Goal: Task Accomplishment & Management: Use online tool/utility

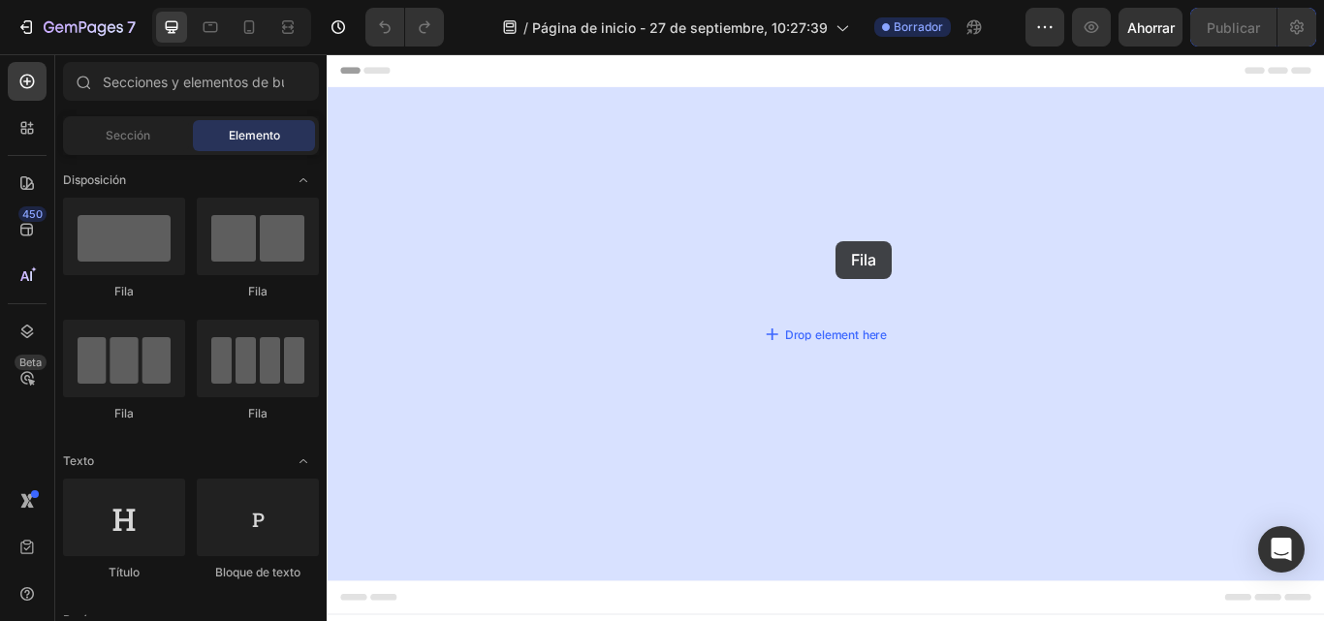
drag, startPoint x: 445, startPoint y: 276, endPoint x: 920, endPoint y: 272, distance: 475.1
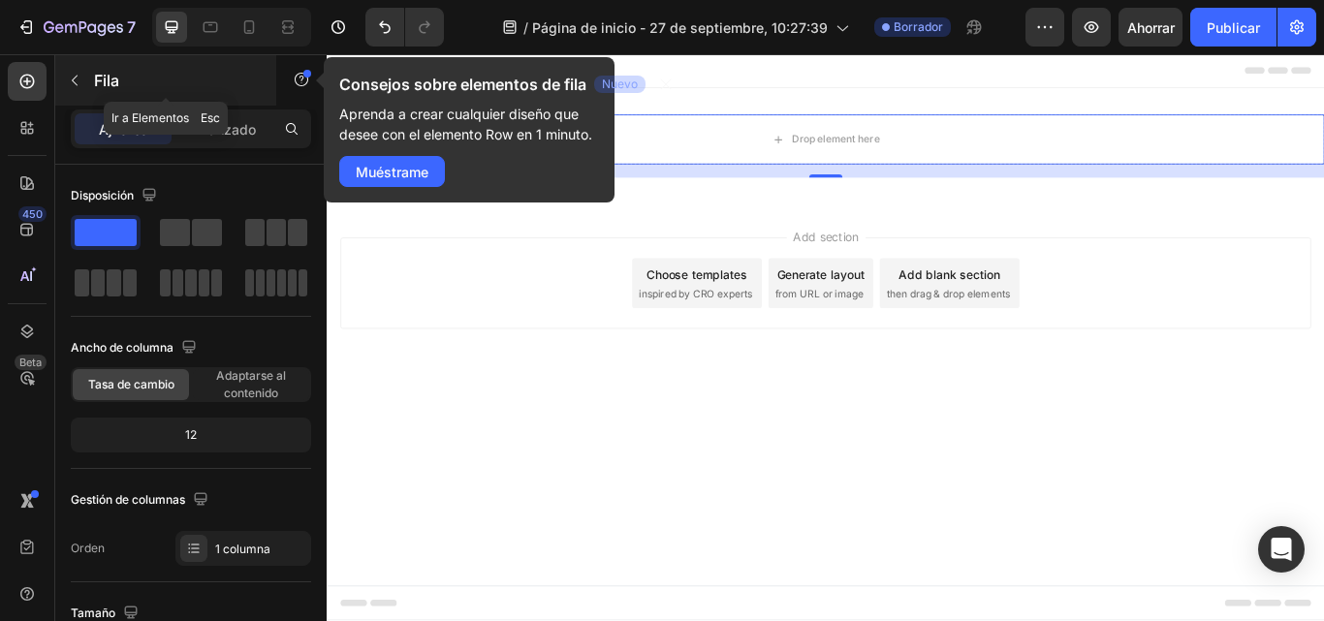
click at [78, 85] on icon "button" at bounding box center [75, 81] width 6 height 11
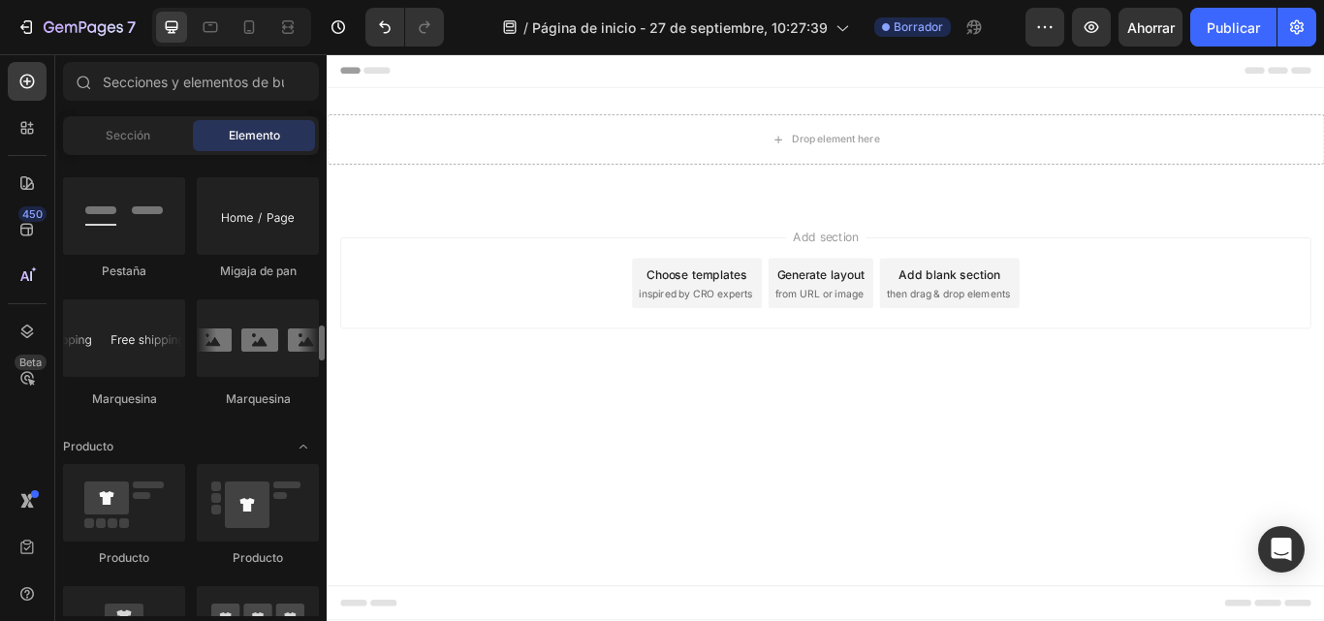
scroll to position [2226, 0]
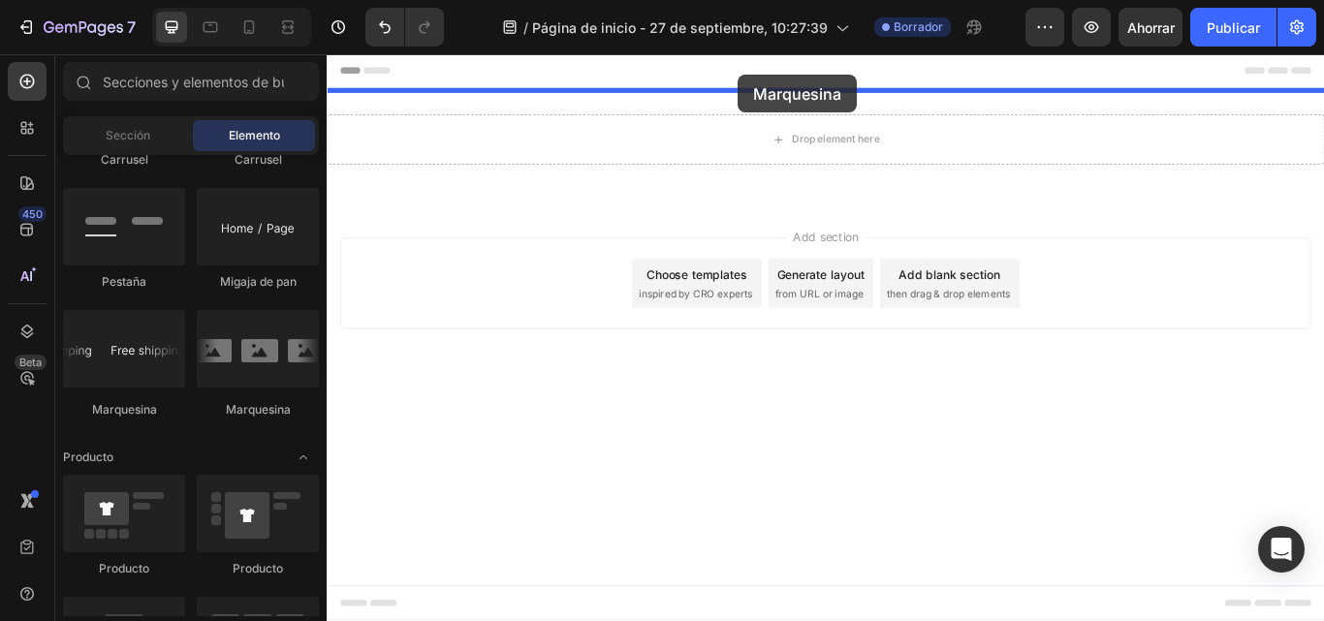
drag, startPoint x: 460, startPoint y: 405, endPoint x: 807, endPoint y: 79, distance: 476.7
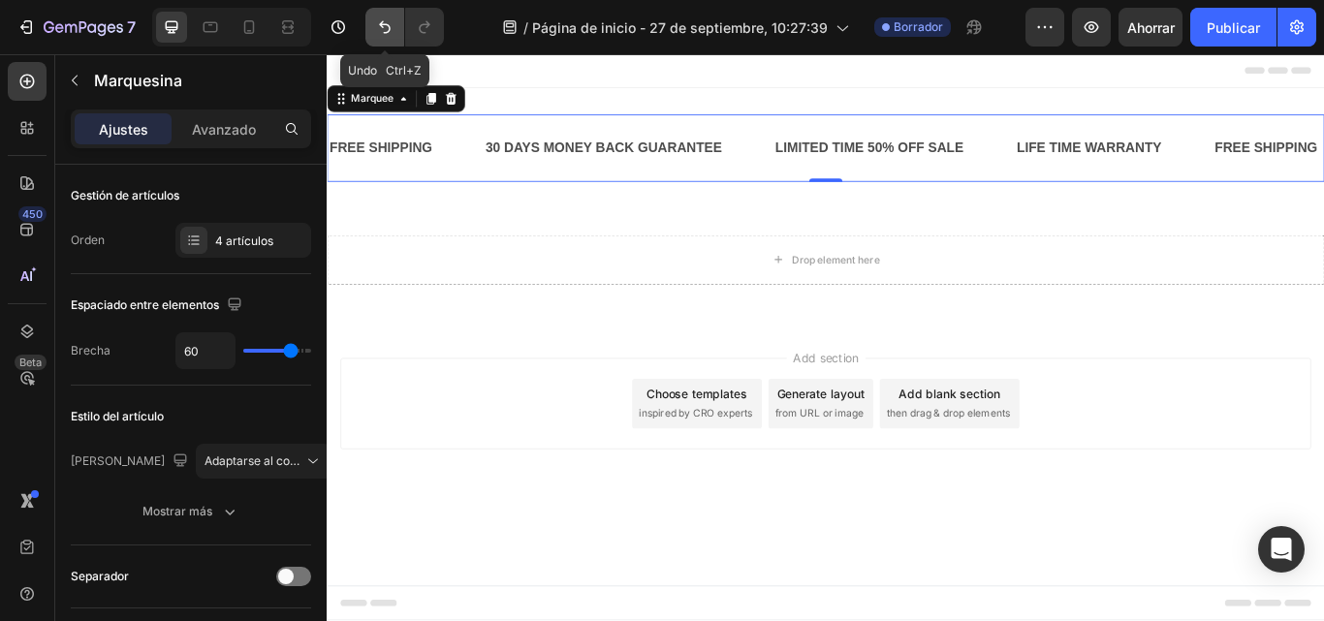
click at [389, 16] on button "Deshacer/Rehacer" at bounding box center [385, 27] width 39 height 39
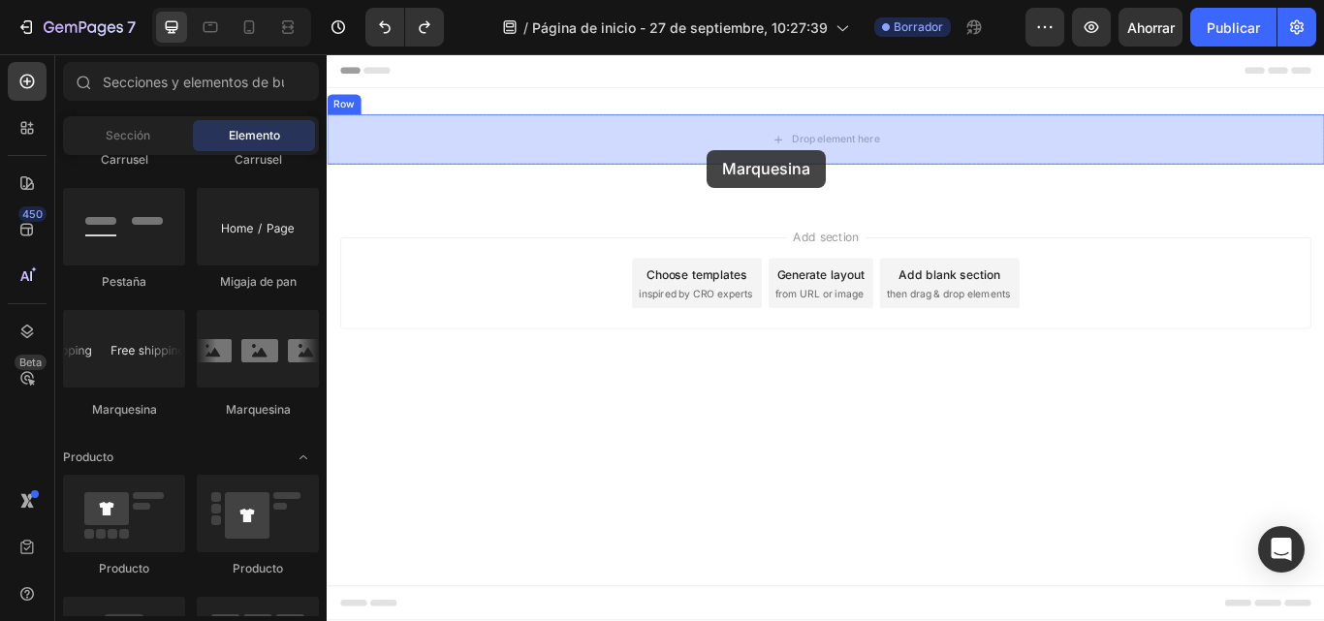
drag, startPoint x: 688, startPoint y: 233, endPoint x: 770, endPoint y: 165, distance: 106.0
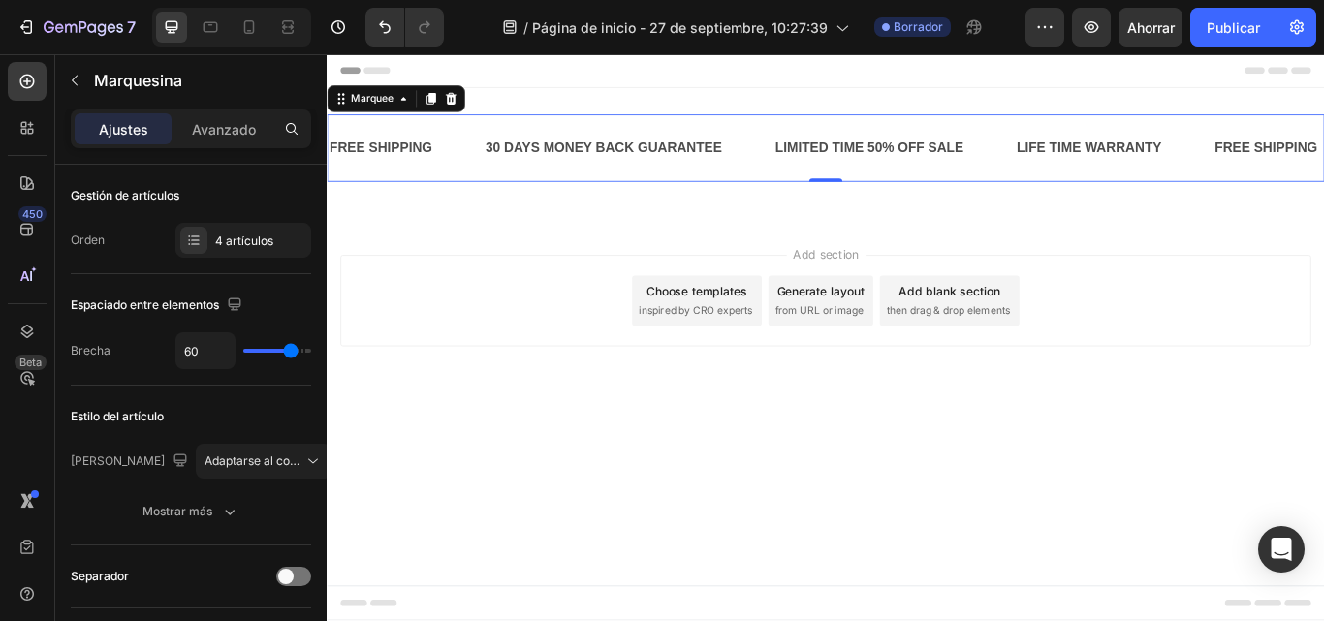
click at [586, 125] on div "FREE SHIPPING Text Block 30 DAYS MONEY BACK GUARANTEE Text Block LIMITED TIME 5…" at bounding box center [908, 164] width 1163 height 79
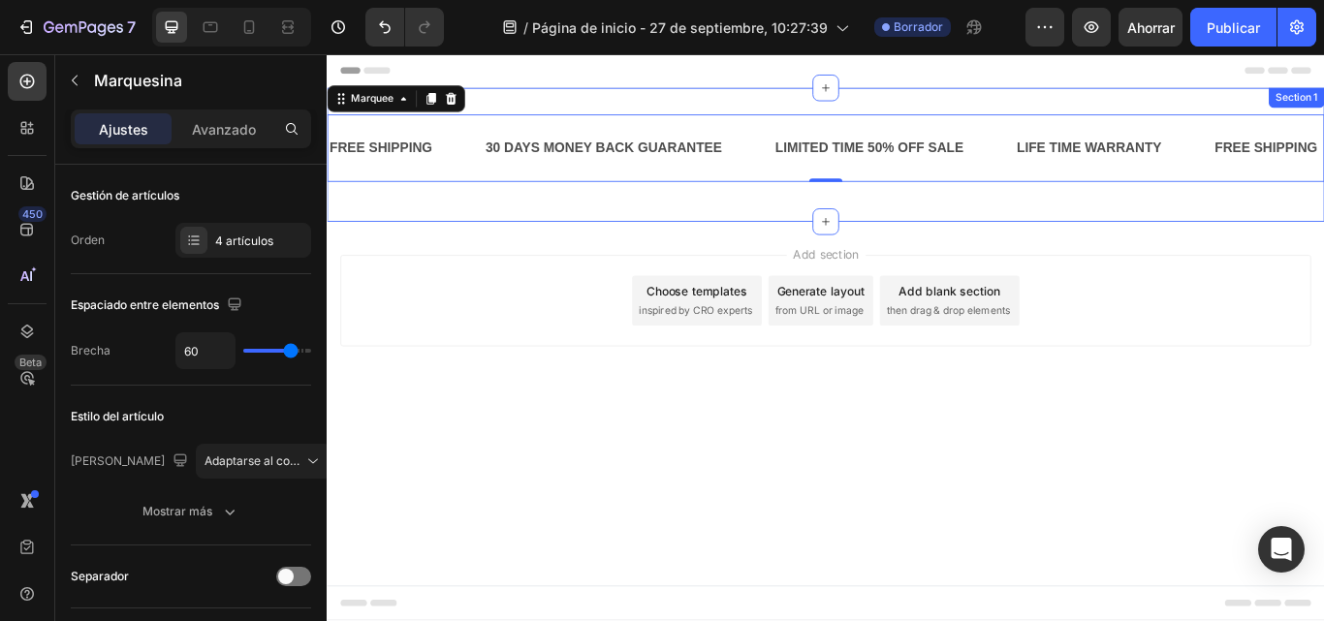
click at [574, 94] on div "FREE SHIPPING Text Block 30 DAYS MONEY BACK GUARANTEE Text Block LIMITED TIME 5…" at bounding box center [908, 172] width 1163 height 156
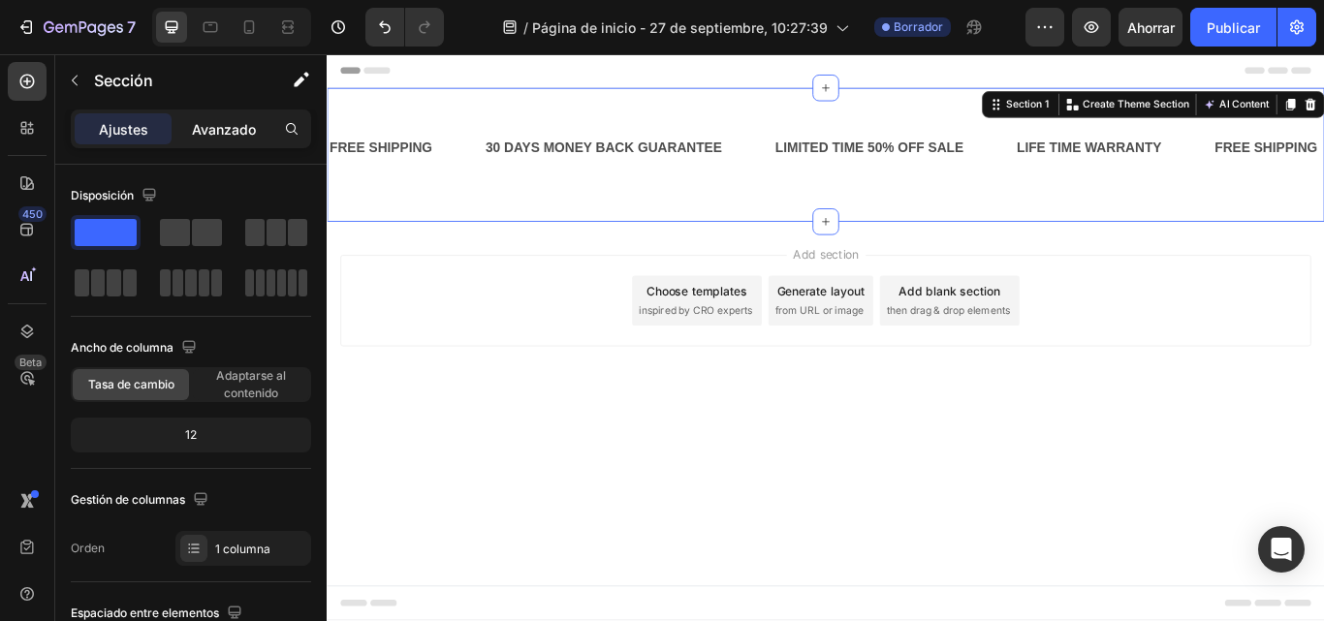
click at [194, 121] on font "Avanzado" at bounding box center [224, 129] width 64 height 16
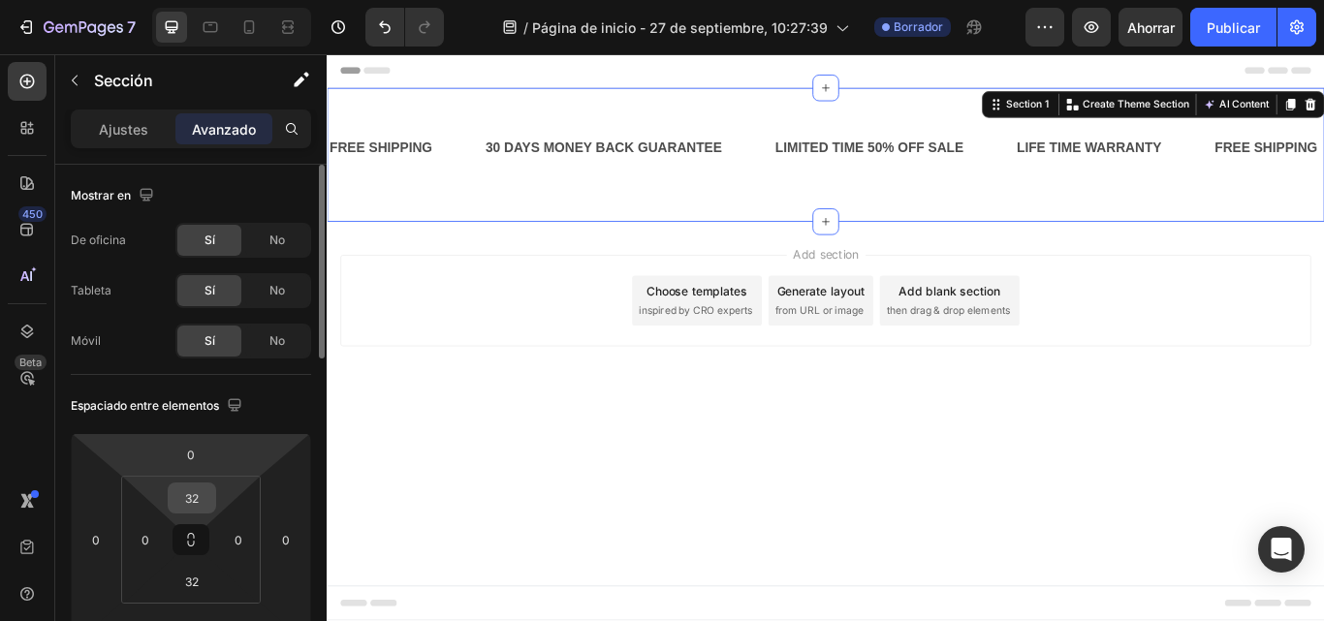
click at [196, 498] on input "32" at bounding box center [192, 498] width 39 height 29
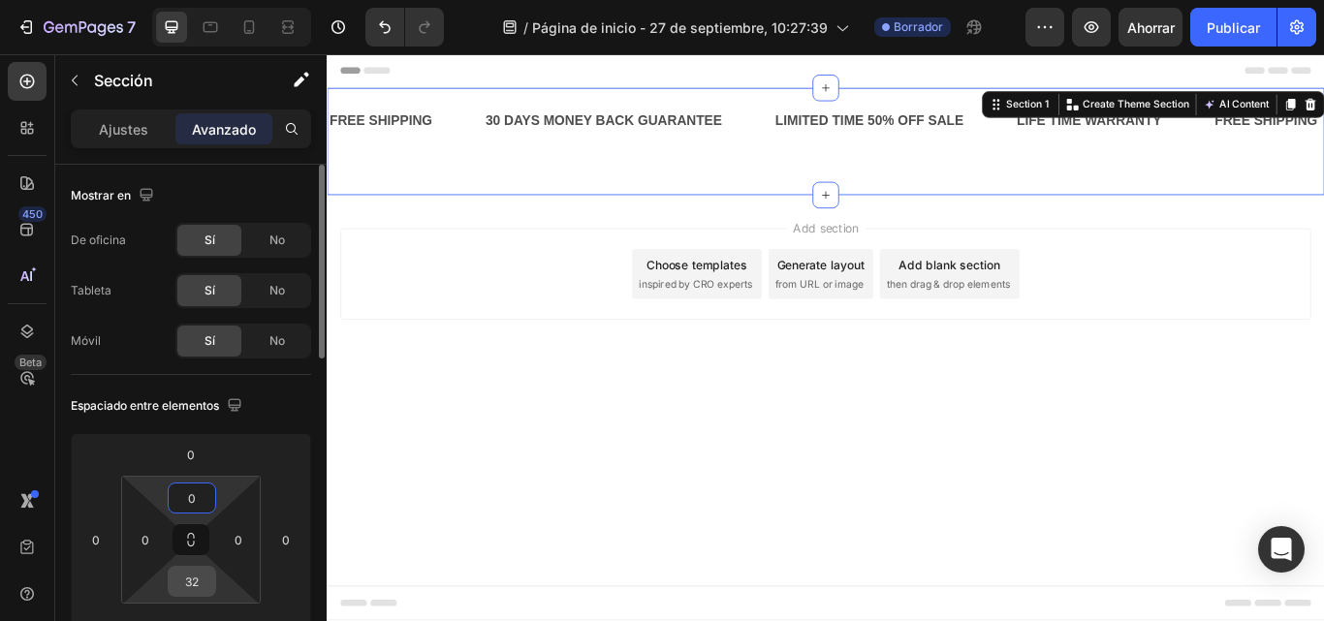
type input "0"
click at [201, 577] on input "32" at bounding box center [192, 581] width 39 height 29
type input "0"
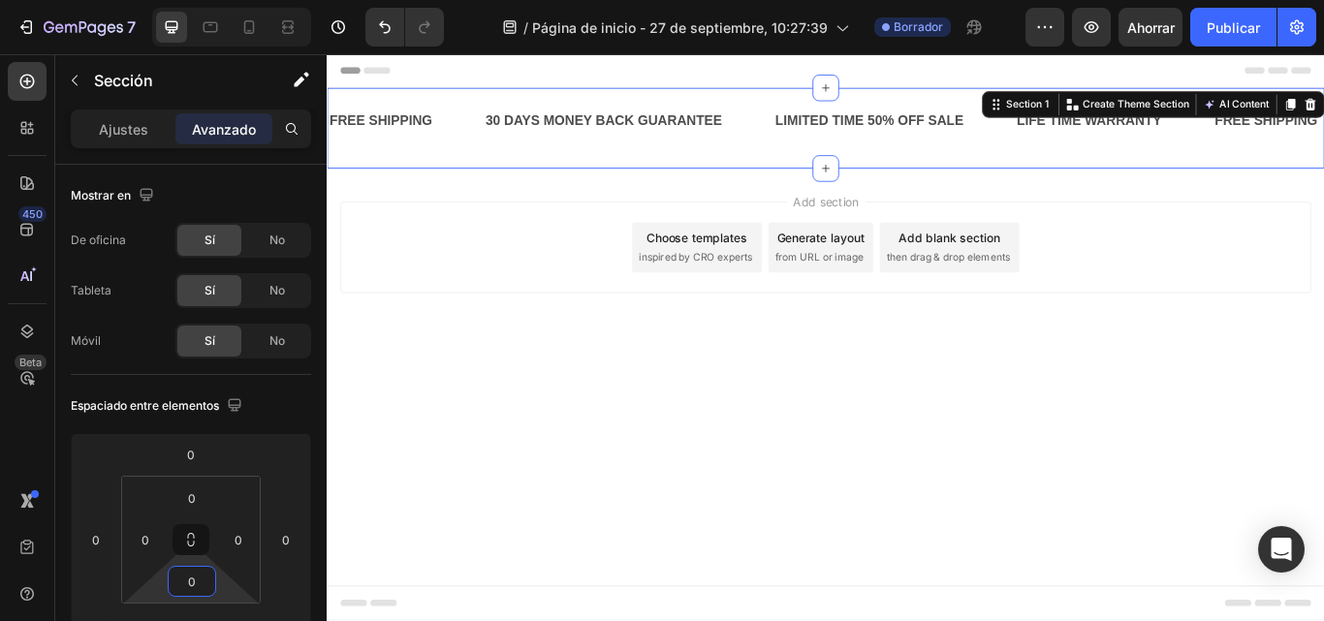
click at [801, 405] on div "Add section Choose templates inspired by CRO experts Generate layout from URL o…" at bounding box center [908, 307] width 1163 height 239
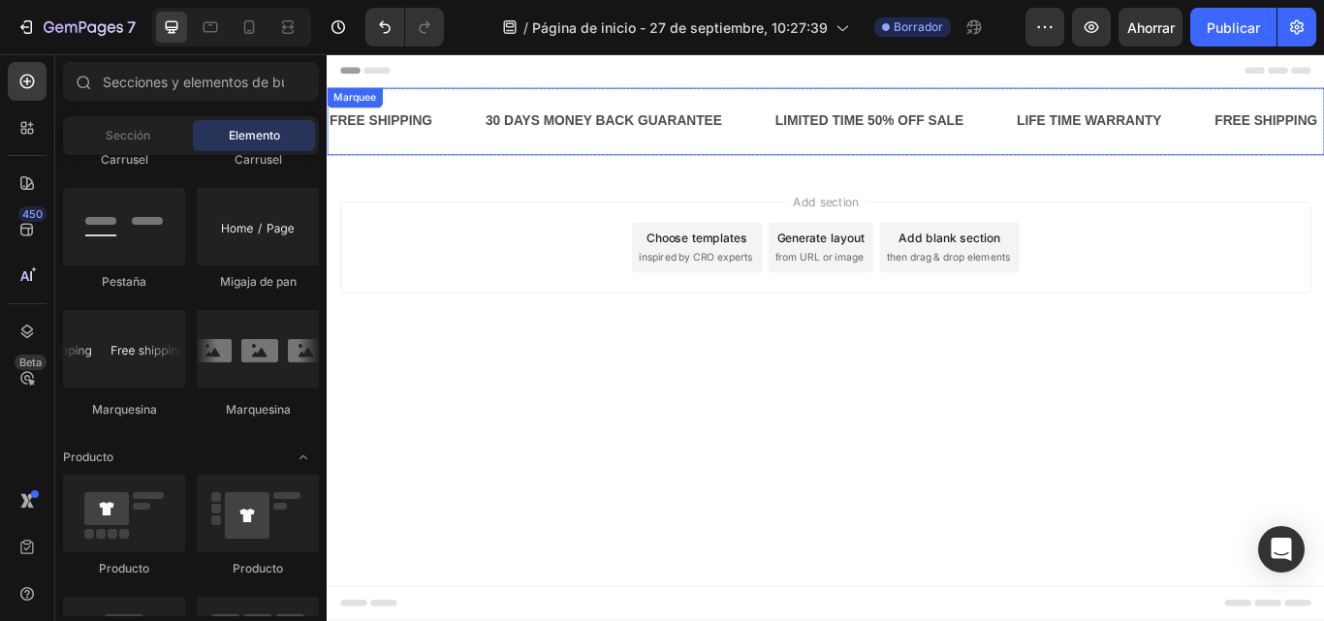
click at [492, 120] on div "FREE SHIPPING Text Block" at bounding box center [419, 134] width 182 height 48
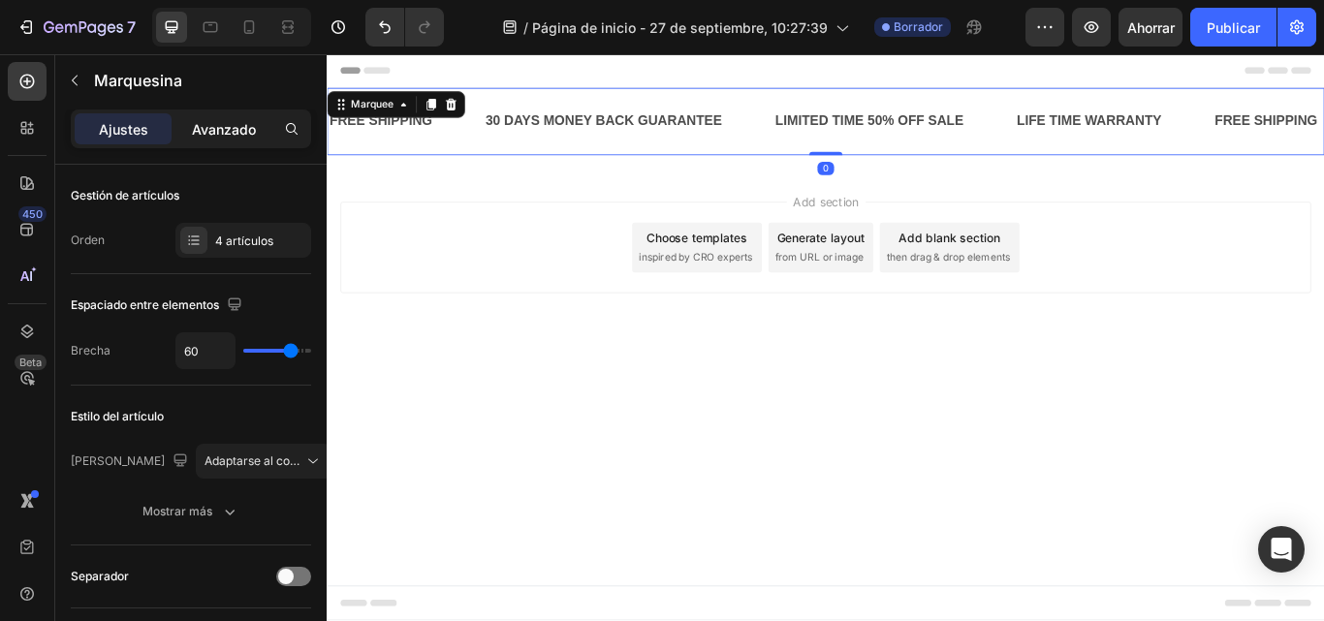
click at [218, 128] on font "Avanzado" at bounding box center [224, 129] width 64 height 16
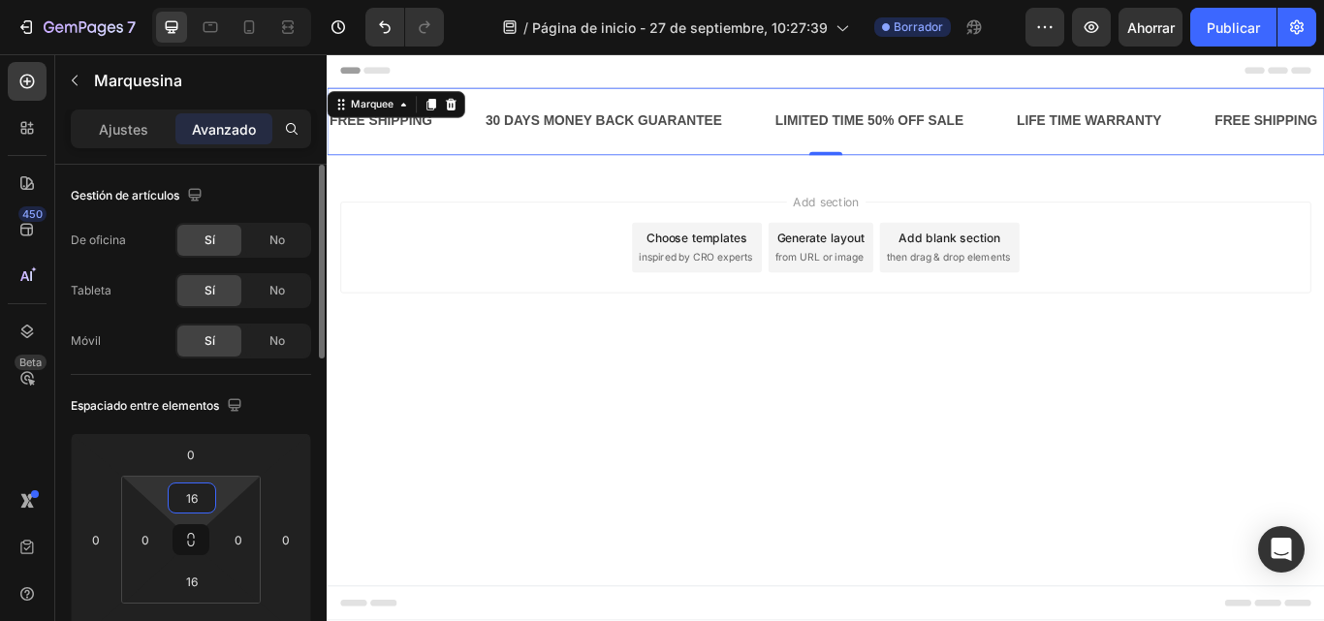
click at [192, 502] on input "16" at bounding box center [192, 498] width 39 height 29
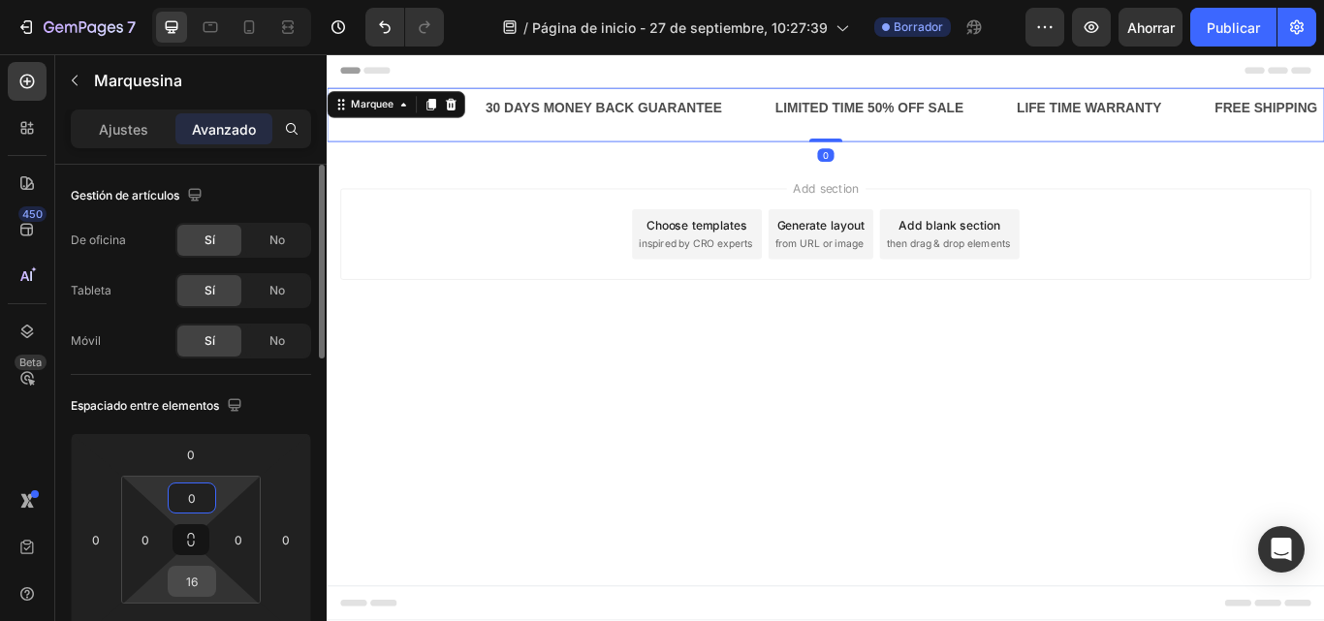
type input "0"
click at [201, 575] on input "16" at bounding box center [192, 581] width 39 height 29
type input "0"
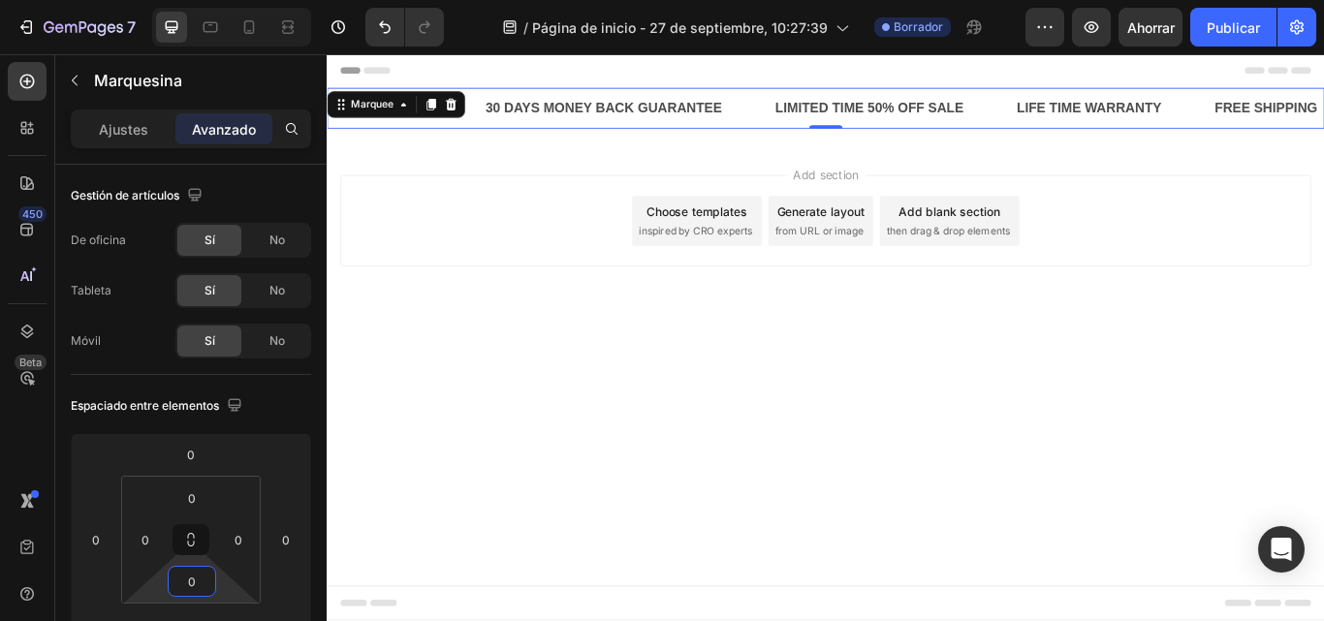
click at [748, 317] on div "Add section Choose templates inspired by CRO experts Generate layout from URL o…" at bounding box center [908, 276] width 1163 height 239
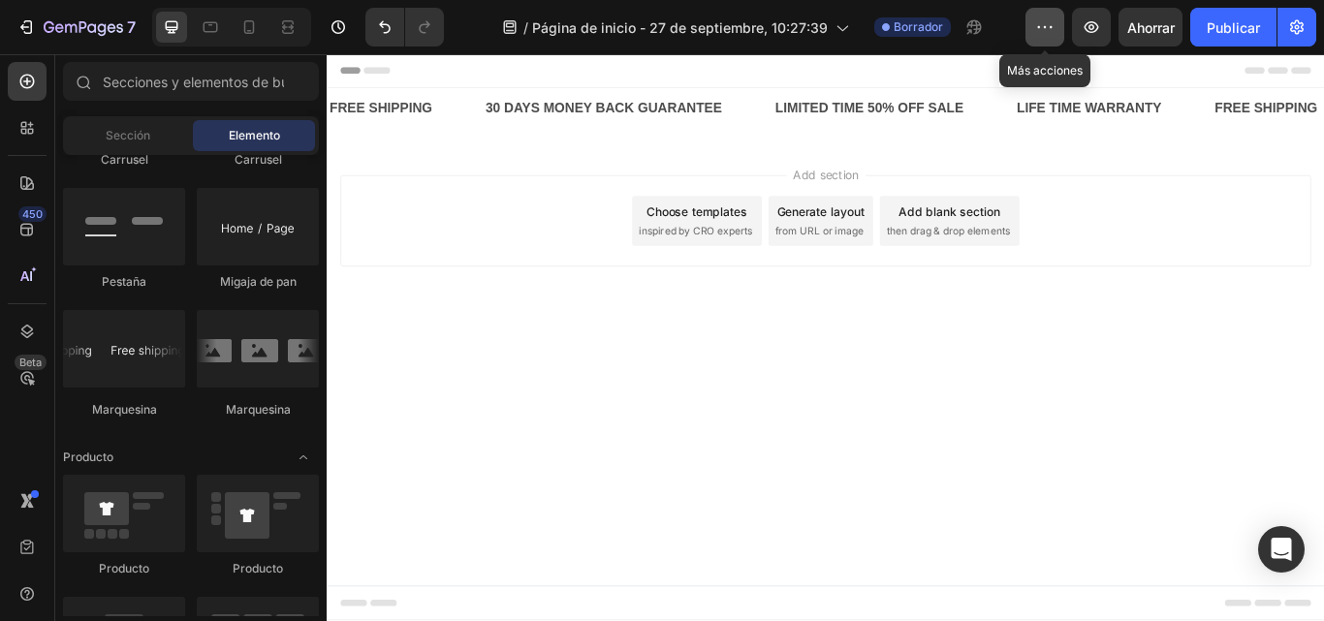
click at [1056, 18] on button "button" at bounding box center [1045, 27] width 39 height 39
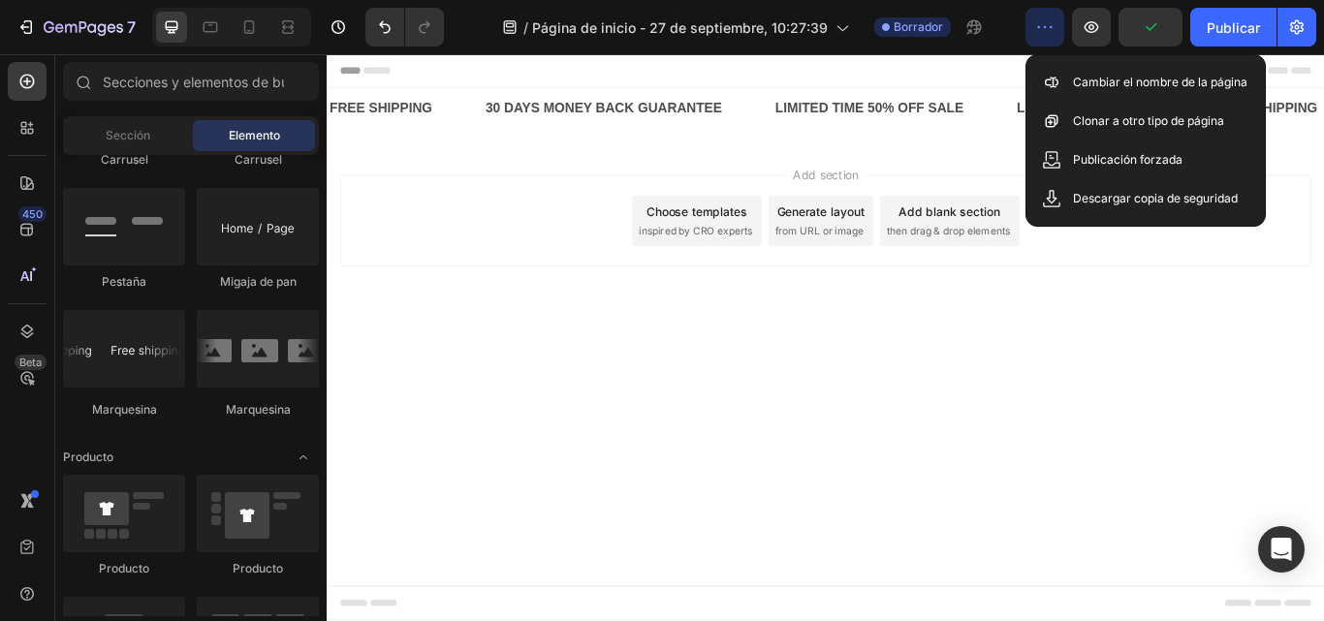
click at [1056, 18] on button "button" at bounding box center [1045, 27] width 39 height 39
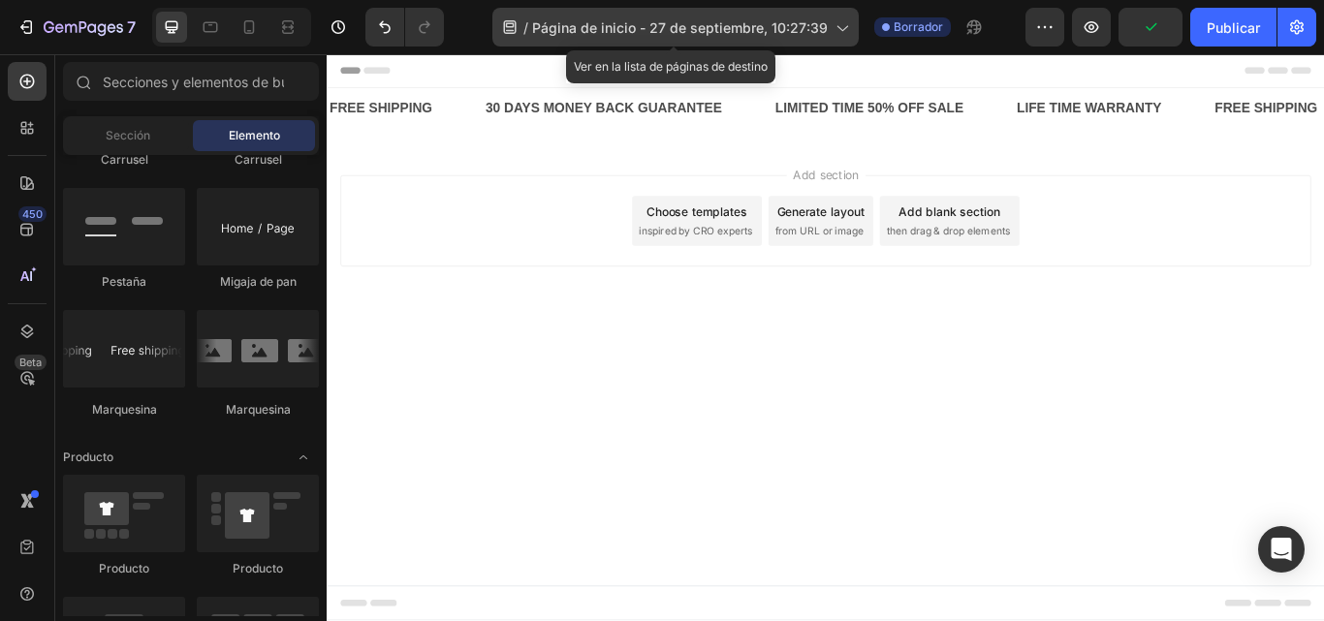
click at [841, 16] on div "/ Página de inicio - 27 de septiembre, 10:27:39" at bounding box center [676, 27] width 366 height 39
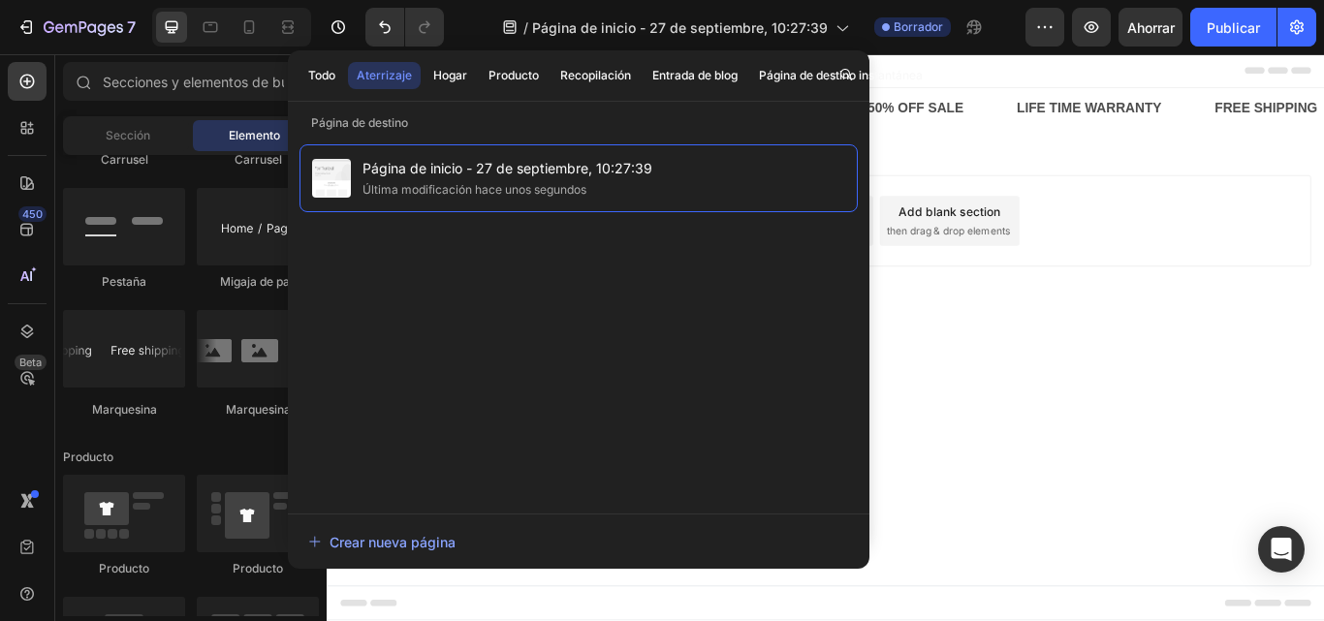
click at [1248, 325] on div "Add section Choose templates inspired by CRO experts Generate layout from URL o…" at bounding box center [908, 276] width 1163 height 239
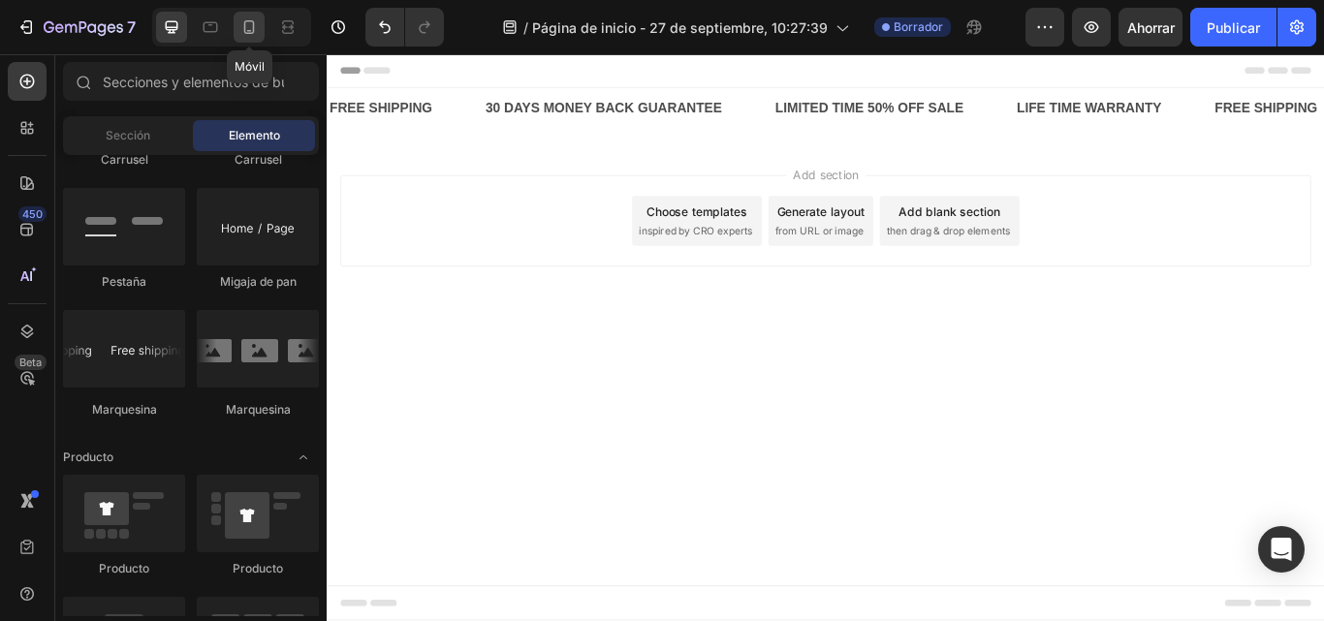
click at [243, 32] on icon at bounding box center [248, 26] width 19 height 19
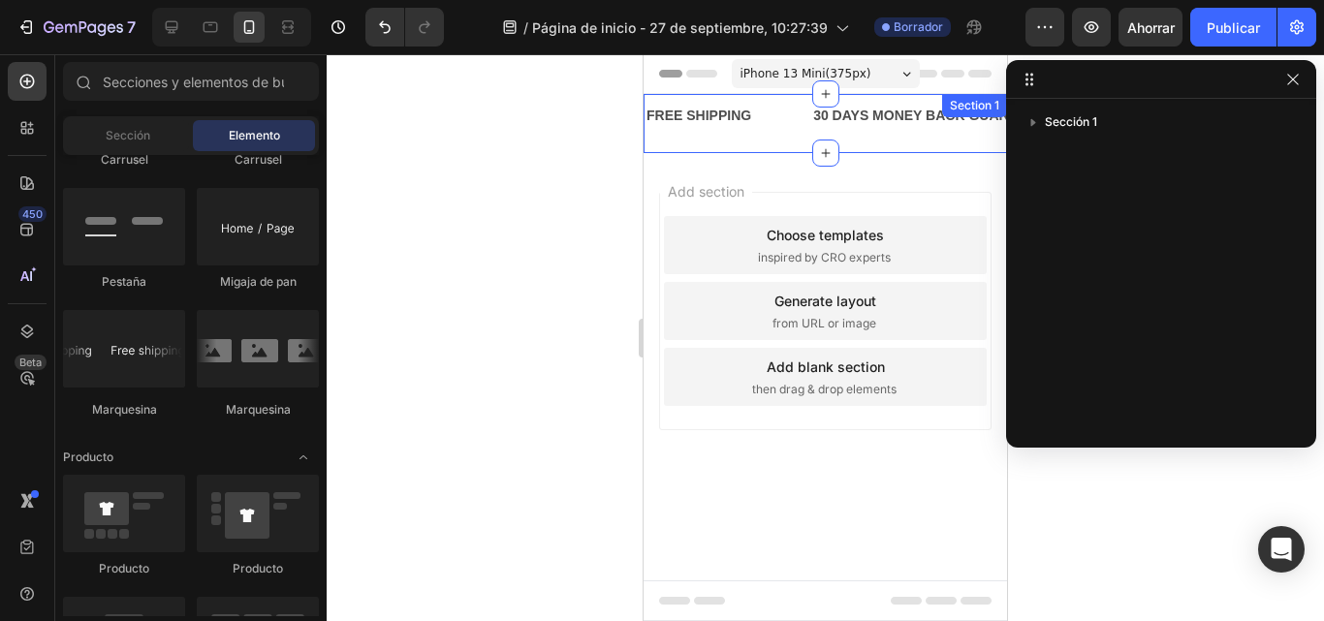
click at [922, 139] on div "FREE SHIPPING Text Block 30 DAYS MONEY BACK GUARANTEE Text Block LIMITED TIME 5…" at bounding box center [826, 123] width 364 height 59
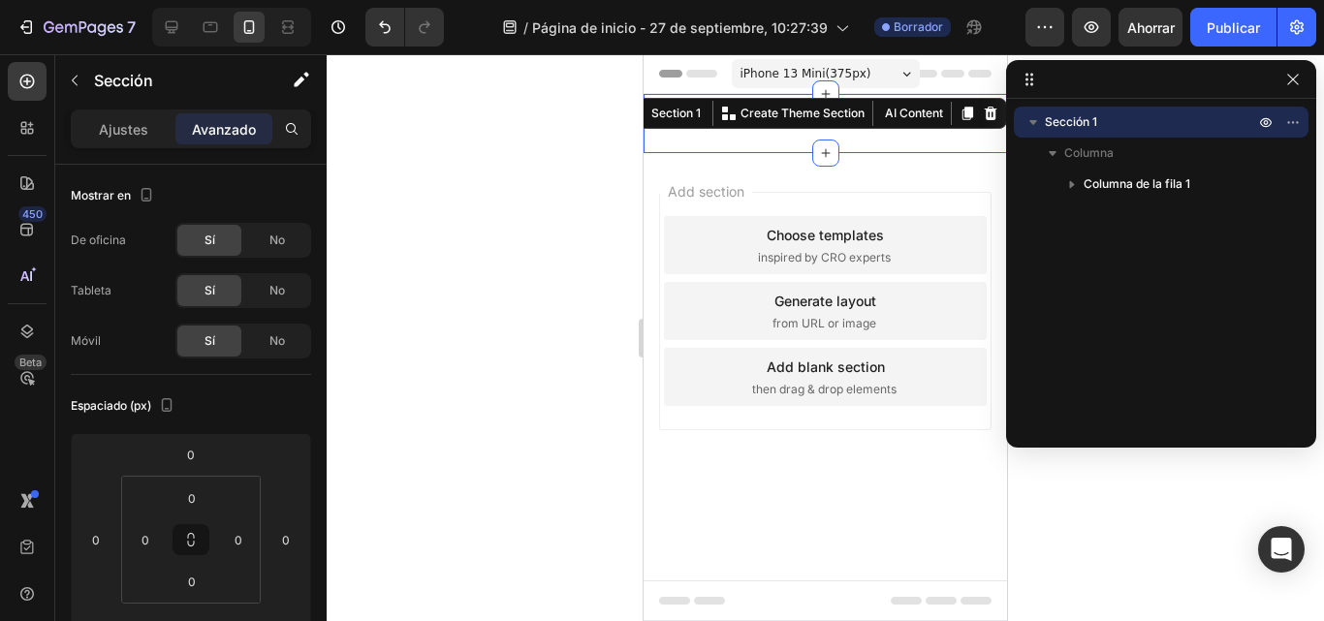
click at [960, 183] on div "Add section Choose templates inspired by CRO experts Generate layout from URL o…" at bounding box center [826, 338] width 364 height 370
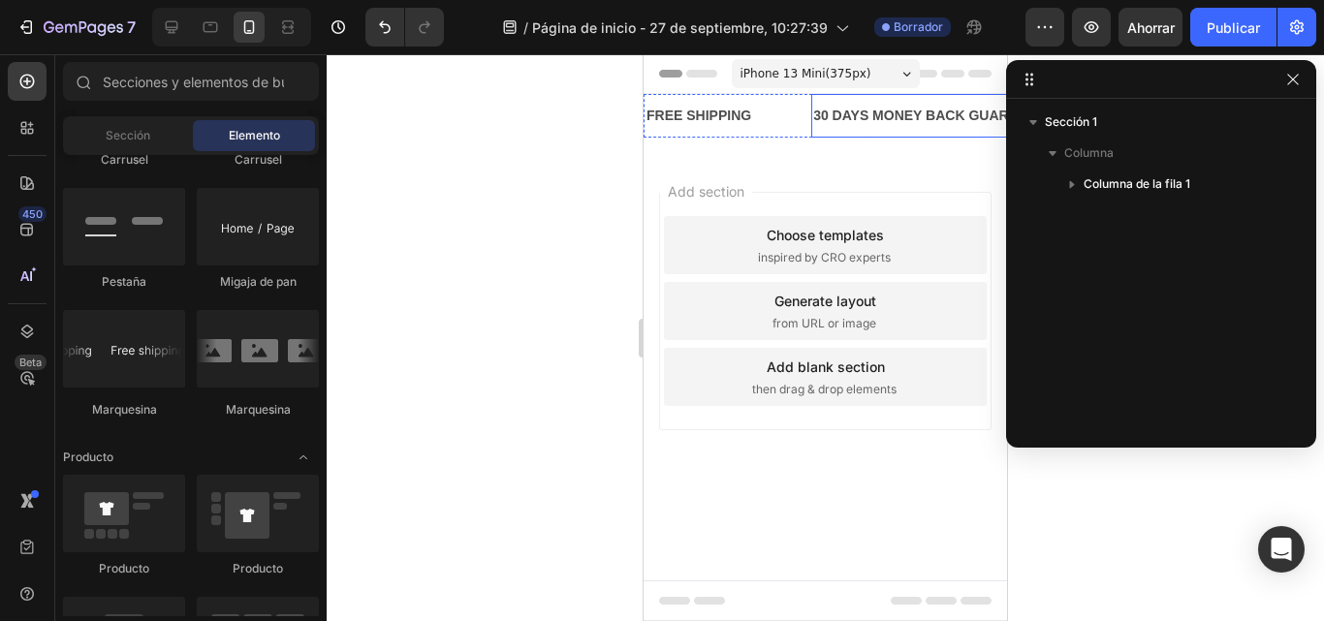
click at [911, 119] on div "30 DAYS MONEY BACK GUARANTEE" at bounding box center [934, 116] width 245 height 28
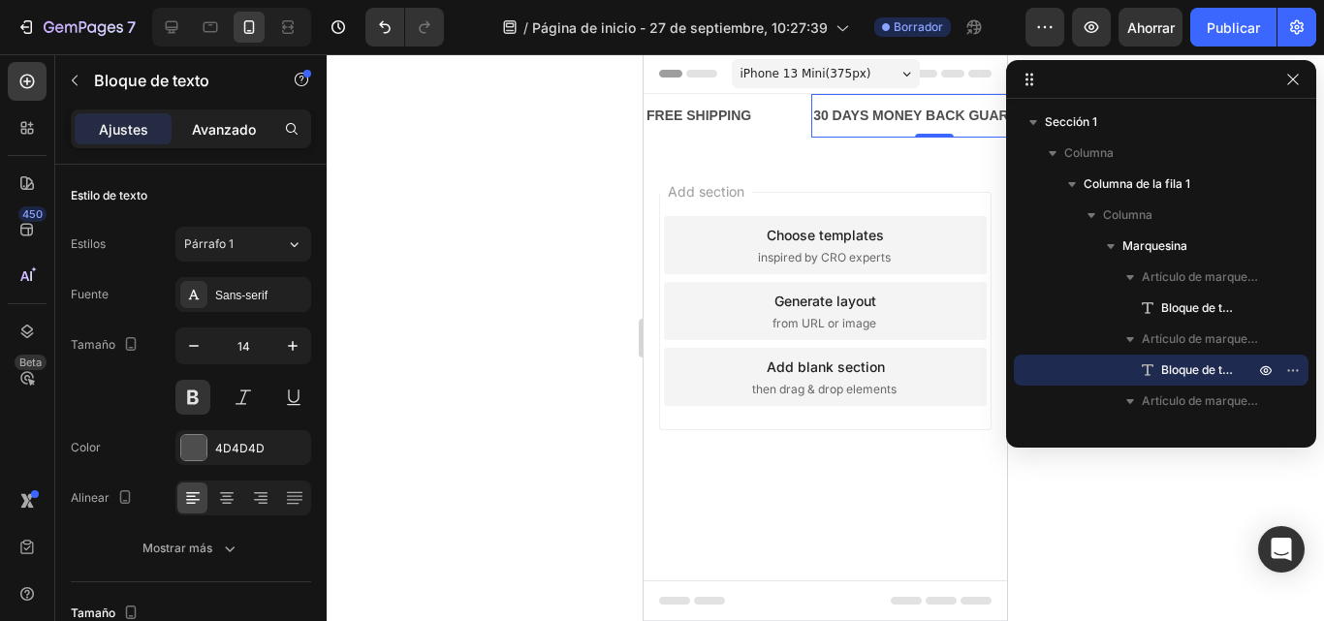
click at [222, 136] on font "Avanzado" at bounding box center [224, 129] width 64 height 16
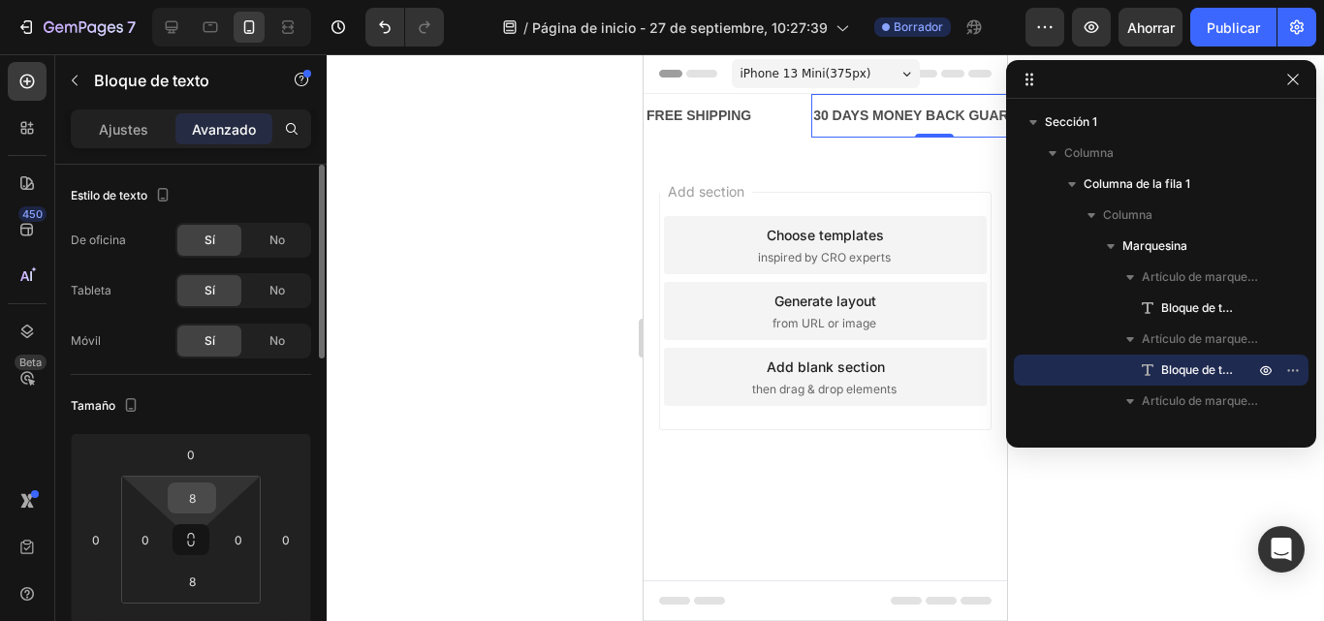
click at [189, 497] on input "8" at bounding box center [192, 498] width 39 height 29
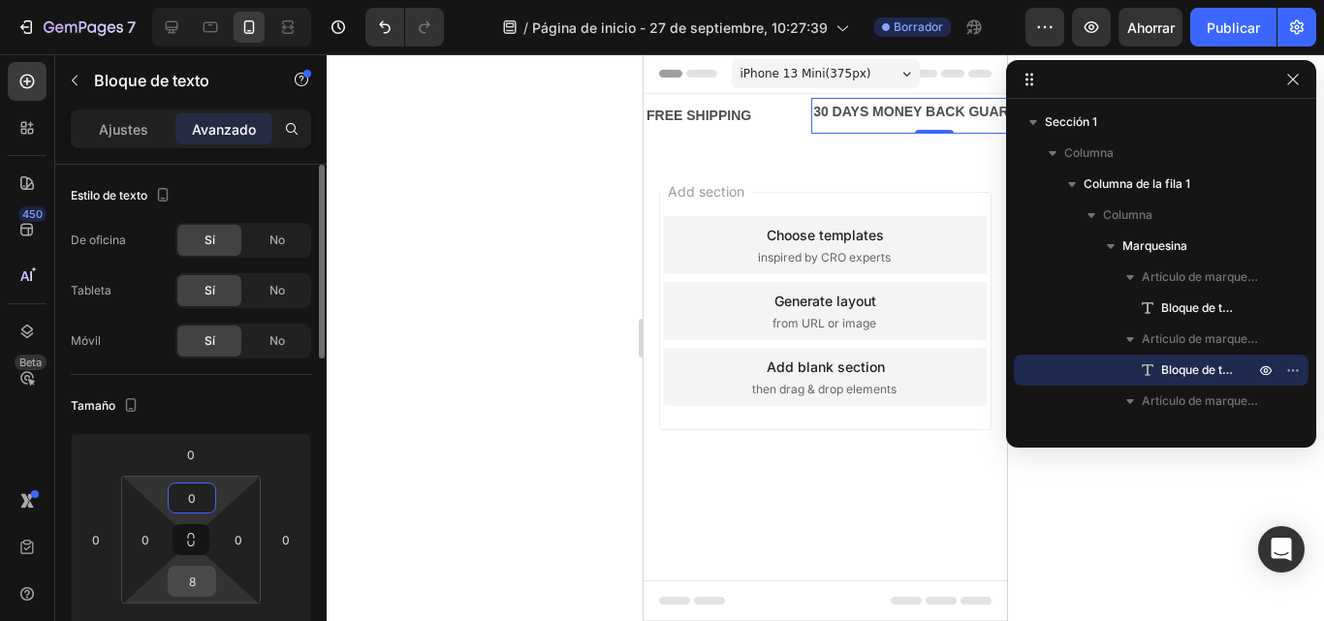
type input "0"
click at [197, 584] on input "8" at bounding box center [192, 581] width 39 height 29
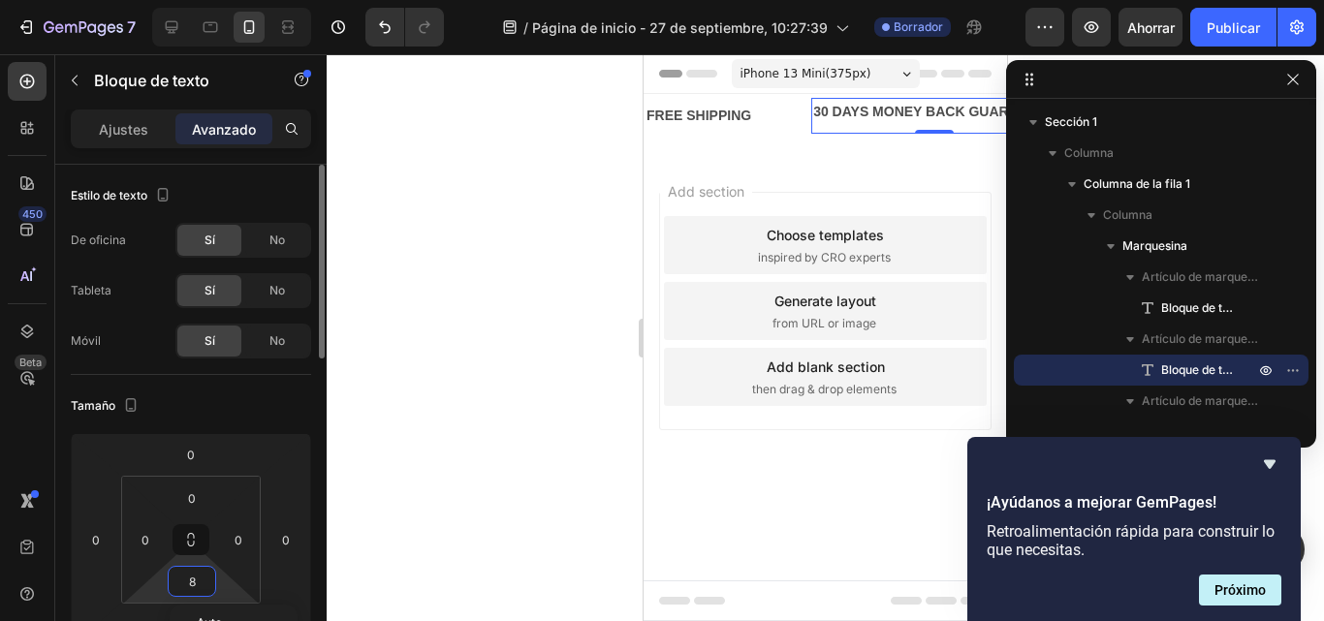
click at [197, 584] on input "8" at bounding box center [192, 581] width 39 height 29
type input "0"
click at [412, 319] on div at bounding box center [826, 337] width 998 height 567
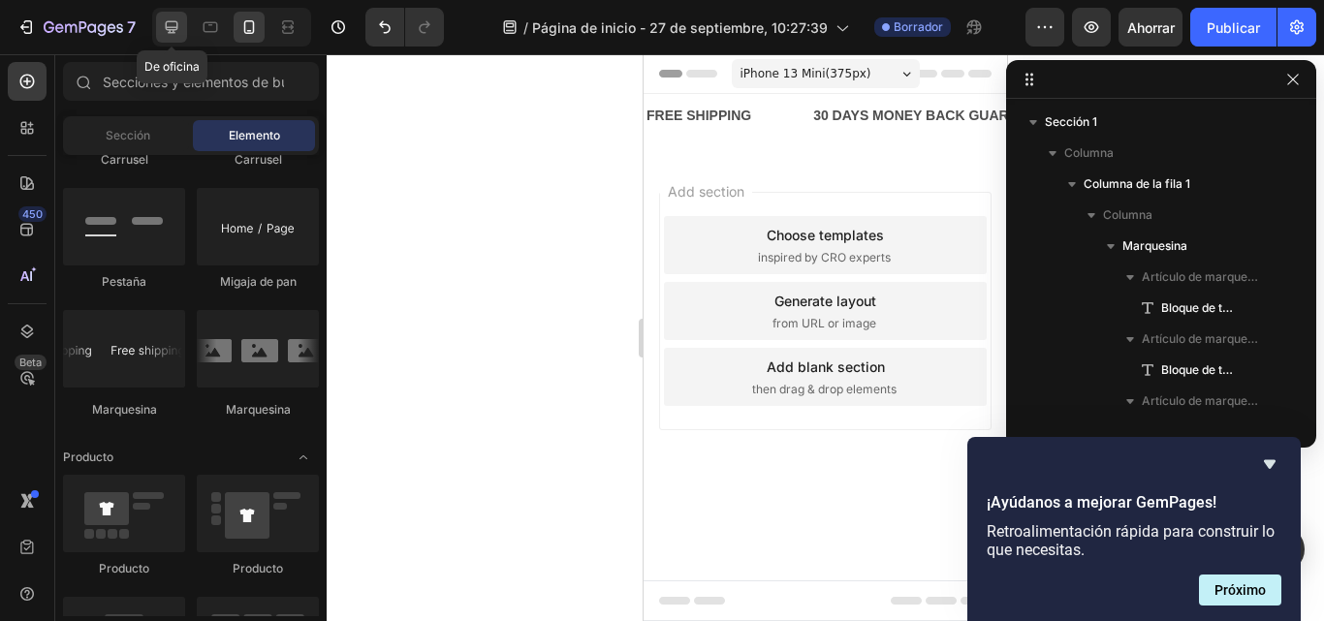
click at [174, 28] on icon at bounding box center [172, 27] width 13 height 13
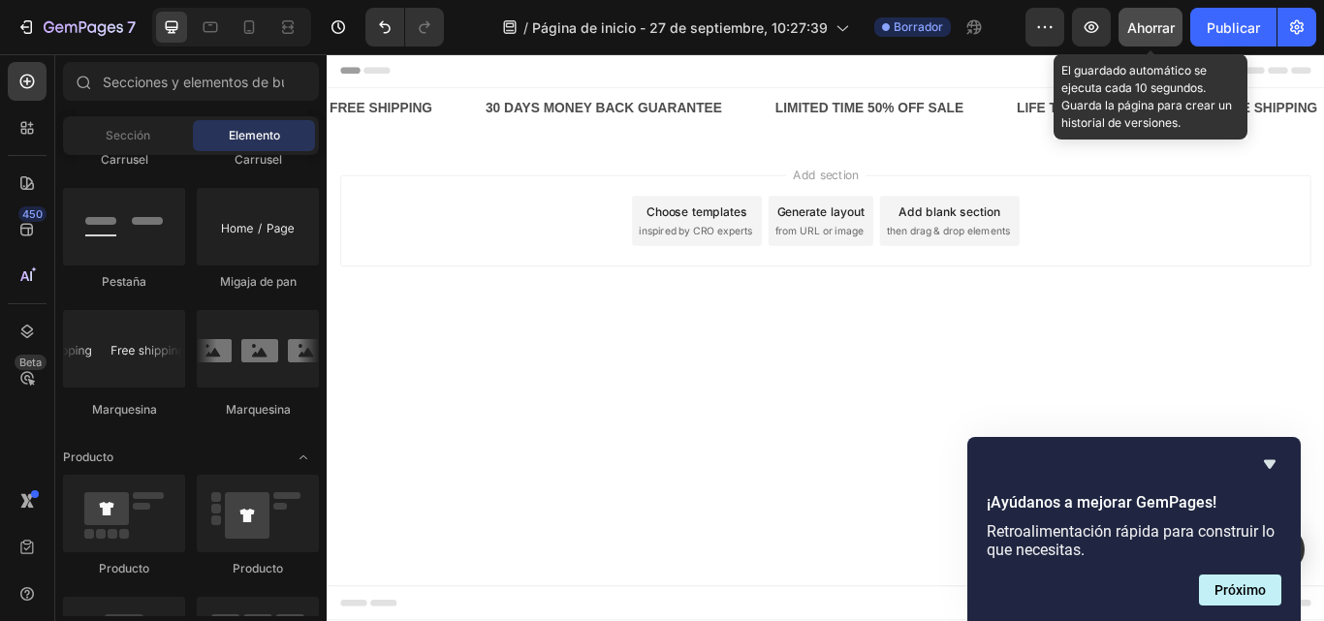
click at [1159, 25] on font "Ahorrar" at bounding box center [1152, 27] width 48 height 16
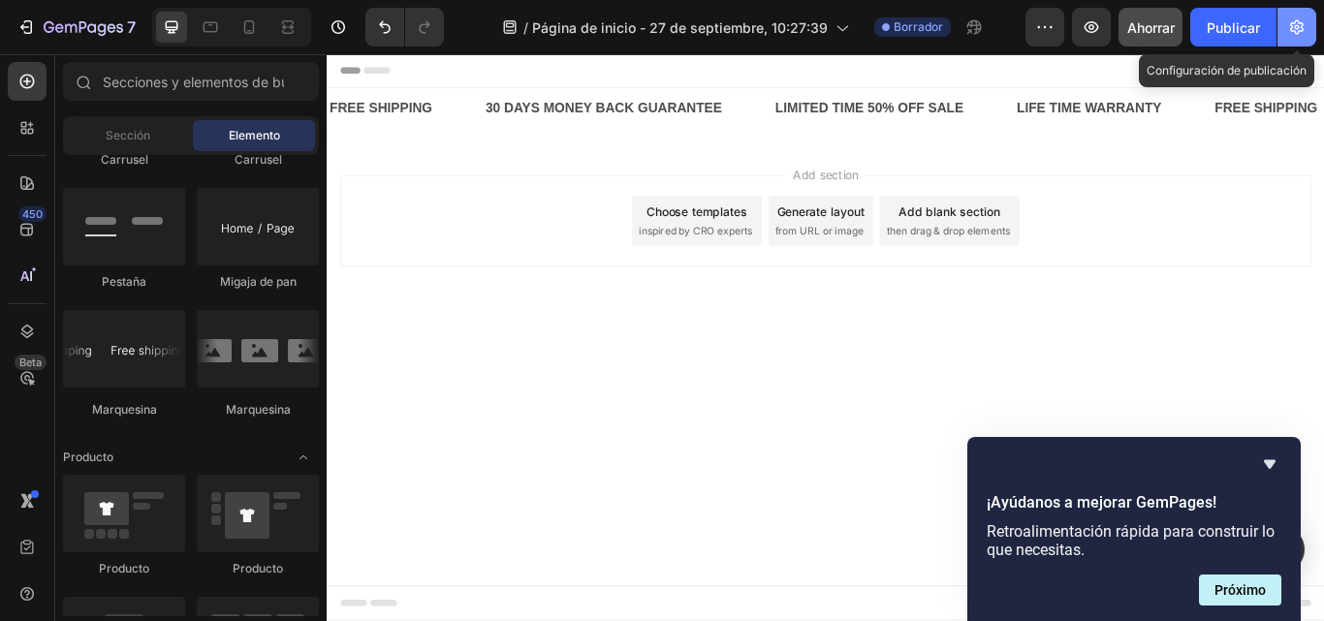
click at [1304, 19] on icon "button" at bounding box center [1297, 26] width 19 height 19
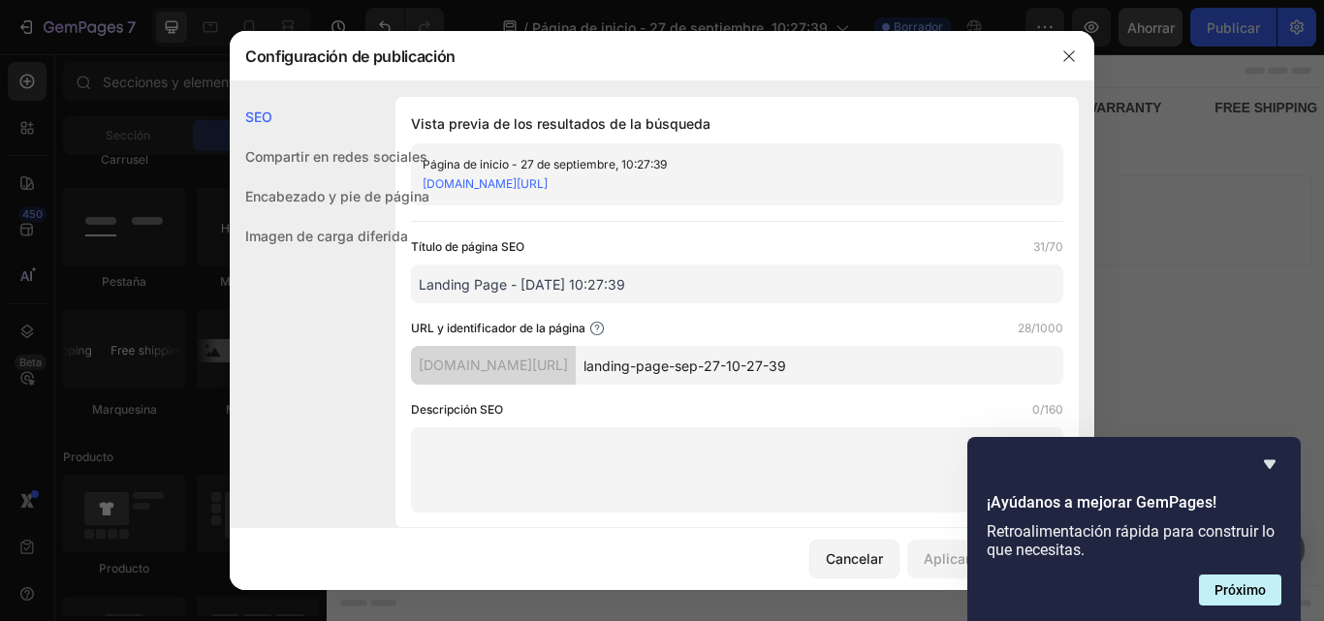
click at [711, 284] on input "Landing Page - Sep 27, 10:27:39" at bounding box center [737, 284] width 653 height 39
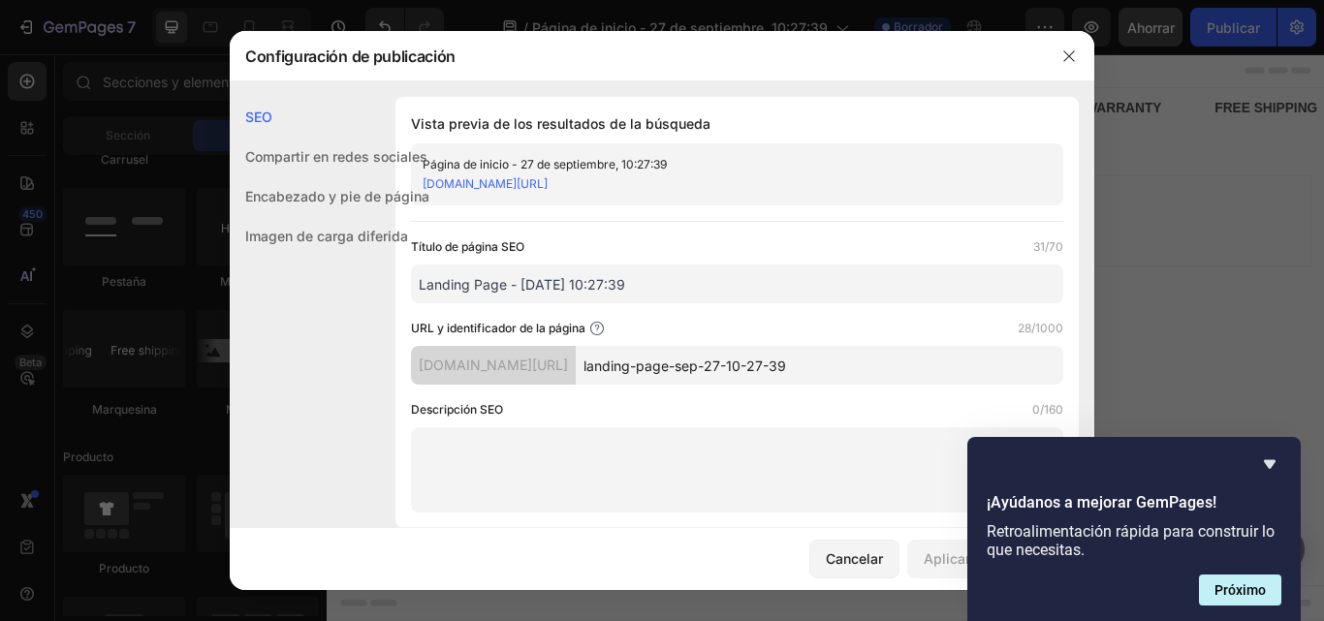
click at [711, 284] on input "Landing Page - Sep 27, 10:27:39" at bounding box center [737, 284] width 653 height 39
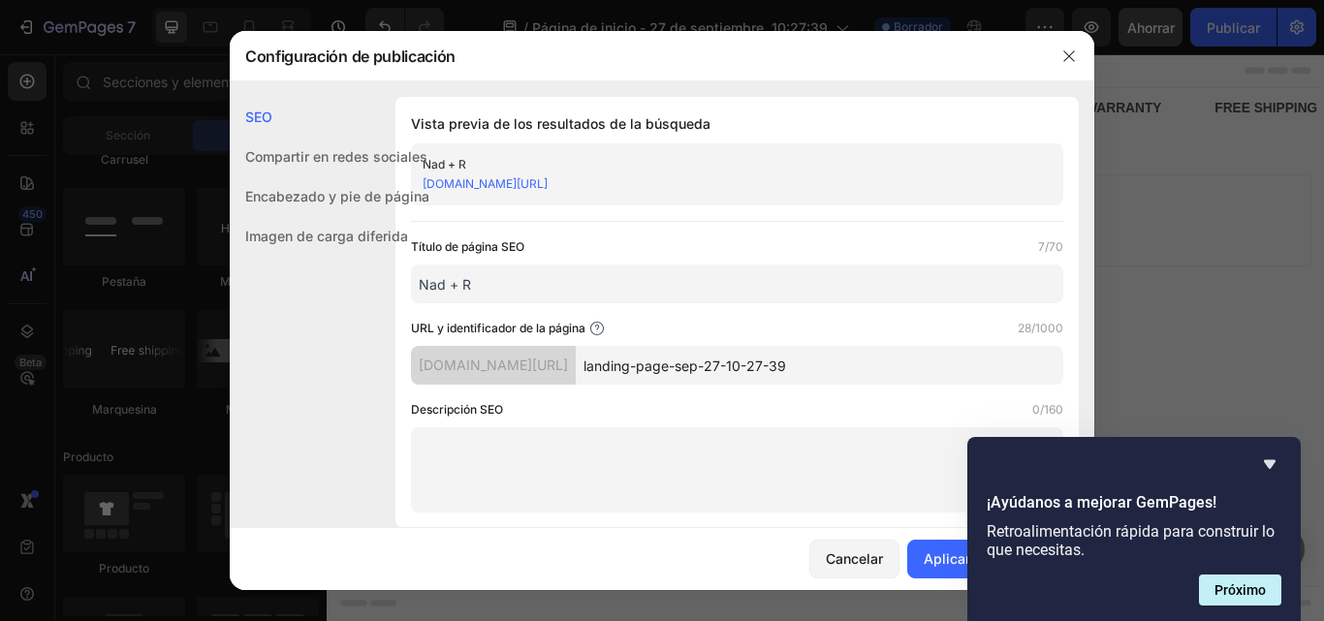
type input "Nad + R"
type input "ES"
click at [622, 302] on input "Nad + R" at bounding box center [737, 284] width 653 height 39
click at [612, 293] on input "Nad + R" at bounding box center [737, 284] width 653 height 39
type input "Nad + Resveratrol"
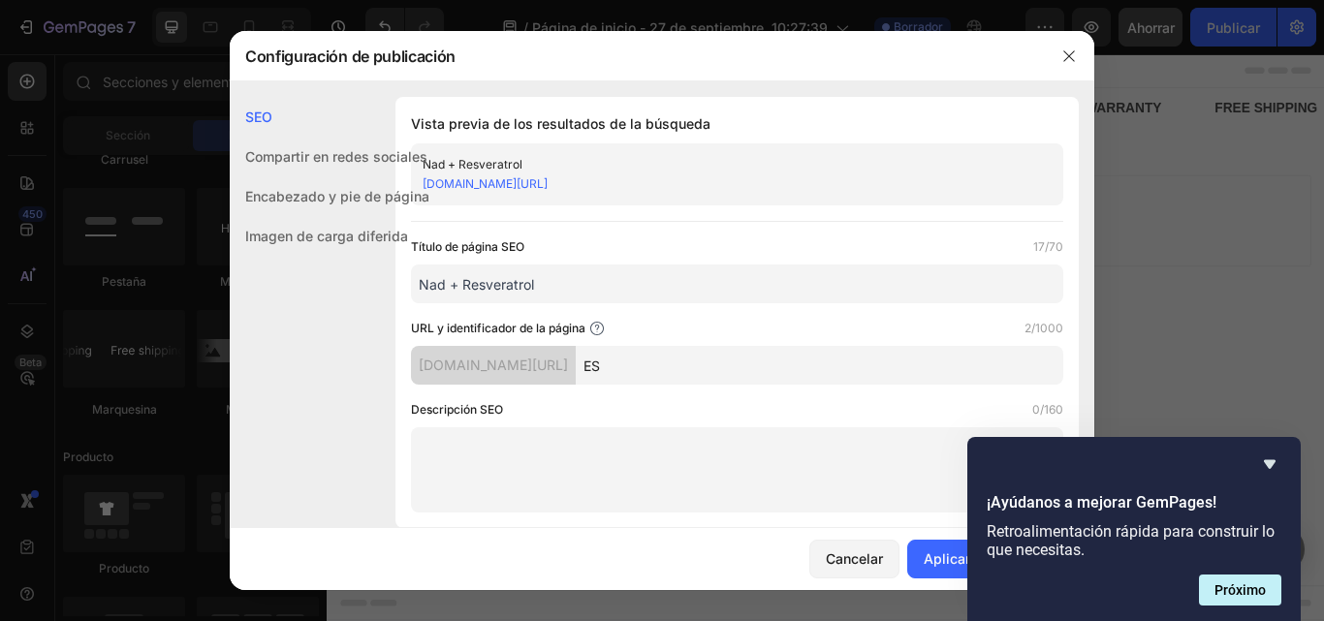
click at [718, 371] on input "ES" at bounding box center [820, 365] width 488 height 39
type input "E"
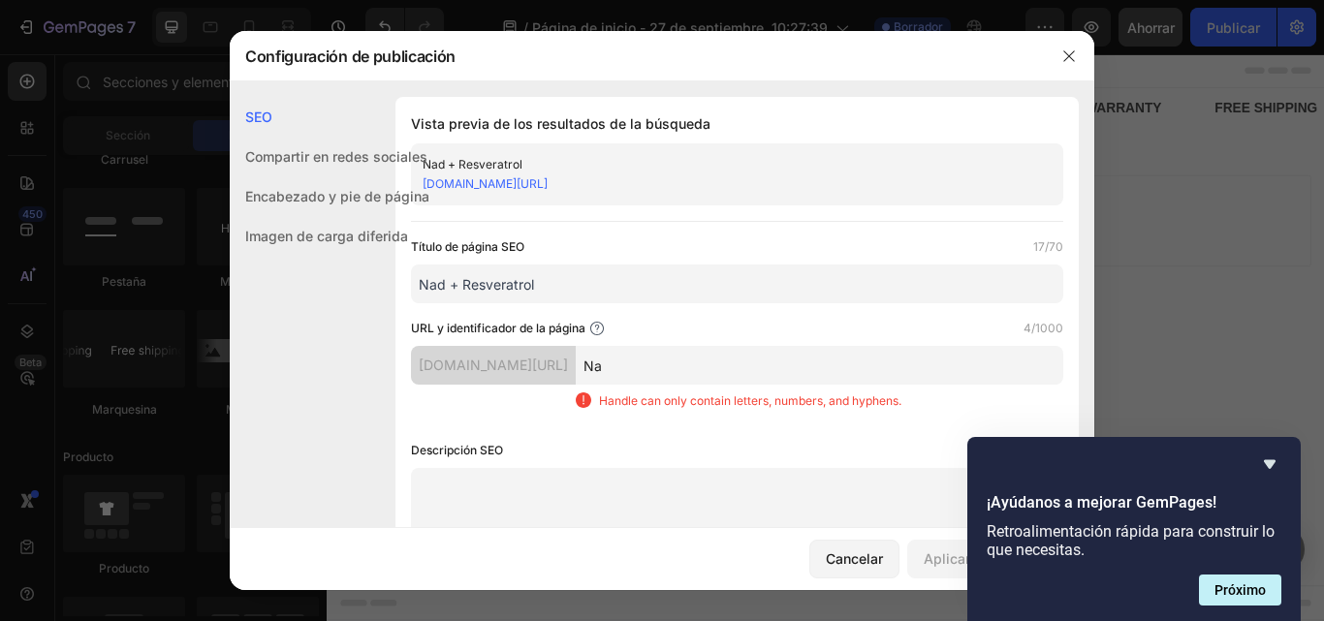
type input "N"
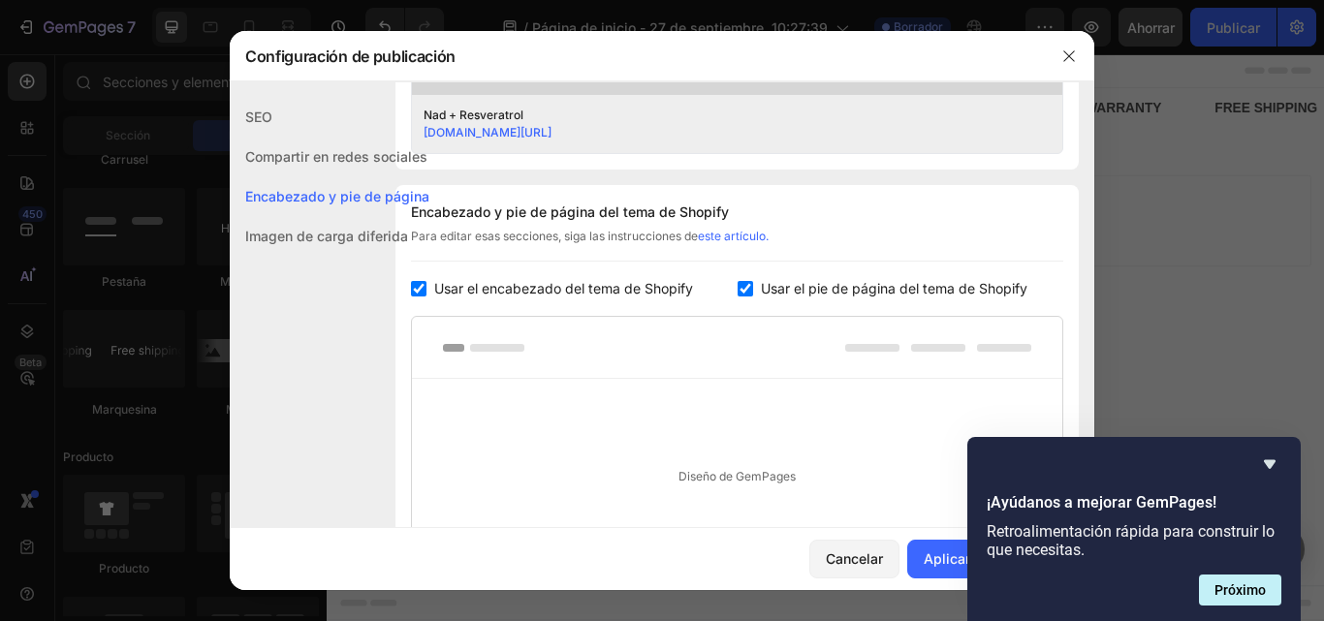
scroll to position [822, 0]
type input "Resveratrol"
click at [422, 295] on input "checkbox" at bounding box center [419, 291] width 16 height 16
checkbox input "false"
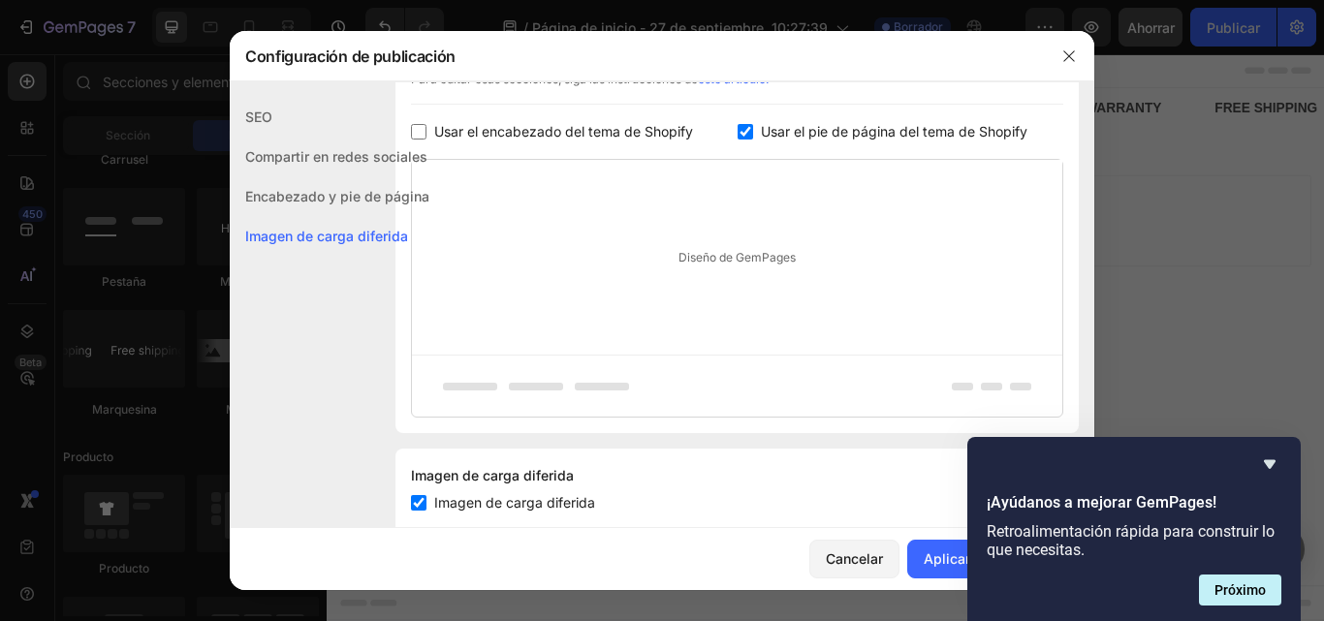
scroll to position [1030, 0]
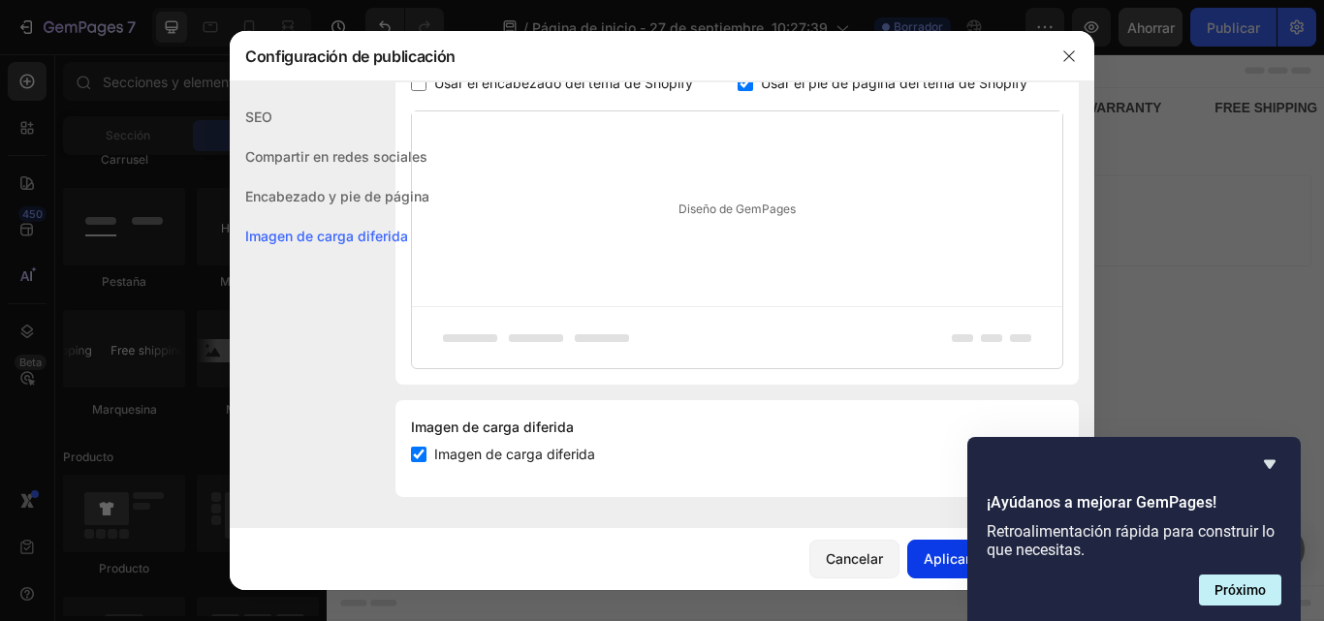
click at [950, 560] on font "Aplicar configuración" at bounding box center [993, 559] width 139 height 16
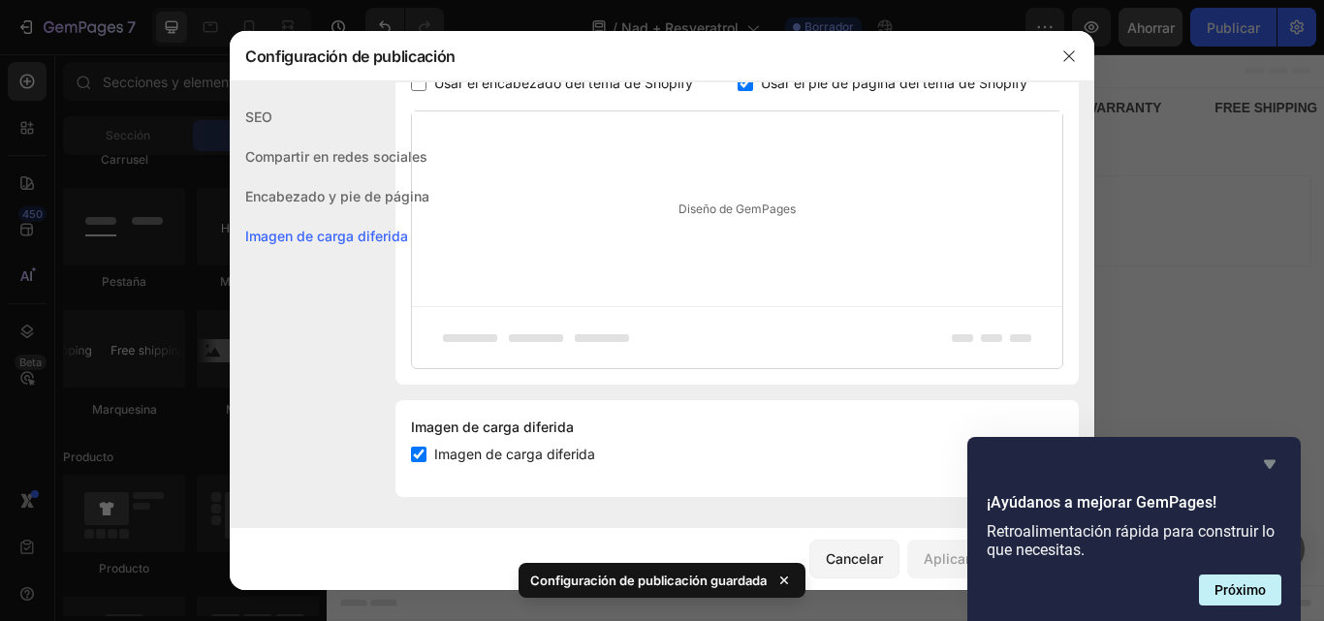
click at [1272, 464] on icon "Ocultar encuesta" at bounding box center [1270, 465] width 12 height 9
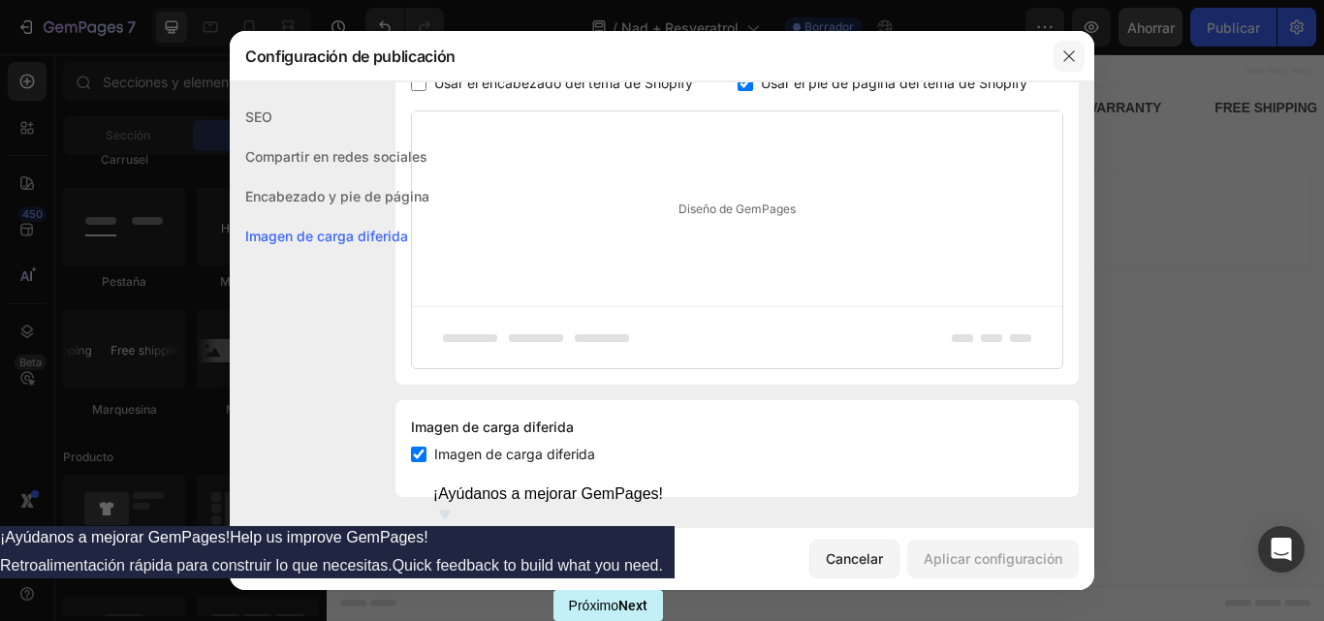
click at [1077, 59] on button "button" at bounding box center [1069, 56] width 31 height 31
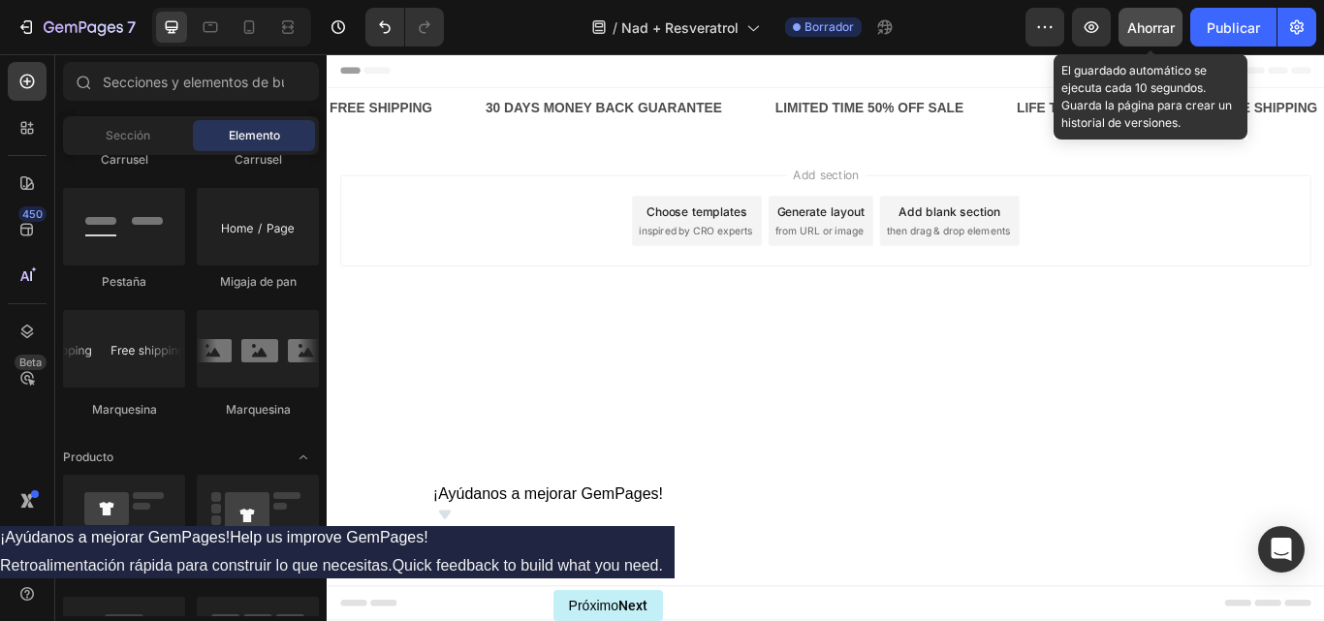
click at [1142, 33] on font "Ahorrar" at bounding box center [1152, 27] width 48 height 16
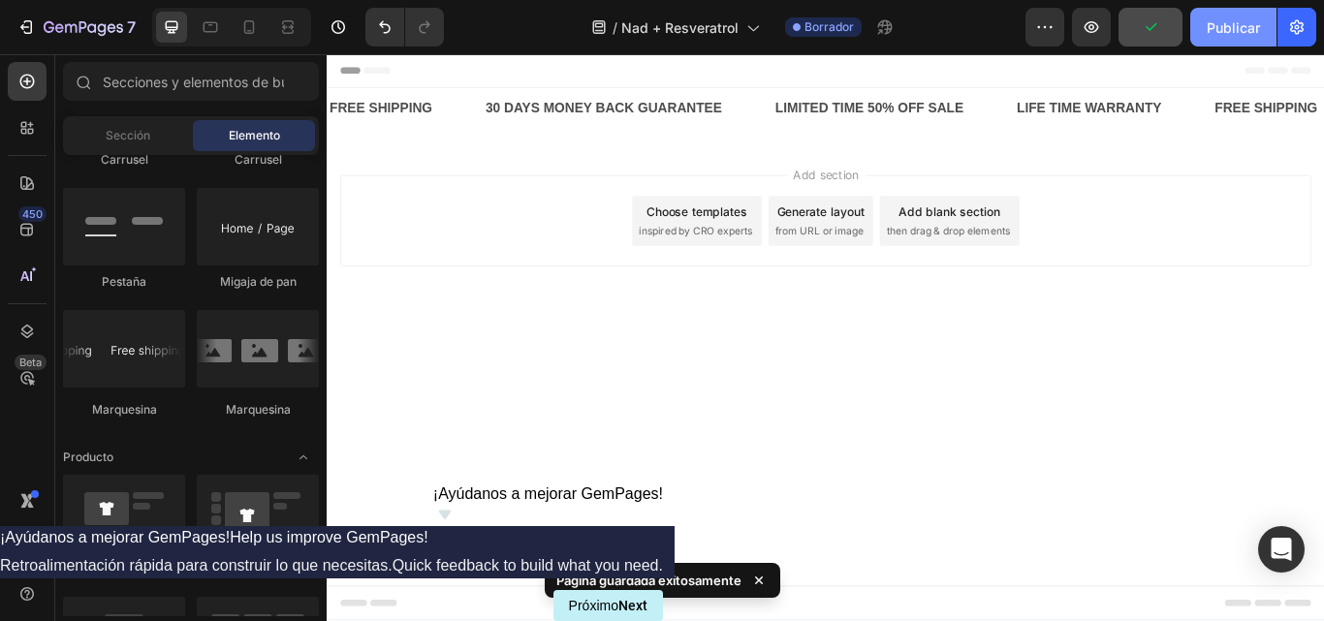
click at [1216, 26] on font "Publicar" at bounding box center [1233, 27] width 53 height 16
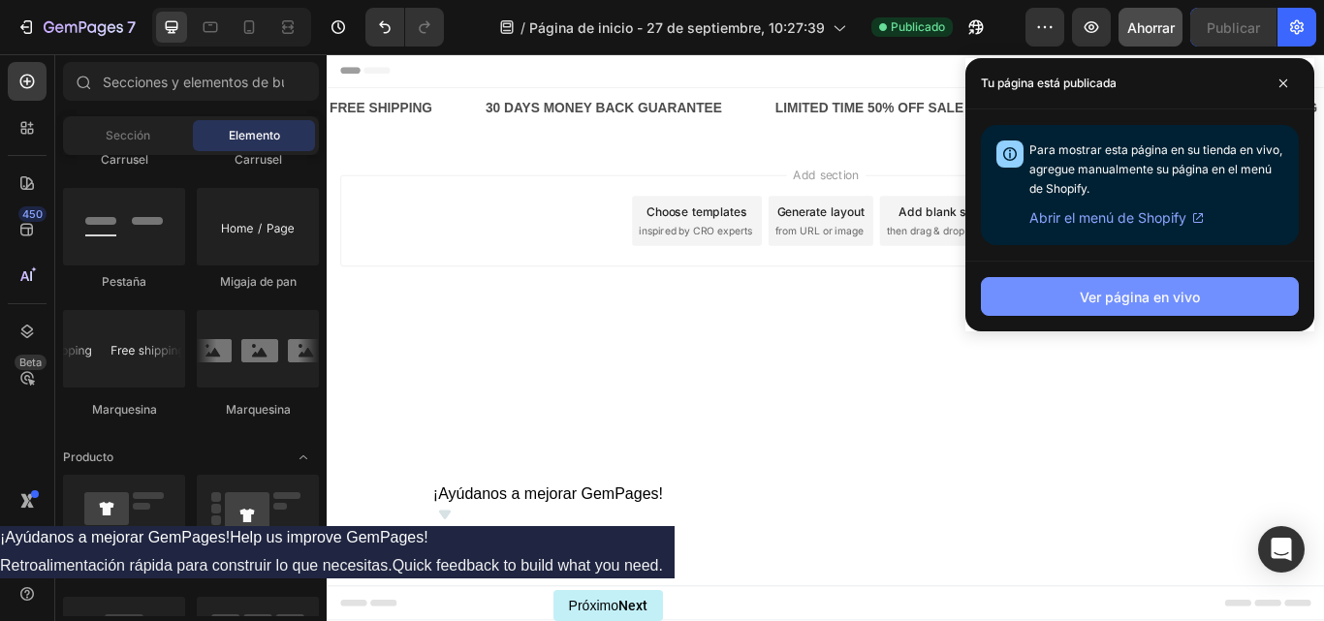
click at [1073, 302] on button "Ver página en vivo" at bounding box center [1140, 296] width 318 height 39
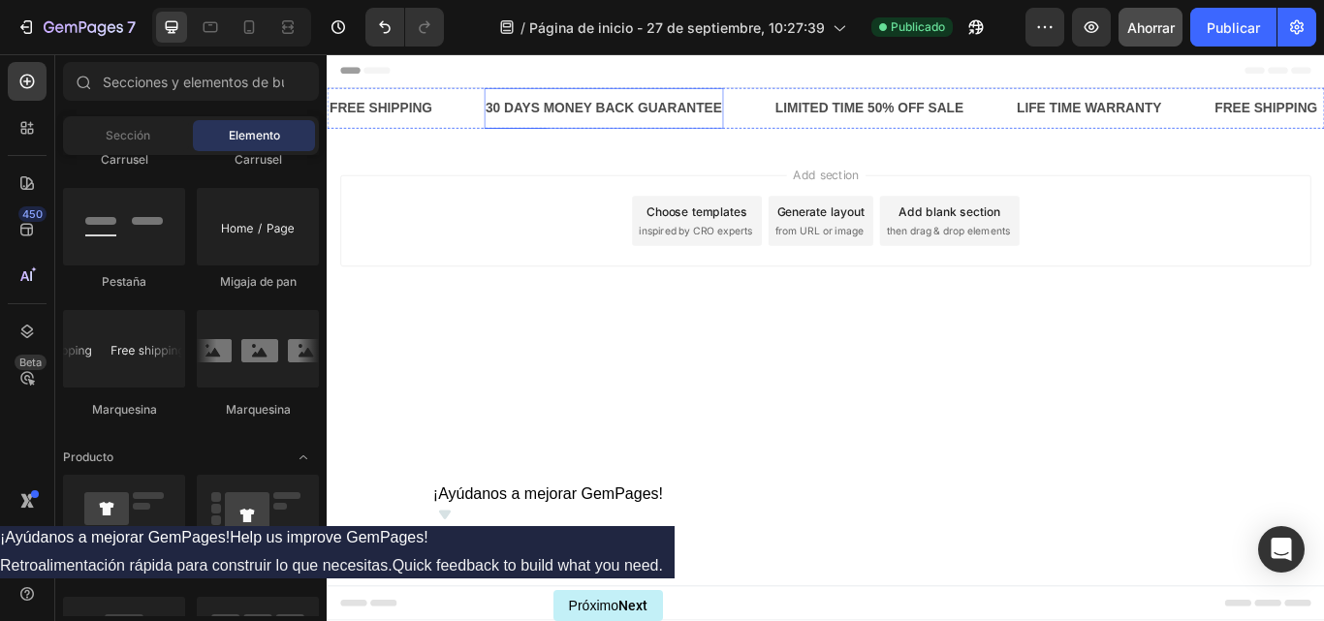
click at [775, 111] on div "30 DAYS MONEY BACK GUARANTEE" at bounding box center [650, 118] width 280 height 32
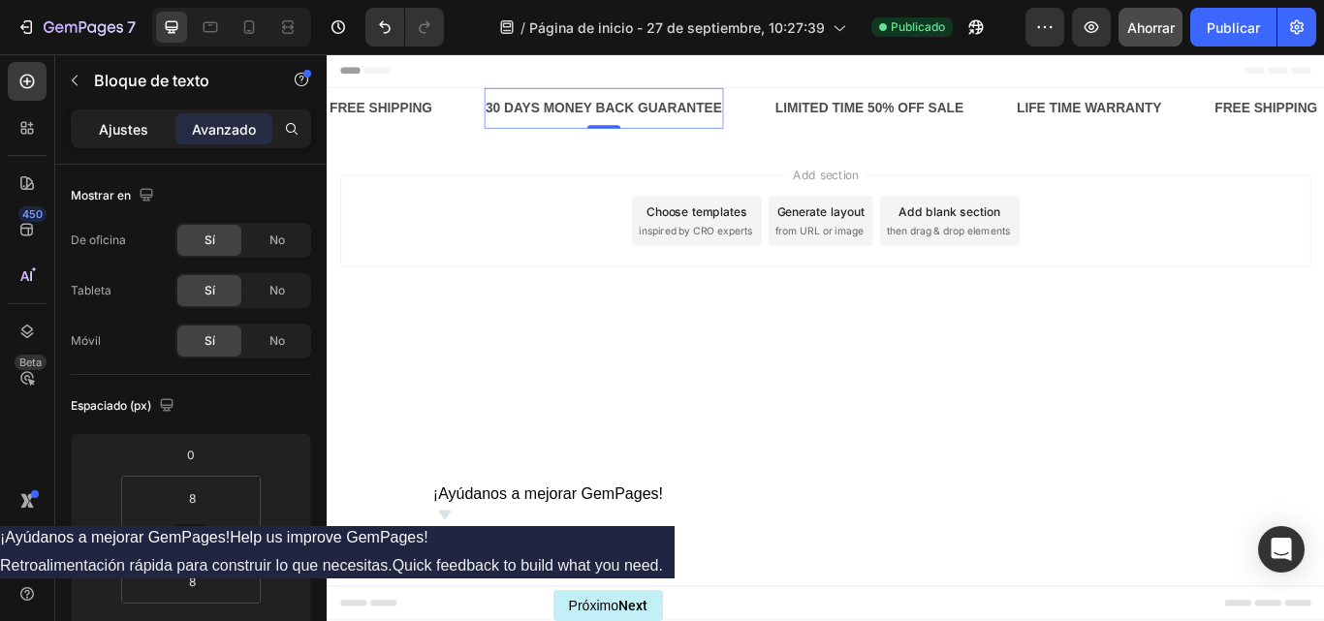
click at [125, 132] on font "Ajustes" at bounding box center [123, 129] width 49 height 16
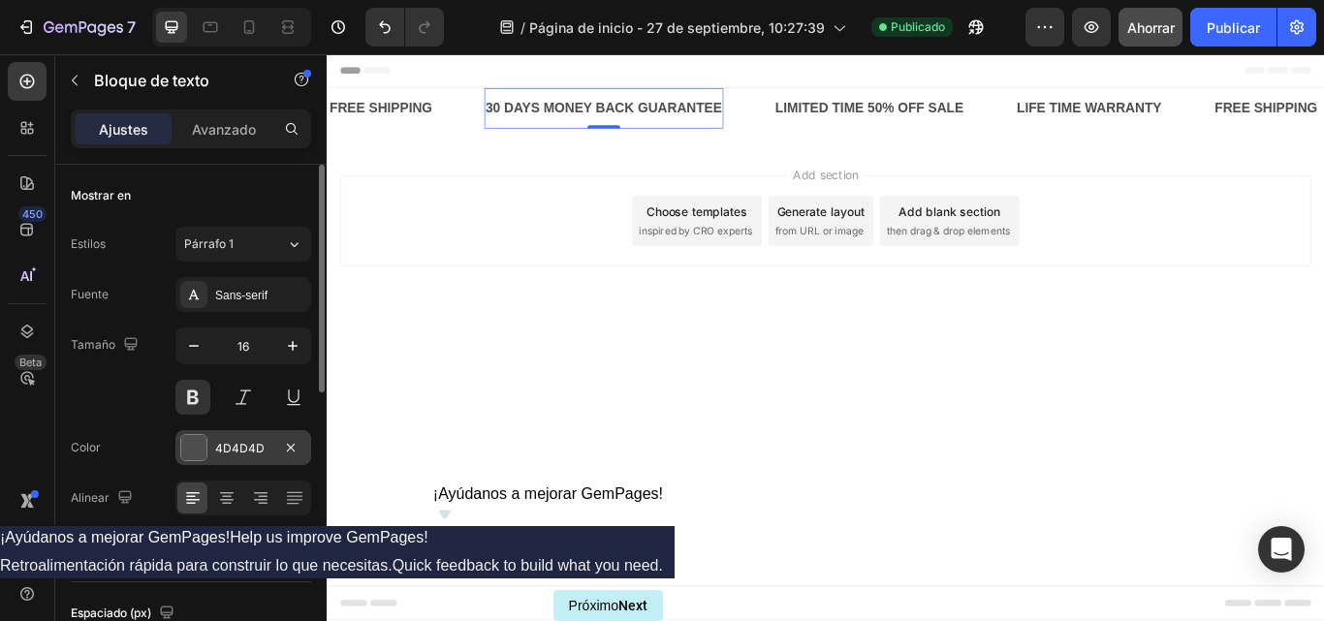
click at [205, 446] on div at bounding box center [193, 447] width 25 height 25
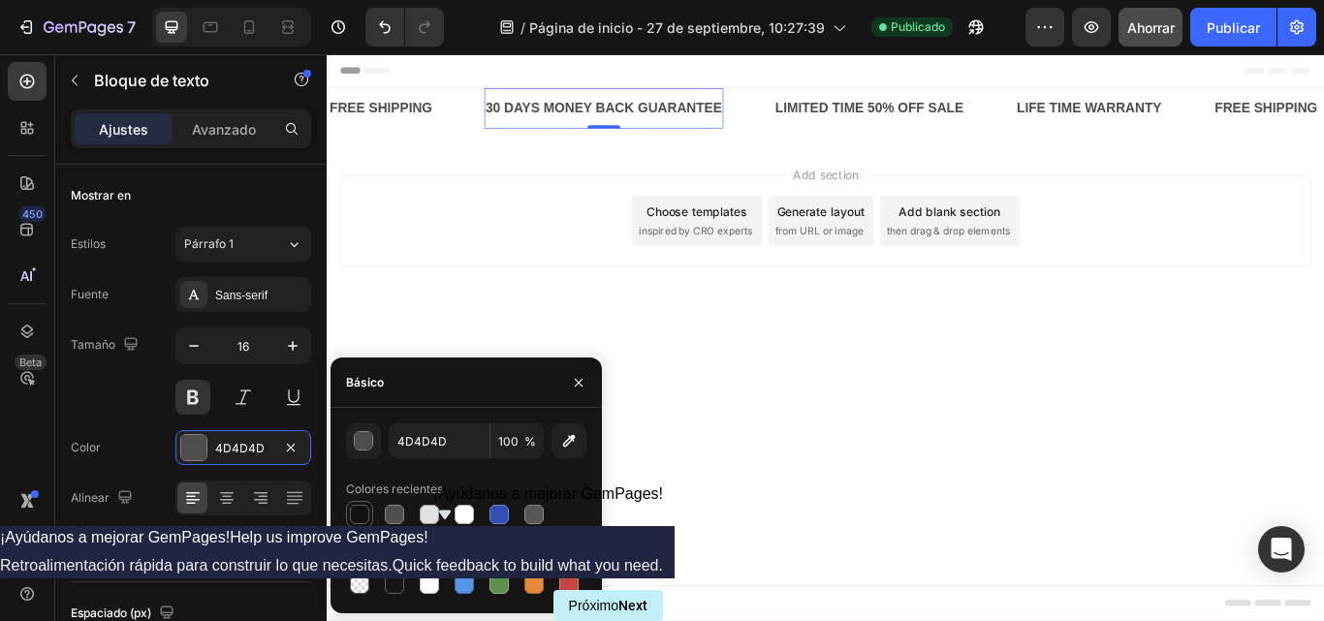
click at [354, 514] on div at bounding box center [359, 514] width 19 height 19
type input "121212"
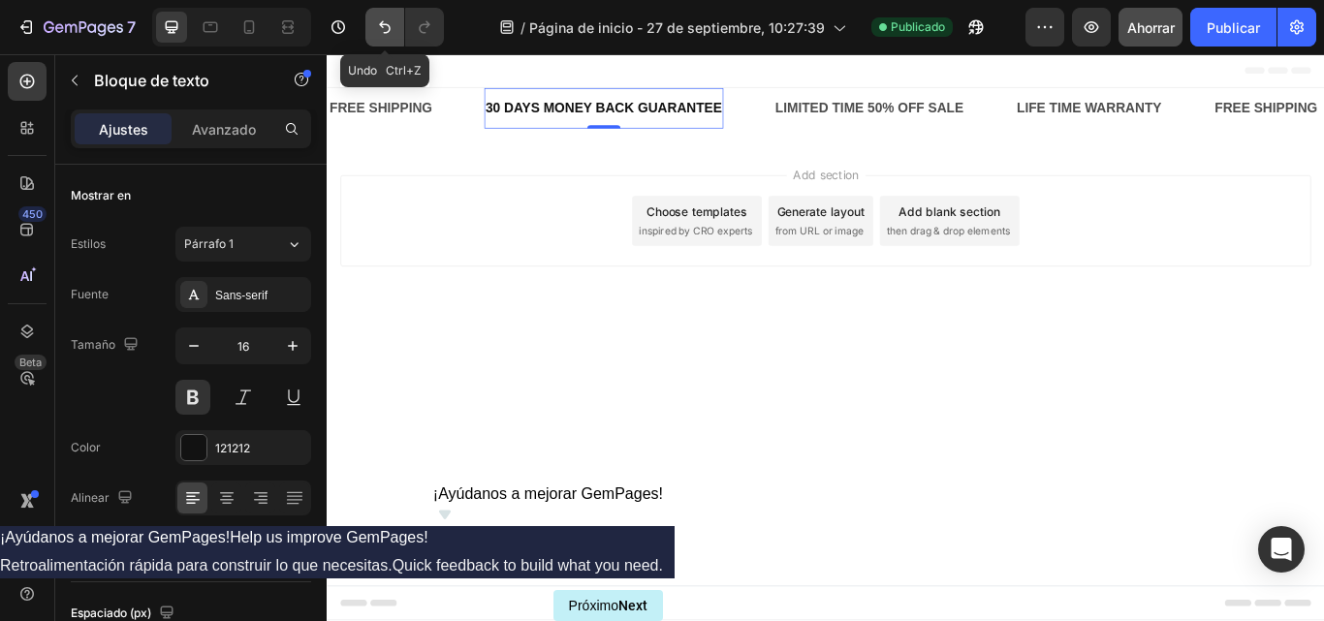
click at [389, 21] on icon "Deshacer/Rehacer" at bounding box center [384, 26] width 19 height 19
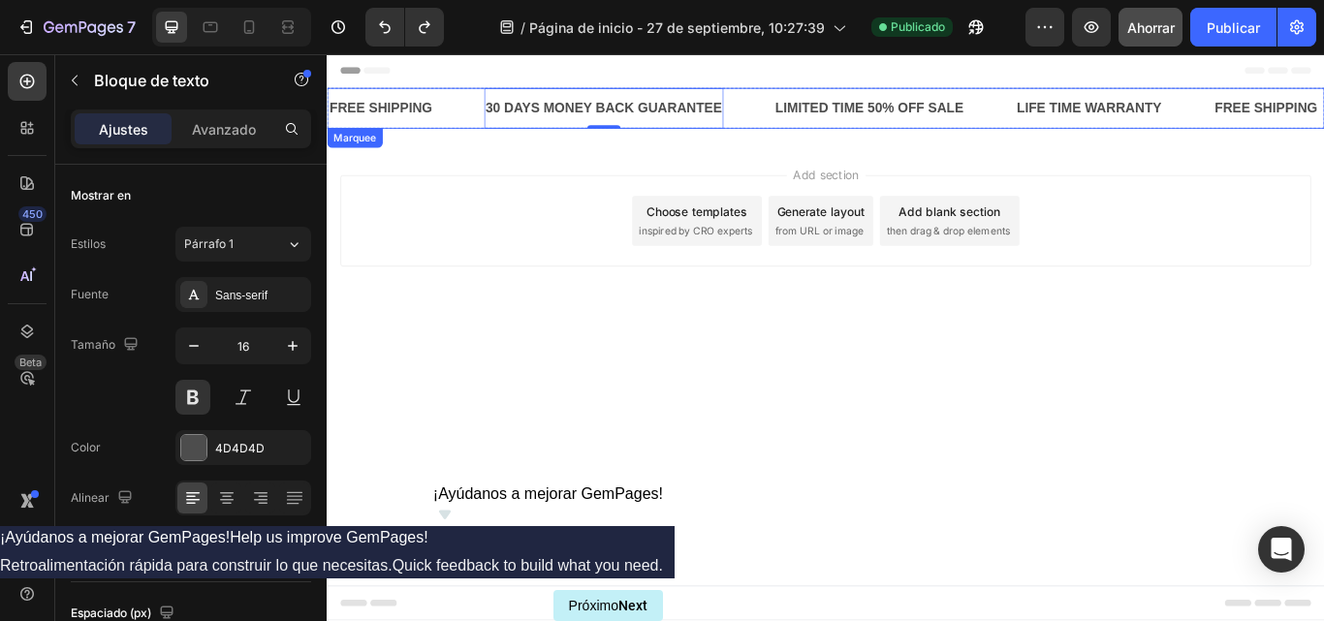
click at [461, 117] on div "FREE SHIPPING Text Block" at bounding box center [419, 118] width 182 height 48
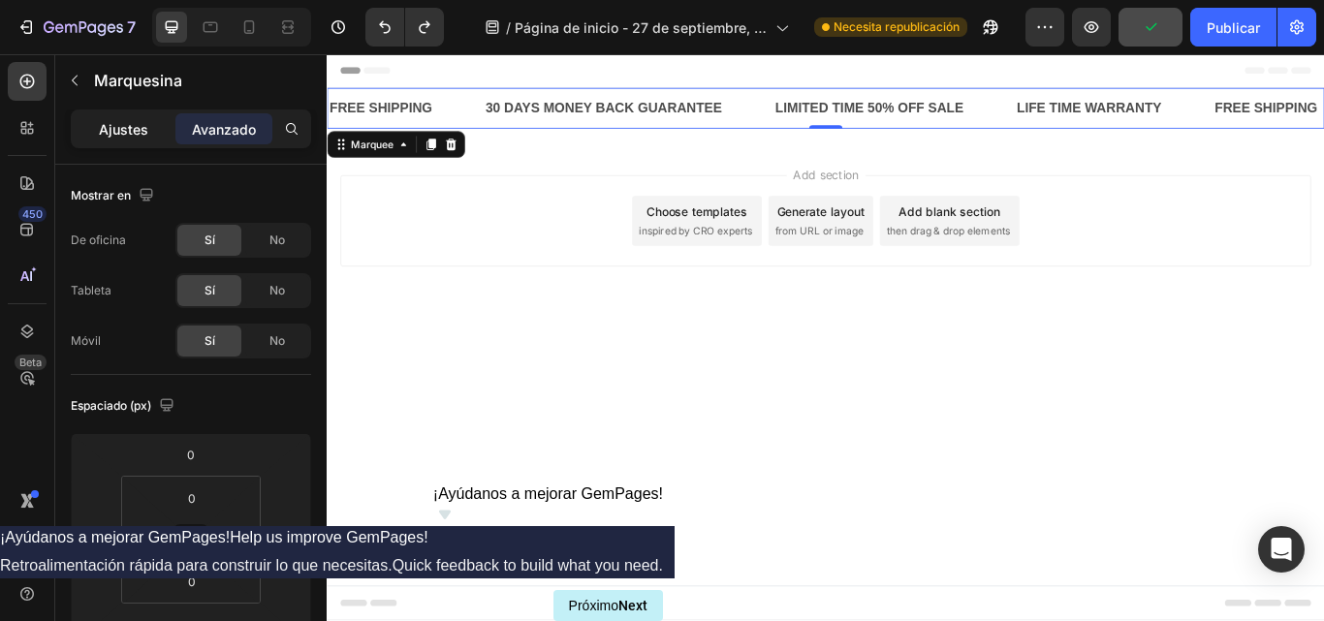
click at [126, 123] on font "Ajustes" at bounding box center [123, 129] width 49 height 16
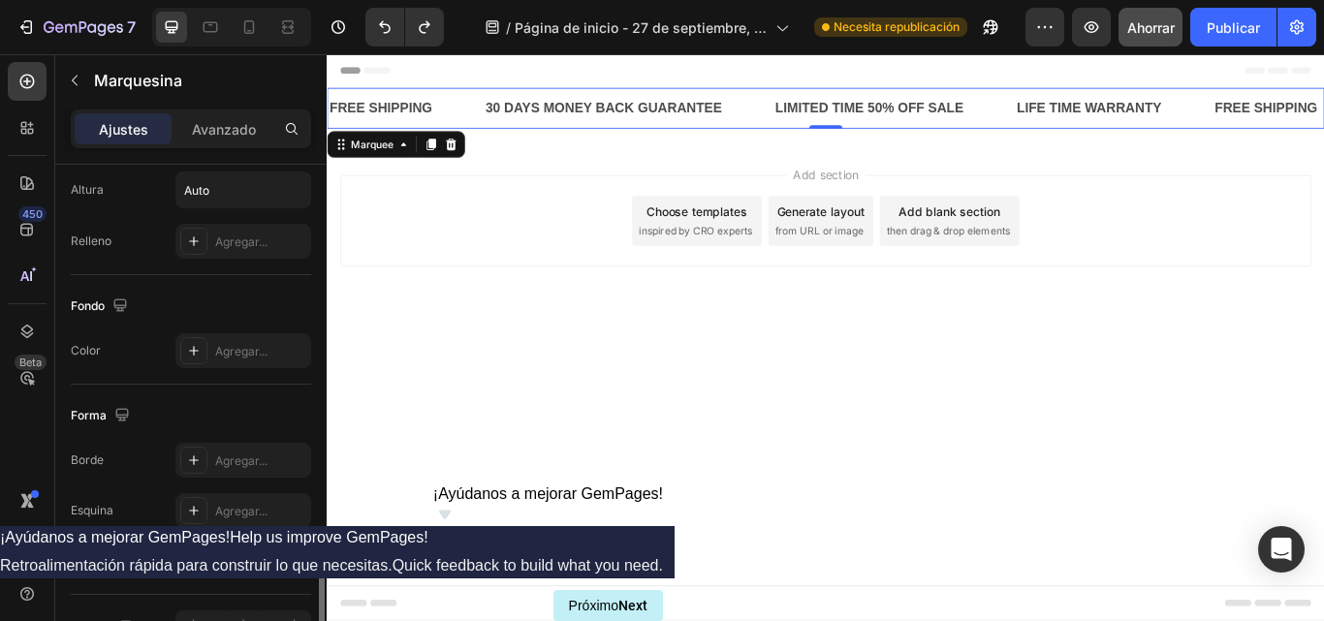
scroll to position [875, 0]
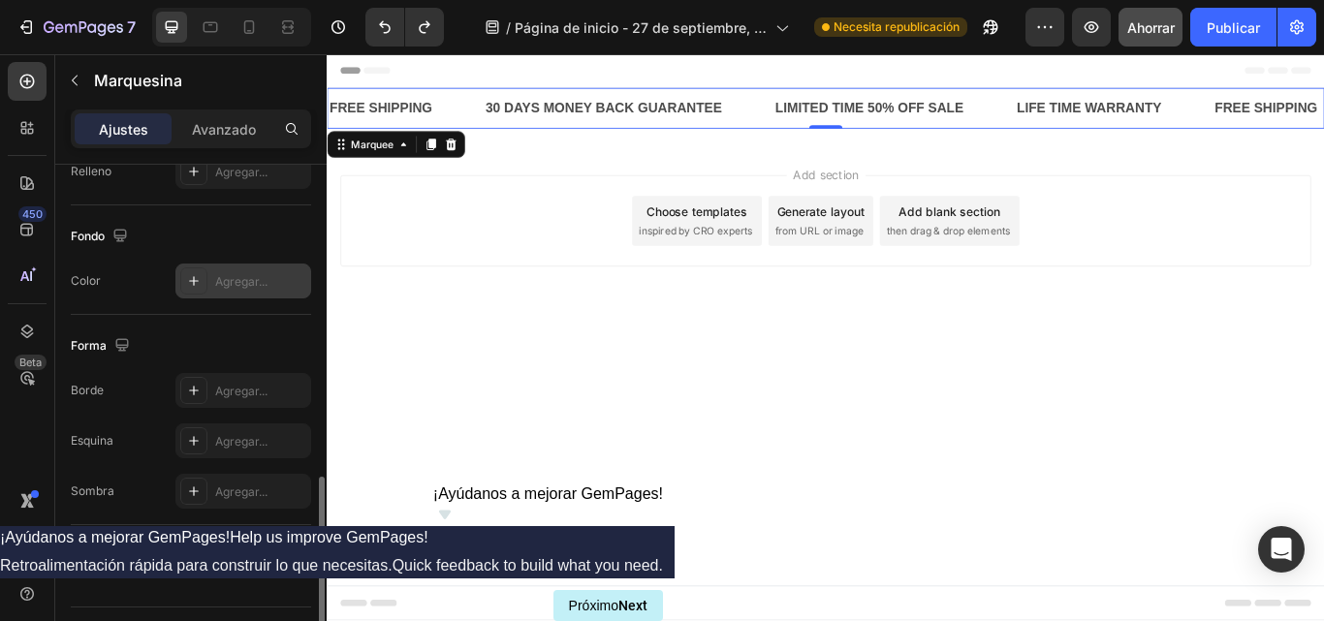
click at [200, 278] on icon at bounding box center [194, 281] width 16 height 16
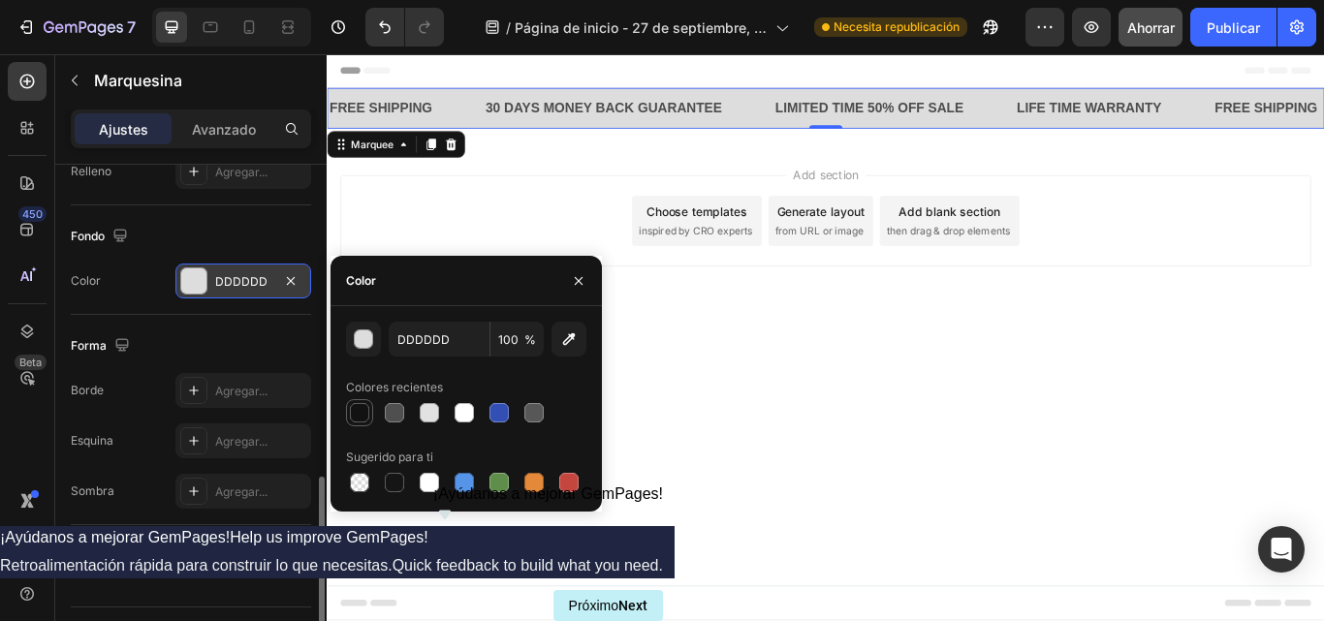
click at [358, 426] on div at bounding box center [359, 412] width 27 height 27
type input "121212"
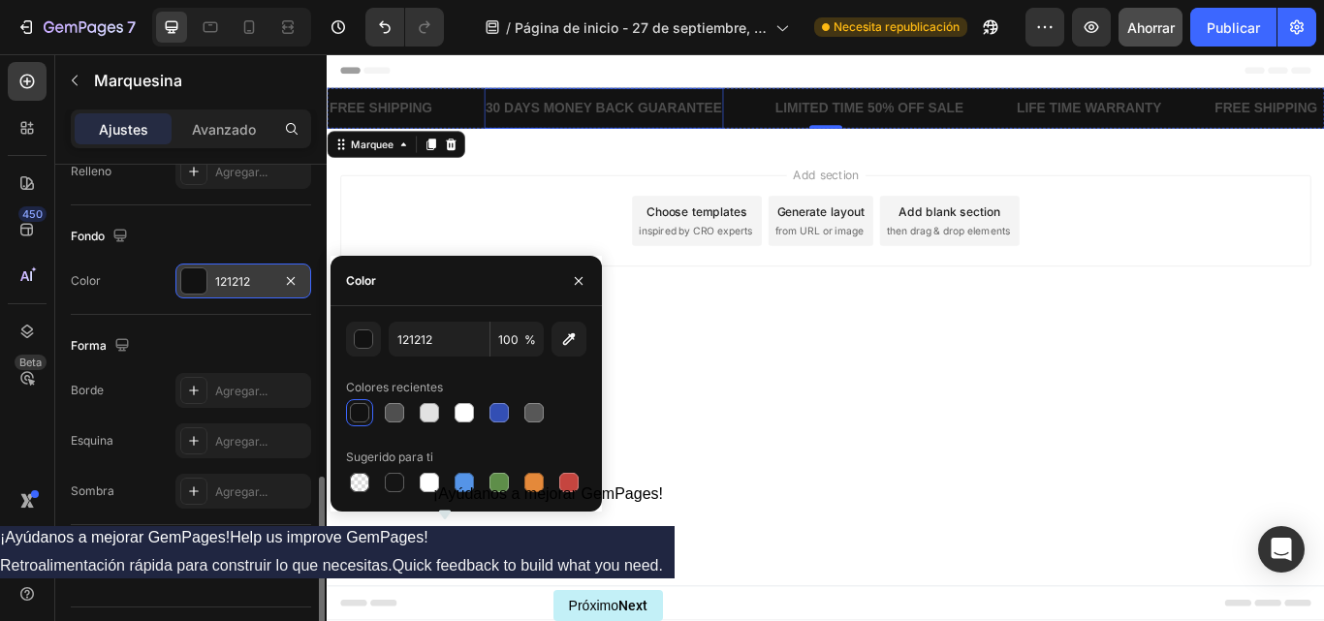
click at [644, 124] on div "30 DAYS MONEY BACK GUARANTEE" at bounding box center [650, 118] width 280 height 32
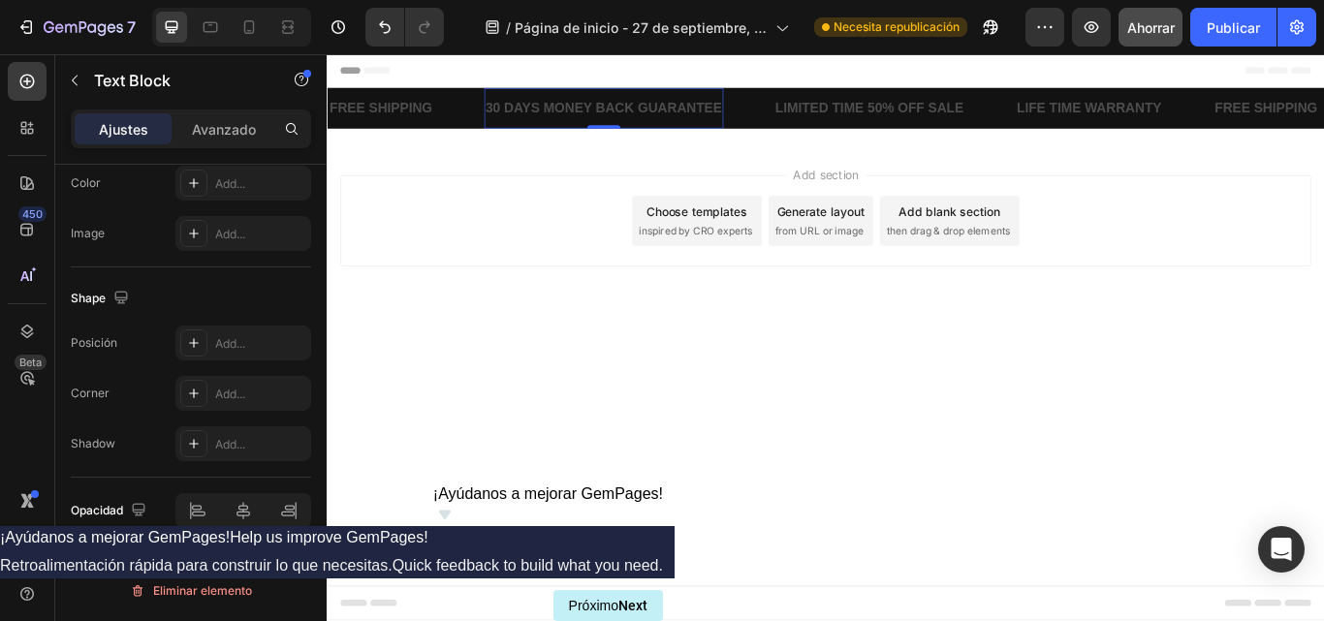
scroll to position [0, 0]
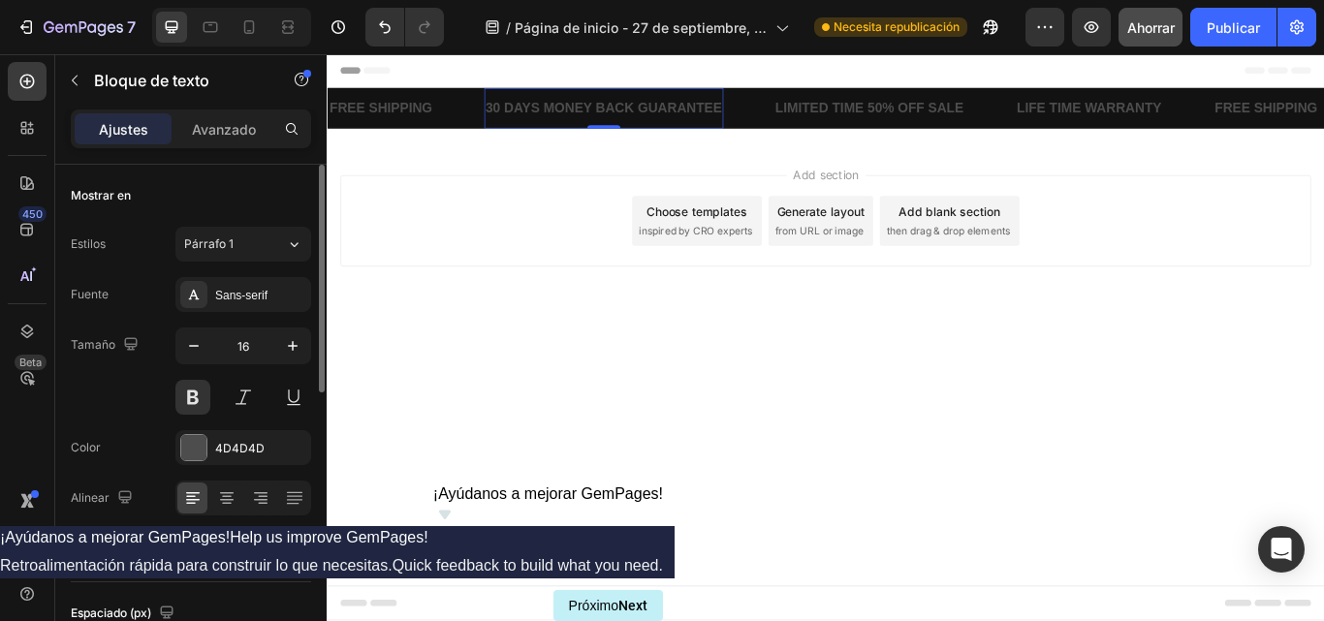
click at [575, 120] on div "30 DAYS MONEY BACK GUARANTEE" at bounding box center [650, 118] width 280 height 32
click at [407, 111] on div "FREE SHIPPING" at bounding box center [390, 118] width 124 height 32
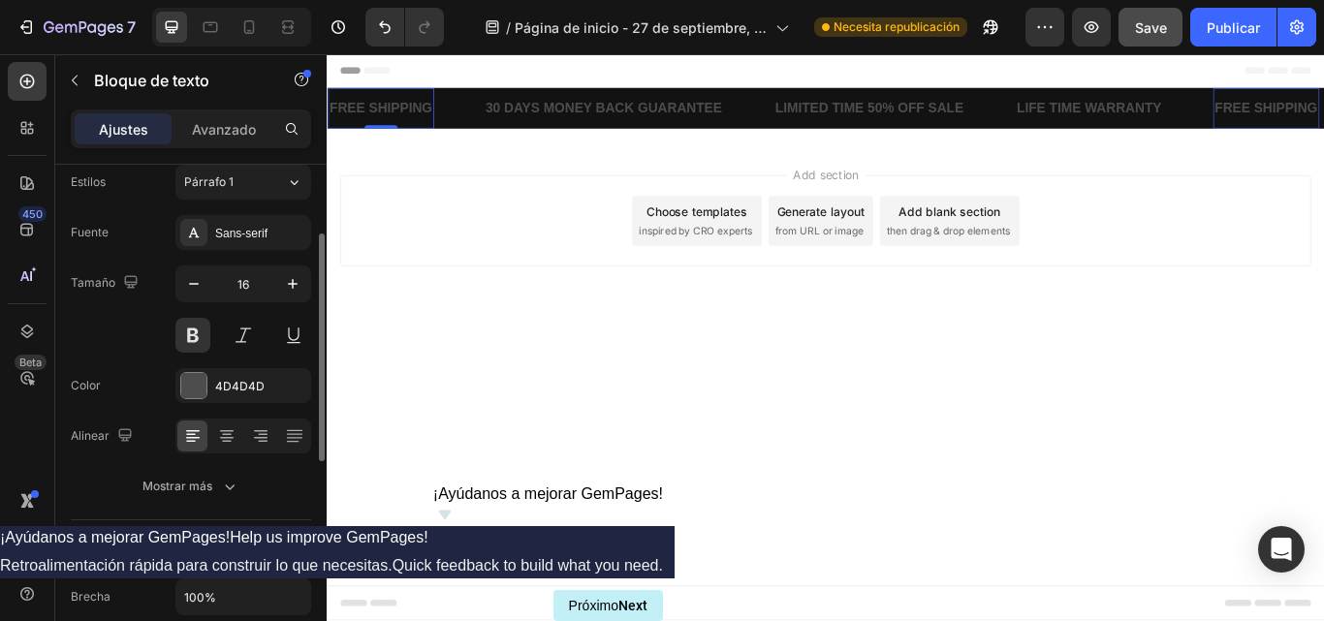
scroll to position [91, 0]
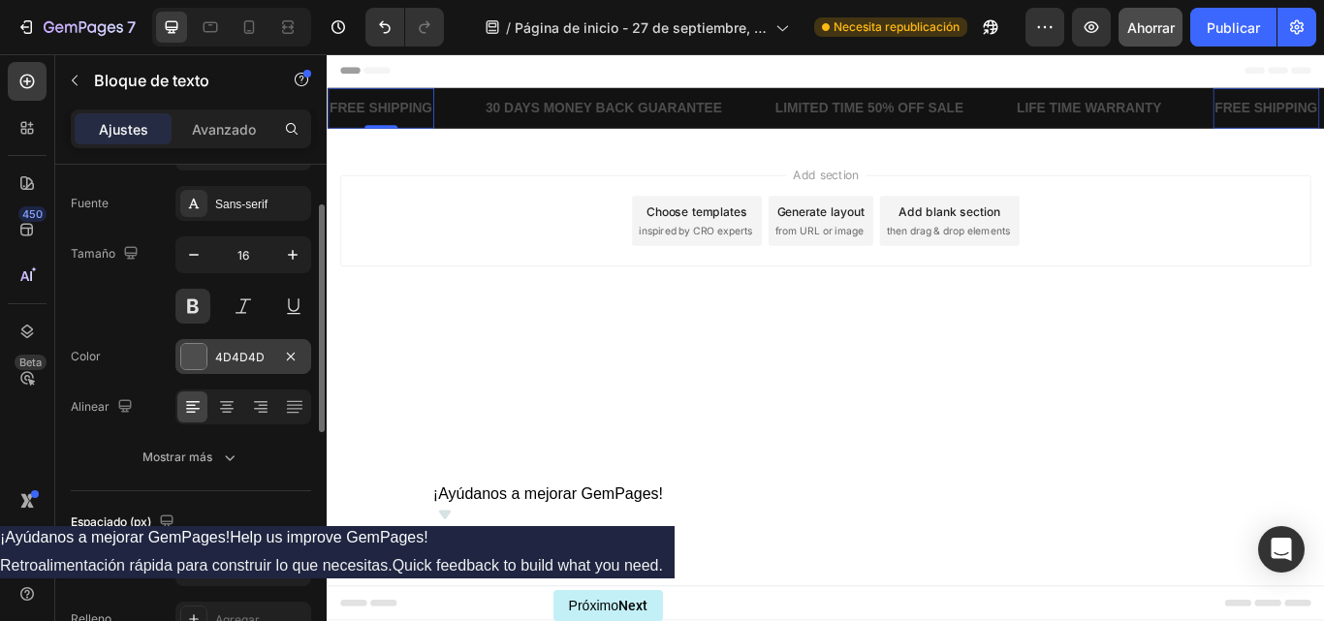
click at [198, 348] on div at bounding box center [193, 356] width 25 height 25
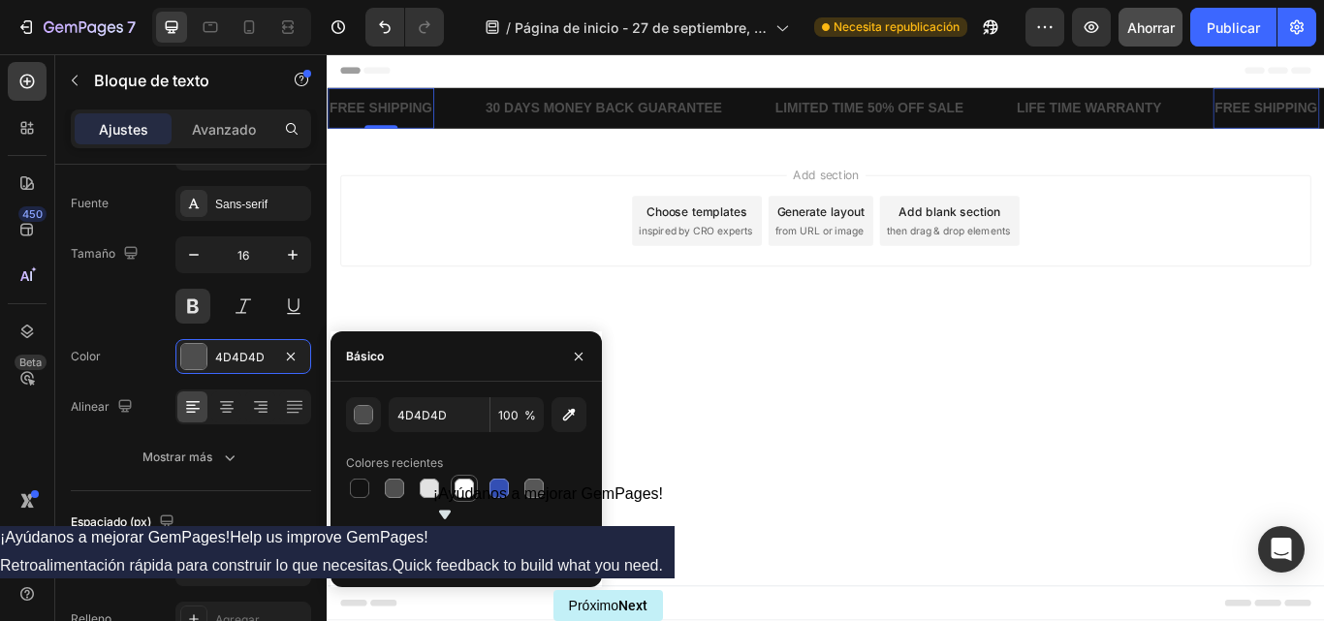
click at [458, 486] on div at bounding box center [464, 488] width 19 height 19
type input "FFFFFF"
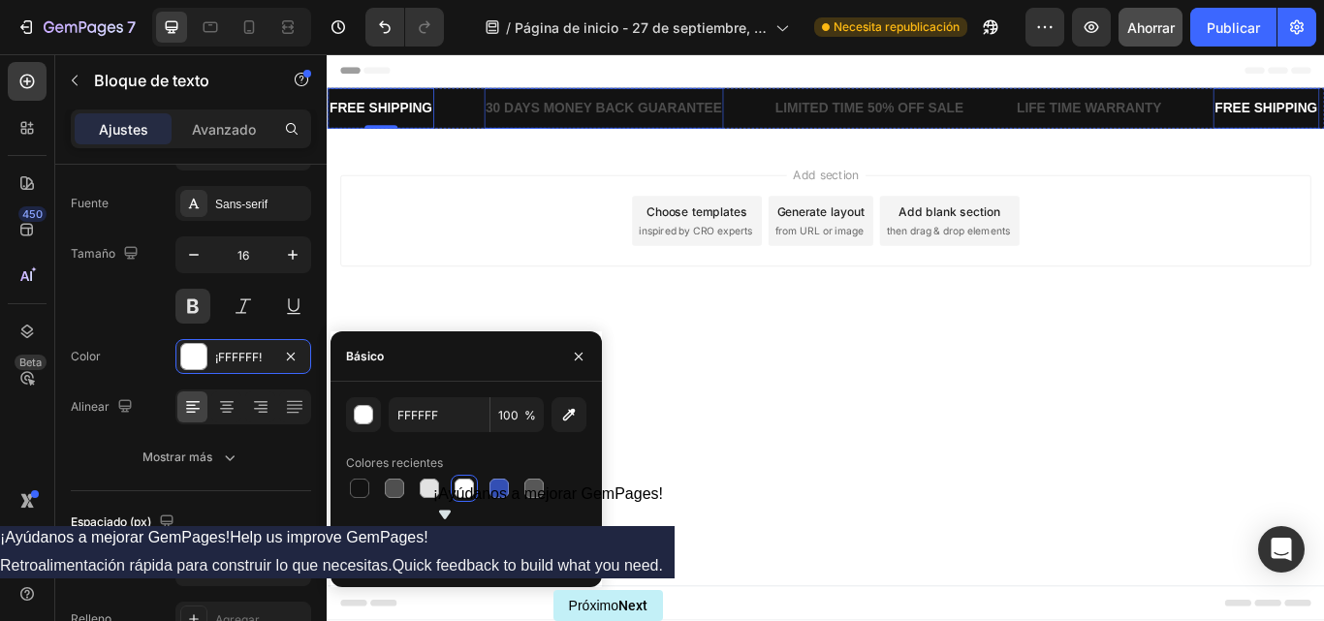
click at [649, 120] on p "30 DAYS MONEY BACK GUARANTEE" at bounding box center [650, 118] width 276 height 28
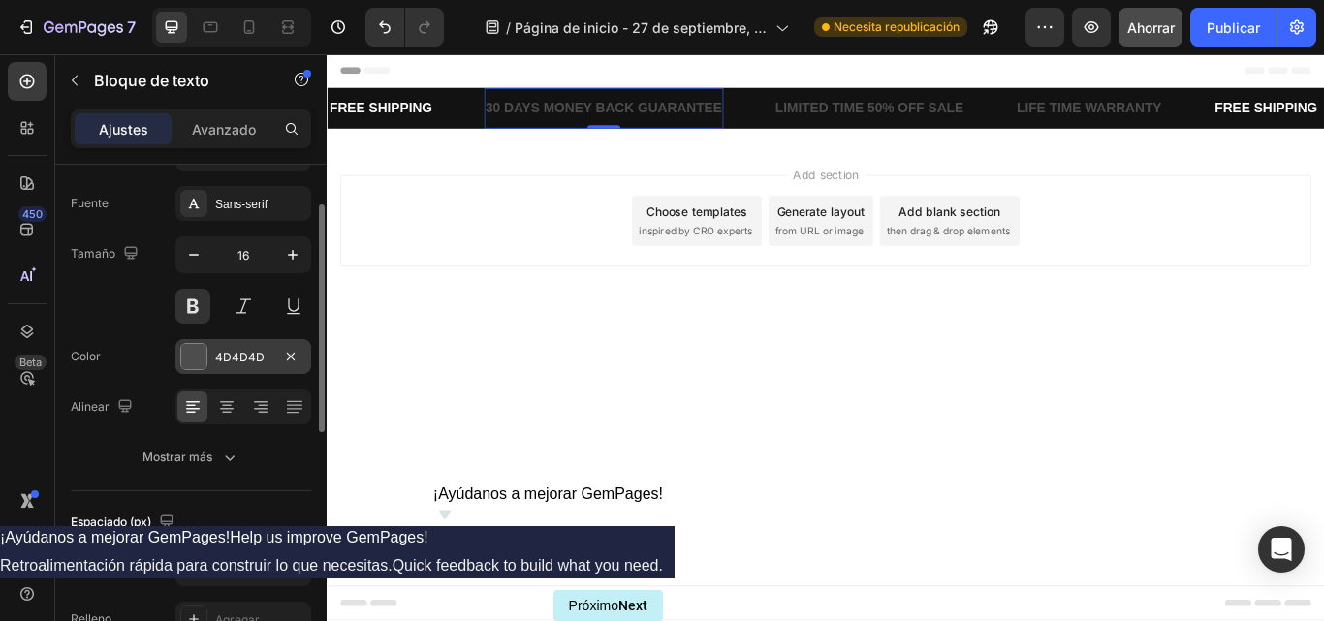
click at [204, 359] on div at bounding box center [193, 356] width 25 height 25
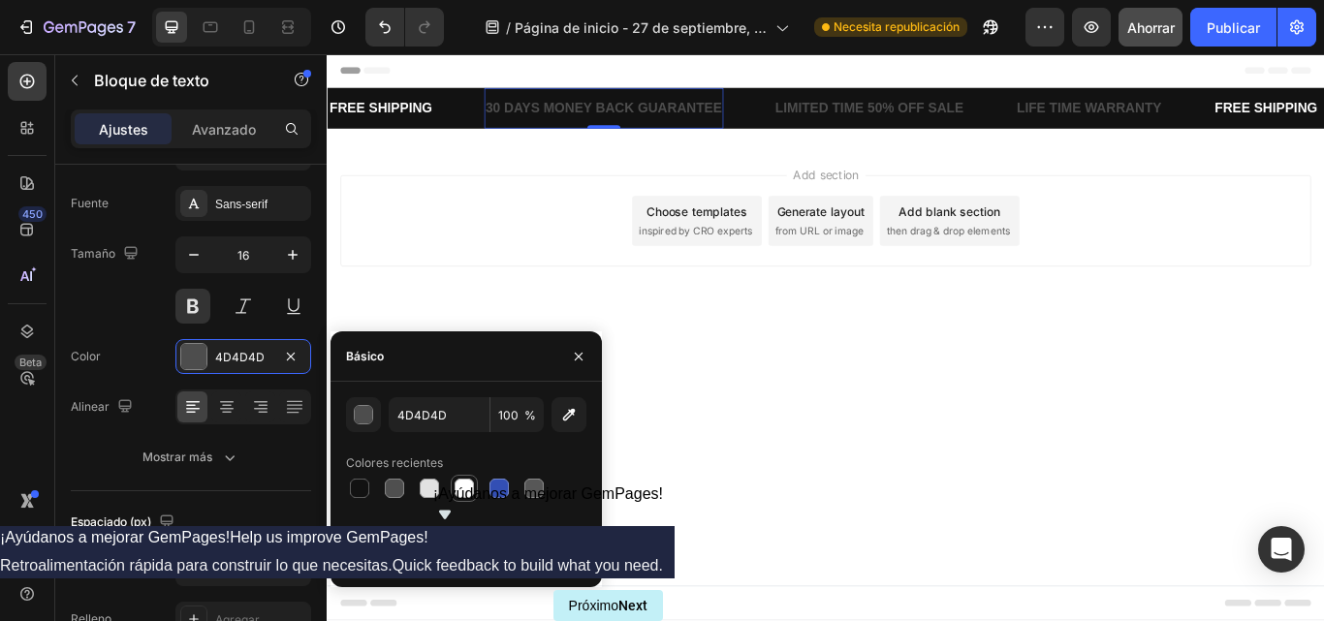
click at [466, 484] on div at bounding box center [464, 488] width 19 height 19
type input "FFFFFF"
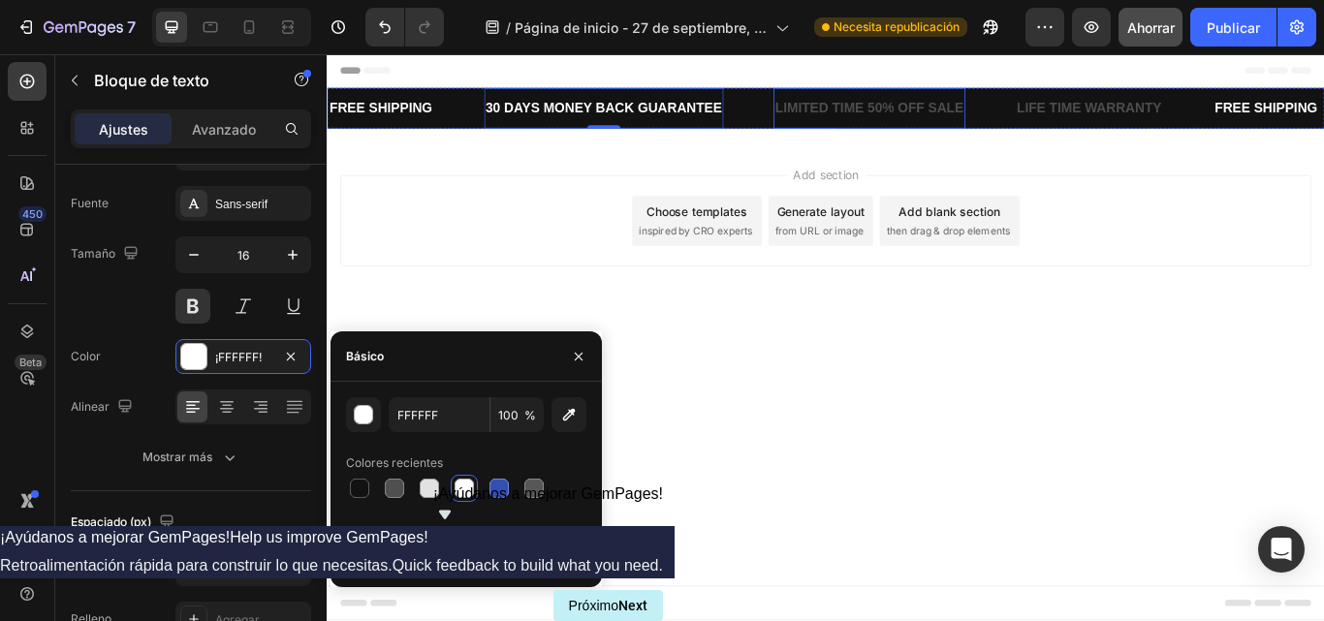
click at [876, 114] on div "LIMITED TIME 50% OFF SALE" at bounding box center [959, 118] width 224 height 32
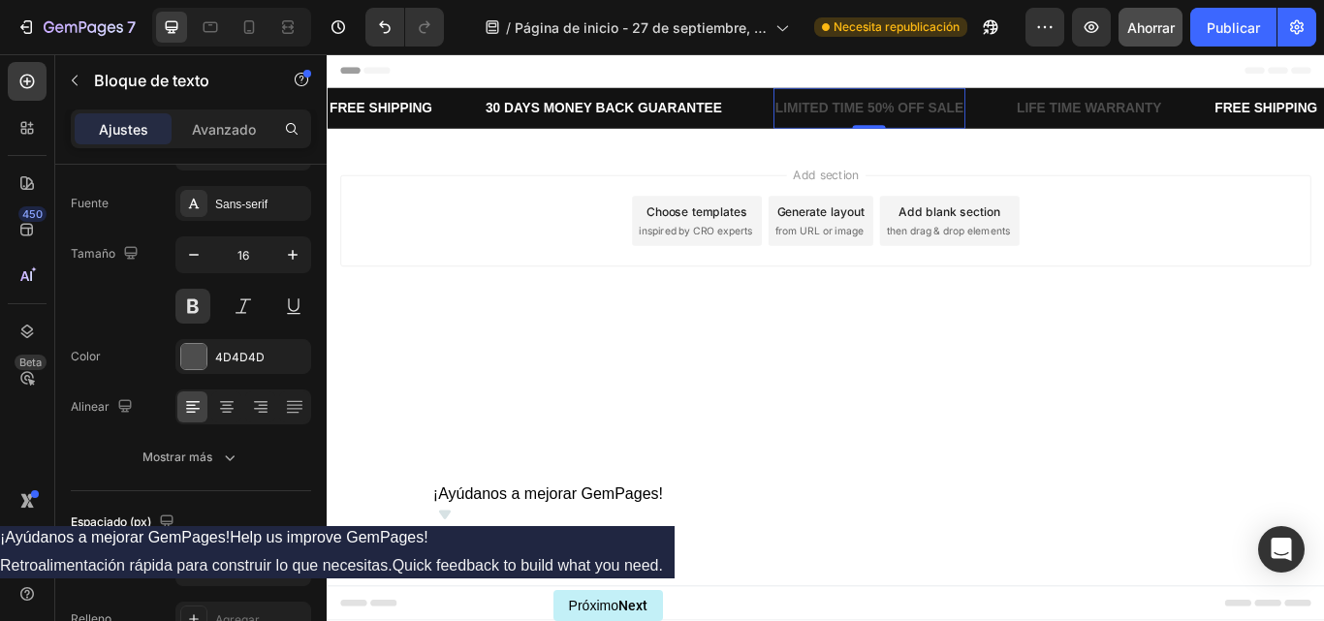
click at [887, 110] on div "LIMITED TIME 50% OFF SALE" at bounding box center [959, 118] width 224 height 32
click at [214, 365] on div "4D4D4D" at bounding box center [243, 356] width 136 height 35
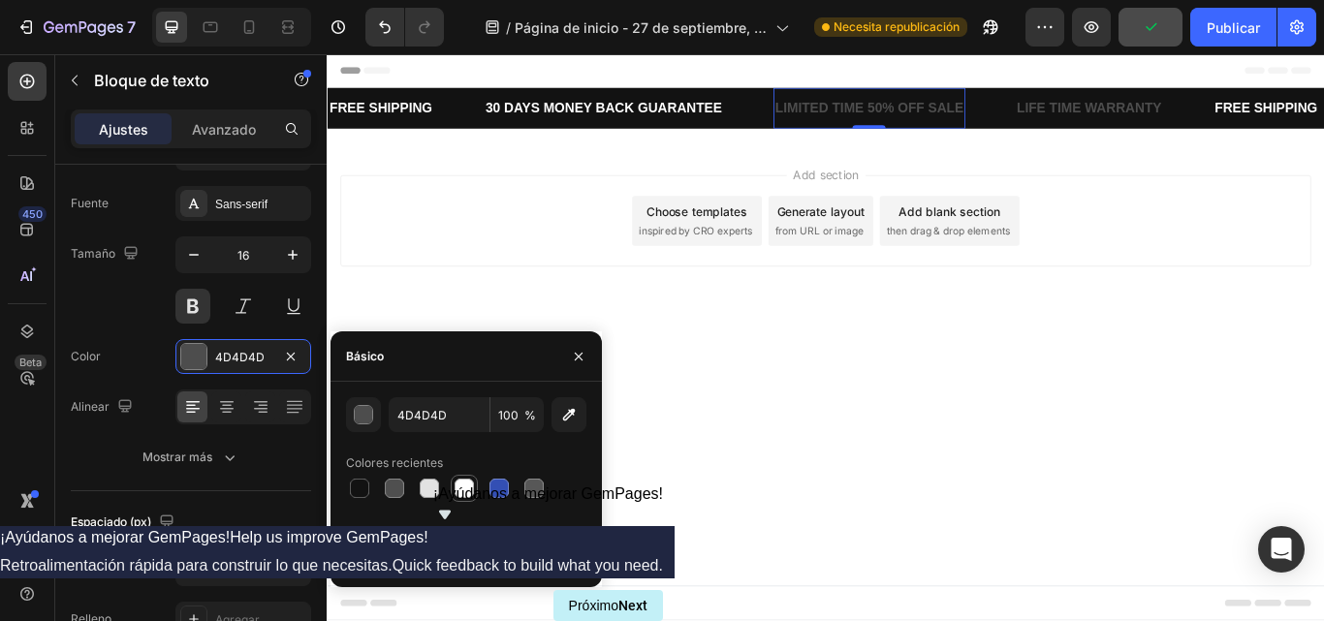
click at [463, 492] on div at bounding box center [464, 488] width 19 height 19
type input "FFFFFF"
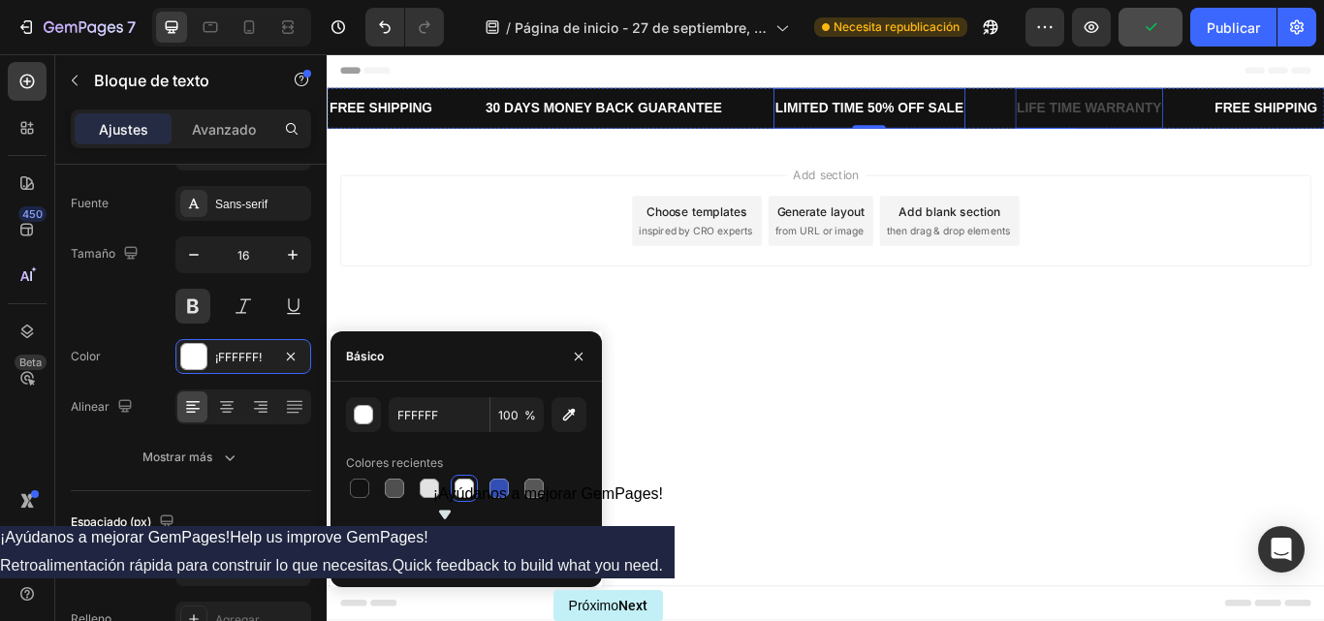
click at [1216, 102] on div "LIFE TIME WARRANTY" at bounding box center [1216, 118] width 173 height 32
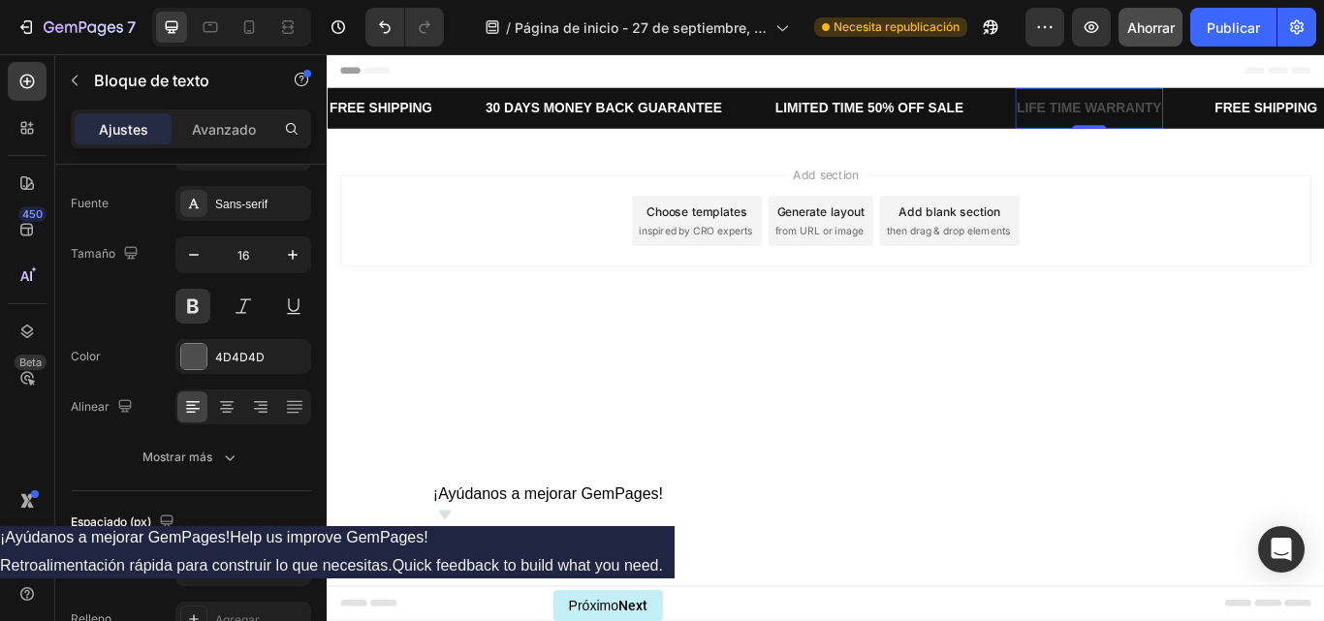
click at [1200, 106] on div "LIFE TIME WARRANTY" at bounding box center [1216, 118] width 173 height 32
click at [196, 355] on div at bounding box center [193, 356] width 25 height 25
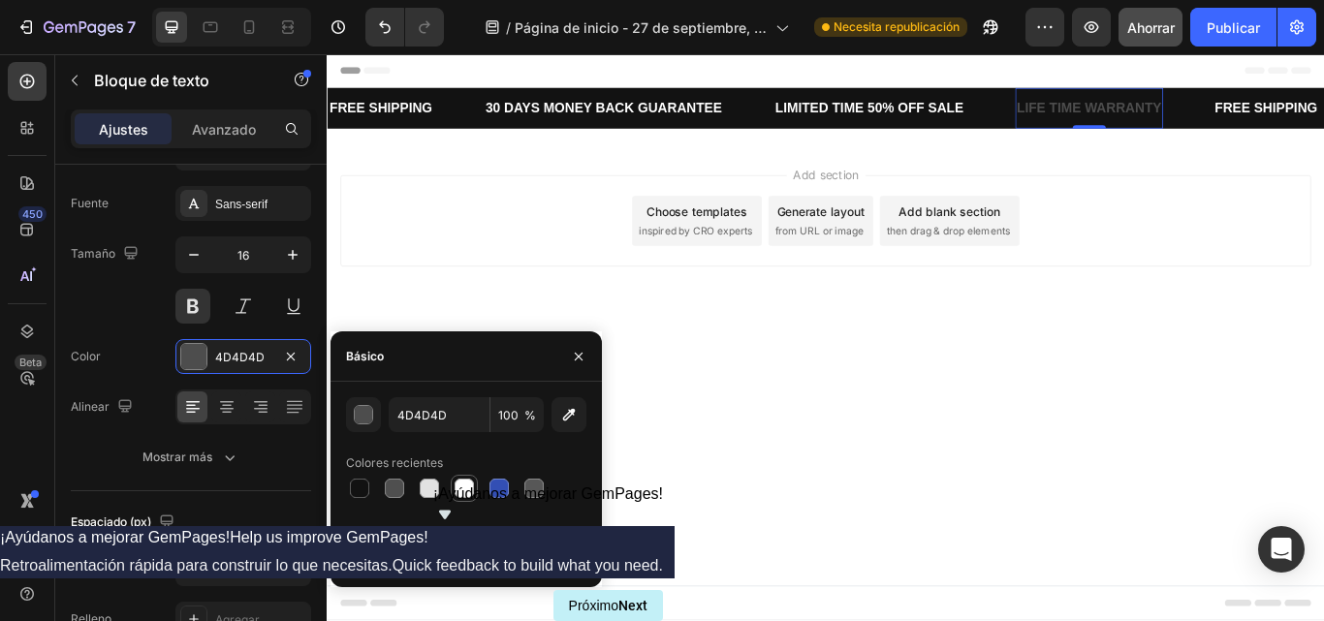
click at [471, 481] on div at bounding box center [464, 488] width 19 height 19
type input "FFFFFF"
click at [420, 111] on div "FREE SHIPPING" at bounding box center [390, 118] width 124 height 32
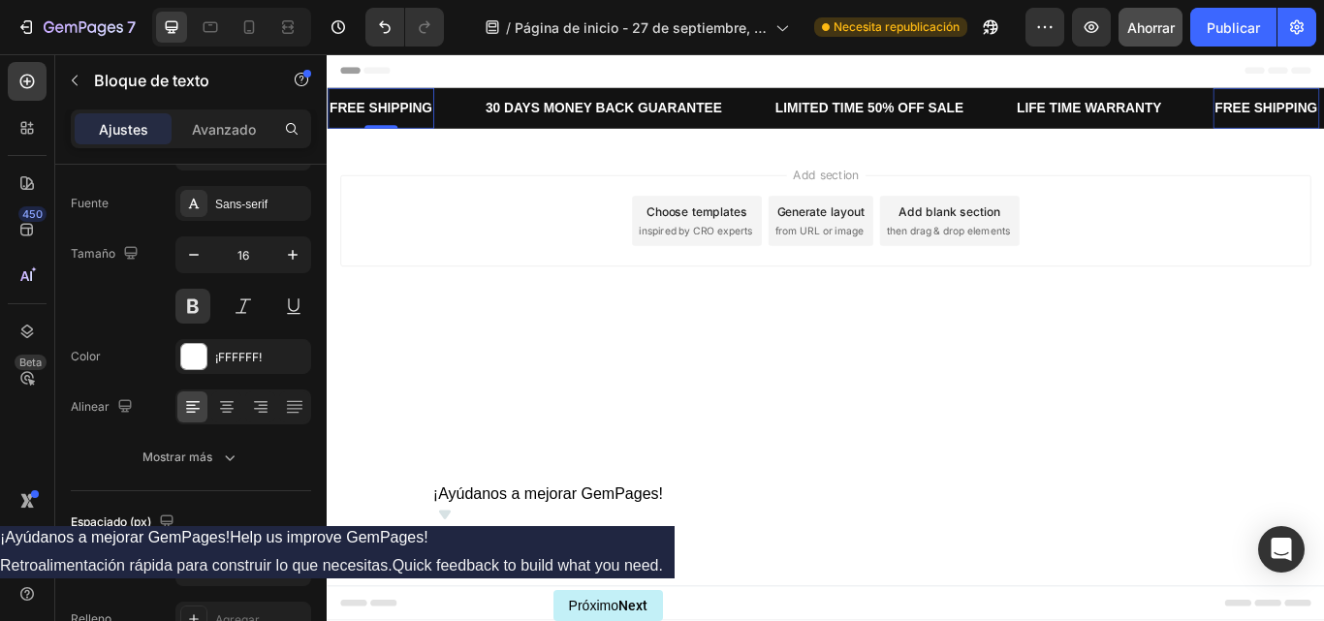
click at [420, 111] on div "FREE SHIPPING" at bounding box center [390, 118] width 124 height 32
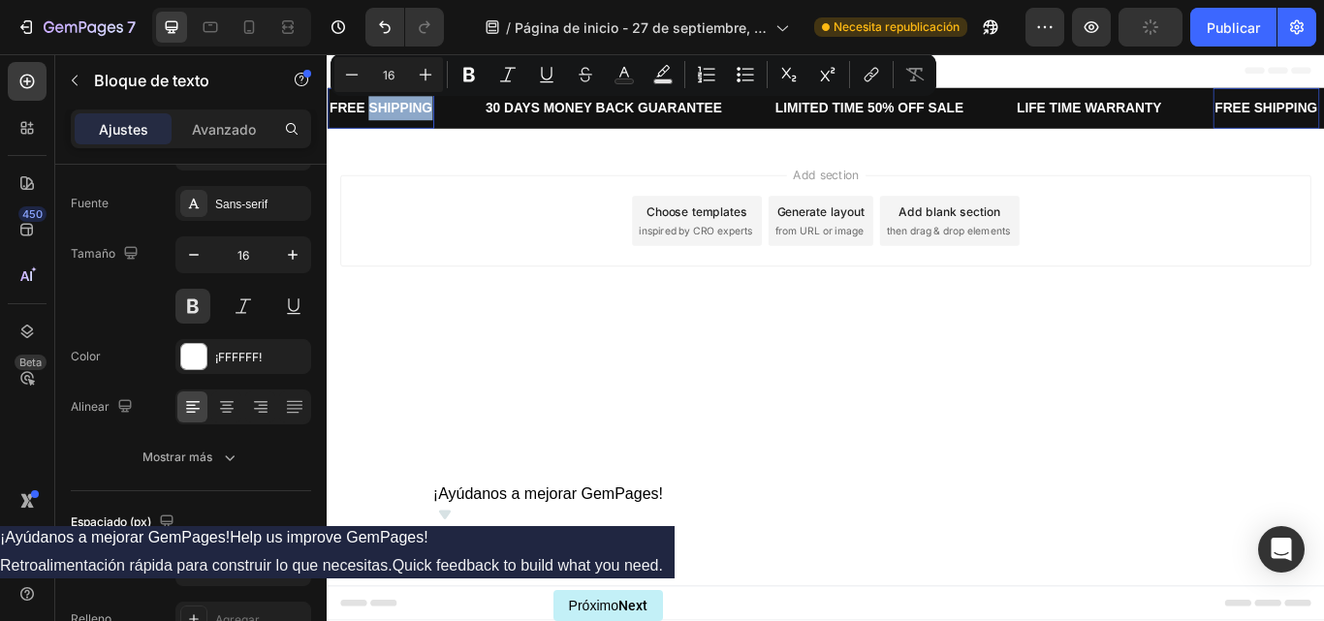
click at [420, 111] on p "FREE SHIPPING" at bounding box center [390, 118] width 120 height 28
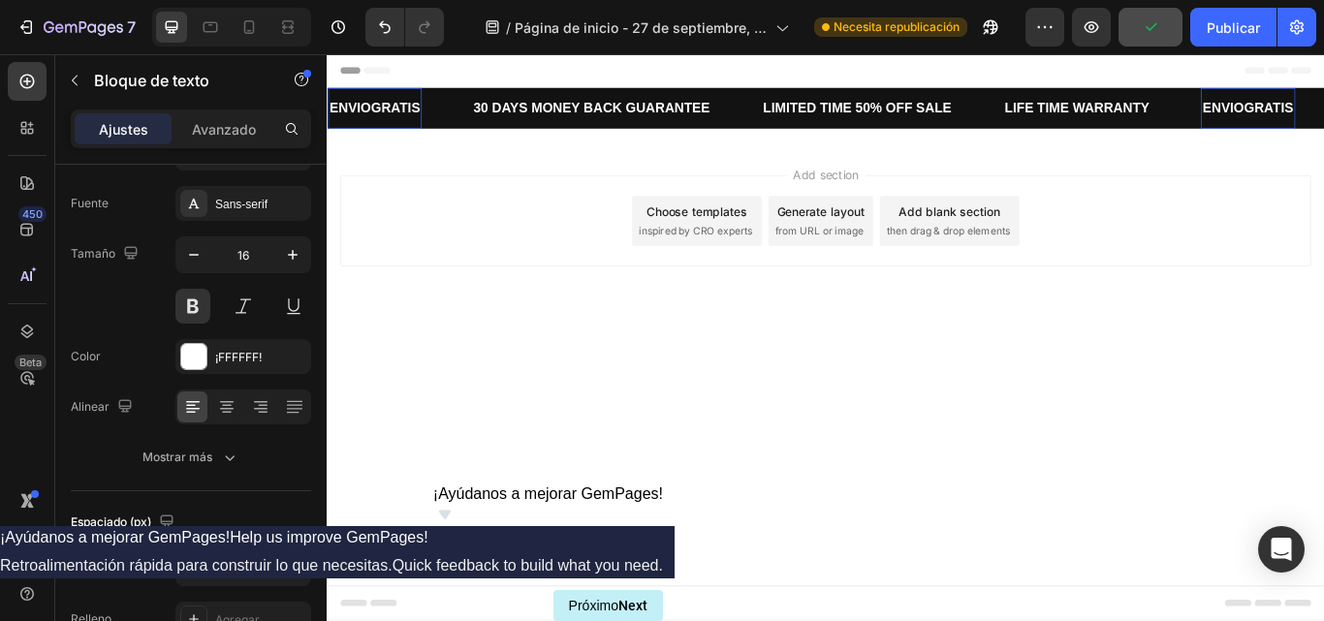
click at [386, 111] on p "ENVIOGRATIS" at bounding box center [383, 118] width 106 height 28
click at [371, 116] on p "ENVIOGRATIS" at bounding box center [383, 118] width 106 height 28
click at [431, 116] on p "ENVIO GRATIS" at bounding box center [385, 118] width 111 height 28
click at [502, 198] on div "Add section Choose templates inspired by CRO experts Generate layout from URL o…" at bounding box center [908, 249] width 1132 height 107
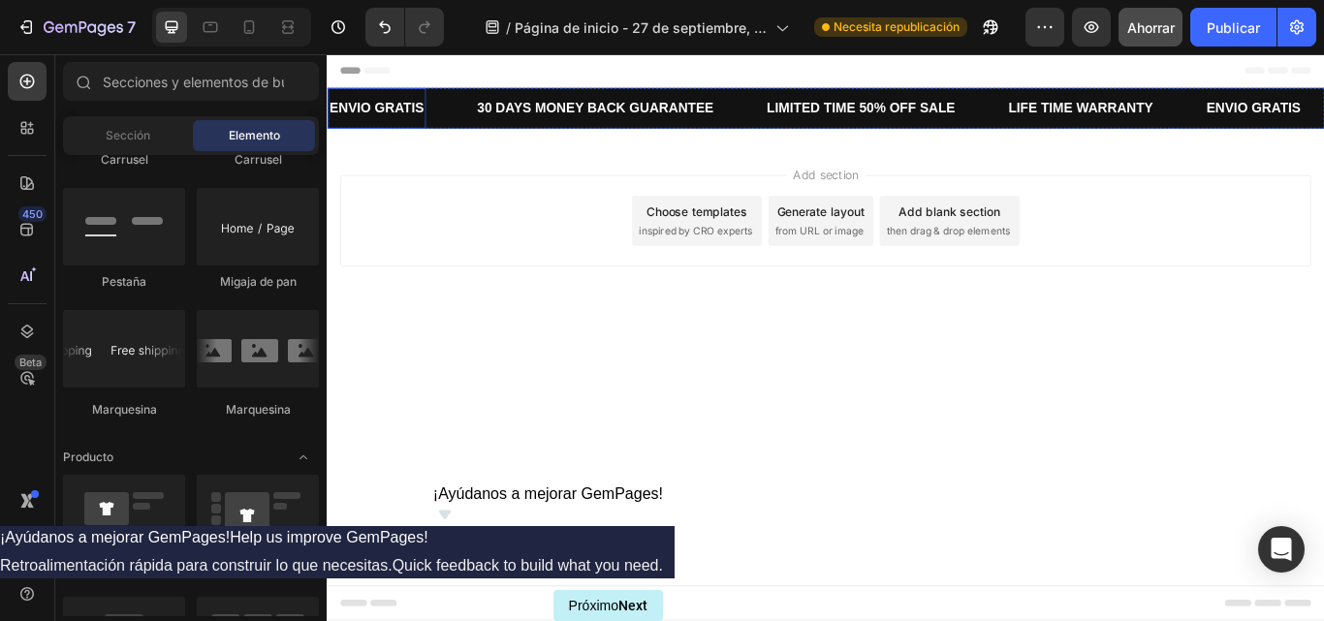
click at [431, 113] on p "ENVIO GRATIS" at bounding box center [385, 118] width 111 height 28
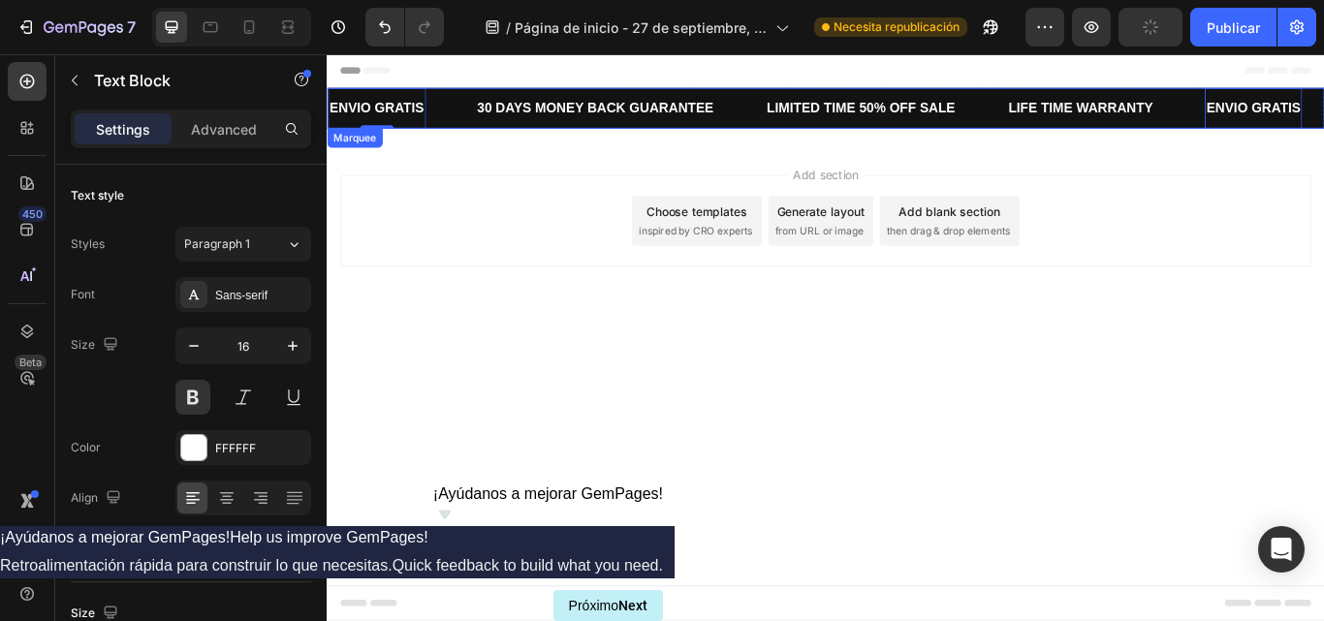
click at [443, 116] on div "ENVIO GRATIS Text Block 0" at bounding box center [414, 118] width 173 height 48
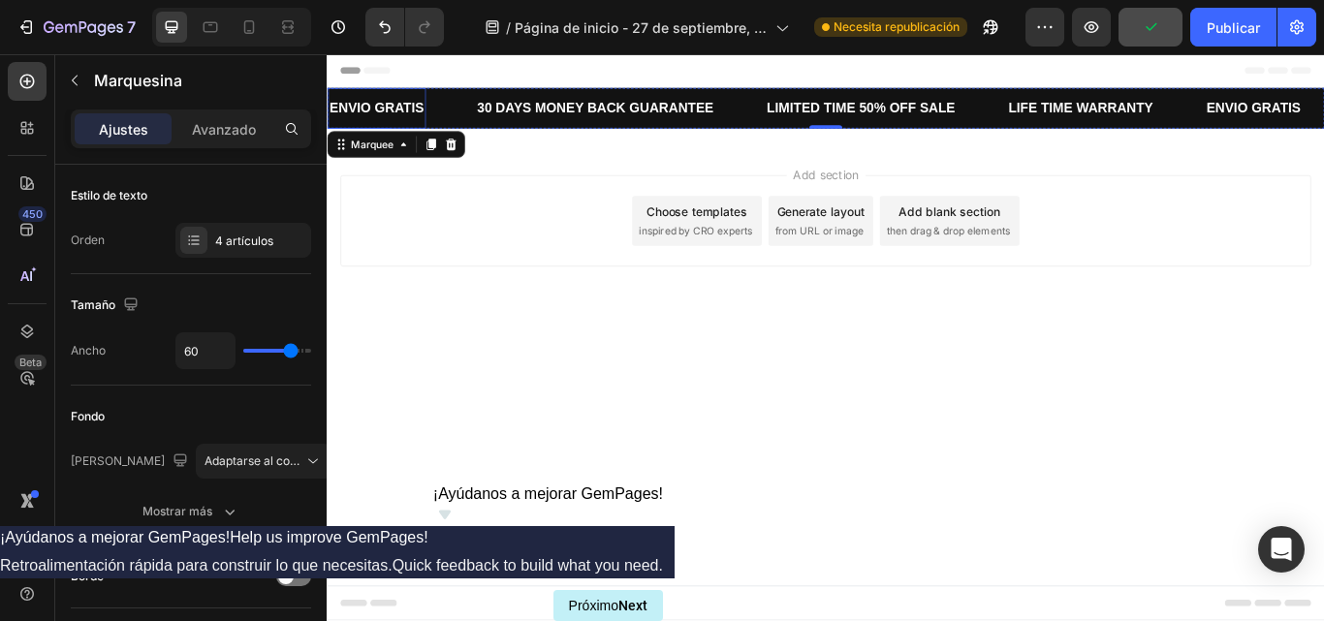
click at [426, 120] on p "ENVIO GRATIS" at bounding box center [385, 118] width 111 height 28
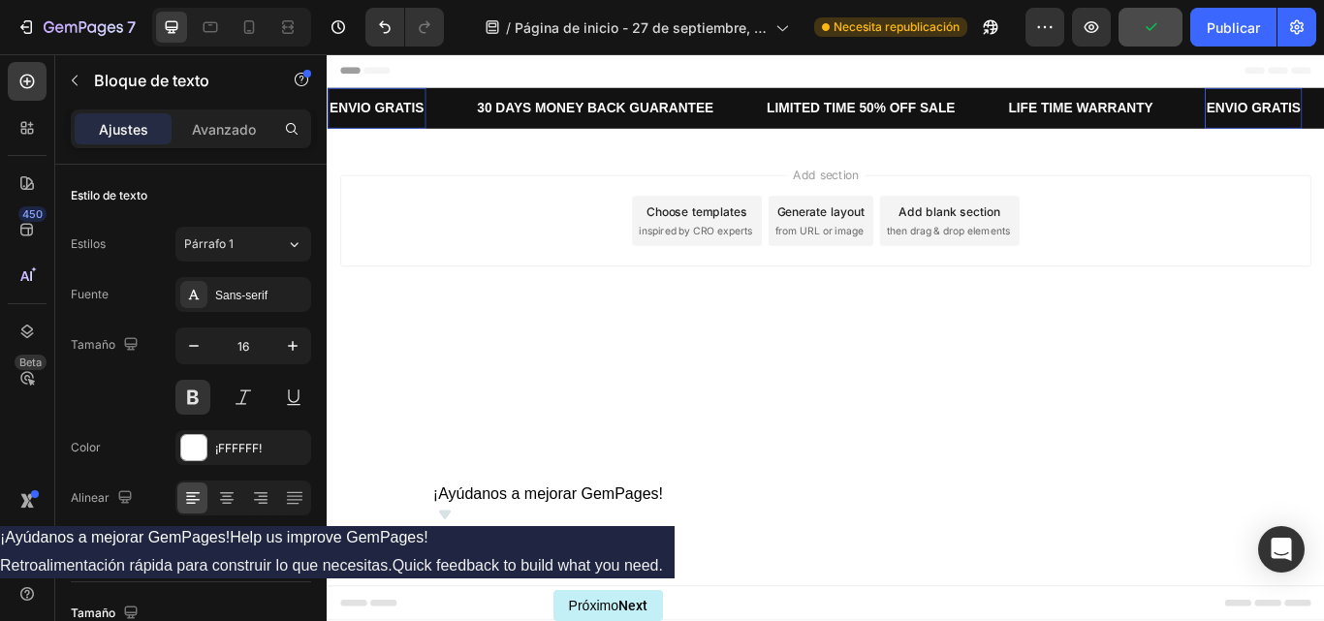
click at [423, 119] on p "ENVIO GRATIS" at bounding box center [385, 118] width 111 height 28
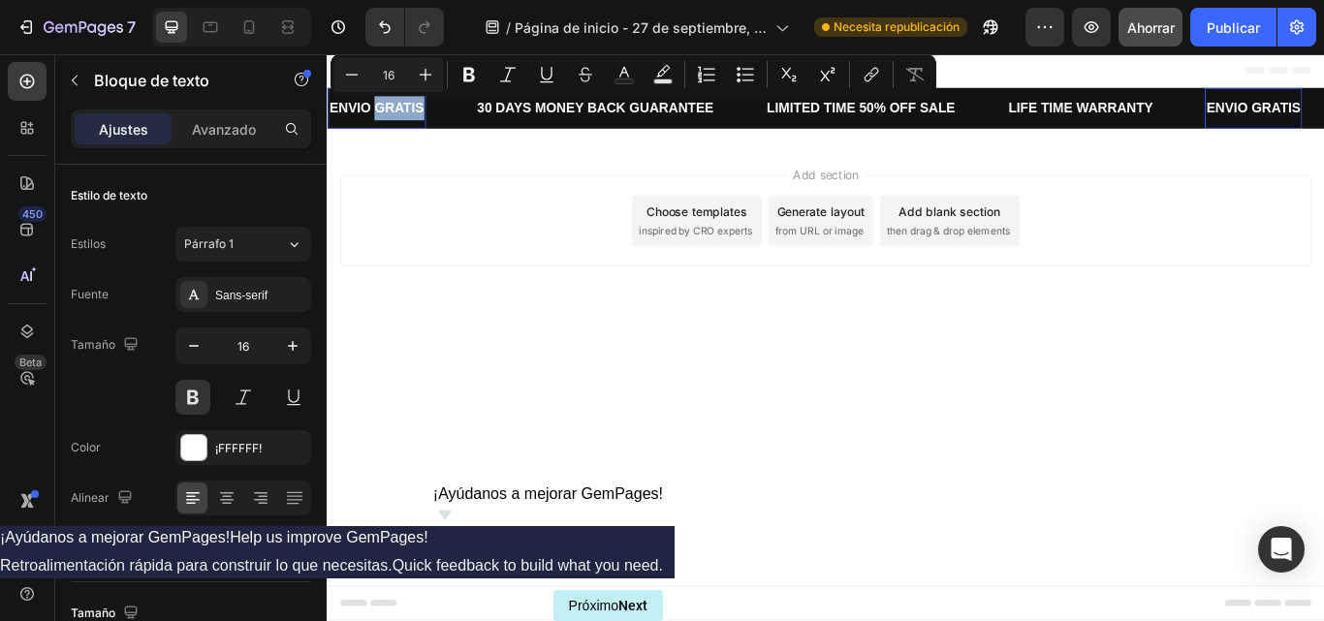
click at [433, 119] on p "ENVIO GRATIS" at bounding box center [385, 118] width 111 height 28
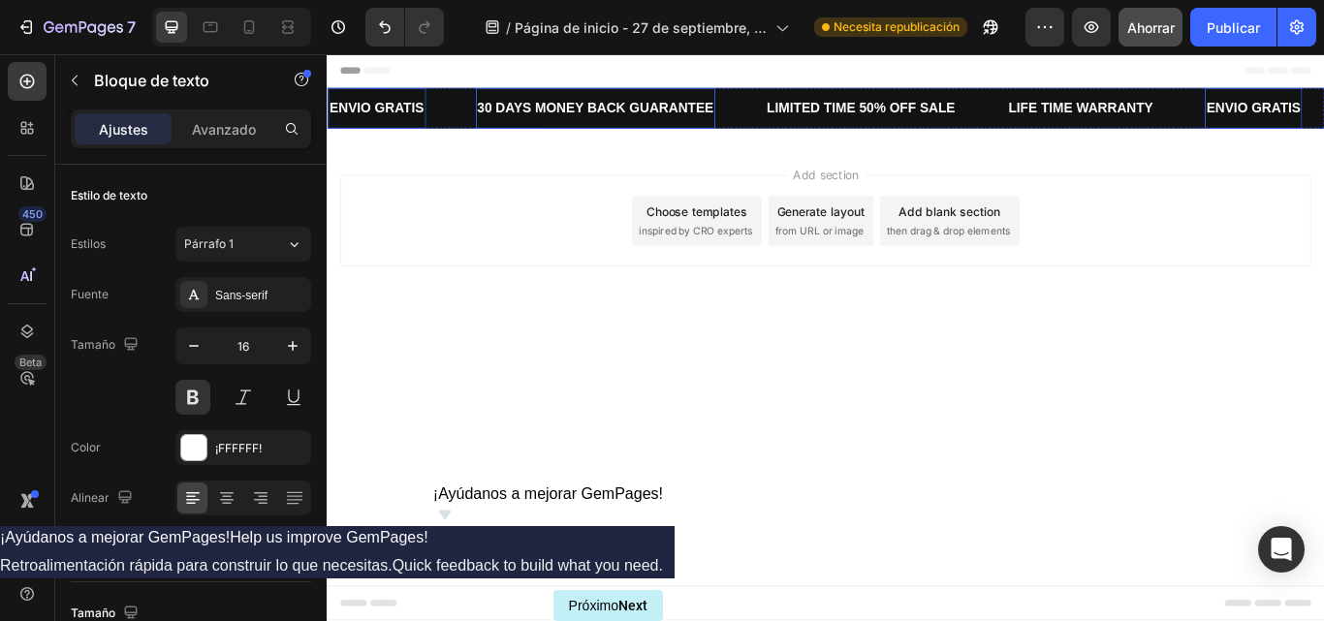
click at [674, 117] on p "30 DAYS MONEY BACK GUARANTEE" at bounding box center [640, 118] width 276 height 28
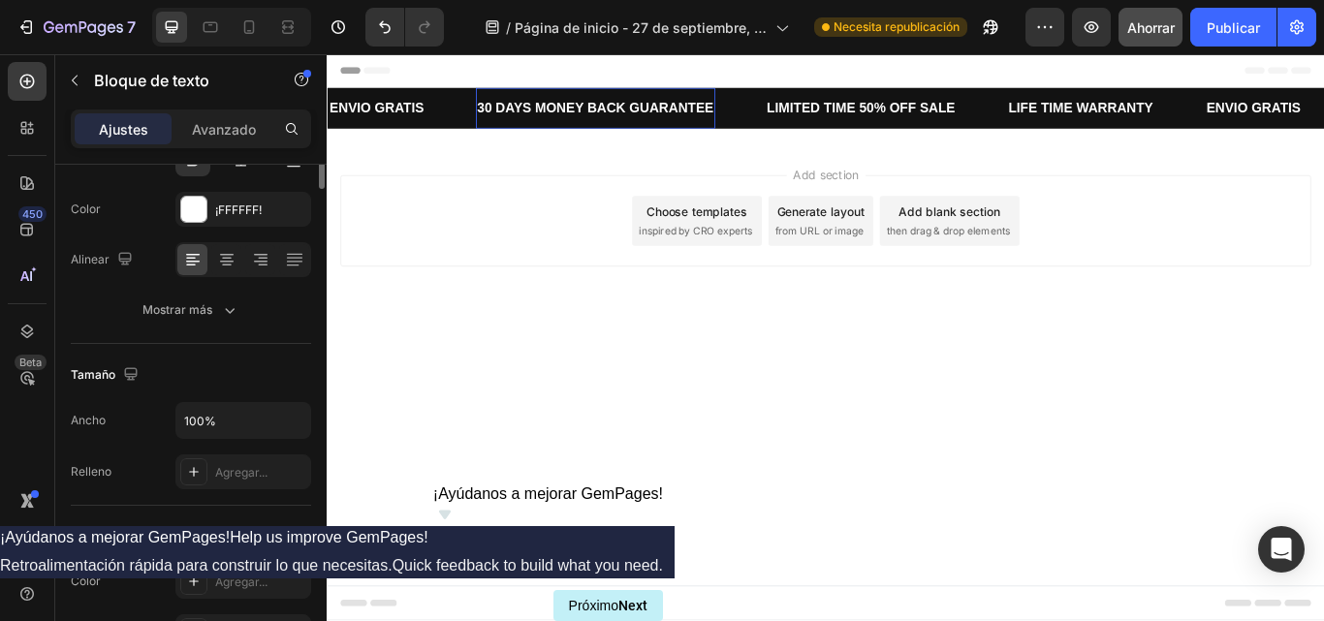
scroll to position [0, 0]
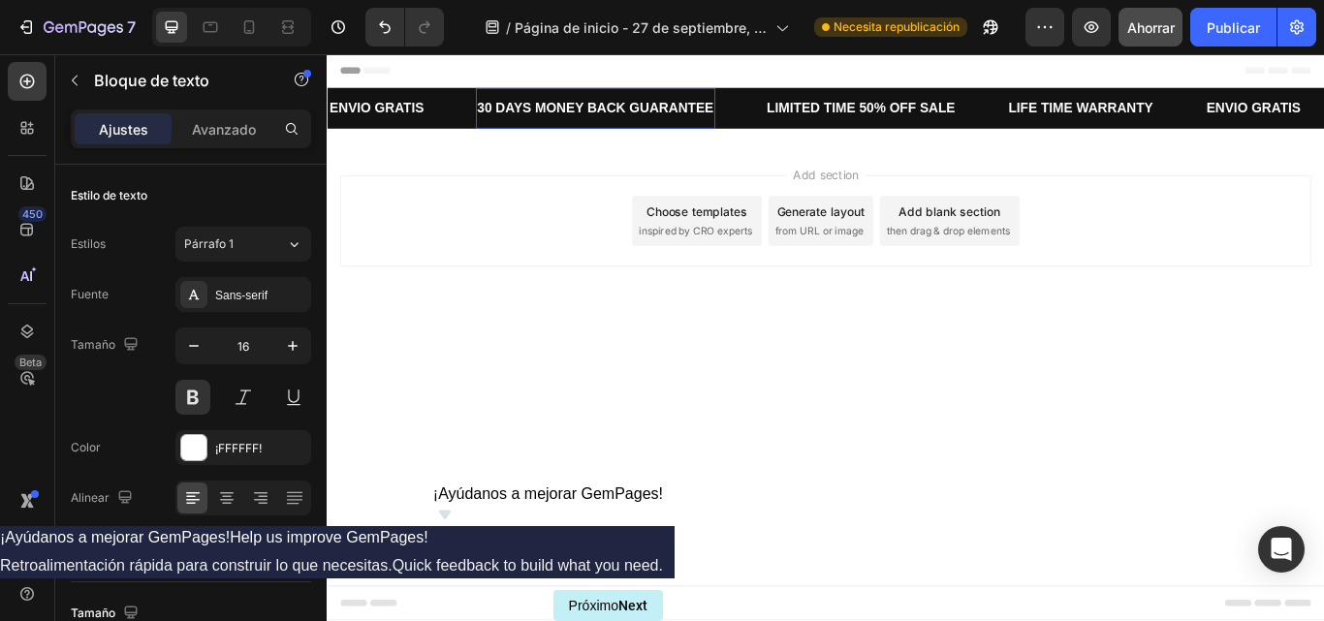
click at [621, 118] on p "30 DAYS MONEY BACK GUARANTEE" at bounding box center [640, 118] width 276 height 28
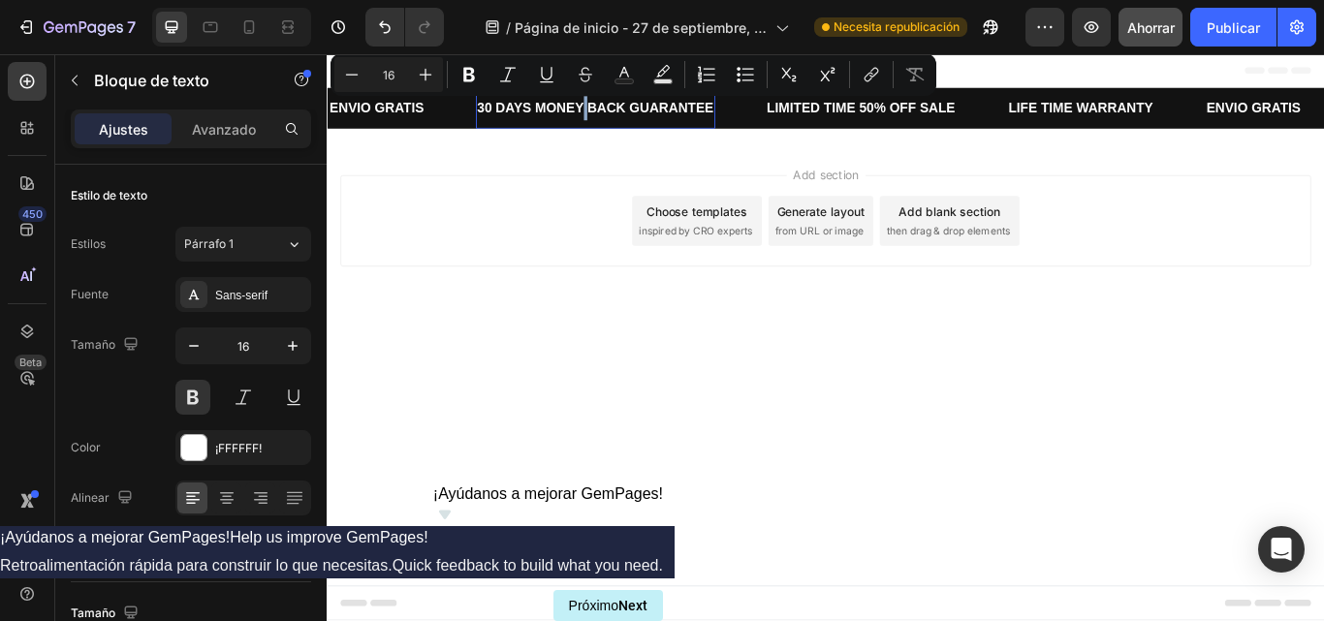
click at [621, 118] on p "30 DAYS MONEY BACK GUARANTEE" at bounding box center [640, 118] width 276 height 28
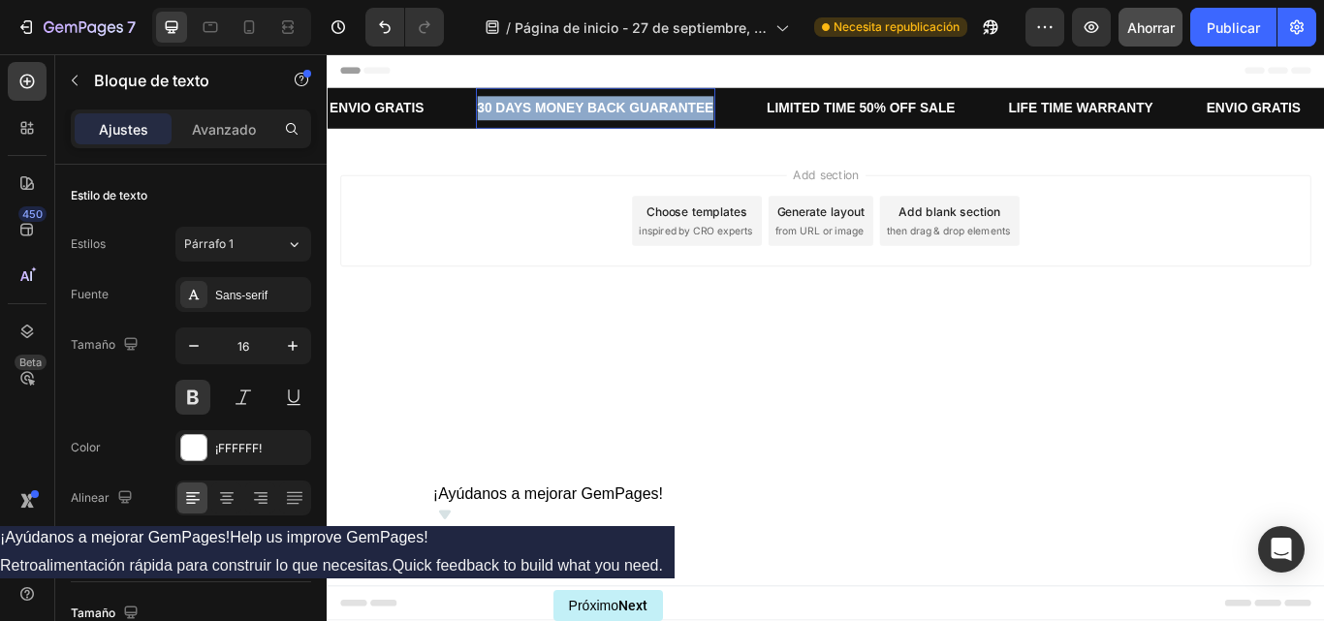
click at [621, 118] on p "30 DAYS MONEY BACK GUARANTEE" at bounding box center [640, 118] width 276 height 28
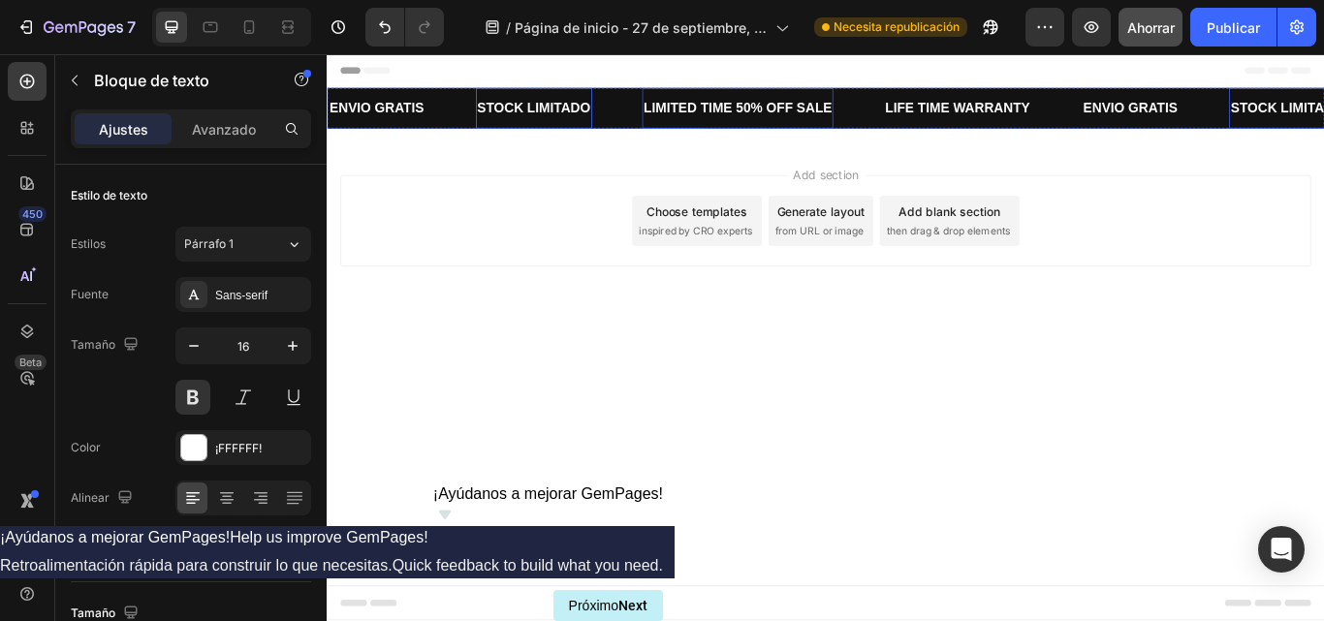
click at [795, 111] on p "LIMITED TIME 50% OFF SALE" at bounding box center [806, 118] width 220 height 28
click at [1104, 111] on p "LIFE TIME WARRANTY" at bounding box center [1063, 118] width 169 height 28
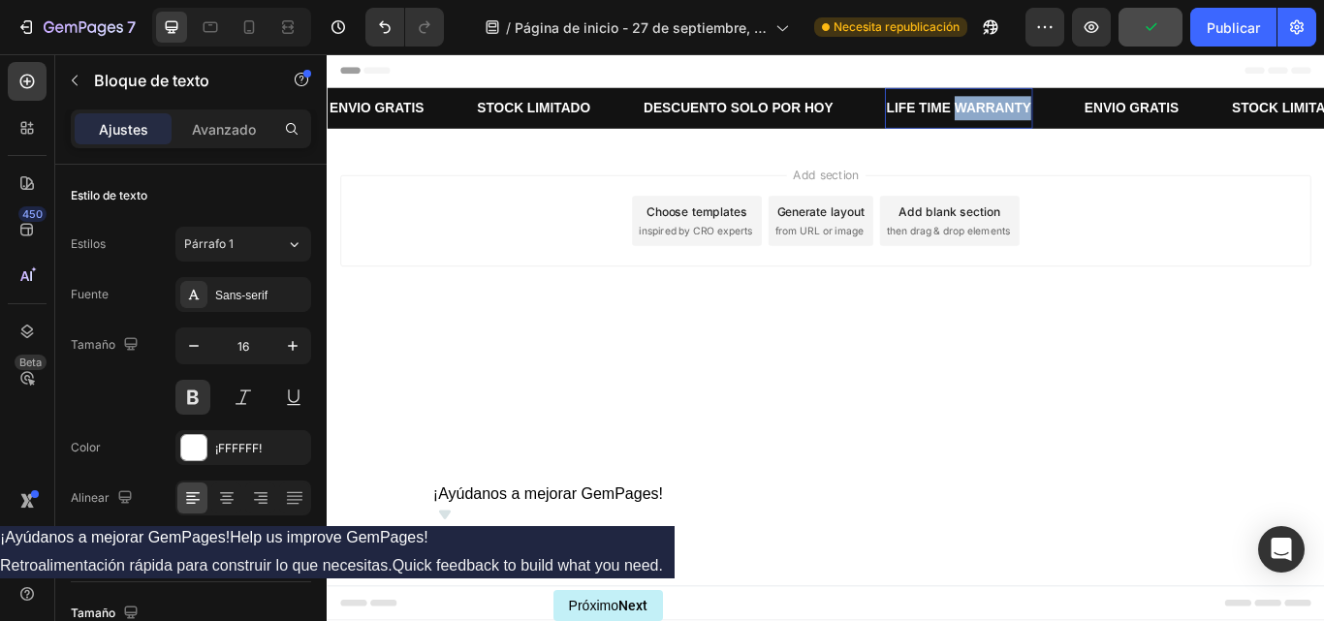
click at [1055, 112] on p "LIFE TIME WARRANTY" at bounding box center [1063, 118] width 169 height 28
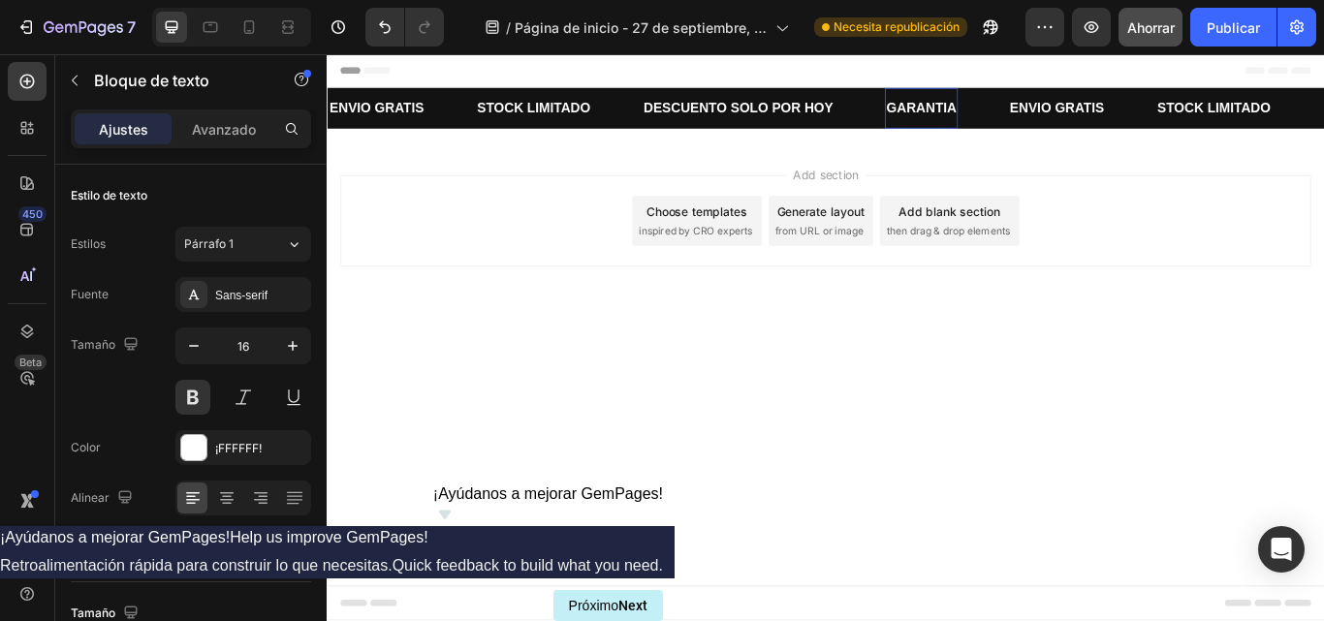
click at [1301, 205] on div "Add section Choose templates inspired by CRO experts Generate layout from URL o…" at bounding box center [908, 249] width 1132 height 107
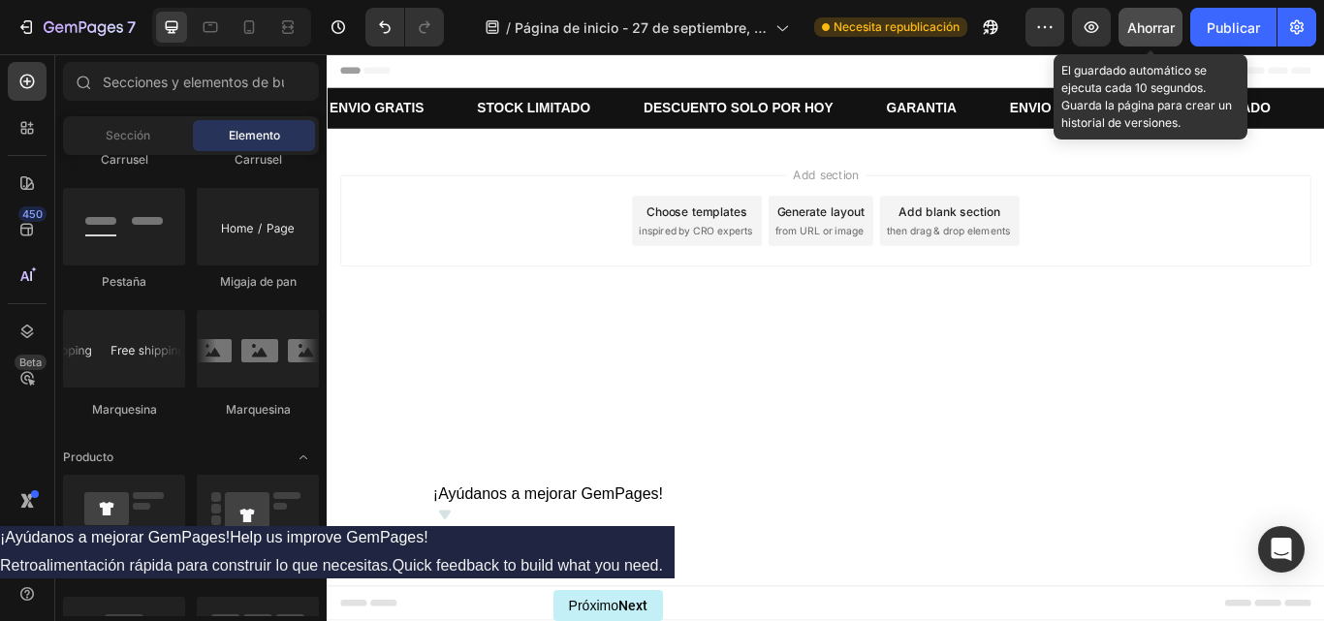
click at [1163, 33] on font "Ahorrar" at bounding box center [1152, 27] width 48 height 16
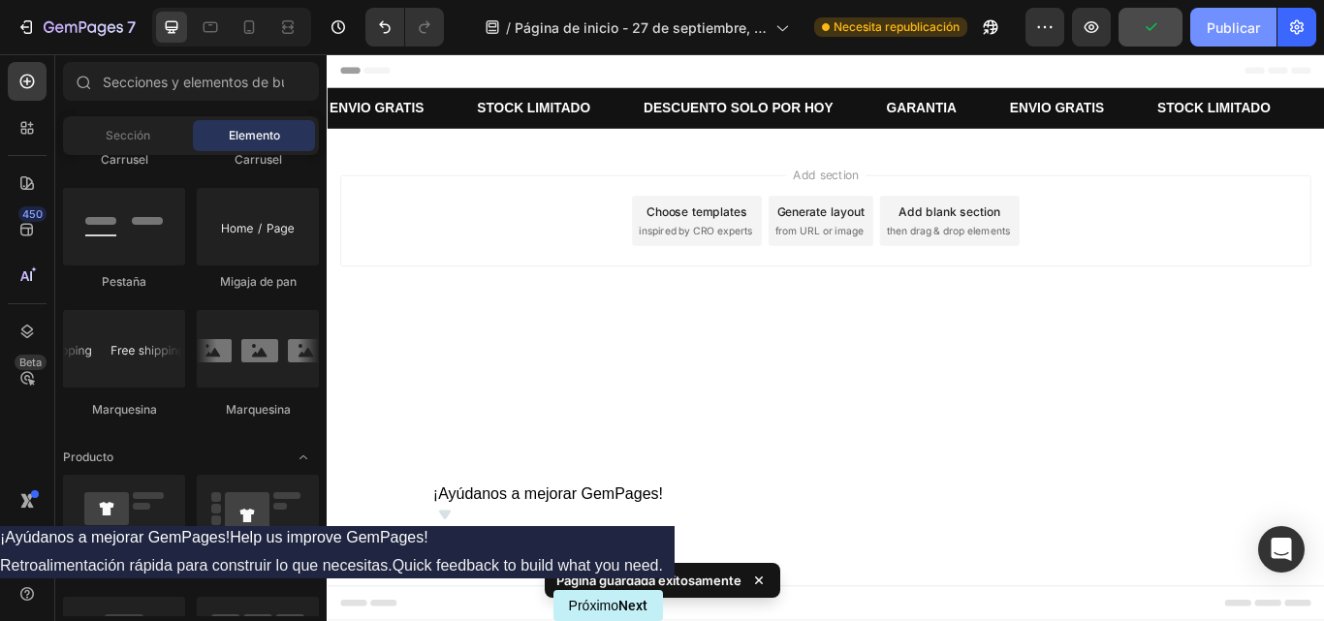
click at [1222, 30] on font "Publicar" at bounding box center [1233, 27] width 53 height 16
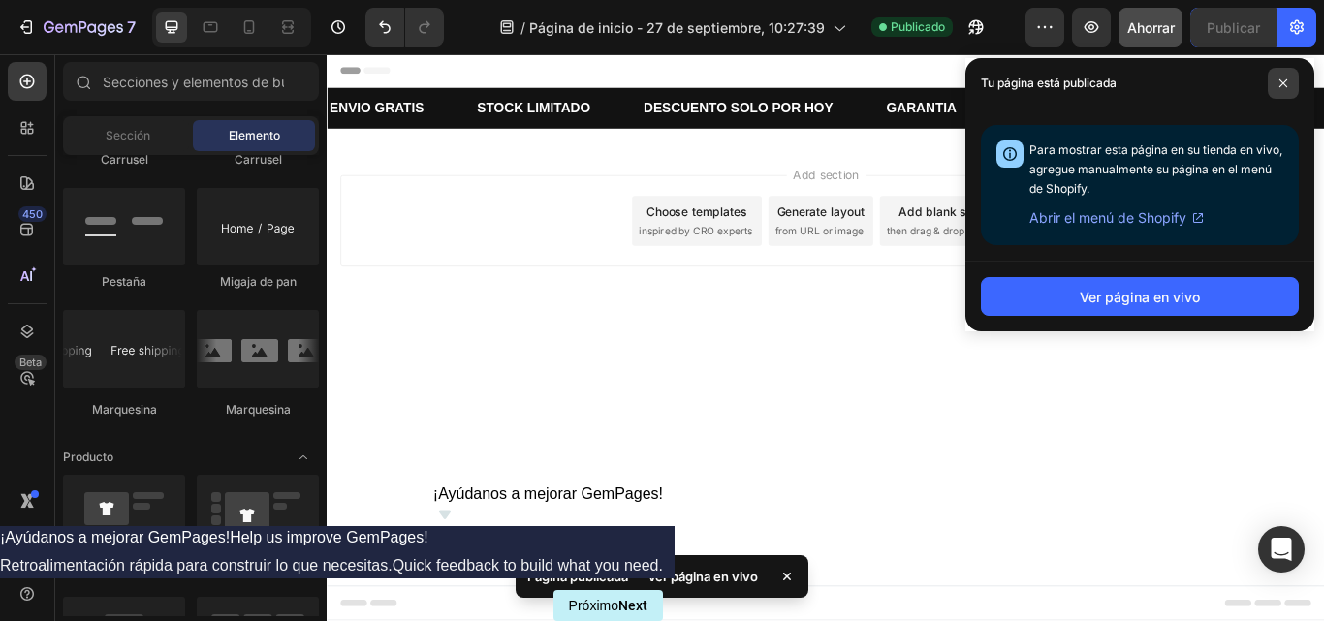
click at [1296, 76] on span at bounding box center [1283, 83] width 31 height 31
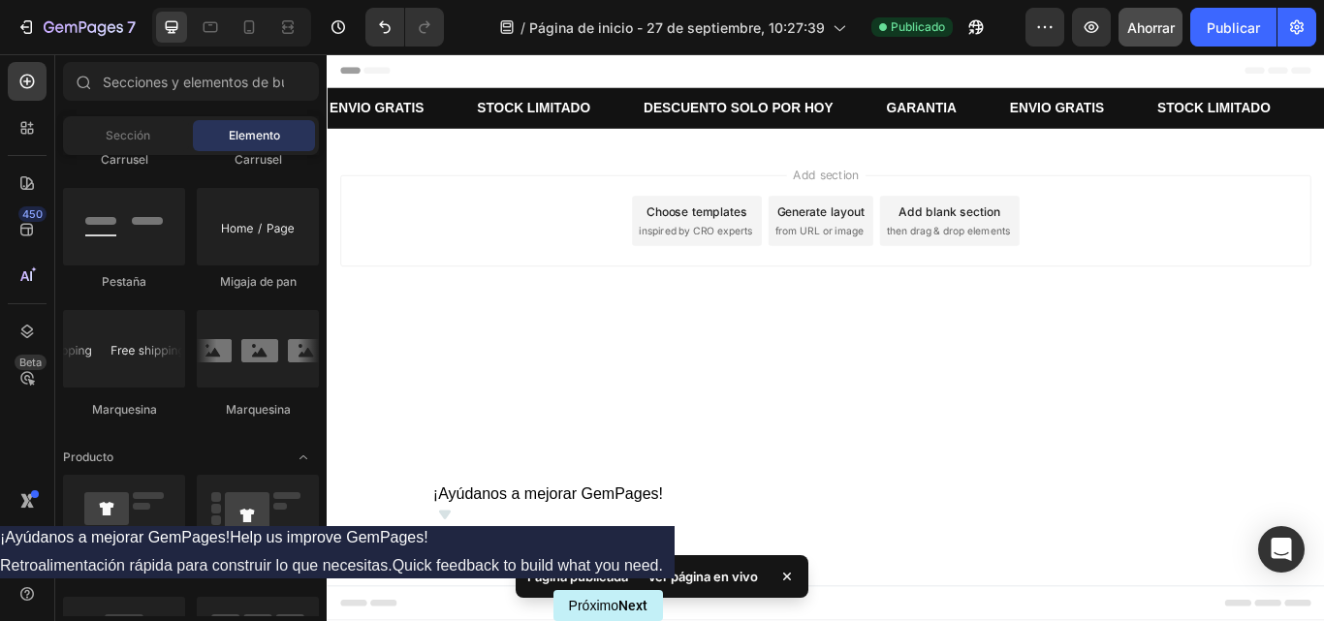
click at [1154, 323] on div "Add section Choose templates inspired by CRO experts Generate layout from URL o…" at bounding box center [908, 276] width 1163 height 239
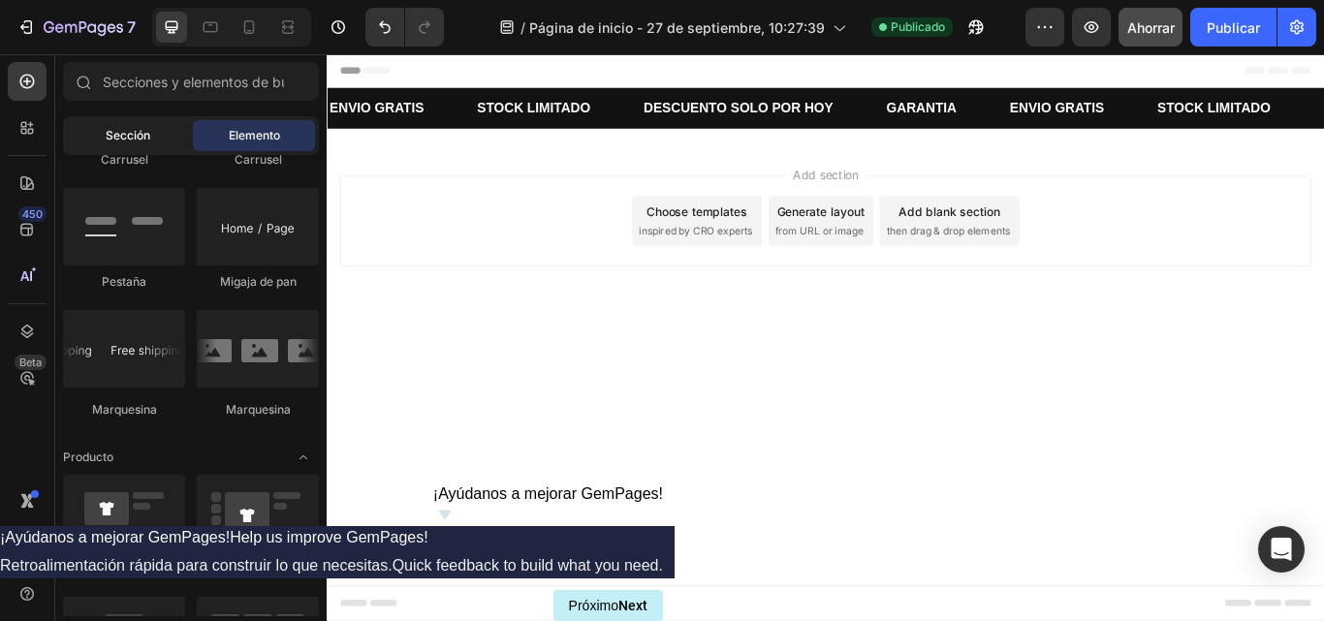
click at [116, 141] on font "Sección" at bounding box center [128, 135] width 45 height 15
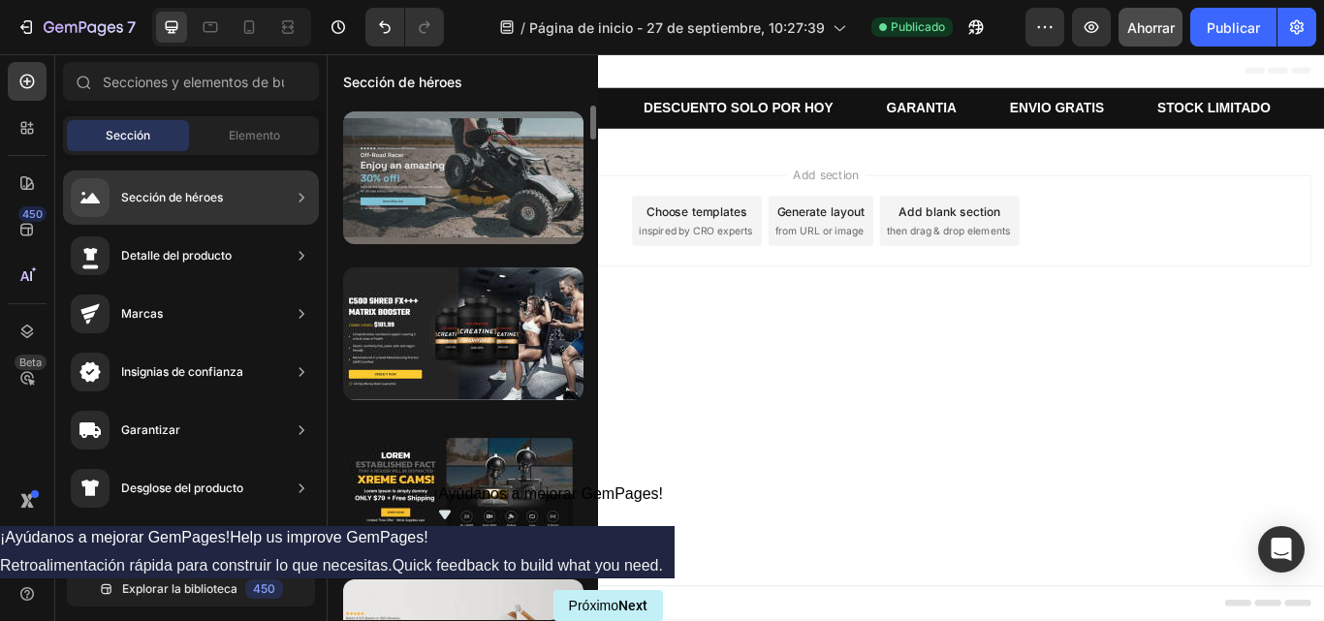
drag, startPoint x: 482, startPoint y: 310, endPoint x: 474, endPoint y: 242, distance: 68.3
click at [482, 299] on div at bounding box center [463, 334] width 240 height 133
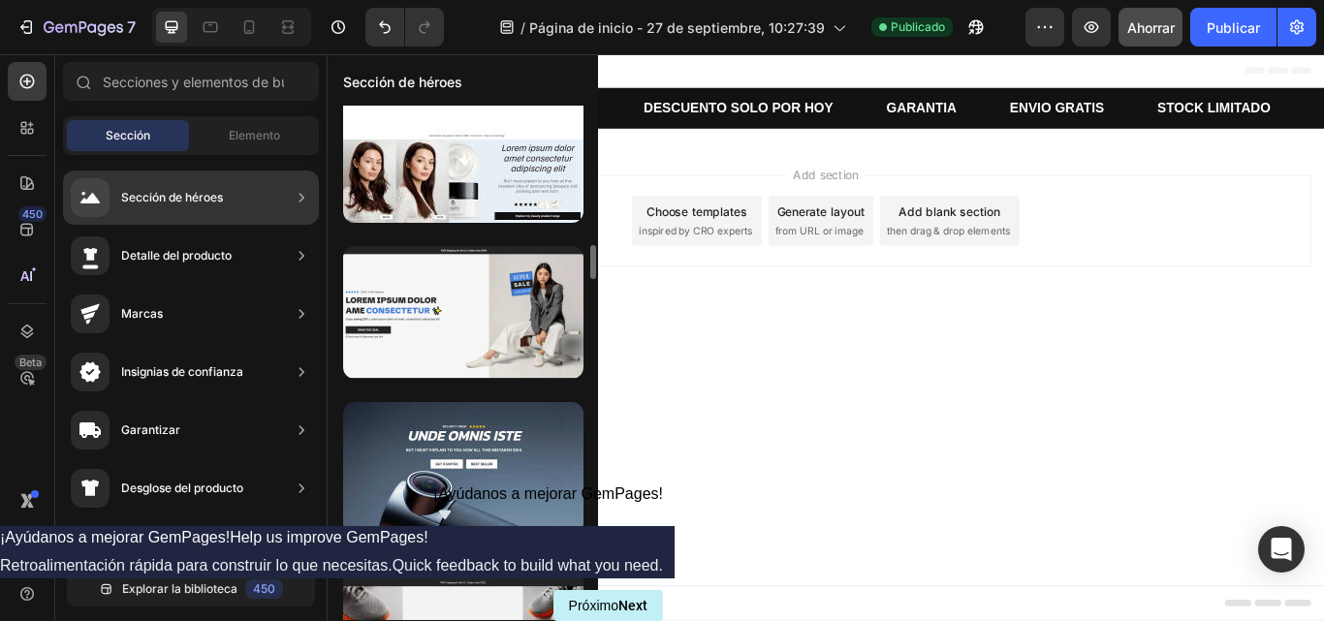
scroll to position [2050, 0]
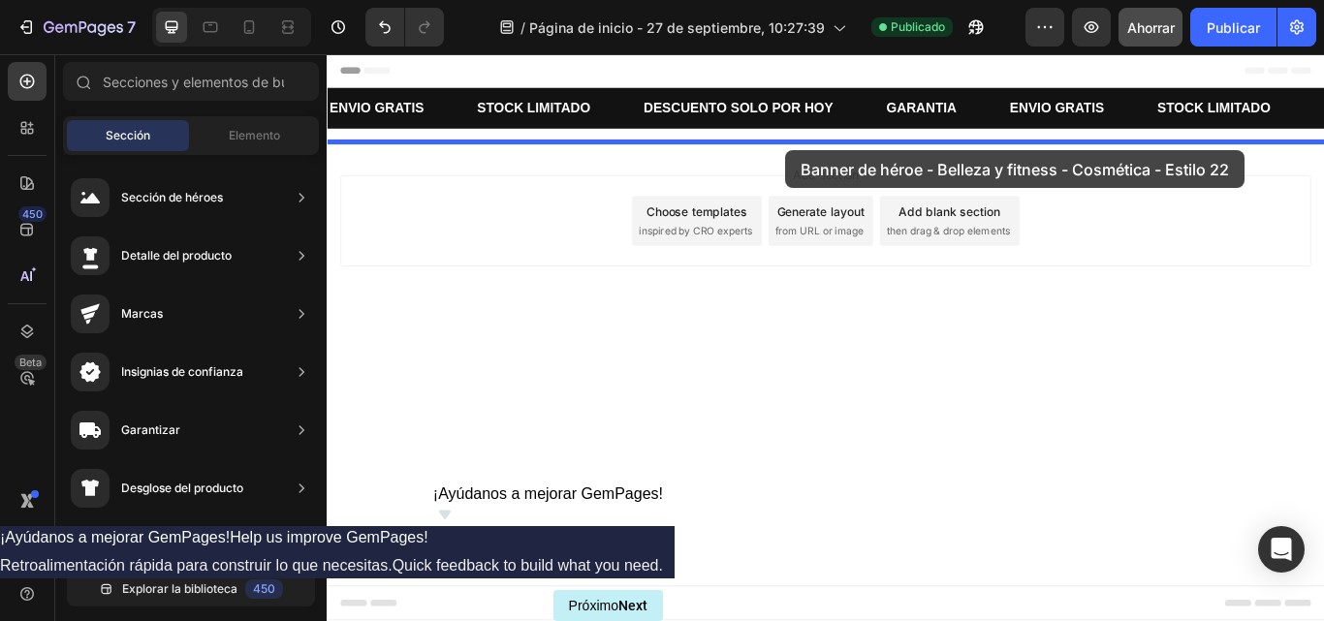
drag, startPoint x: 792, startPoint y: 268, endPoint x: 862, endPoint y: 167, distance: 122.6
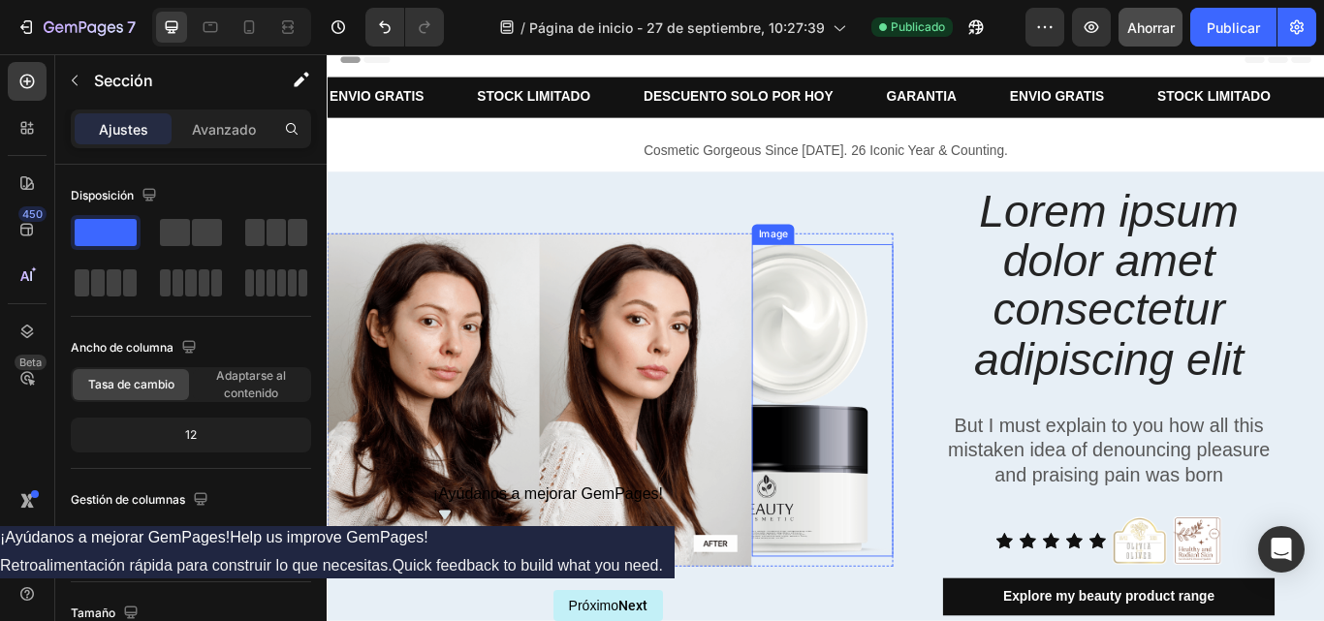
scroll to position [0, 0]
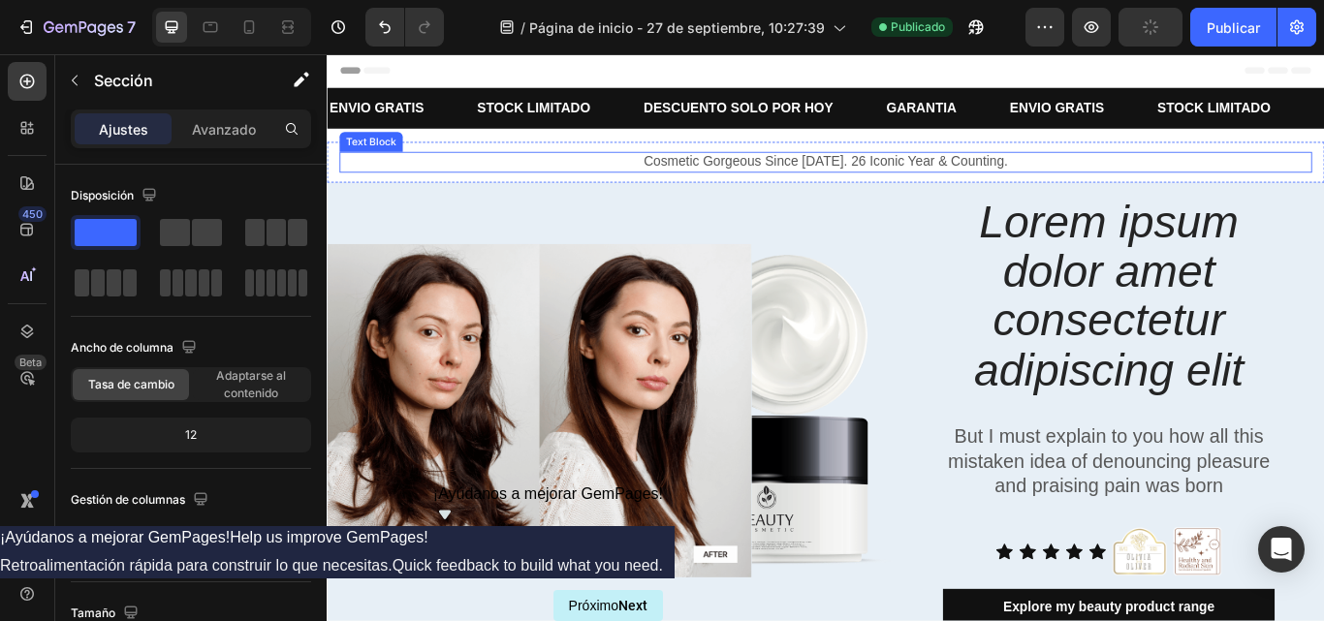
click at [853, 177] on p "Cosmetic Gorgeous Since 1997. 26 Iconic Year & Counting." at bounding box center [908, 181] width 1130 height 20
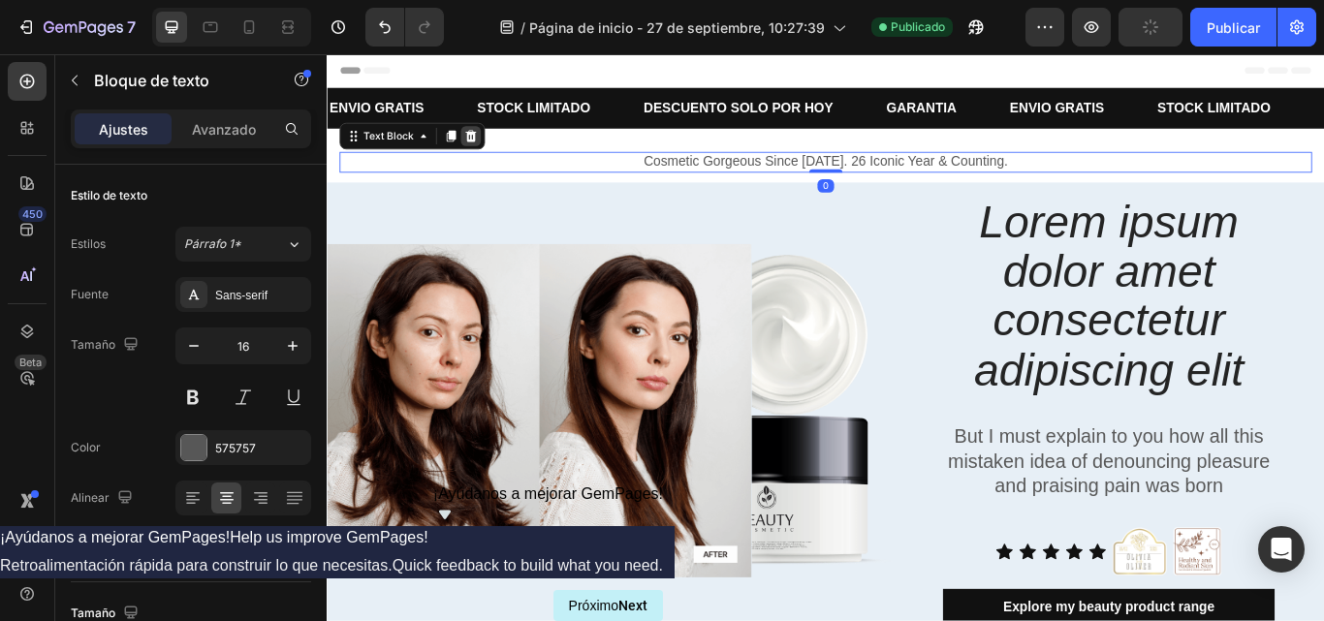
click at [488, 148] on icon at bounding box center [495, 151] width 16 height 16
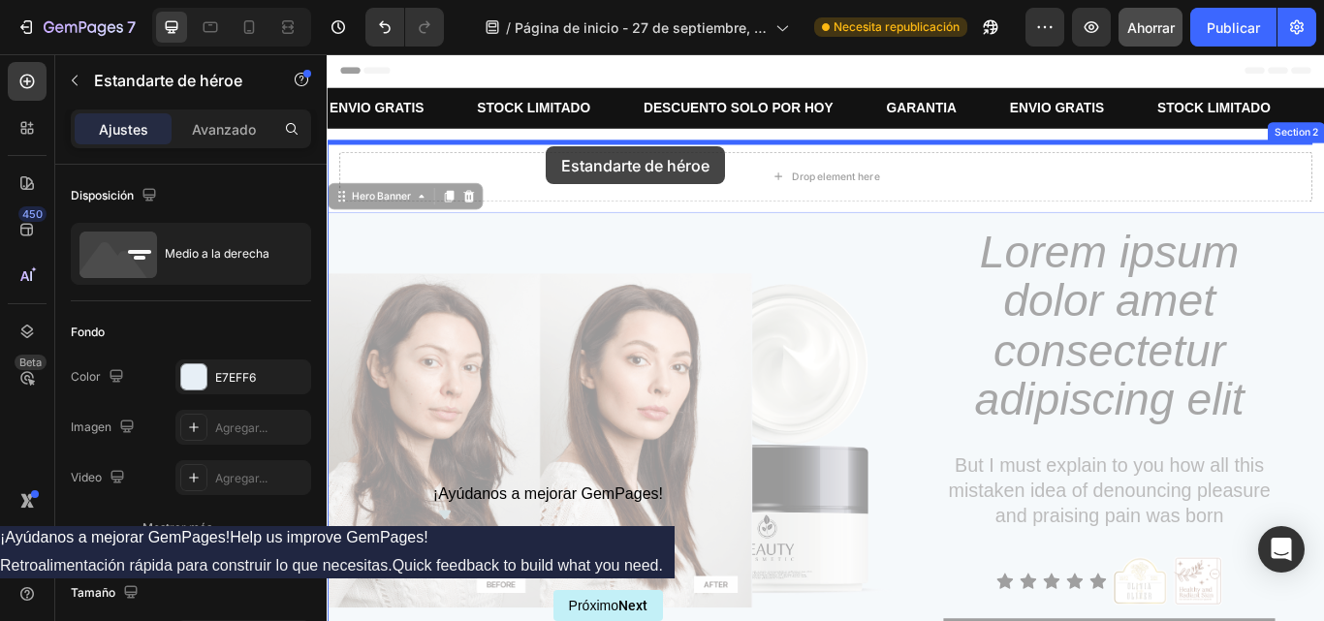
drag, startPoint x: 606, startPoint y: 263, endPoint x: 582, endPoint y: 162, distance: 103.7
click at [582, 162] on div "Header ENVIO GRATIS Text Block STOCK LIMITADO Text Block DESCUENTO SOLO POR HOY…" at bounding box center [908, 552] width 1163 height 997
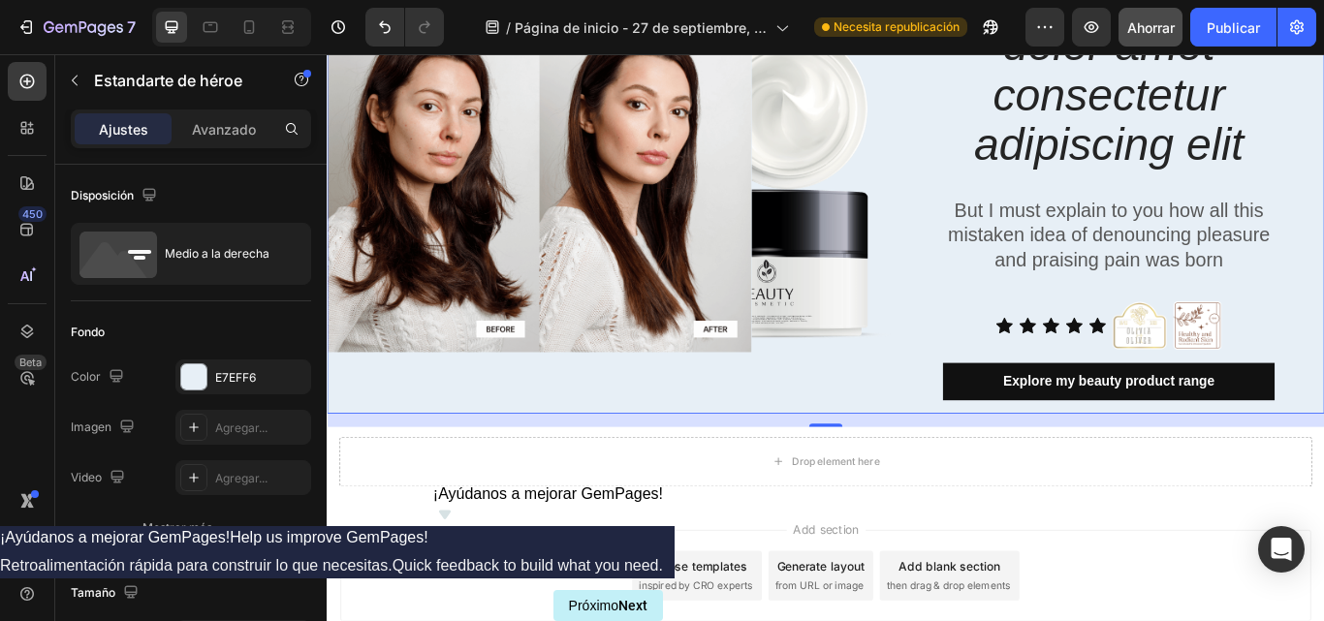
scroll to position [213, 0]
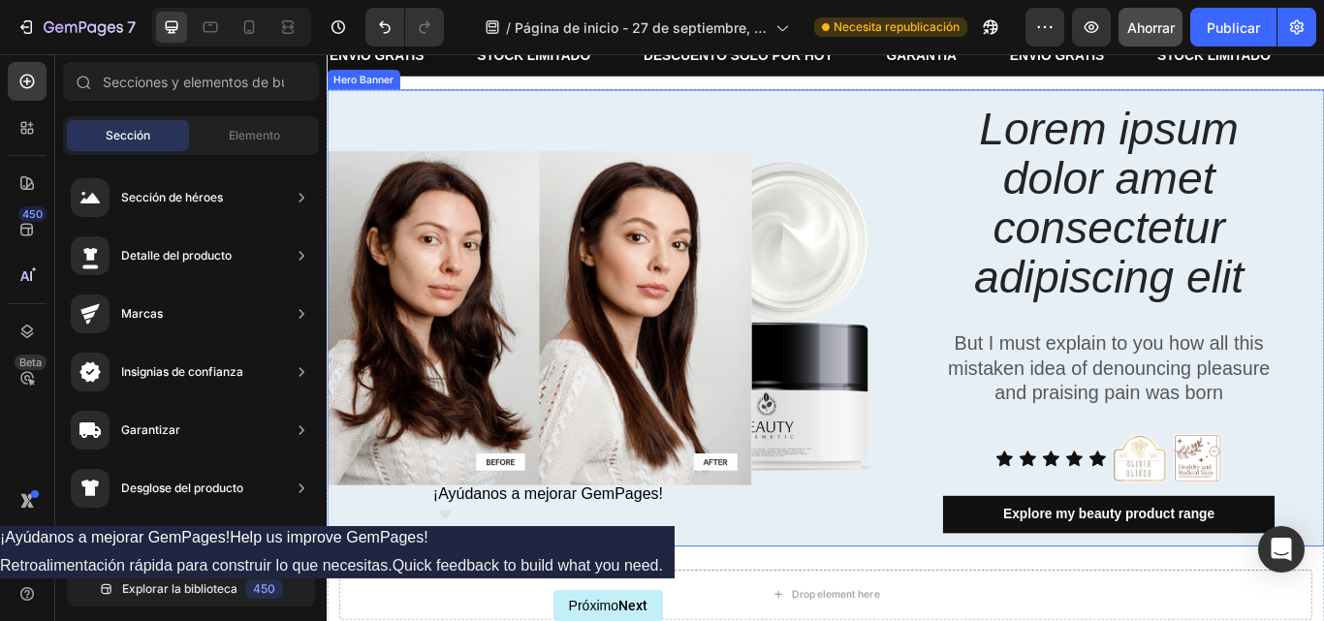
scroll to position [75, 0]
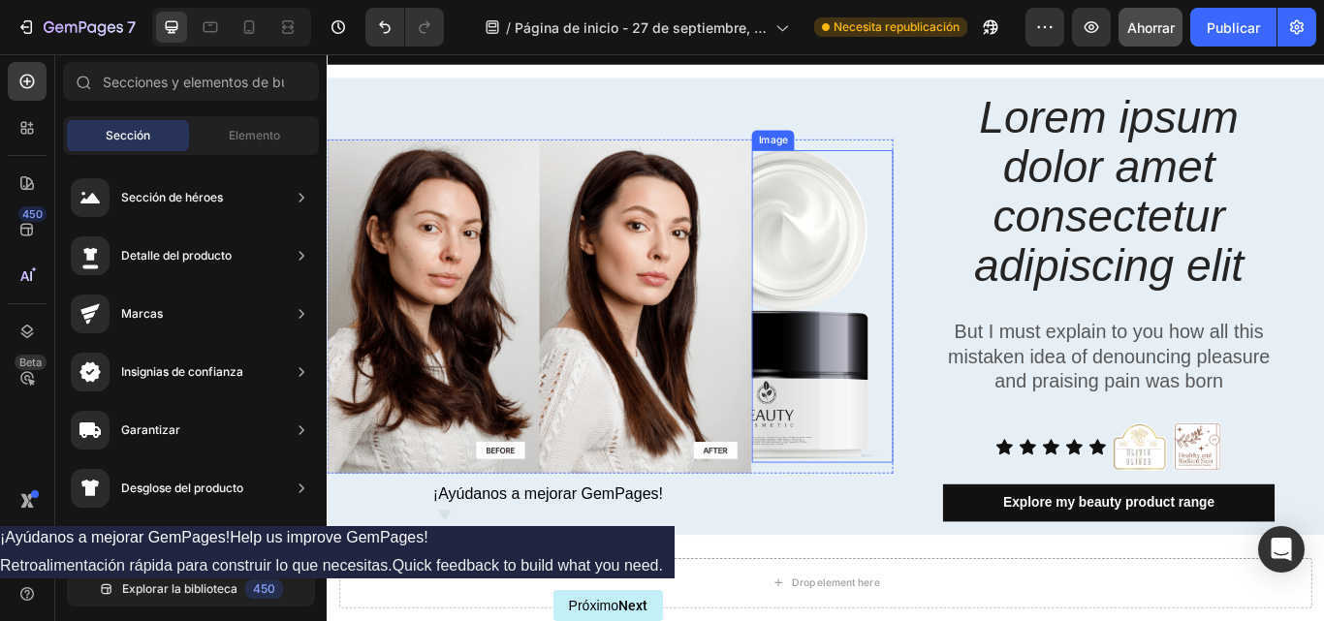
click at [882, 370] on img at bounding box center [904, 349] width 165 height 365
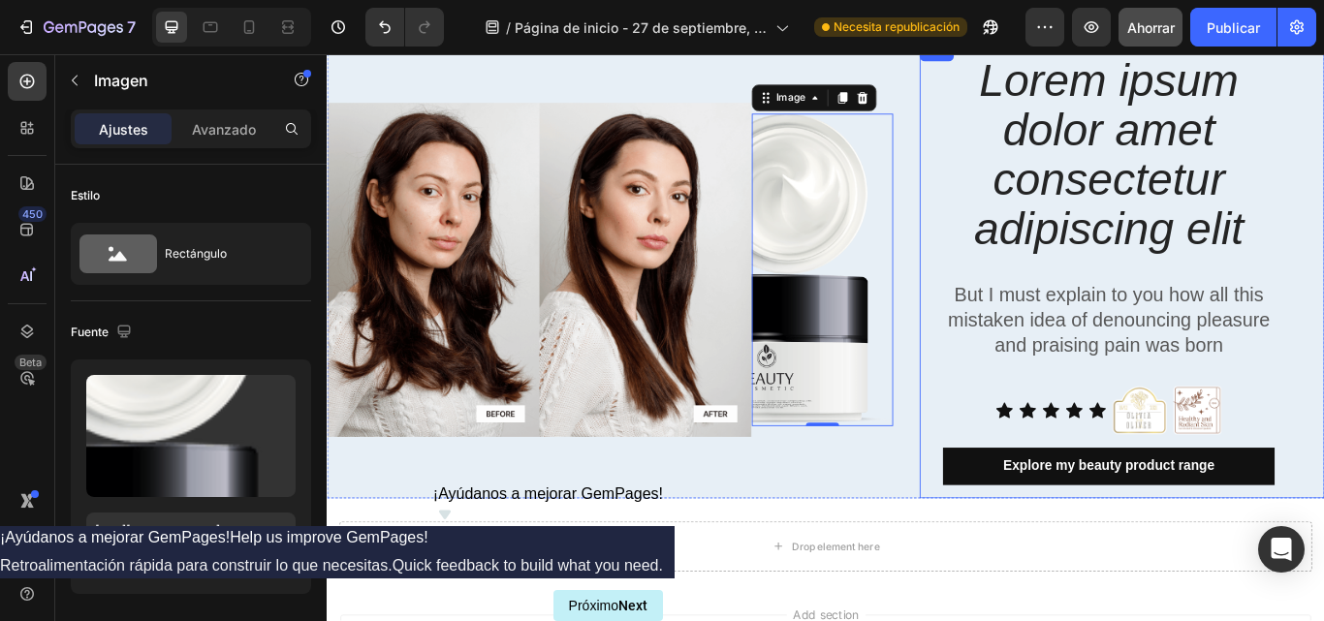
scroll to position [118, 0]
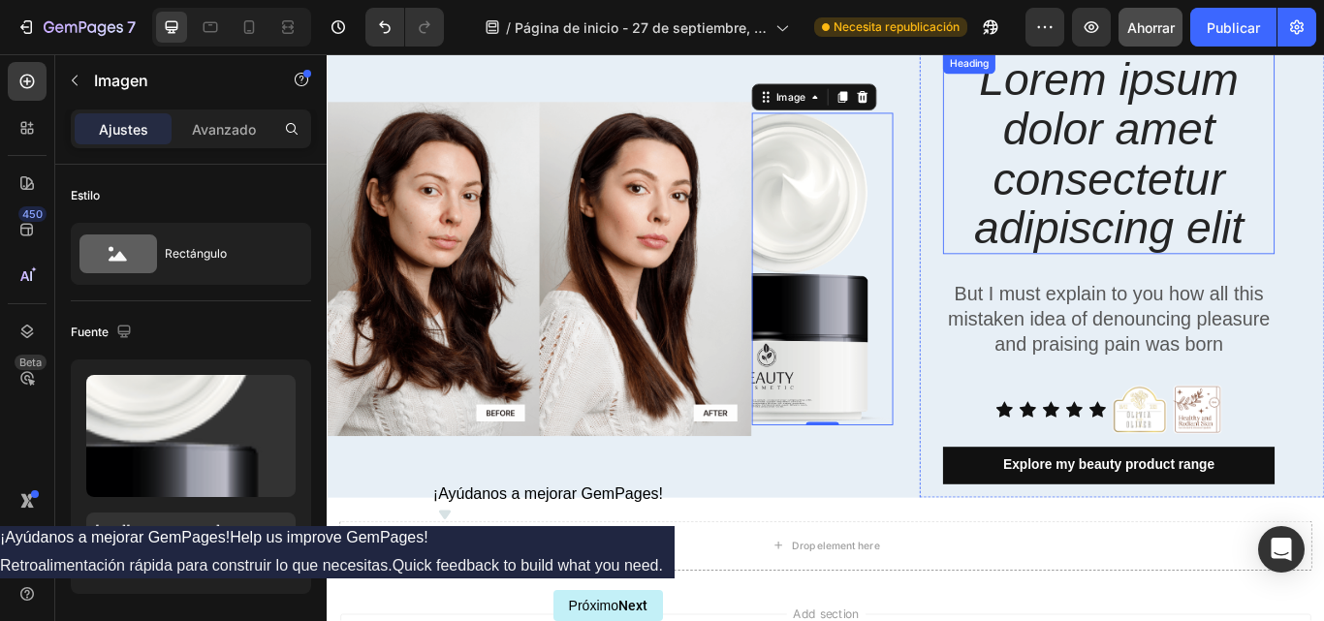
click at [1283, 207] on h2 "Lorem ipsum dolor amet consectetur adipiscing elit" at bounding box center [1238, 171] width 387 height 235
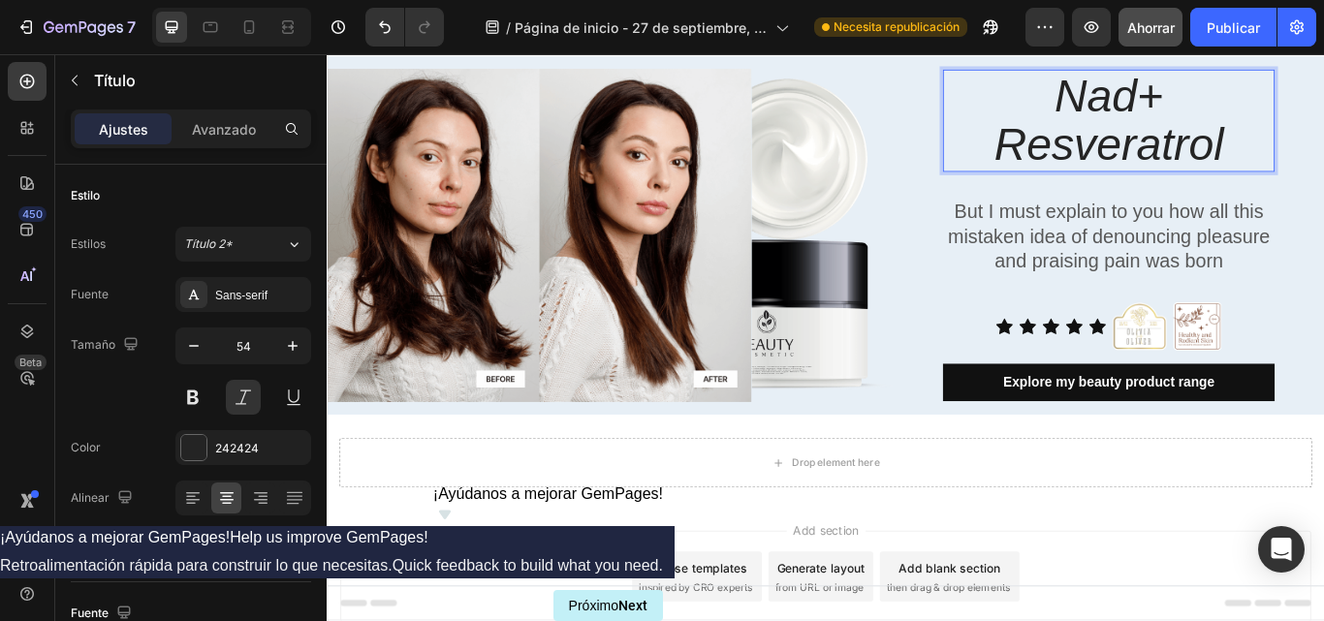
scroll to position [0, 0]
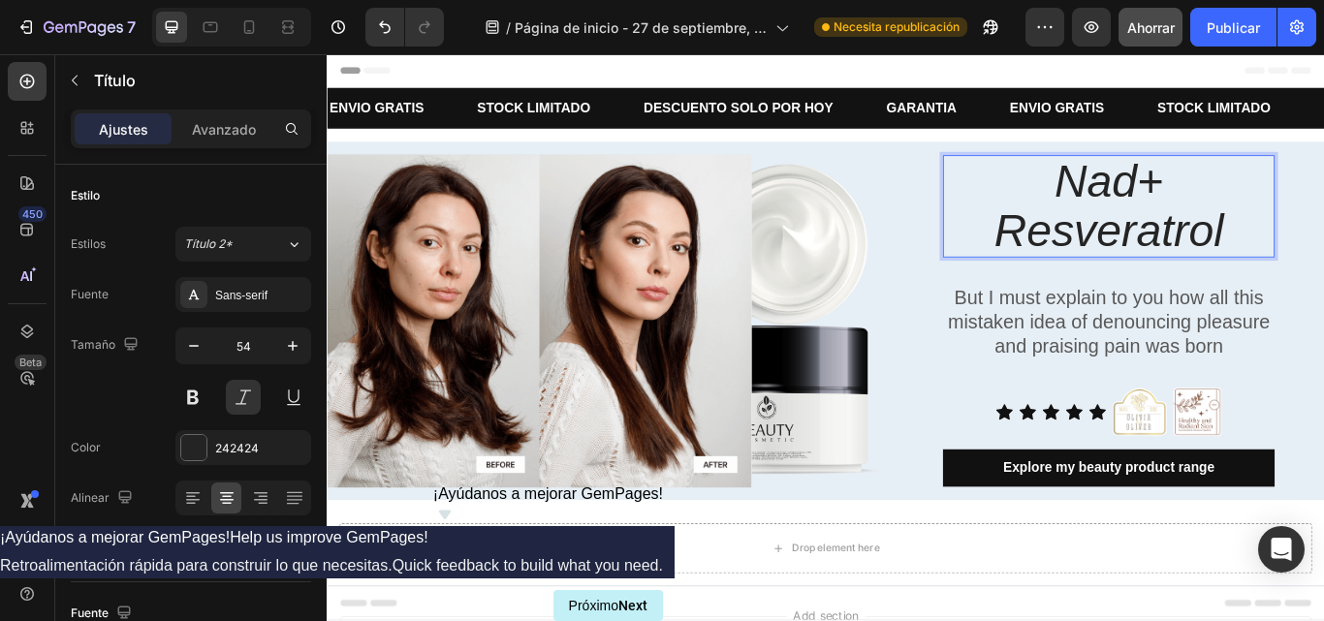
click at [1166, 219] on p "Nad+ Resveratrol" at bounding box center [1238, 232] width 383 height 115
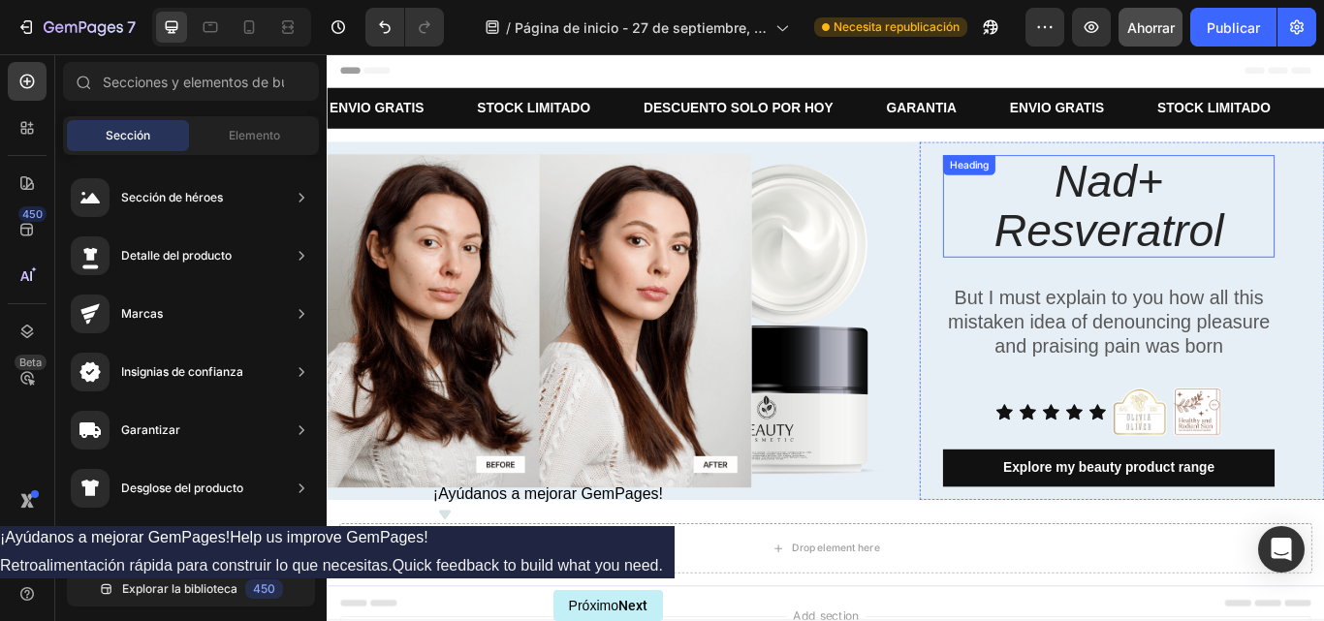
click at [1281, 221] on p "Nad+ Resveratrol" at bounding box center [1238, 232] width 383 height 115
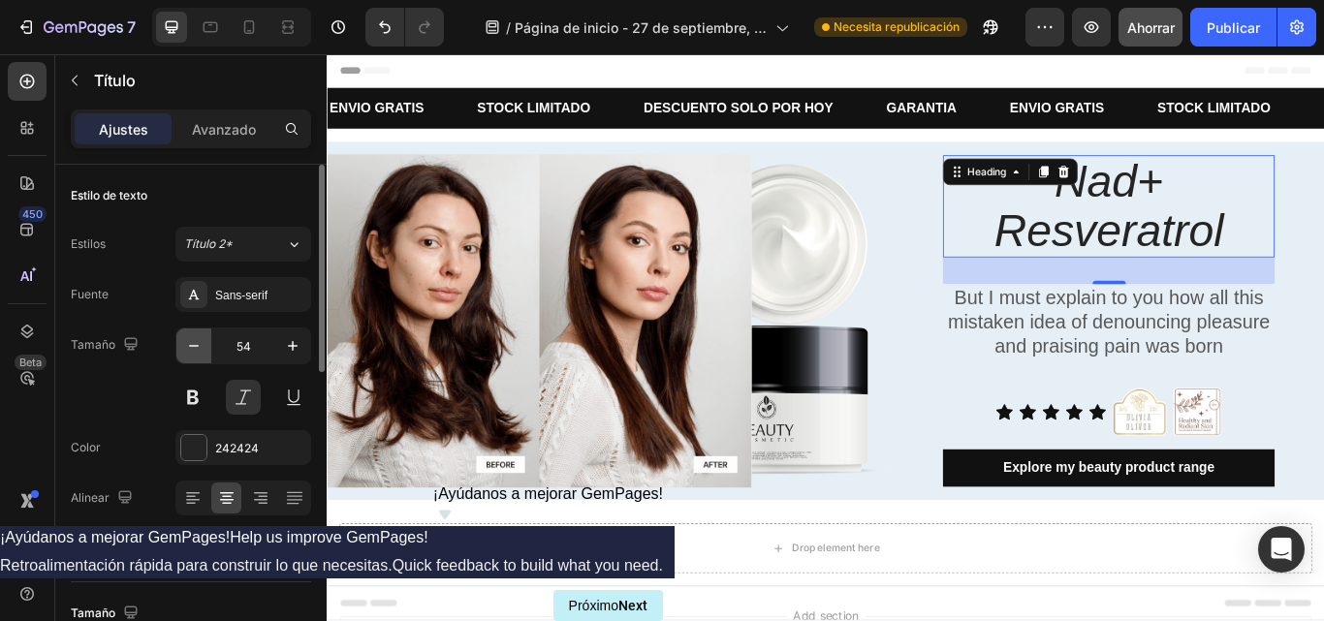
click at [190, 354] on icon "button" at bounding box center [193, 345] width 19 height 19
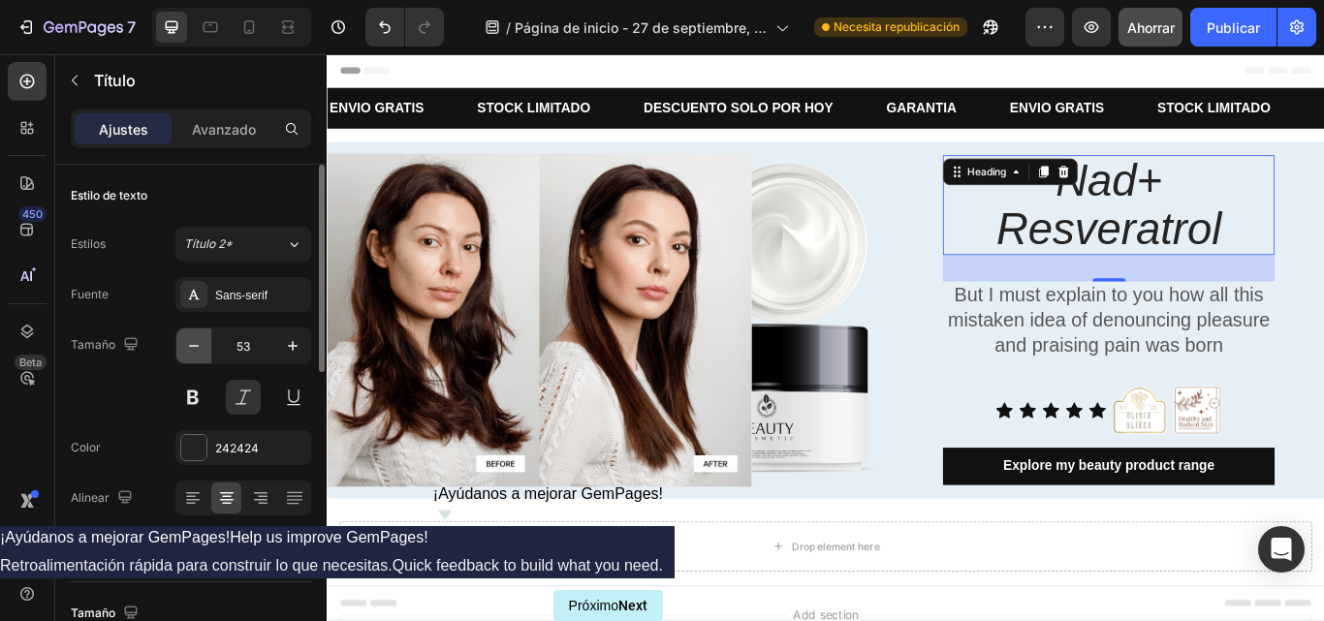
click at [190, 354] on icon "button" at bounding box center [193, 345] width 19 height 19
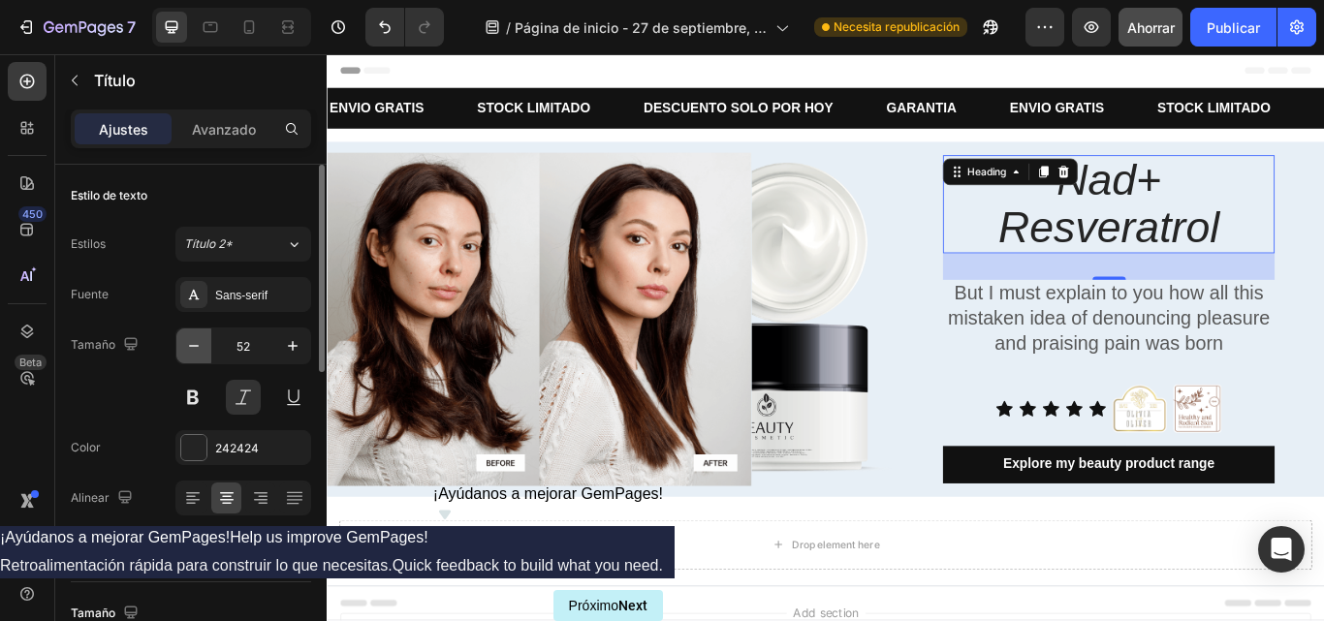
click at [190, 354] on icon "button" at bounding box center [193, 345] width 19 height 19
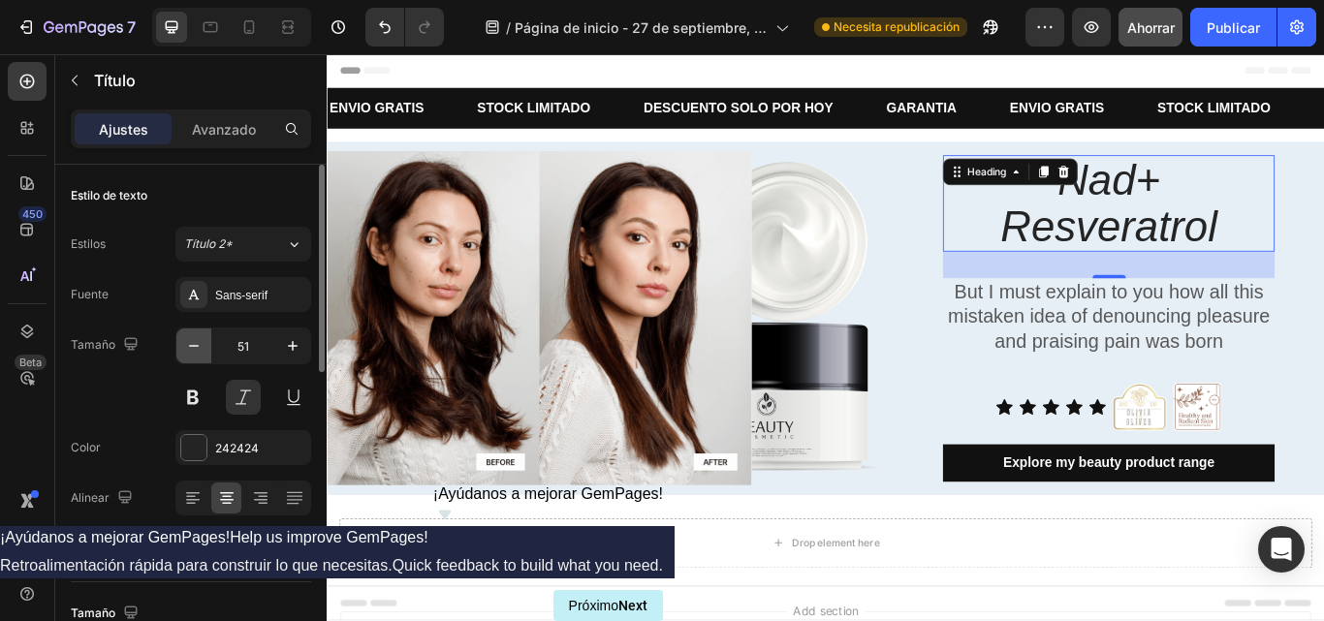
click at [190, 354] on icon "button" at bounding box center [193, 345] width 19 height 19
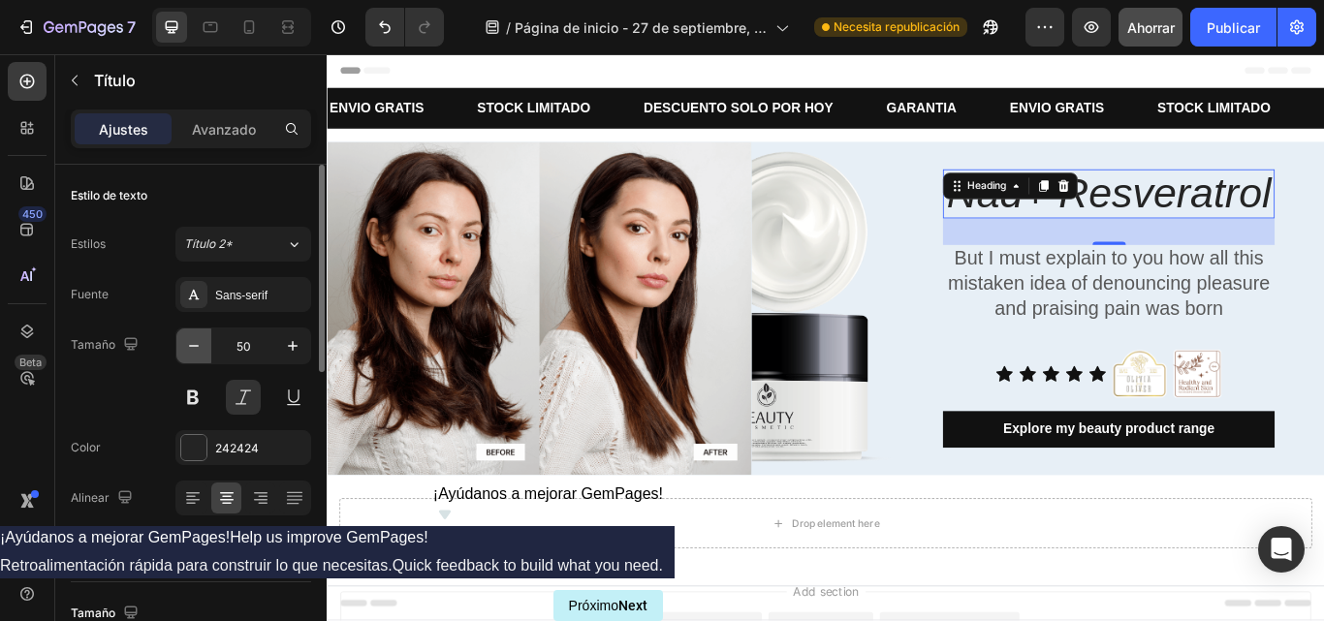
click at [190, 354] on icon "button" at bounding box center [193, 345] width 19 height 19
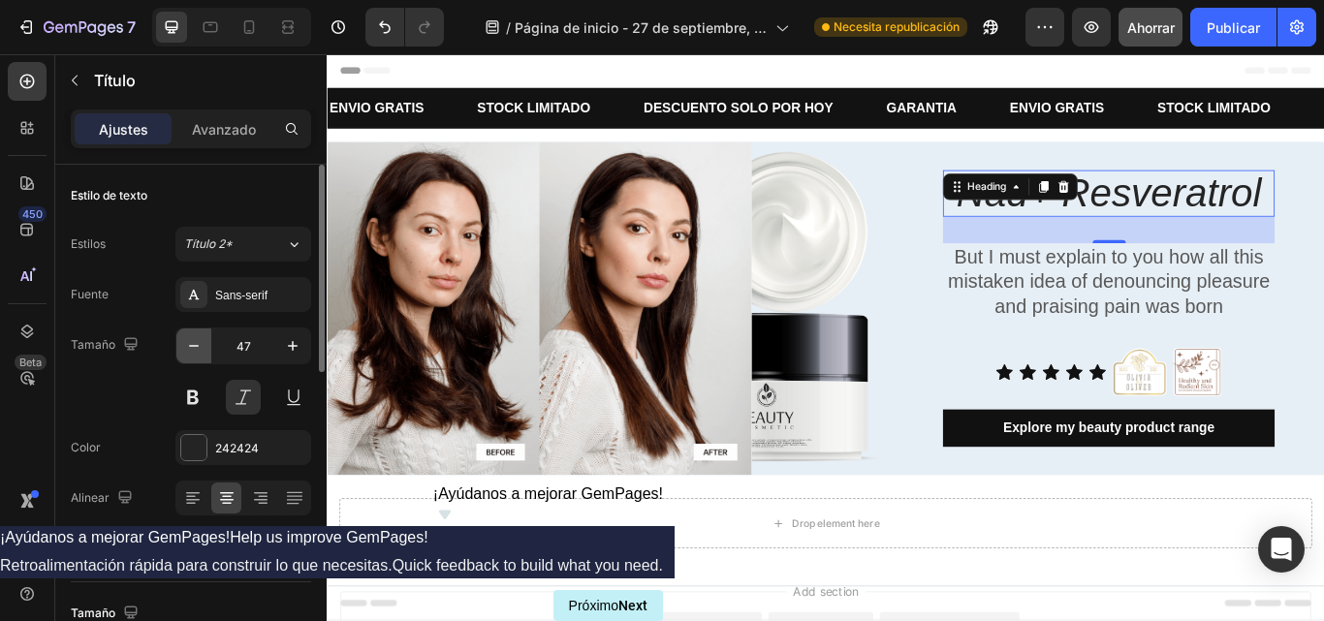
click at [190, 354] on icon "button" at bounding box center [193, 345] width 19 height 19
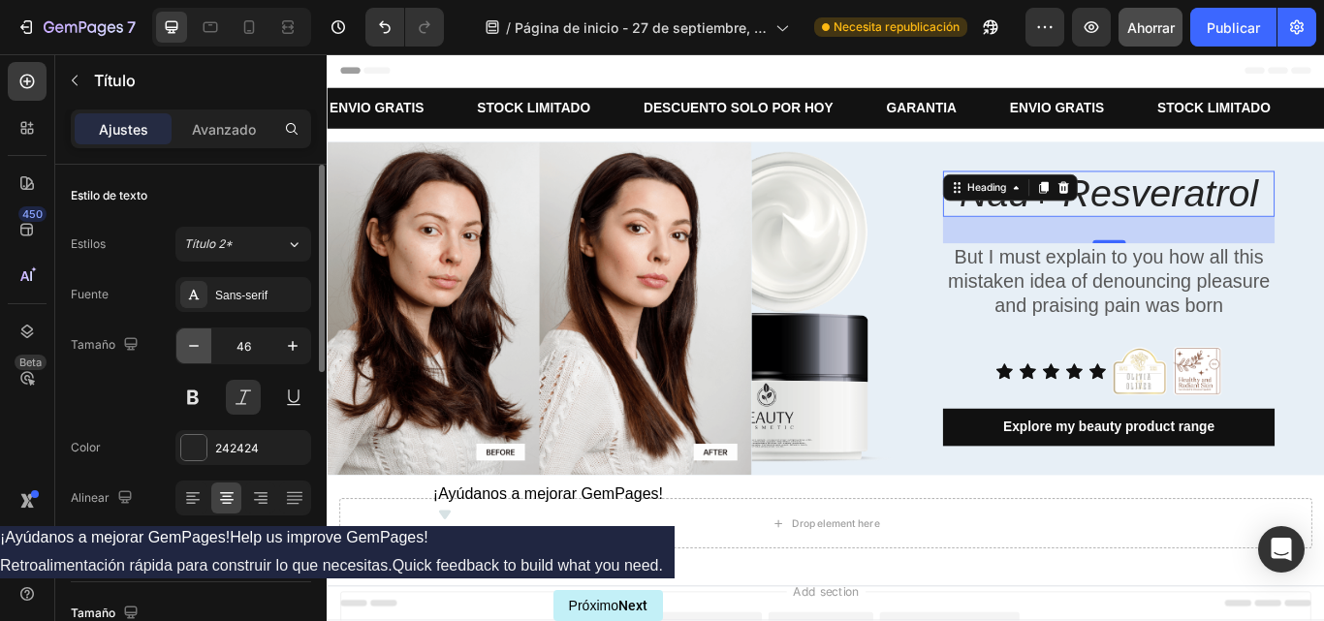
click at [190, 354] on icon "button" at bounding box center [193, 345] width 19 height 19
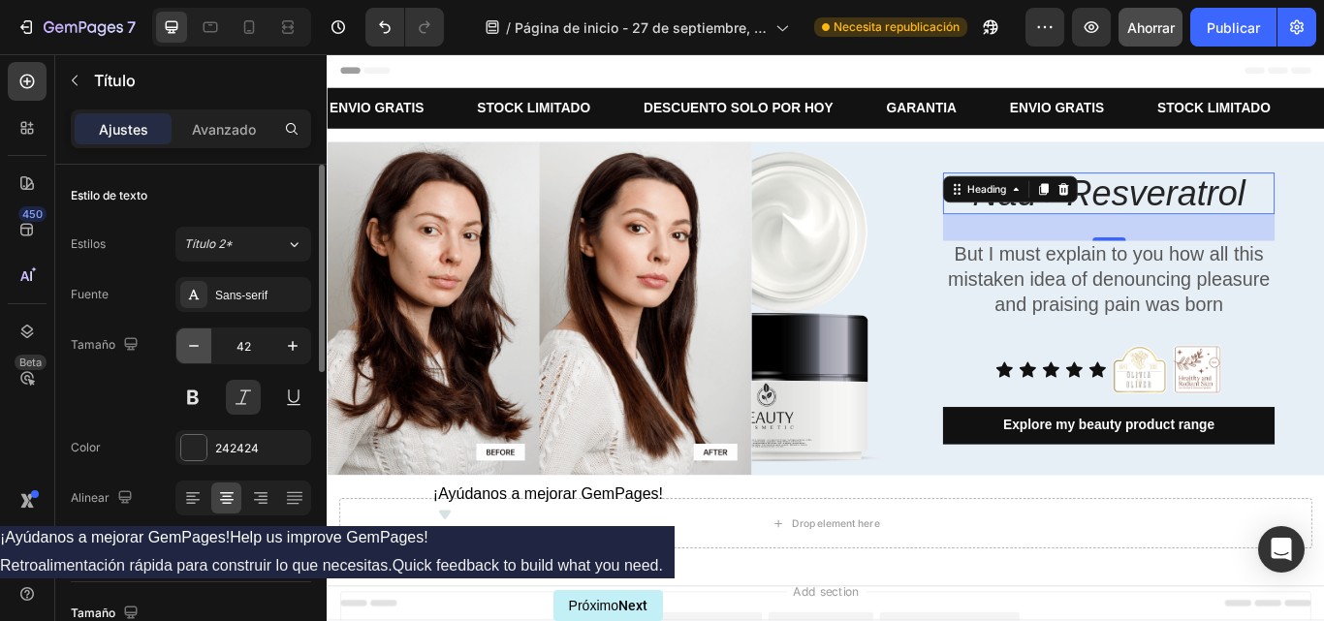
click at [190, 354] on icon "button" at bounding box center [193, 345] width 19 height 19
type input "40"
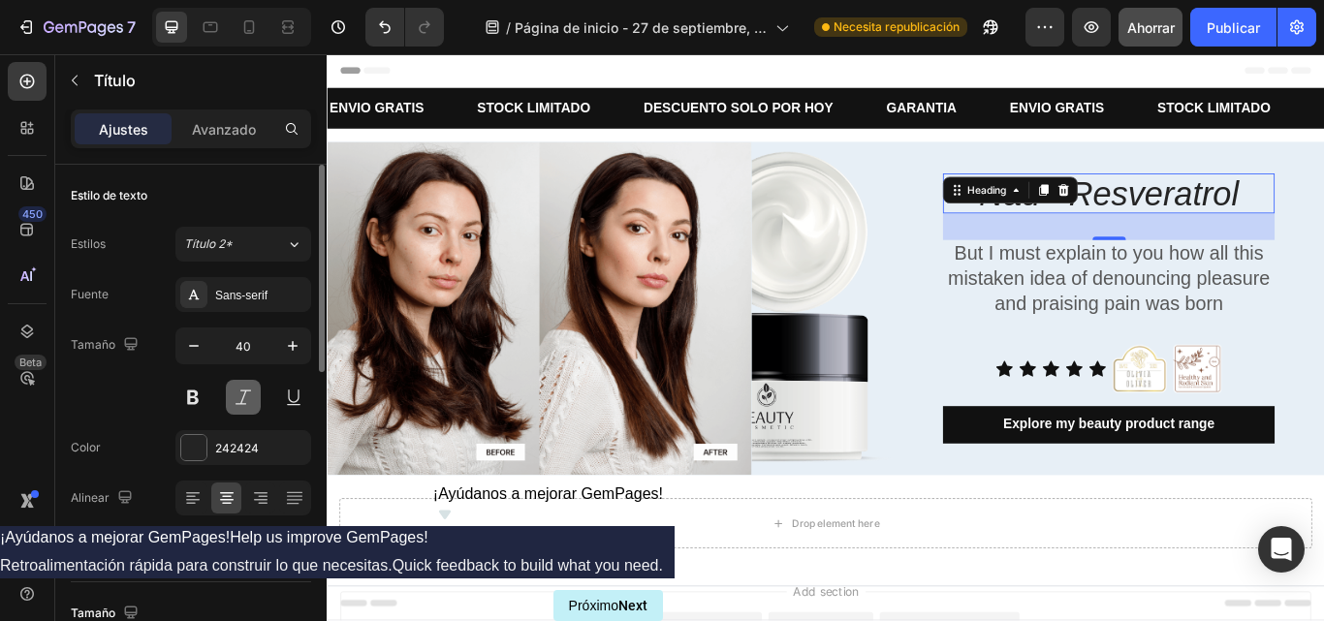
click at [245, 400] on button at bounding box center [243, 397] width 35 height 35
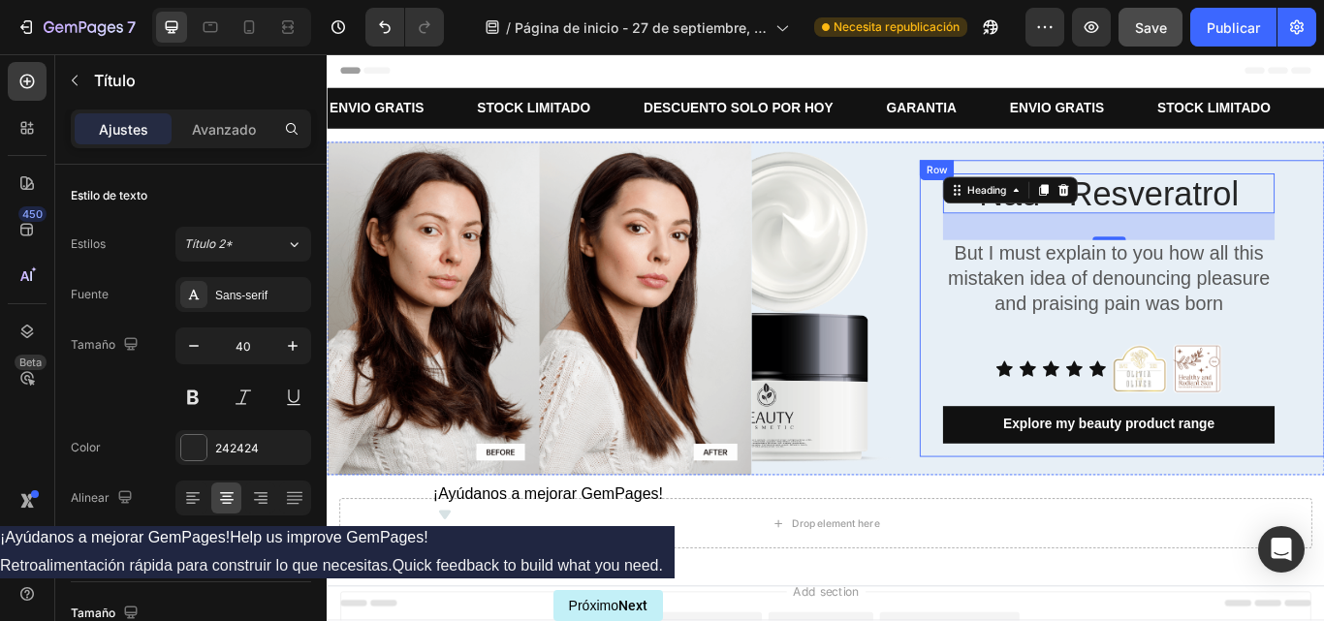
click at [1323, 218] on div "Nad+ Resveratrol Heading 32 But I must explain to you how all this mistaken ide…" at bounding box center [1254, 351] width 472 height 346
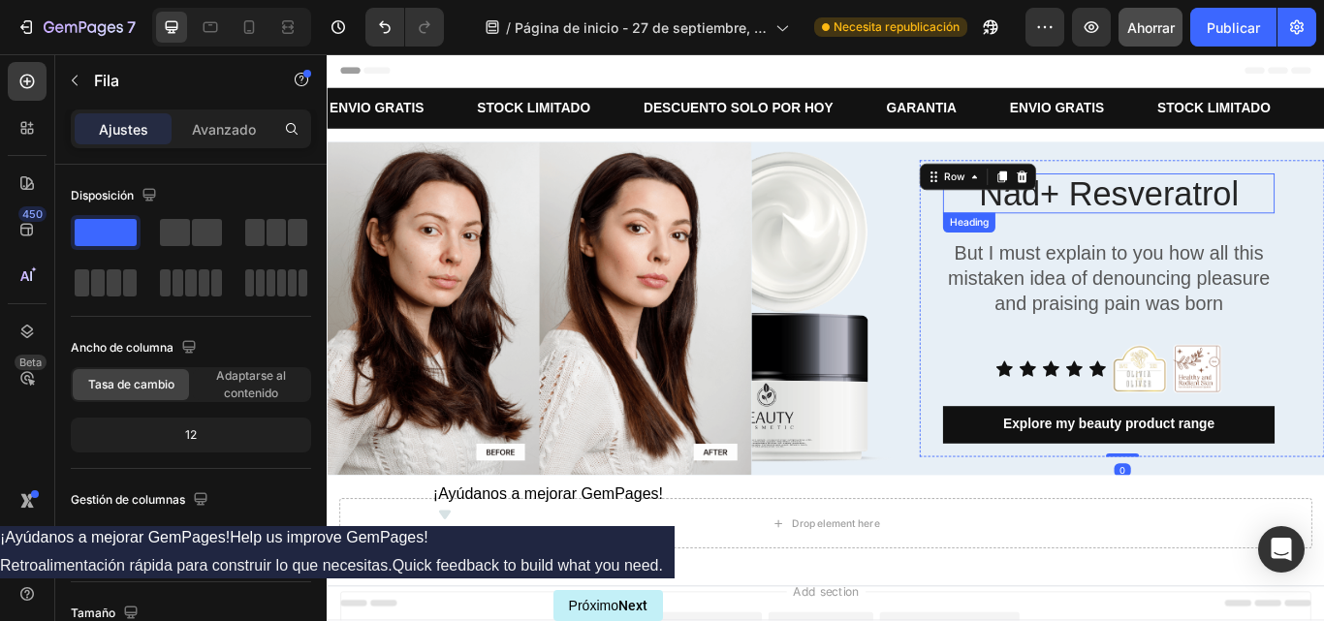
click at [1303, 209] on p "Nad+ Resveratrol" at bounding box center [1238, 217] width 383 height 43
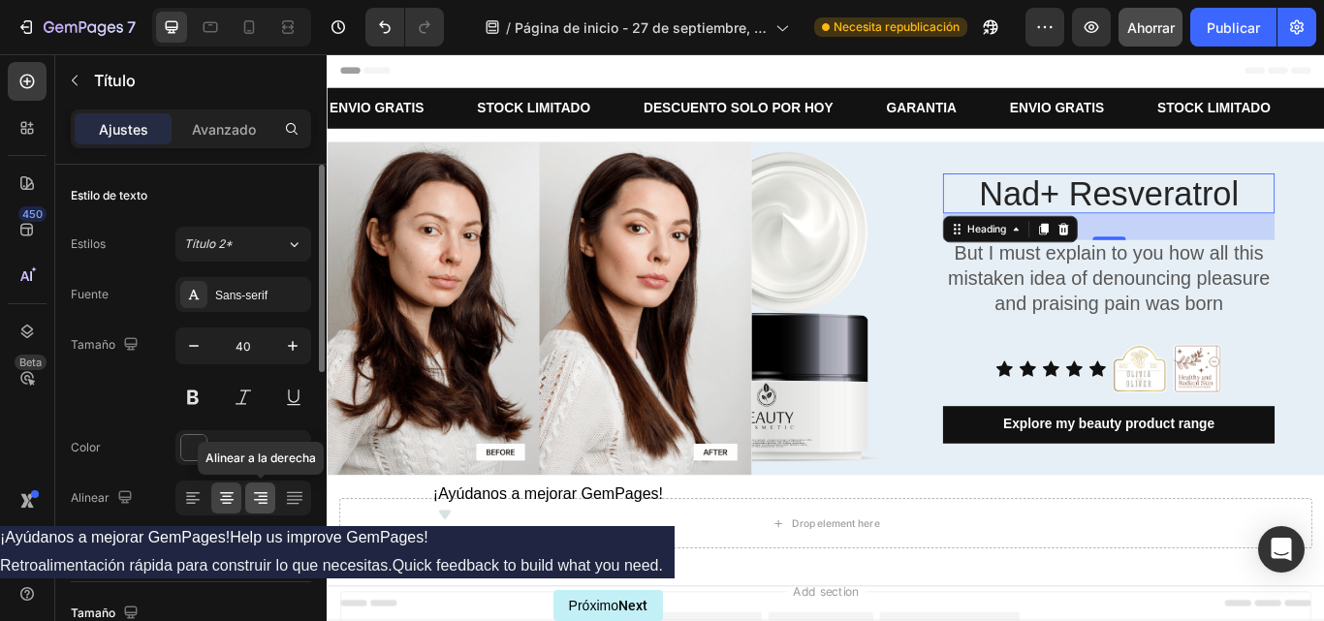
click at [254, 499] on icon at bounding box center [260, 498] width 19 height 19
click at [233, 497] on icon at bounding box center [226, 498] width 19 height 19
click at [195, 501] on icon at bounding box center [192, 498] width 19 height 19
click at [239, 503] on div at bounding box center [226, 498] width 30 height 31
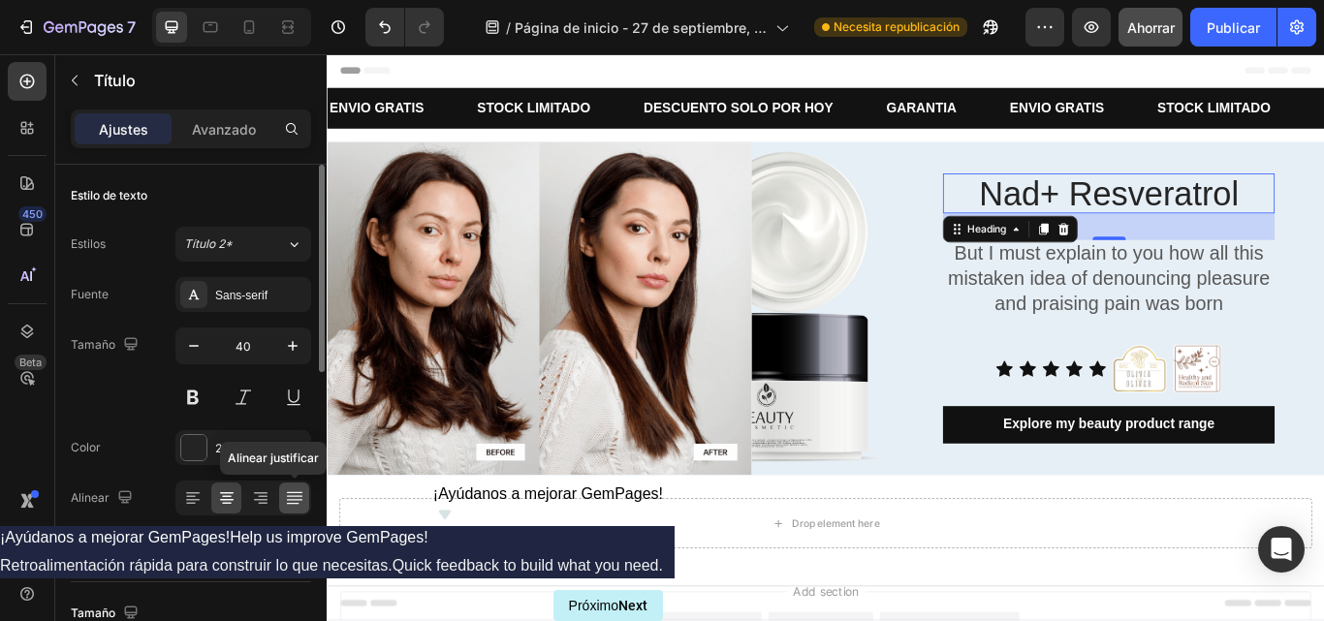
click at [289, 497] on icon at bounding box center [294, 498] width 19 height 19
click at [239, 494] on div at bounding box center [226, 498] width 30 height 31
click at [1237, 337] on p "But I must explain to you how all this mistaken idea of denouncing pleasure and…" at bounding box center [1238, 316] width 383 height 87
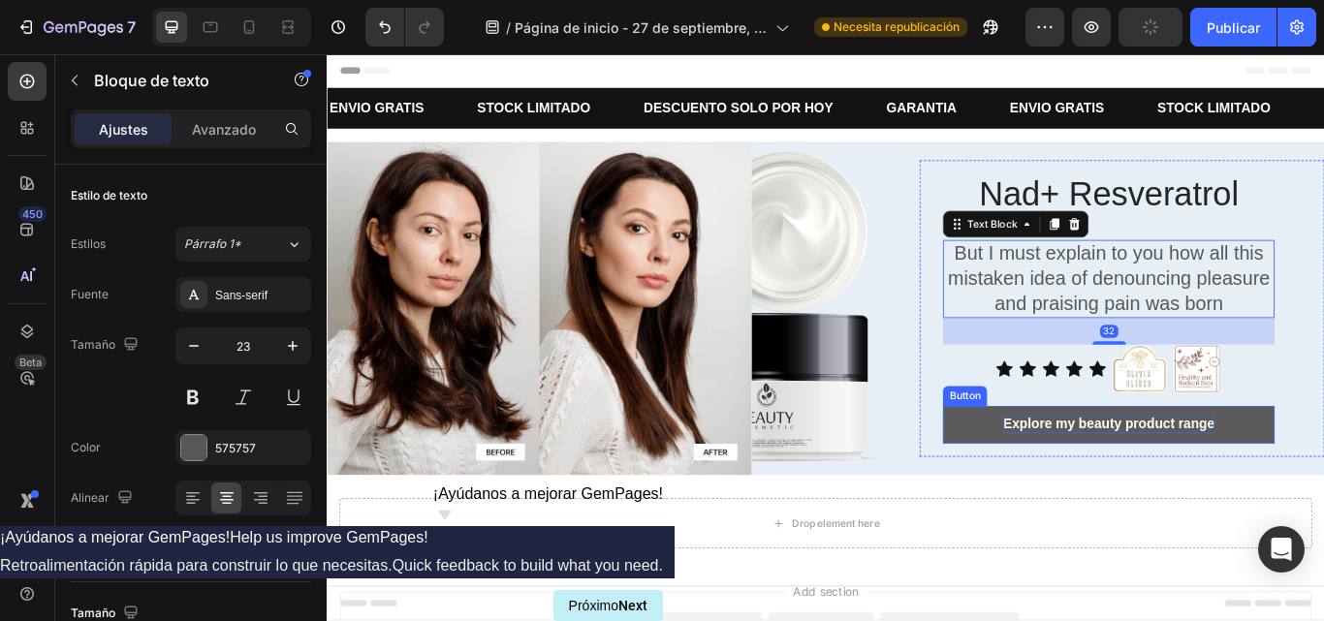
click at [1161, 482] on div "Explore my beauty product range" at bounding box center [1239, 487] width 246 height 20
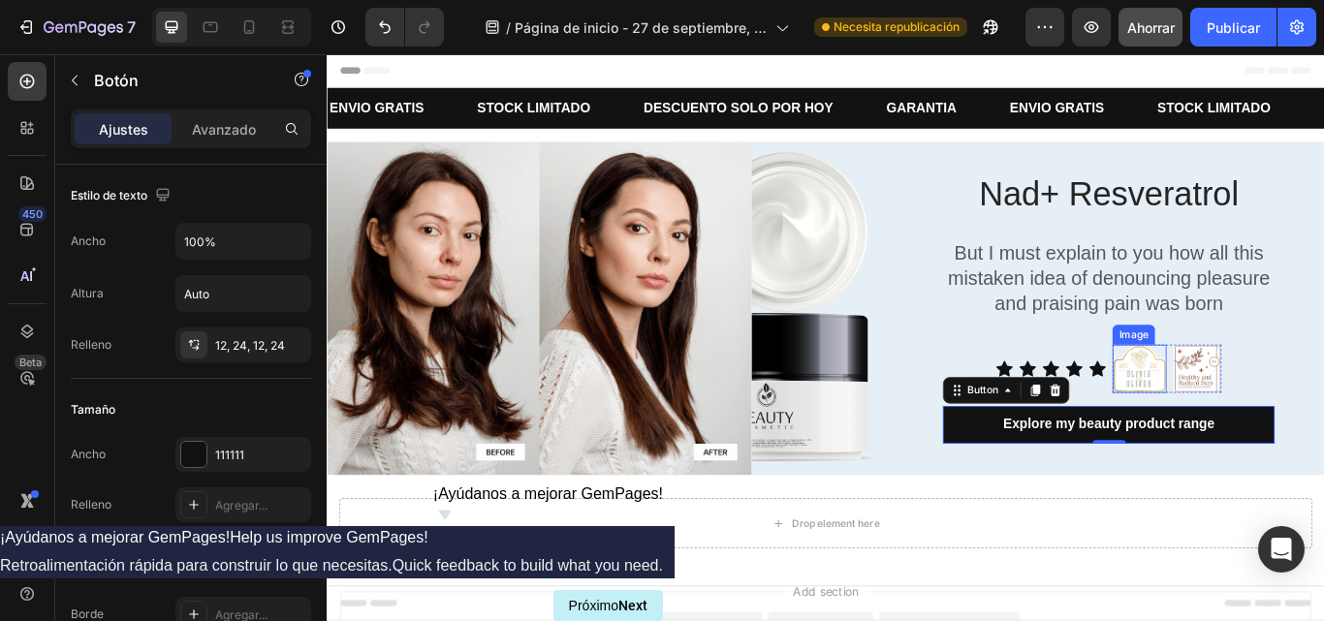
click at [1247, 423] on img at bounding box center [1274, 422] width 63 height 56
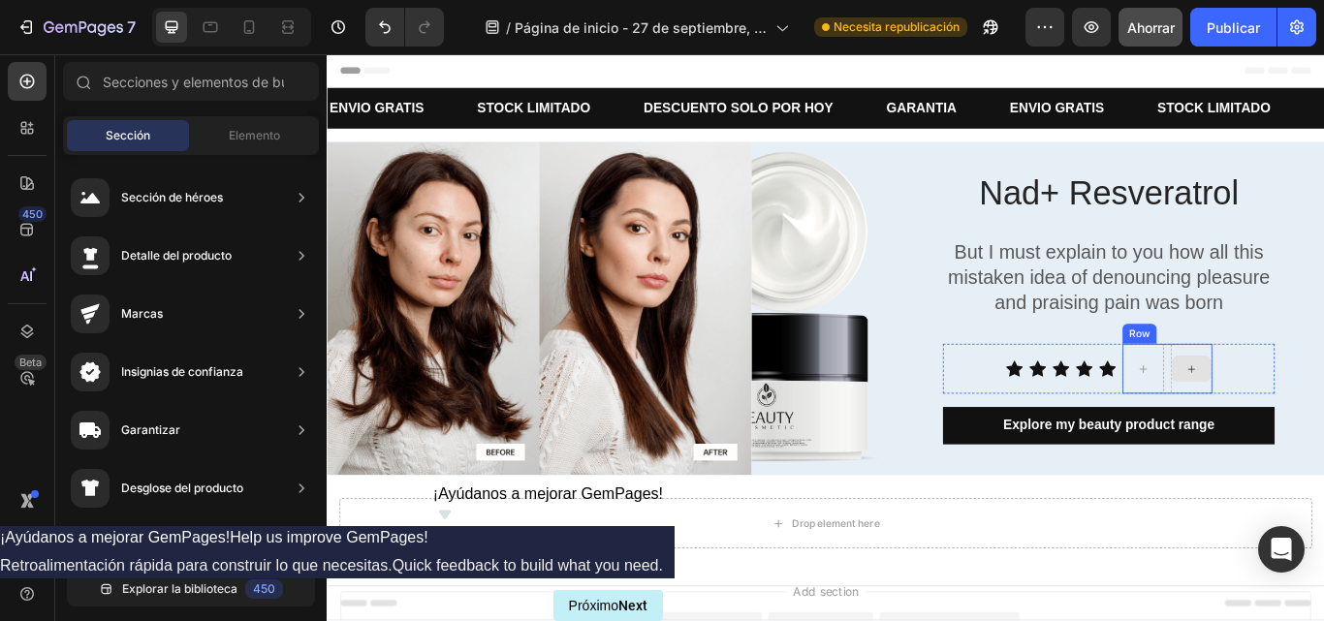
click at [1312, 407] on div at bounding box center [1335, 421] width 47 height 31
click at [1287, 417] on div at bounding box center [1279, 421] width 47 height 31
click at [1282, 398] on div at bounding box center [1279, 422] width 48 height 58
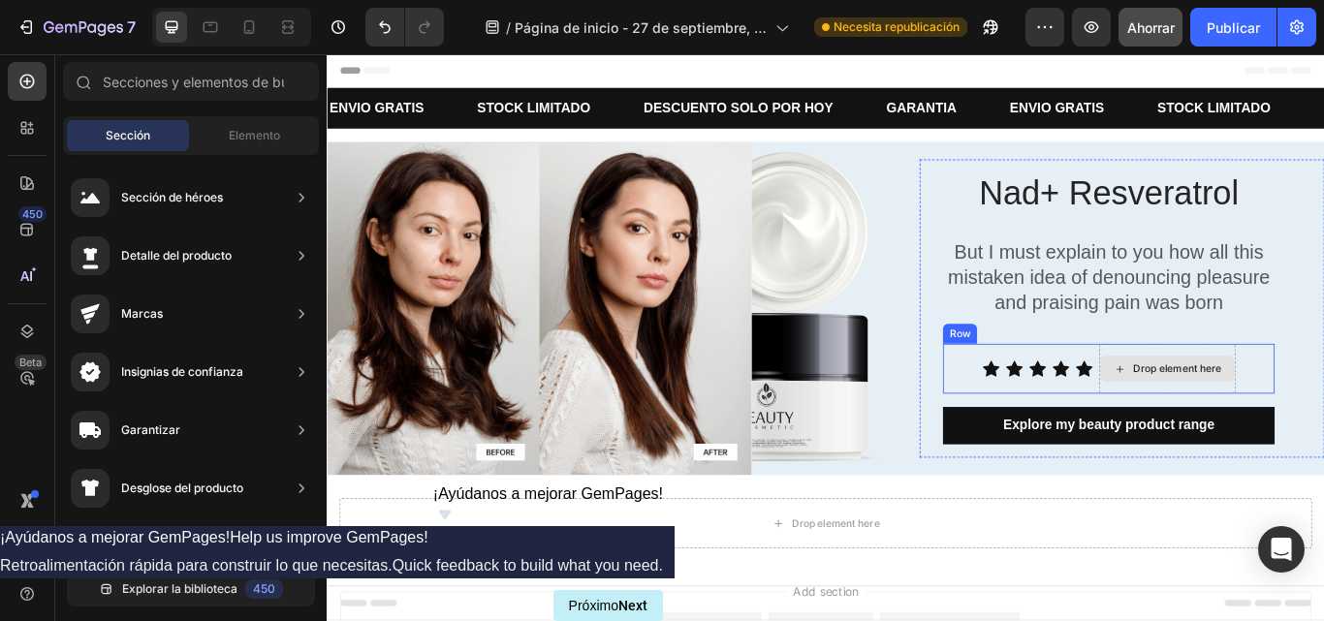
click at [1289, 396] on div "Drop element here" at bounding box center [1306, 422] width 159 height 58
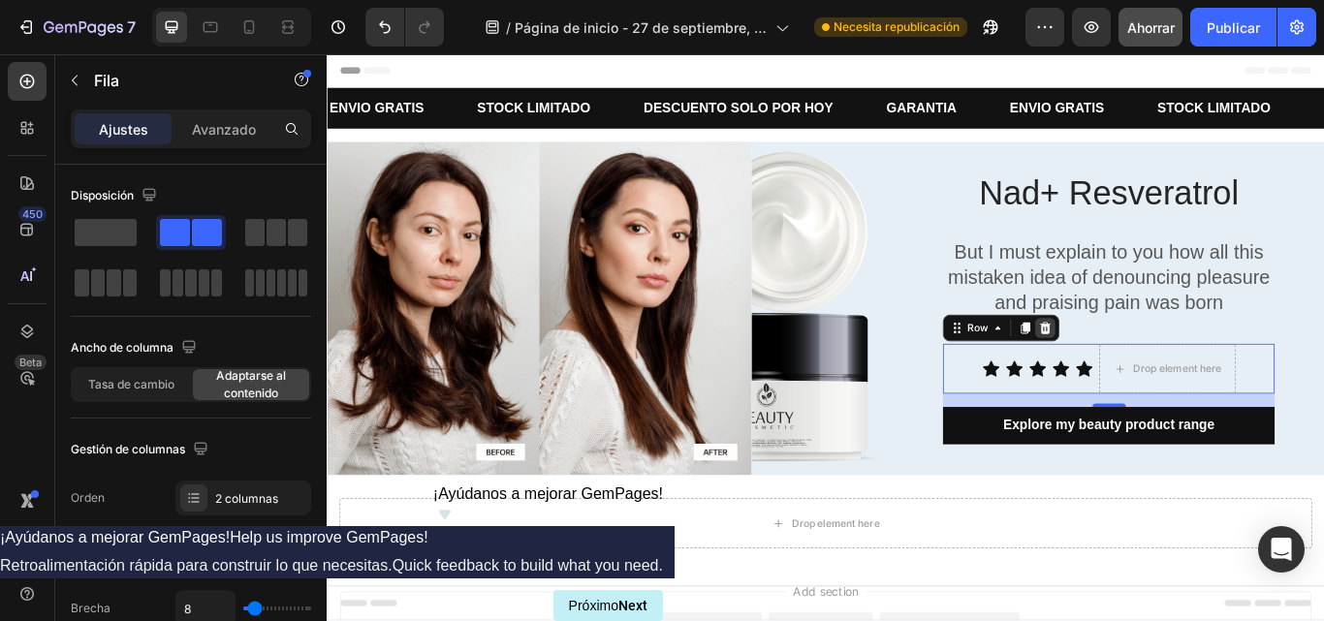
click at [1159, 367] on icon at bounding box center [1165, 374] width 13 height 14
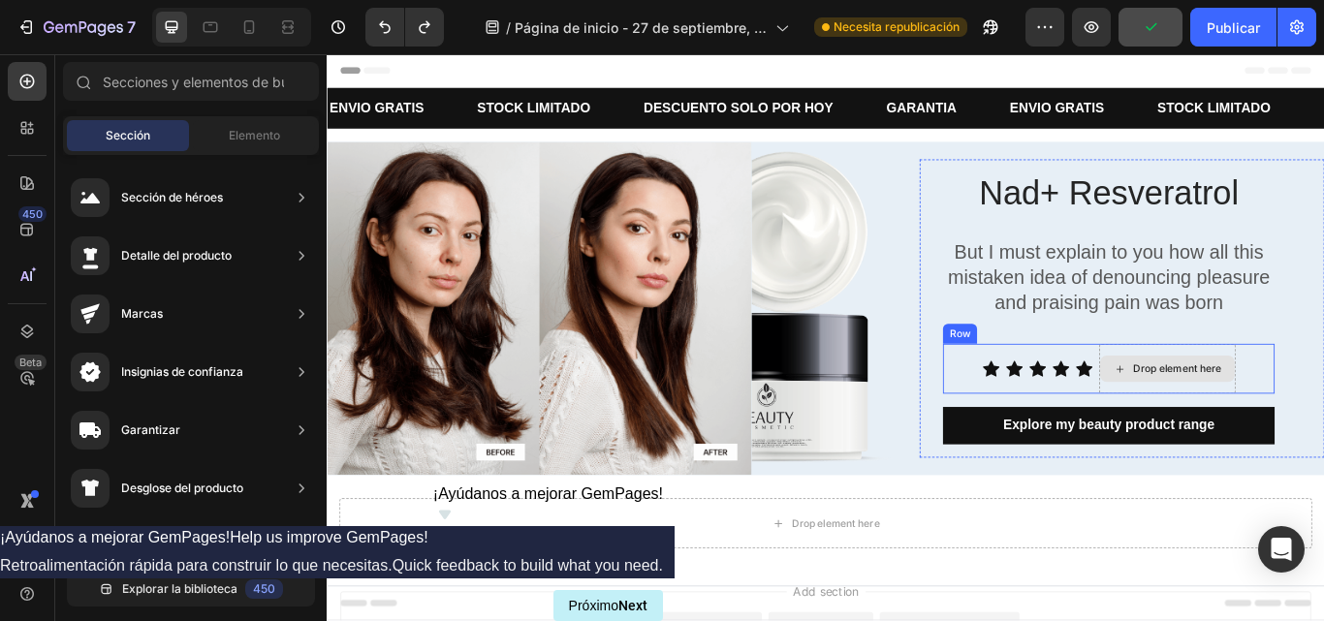
click at [1323, 421] on div "Drop element here" at bounding box center [1318, 422] width 103 height 16
click at [1323, 441] on div "Drop element here" at bounding box center [1306, 422] width 159 height 58
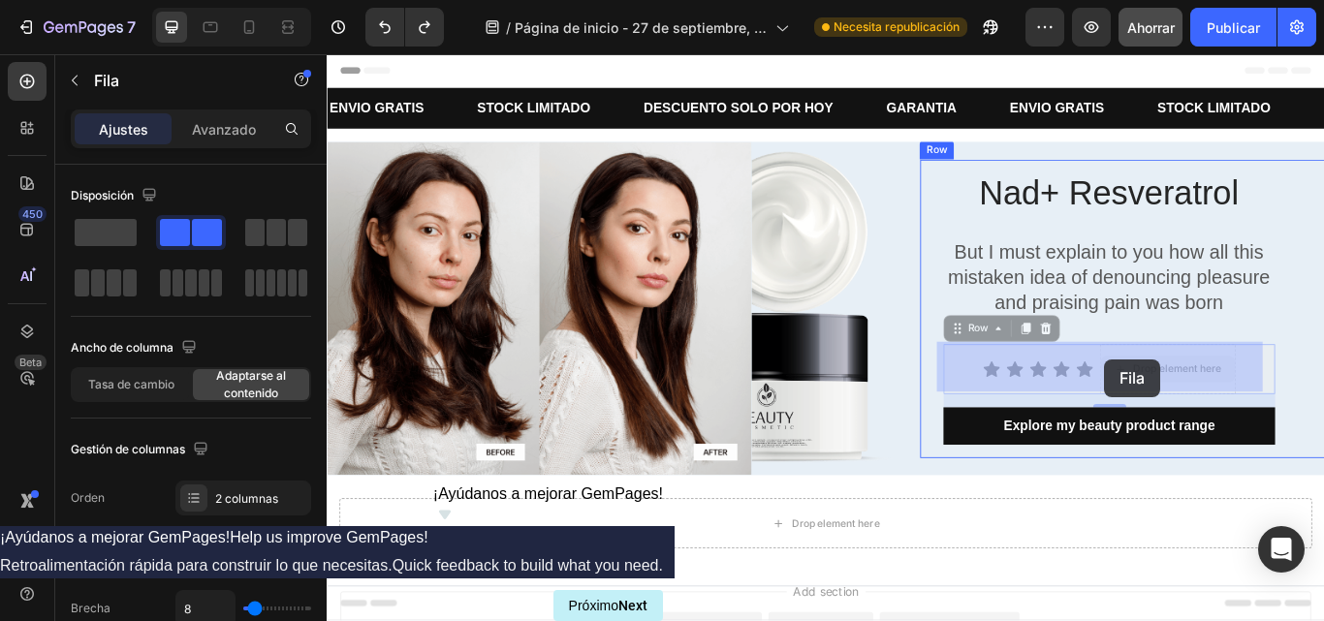
drag, startPoint x: 1223, startPoint y: 393, endPoint x: 1230, endPoint y: 413, distance: 21.8
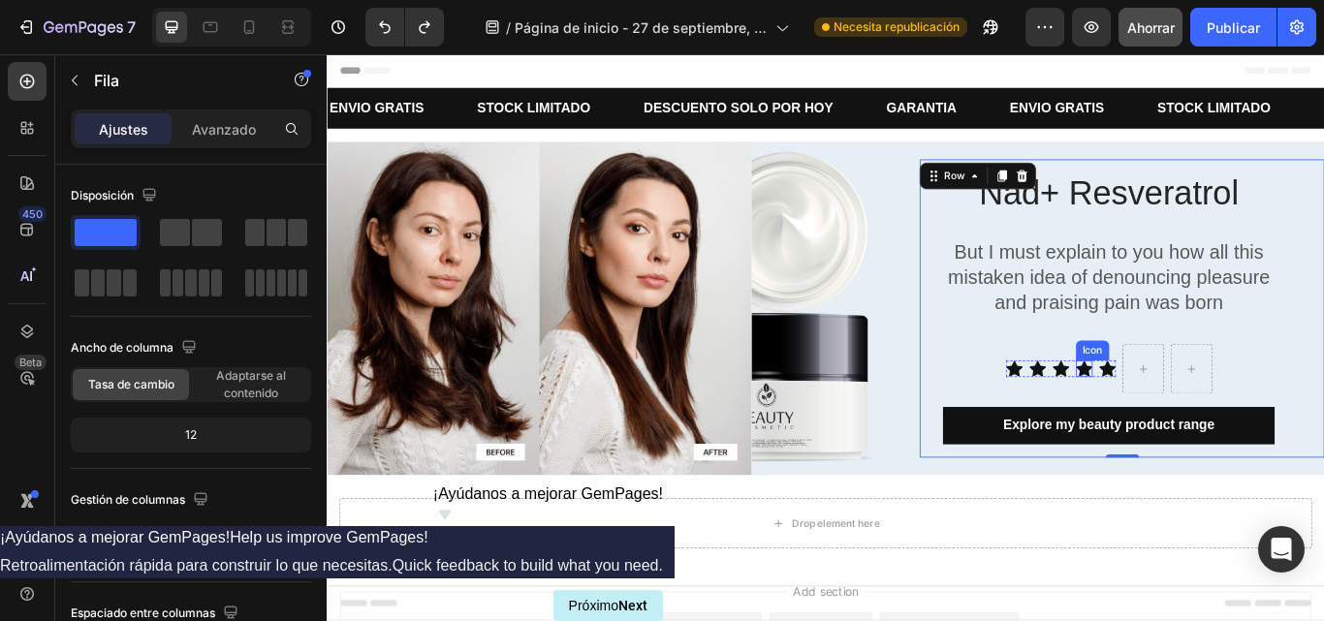
click at [1200, 419] on icon at bounding box center [1209, 422] width 19 height 18
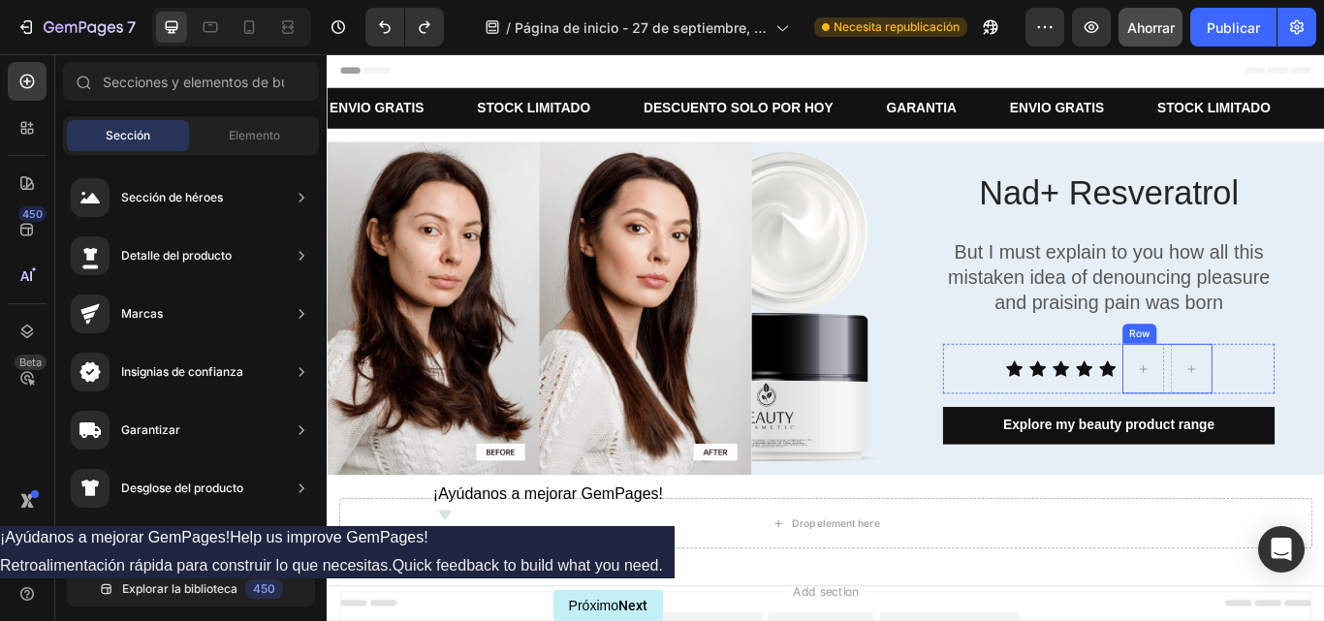
click at [1294, 418] on div "Row" at bounding box center [1307, 422] width 105 height 58
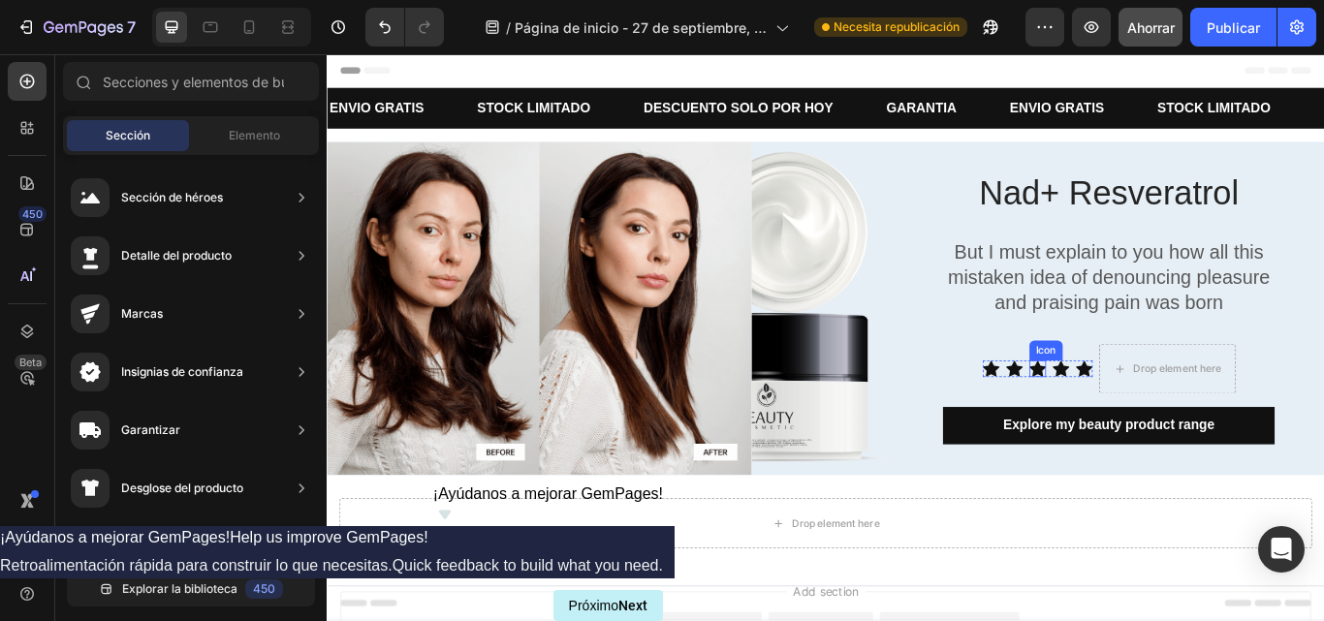
click at [1146, 426] on icon at bounding box center [1155, 422] width 19 height 18
click at [1323, 398] on div "Icon Icon Icon Icon Icon Icon List Drop element here Row" at bounding box center [1238, 422] width 387 height 58
click at [1159, 393] on div "Icon Icon Icon Icon Icon Icon List" at bounding box center [1156, 422] width 128 height 58
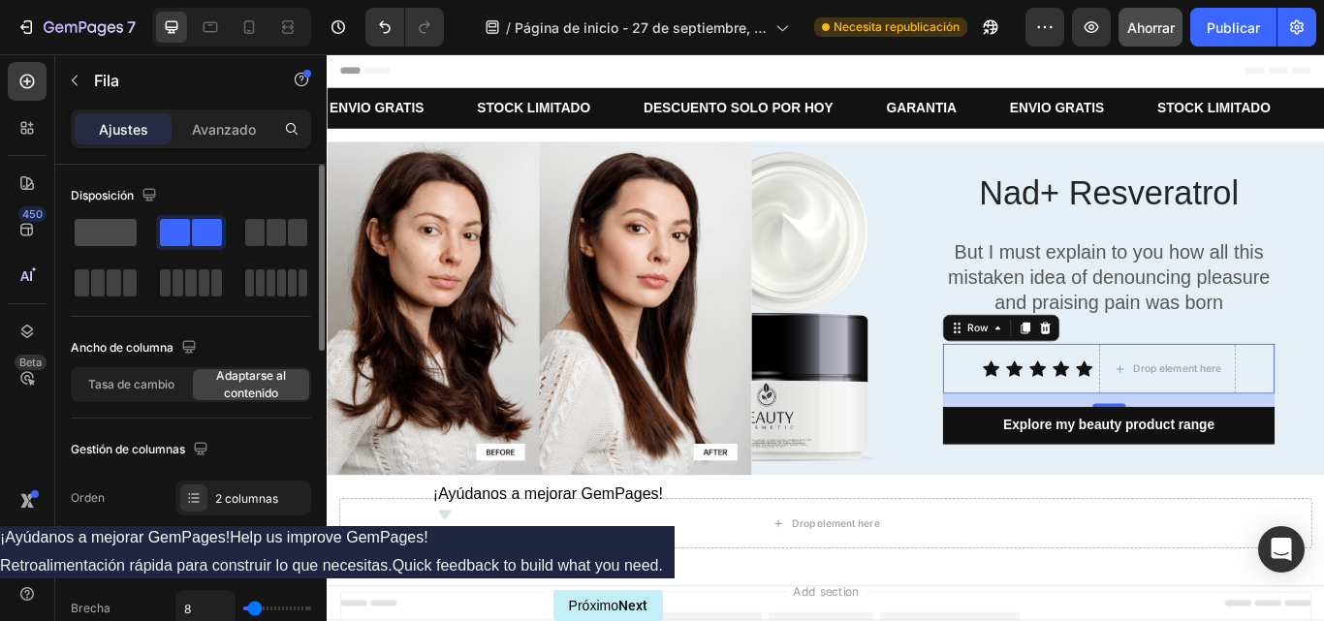
click at [95, 230] on span at bounding box center [106, 232] width 62 height 27
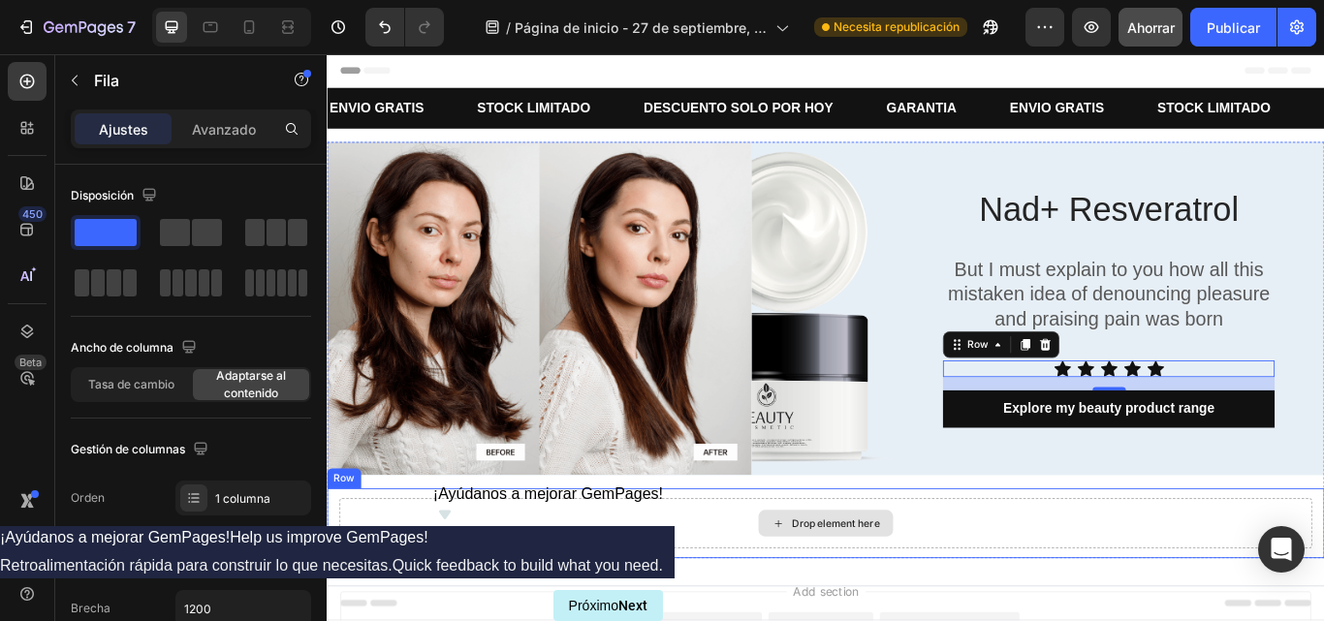
click at [1261, 574] on div "Drop element here" at bounding box center [908, 602] width 1134 height 58
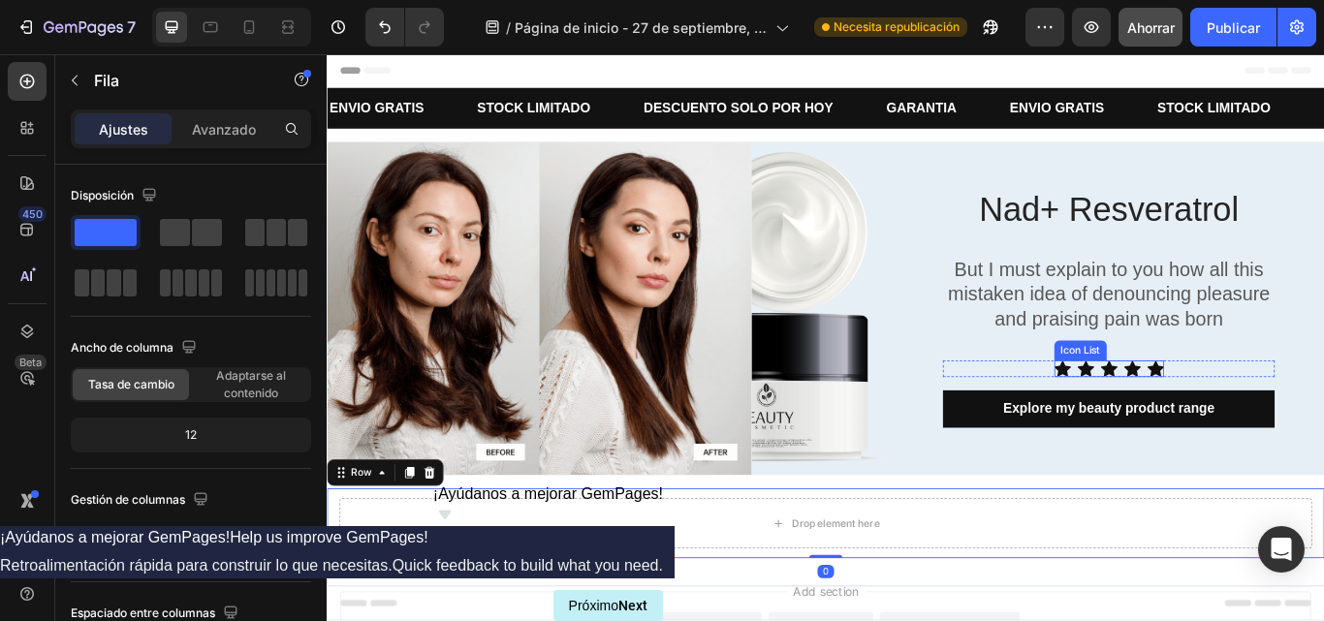
click at [1270, 419] on div "Icon Icon Icon Icon Icon" at bounding box center [1239, 421] width 128 height 19
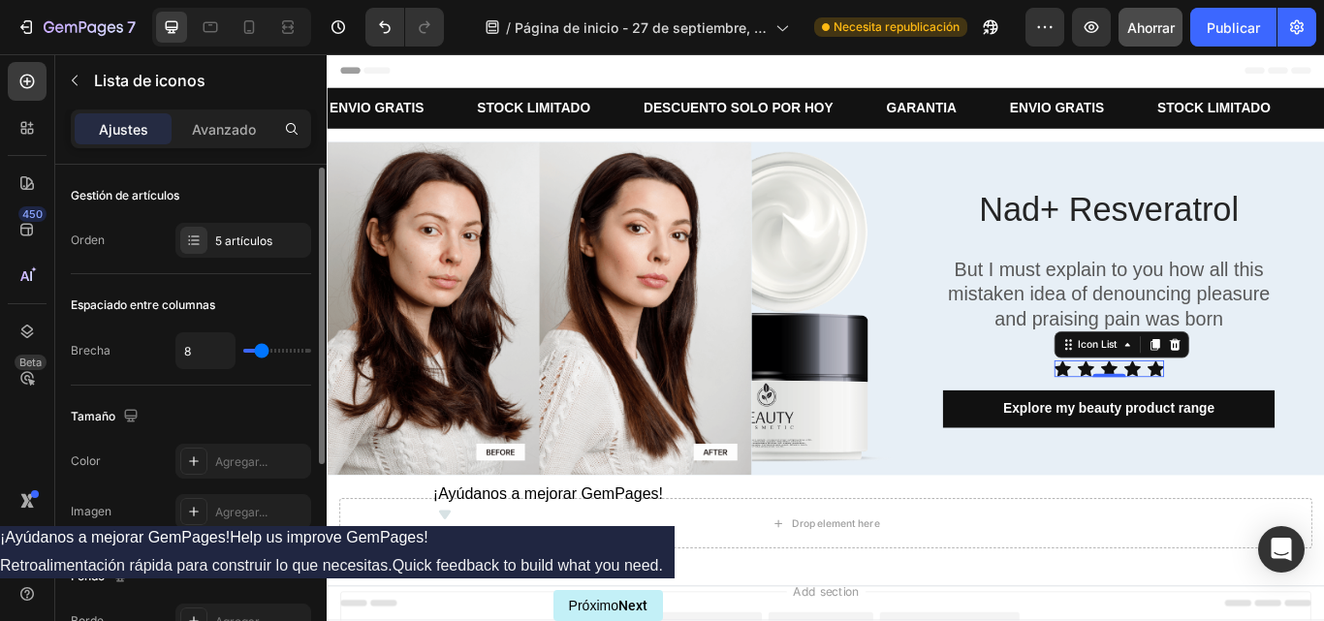
scroll to position [2, 0]
click at [228, 235] on font "5 artículos" at bounding box center [243, 239] width 57 height 15
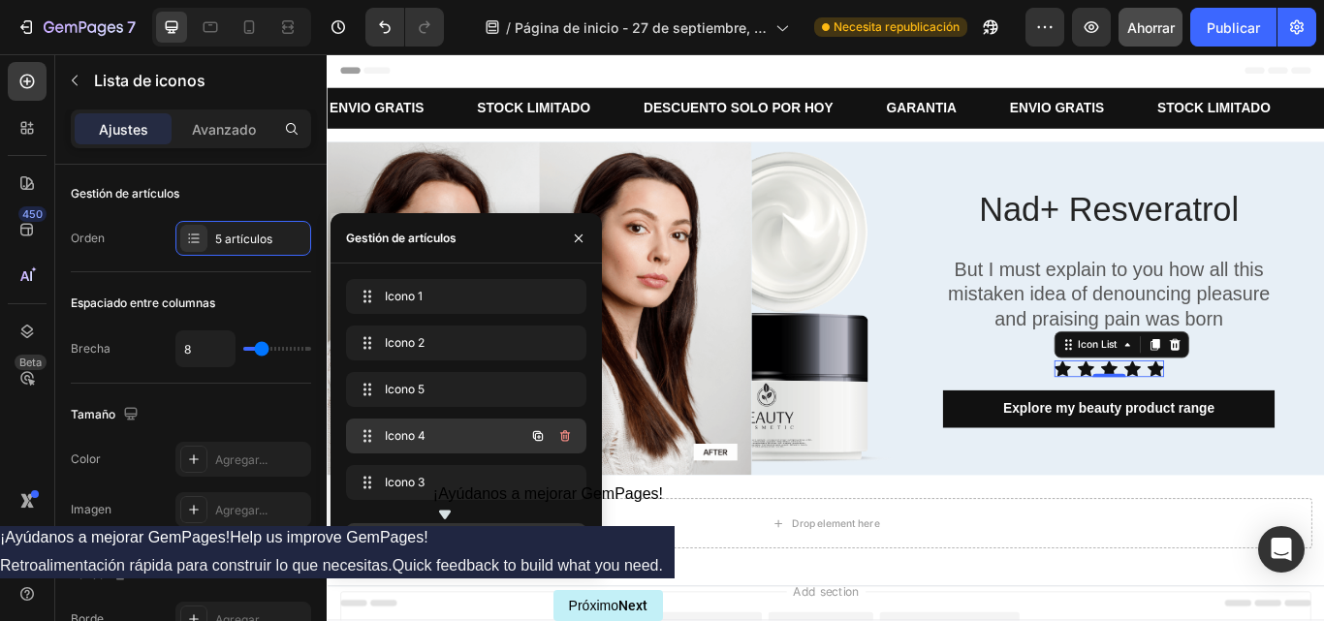
click at [452, 444] on span "Icono 4" at bounding box center [440, 436] width 110 height 17
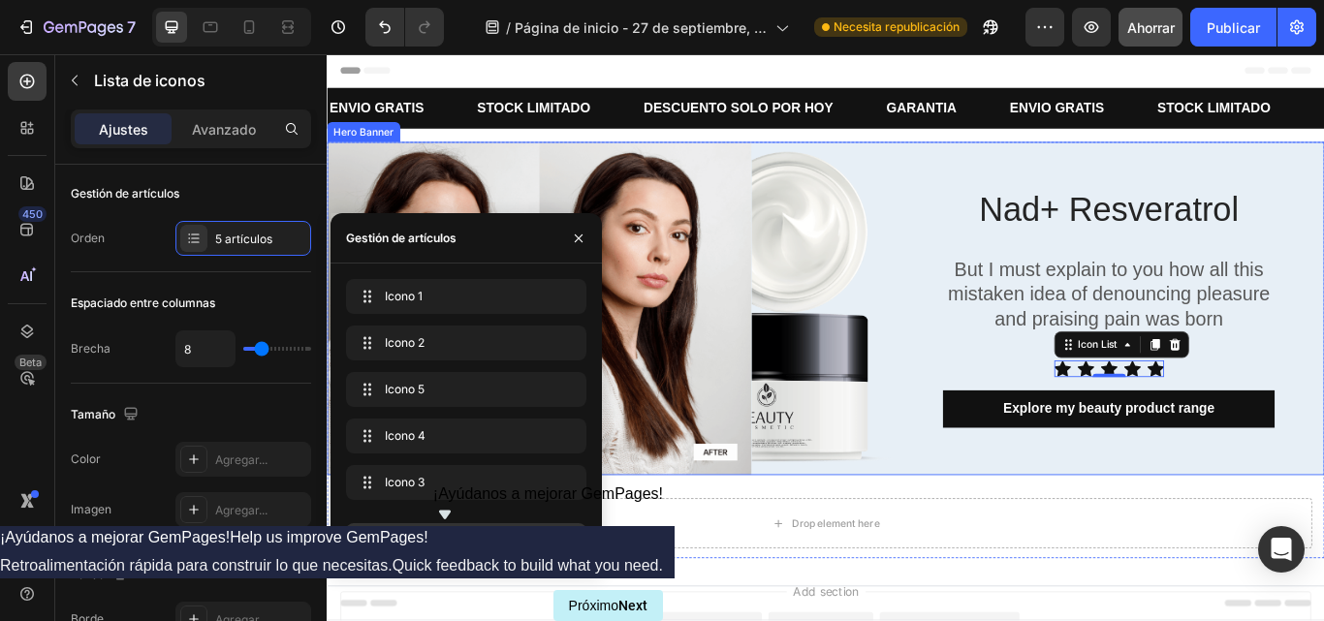
click at [1188, 536] on div "Nad+ Resveratrol Heading But I must explain to you how all this mistaken idea o…" at bounding box center [1254, 351] width 472 height 389
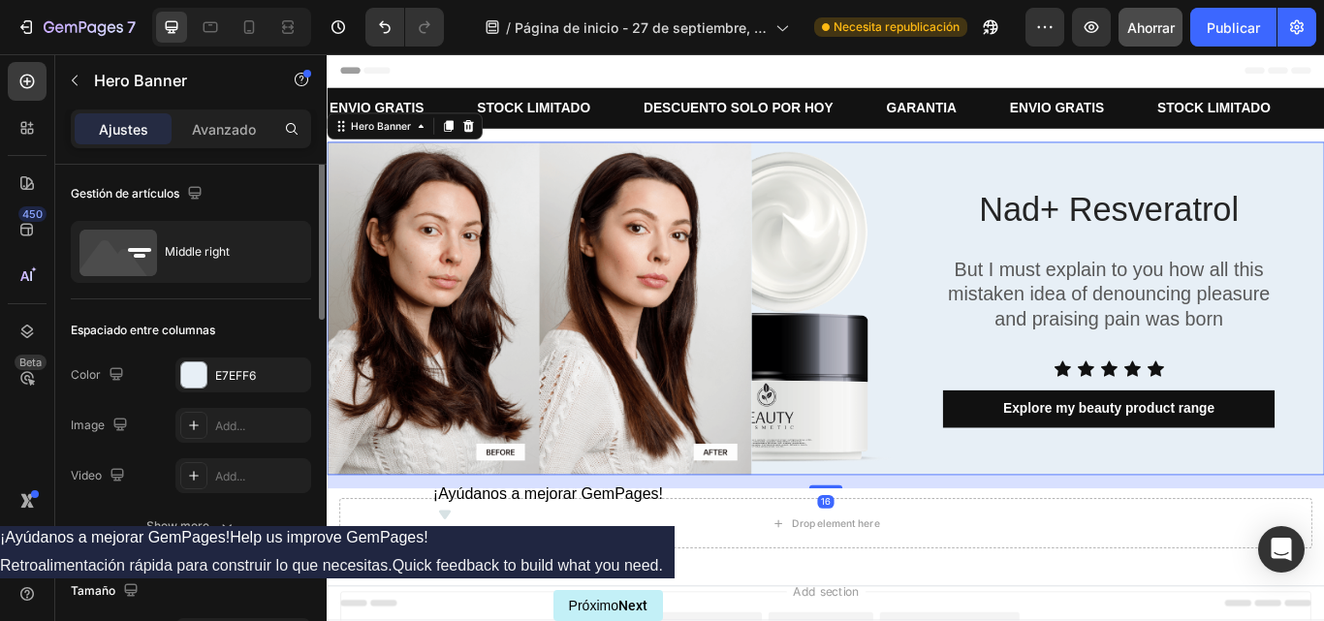
scroll to position [0, 0]
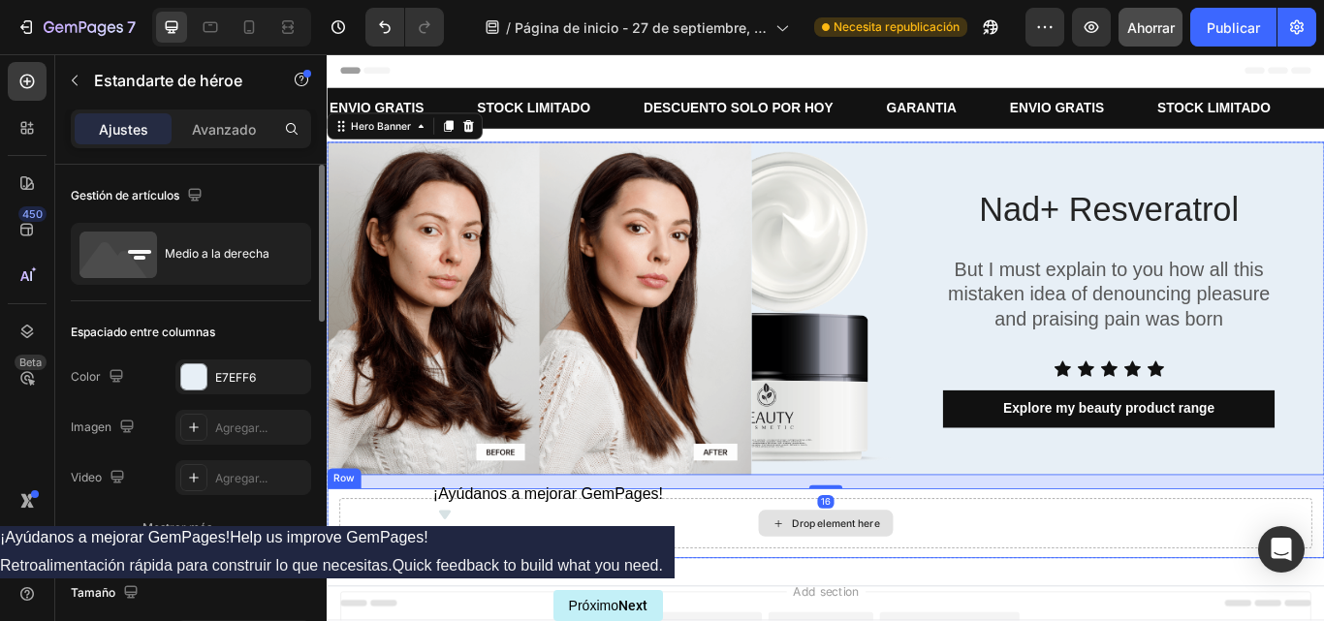
click at [1092, 610] on div "Drop element here" at bounding box center [908, 602] width 1134 height 58
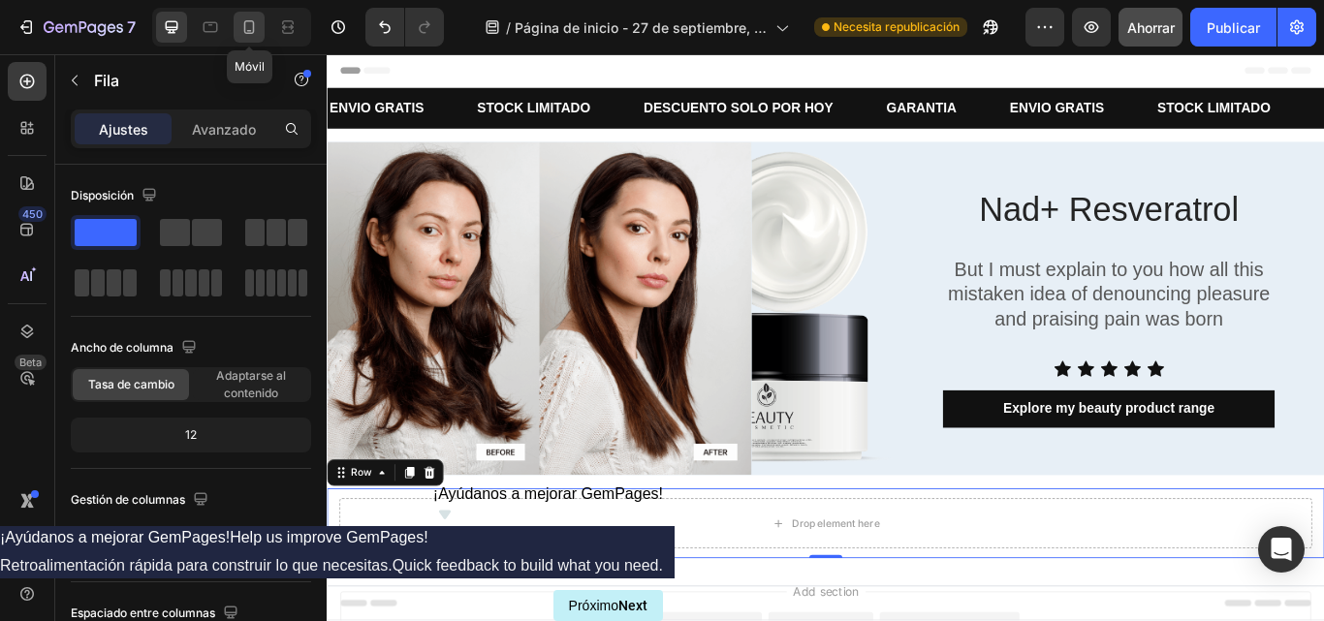
click at [251, 19] on icon at bounding box center [248, 26] width 19 height 19
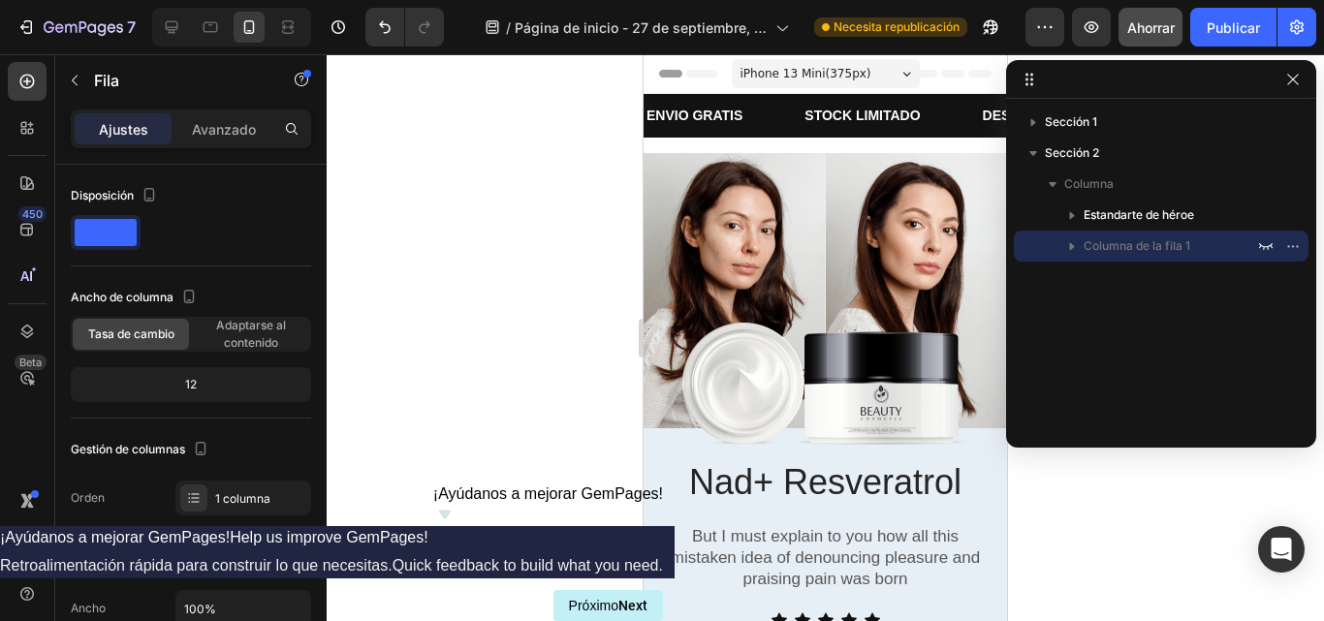
click at [1161, 494] on div at bounding box center [826, 337] width 998 height 567
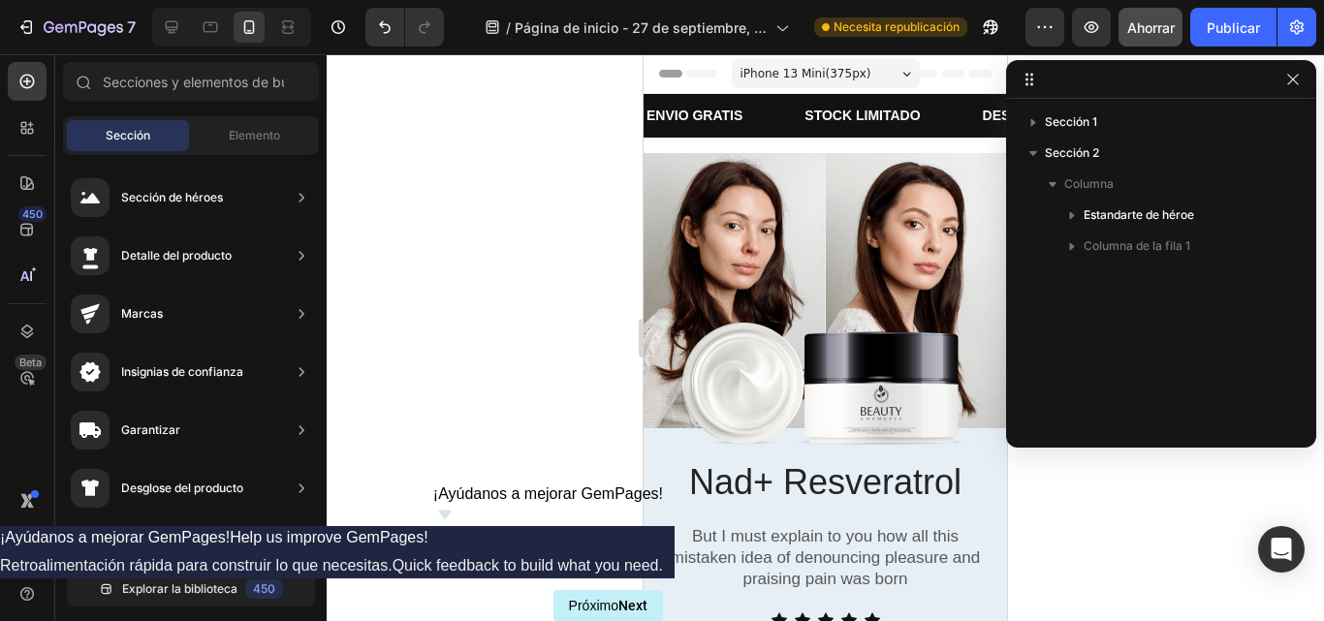
click at [1127, 497] on div at bounding box center [826, 337] width 998 height 567
click at [1291, 80] on icon "button" at bounding box center [1294, 80] width 16 height 16
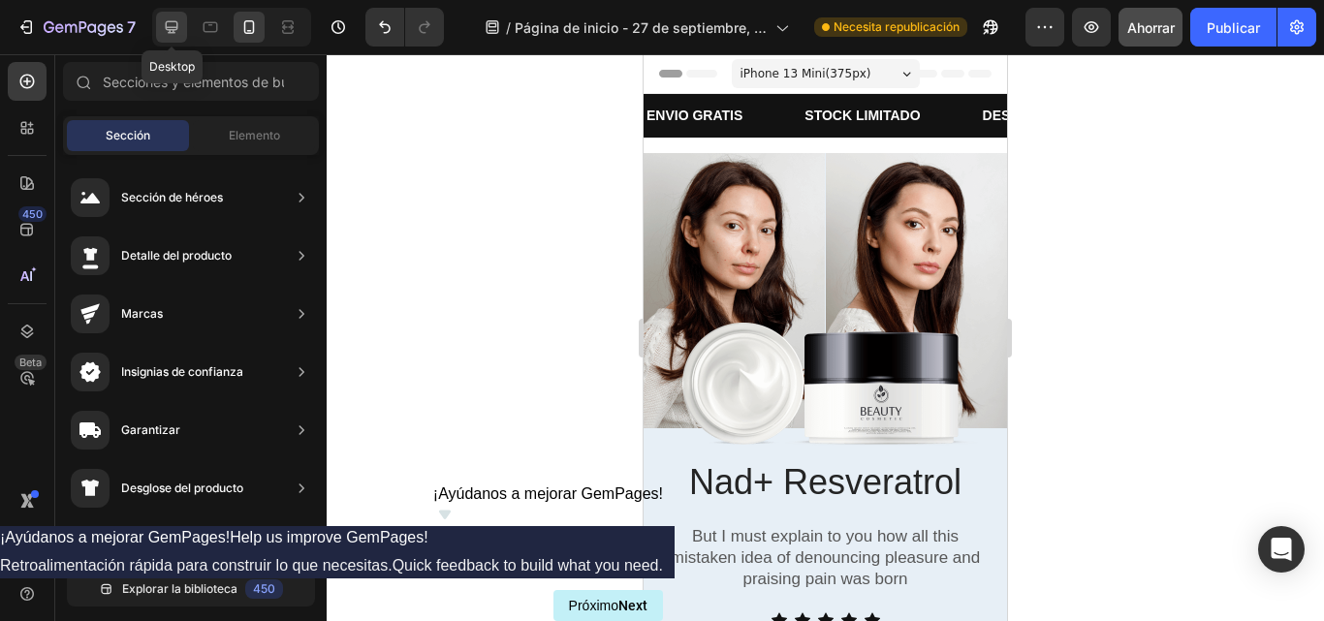
click at [171, 29] on icon at bounding box center [172, 27] width 13 height 13
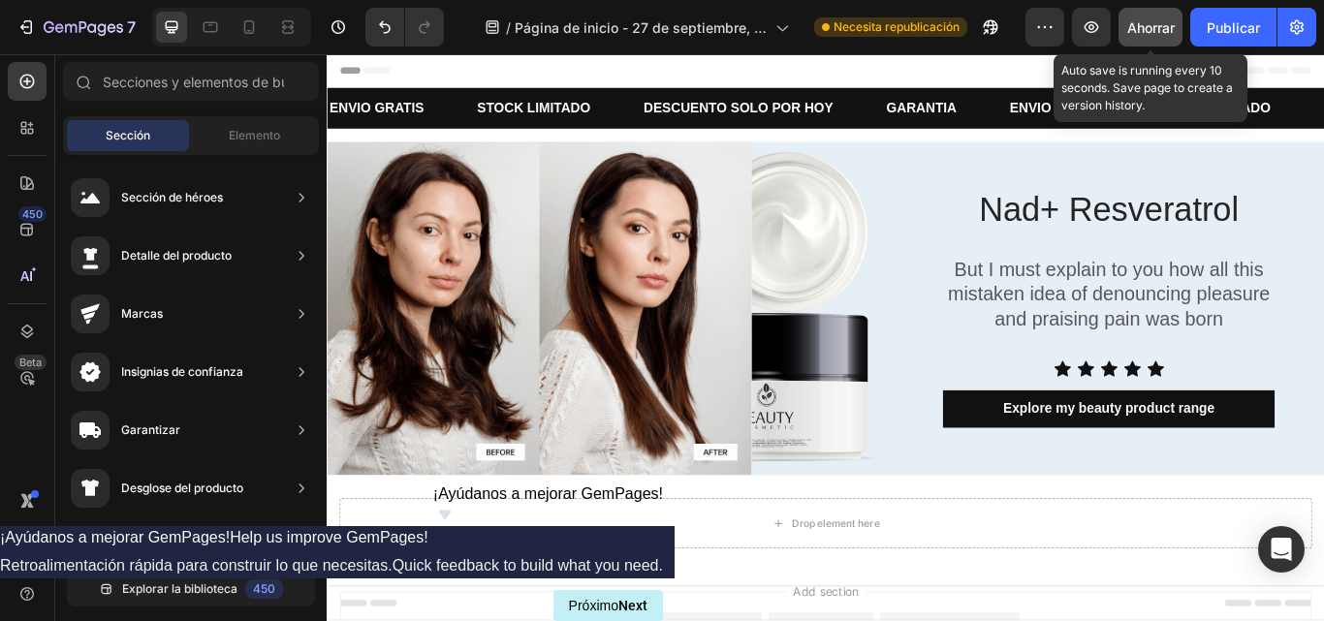
click at [1155, 21] on font "Ahorrar" at bounding box center [1152, 27] width 48 height 16
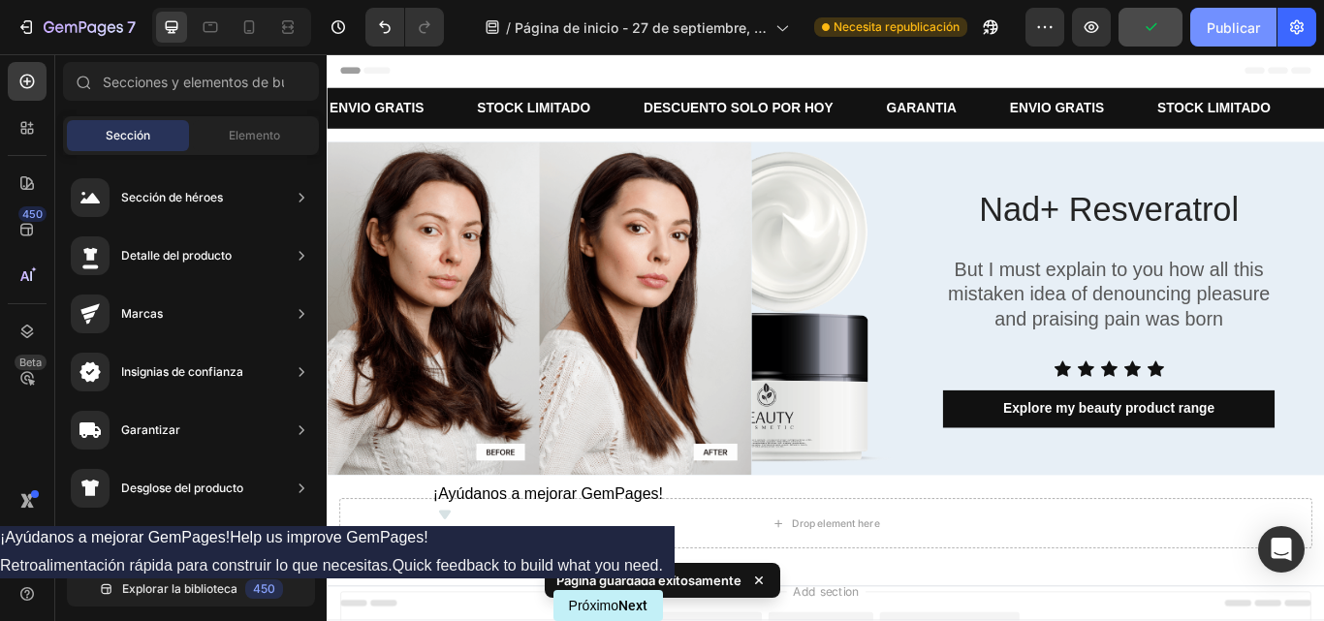
click at [1204, 27] on button "Publicar" at bounding box center [1234, 27] width 86 height 39
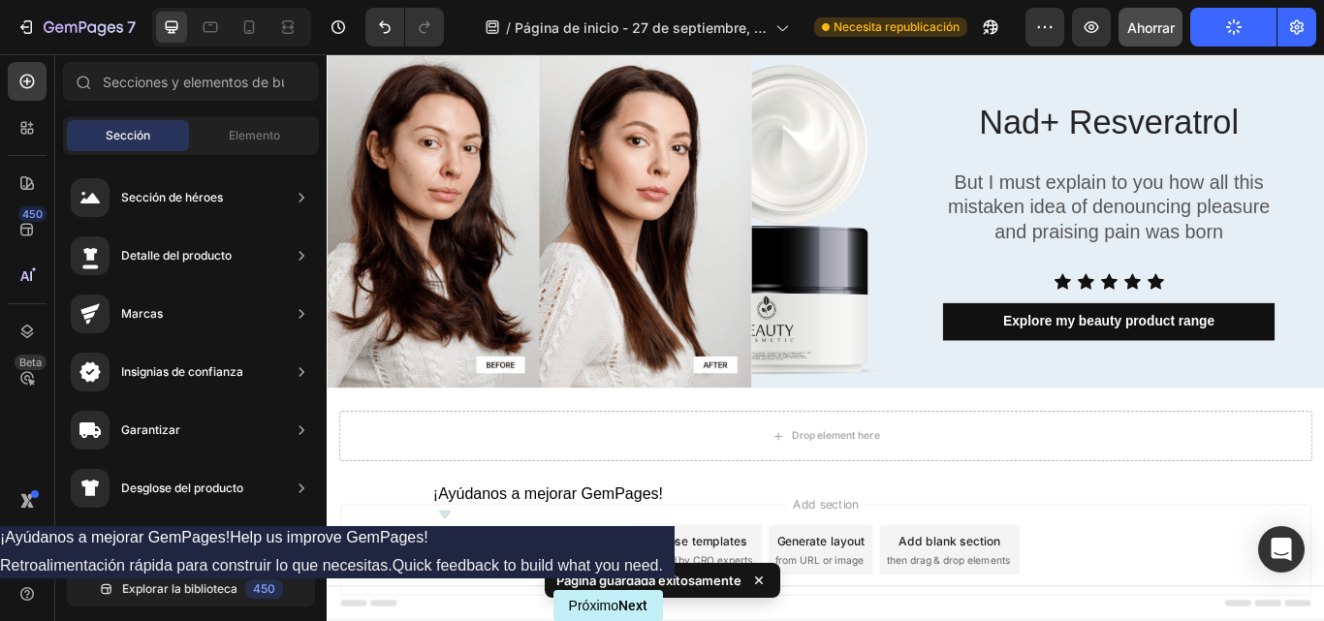
scroll to position [123, 0]
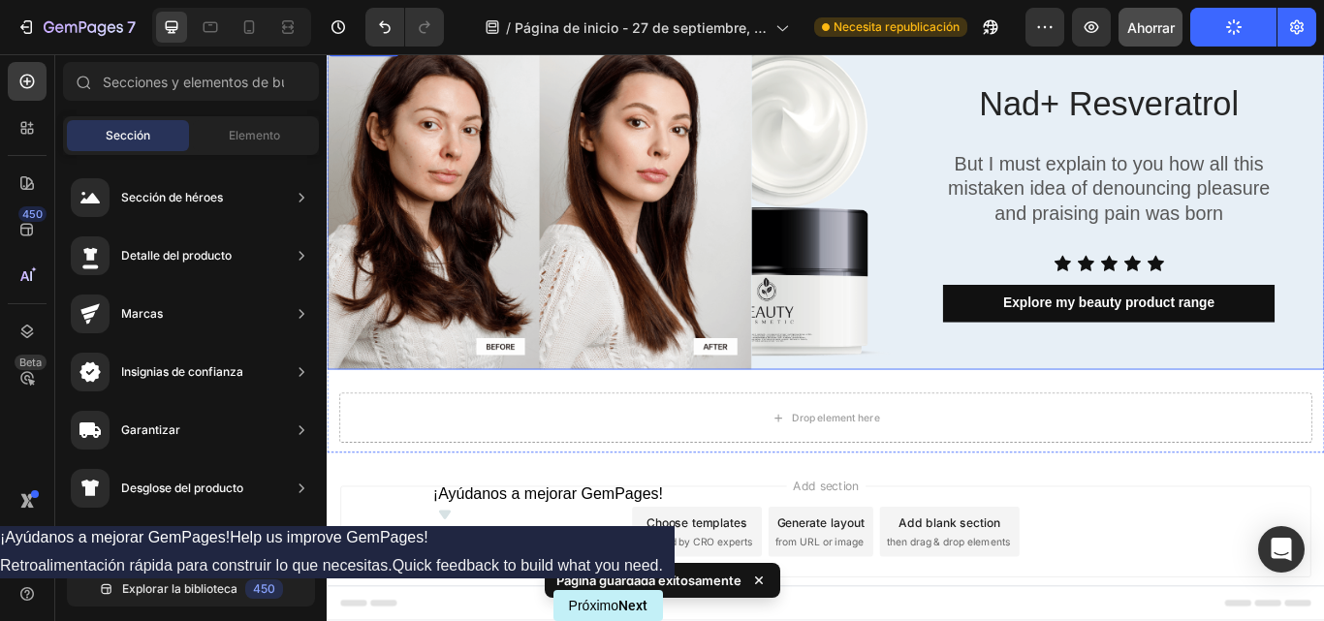
click at [990, 164] on div "Nad+ Resveratrol Heading But I must explain to you how all this mistaken idea o…" at bounding box center [908, 228] width 1163 height 389
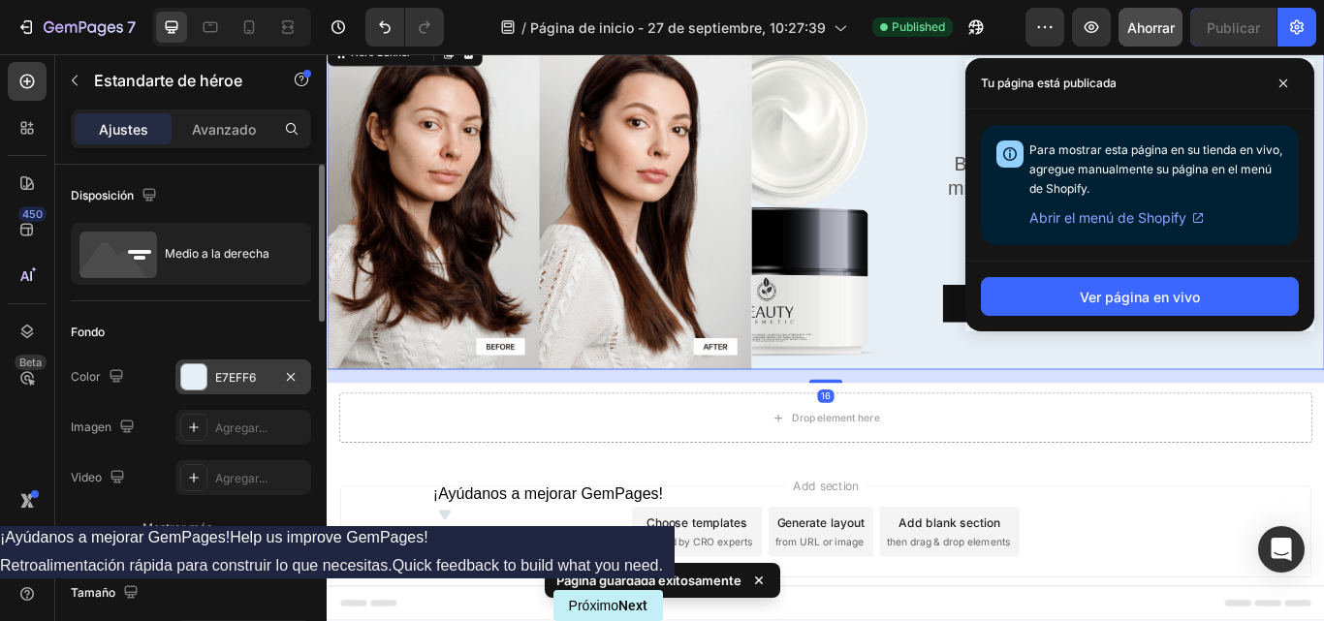
click at [189, 371] on div at bounding box center [193, 377] width 25 height 25
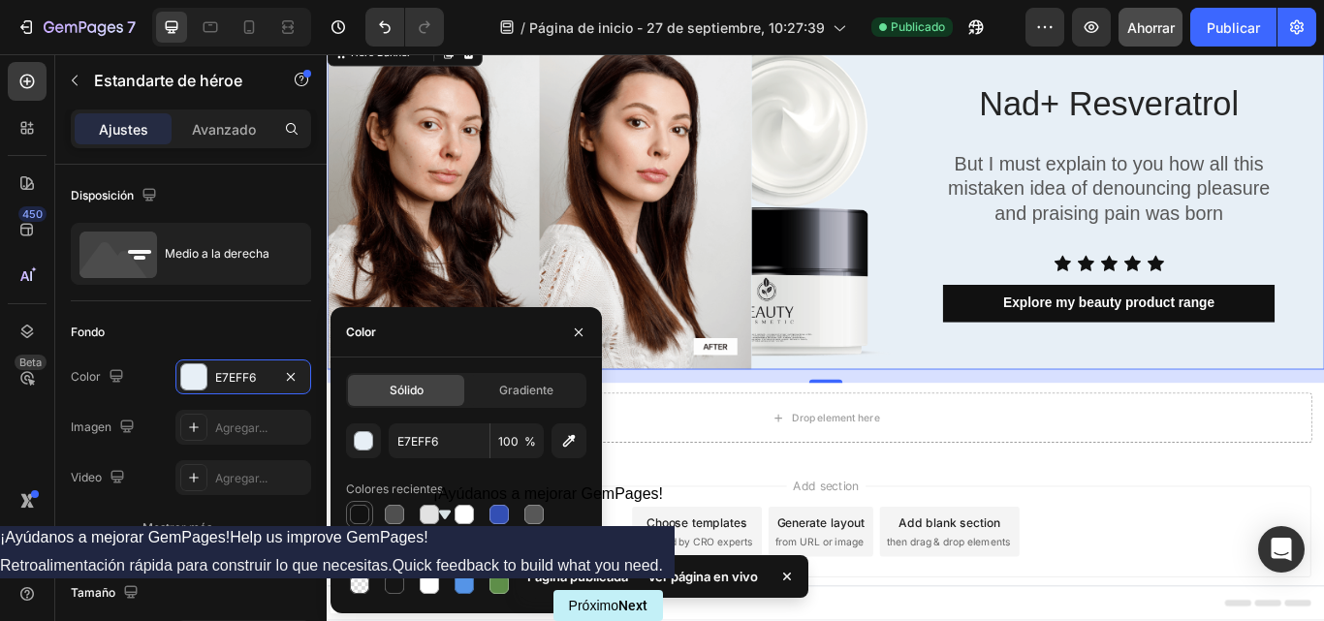
click at [359, 517] on div at bounding box center [359, 514] width 19 height 19
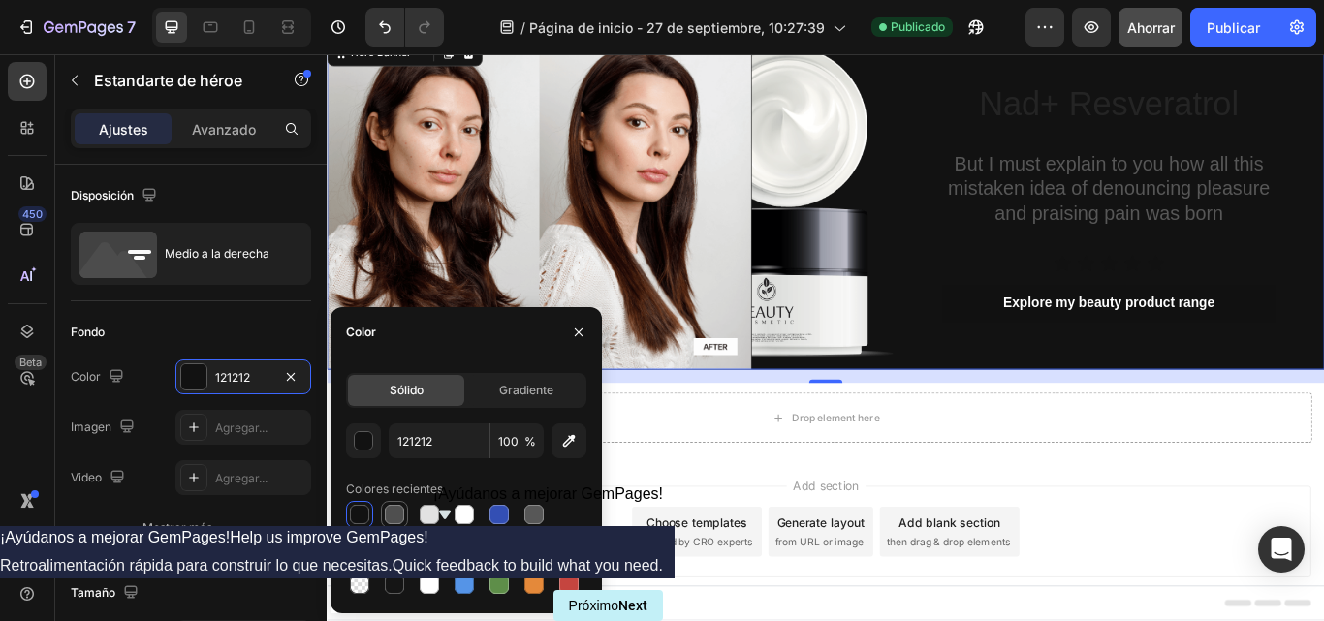
click at [395, 517] on div at bounding box center [394, 514] width 19 height 19
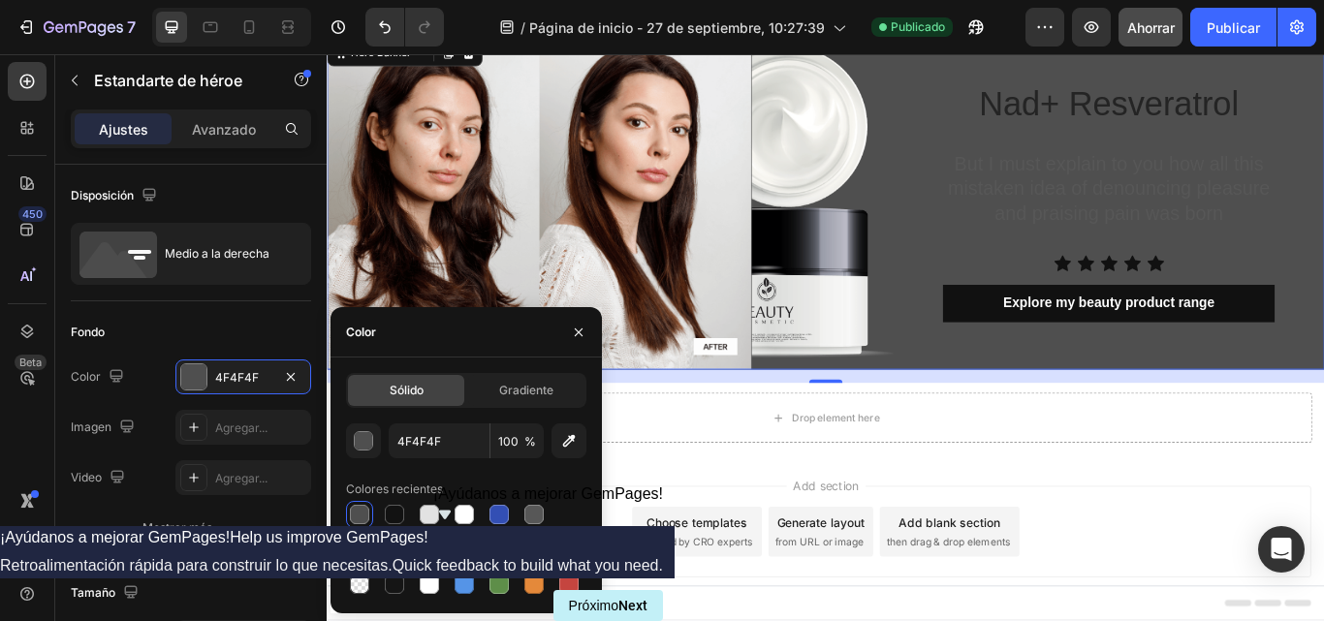
click at [366, 515] on div at bounding box center [359, 514] width 19 height 19
click at [393, 515] on div at bounding box center [394, 514] width 19 height 19
type input "121212"
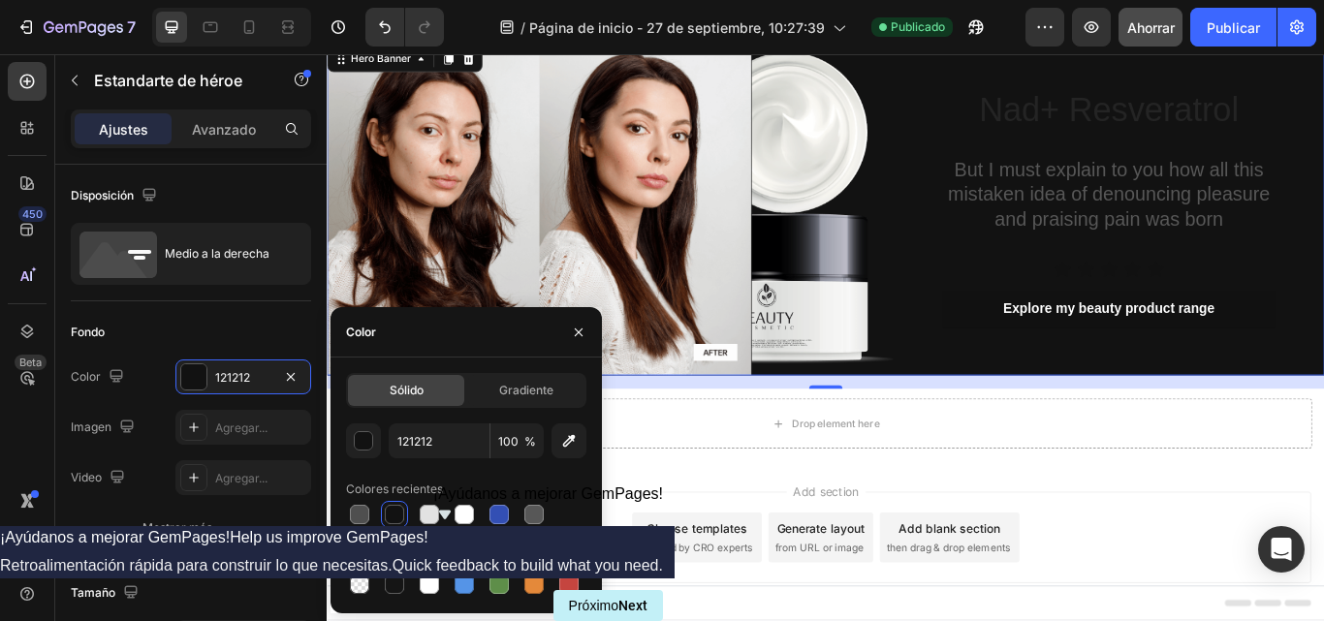
scroll to position [26, 0]
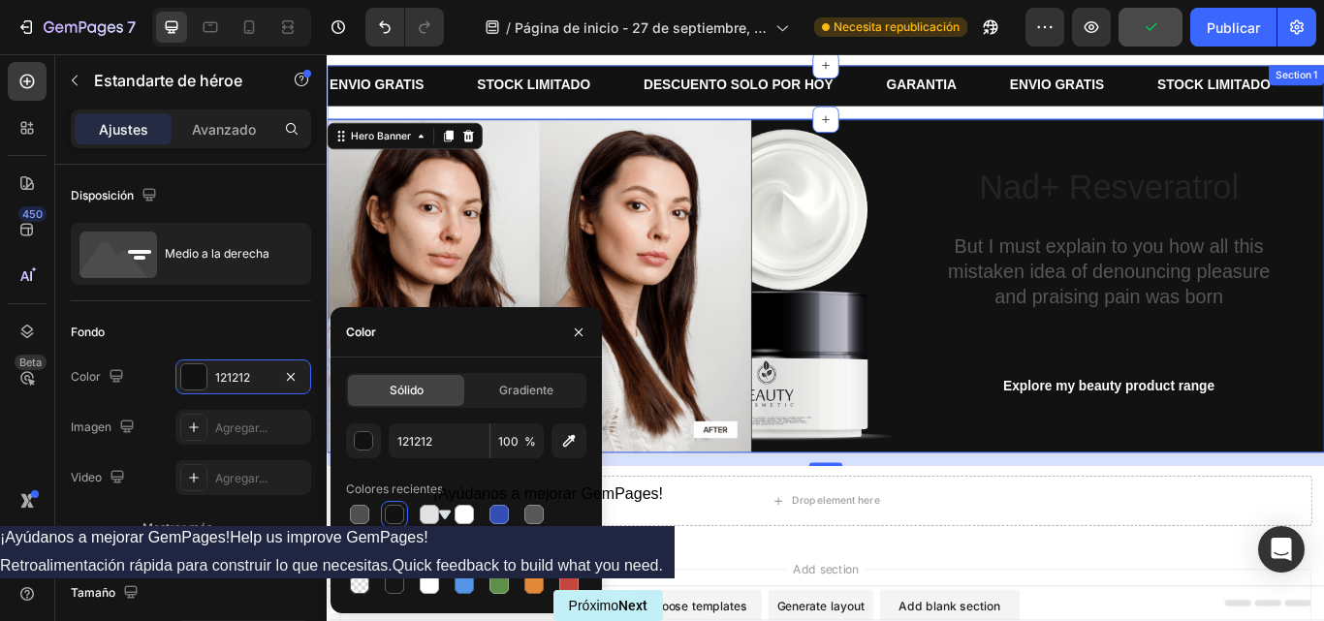
click at [1016, 124] on div "ENVIO GRATIS Text Block STOCK LIMITADO Text Block DESCUENTO SOLO POR HOY Text B…" at bounding box center [908, 99] width 1163 height 63
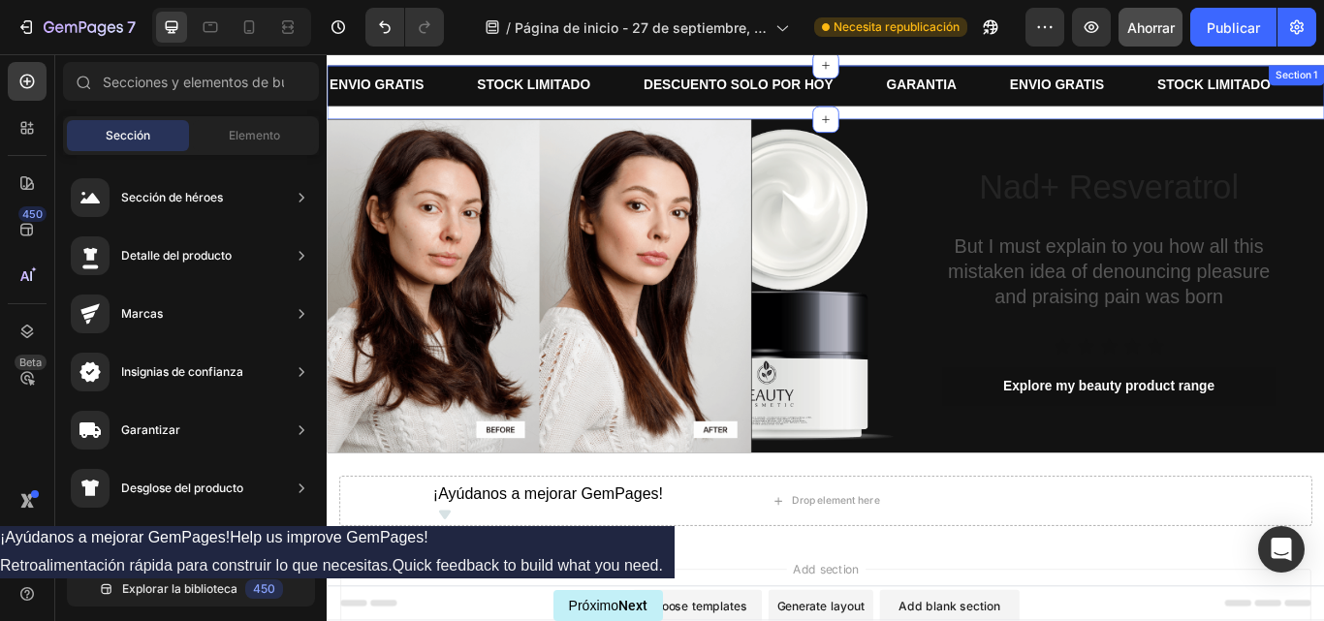
click at [943, 121] on div "ENVIO GRATIS Text Block STOCK LIMITADO Text Block DESCUENTO SOLO POR HOY Text B…" at bounding box center [908, 99] width 1163 height 63
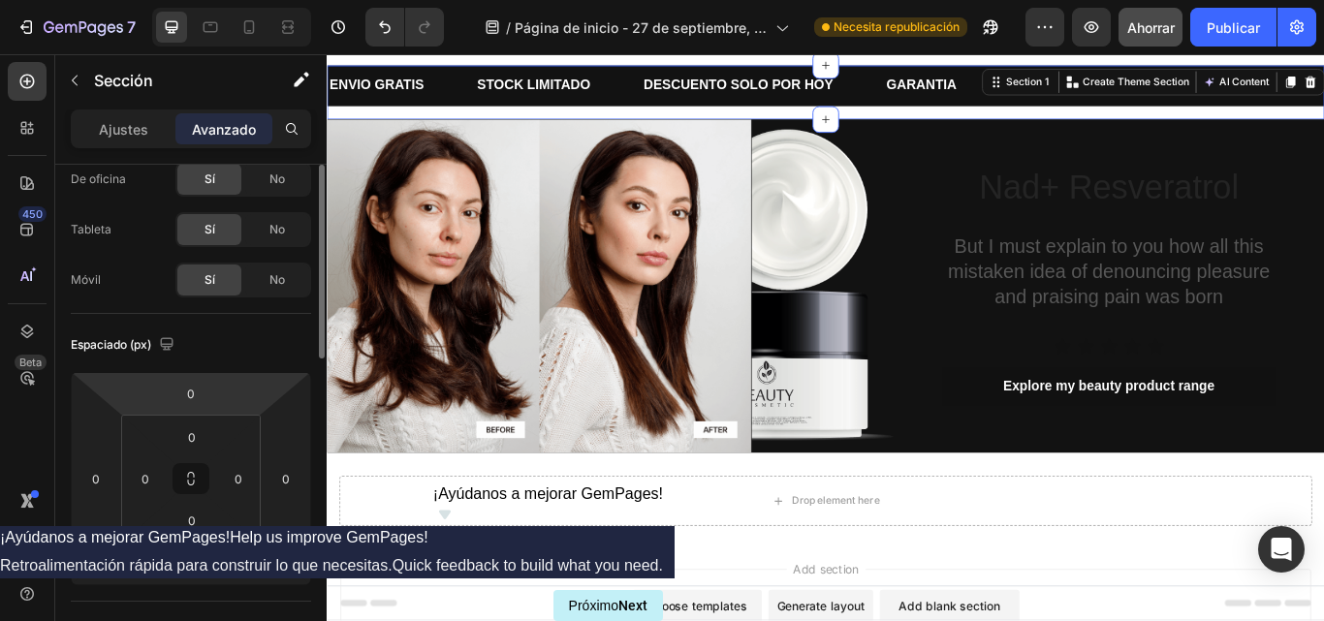
scroll to position [0, 0]
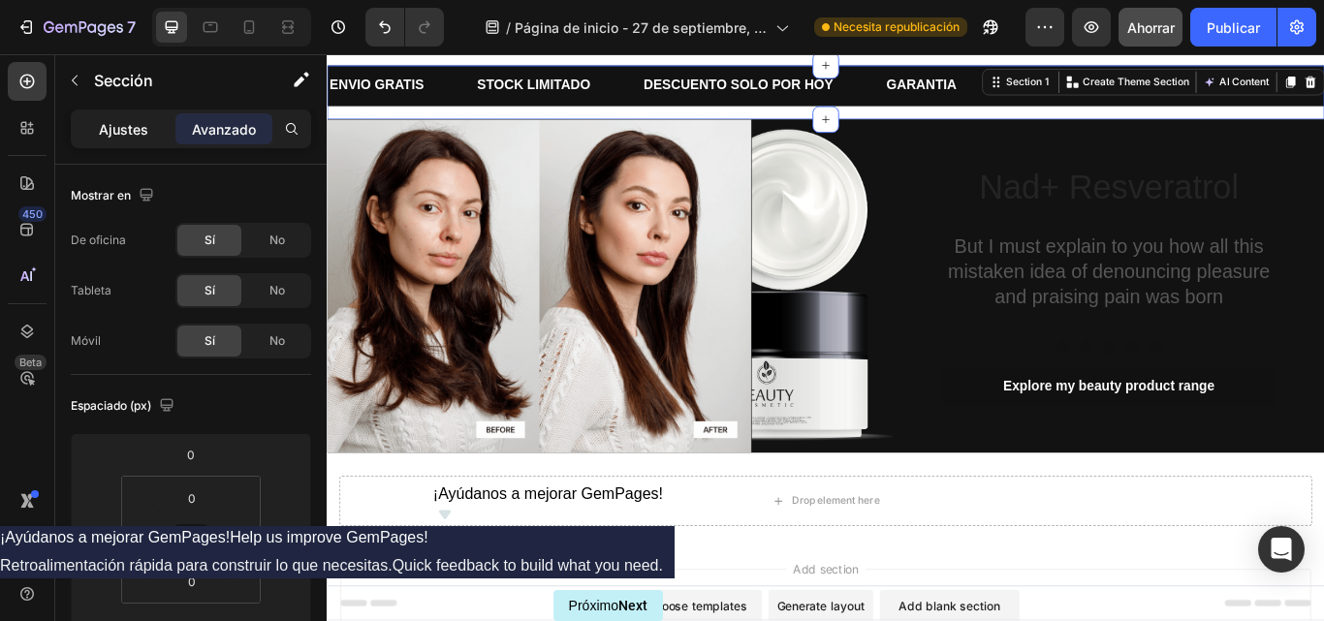
click at [119, 133] on font "Ajustes" at bounding box center [123, 129] width 49 height 16
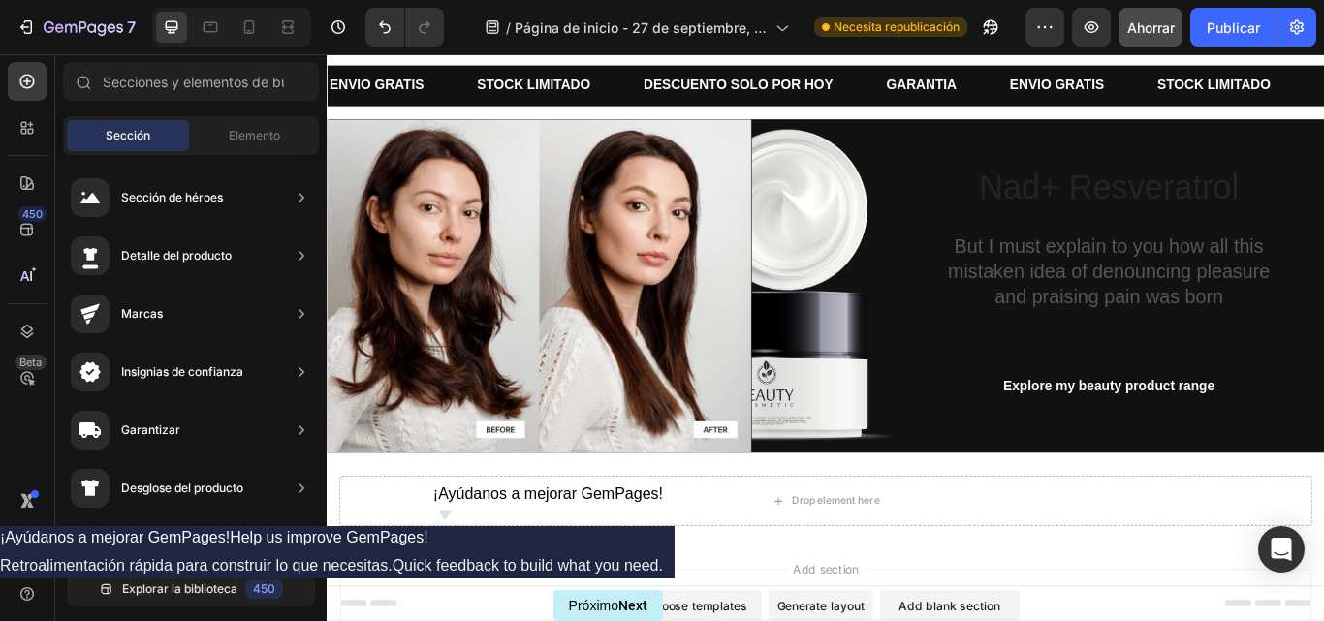
click at [234, 136] on font "Elemento" at bounding box center [254, 135] width 51 height 15
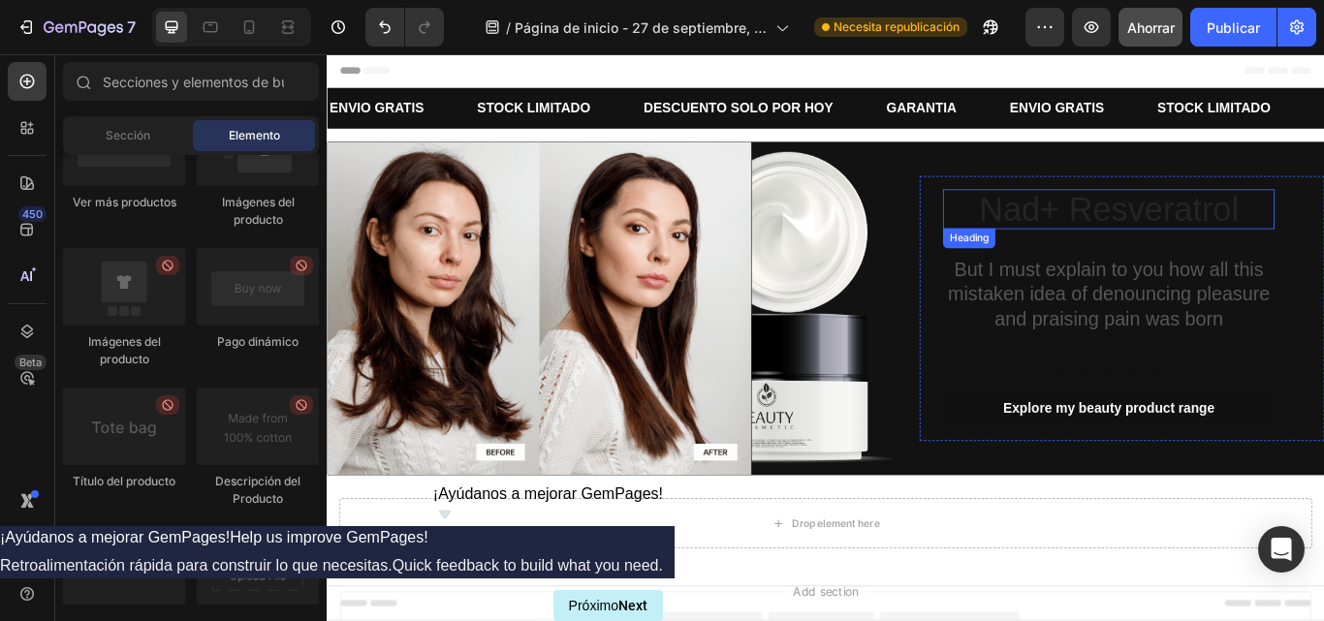
click at [1186, 239] on p "Nad+ Resveratrol" at bounding box center [1238, 235] width 383 height 43
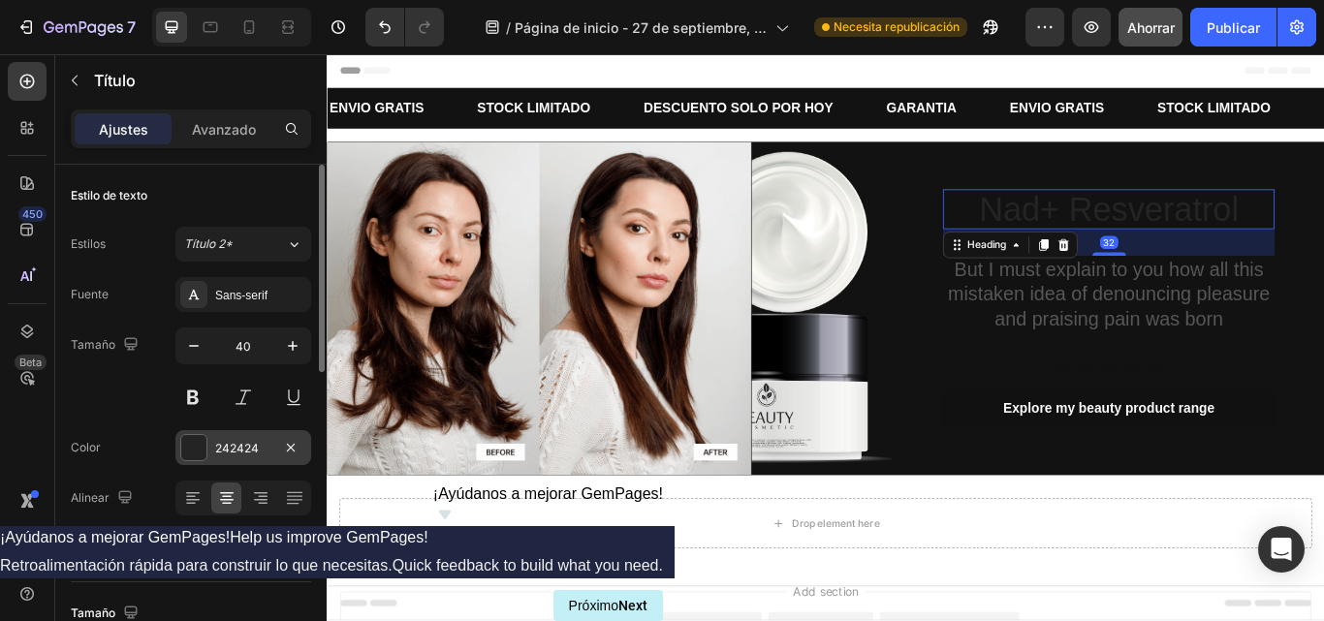
click at [194, 455] on div at bounding box center [193, 447] width 25 height 25
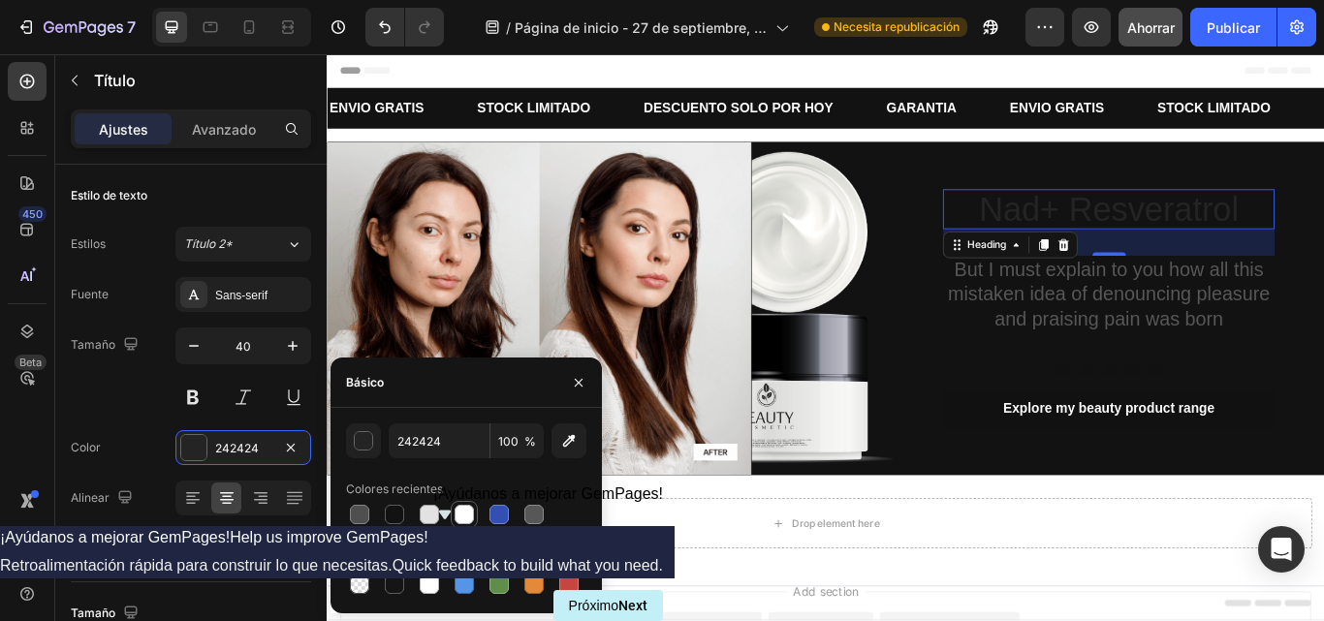
click at [451, 515] on div at bounding box center [464, 514] width 27 height 27
type input "FFFFFF"
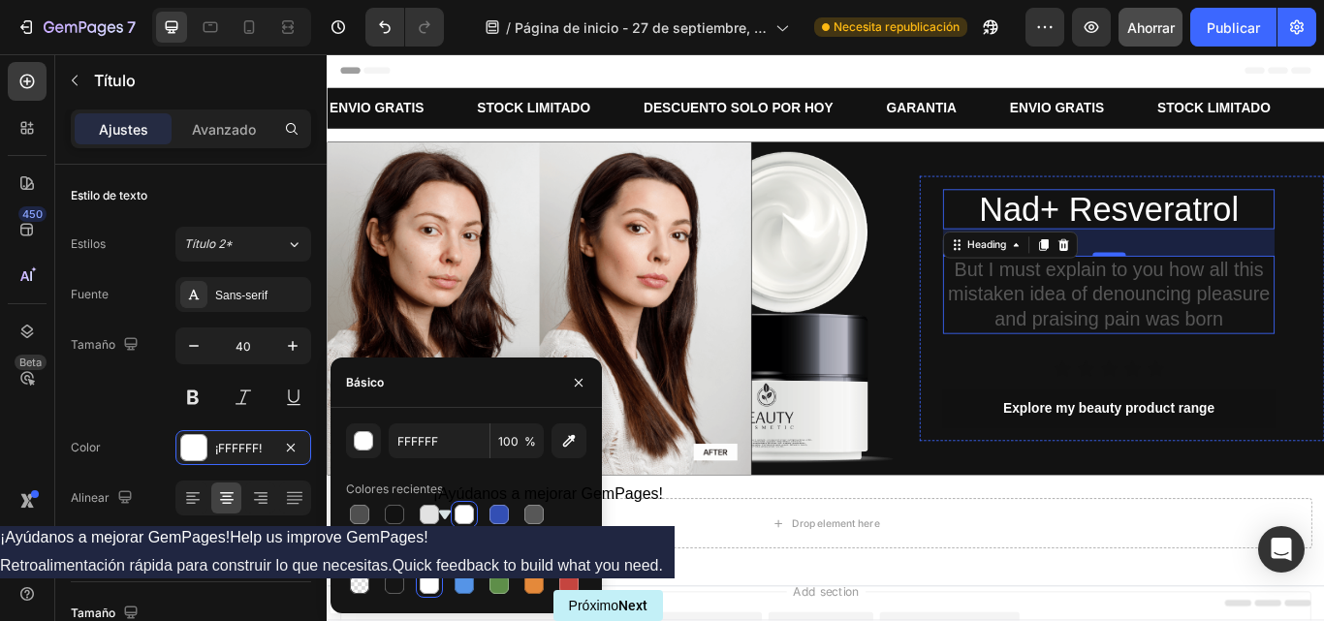
click at [1145, 364] on p "But I must explain to you how all this mistaken idea of denouncing pleasure and…" at bounding box center [1238, 335] width 383 height 87
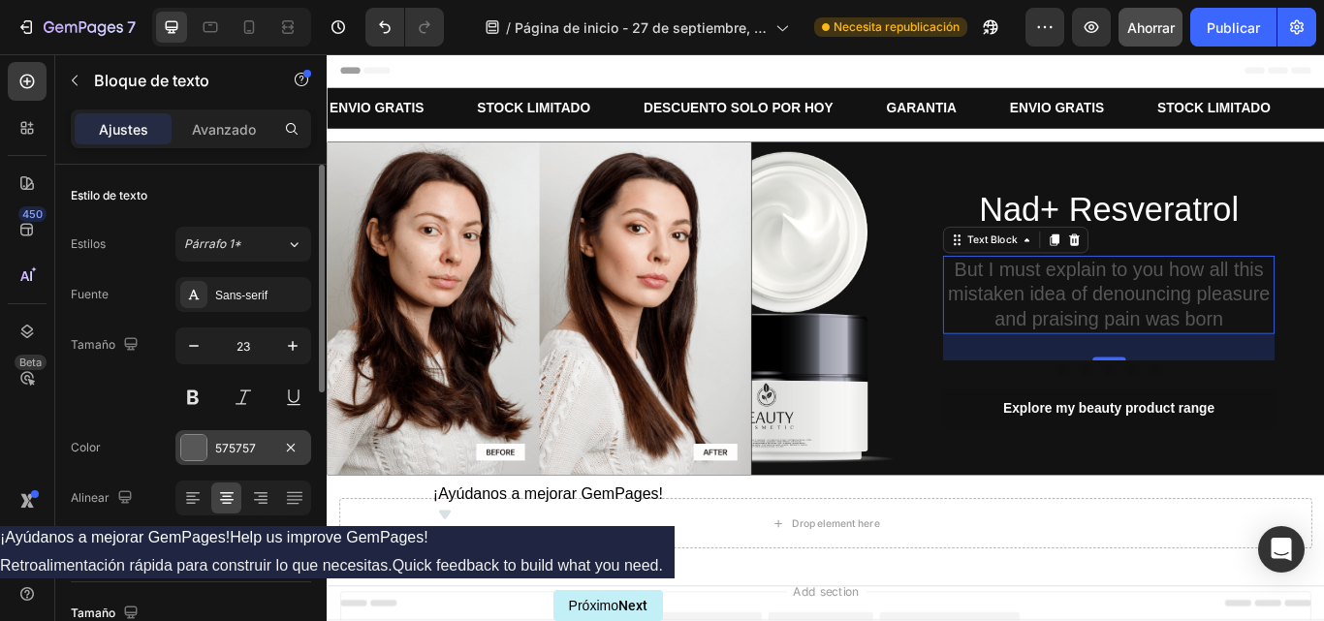
click at [180, 439] on div at bounding box center [193, 447] width 27 height 27
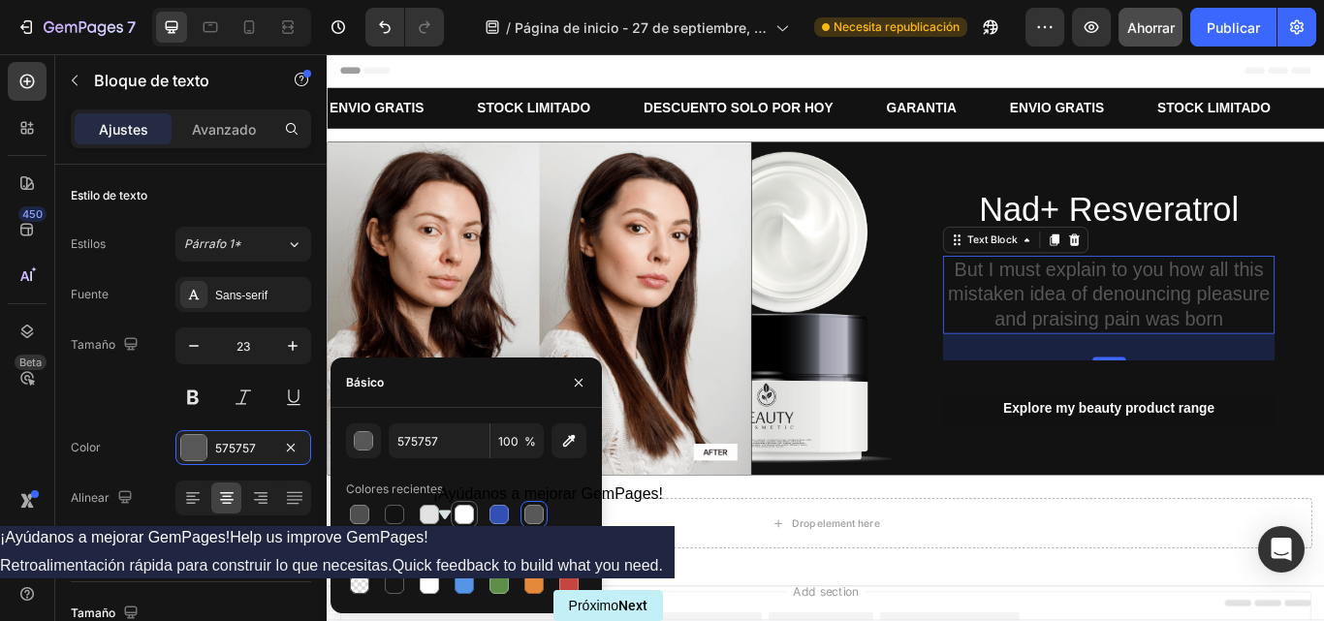
click at [460, 517] on div at bounding box center [464, 514] width 19 height 19
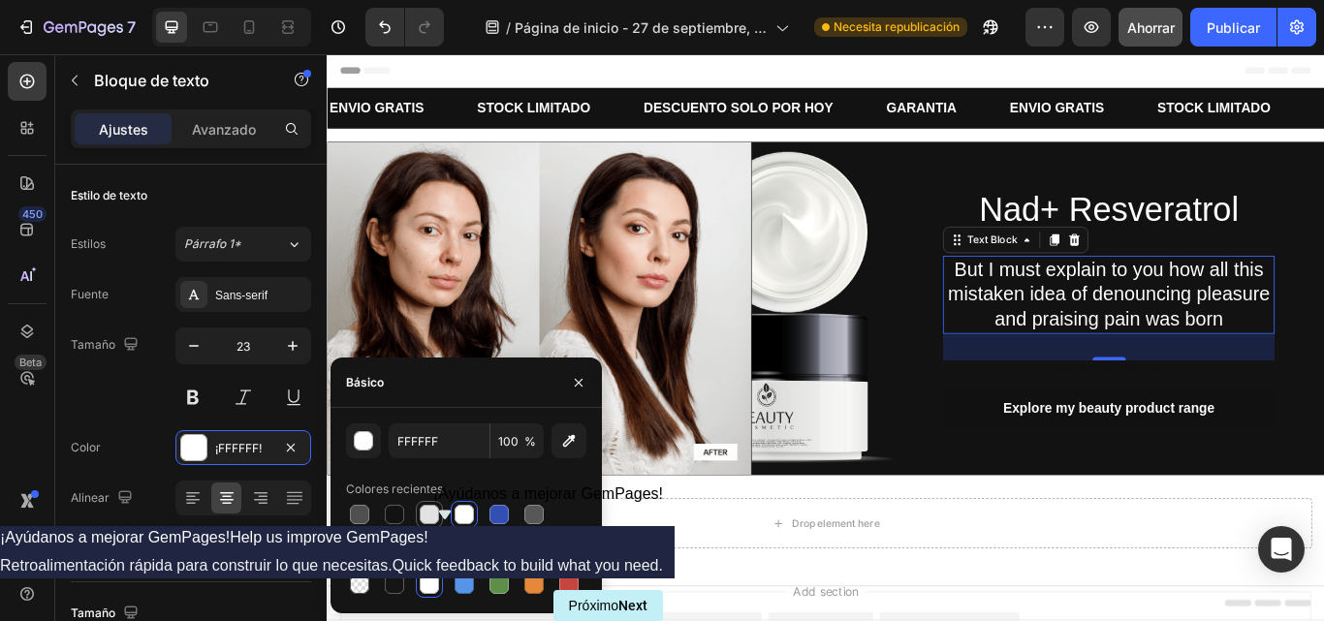
click at [433, 516] on div at bounding box center [429, 514] width 19 height 19
click at [462, 514] on div at bounding box center [464, 514] width 19 height 19
type input "FFFFFF"
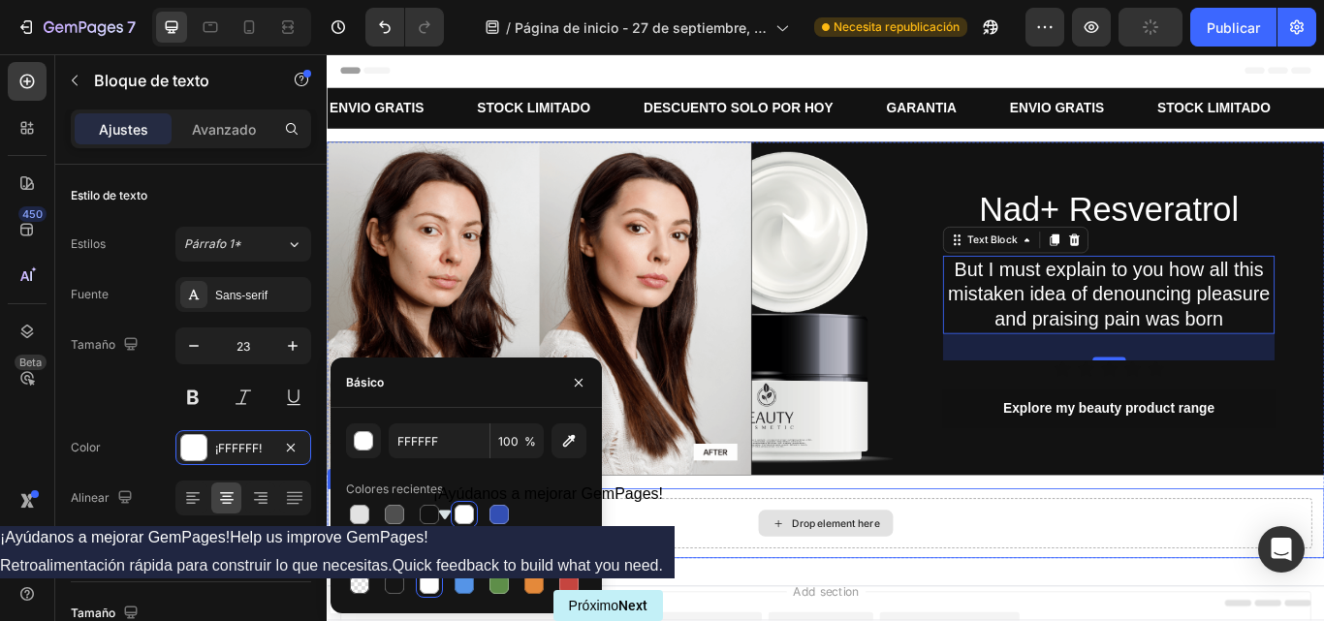
click at [1093, 583] on div "Drop element here" at bounding box center [908, 602] width 1134 height 58
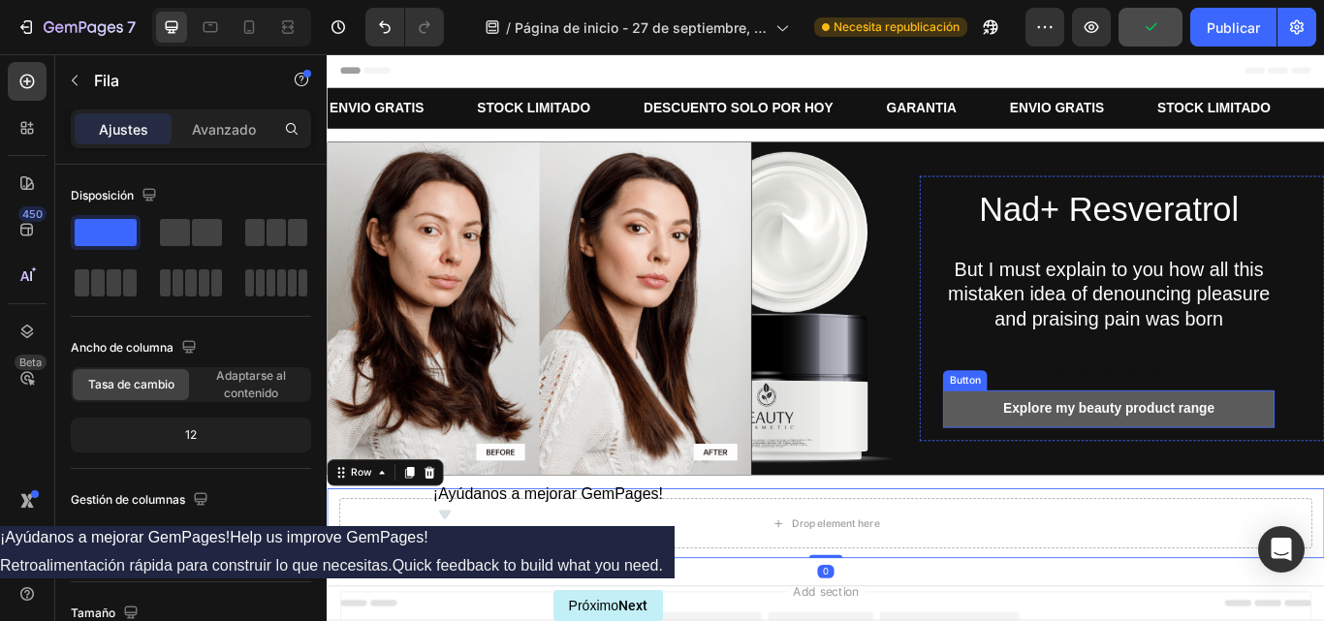
click at [1059, 454] on button "Explore my beauty product range" at bounding box center [1238, 469] width 387 height 44
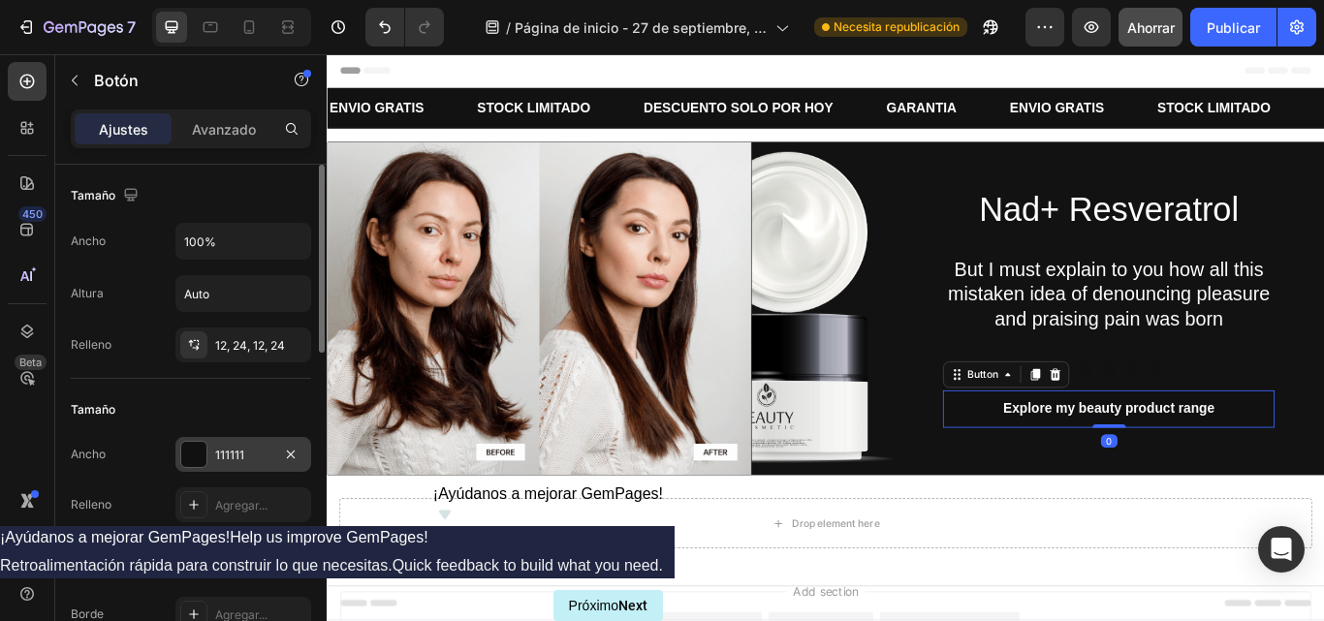
click at [195, 453] on div at bounding box center [193, 454] width 25 height 25
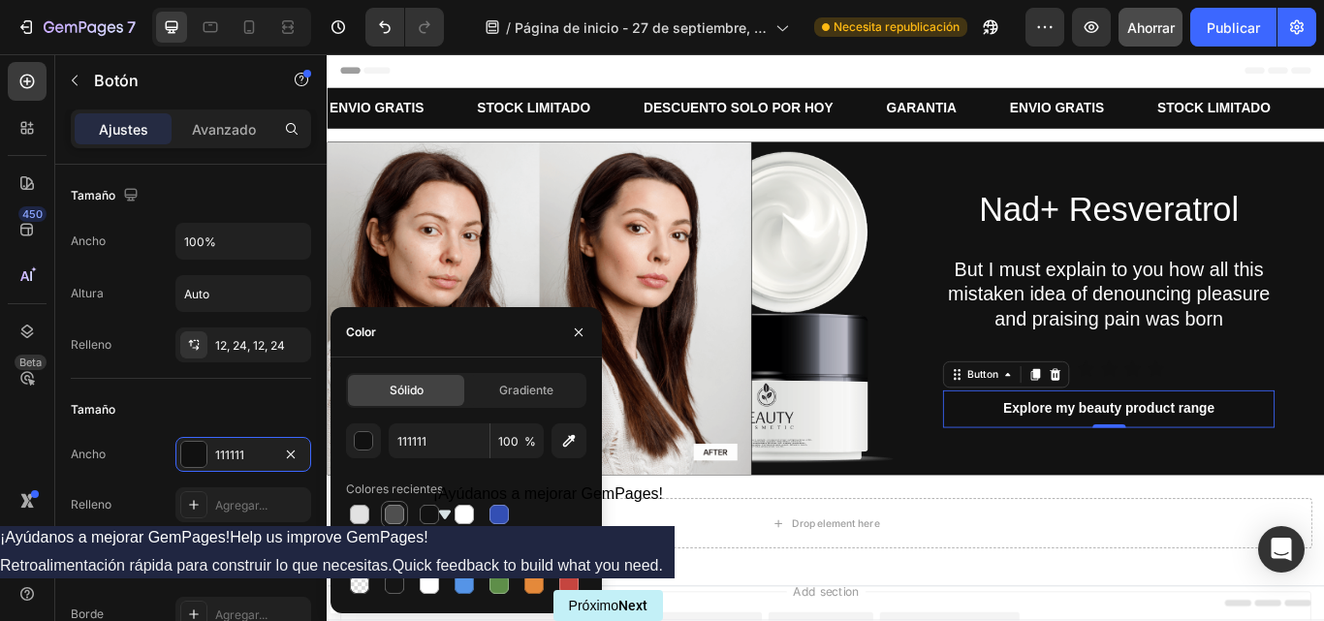
click at [395, 507] on div at bounding box center [394, 514] width 19 height 19
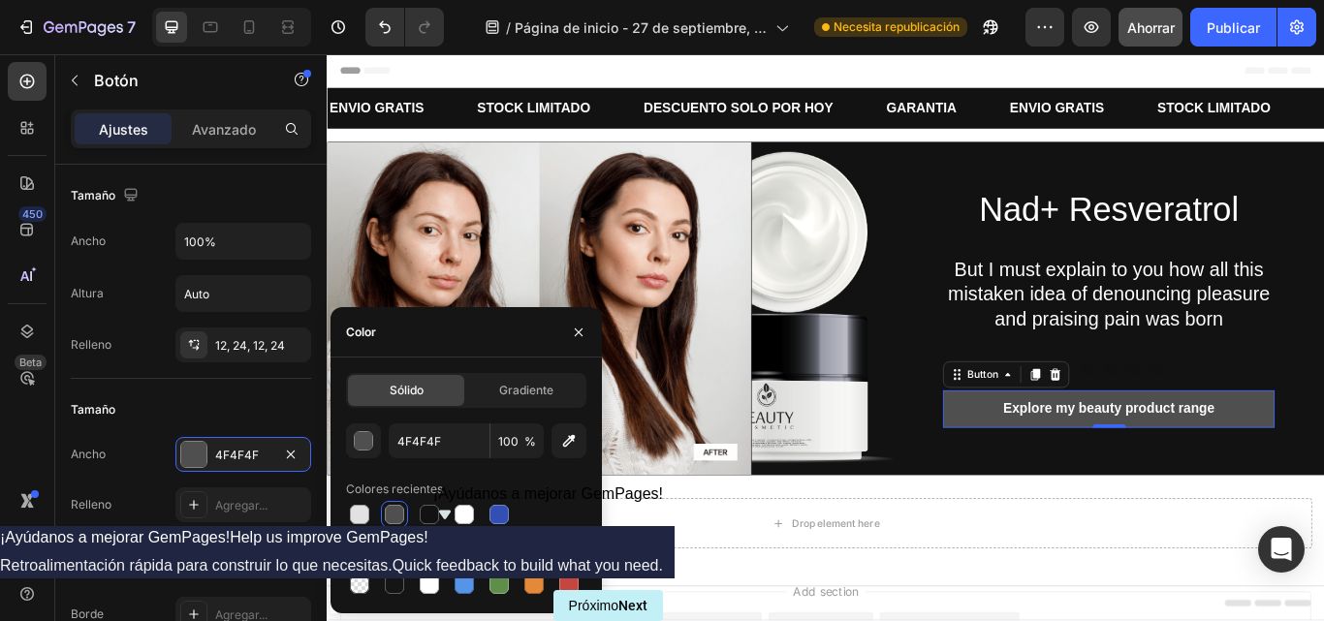
scroll to position [30, 0]
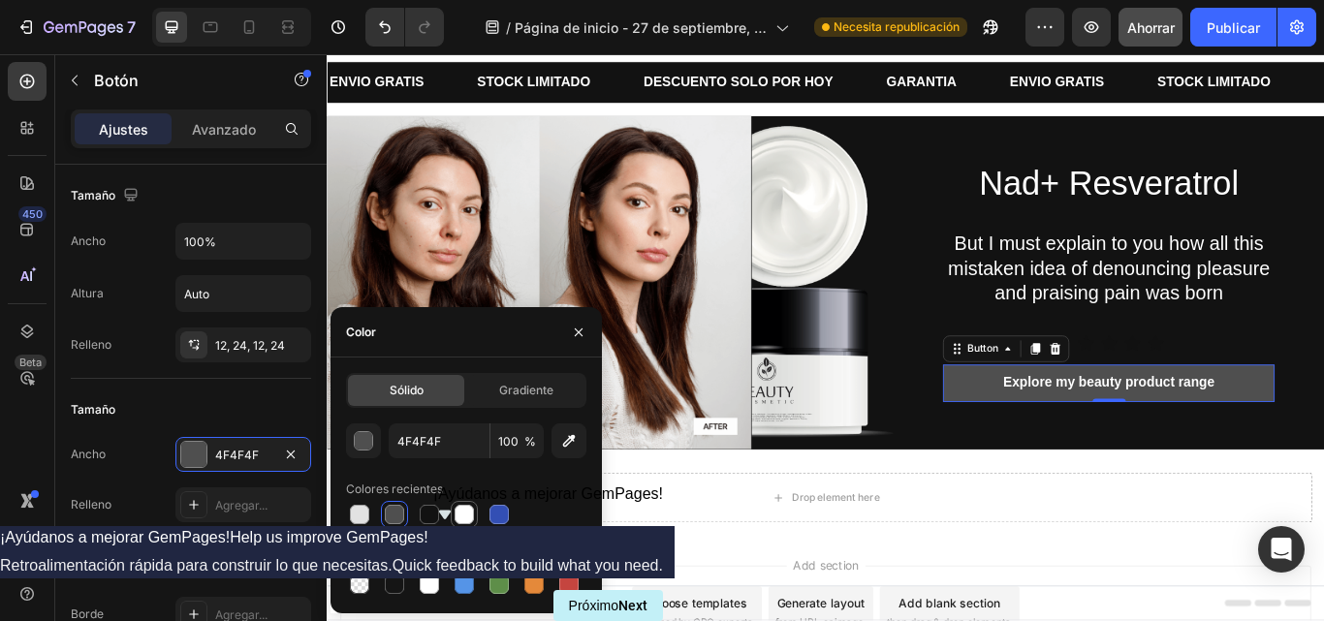
click at [459, 518] on div at bounding box center [464, 514] width 19 height 19
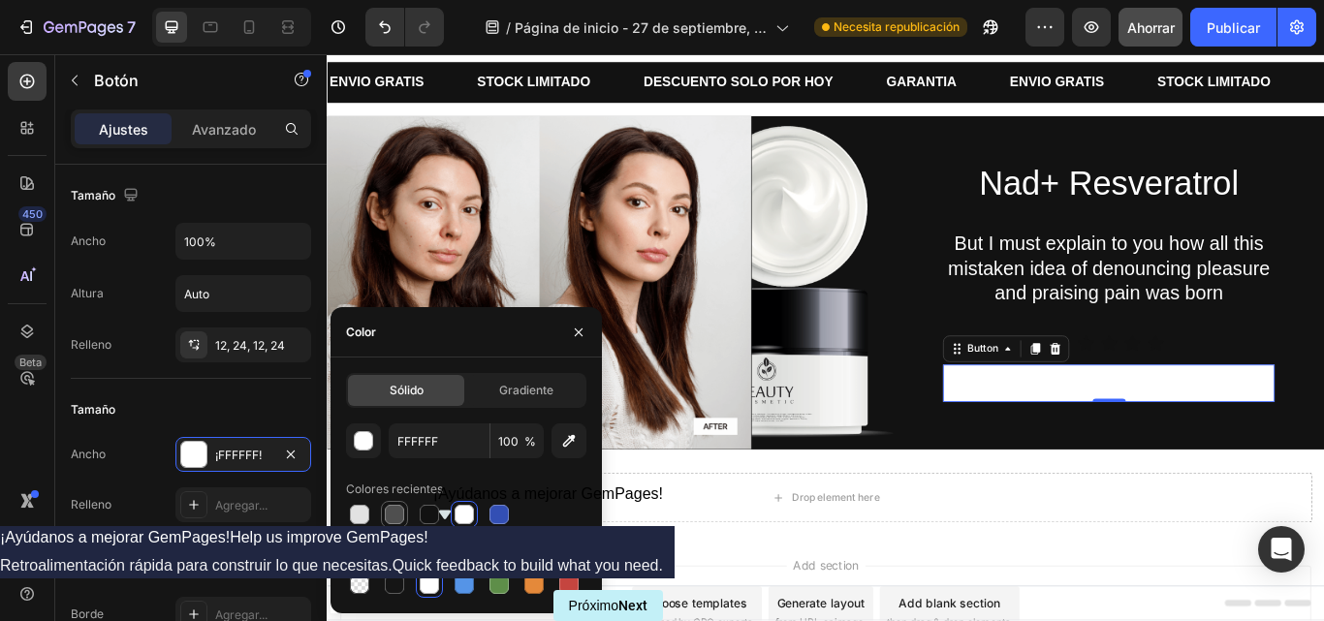
click at [405, 518] on div at bounding box center [394, 514] width 23 height 23
type input "4F4F4F"
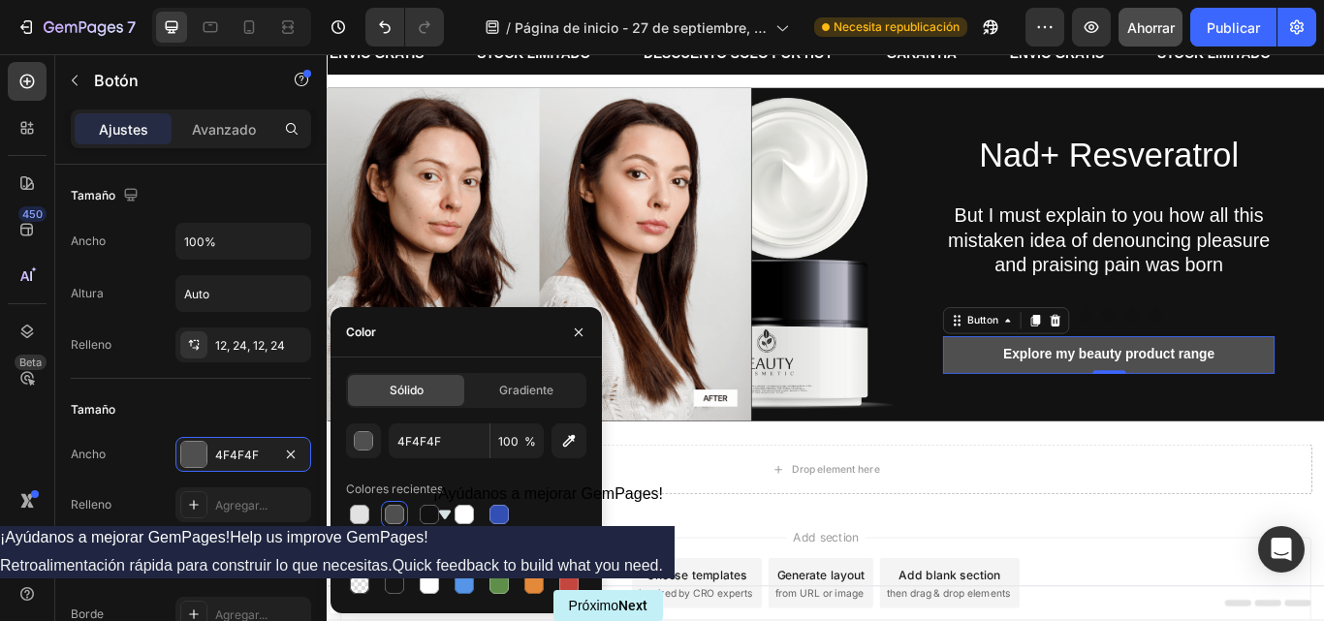
scroll to position [53, 0]
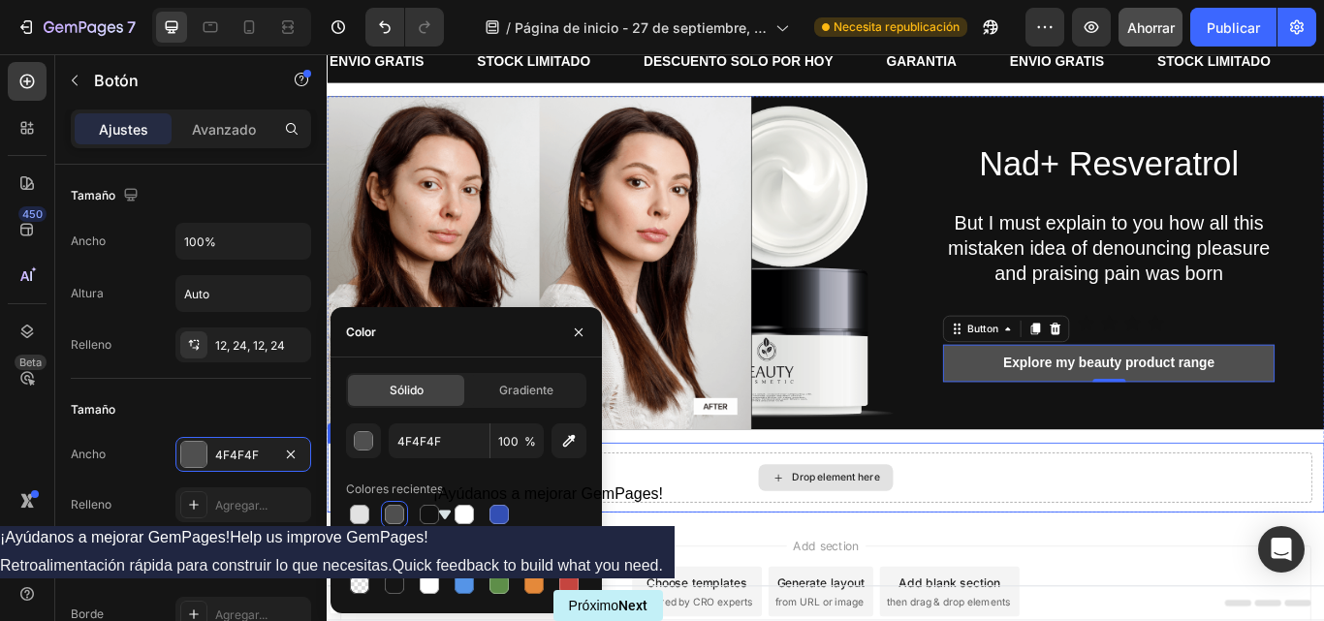
click at [1104, 552] on div "Drop element here" at bounding box center [908, 549] width 1134 height 58
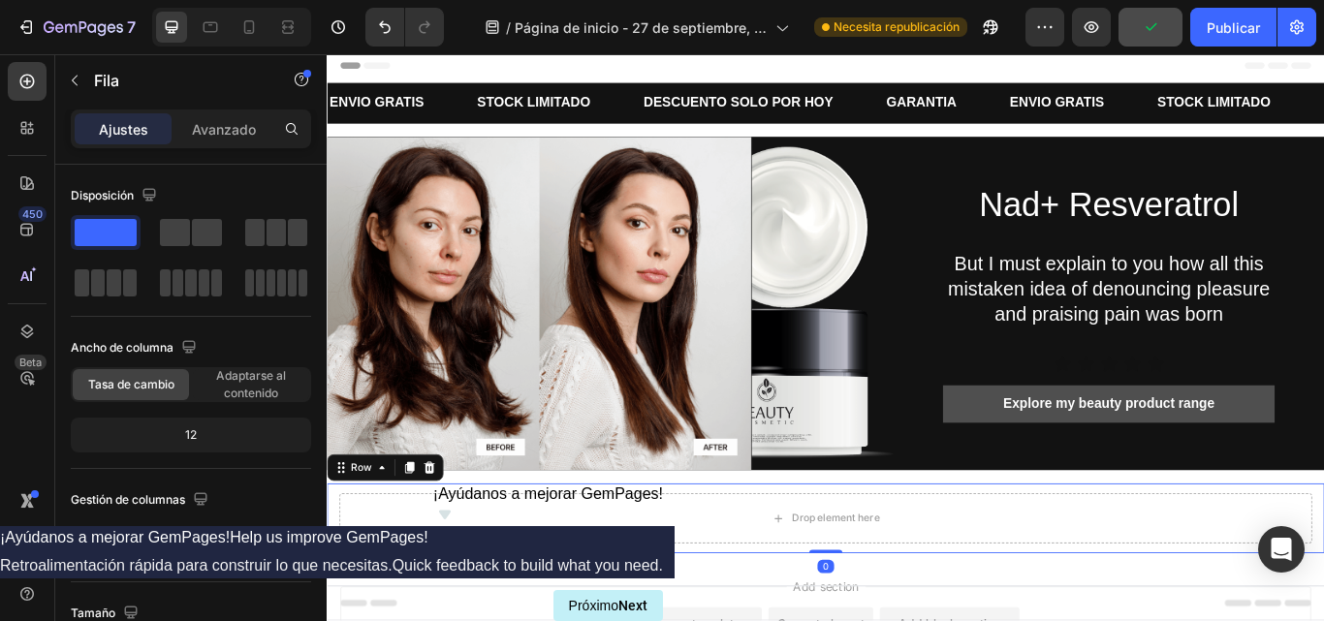
scroll to position [0, 0]
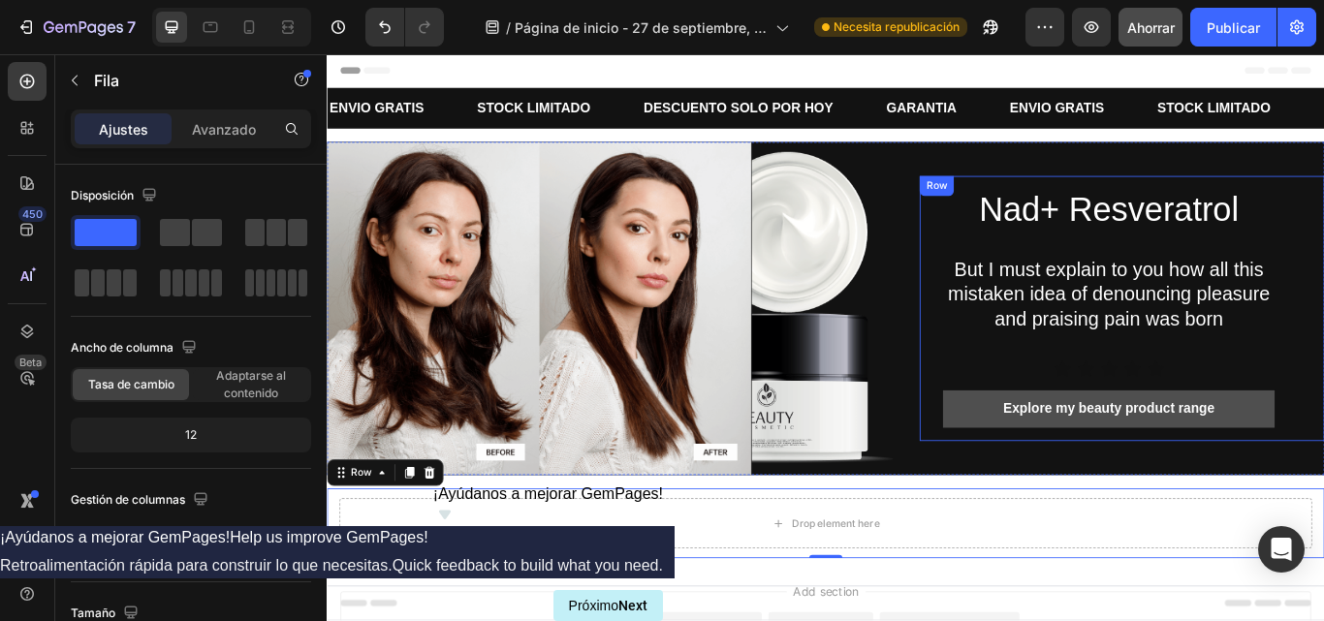
click at [1018, 450] on div "Nad+ Resveratrol Heading But I must explain to you how all this mistaken idea o…" at bounding box center [1254, 351] width 472 height 309
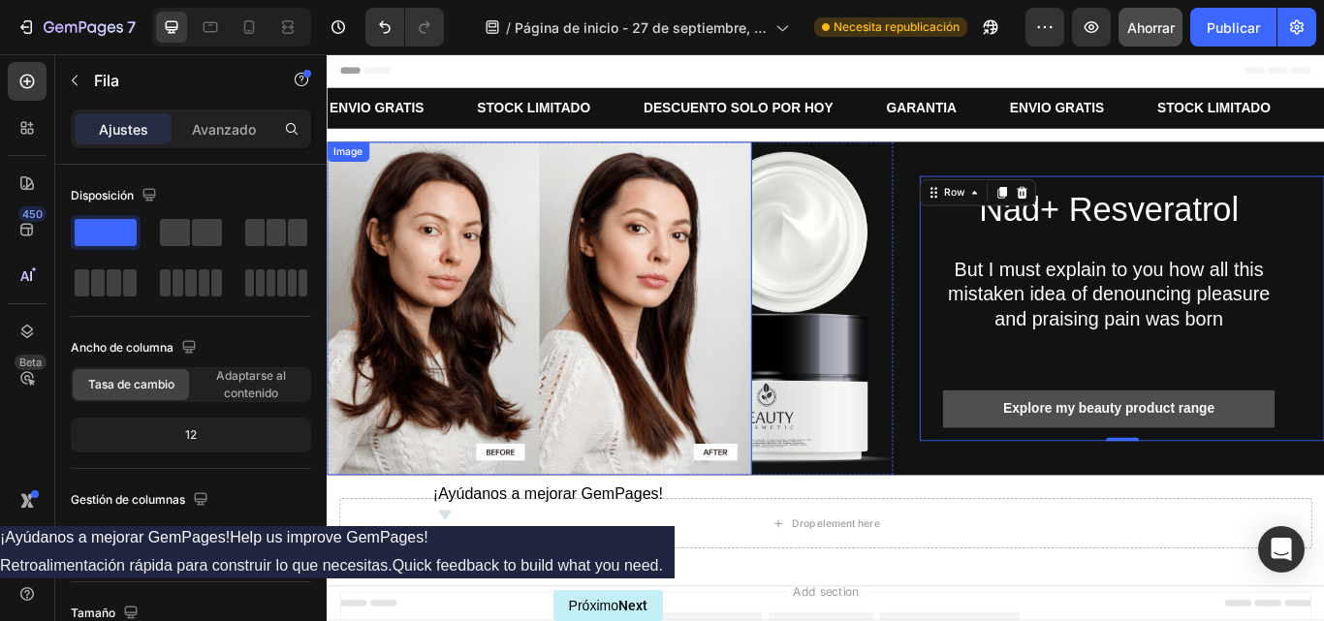
click at [526, 515] on img at bounding box center [574, 351] width 495 height 389
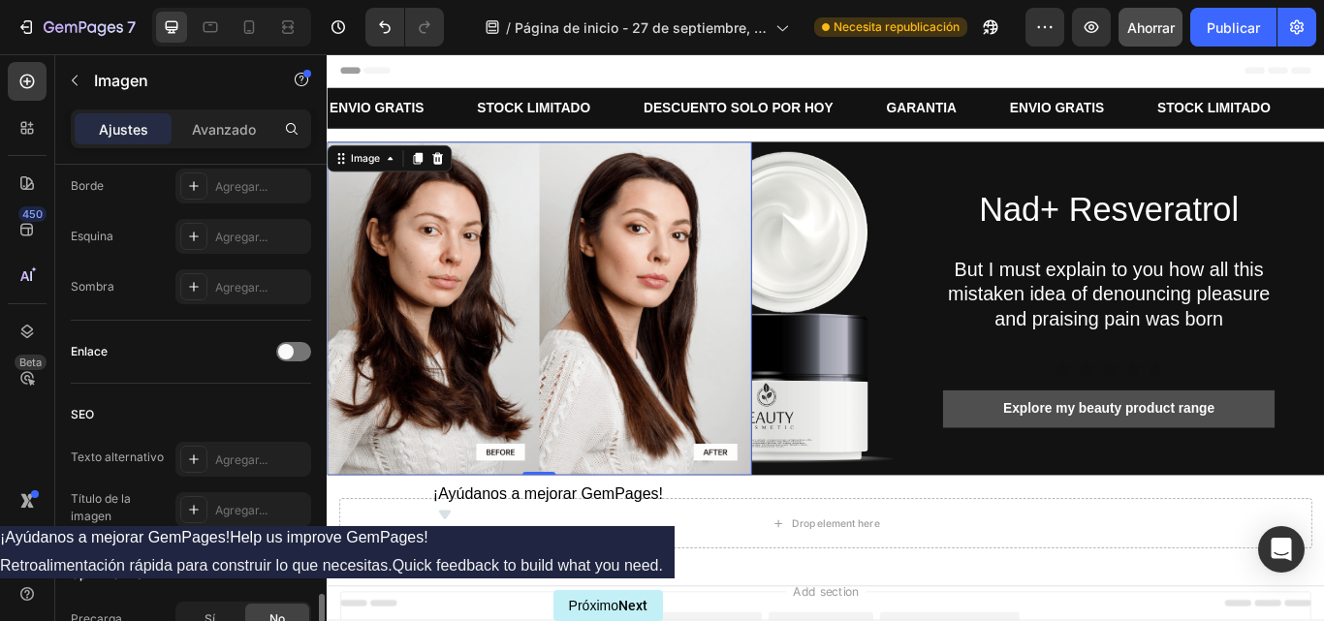
scroll to position [913, 0]
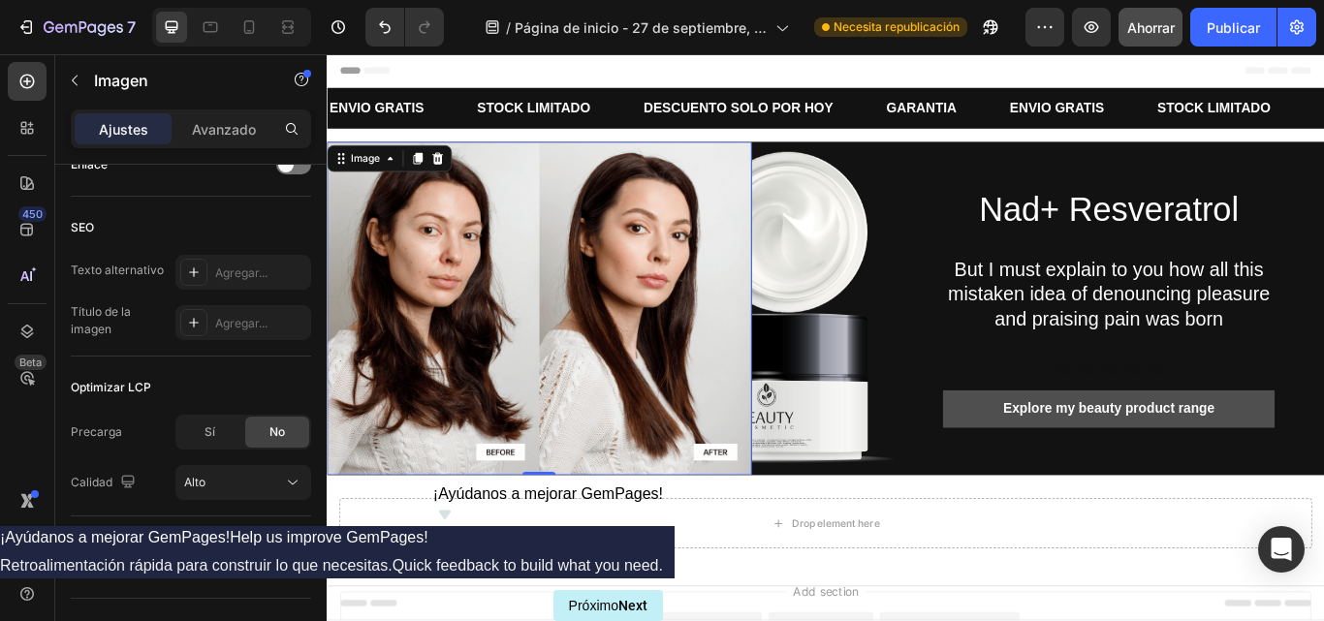
click at [525, 512] on img at bounding box center [574, 351] width 495 height 389
click at [785, 509] on img at bounding box center [574, 351] width 495 height 389
click at [631, 365] on img at bounding box center [574, 351] width 495 height 389
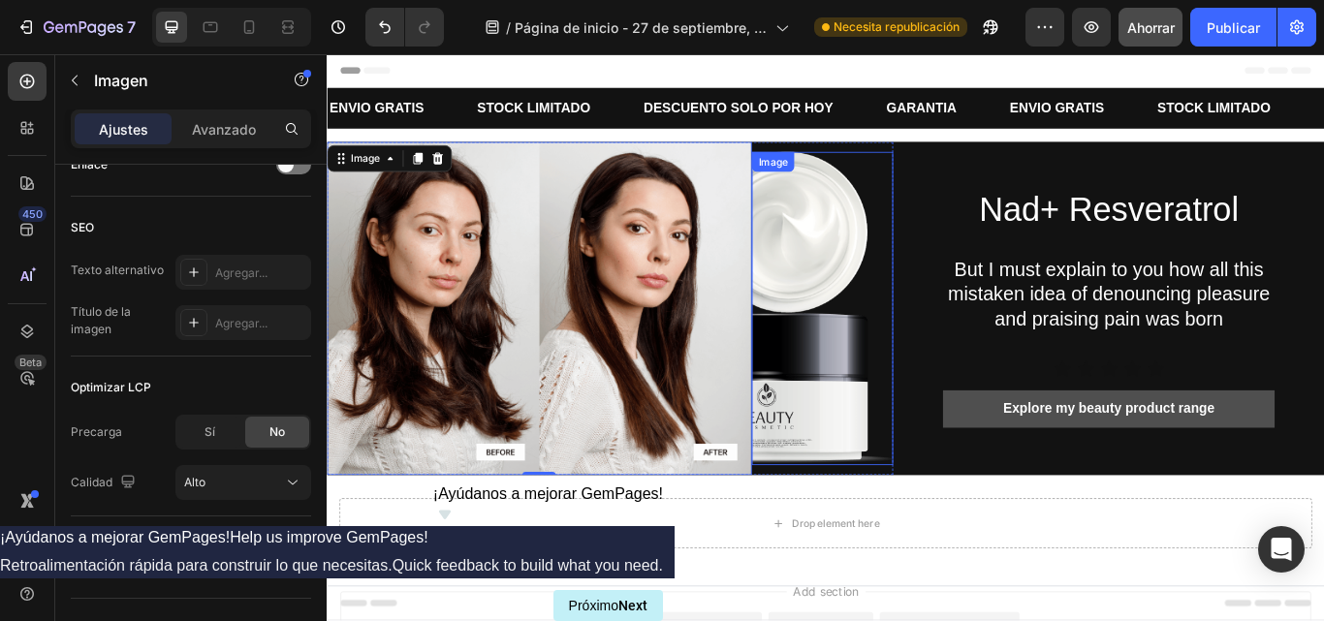
click at [886, 340] on img at bounding box center [904, 351] width 165 height 365
click at [589, 322] on img at bounding box center [574, 351] width 495 height 389
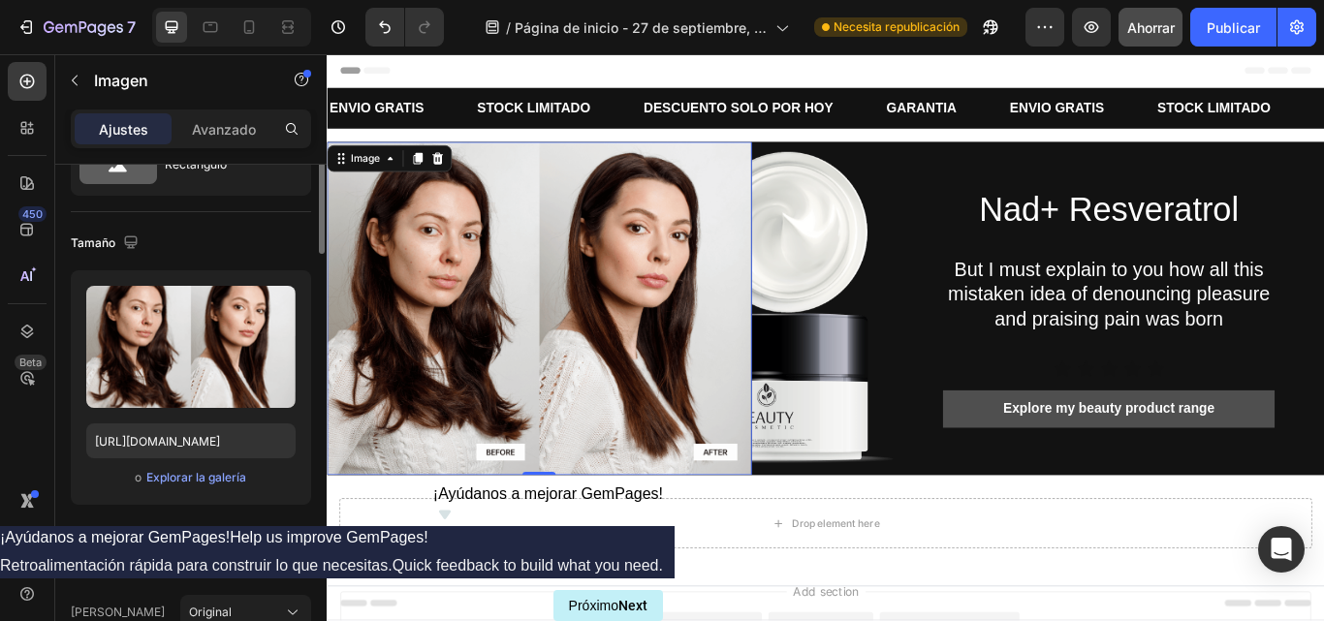
scroll to position [0, 0]
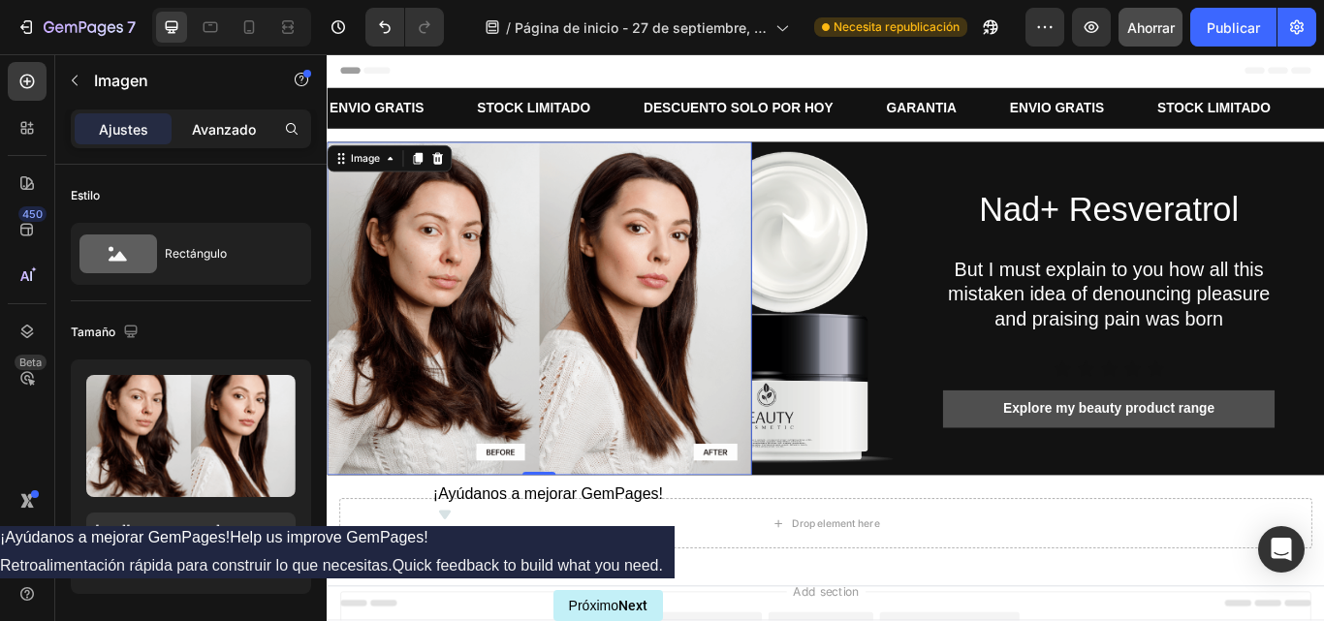
click at [207, 123] on font "Avanzado" at bounding box center [224, 129] width 64 height 16
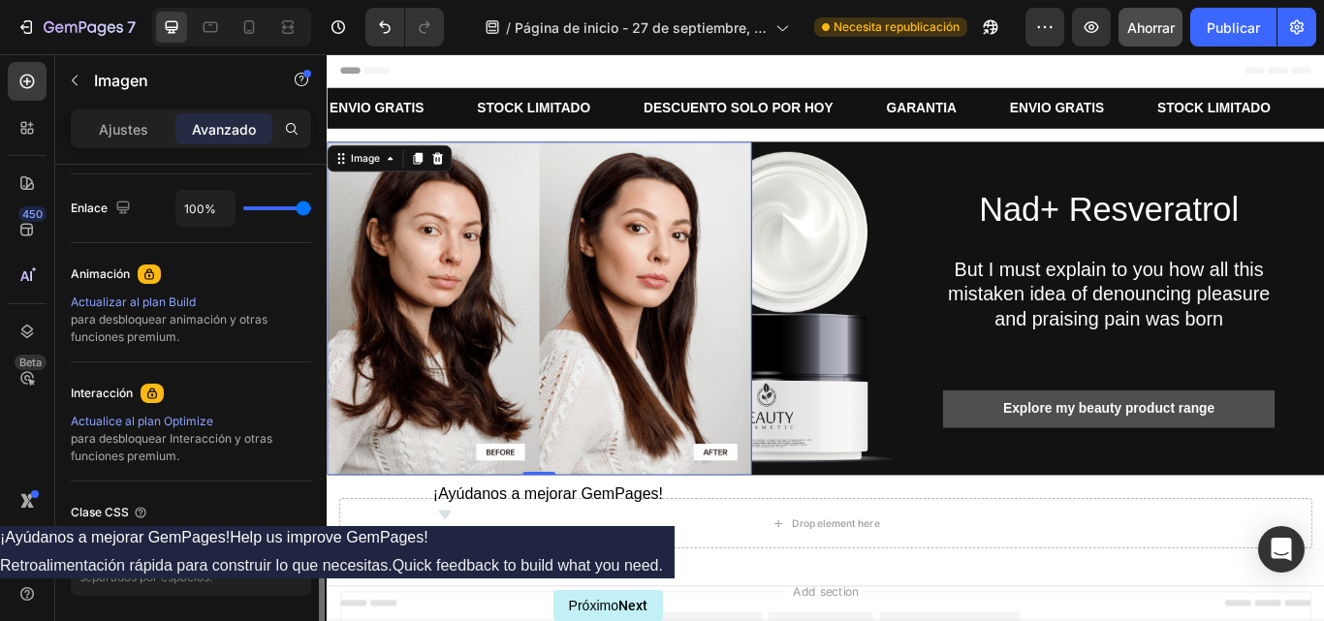
scroll to position [834, 0]
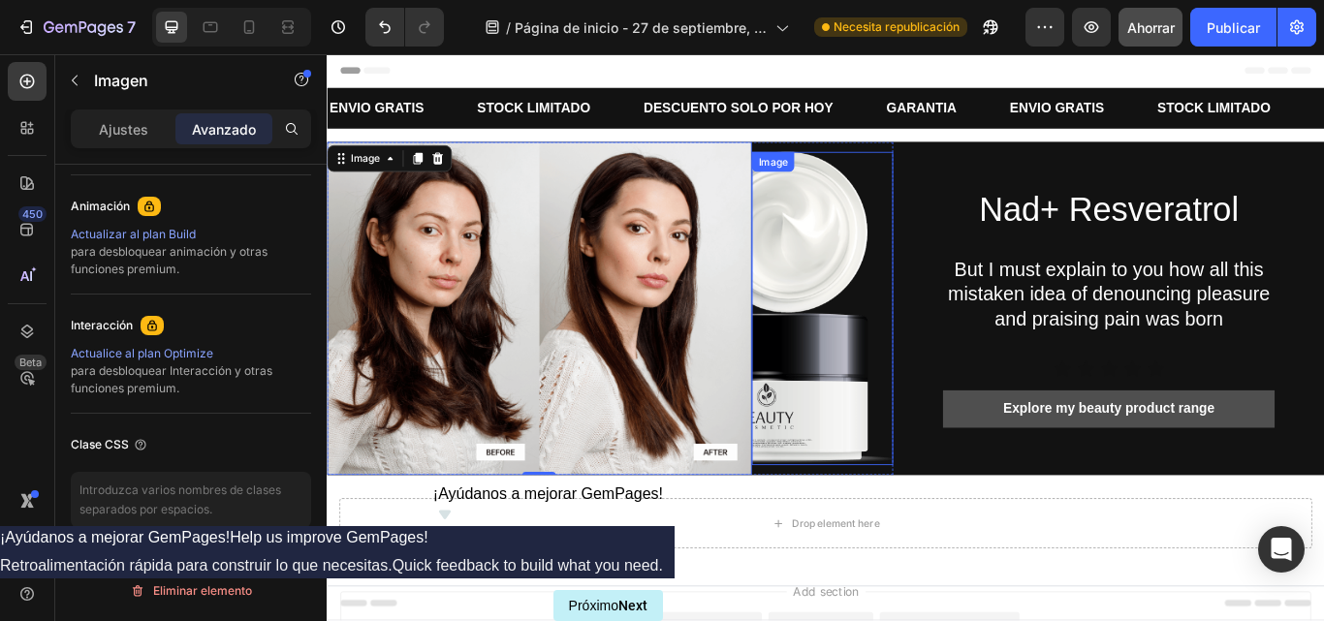
click at [904, 341] on img at bounding box center [904, 351] width 165 height 365
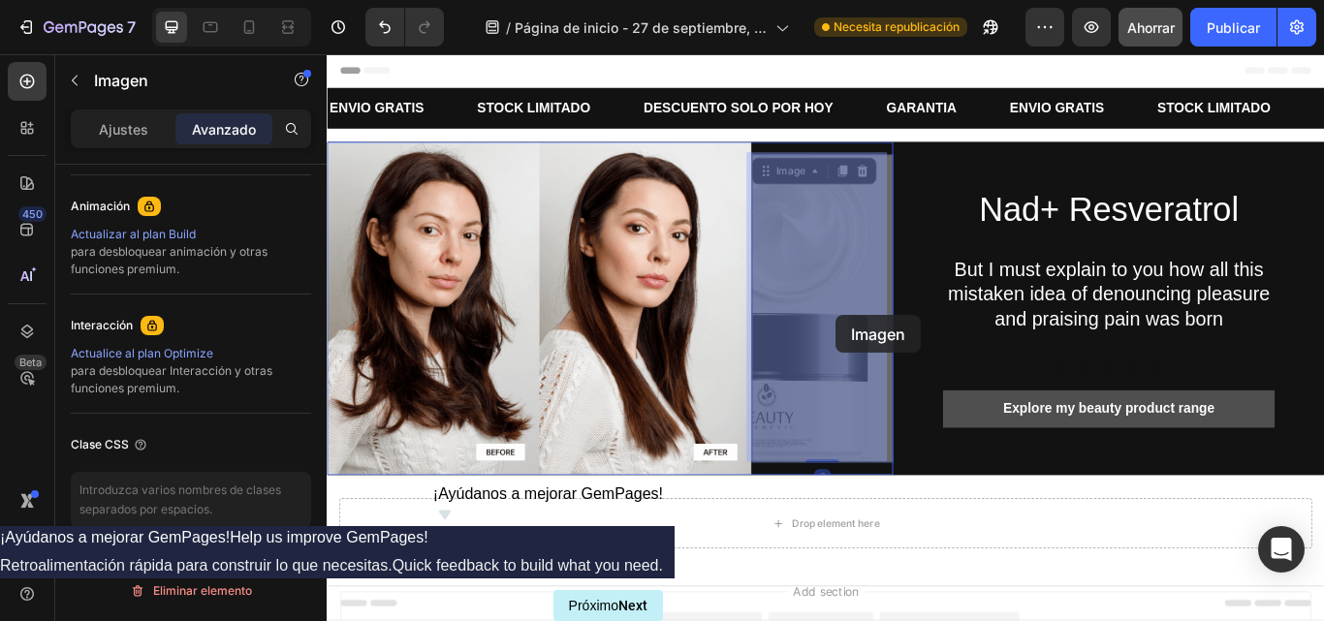
drag, startPoint x: 904, startPoint y: 341, endPoint x: 912, endPoint y: 363, distance: 23.0
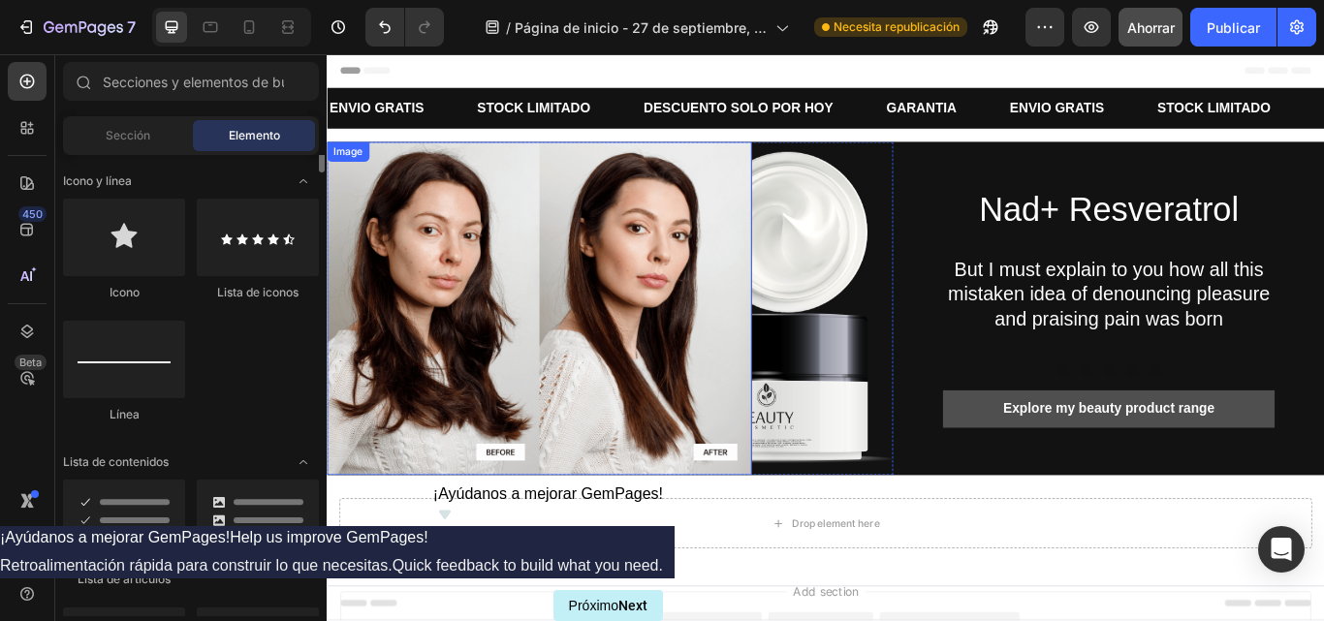
scroll to position [1174, 0]
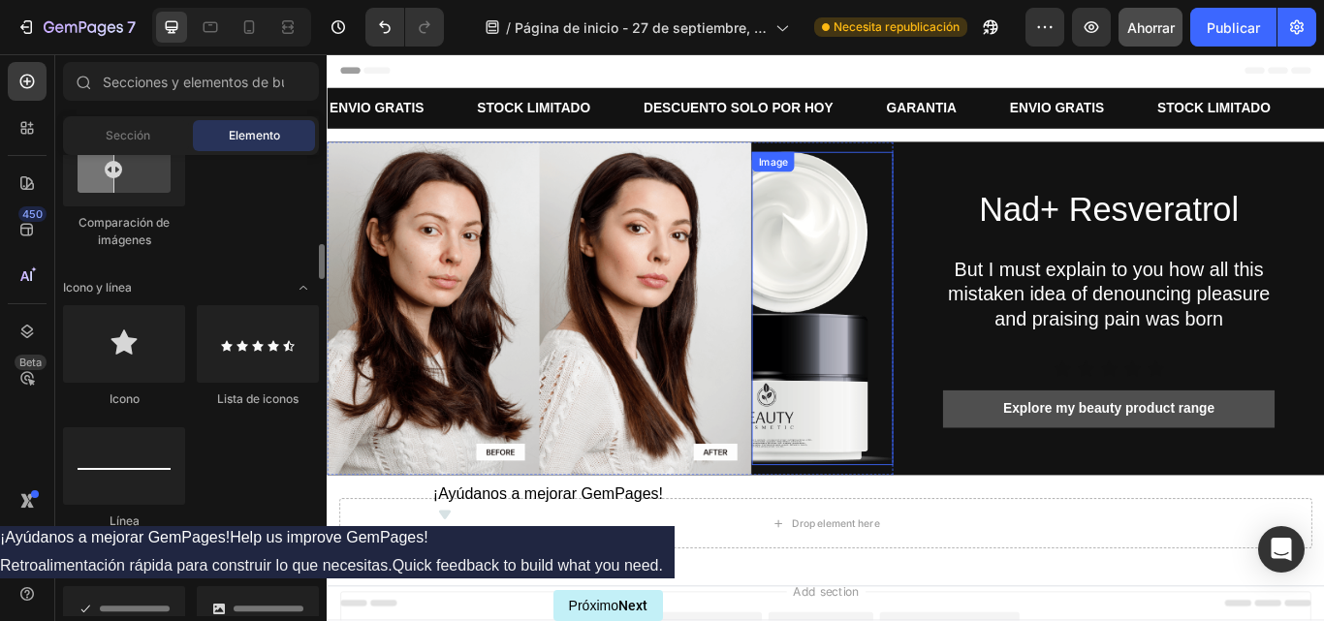
click at [875, 314] on img at bounding box center [904, 351] width 165 height 365
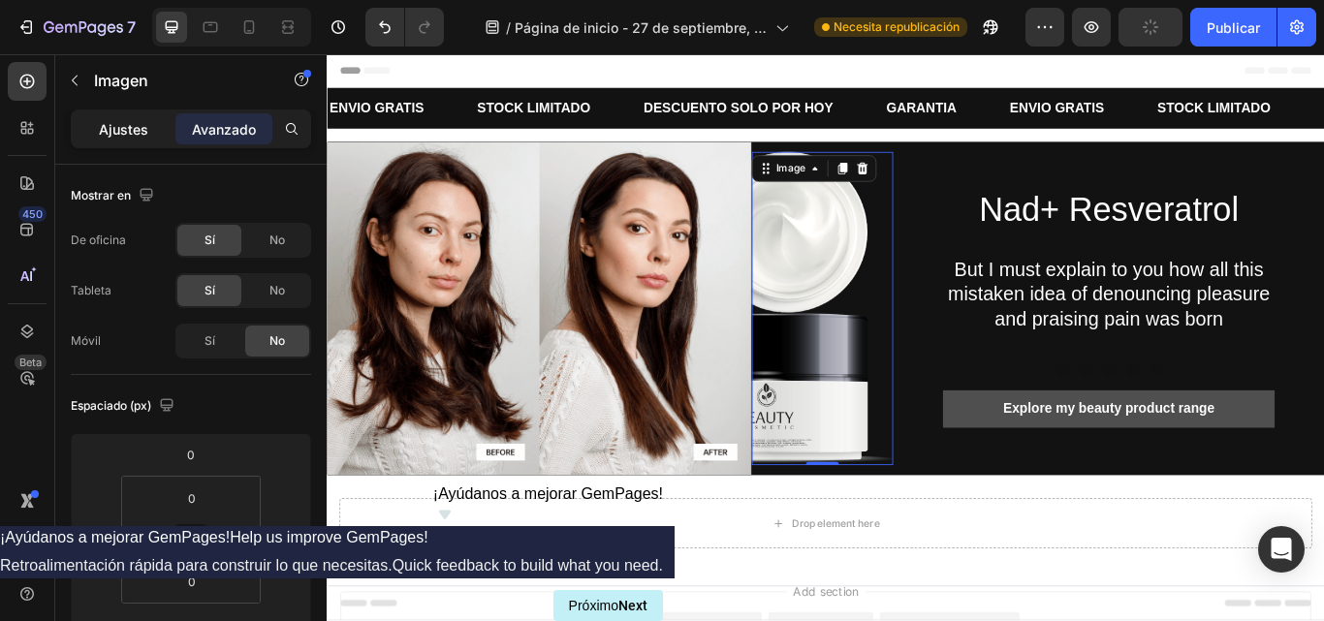
click at [131, 130] on font "Ajustes" at bounding box center [123, 129] width 49 height 16
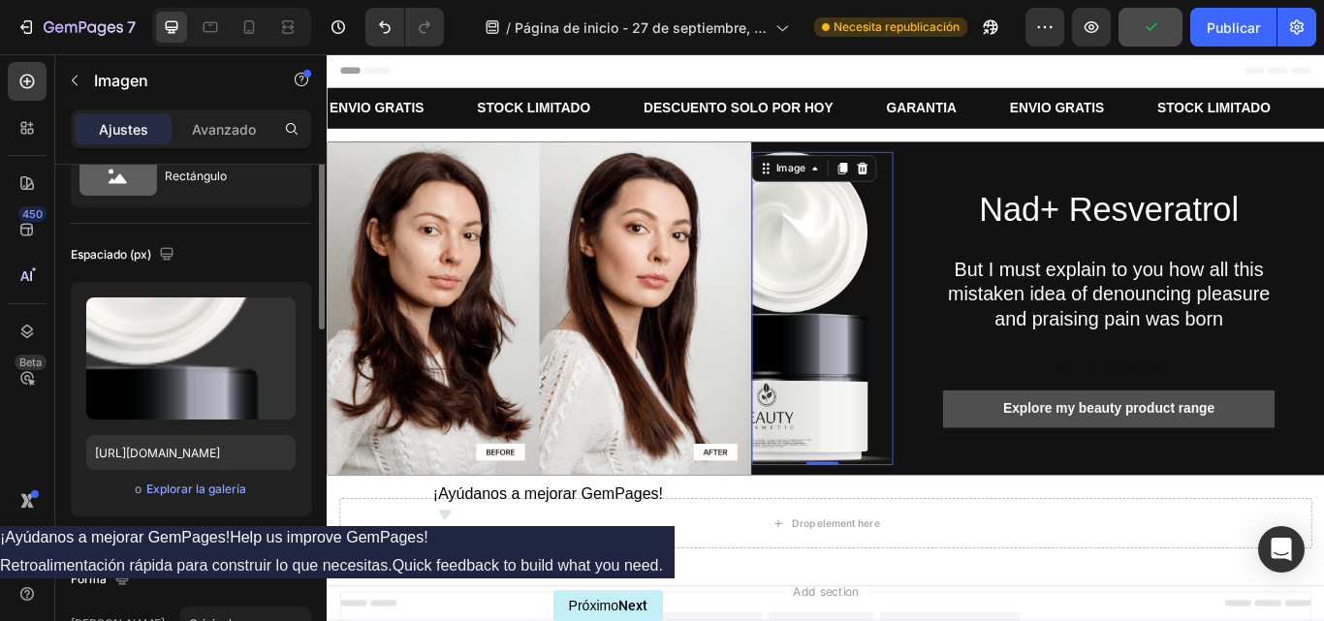
scroll to position [48, 0]
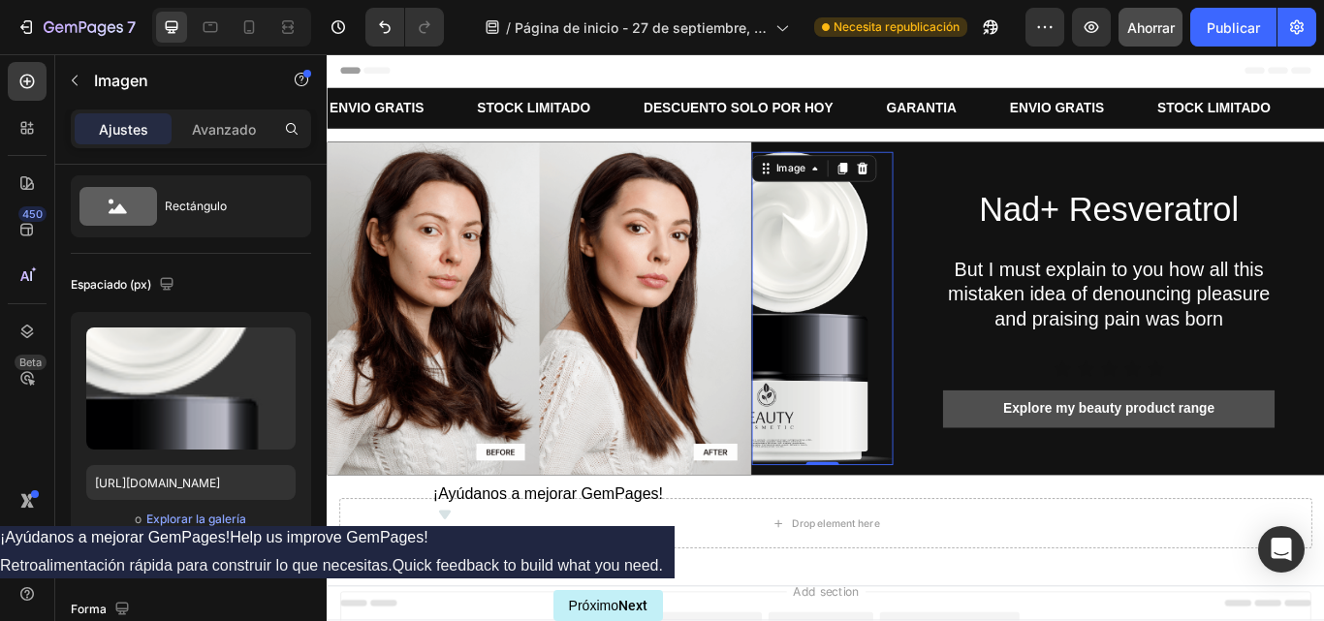
click at [378, 77] on span "Header" at bounding box center [385, 73] width 43 height 19
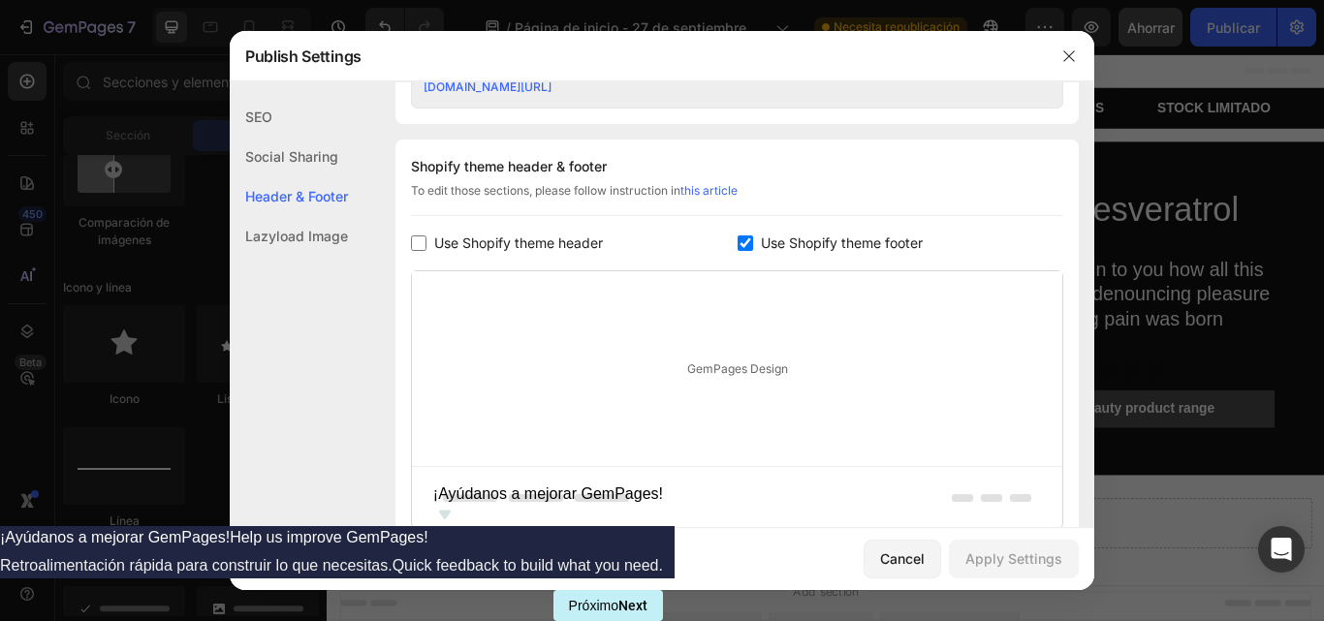
scroll to position [908, 0]
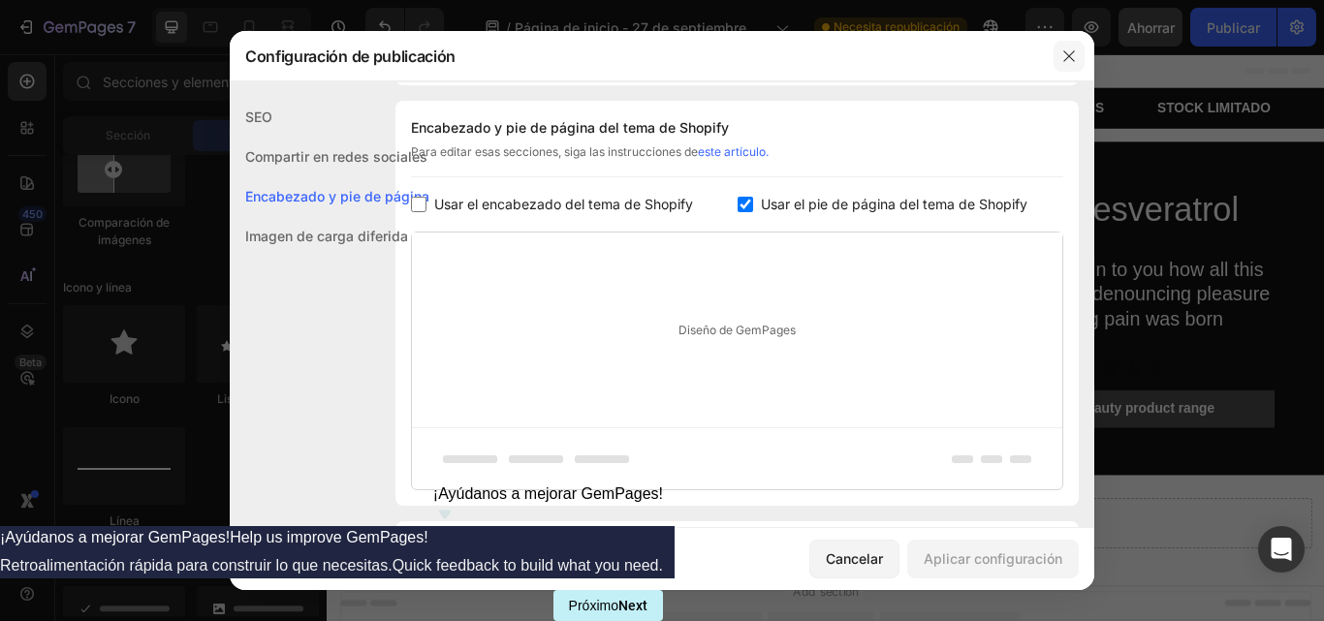
click at [1076, 54] on icon "button" at bounding box center [1070, 56] width 16 height 16
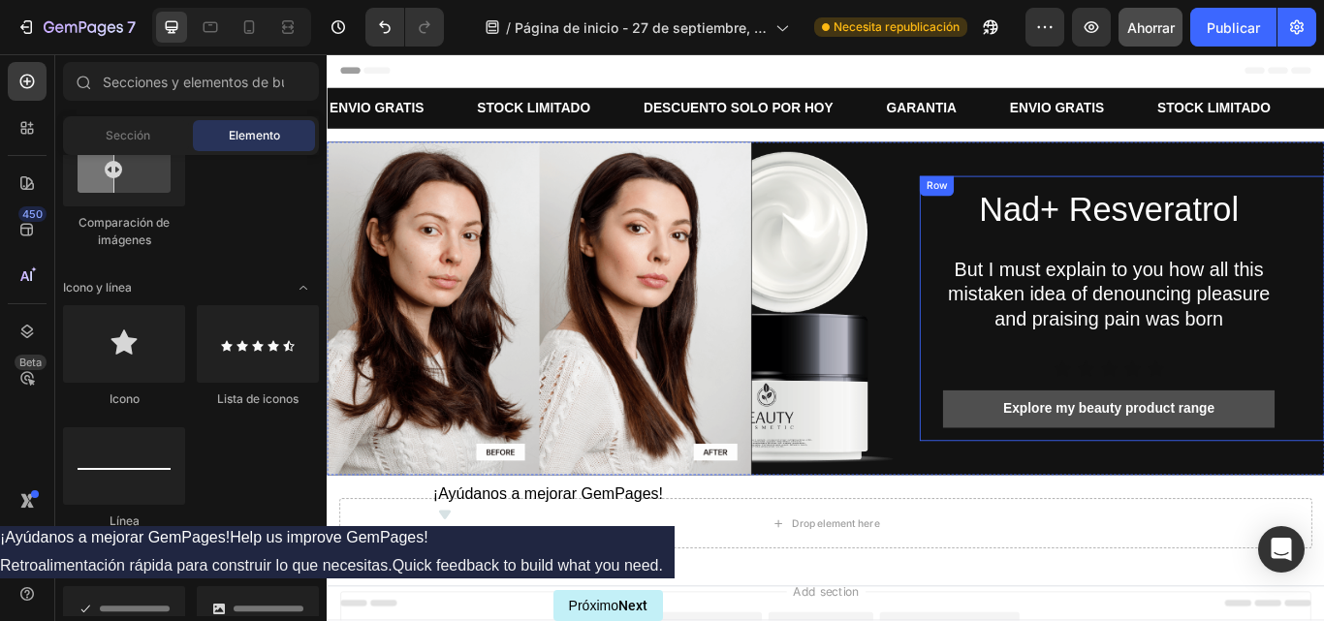
click at [1224, 407] on div "Nad+ Resveratrol Heading But I must explain to you how all this mistaken idea o…" at bounding box center [1238, 351] width 387 height 278
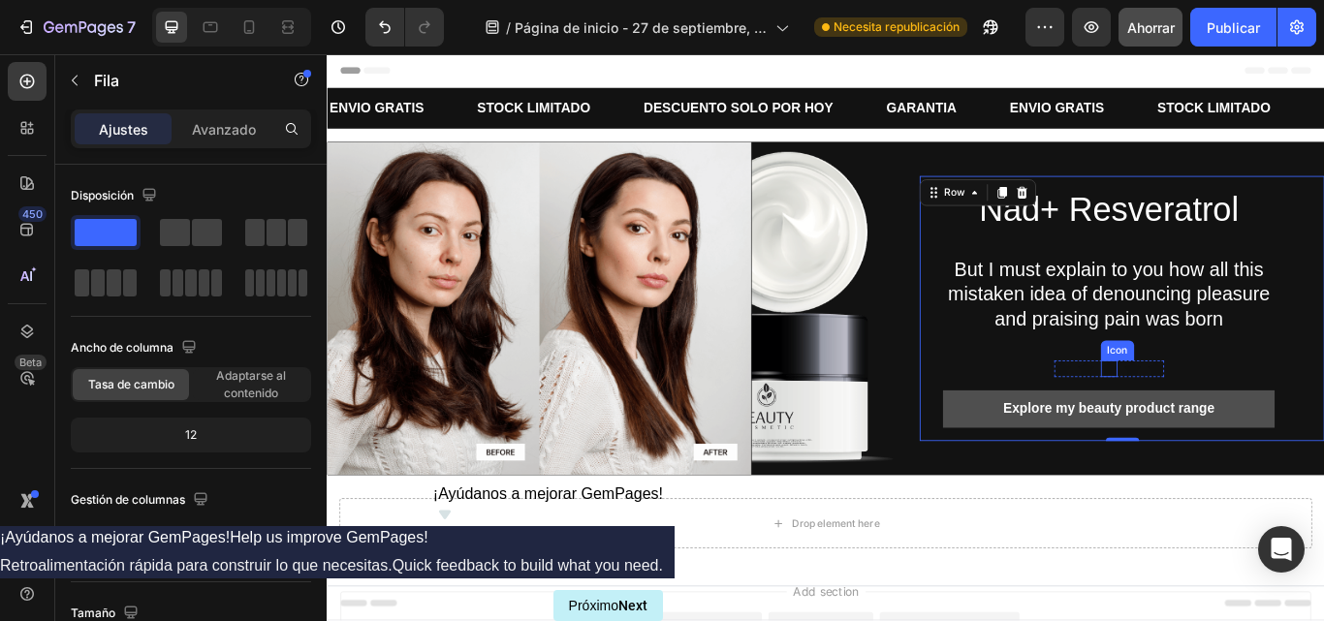
click at [1233, 420] on icon at bounding box center [1238, 422] width 19 height 18
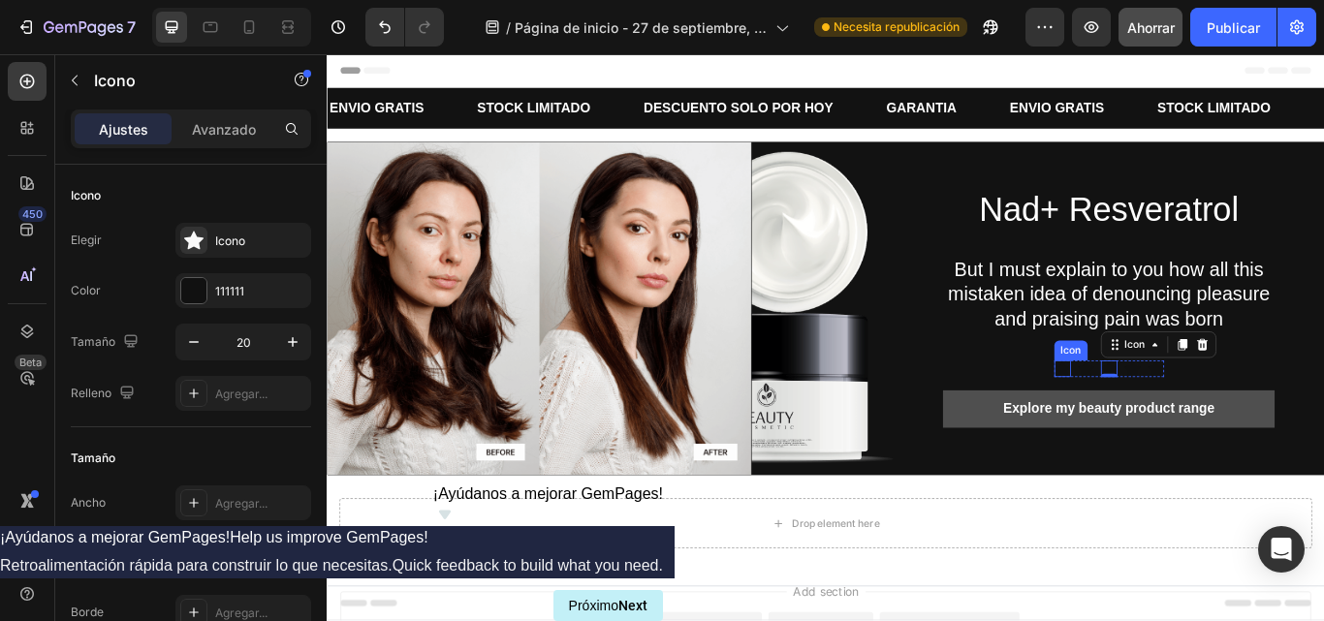
click at [1175, 419] on icon at bounding box center [1184, 422] width 19 height 18
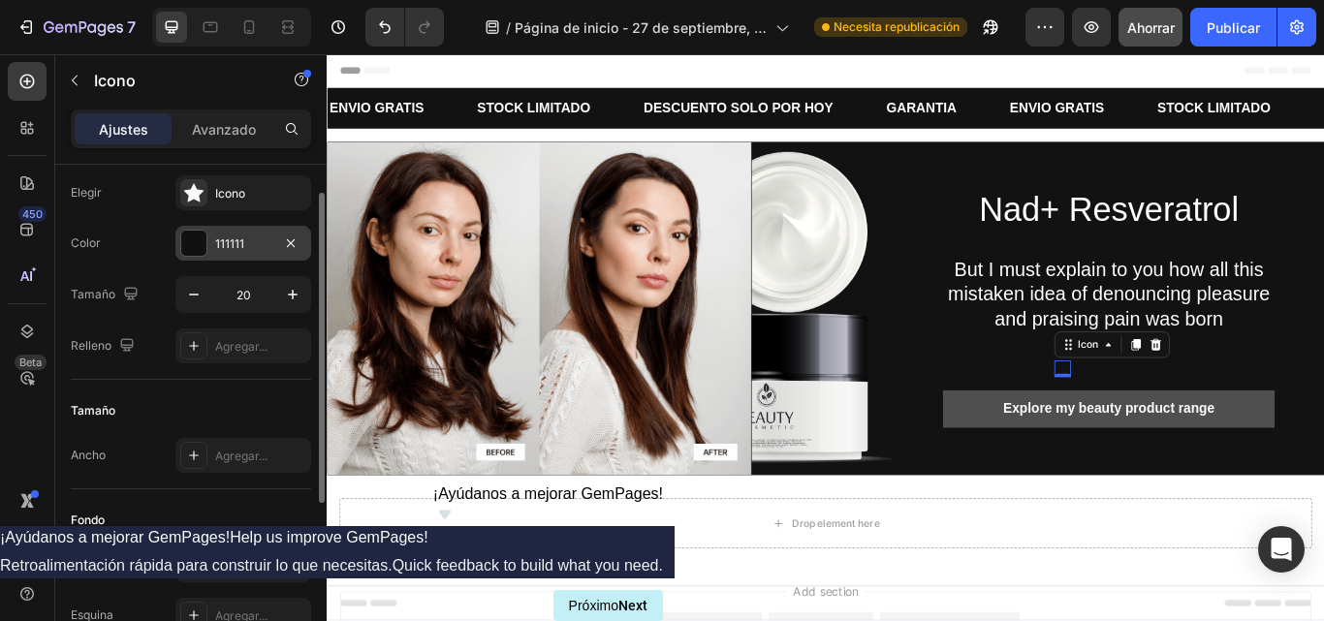
click at [189, 252] on div at bounding box center [193, 243] width 25 height 25
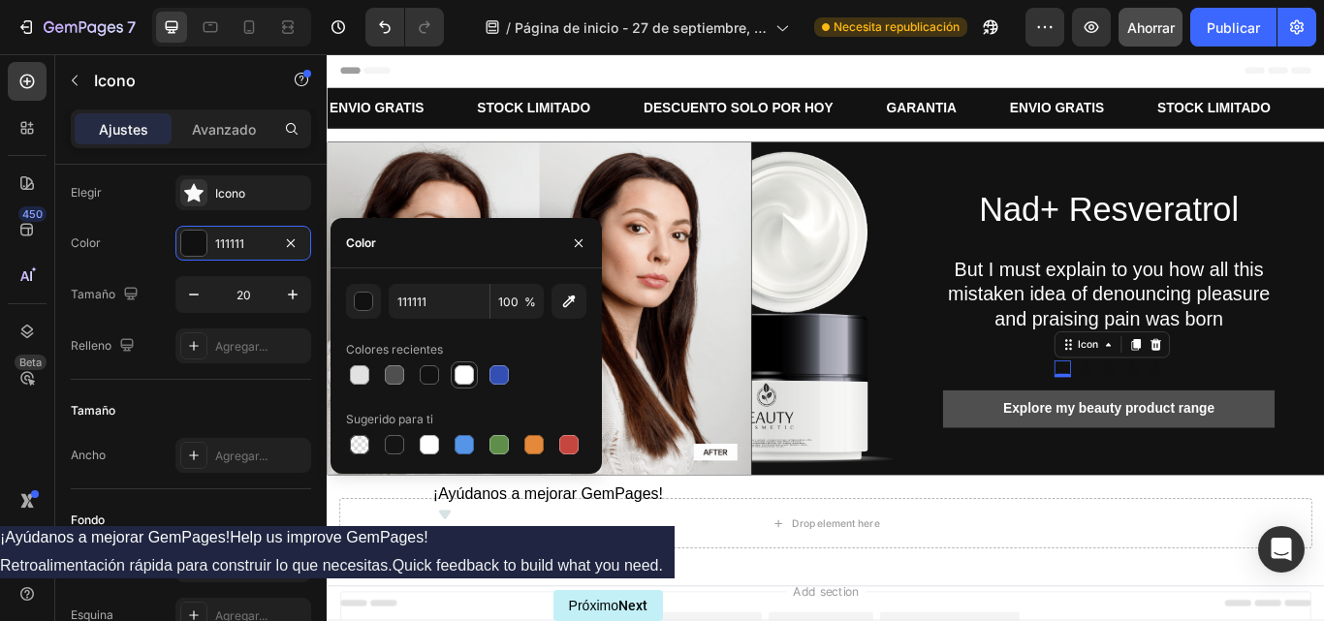
click at [465, 377] on div at bounding box center [464, 375] width 19 height 19
type input "FFFFFF"
click at [1202, 418] on icon at bounding box center [1211, 422] width 19 height 18
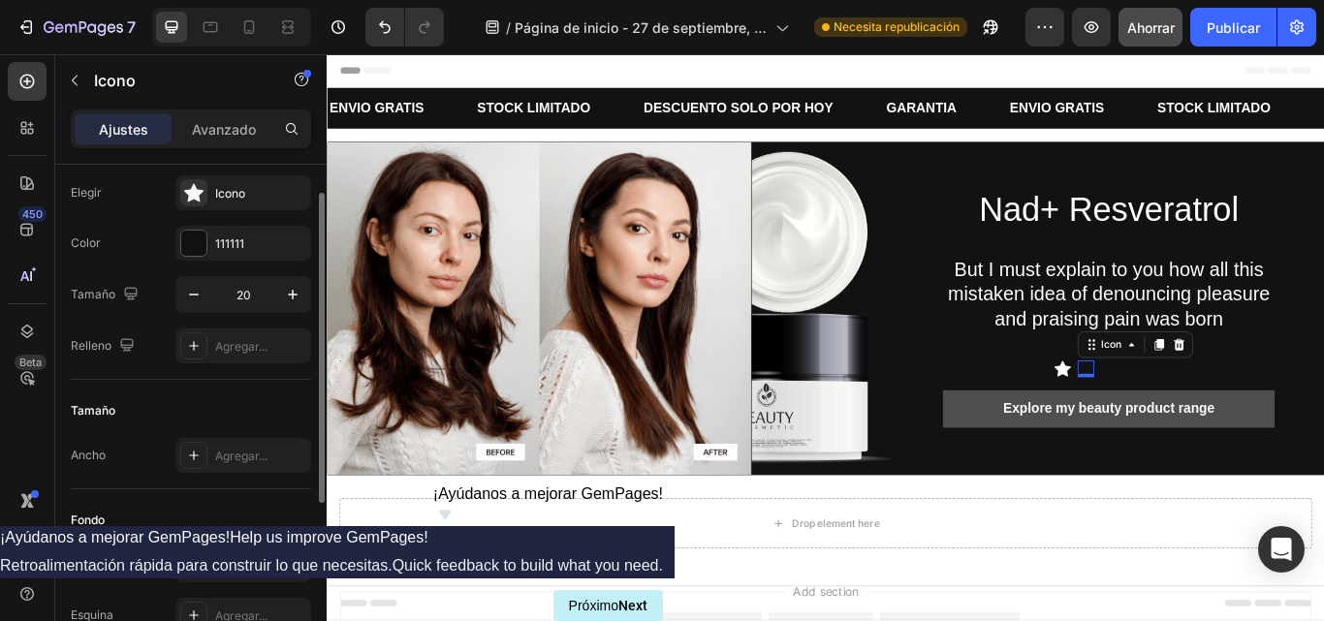
click at [205, 224] on div "Elegir Icono Color 111111 Tamaño 20 Relleno Agregar..." at bounding box center [191, 269] width 240 height 188
click at [205, 225] on div "Elegir Icono Color 111111 Tamaño 20 Relleno Agregar..." at bounding box center [191, 269] width 240 height 188
click at [187, 247] on div at bounding box center [193, 243] width 25 height 25
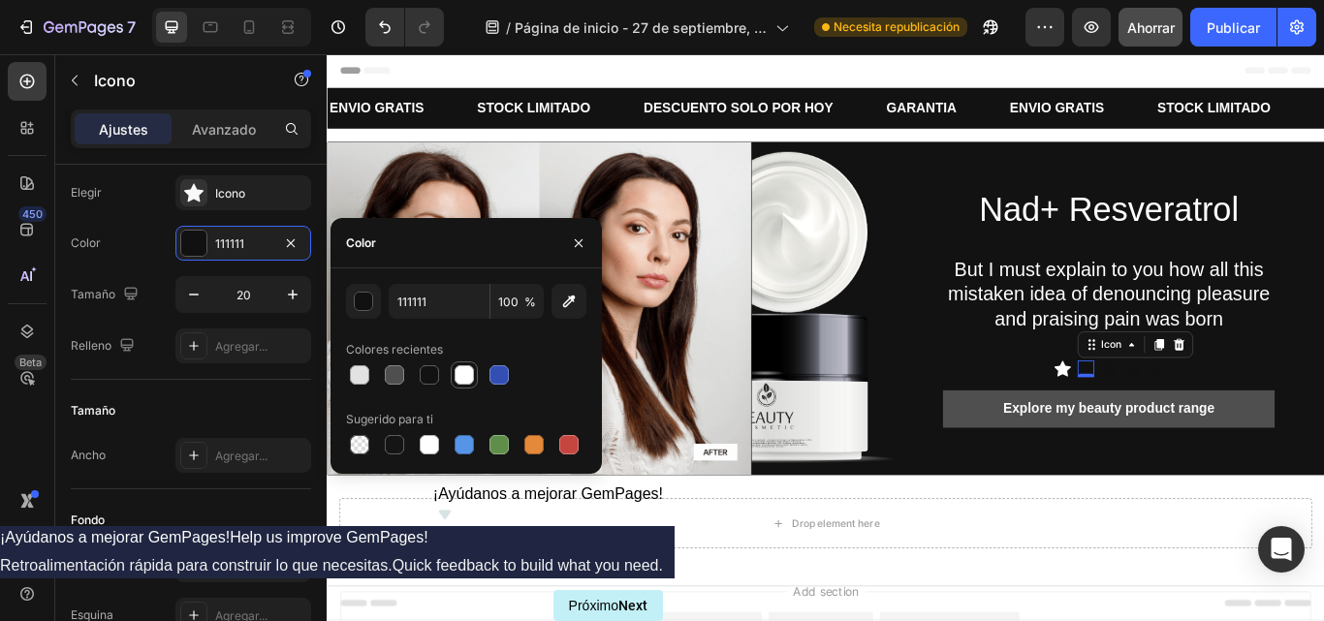
click at [467, 374] on div at bounding box center [464, 375] width 19 height 19
type input "FFFFFF"
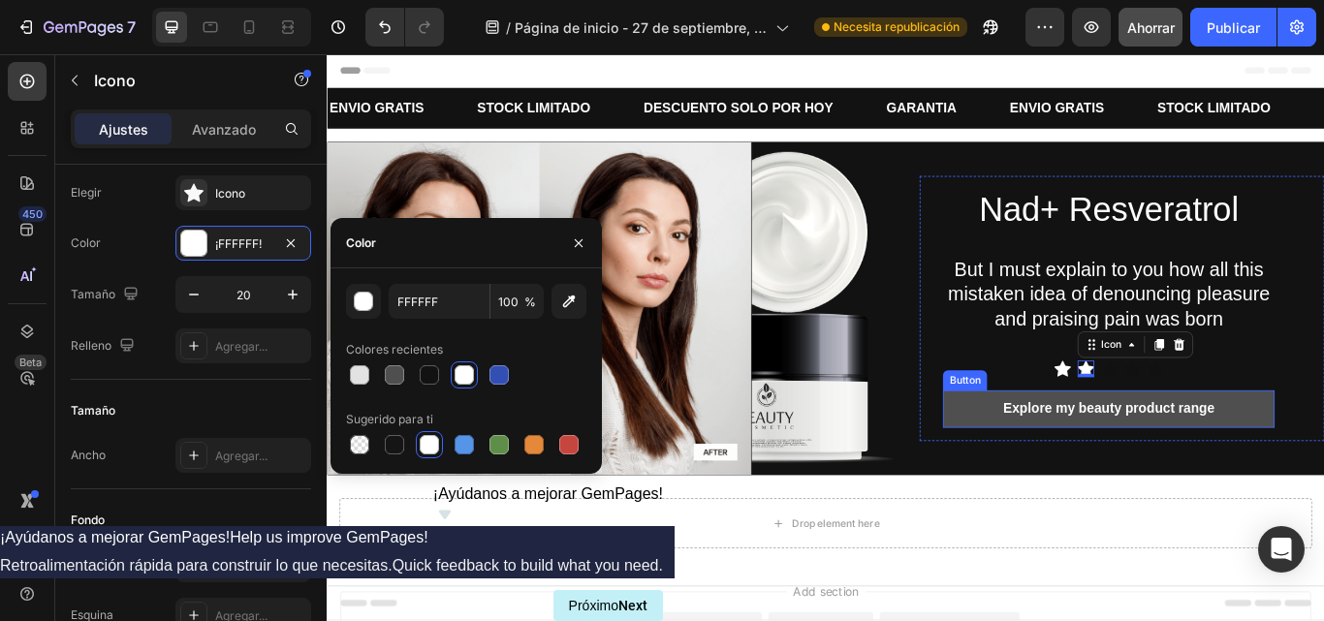
click at [1257, 443] on div "Nad+ Resveratrol Heading But I must explain to you how all this mistaken idea o…" at bounding box center [1238, 351] width 387 height 278
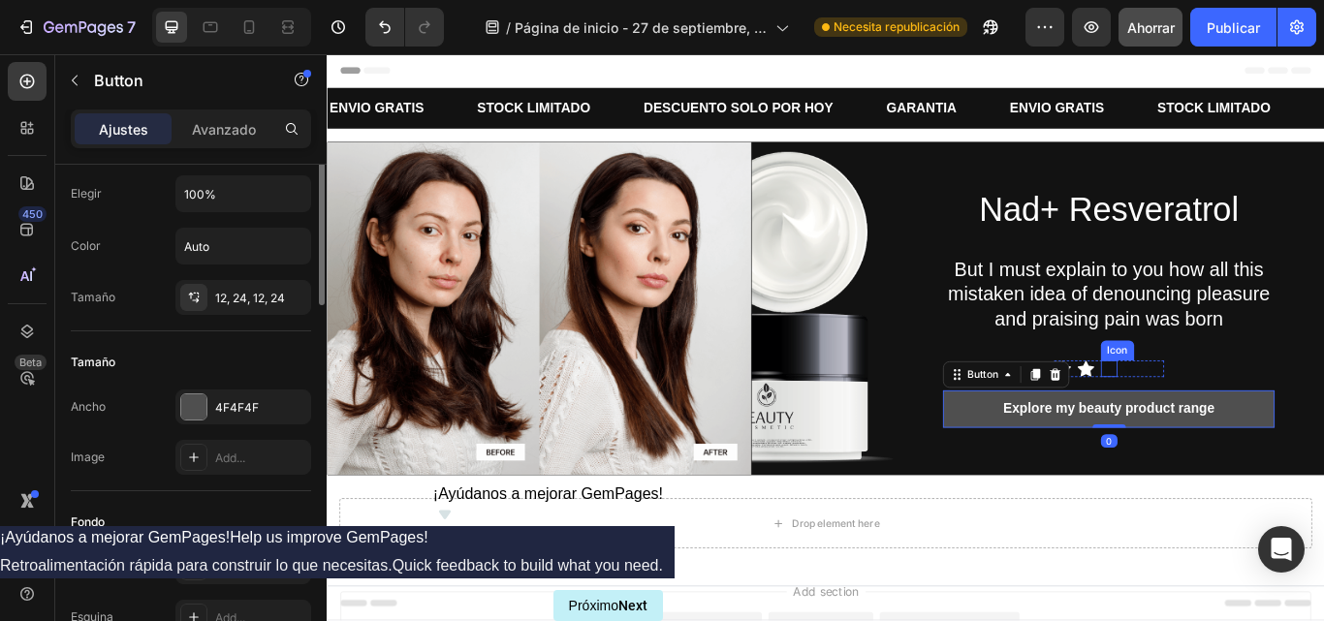
scroll to position [0, 0]
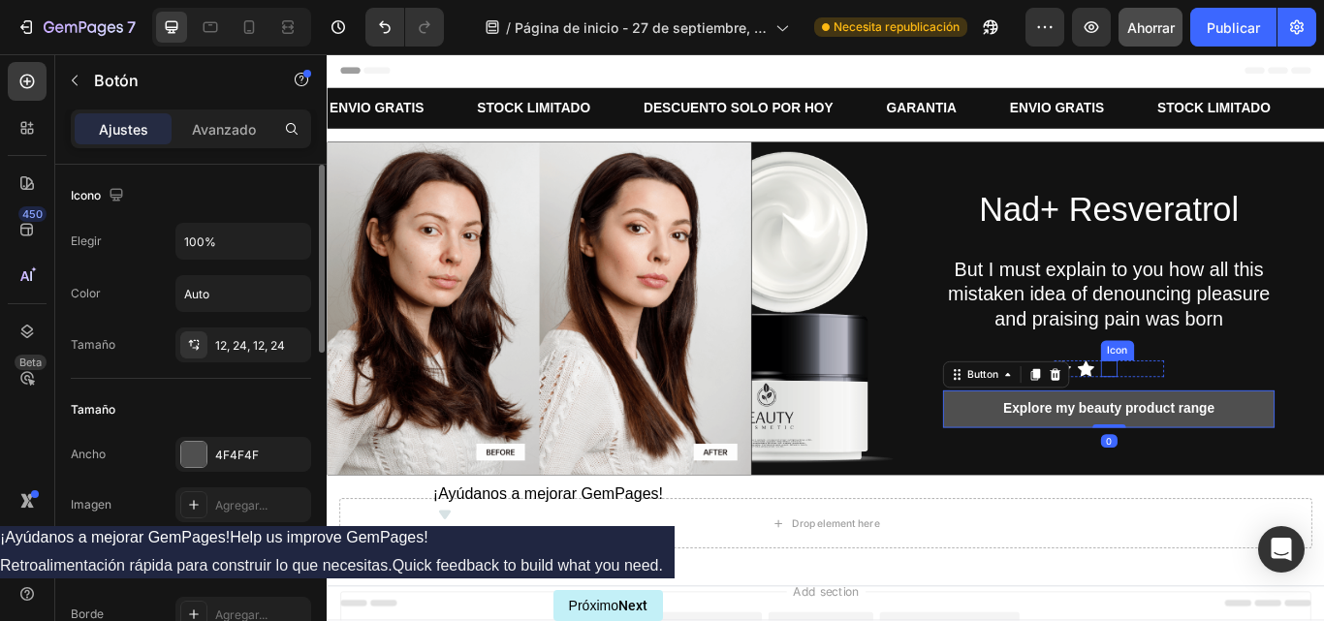
click at [1229, 424] on icon at bounding box center [1238, 422] width 19 height 18
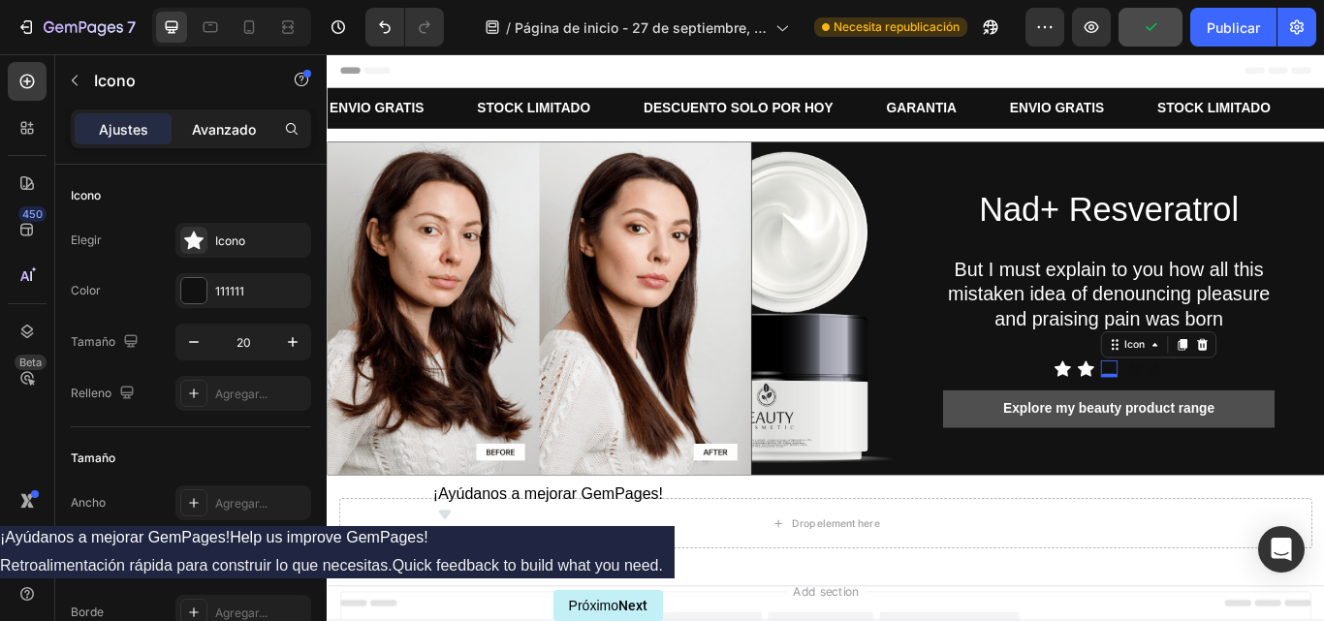
click at [218, 143] on div "Avanzado" at bounding box center [223, 128] width 97 height 31
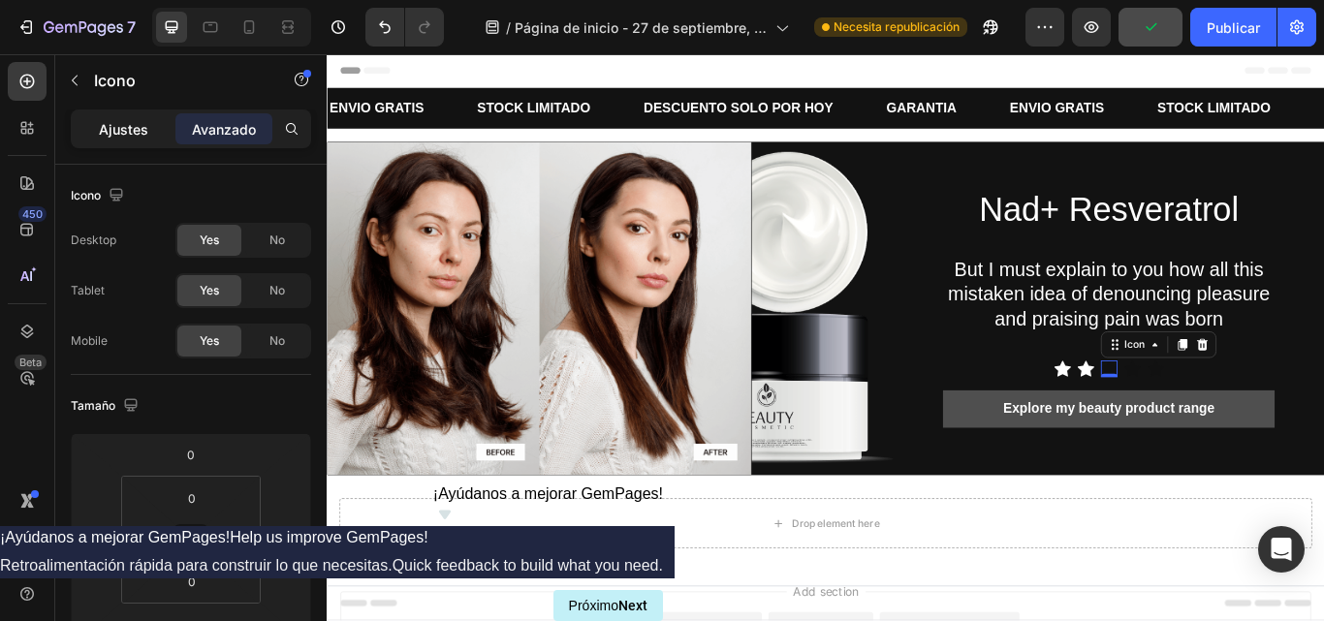
drag, startPoint x: 218, startPoint y: 143, endPoint x: 136, endPoint y: 136, distance: 82.8
click at [136, 136] on div "Ajustes Avanzado" at bounding box center [191, 128] width 233 height 31
click at [136, 136] on font "Ajustes" at bounding box center [123, 129] width 49 height 16
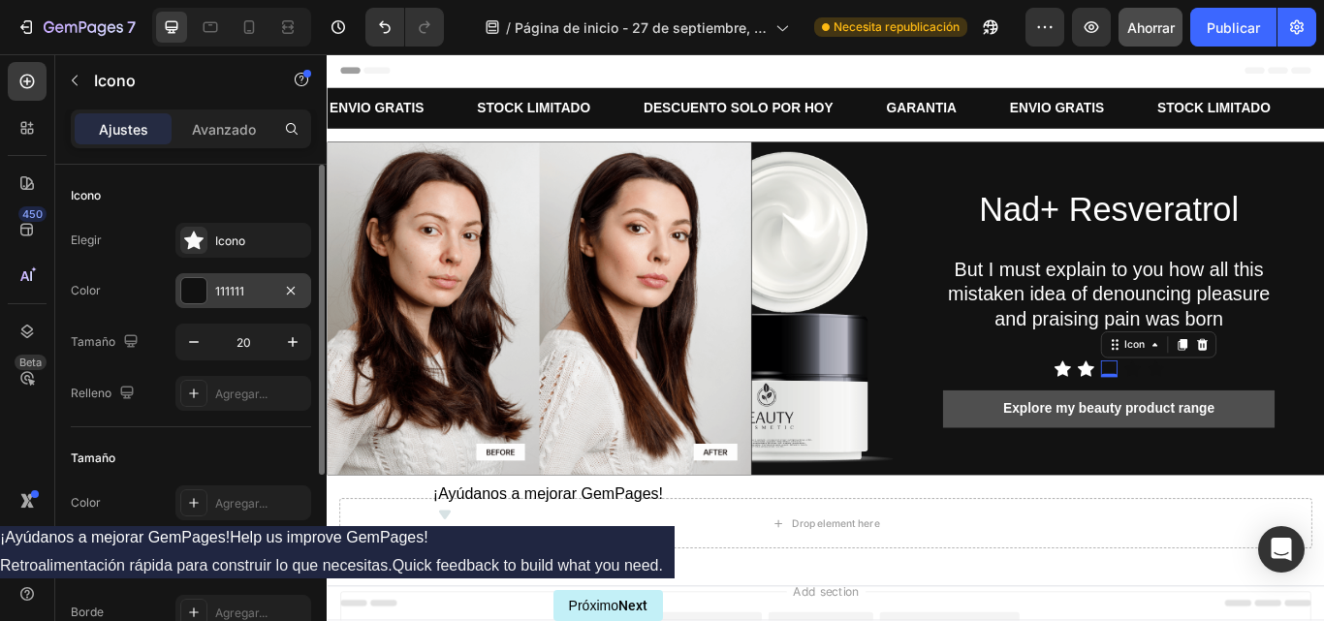
click at [215, 278] on div "111111" at bounding box center [243, 290] width 136 height 35
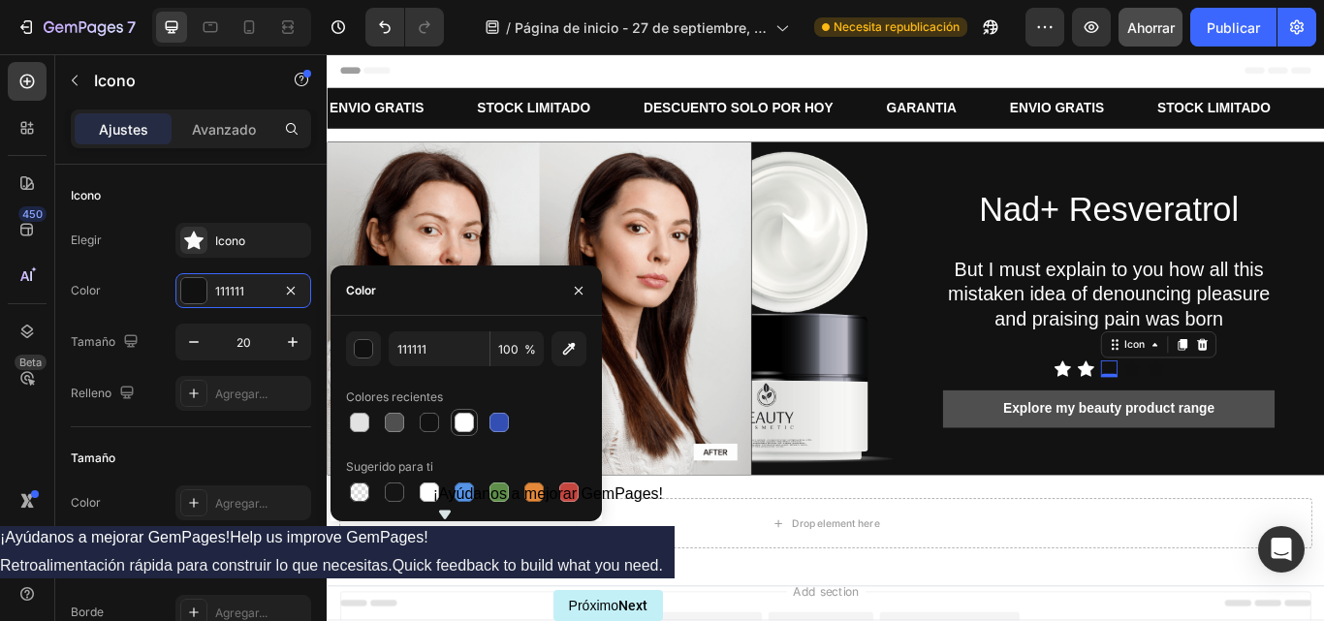
click at [462, 416] on div at bounding box center [464, 422] width 19 height 19
type input "FFFFFF"
click at [1257, 418] on icon at bounding box center [1266, 422] width 19 height 18
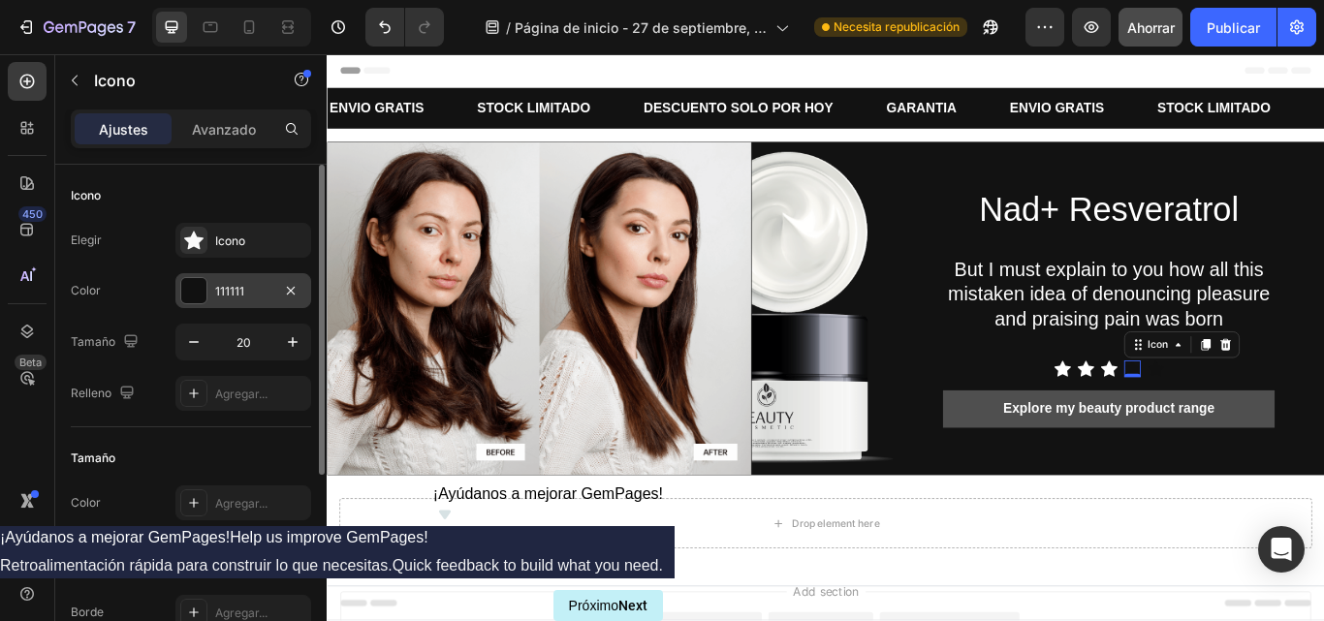
click at [203, 286] on div at bounding box center [193, 290] width 25 height 25
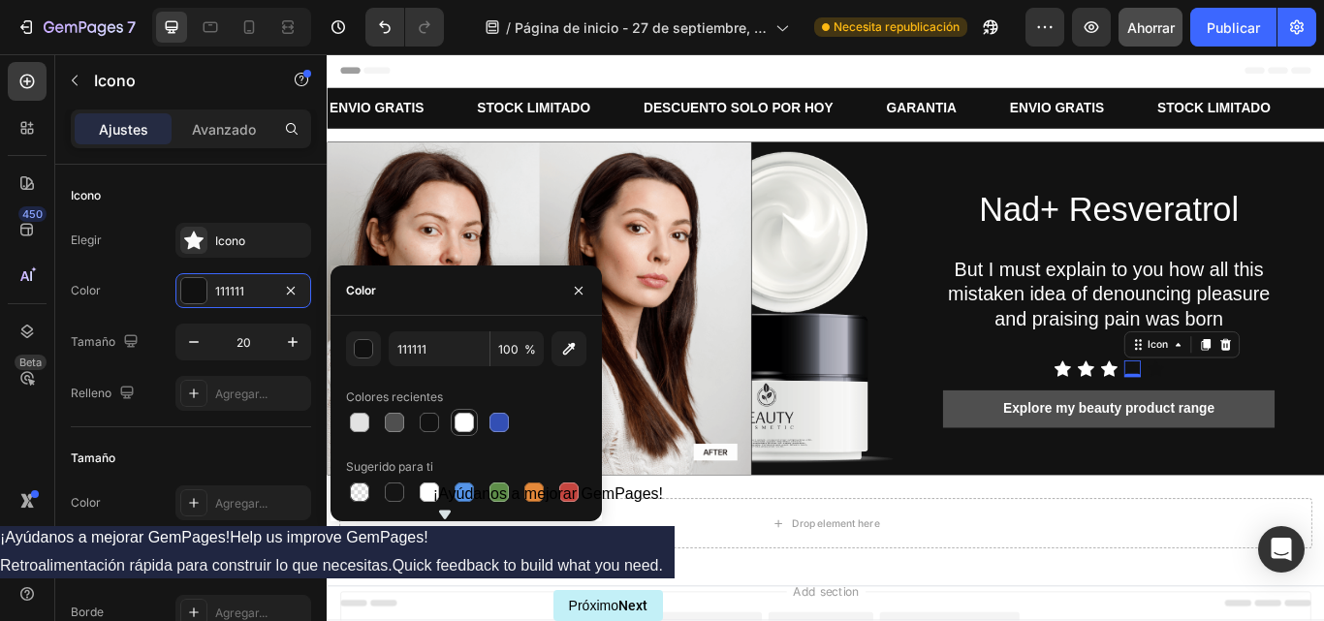
click at [472, 422] on div at bounding box center [464, 422] width 19 height 19
type input "FFFFFF"
click at [1289, 417] on icon at bounding box center [1293, 422] width 19 height 18
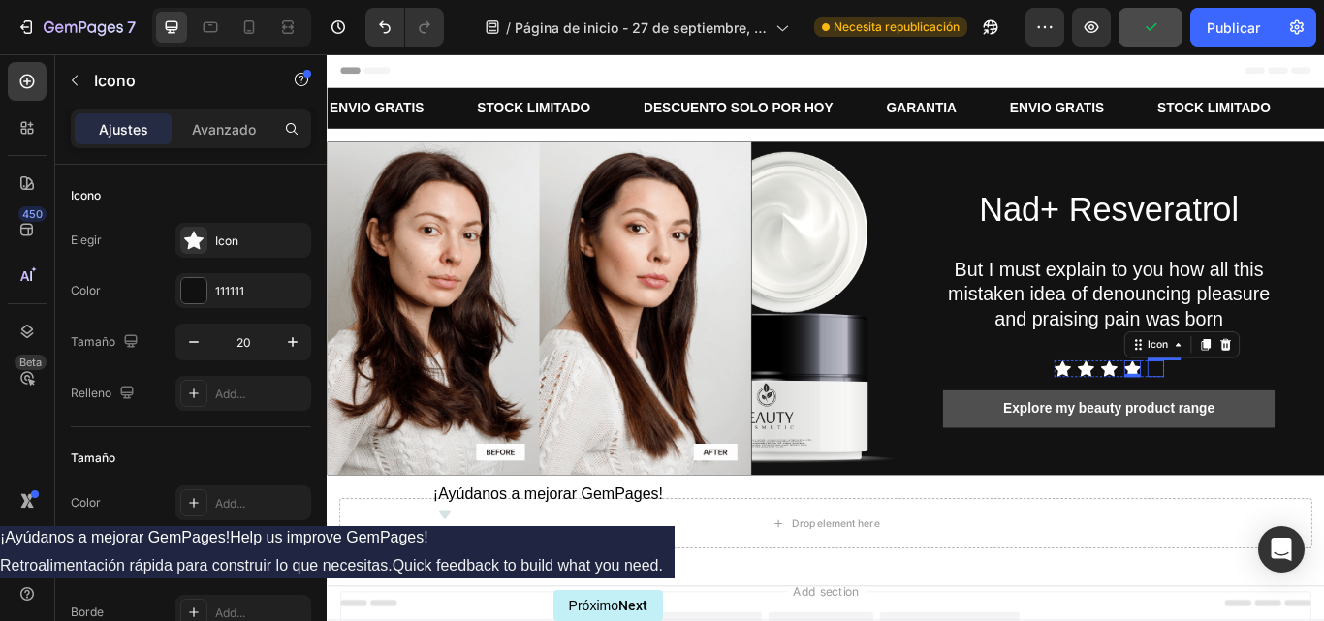
click at [1289, 417] on icon at bounding box center [1293, 422] width 19 height 18
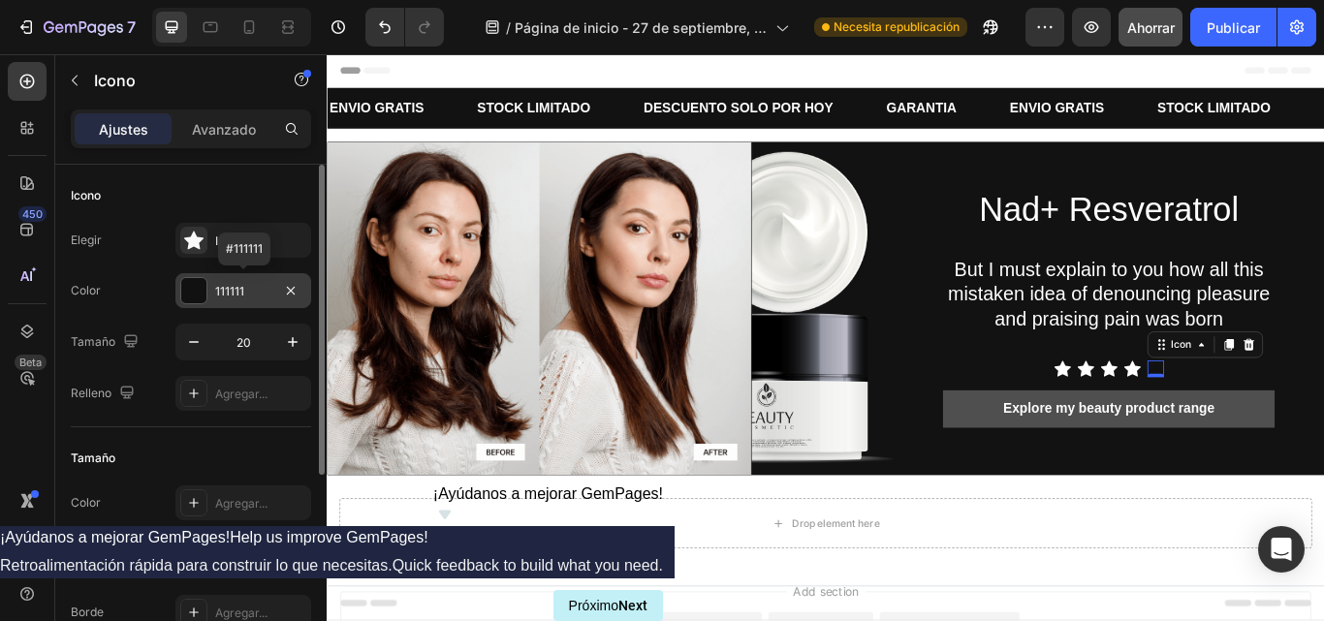
click at [186, 289] on div at bounding box center [193, 290] width 25 height 25
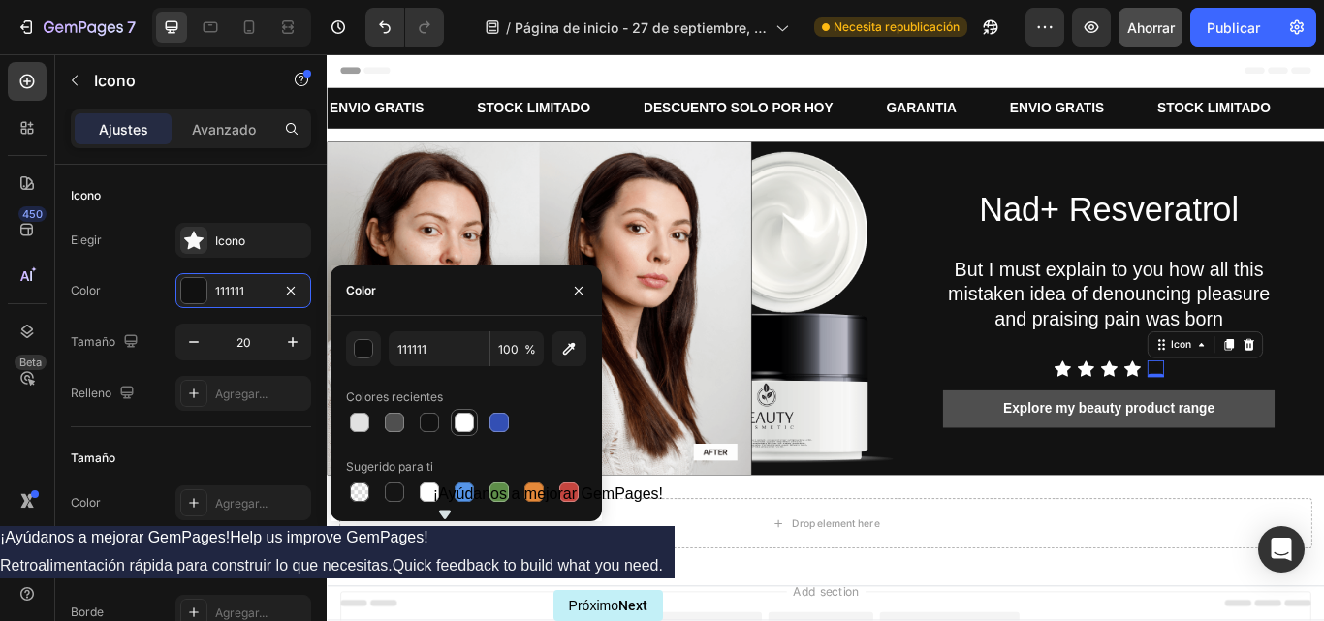
click at [465, 419] on div at bounding box center [464, 422] width 19 height 19
type input "FFFFFF"
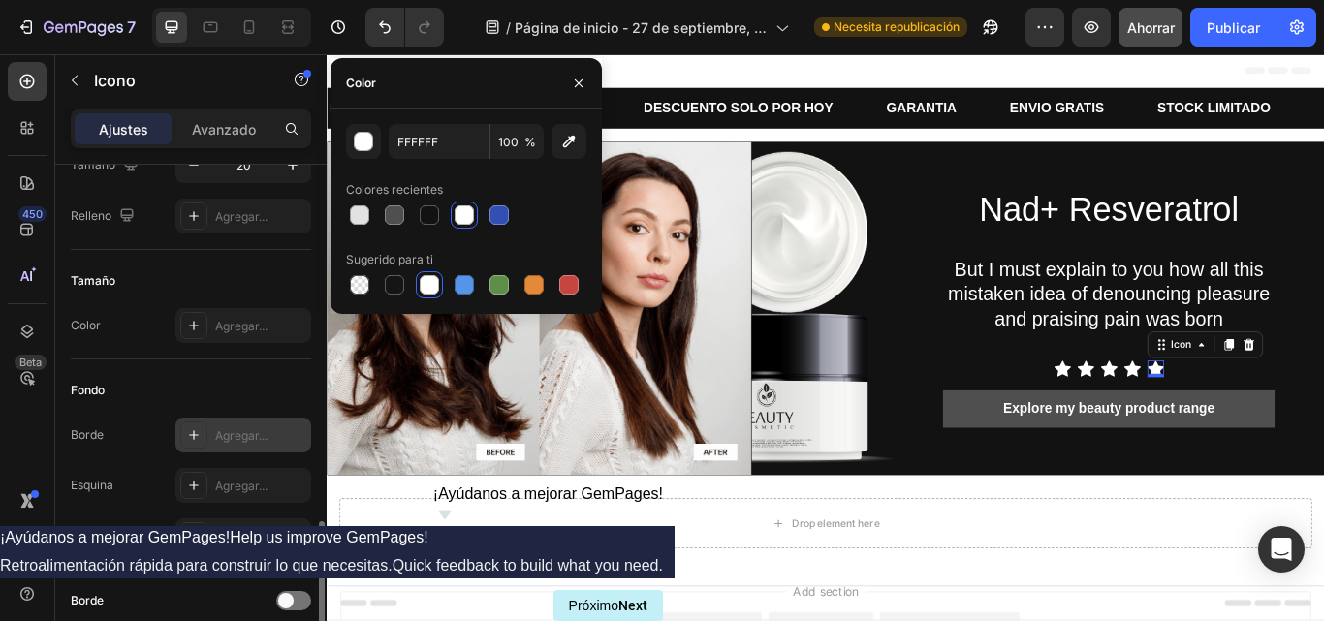
scroll to position [333, 0]
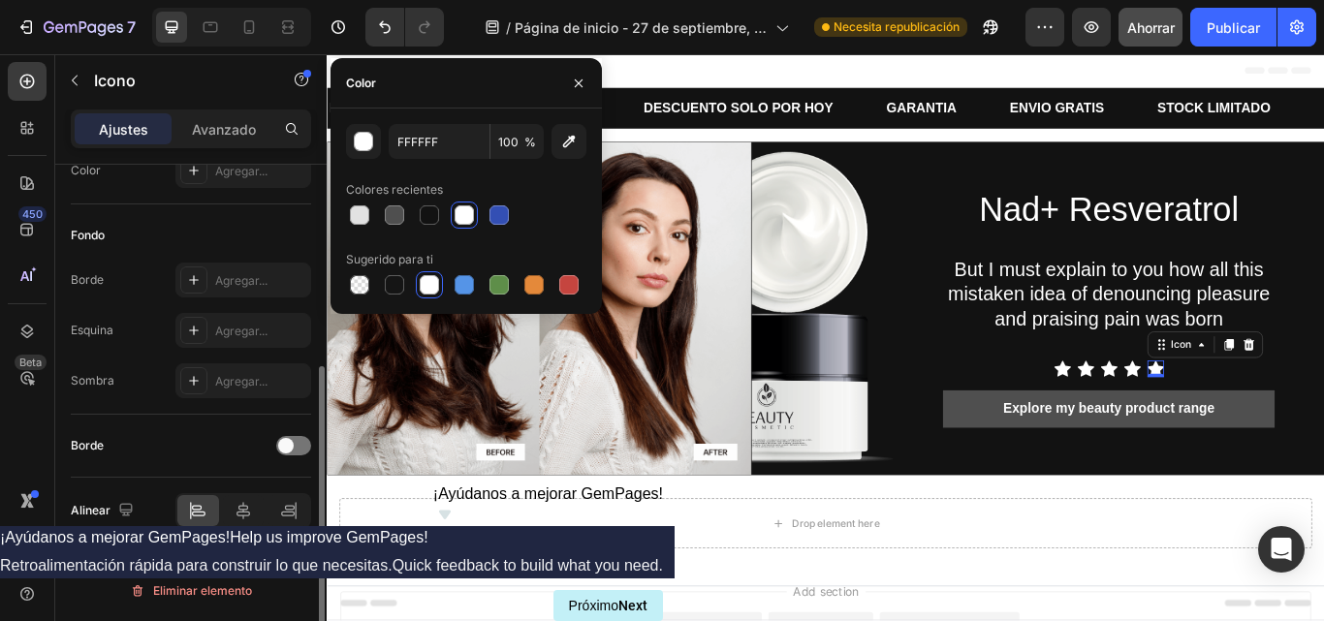
click at [235, 426] on div "Borde" at bounding box center [191, 446] width 240 height 63
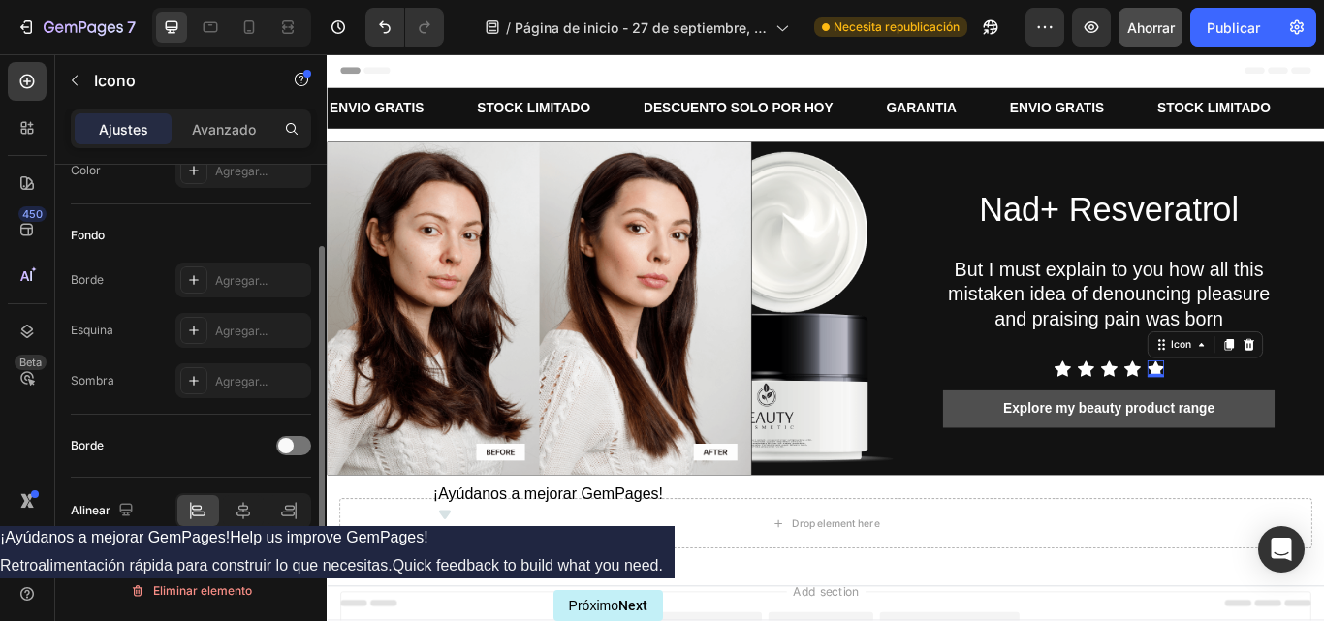
scroll to position [258, 0]
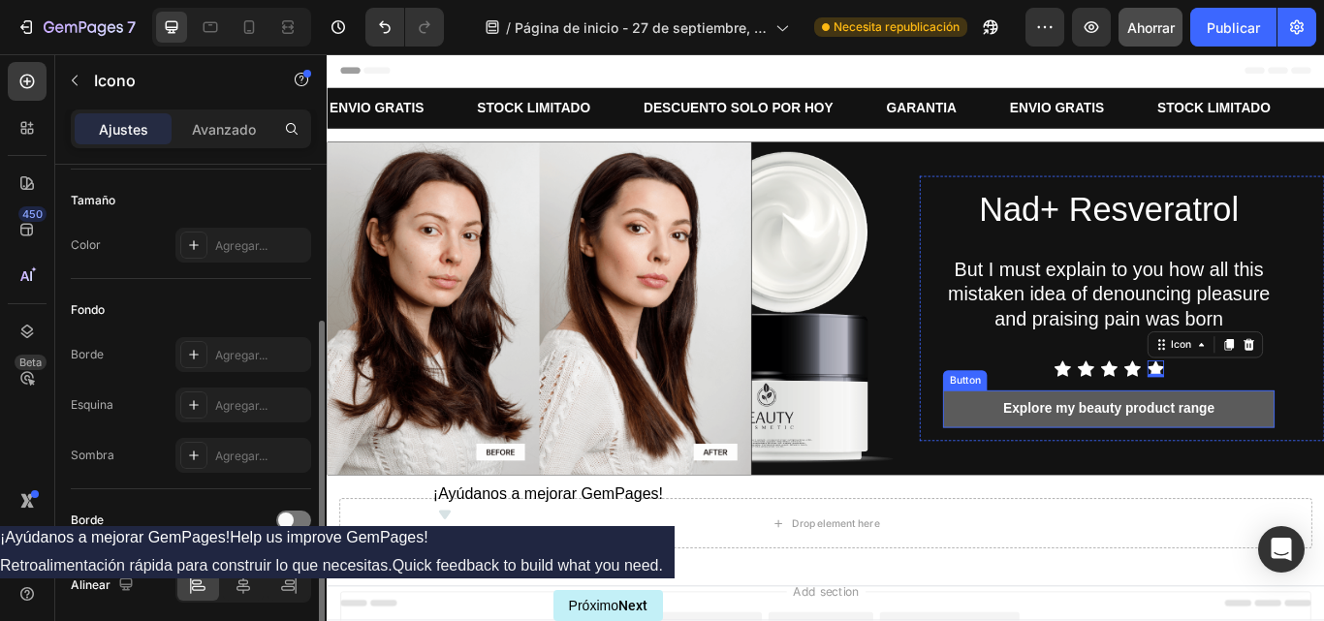
click at [1045, 468] on button "Explore my beauty product range" at bounding box center [1238, 469] width 387 height 44
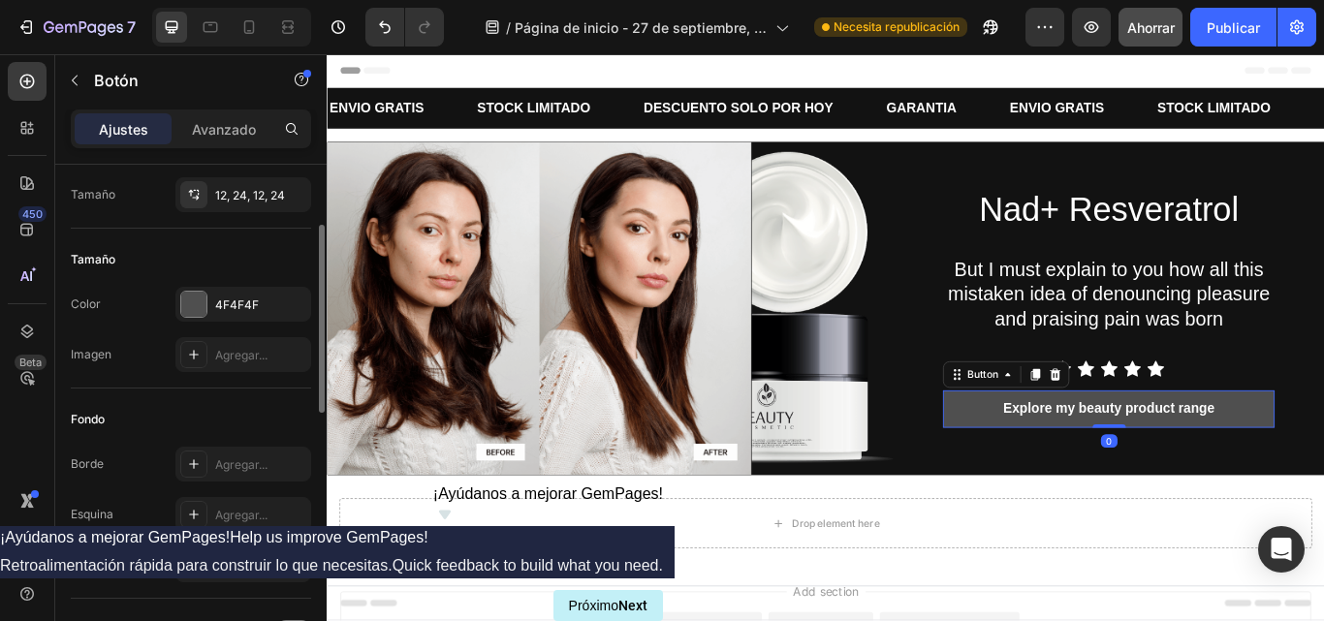
scroll to position [154, 0]
click at [222, 468] on div "Agregar..." at bounding box center [260, 461] width 91 height 17
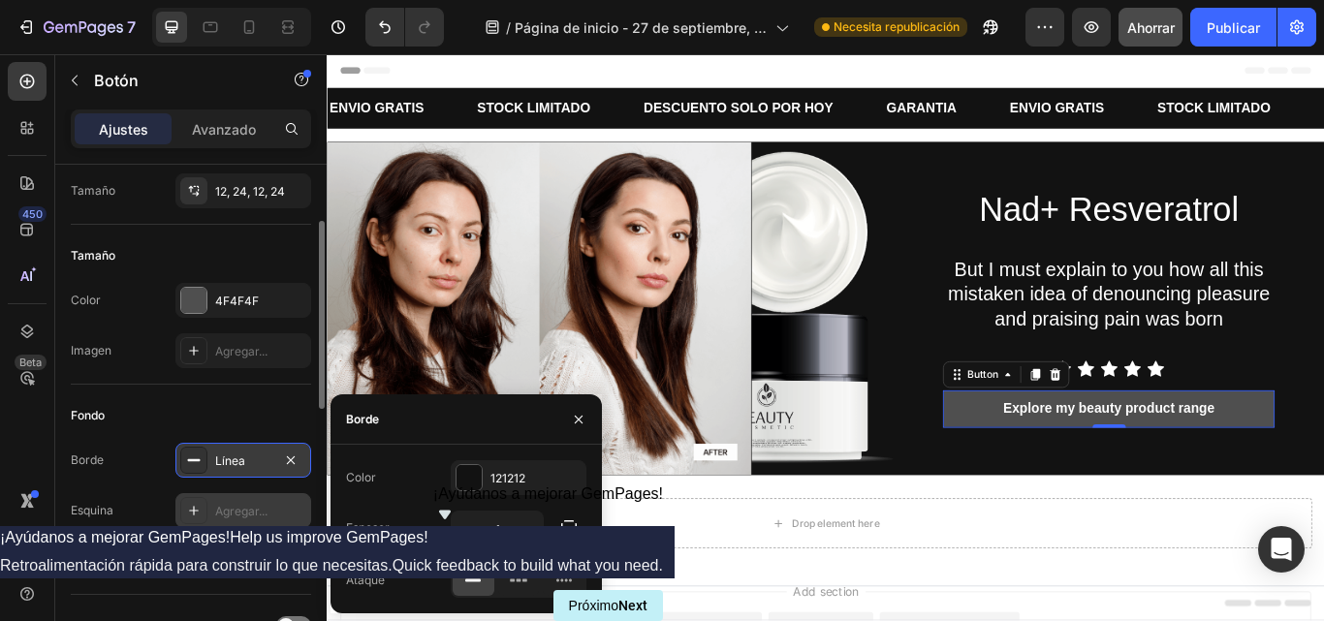
click at [237, 511] on font "Agregar..." at bounding box center [241, 511] width 52 height 15
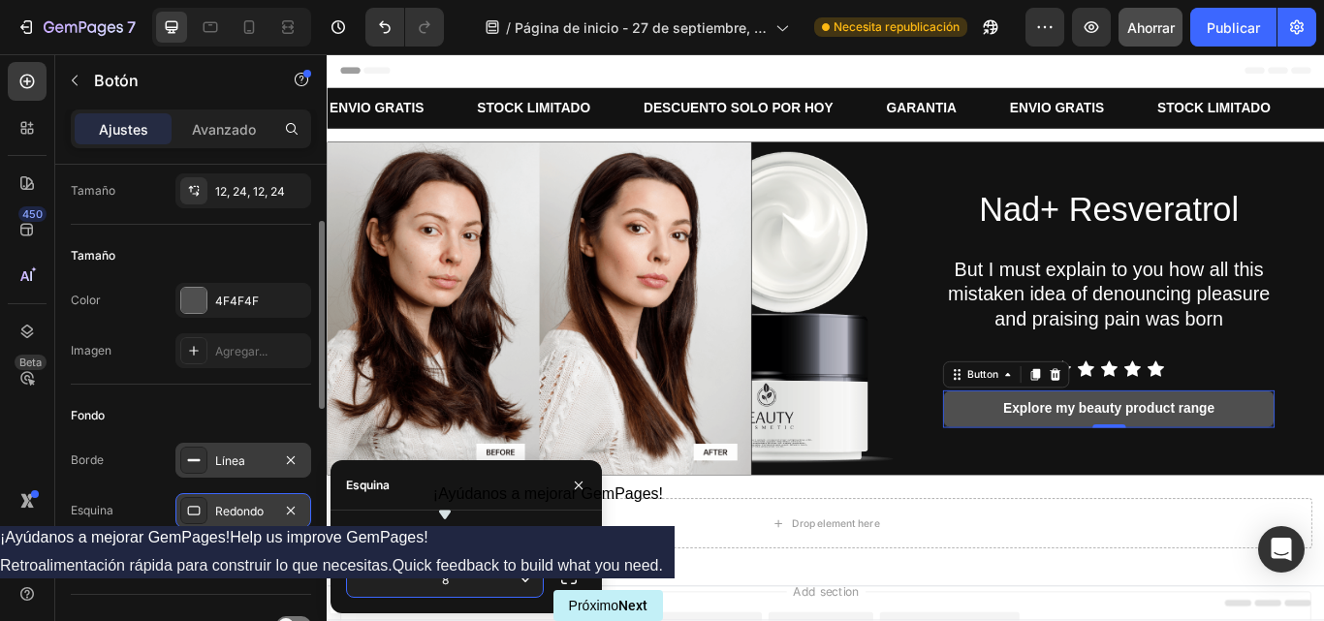
click at [474, 571] on input "8" at bounding box center [445, 579] width 196 height 35
type input "2"
type input "25"
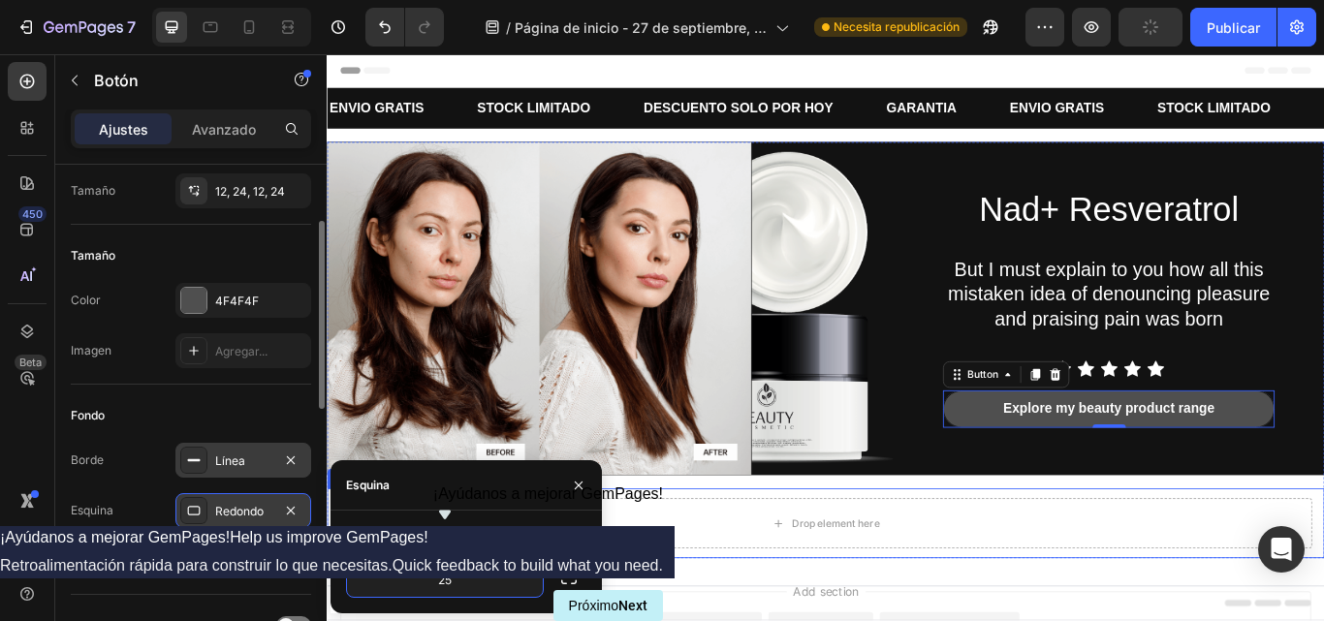
click at [678, 621] on div "Drop element here Row" at bounding box center [908, 601] width 1163 height 81
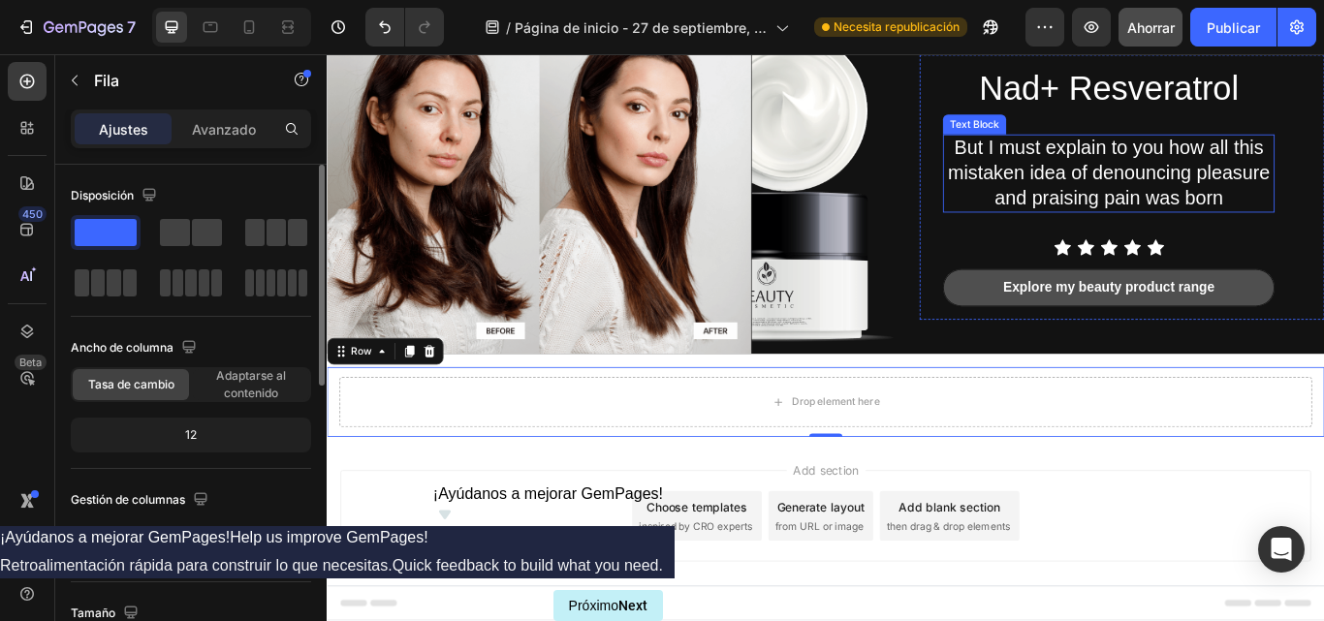
scroll to position [0, 0]
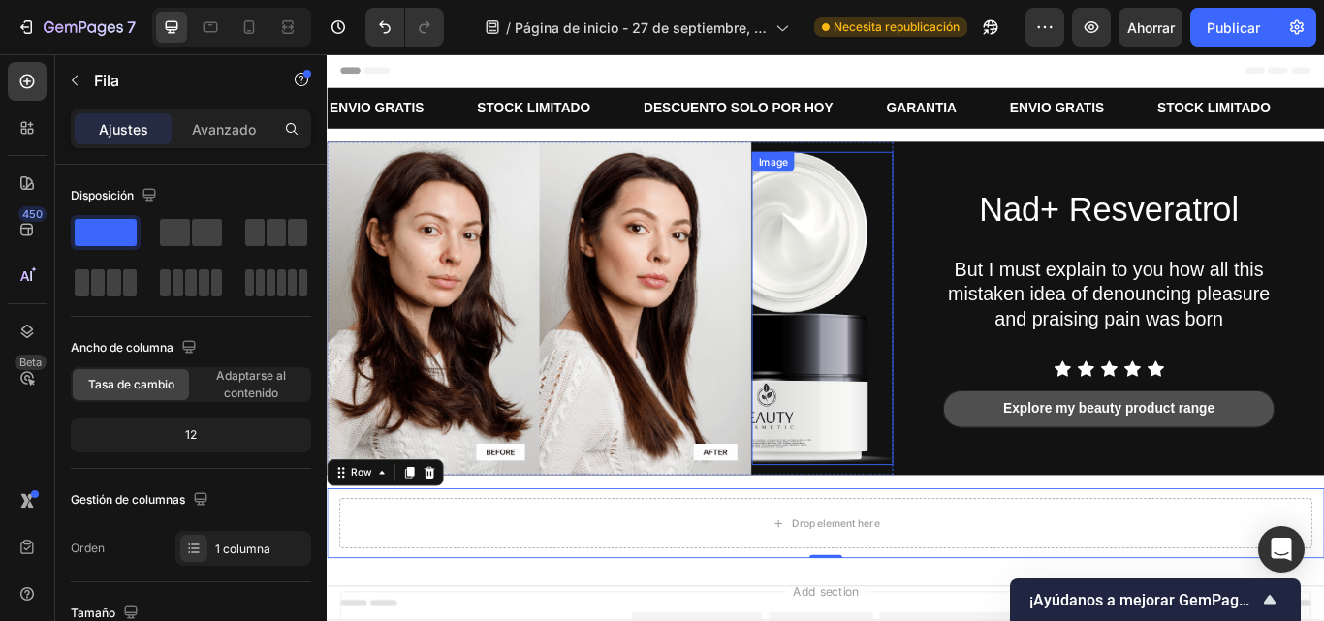
click at [890, 379] on img at bounding box center [904, 351] width 165 height 365
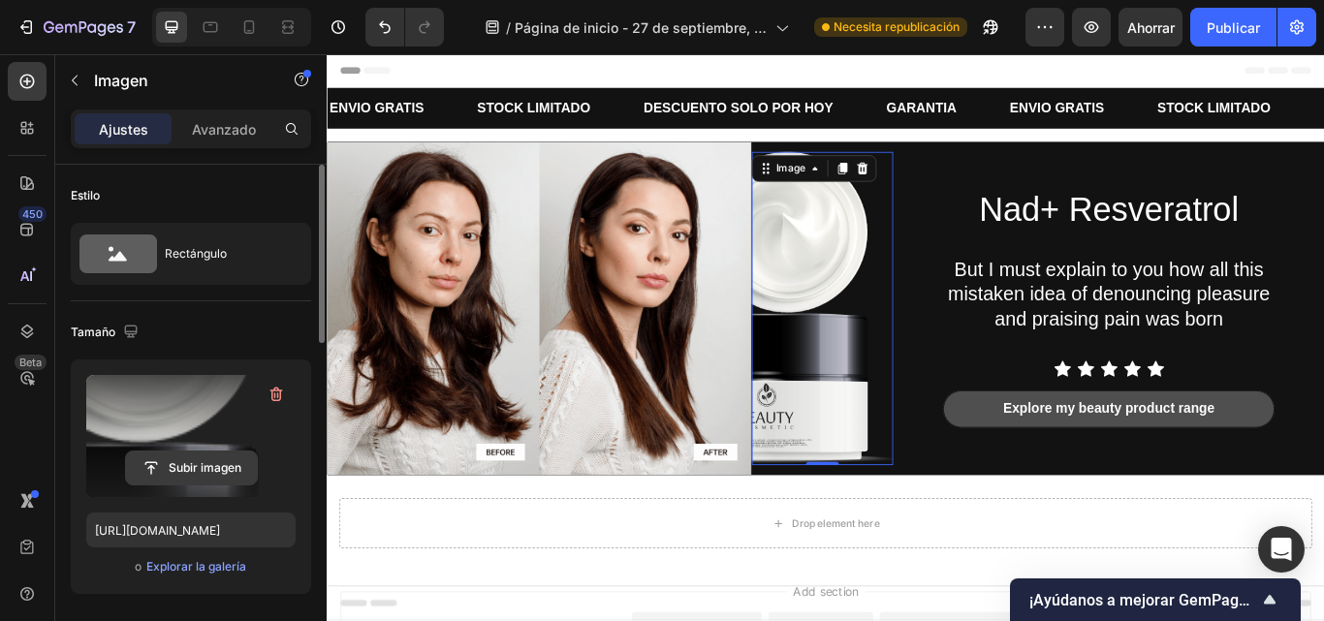
click at [200, 467] on input "file" at bounding box center [191, 468] width 131 height 33
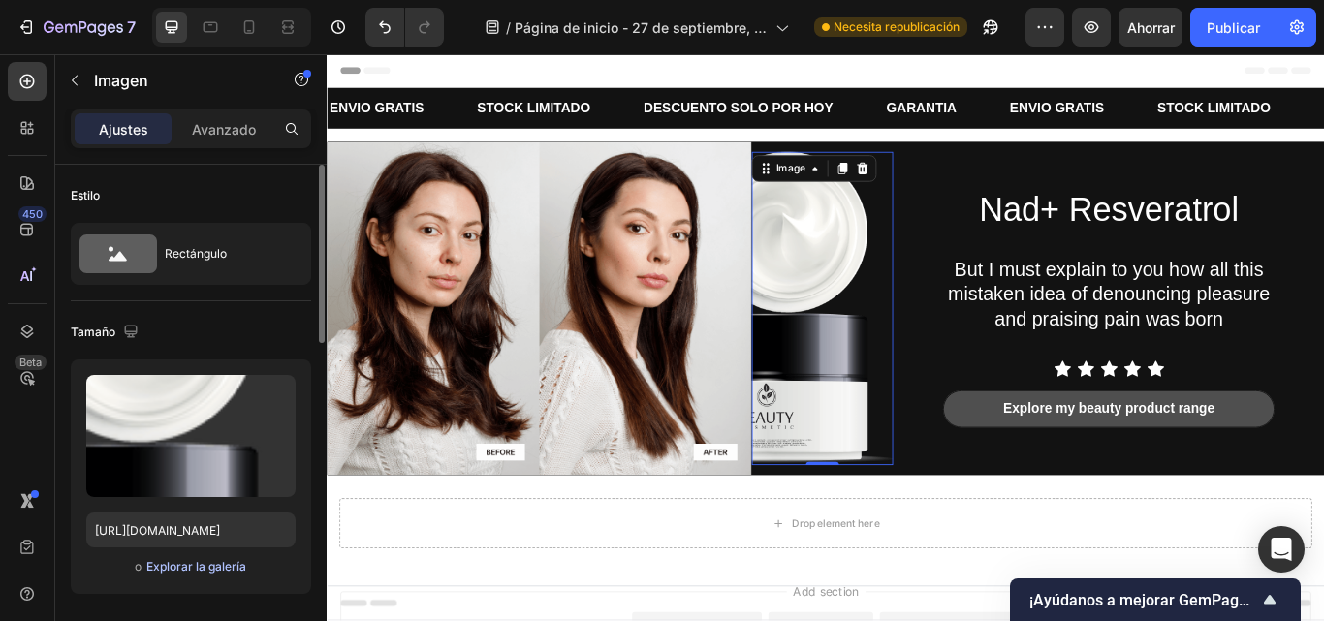
click at [197, 570] on font "Explorar la galería" at bounding box center [196, 566] width 100 height 15
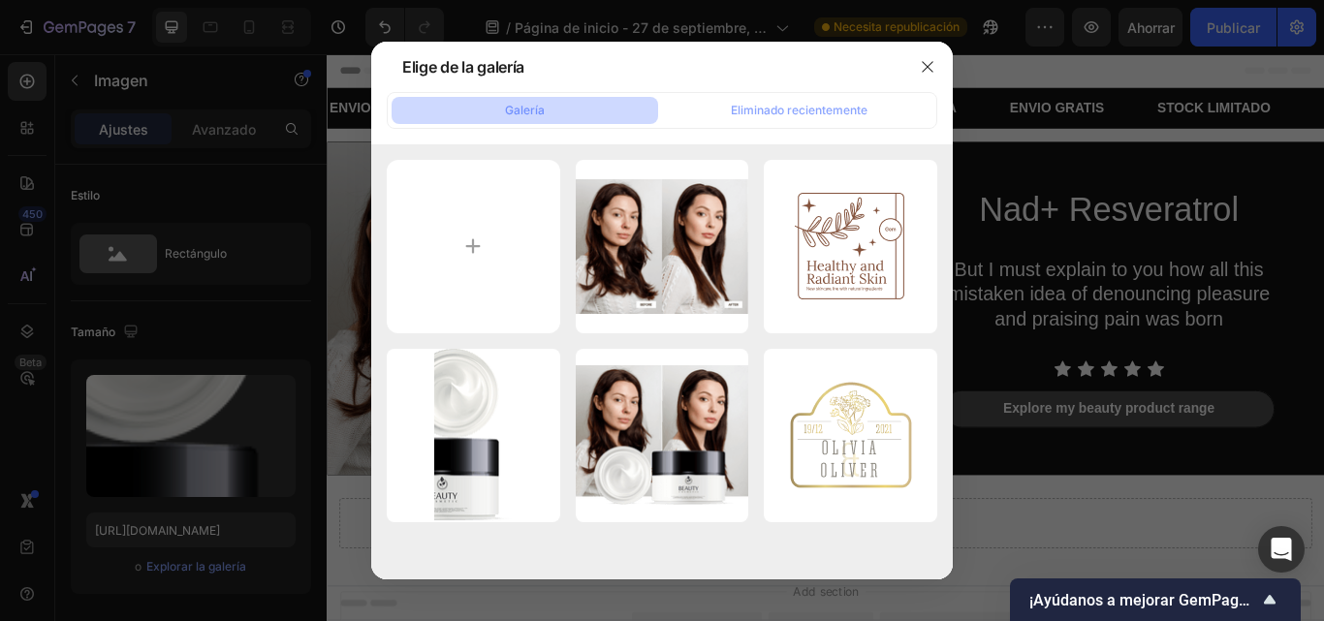
type input "C:\fakepath\CARACTERISTICAS DEL PRODUCTO (14).png"
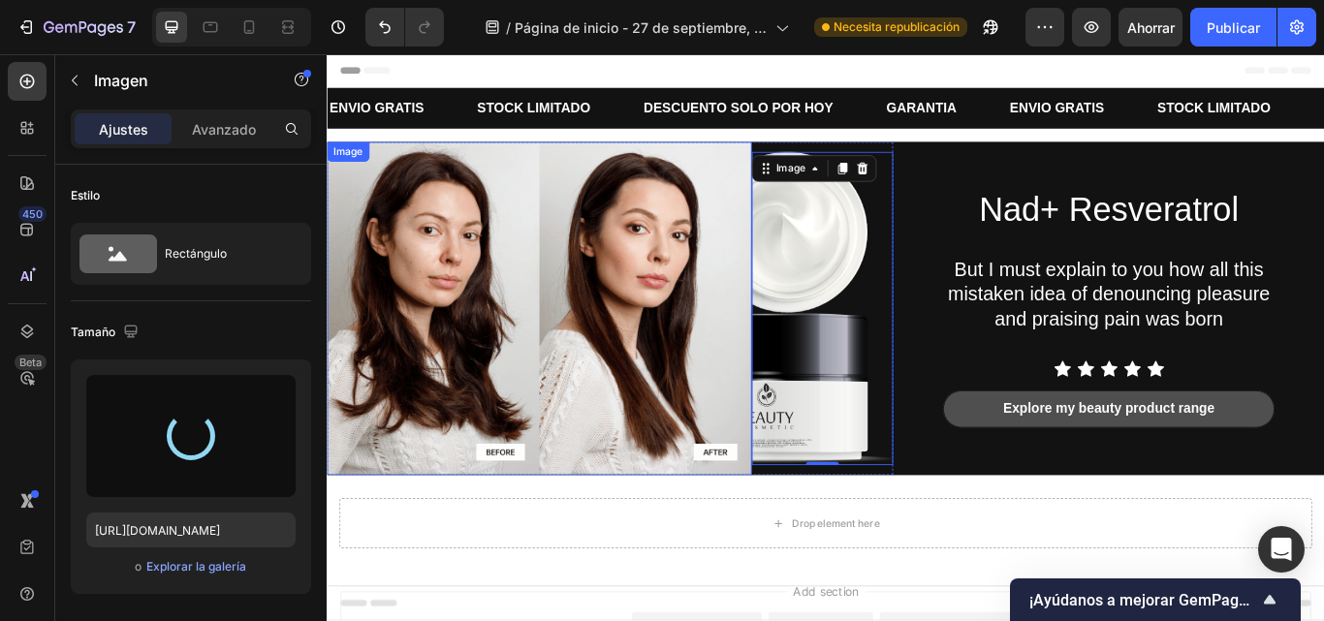
type input "[URL][DOMAIN_NAME]"
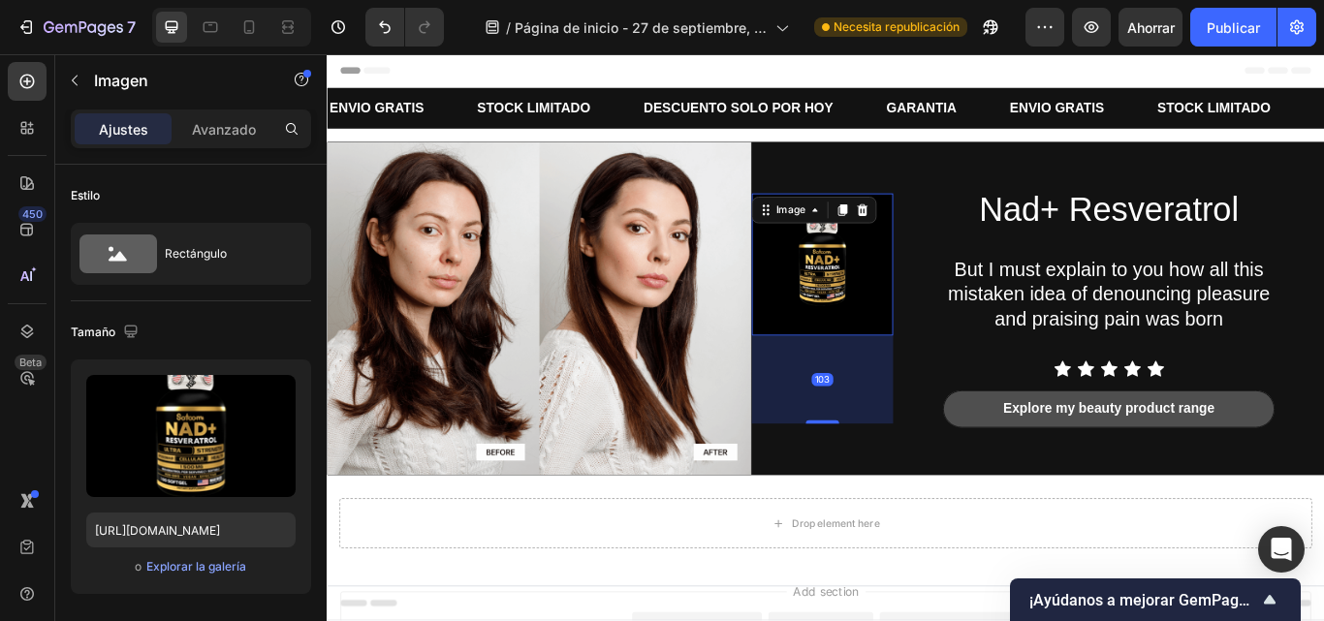
drag, startPoint x: 907, startPoint y: 430, endPoint x: 902, endPoint y: 531, distance: 101.9
click at [902, 531] on div "Image 103" at bounding box center [904, 351] width 165 height 389
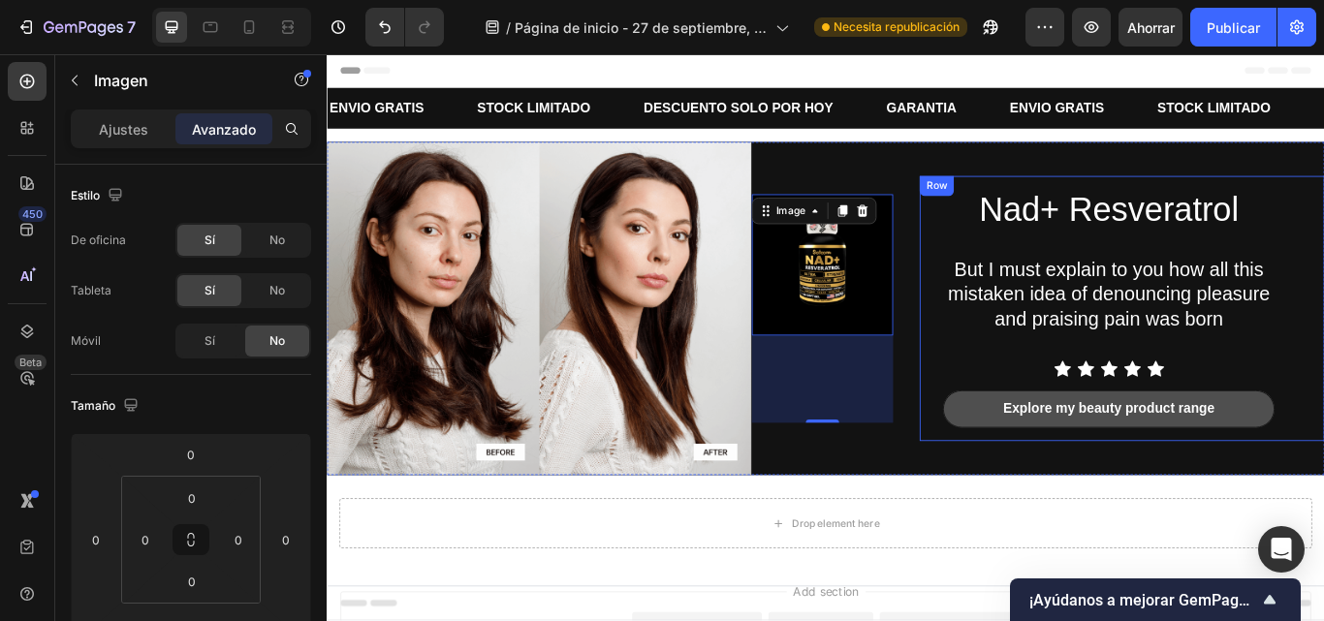
click at [1035, 344] on div "Nad+ Resveratrol Heading But I must explain to you how all this mistaken idea o…" at bounding box center [1254, 351] width 472 height 309
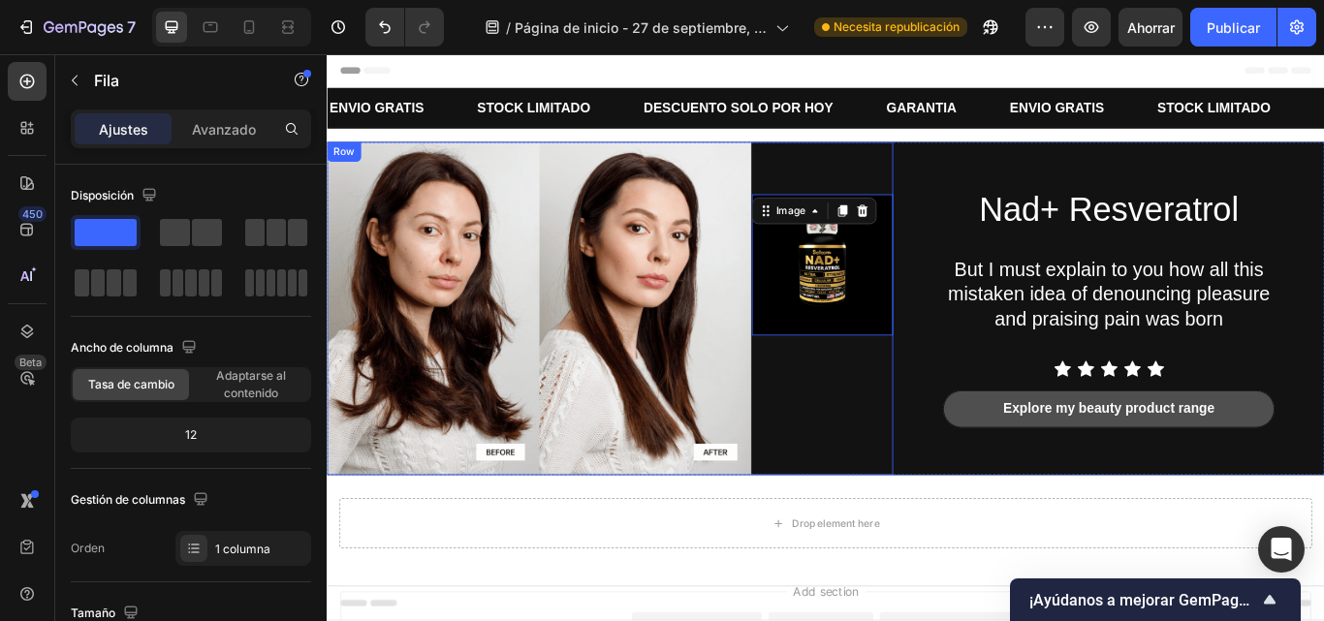
drag, startPoint x: 937, startPoint y: 356, endPoint x: 939, endPoint y: 392, distance: 36.0
click at [939, 392] on div "Image 0" at bounding box center [904, 351] width 165 height 389
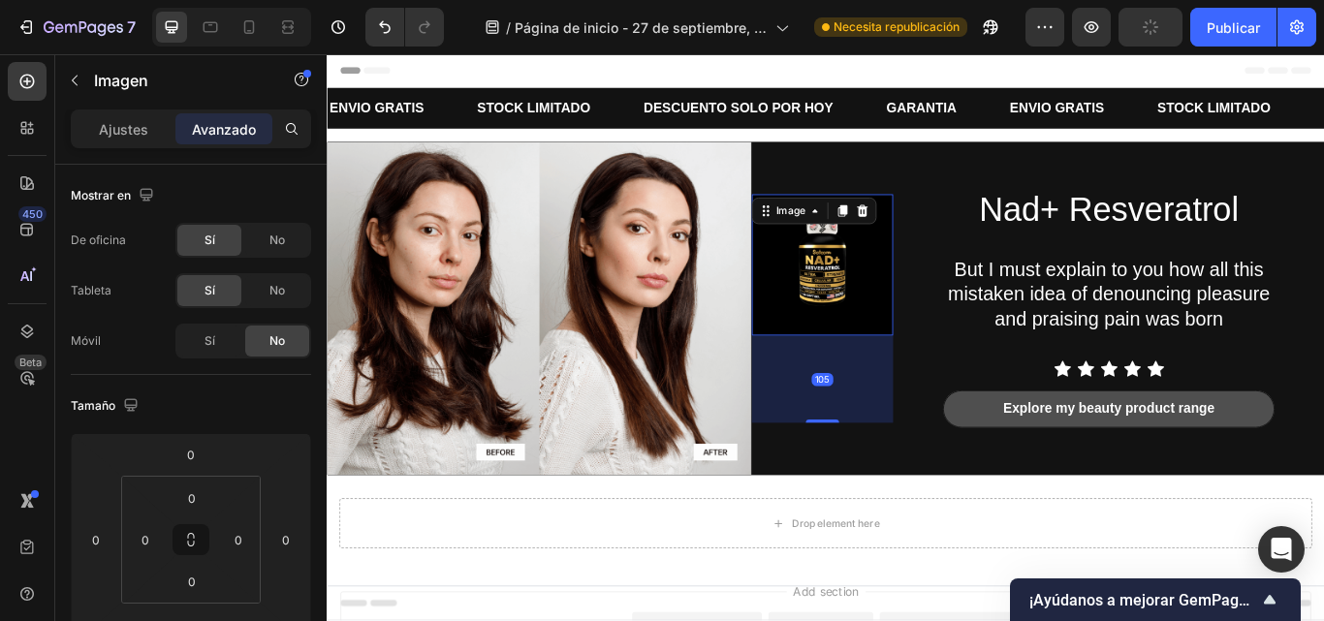
click at [860, 321] on img at bounding box center [904, 300] width 165 height 165
click at [944, 527] on div "Image 105" at bounding box center [904, 351] width 165 height 389
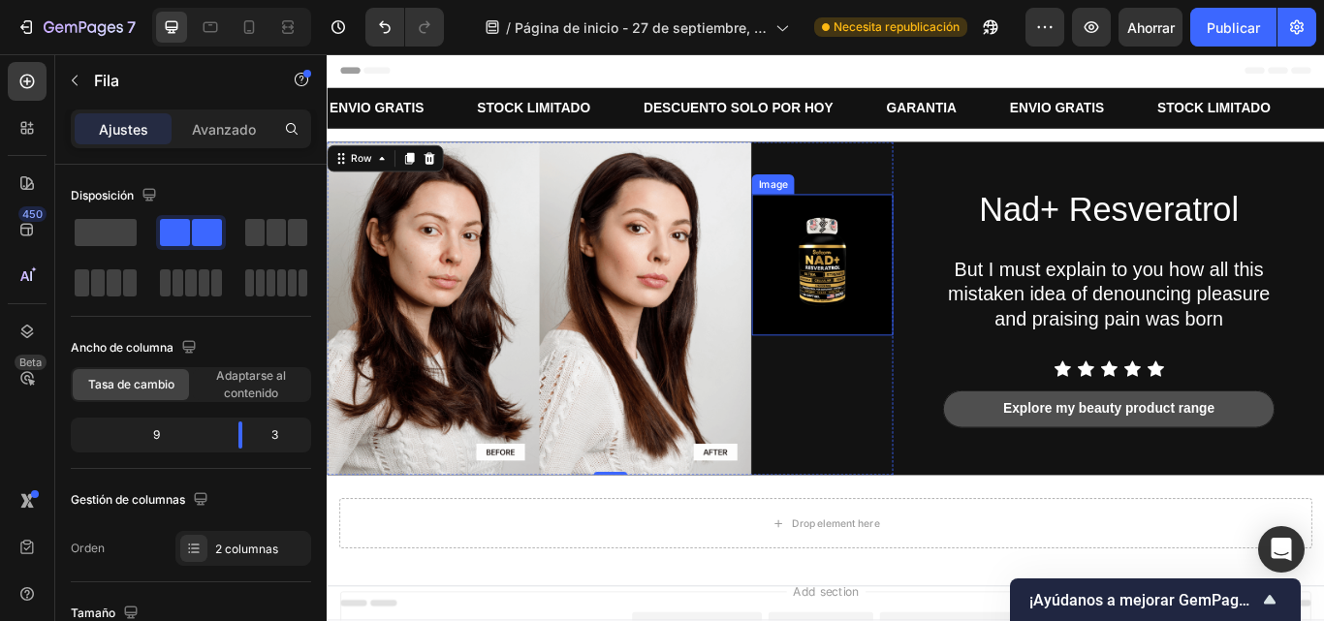
click at [904, 368] on img at bounding box center [904, 300] width 165 height 165
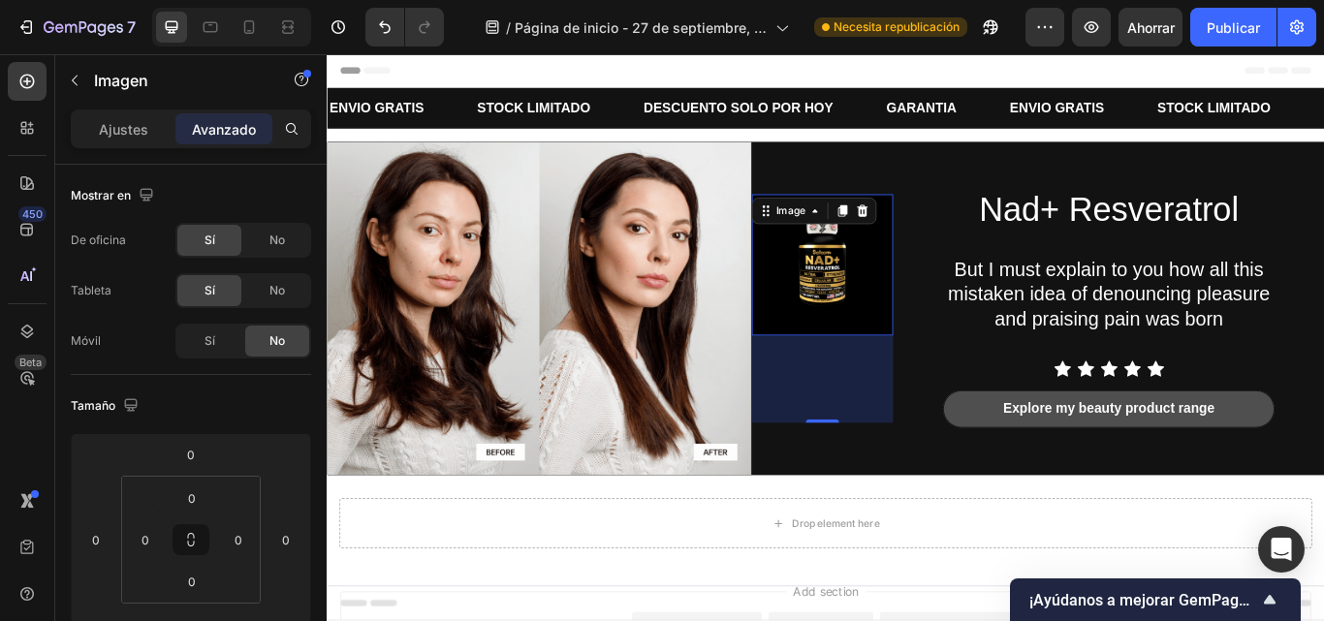
click at [870, 357] on img at bounding box center [904, 300] width 165 height 165
click at [846, 343] on img at bounding box center [904, 300] width 165 height 165
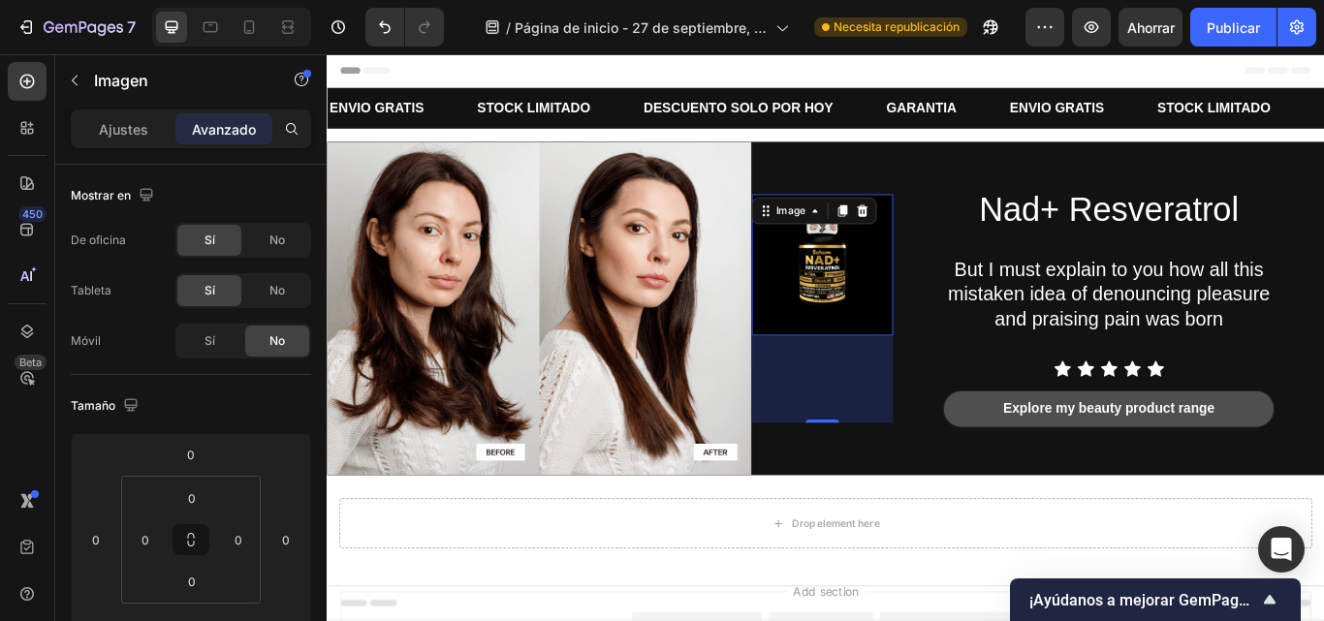
click at [846, 343] on img at bounding box center [904, 300] width 165 height 165
drag, startPoint x: 124, startPoint y: 144, endPoint x: 122, endPoint y: 130, distance: 14.7
click at [122, 130] on div "Ajustes Avanzado" at bounding box center [191, 129] width 240 height 39
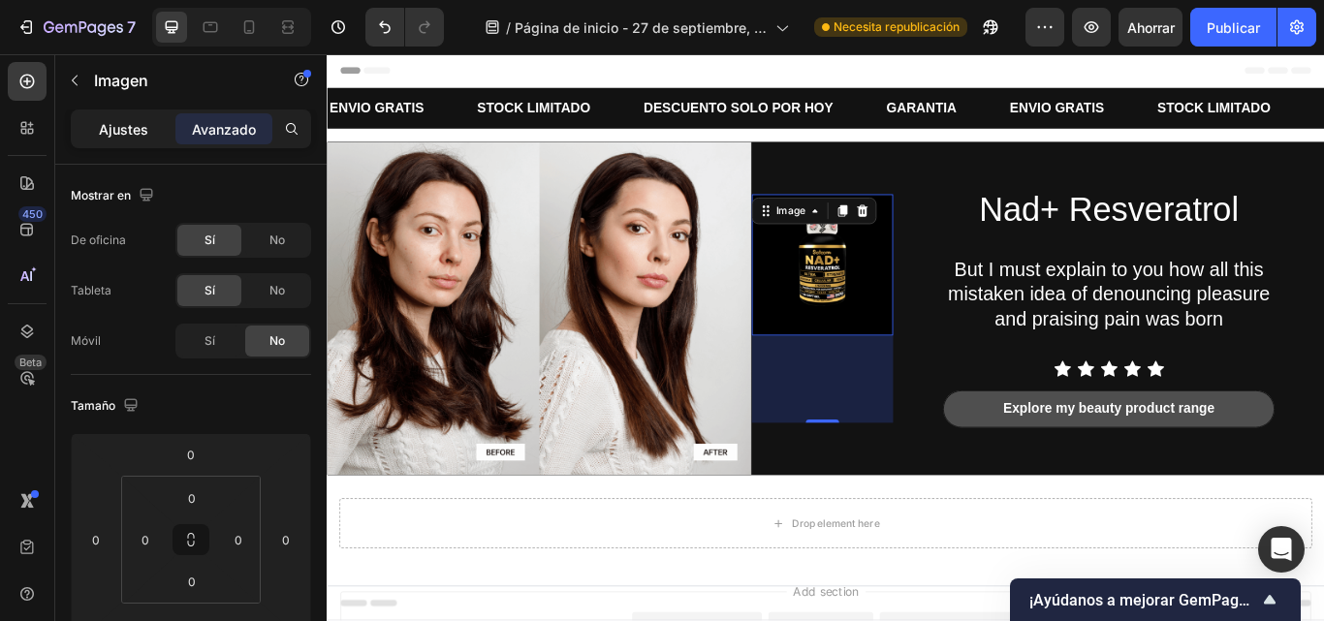
click at [122, 130] on font "Ajustes" at bounding box center [123, 129] width 49 height 16
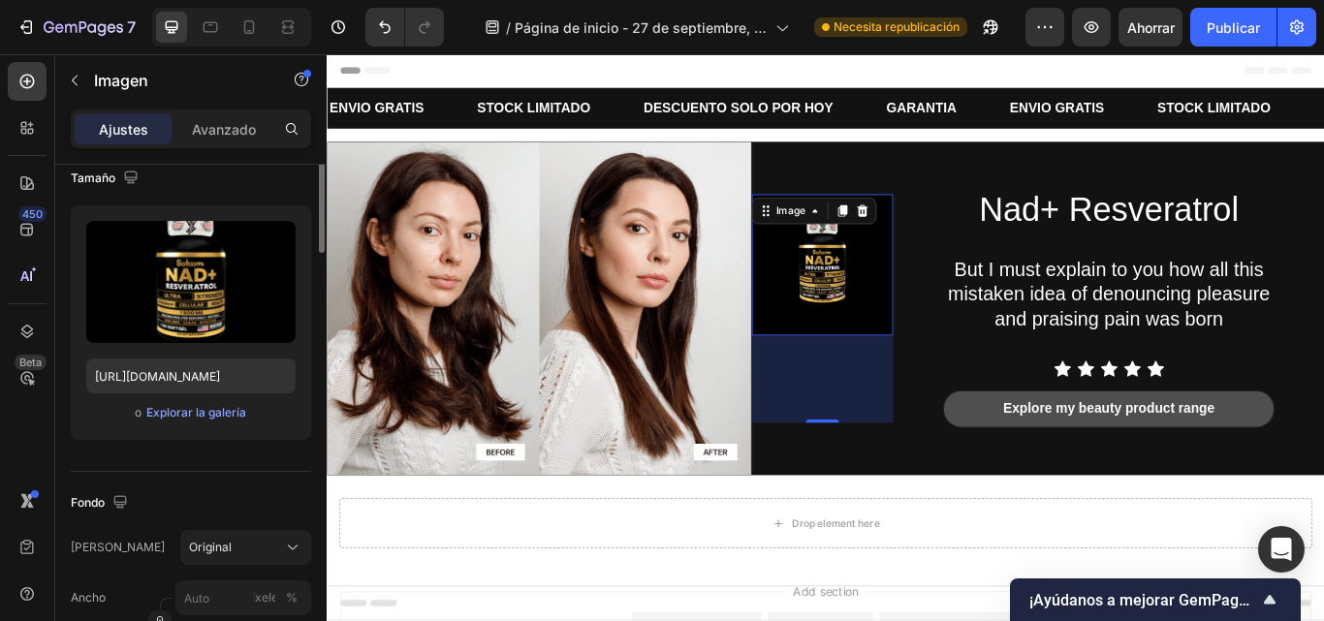
scroll to position [48, 0]
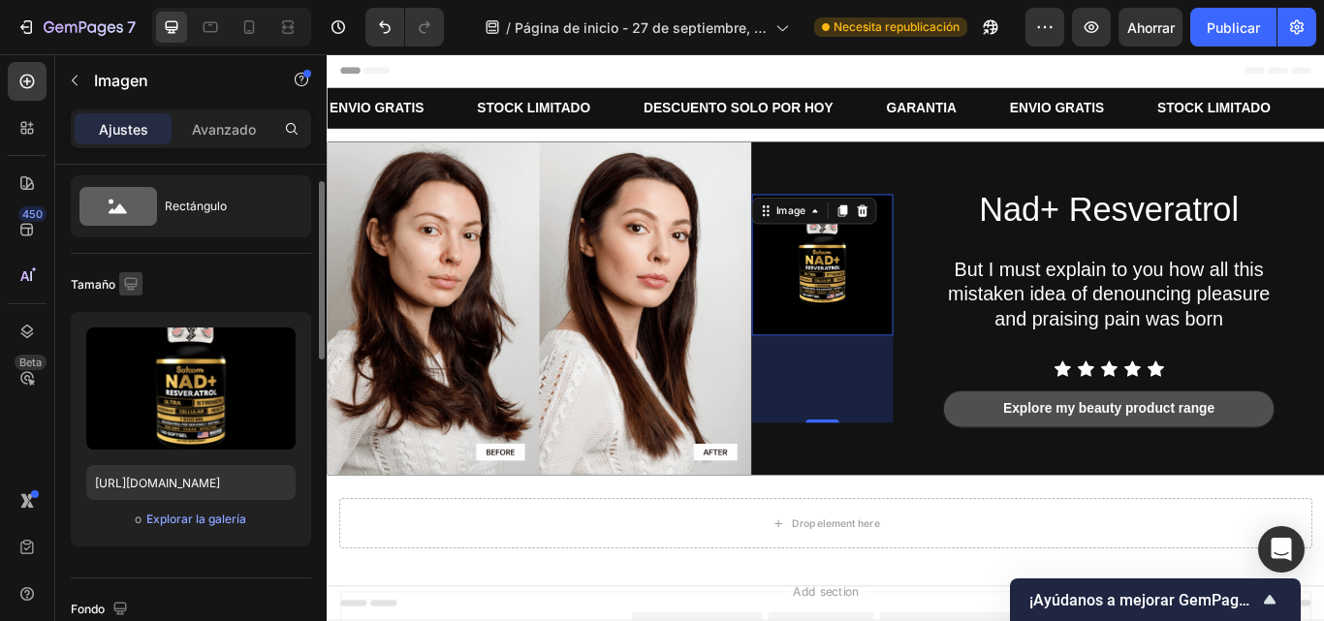
click at [130, 284] on icon "button" at bounding box center [130, 283] width 13 height 13
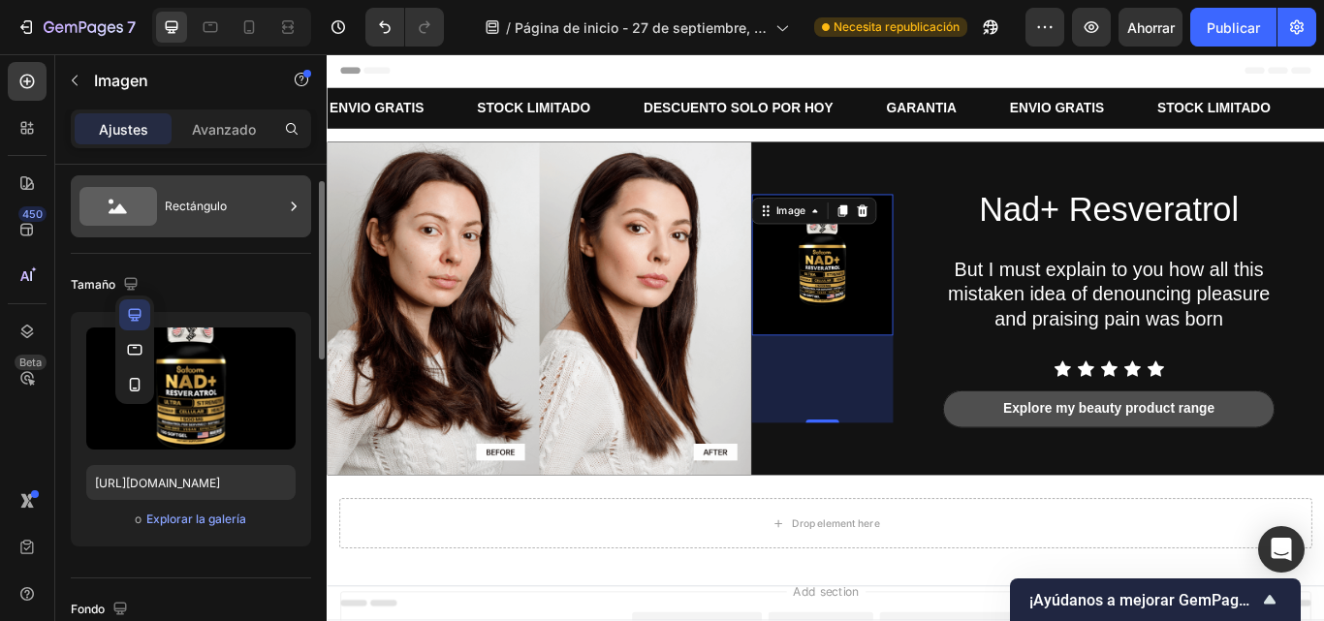
click at [207, 199] on font "Rectángulo" at bounding box center [196, 206] width 62 height 15
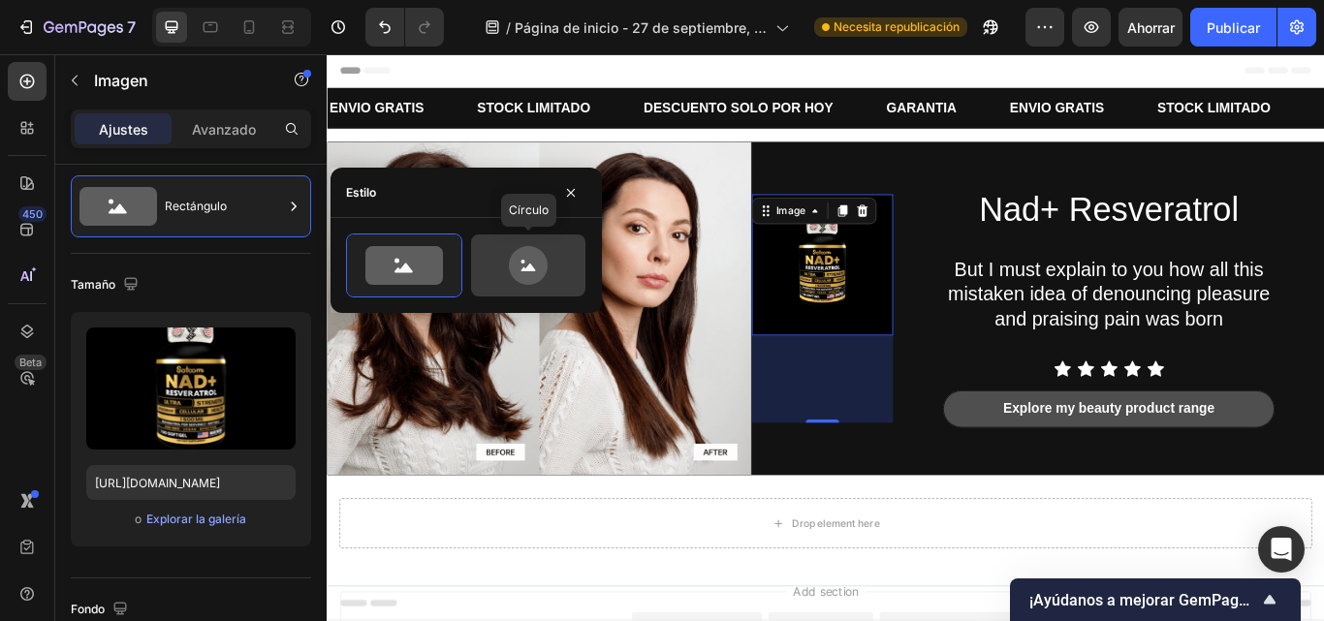
click at [544, 271] on icon at bounding box center [528, 265] width 39 height 39
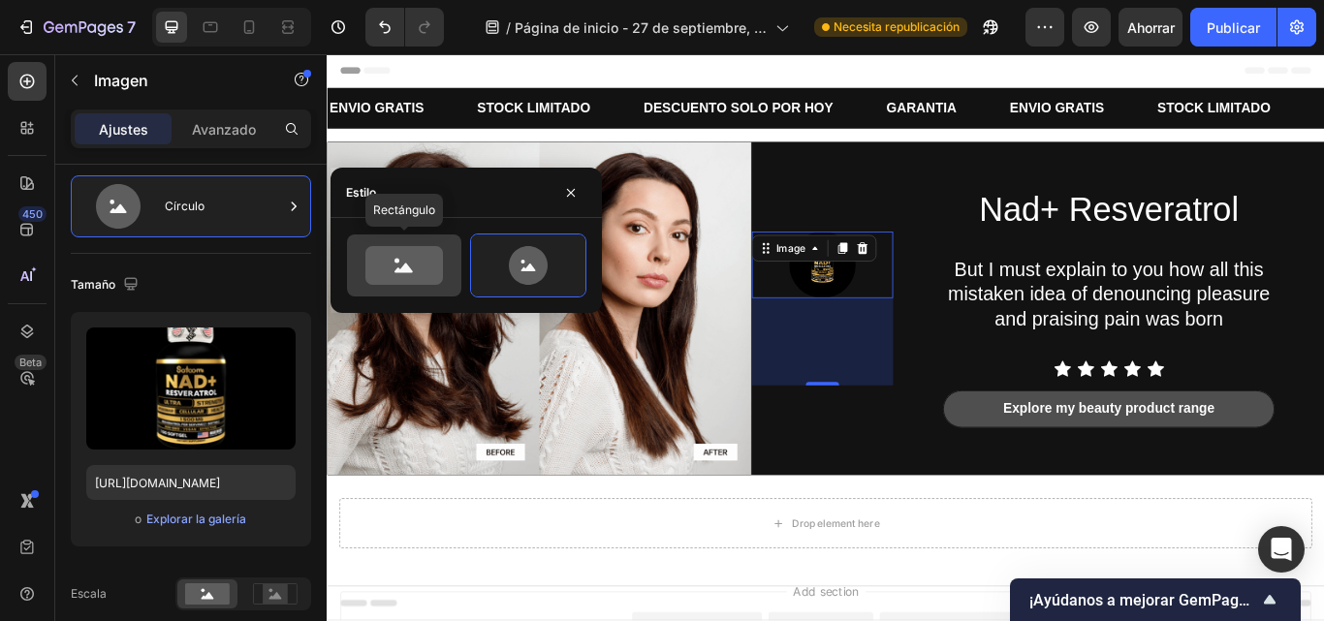
click at [427, 270] on icon at bounding box center [405, 265] width 78 height 39
type input "100"
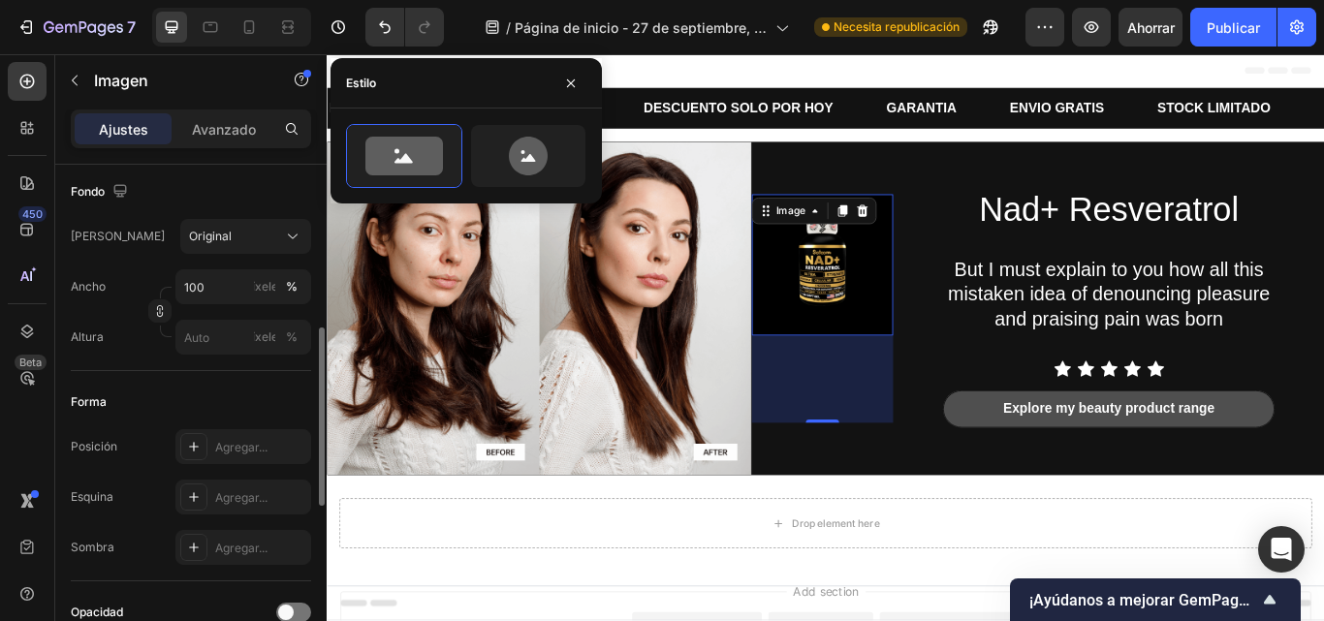
scroll to position [434, 0]
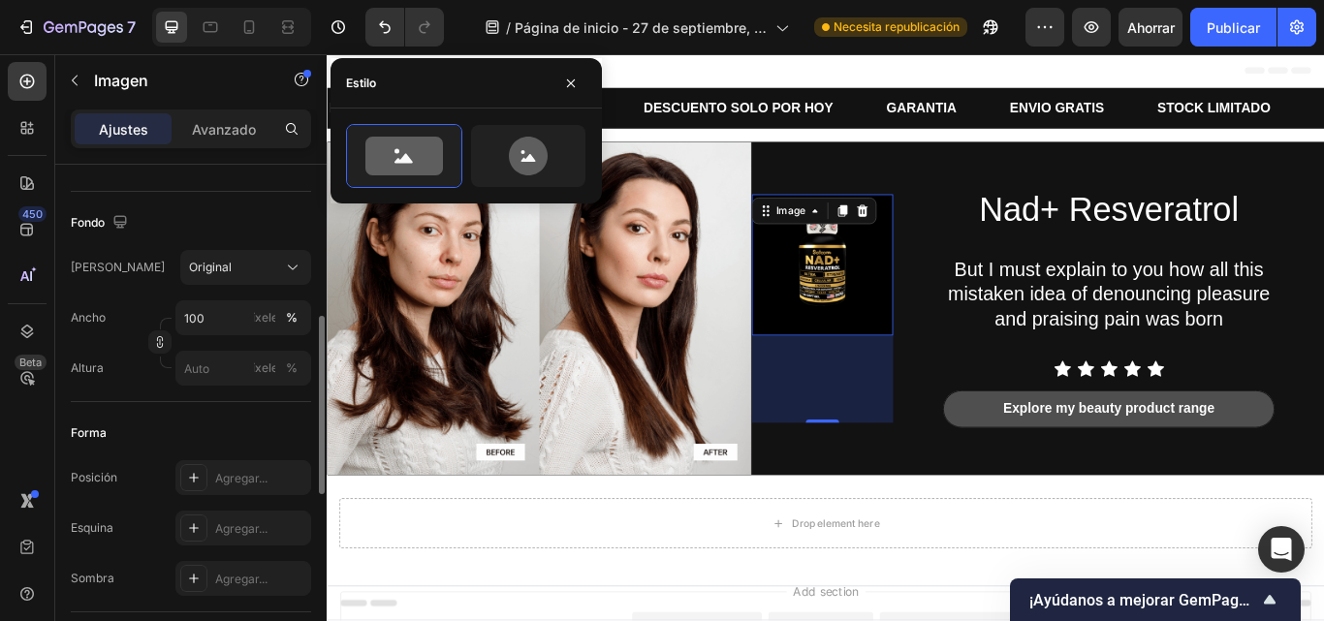
click at [218, 424] on div "Forma" at bounding box center [191, 433] width 240 height 31
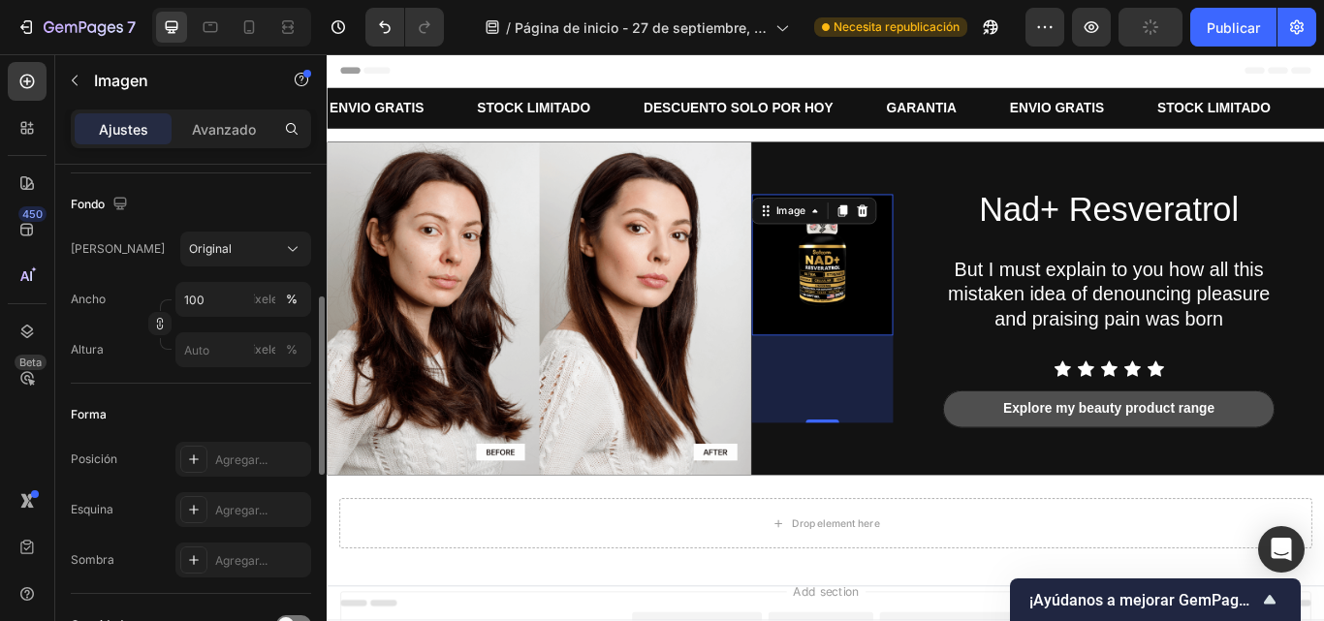
scroll to position [433, 0]
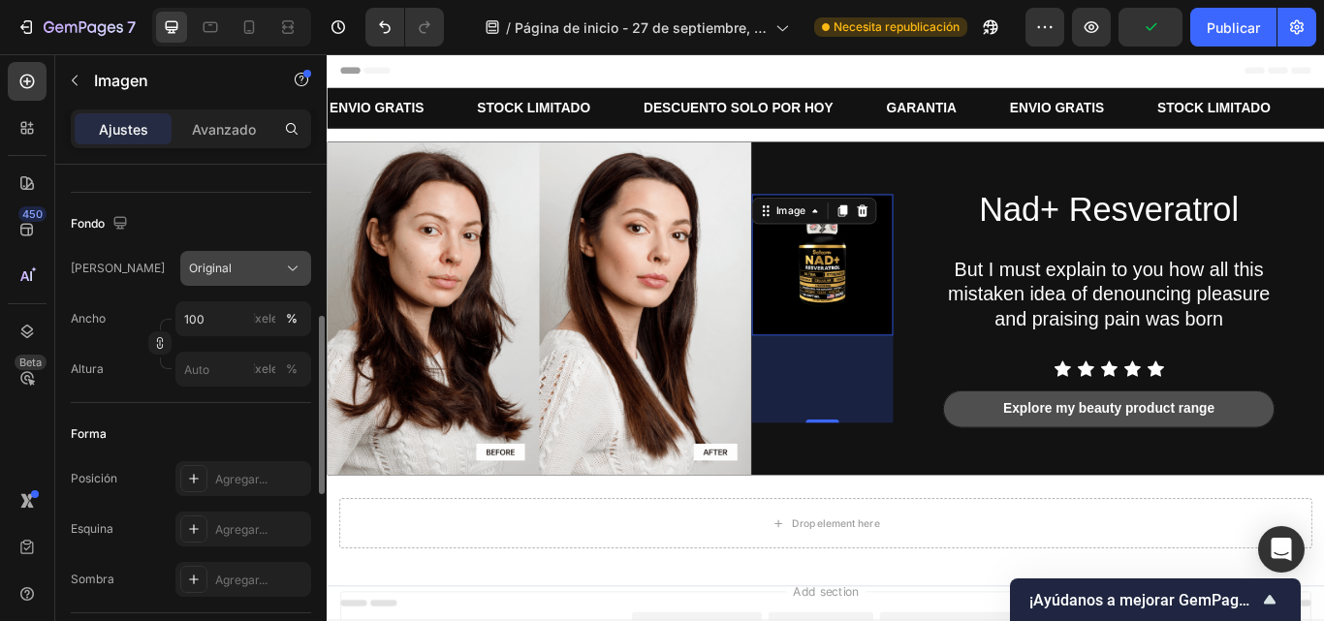
click at [238, 279] on button "Original" at bounding box center [245, 268] width 131 height 35
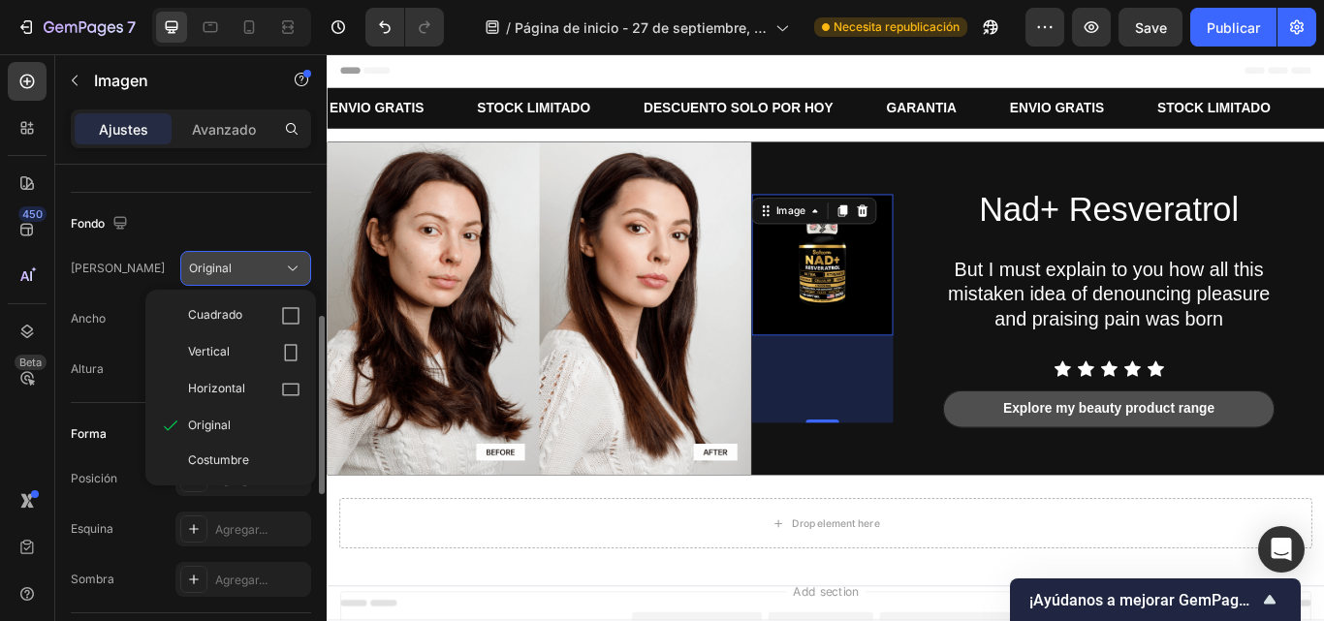
click at [238, 279] on button "Original" at bounding box center [245, 268] width 131 height 35
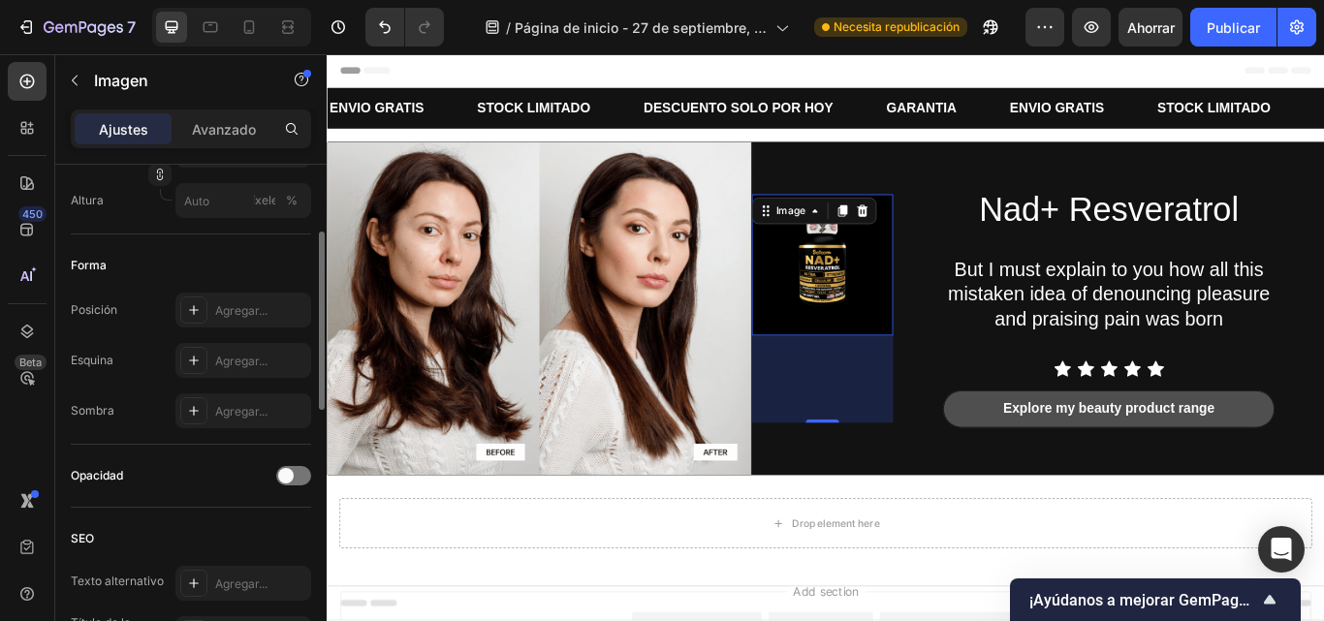
scroll to position [484, 0]
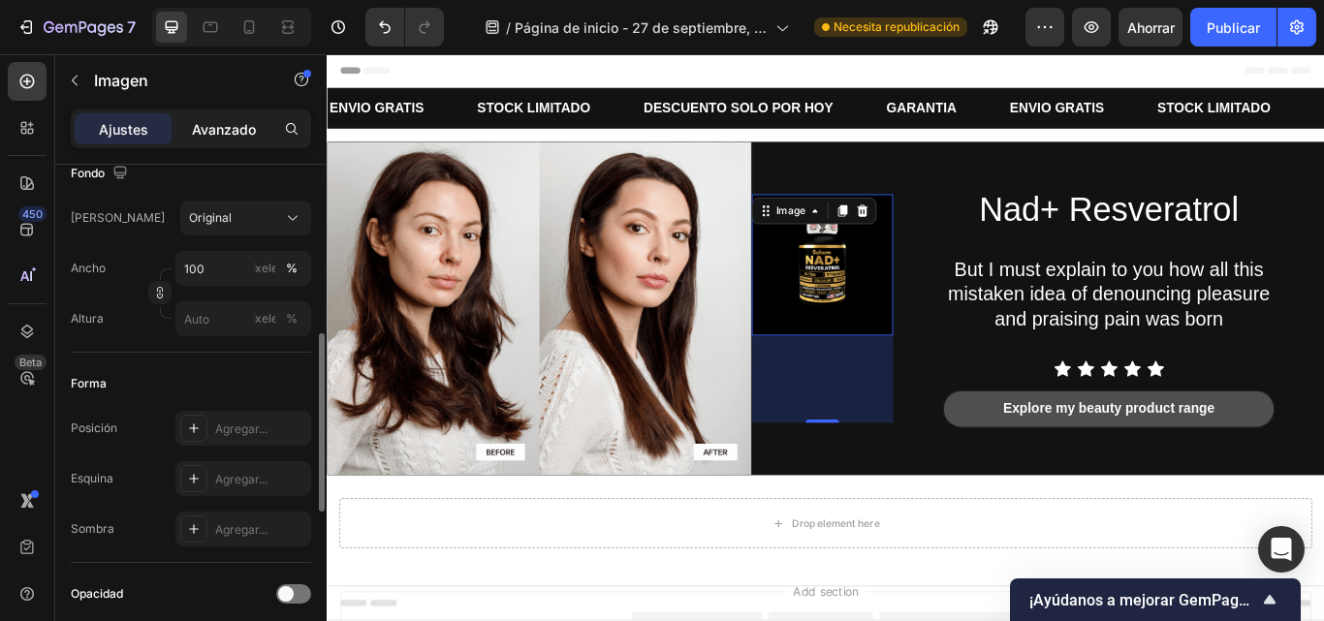
click at [207, 113] on div "Avanzado" at bounding box center [223, 128] width 97 height 31
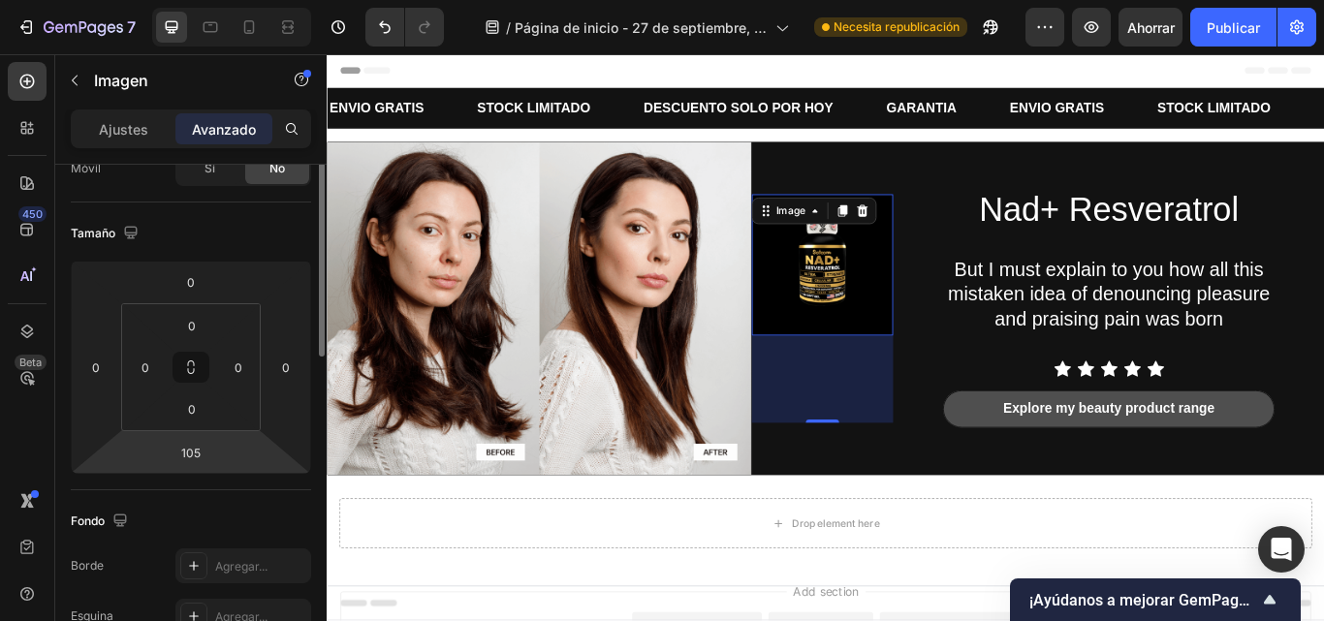
scroll to position [124, 0]
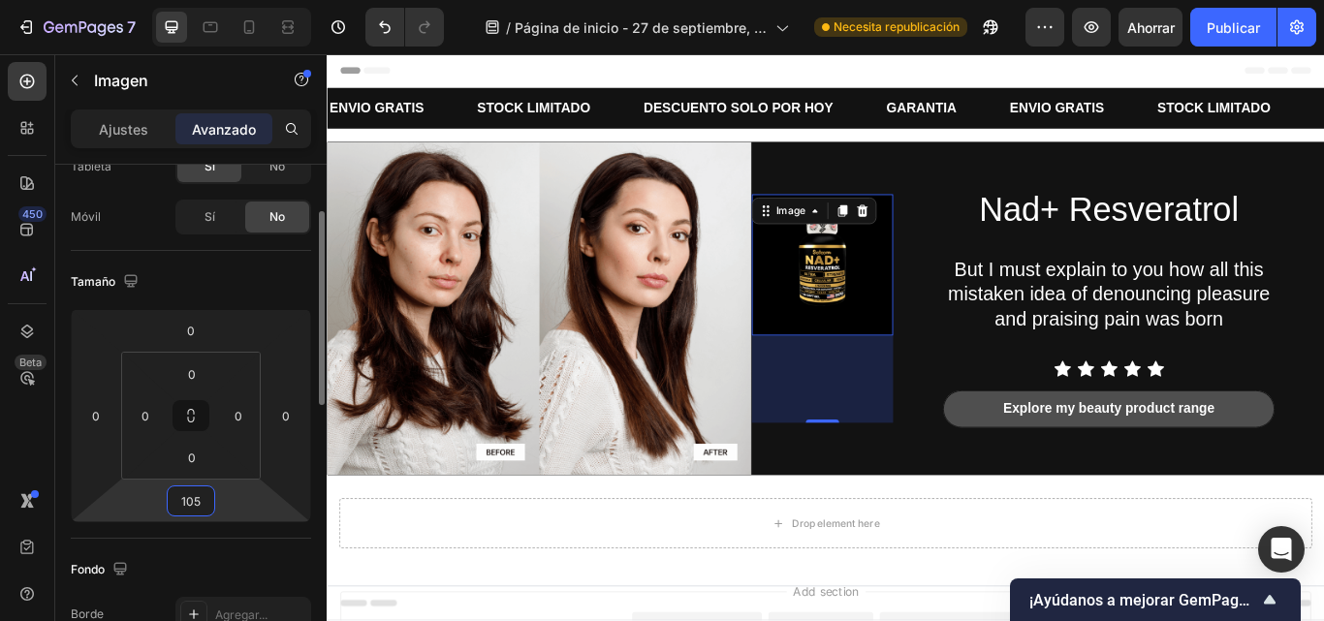
click at [197, 508] on input "105" at bounding box center [191, 501] width 39 height 29
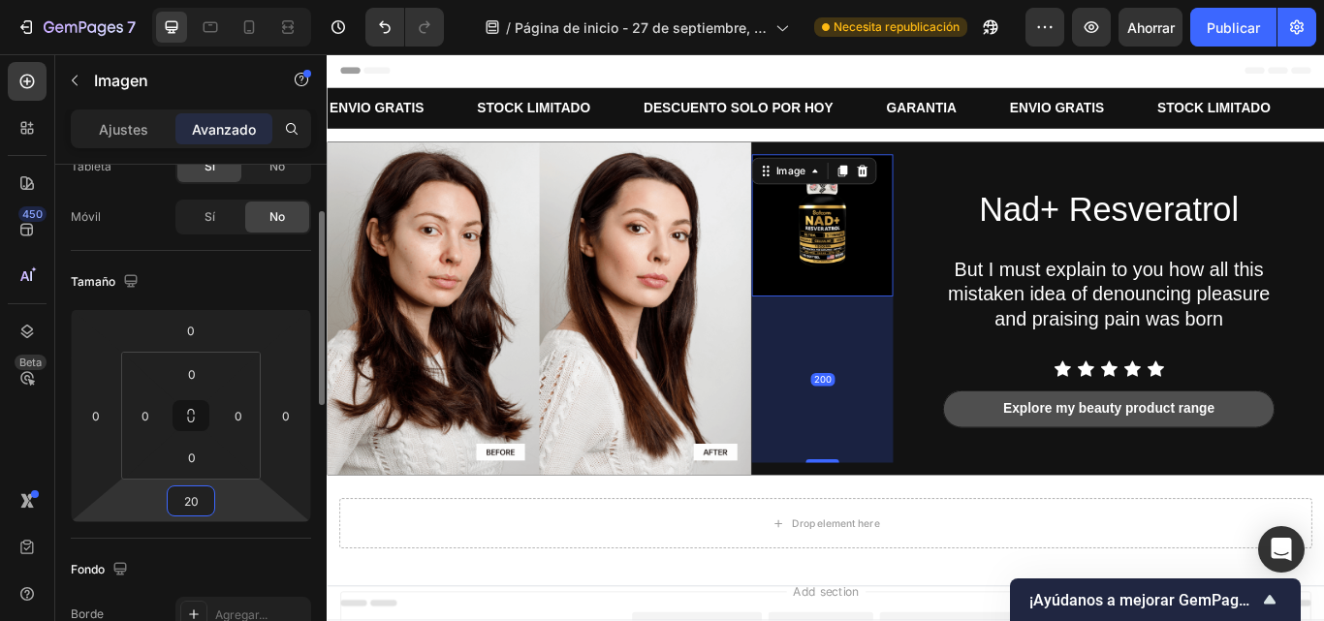
type input "2"
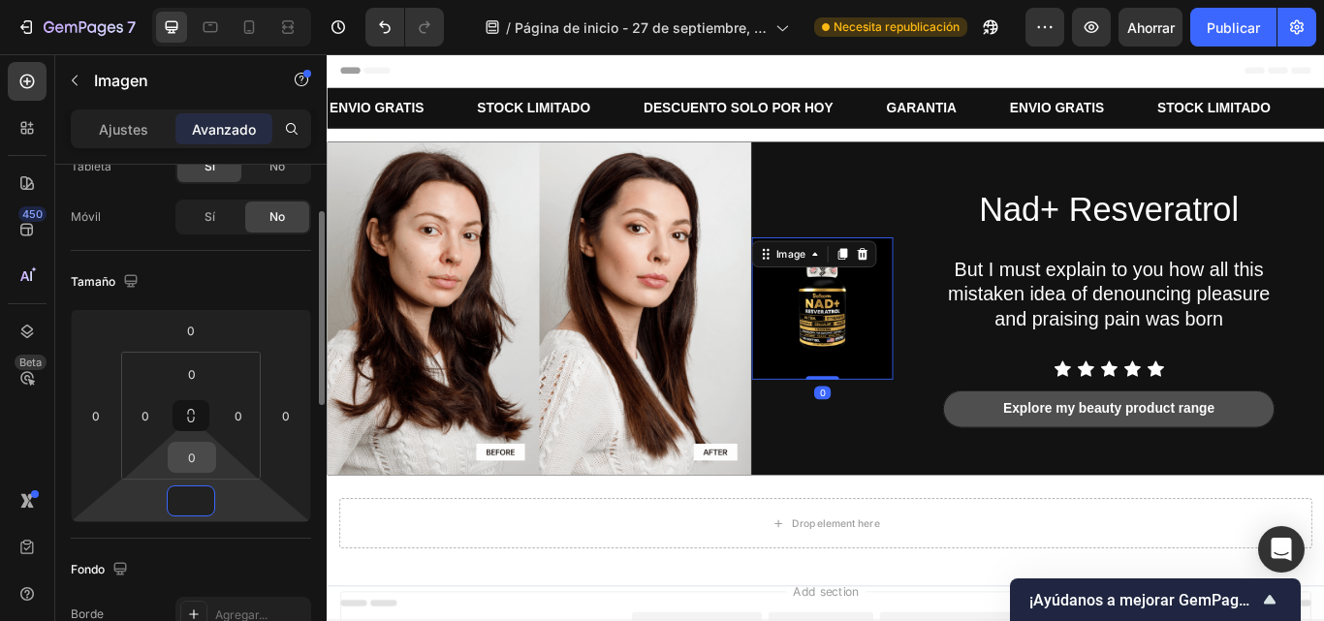
type input "0"
click at [198, 457] on input "0" at bounding box center [192, 457] width 39 height 29
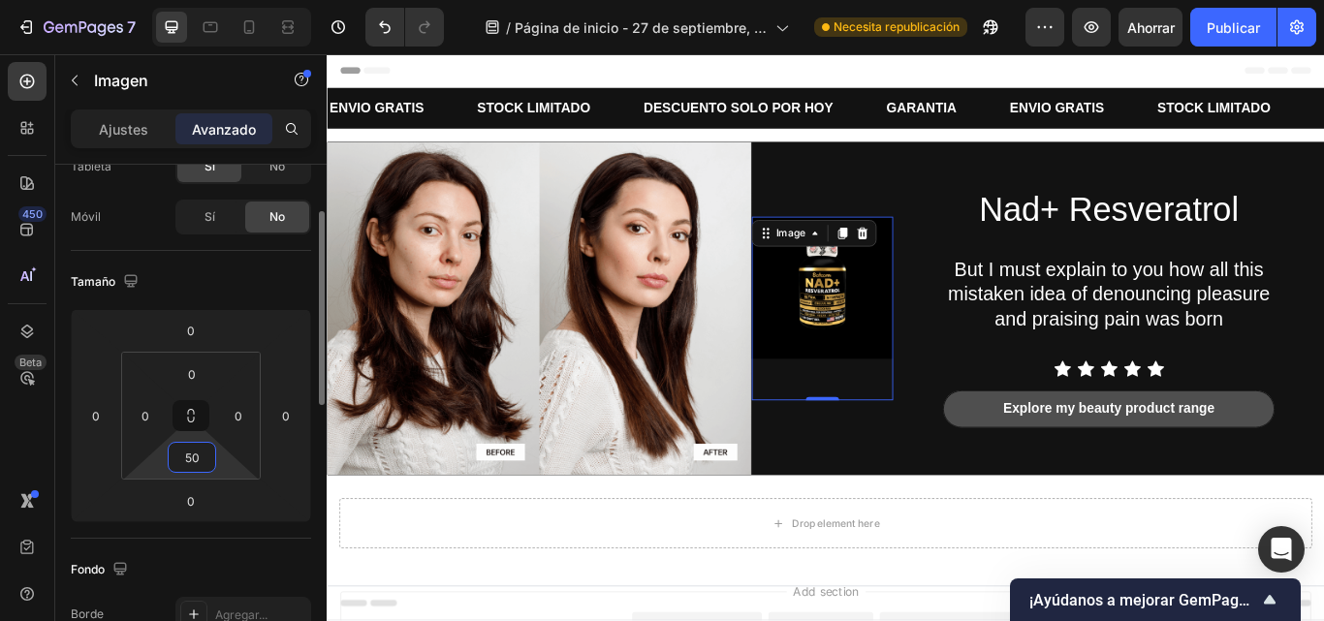
type input "5"
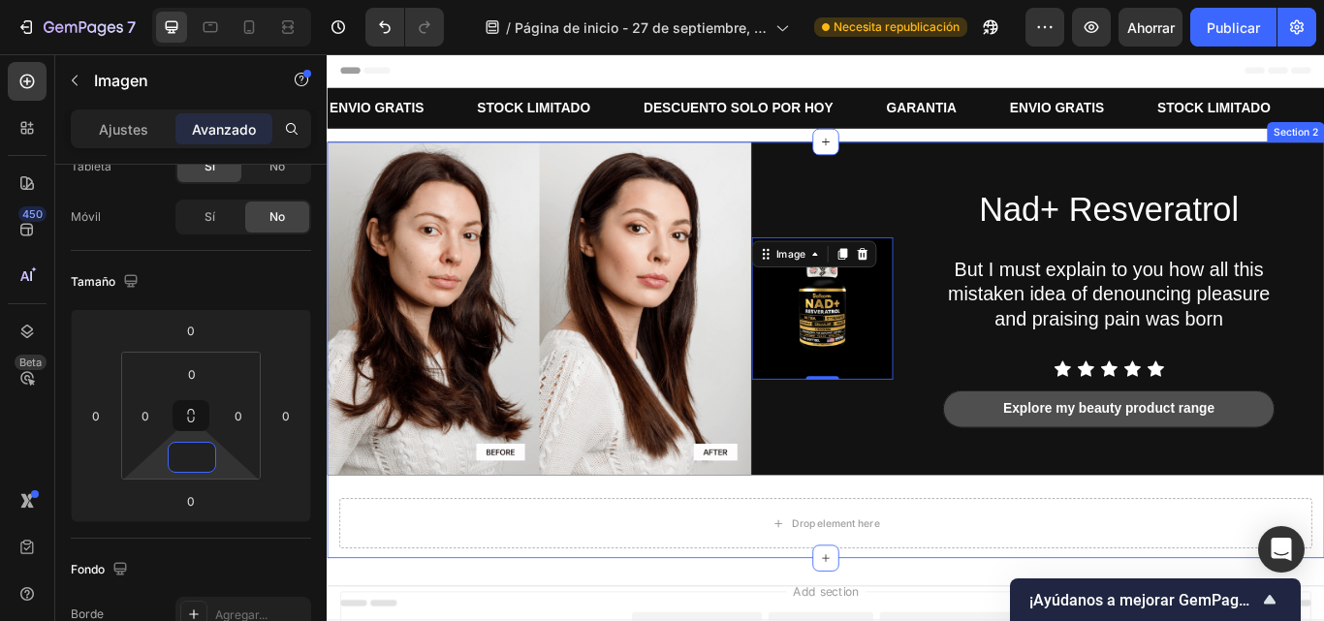
click at [1023, 543] on div "Nad+ Resveratrol Heading But I must explain to you how all this mistaken idea o…" at bounding box center [908, 400] width 1163 height 486
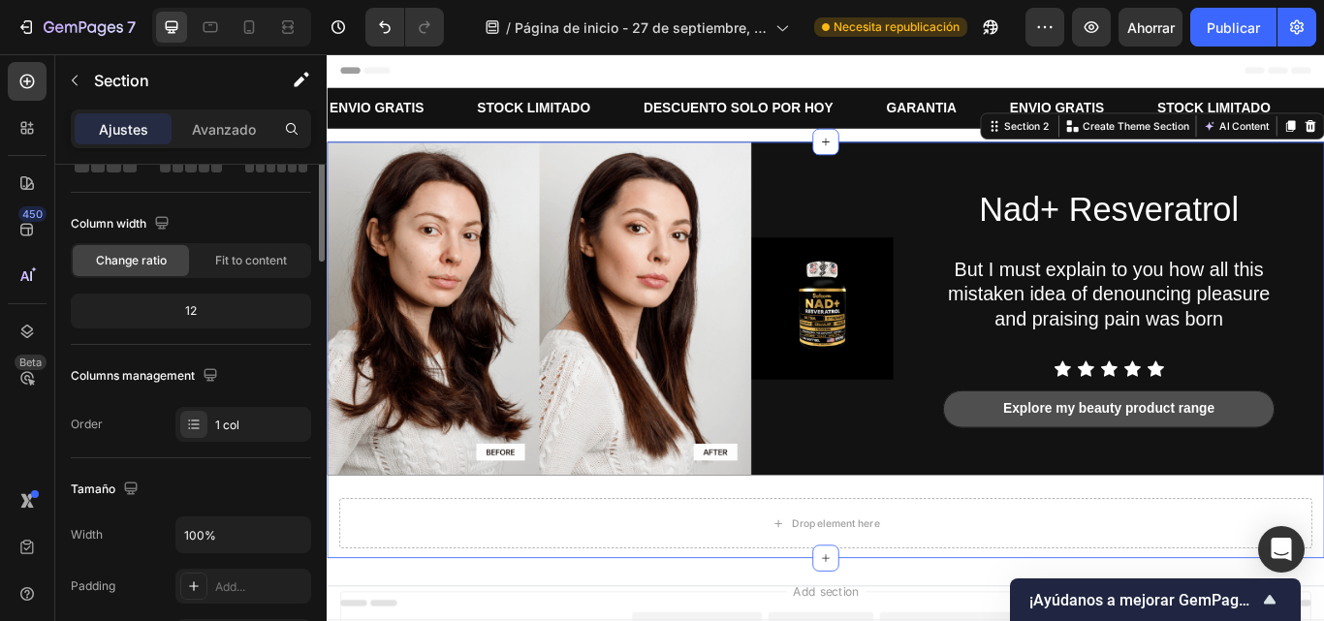
scroll to position [0, 0]
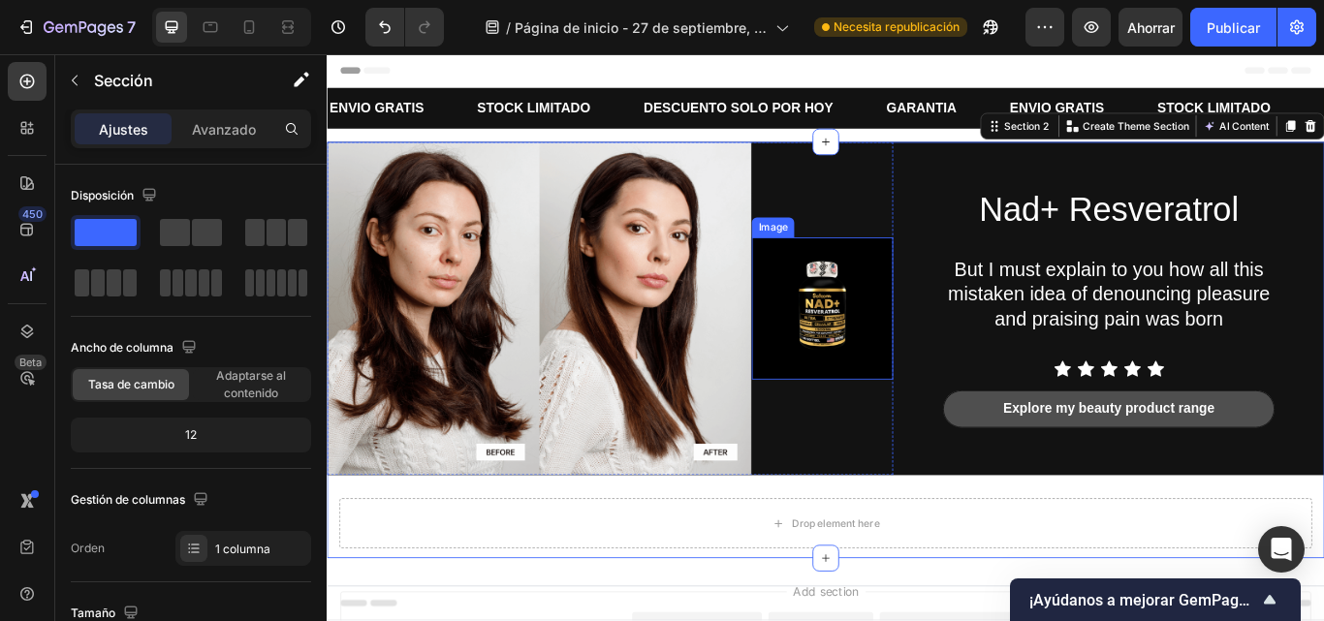
click at [913, 377] on img at bounding box center [904, 351] width 165 height 165
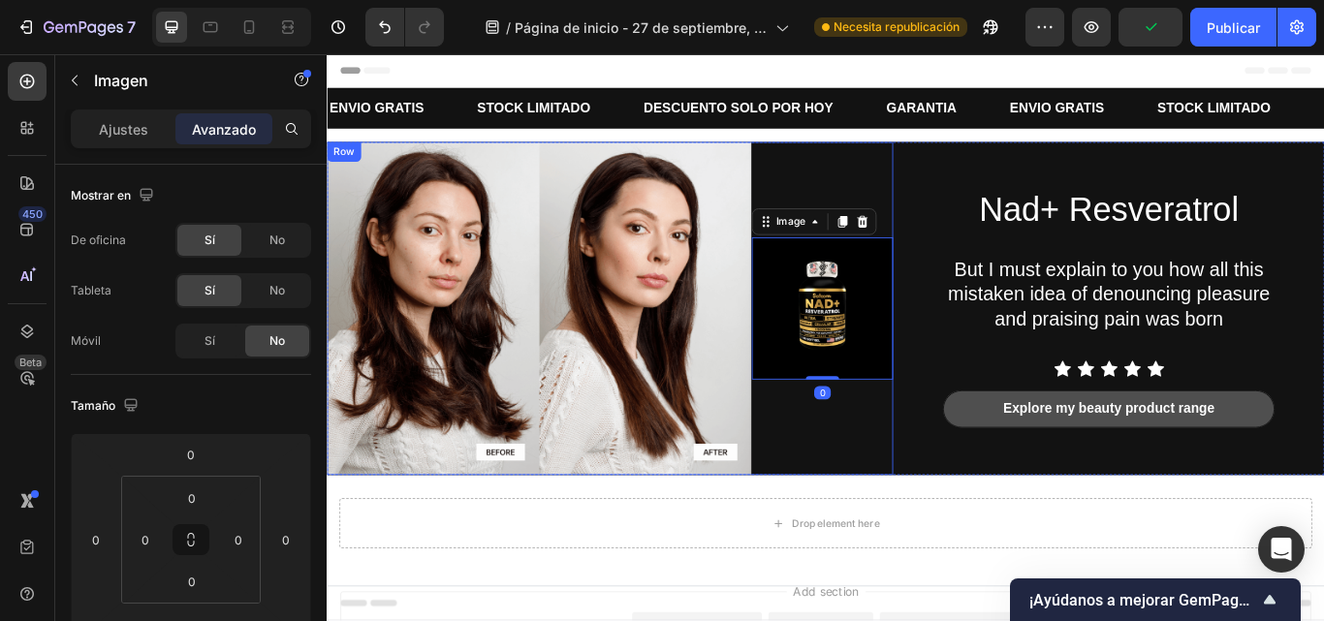
click at [851, 195] on div "Image 0" at bounding box center [904, 351] width 165 height 389
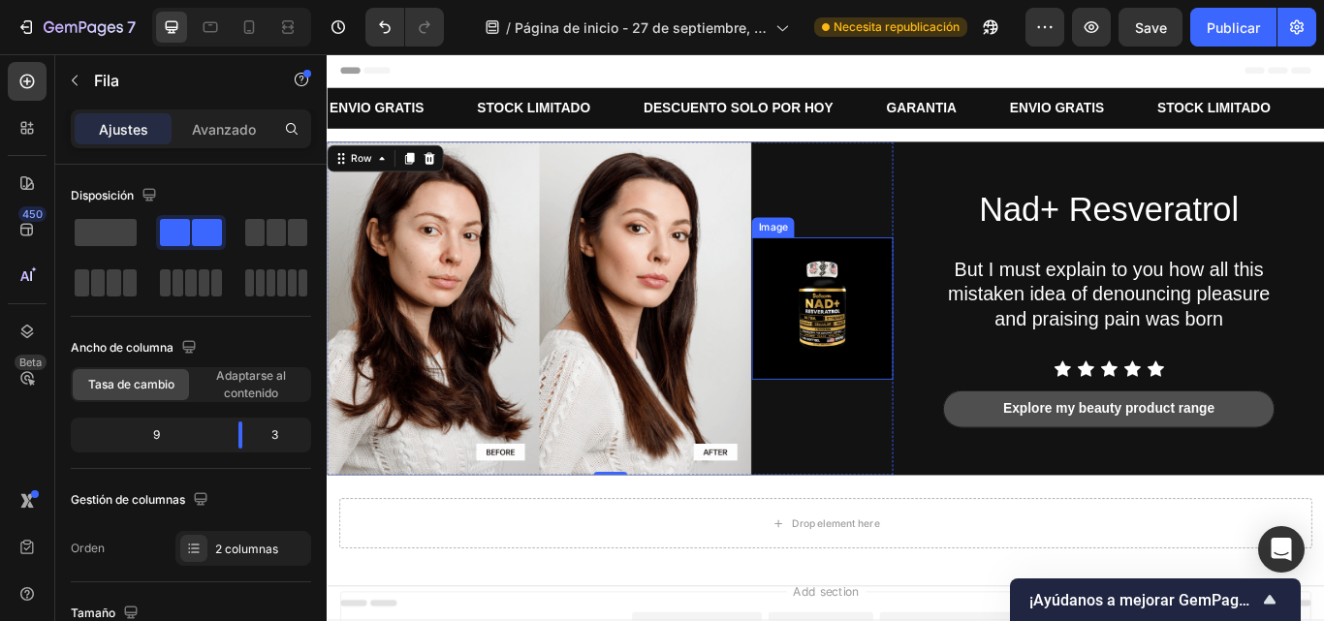
click at [886, 309] on img at bounding box center [904, 351] width 165 height 165
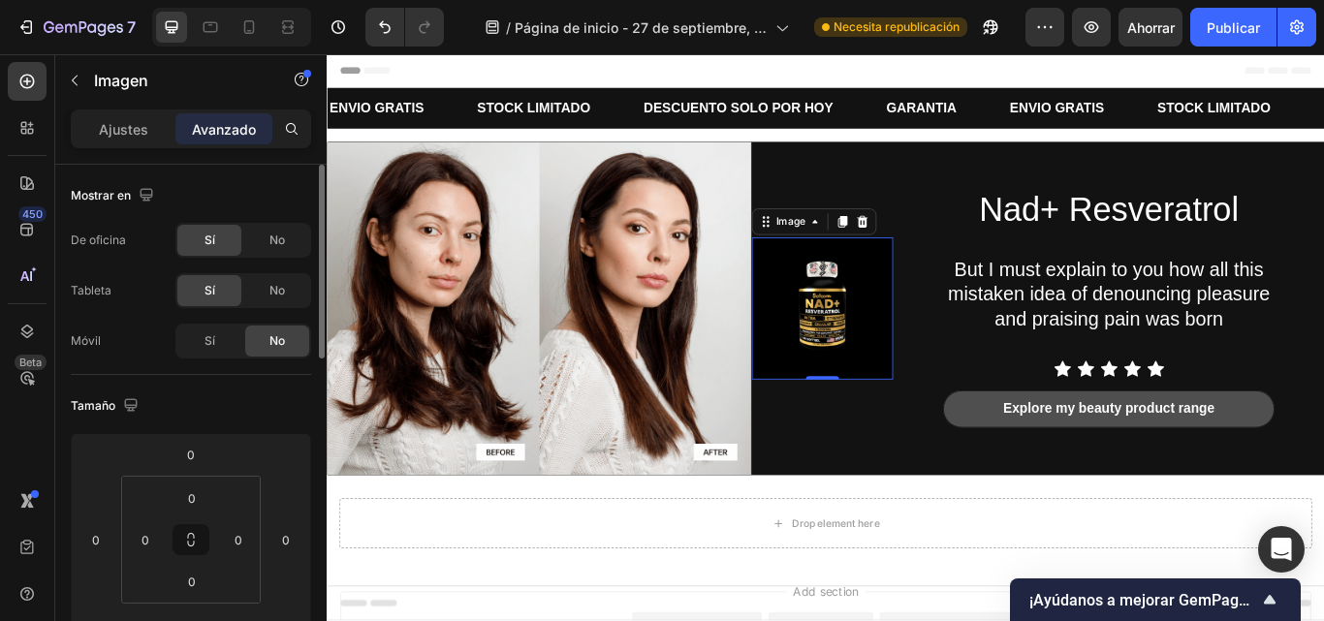
click at [278, 344] on font "No" at bounding box center [278, 341] width 16 height 15
click at [258, 344] on div "No" at bounding box center [277, 341] width 64 height 31
click at [215, 340] on div "Sí" at bounding box center [209, 341] width 64 height 31
click at [233, 23] on div at bounding box center [231, 27] width 159 height 39
click at [259, 21] on icon at bounding box center [248, 26] width 19 height 19
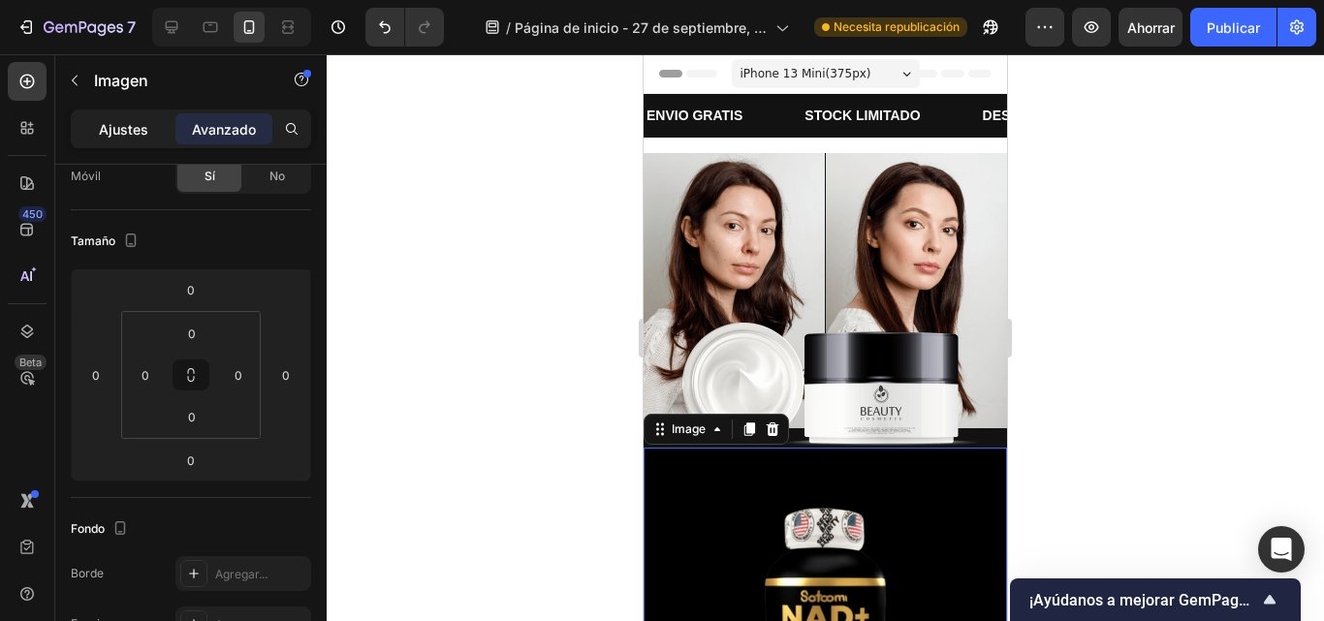
click at [119, 136] on font "Ajustes" at bounding box center [123, 129] width 49 height 16
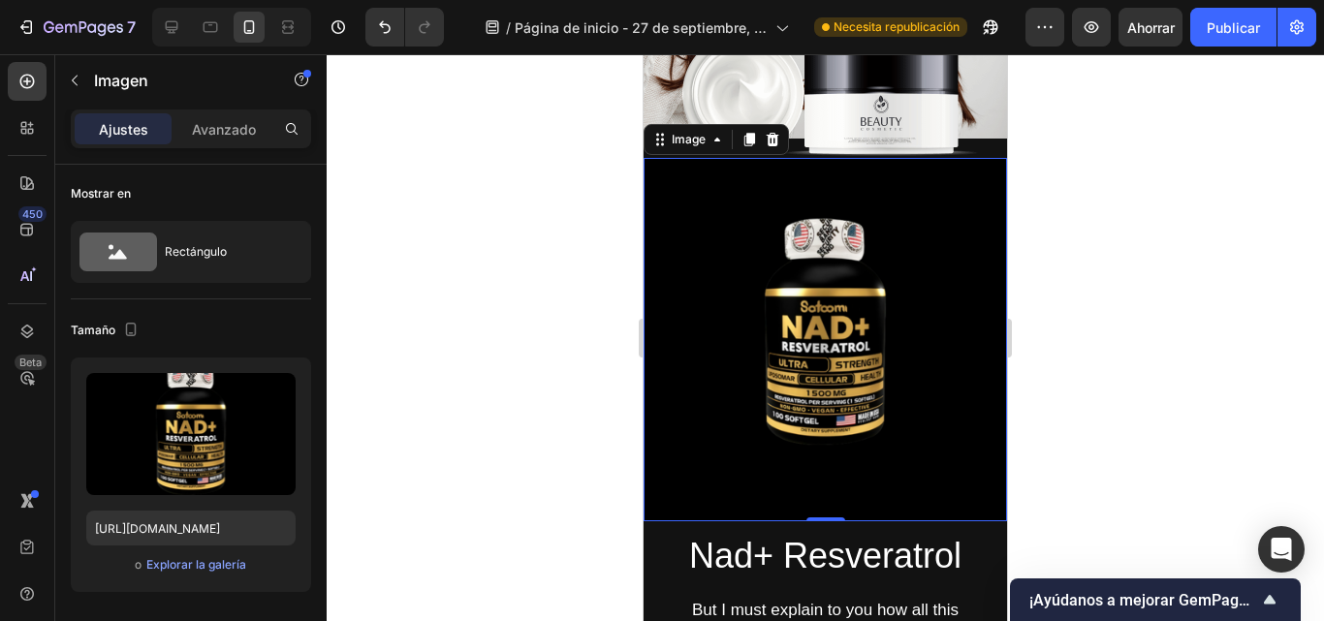
scroll to position [289, 0]
click at [216, 131] on font "Avanzado" at bounding box center [224, 129] width 64 height 16
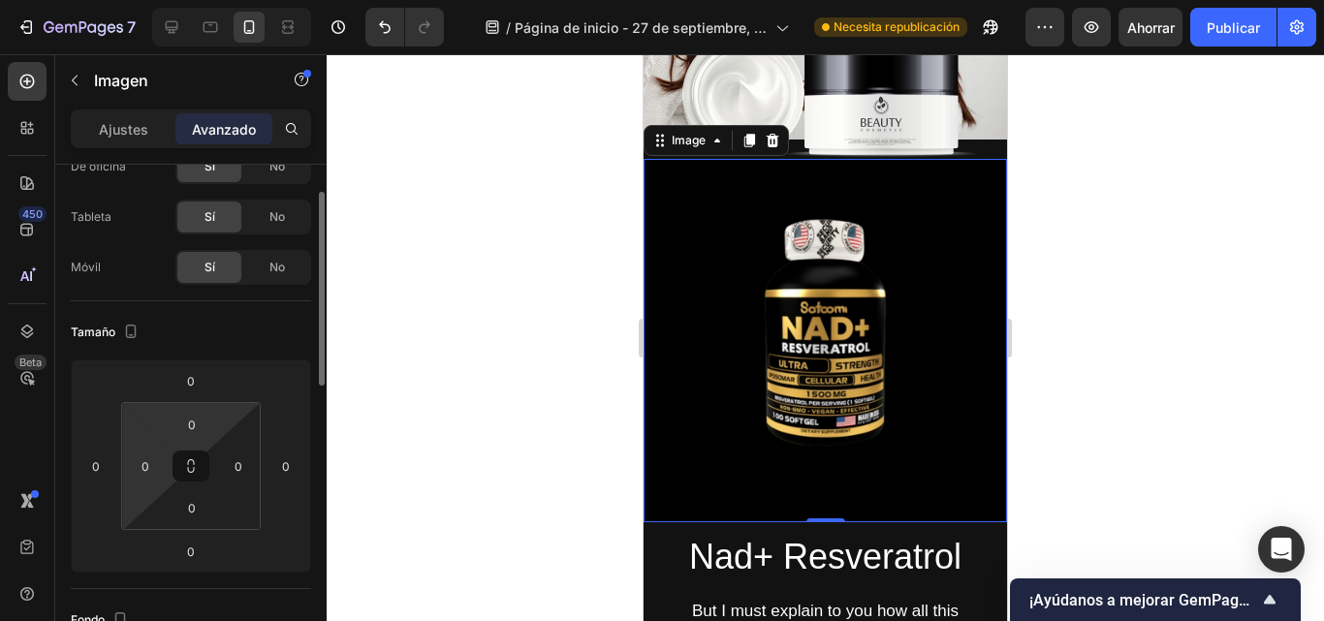
scroll to position [73, 0]
click at [223, 274] on div "Sí" at bounding box center [209, 268] width 64 height 31
click at [276, 264] on font "No" at bounding box center [278, 268] width 16 height 15
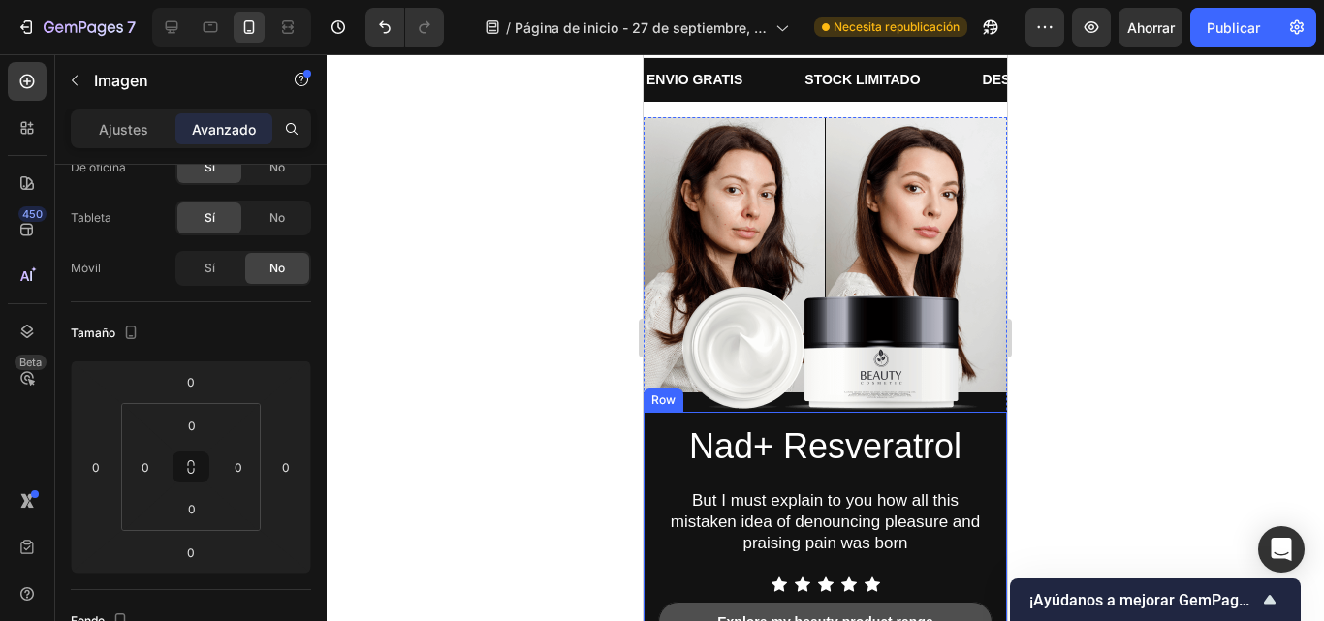
scroll to position [0, 0]
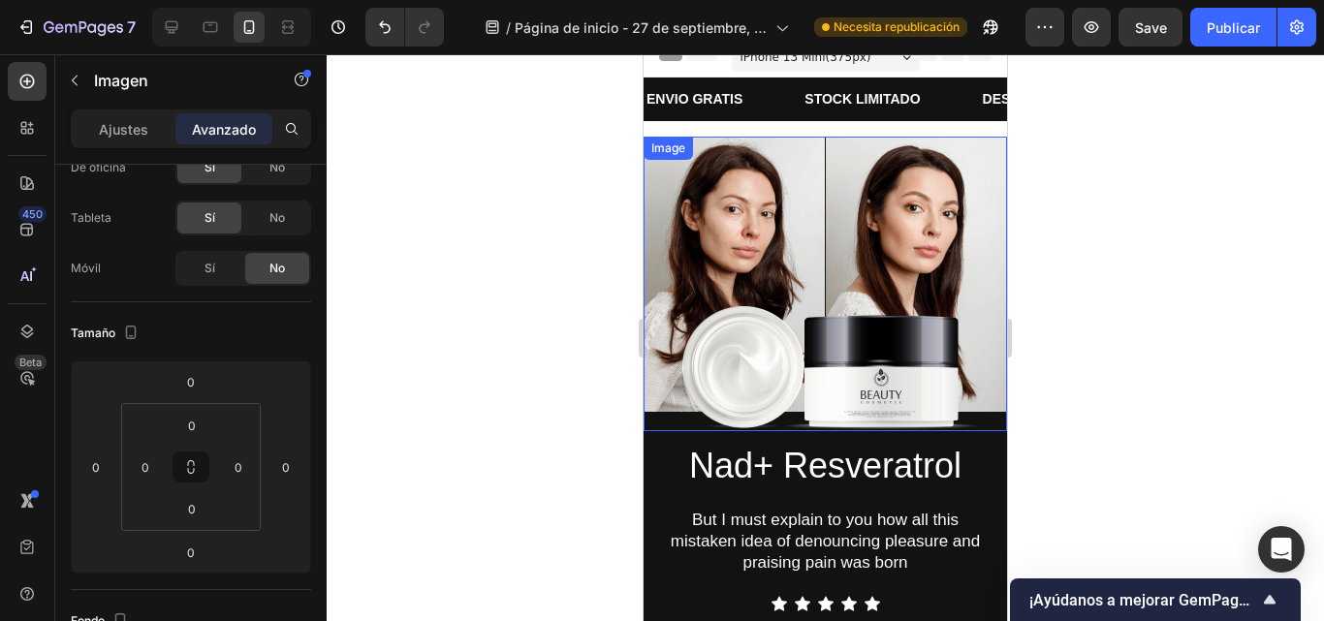
click at [918, 431] on div "Nad+ Resveratrol Heading But I must explain to you how all this mistaken idea o…" at bounding box center [826, 556] width 364 height 250
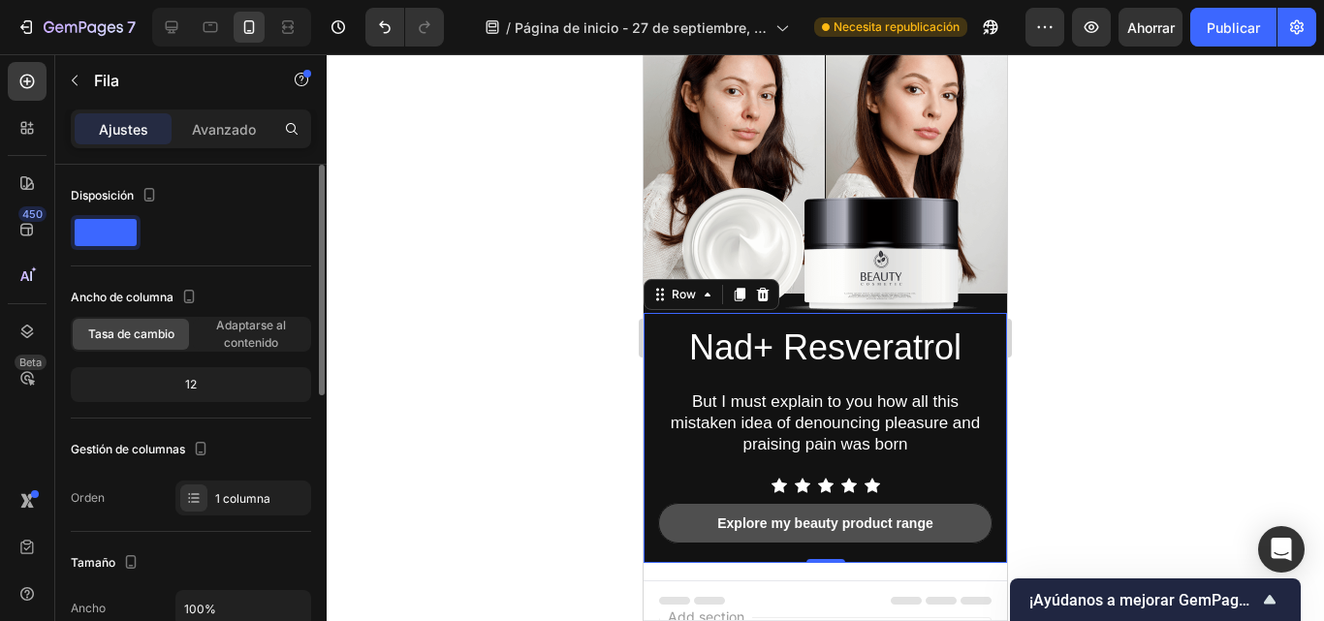
scroll to position [44, 0]
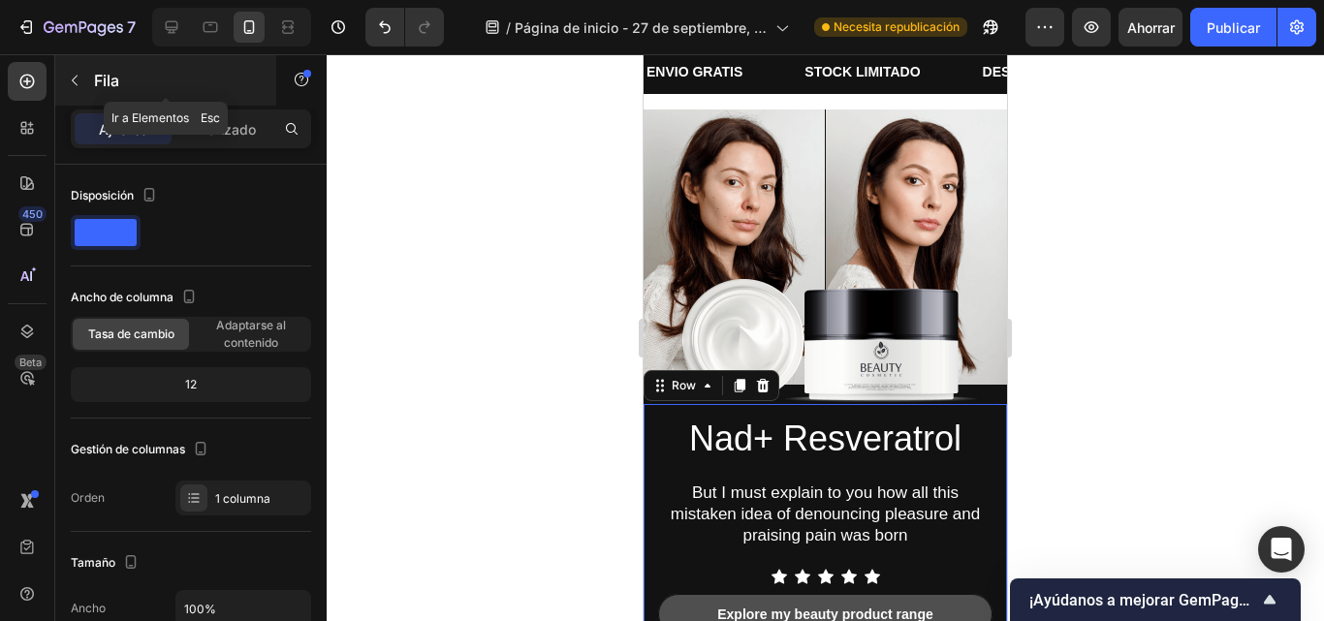
click at [79, 88] on button "button" at bounding box center [74, 80] width 31 height 31
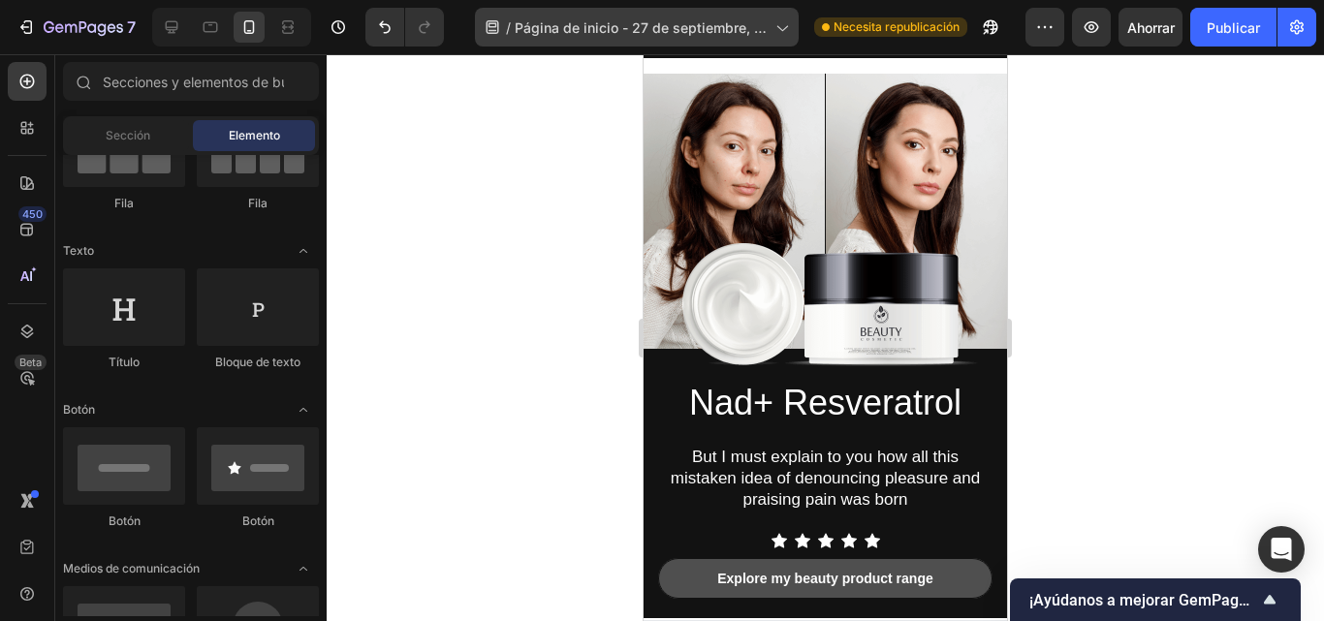
scroll to position [0, 0]
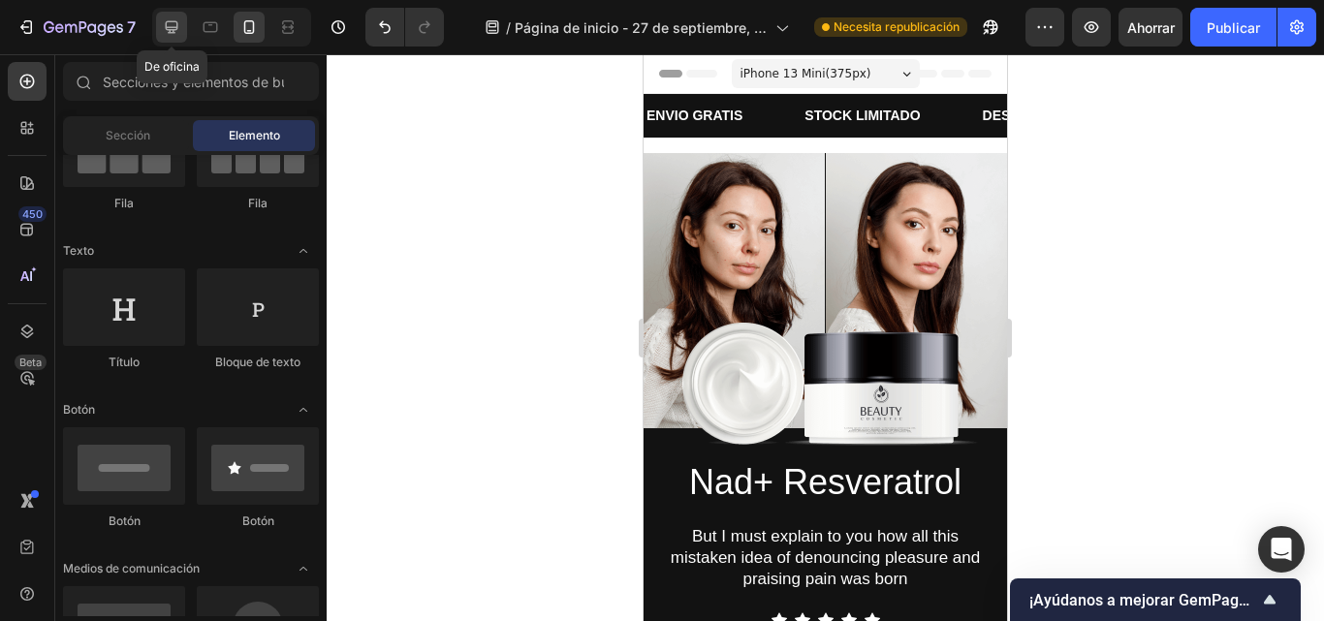
click at [183, 36] on div at bounding box center [171, 27] width 31 height 31
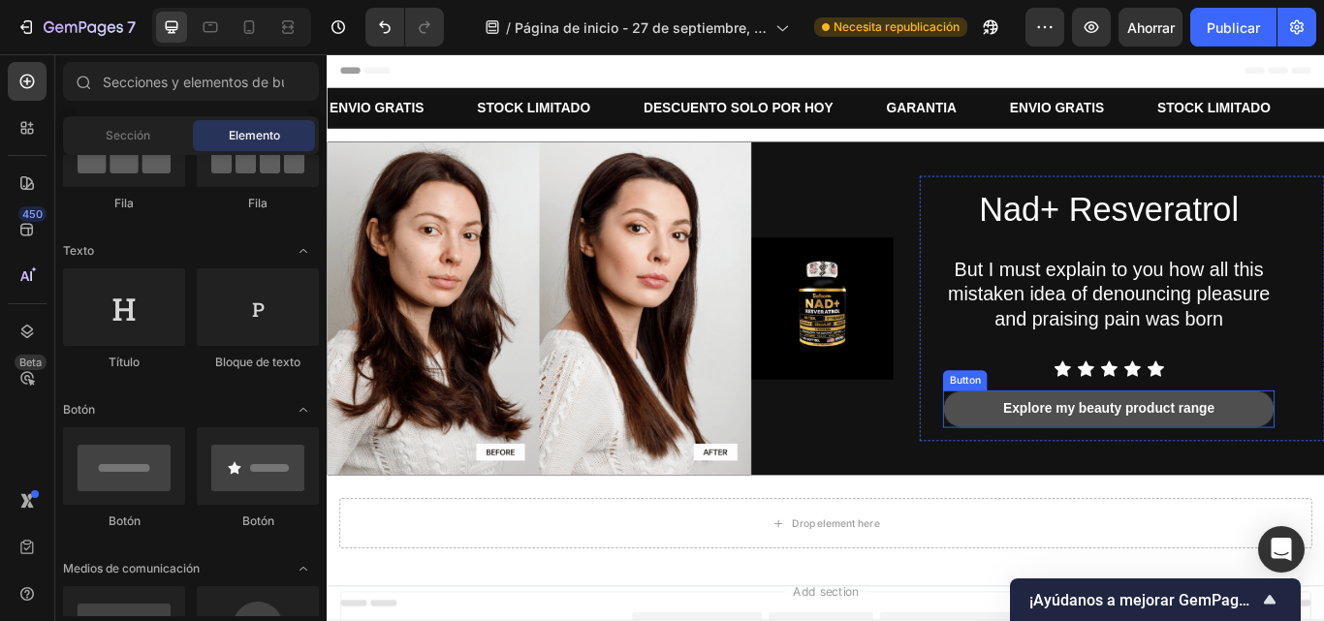
click at [893, 357] on img at bounding box center [904, 351] width 165 height 165
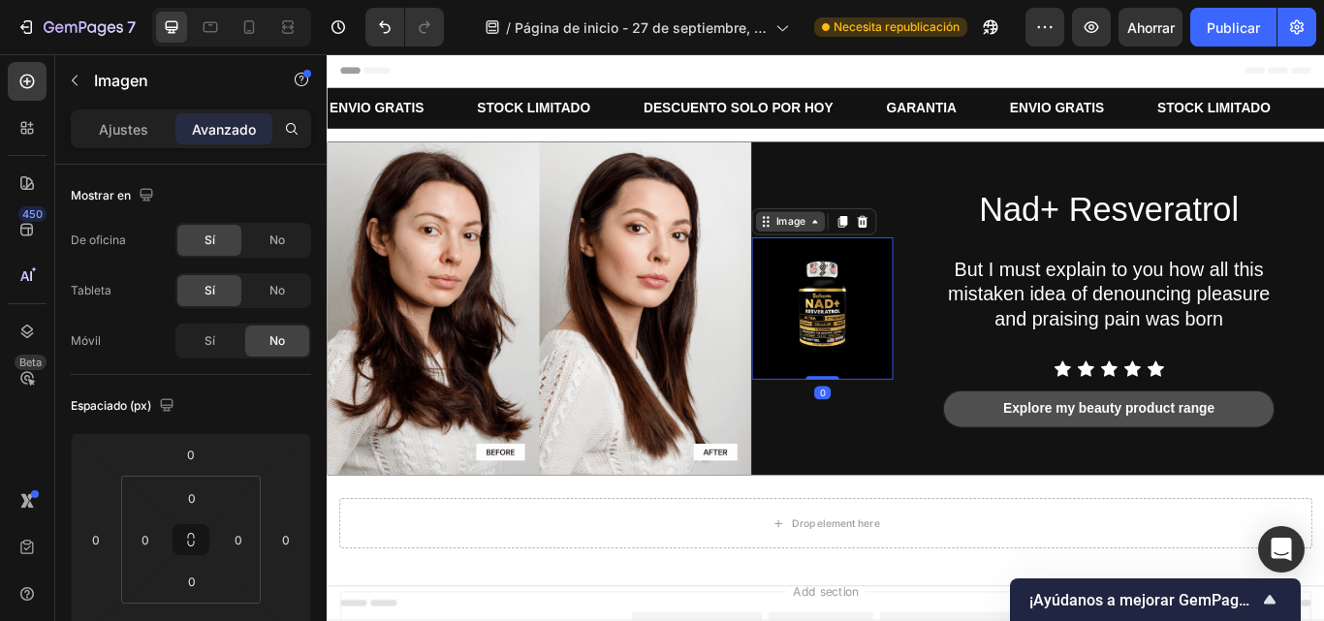
click at [888, 255] on icon at bounding box center [896, 250] width 16 height 16
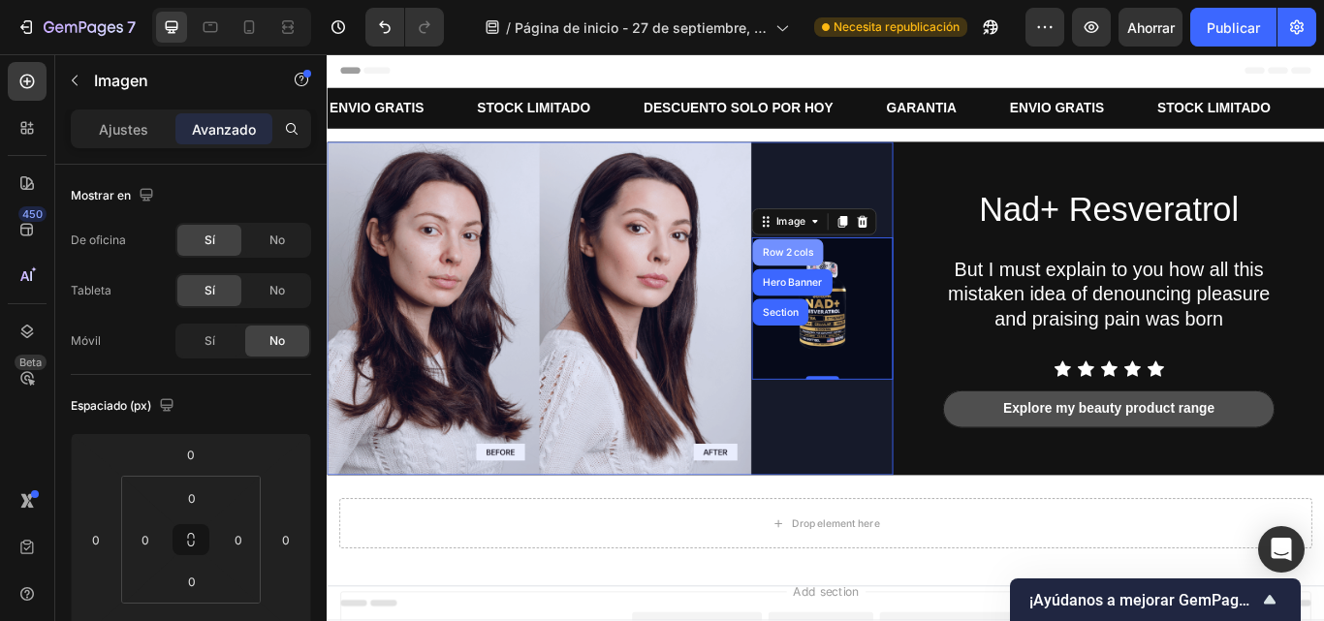
click at [848, 293] on div "Row 2 cols" at bounding box center [864, 286] width 82 height 31
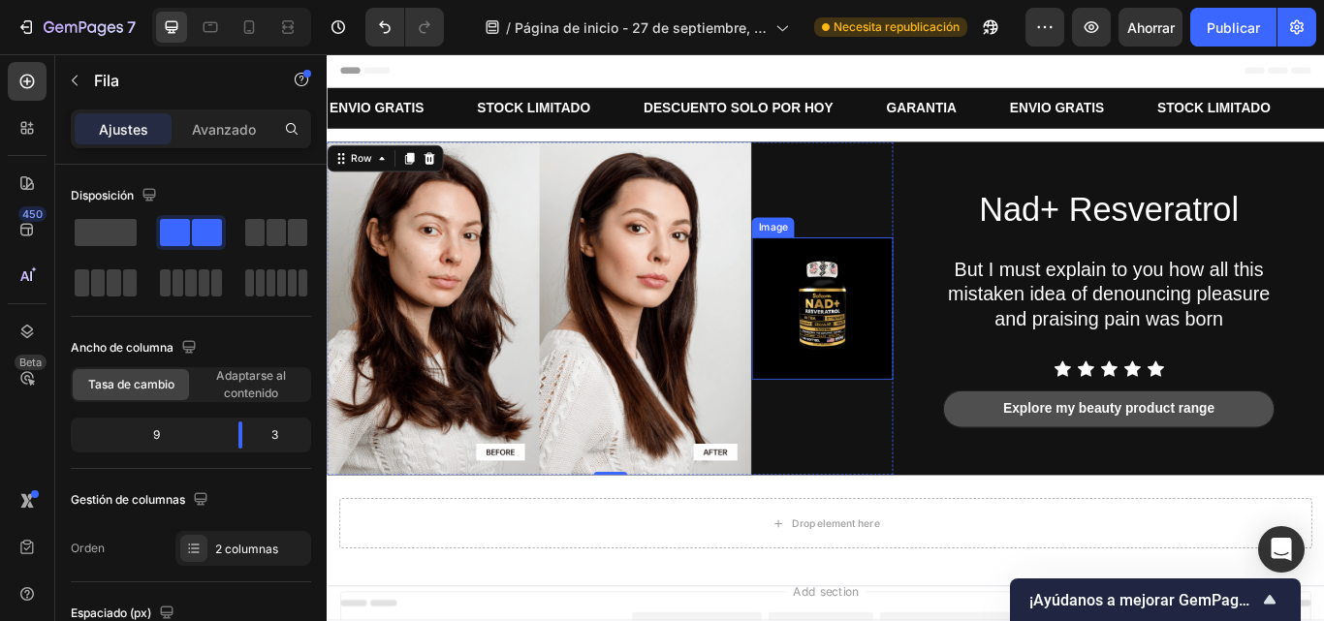
click at [885, 364] on img at bounding box center [904, 351] width 165 height 165
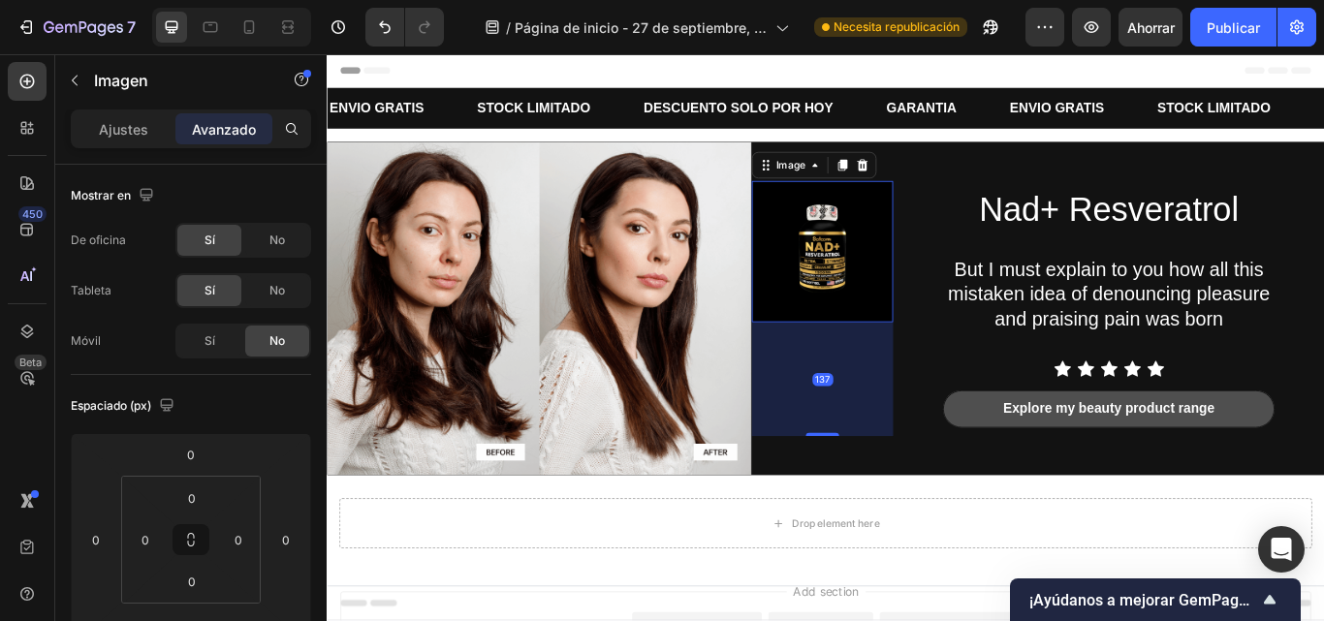
drag, startPoint x: 890, startPoint y: 427, endPoint x: 894, endPoint y: 565, distance: 138.7
click at [895, 565] on div "Nad+ Resveratrol Heading But I must explain to you how all this mistaken idea o…" at bounding box center [908, 400] width 1163 height 486
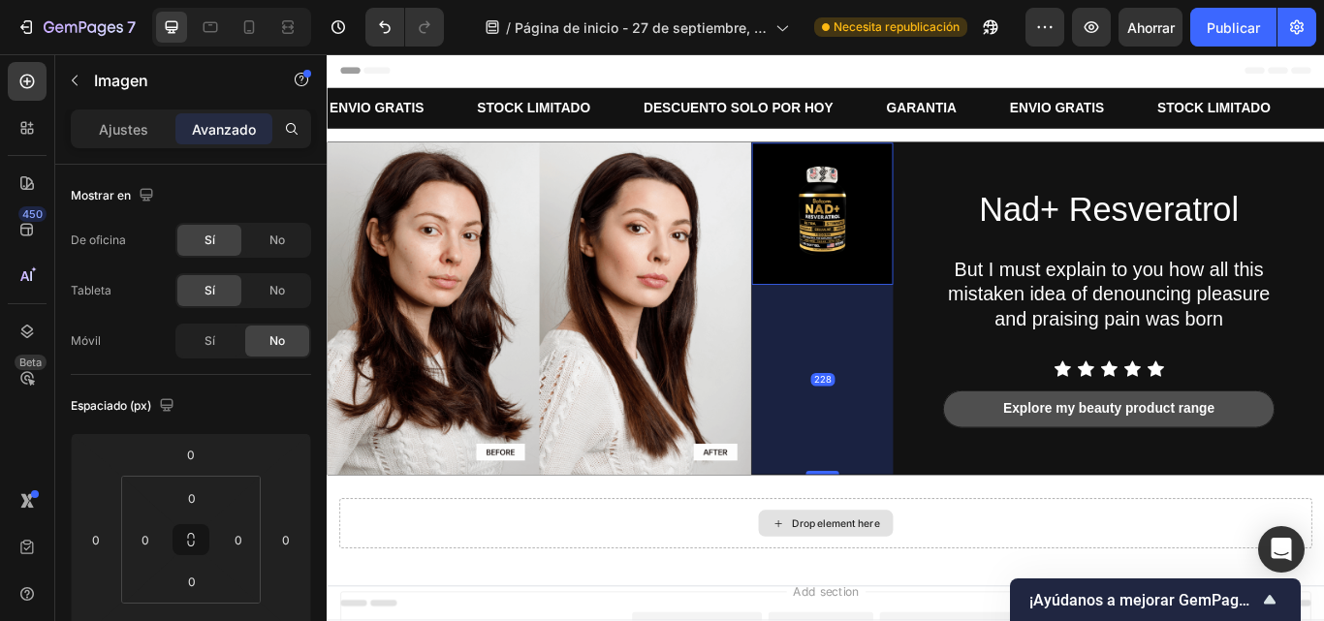
drag, startPoint x: 893, startPoint y: 494, endPoint x: 900, endPoint y: 576, distance: 82.7
click at [900, 576] on div "Nad+ Resveratrol Heading But I must explain to you how all this mistaken idea o…" at bounding box center [908, 400] width 1163 height 486
type input "228"
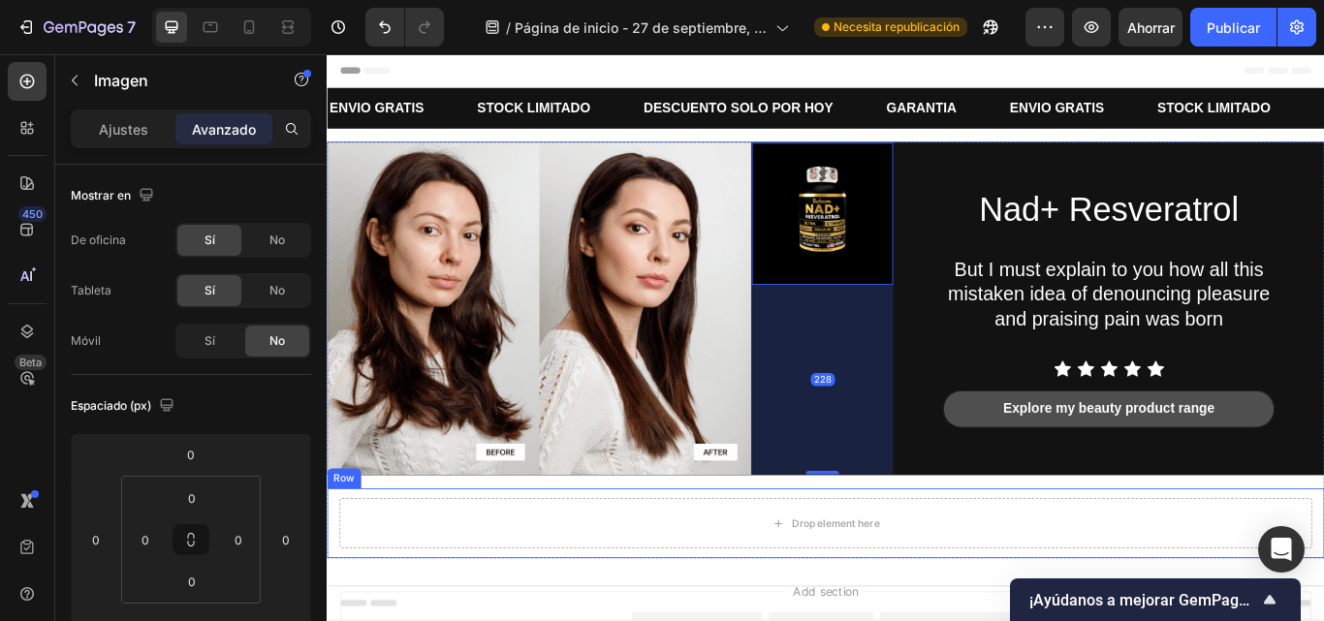
click at [1045, 554] on div "Nad+ Resveratrol Heading But I must explain to you how all this mistaken idea o…" at bounding box center [908, 400] width 1163 height 486
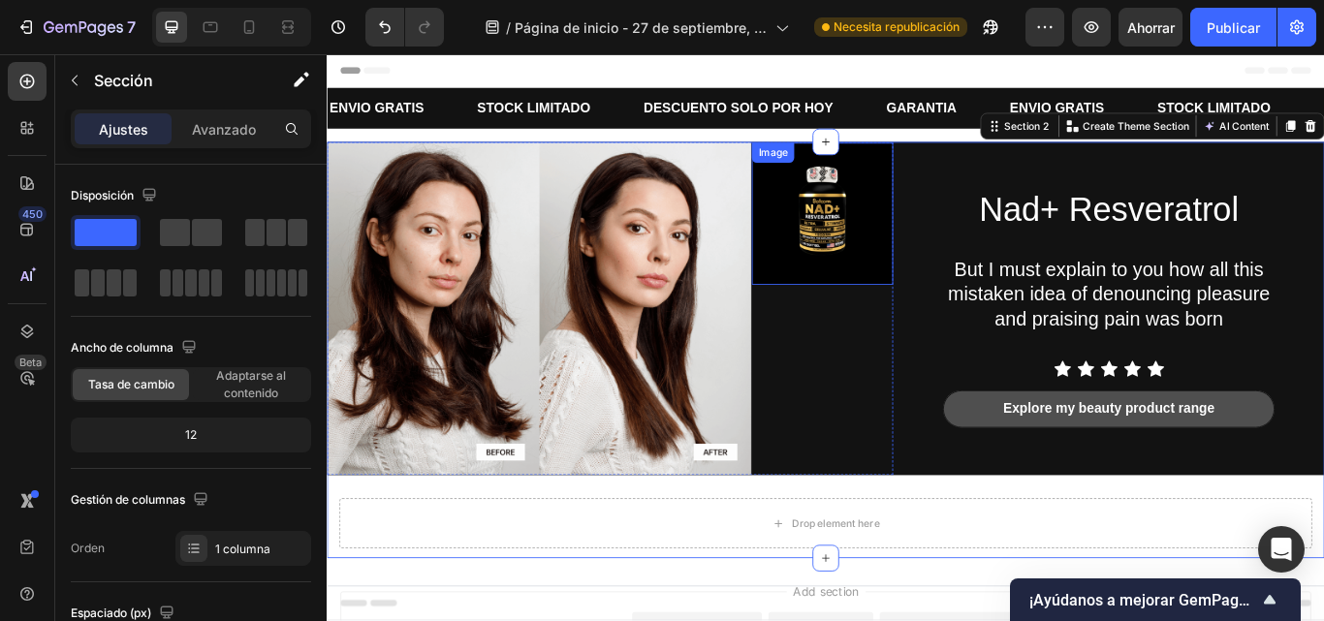
click at [876, 219] on img at bounding box center [904, 240] width 165 height 165
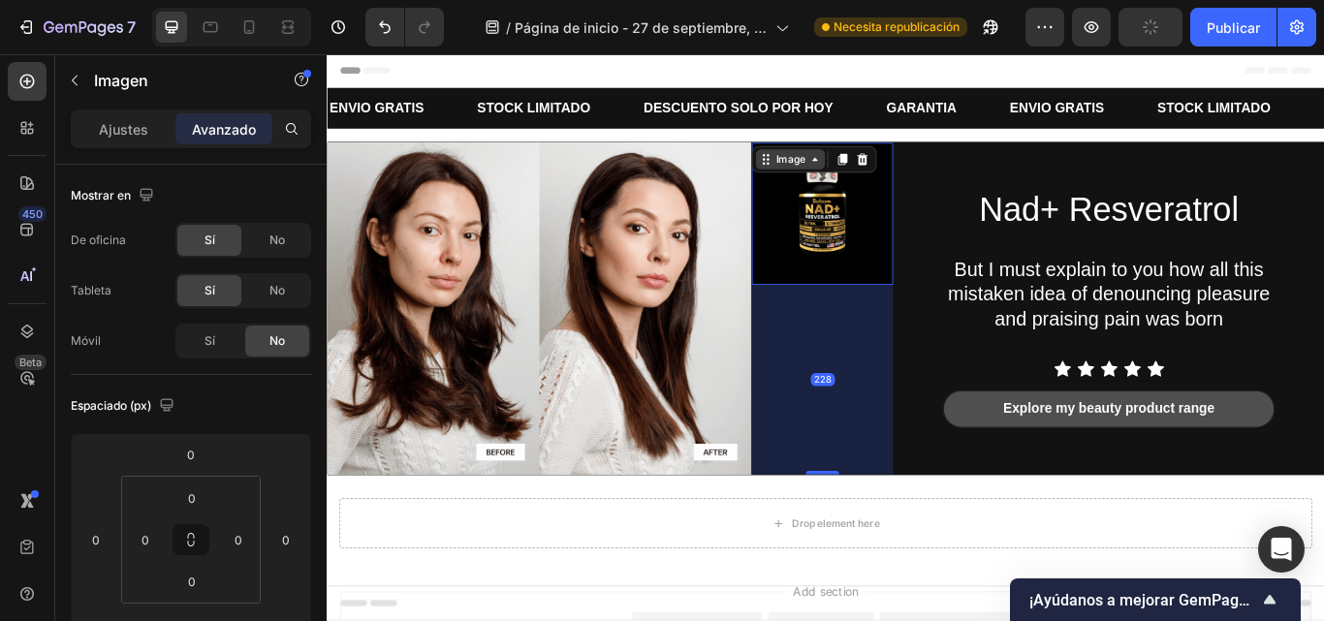
click at [896, 173] on icon at bounding box center [896, 178] width 16 height 16
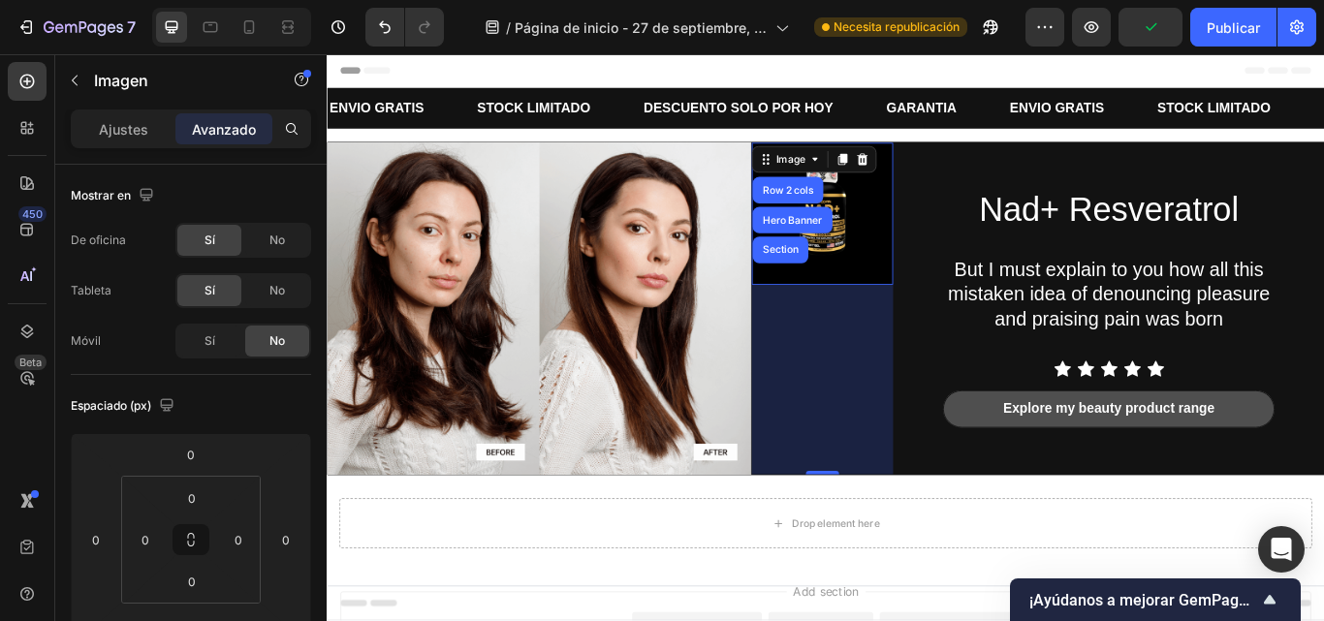
click at [942, 392] on div "228" at bounding box center [904, 434] width 165 height 221
click at [922, 271] on img at bounding box center [904, 240] width 165 height 165
click at [916, 450] on div "228" at bounding box center [904, 434] width 165 height 221
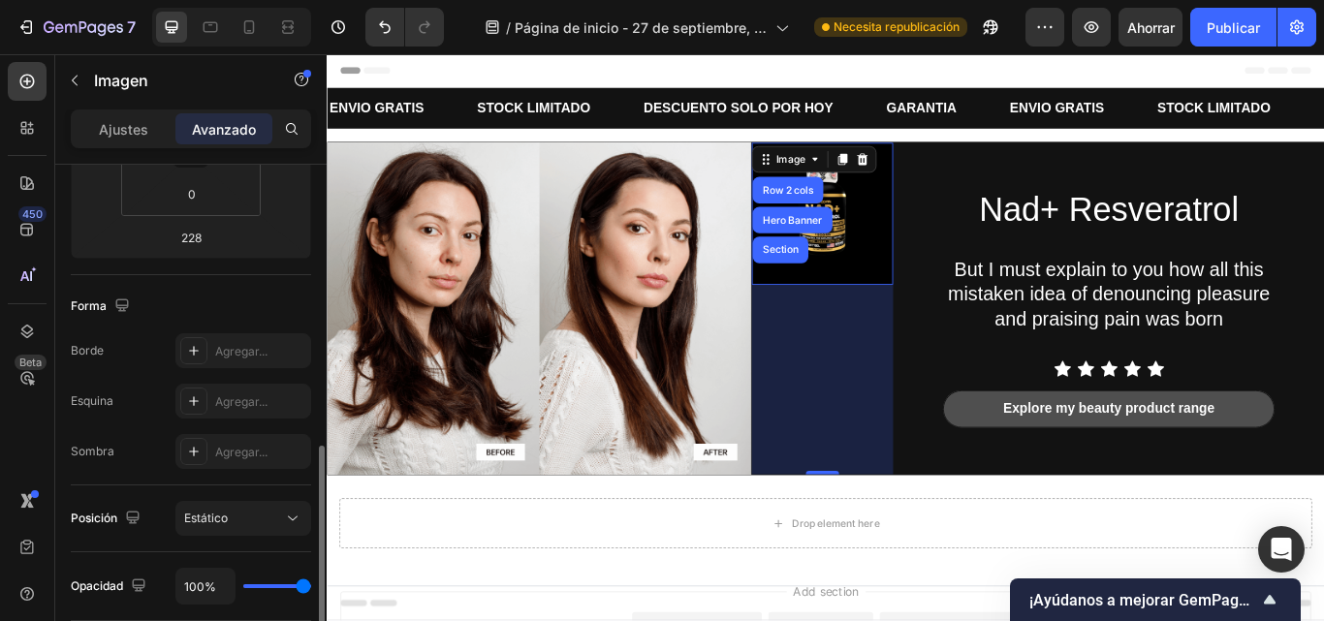
scroll to position [485, 0]
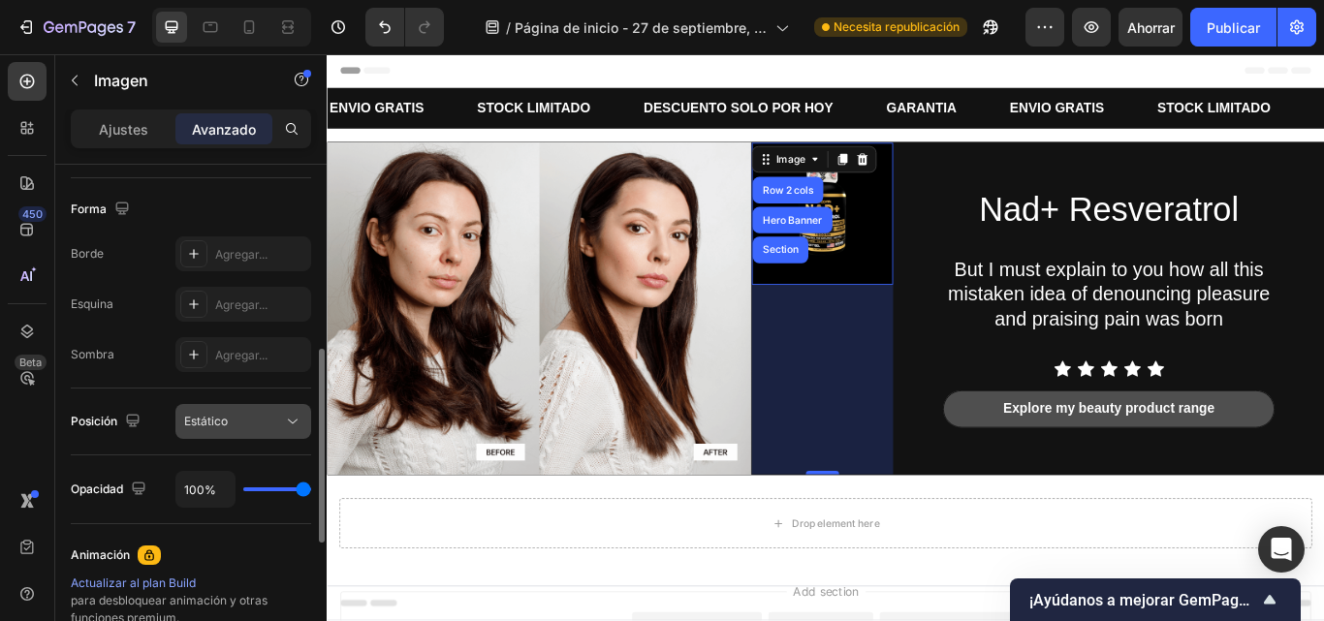
click at [228, 413] on span "Estático" at bounding box center [206, 421] width 44 height 17
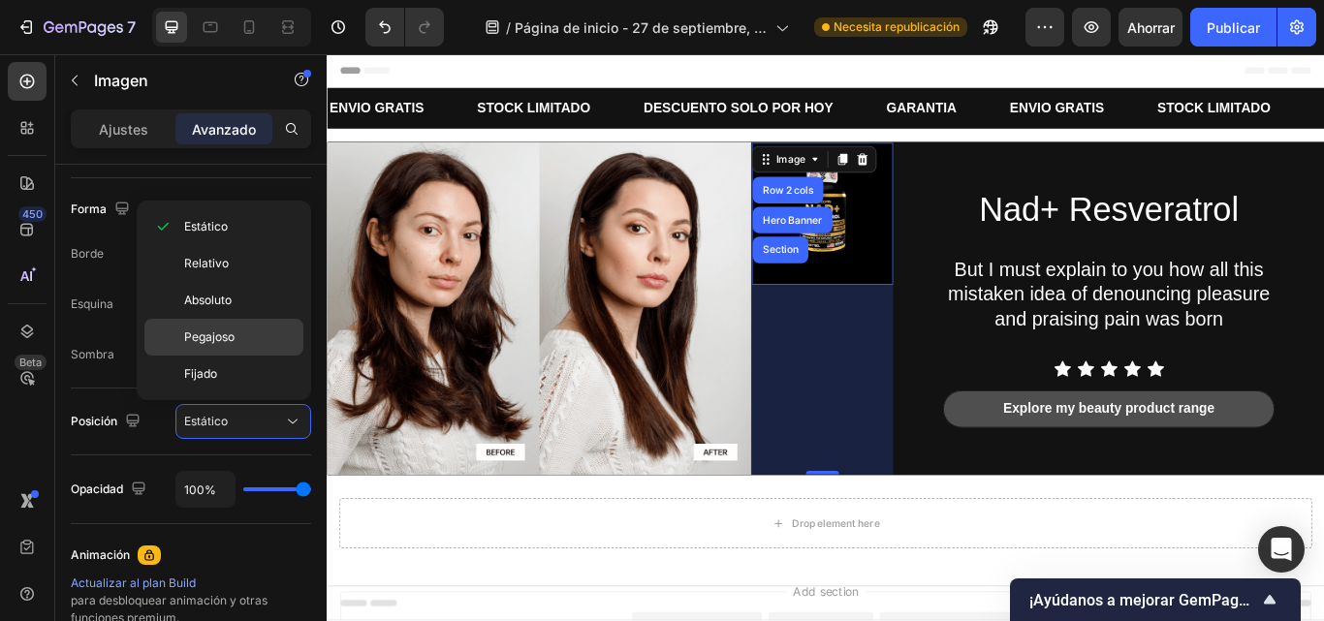
click at [217, 340] on font "Pegajoso" at bounding box center [209, 337] width 50 height 15
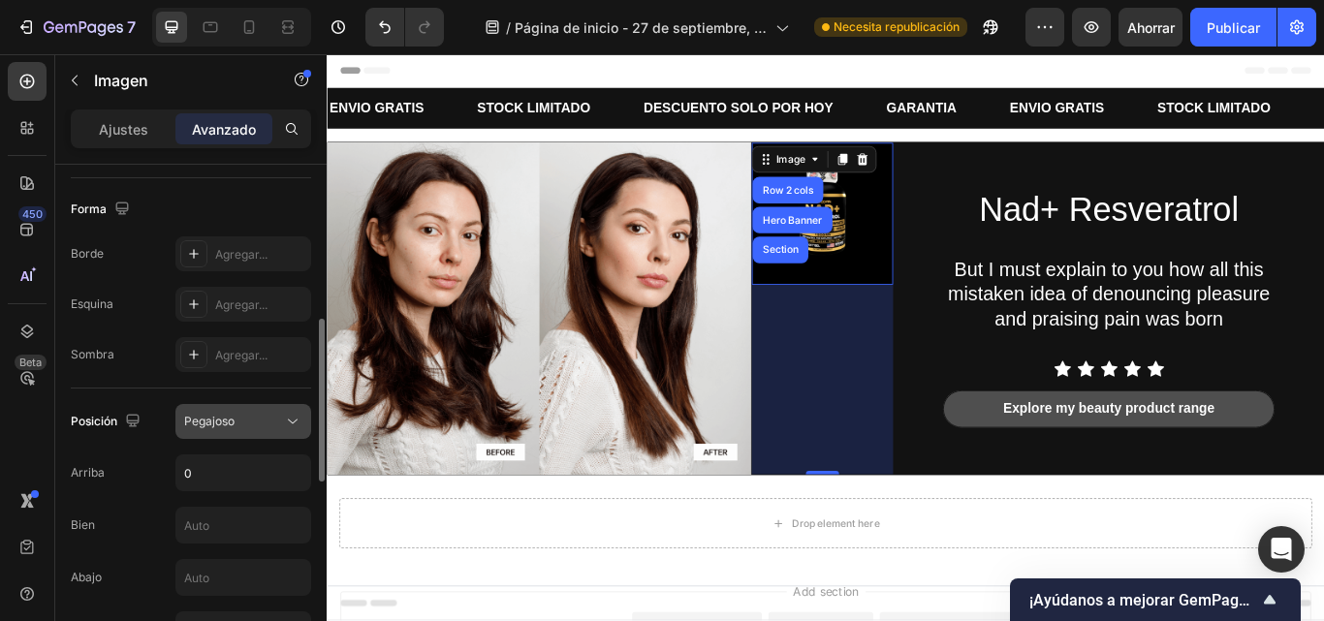
click at [270, 427] on div "Pegajoso" at bounding box center [233, 421] width 99 height 17
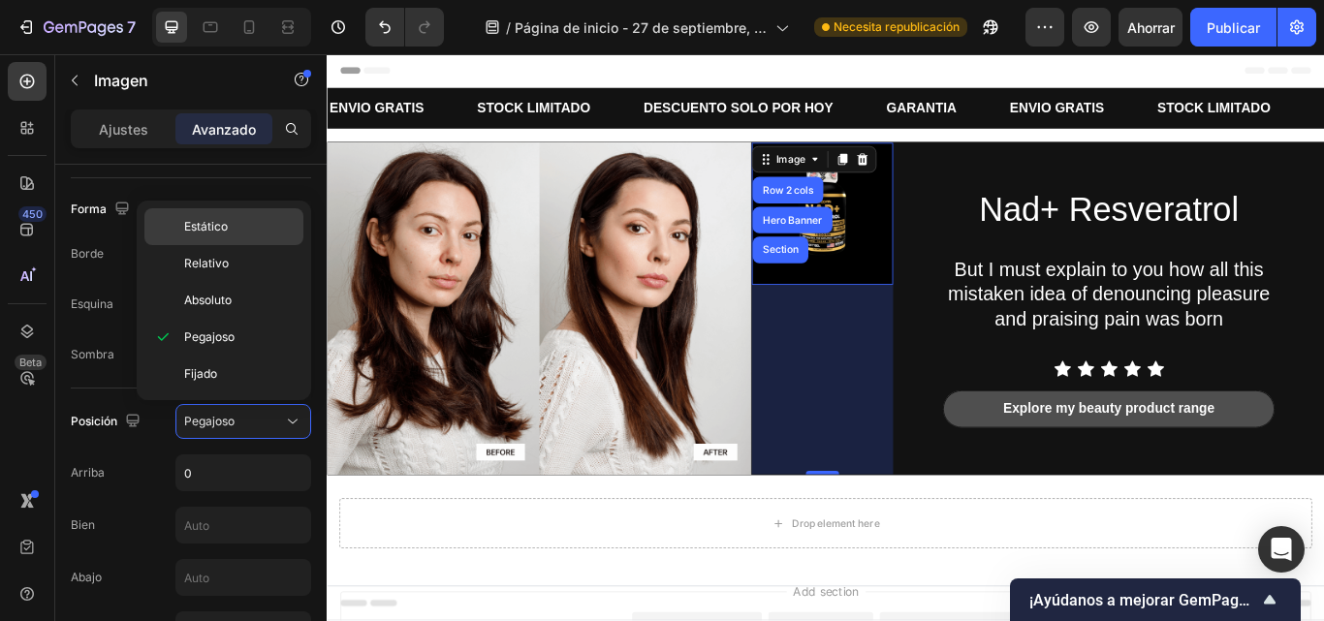
click at [217, 231] on font "Estático" at bounding box center [206, 226] width 44 height 15
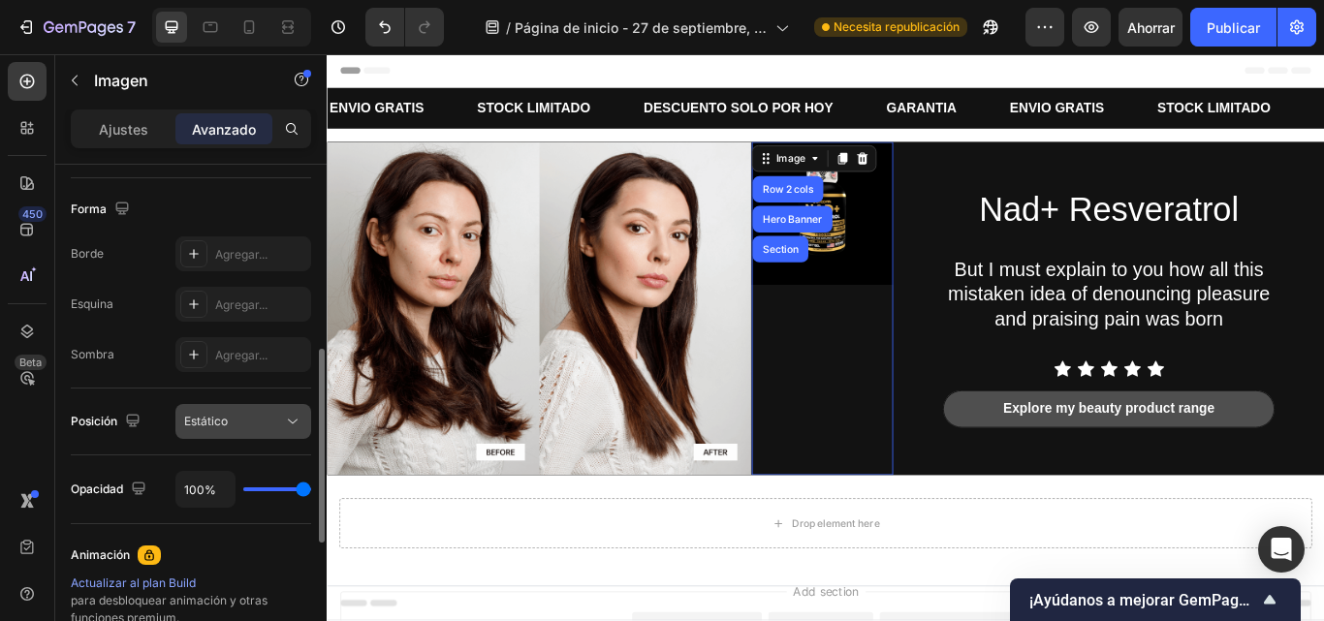
click at [276, 429] on div "Estático" at bounding box center [233, 421] width 99 height 17
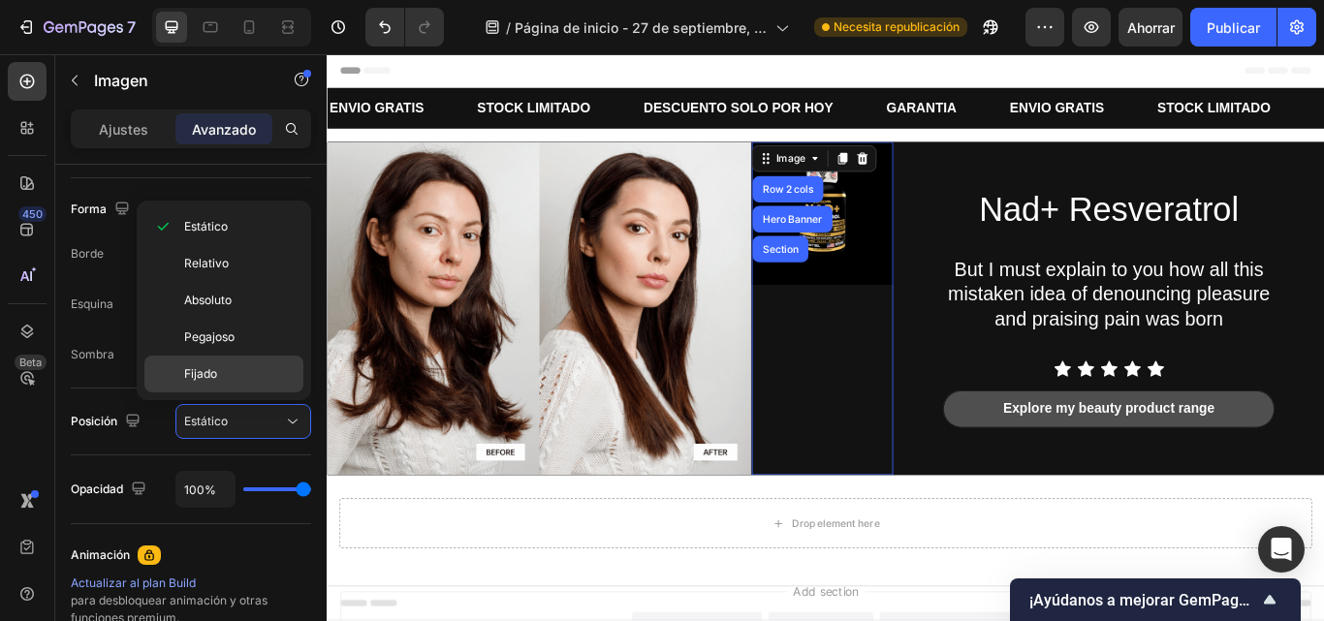
click at [255, 368] on p "Fijado" at bounding box center [239, 374] width 111 height 17
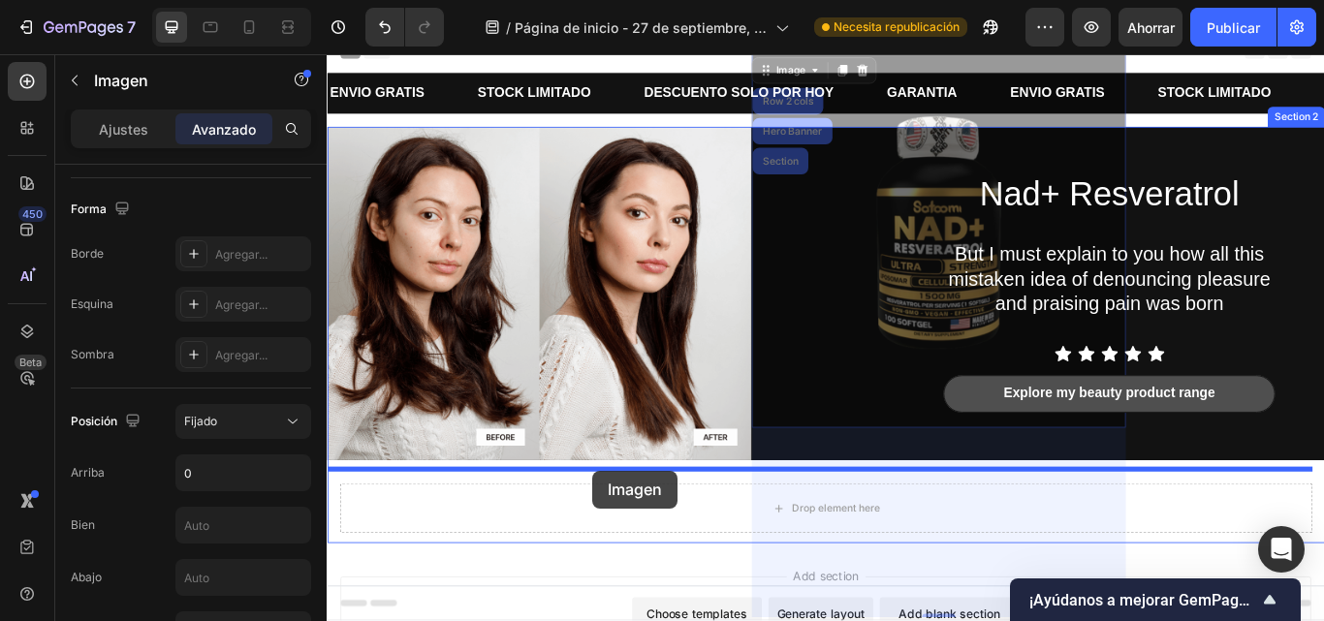
scroll to position [41, 0]
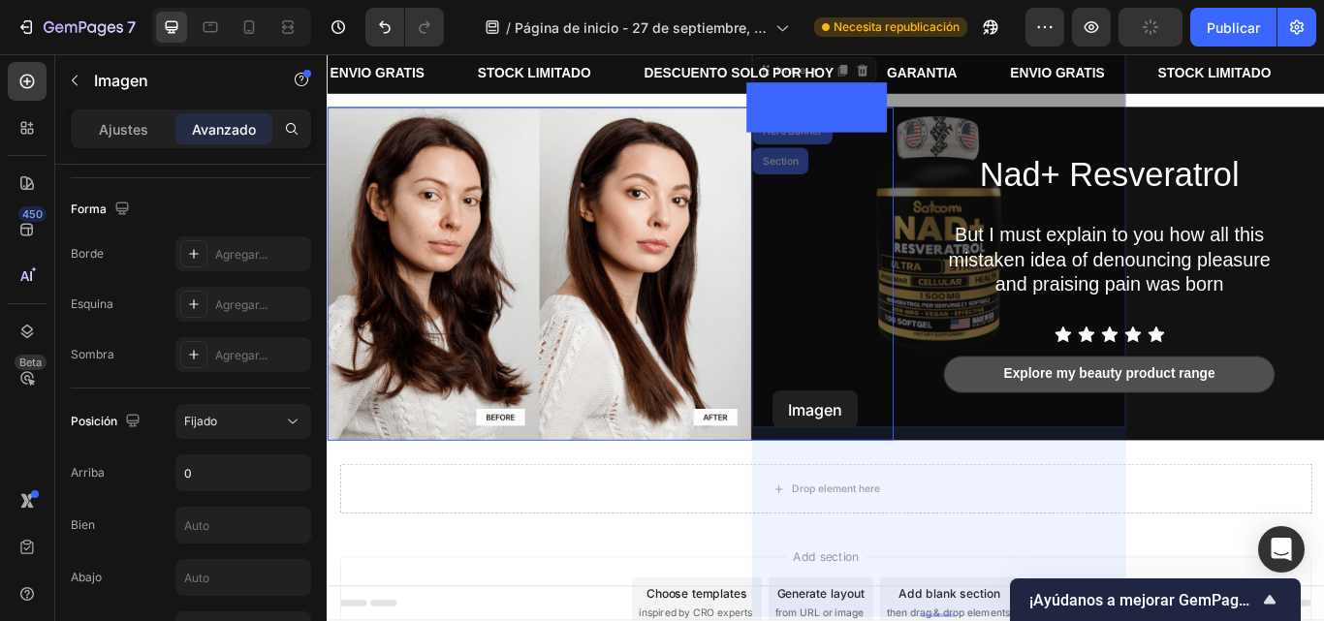
drag, startPoint x: 881, startPoint y: 352, endPoint x: 846, endPoint y: 447, distance: 101.2
click at [846, 447] on div "Header ENVIO GRATIS Text Block STOCK LIMITADO Text Block DESCUENTO SOLO POR HOY…" at bounding box center [908, 427] width 1163 height 827
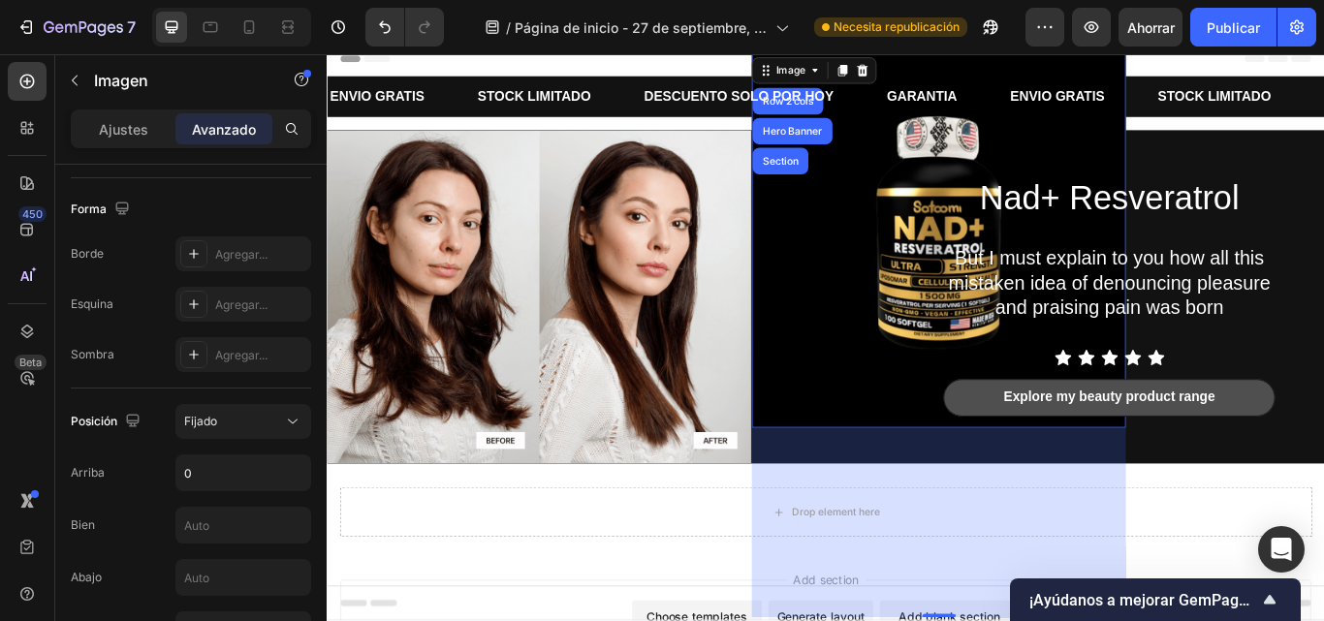
scroll to position [0, 0]
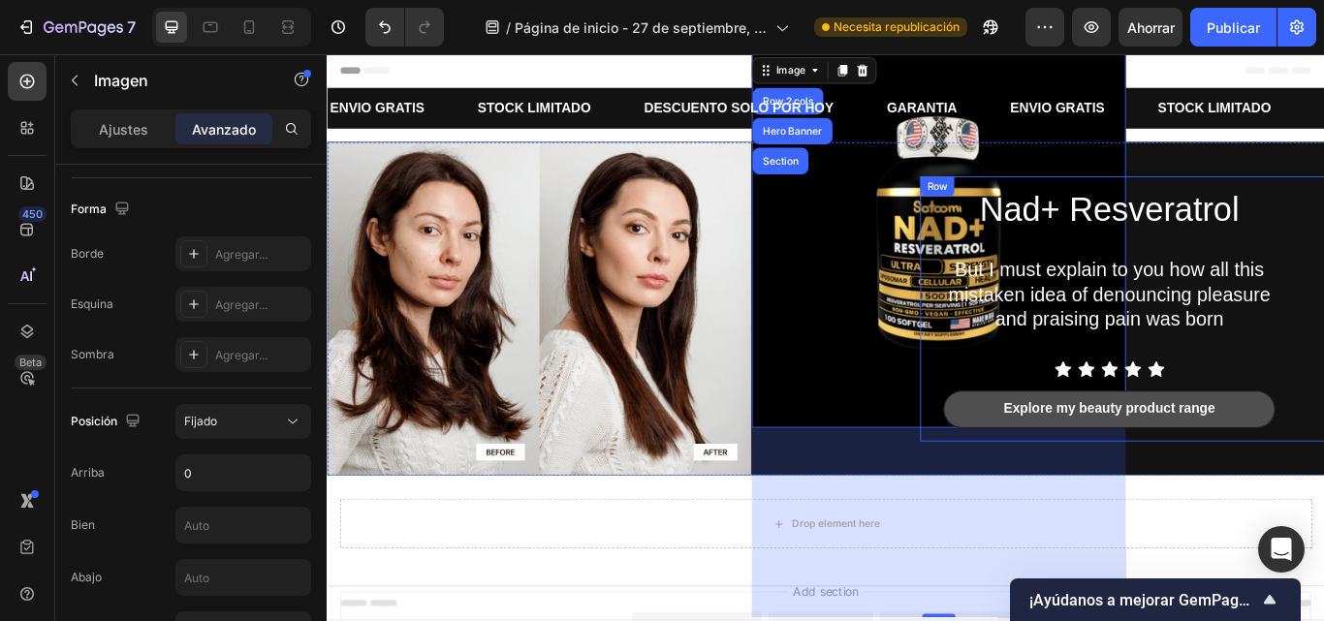
click at [1323, 197] on div "Nad+ Resveratrol Heading But I must explain to you how all this mistaken idea o…" at bounding box center [1254, 351] width 472 height 309
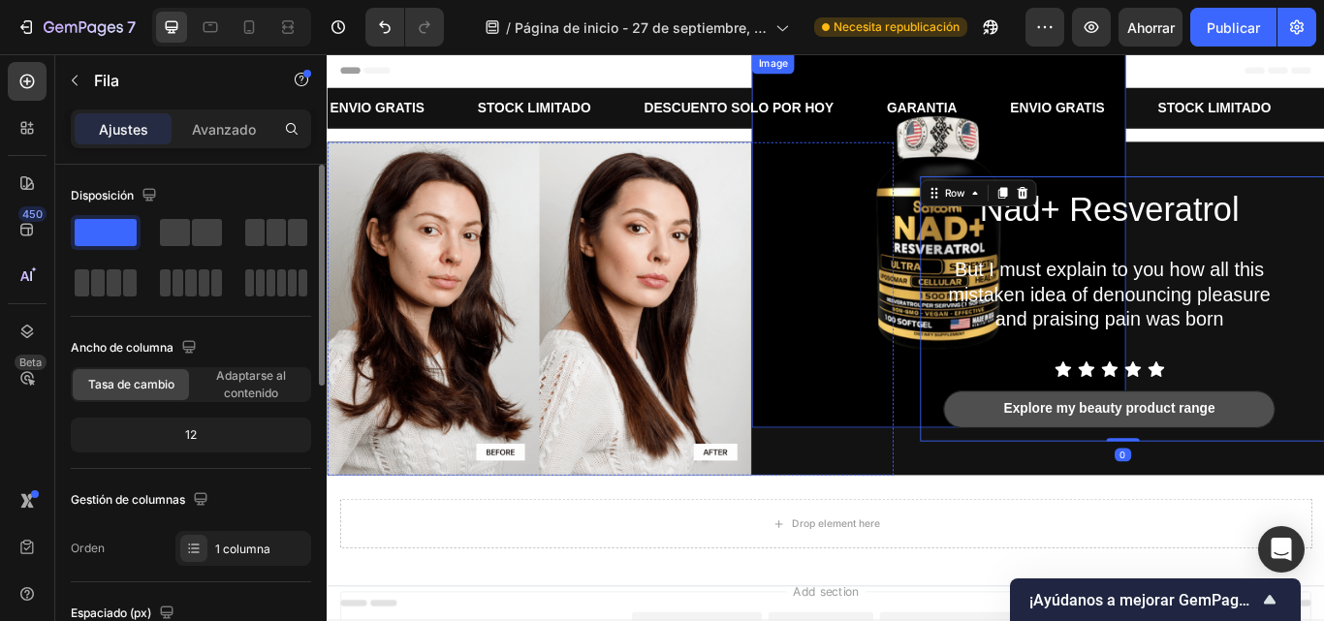
click at [893, 236] on img at bounding box center [1040, 272] width 436 height 436
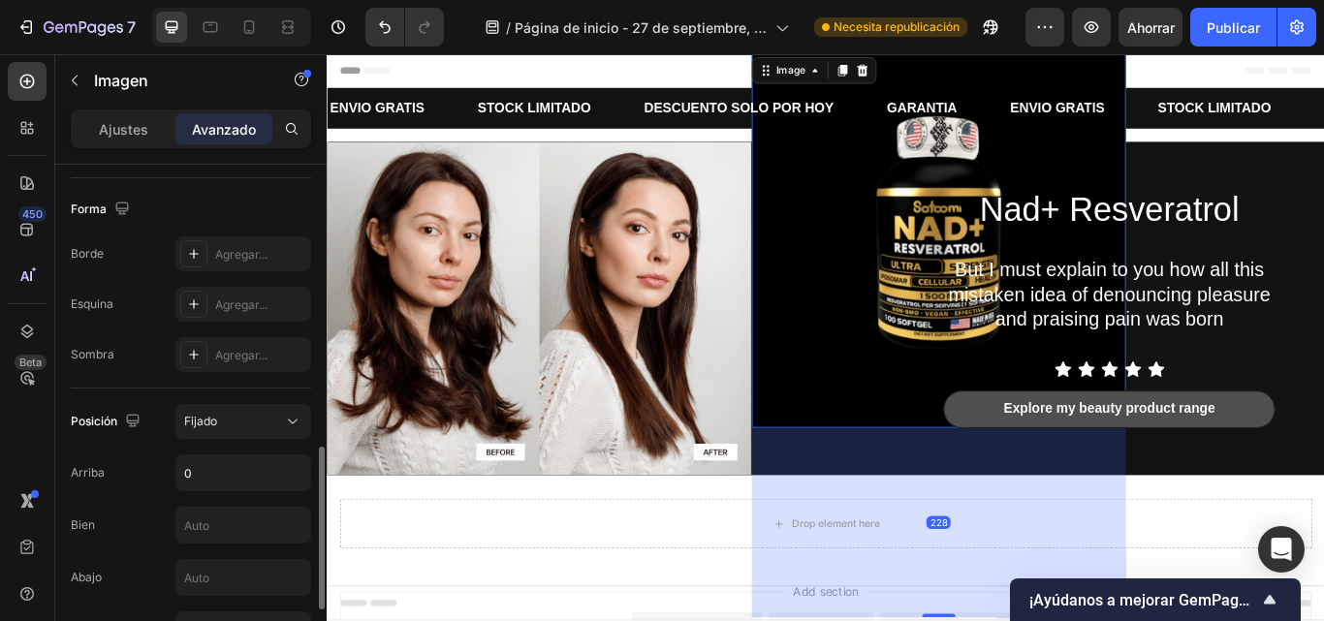
scroll to position [582, 0]
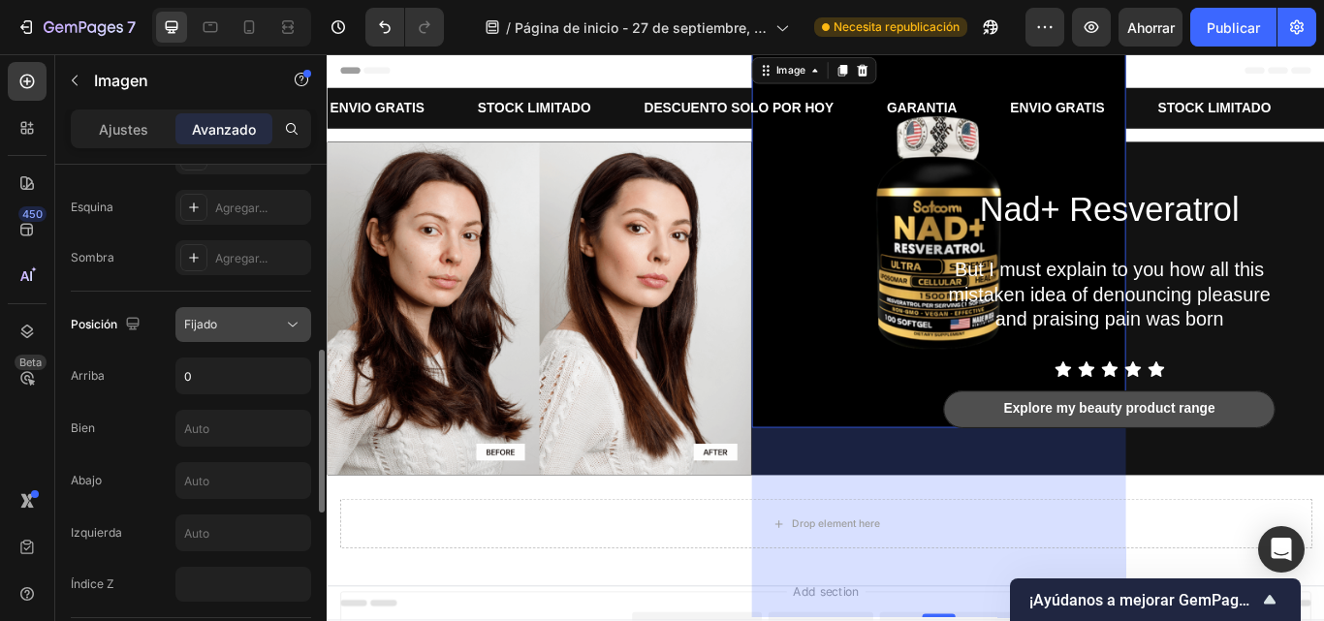
click at [240, 311] on button "Fijado" at bounding box center [243, 324] width 136 height 35
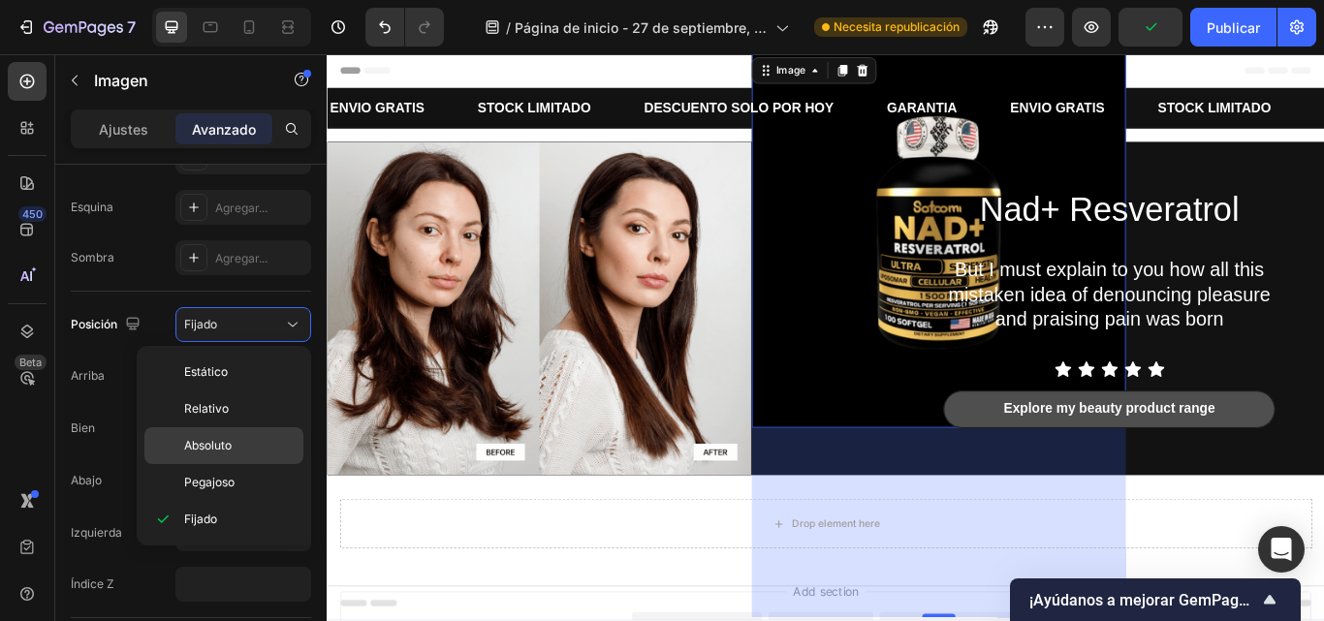
click at [220, 440] on font "Absoluto" at bounding box center [208, 445] width 48 height 15
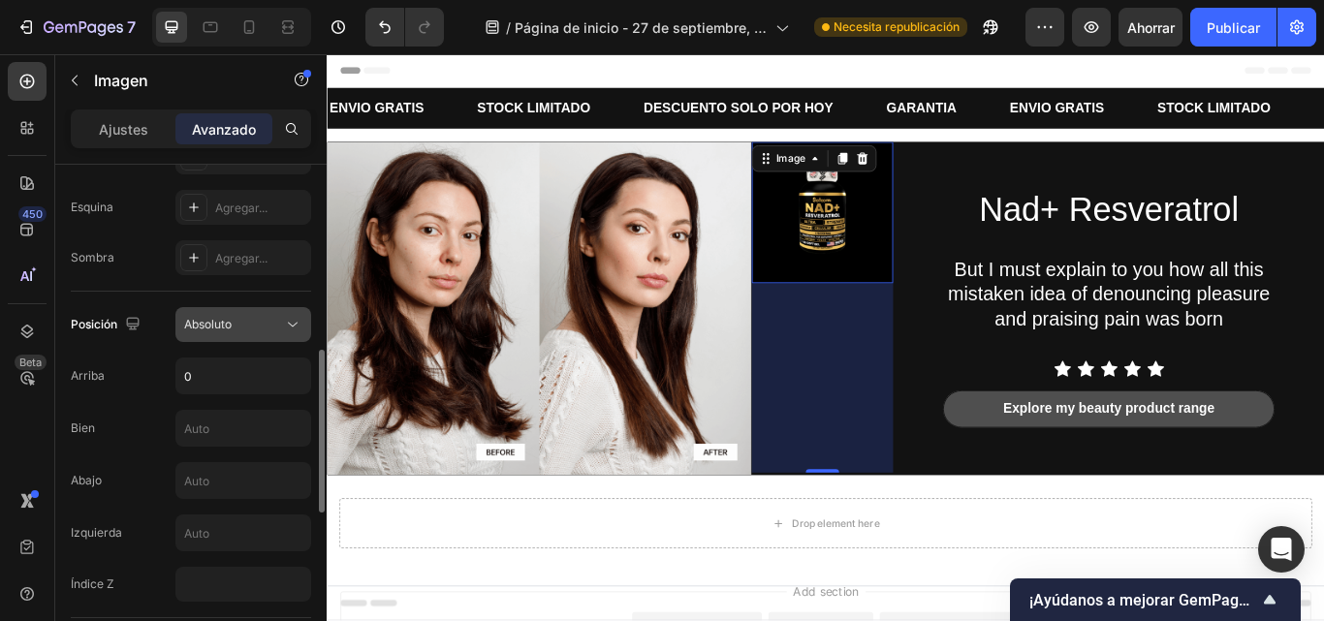
click at [238, 309] on button "Absoluto" at bounding box center [243, 324] width 136 height 35
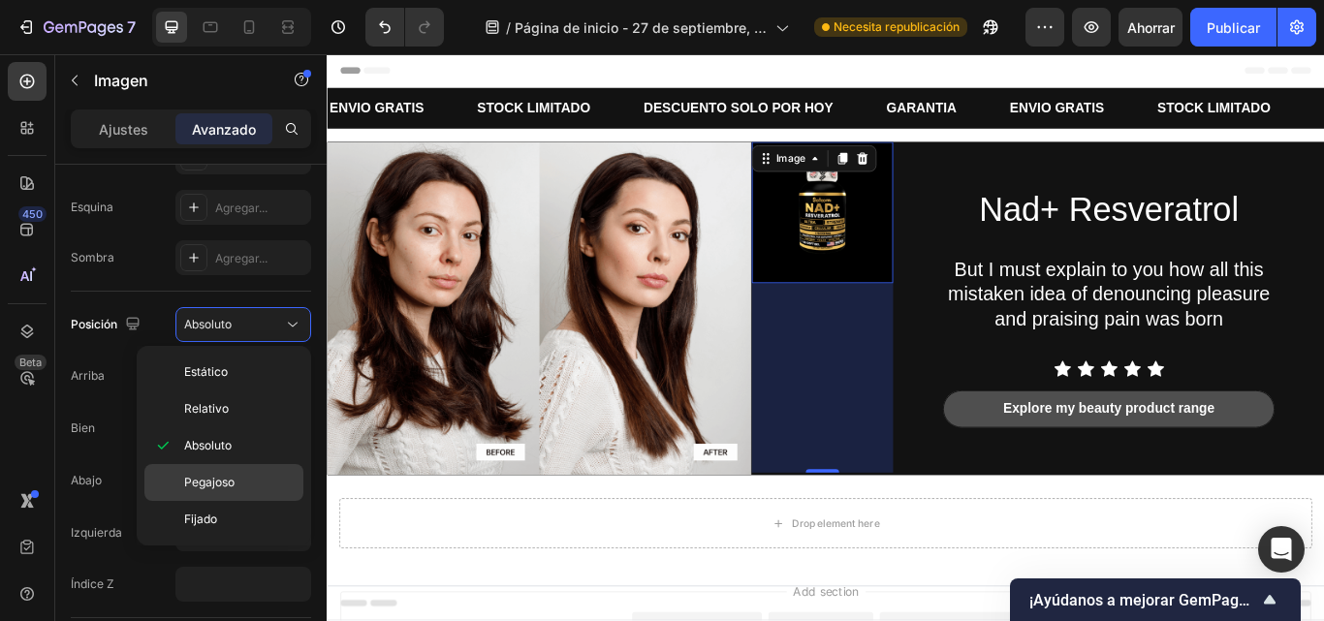
click at [212, 490] on span "Pegajoso" at bounding box center [209, 482] width 50 height 17
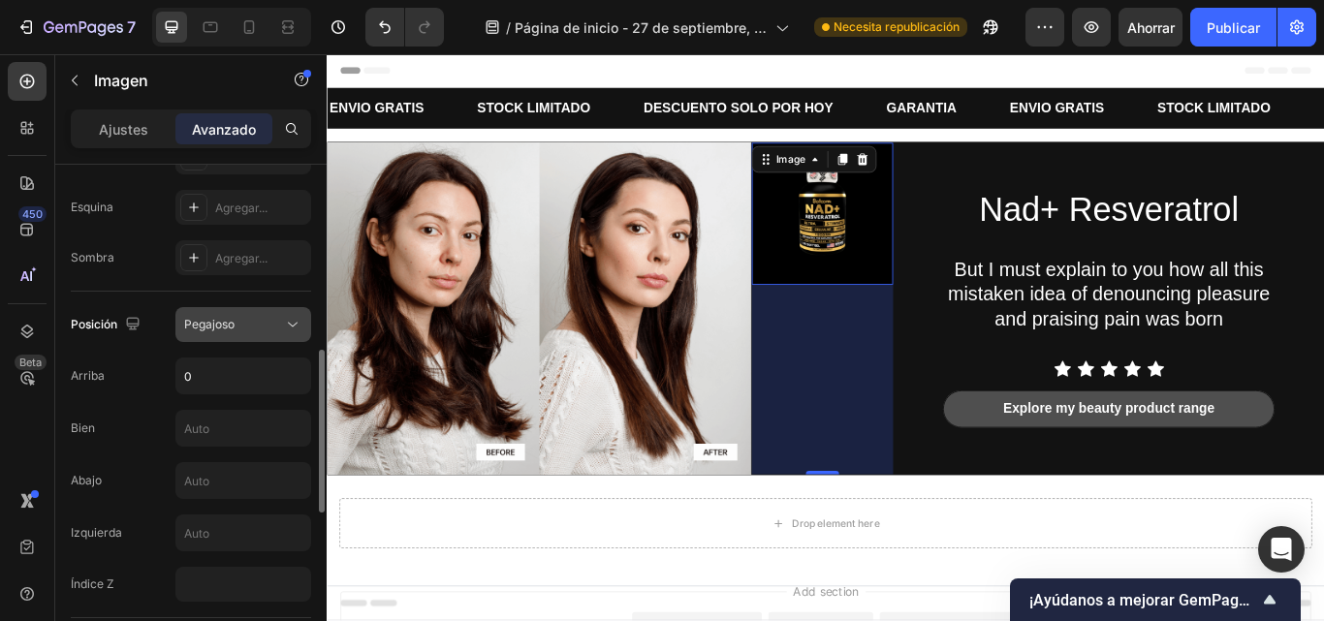
click at [236, 322] on div "Pegajoso" at bounding box center [233, 324] width 99 height 17
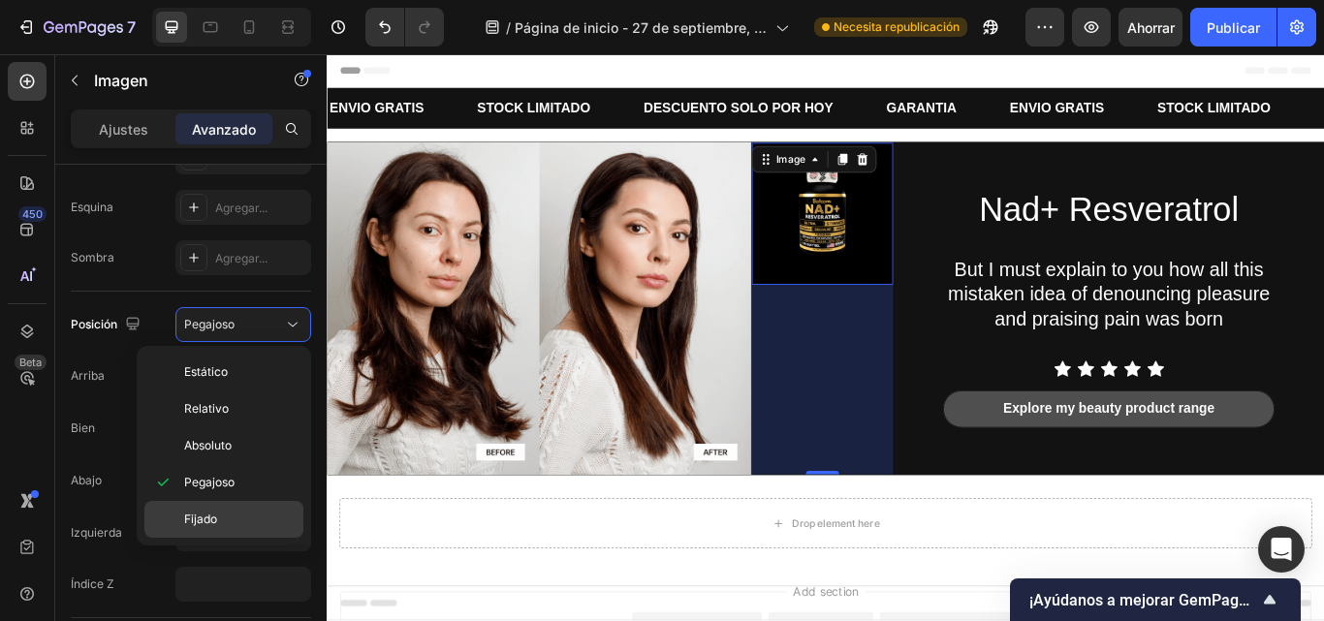
click at [215, 512] on font "Fijado" at bounding box center [200, 519] width 33 height 15
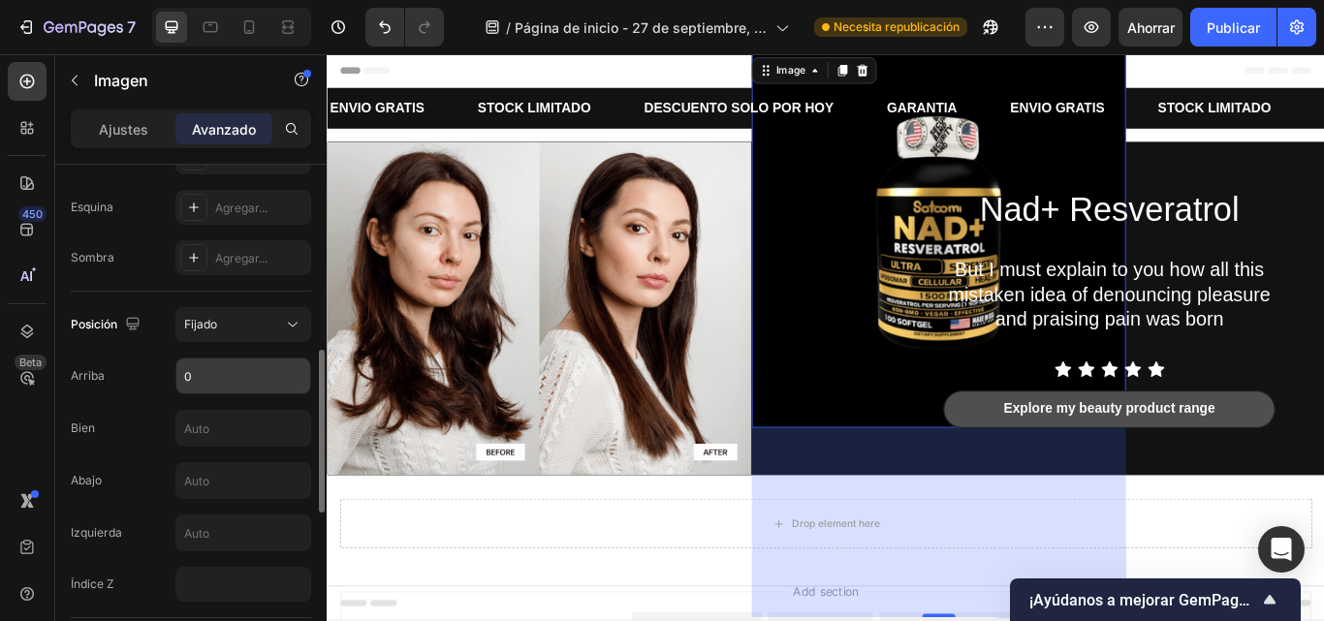
click at [192, 380] on input "0" at bounding box center [243, 376] width 134 height 35
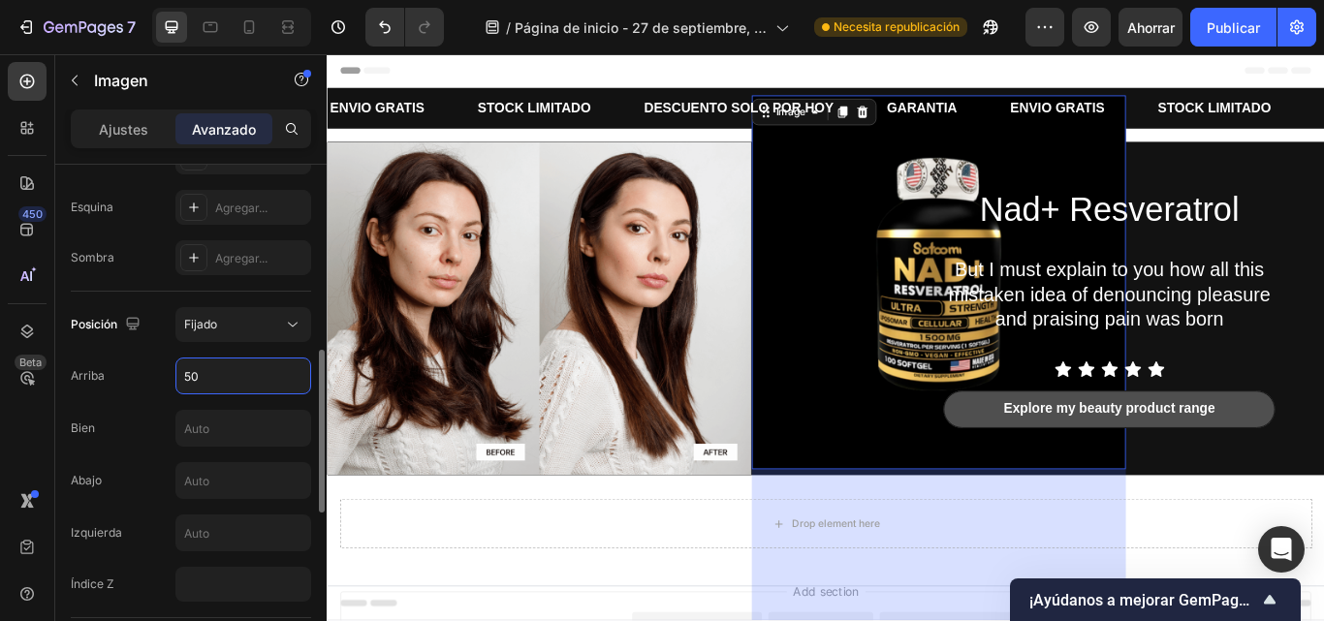
click at [194, 380] on input "50" at bounding box center [243, 376] width 134 height 35
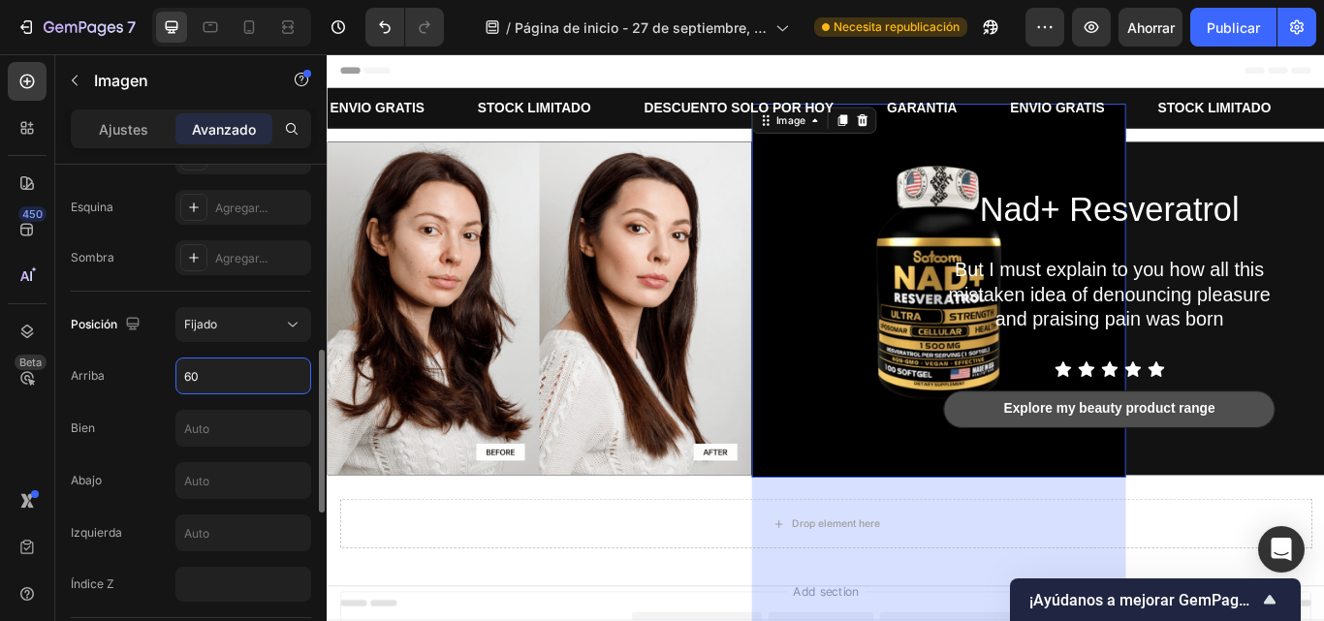
type input "6"
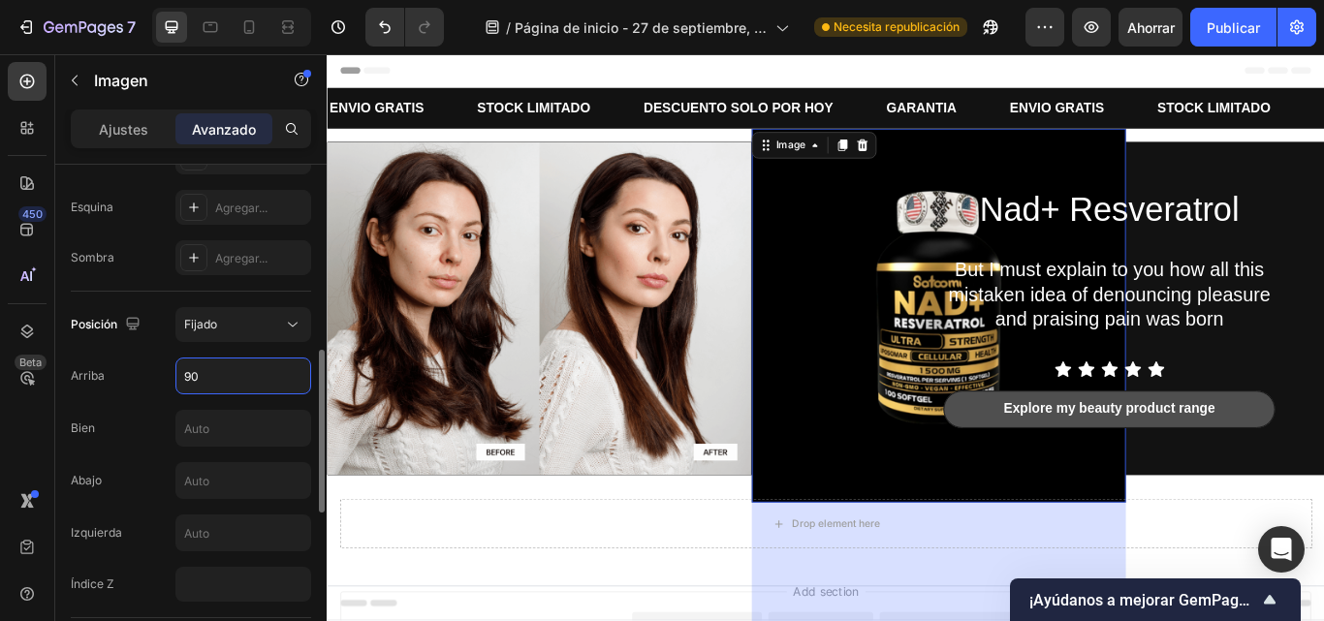
type input "9"
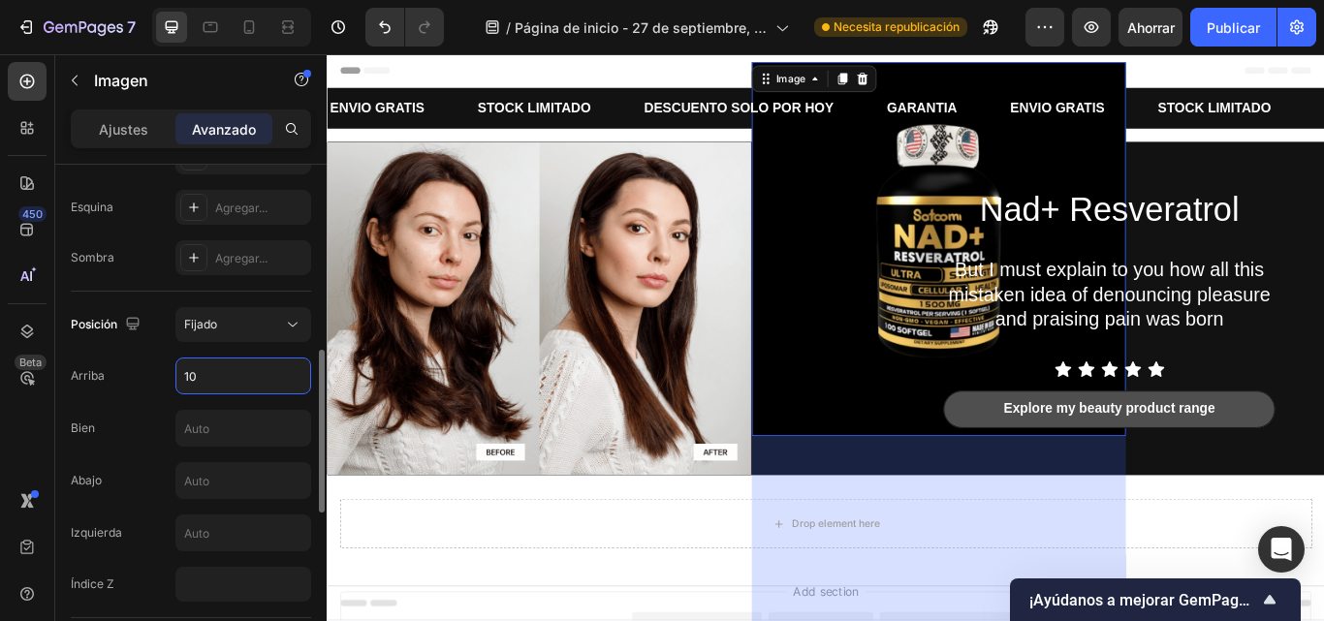
type input "1"
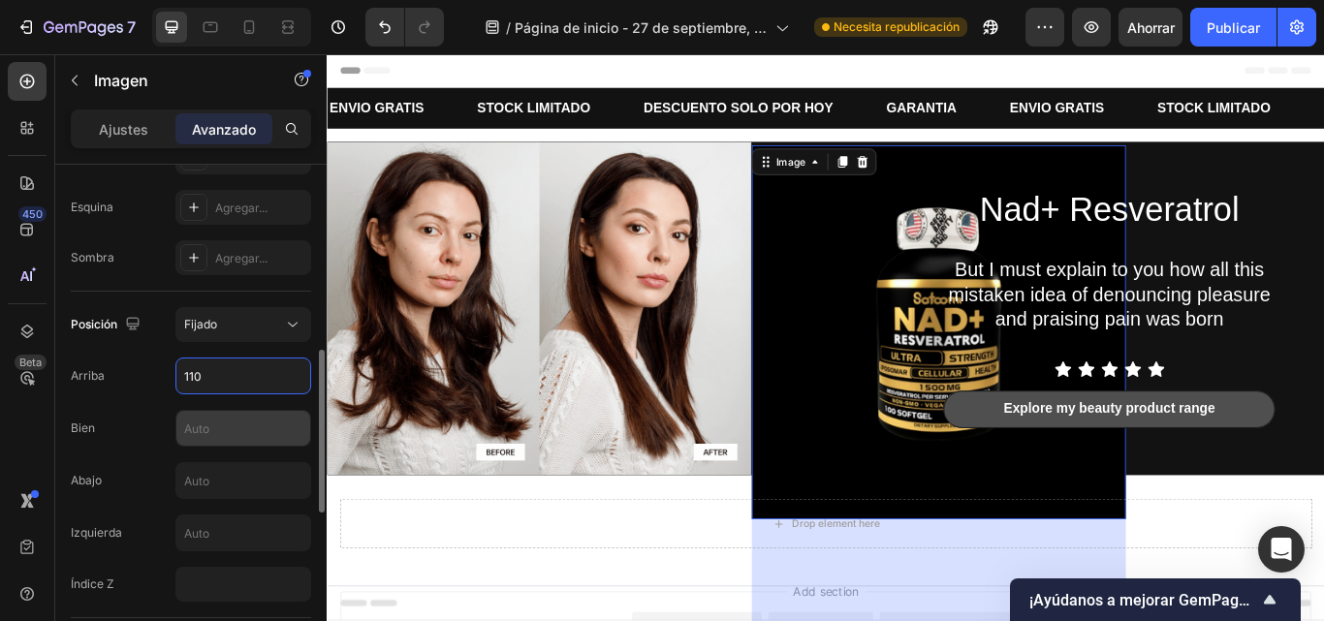
type input "110"
click at [210, 440] on input "text" at bounding box center [243, 428] width 134 height 35
click at [224, 427] on input "text" at bounding box center [243, 428] width 134 height 35
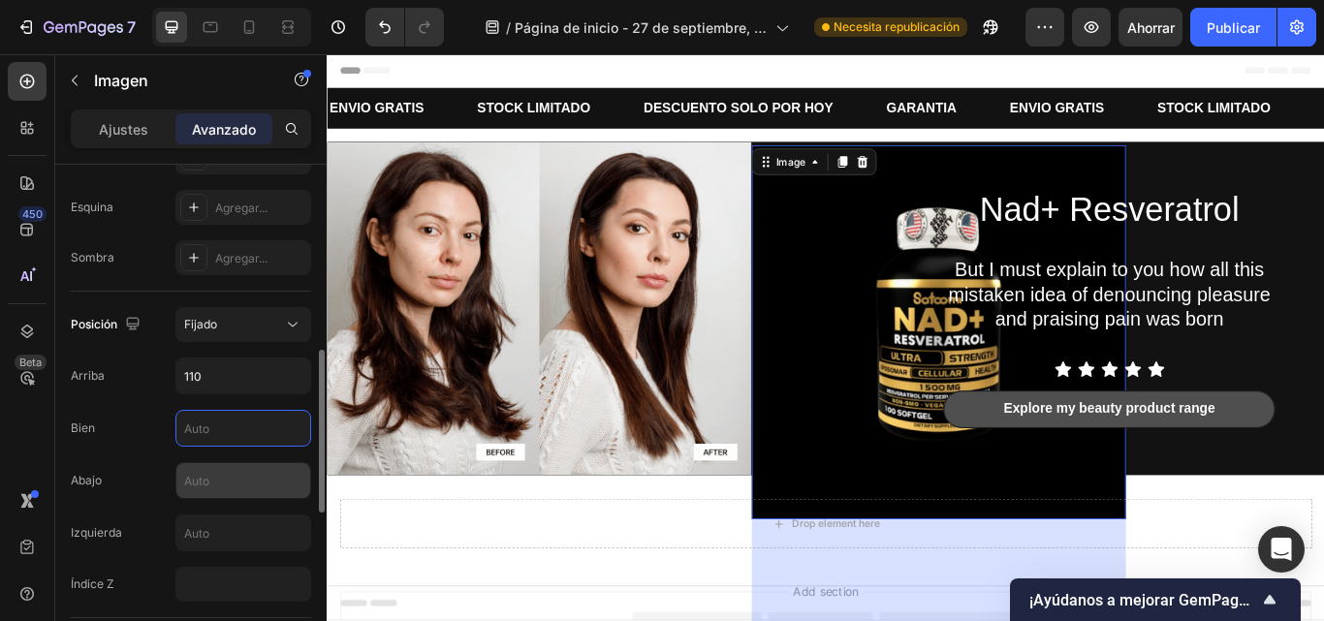
click at [222, 478] on input "text" at bounding box center [243, 480] width 134 height 35
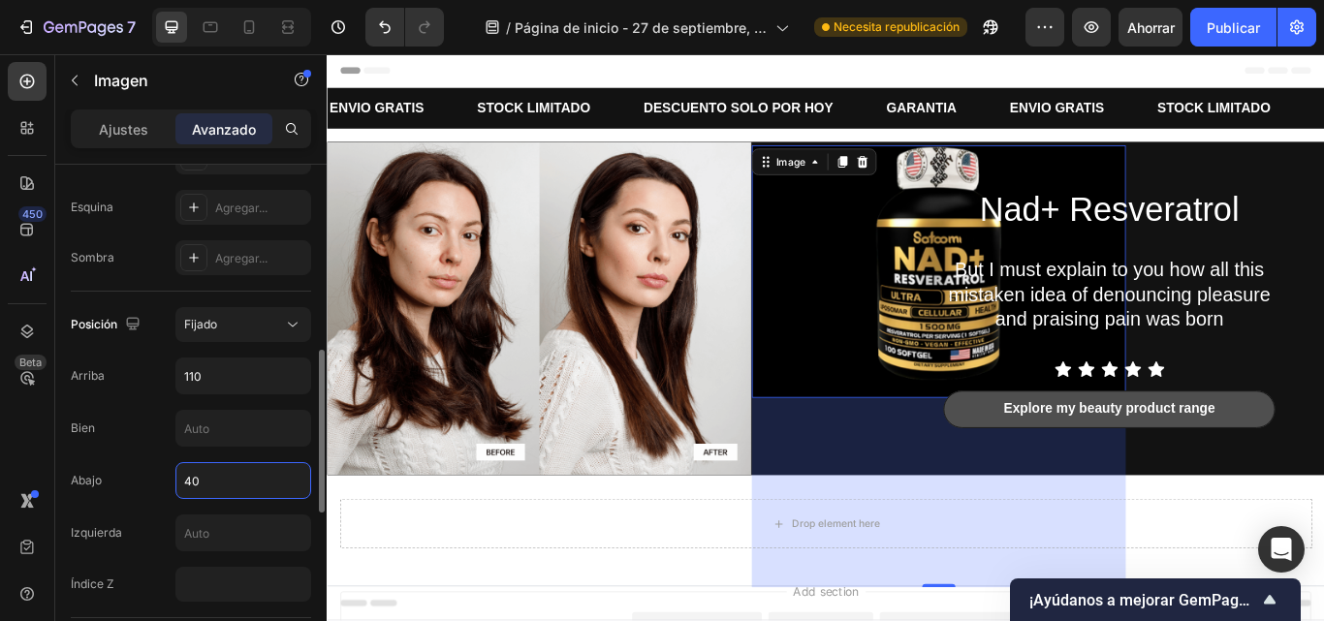
type input "4"
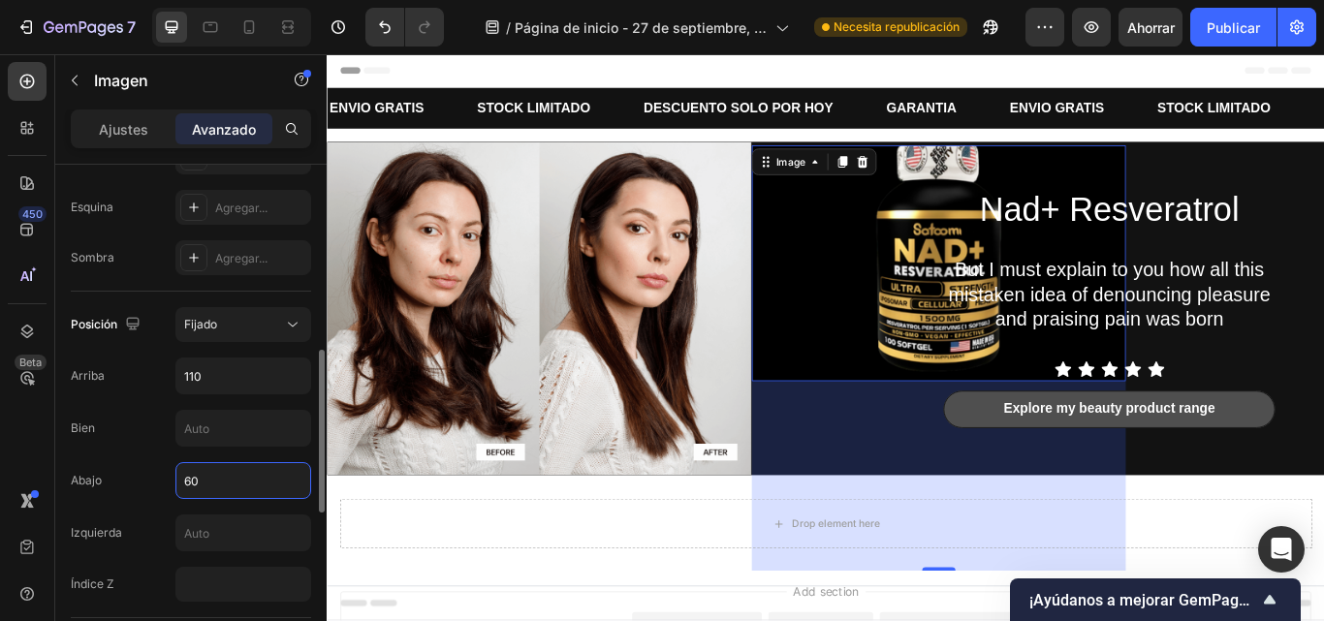
type input "6"
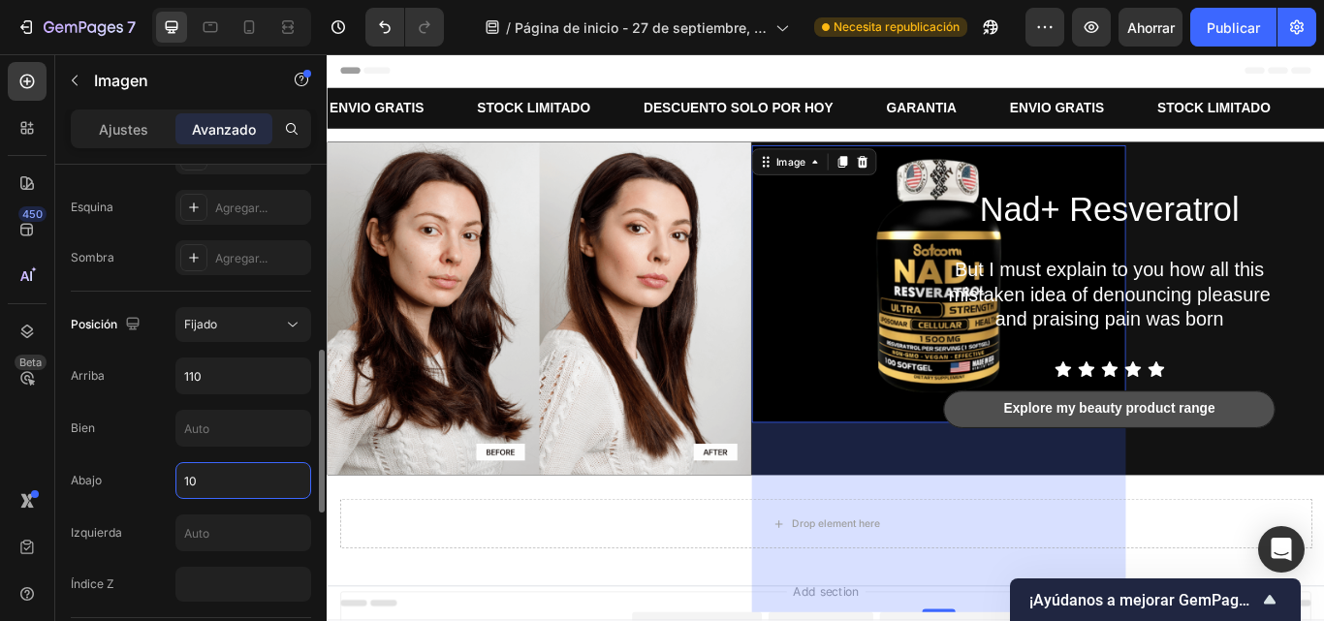
type input "1"
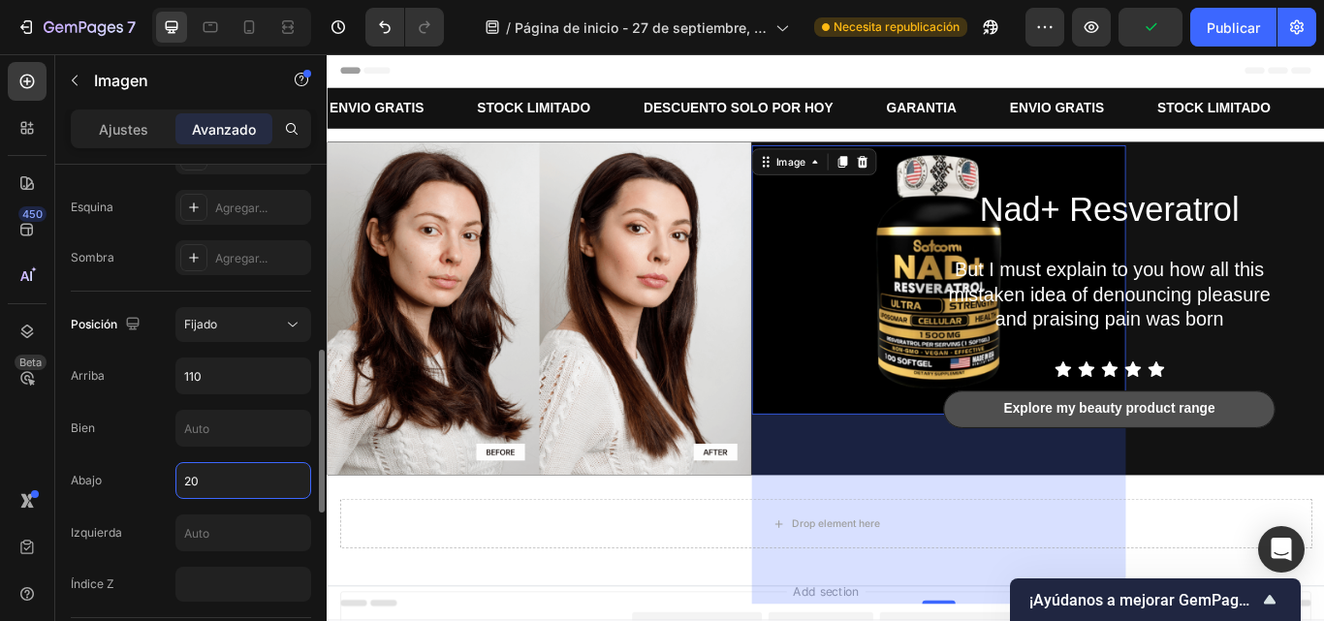
type input "2"
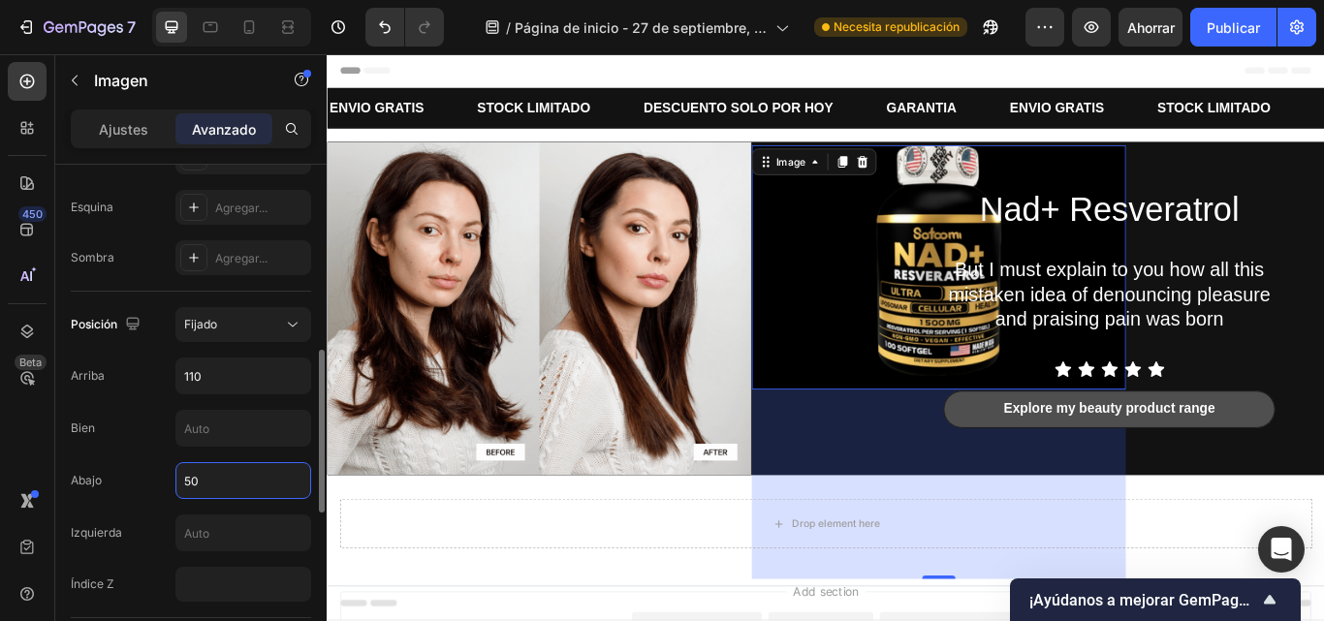
type input "5"
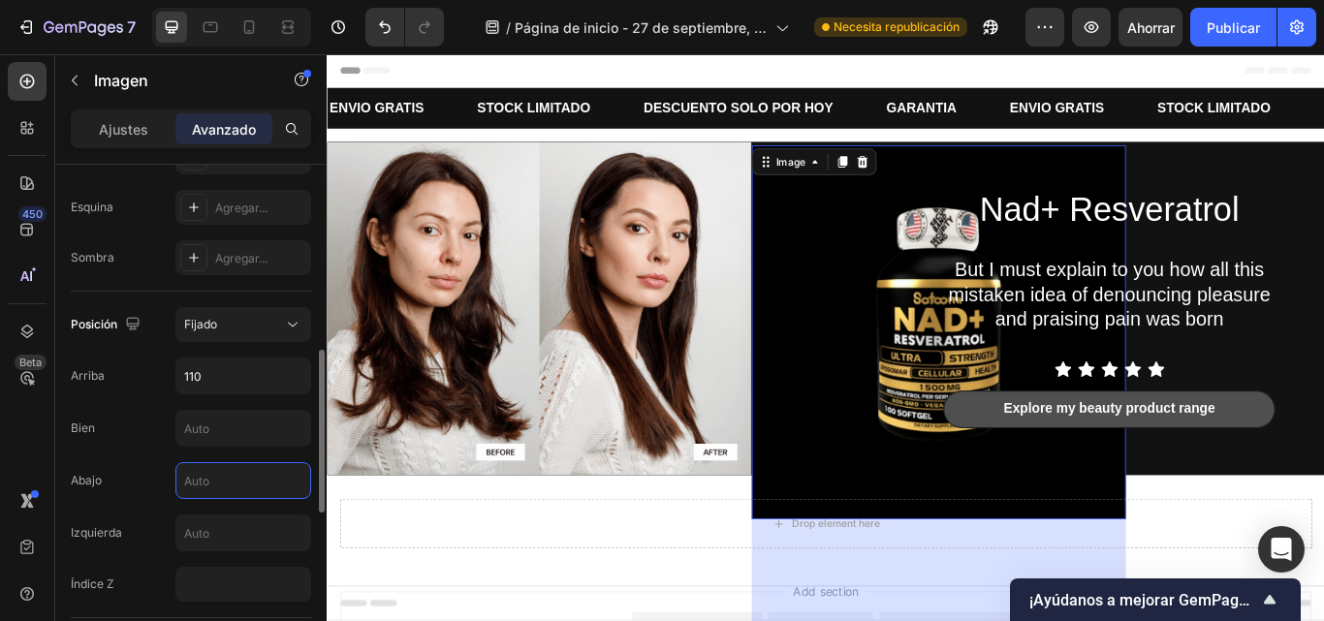
type input "5"
type input "1"
type input "0"
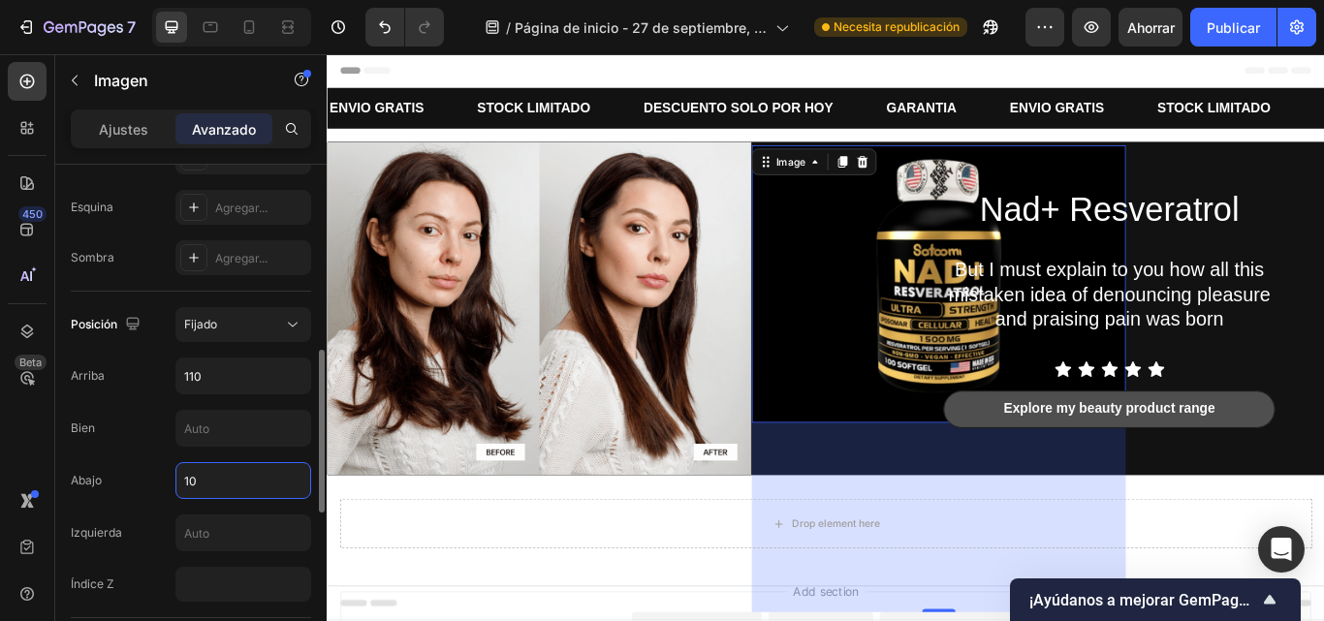
type input "1"
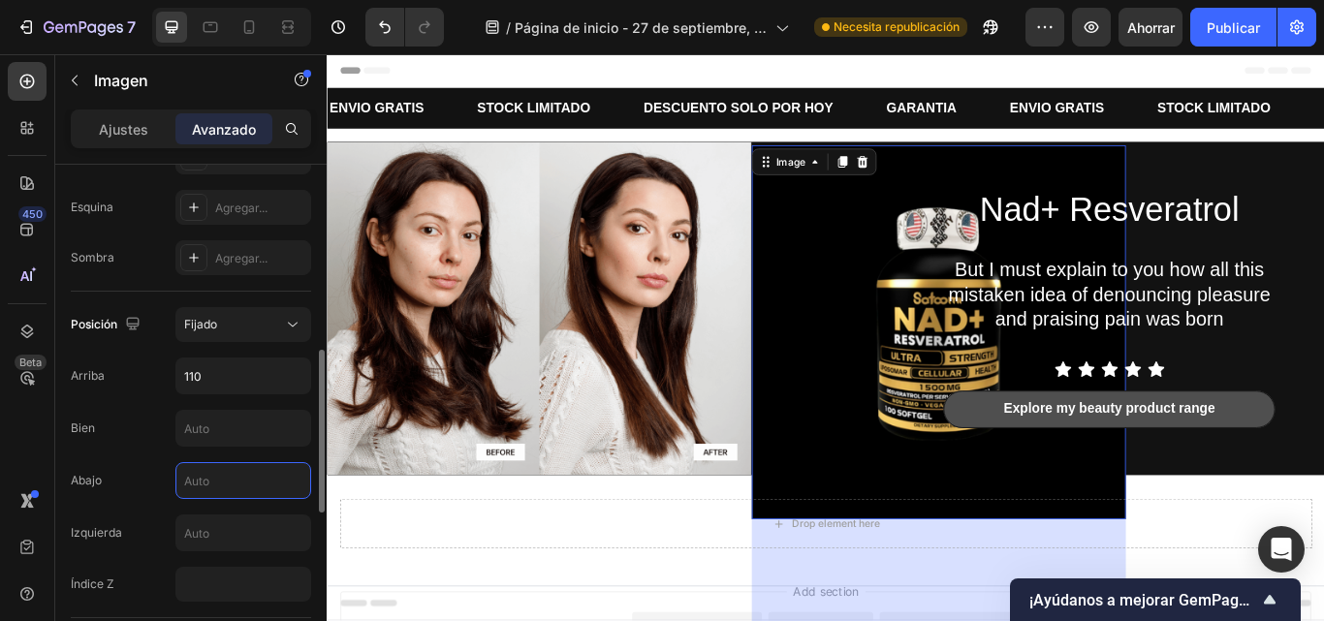
type input "1"
type input "2"
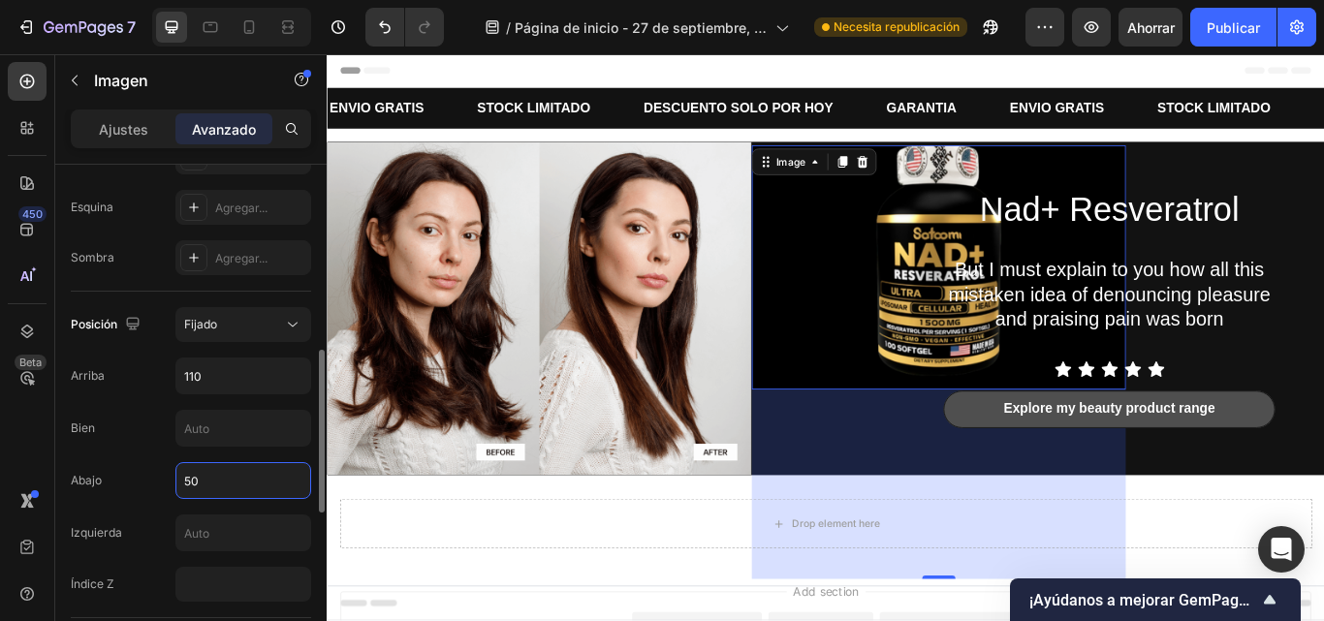
type input "5"
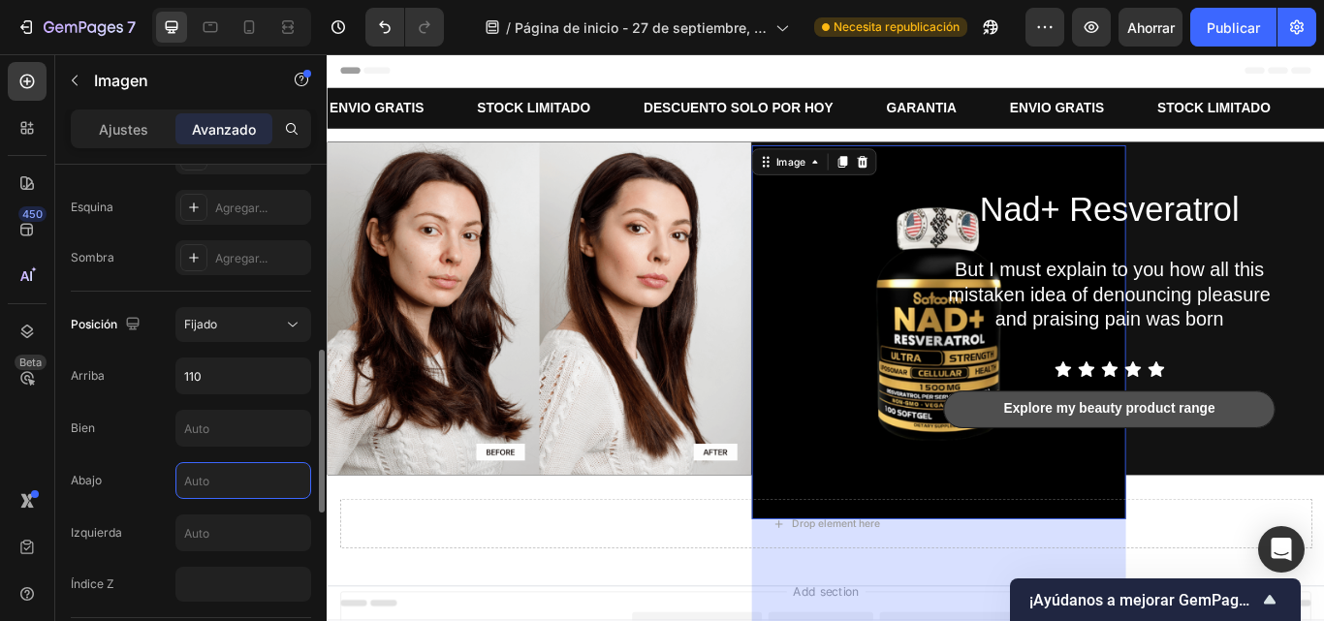
type input "3"
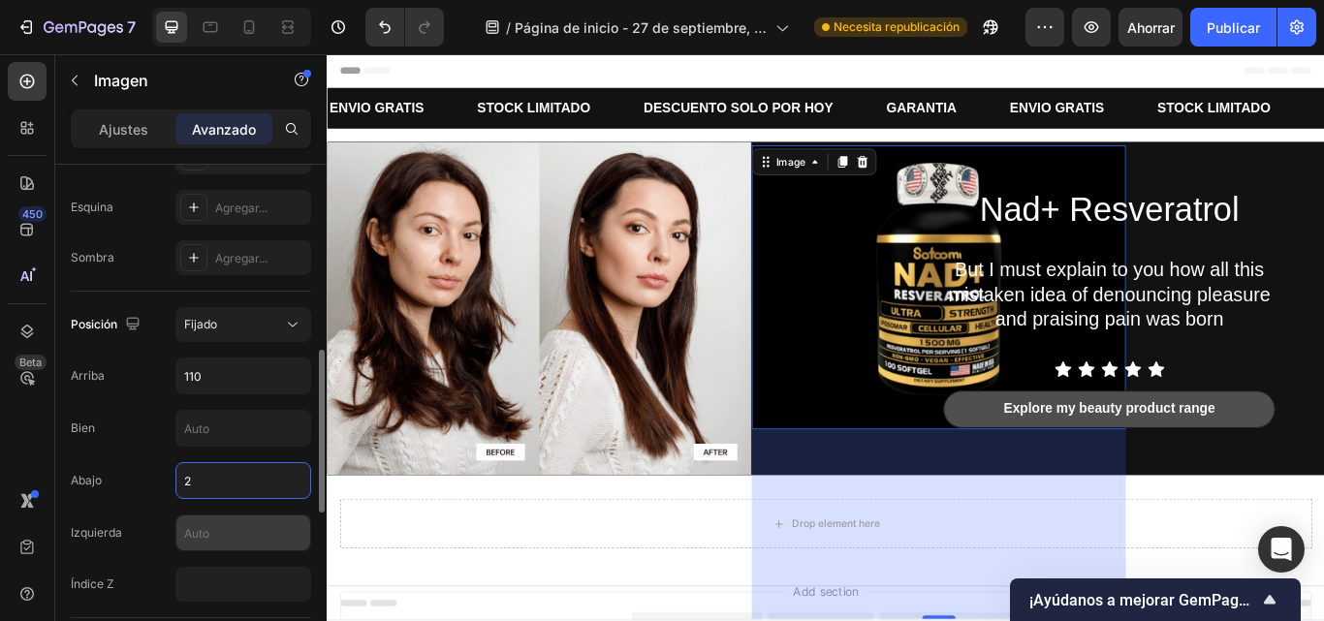
type input "2"
click at [240, 539] on input "text" at bounding box center [243, 533] width 134 height 35
type input "5"
type input "1"
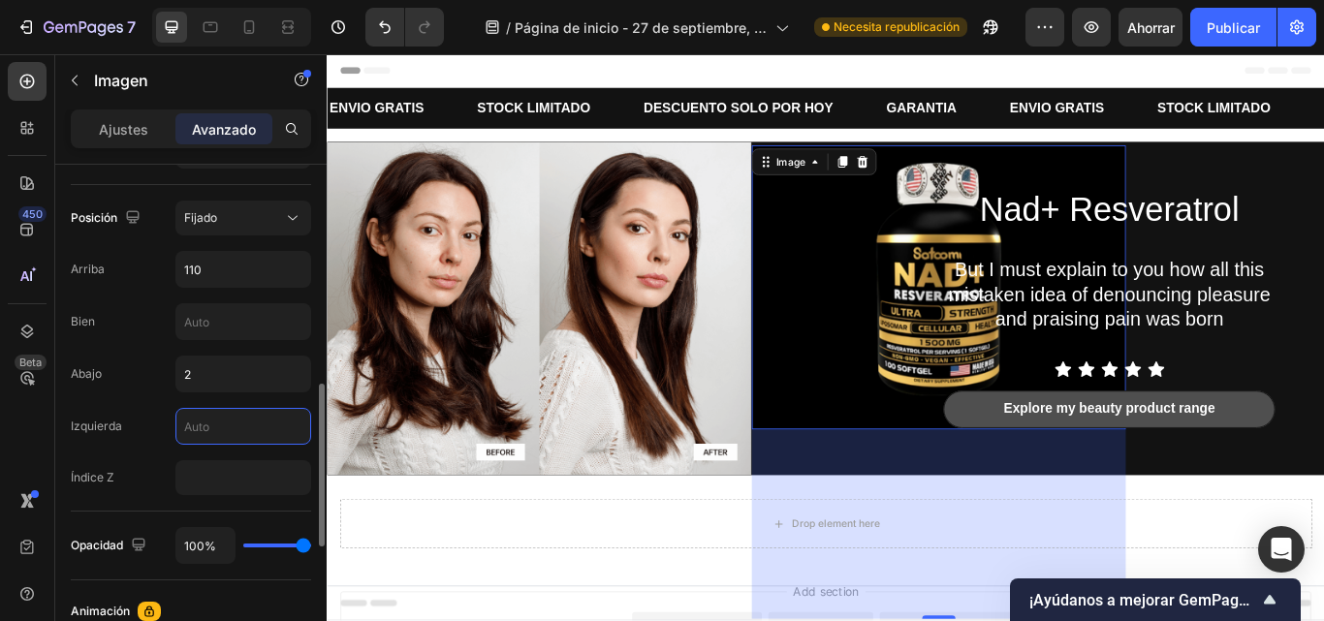
type input "65%"
type input "65"
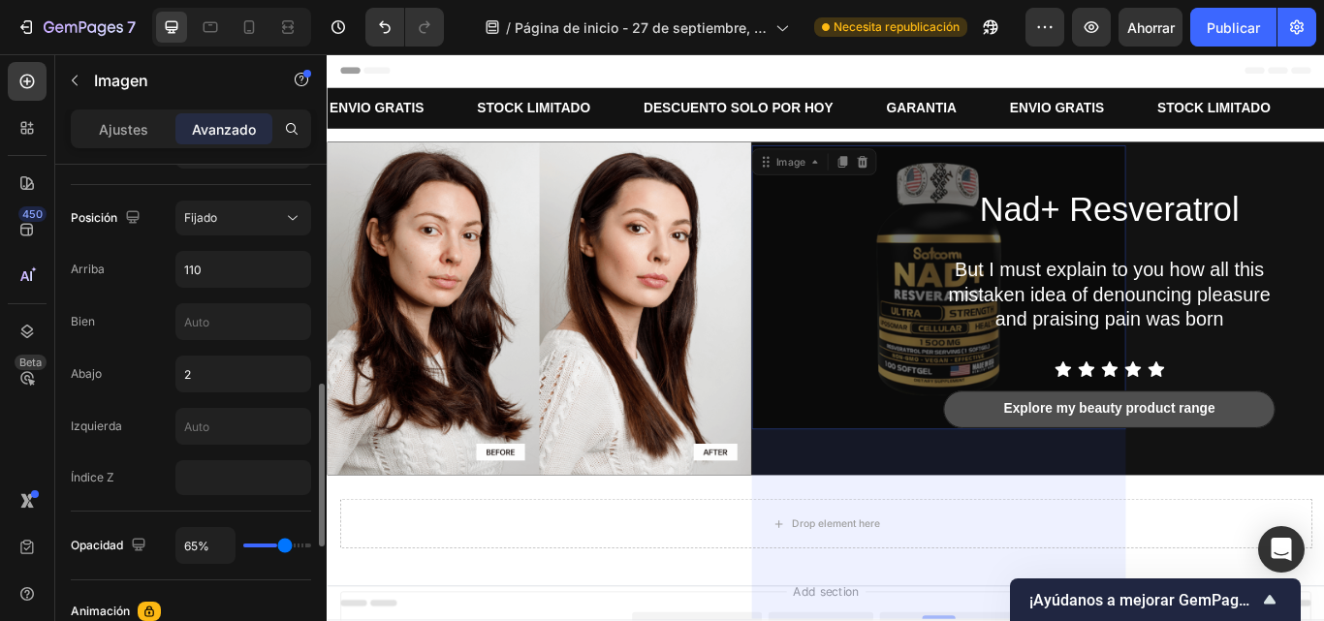
type input "44%"
type input "44"
type input "37%"
type input "37"
type input "17%"
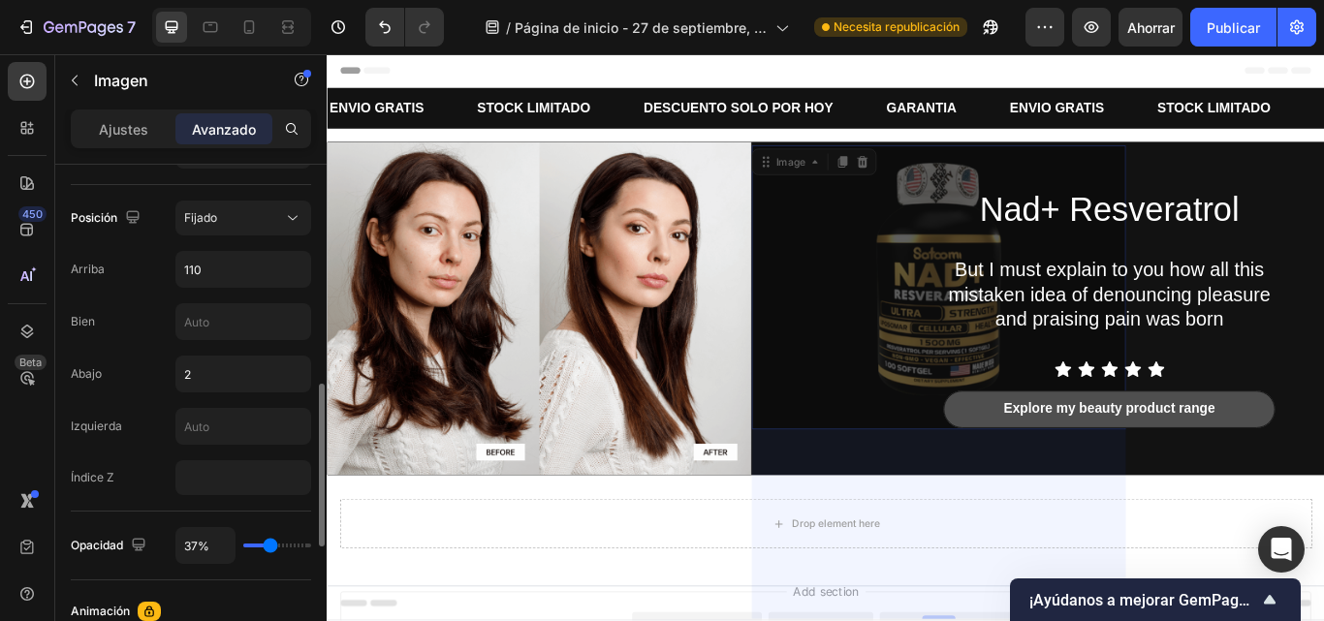
type input "17"
type input "0%"
type input "0"
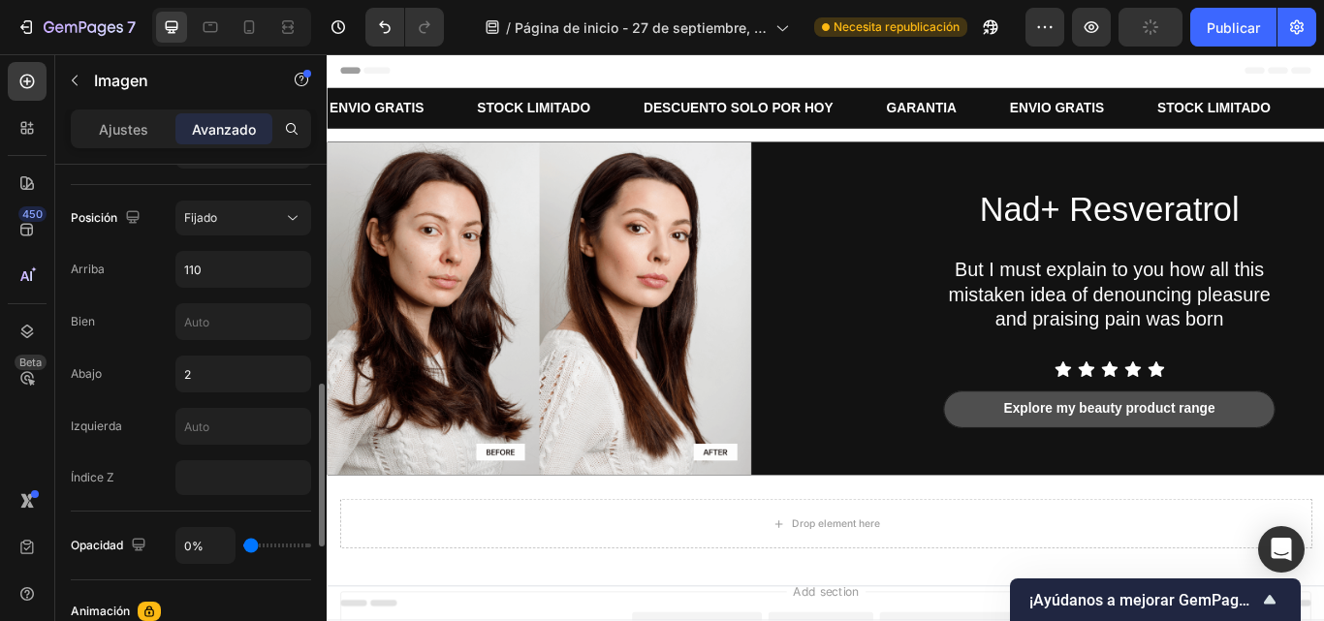
type input "98%"
type input "98"
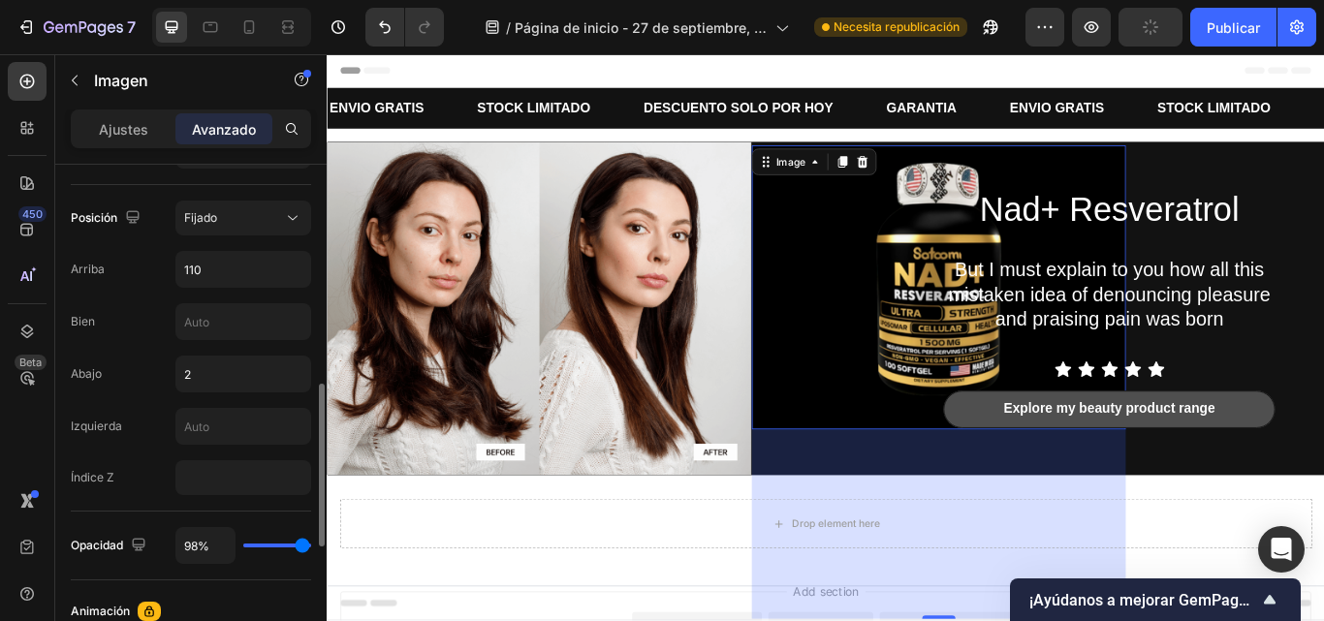
type input "100%"
type input "100"
drag, startPoint x: 285, startPoint y: 547, endPoint x: 372, endPoint y: 557, distance: 87.8
click at [311, 548] on input "range" at bounding box center [277, 546] width 68 height 4
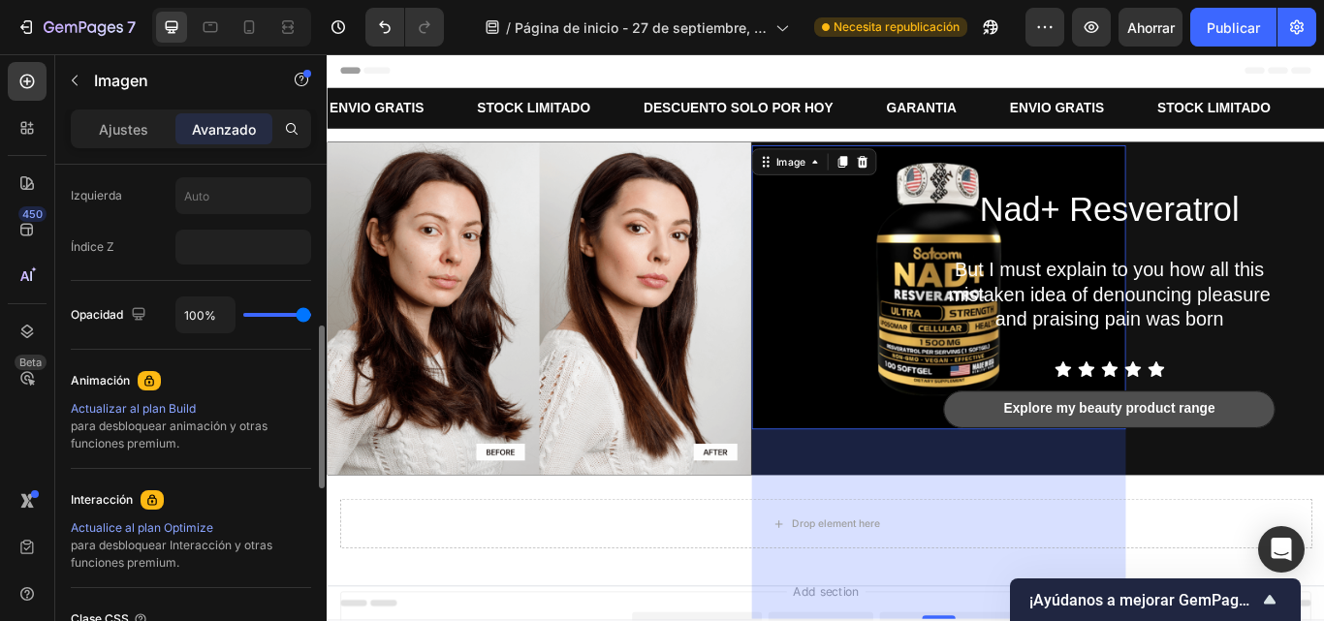
scroll to position [819, 0]
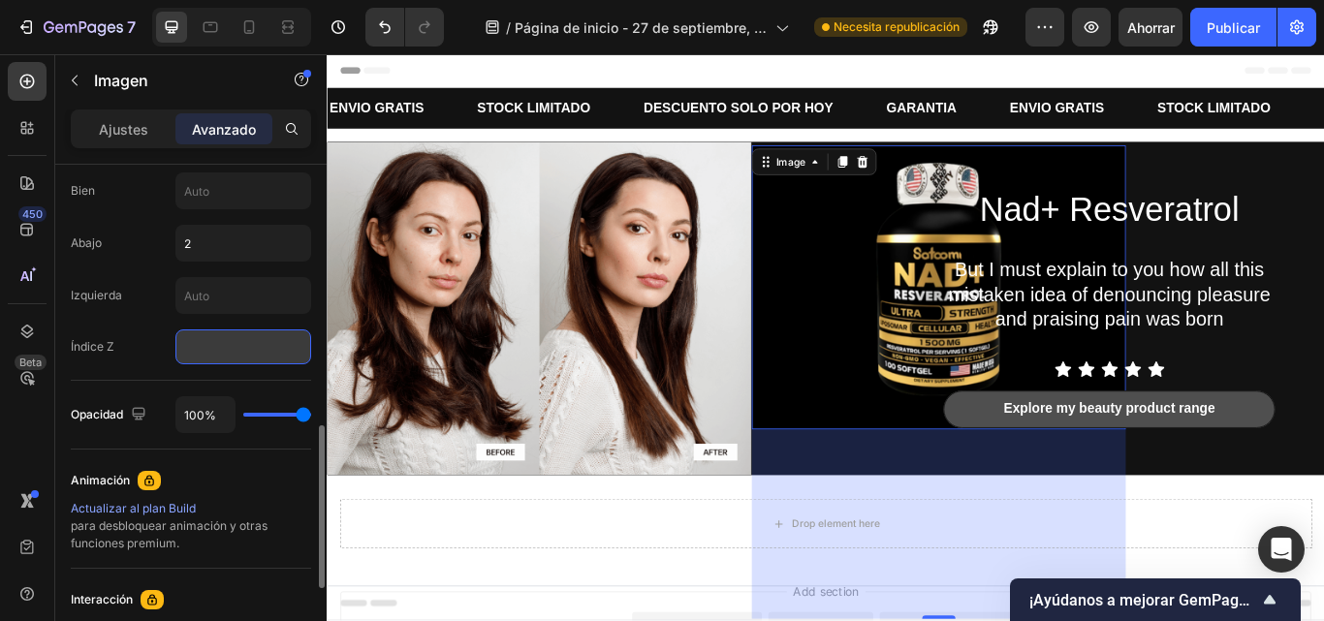
click at [219, 352] on input "number" at bounding box center [243, 347] width 136 height 35
type input "9"
type input "6"
click at [213, 302] on input "text" at bounding box center [243, 295] width 134 height 35
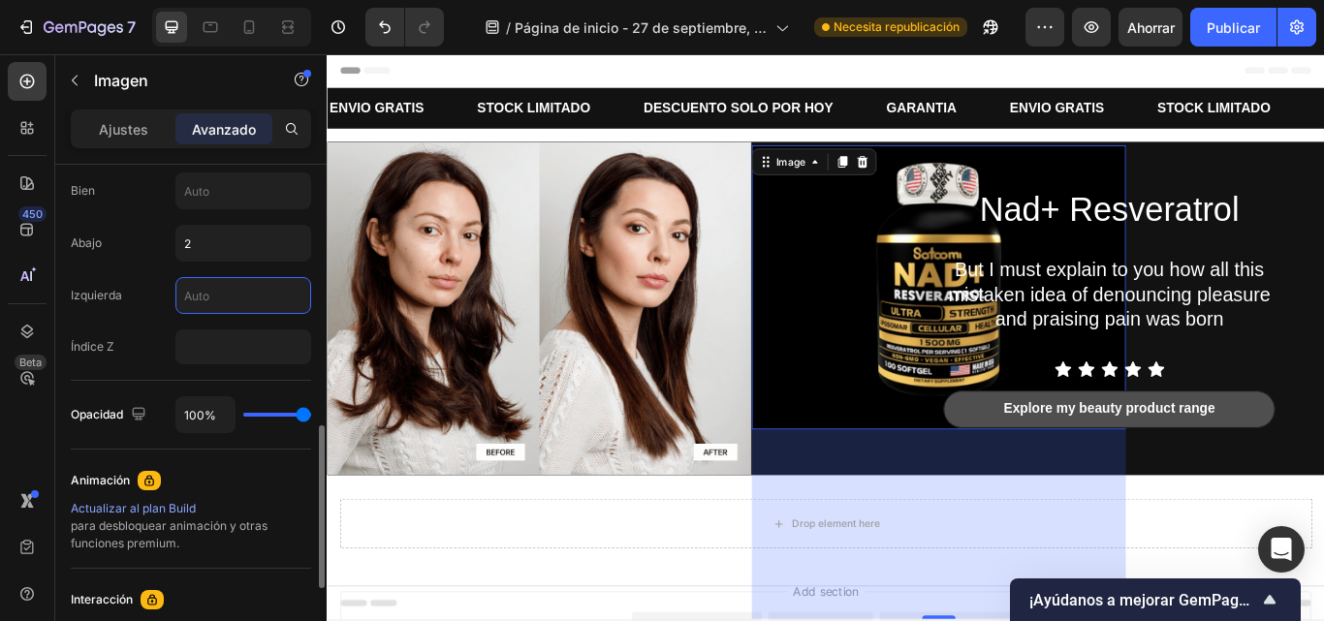
type input "1"
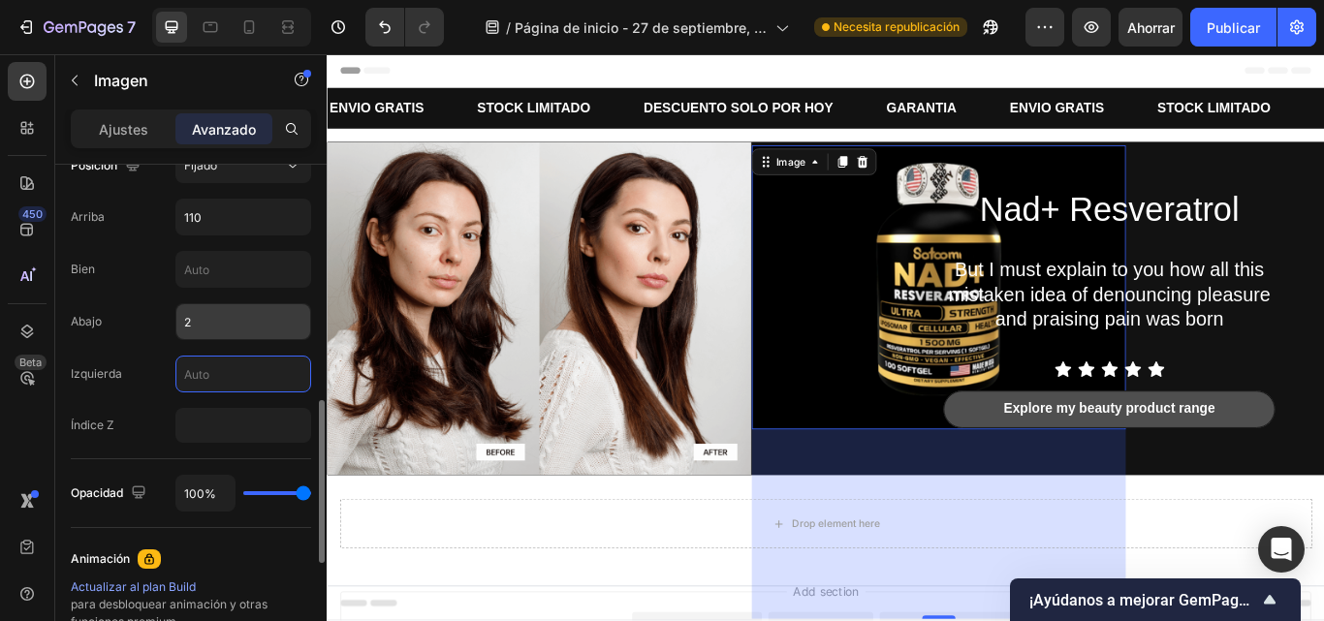
click at [215, 318] on input "2" at bounding box center [243, 321] width 134 height 35
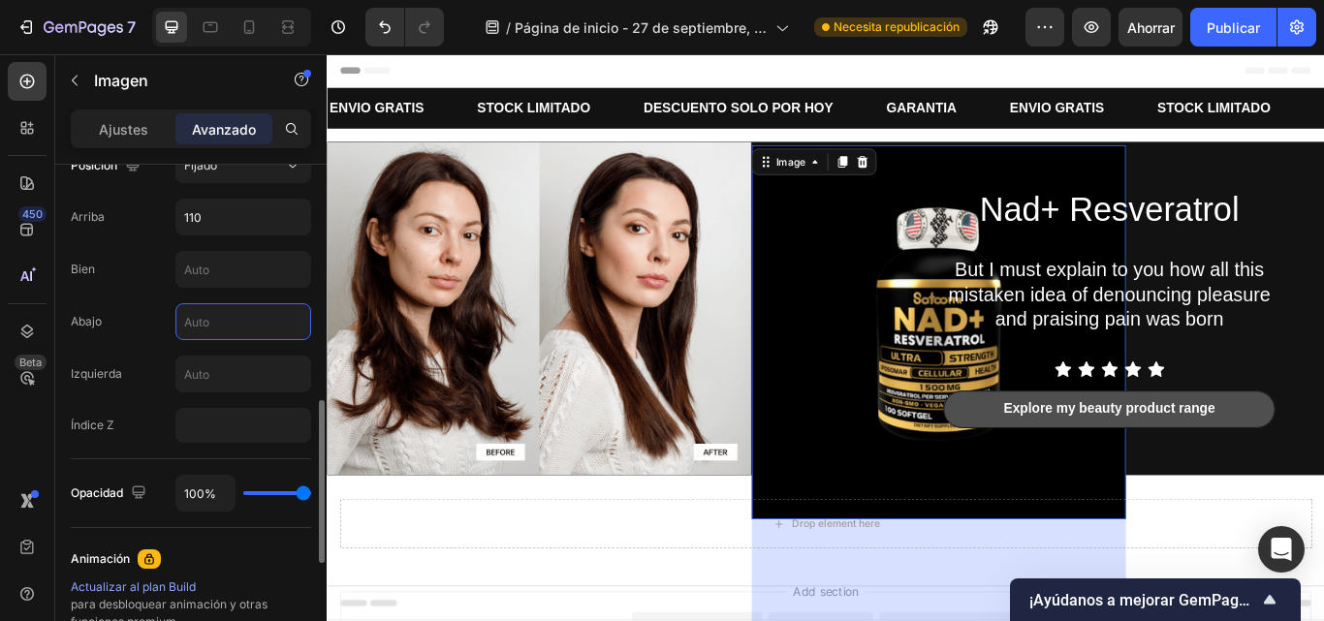
type input "9"
type input "2"
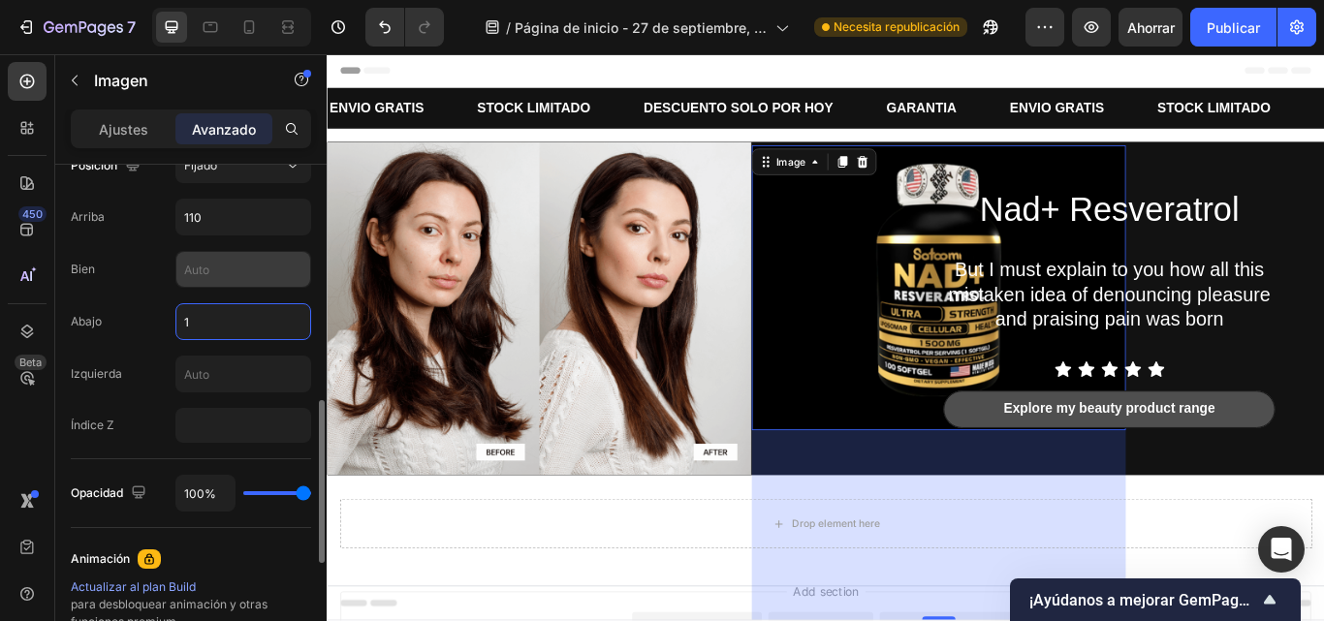
type input "1"
click at [217, 265] on input "text" at bounding box center [243, 269] width 134 height 35
type input "2"
type input "6"
type input "8"
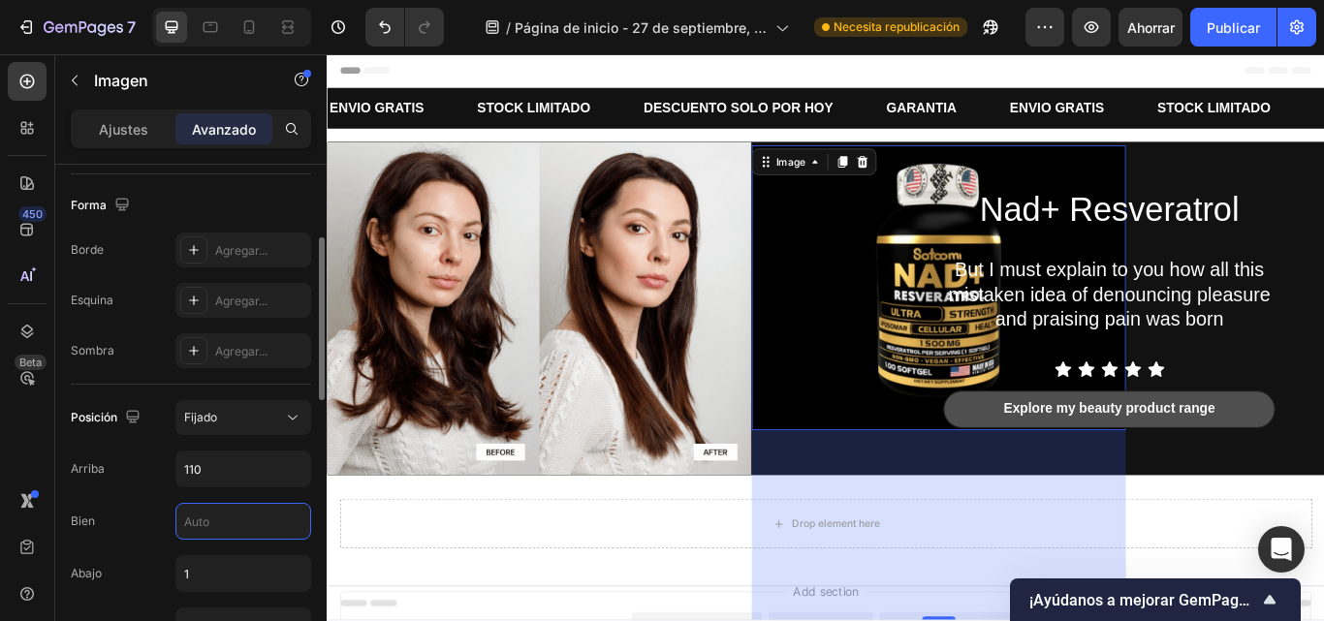
scroll to position [426, 0]
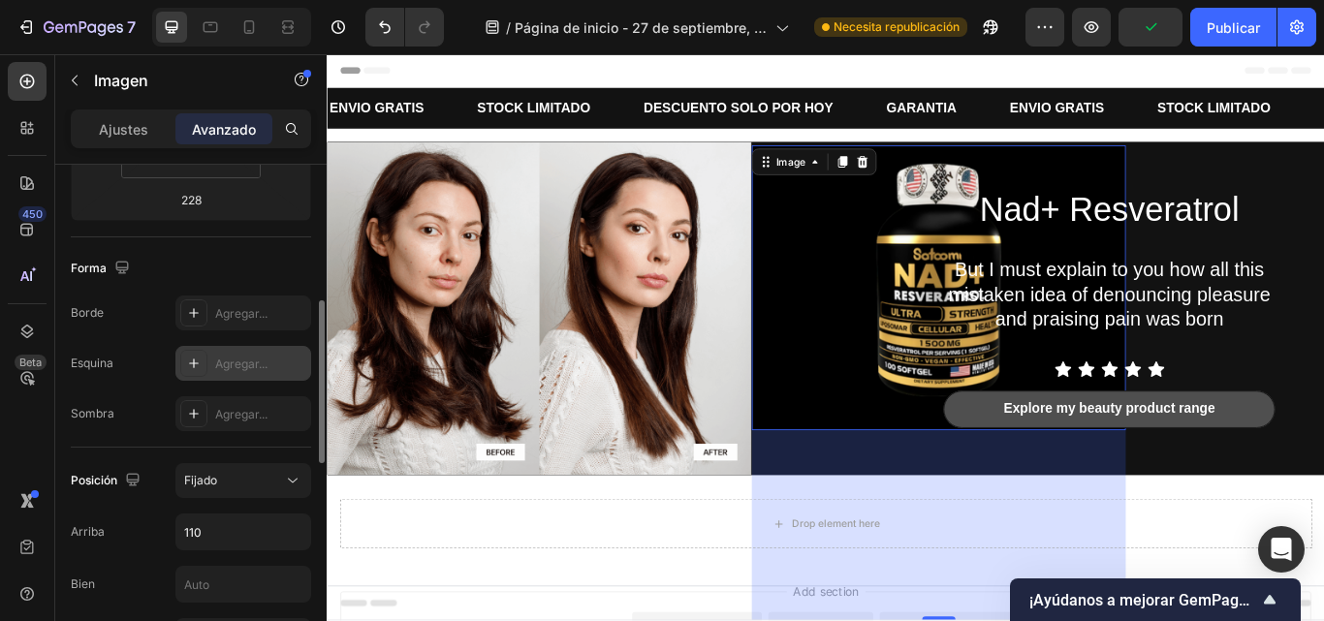
click at [196, 369] on icon at bounding box center [194, 364] width 16 height 16
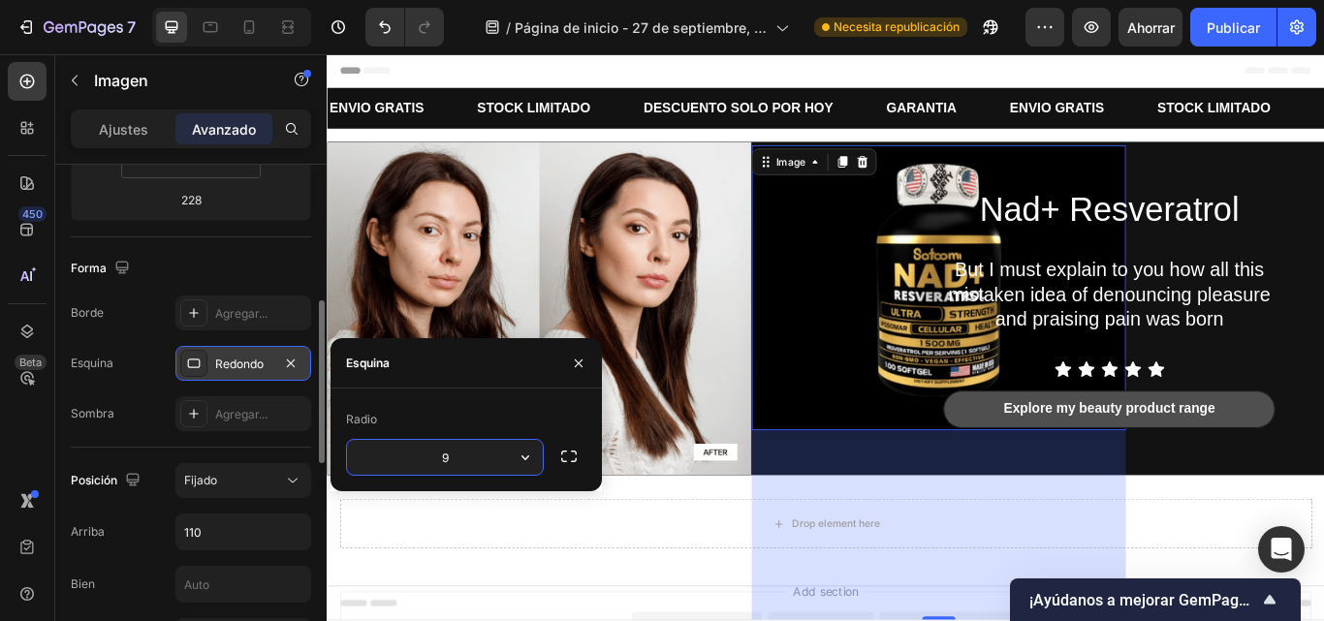
type input "90"
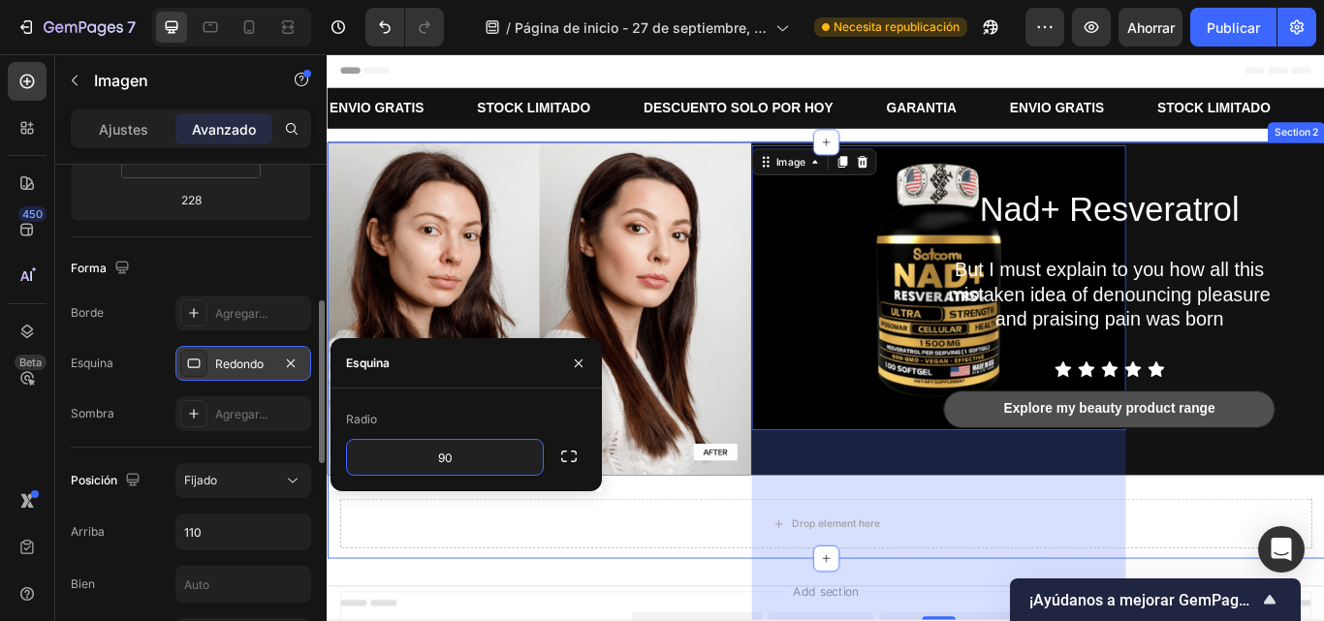
click at [716, 547] on div "Nad+ Resveratrol Heading But I must explain to you how all this mistaken idea o…" at bounding box center [908, 400] width 1163 height 486
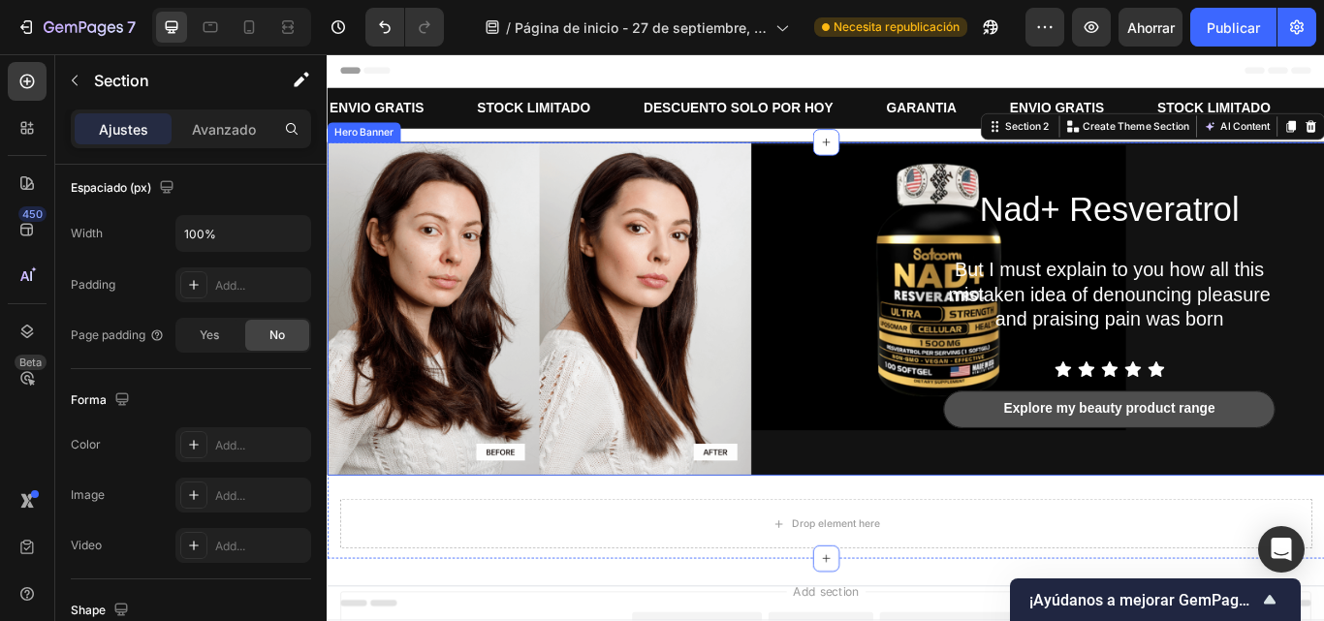
scroll to position [0, 0]
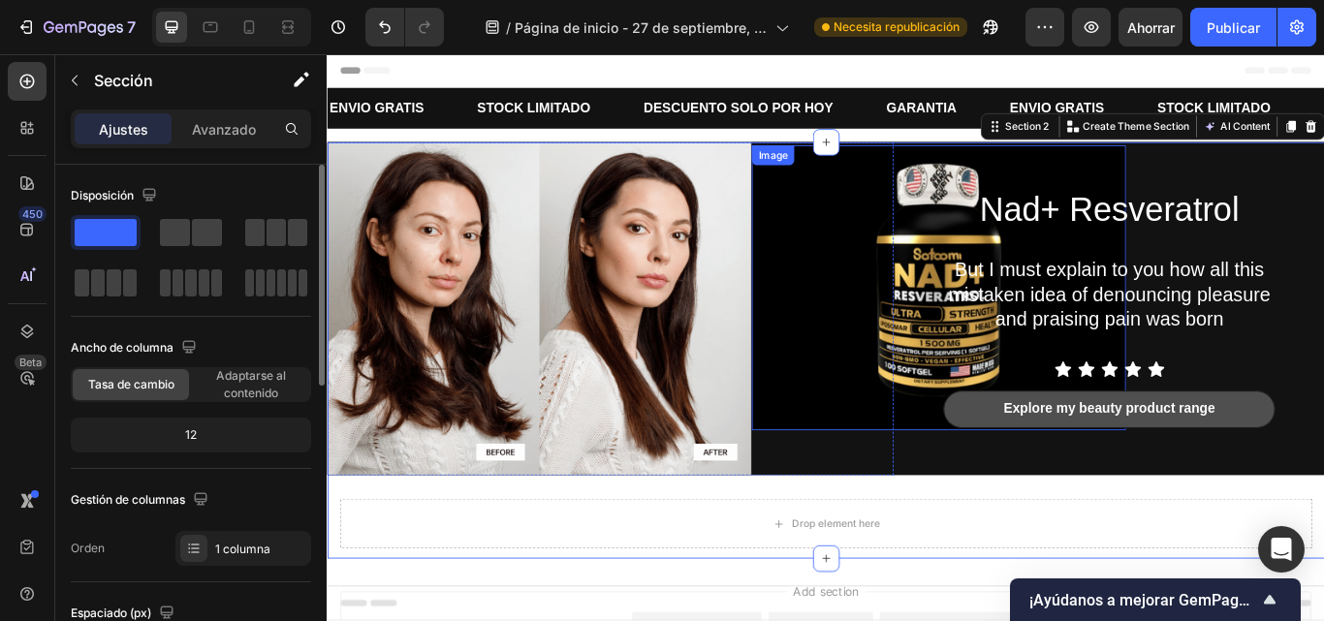
click at [955, 356] on img at bounding box center [1040, 327] width 436 height 333
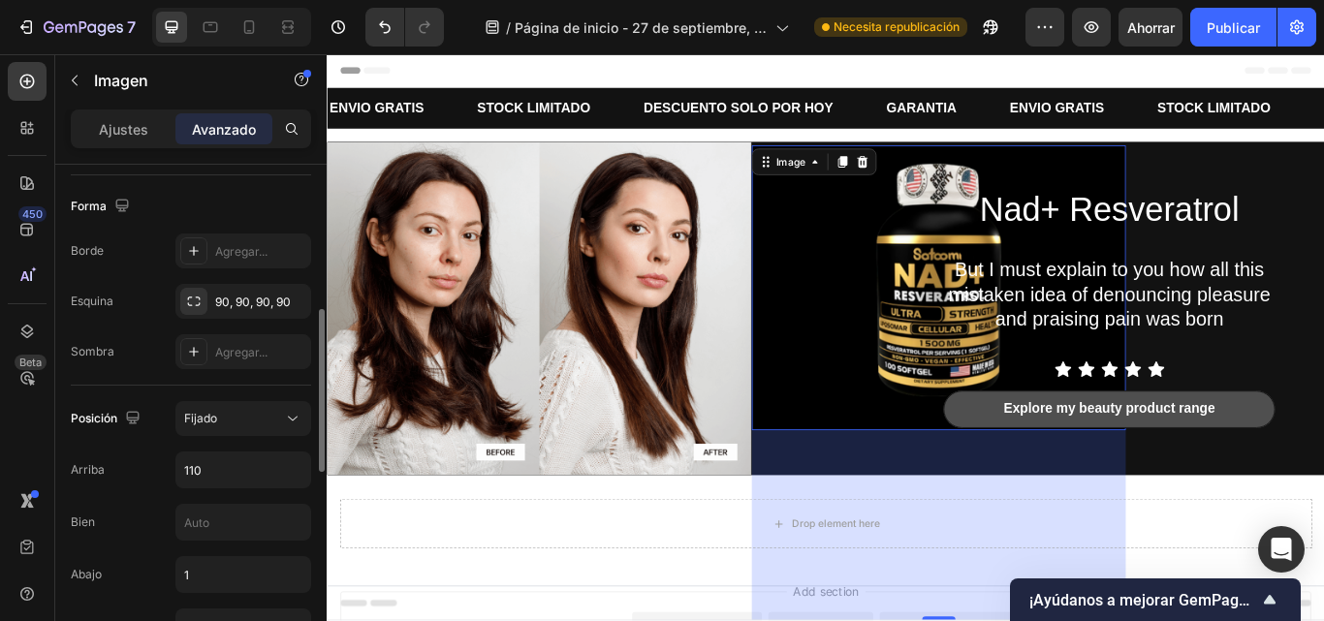
scroll to position [480, 0]
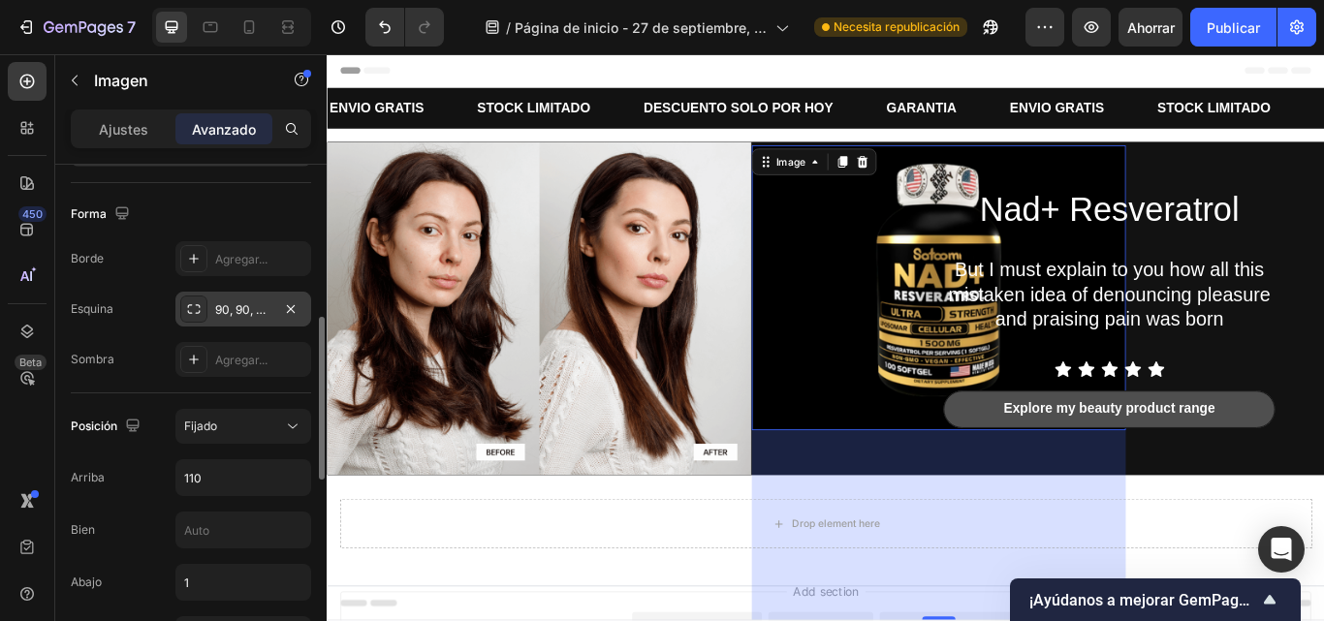
click at [265, 317] on div "90, 90, 90, 90" at bounding box center [243, 310] width 56 height 17
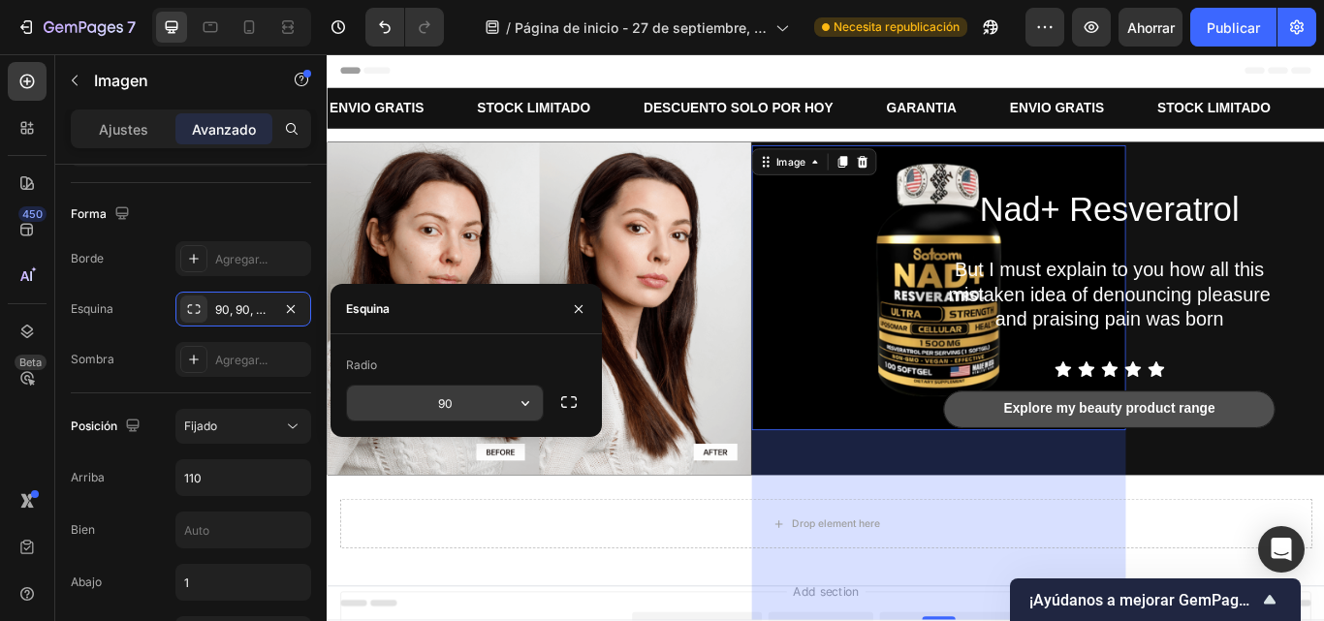
click at [436, 400] on input "90" at bounding box center [445, 403] width 196 height 35
type input "8"
click at [977, 514] on div "228" at bounding box center [1040, 604] width 436 height 221
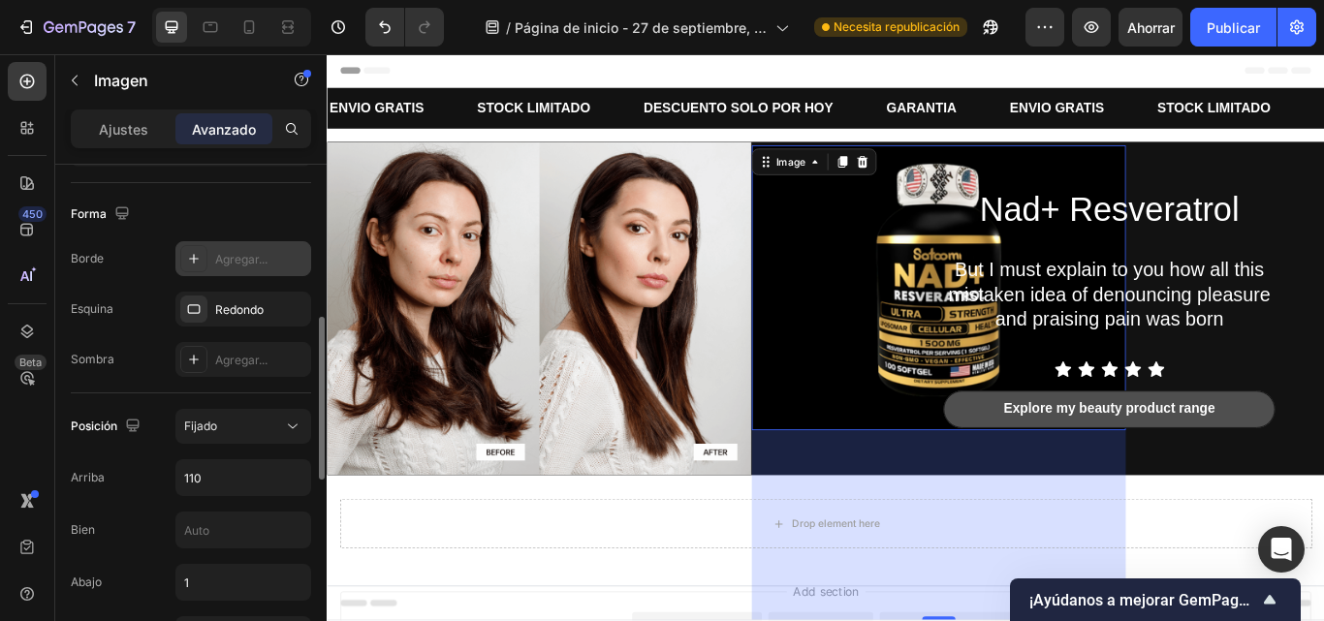
click at [220, 253] on font "Agregar..." at bounding box center [241, 259] width 52 height 15
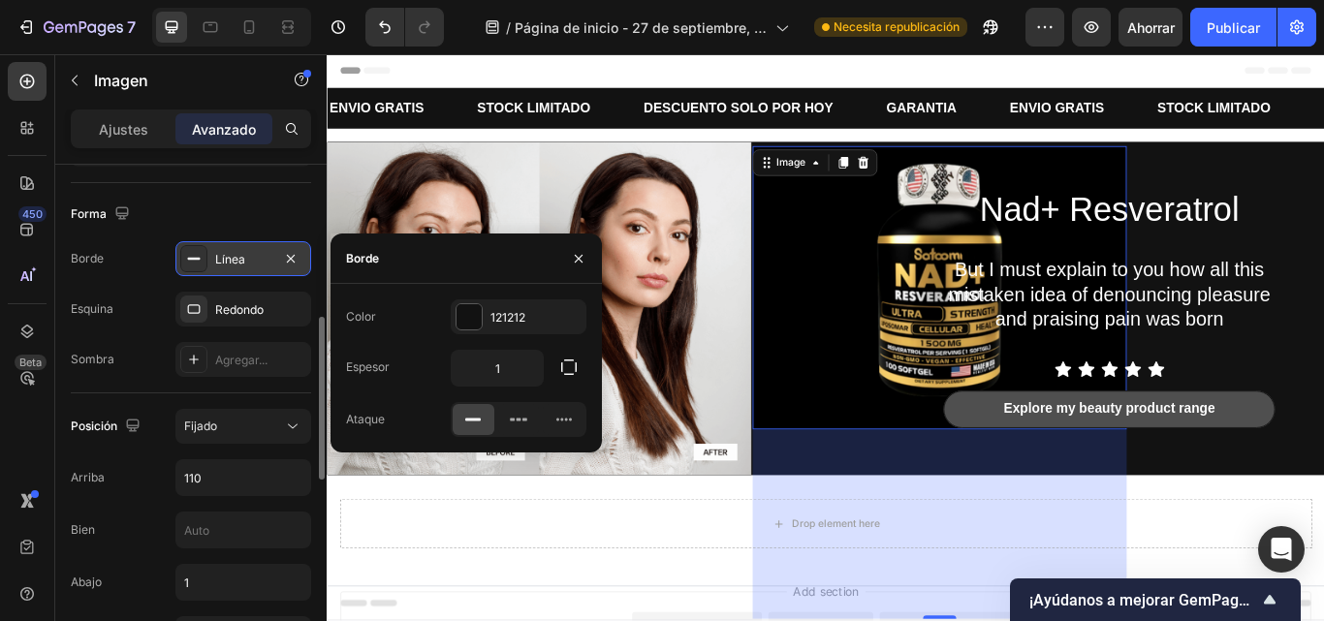
click at [220, 183] on div "Forma Borde Línea Esquina Redondo Sombra Agregar..." at bounding box center [191, 288] width 240 height 210
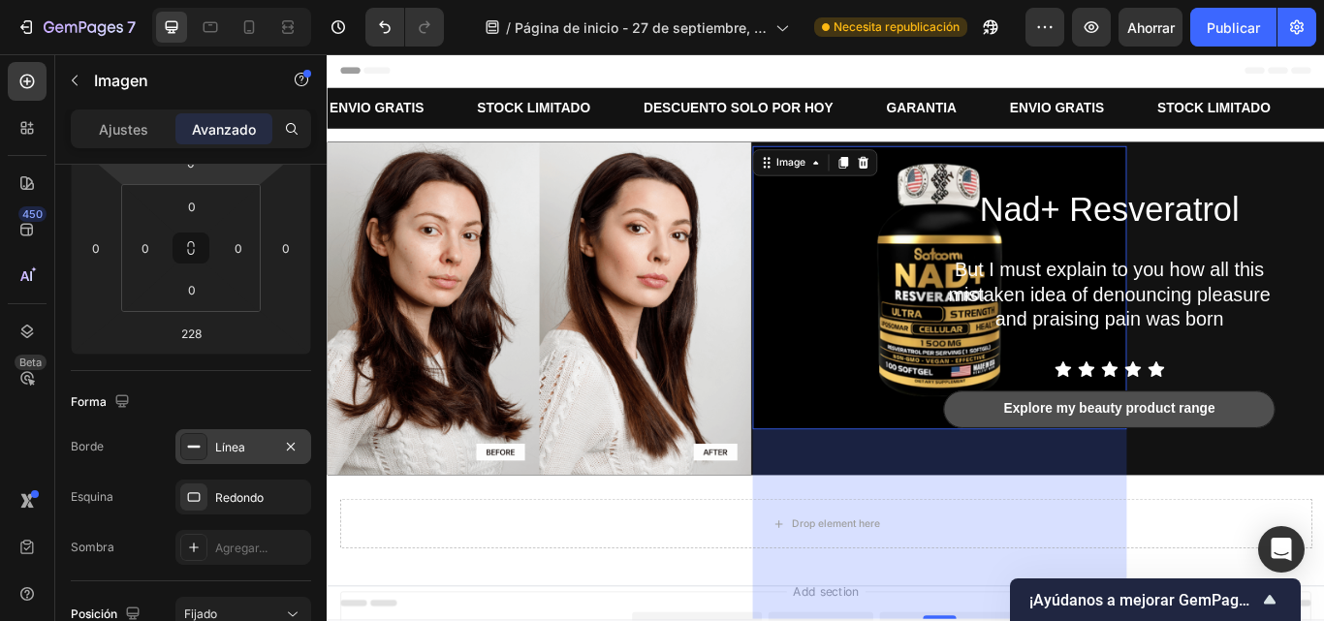
scroll to position [0, 0]
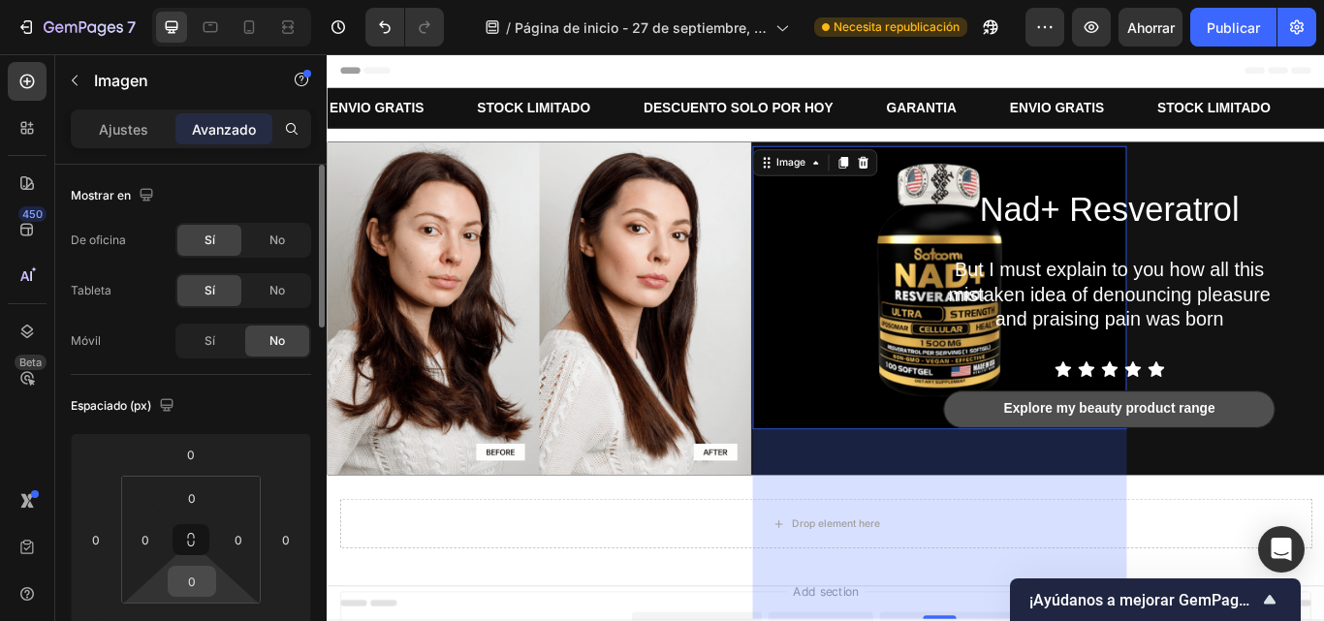
click at [192, 586] on input "0" at bounding box center [192, 581] width 39 height 29
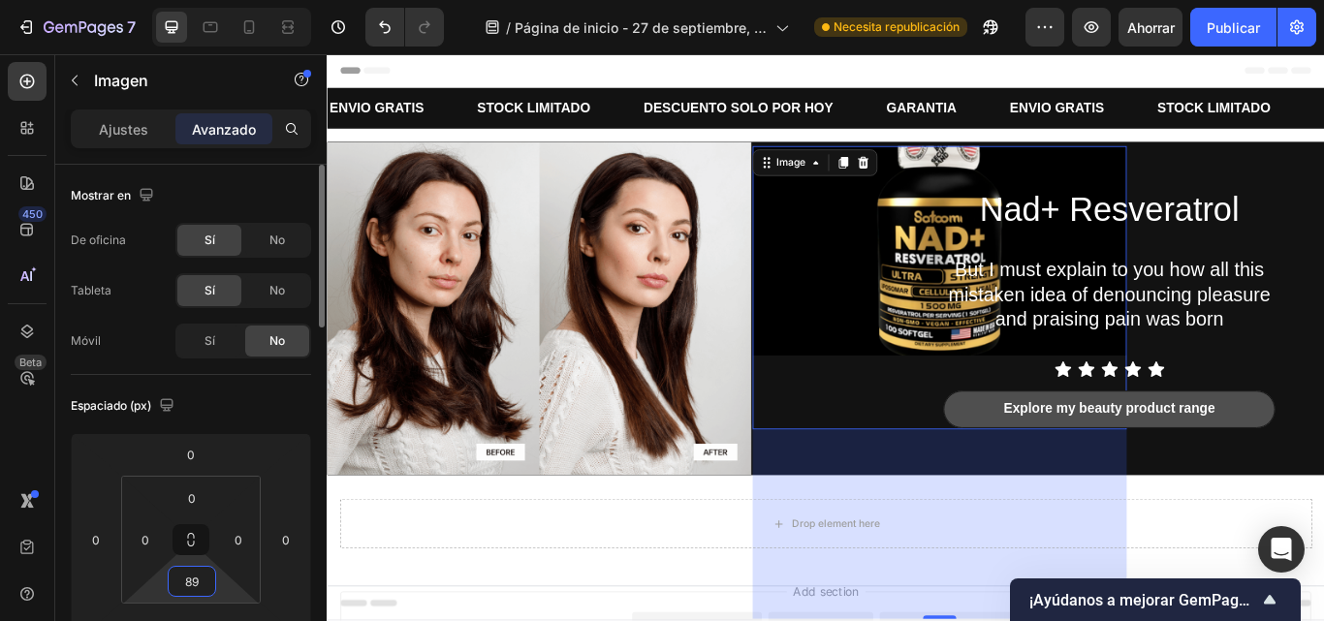
type input "8"
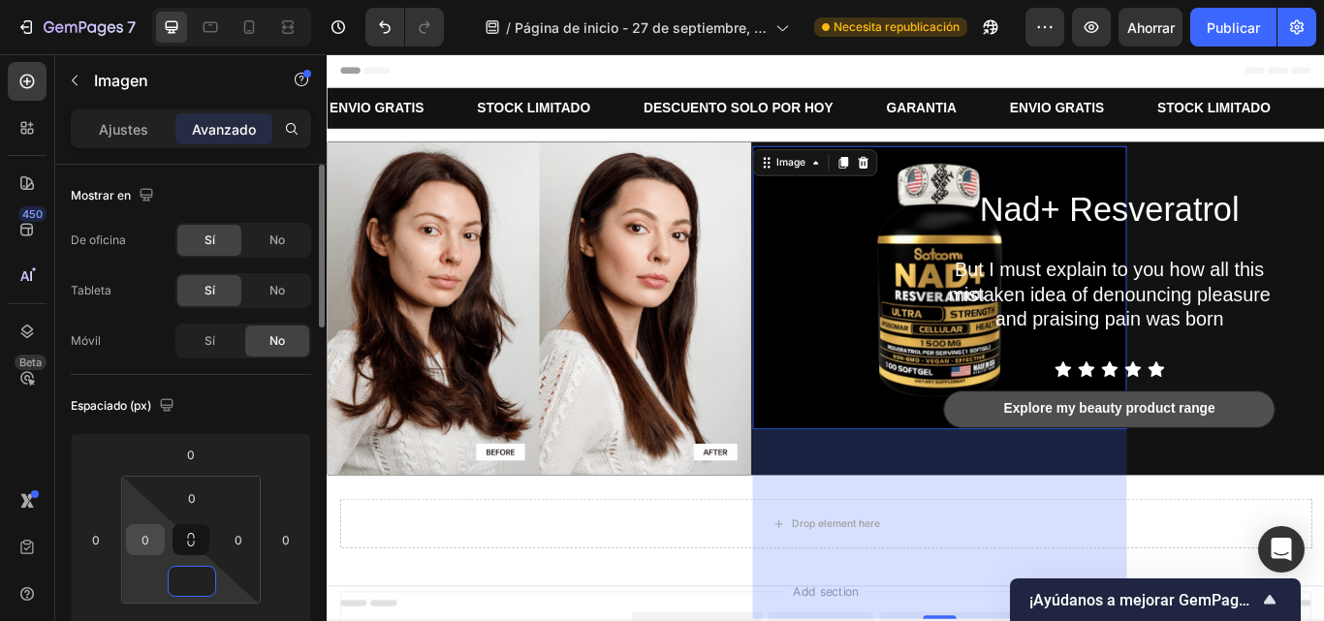
click at [157, 539] on input "0" at bounding box center [145, 539] width 29 height 29
type input "0"
click at [157, 539] on input "0" at bounding box center [145, 539] width 29 height 29
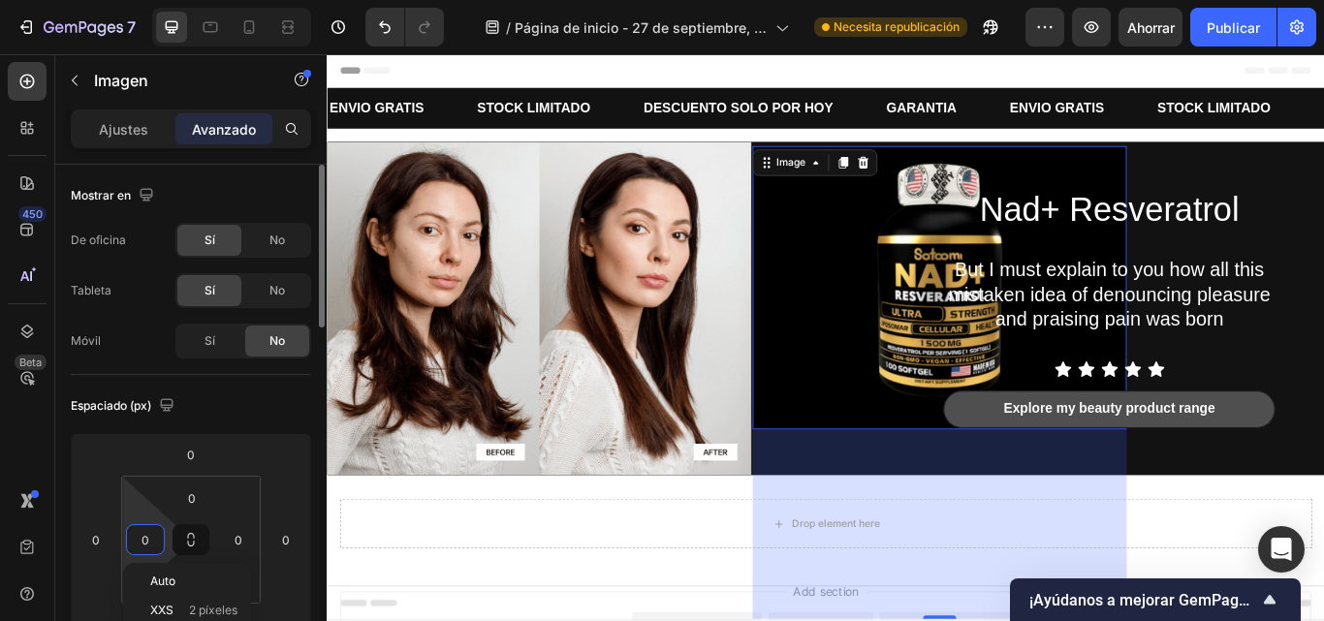
click at [157, 539] on input "0" at bounding box center [145, 539] width 29 height 29
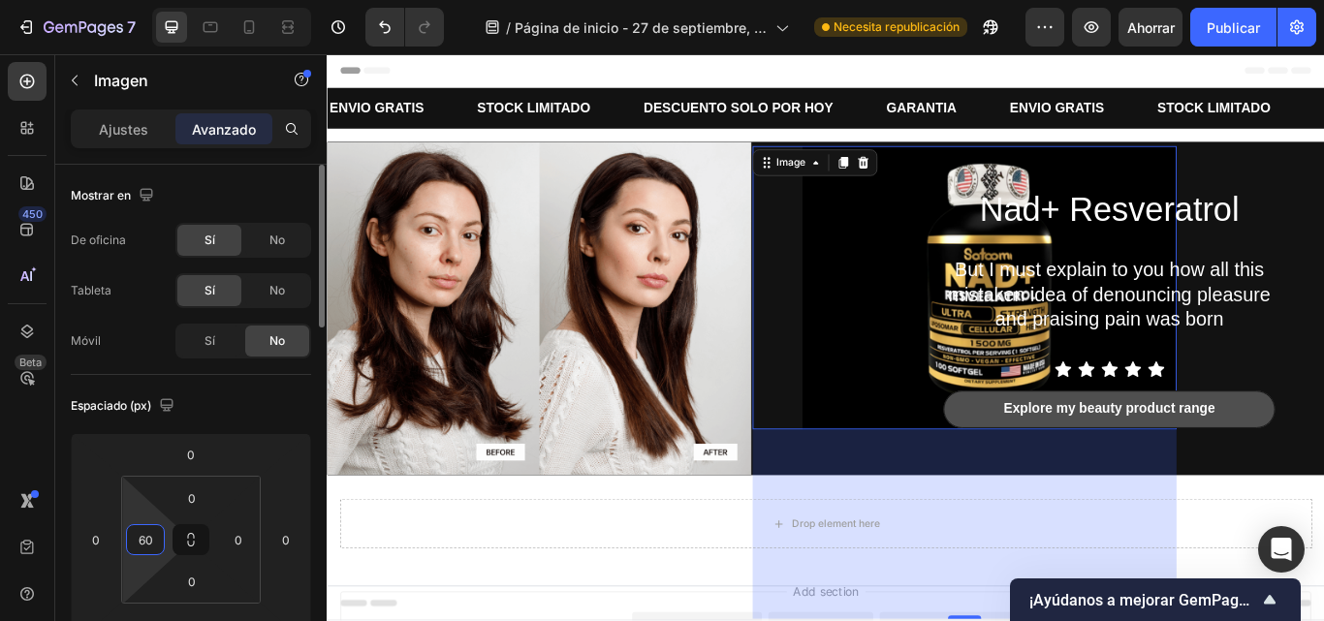
type input "6"
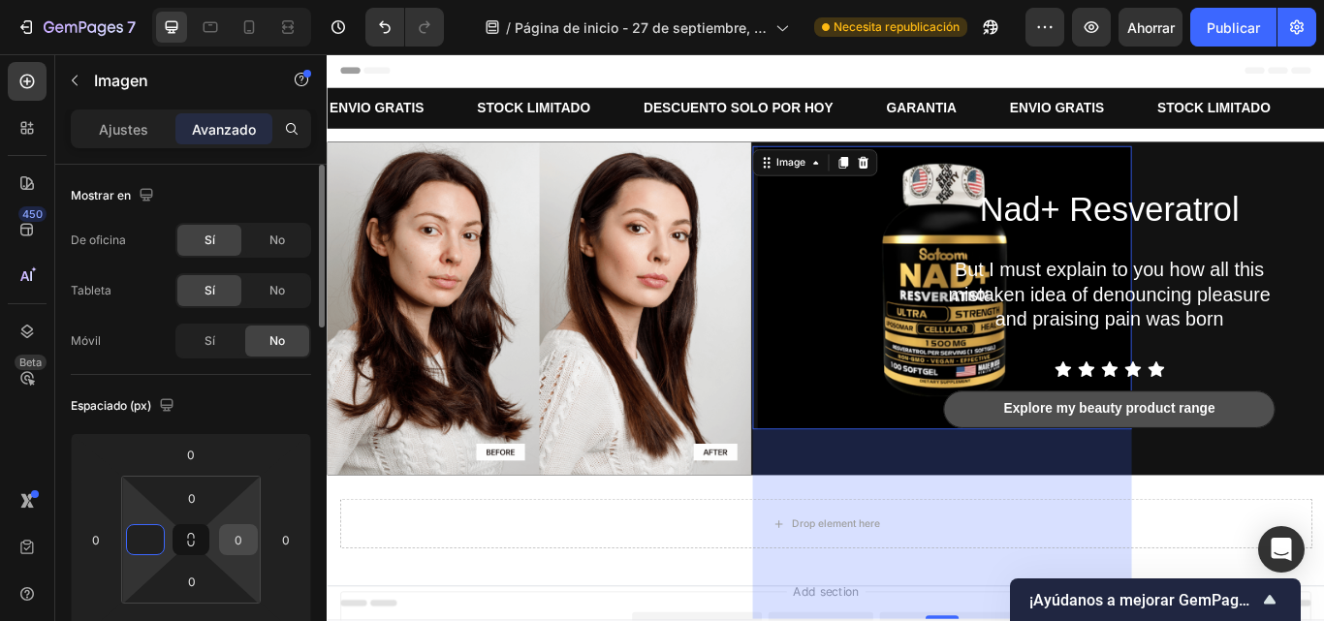
click at [247, 550] on input "0" at bounding box center [238, 539] width 29 height 29
type input "0"
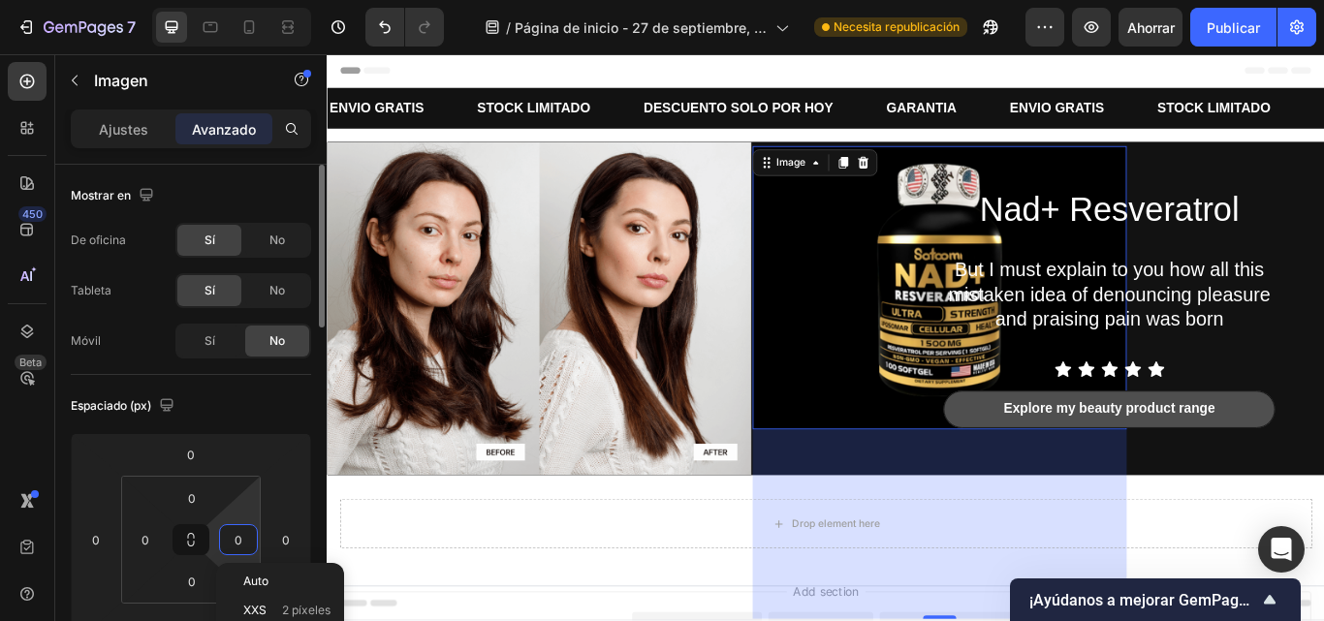
click at [242, 539] on input "0" at bounding box center [238, 539] width 29 height 29
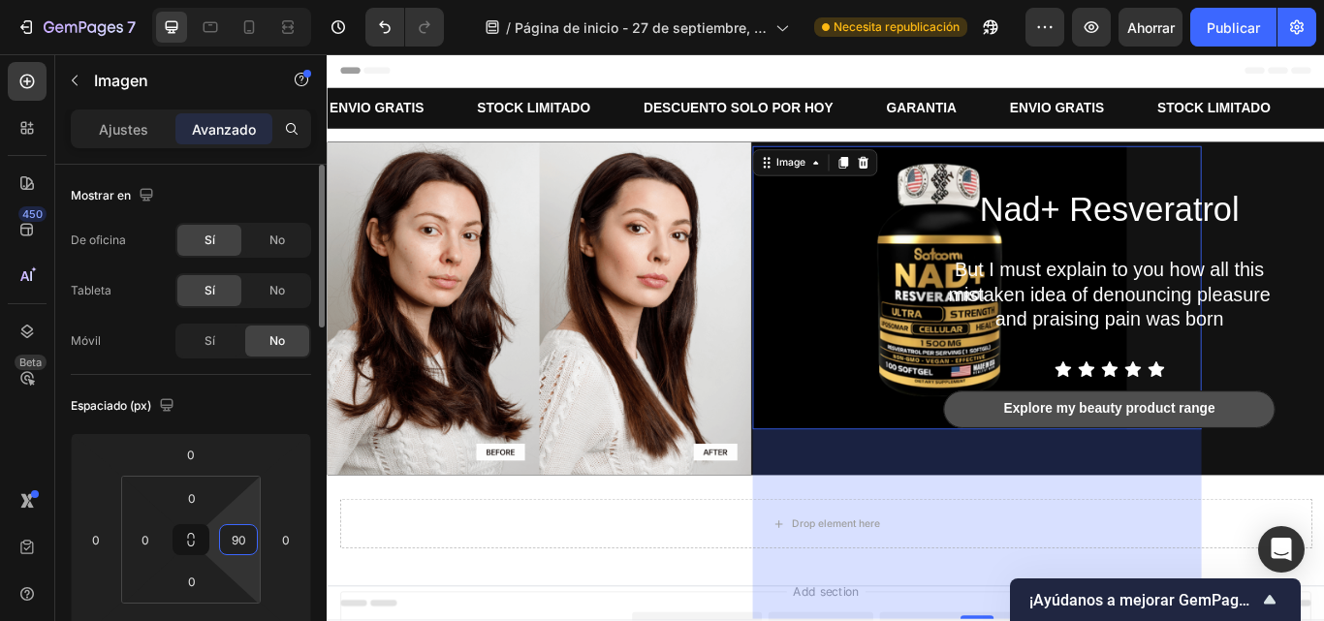
type input "9"
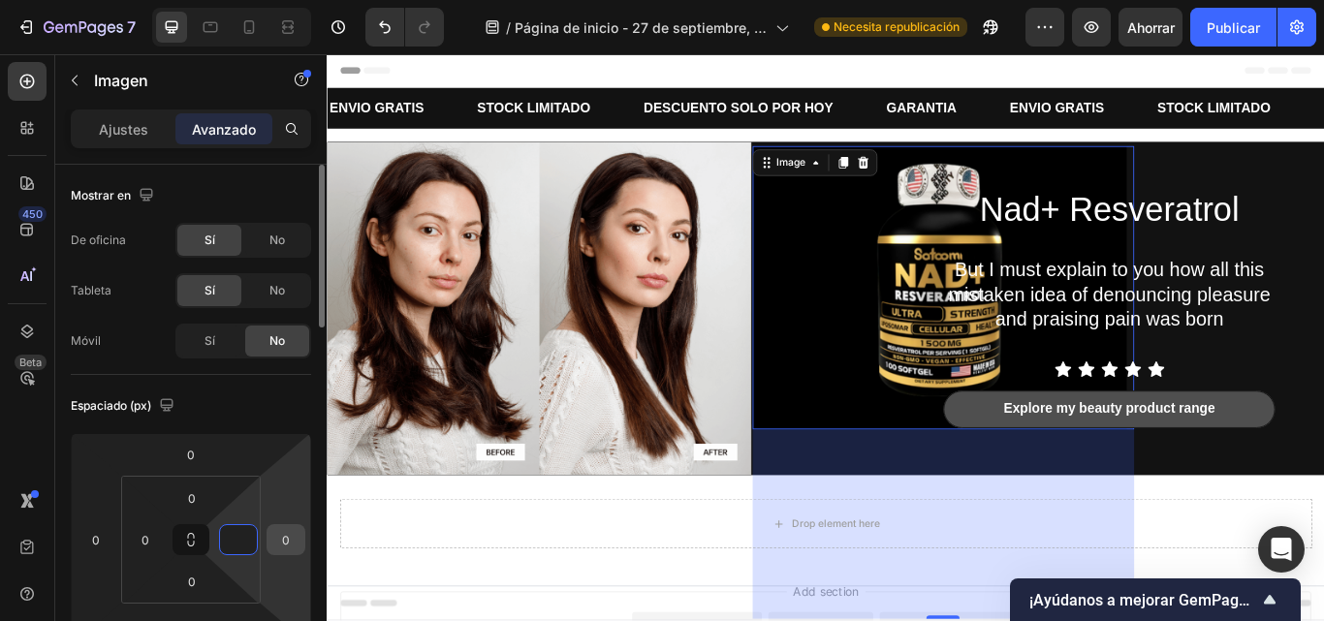
click at [281, 543] on input "0" at bounding box center [285, 539] width 29 height 29
type input "0"
click at [281, 543] on input "0" at bounding box center [285, 539] width 29 height 29
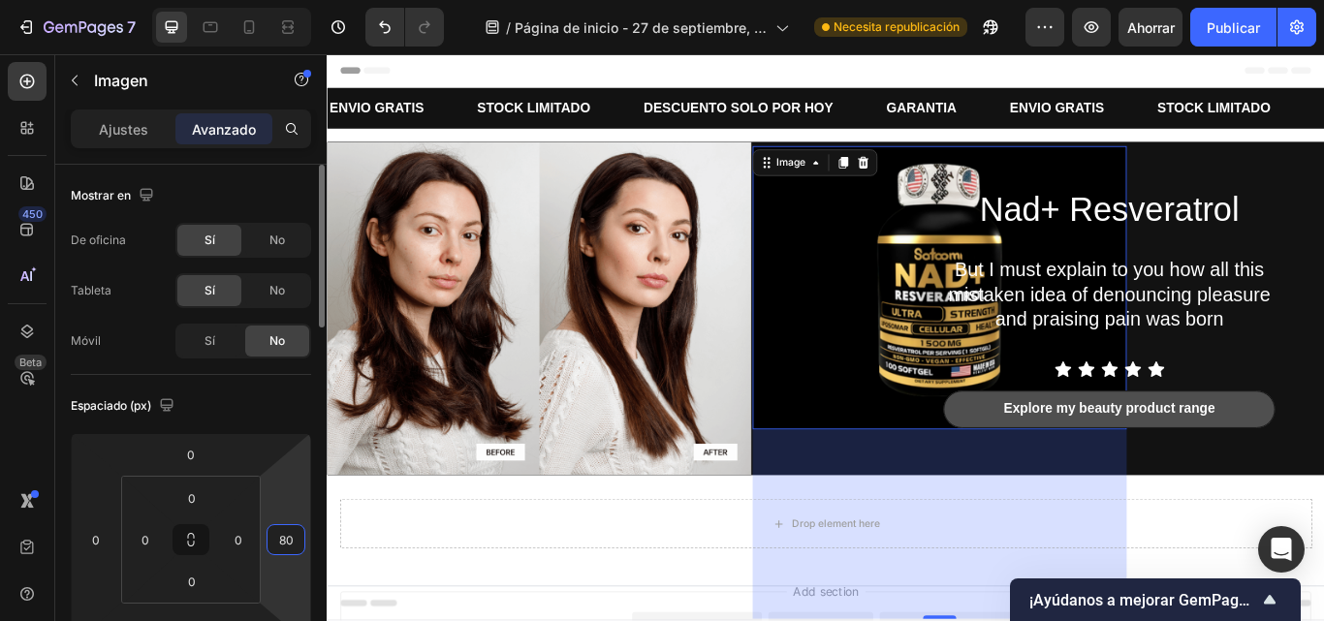
type input "8"
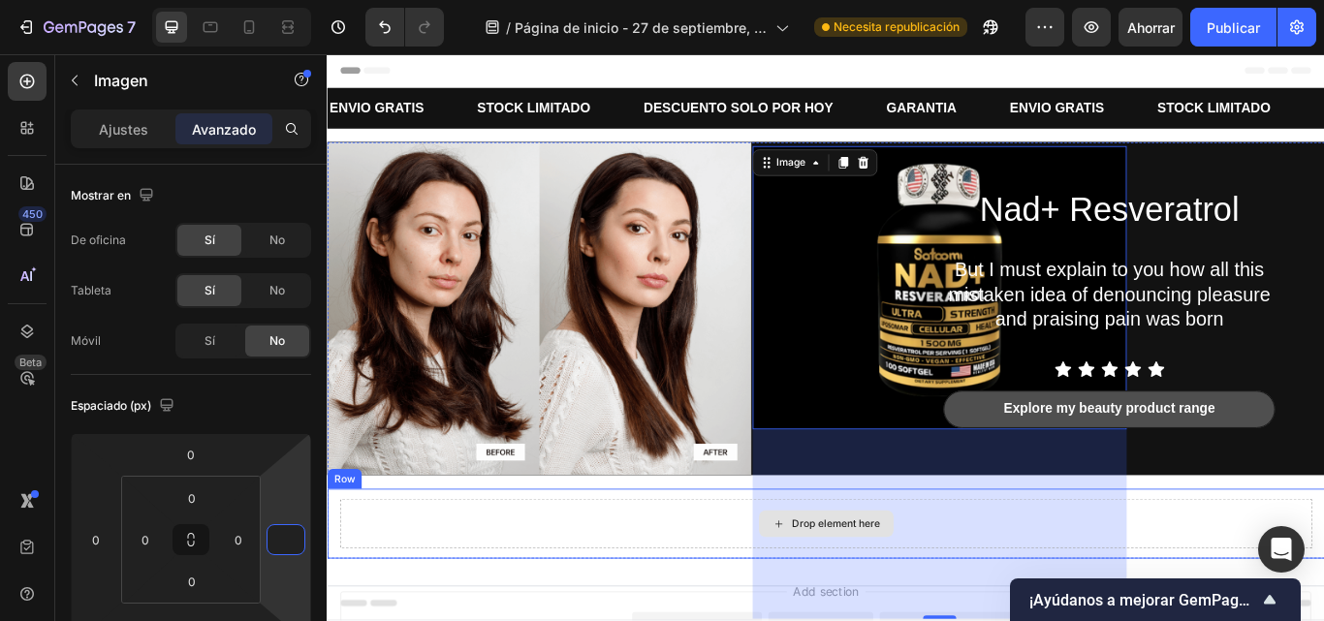
click at [1302, 573] on div "Drop element here" at bounding box center [908, 602] width 1134 height 58
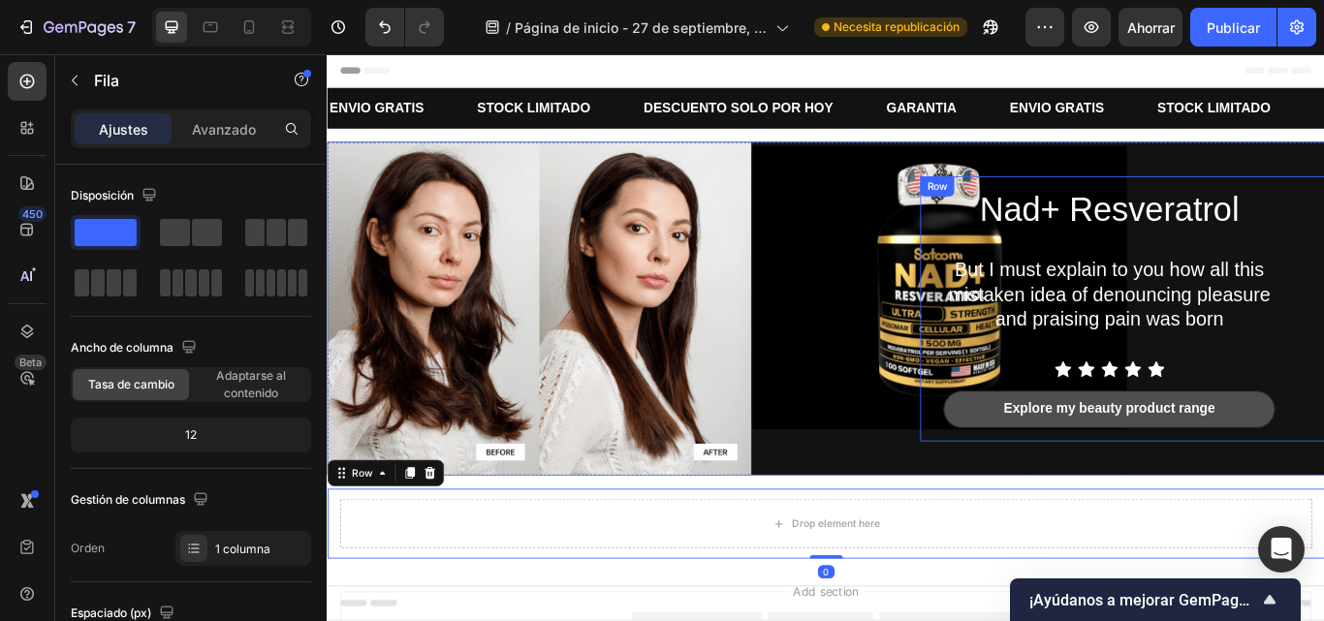
click at [1025, 375] on div "Nad+ Resveratrol Heading But I must explain to you how all this mistaken idea o…" at bounding box center [1254, 351] width 472 height 309
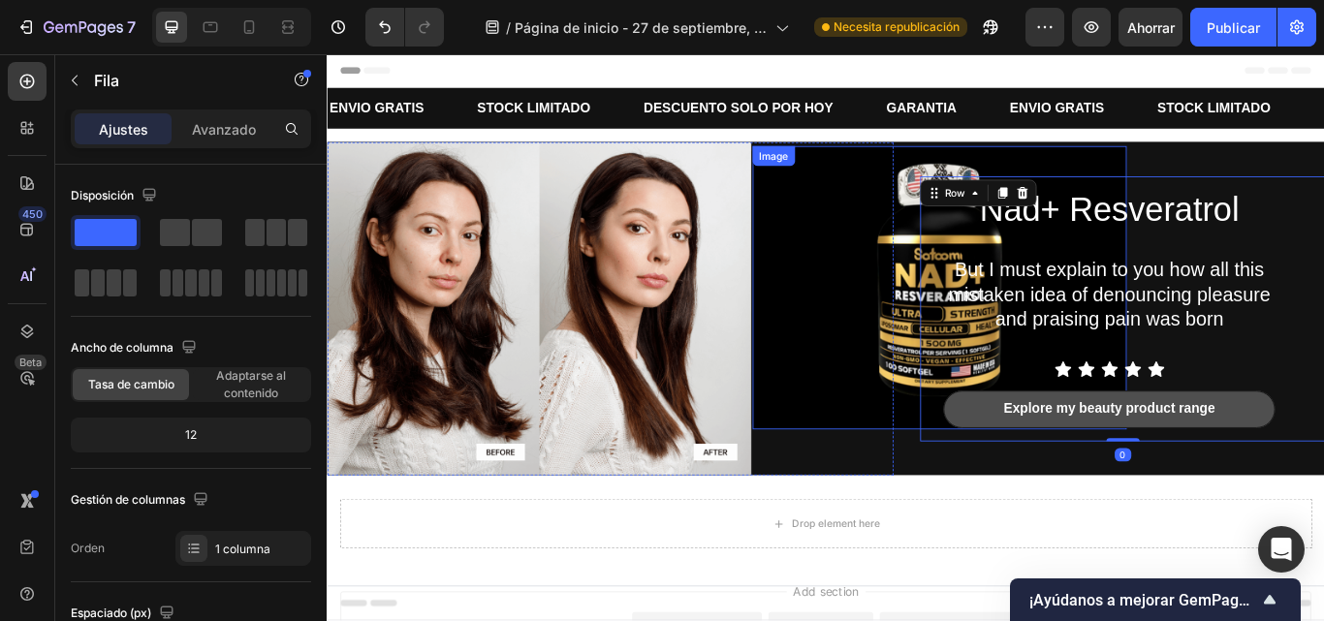
click at [899, 310] on img at bounding box center [1041, 327] width 436 height 331
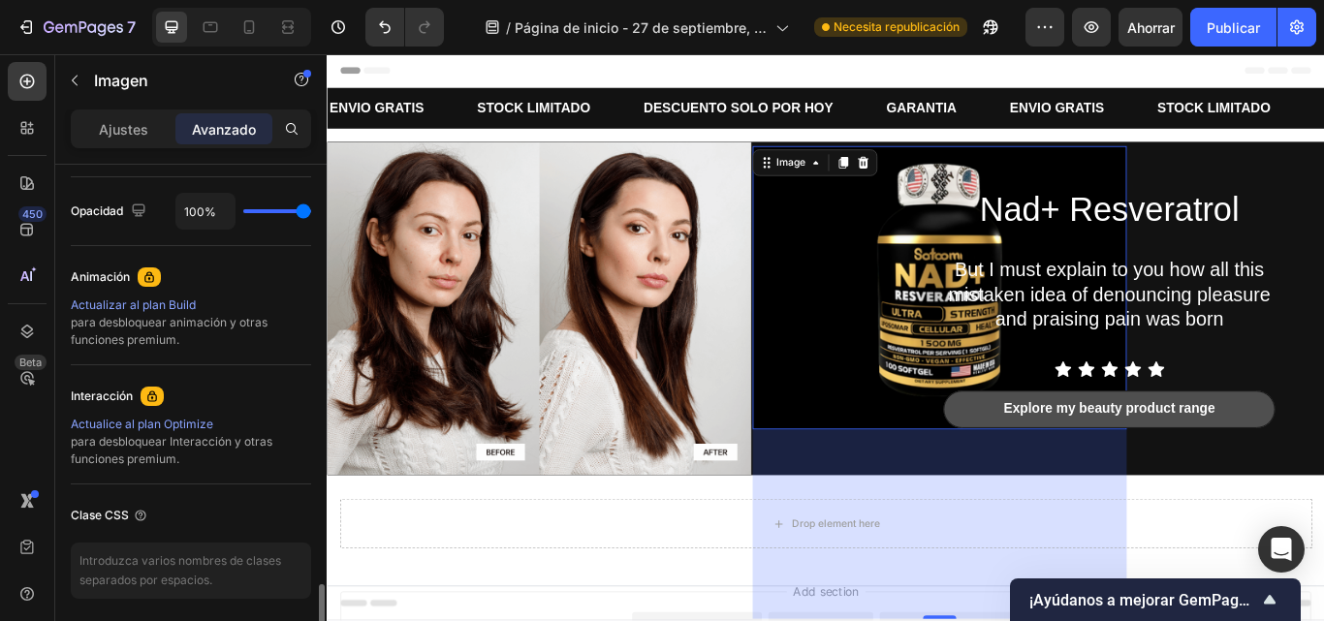
scroll to position [1094, 0]
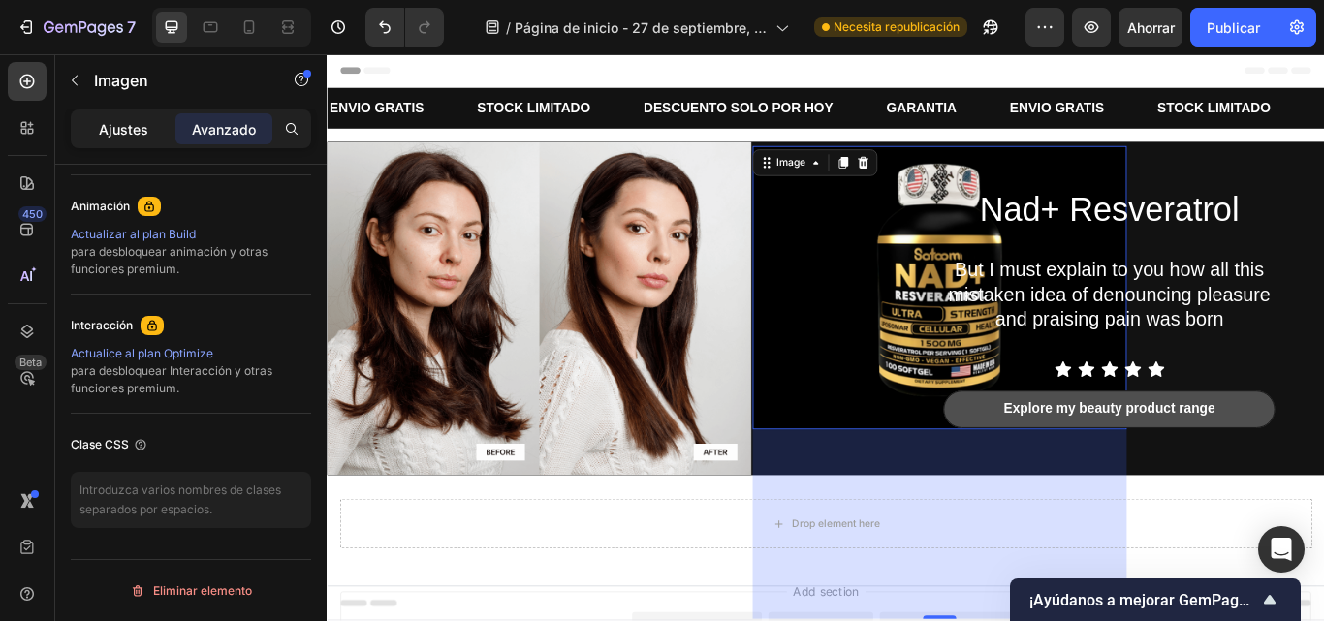
click at [127, 137] on font "Ajustes" at bounding box center [123, 129] width 49 height 16
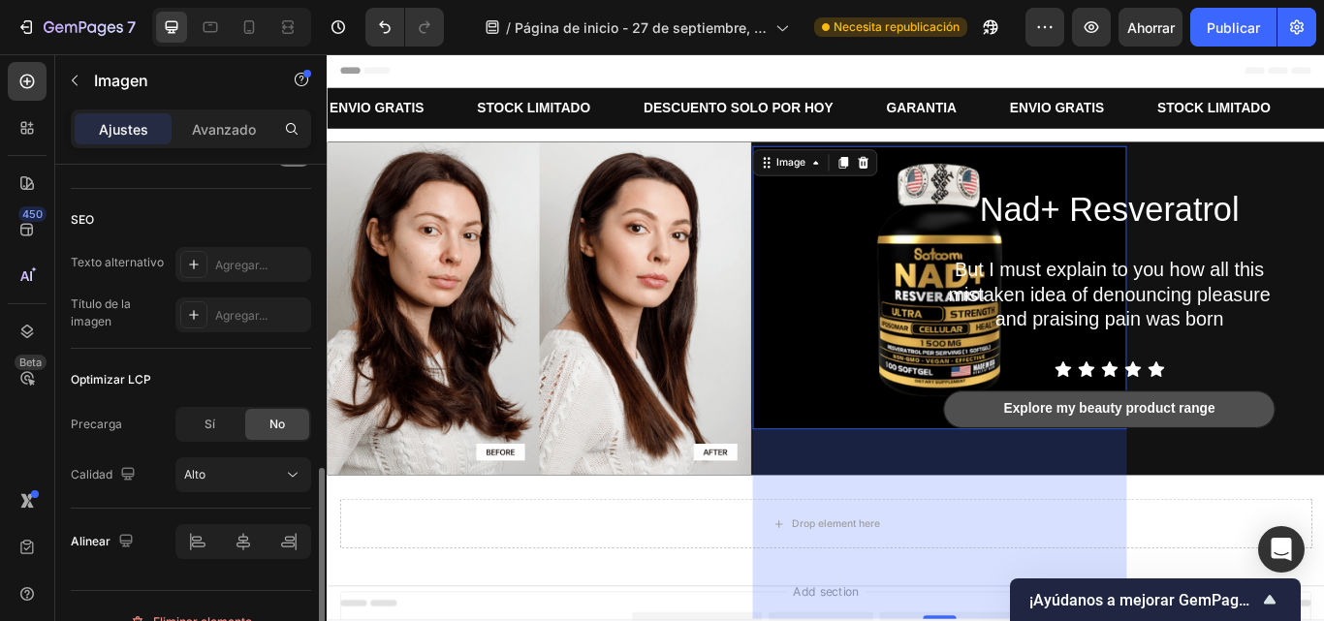
scroll to position [907, 0]
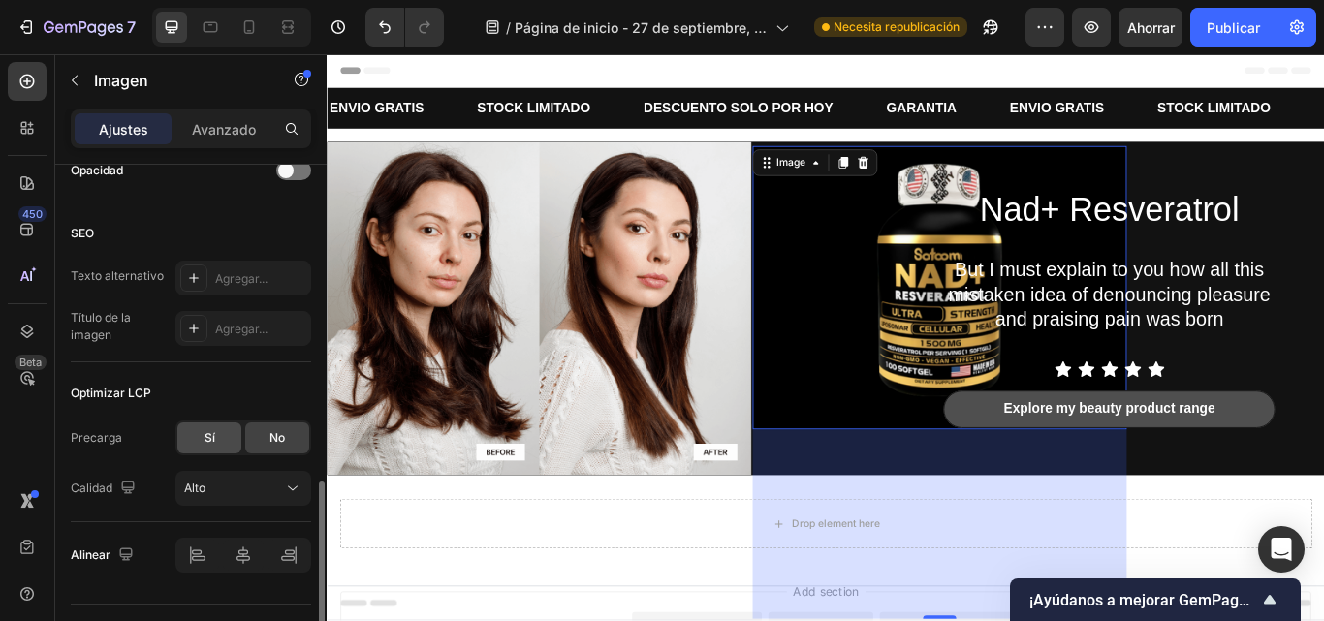
click at [214, 431] on font "Sí" at bounding box center [210, 437] width 11 height 15
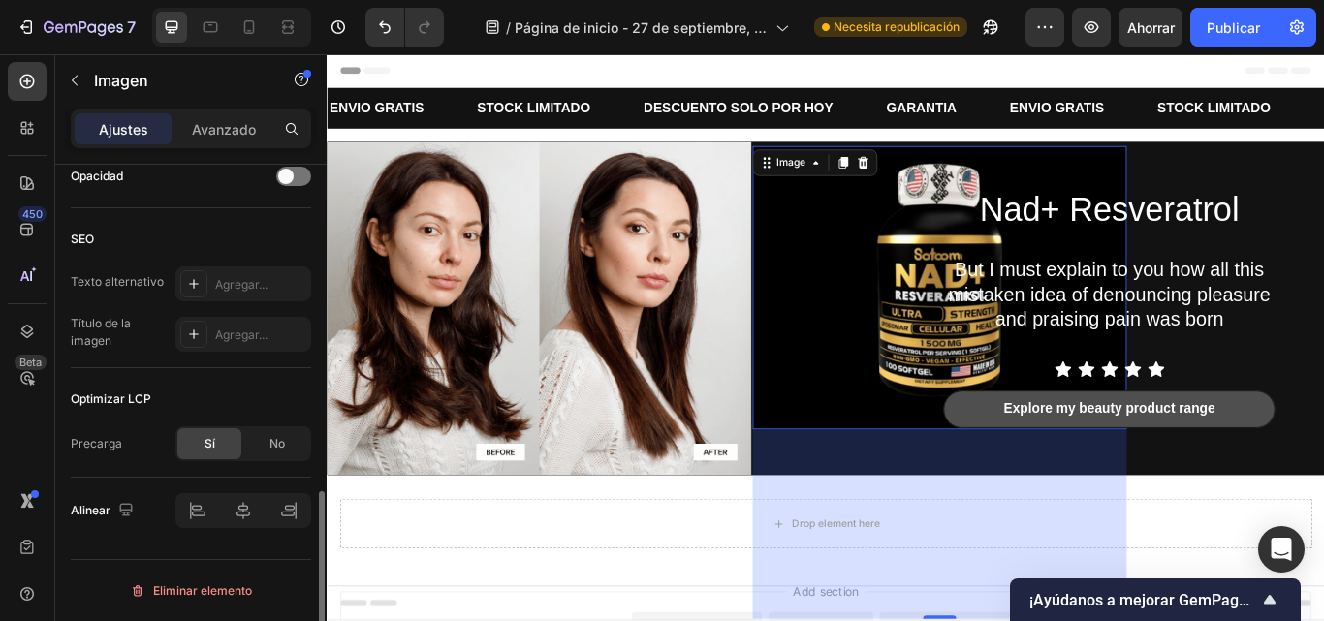
scroll to position [902, 0]
click at [271, 458] on div "No" at bounding box center [277, 444] width 64 height 31
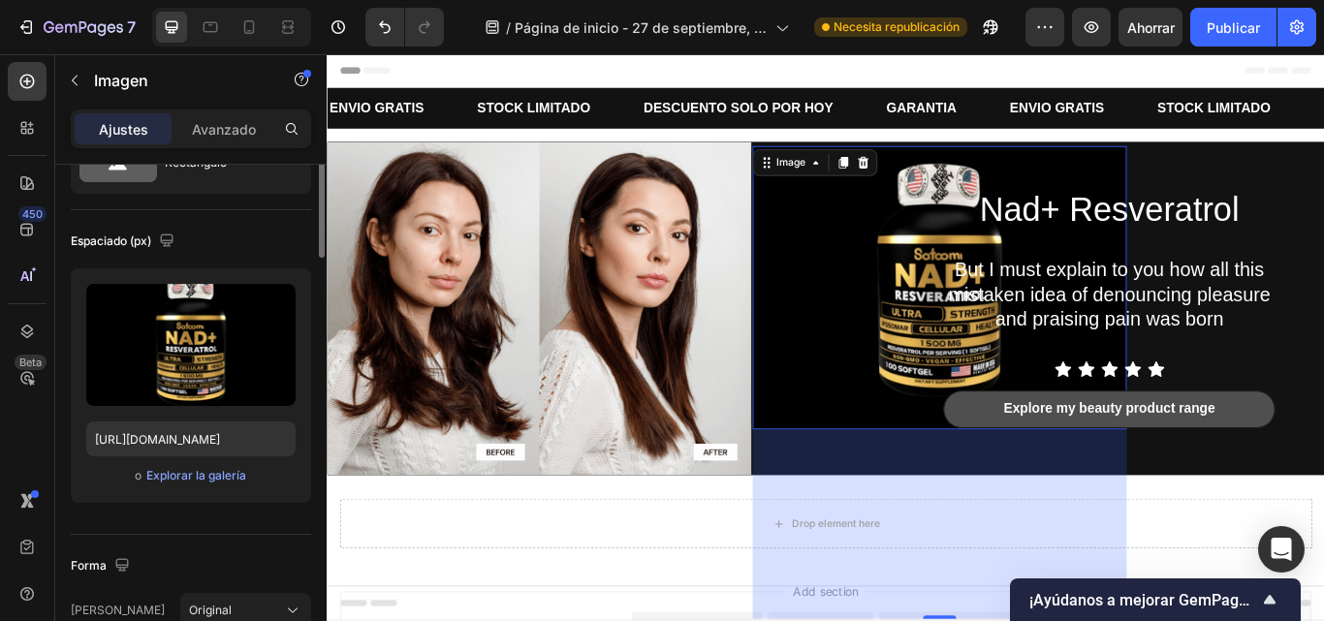
scroll to position [5, 0]
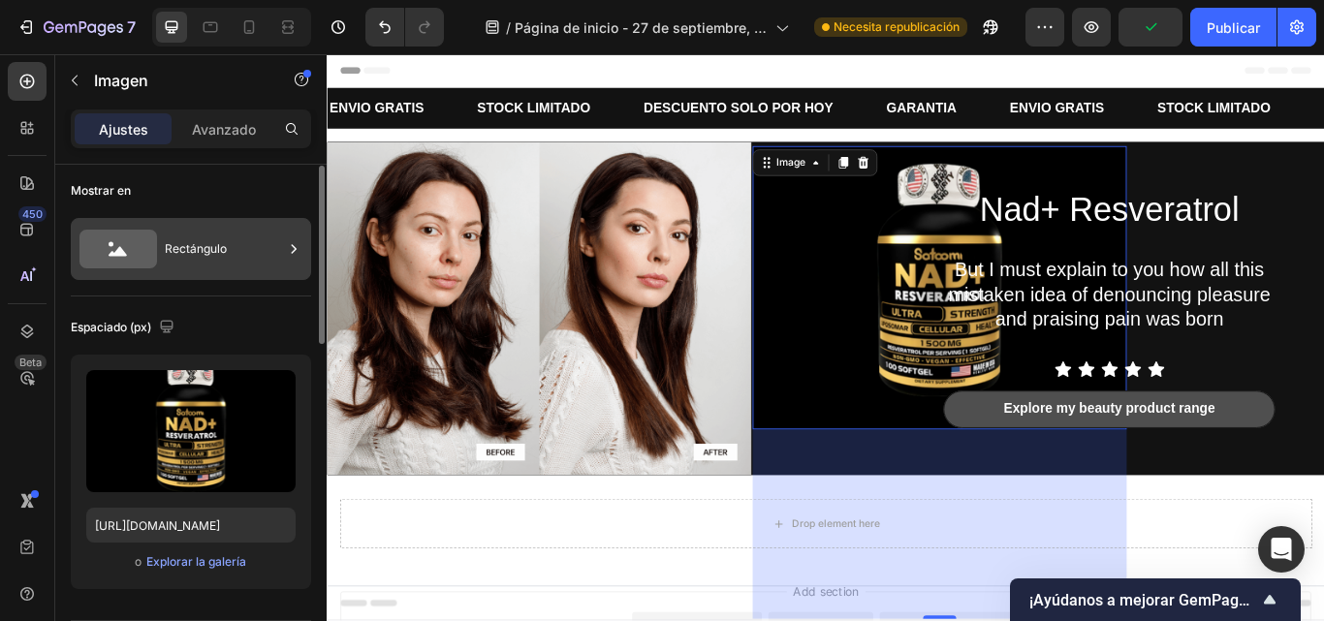
click at [193, 243] on font "Rectángulo" at bounding box center [196, 248] width 62 height 15
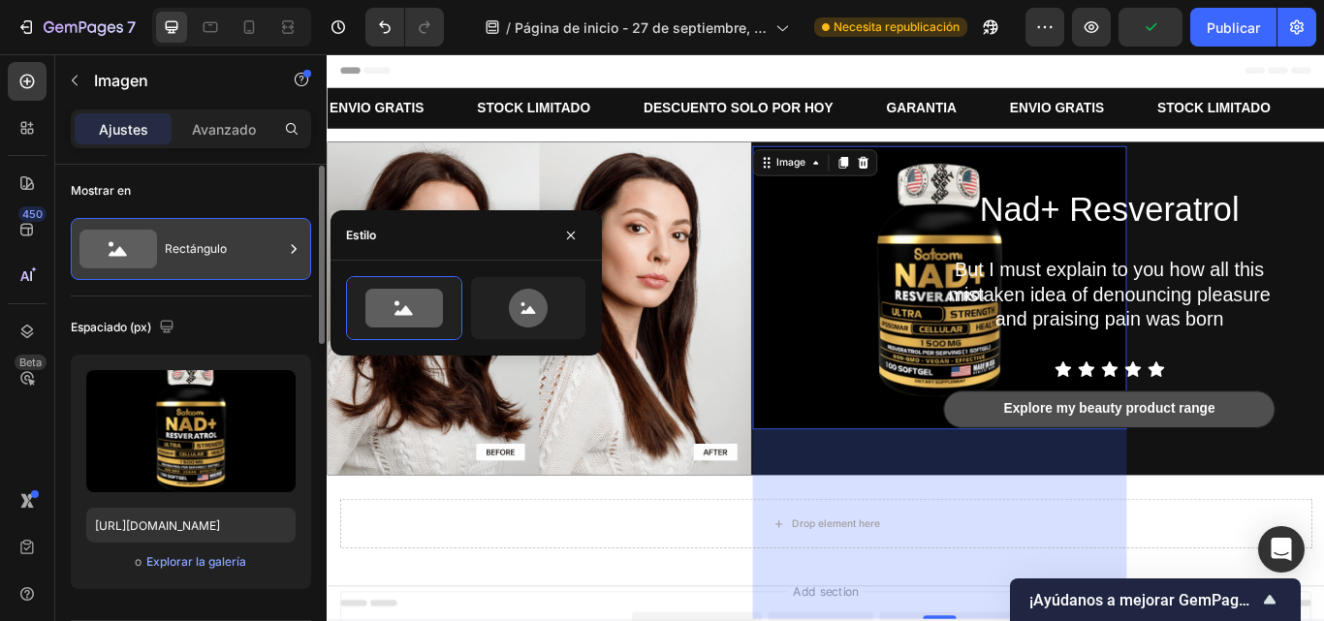
click at [222, 243] on font "Rectángulo" at bounding box center [196, 248] width 62 height 15
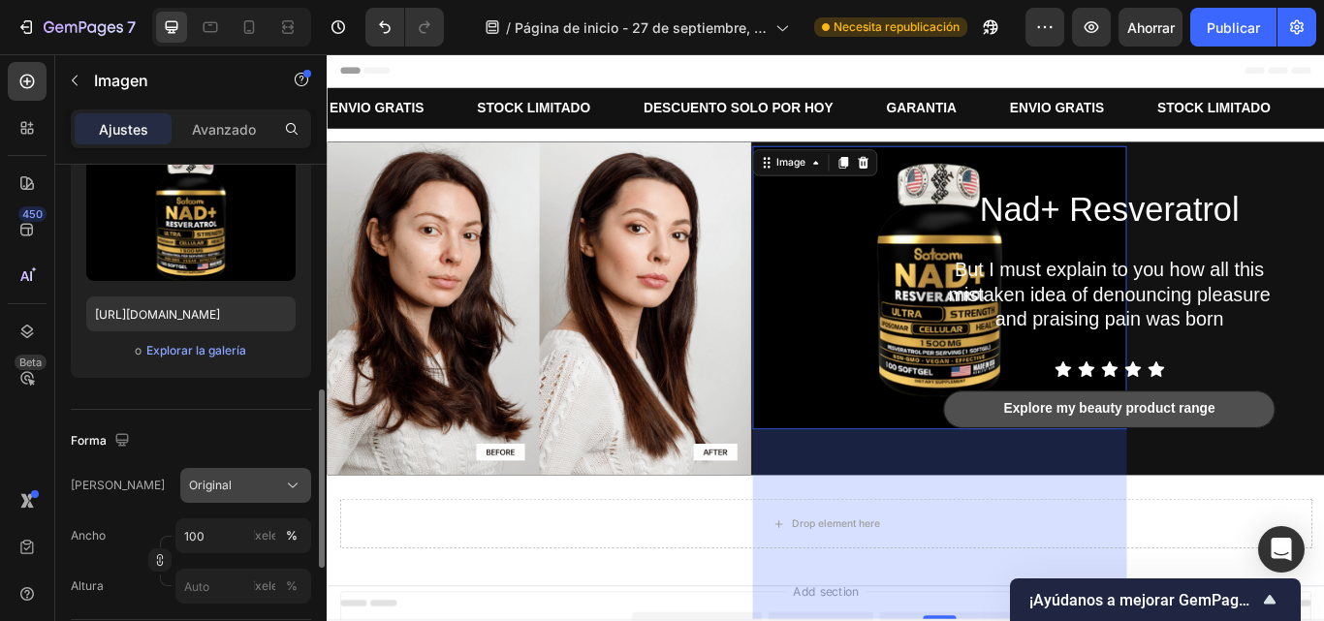
scroll to position [327, 0]
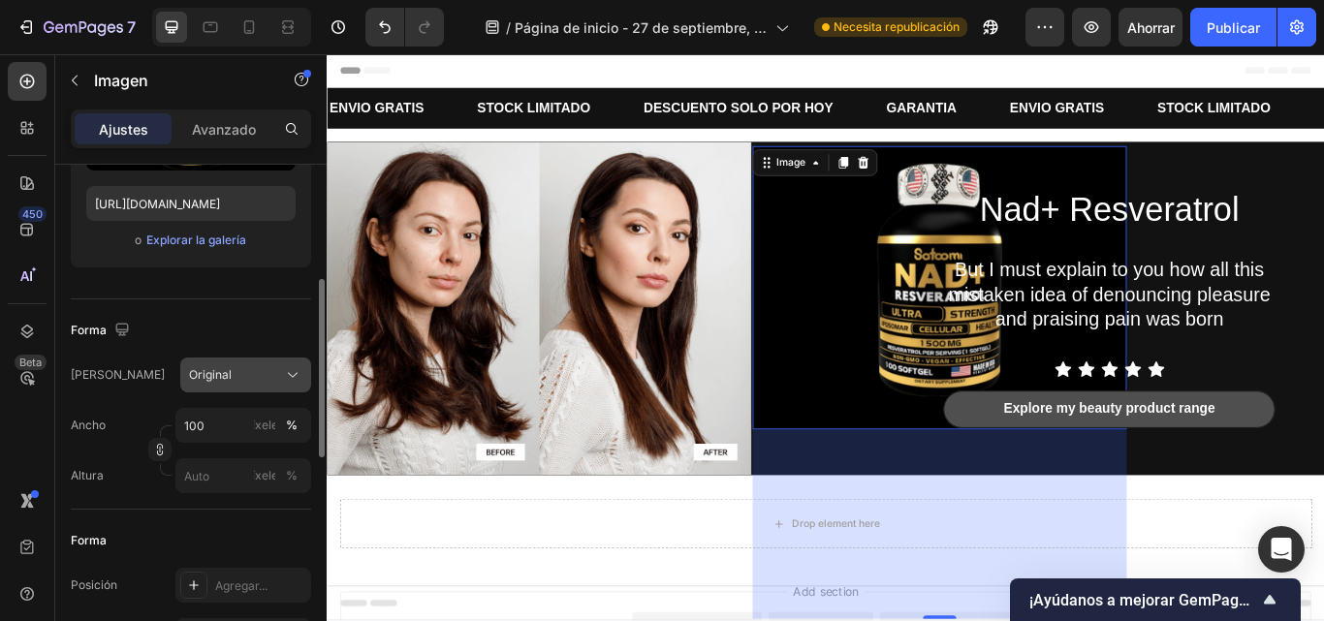
click at [284, 361] on button "Original" at bounding box center [245, 375] width 131 height 35
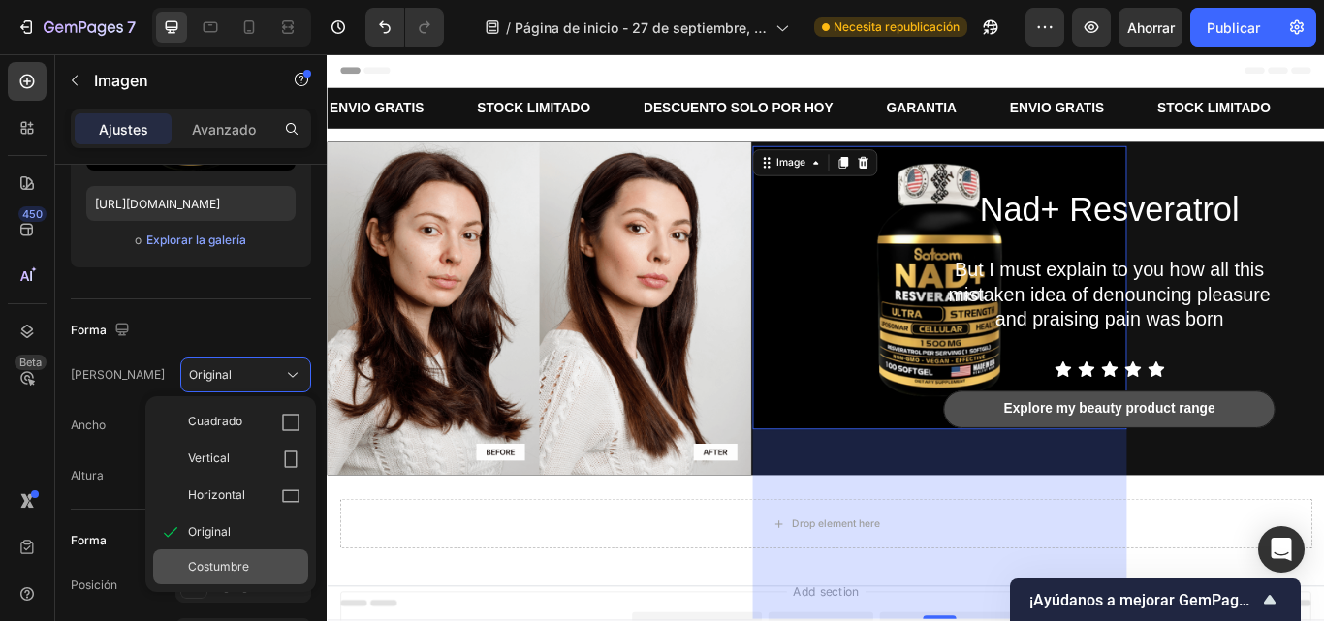
click at [255, 564] on div "Costumbre" at bounding box center [244, 566] width 112 height 17
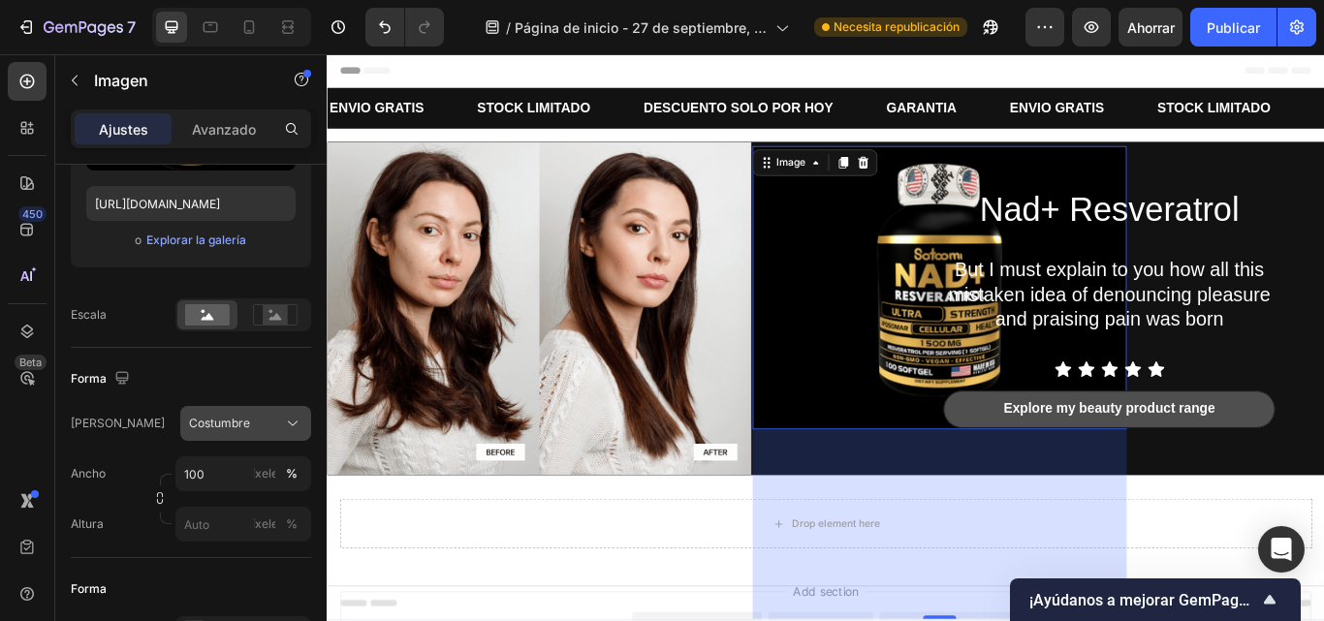
click at [258, 438] on button "Costumbre" at bounding box center [245, 423] width 131 height 35
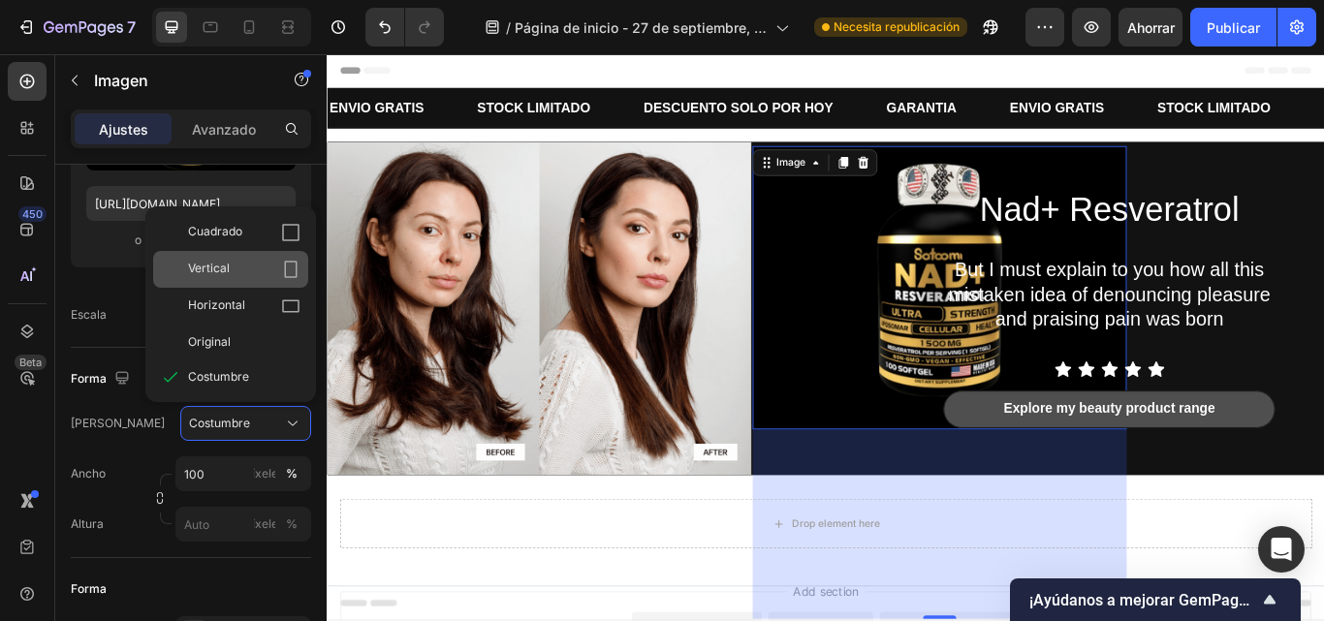
click at [281, 278] on icon at bounding box center [290, 269] width 19 height 19
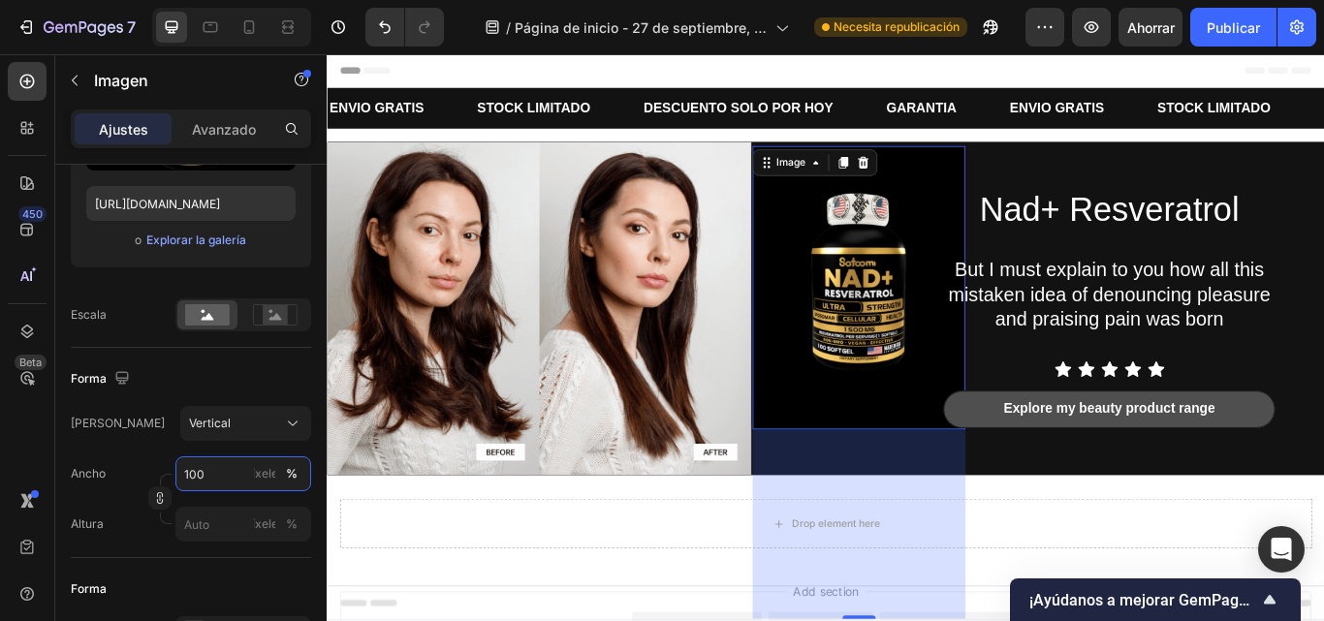
click at [209, 477] on input "100" at bounding box center [243, 474] width 136 height 35
type input "9"
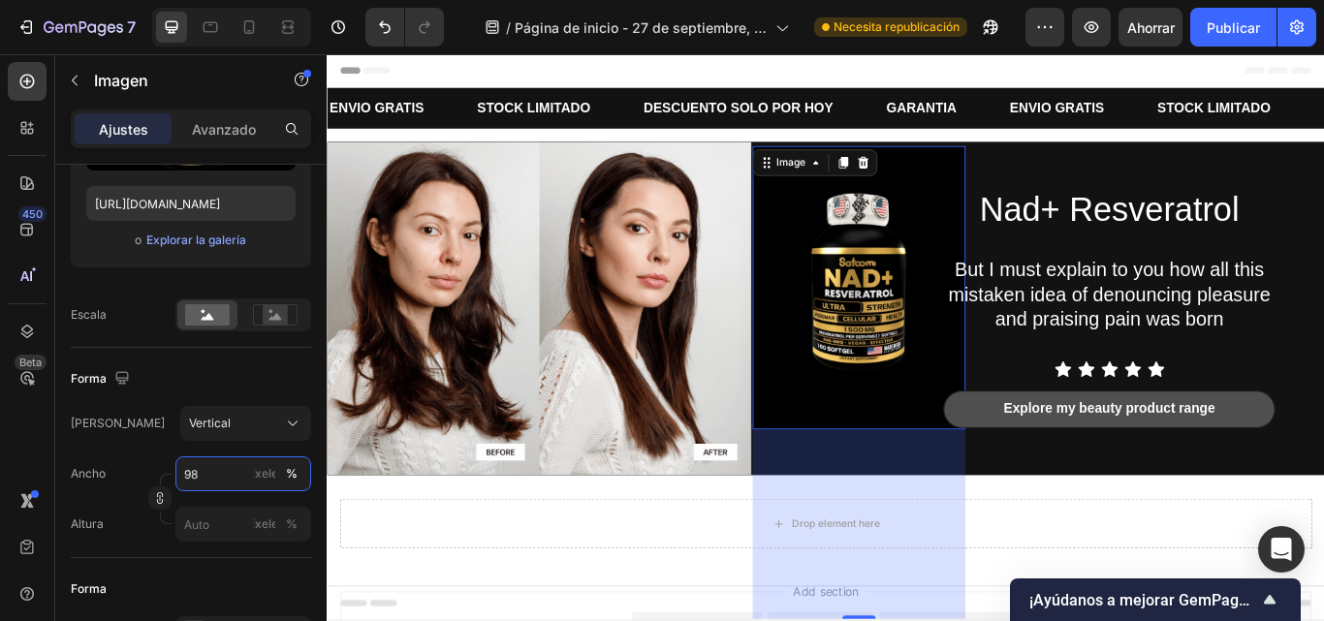
type input "9"
type input "1"
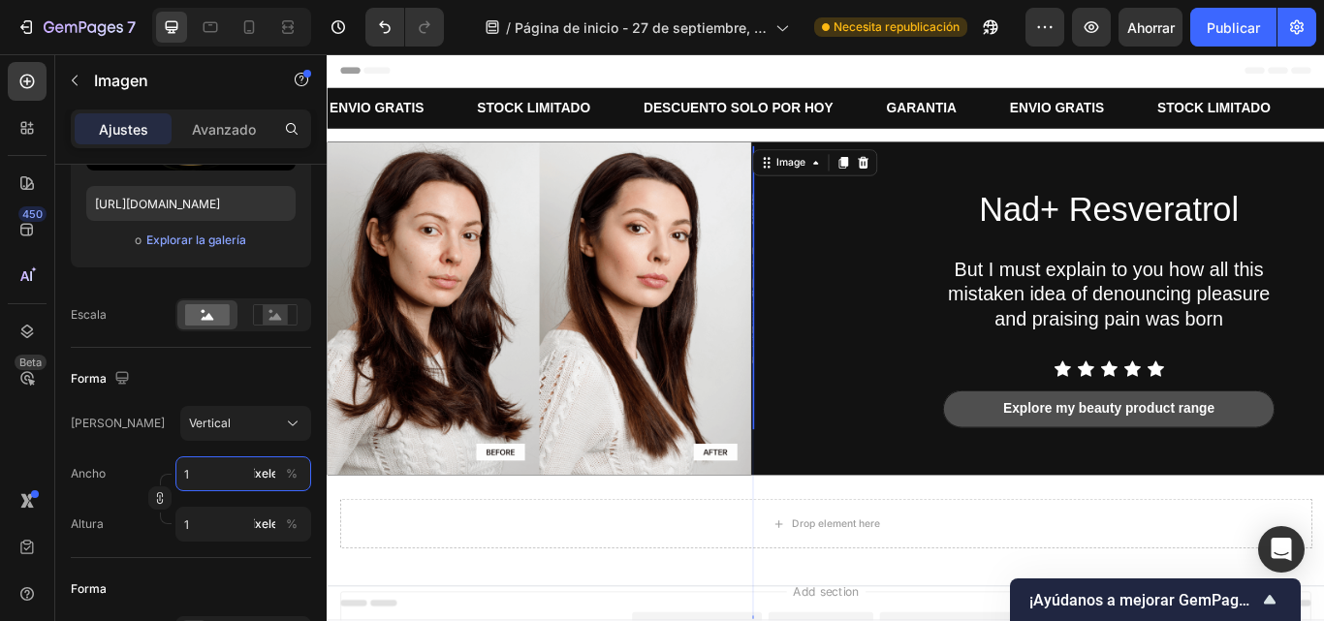
type input "10"
type input "13"
type input "1"
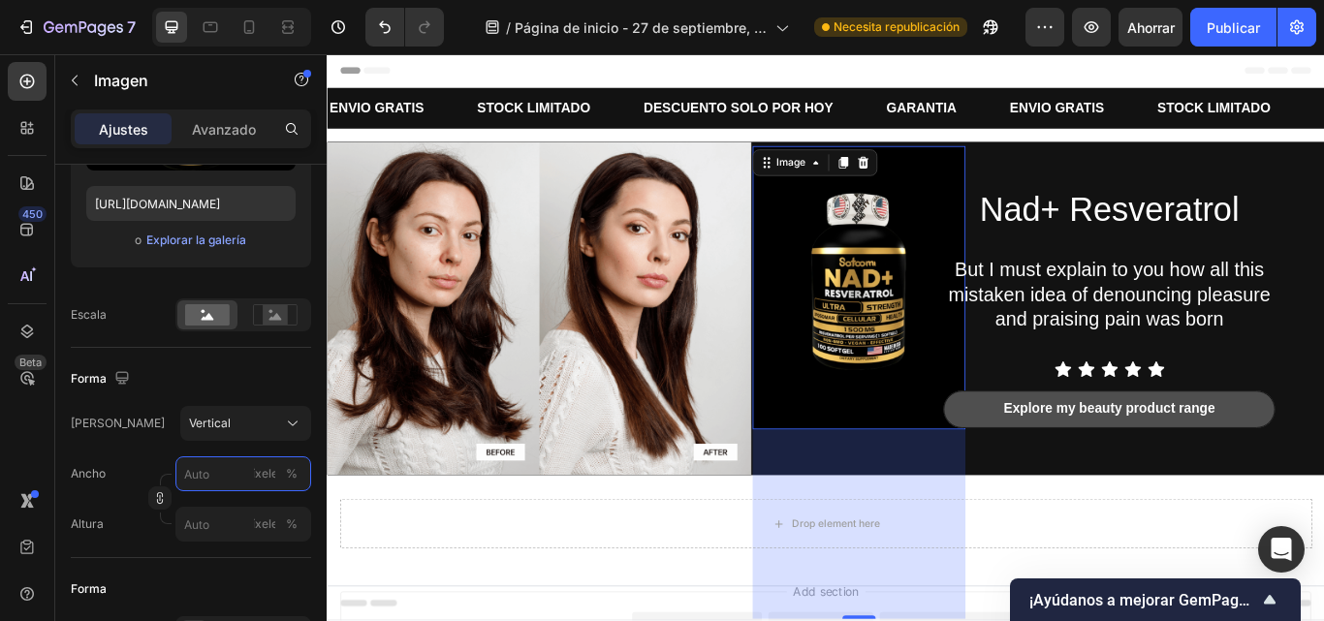
type input "1"
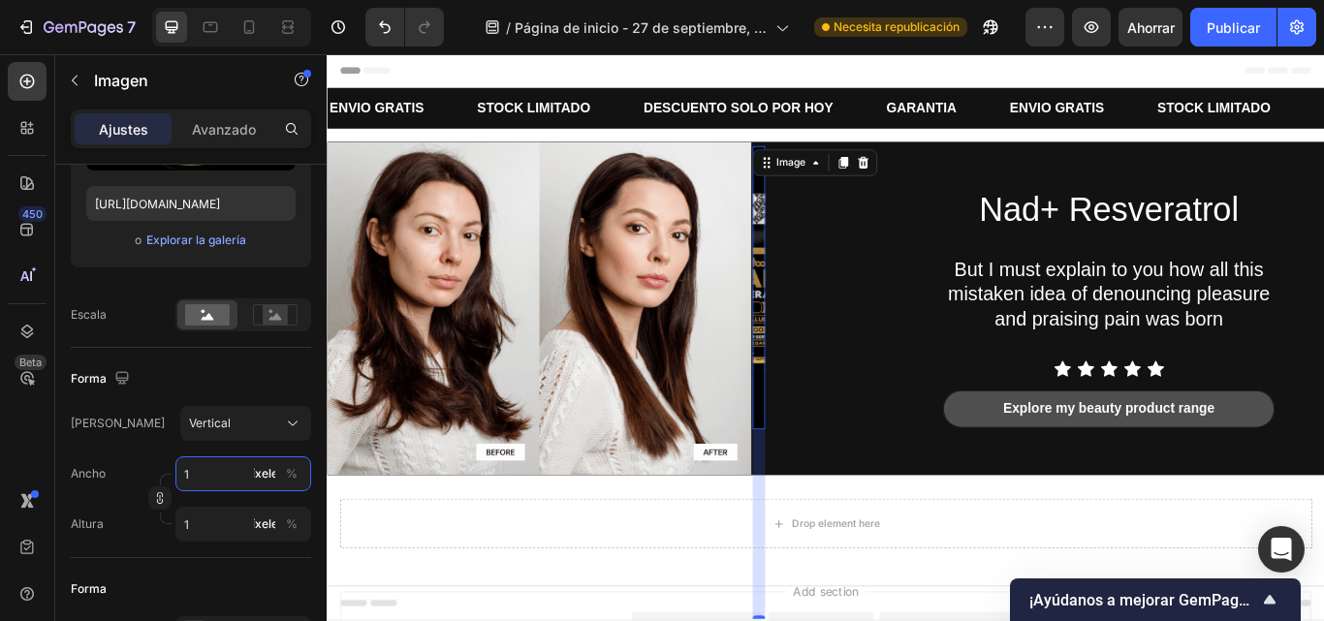
type input "15"
type input "20"
type input "150"
type input "200"
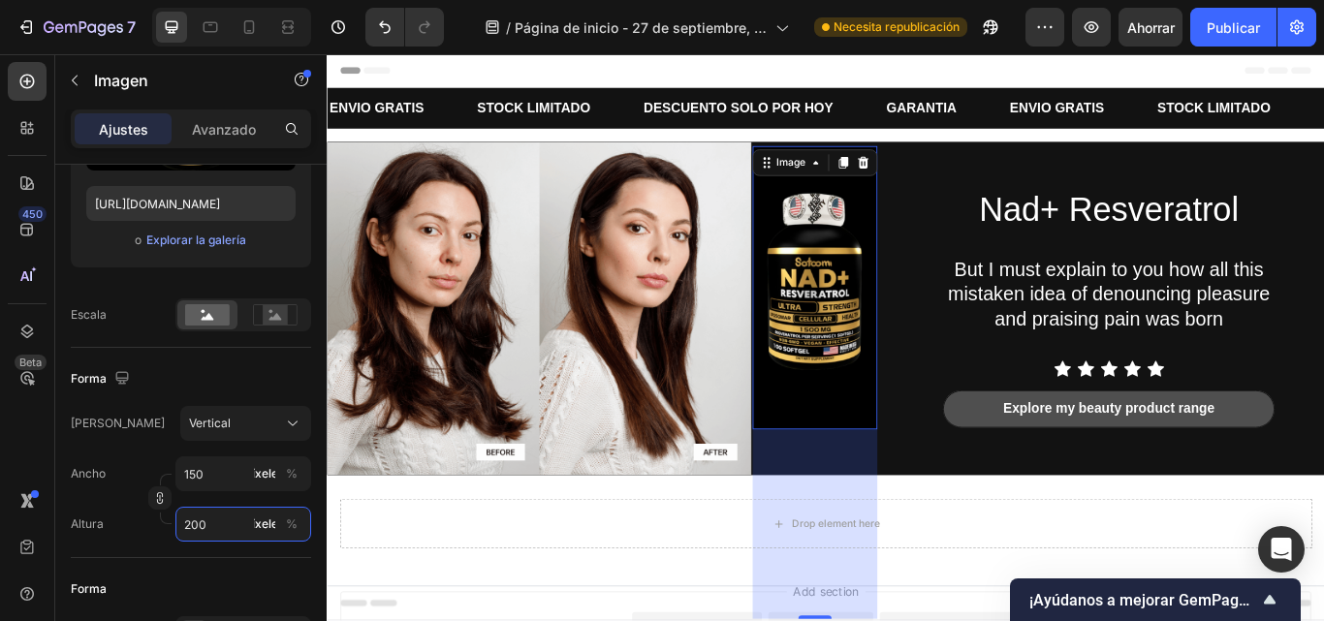
click at [220, 521] on input "200" at bounding box center [243, 524] width 136 height 35
type input "1"
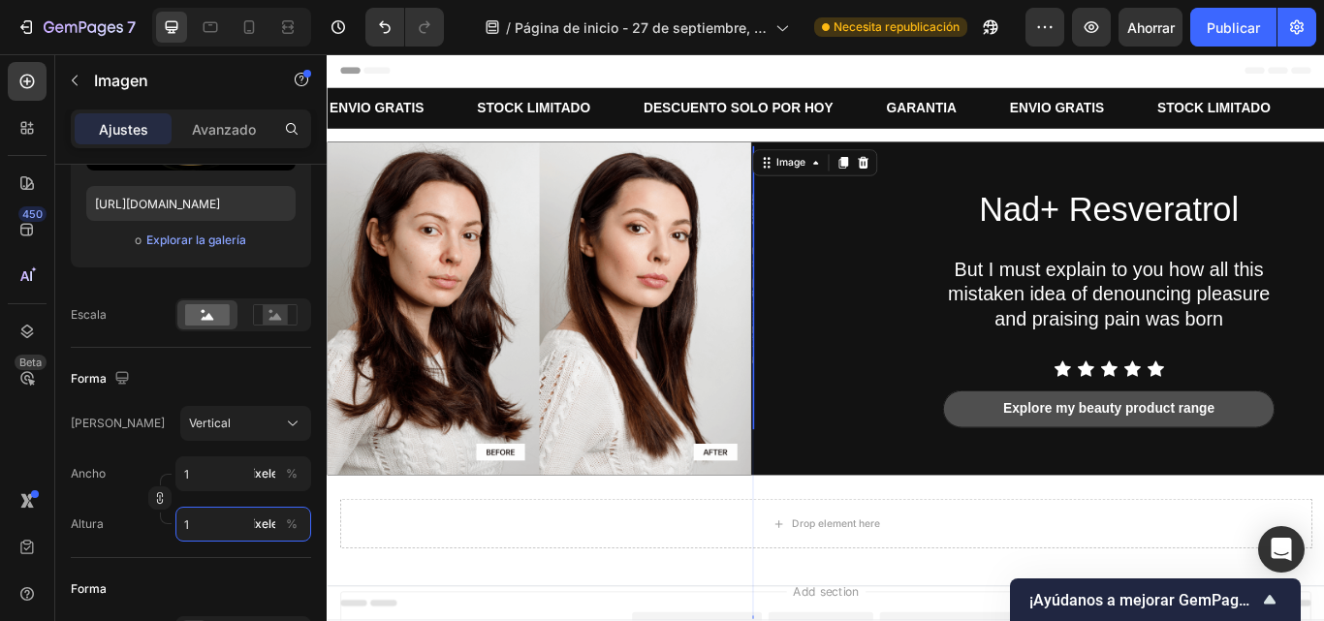
type input "15"
type input "11"
type input "150"
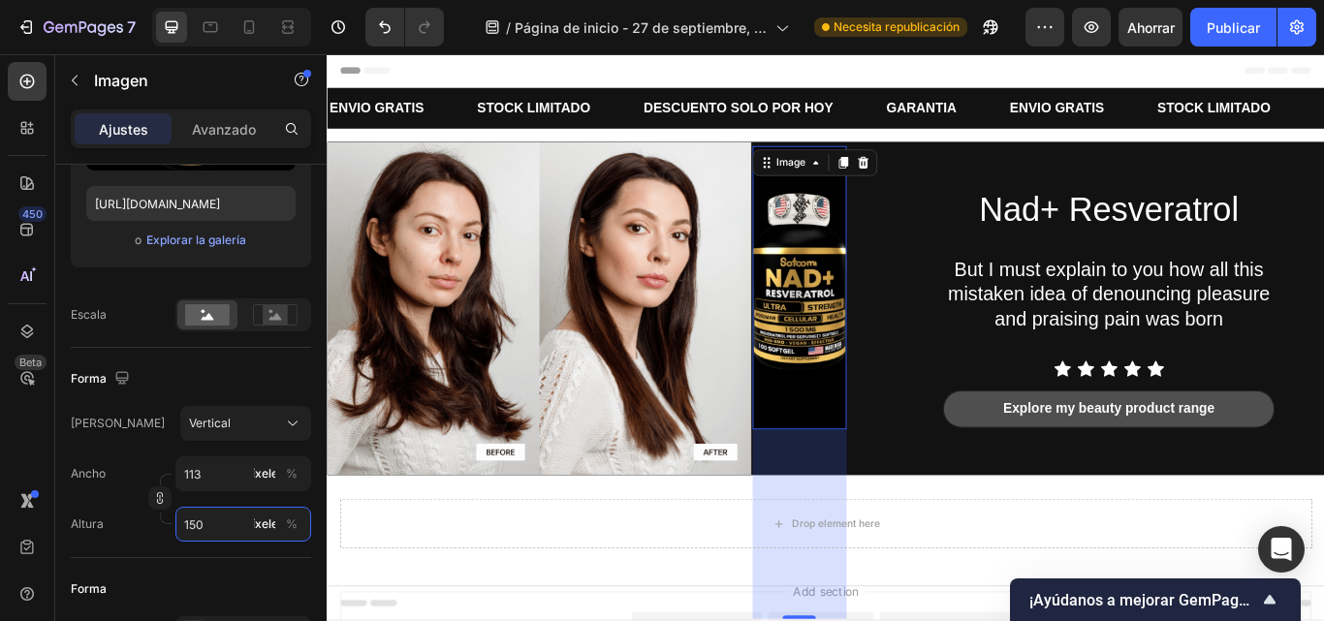
type input "11"
type input "15"
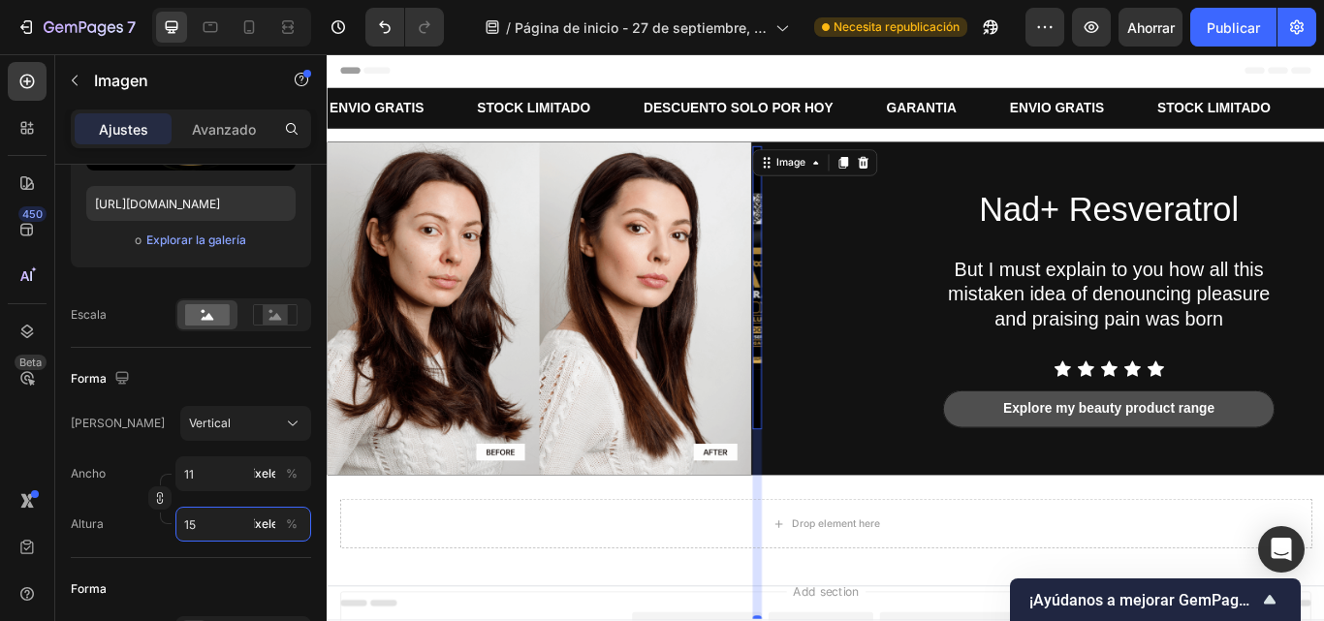
type input "1"
type input "9"
type input "12"
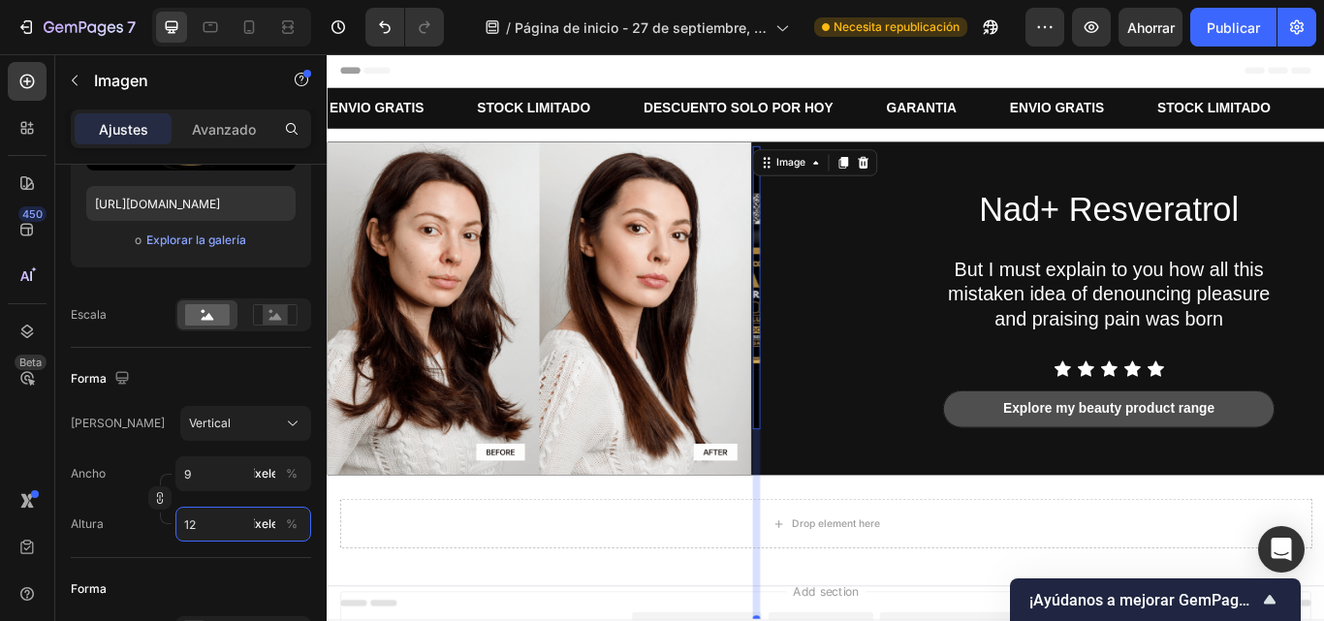
type input "90"
type input "120"
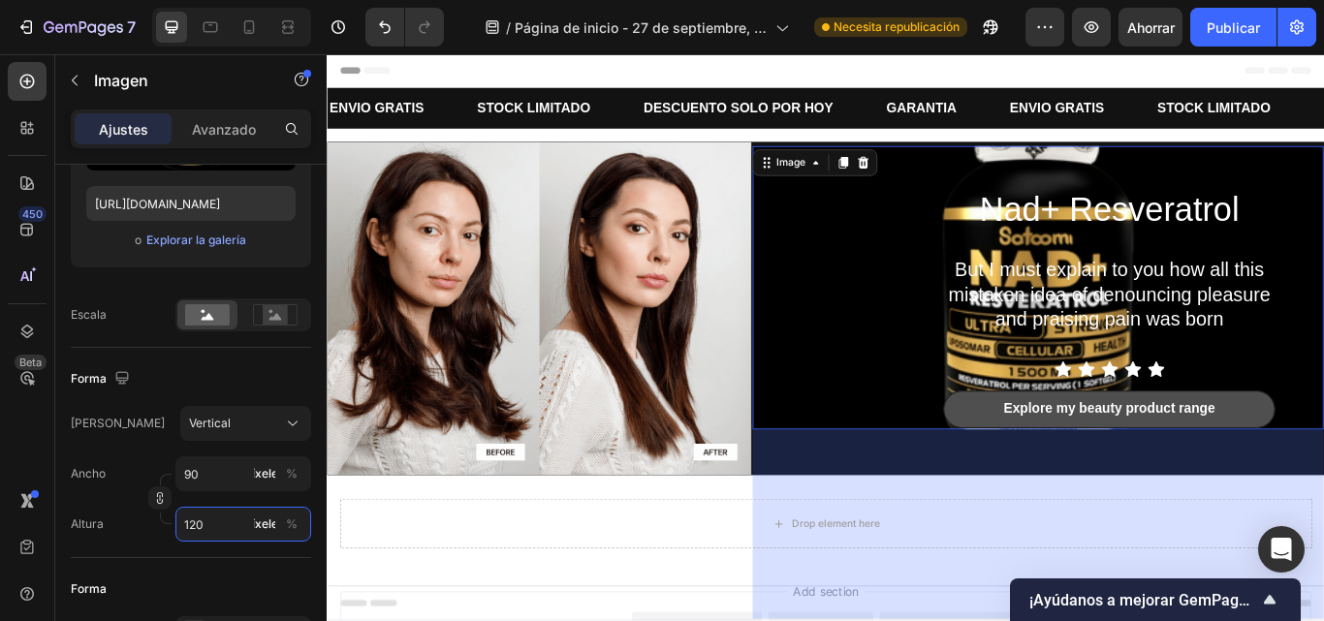
type input "900"
type input "120"
type input "90"
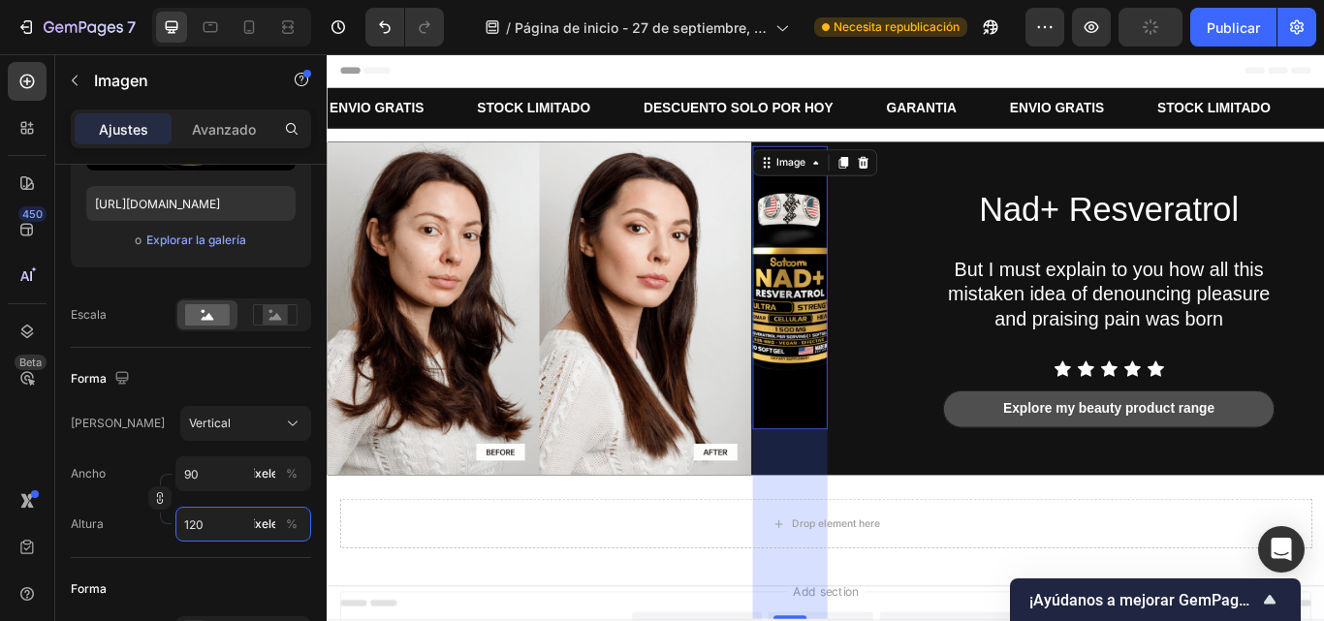
type input "12"
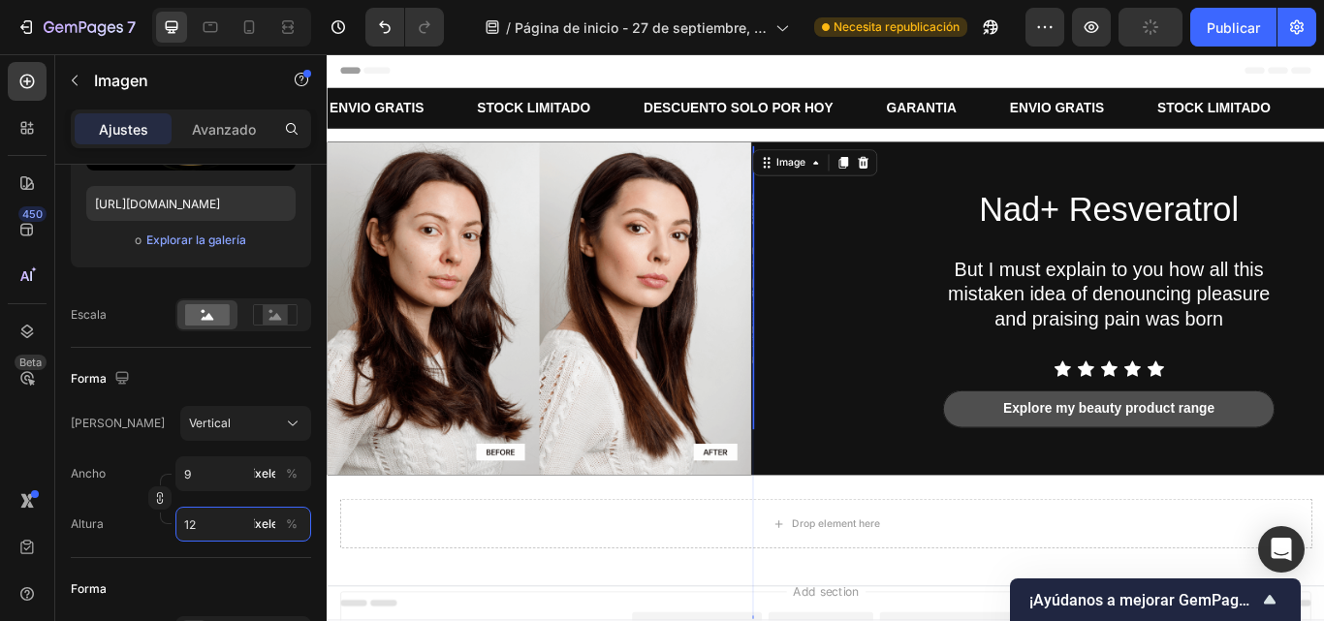
type input "1"
type input "11"
type input "15"
type input "113"
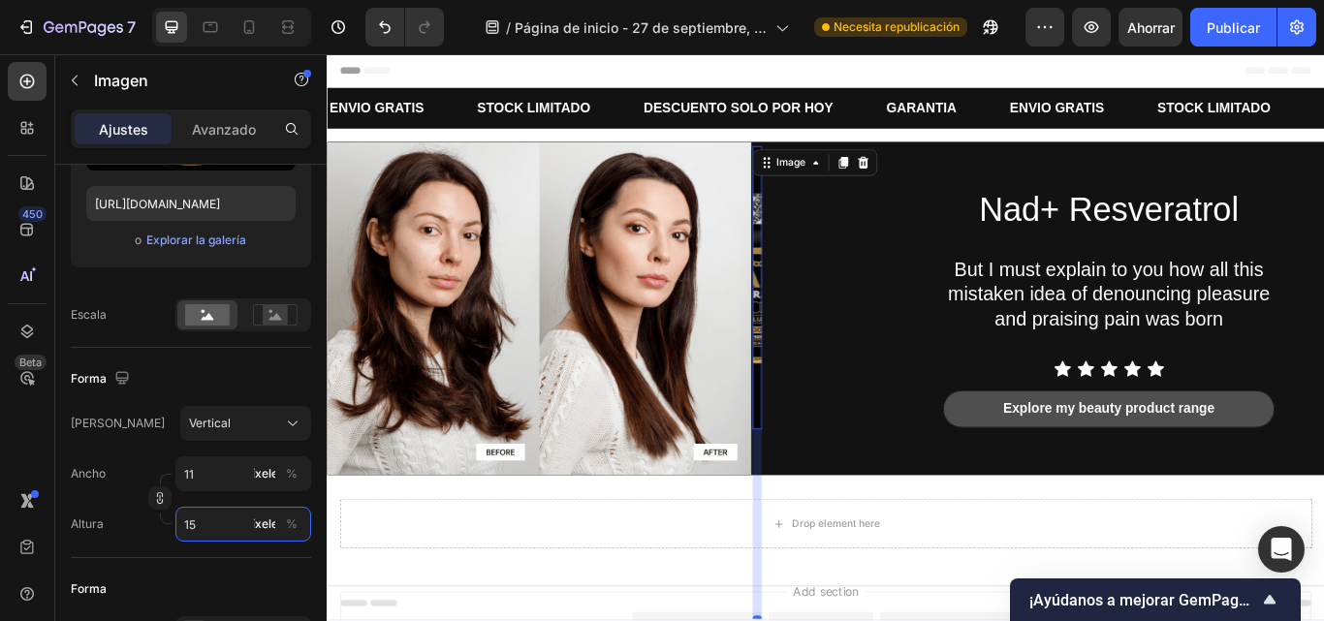
type input "150"
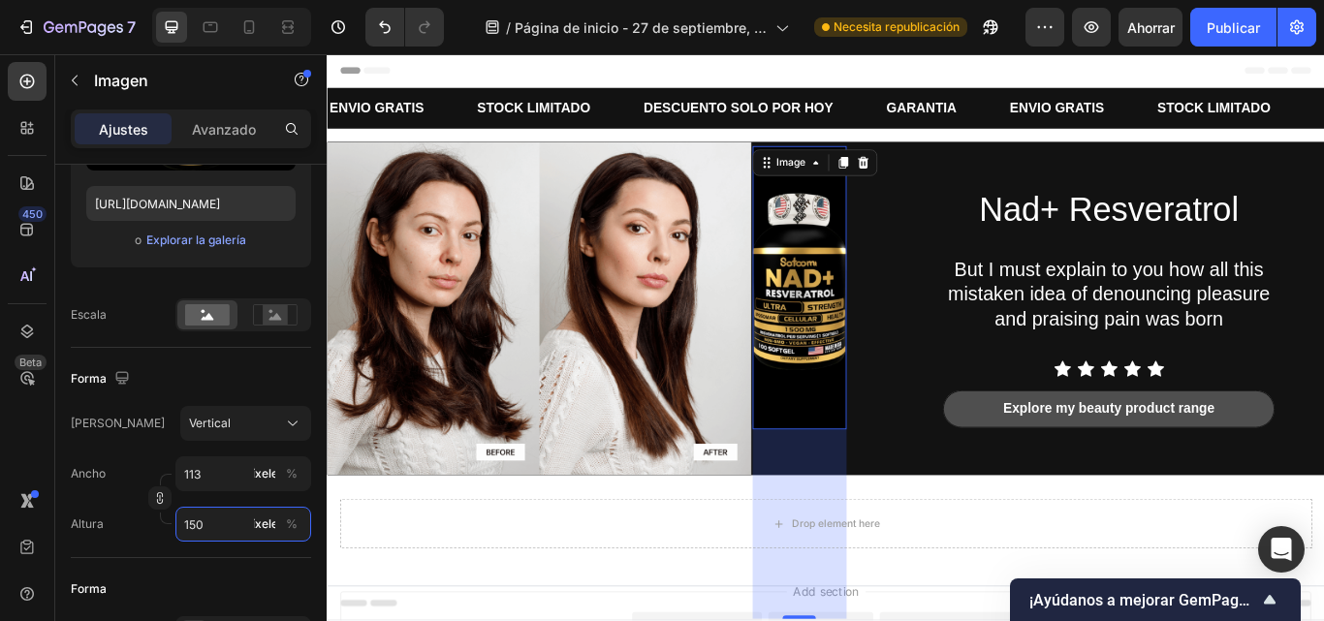
type input "11"
type input "15"
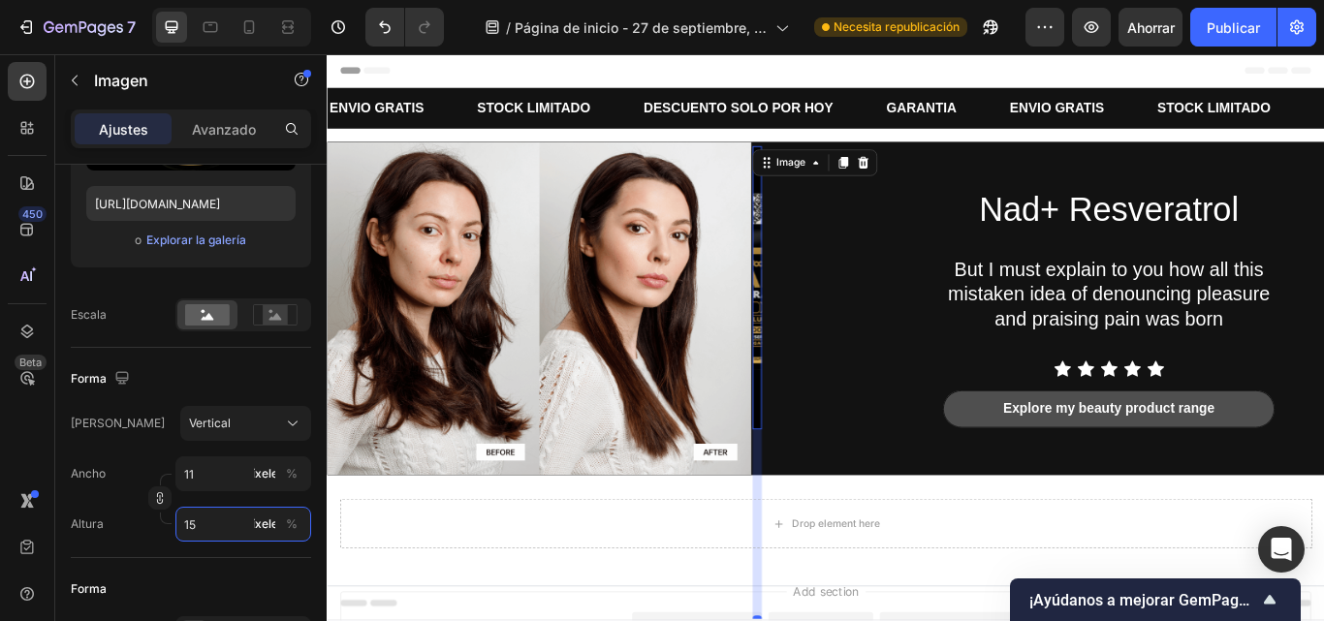
type input "1"
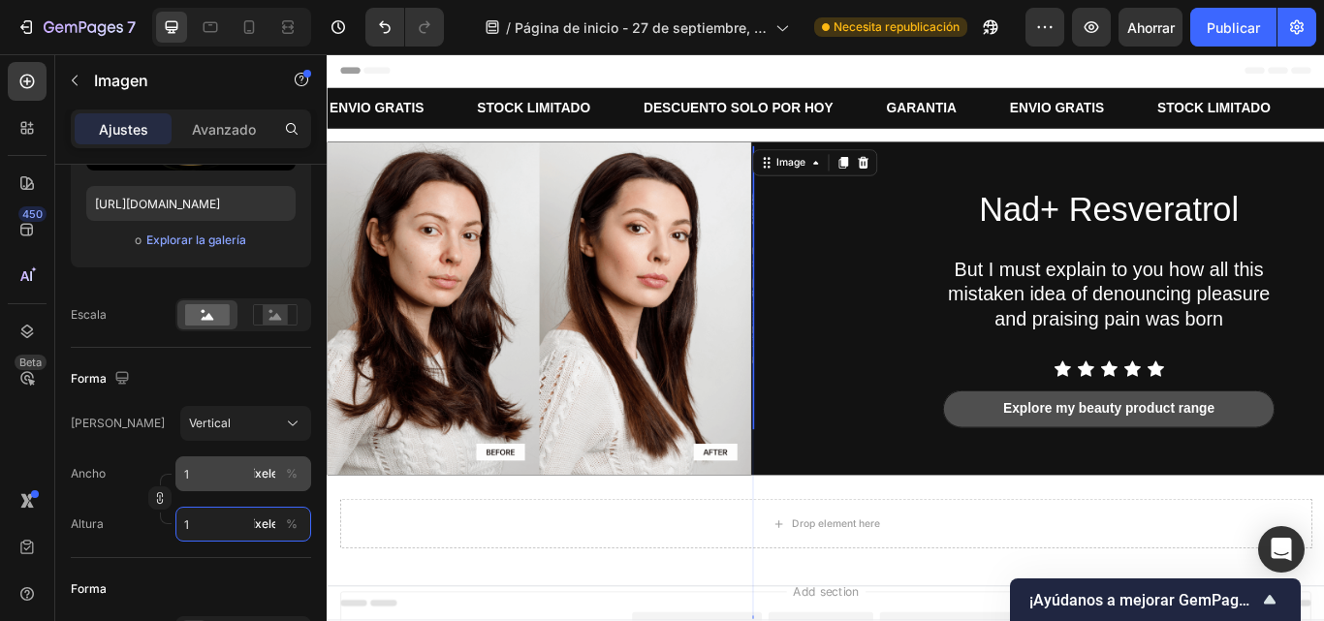
type input "1"
click at [210, 481] on input "1" at bounding box center [243, 474] width 136 height 35
type input "15"
type input "20"
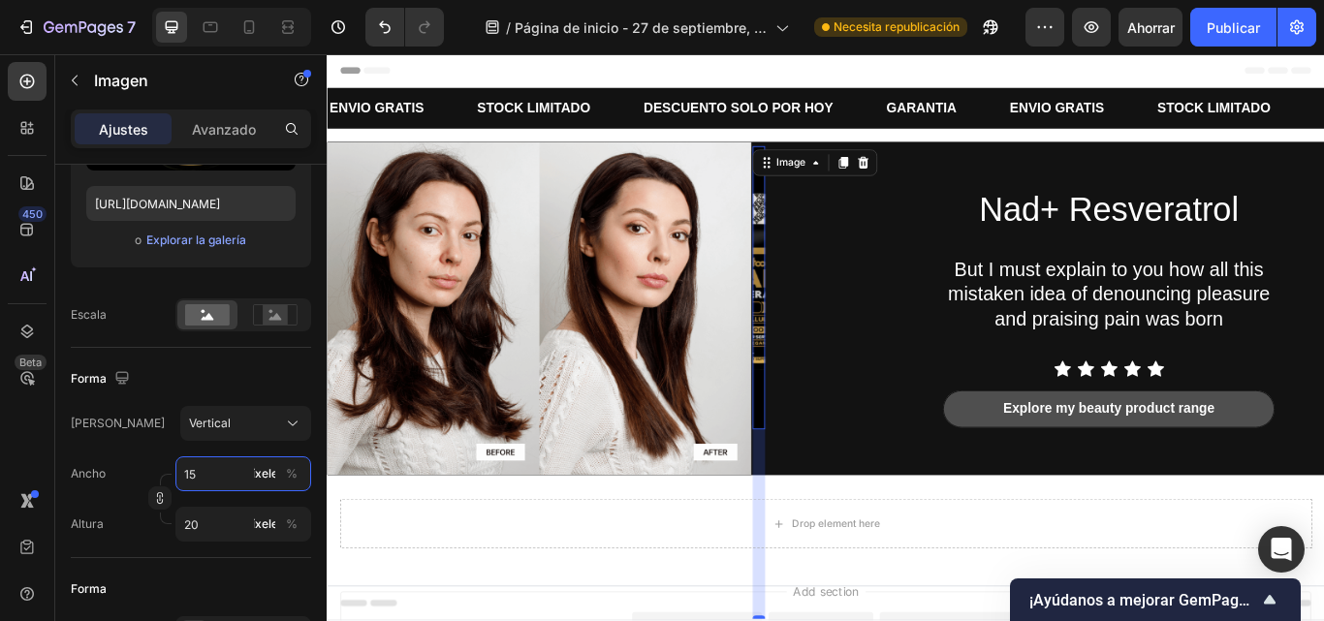
type input "150"
type input "200"
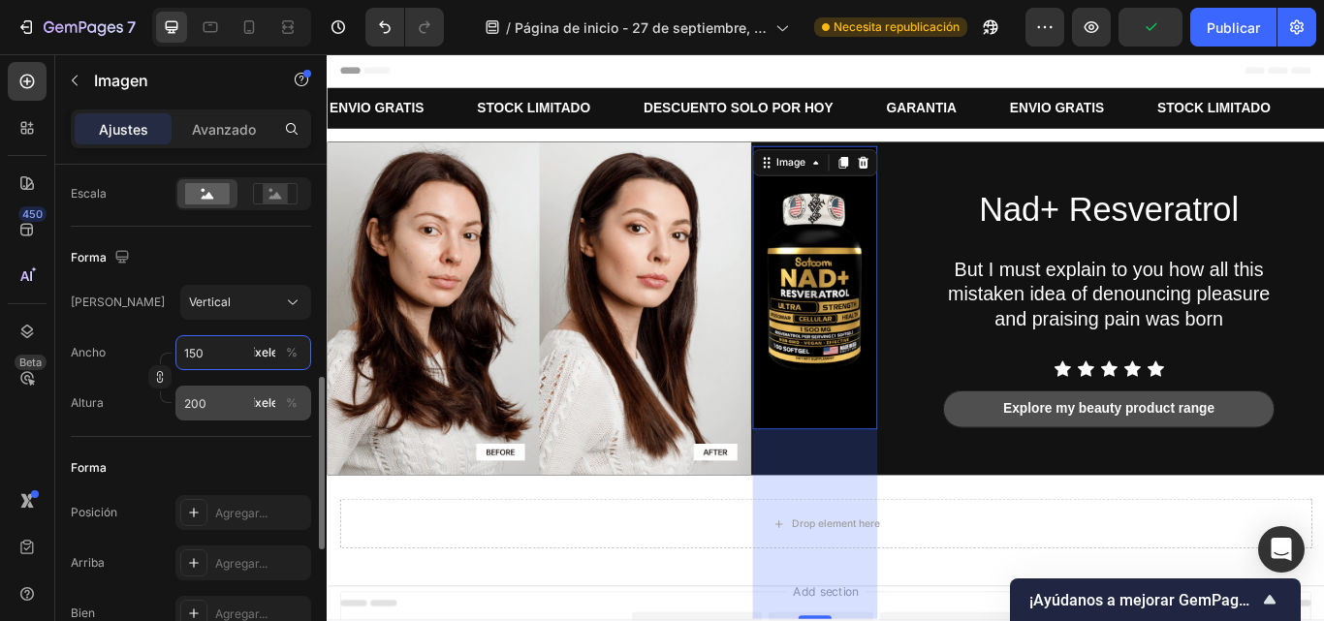
scroll to position [494, 0]
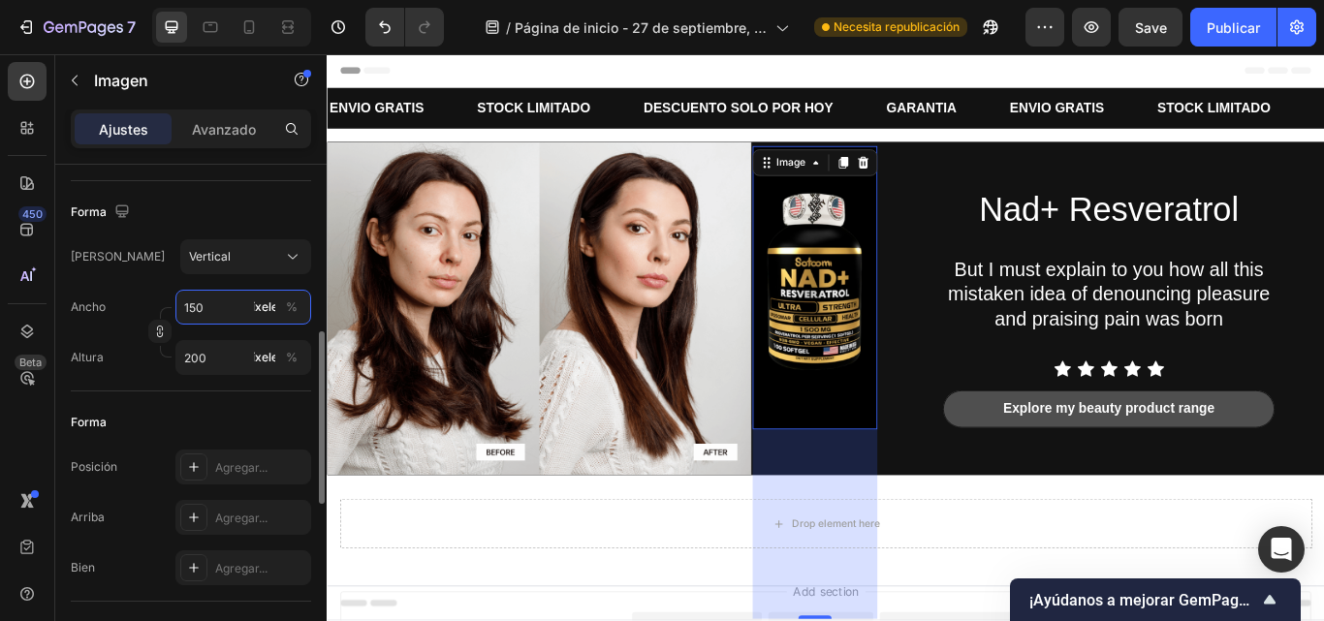
type input "150"
click at [203, 418] on div "Forma" at bounding box center [191, 422] width 240 height 31
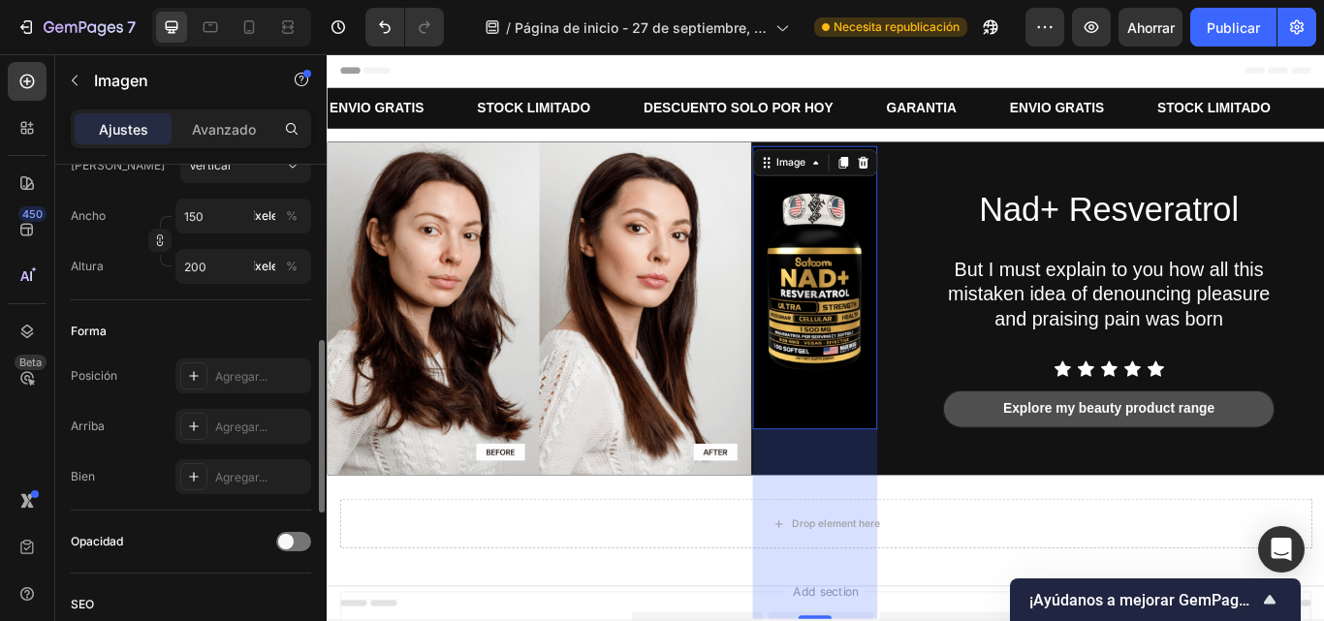
scroll to position [568, 0]
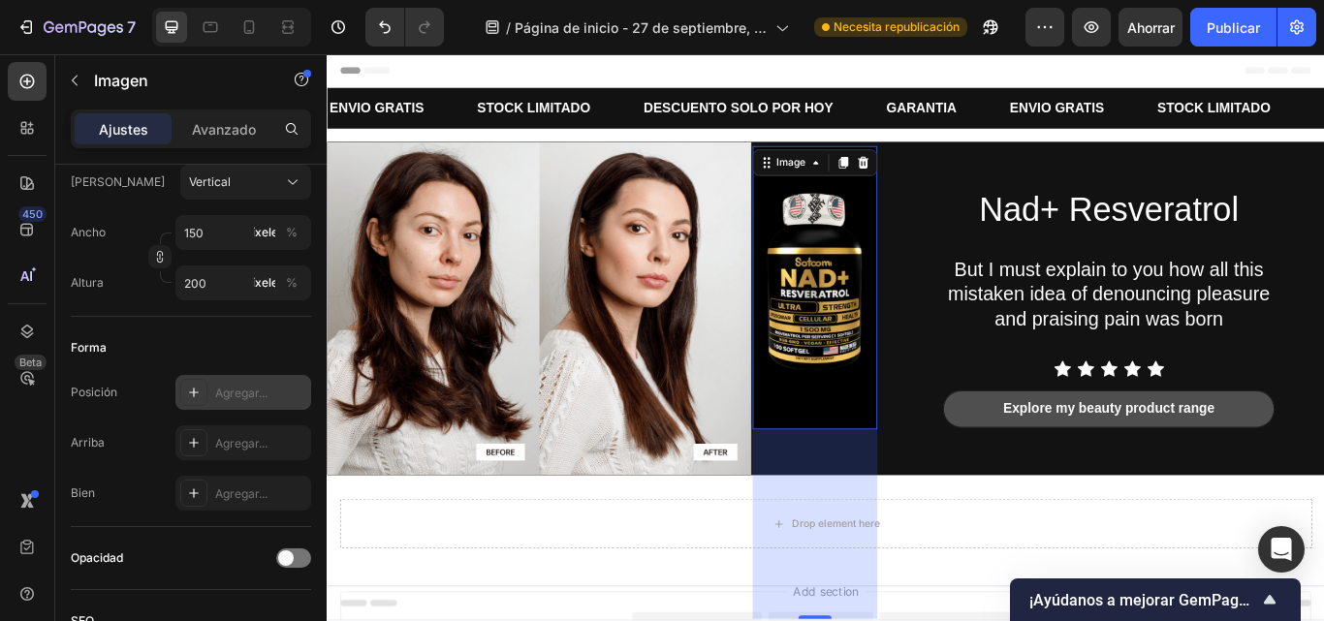
click at [207, 387] on div "Agregar..." at bounding box center [243, 392] width 136 height 35
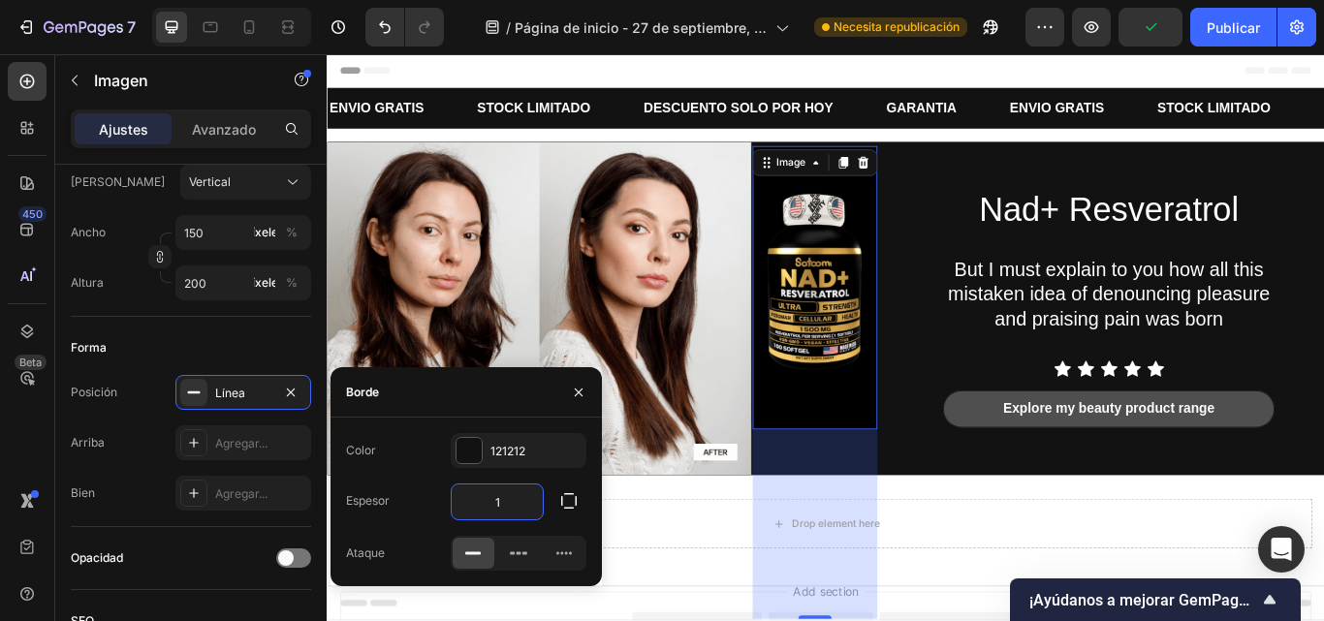
click at [525, 504] on input "1" at bounding box center [497, 502] width 91 height 35
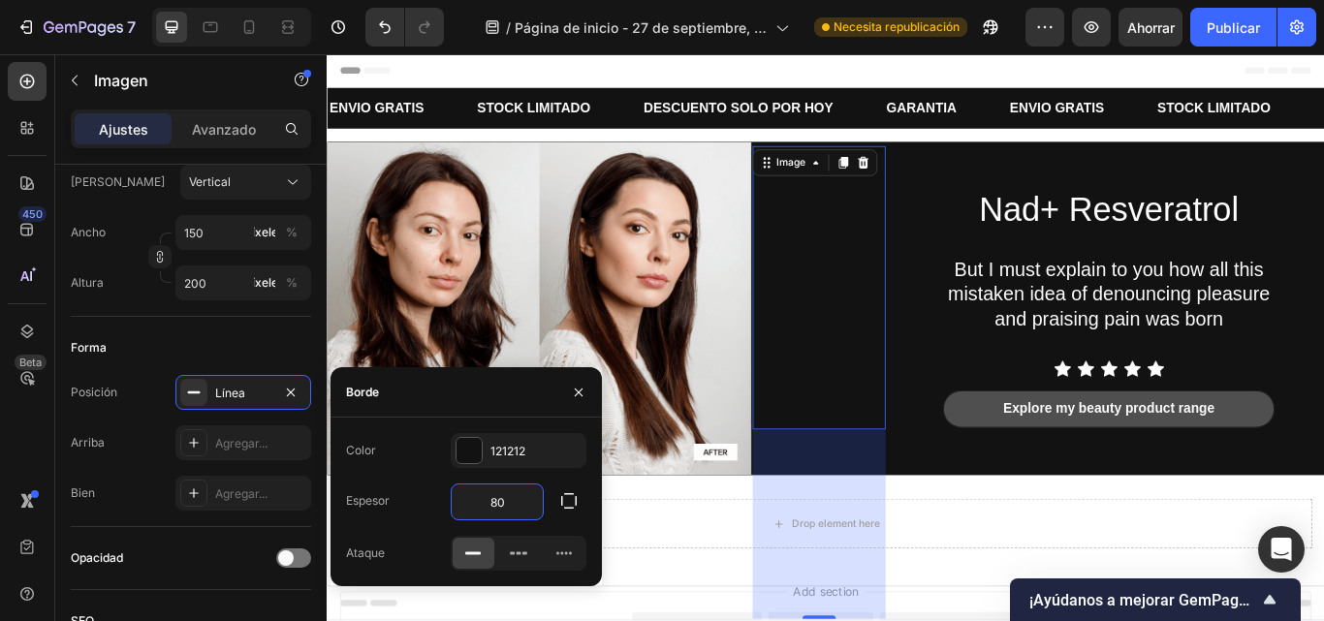
type input "8"
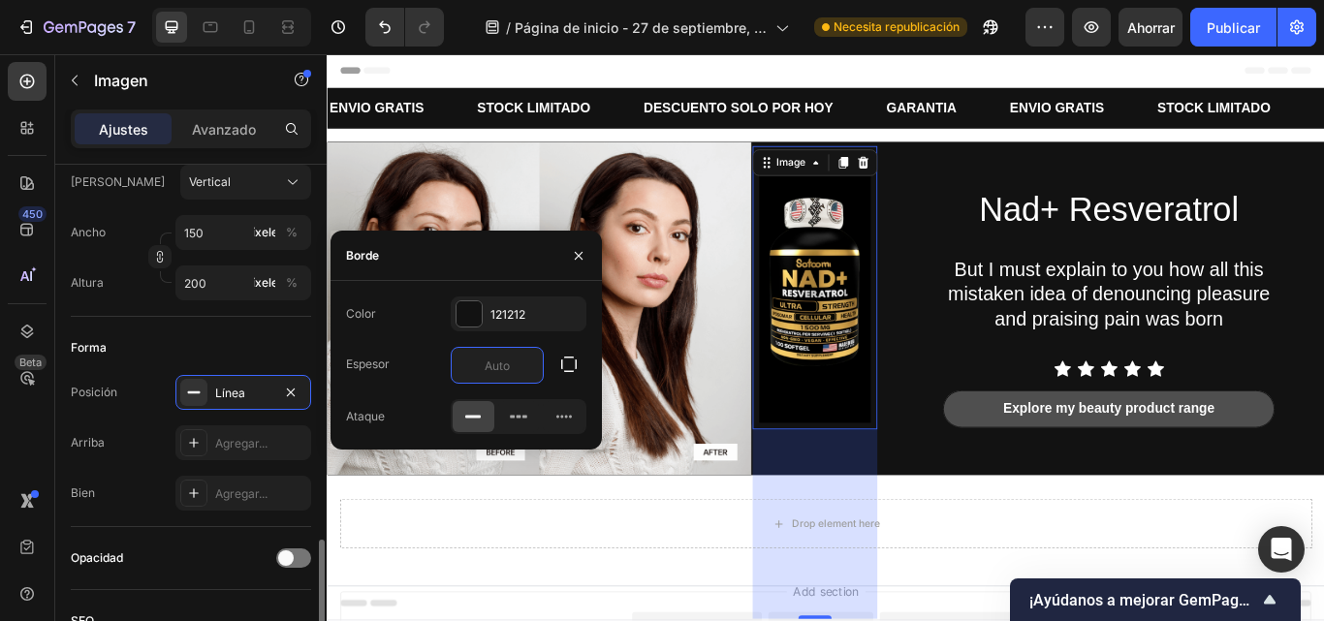
scroll to position [705, 0]
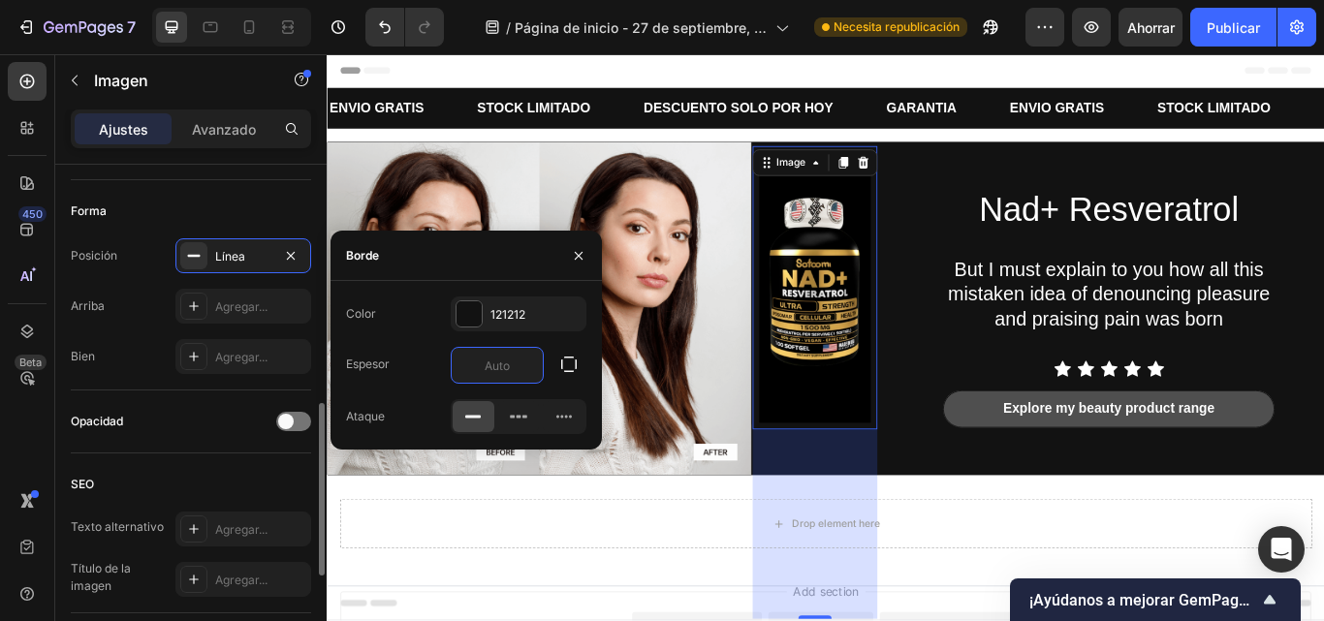
click at [177, 476] on div "SEO" at bounding box center [191, 484] width 240 height 31
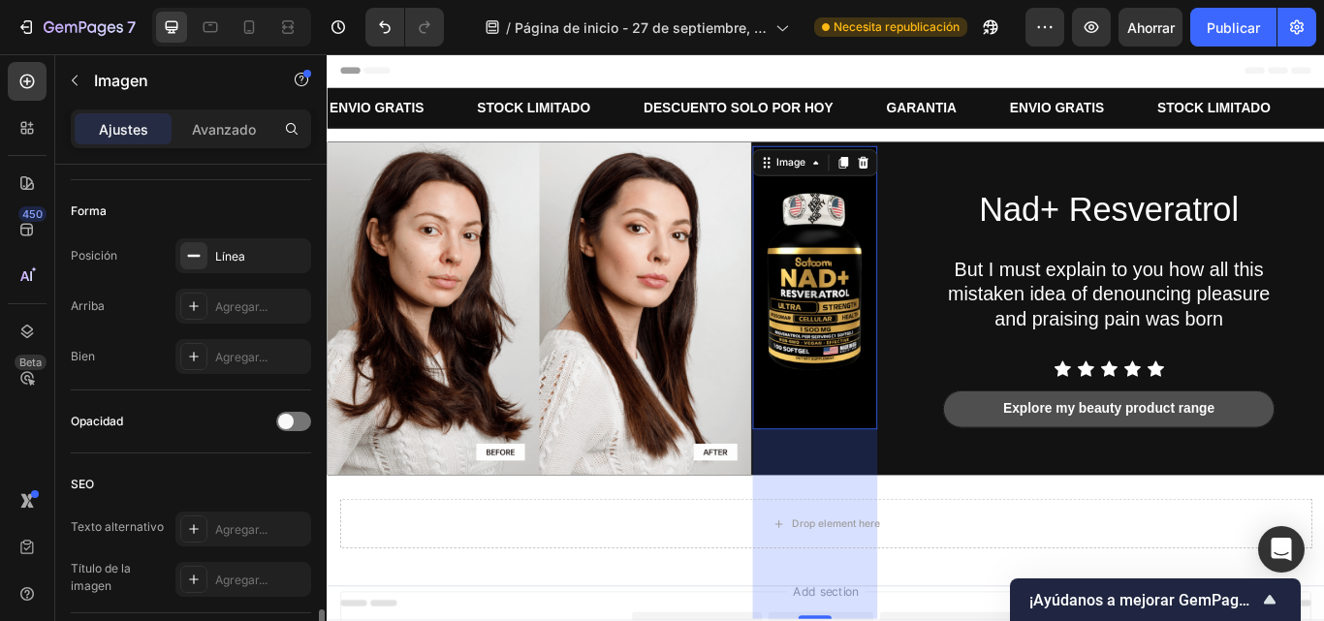
scroll to position [1001, 0]
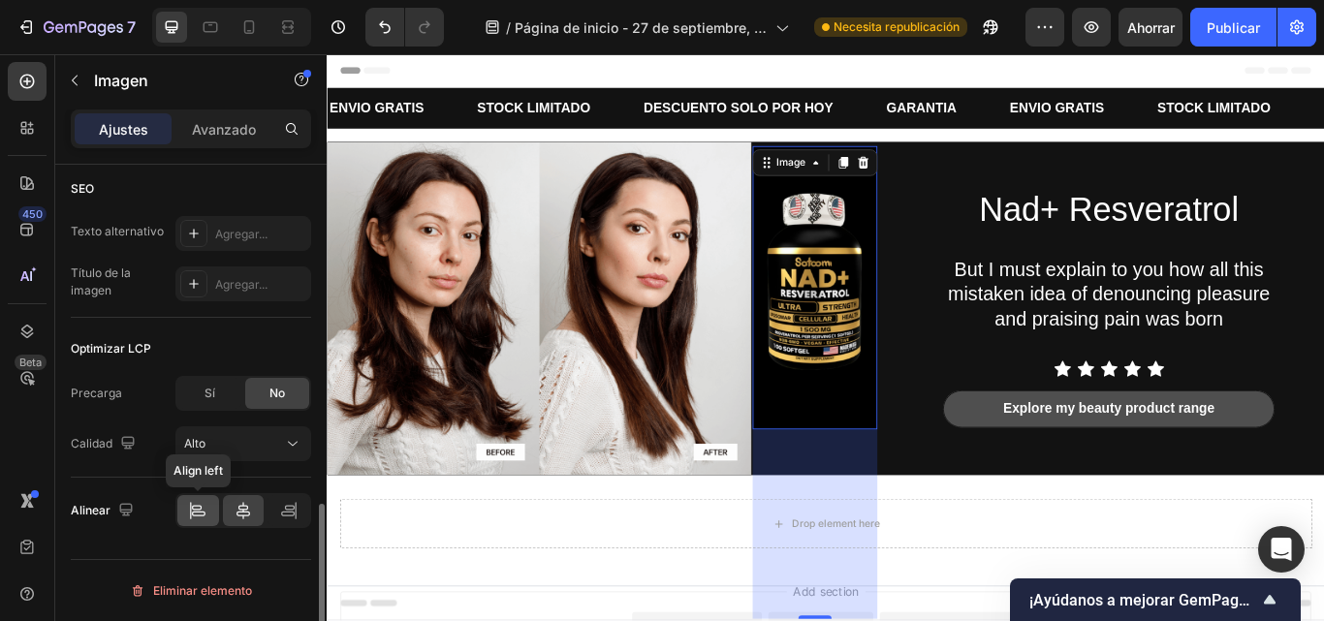
click at [204, 516] on icon at bounding box center [199, 514] width 14 height 5
click at [295, 511] on icon at bounding box center [288, 510] width 19 height 19
click at [236, 521] on icon at bounding box center [243, 510] width 19 height 19
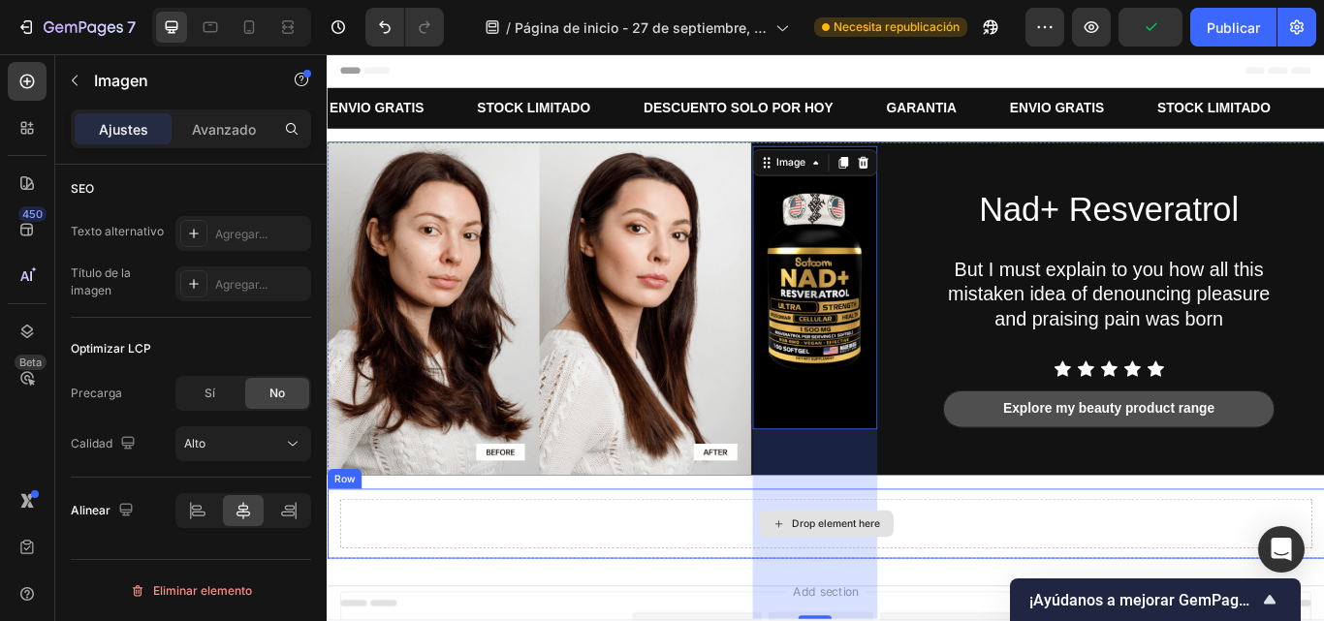
click at [1087, 575] on div "Drop element here" at bounding box center [908, 602] width 1134 height 58
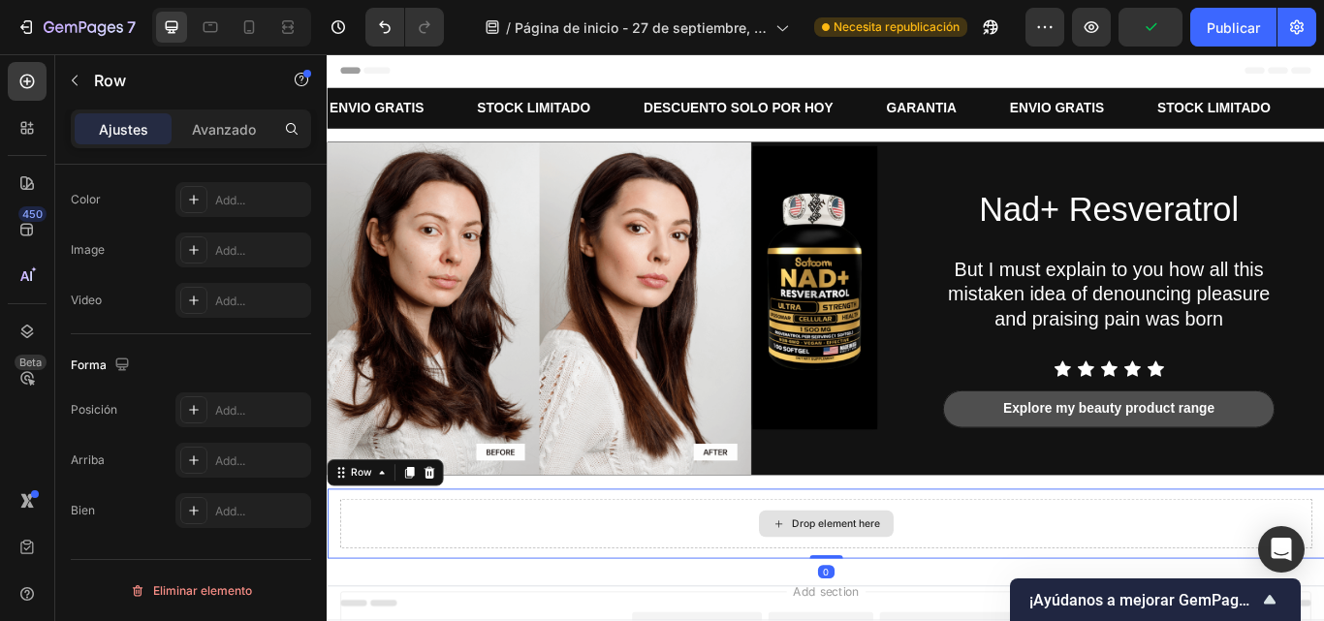
scroll to position [0, 0]
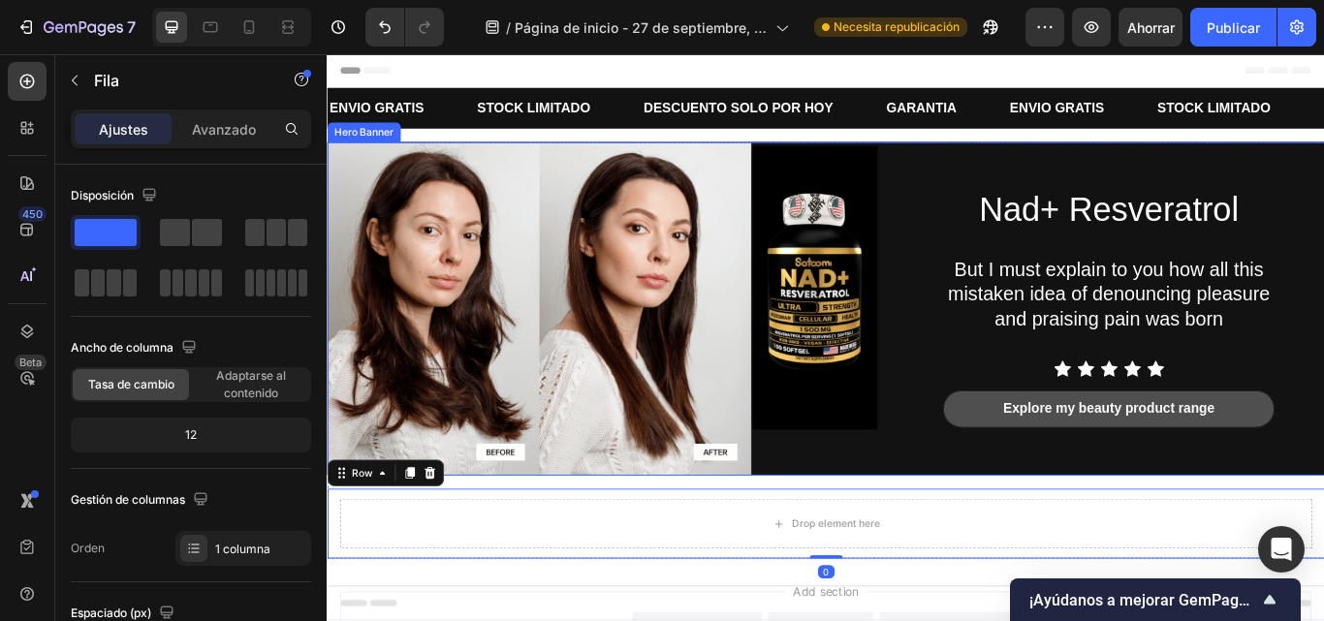
click at [997, 416] on div "Nad+ Resveratrol Heading But I must explain to you how all this mistaken idea o…" at bounding box center [908, 351] width 1163 height 389
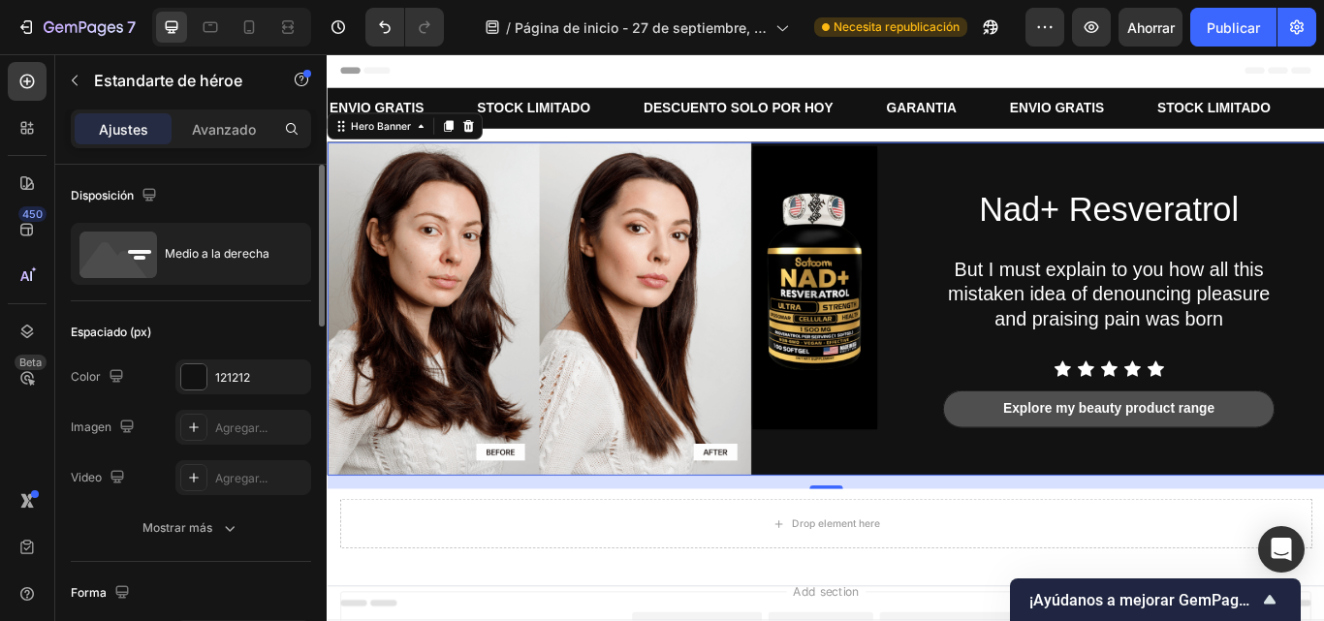
click at [187, 395] on div "Los cambios podrían quedar ocultos por el vídeo. Color 121212 Imagen Agregar...…" at bounding box center [191, 428] width 240 height 136
click at [187, 369] on div at bounding box center [193, 377] width 25 height 25
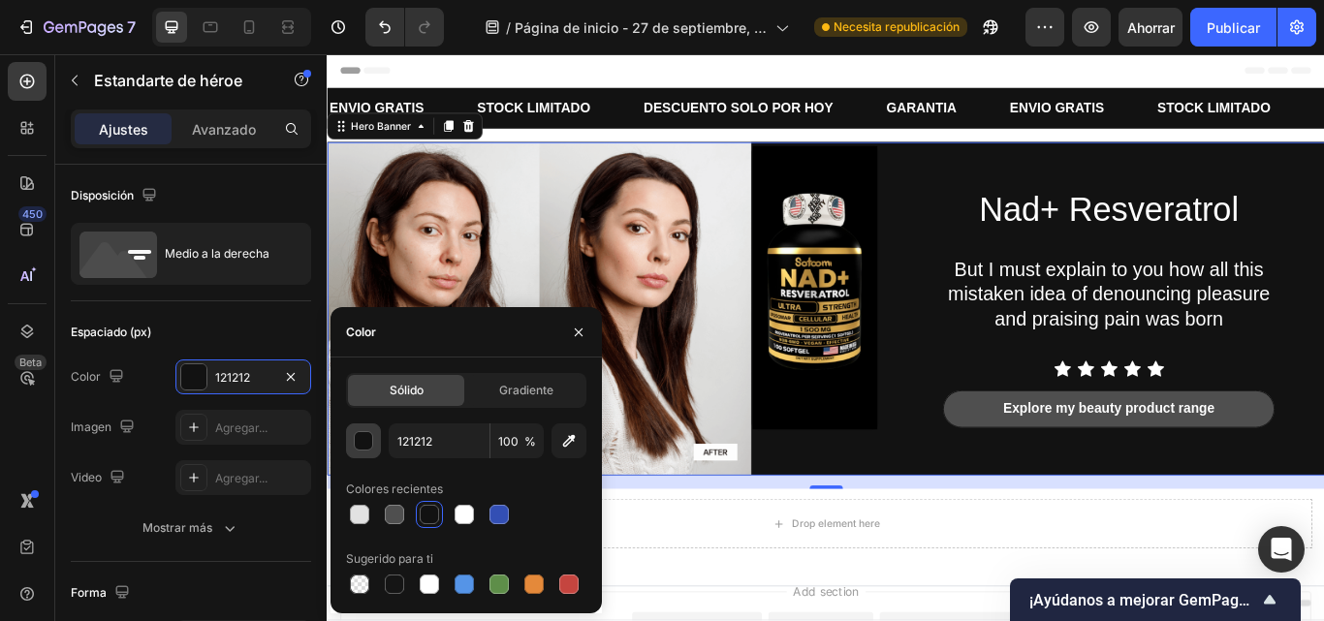
click at [364, 448] on div "button" at bounding box center [364, 441] width 19 height 19
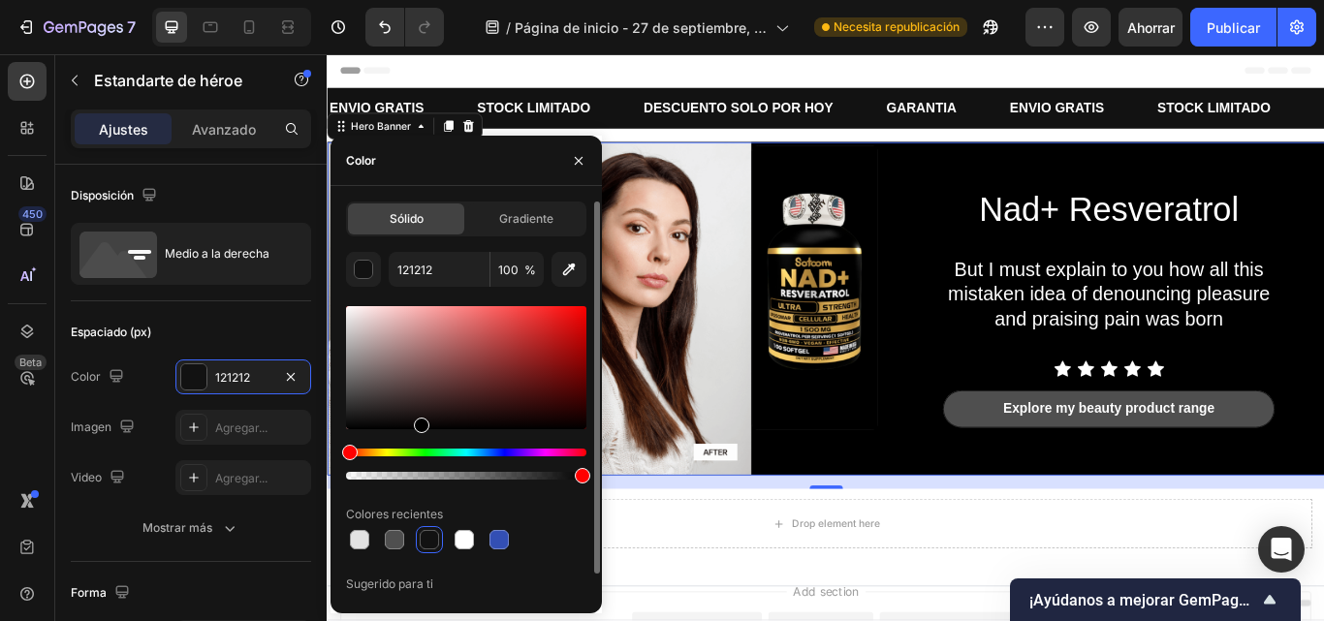
type input "000000"
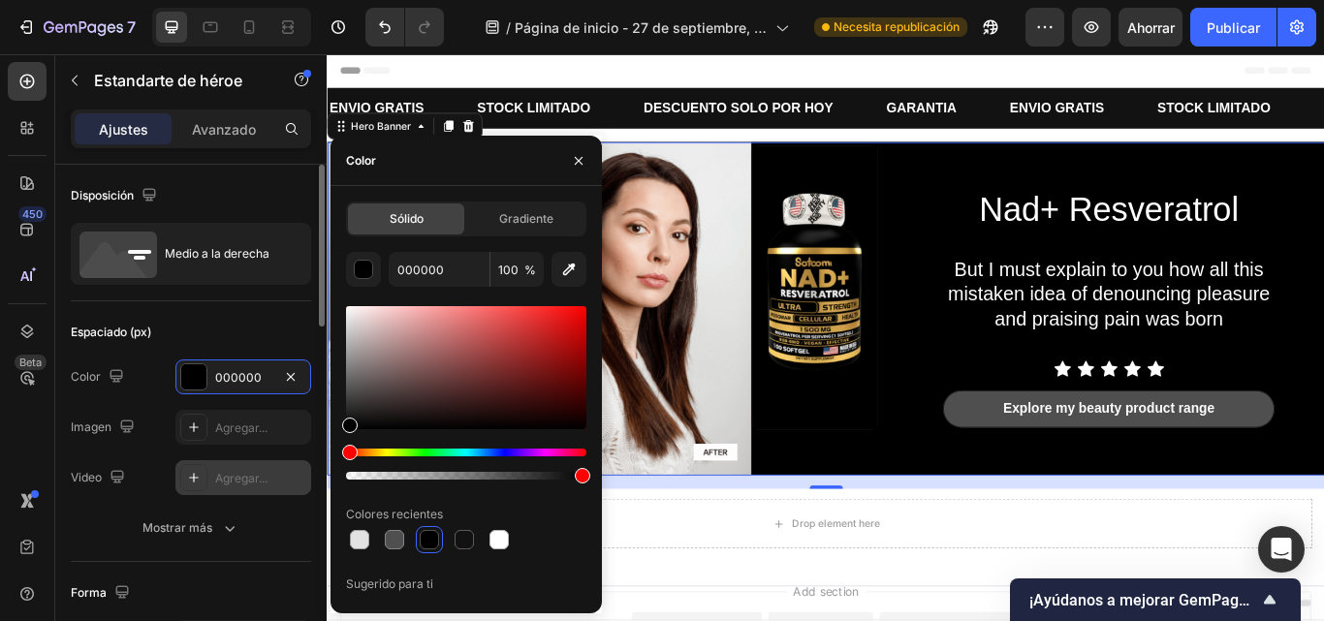
drag, startPoint x: 347, startPoint y: 426, endPoint x: 306, endPoint y: 476, distance: 64.8
click at [306, 476] on div "450 Beta Secciones(18) Elementos(83) Sección Elemento Sección de héroes Detalle…" at bounding box center [163, 337] width 327 height 567
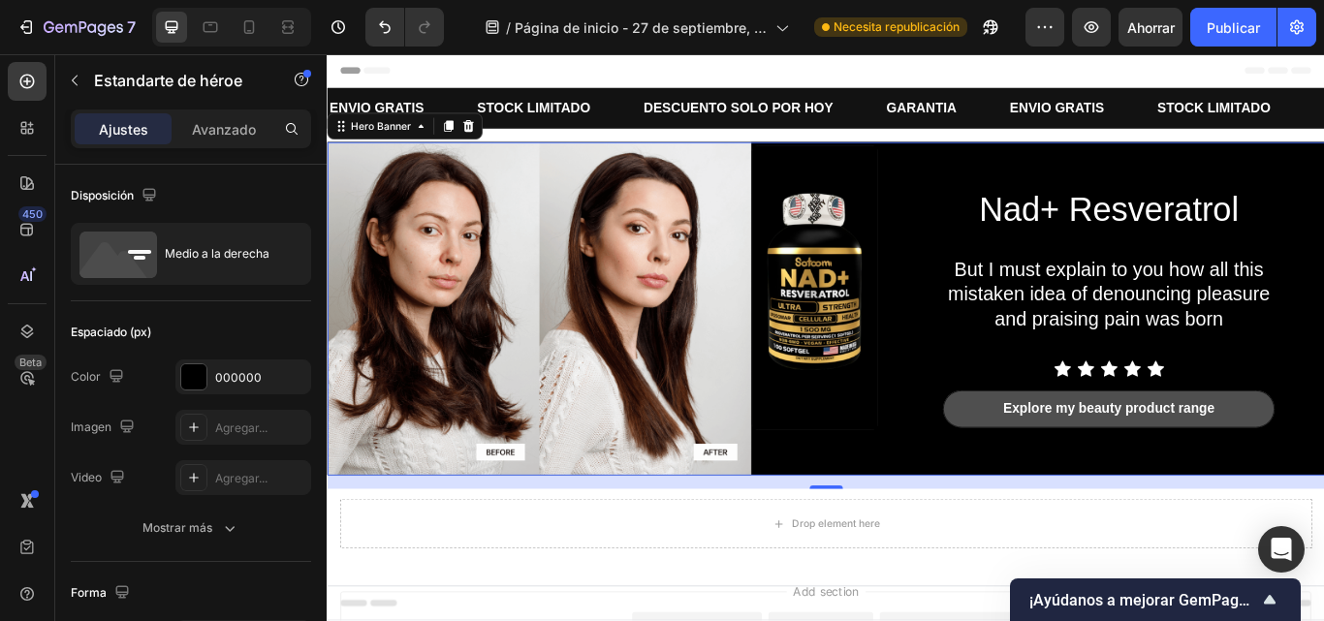
click at [1222, 555] on div "16" at bounding box center [908, 554] width 1163 height 16
click at [246, 27] on icon at bounding box center [248, 26] width 19 height 19
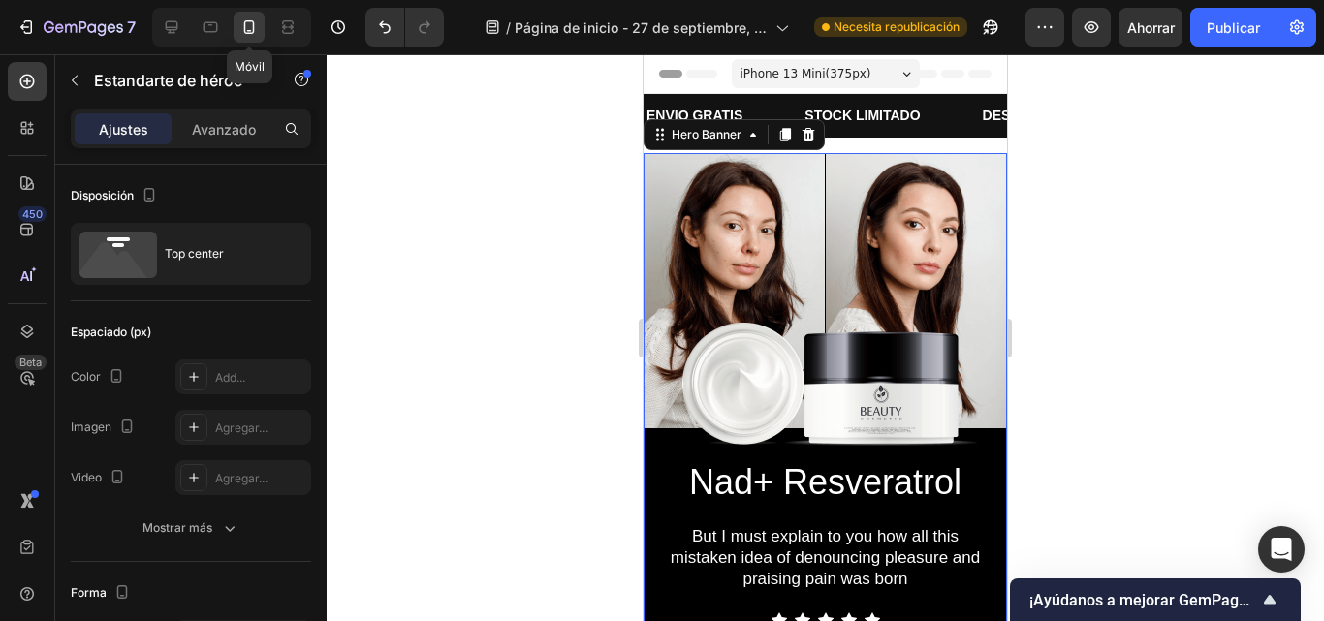
scroll to position [31, 0]
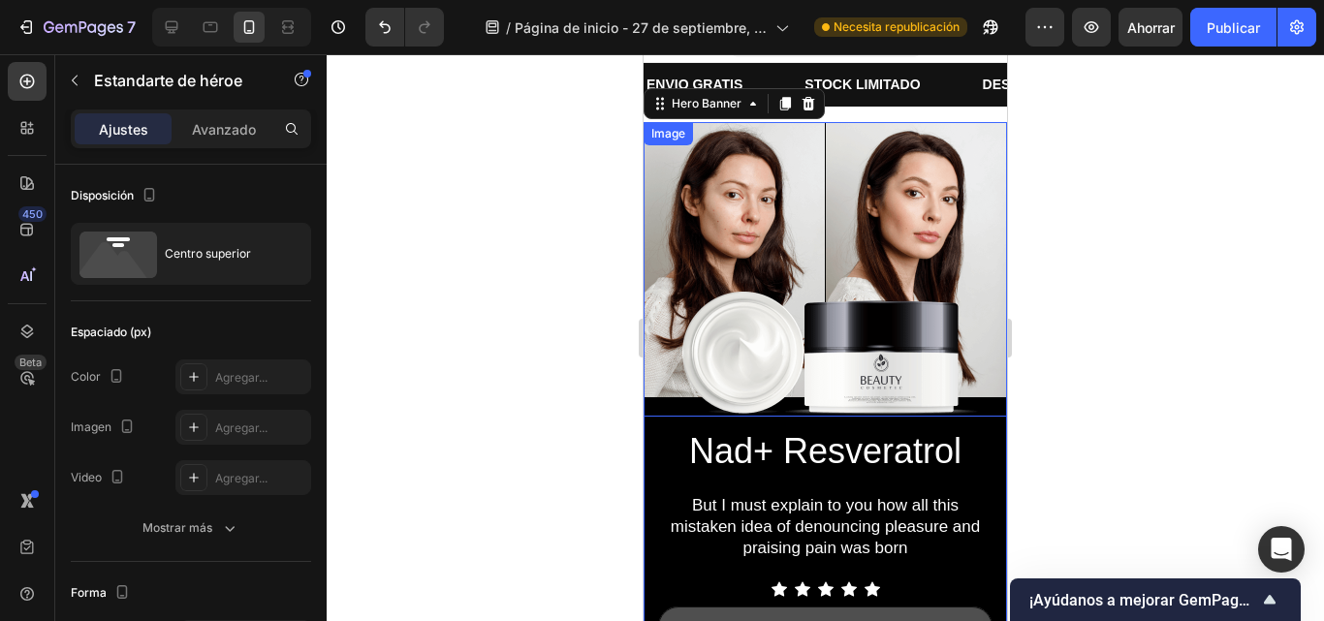
click at [871, 350] on img at bounding box center [826, 269] width 364 height 295
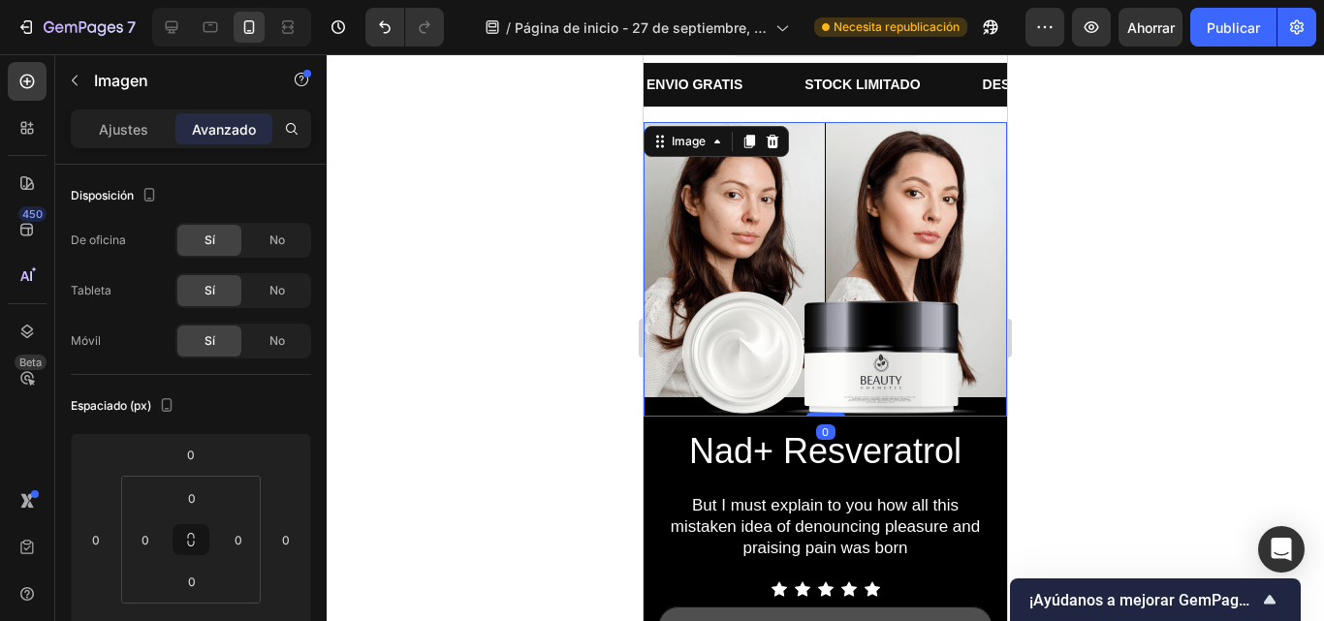
click at [827, 384] on img at bounding box center [826, 269] width 364 height 295
click at [812, 323] on img at bounding box center [826, 269] width 364 height 295
click at [835, 356] on img at bounding box center [826, 269] width 364 height 295
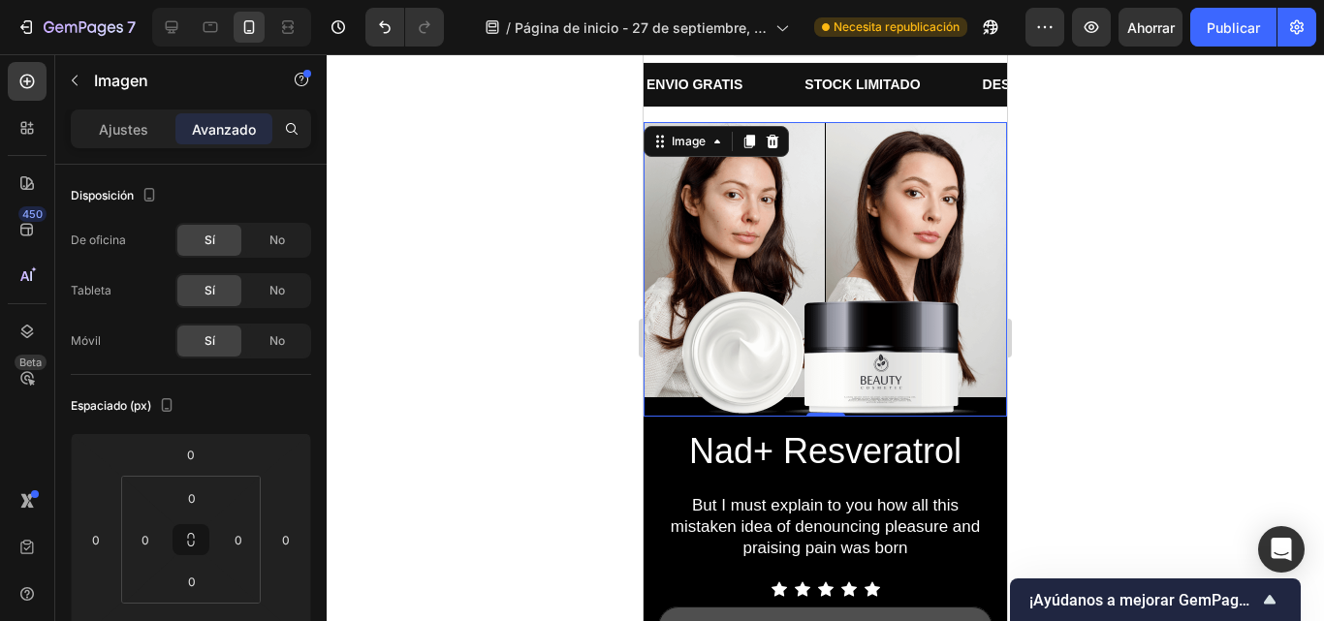
click at [835, 356] on img at bounding box center [826, 269] width 364 height 295
click at [129, 143] on div "Ajustes" at bounding box center [123, 128] width 97 height 31
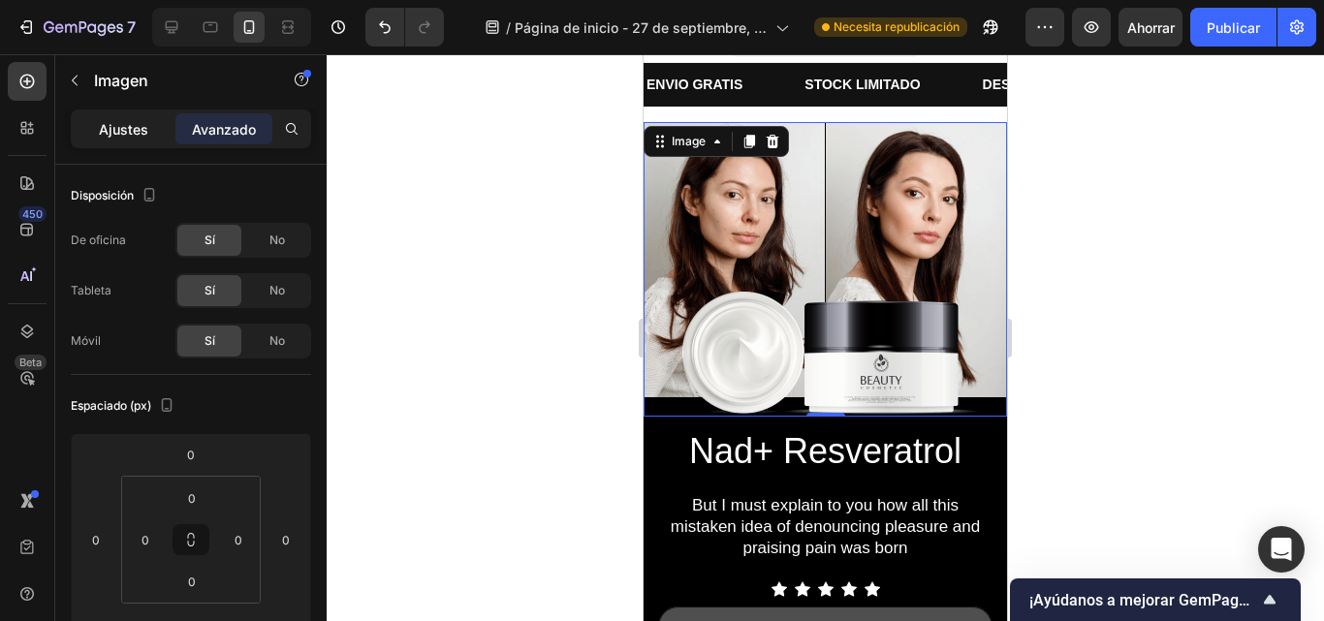
click at [129, 143] on div "Ajustes" at bounding box center [123, 128] width 97 height 31
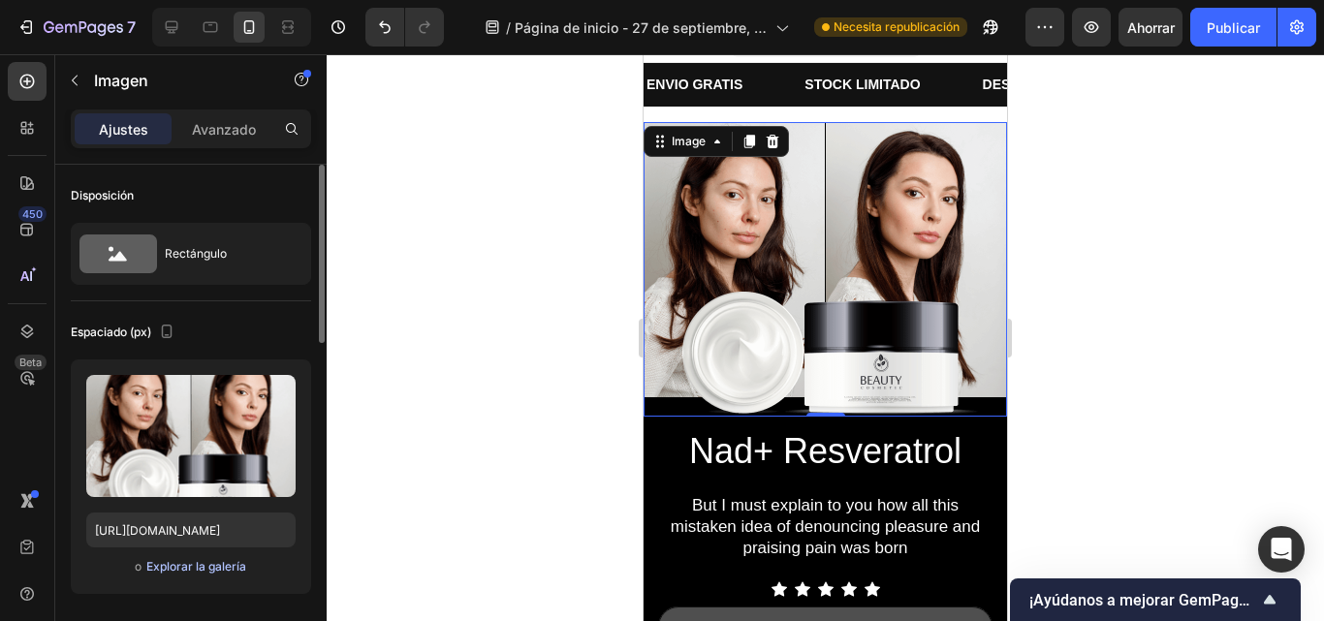
click at [225, 570] on font "Explorar la galería" at bounding box center [196, 566] width 100 height 15
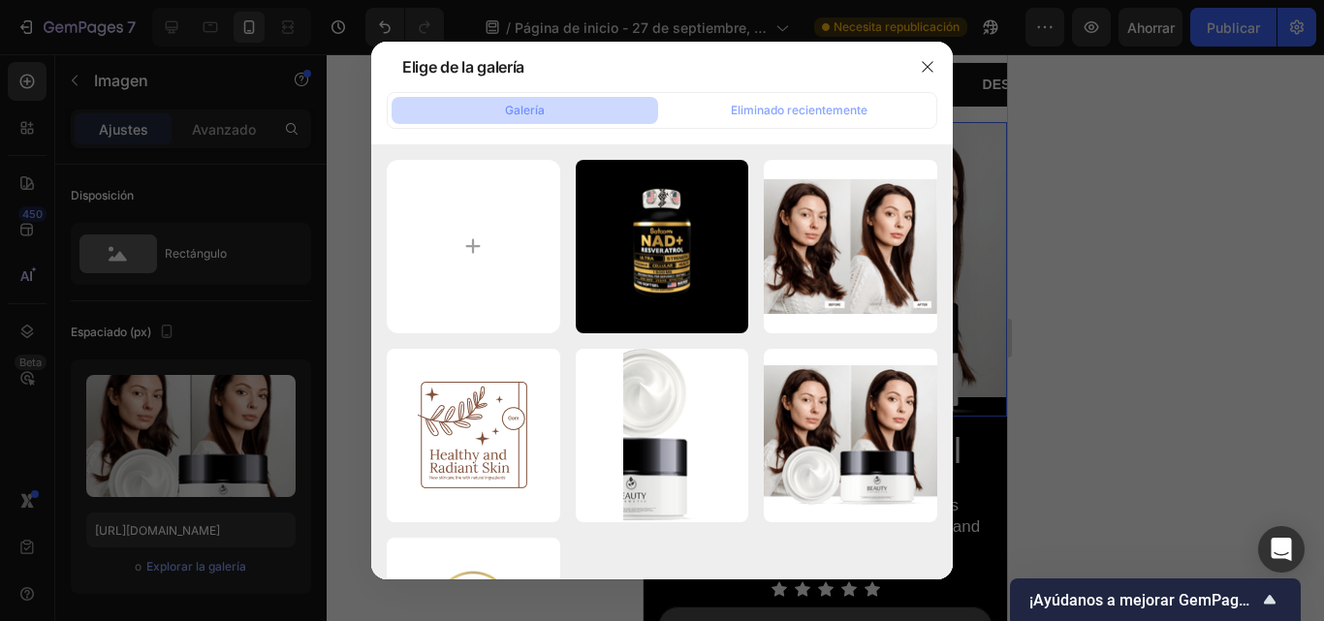
type input "C:\fakepath\CARACTERISTICAS DEL PRODUCTO (15).png"
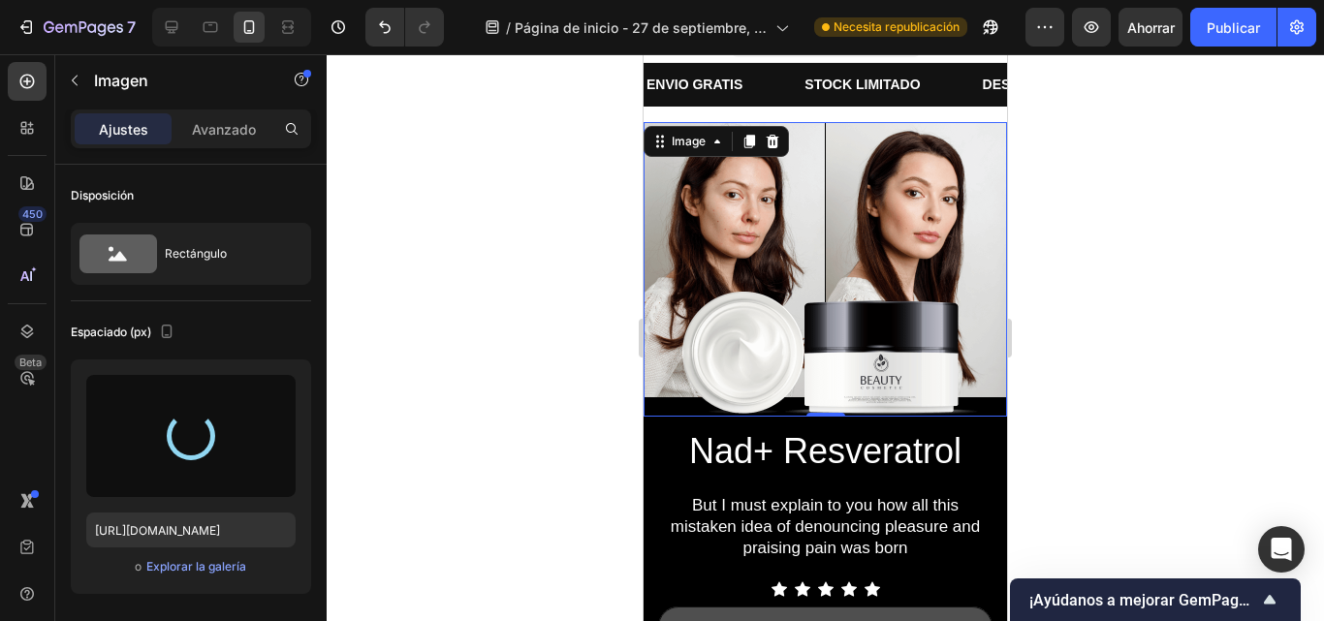
type input "[URL][DOMAIN_NAME]"
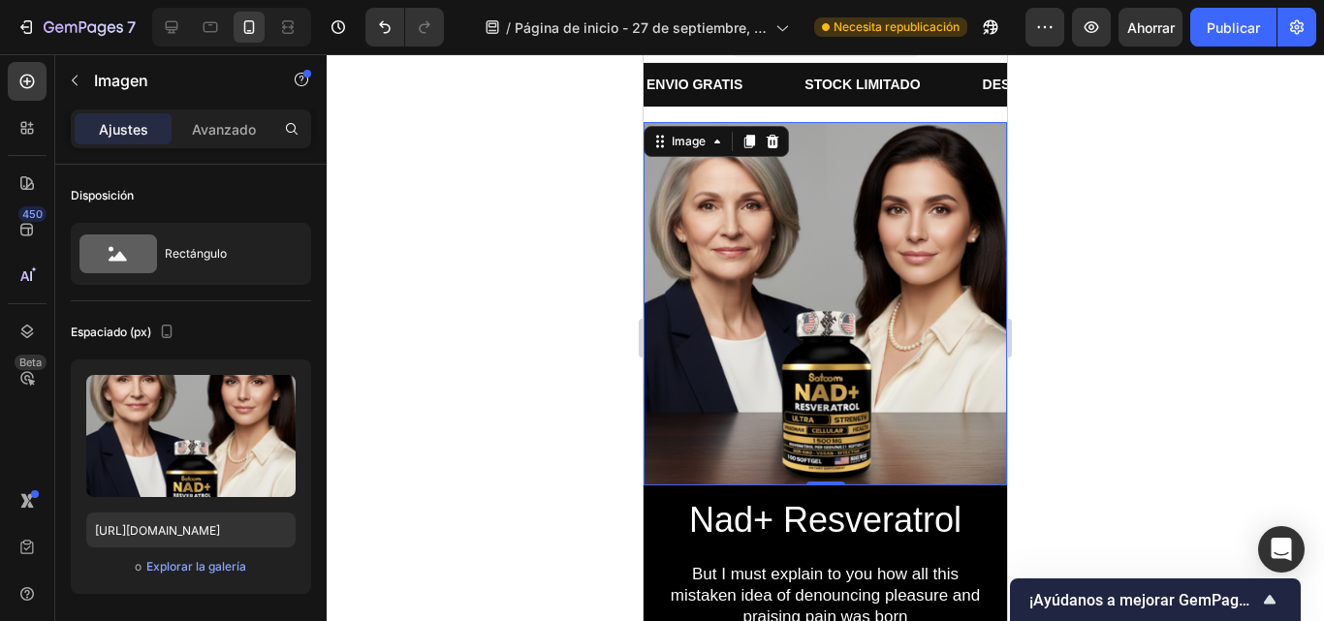
click at [1155, 362] on div at bounding box center [826, 337] width 998 height 567
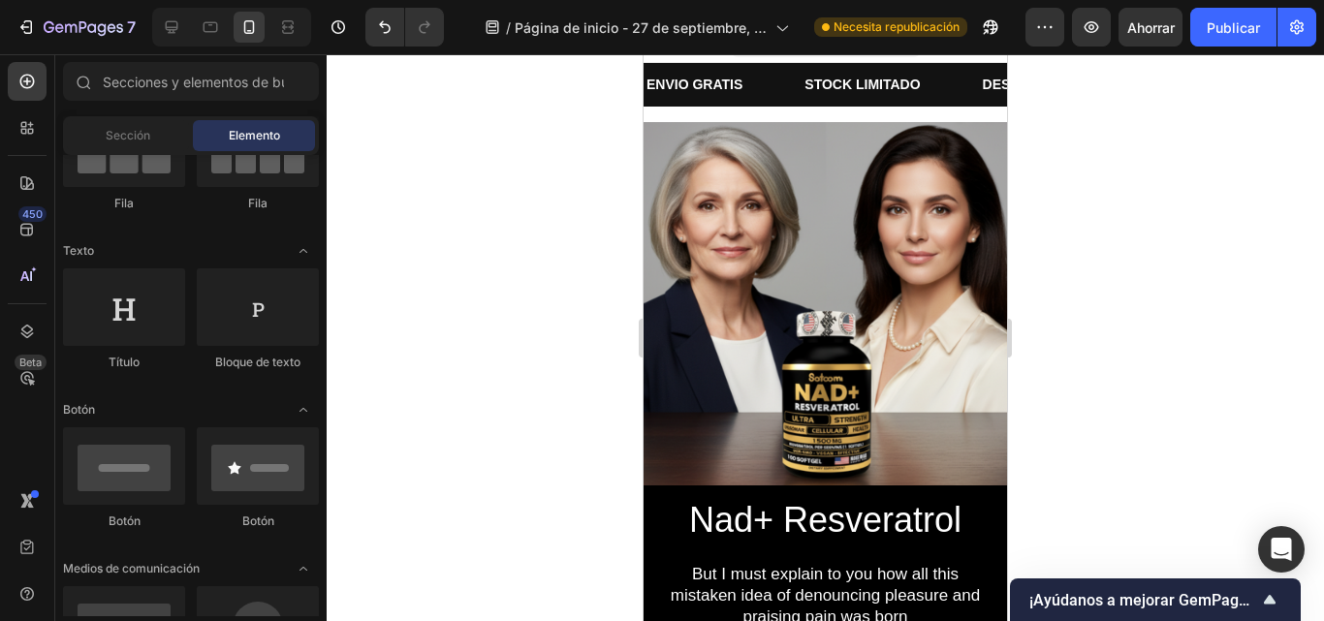
click at [1155, 362] on div at bounding box center [826, 337] width 998 height 567
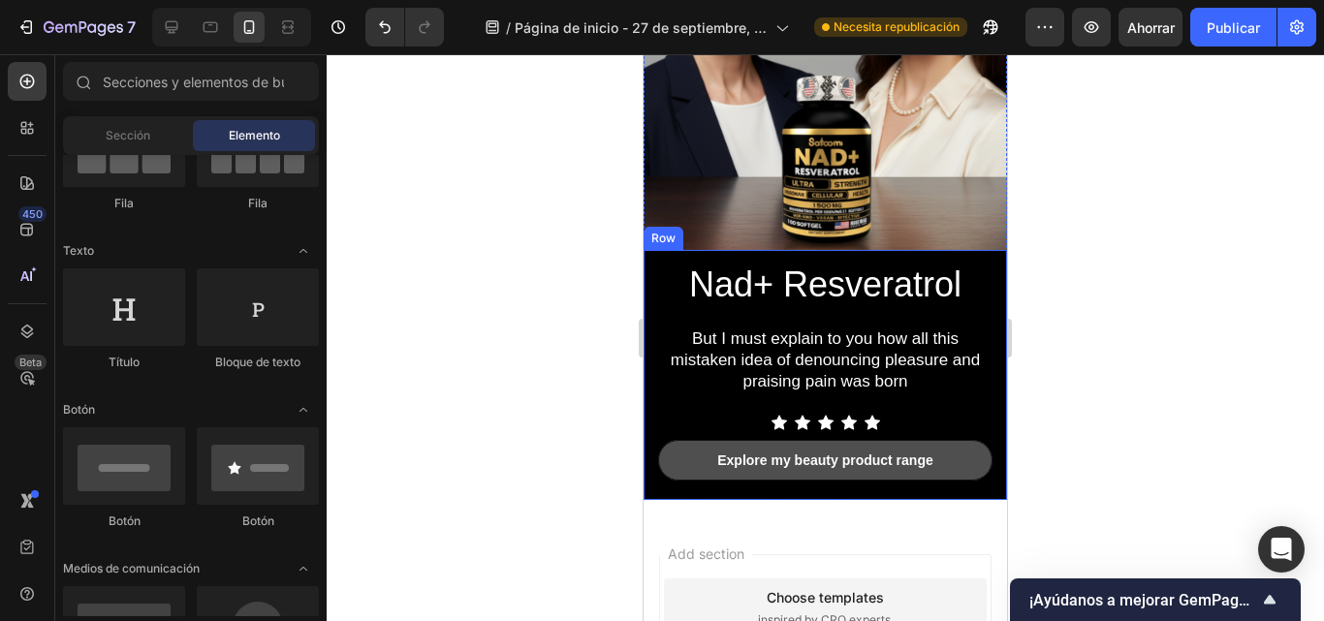
scroll to position [263, 0]
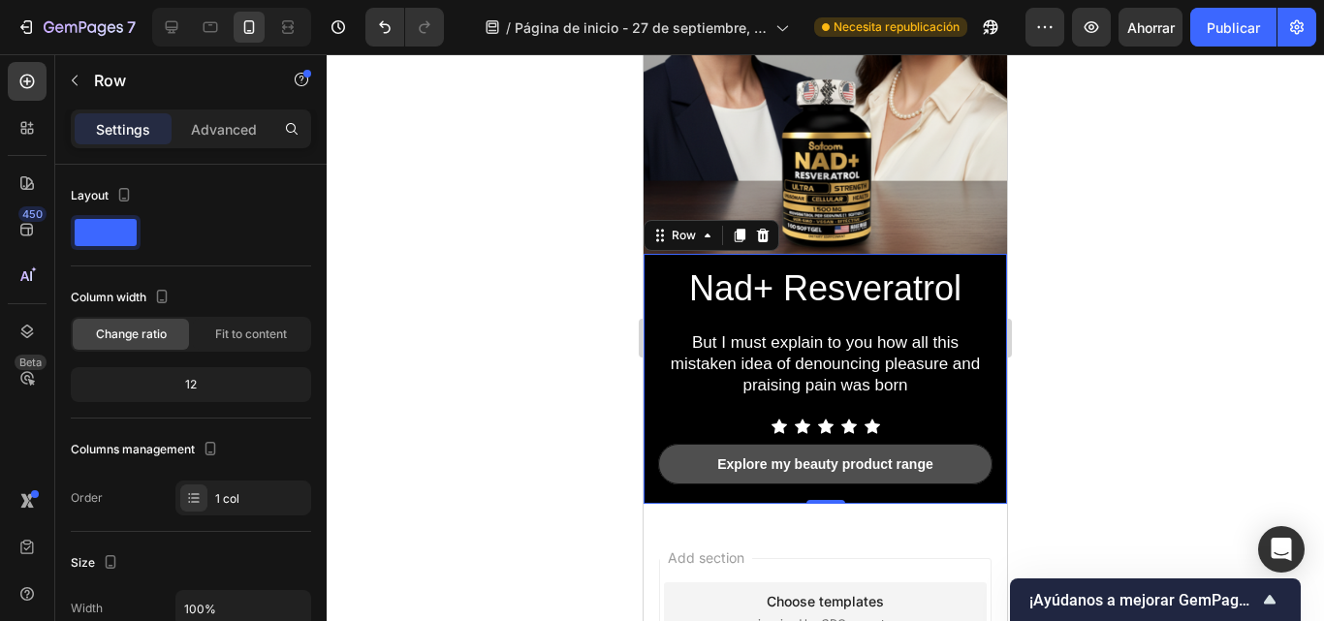
click at [994, 413] on html "iPhone 13 Mini ( 375 px) iPhone 13 Mini iPhone 13 Pro iPhone 11 Pro Max iPhone …" at bounding box center [826, 361] width 364 height 1139
click at [1128, 377] on div at bounding box center [826, 337] width 998 height 567
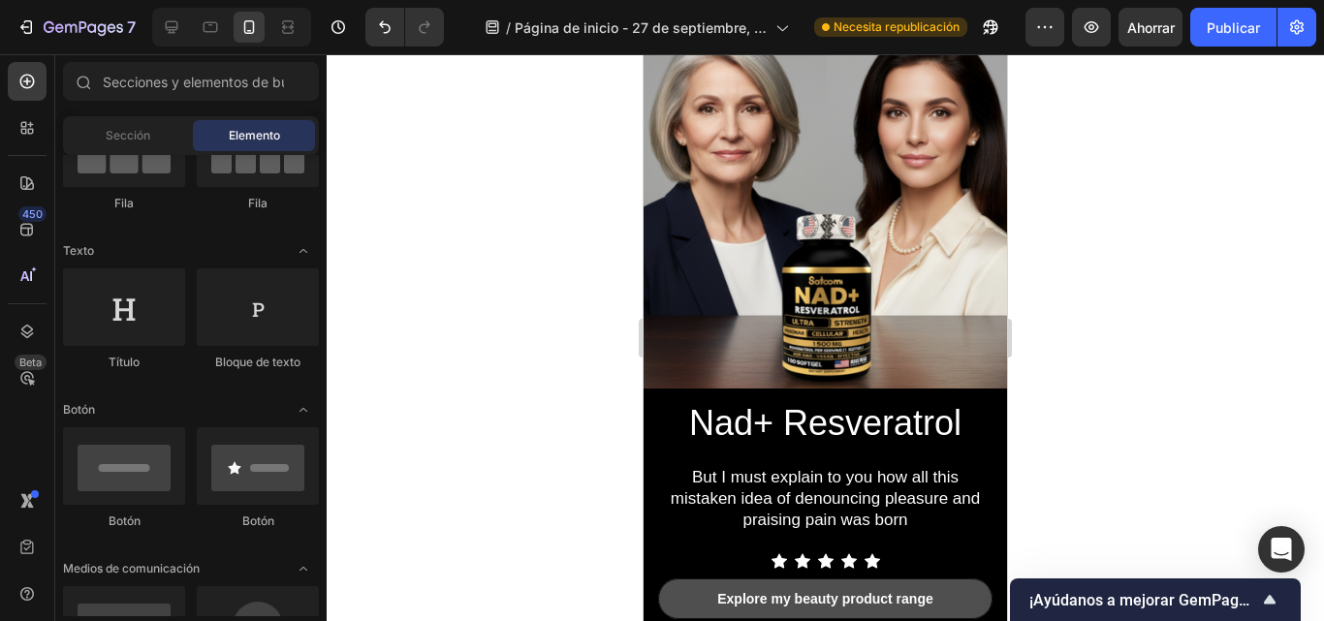
scroll to position [1, 0]
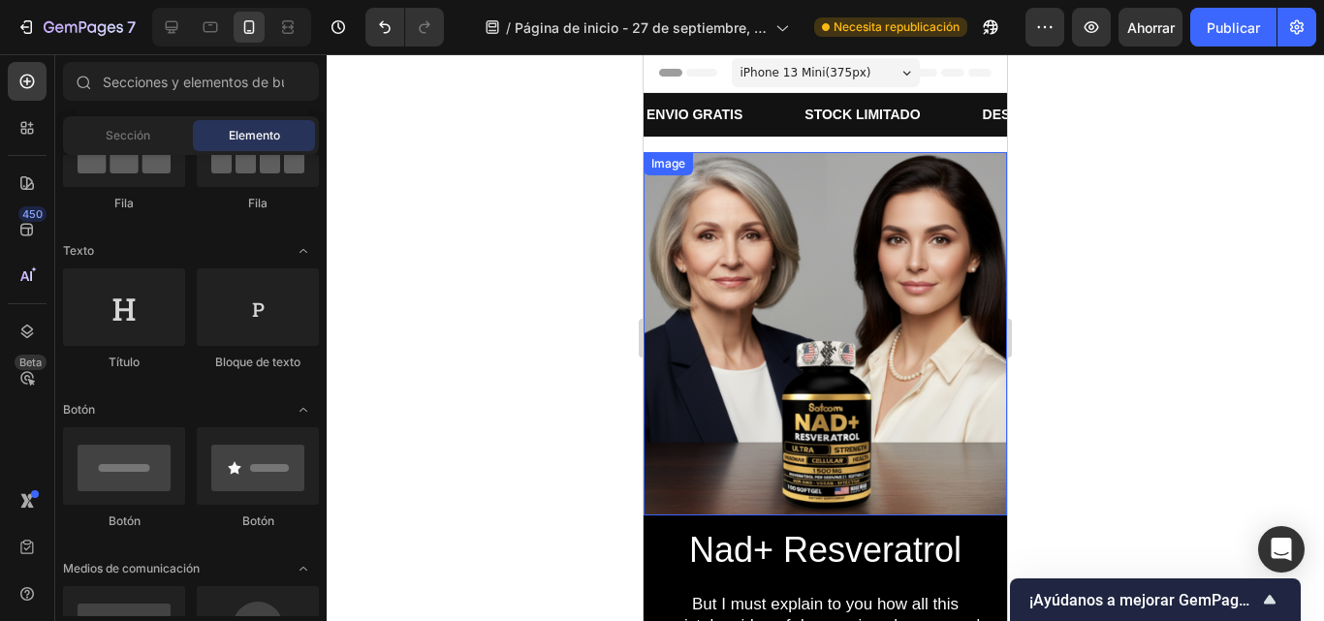
click at [810, 186] on img at bounding box center [826, 334] width 364 height 364
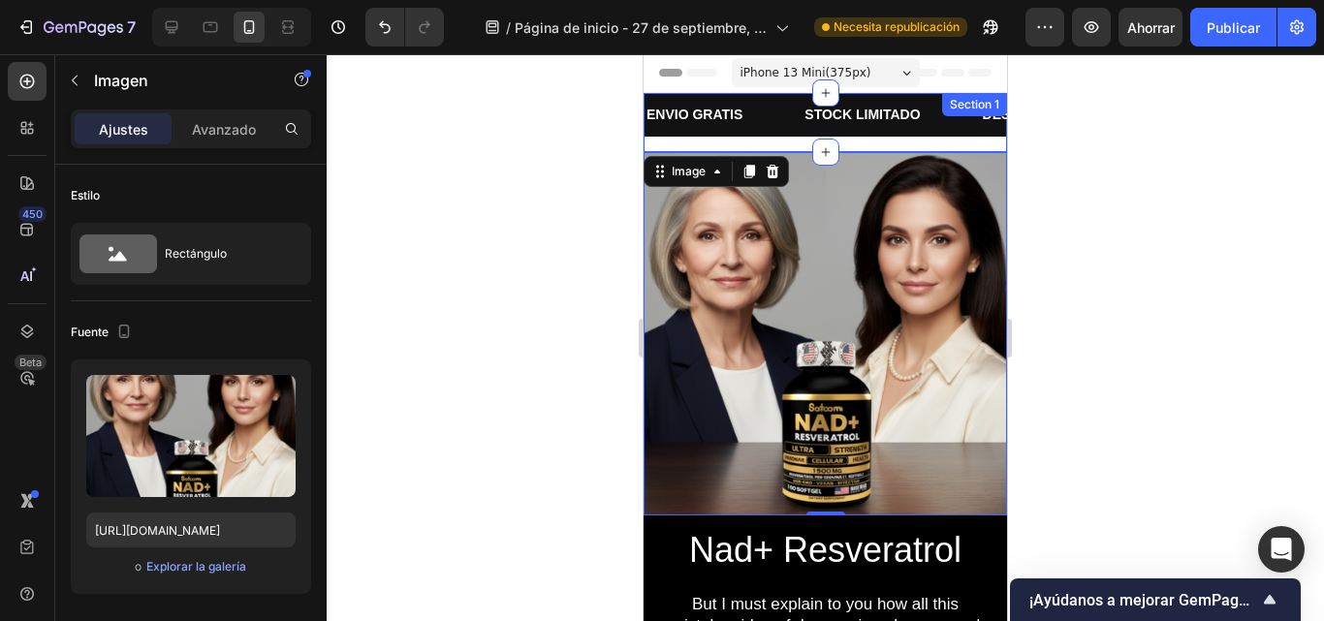
click at [779, 143] on div "ENVIO GRATIS Text Block STOCK LIMITADO Text Block DESCUENTO SOLO POR HOY Text B…" at bounding box center [826, 122] width 364 height 59
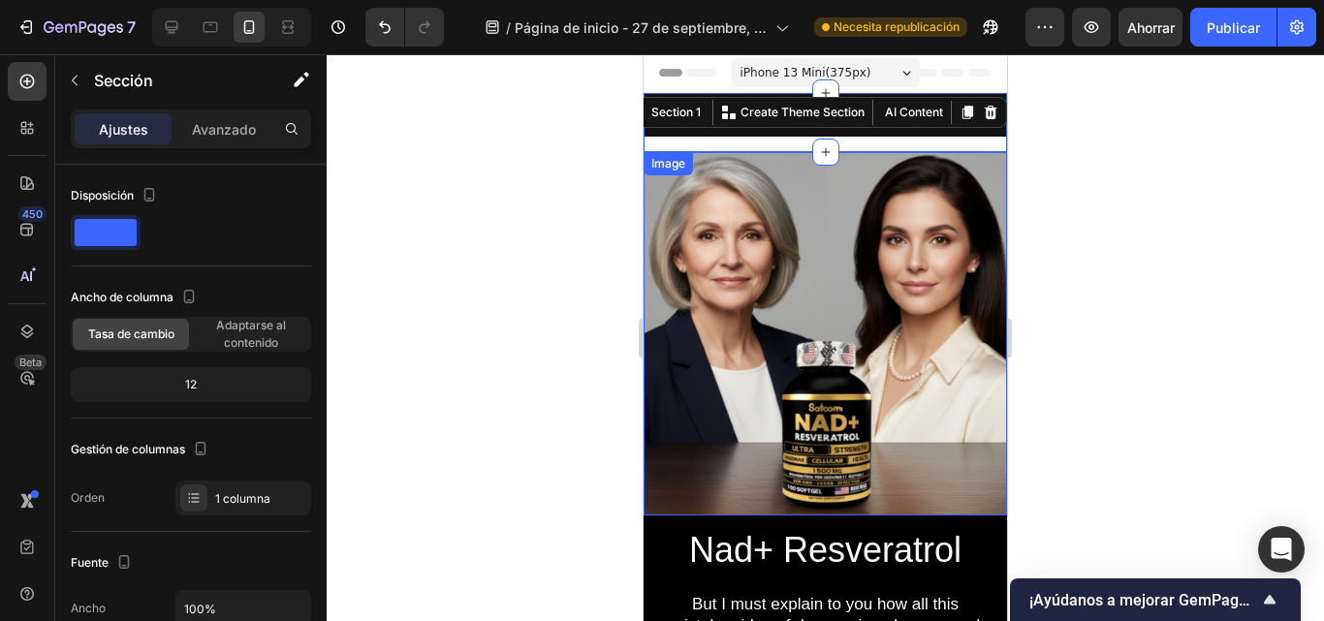
click at [813, 221] on img at bounding box center [826, 334] width 364 height 364
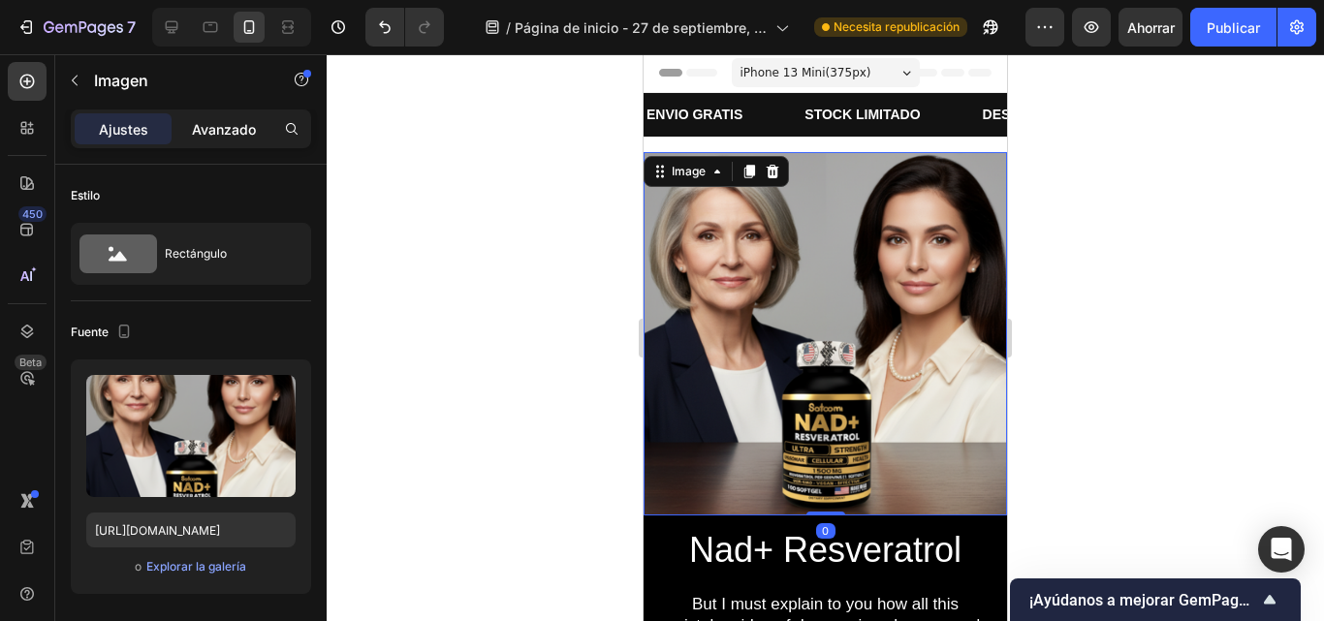
click at [214, 123] on font "Avanzado" at bounding box center [224, 129] width 64 height 16
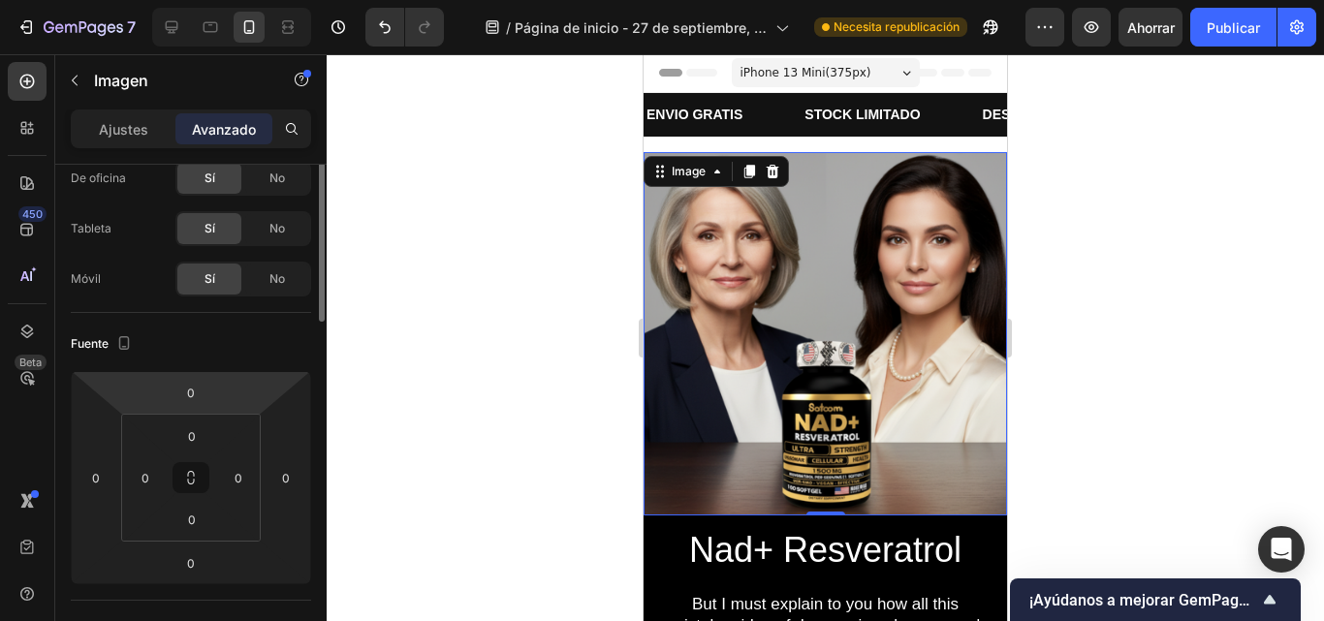
scroll to position [18, 0]
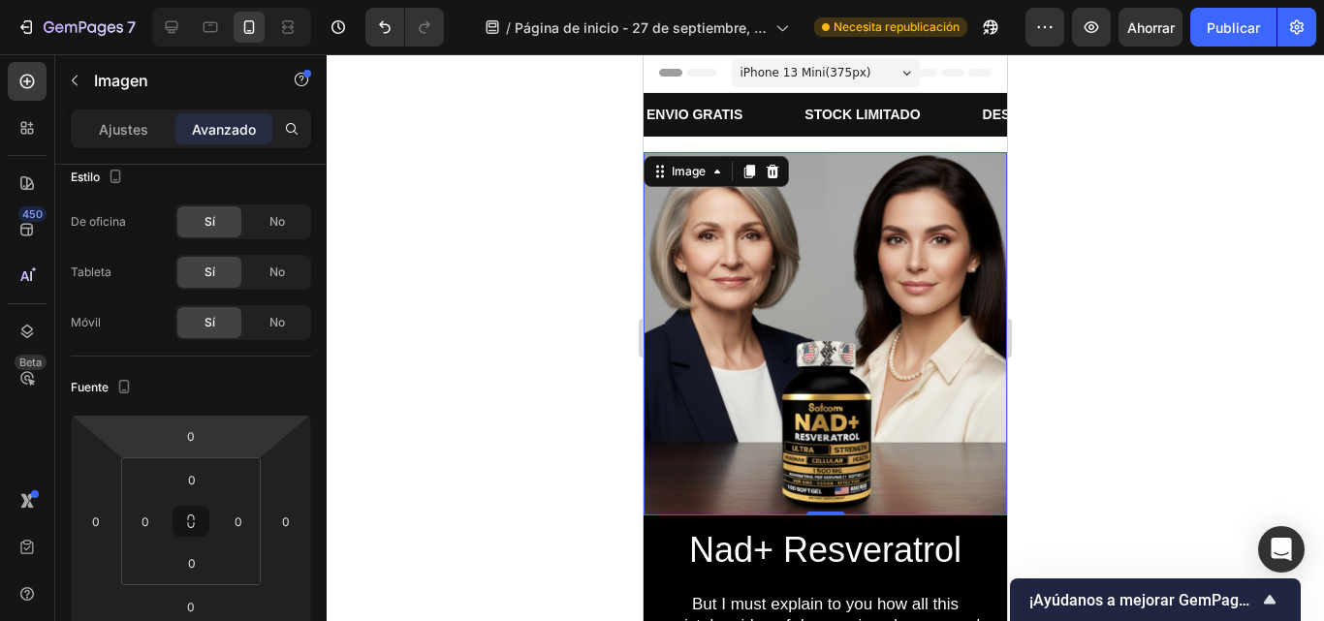
click at [515, 298] on div at bounding box center [826, 337] width 998 height 567
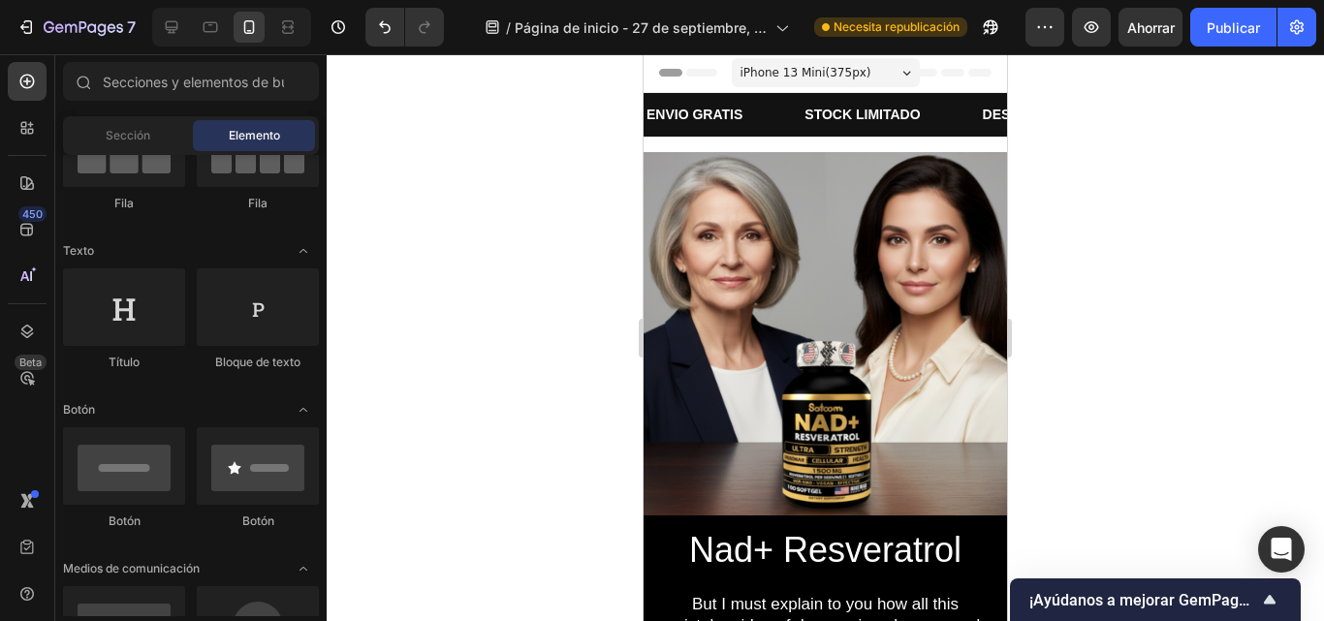
click at [839, 66] on span "iPhone 13 Mini ( 375 px)" at bounding box center [806, 72] width 131 height 19
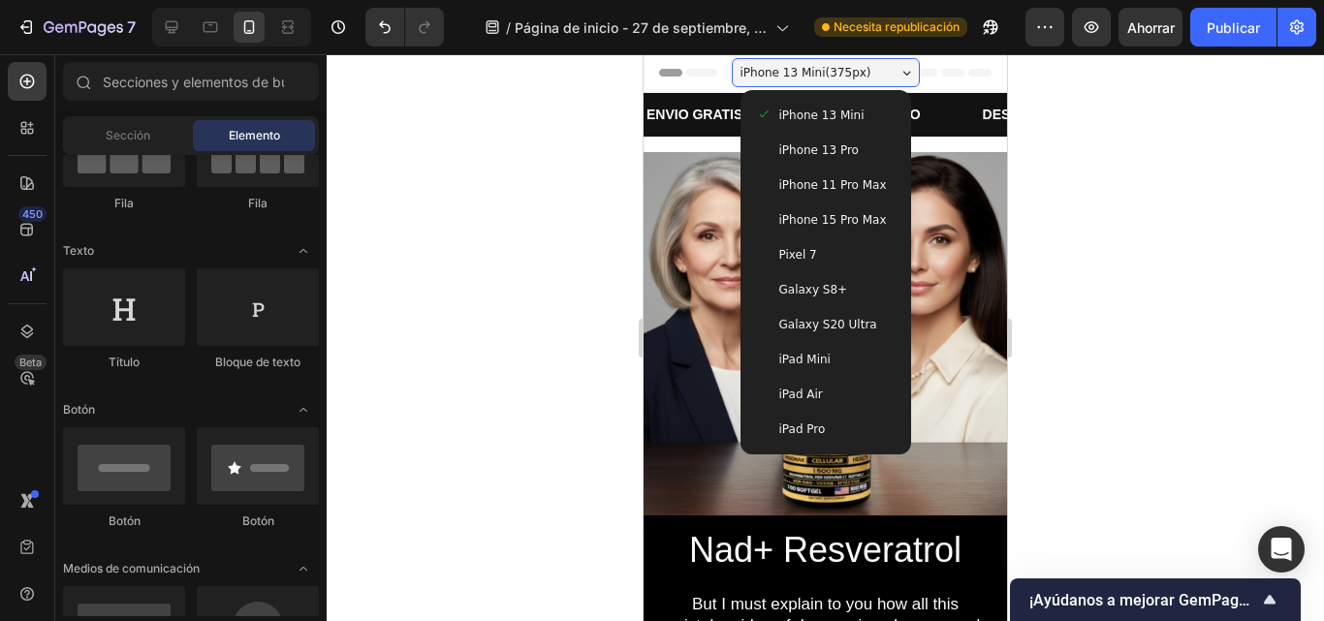
click at [802, 153] on span "iPhone 13 Pro" at bounding box center [820, 150] width 80 height 19
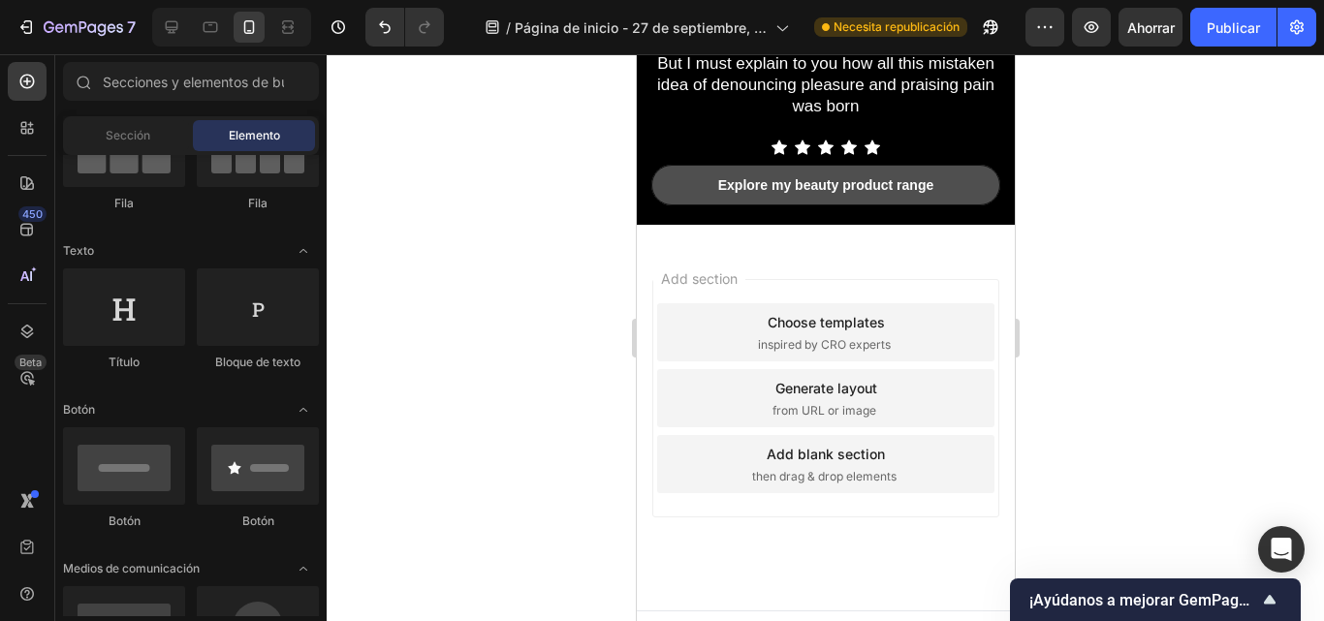
scroll to position [552, 0]
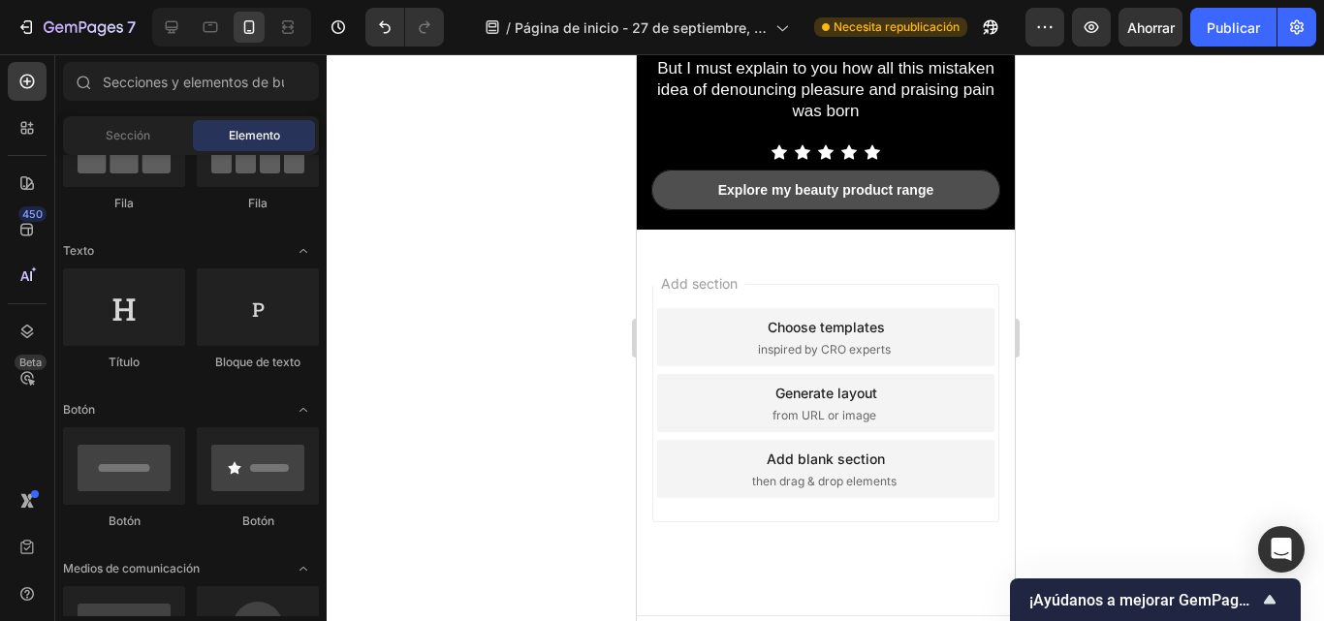
click at [1140, 202] on div at bounding box center [826, 337] width 998 height 567
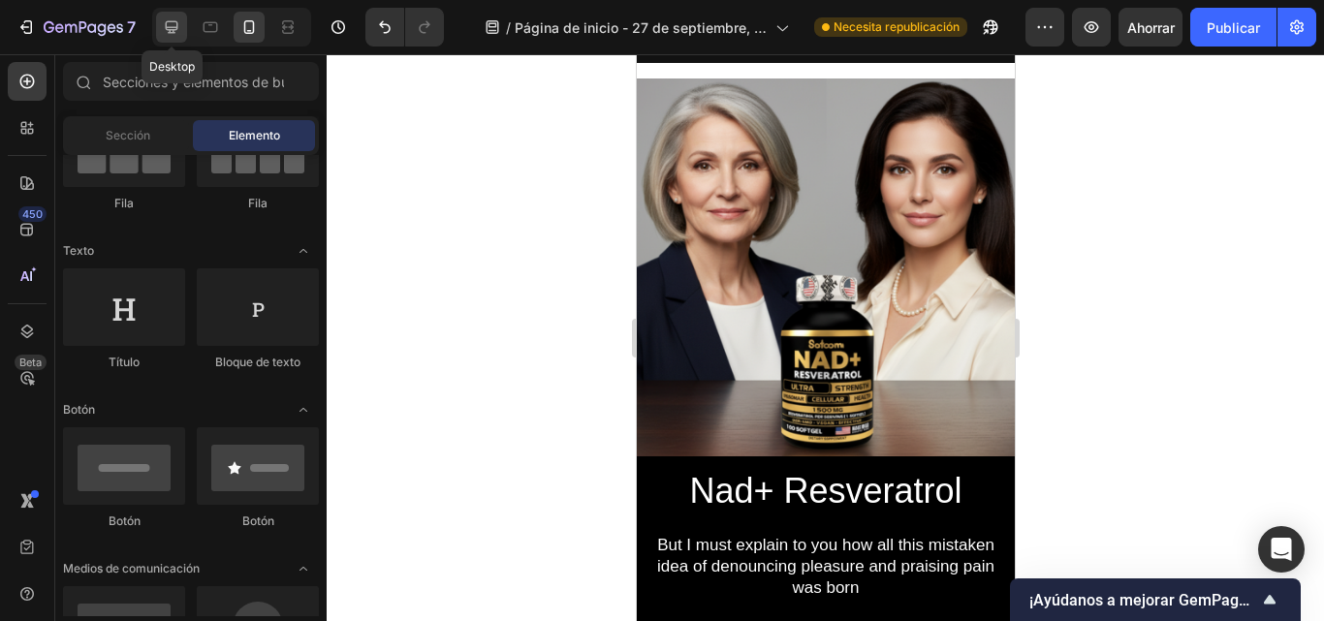
scroll to position [0, 0]
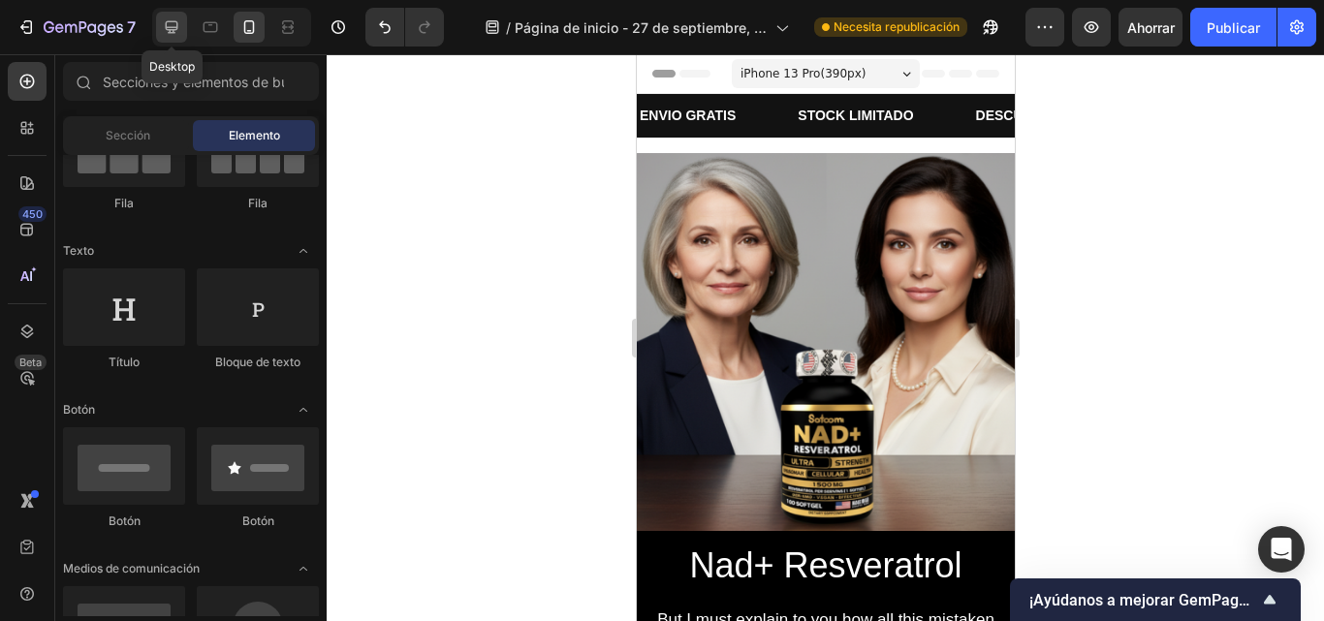
click at [172, 24] on icon at bounding box center [171, 26] width 19 height 19
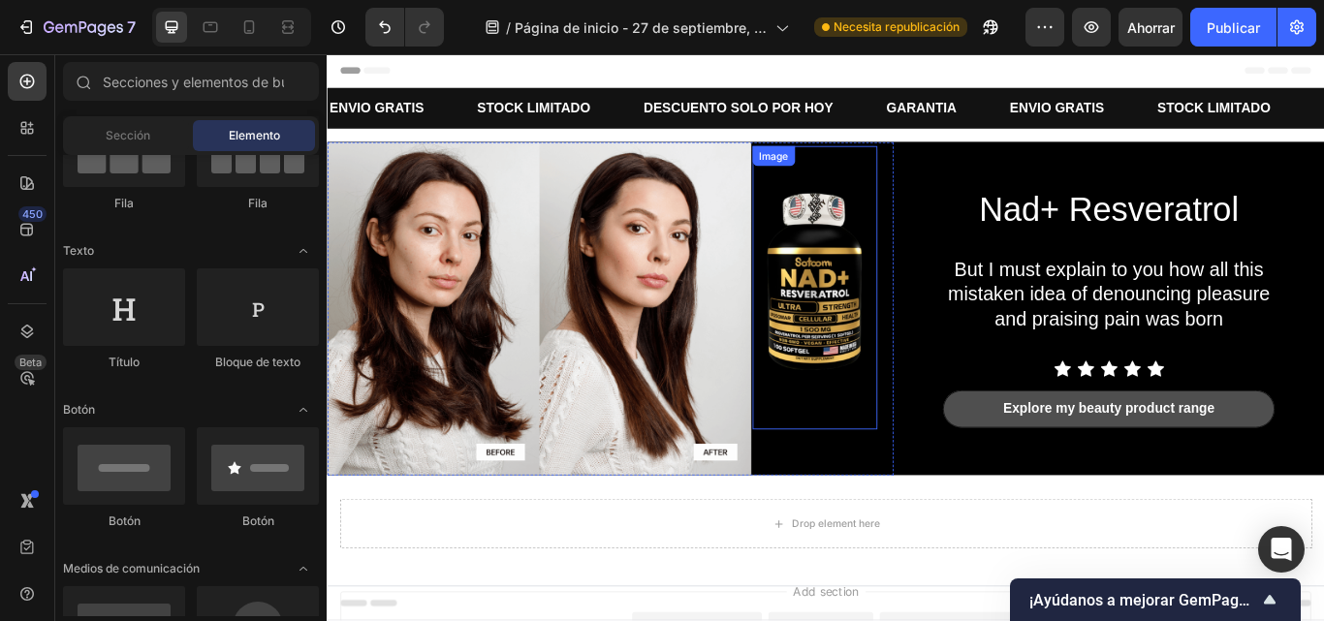
scroll to position [27, 0]
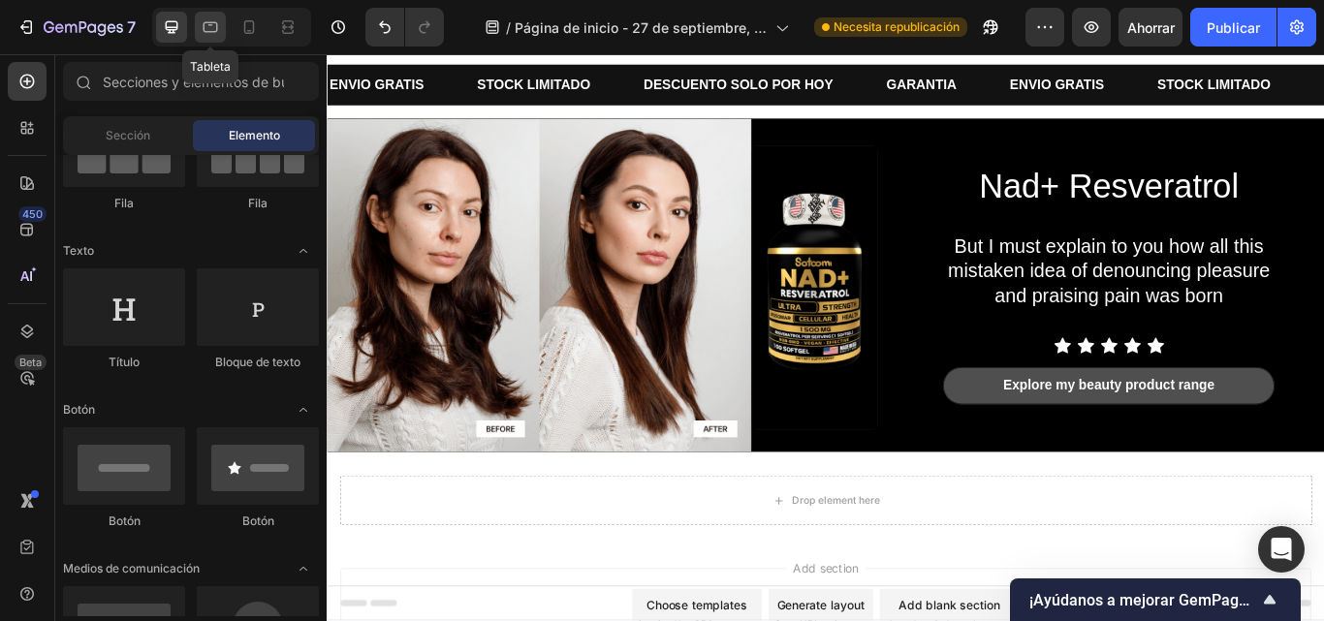
click at [209, 26] on icon at bounding box center [210, 26] width 19 height 19
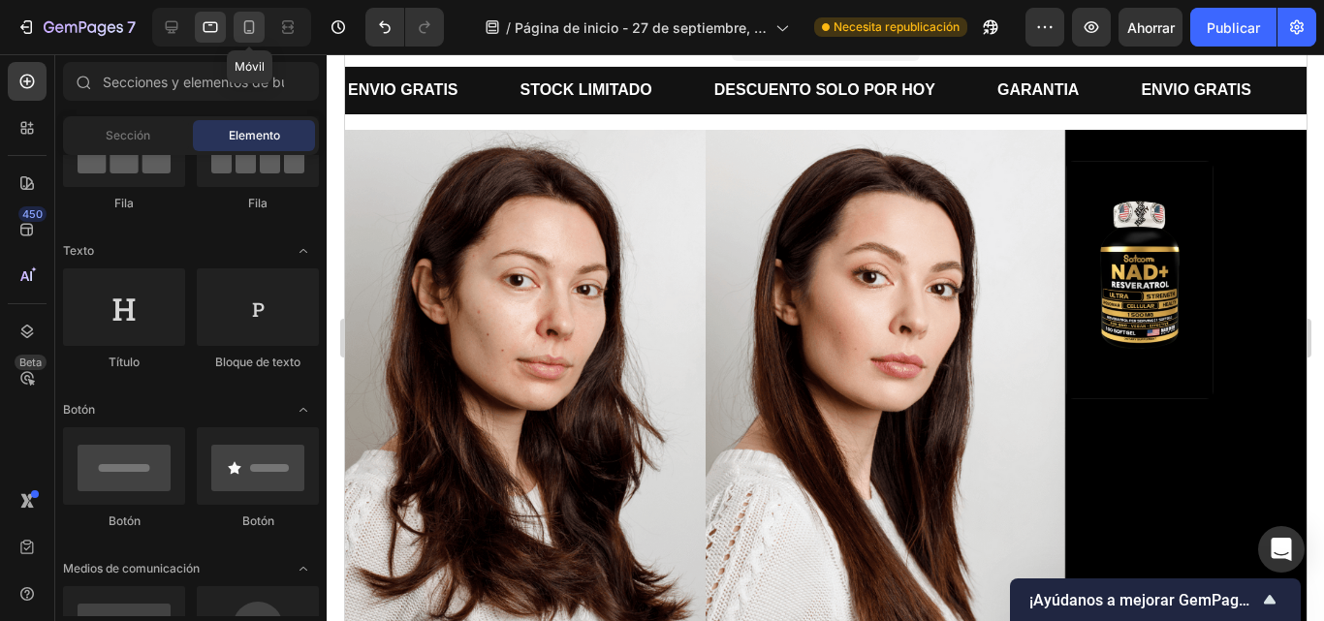
click at [245, 28] on icon at bounding box center [249, 27] width 11 height 14
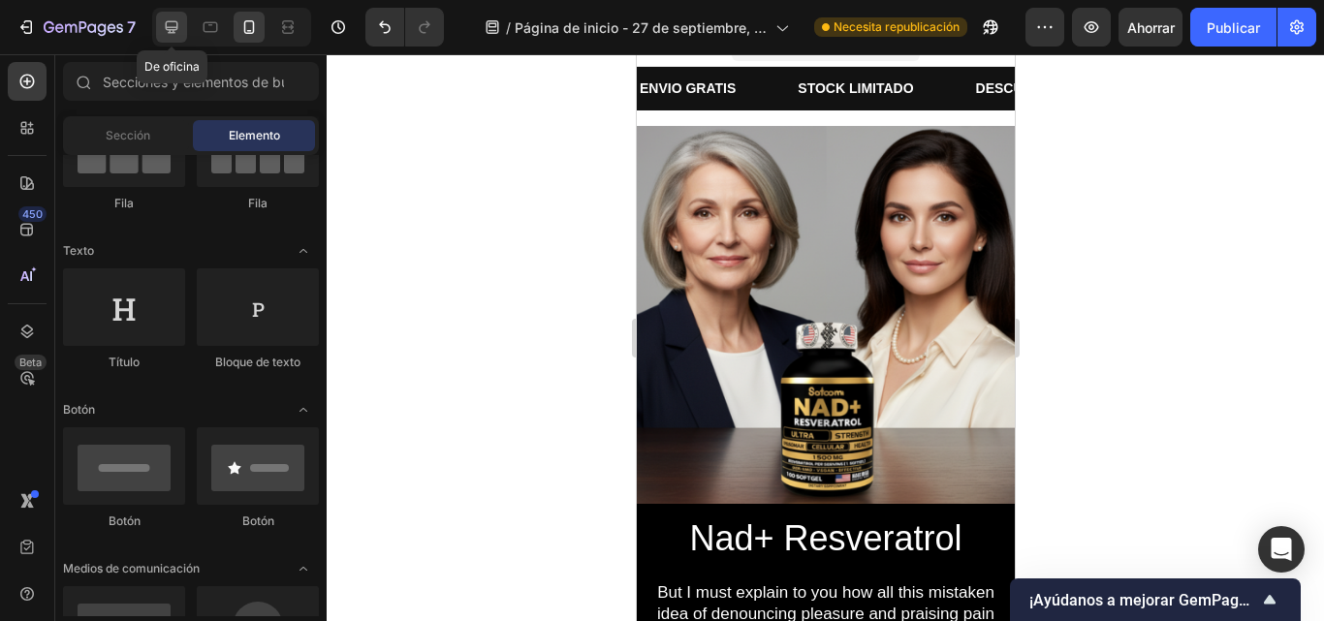
click at [173, 29] on icon at bounding box center [172, 27] width 13 height 13
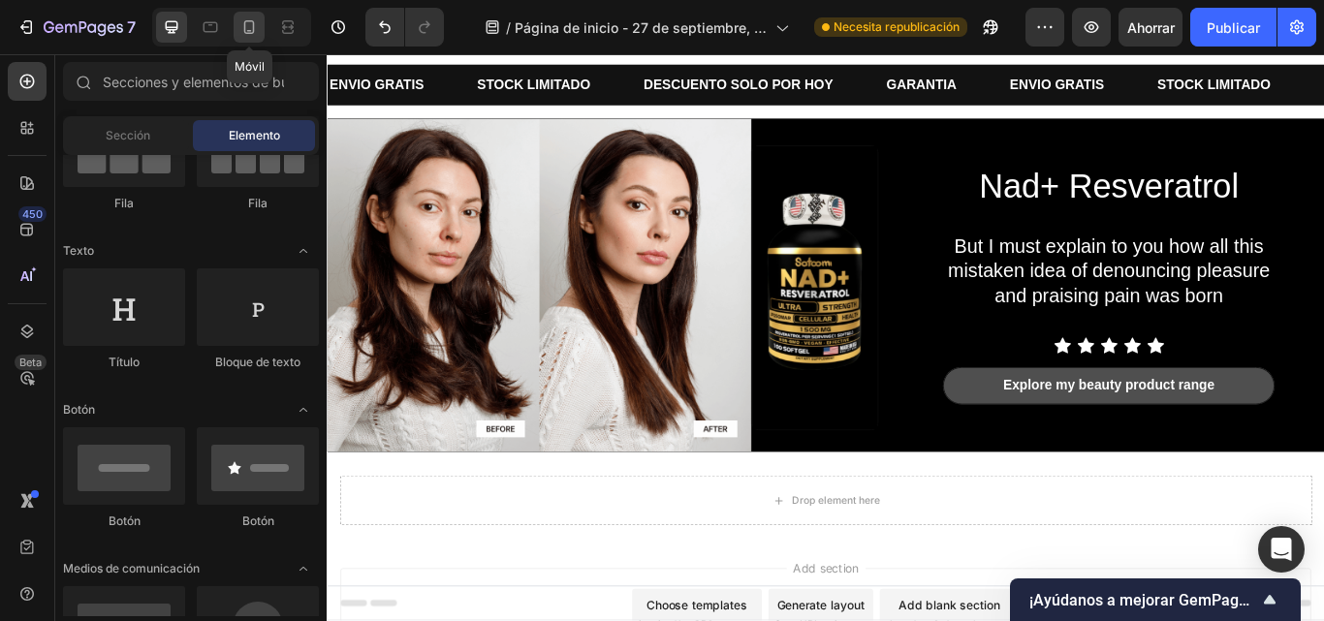
click at [245, 42] on div at bounding box center [249, 27] width 31 height 31
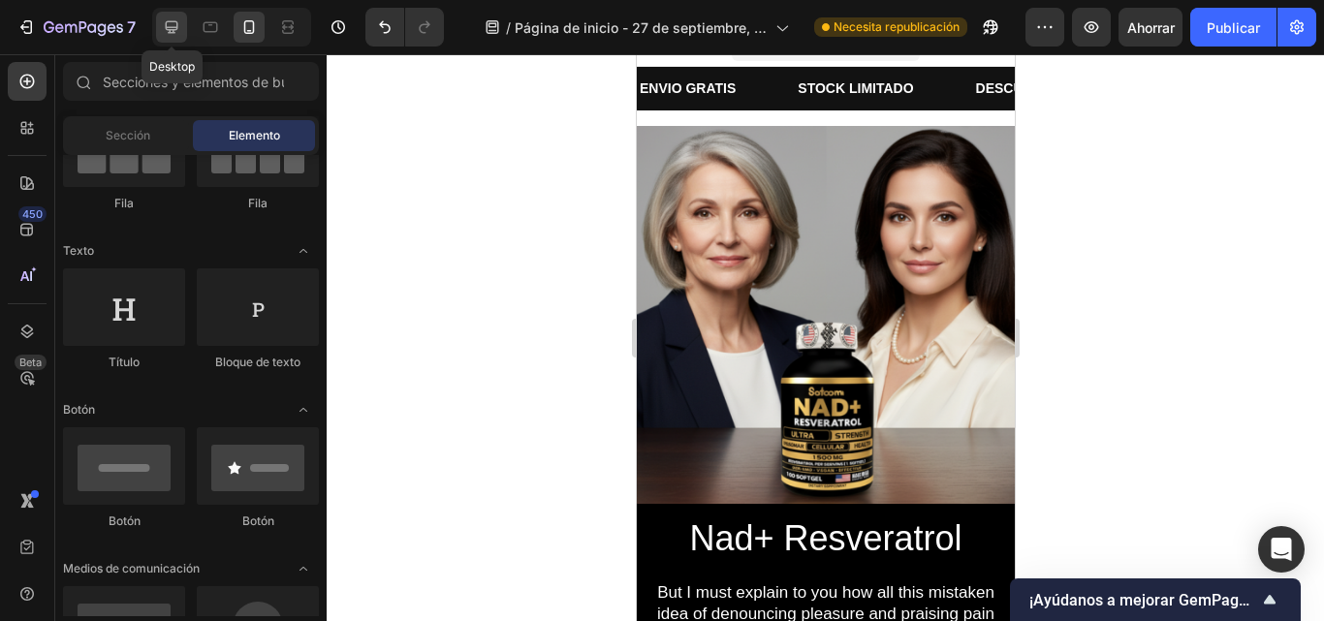
click at [177, 26] on icon at bounding box center [172, 27] width 13 height 13
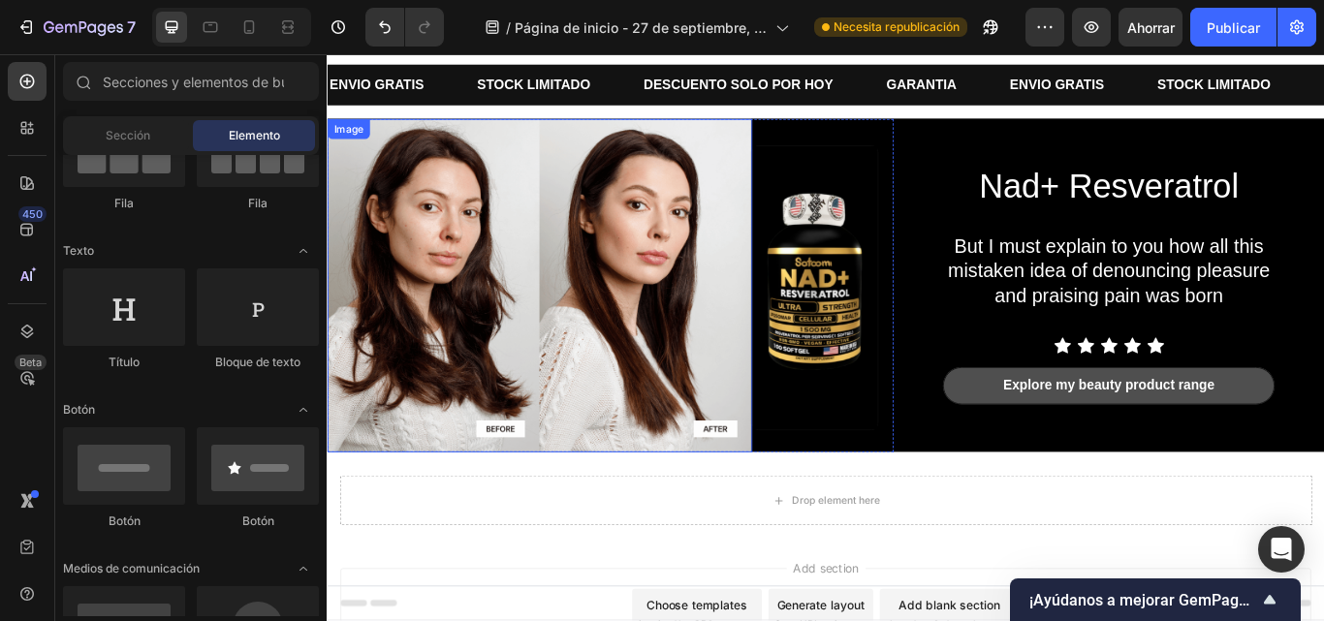
click at [682, 381] on img at bounding box center [574, 324] width 495 height 389
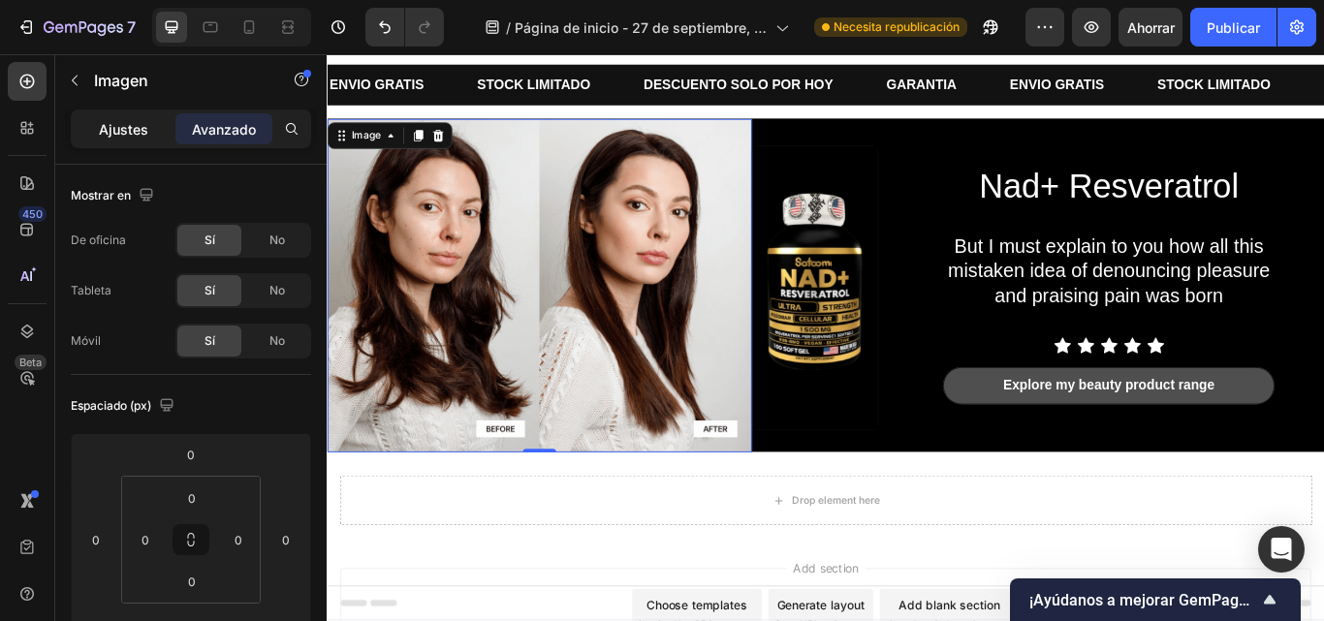
click at [140, 138] on p "Ajustes" at bounding box center [123, 129] width 49 height 20
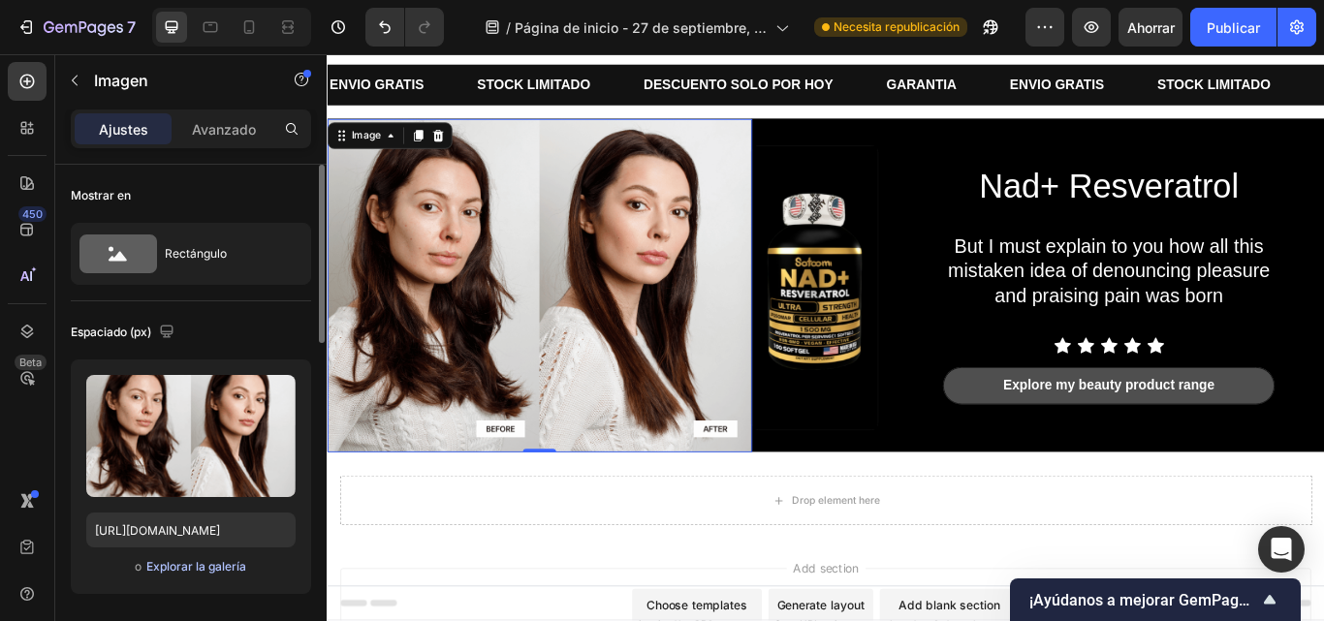
click at [179, 561] on font "Explorar la galería" at bounding box center [196, 566] width 100 height 15
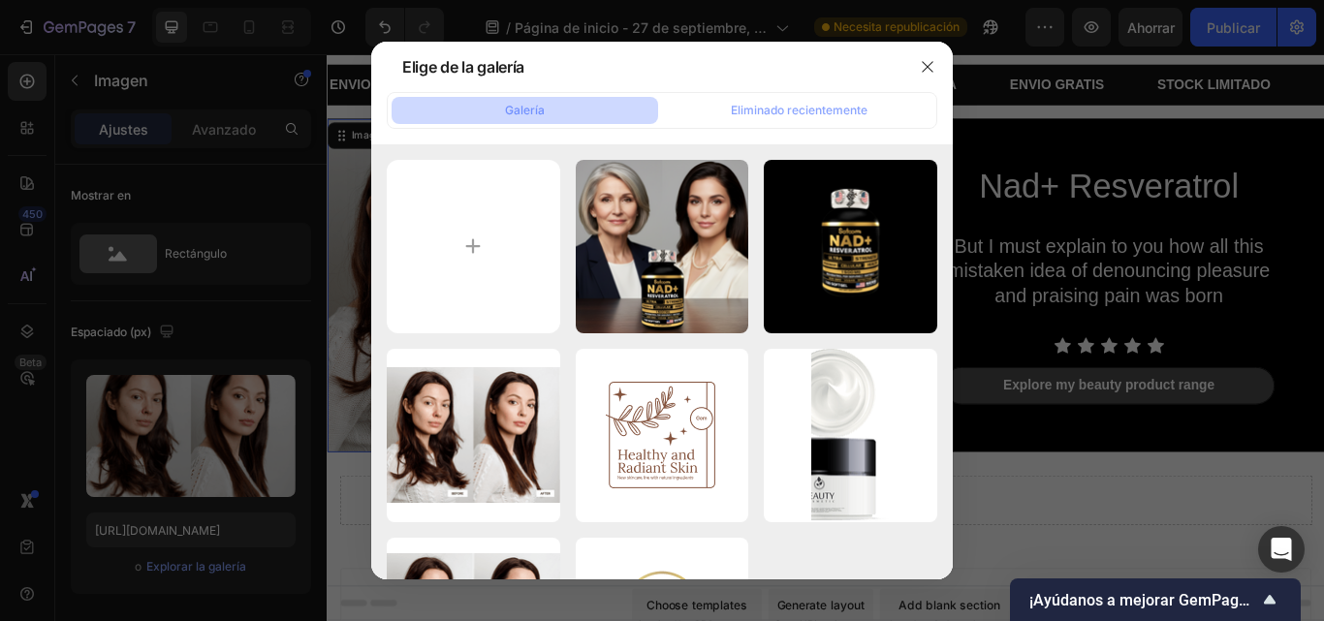
type input "C:\fakepath\CARACTERISTICAS DEL PRODUCTO (16).png"
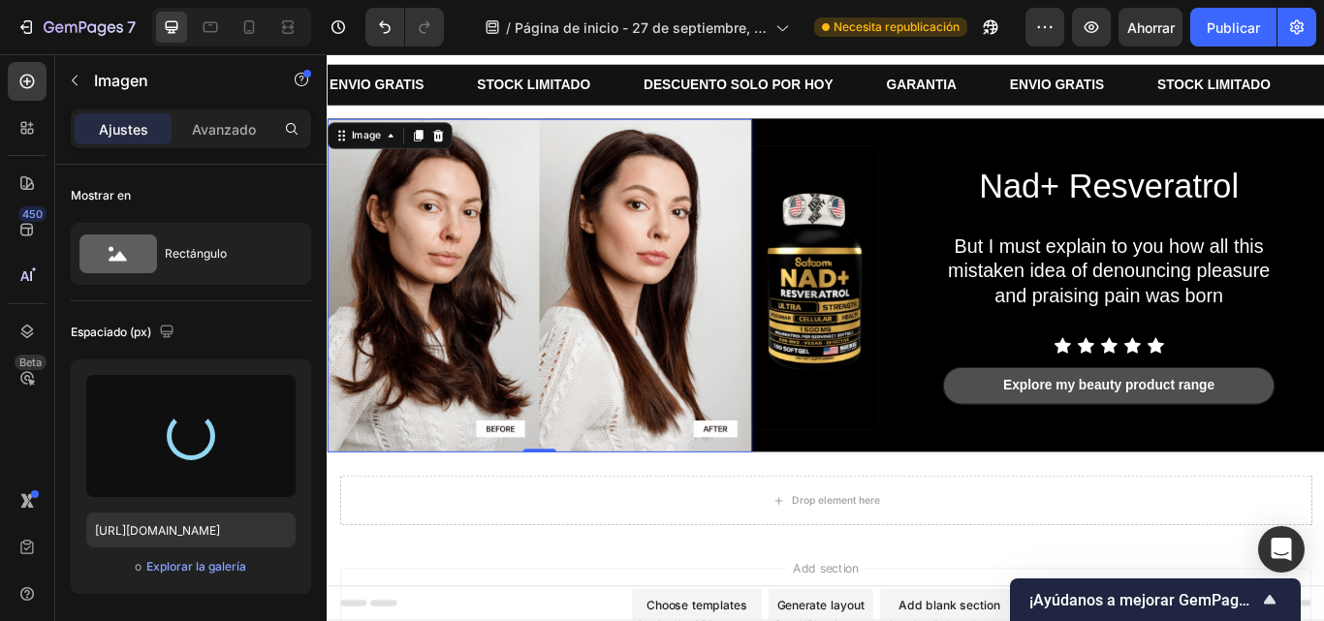
type input "[URL][DOMAIN_NAME]"
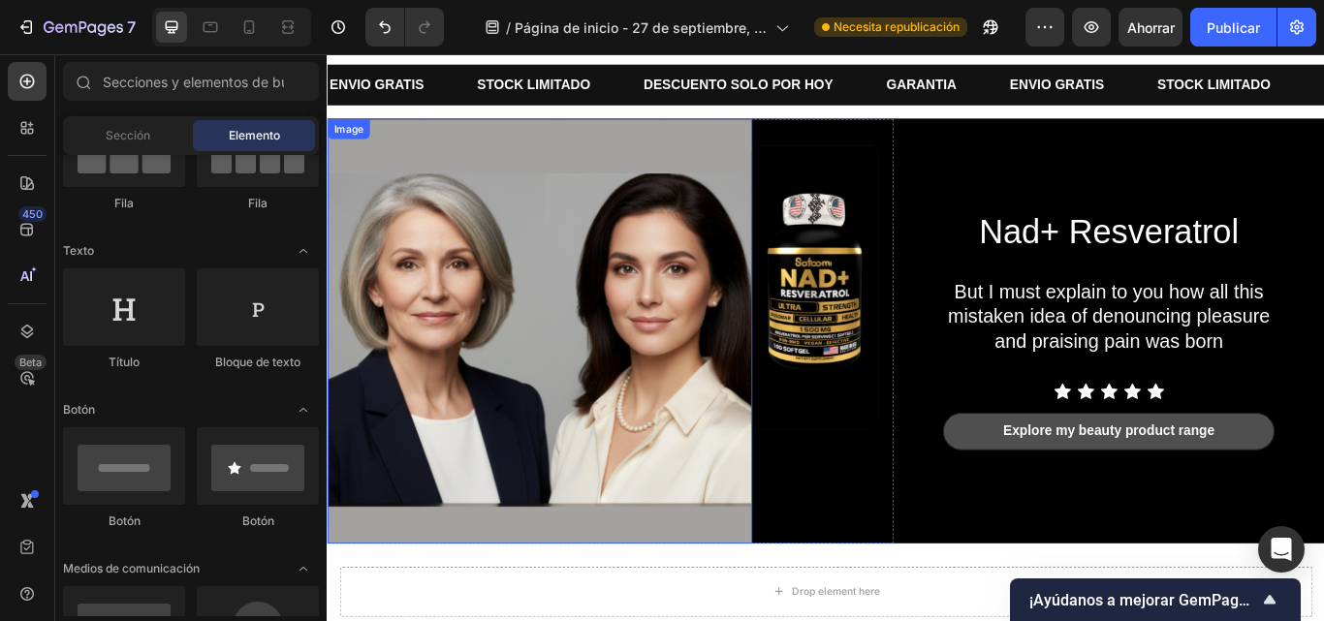
click at [590, 477] on img at bounding box center [574, 377] width 495 height 495
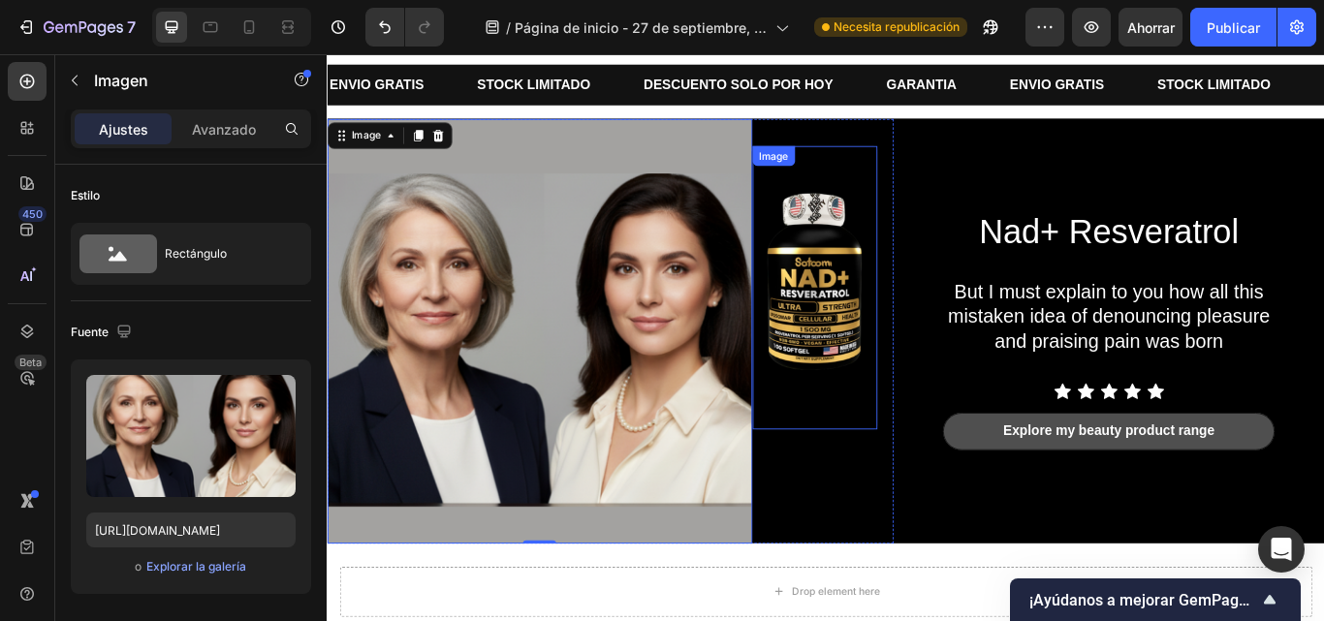
click at [886, 331] on img at bounding box center [895, 327] width 145 height 331
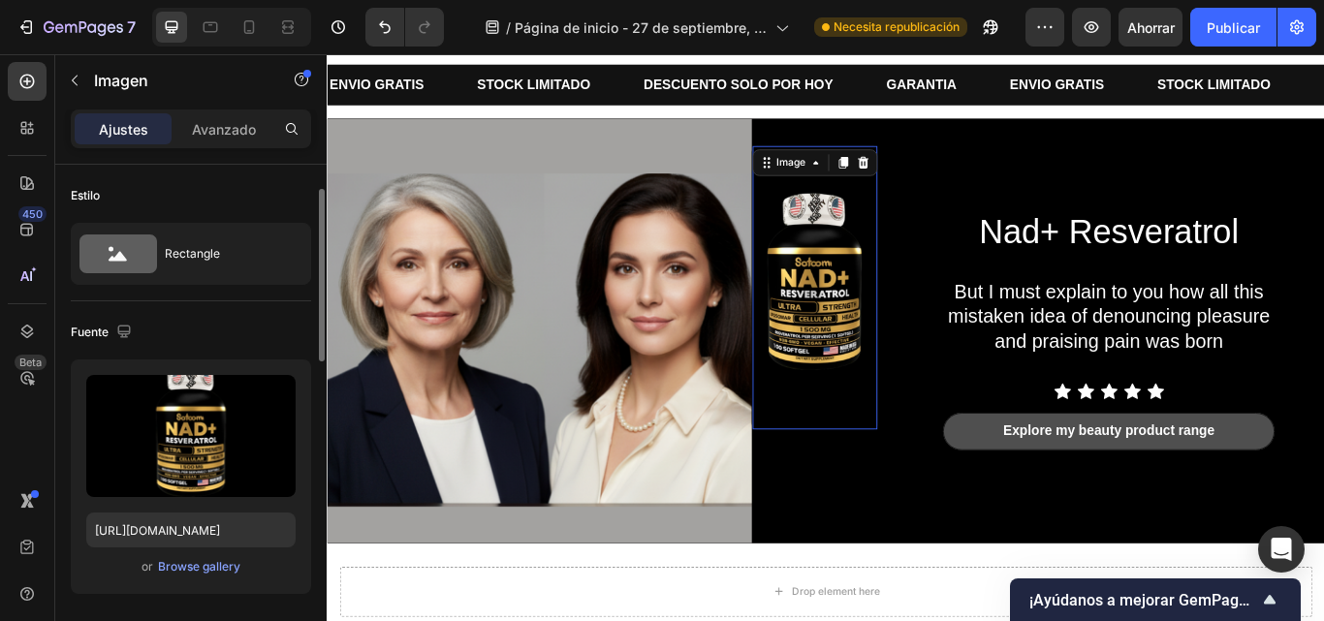
scroll to position [18, 0]
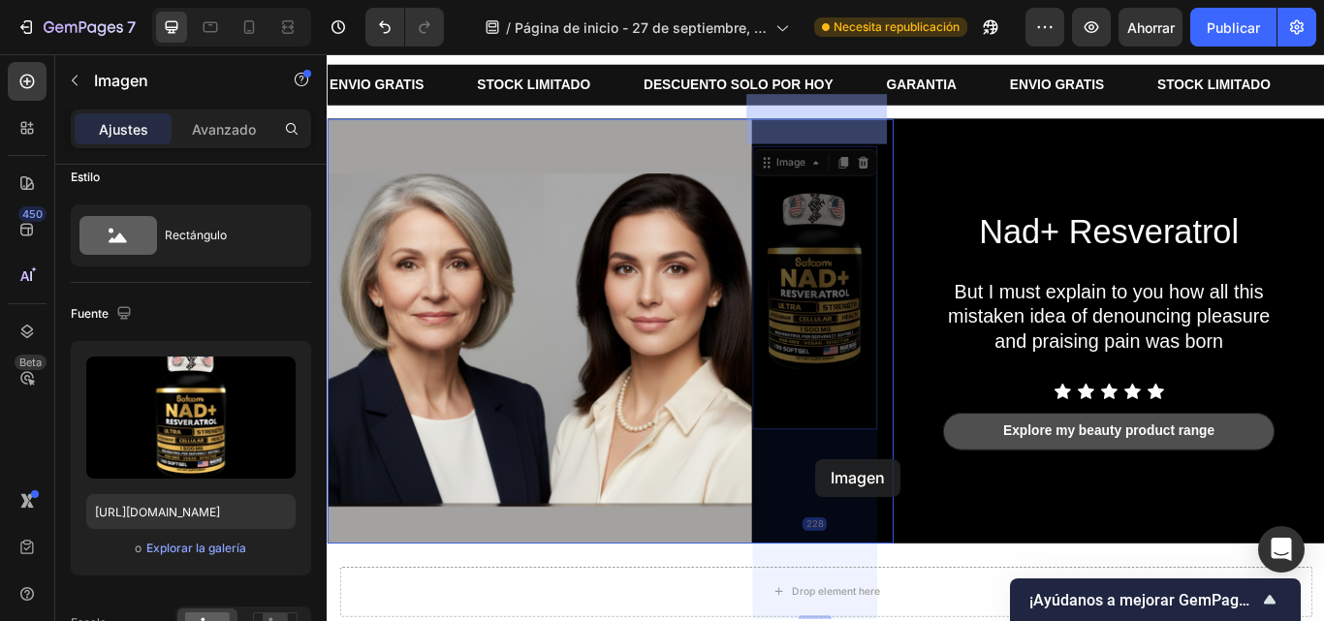
drag, startPoint x: 886, startPoint y: 331, endPoint x: 896, endPoint y: 526, distance: 196.1
click at [896, 526] on div "Header ENVIO GRATIS Text Block STOCK LIMITADO Text Block DESCUENTO SOLO POR HOY…" at bounding box center [908, 514] width 1163 height 974
drag, startPoint x: 895, startPoint y: 336, endPoint x: 902, endPoint y: 542, distance: 205.7
click at [902, 542] on div "Header ENVIO GRATIS Text Block STOCK LIMITADO Text Block DESCUENTO SOLO POR HOY…" at bounding box center [908, 514] width 1163 height 974
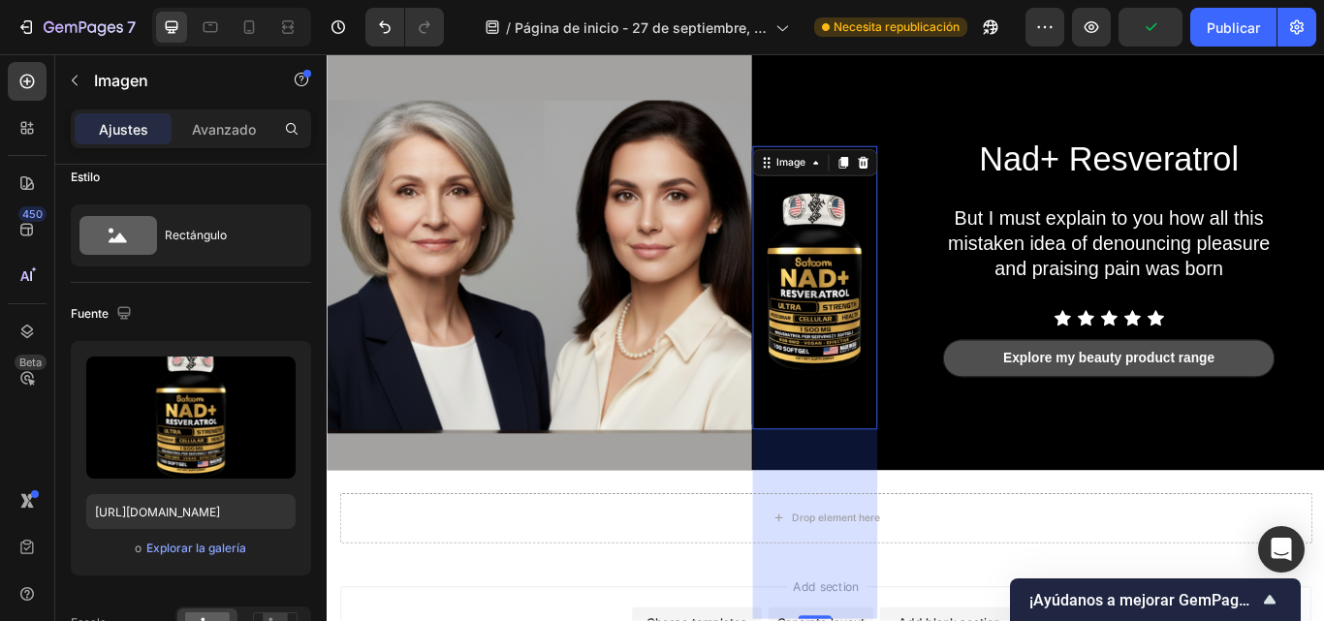
scroll to position [75, 0]
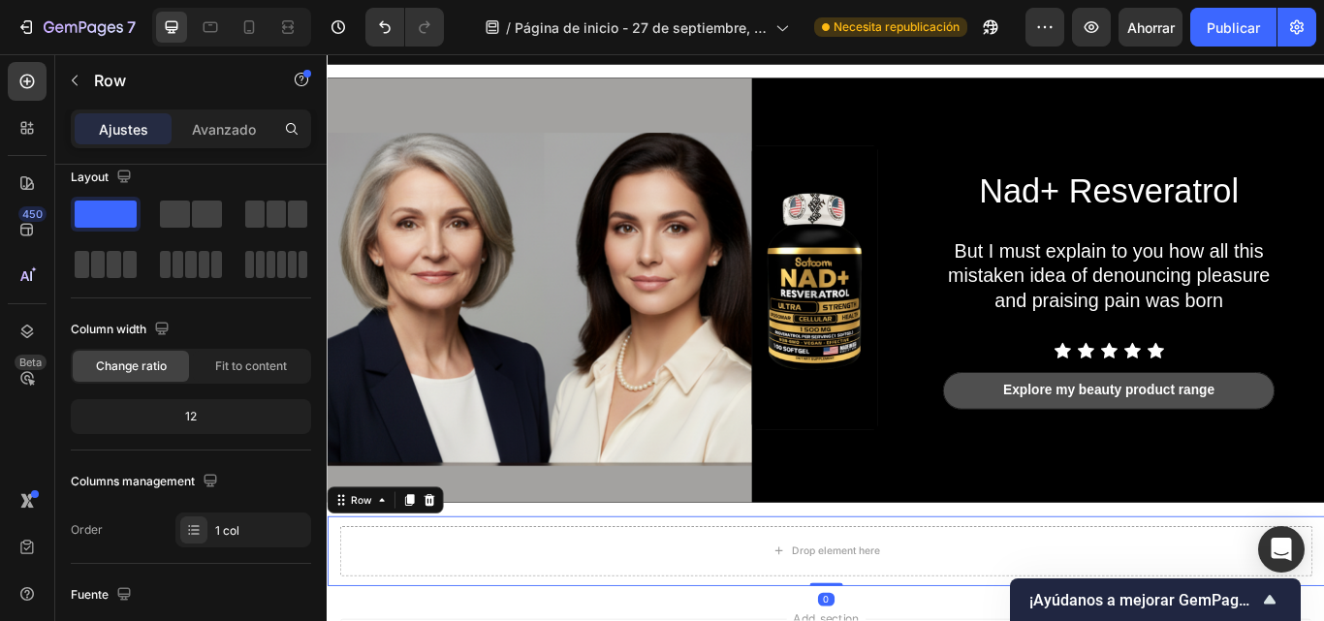
scroll to position [0, 0]
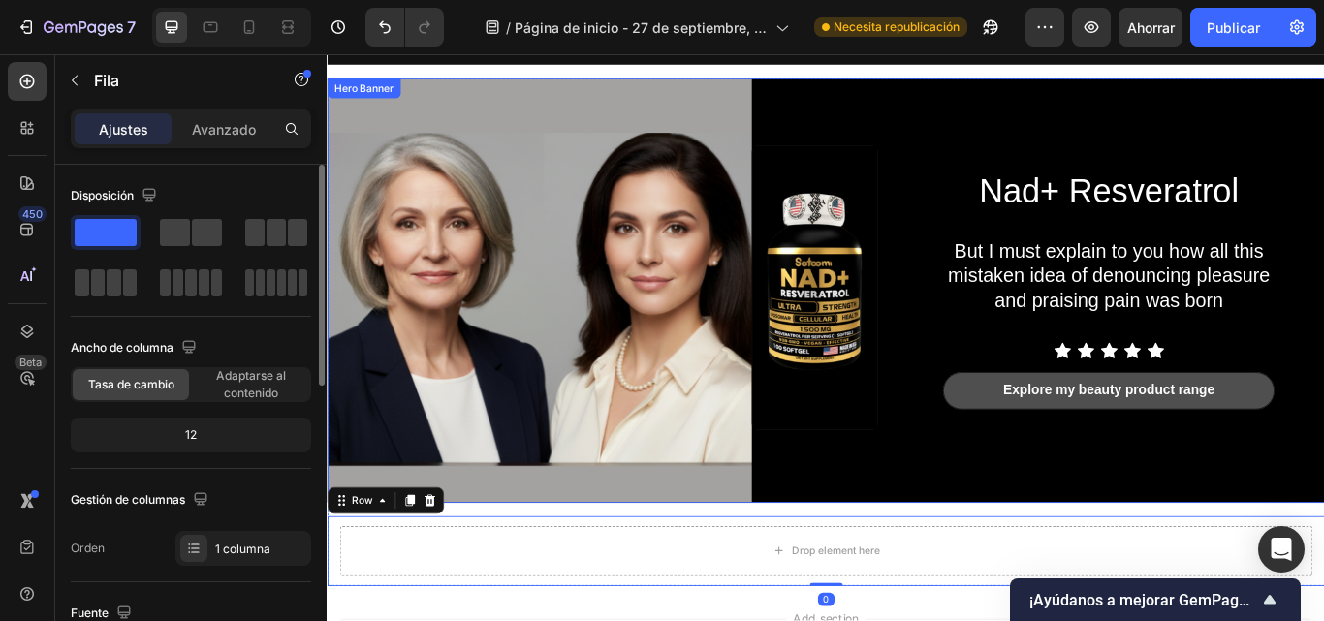
drag, startPoint x: 1131, startPoint y: 556, endPoint x: 937, endPoint y: 470, distance: 212.7
click at [1091, 536] on div "Nad+ Resveratrol Heading But I must explain to you how all this mistaken idea o…" at bounding box center [1254, 329] width 472 height 495
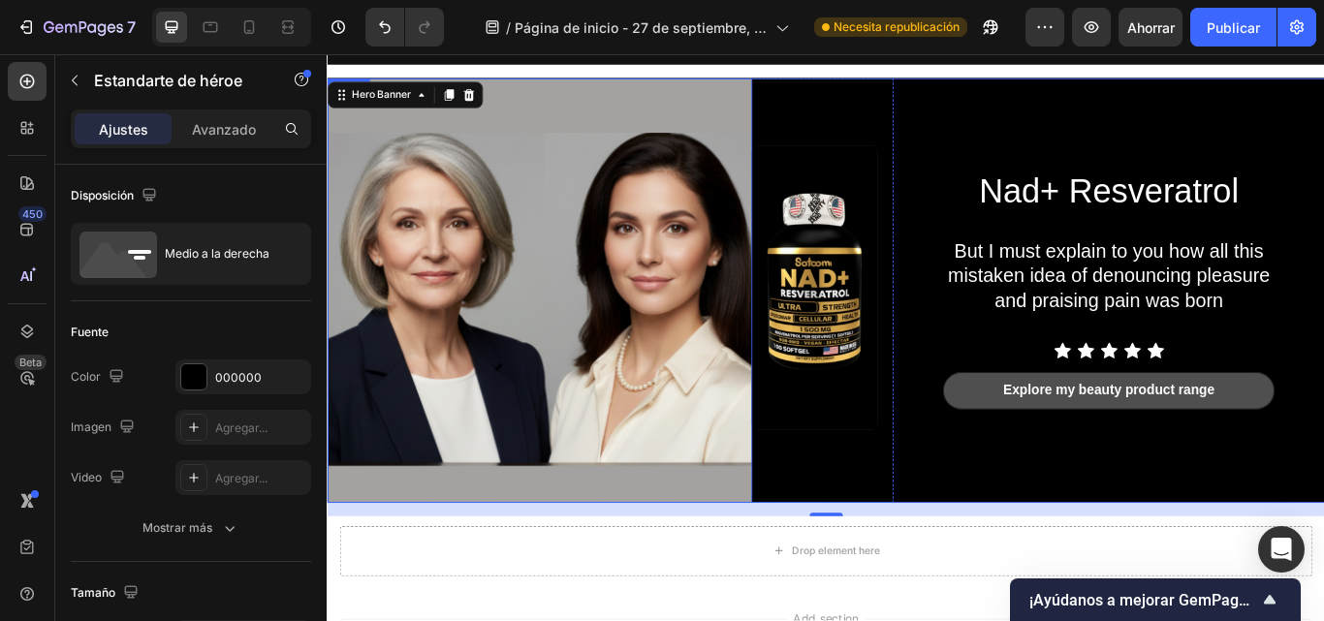
click at [501, 444] on img at bounding box center [574, 329] width 495 height 495
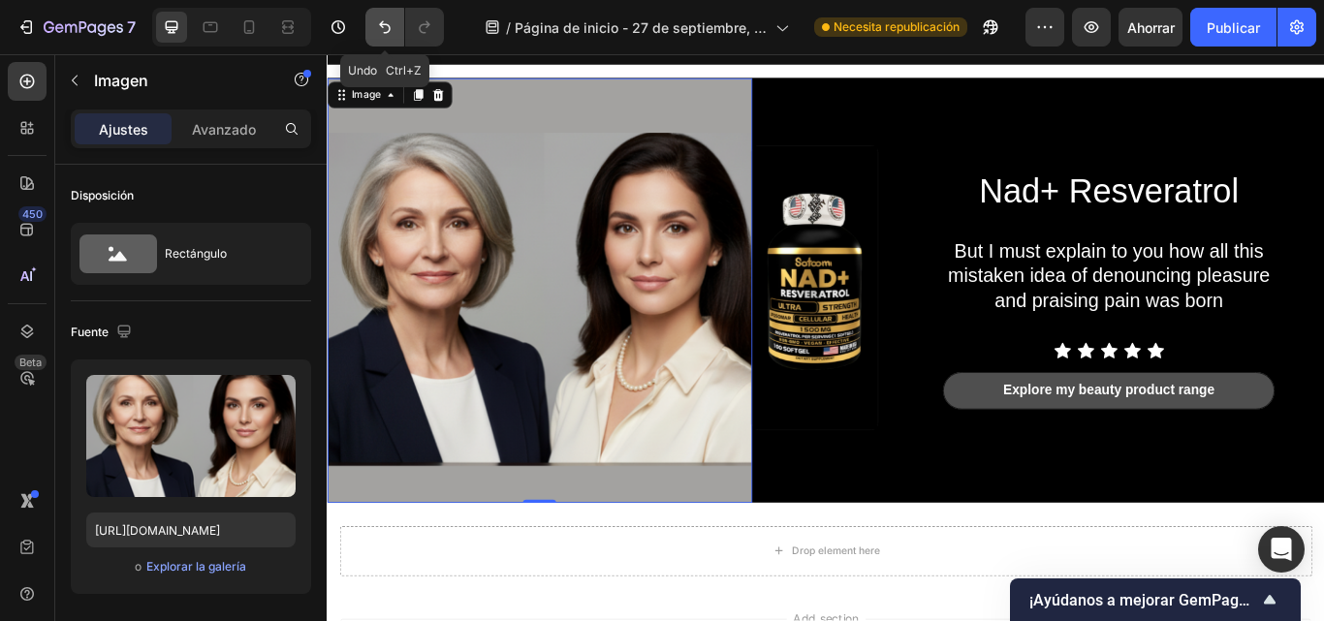
click at [380, 38] on button "Deshacer/Rehacer" at bounding box center [385, 27] width 39 height 39
click at [379, 17] on icon "Deshacer/Rehacer" at bounding box center [384, 26] width 19 height 19
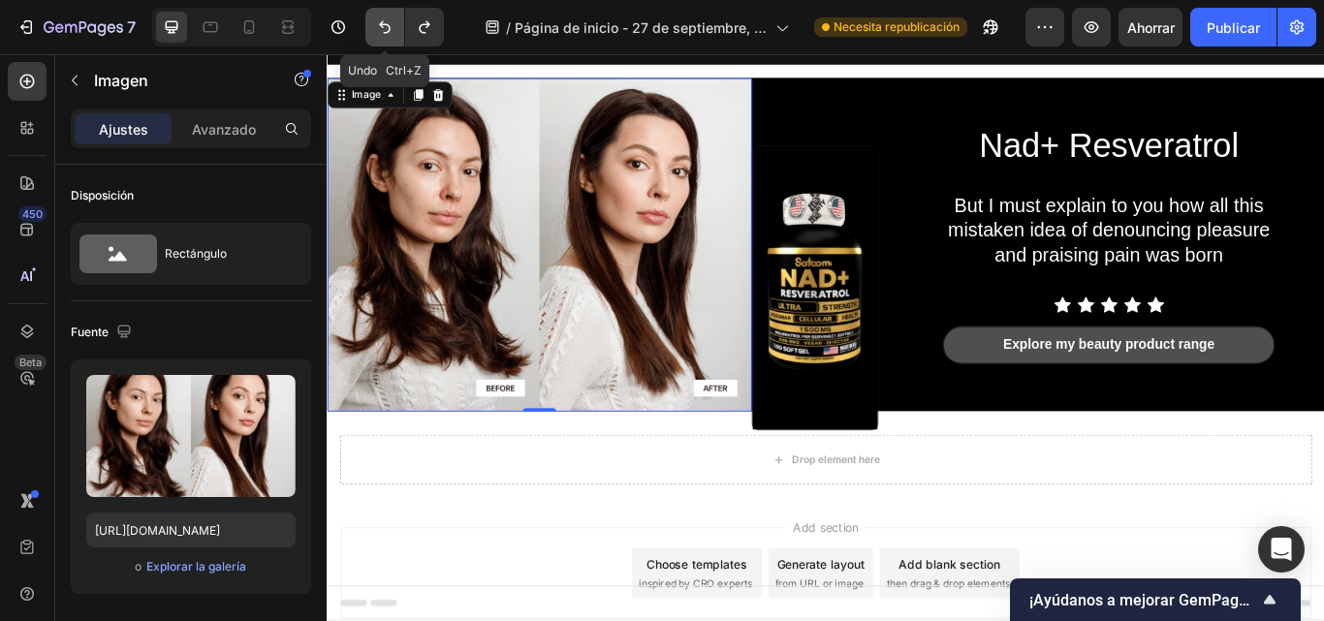
click at [379, 17] on icon "Deshacer/Rehacer" at bounding box center [384, 26] width 19 height 19
click at [419, 27] on icon "Deshacer/Rehacer" at bounding box center [424, 26] width 19 height 19
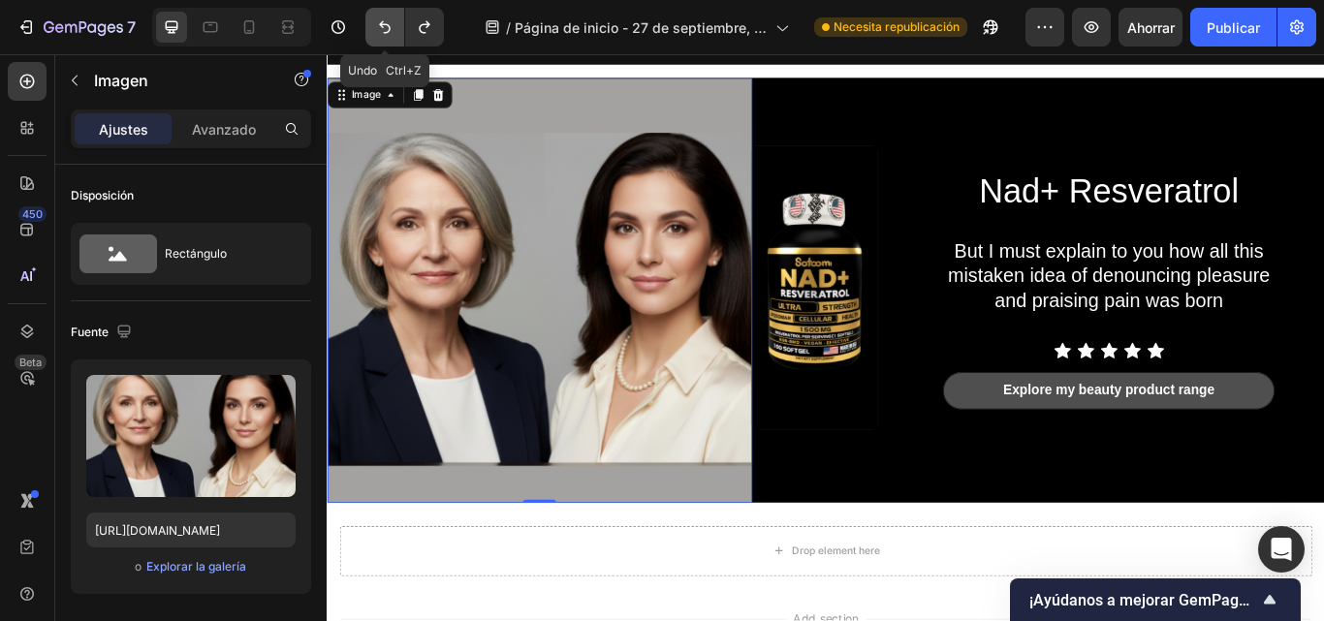
click at [373, 27] on button "Deshacer/Rehacer" at bounding box center [385, 27] width 39 height 39
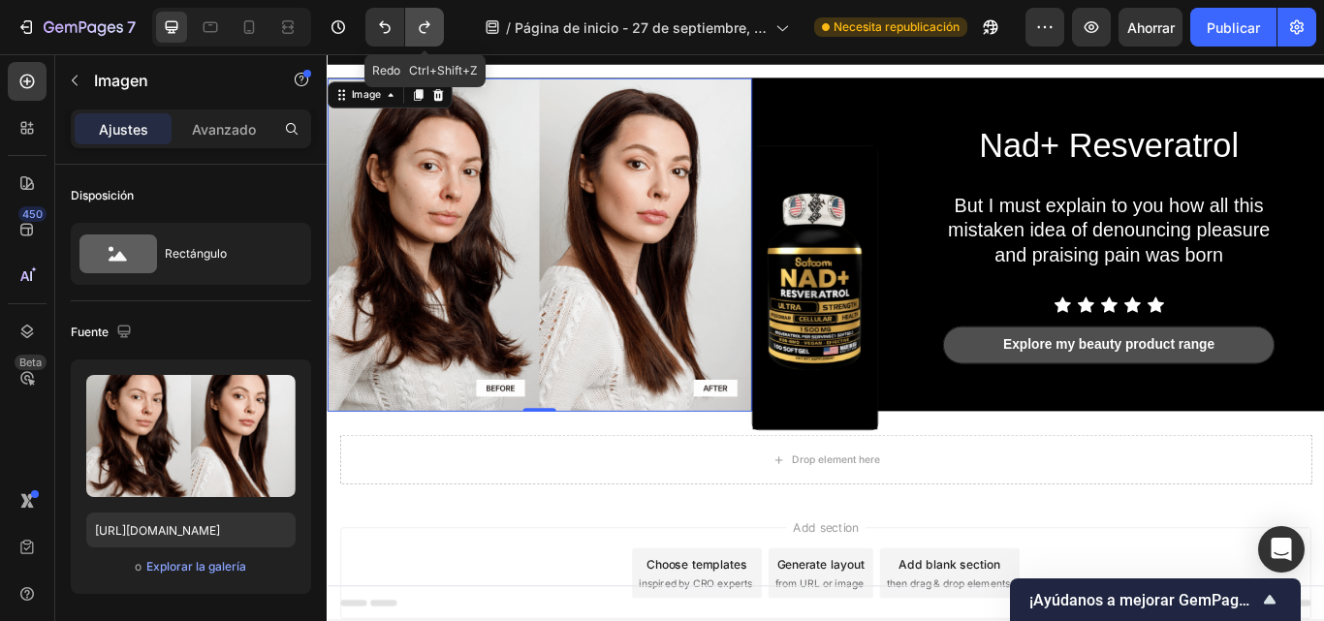
click at [433, 15] on button "Deshacer/Rehacer" at bounding box center [424, 27] width 39 height 39
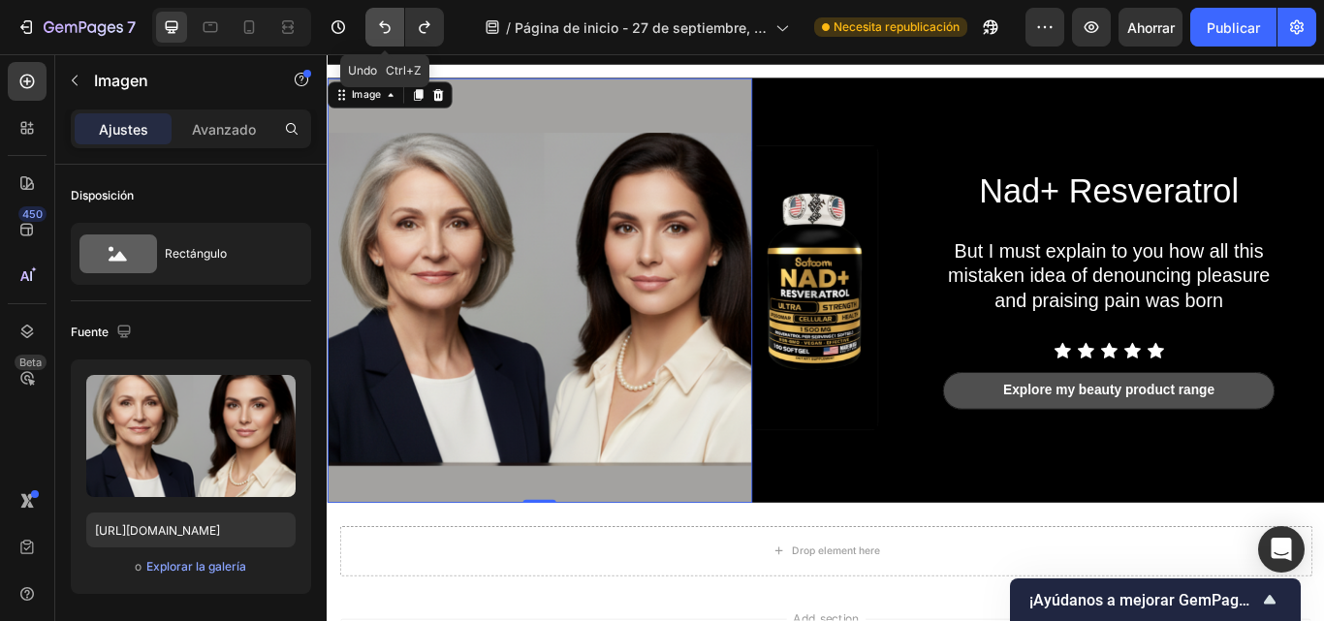
click at [381, 26] on icon "Deshacer/Rehacer" at bounding box center [385, 27] width 12 height 13
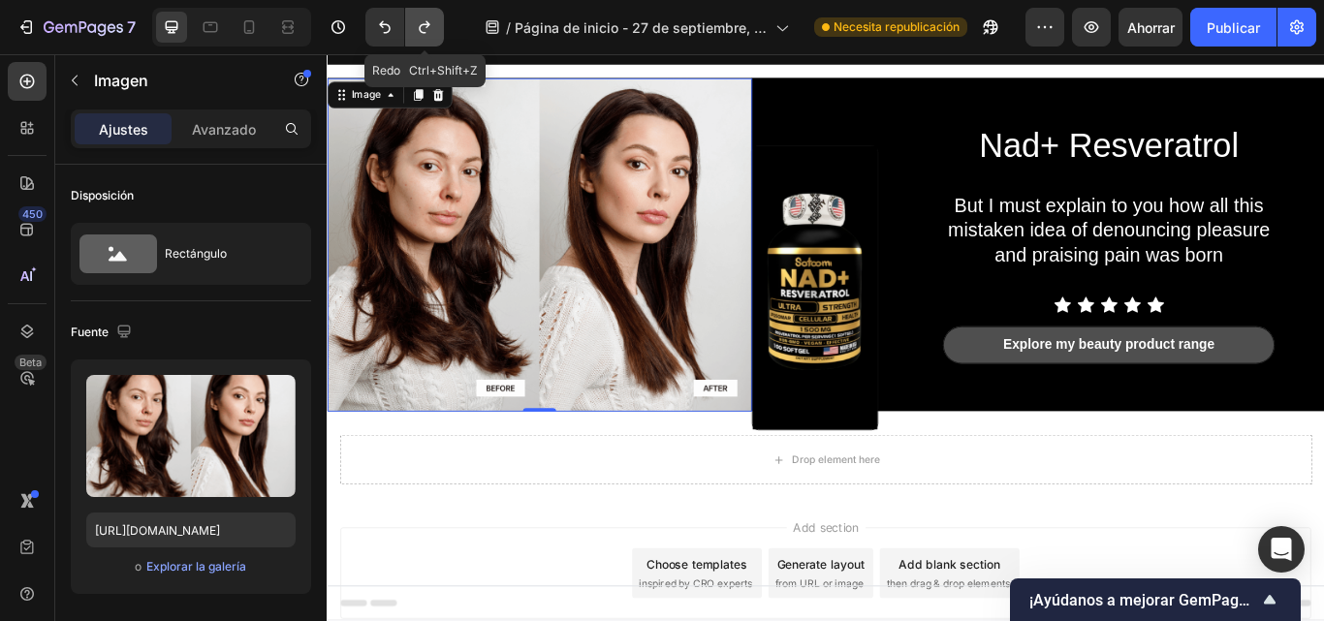
click at [421, 24] on icon "Deshacer/Rehacer" at bounding box center [424, 26] width 19 height 19
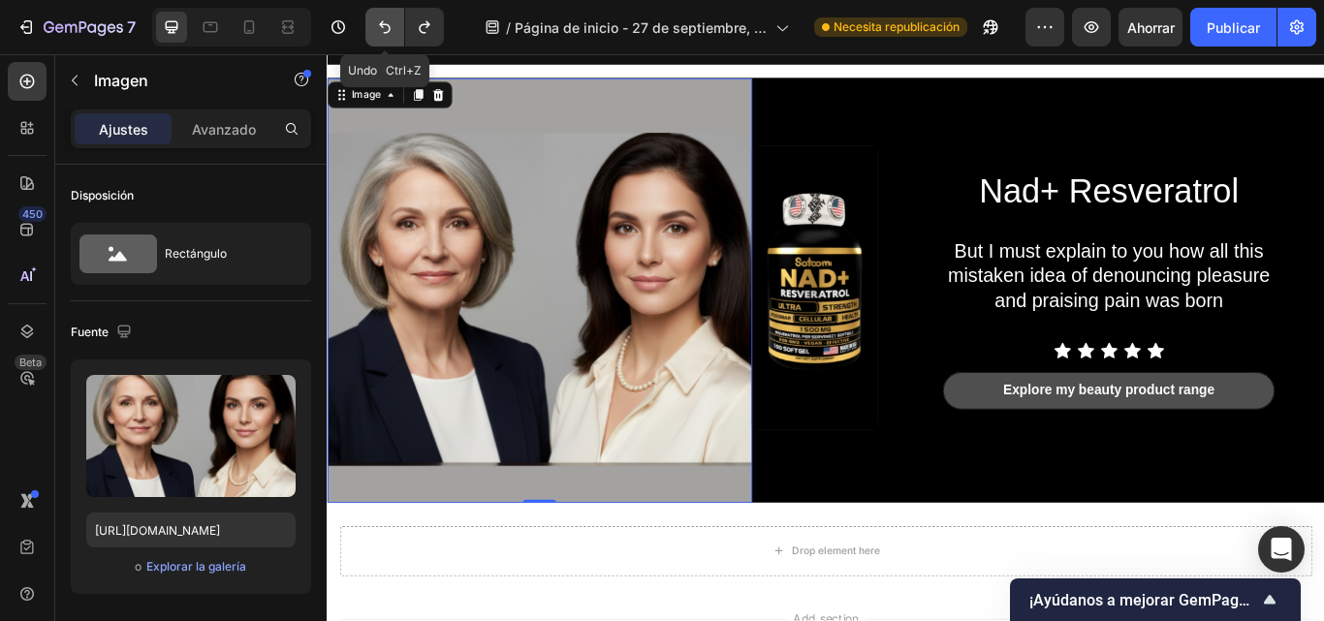
click at [376, 30] on icon "Deshacer/Rehacer" at bounding box center [384, 26] width 19 height 19
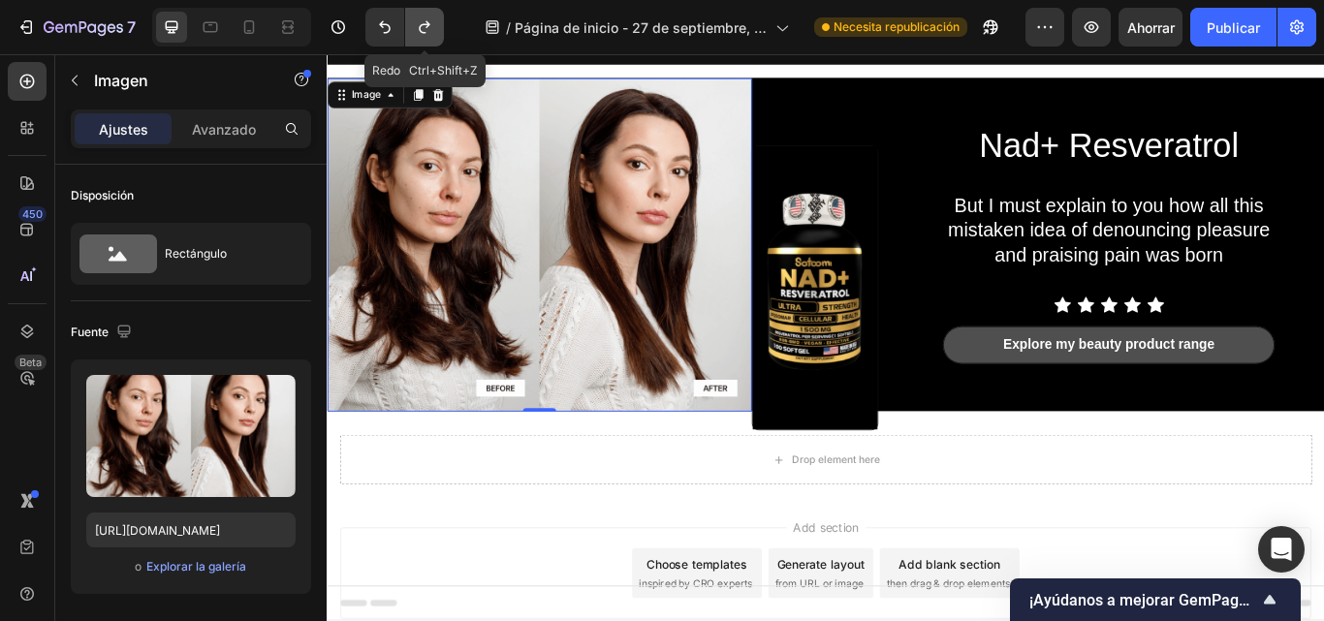
click at [421, 27] on icon "Deshacer/Rehacer" at bounding box center [424, 27] width 11 height 13
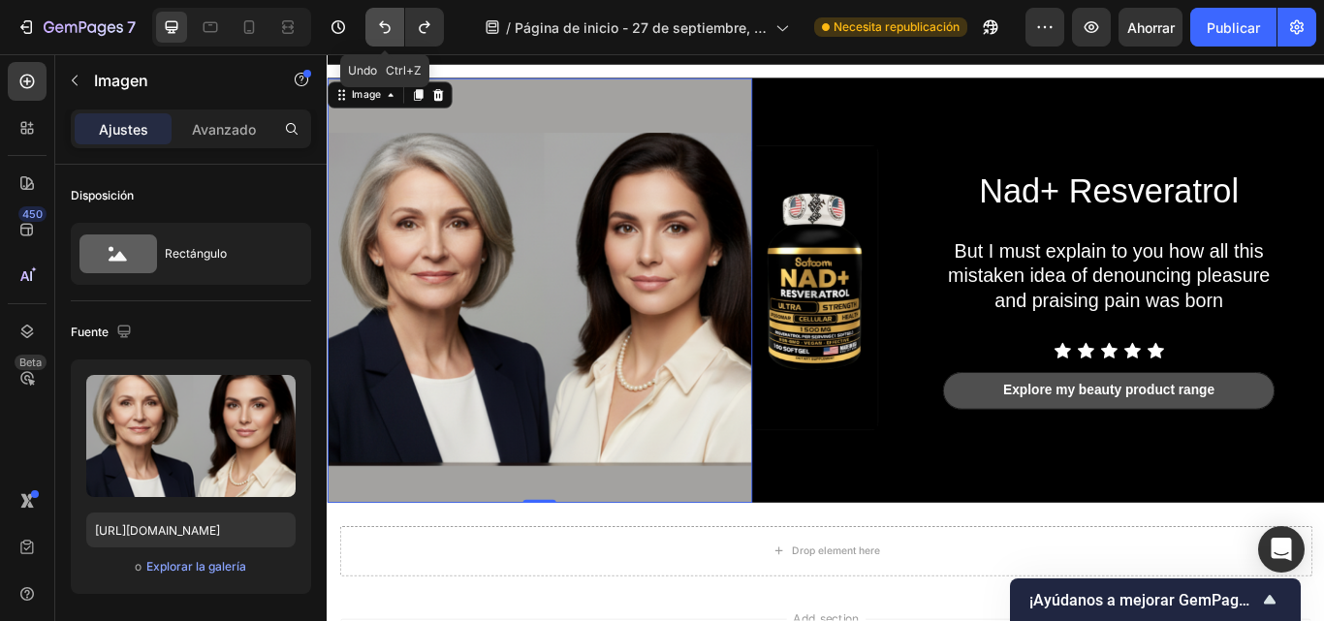
click at [387, 29] on icon "Deshacer/Rehacer" at bounding box center [384, 26] width 19 height 19
type input "[URL][DOMAIN_NAME]"
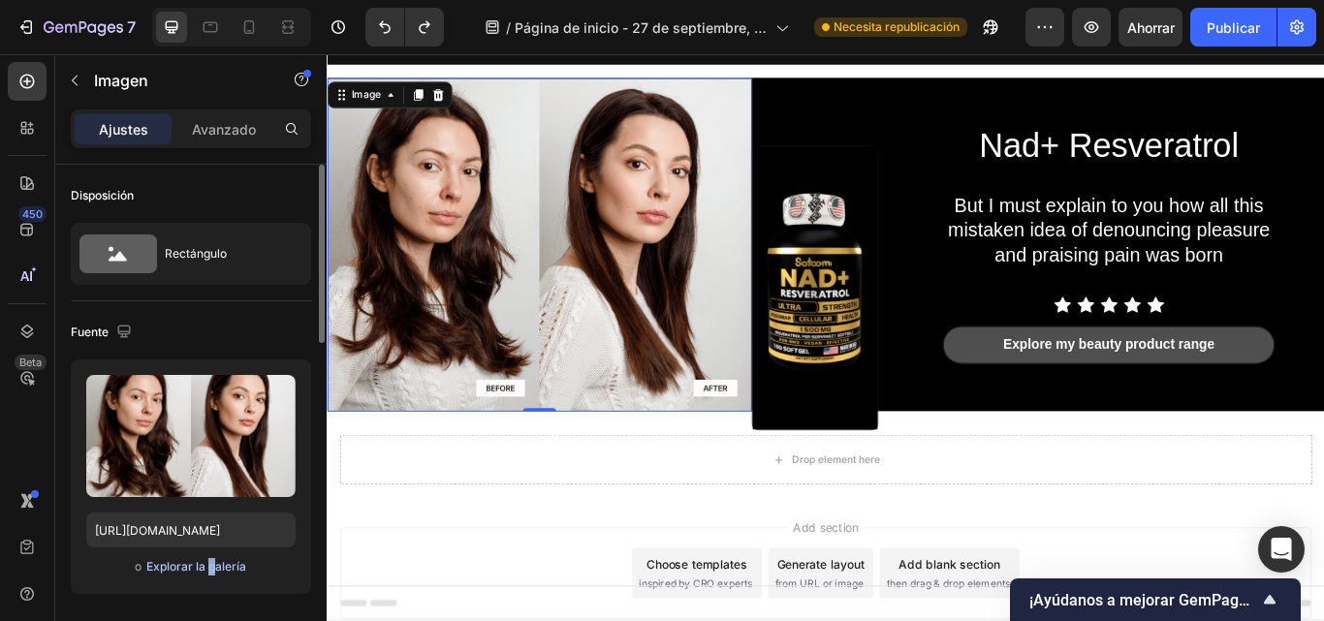
click at [217, 574] on div "o Explorar la galería" at bounding box center [190, 567] width 209 height 23
click at [217, 574] on font "Explorar la galería" at bounding box center [196, 566] width 100 height 17
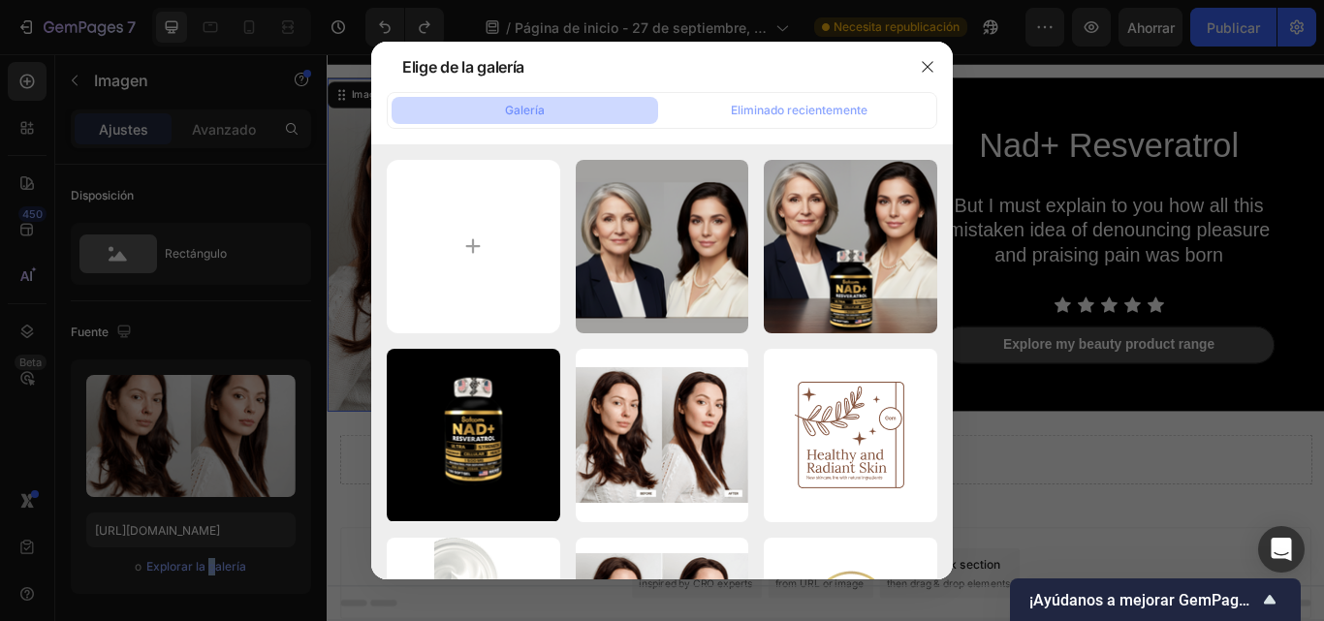
type input "C:\fakepath\CARACTERISTICAS DEL PRODUCTO (17).png"
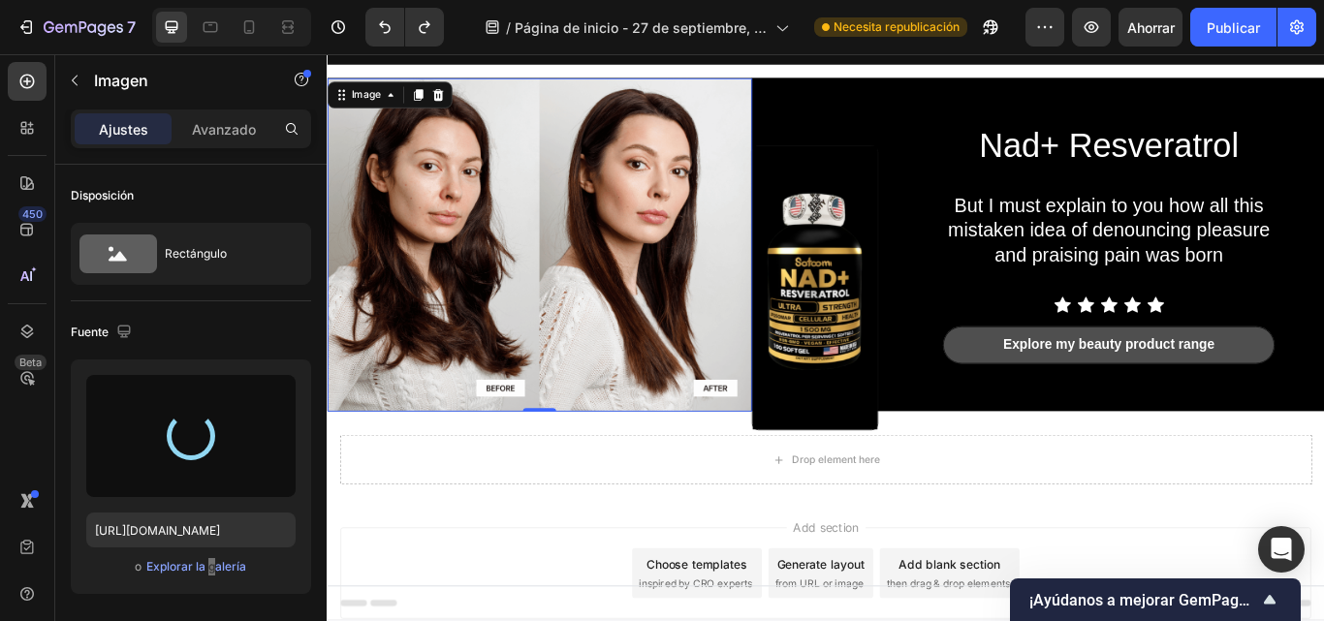
type input "[URL][DOMAIN_NAME]"
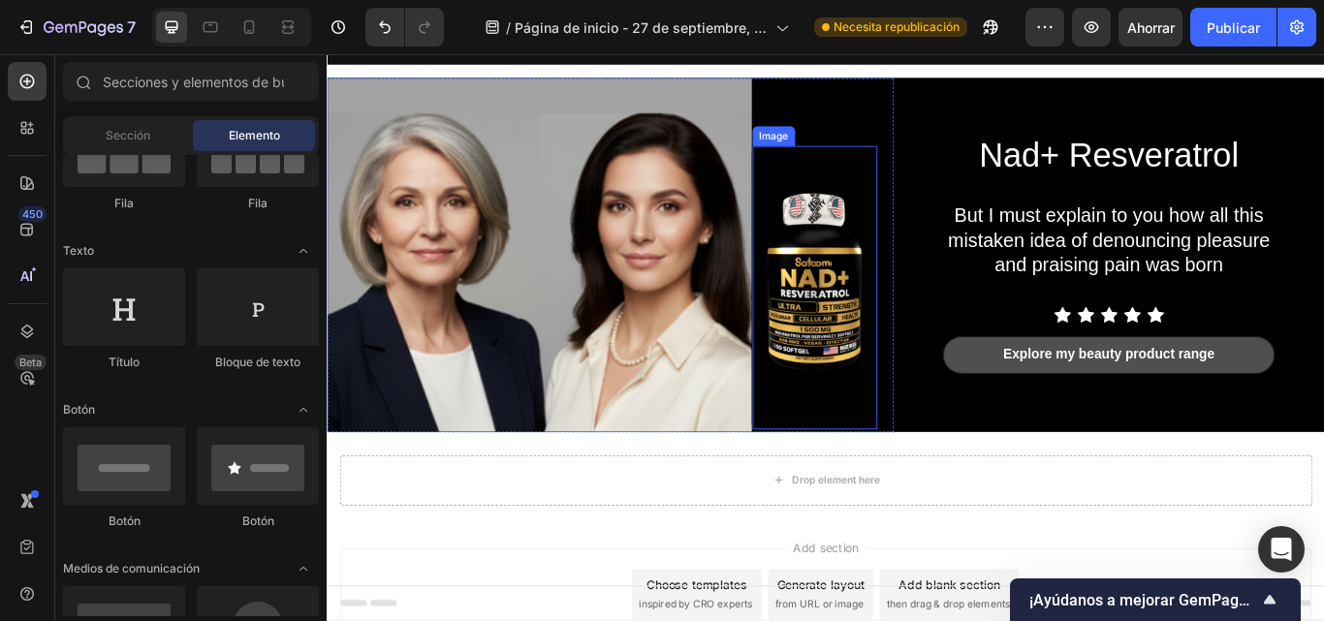
click at [909, 441] on img at bounding box center [895, 327] width 145 height 331
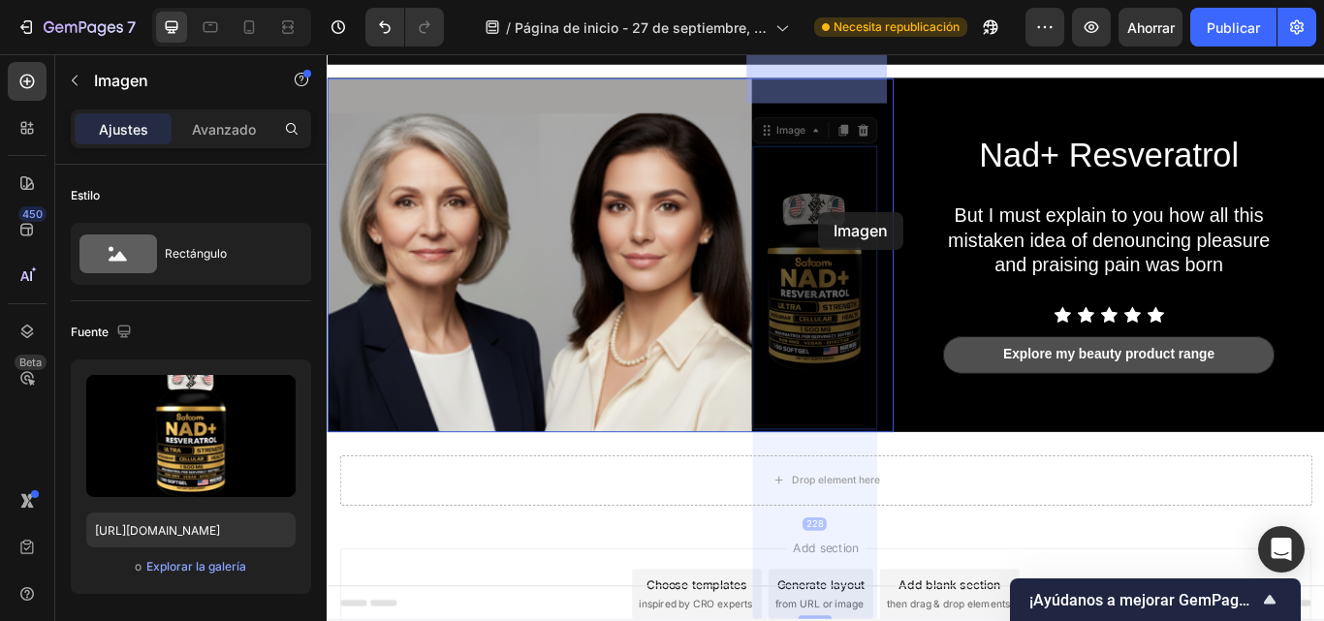
drag, startPoint x: 900, startPoint y: 437, endPoint x: 897, endPoint y: 242, distance: 194.9
click at [897, 242] on div "Header ENVIO GRATIS Text Block STOCK LIMITADO Text Block DESCUENTO SOLO POR HOY…" at bounding box center [908, 405] width 1163 height 851
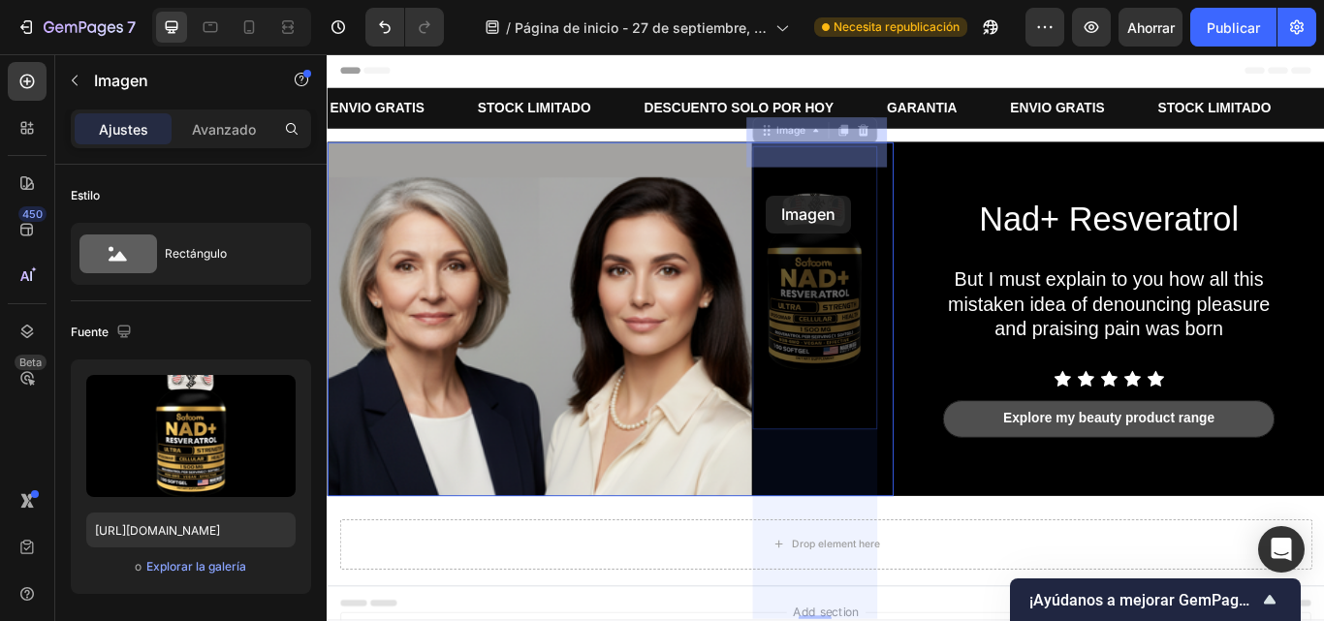
drag, startPoint x: 832, startPoint y: 142, endPoint x: 839, endPoint y: 219, distance: 77.9
click at [839, 219] on div "Header ENVIO GRATIS Text Block STOCK LIMITADO Text Block DESCUENTO SOLO POR HOY…" at bounding box center [908, 479] width 1163 height 851
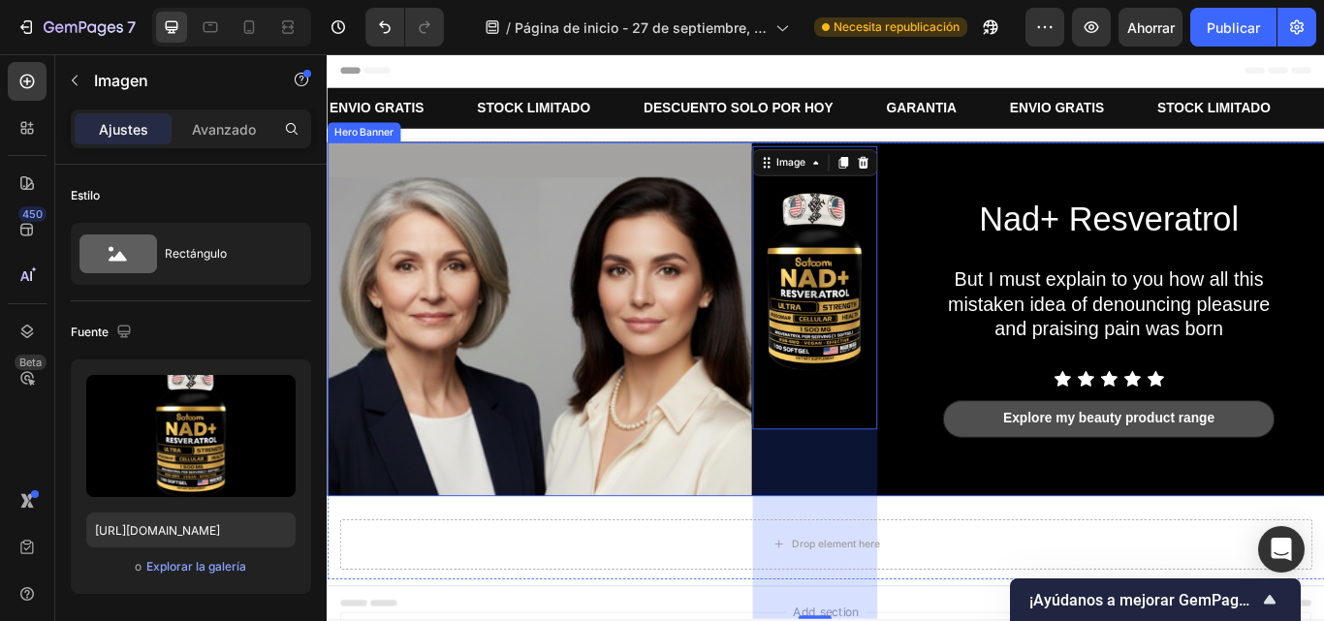
click at [1007, 352] on div "Nad+ Resveratrol Heading But I must explain to you how all this mistaken idea o…" at bounding box center [908, 363] width 1163 height 413
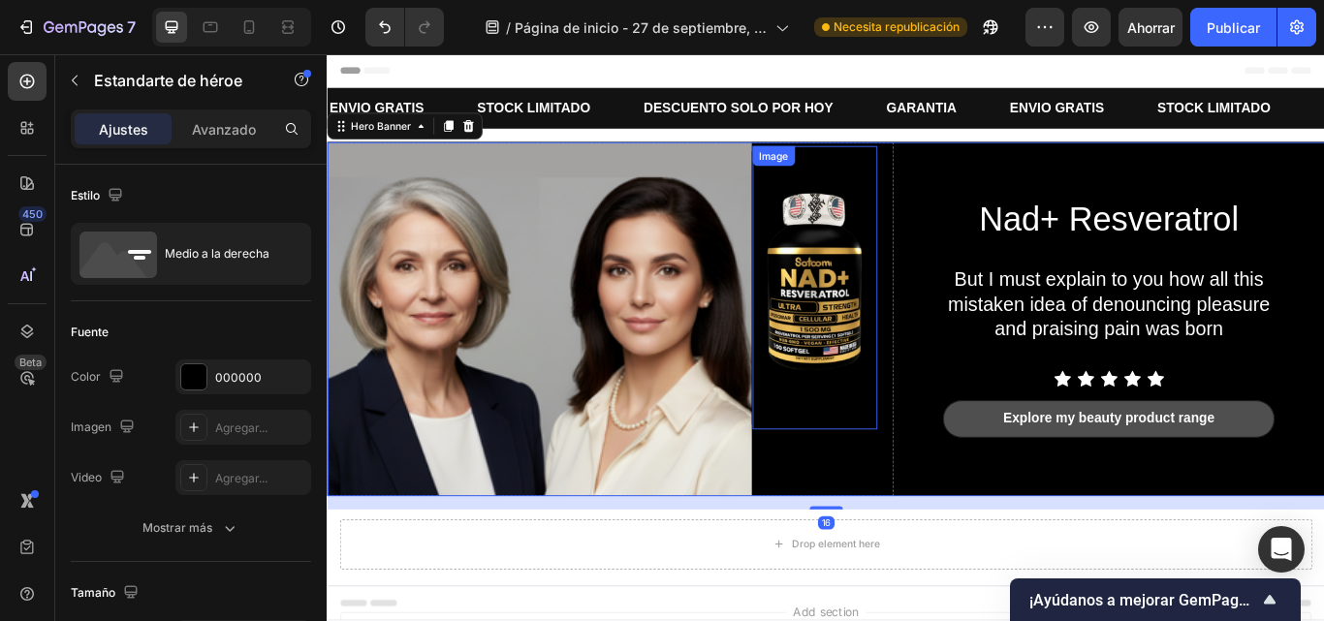
click at [904, 313] on img at bounding box center [895, 327] width 145 height 331
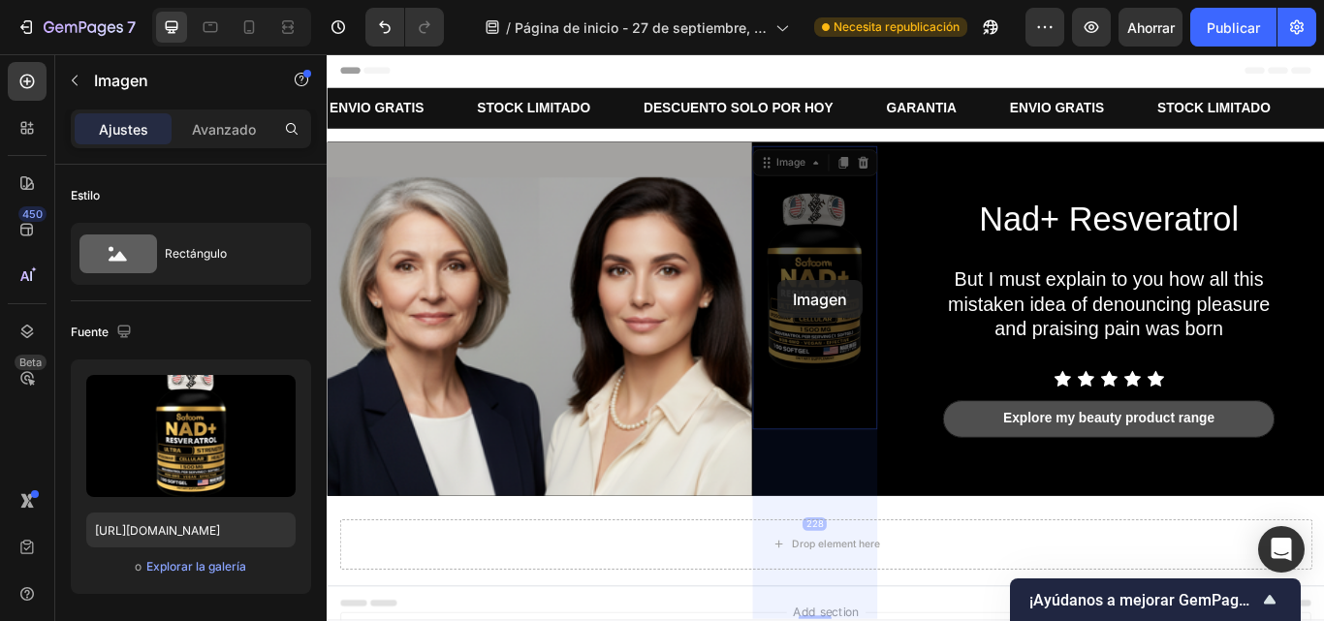
drag, startPoint x: 833, startPoint y: 177, endPoint x: 840, endPoint y: 296, distance: 118.5
click at [840, 296] on div "Header ENVIO GRATIS Text Block STOCK LIMITADO Text Block DESCUENTO SOLO POR HOY…" at bounding box center [908, 479] width 1163 height 851
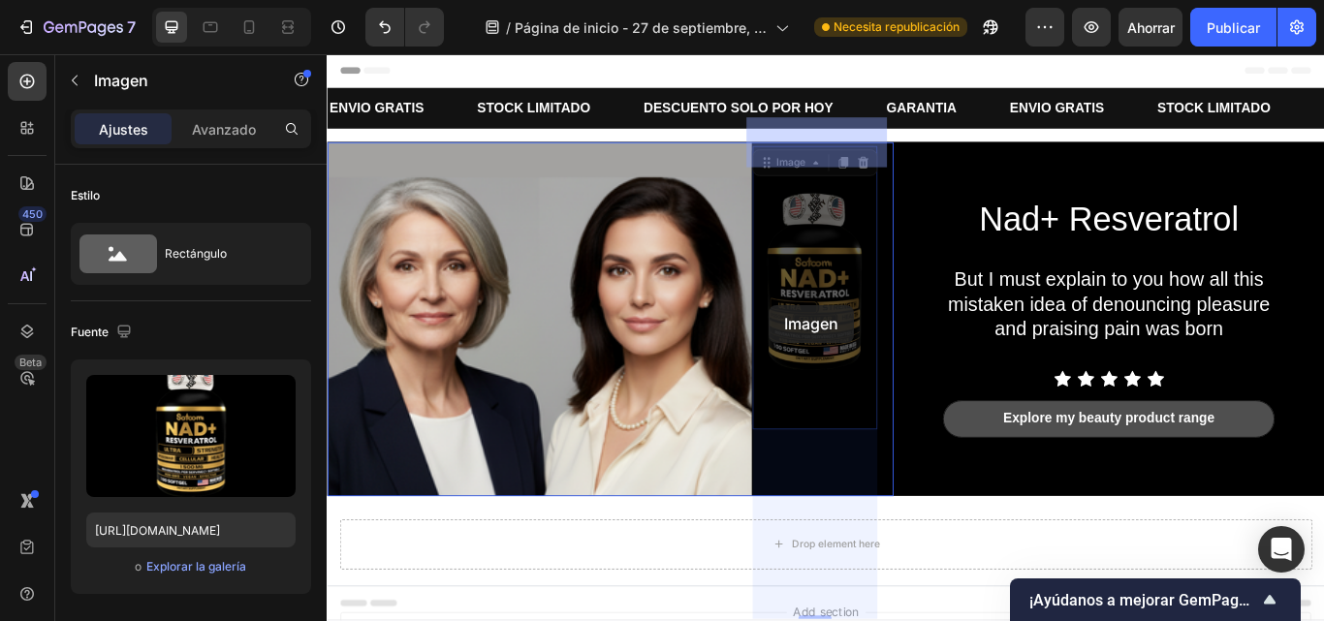
drag, startPoint x: 843, startPoint y: 184, endPoint x: 843, endPoint y: 345, distance: 160.9
click at [843, 345] on div "Header ENVIO GRATIS Text Block STOCK LIMITADO Text Block DESCUENTO SOLO POR HOY…" at bounding box center [908, 479] width 1163 height 851
drag, startPoint x: 829, startPoint y: 169, endPoint x: 826, endPoint y: 416, distance: 247.3
click at [826, 416] on div "Header ENVIO GRATIS Text Block STOCK LIMITADO Text Block DESCUENTO SOLO POR HOY…" at bounding box center [908, 479] width 1163 height 851
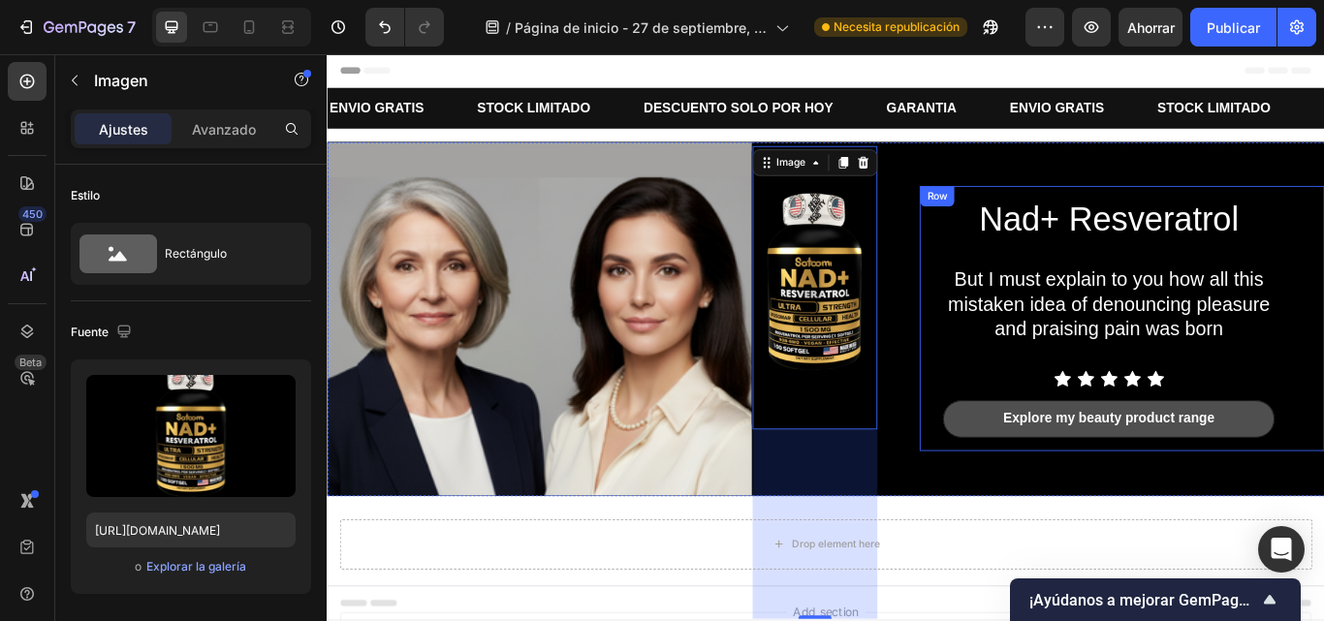
click at [1028, 402] on div "Nad+ Resveratrol Heading But I must explain to you how all this mistaken idea o…" at bounding box center [1254, 362] width 472 height 309
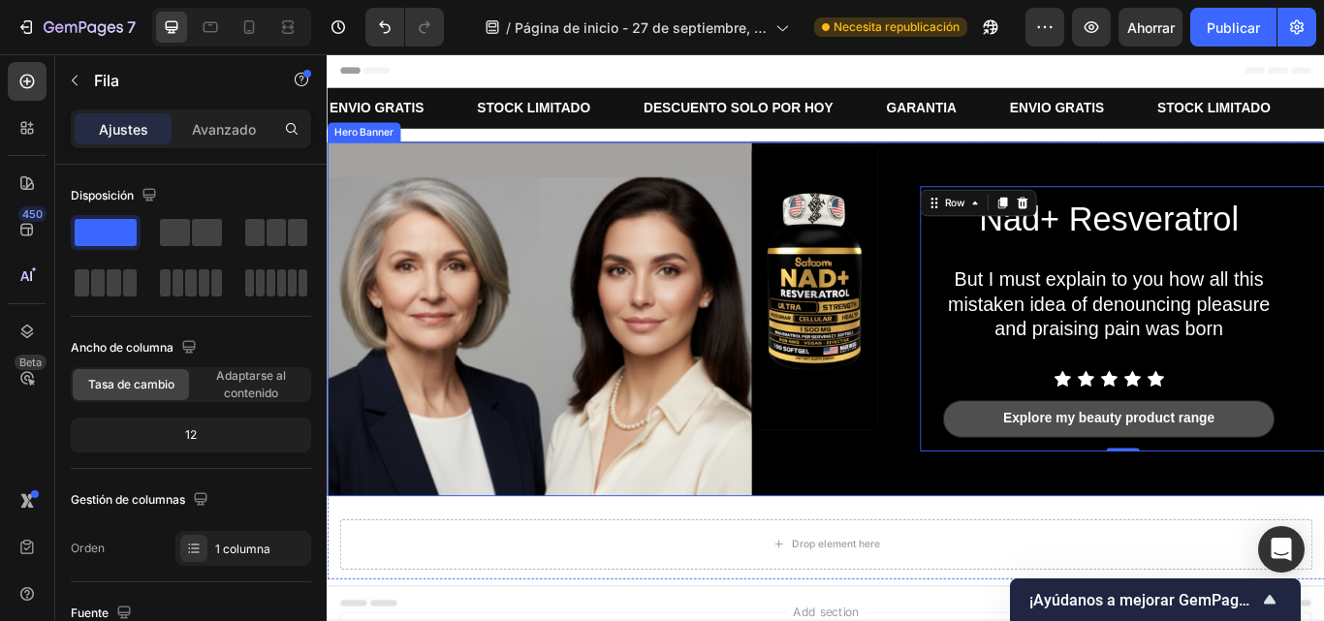
click at [1021, 553] on div "Nad+ Resveratrol Heading But I must explain to you how all this mistaken idea o…" at bounding box center [1254, 363] width 472 height 413
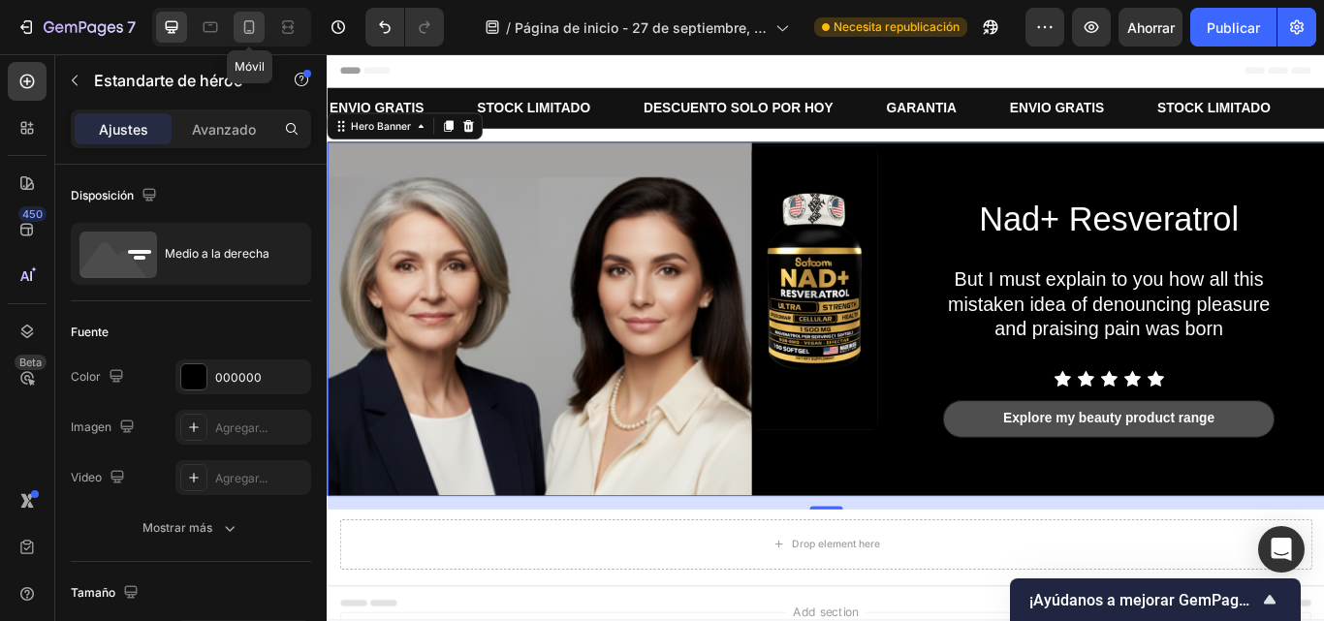
click at [248, 30] on icon at bounding box center [249, 31] width 5 height 2
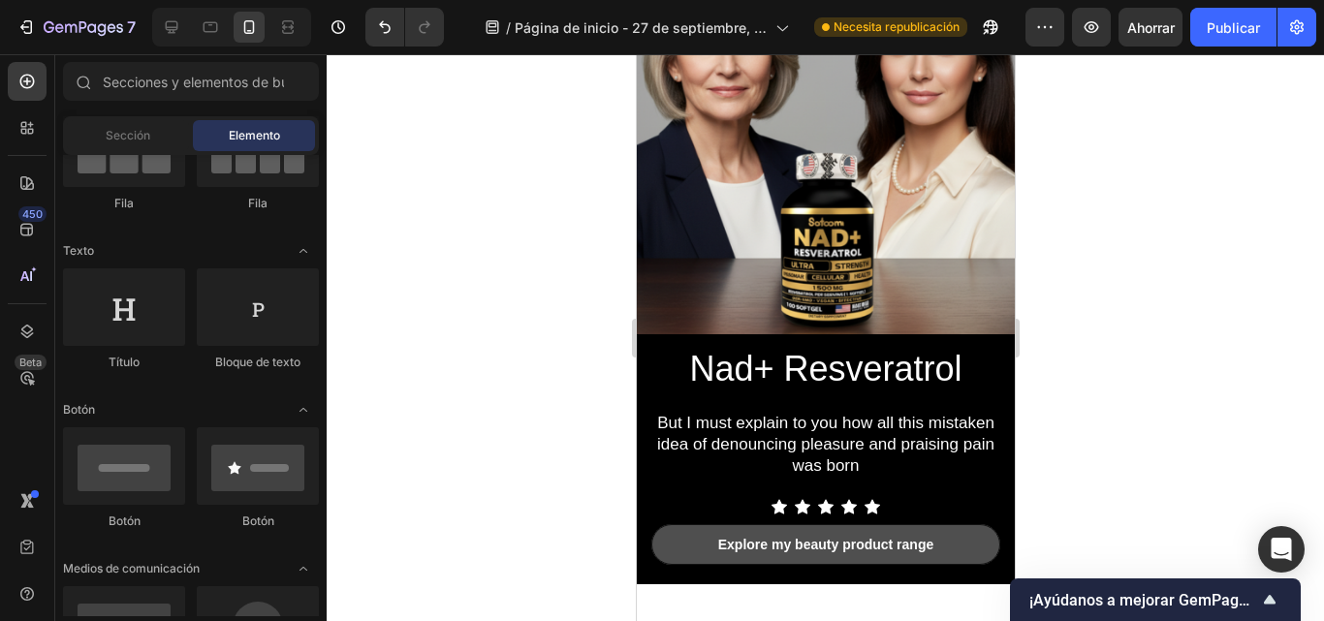
scroll to position [224, 0]
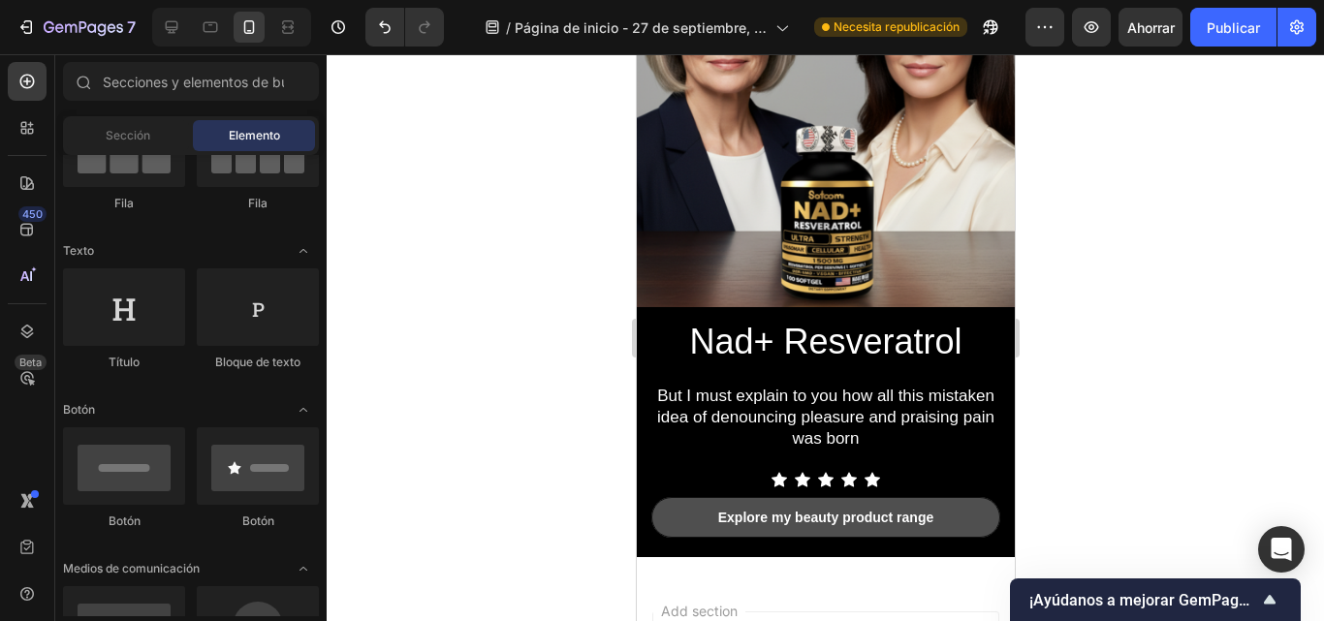
drag, startPoint x: 1007, startPoint y: 219, endPoint x: 815, endPoint y: 86, distance: 233.4
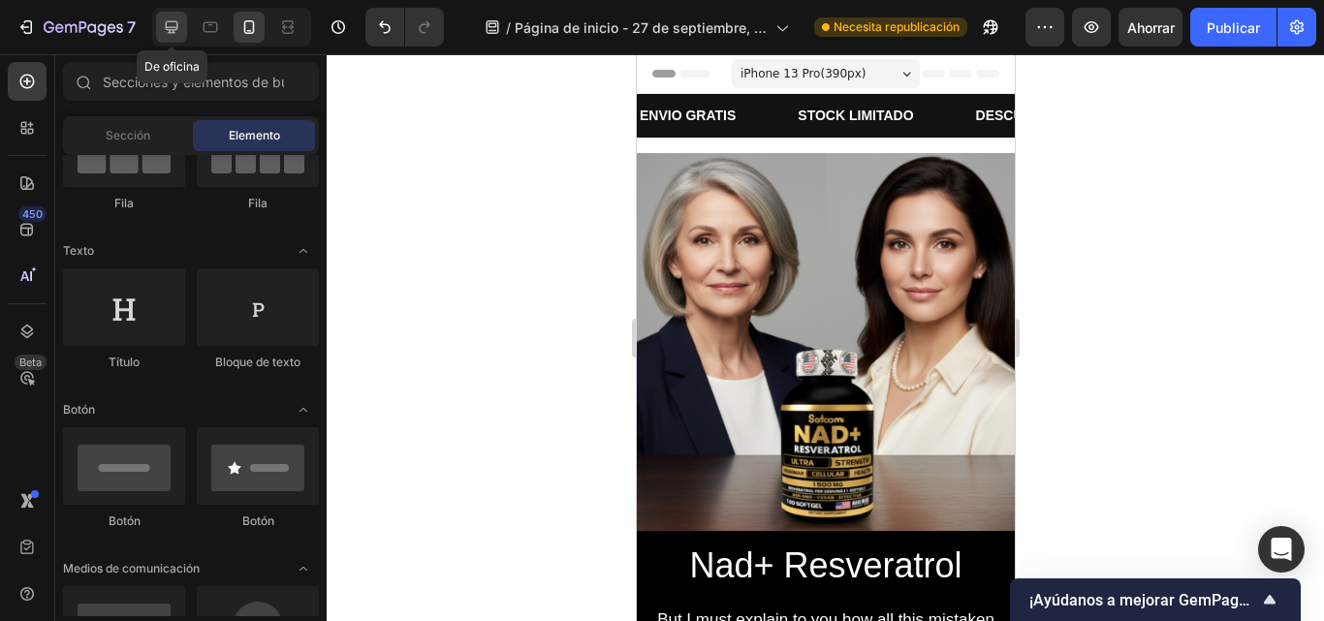
click at [175, 25] on icon at bounding box center [171, 26] width 19 height 19
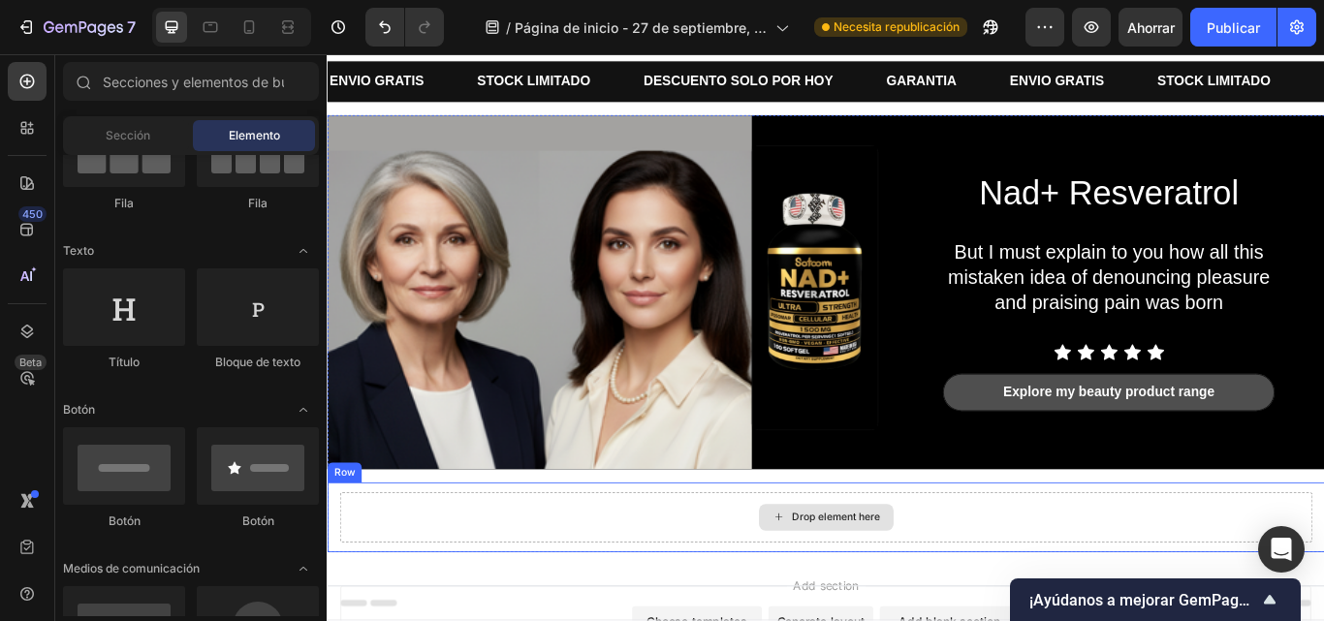
scroll to position [34, 0]
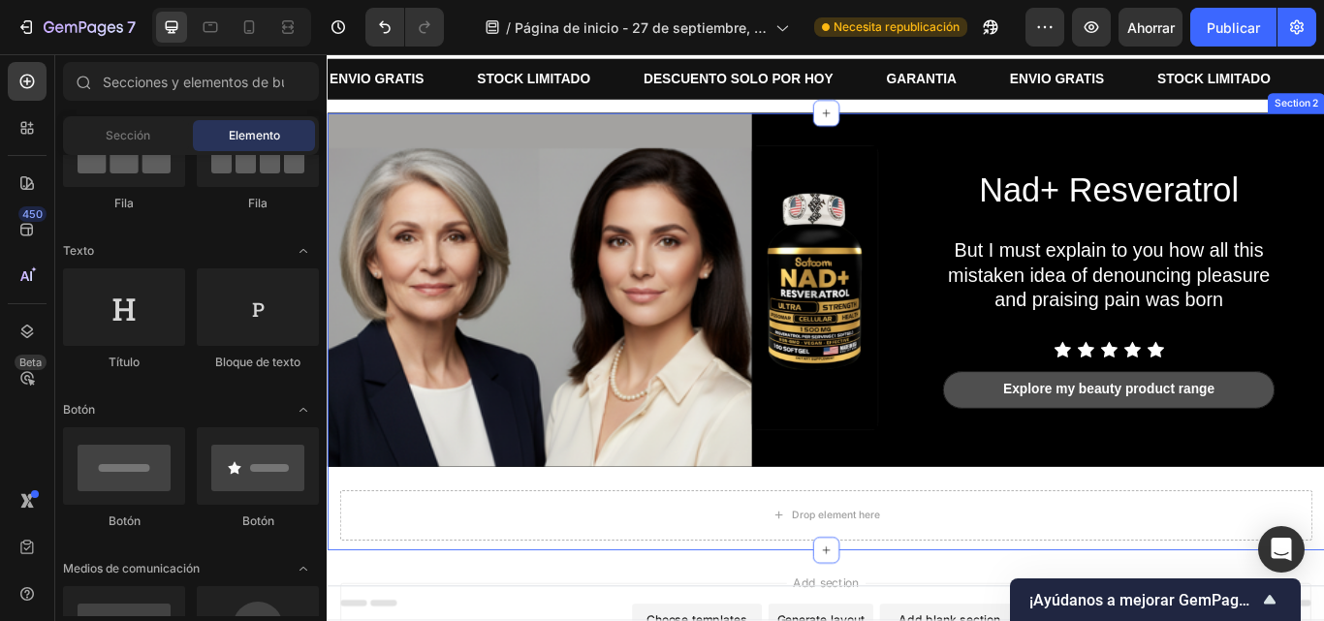
click at [1048, 540] on div "Nad+ Resveratrol Heading But I must explain to you how all this mistaken idea o…" at bounding box center [908, 378] width 1163 height 510
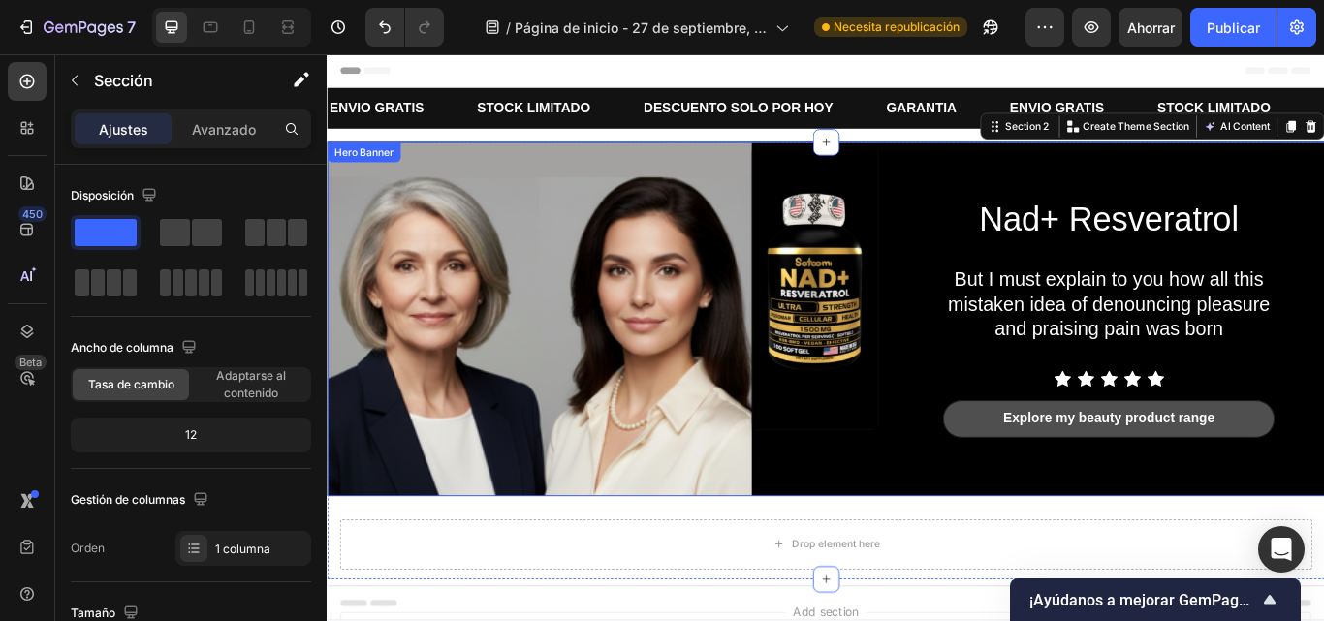
scroll to position [46, 0]
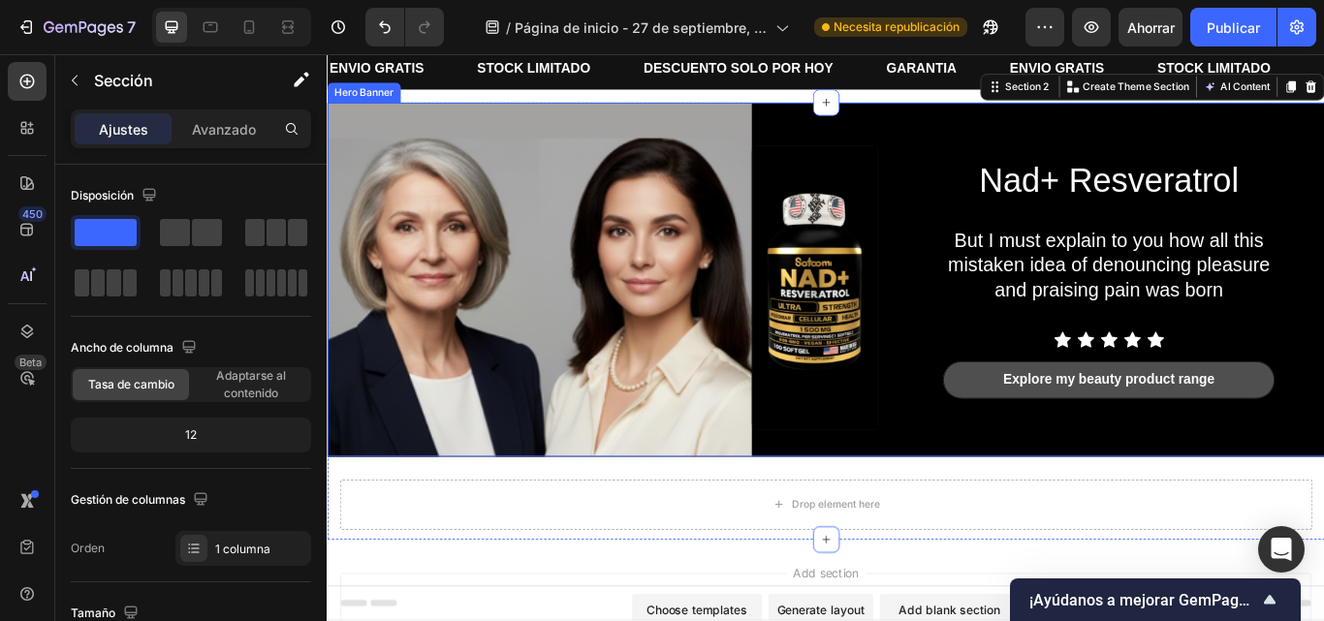
click at [1007, 111] on div "Nad+ Resveratrol Heading But I must explain to you how all this mistaken idea o…" at bounding box center [908, 317] width 1163 height 413
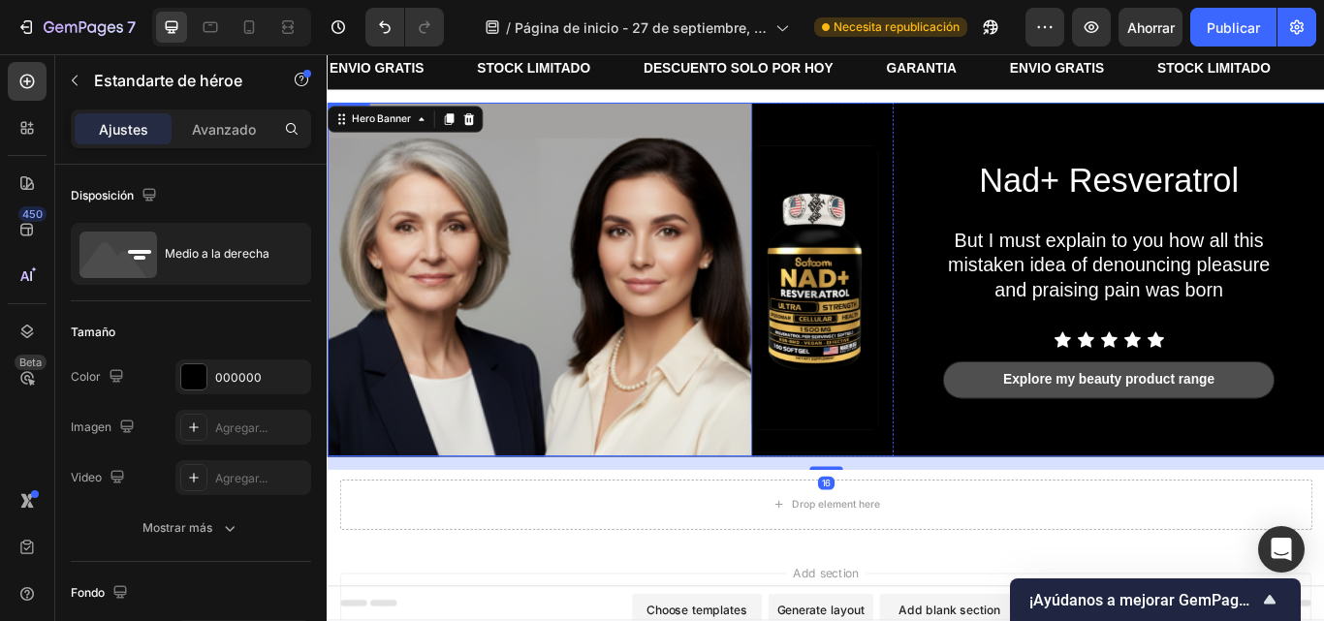
click at [678, 413] on img at bounding box center [574, 317] width 495 height 413
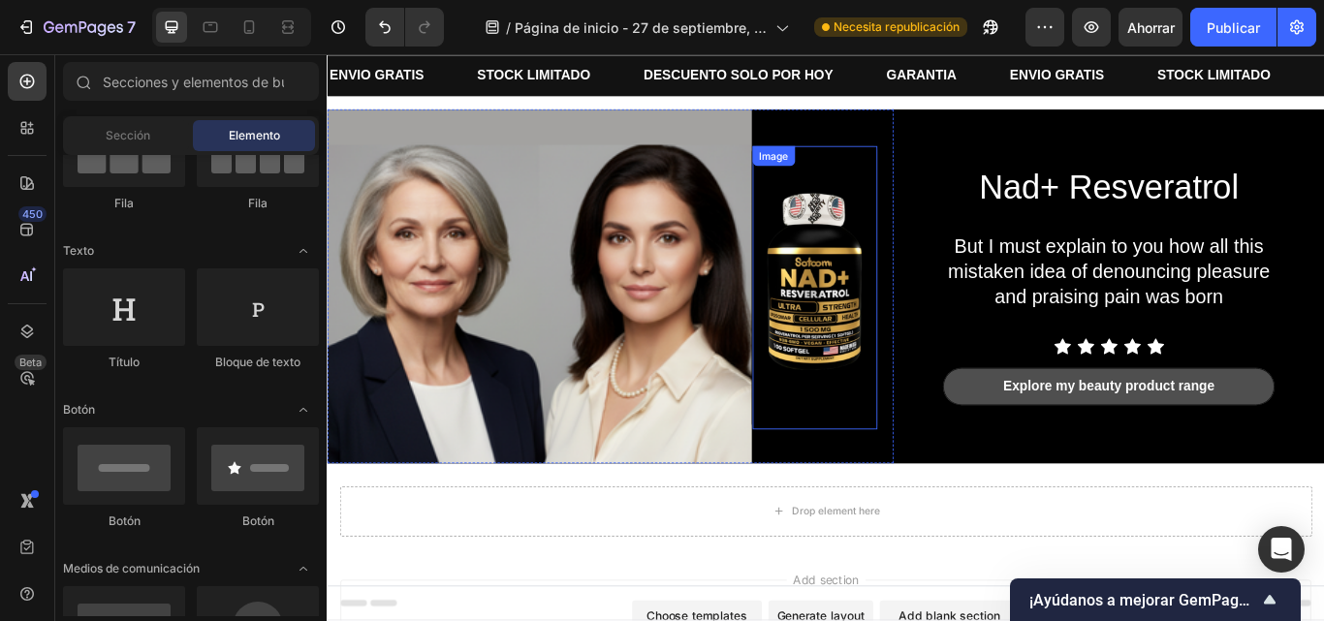
scroll to position [40, 0]
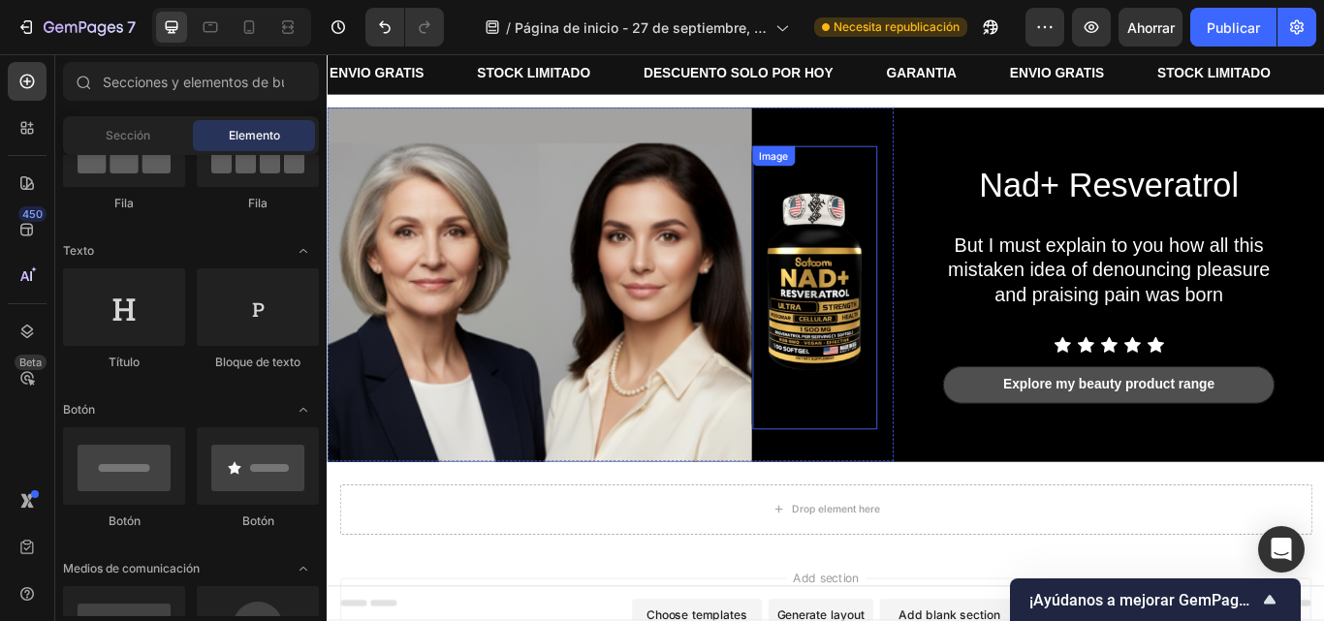
click at [909, 334] on img at bounding box center [895, 327] width 145 height 331
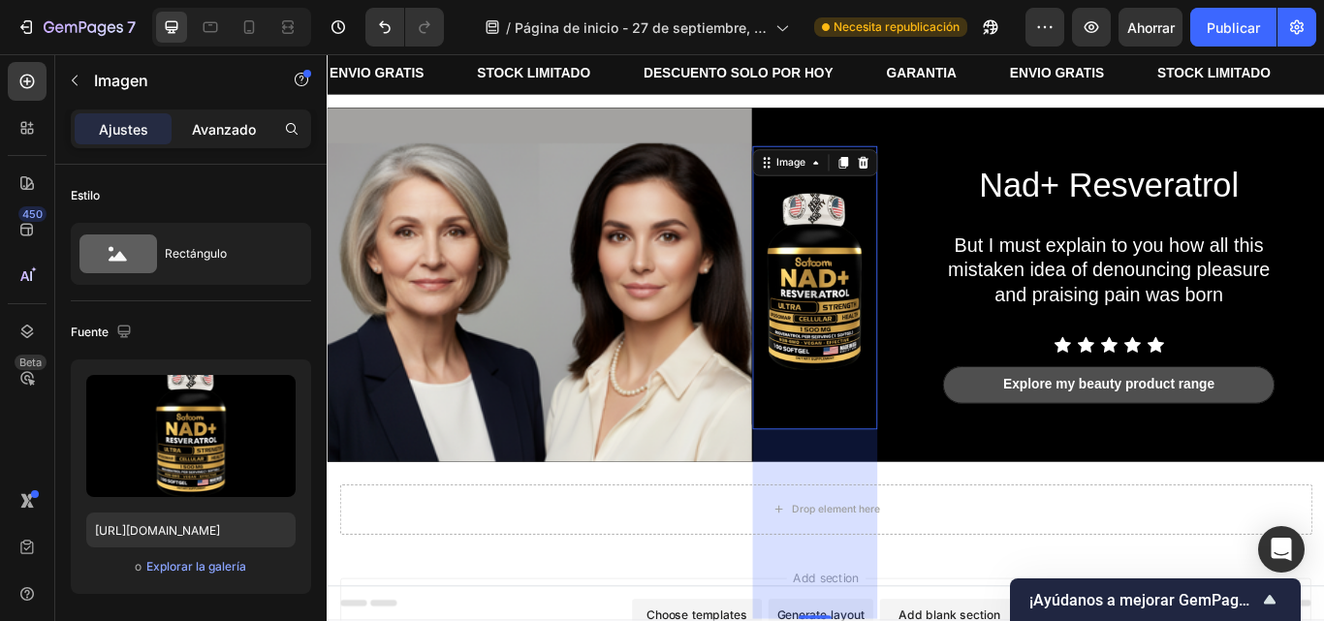
click at [216, 140] on div "Avanzado" at bounding box center [223, 128] width 97 height 31
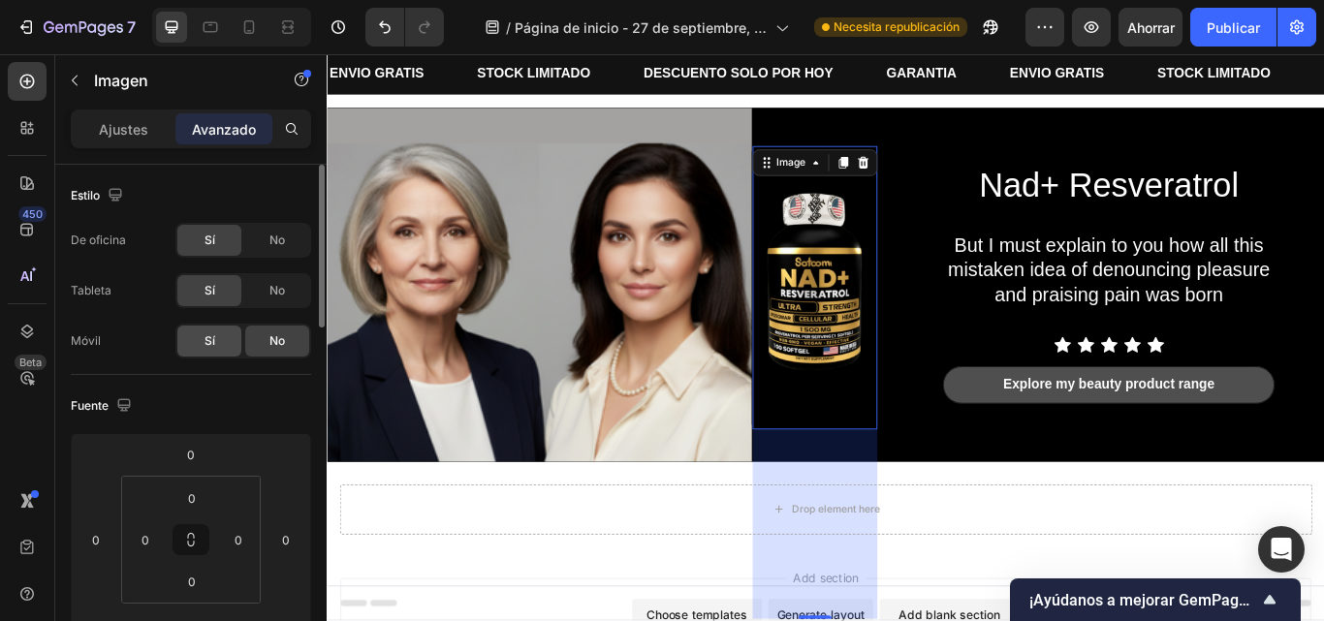
click at [226, 352] on div "Sí" at bounding box center [209, 341] width 64 height 31
click at [225, 344] on div "Sí" at bounding box center [209, 341] width 64 height 31
click at [270, 344] on font "No" at bounding box center [278, 341] width 16 height 15
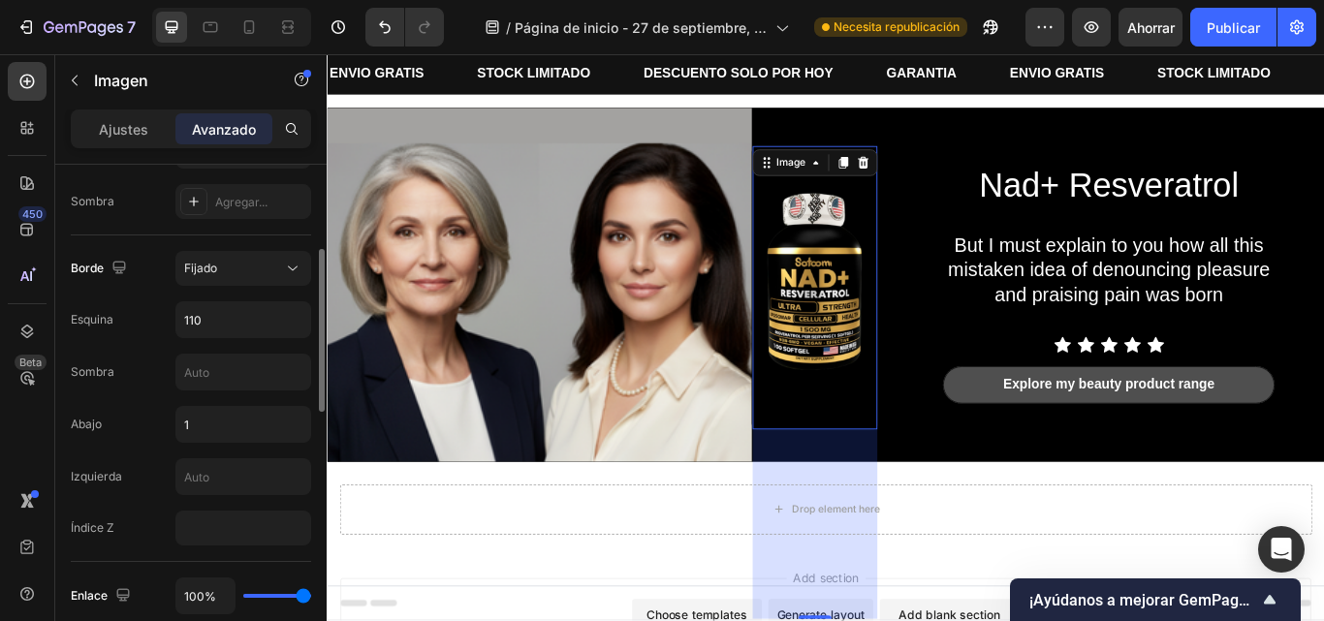
scroll to position [521, 0]
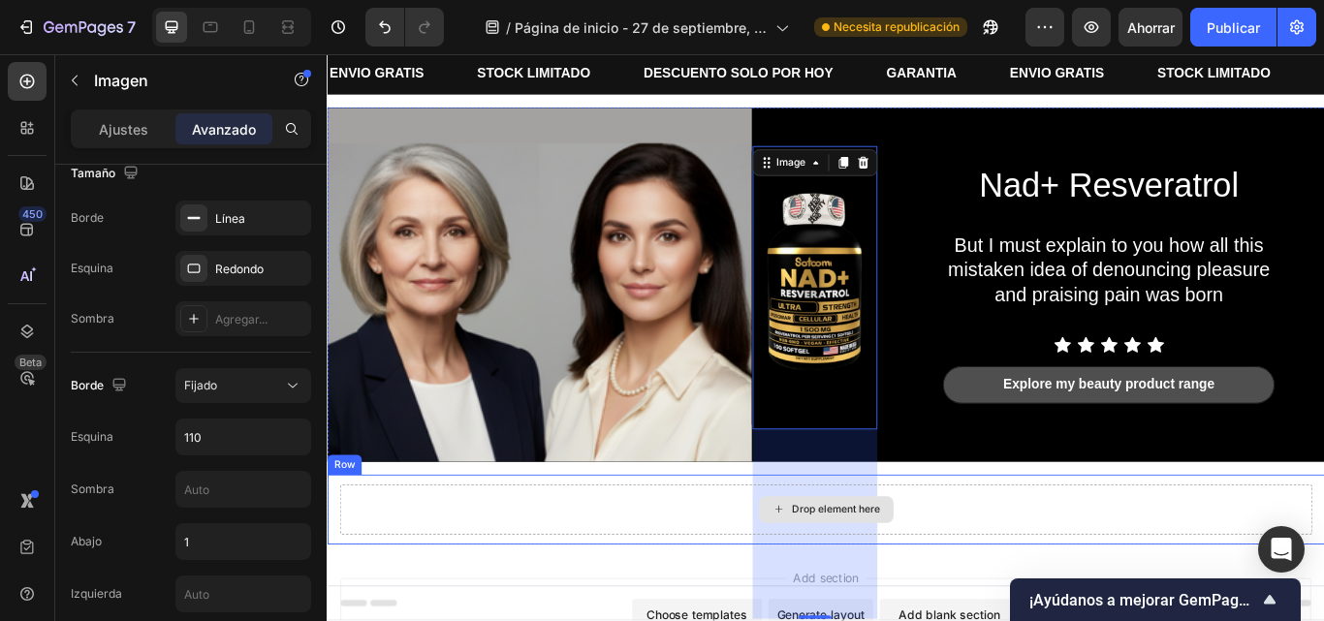
click at [1127, 570] on div "Drop element here" at bounding box center [908, 586] width 1134 height 58
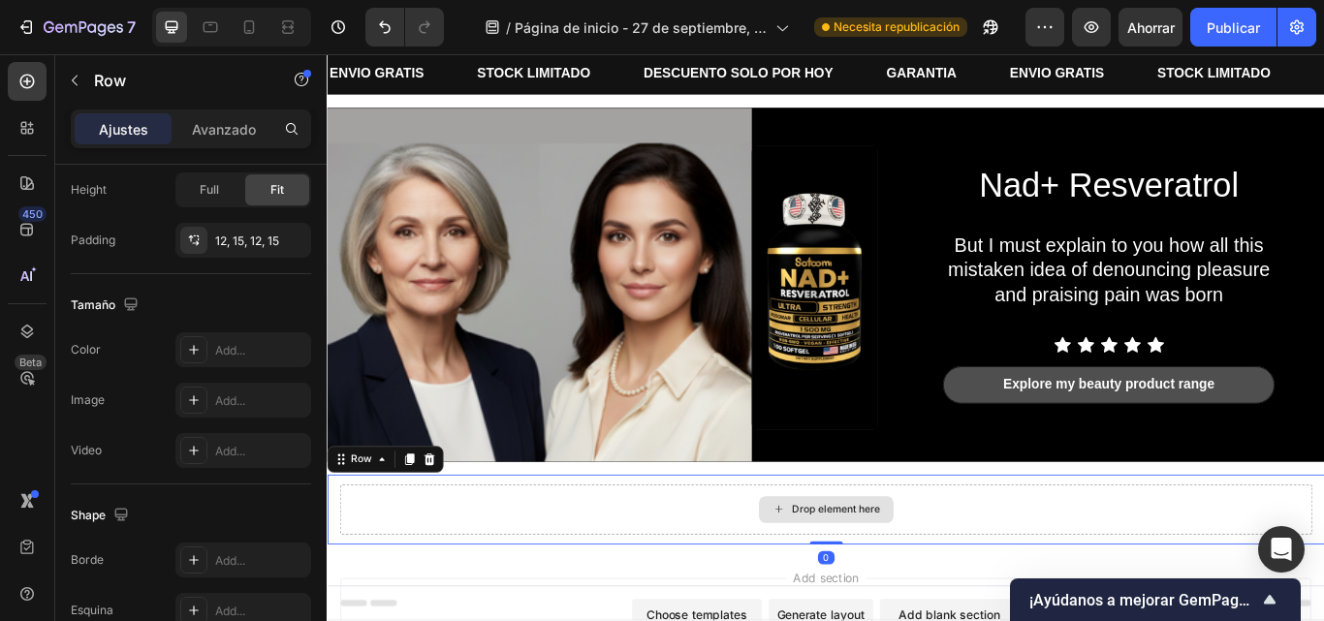
scroll to position [0, 0]
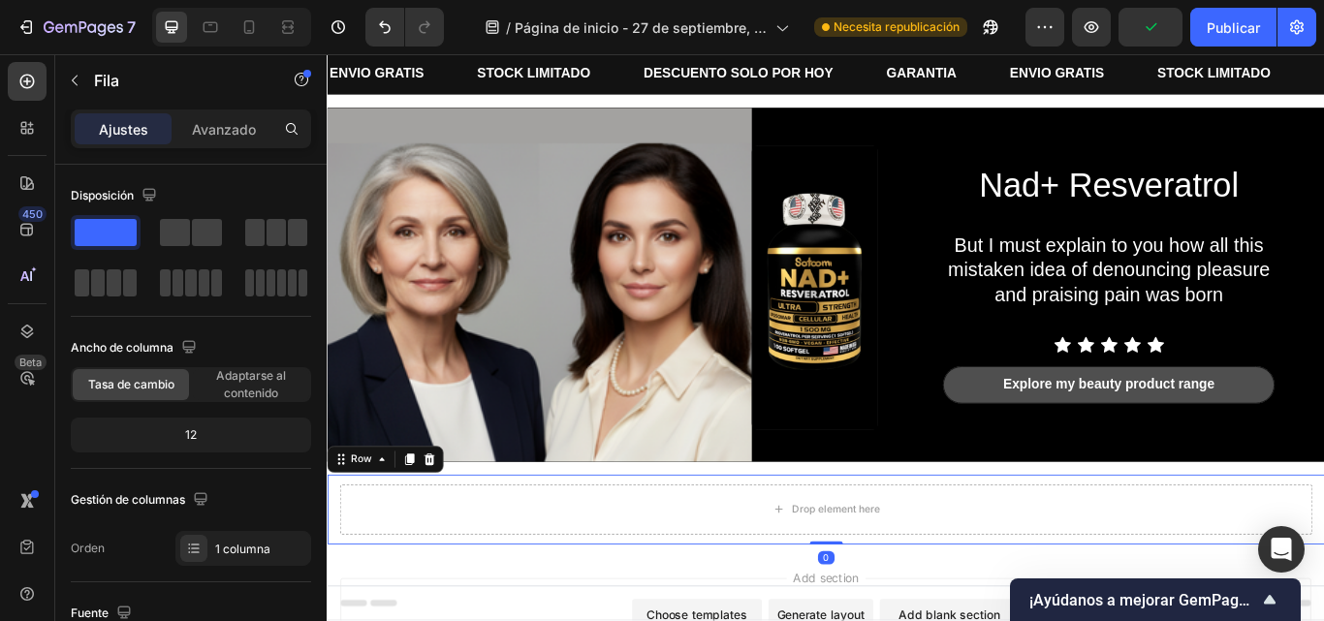
click at [1046, 546] on div "Drop element here Row 0" at bounding box center [908, 586] width 1163 height 81
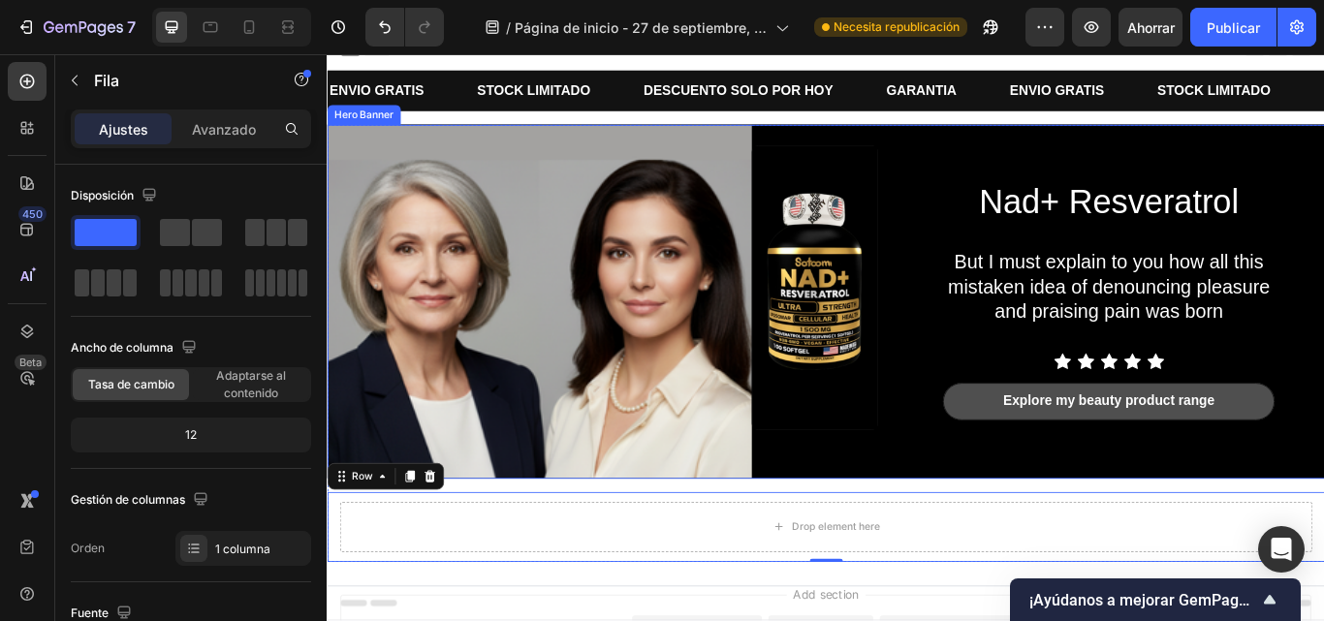
scroll to position [19, 0]
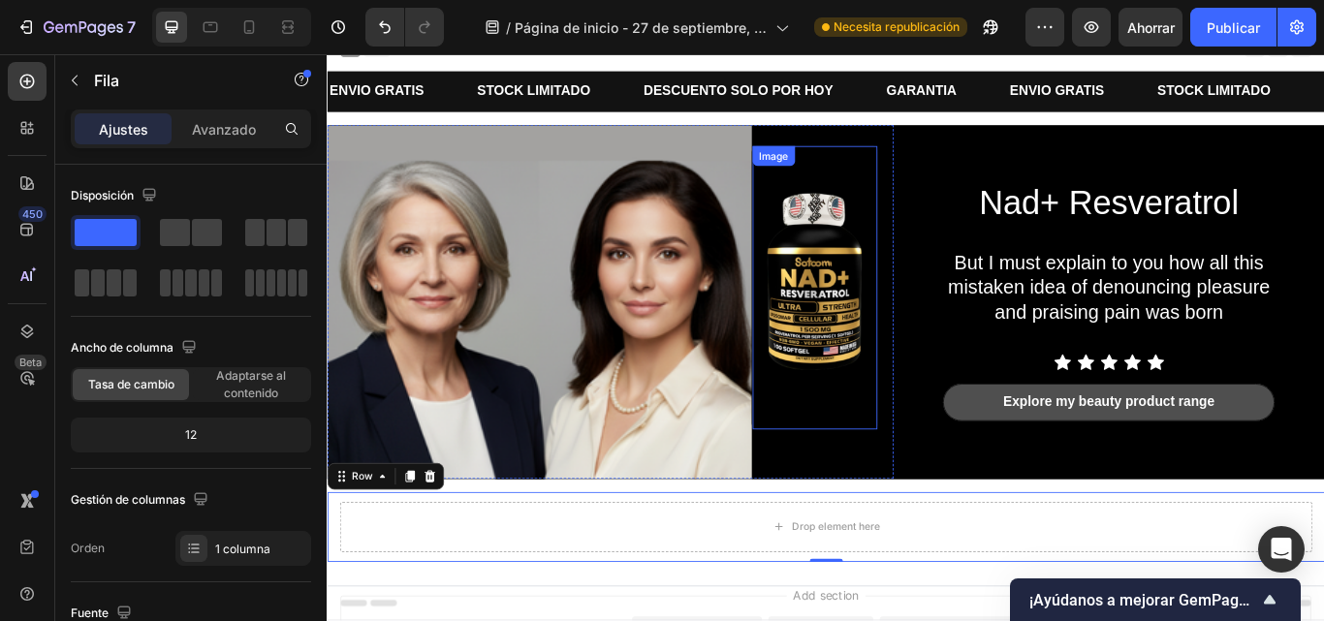
click at [914, 298] on img at bounding box center [895, 327] width 145 height 331
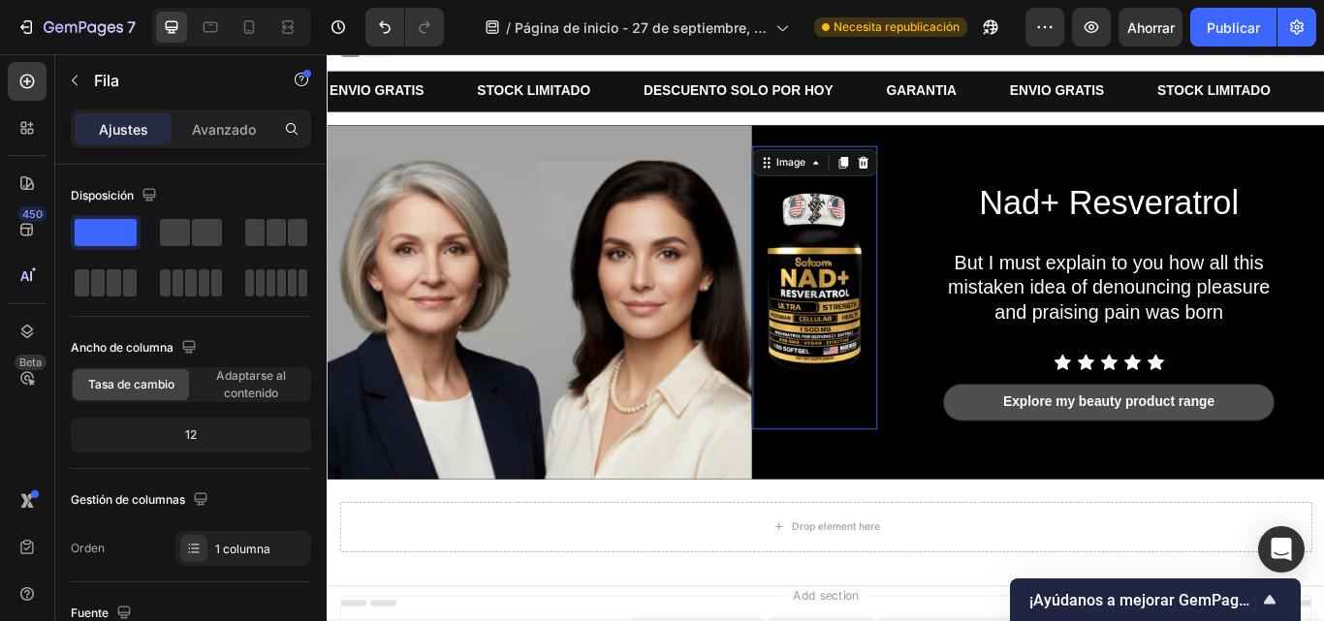
click at [914, 298] on img at bounding box center [895, 327] width 145 height 331
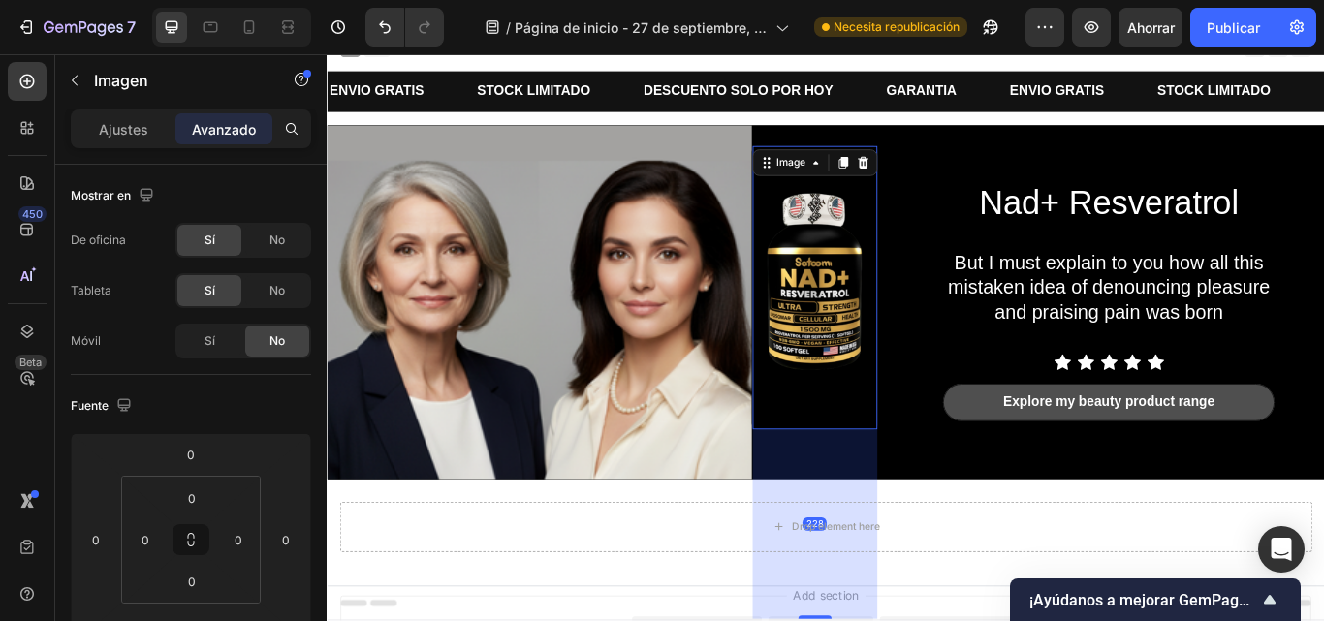
click at [962, 427] on img at bounding box center [895, 327] width 145 height 331
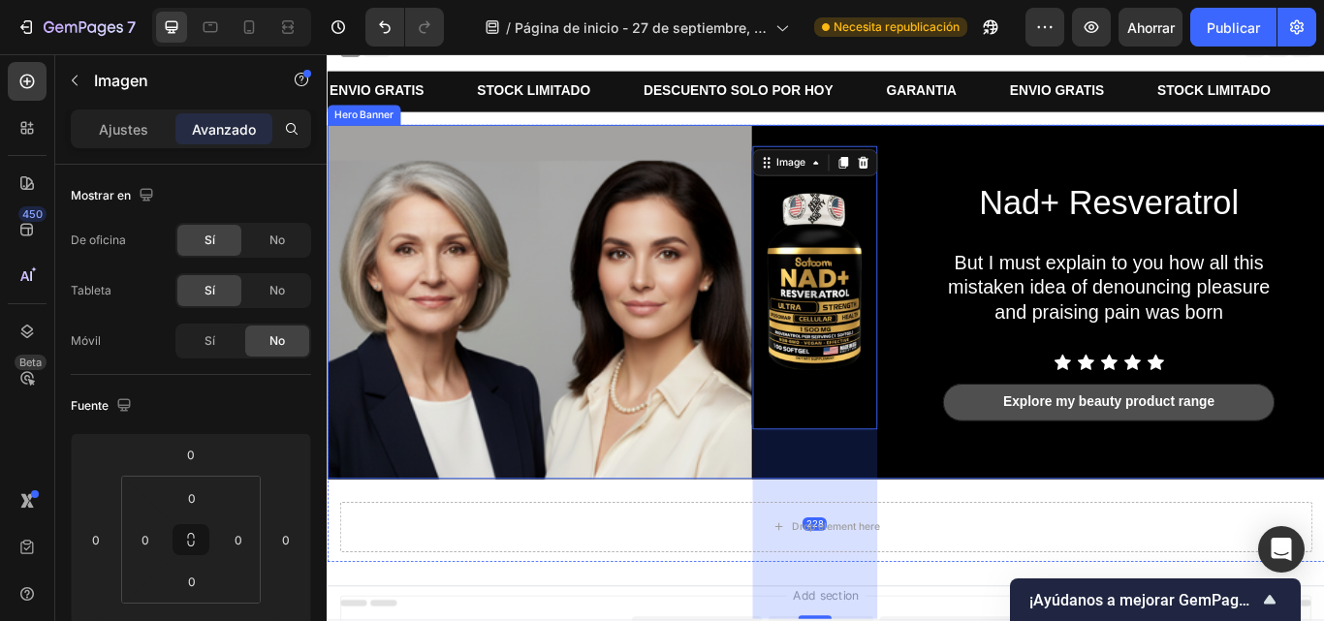
click at [989, 428] on div "Nad+ Resveratrol Heading But I must explain to you how all this mistaken idea o…" at bounding box center [908, 344] width 1163 height 413
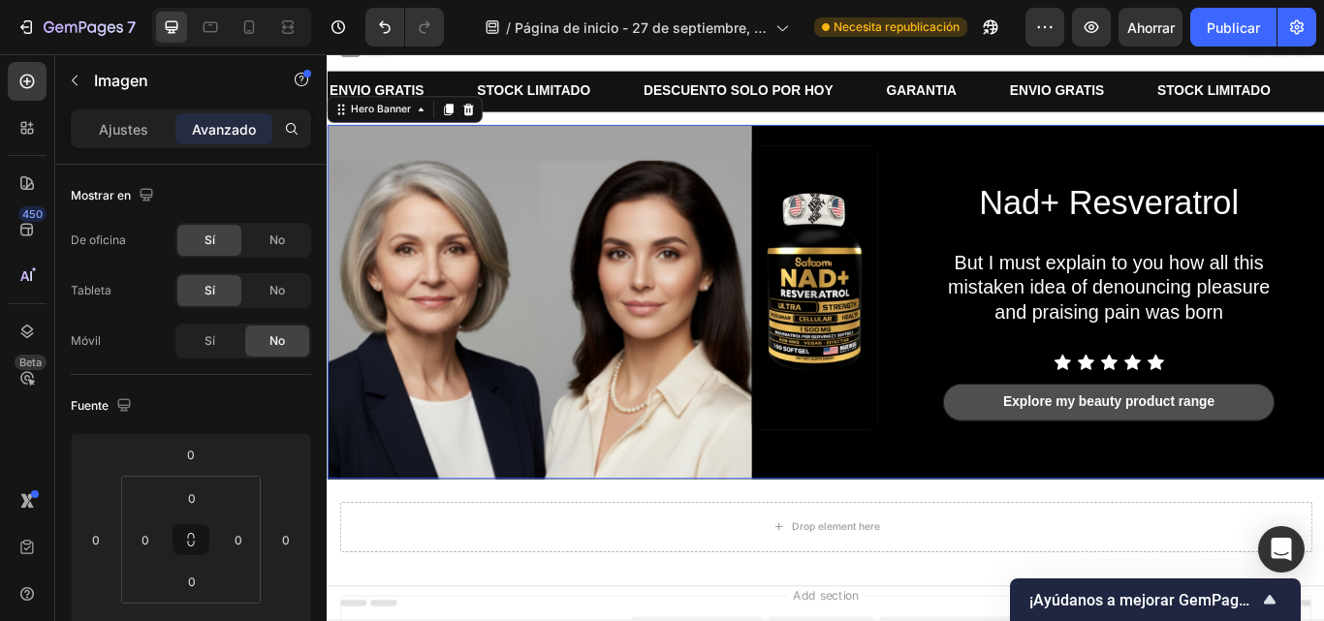
click at [989, 428] on div "Nad+ Resveratrol Heading But I must explain to you how all this mistaken idea o…" at bounding box center [908, 344] width 1163 height 413
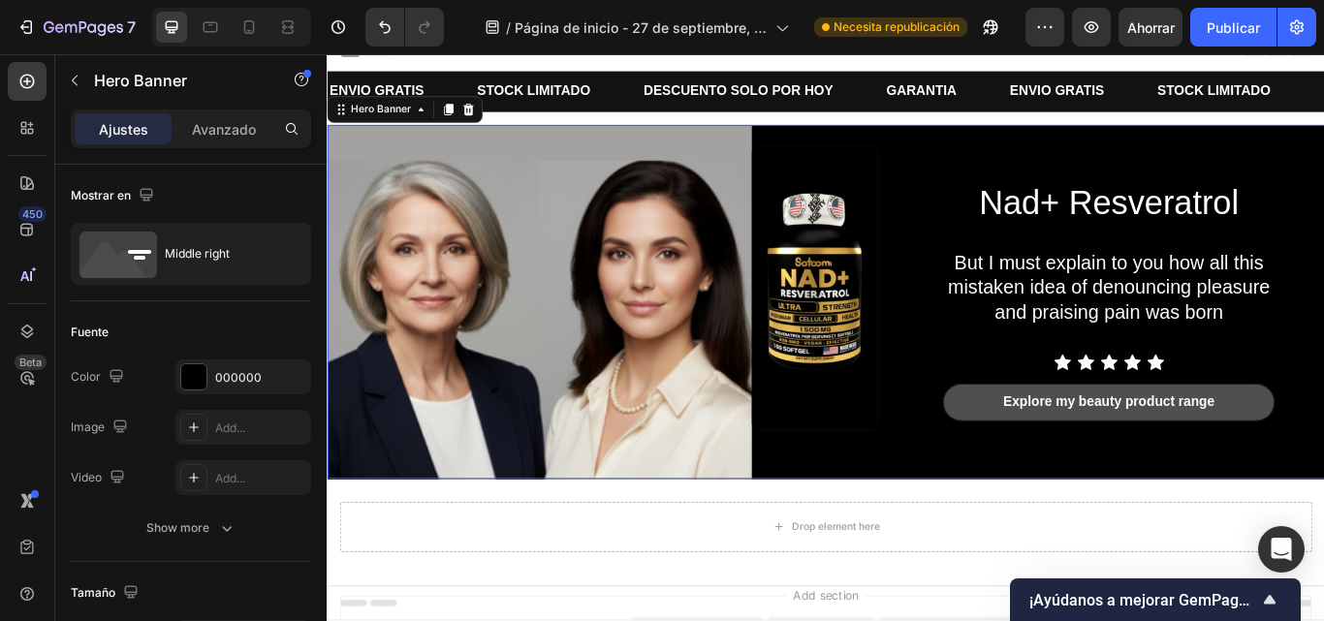
click at [989, 428] on div "Nad+ Resveratrol Heading But I must explain to you how all this mistaken idea o…" at bounding box center [908, 344] width 1163 height 413
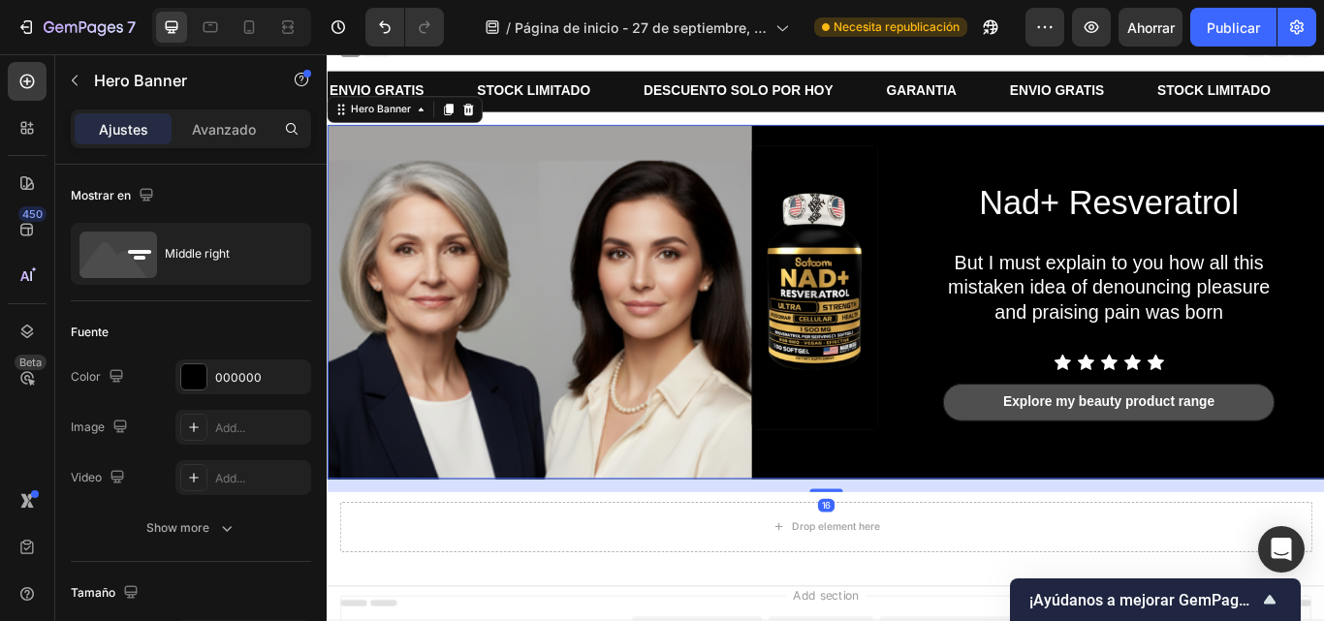
click at [989, 428] on div "Nad+ Resveratrol Heading But I must explain to you how all this mistaken idea o…" at bounding box center [908, 344] width 1163 height 413
click at [989, 430] on div "Nad+ Resveratrol Heading But I must explain to you how all this mistaken idea o…" at bounding box center [908, 344] width 1163 height 413
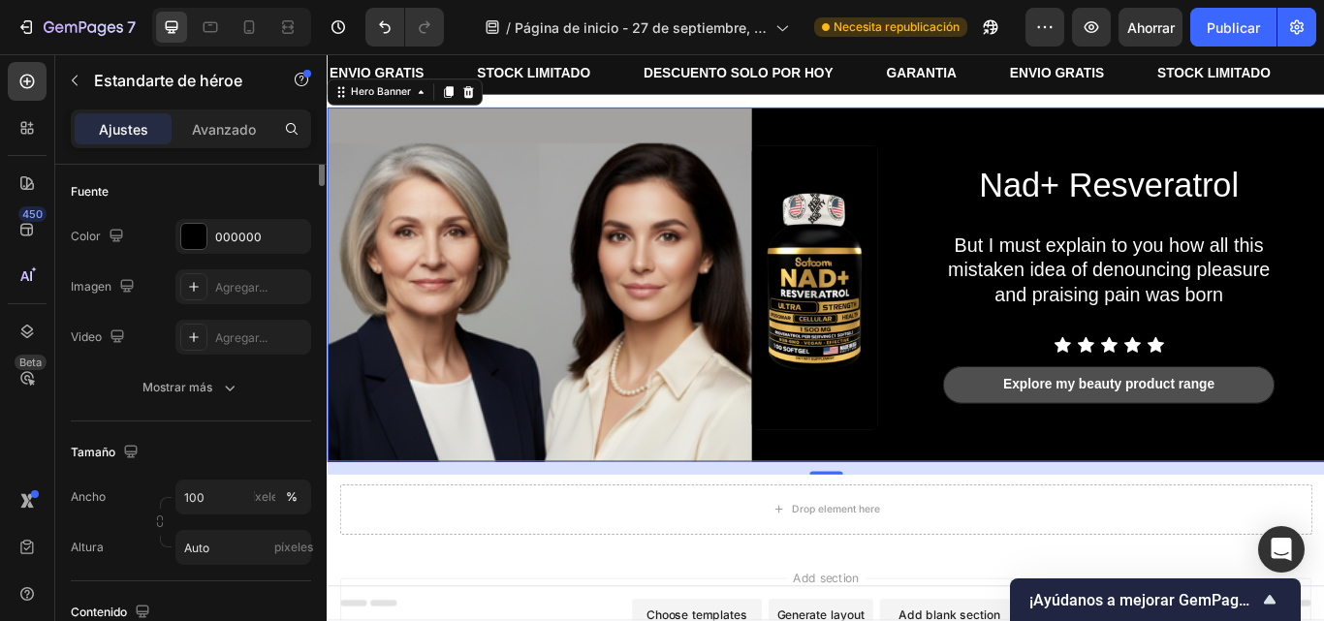
scroll to position [0, 0]
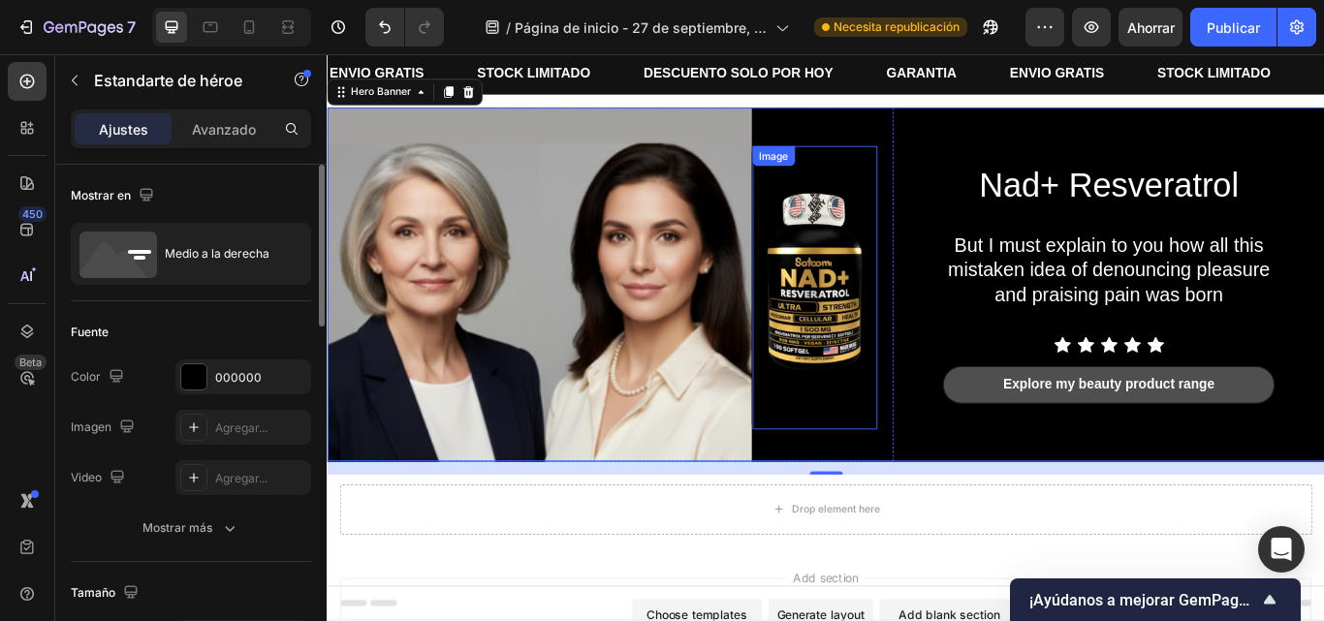
click at [894, 307] on img at bounding box center [895, 327] width 145 height 331
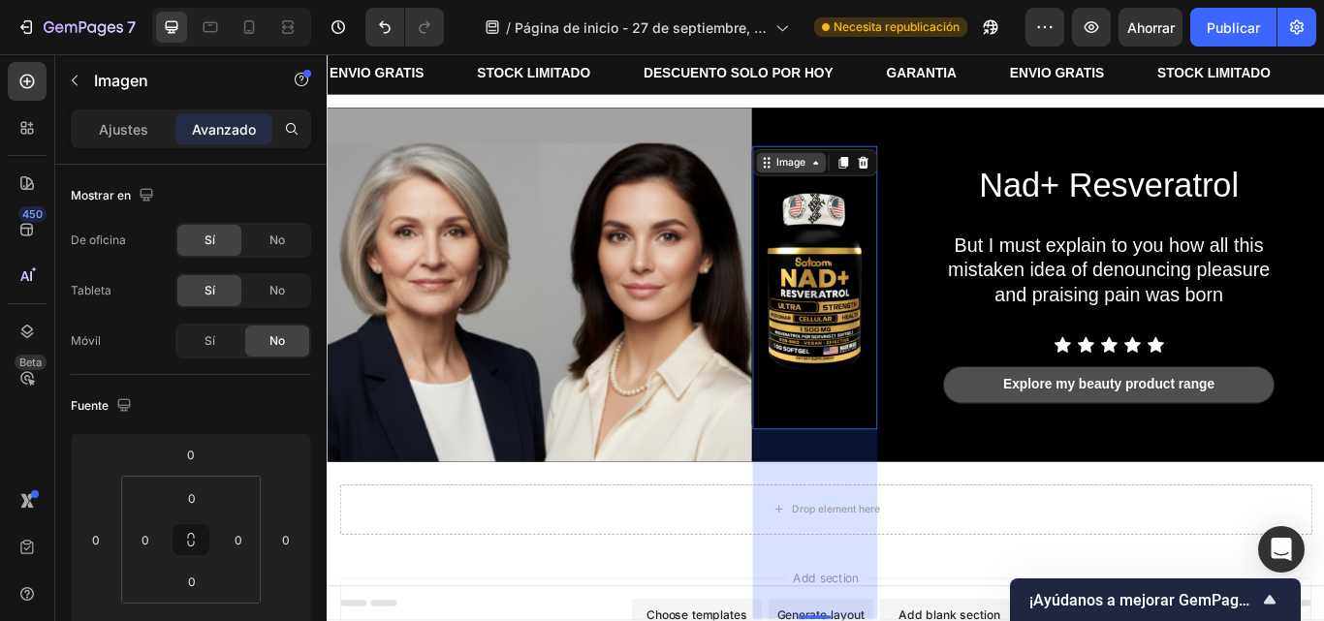
click at [893, 184] on icon at bounding box center [897, 182] width 16 height 16
click at [833, 184] on icon at bounding box center [840, 182] width 16 height 16
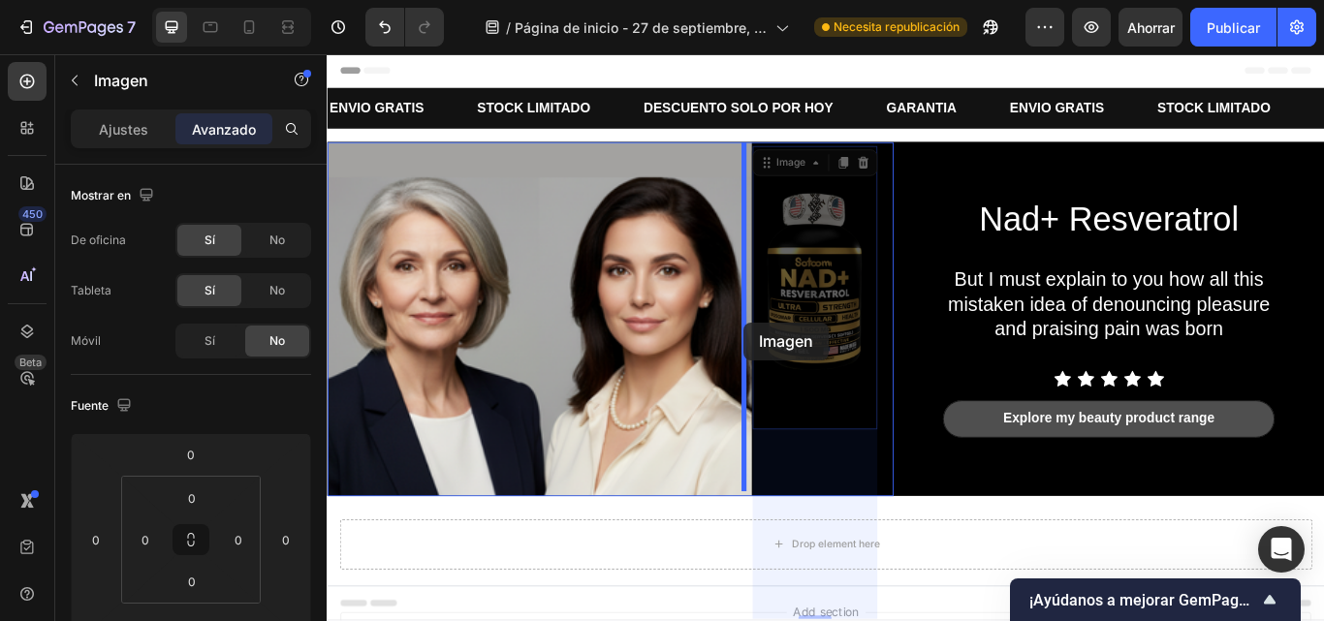
drag, startPoint x: 833, startPoint y: 184, endPoint x: 813, endPoint y: 367, distance: 184.3
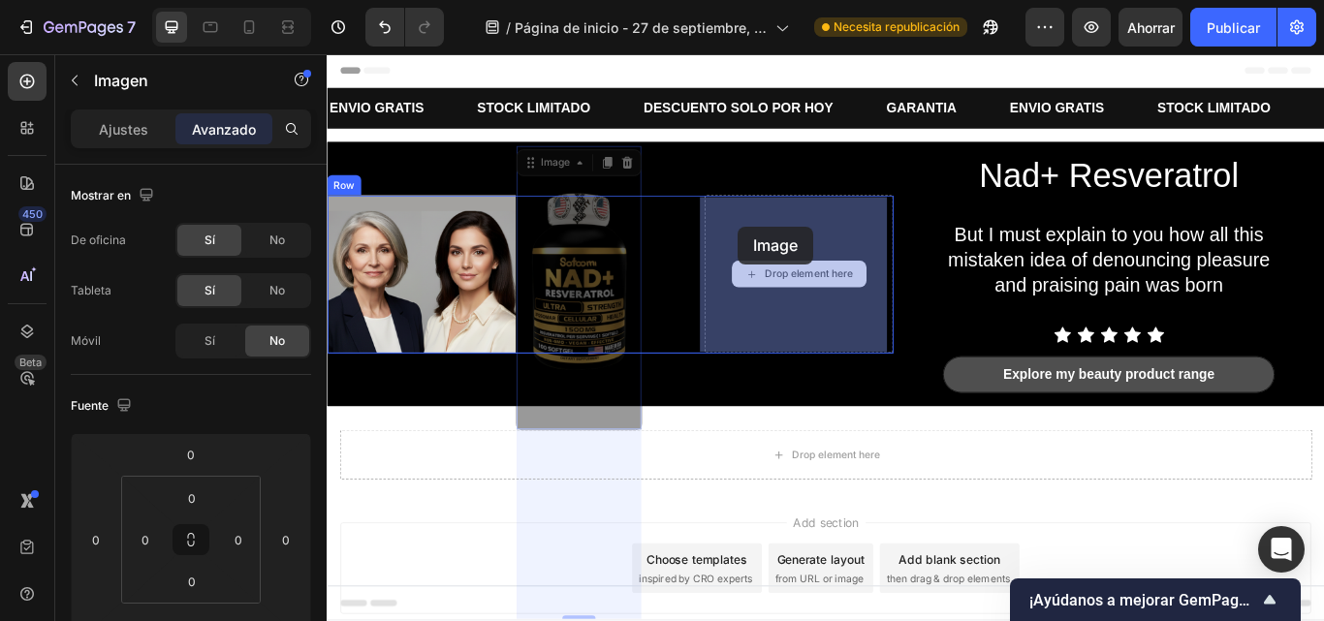
drag, startPoint x: 550, startPoint y: 185, endPoint x: 806, endPoint y: 255, distance: 265.3
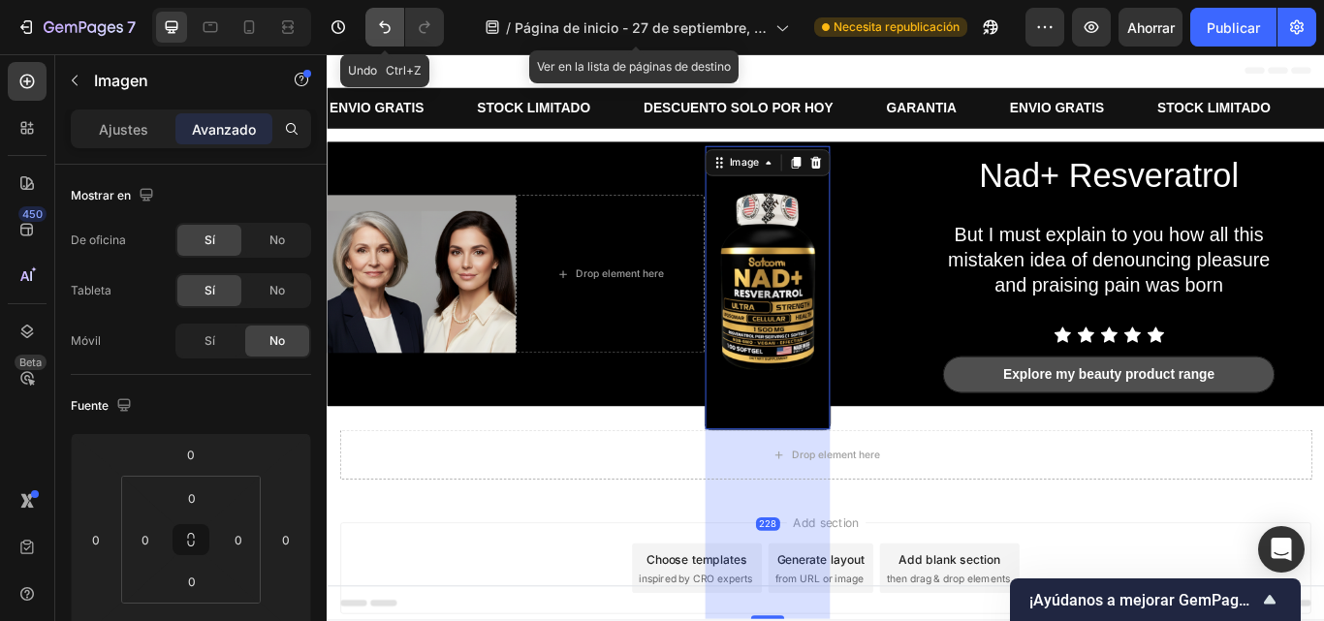
click at [389, 27] on icon "Deshacer/Rehacer" at bounding box center [384, 26] width 19 height 19
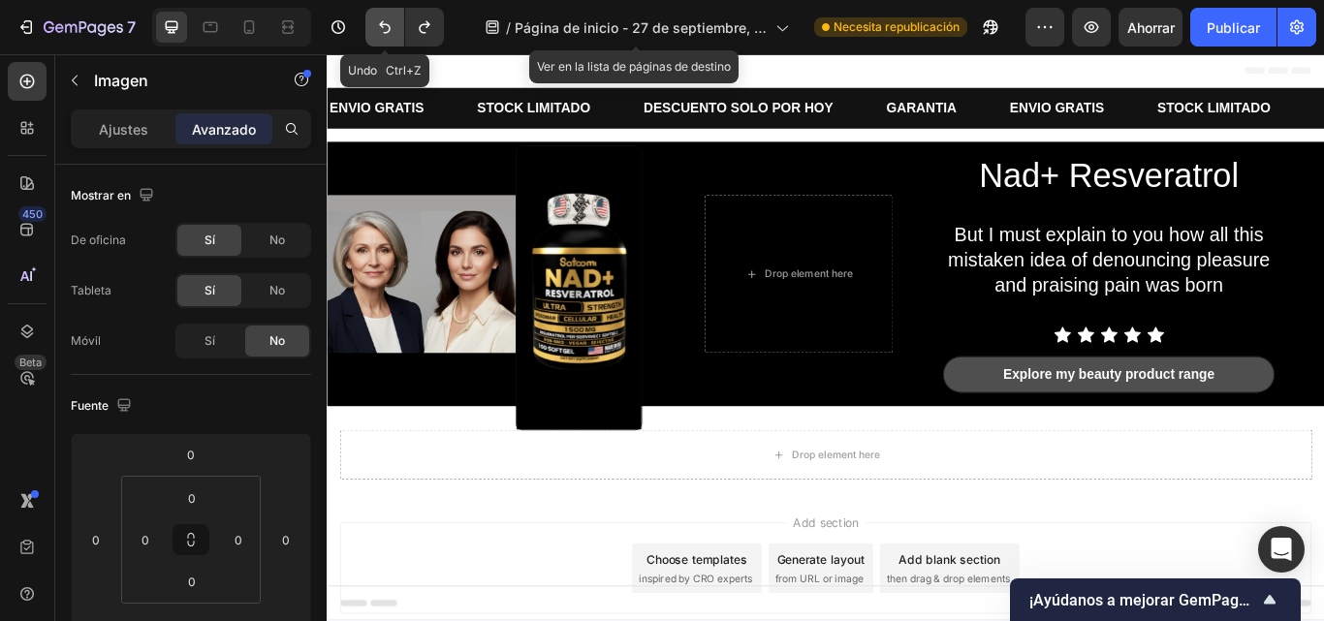
click at [389, 27] on icon "Deshacer/Rehacer" at bounding box center [384, 26] width 19 height 19
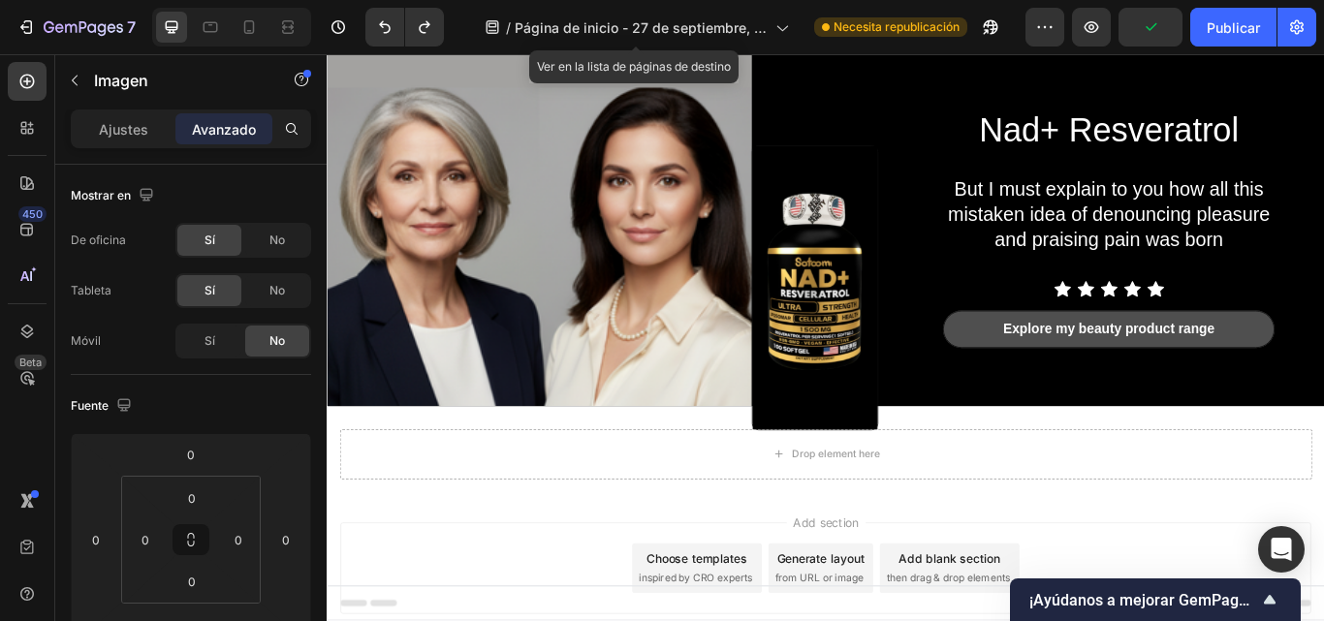
scroll to position [36, 0]
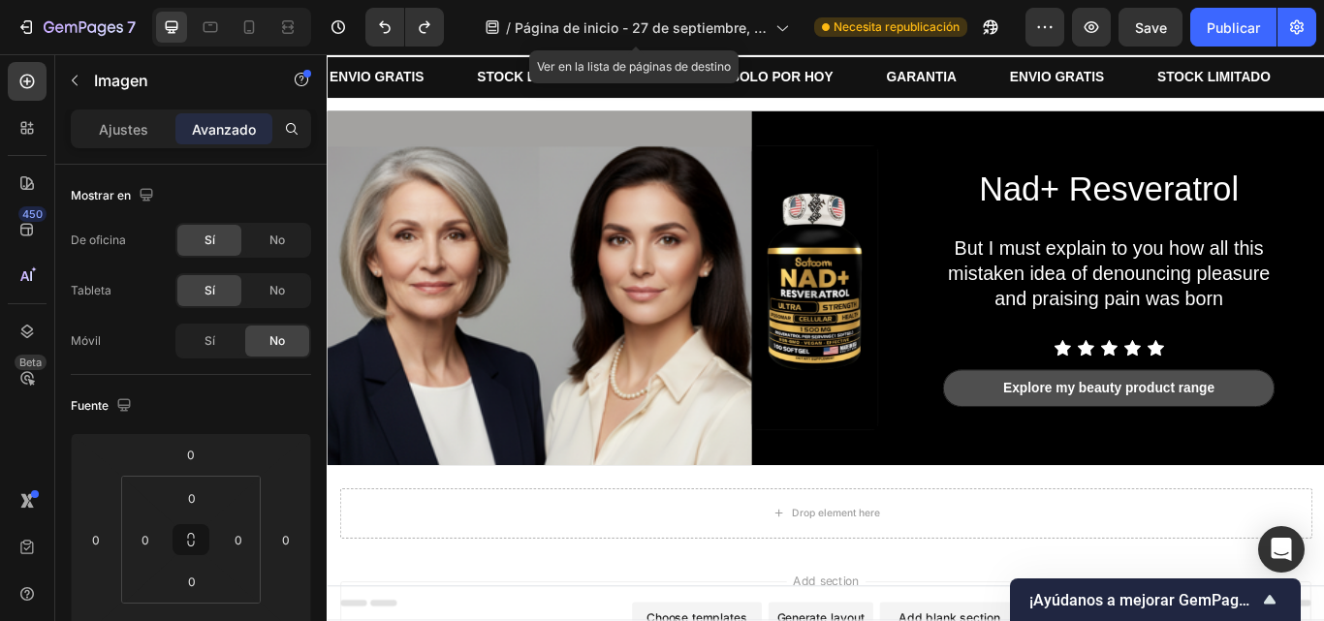
click at [866, 194] on img at bounding box center [895, 327] width 145 height 331
click at [892, 218] on img at bounding box center [895, 327] width 145 height 331
click at [881, 303] on img at bounding box center [895, 327] width 145 height 331
click at [881, 304] on img at bounding box center [895, 327] width 145 height 331
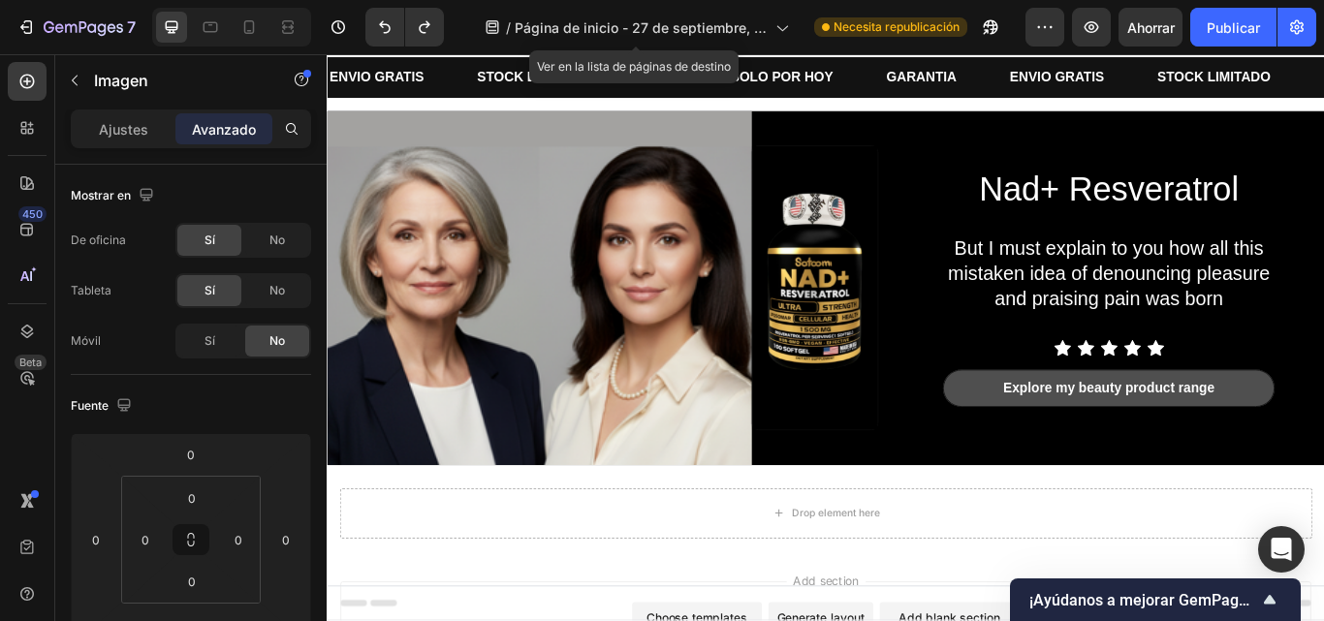
click at [881, 304] on img at bounding box center [895, 327] width 145 height 331
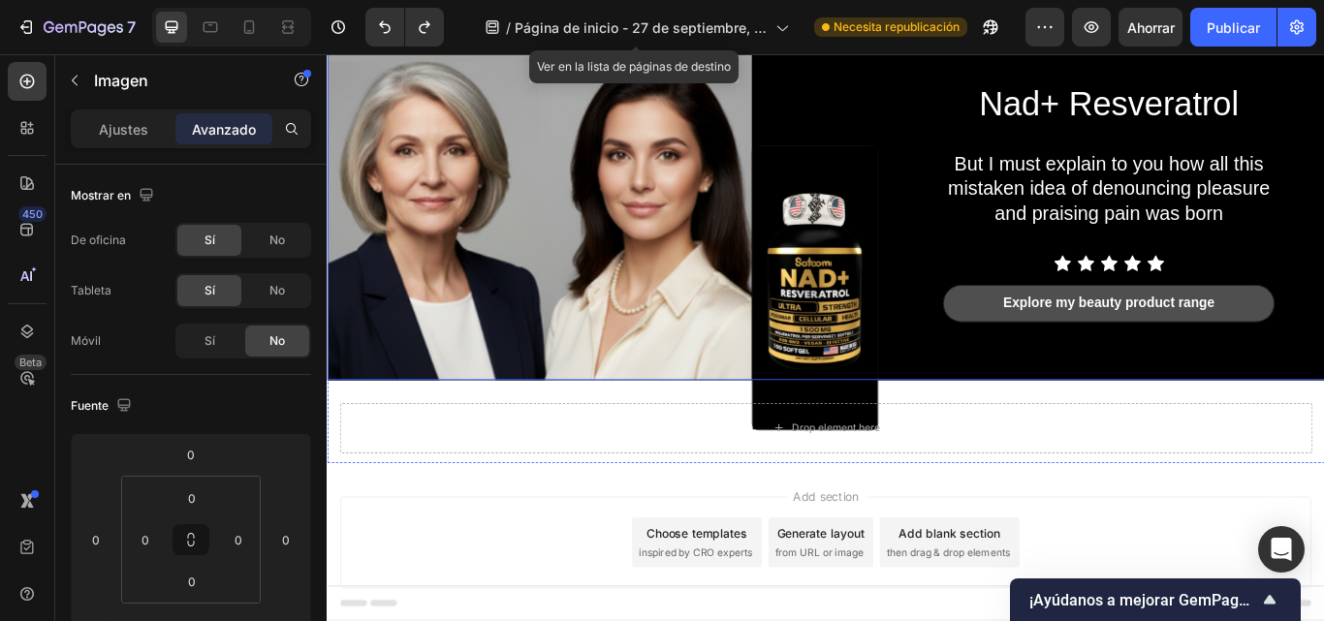
scroll to position [101, 0]
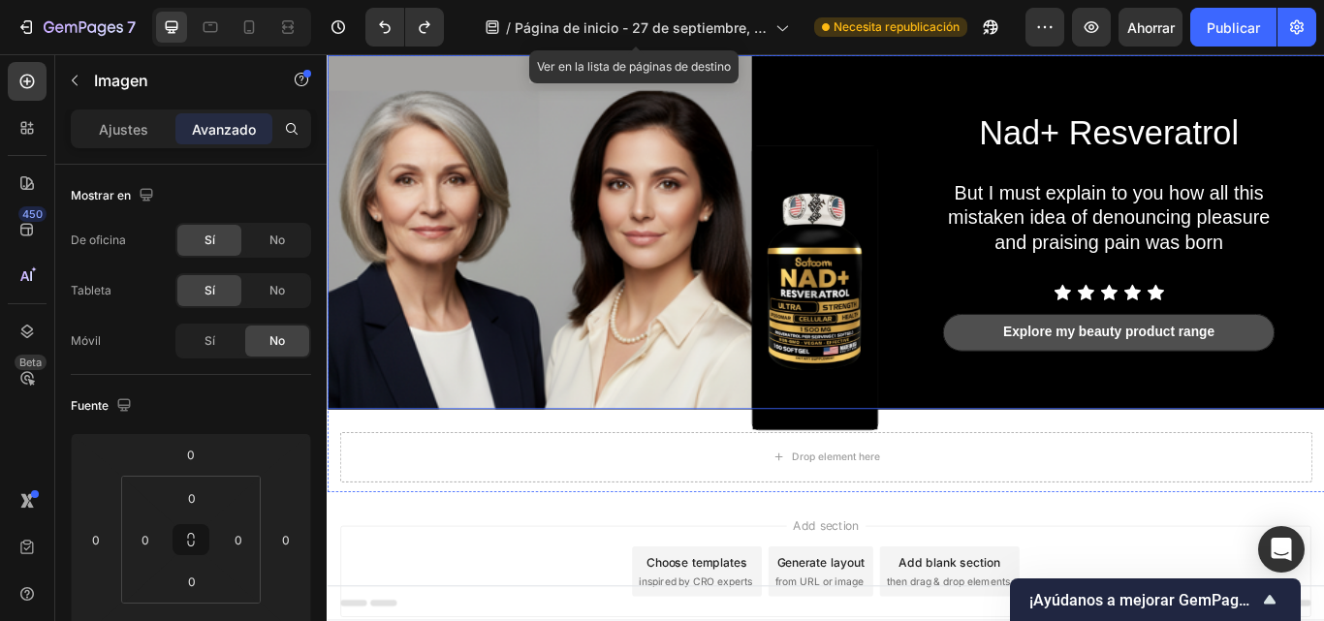
click at [909, 295] on img at bounding box center [895, 327] width 145 height 331
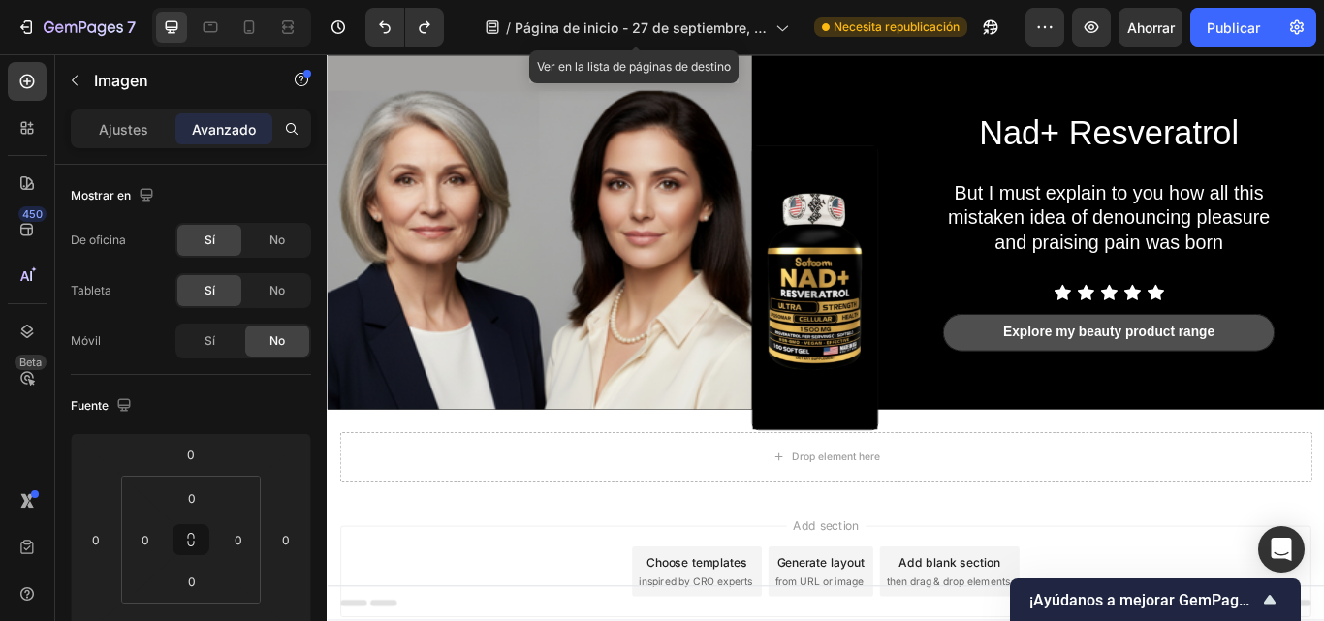
scroll to position [48, 0]
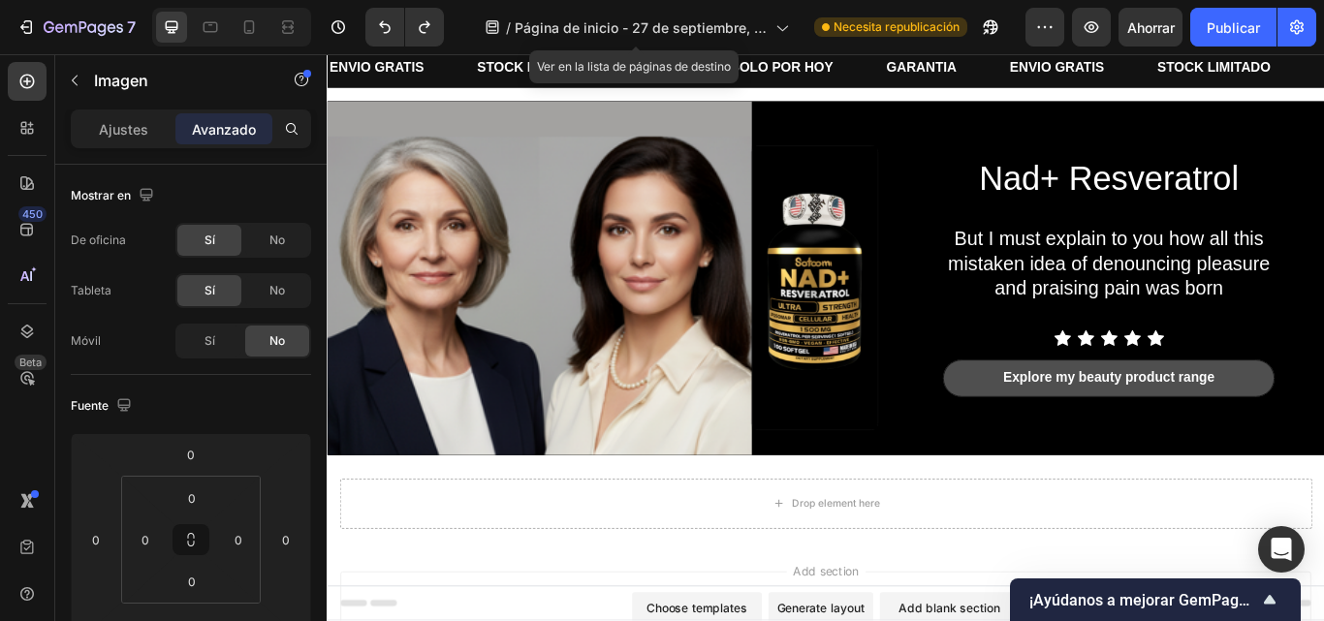
click at [909, 295] on img at bounding box center [895, 327] width 145 height 331
drag, startPoint x: 909, startPoint y: 295, endPoint x: 596, endPoint y: 293, distance: 313.2
click at [909, 295] on img at bounding box center [895, 327] width 145 height 331
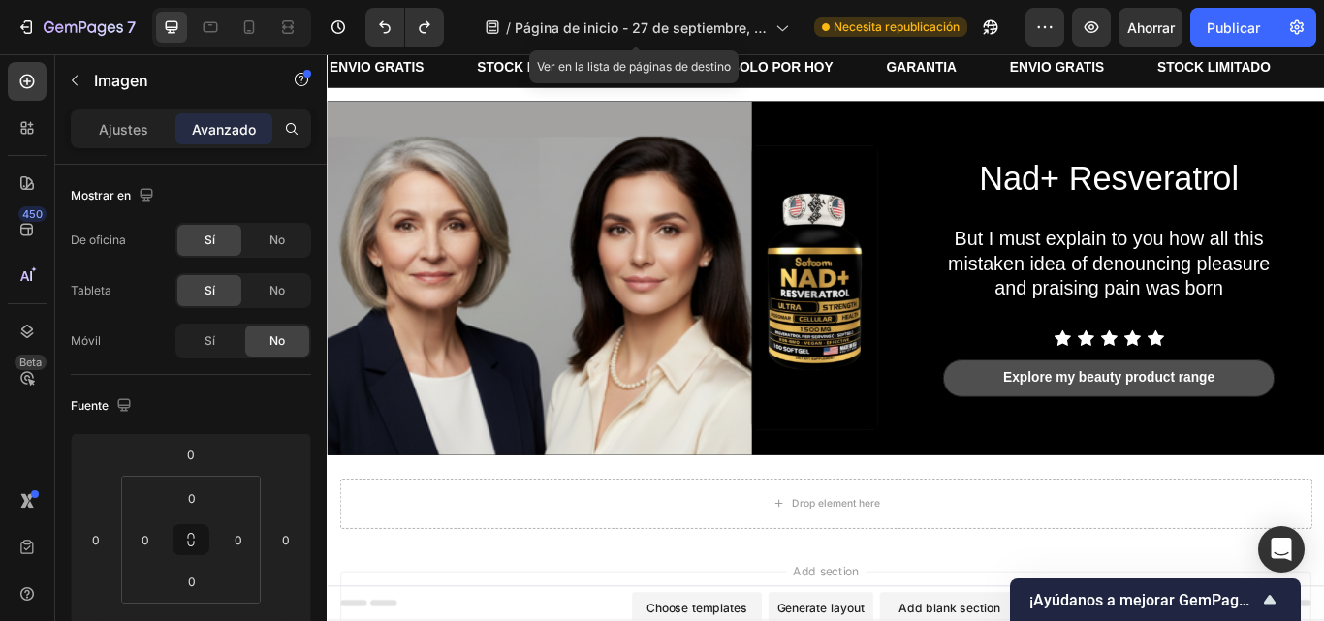
click at [909, 295] on img at bounding box center [895, 327] width 145 height 331
click at [150, 132] on div "Ajustes" at bounding box center [123, 128] width 97 height 31
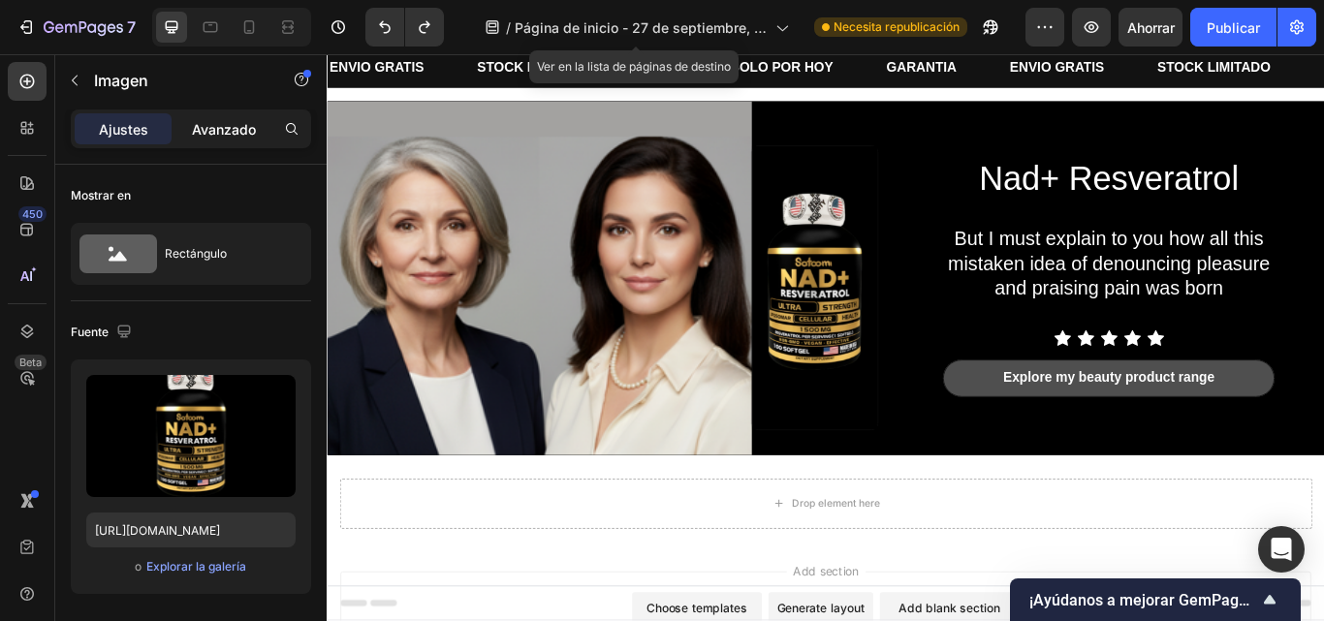
drag, startPoint x: 201, startPoint y: 129, endPoint x: 568, endPoint y: 112, distance: 367.8
click at [201, 129] on font "Avanzado" at bounding box center [224, 129] width 64 height 16
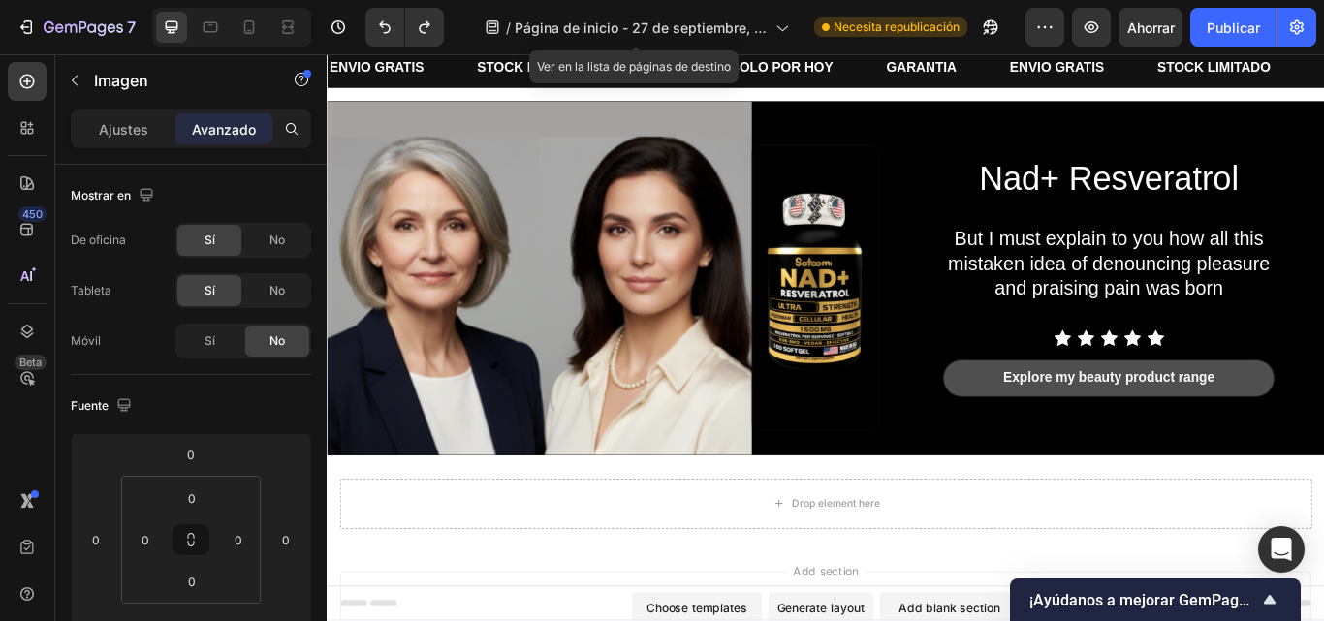
click at [876, 223] on img at bounding box center [895, 327] width 145 height 331
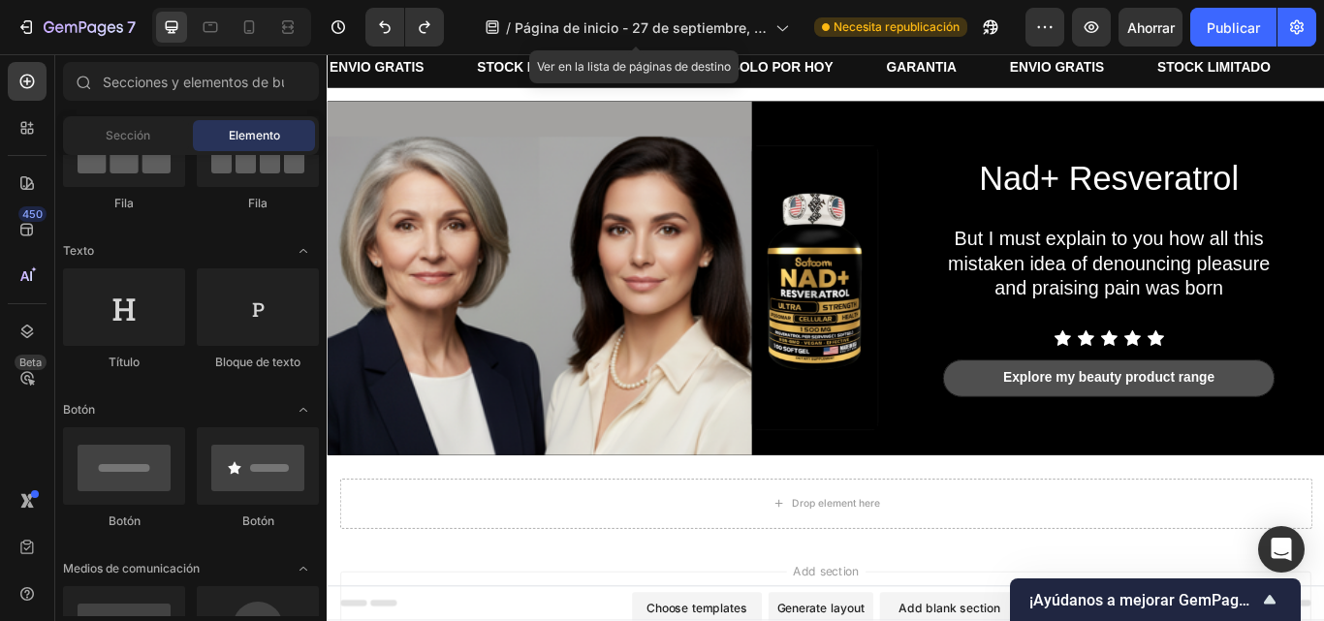
click at [895, 229] on img at bounding box center [895, 327] width 145 height 331
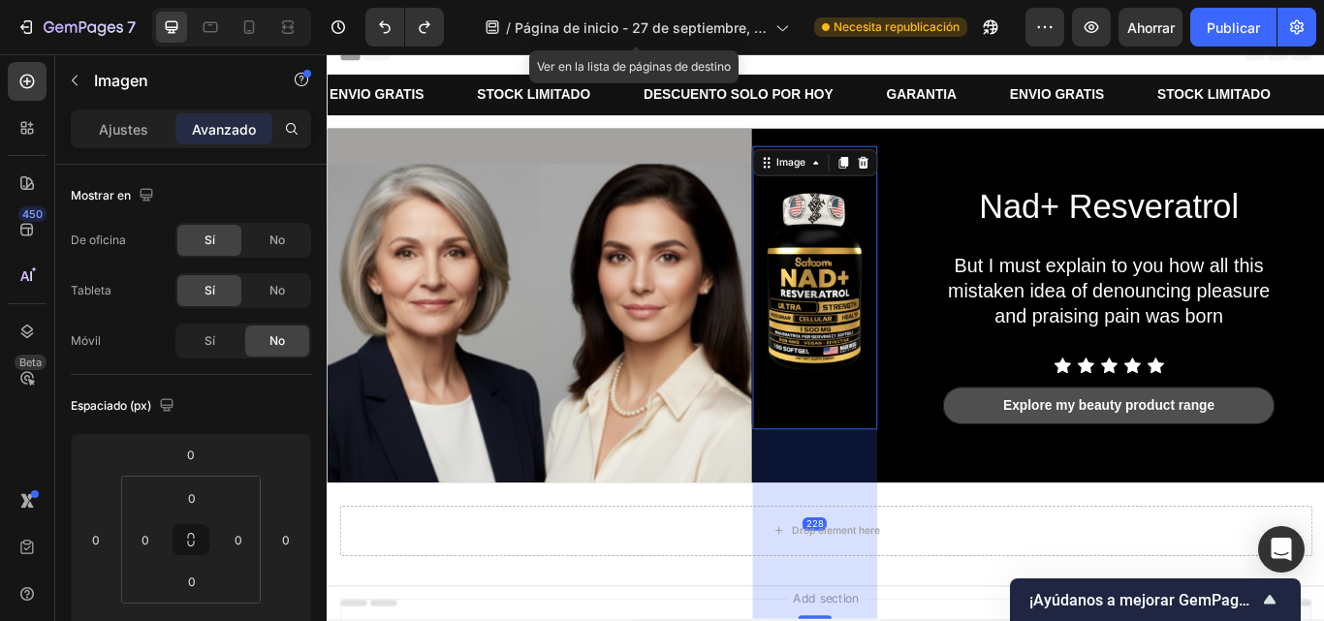
scroll to position [17, 0]
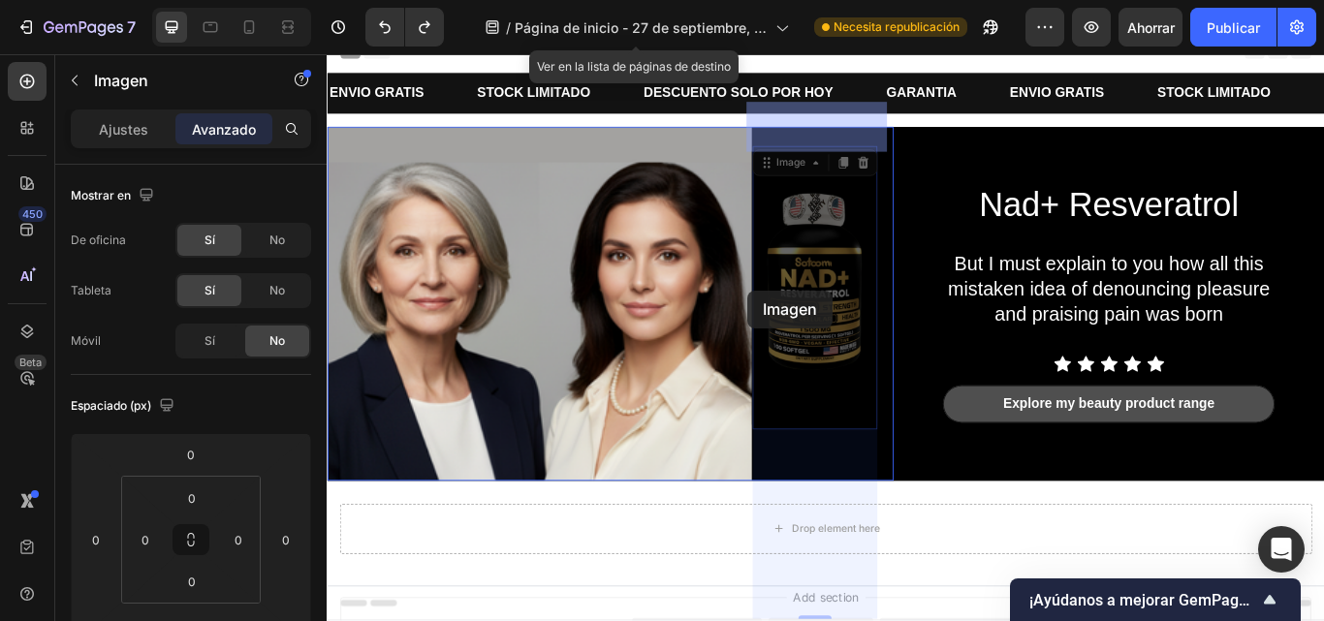
drag, startPoint x: 834, startPoint y: 187, endPoint x: 817, endPoint y: 330, distance: 143.5
click at [817, 330] on div "Header ENVIO GRATIS Text Block STOCK LIMITADO Text Block DESCUENTO SOLO POR HOY…" at bounding box center [908, 462] width 1163 height 851
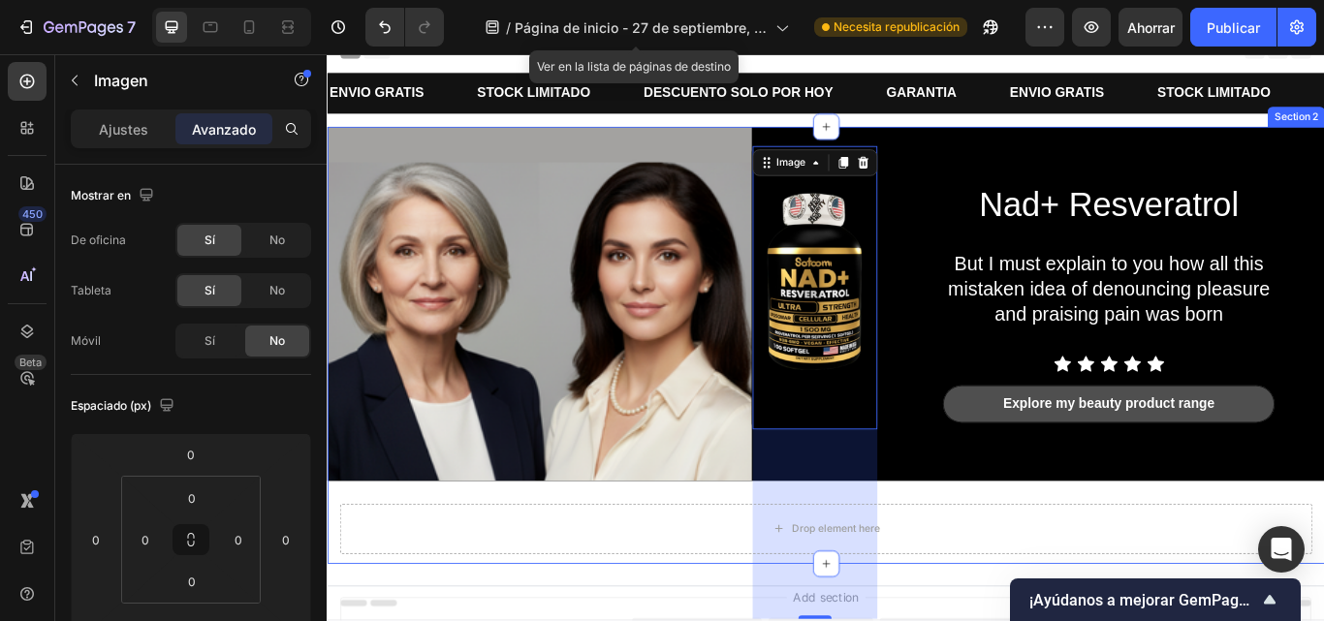
click at [1073, 556] on div "Nad+ Resveratrol Heading But I must explain to you how all this mistaken idea o…" at bounding box center [908, 395] width 1163 height 510
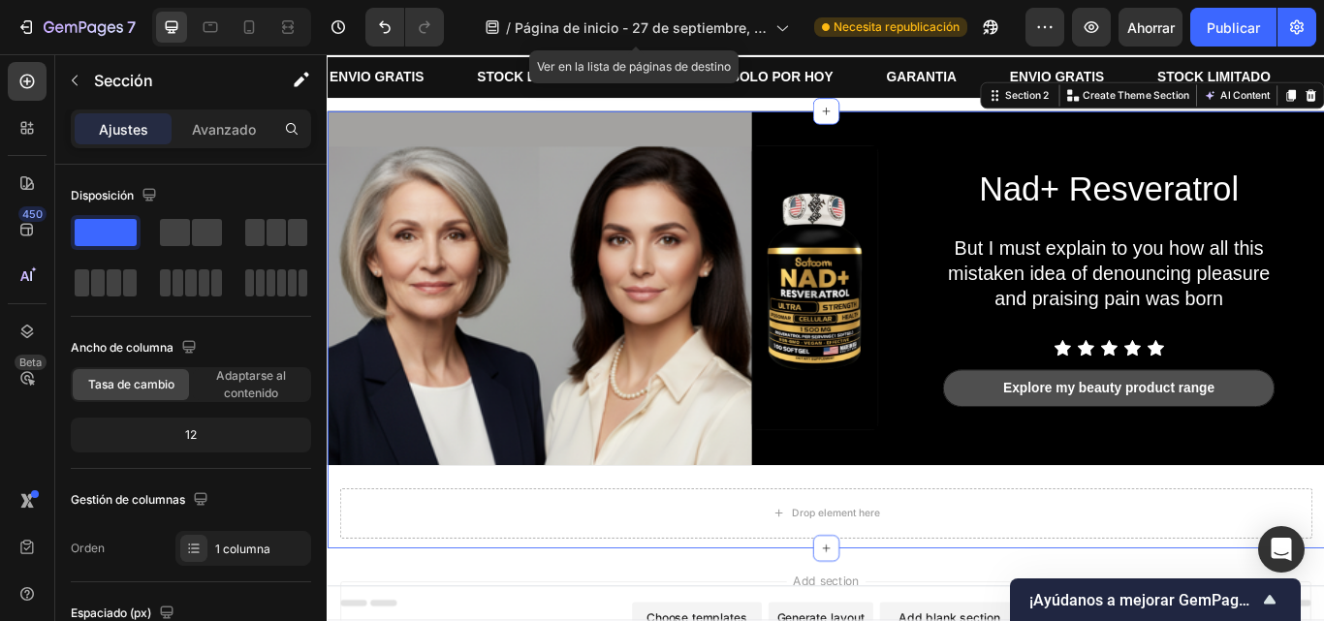
scroll to position [35, 0]
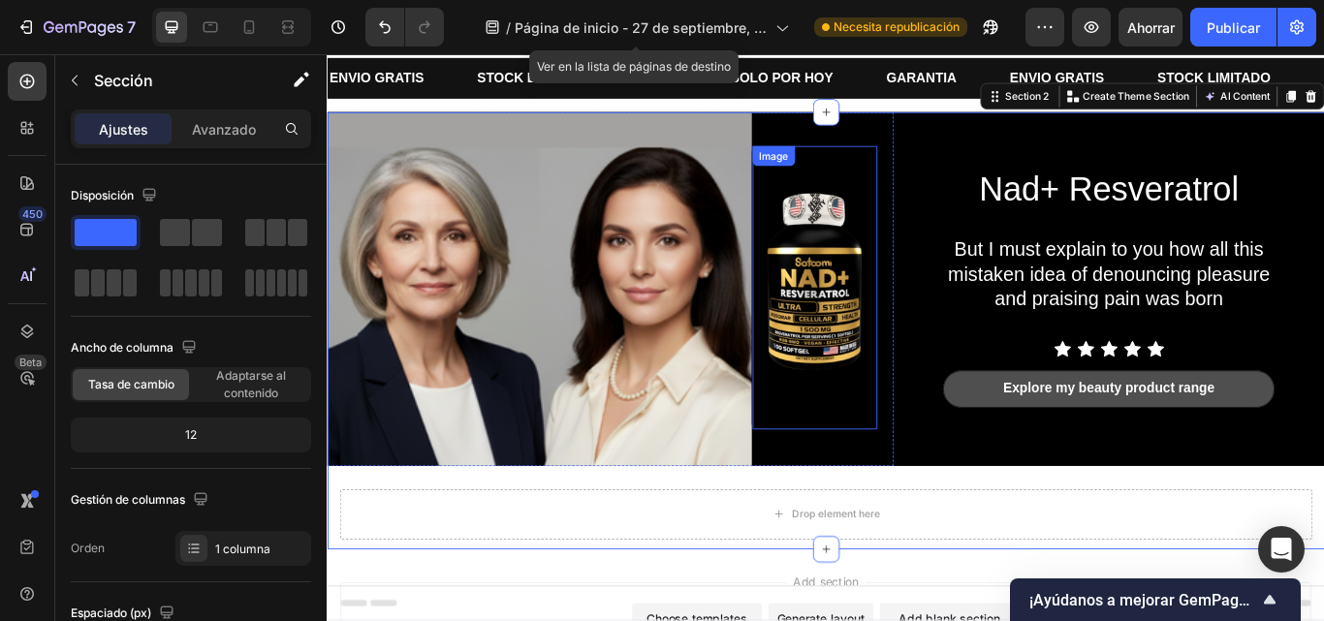
click at [867, 304] on img at bounding box center [895, 327] width 145 height 331
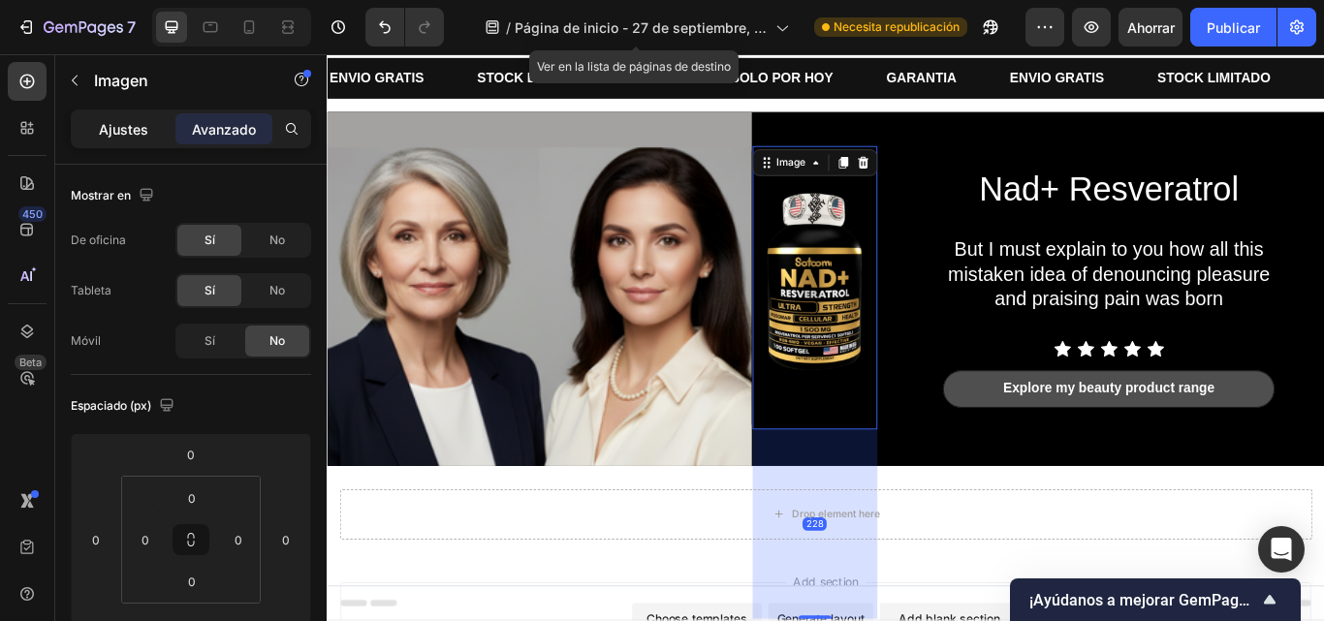
click at [126, 123] on font "Ajustes" at bounding box center [123, 129] width 49 height 16
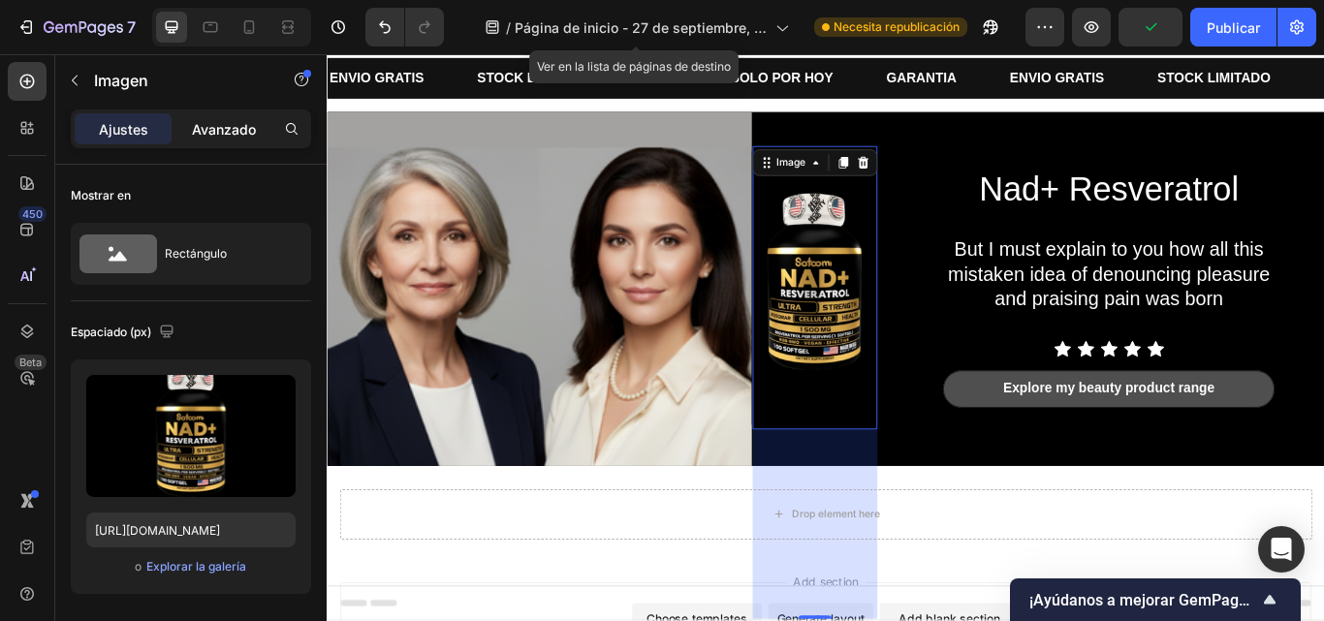
click at [192, 132] on font "Avanzado" at bounding box center [224, 129] width 64 height 16
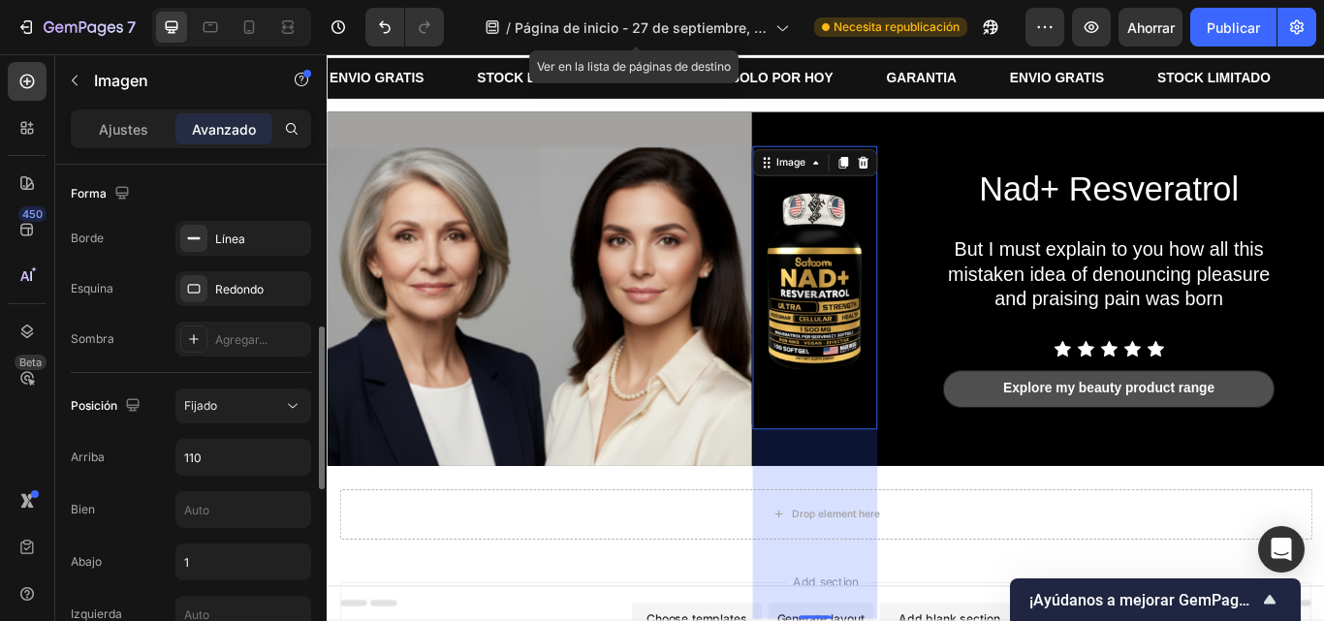
scroll to position [502, 0]
click at [207, 406] on font "Fijado" at bounding box center [200, 404] width 33 height 15
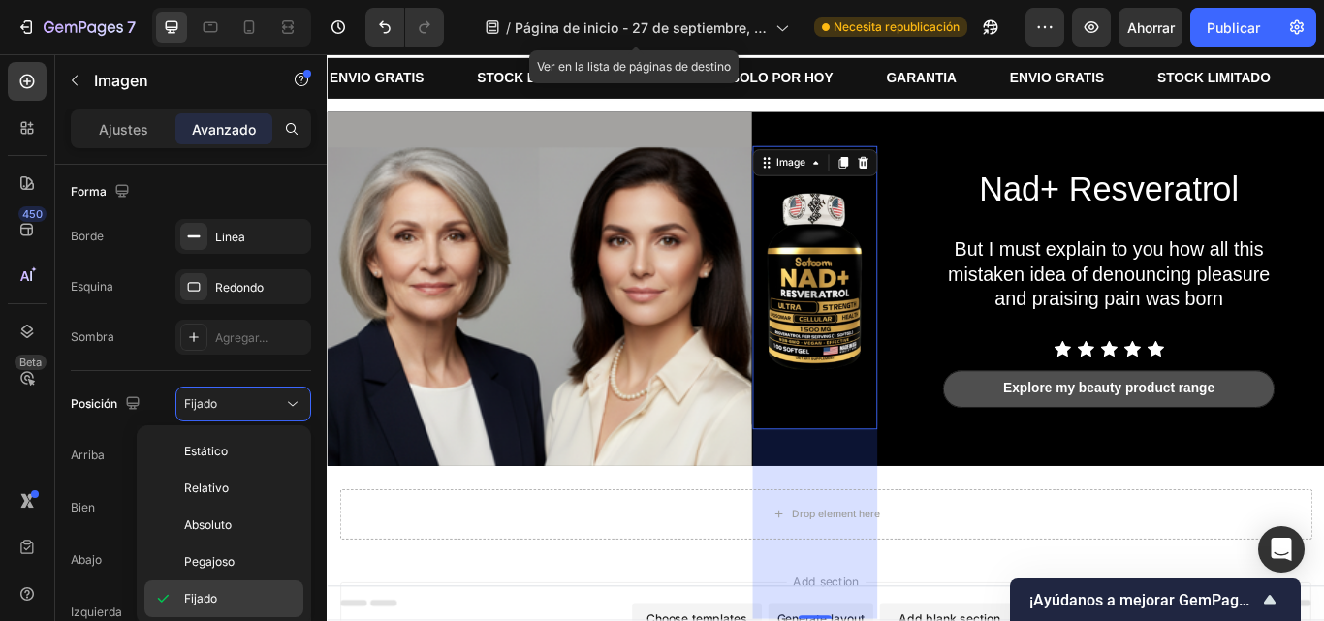
click at [236, 587] on div "Fijado" at bounding box center [223, 599] width 159 height 37
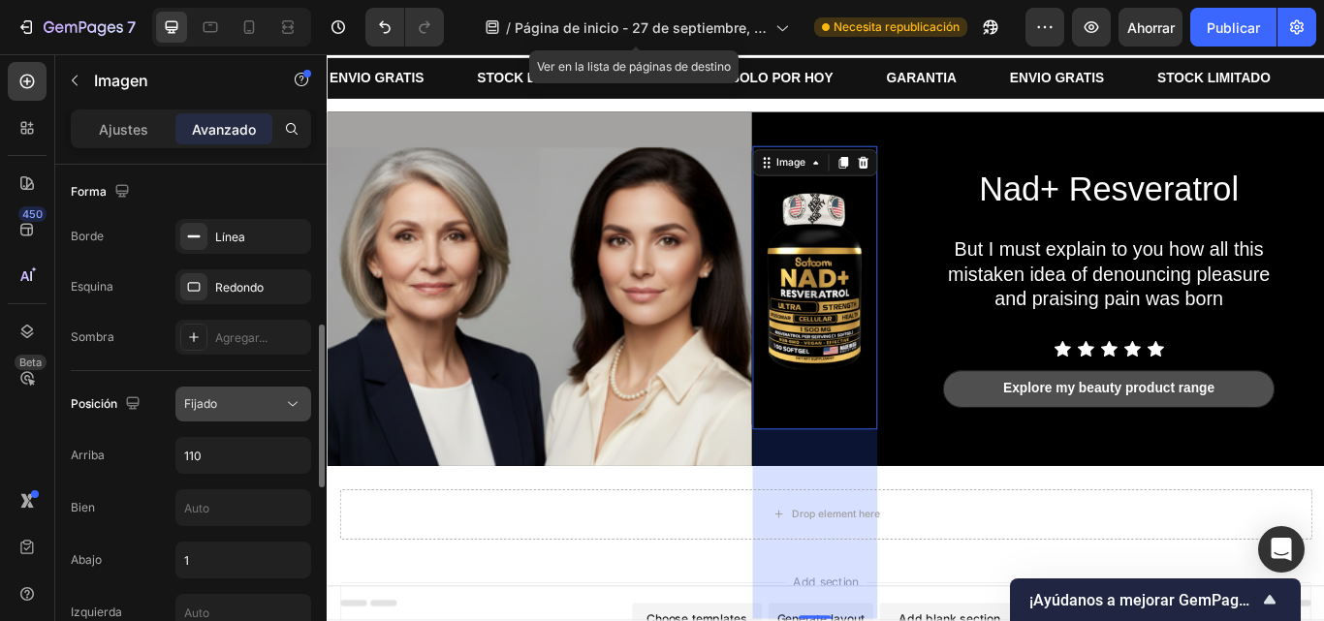
click at [264, 402] on div "Fijado" at bounding box center [233, 404] width 99 height 17
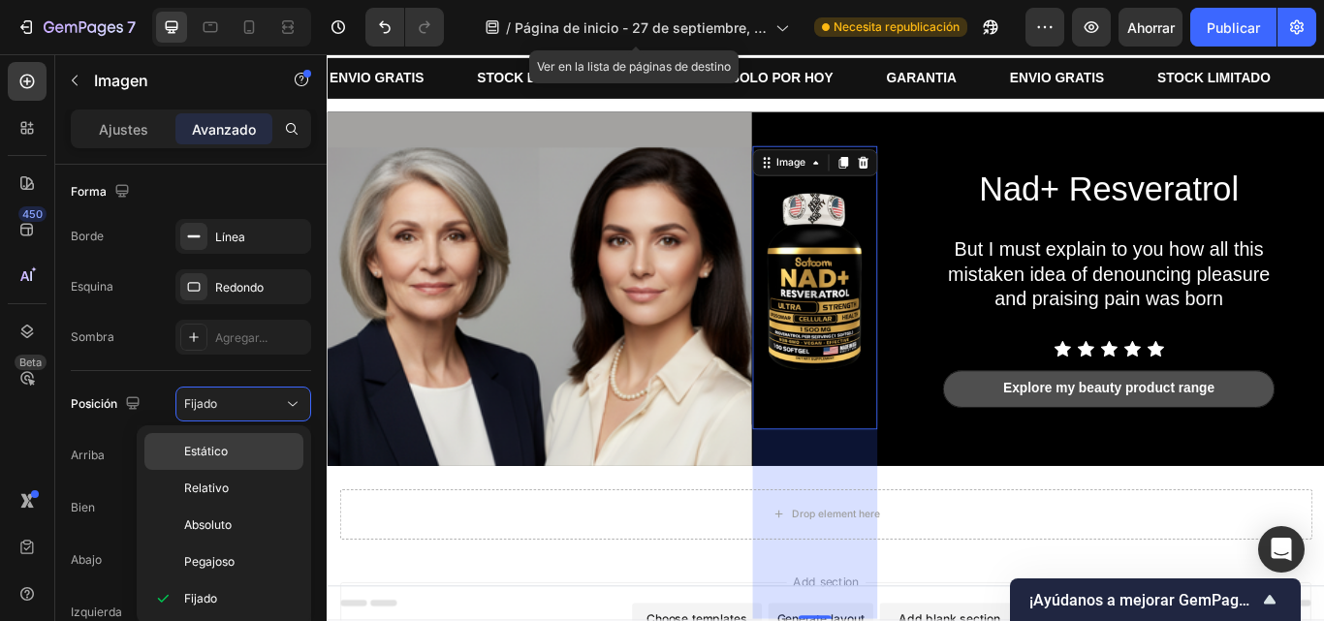
click at [268, 441] on div "Estático" at bounding box center [223, 451] width 159 height 37
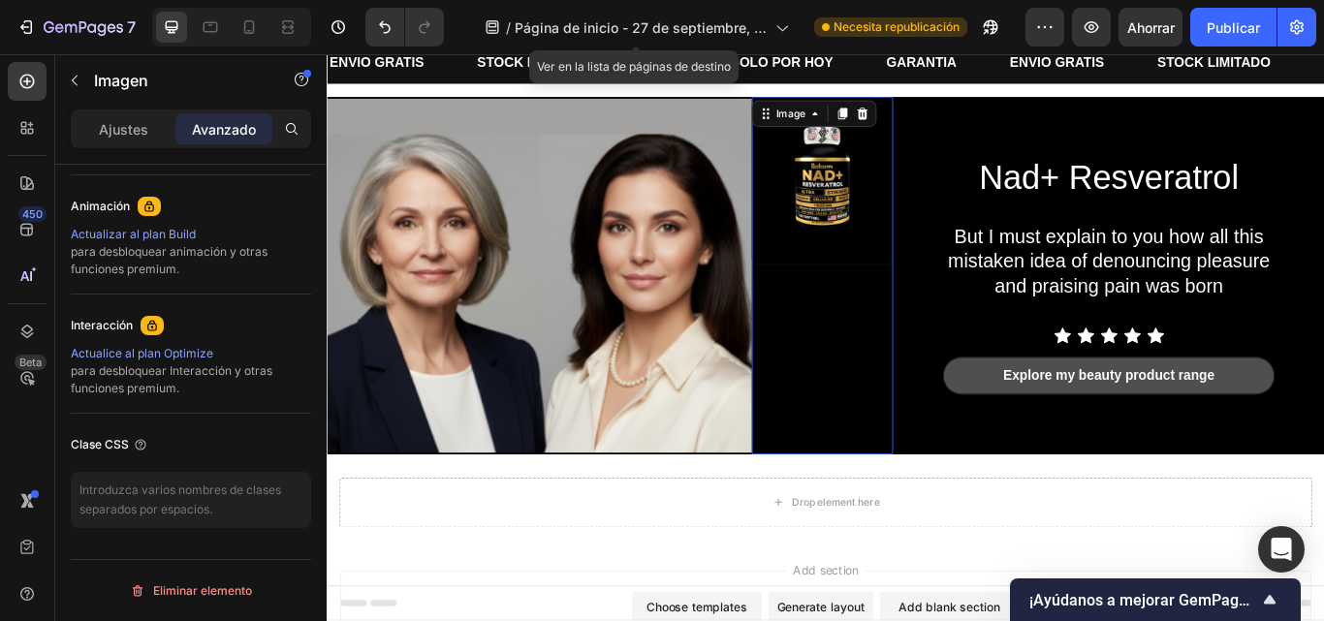
scroll to position [328, 0]
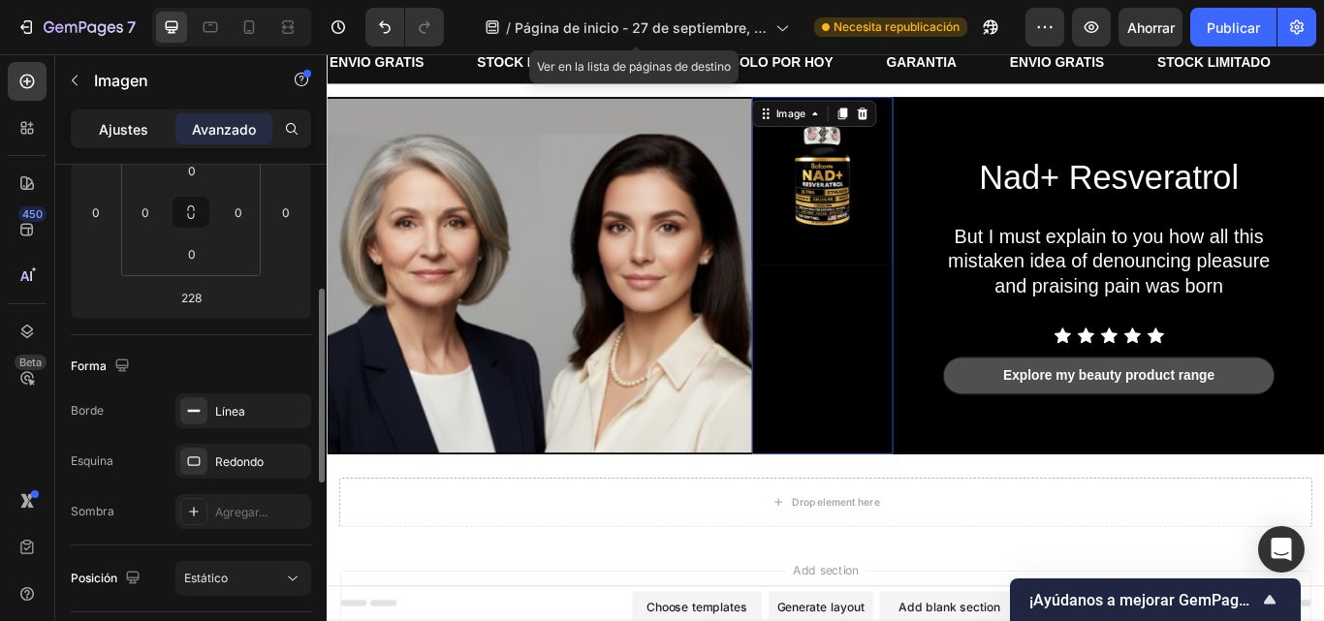
click at [126, 143] on div "Ajustes" at bounding box center [123, 128] width 97 height 31
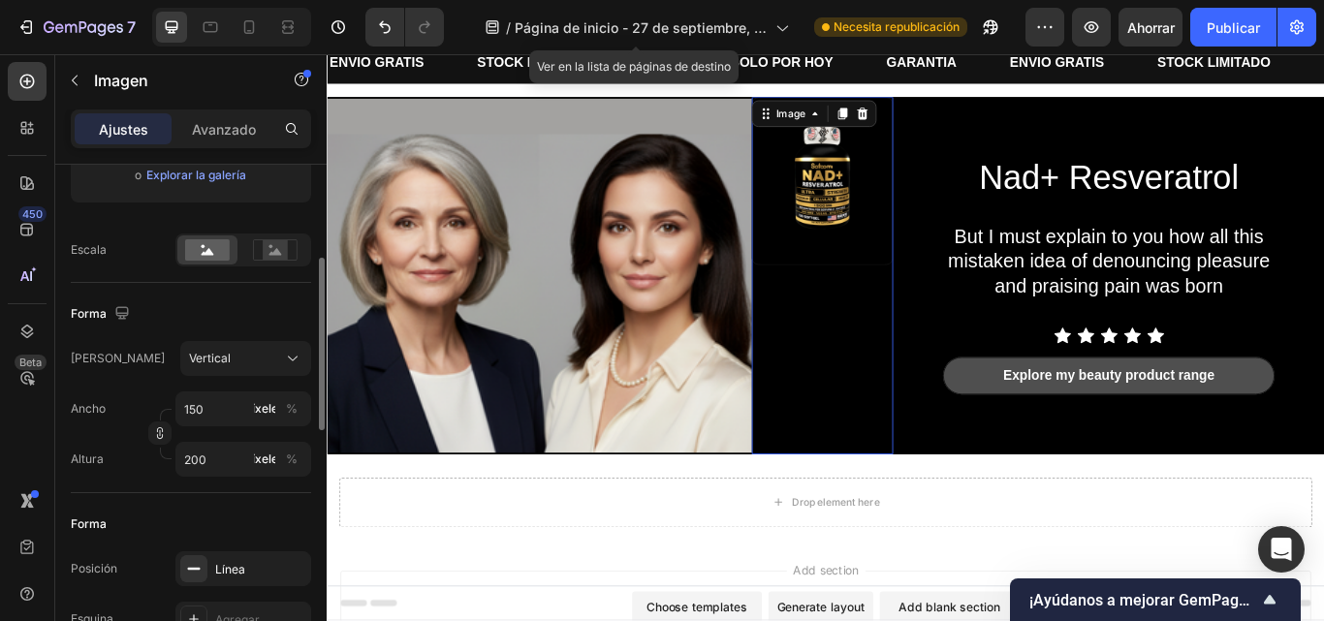
scroll to position [361, 0]
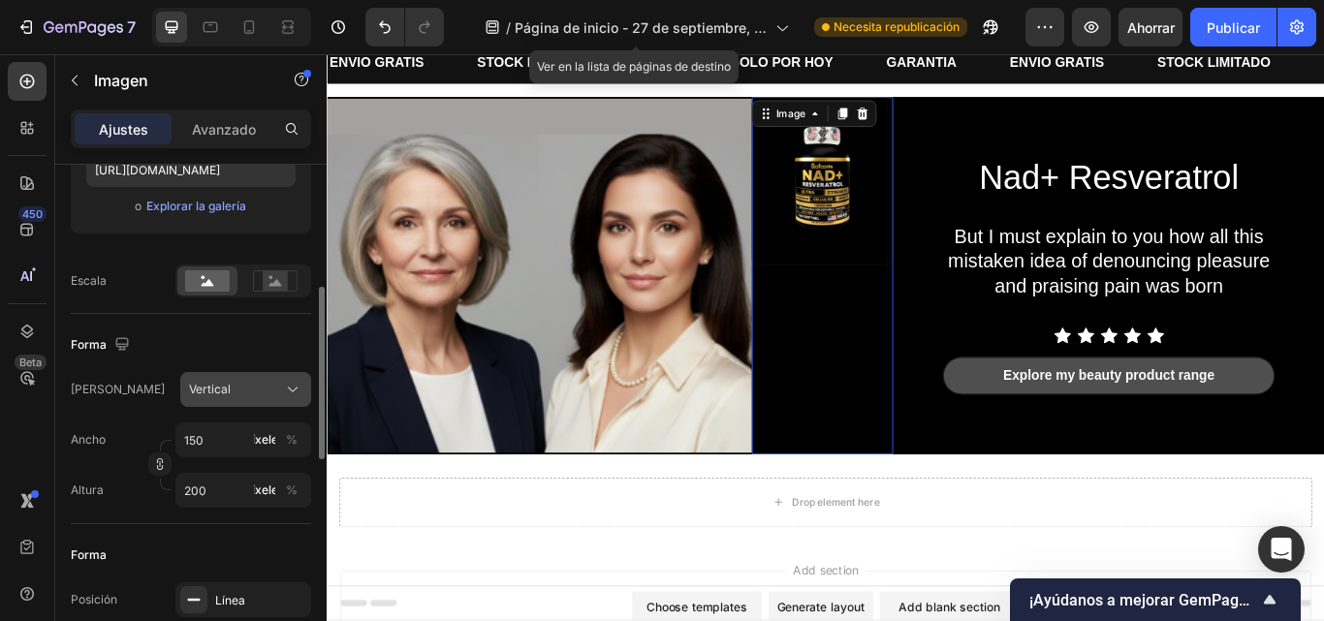
click at [255, 384] on div "Vertical" at bounding box center [234, 389] width 90 height 17
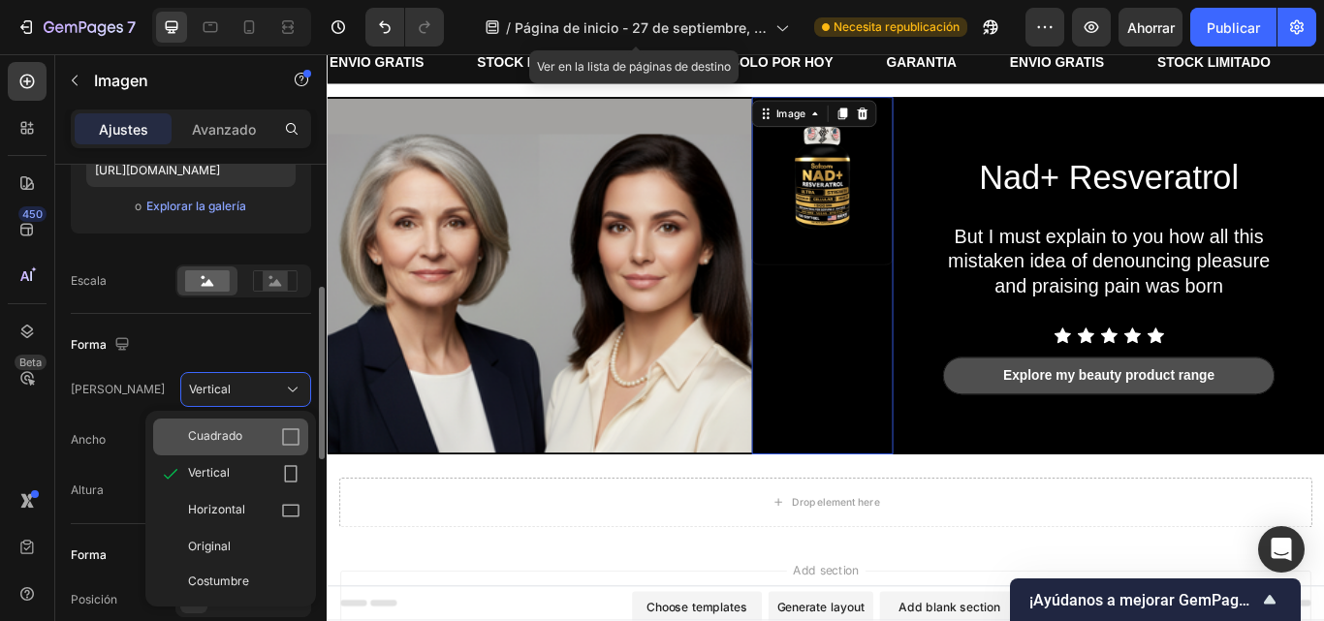
click at [281, 446] on icon at bounding box center [290, 437] width 19 height 19
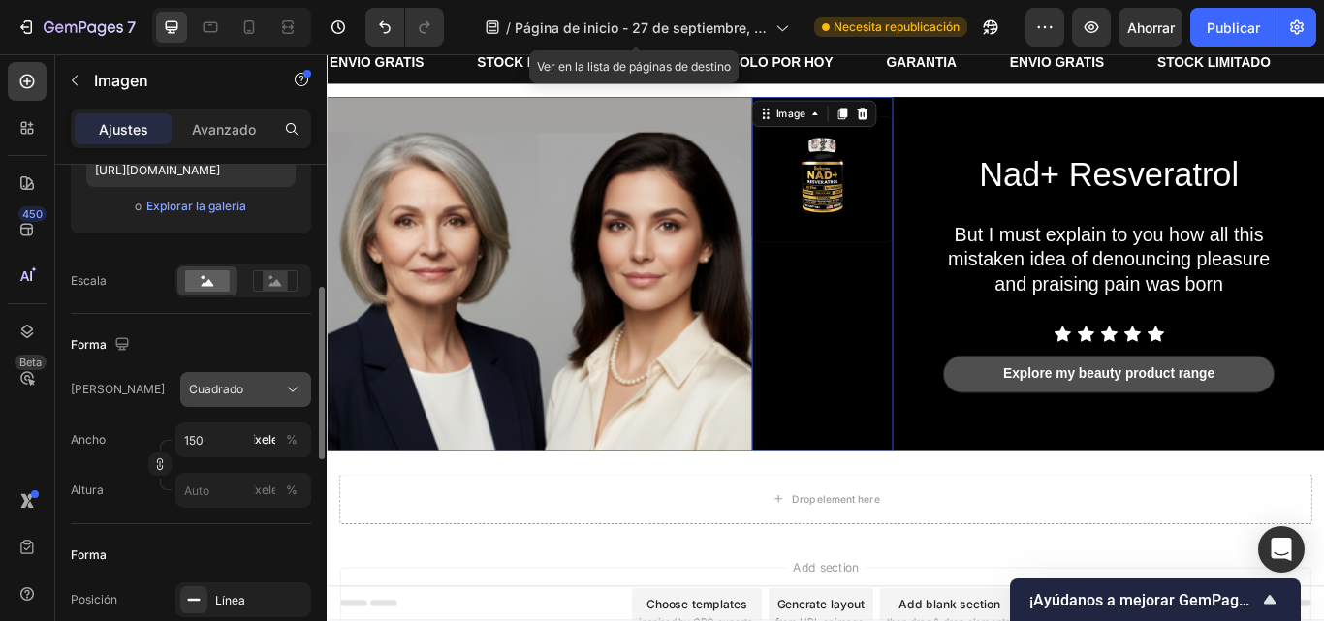
click at [269, 400] on button "Cuadrado" at bounding box center [245, 389] width 131 height 35
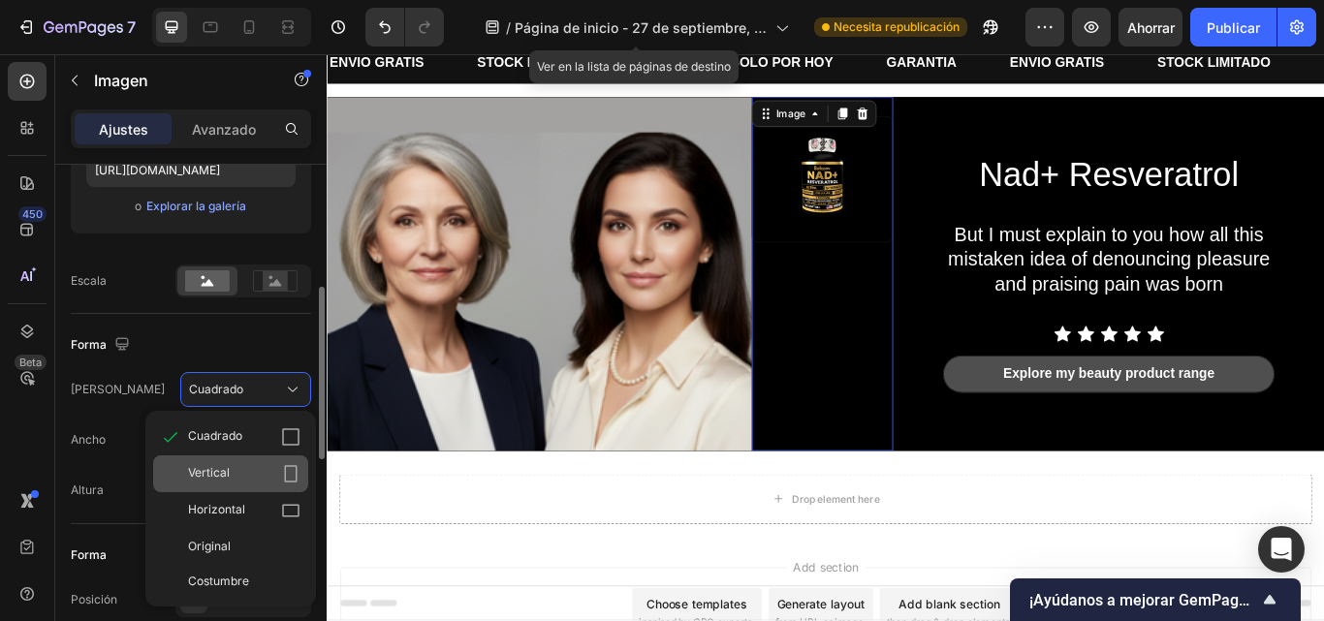
click at [273, 466] on div "Vertical" at bounding box center [244, 473] width 112 height 19
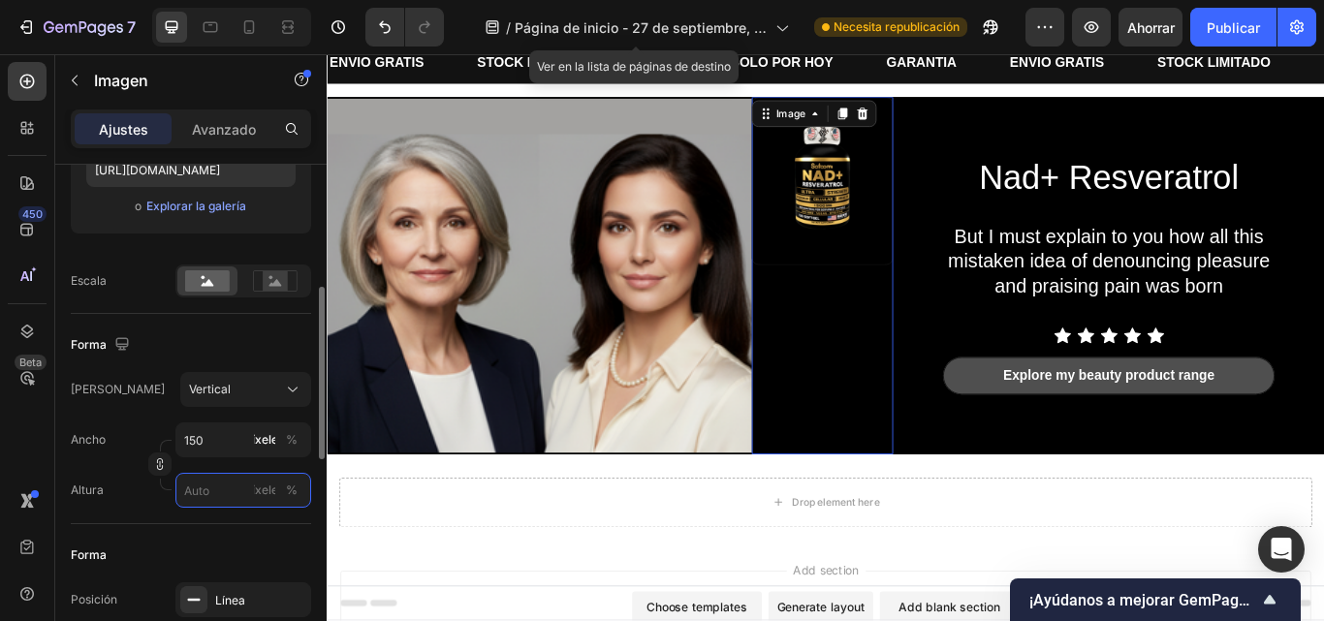
click at [237, 491] on input "píxeles %" at bounding box center [243, 490] width 136 height 35
type input "2"
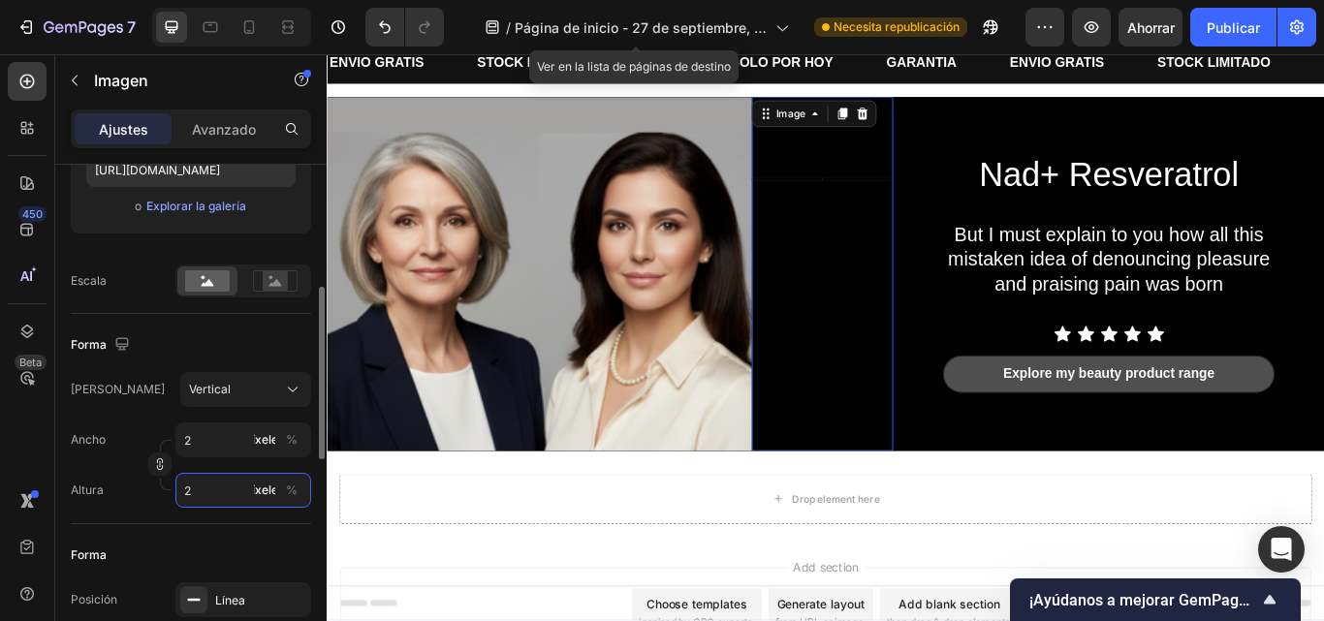
type input "15"
type input "20"
type input "2"
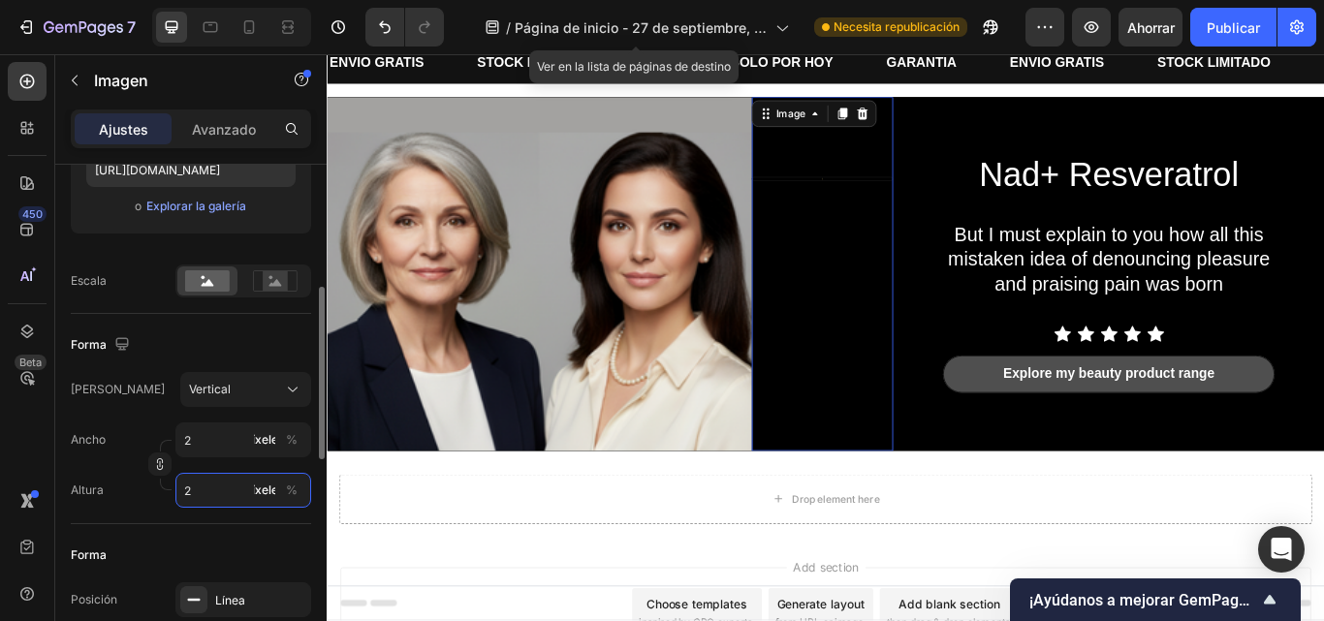
type input "15"
type input "200"
type input "1500"
type input "2000"
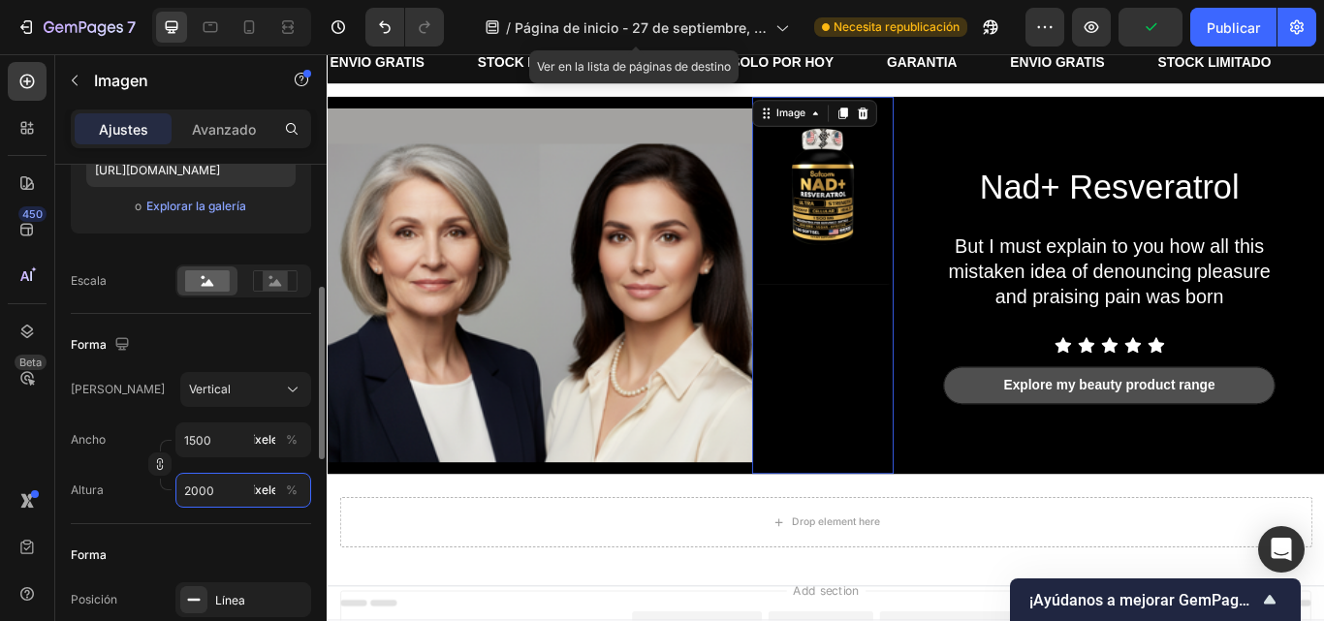
type input "15000"
type input "200000"
type input "15000"
type input "20000"
type input "1500"
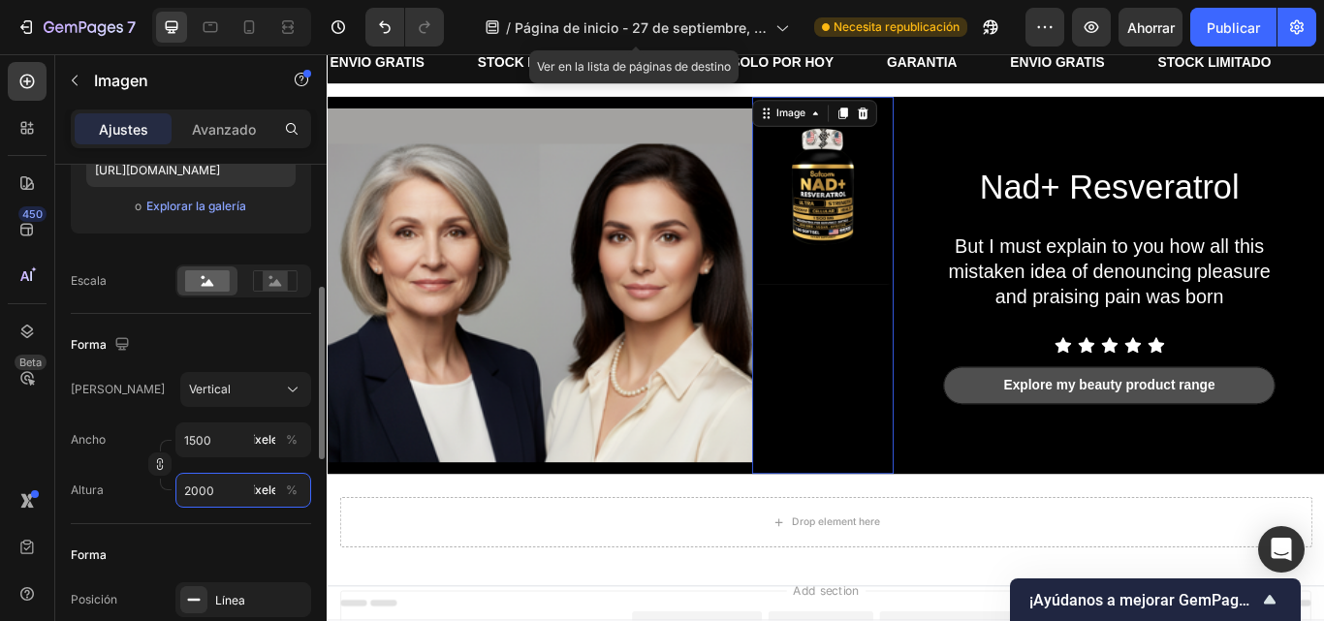
type input "200"
type input "15"
type input "20"
type input "2"
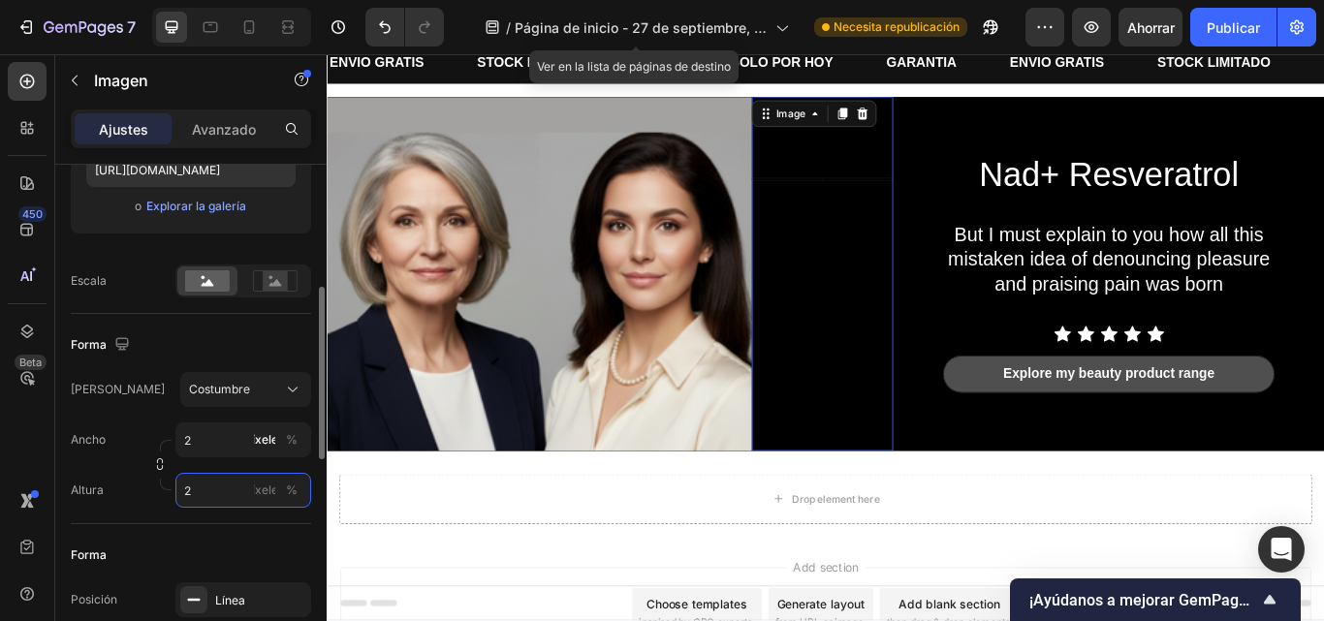
type input "20"
type input "15"
type input "200"
type input "1500"
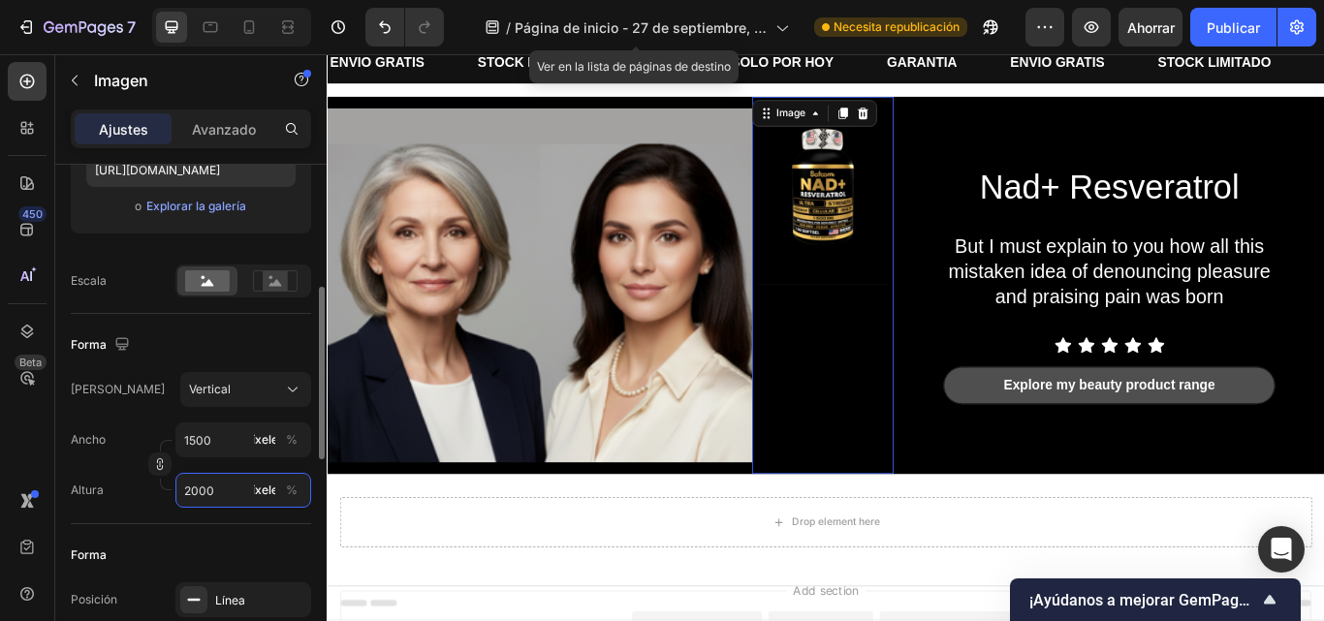
type input "200"
type input "15"
type input "20"
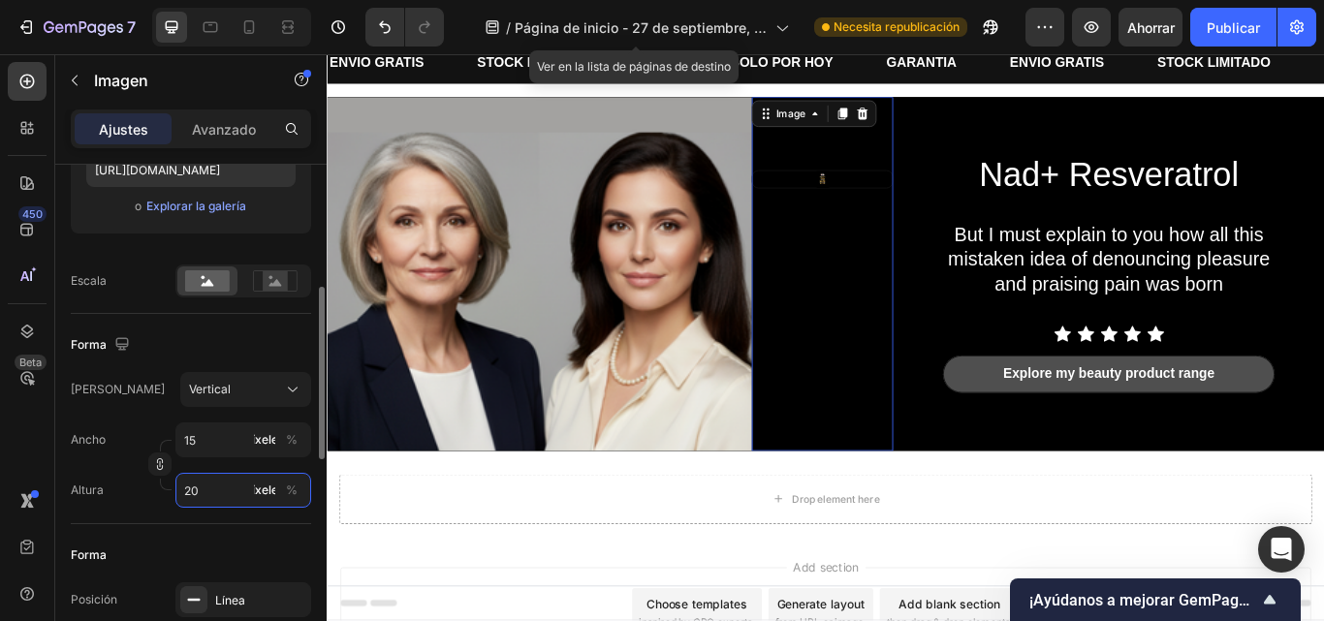
type input "2"
type input "20"
type input "15"
type input "20"
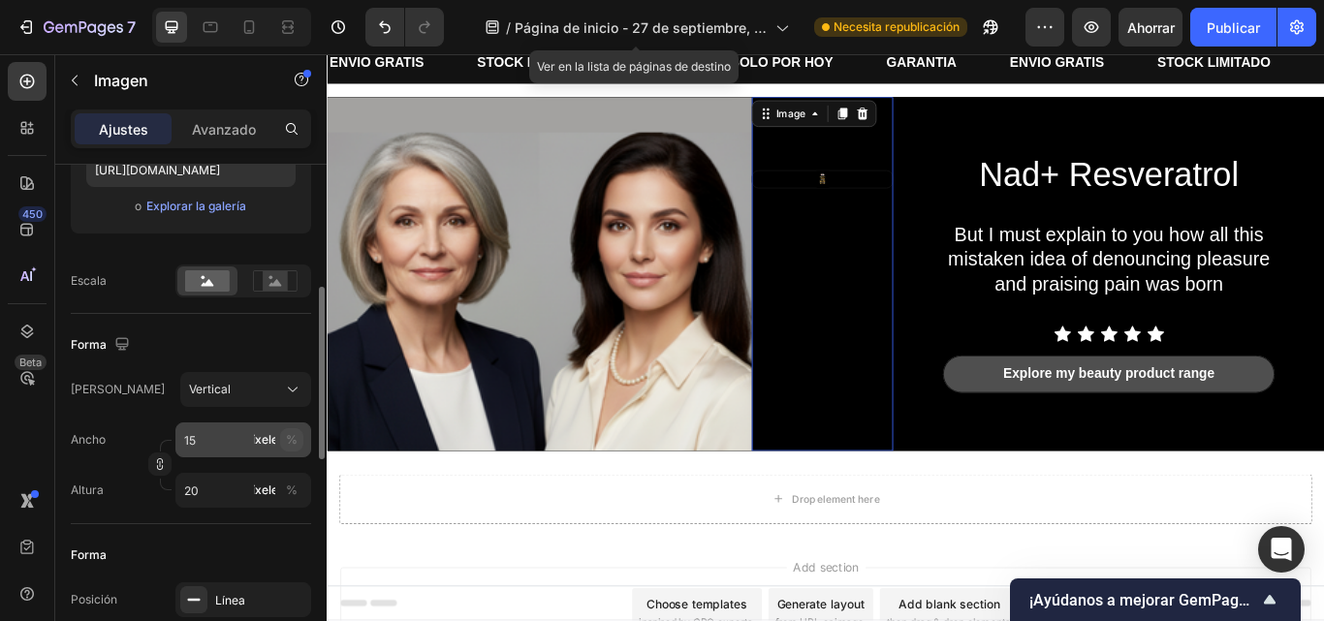
click at [300, 436] on button "%" at bounding box center [291, 440] width 23 height 23
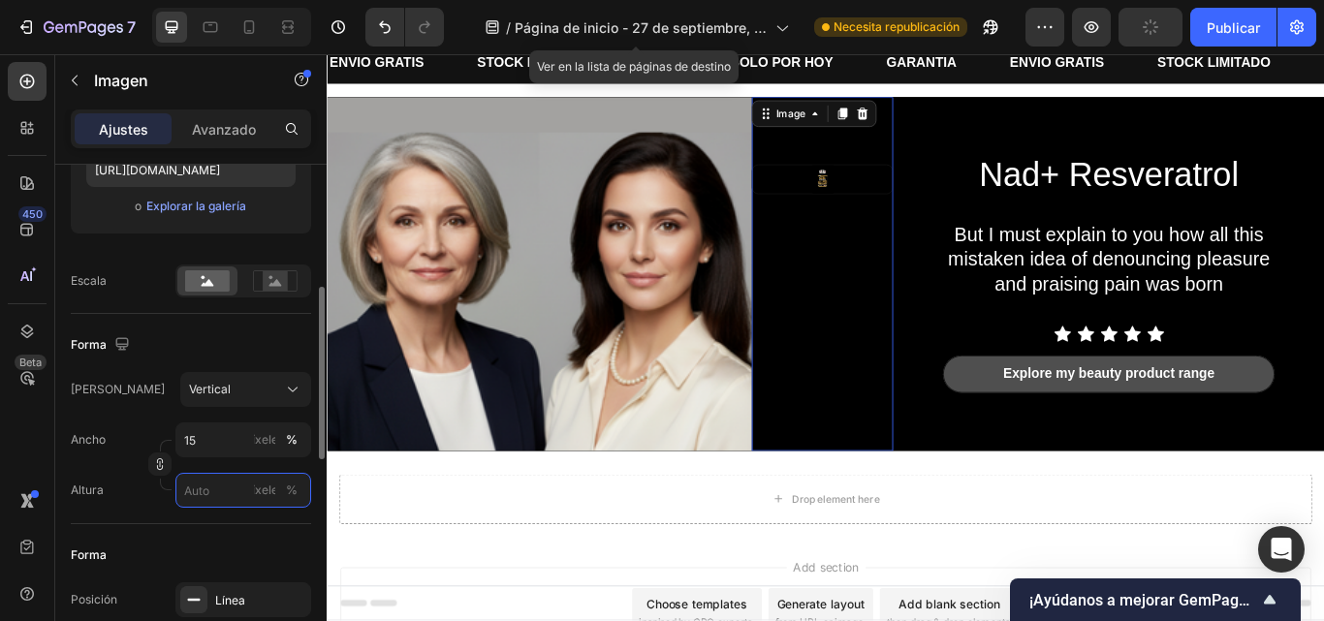
click at [222, 485] on input "píxeles %" at bounding box center [243, 490] width 136 height 35
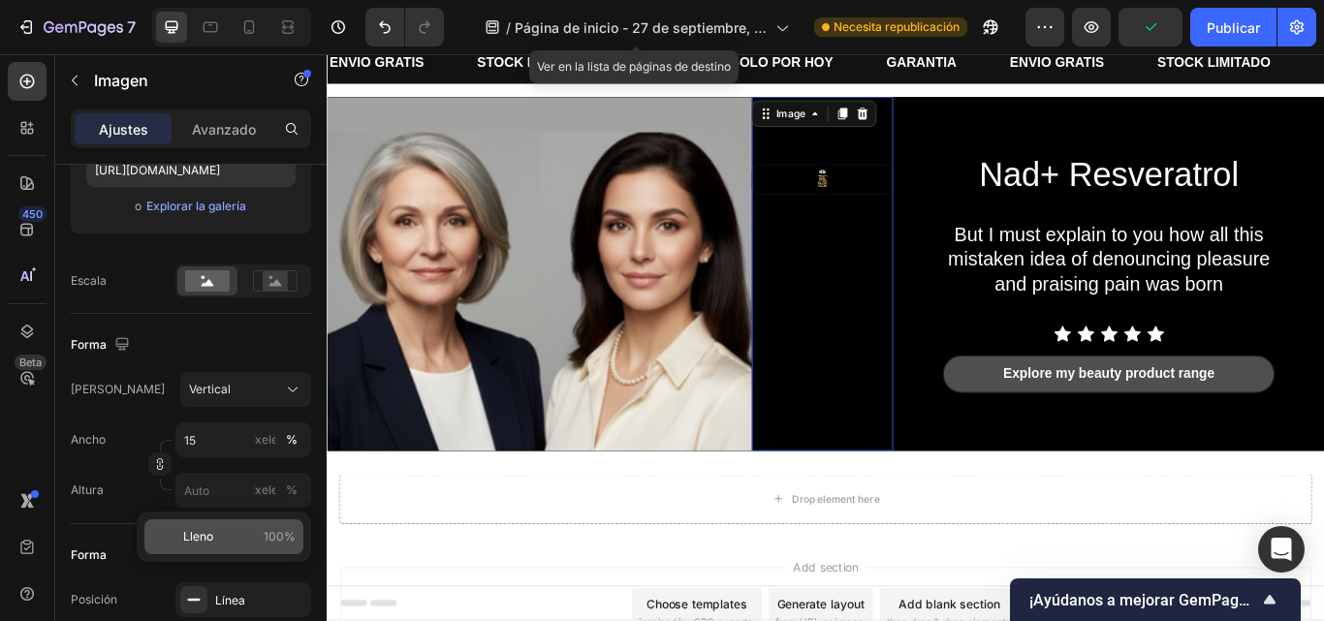
click at [223, 537] on p "Lleno 100%" at bounding box center [239, 536] width 112 height 17
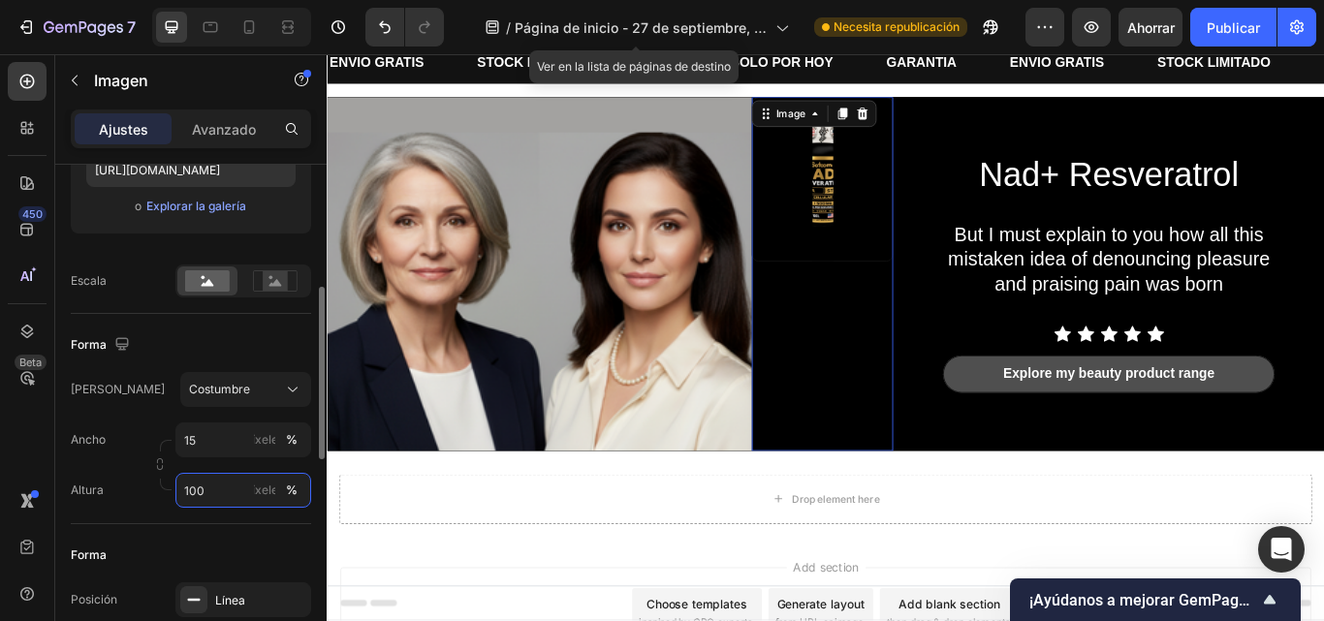
click at [221, 494] on input "100" at bounding box center [243, 490] width 136 height 35
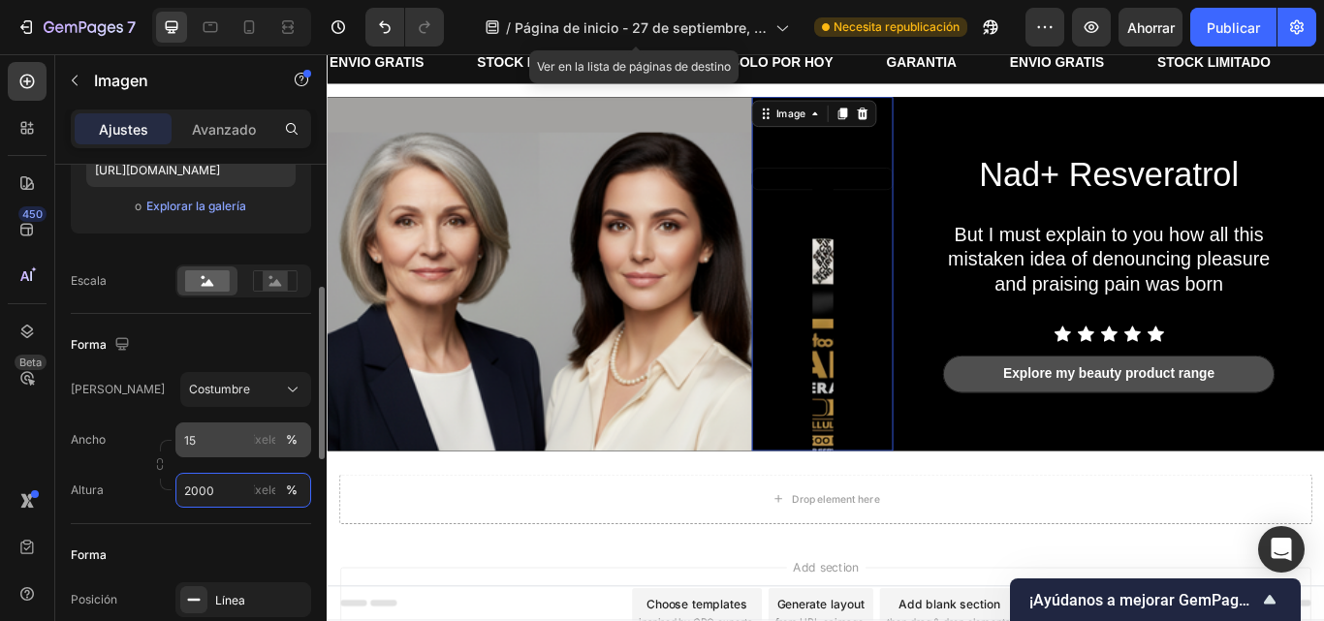
type input "2000"
click at [194, 440] on input "15" at bounding box center [243, 440] width 136 height 35
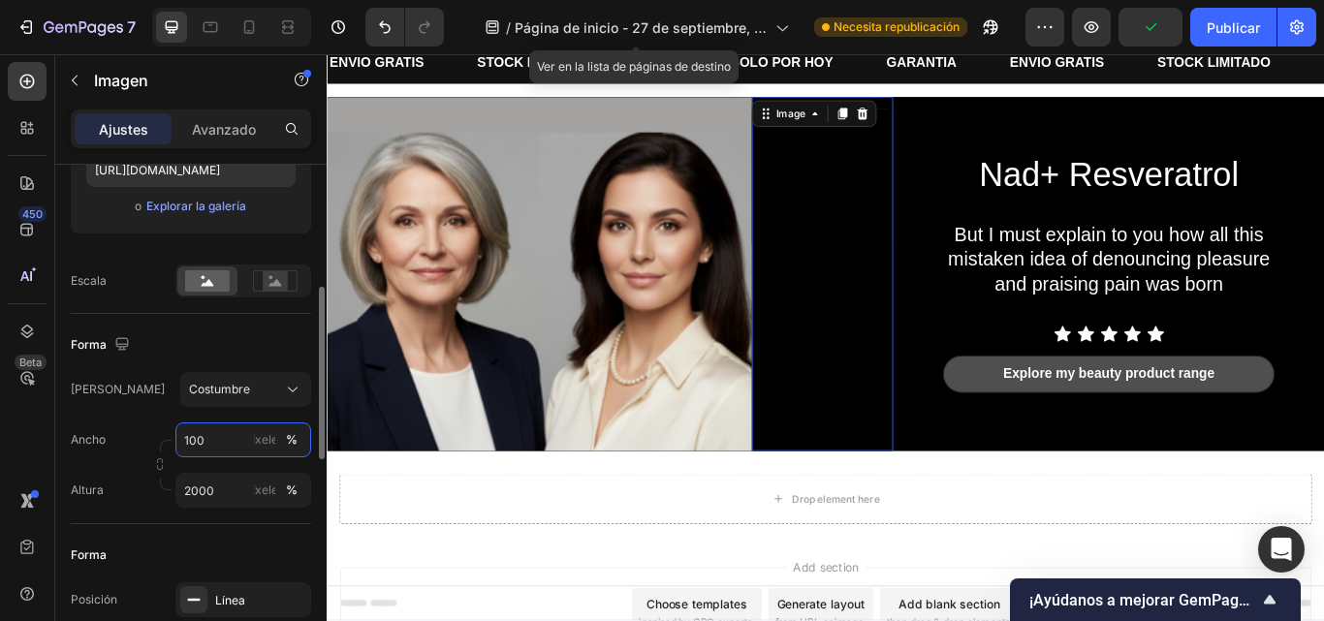
type input "1000"
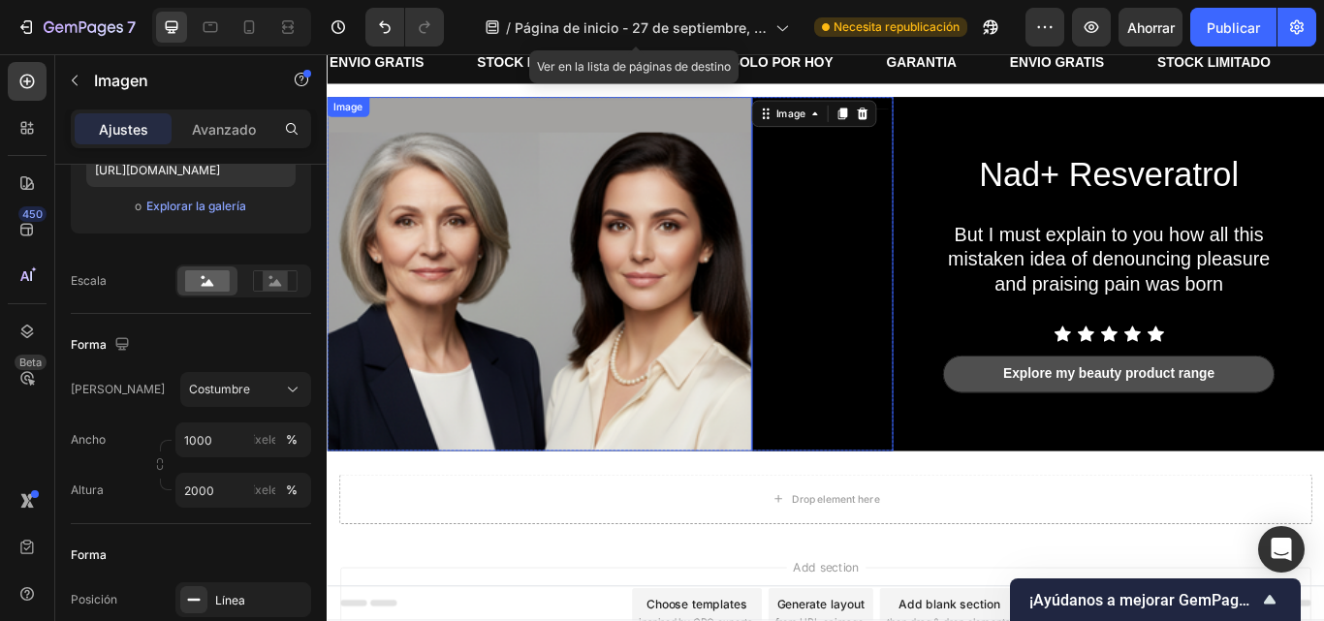
click at [804, 392] on img at bounding box center [574, 311] width 495 height 413
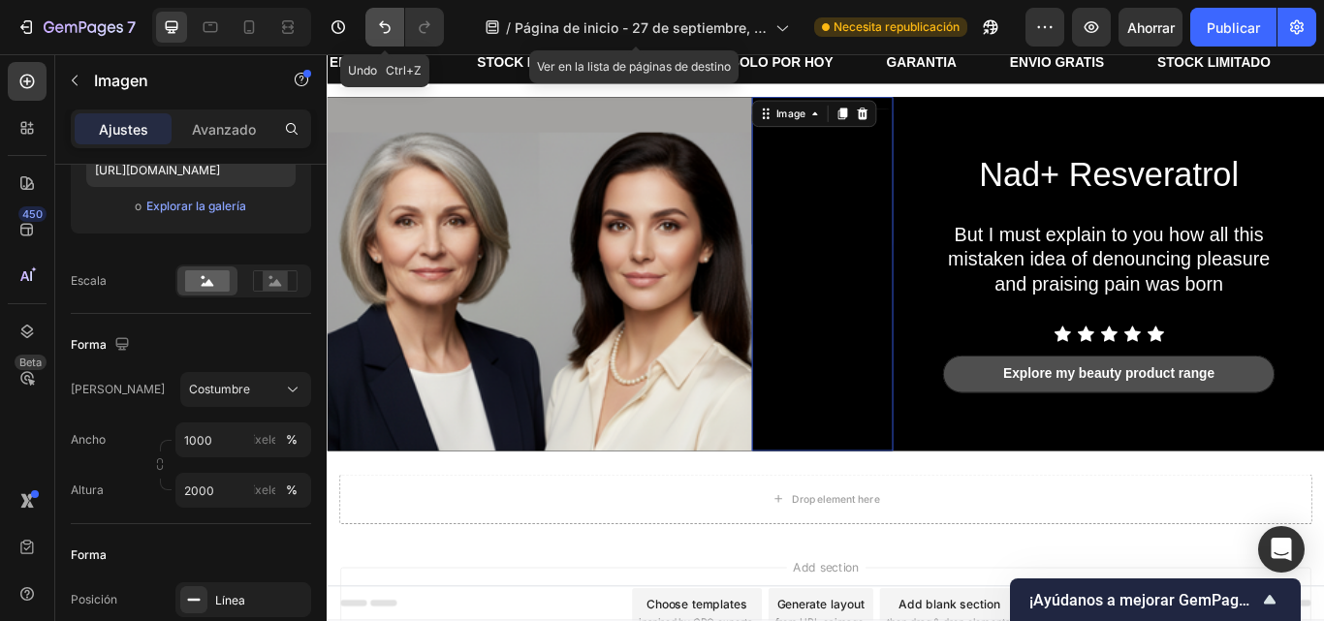
click at [380, 36] on icon "Deshacer/Rehacer" at bounding box center [384, 26] width 19 height 19
type input "15"
click at [380, 36] on icon "Deshacer/Rehacer" at bounding box center [384, 26] width 19 height 19
type input "100"
click at [380, 36] on icon "Deshacer/Rehacer" at bounding box center [384, 26] width 19 height 19
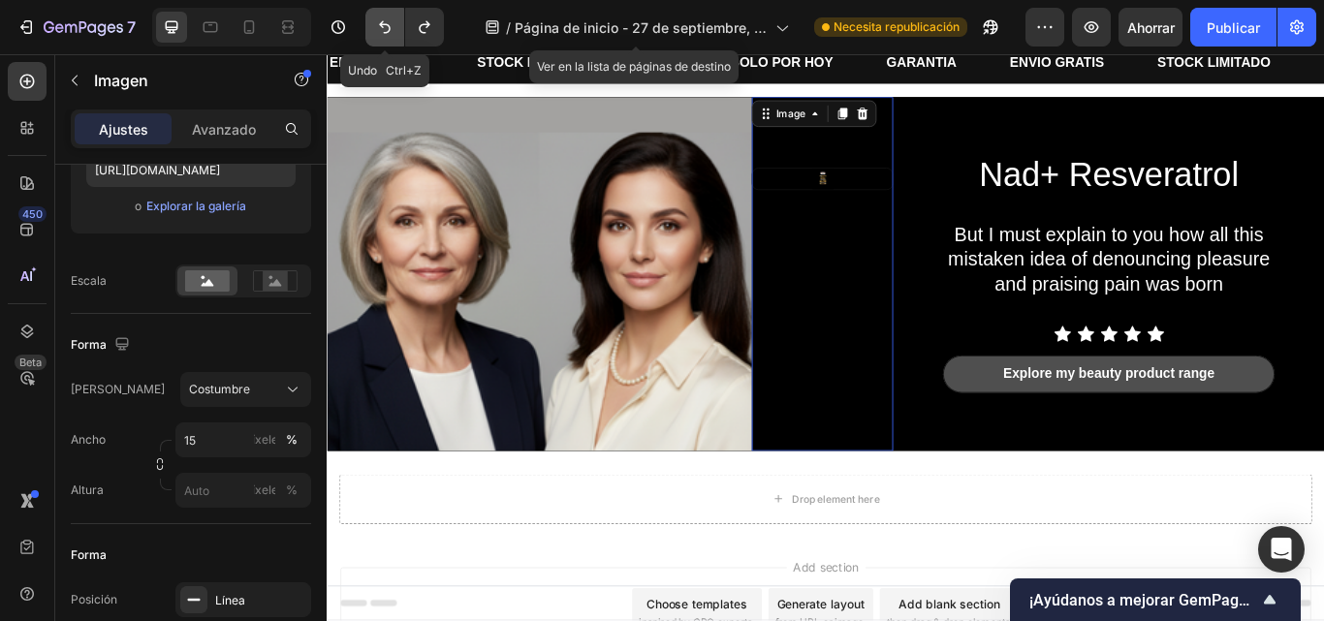
click at [380, 36] on icon "Deshacer/Rehacer" at bounding box center [384, 26] width 19 height 19
type input "20"
click at [380, 36] on icon "Deshacer/Rehacer" at bounding box center [384, 26] width 19 height 19
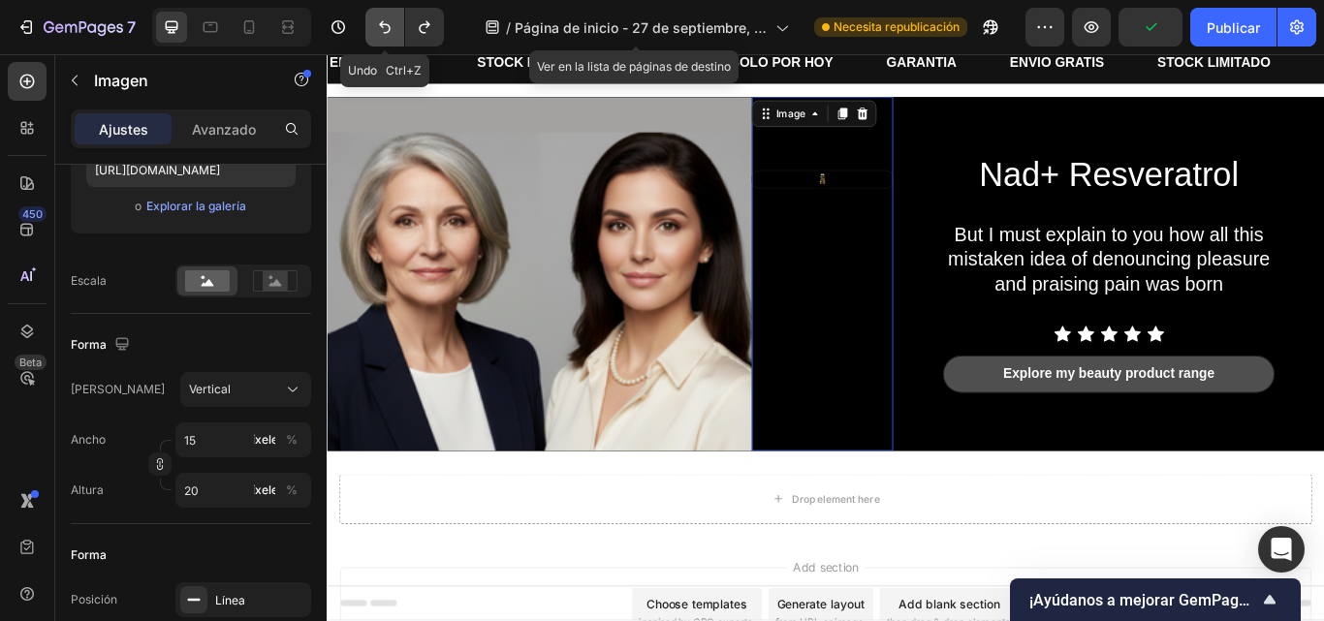
type input "2"
click at [380, 36] on icon "Deshacer/Rehacer" at bounding box center [384, 26] width 19 height 19
type input "1500"
type input "2000"
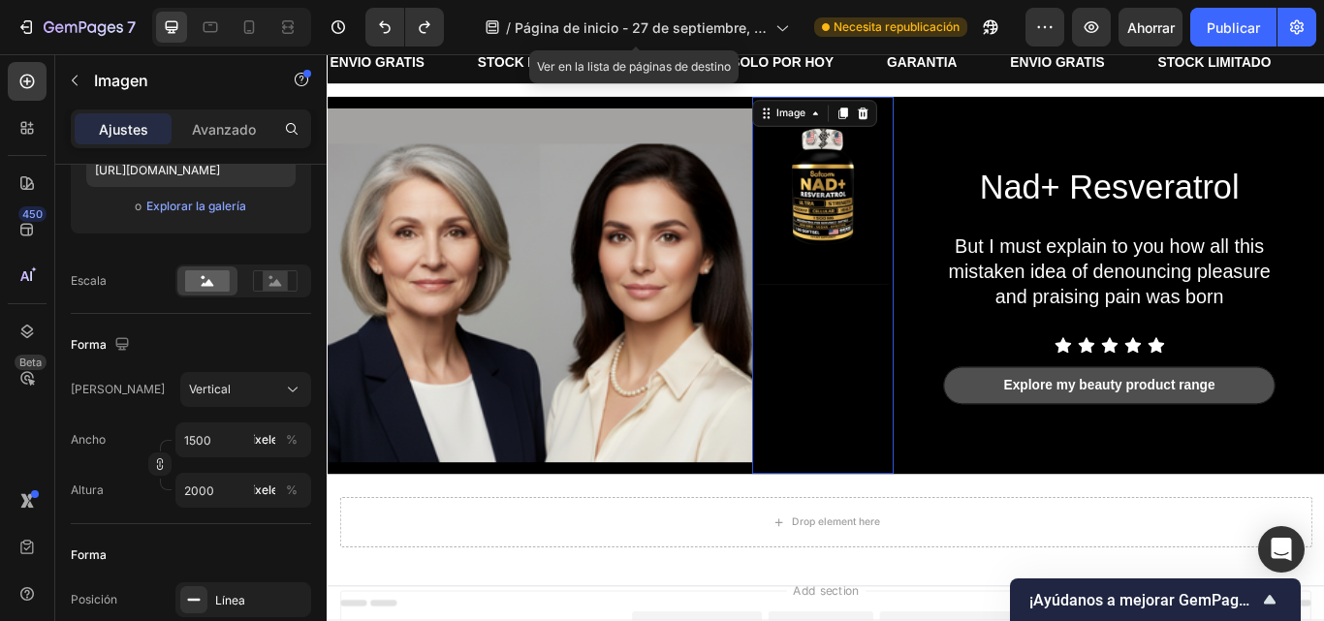
click at [882, 236] on img at bounding box center [904, 214] width 163 height 217
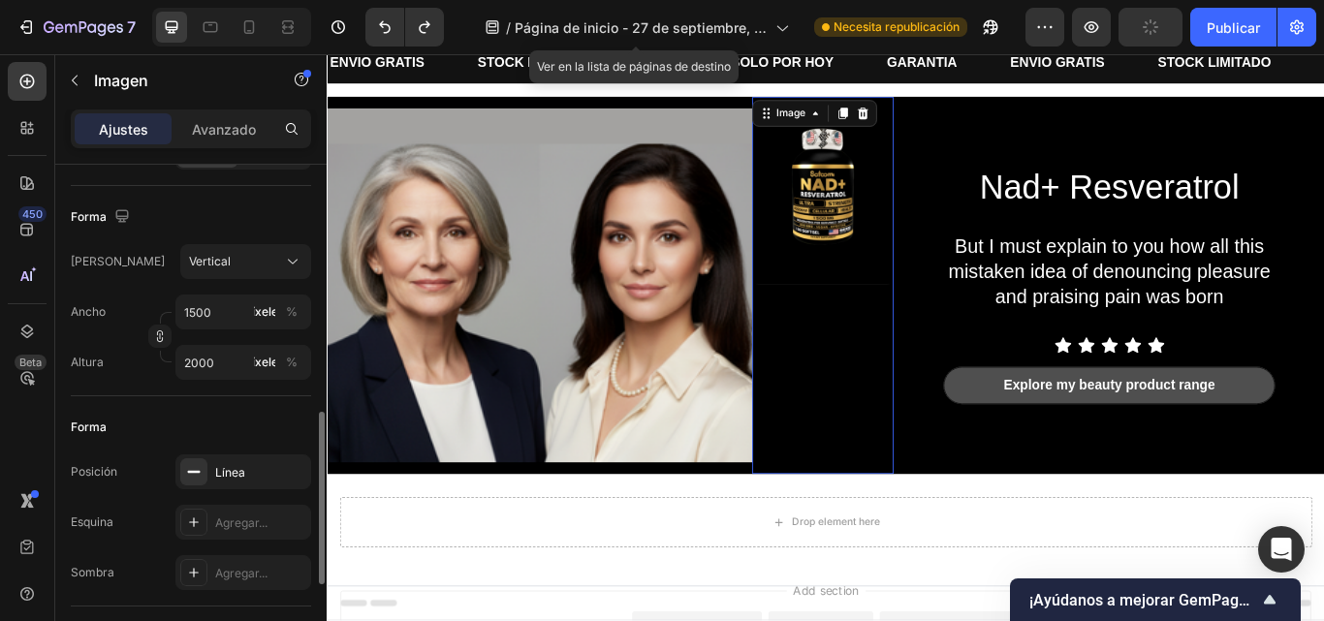
scroll to position [554, 0]
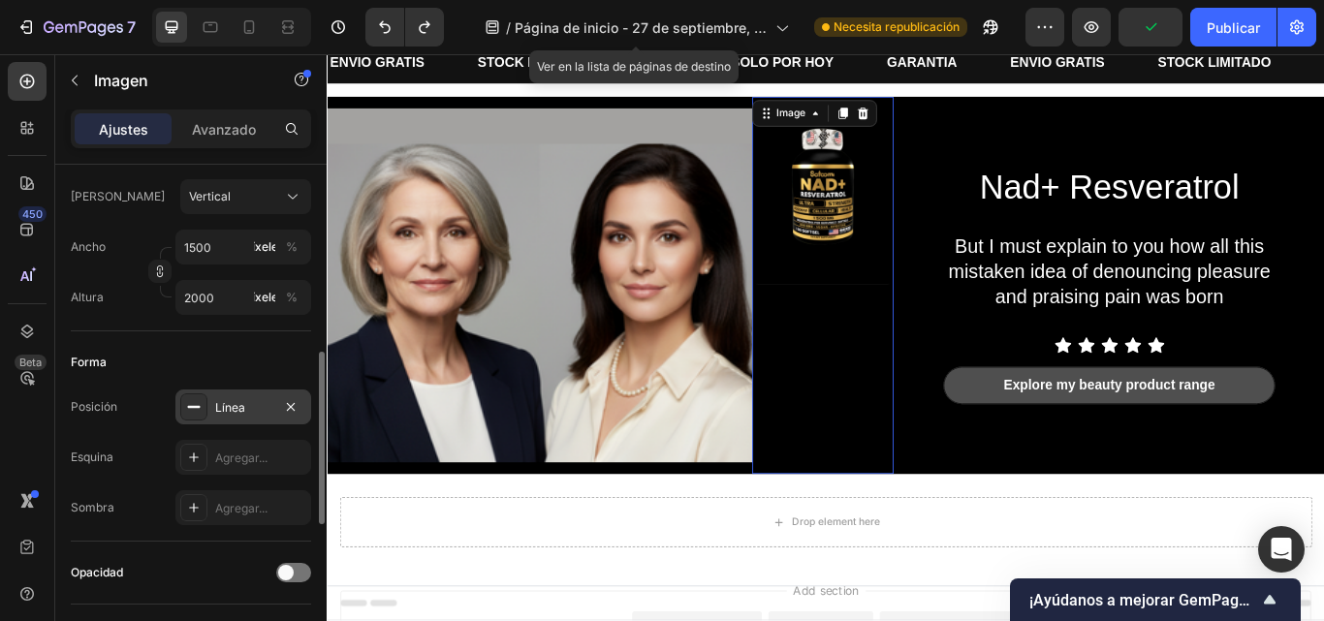
click at [209, 394] on div "Línea" at bounding box center [243, 407] width 136 height 35
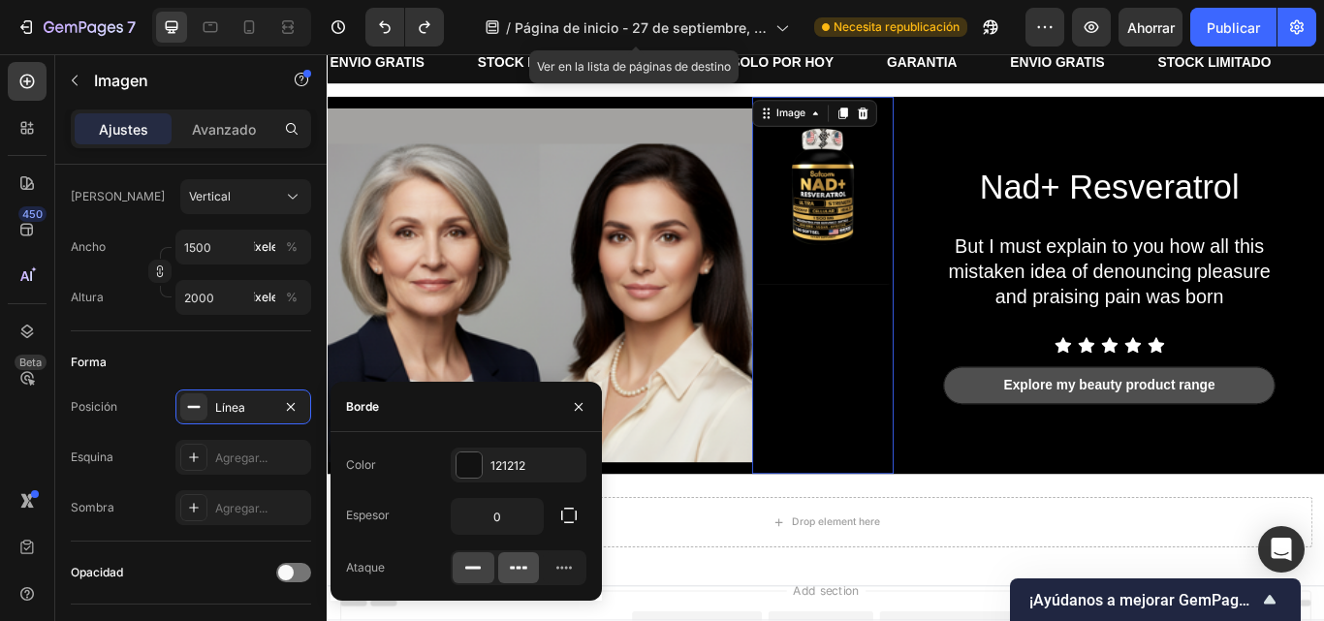
click at [523, 576] on icon at bounding box center [518, 567] width 19 height 19
click at [461, 566] on div at bounding box center [474, 568] width 42 height 31
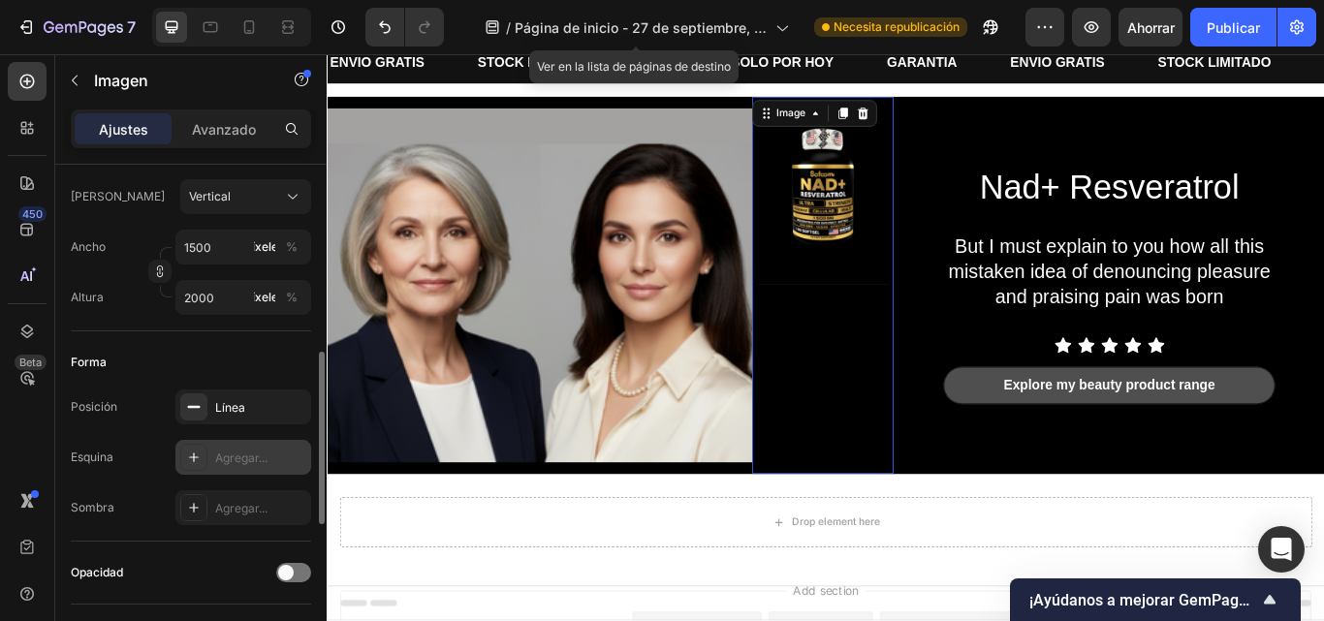
click at [244, 459] on font "Agregar..." at bounding box center [241, 458] width 52 height 15
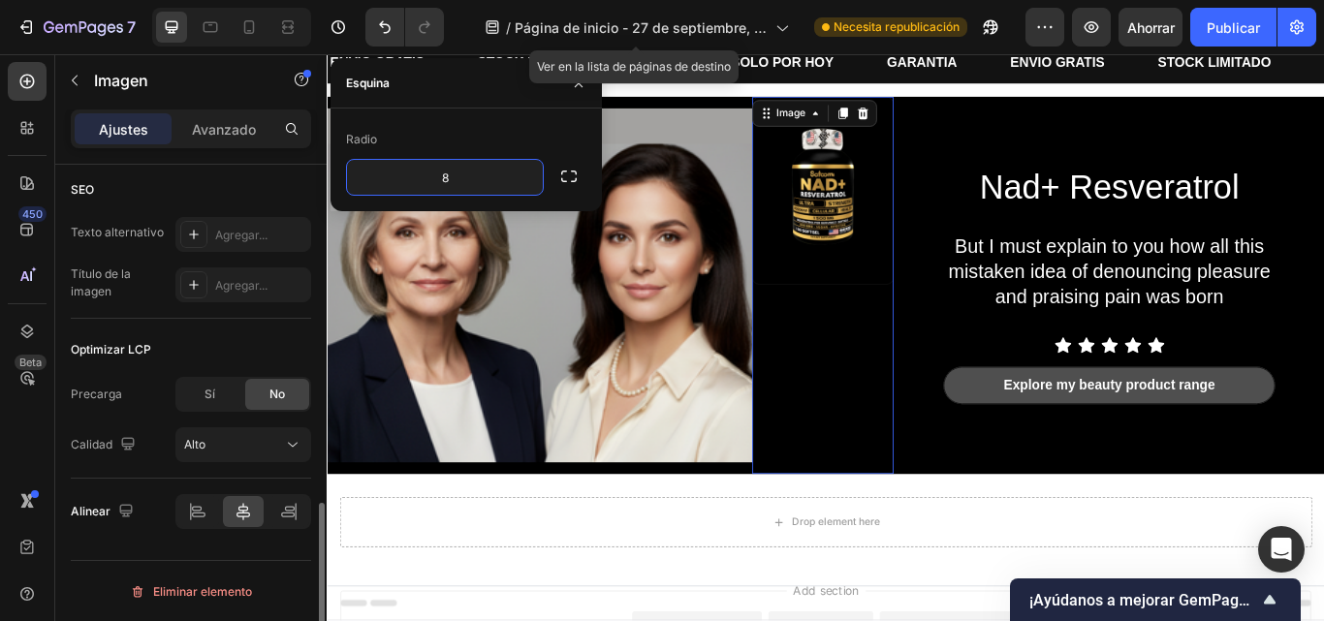
scroll to position [956, 0]
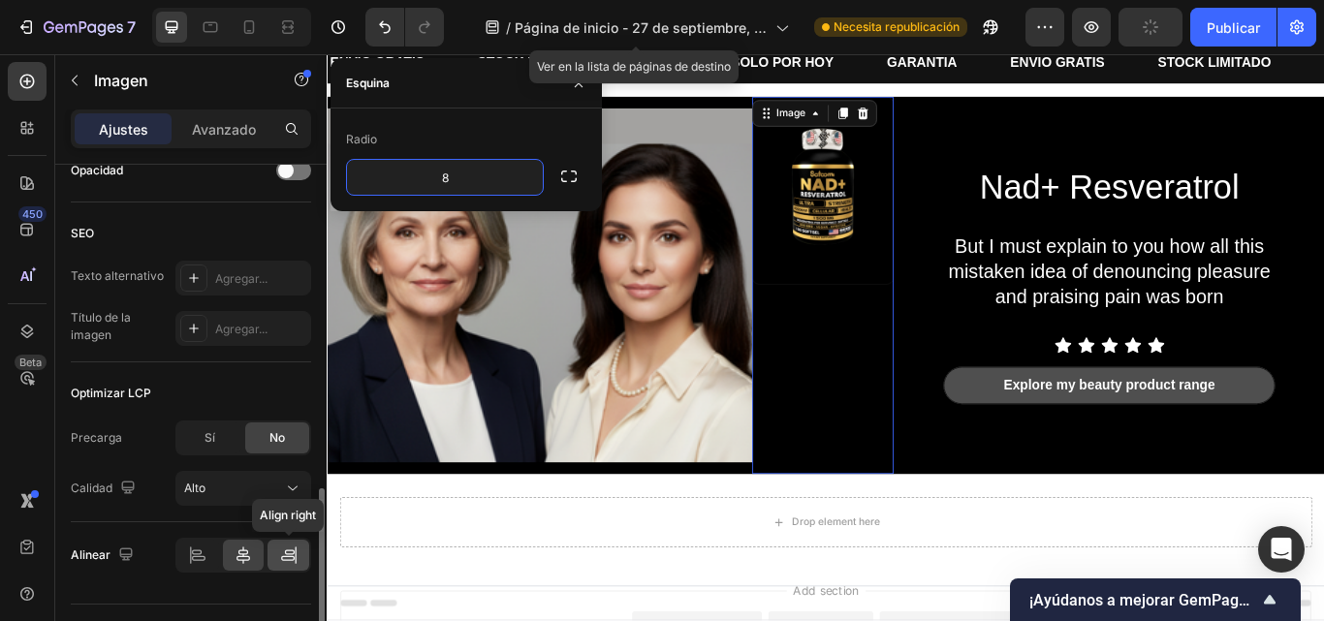
click at [285, 557] on icon at bounding box center [288, 555] width 19 height 19
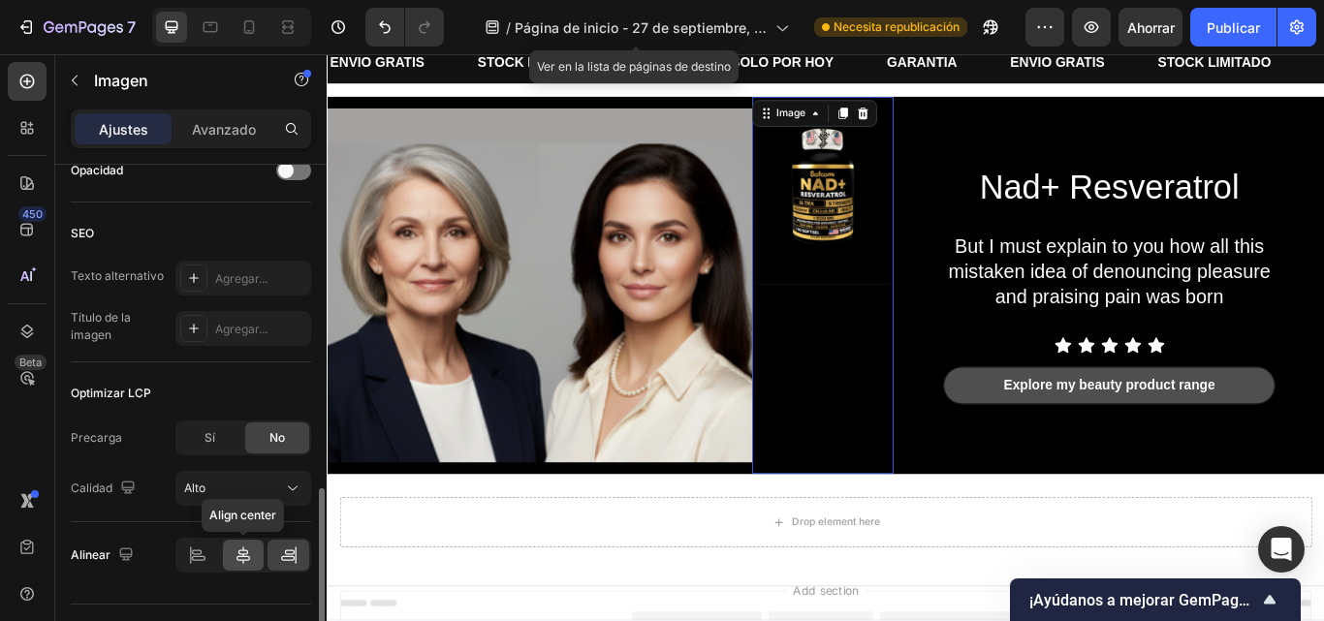
click at [259, 557] on div at bounding box center [244, 555] width 42 height 31
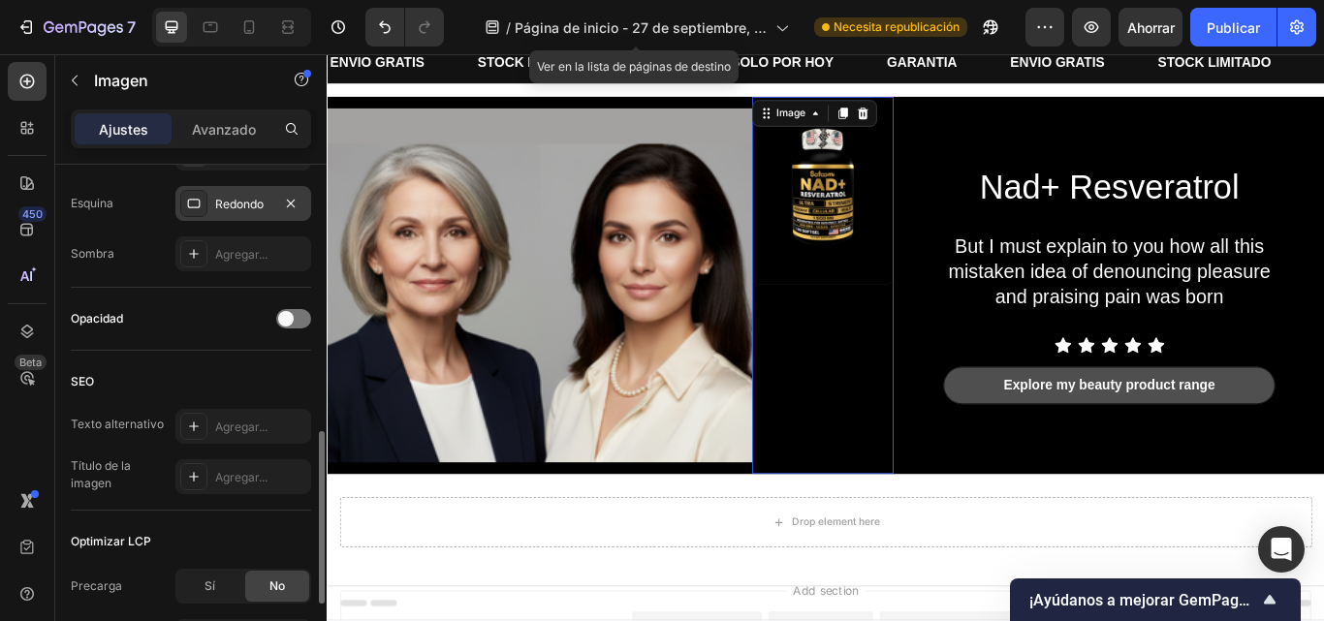
scroll to position [803, 0]
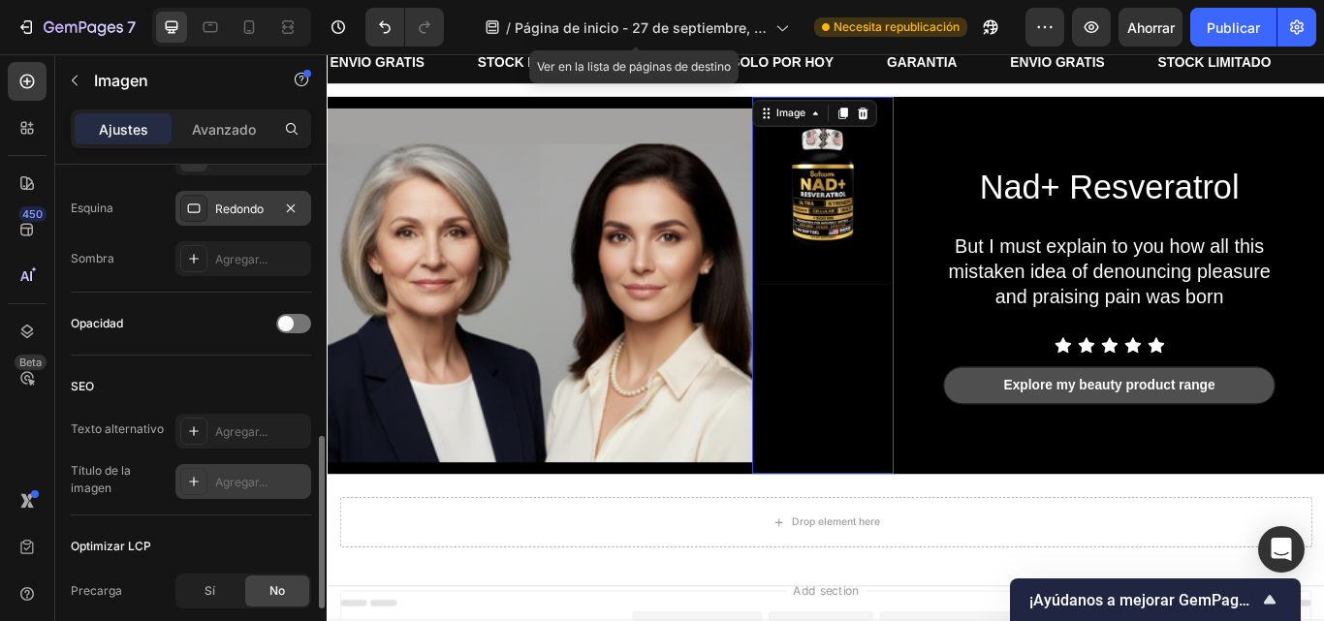
click at [202, 476] on div at bounding box center [193, 481] width 27 height 27
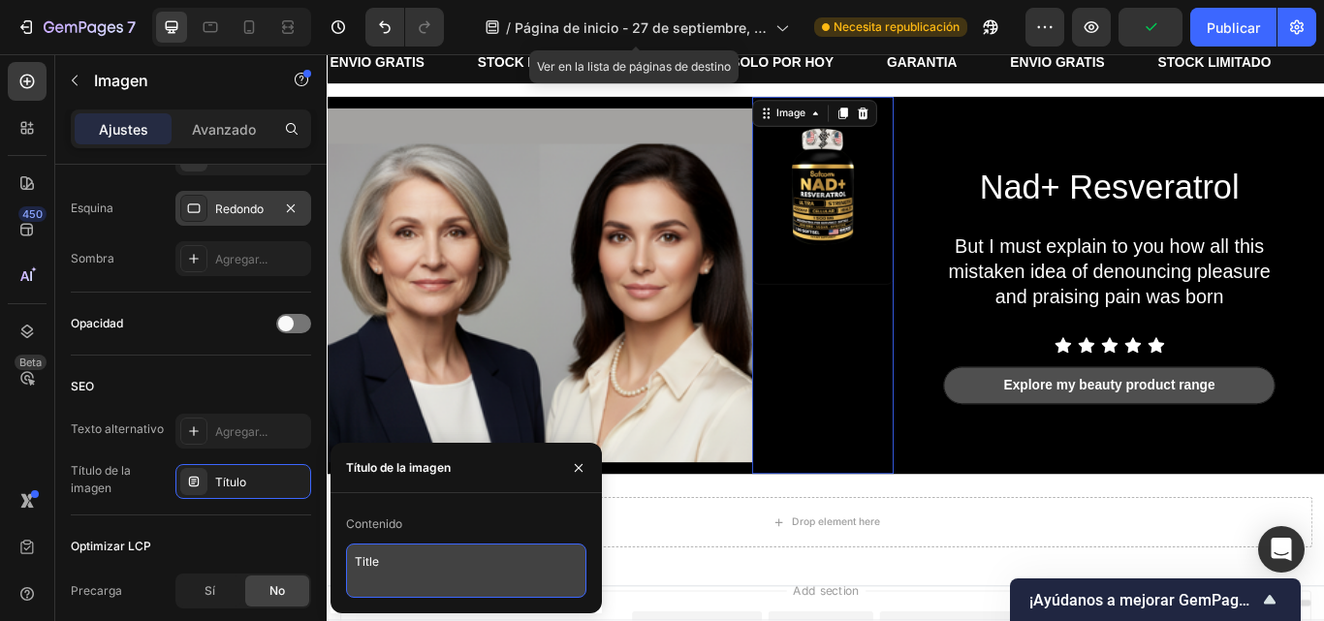
click at [407, 563] on textarea "Title" at bounding box center [466, 571] width 240 height 54
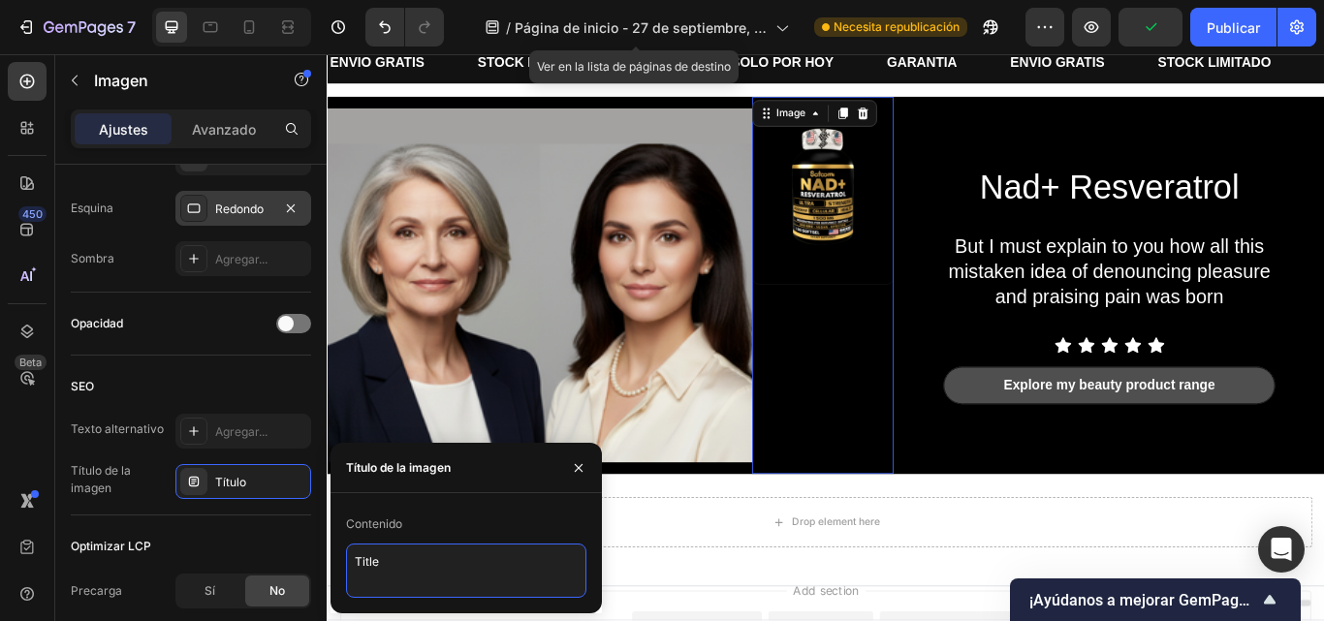
click at [407, 563] on textarea "Title" at bounding box center [466, 571] width 240 height 54
type textarea "fffffff"
click at [496, 539] on div "Contenido" at bounding box center [466, 524] width 240 height 31
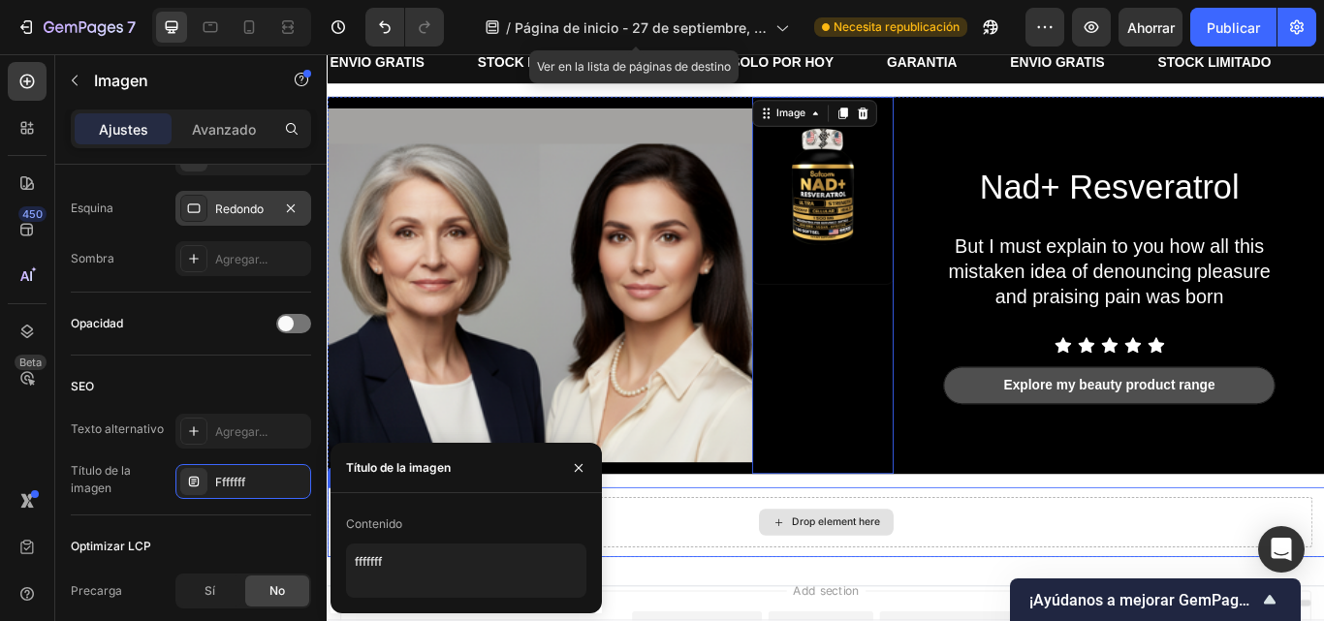
click at [683, 594] on div "Drop element here" at bounding box center [908, 601] width 1134 height 58
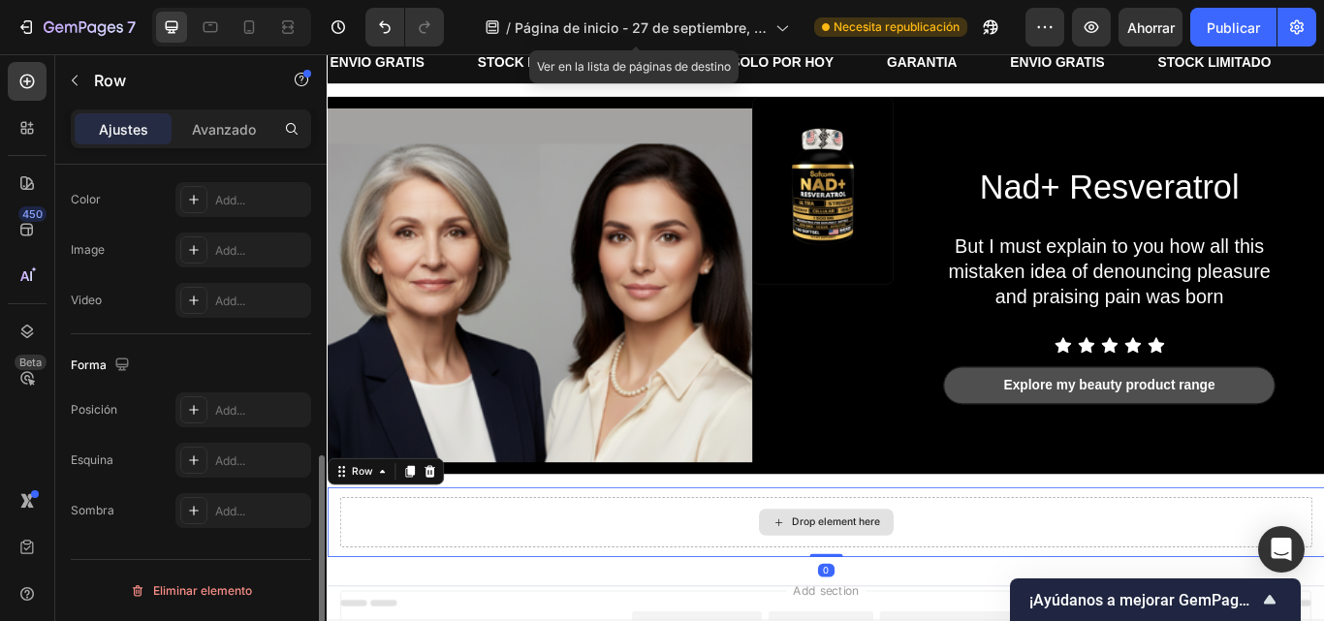
scroll to position [0, 0]
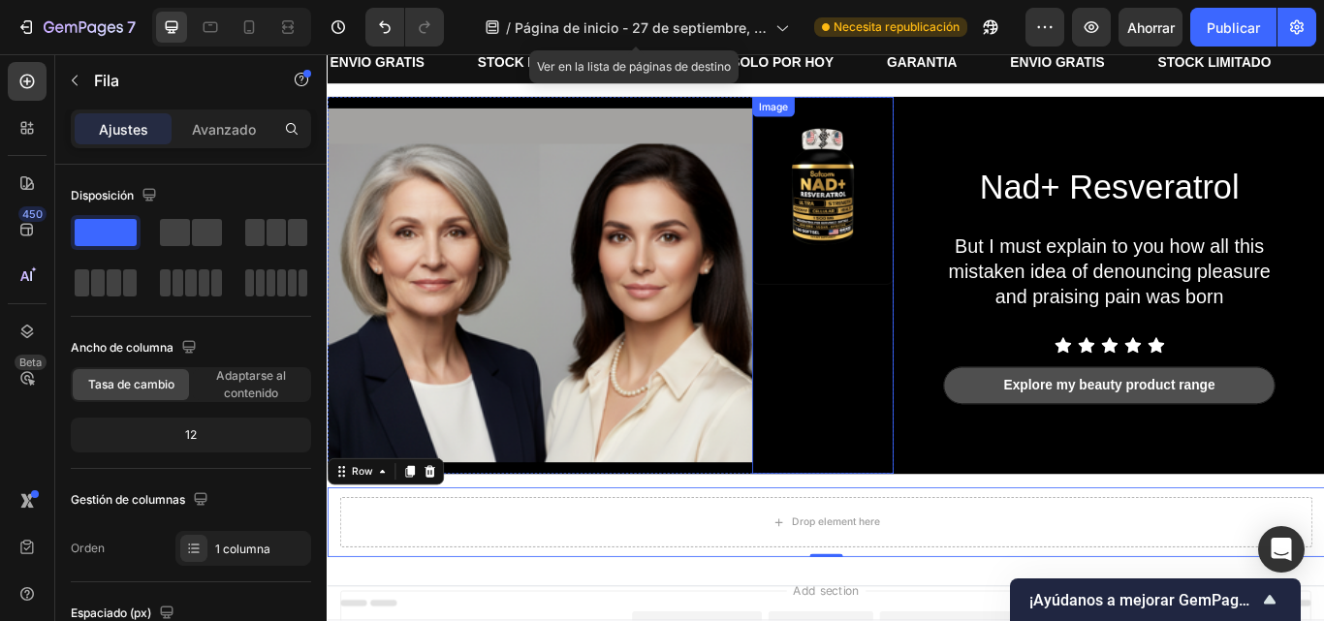
click at [916, 215] on img at bounding box center [904, 214] width 163 height 217
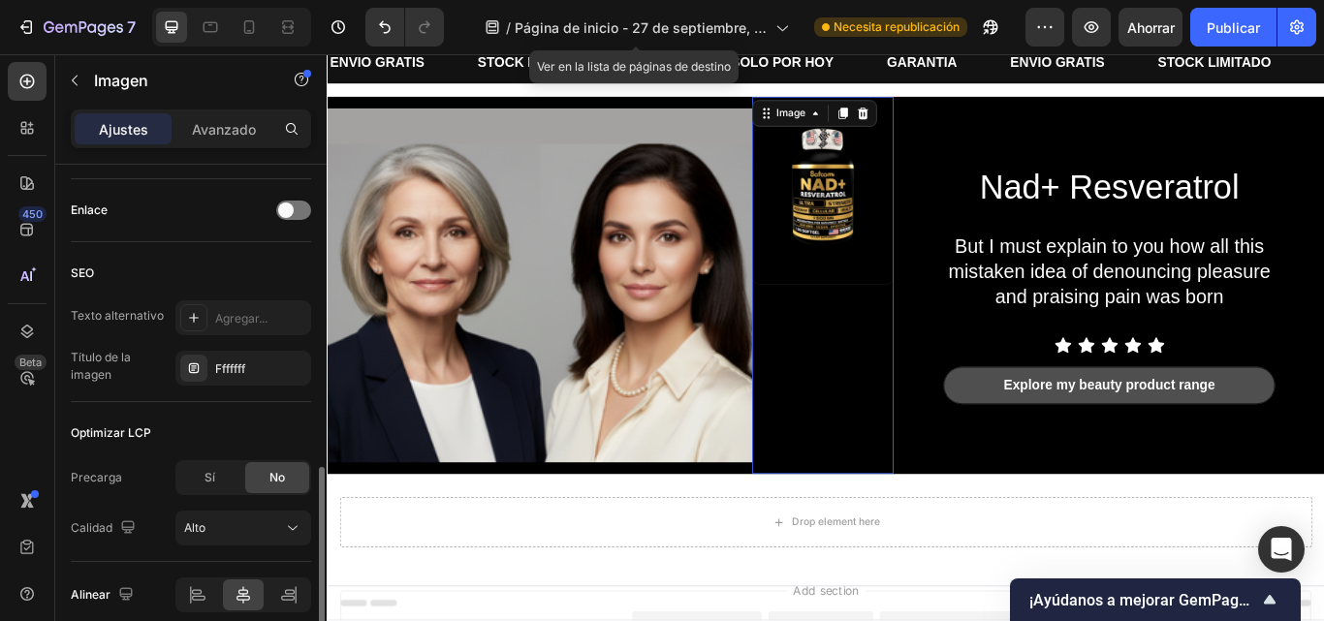
scroll to position [910, 0]
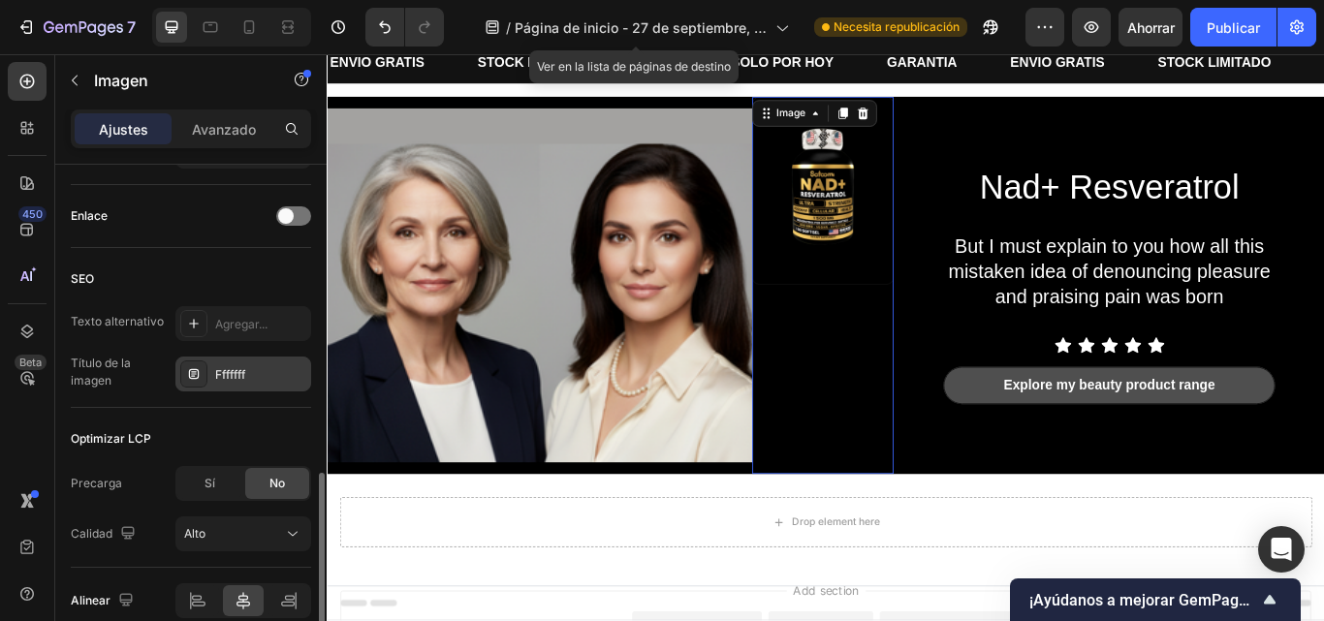
click at [266, 366] on div "Fffffff" at bounding box center [260, 374] width 91 height 17
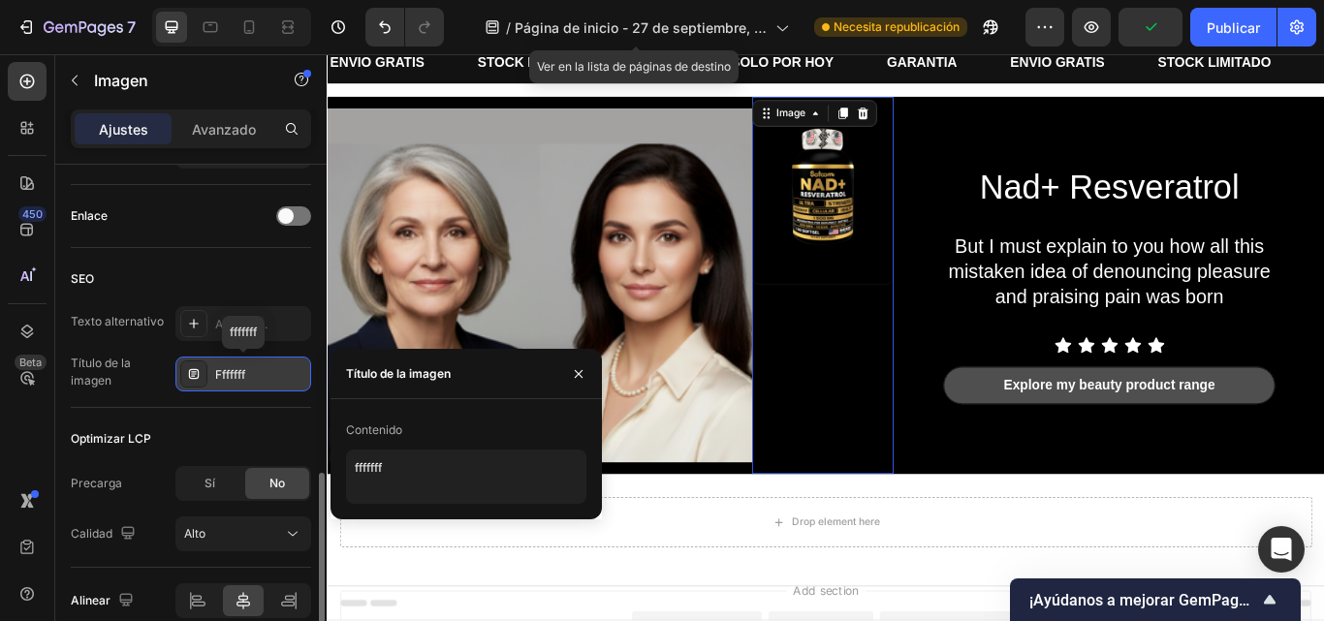
click at [224, 367] on font "Fffffff" at bounding box center [230, 374] width 30 height 15
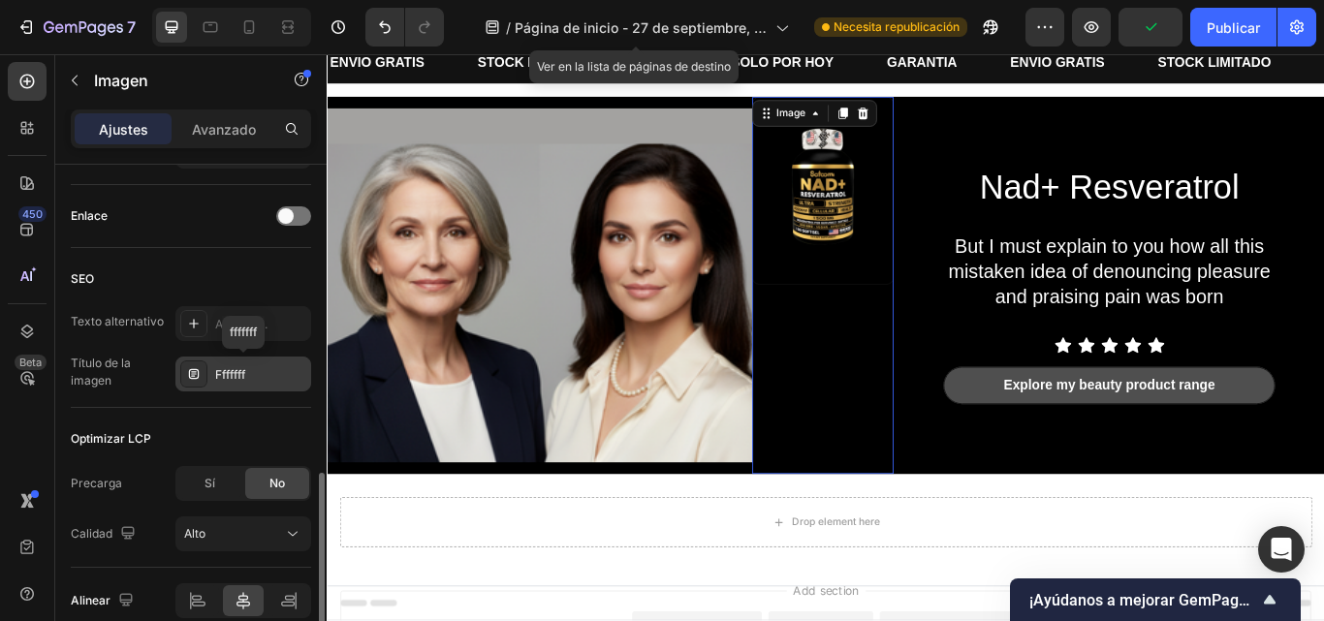
click at [224, 367] on font "Fffffff" at bounding box center [230, 374] width 30 height 15
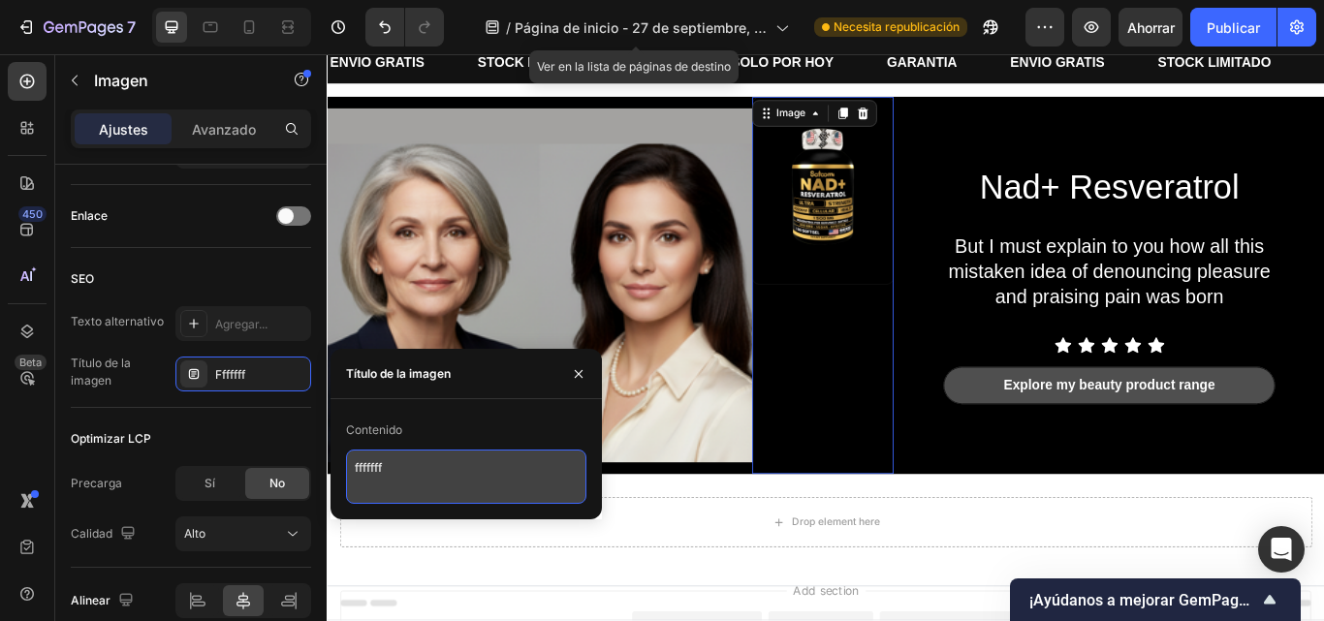
click at [387, 481] on textarea "fffffff" at bounding box center [466, 477] width 240 height 54
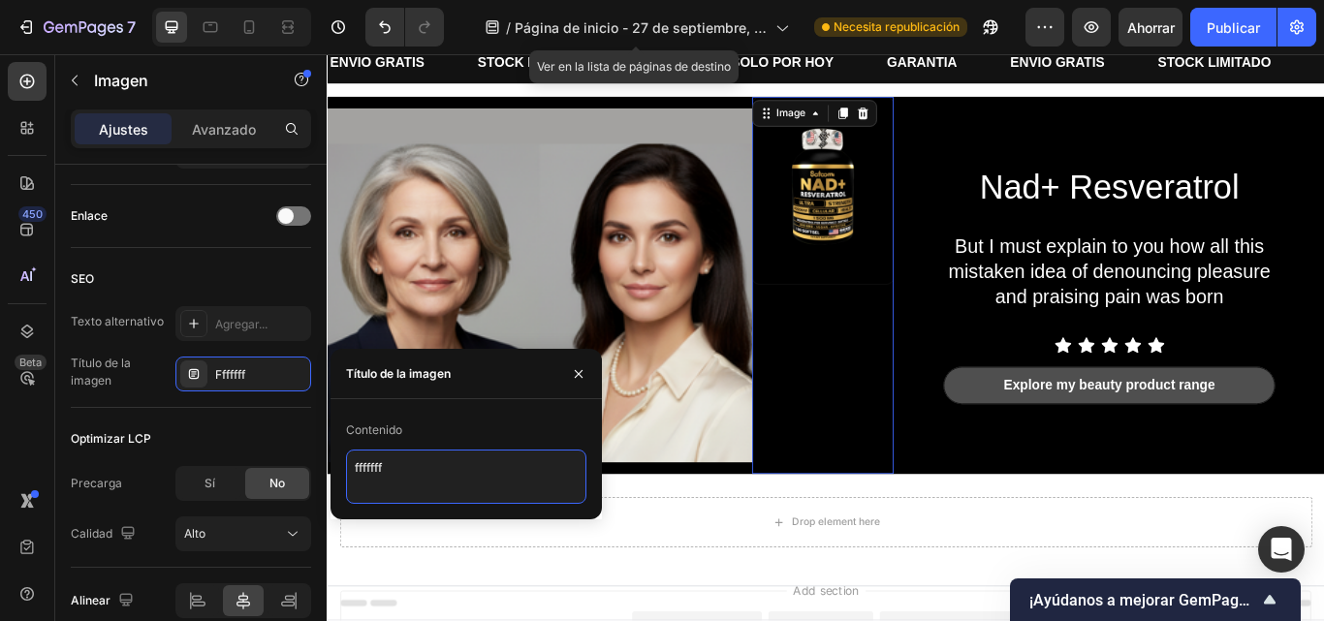
click at [387, 481] on textarea "fffffff" at bounding box center [466, 477] width 240 height 54
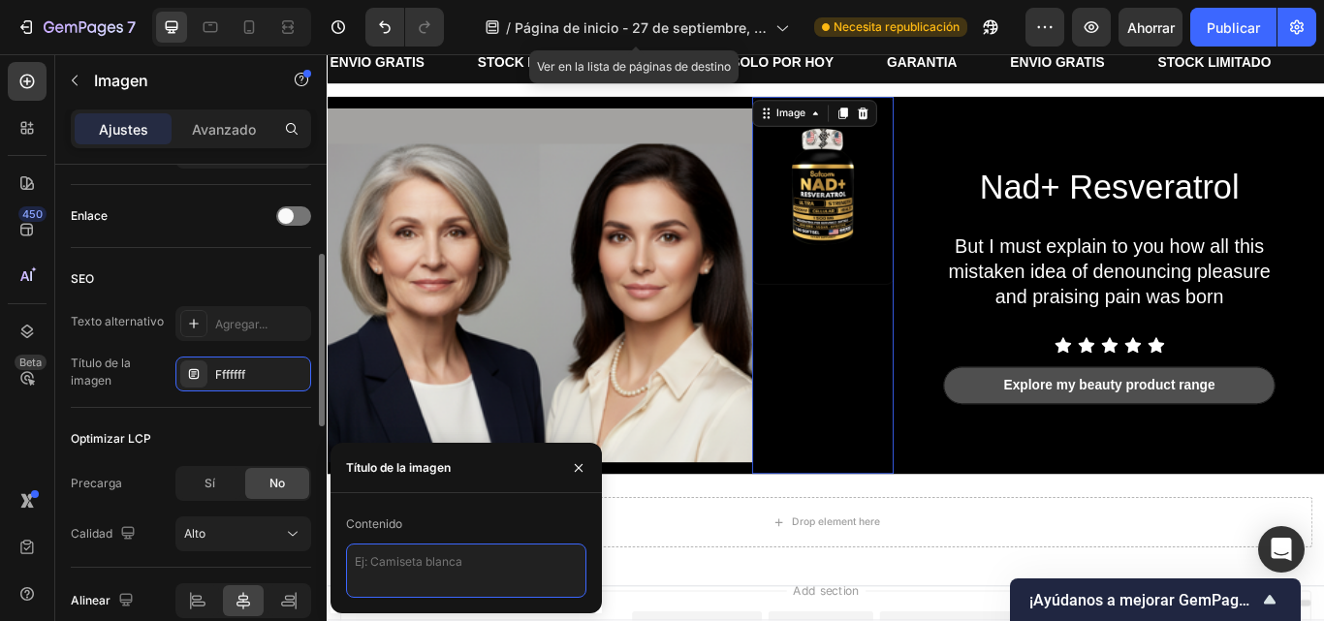
scroll to position [746, 0]
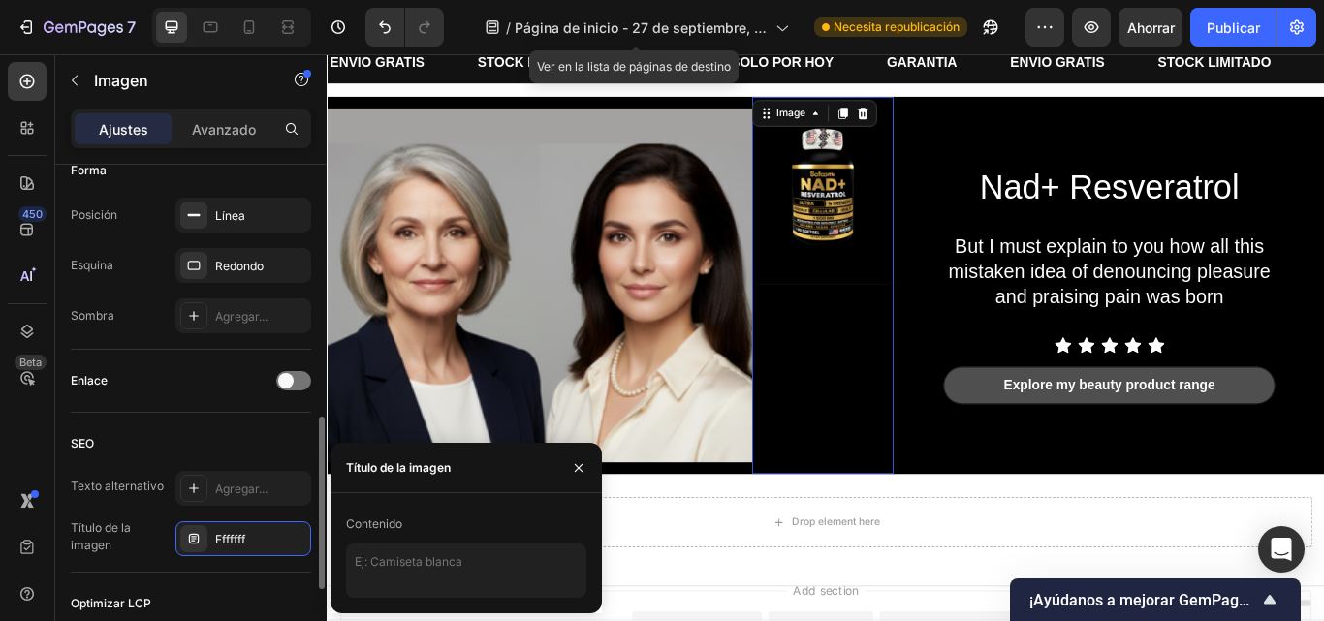
click at [173, 425] on div "SEO Texto alternativo Agregar... Título de la imagen Fffffff" at bounding box center [191, 493] width 240 height 160
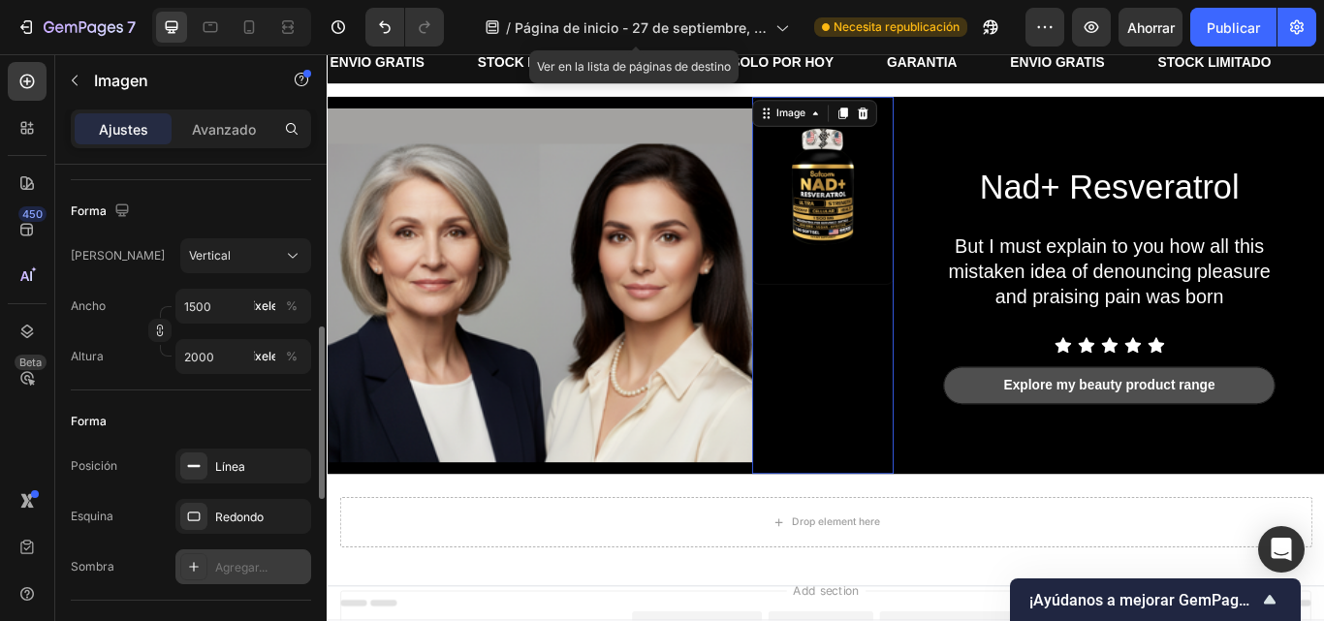
scroll to position [491, 0]
click at [259, 240] on div "Forma Marco Vertical Ancho 1500 píxeles % Altura 2000 píxeles %" at bounding box center [191, 289] width 240 height 210
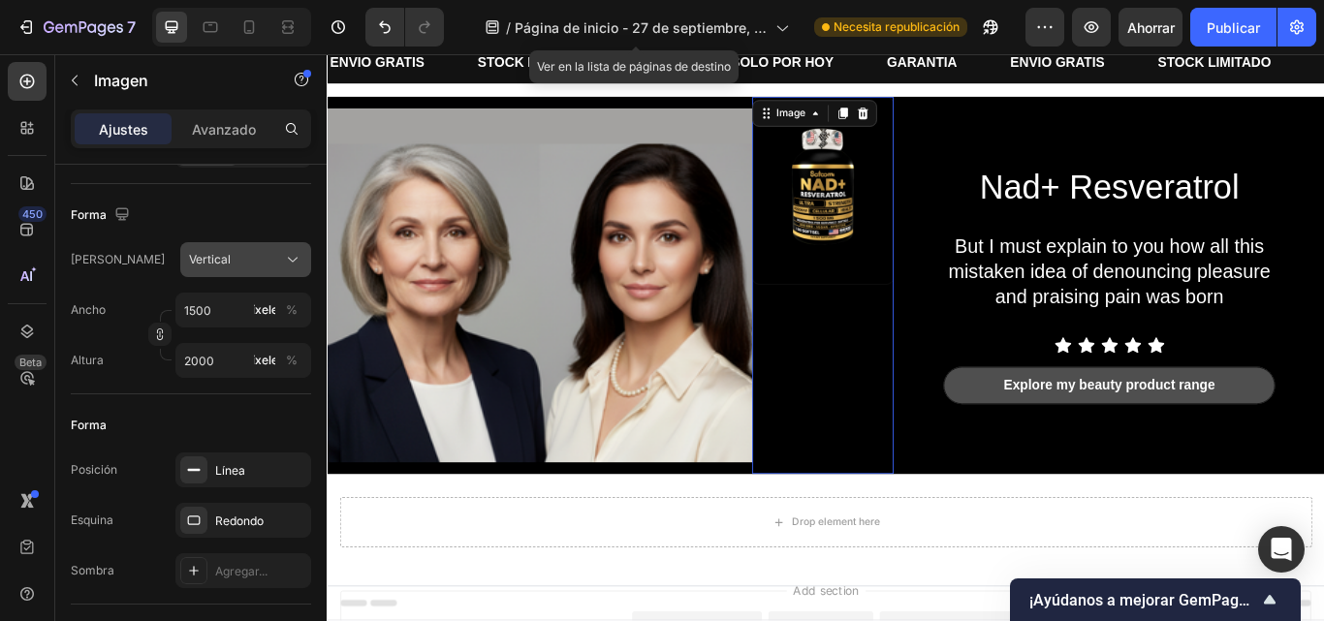
click at [268, 251] on div "Vertical" at bounding box center [234, 259] width 90 height 17
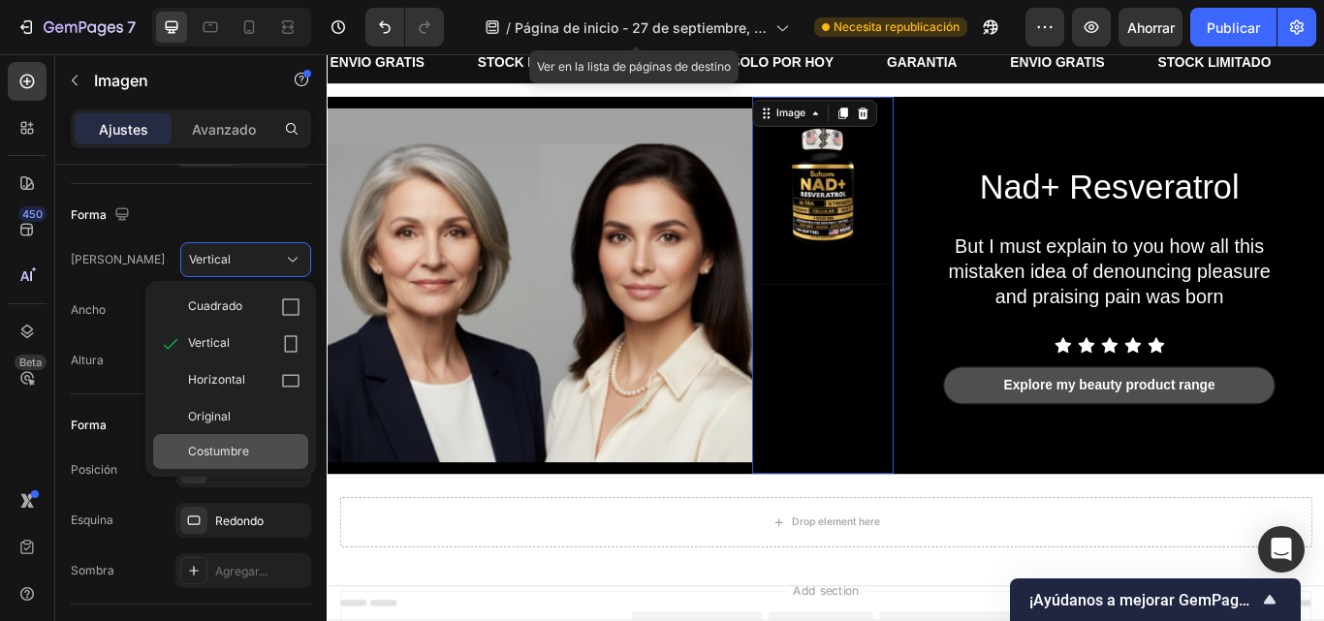
click at [250, 441] on div "Costumbre" at bounding box center [230, 451] width 155 height 35
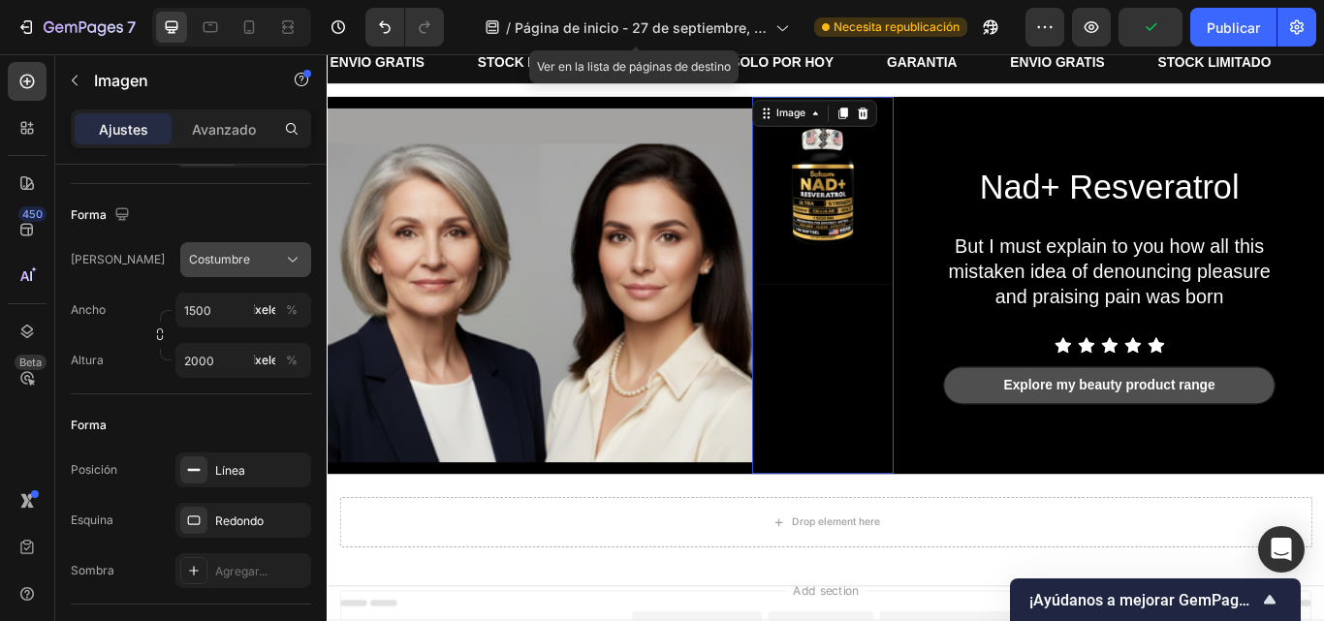
click at [282, 266] on div "Costumbre" at bounding box center [245, 259] width 113 height 19
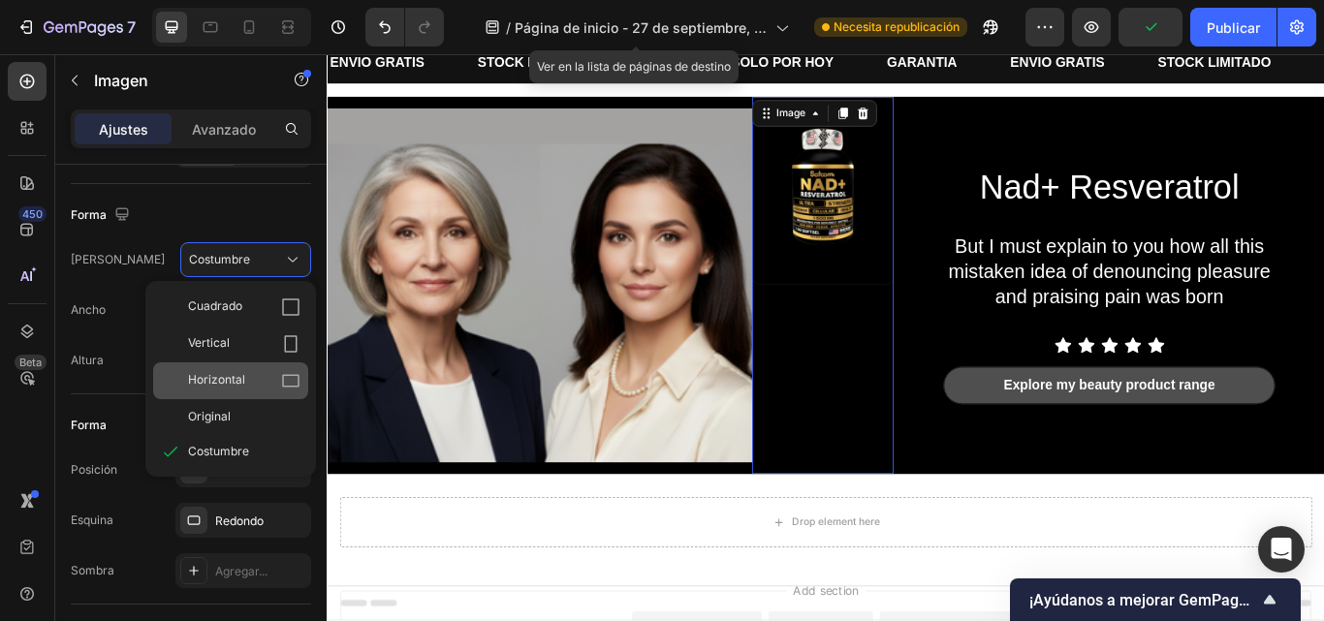
click at [273, 371] on div "Horizontal" at bounding box center [244, 380] width 112 height 19
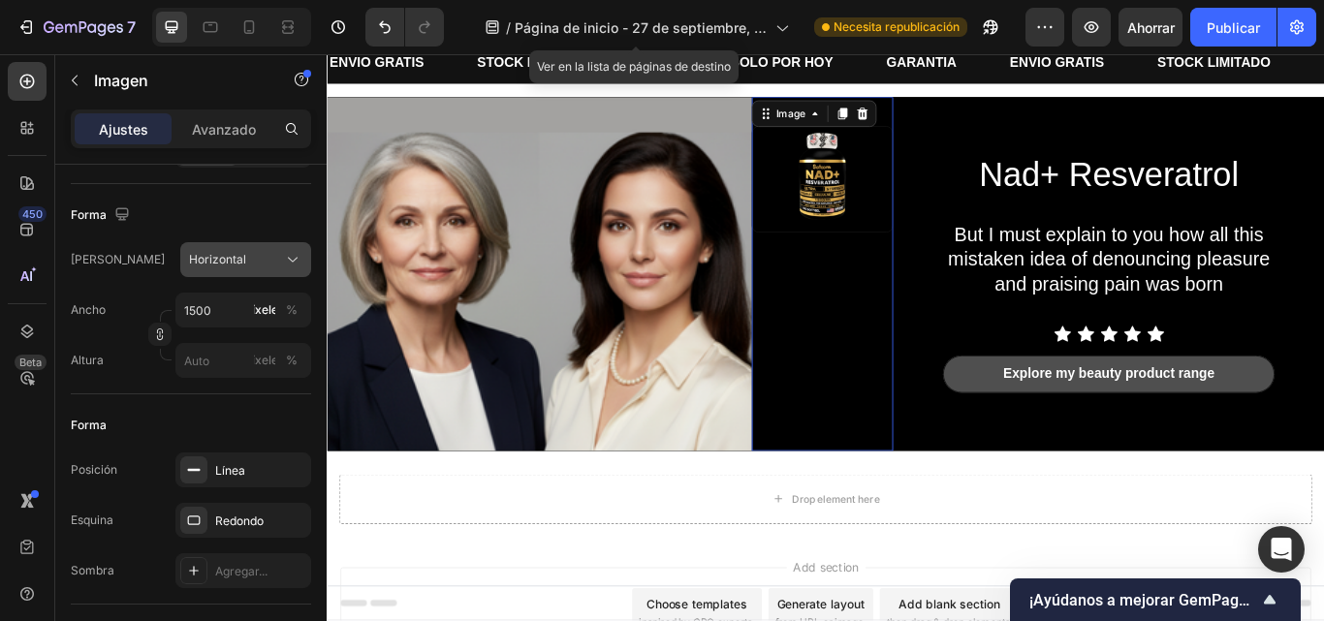
click at [287, 269] on icon at bounding box center [292, 259] width 19 height 19
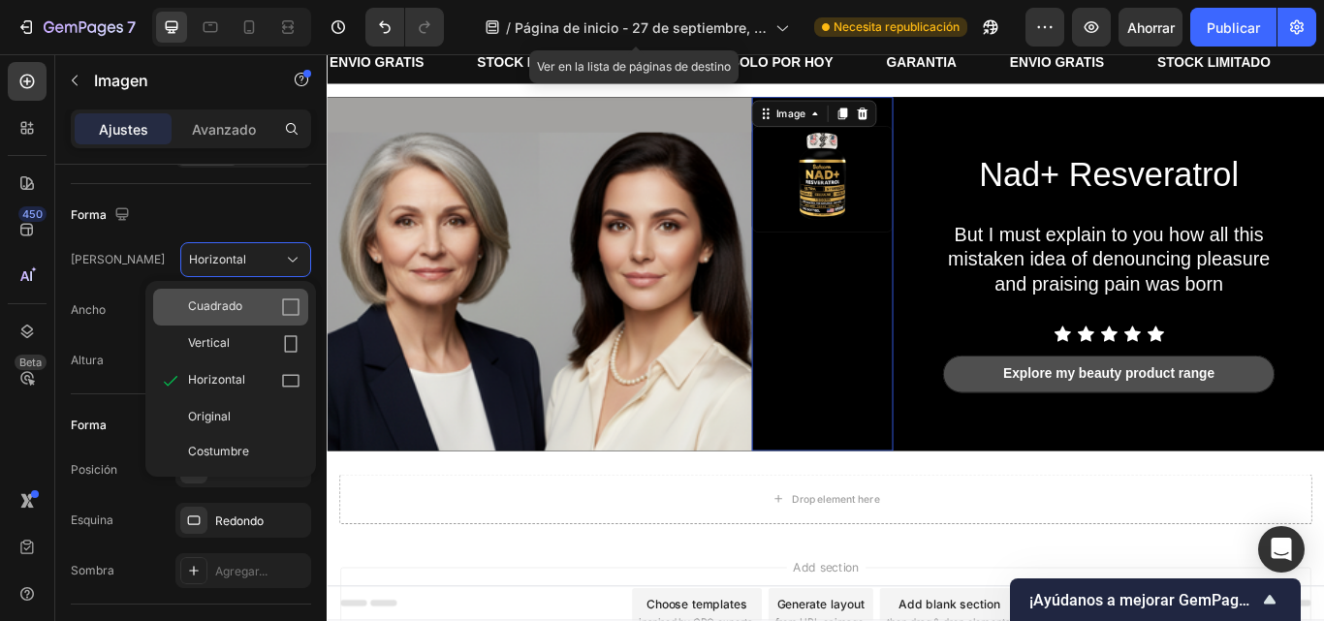
click at [281, 299] on icon at bounding box center [290, 307] width 19 height 19
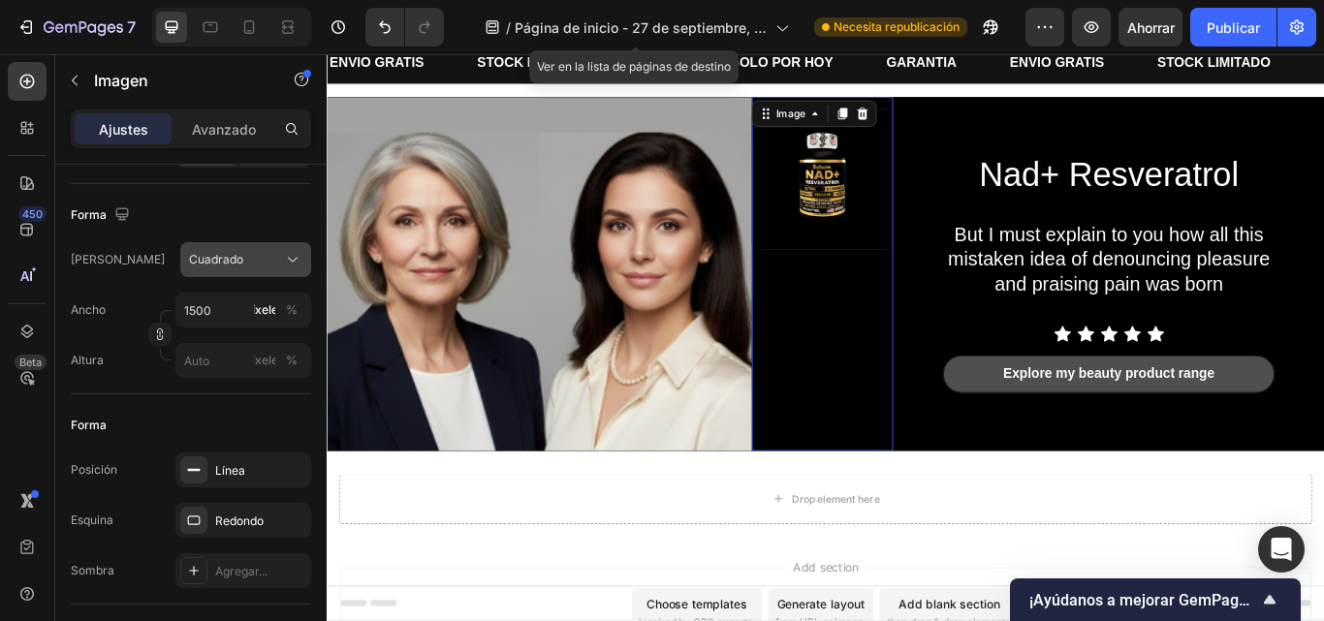
click at [278, 257] on div "Cuadrado" at bounding box center [234, 259] width 90 height 17
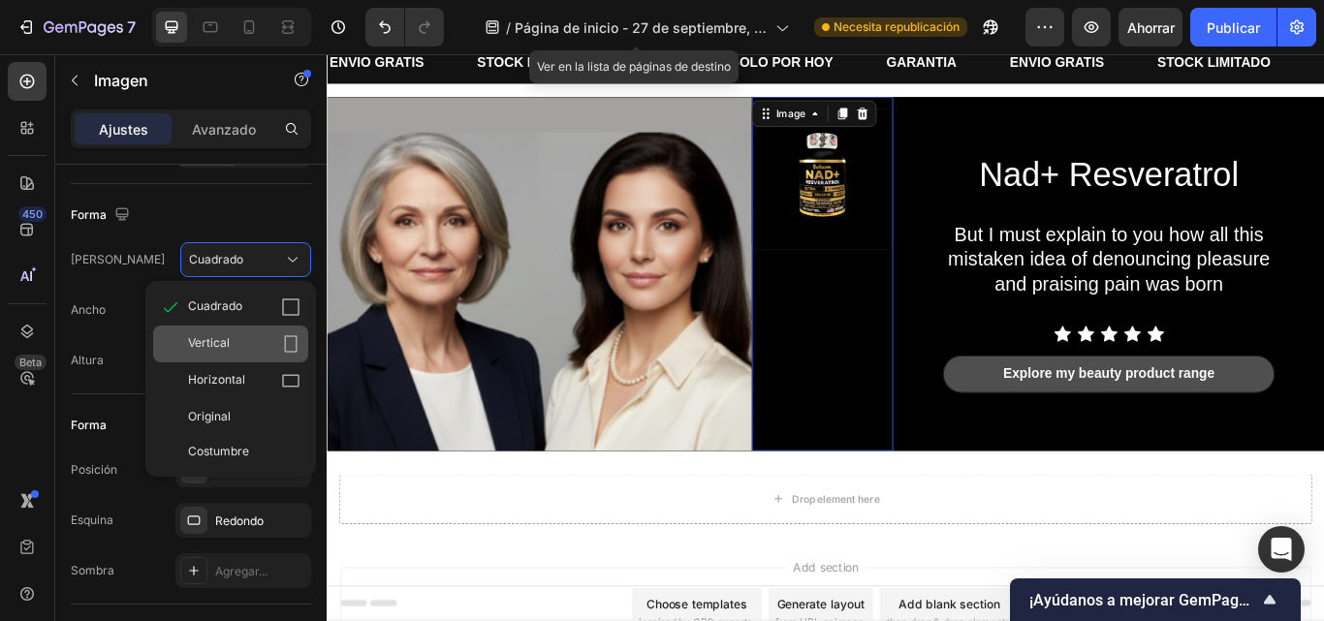
click at [275, 342] on div "Vertical" at bounding box center [244, 343] width 112 height 19
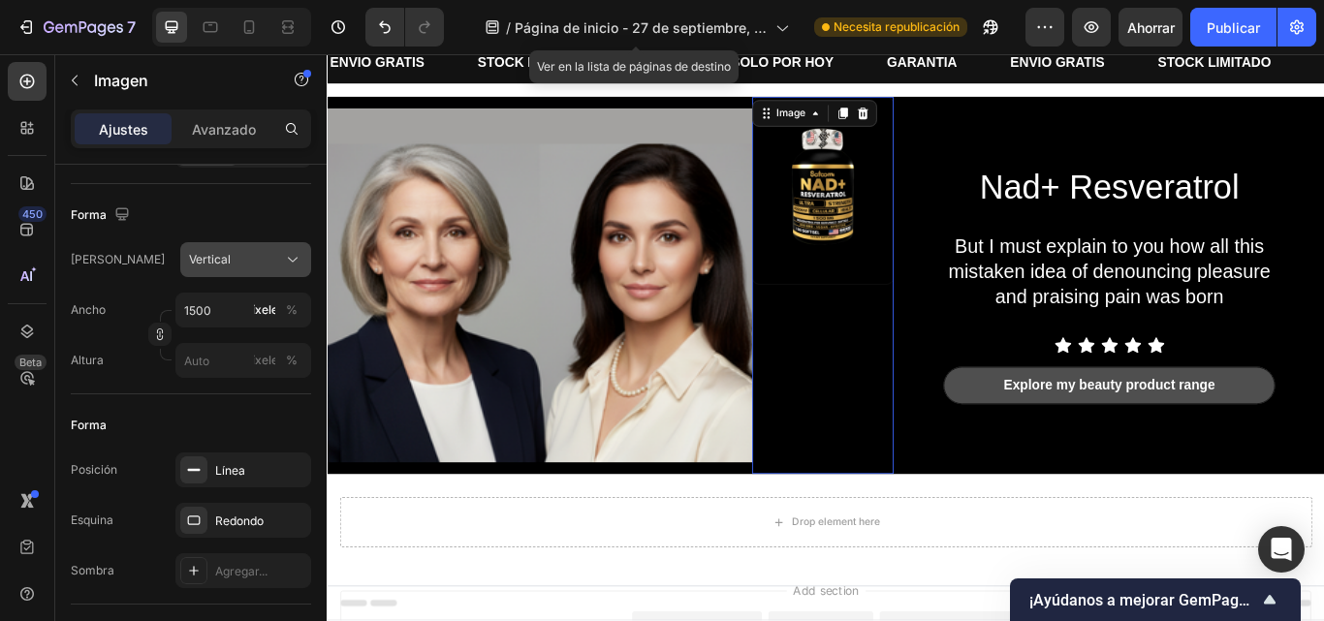
click at [285, 269] on icon at bounding box center [292, 259] width 19 height 19
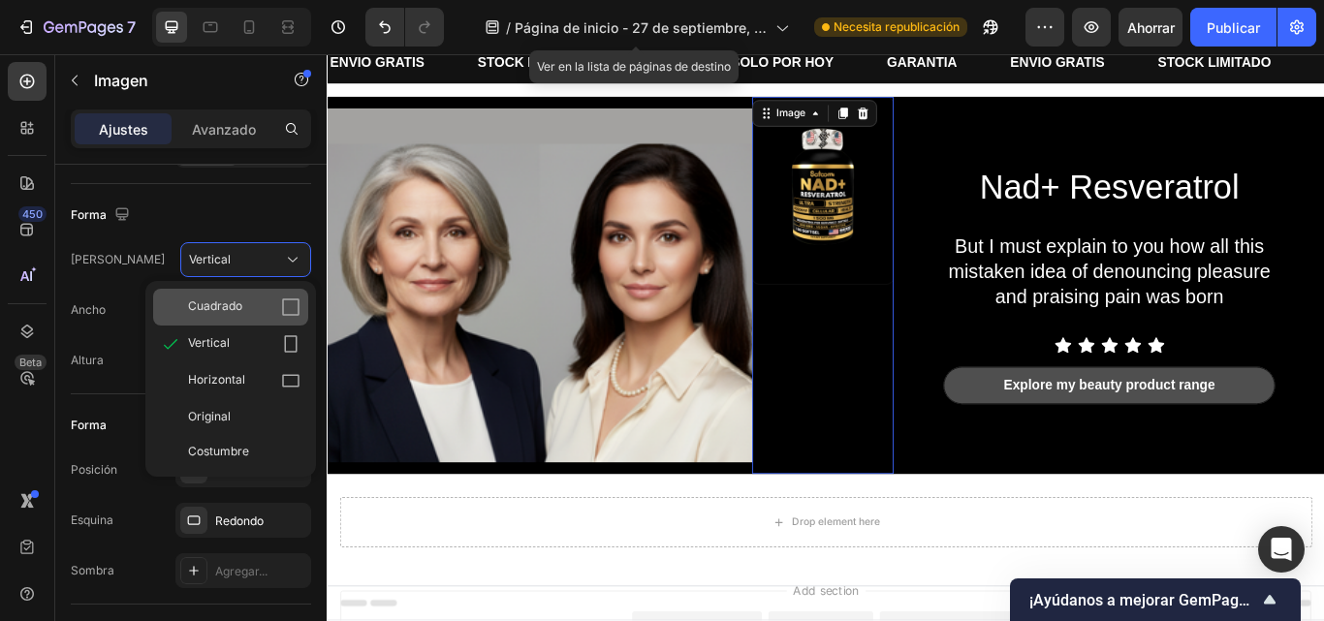
click at [274, 312] on div "Cuadrado" at bounding box center [244, 307] width 112 height 19
click at [274, 312] on font "píxeles" at bounding box center [264, 309] width 39 height 15
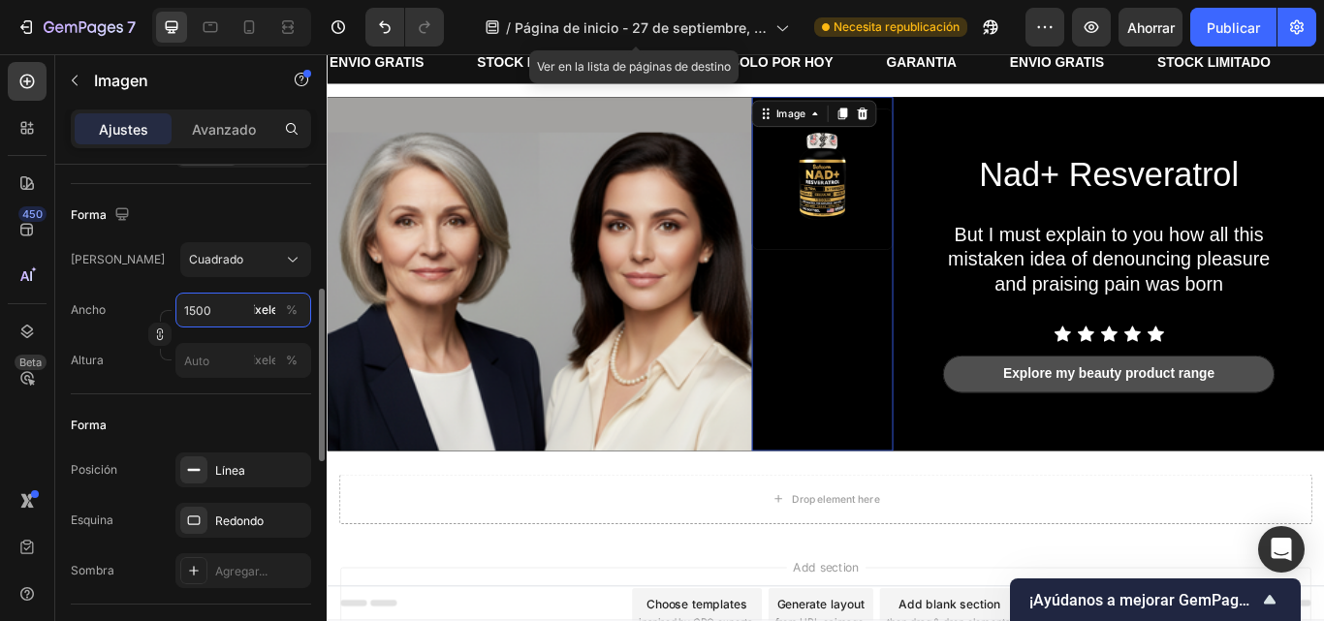
scroll to position [430, 0]
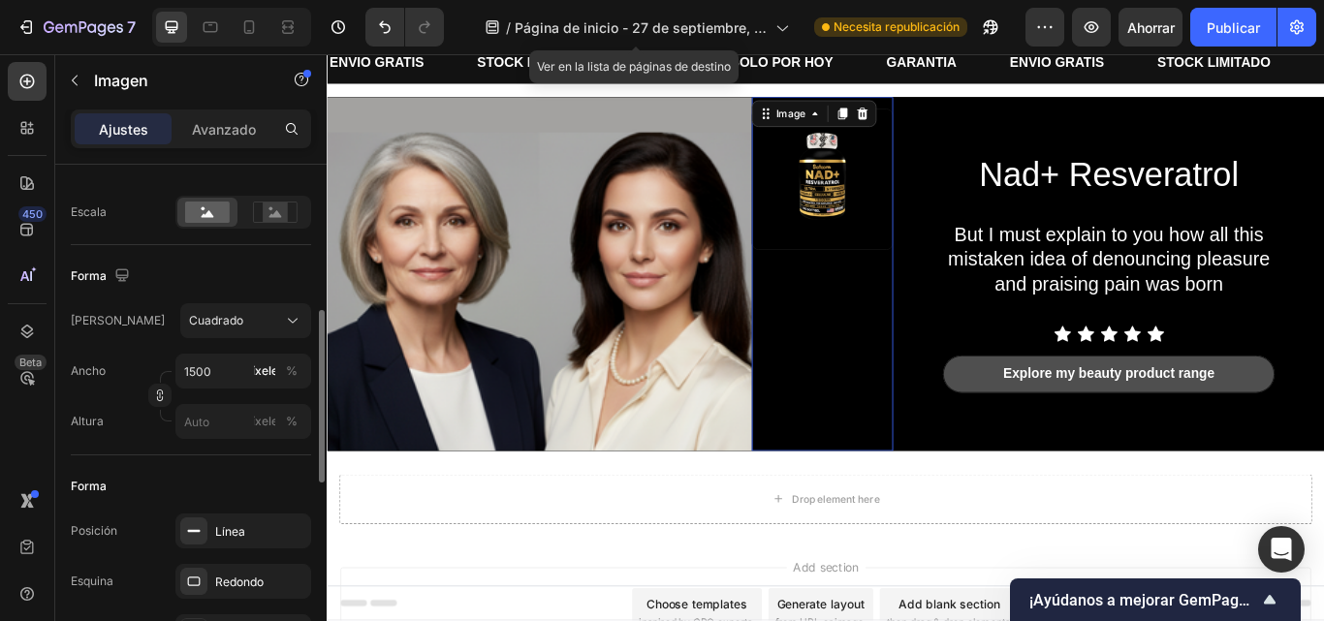
click at [135, 433] on div "Altura píxeles %" at bounding box center [191, 421] width 240 height 35
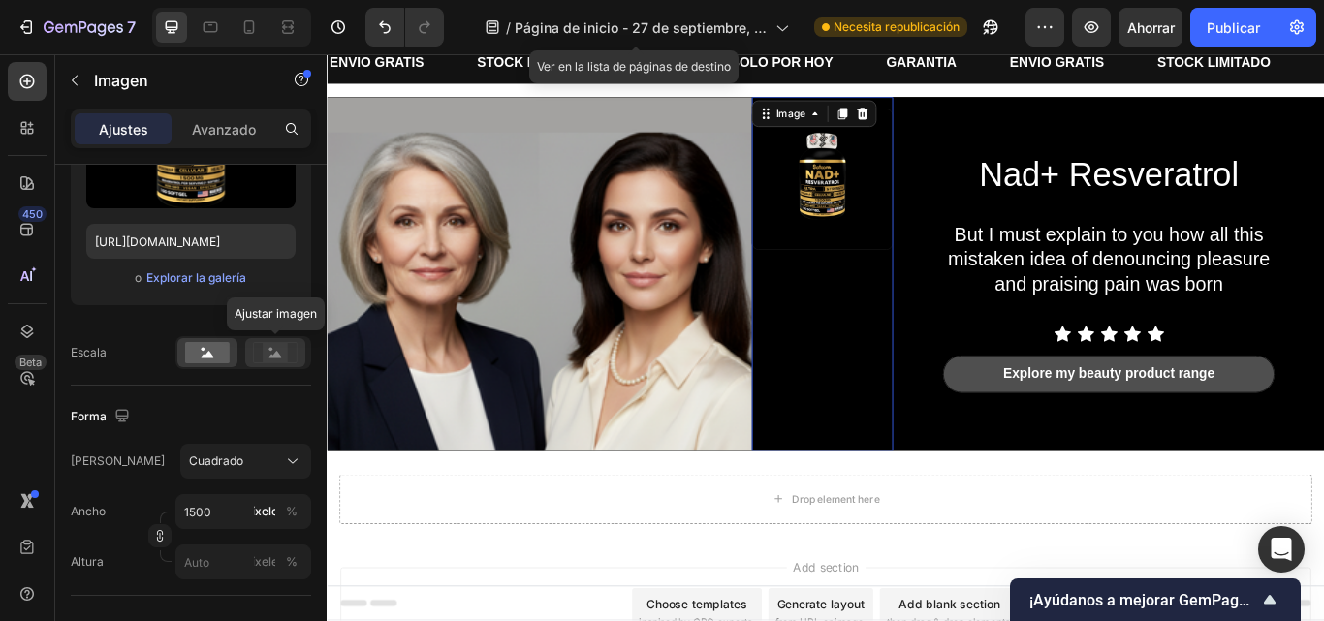
click at [297, 339] on div at bounding box center [275, 352] width 60 height 29
click at [196, 357] on rect at bounding box center [207, 352] width 45 height 21
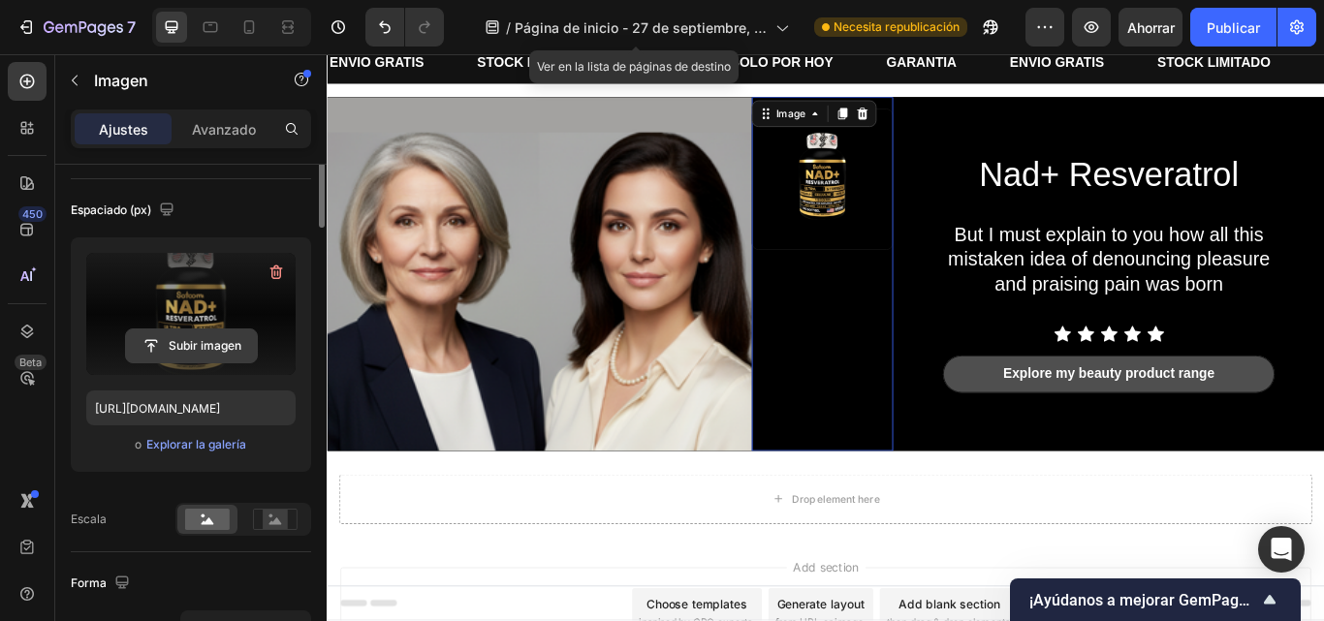
scroll to position [0, 0]
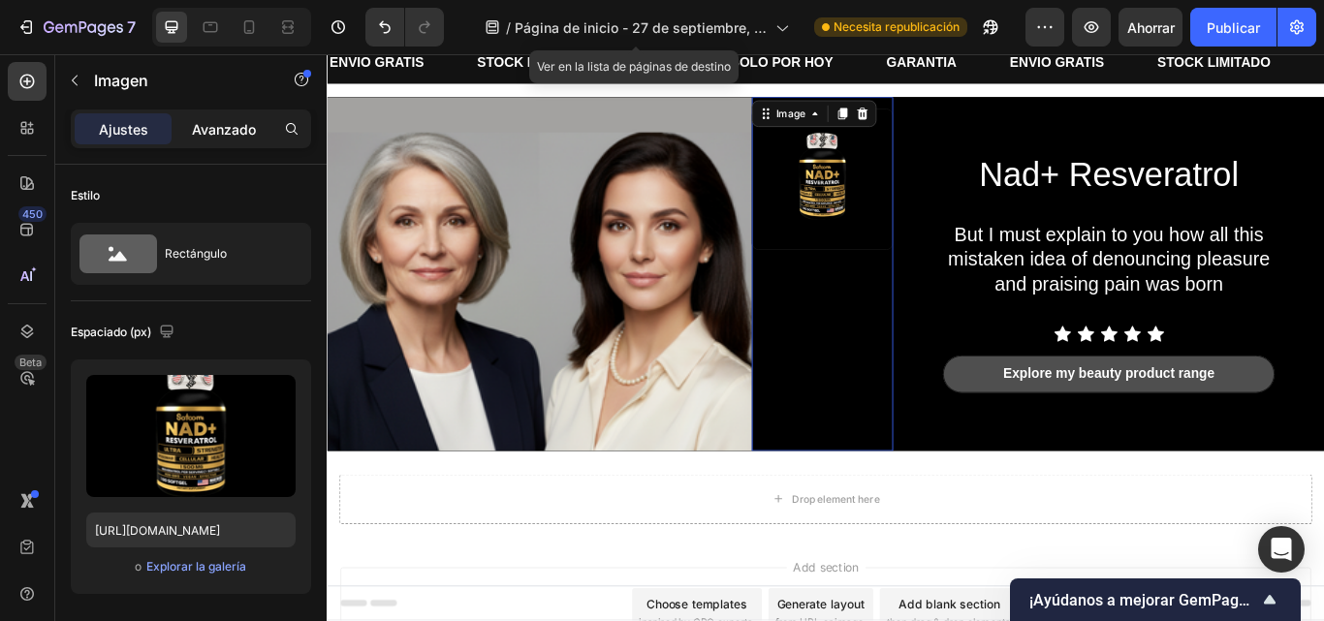
click at [210, 129] on font "Avanzado" at bounding box center [224, 129] width 64 height 16
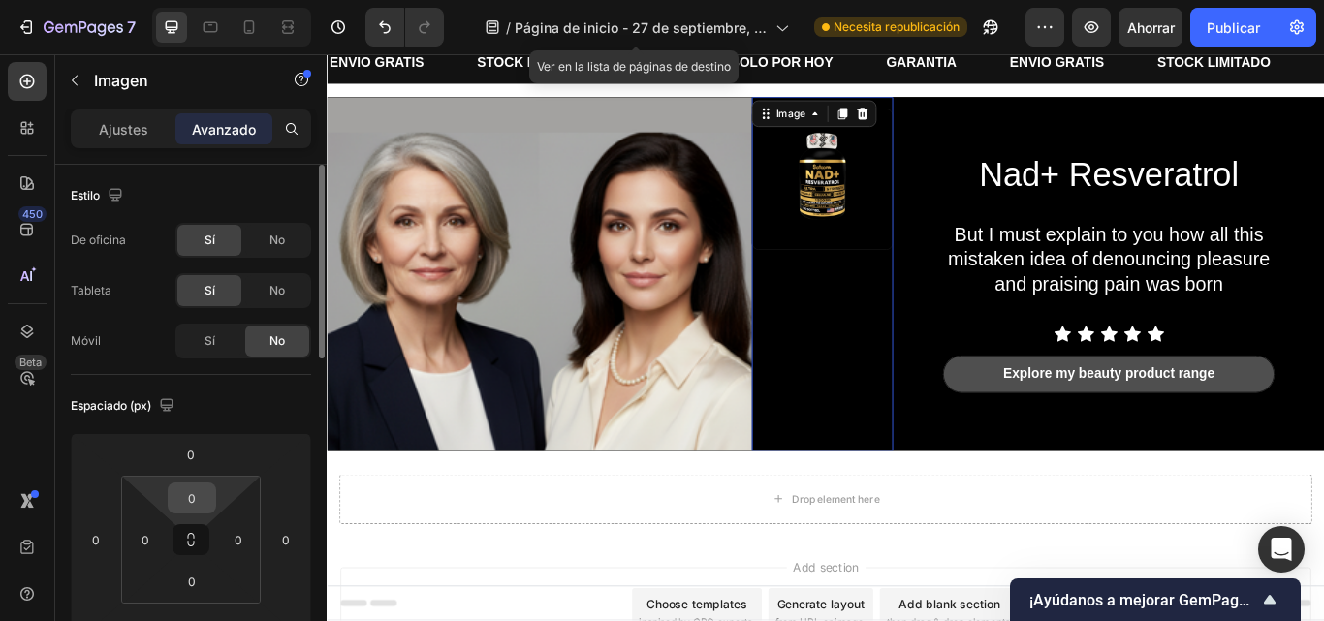
click at [197, 508] on input "0" at bounding box center [192, 498] width 39 height 29
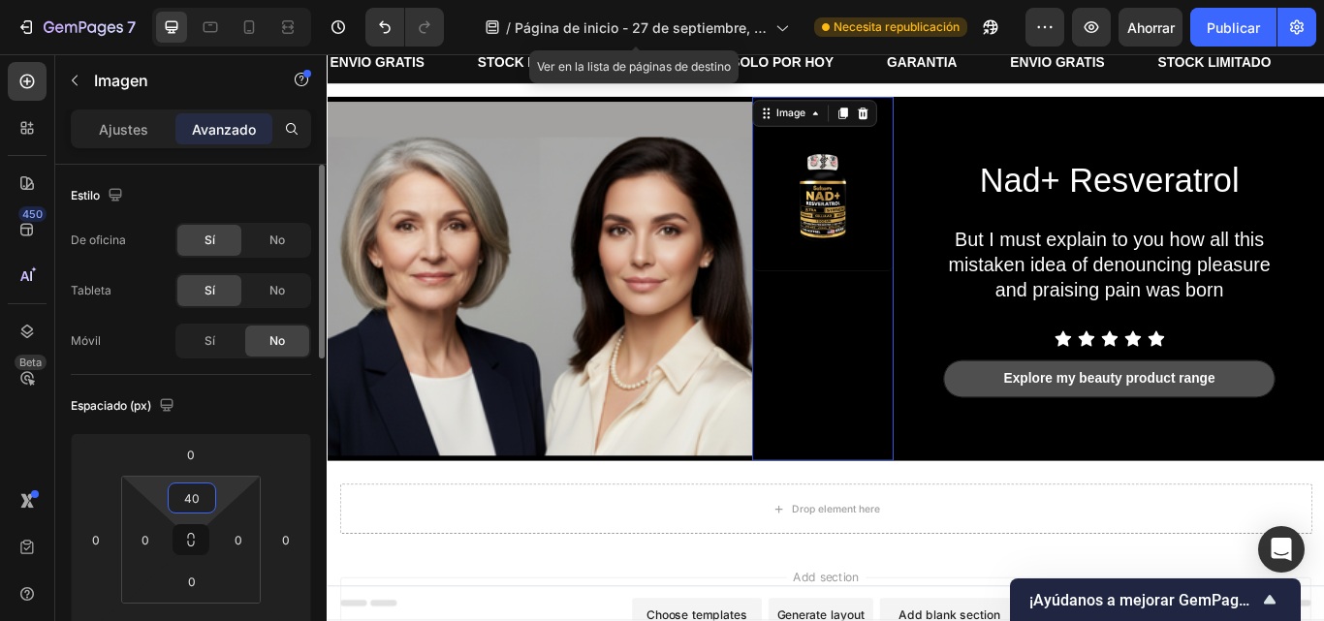
type input "4"
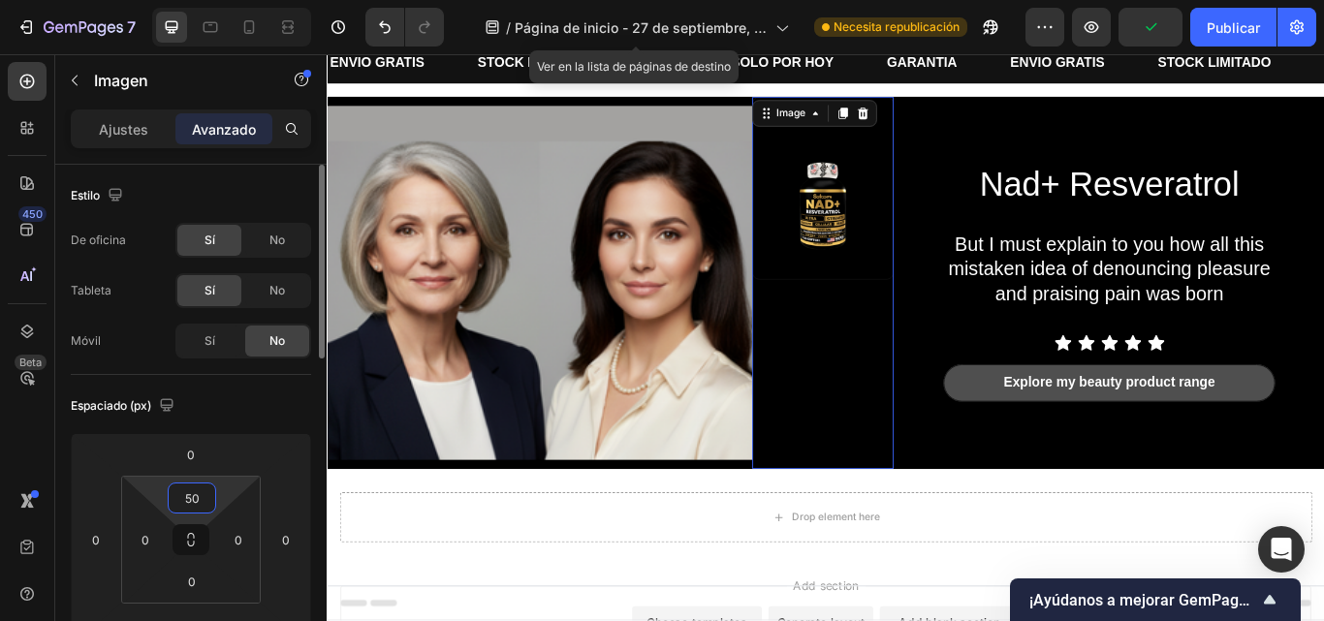
type input "5"
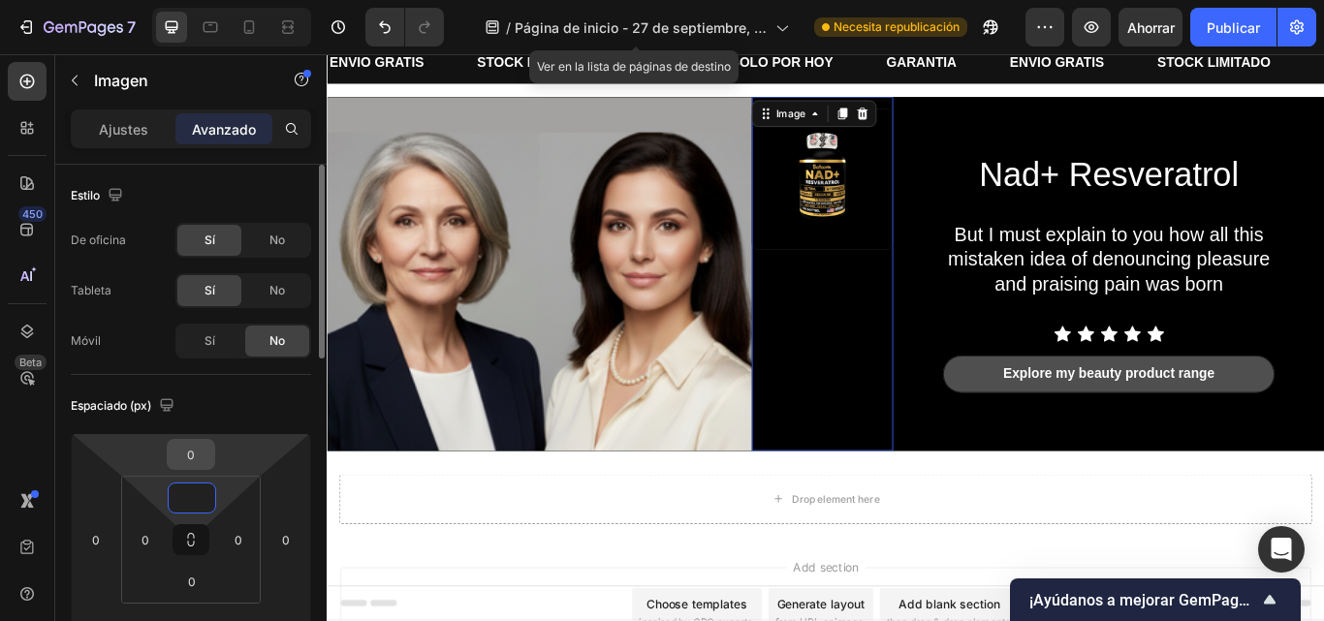
click at [189, 450] on input "0" at bounding box center [191, 454] width 39 height 29
type input "0"
type input "2"
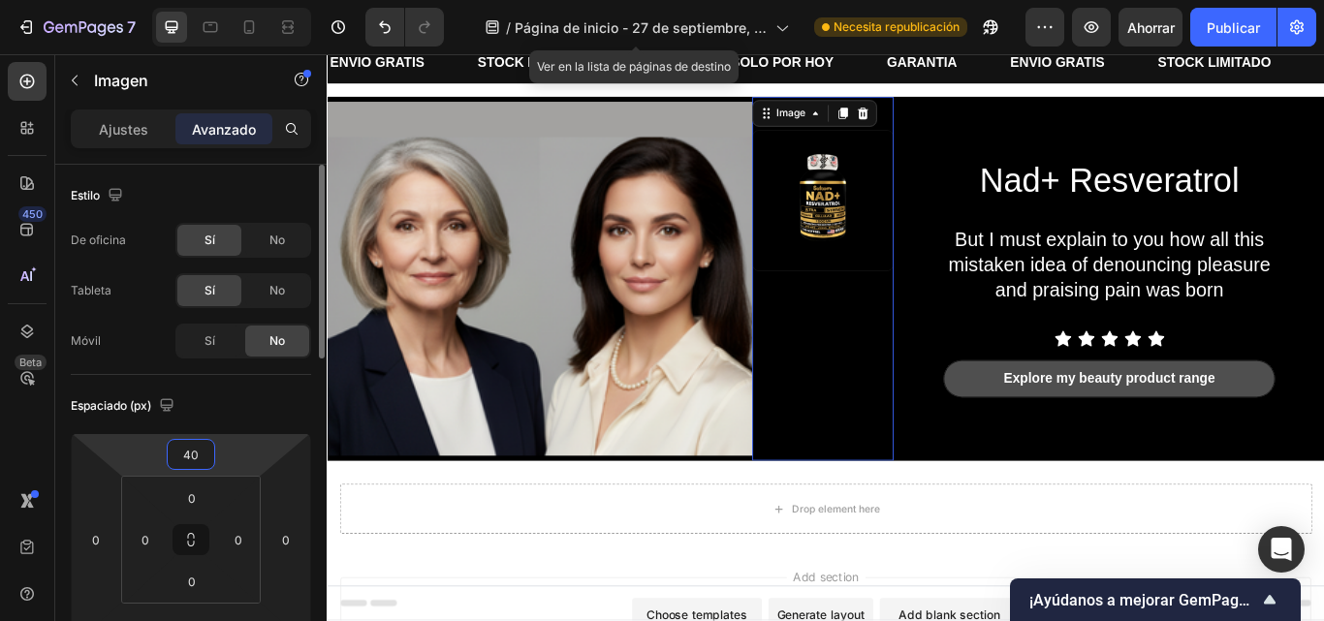
type input "4"
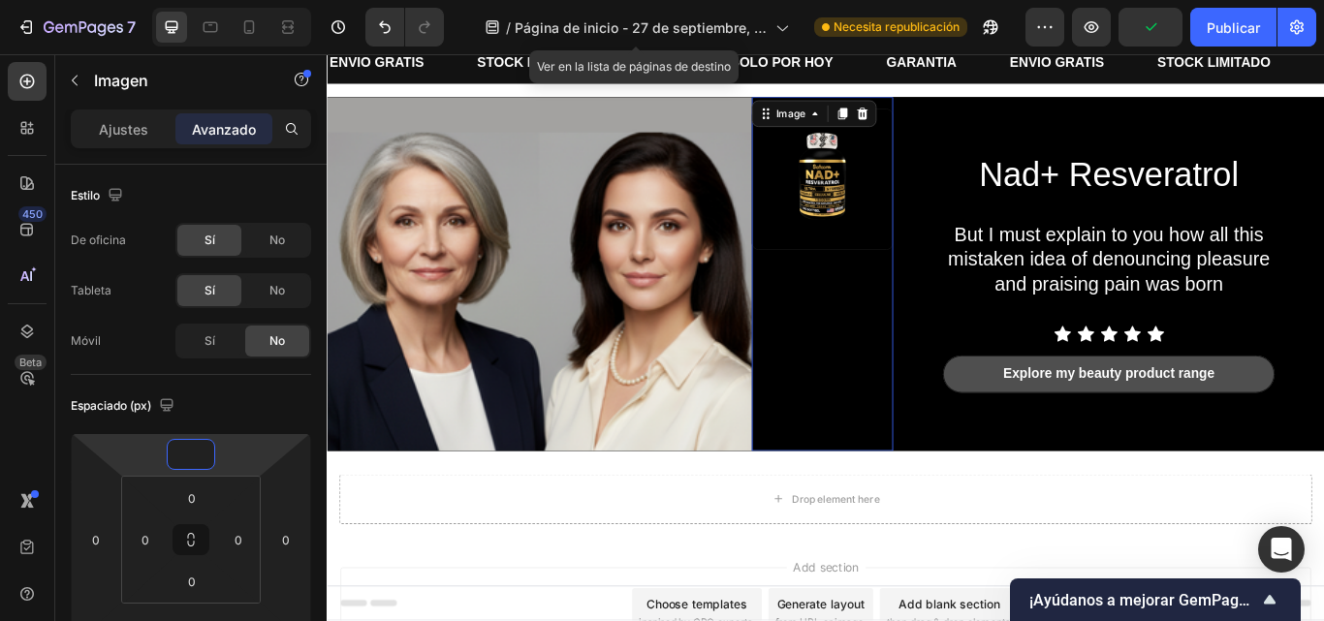
click at [880, 239] on img at bounding box center [904, 200] width 163 height 163
type input "0"
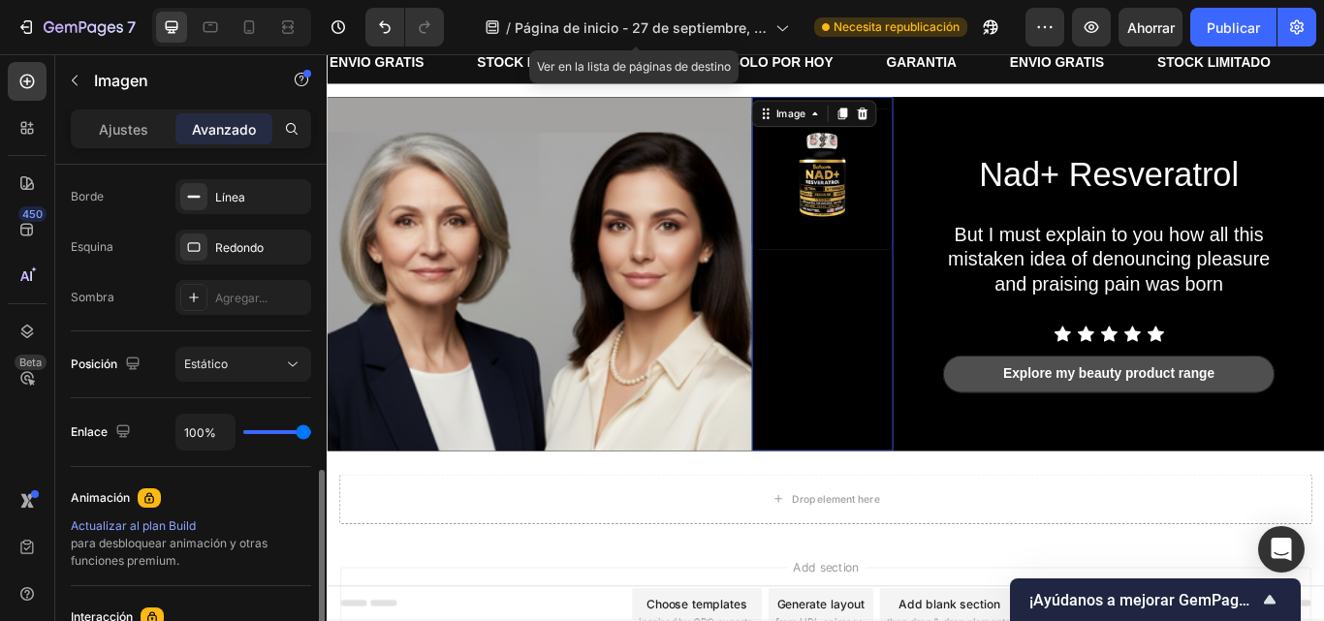
scroll to position [619, 0]
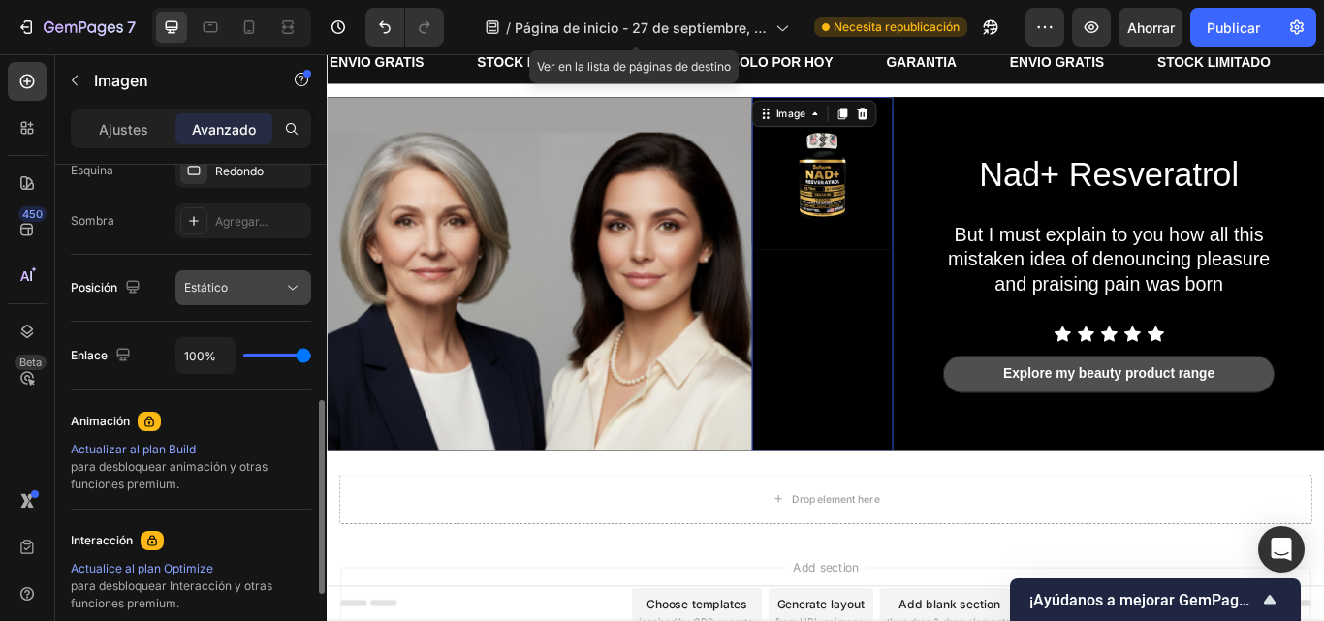
click at [258, 296] on div "Estático" at bounding box center [233, 287] width 99 height 17
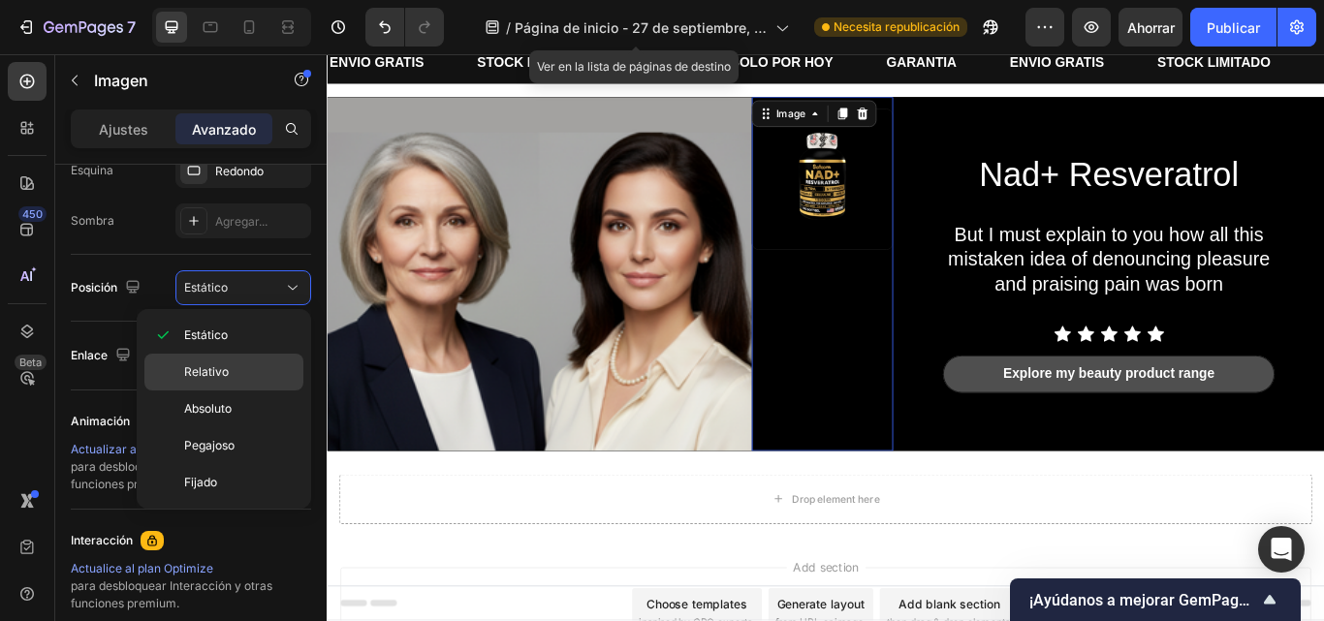
click at [239, 375] on p "Relativo" at bounding box center [239, 372] width 111 height 17
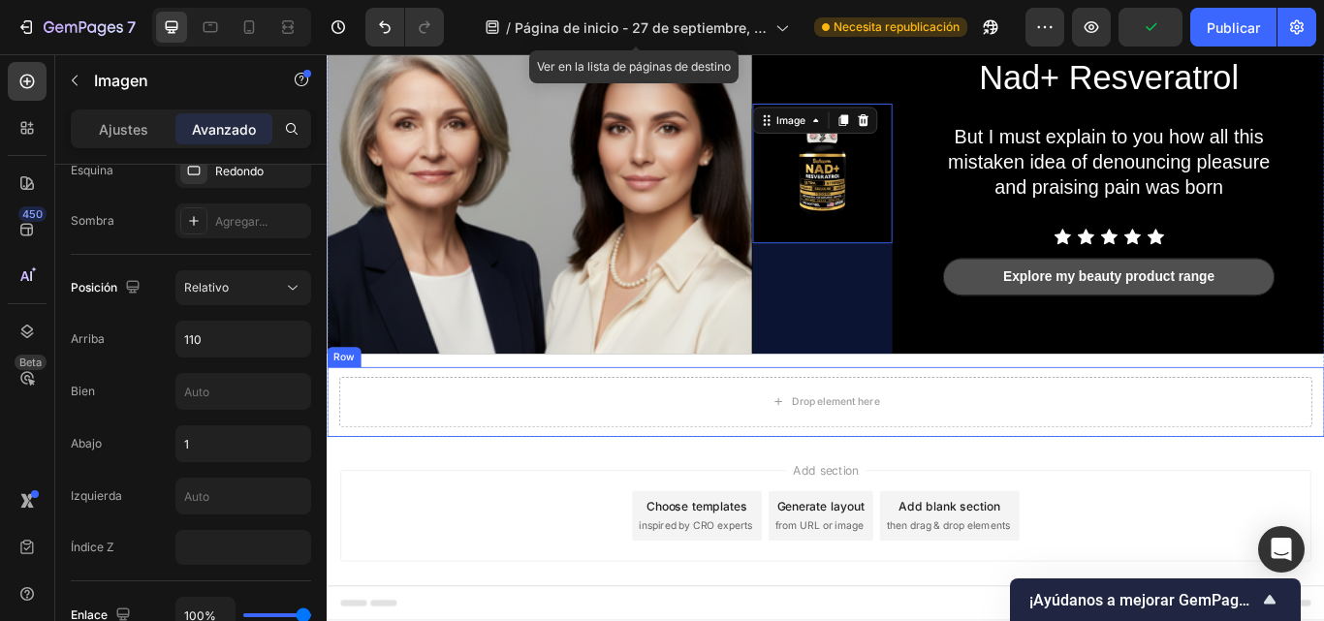
scroll to position [164, 0]
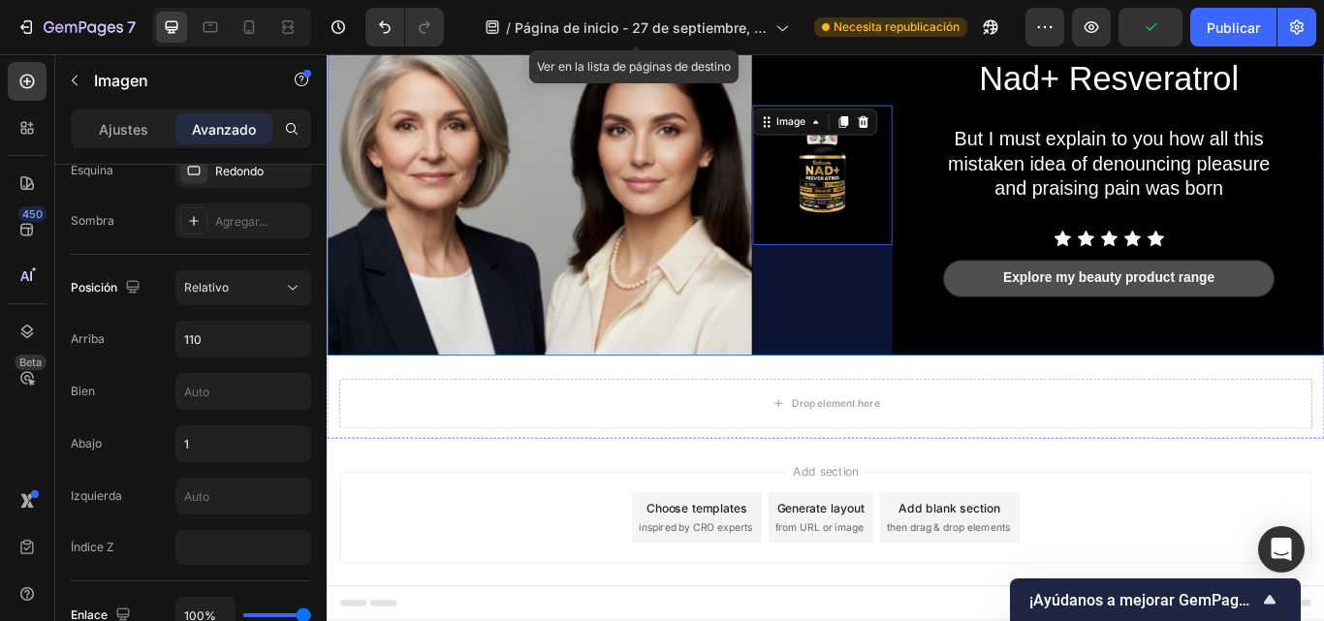
click at [1111, 388] on div "Nad+ Resveratrol Heading But I must explain to you how all this mistaken idea o…" at bounding box center [1254, 199] width 472 height 413
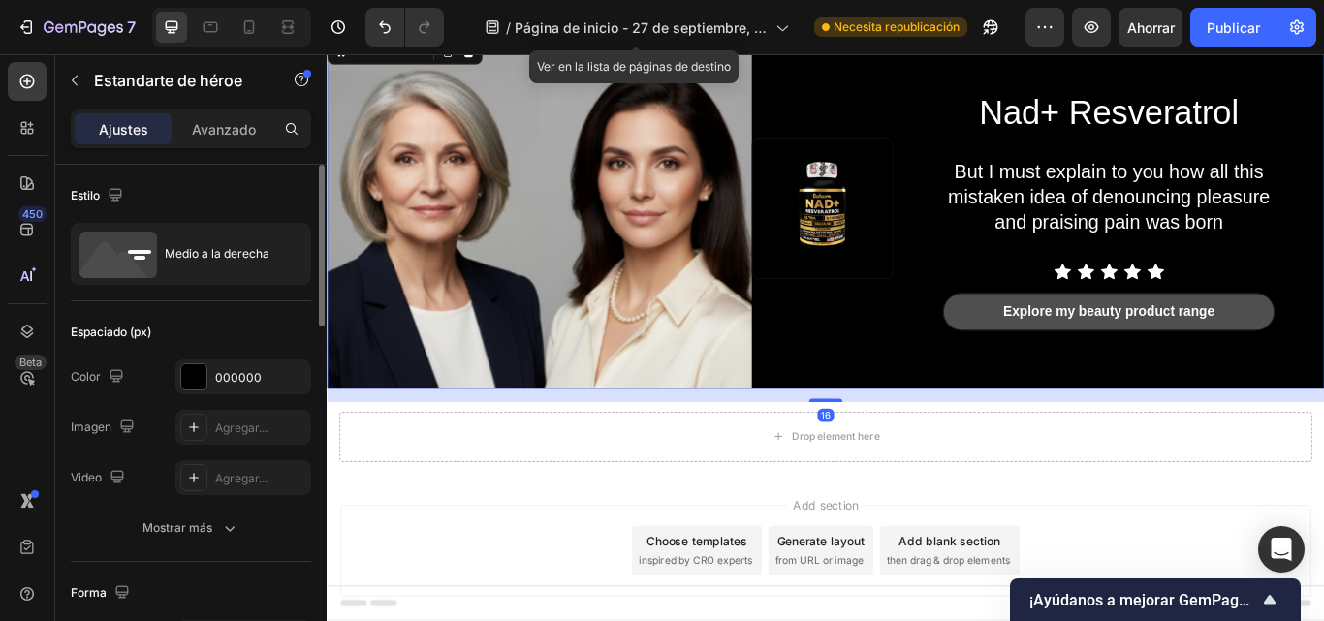
scroll to position [107, 0]
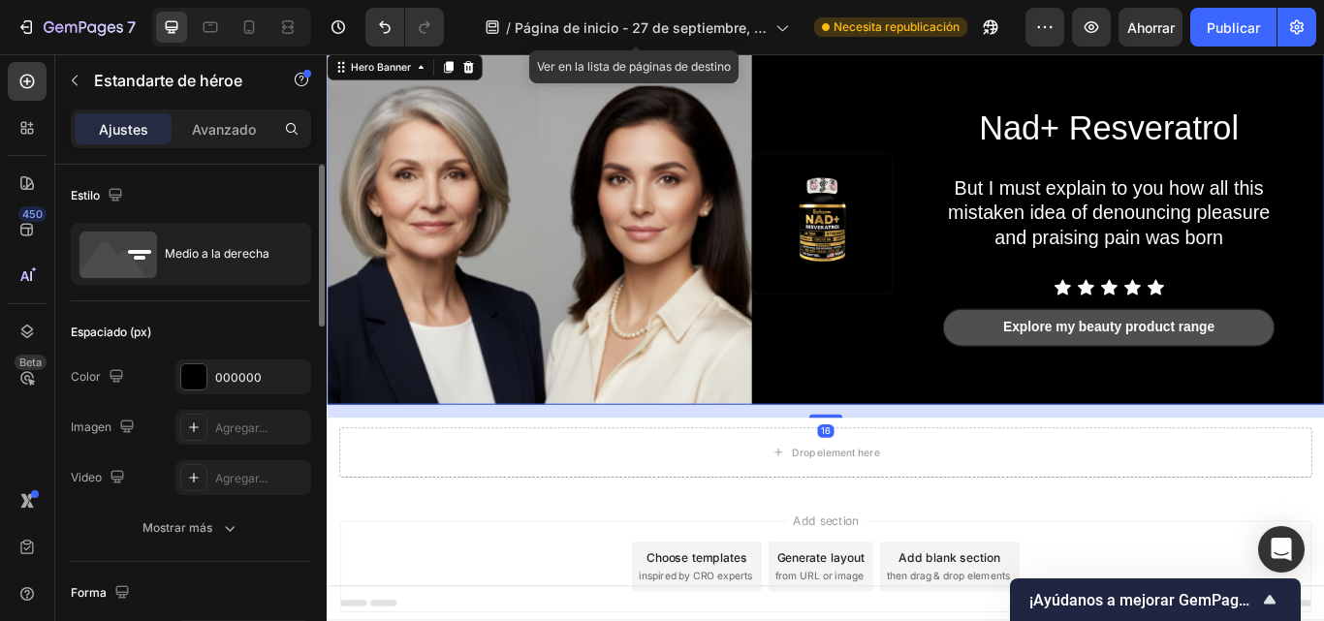
click at [926, 235] on img at bounding box center [904, 253] width 163 height 163
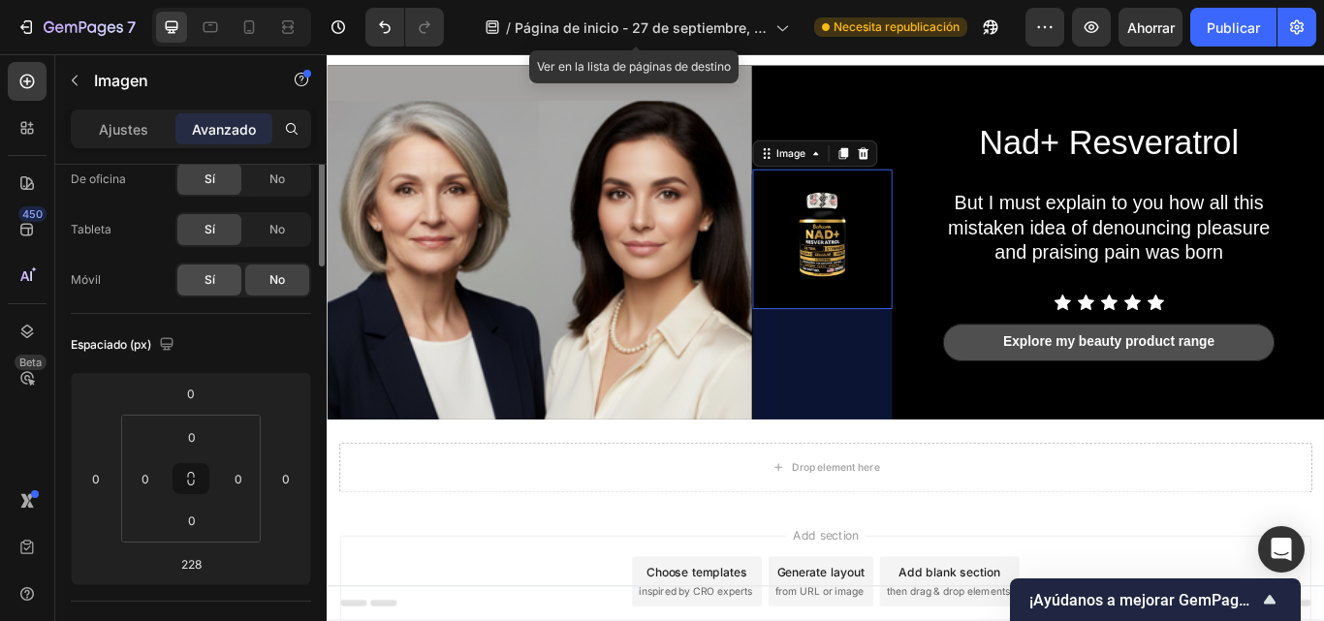
scroll to position [0, 0]
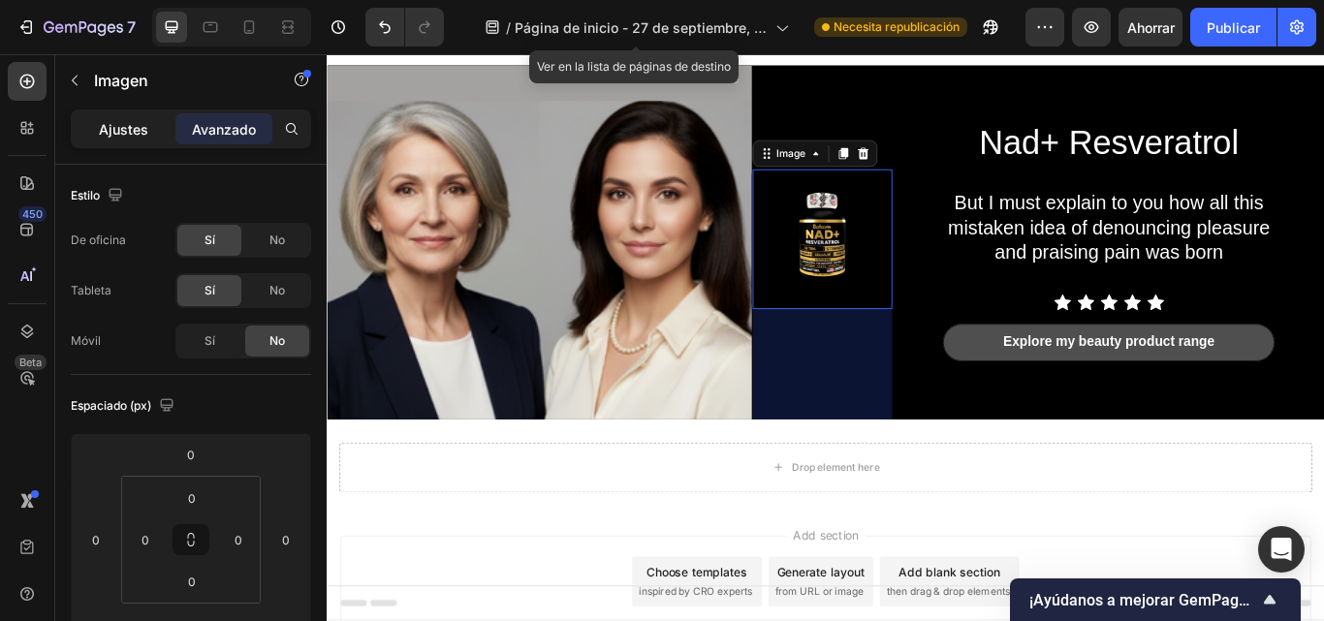
click at [129, 137] on font "Ajustes" at bounding box center [123, 129] width 49 height 16
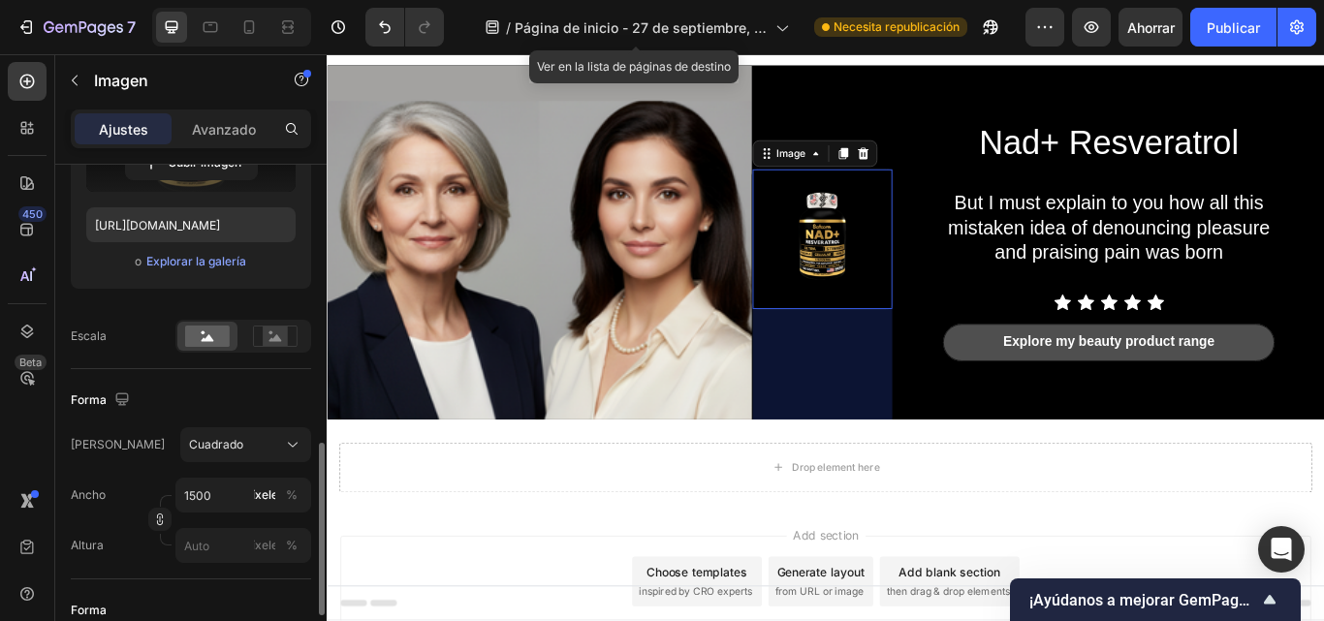
scroll to position [434, 0]
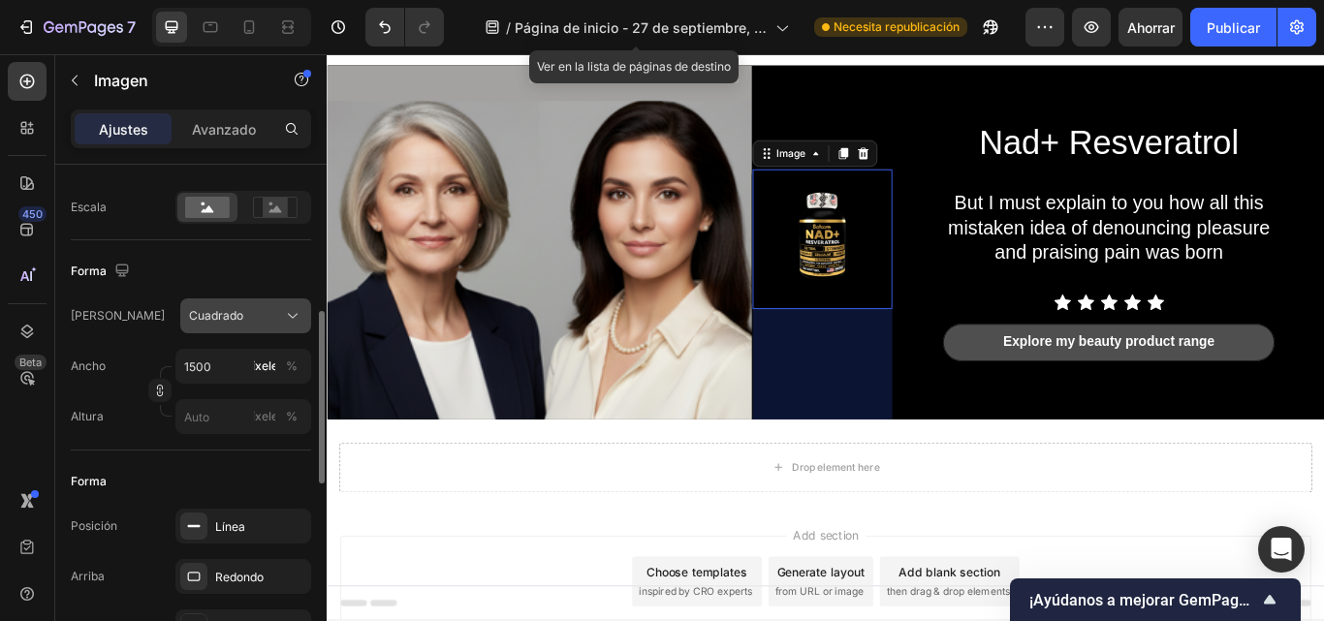
click at [244, 304] on button "Cuadrado" at bounding box center [245, 316] width 131 height 35
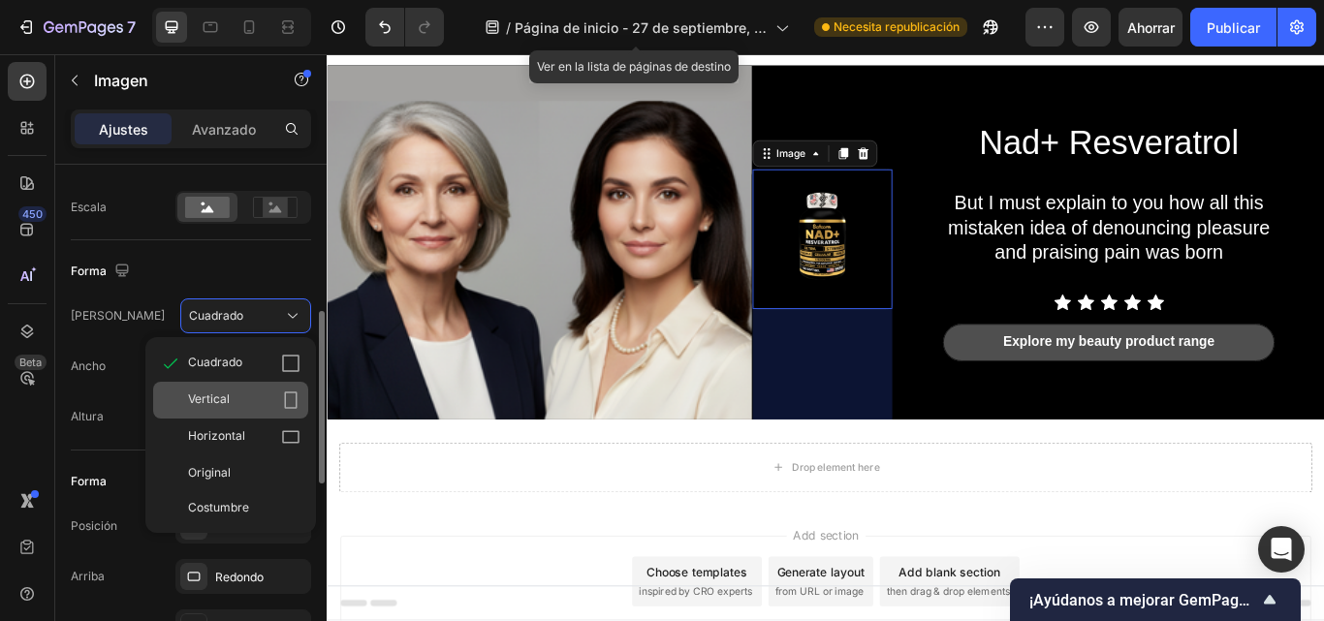
click at [223, 396] on font "Vertical" at bounding box center [209, 399] width 42 height 15
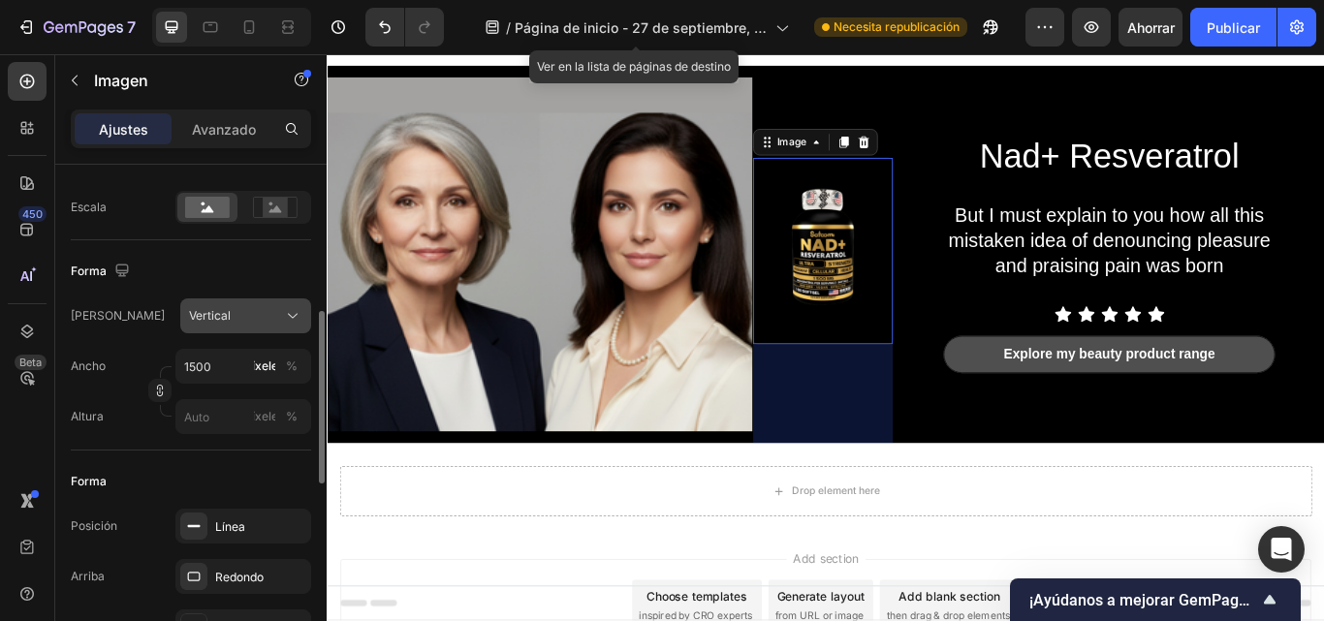
click at [258, 327] on button "Vertical" at bounding box center [245, 316] width 131 height 35
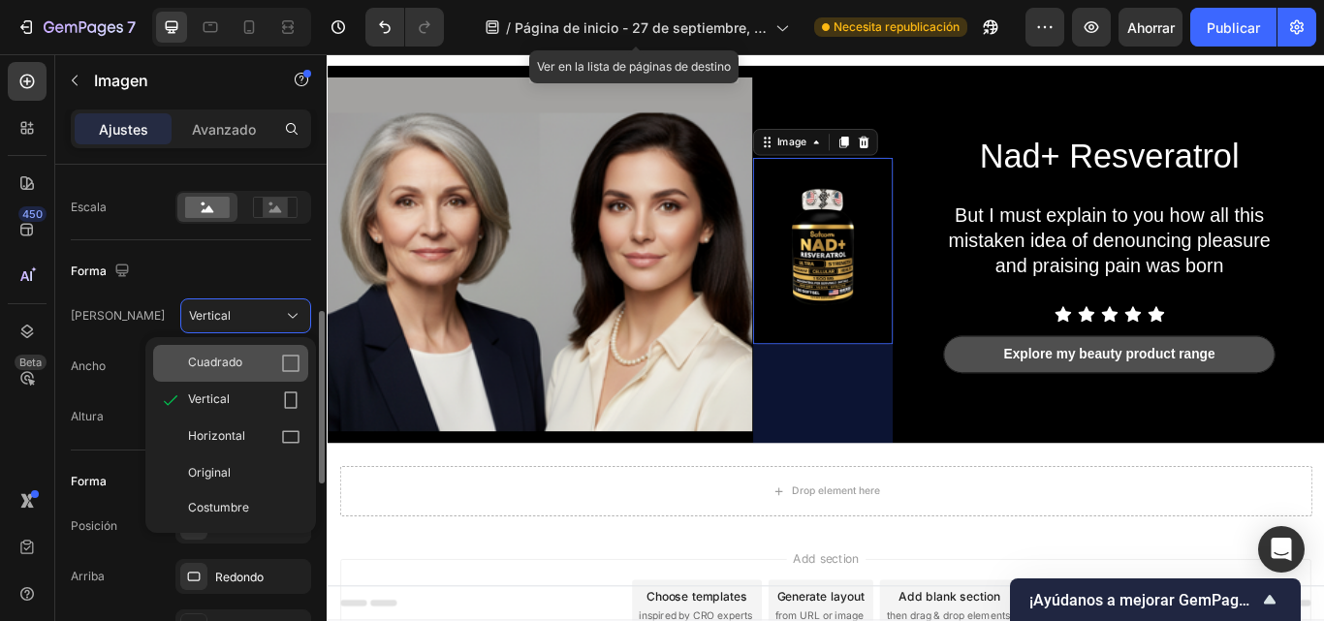
click at [256, 369] on div "Cuadrado" at bounding box center [244, 363] width 112 height 19
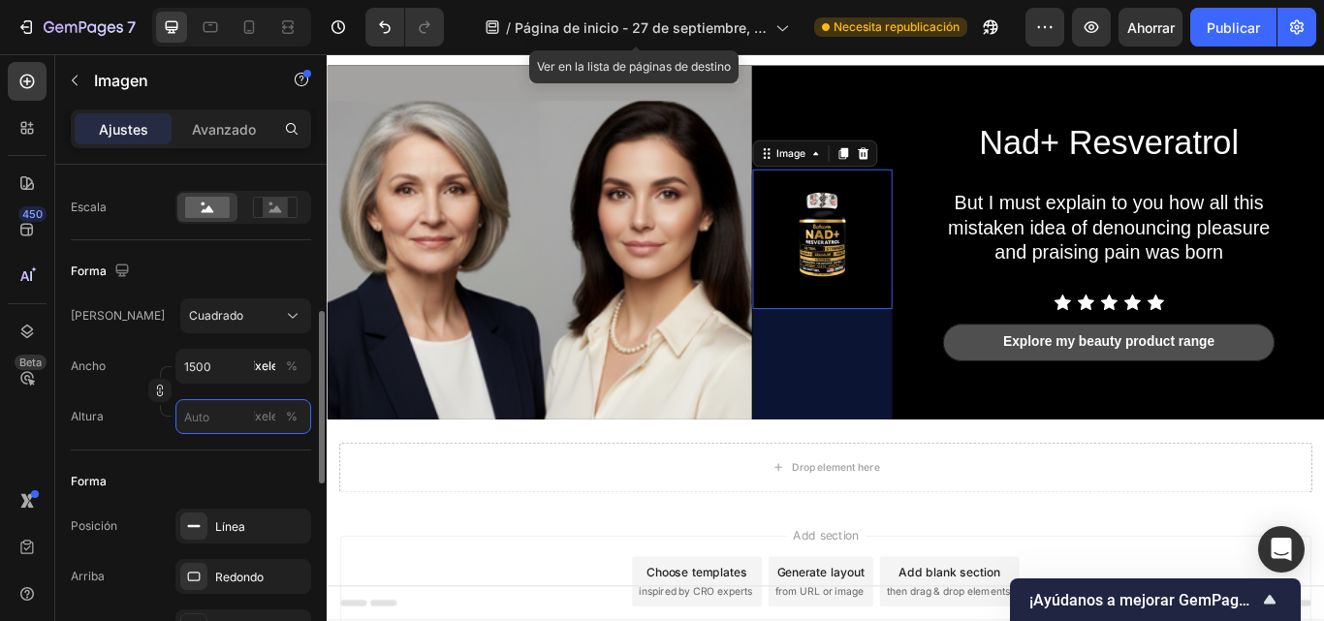
click at [220, 408] on input "píxeles %" at bounding box center [243, 416] width 136 height 35
type input "2"
type input "20"
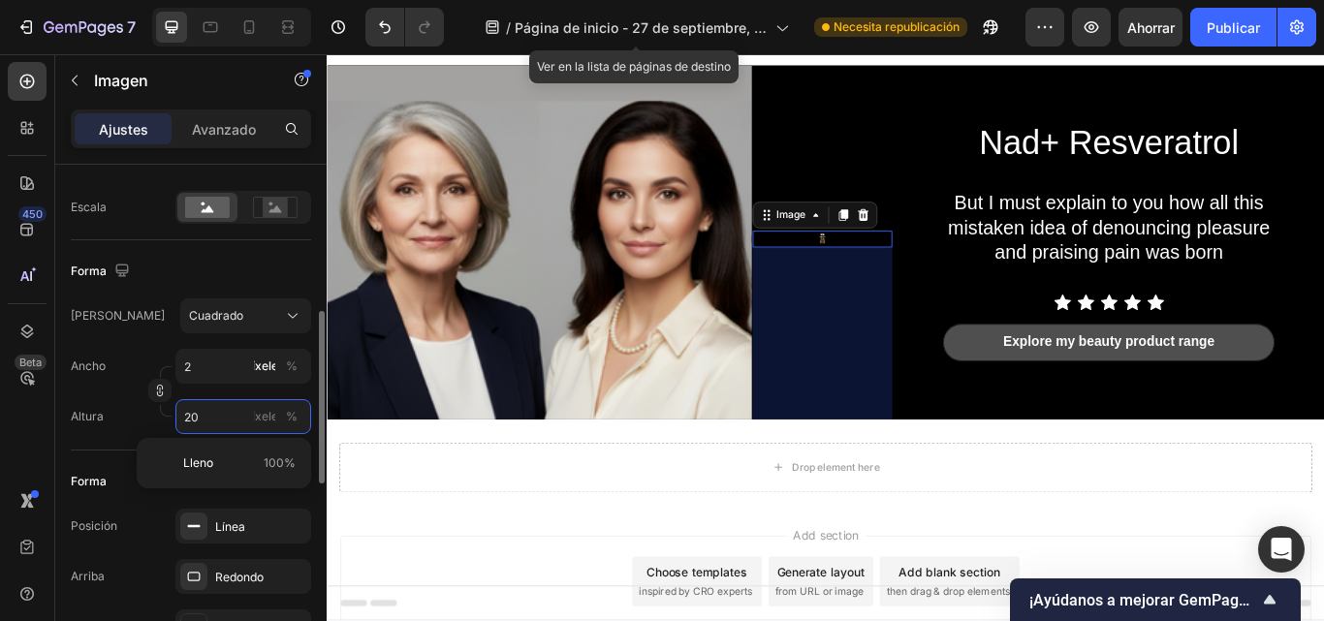
type input "20"
type input "200"
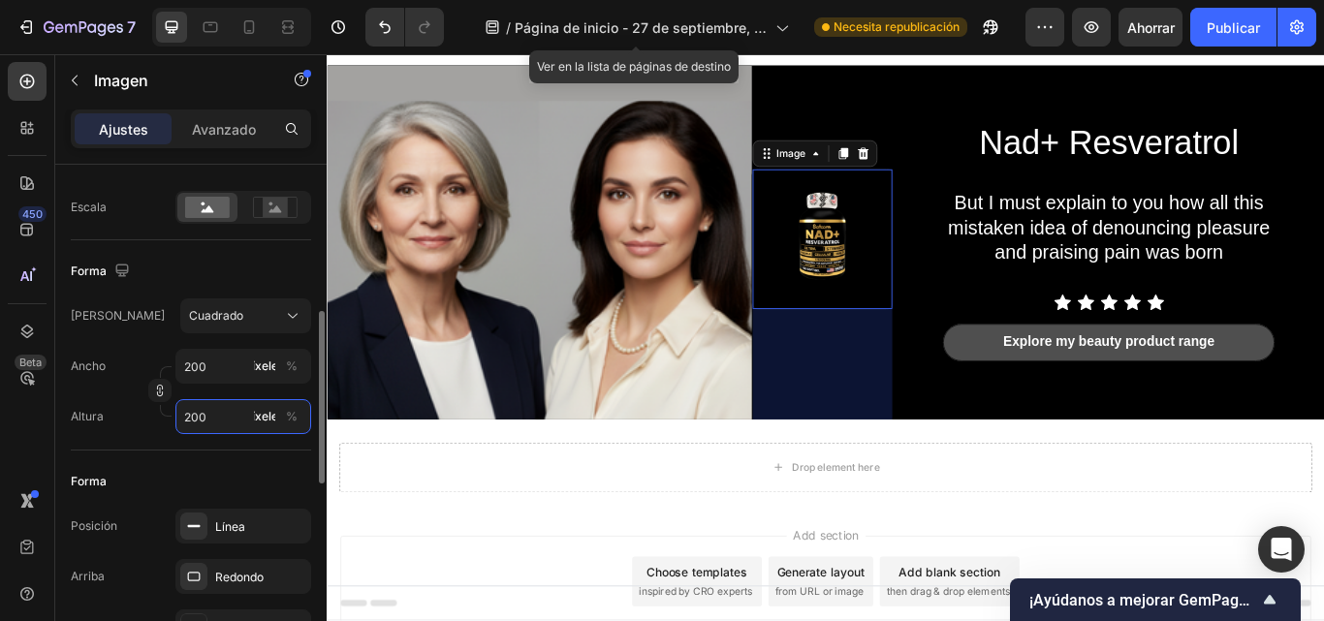
type input "2000"
type input "20000"
type input "2000"
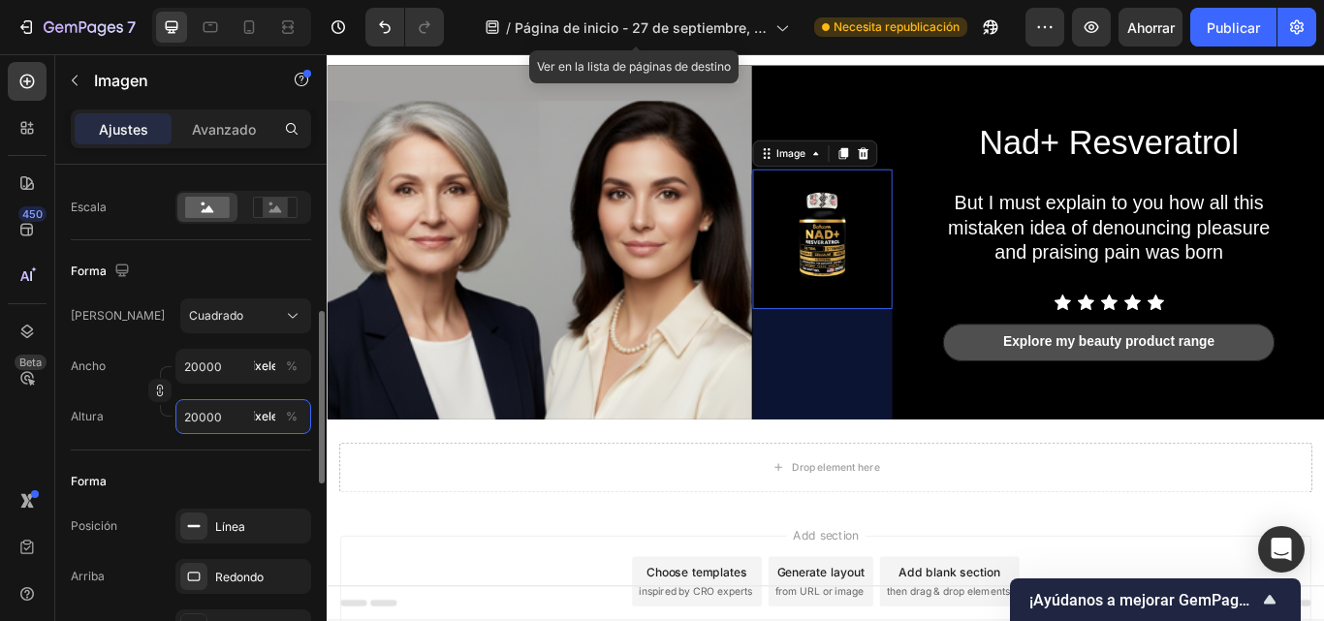
type input "2000"
type input "200"
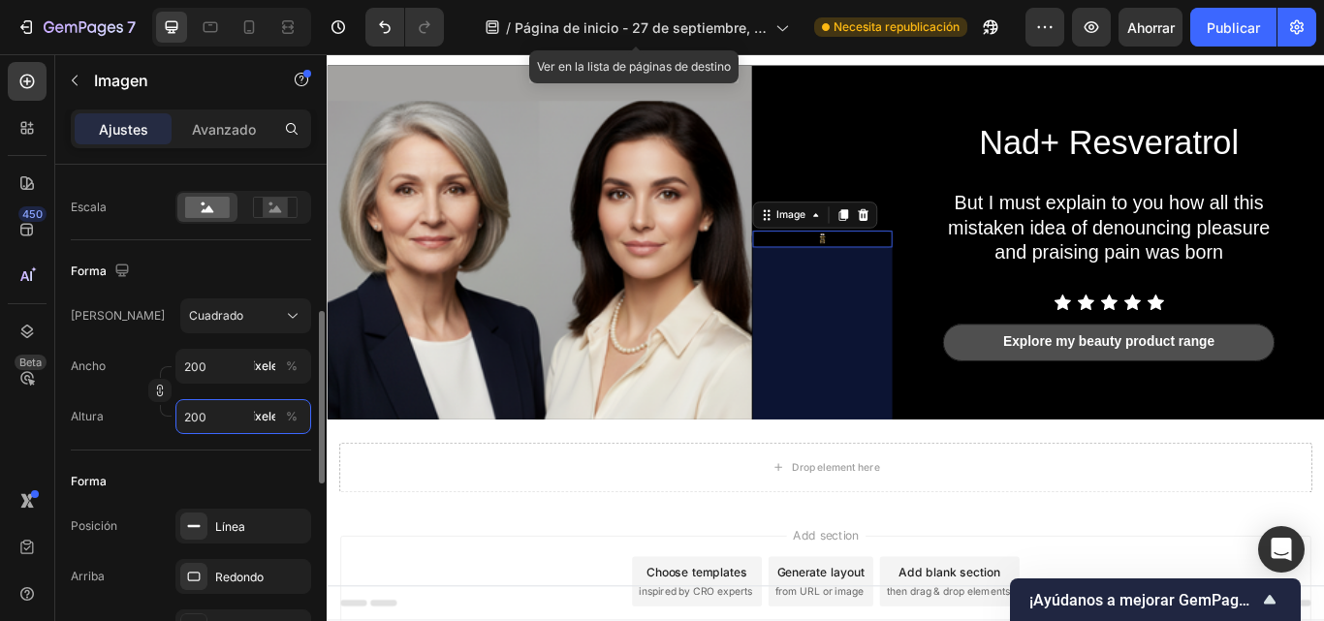
type input "20"
type input "2"
type input "230"
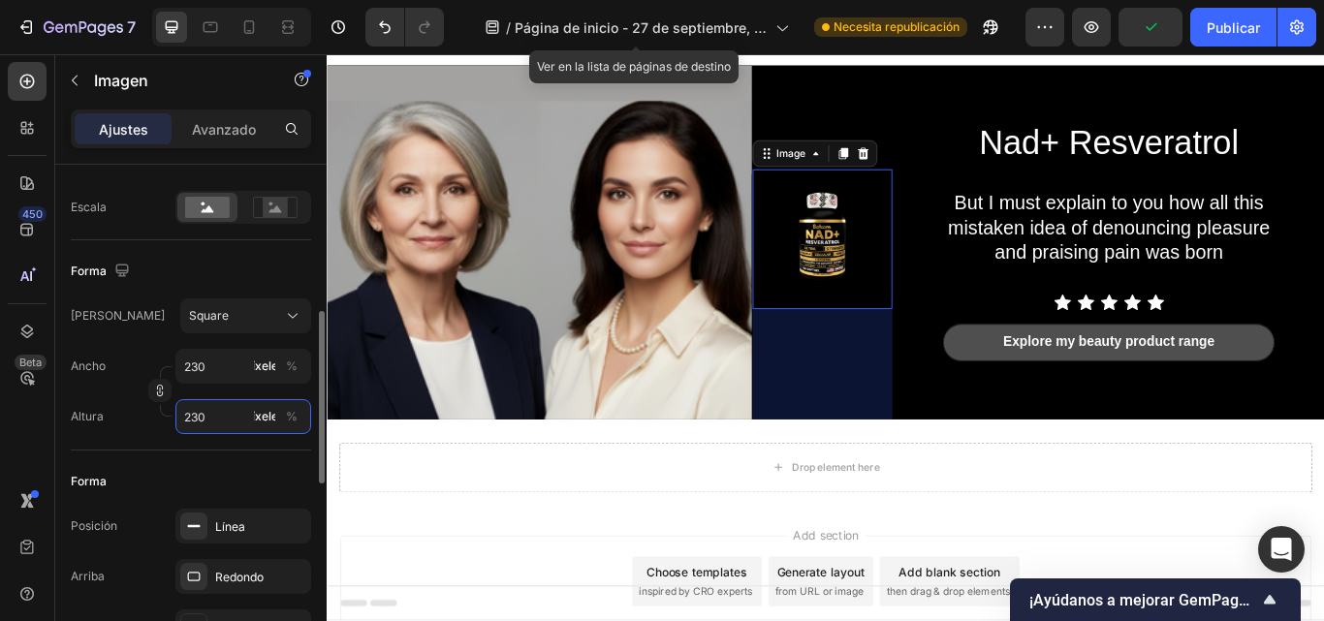
type input "2300"
type input "230"
type input "23"
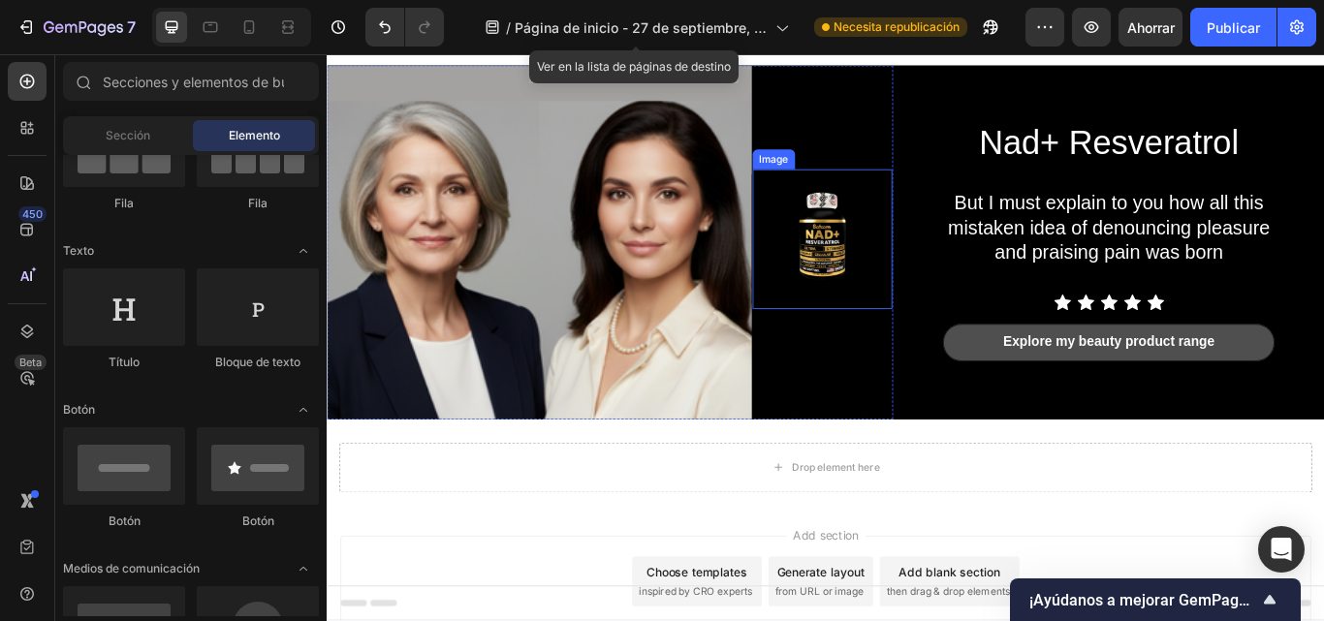
click at [946, 309] on img at bounding box center [904, 270] width 163 height 163
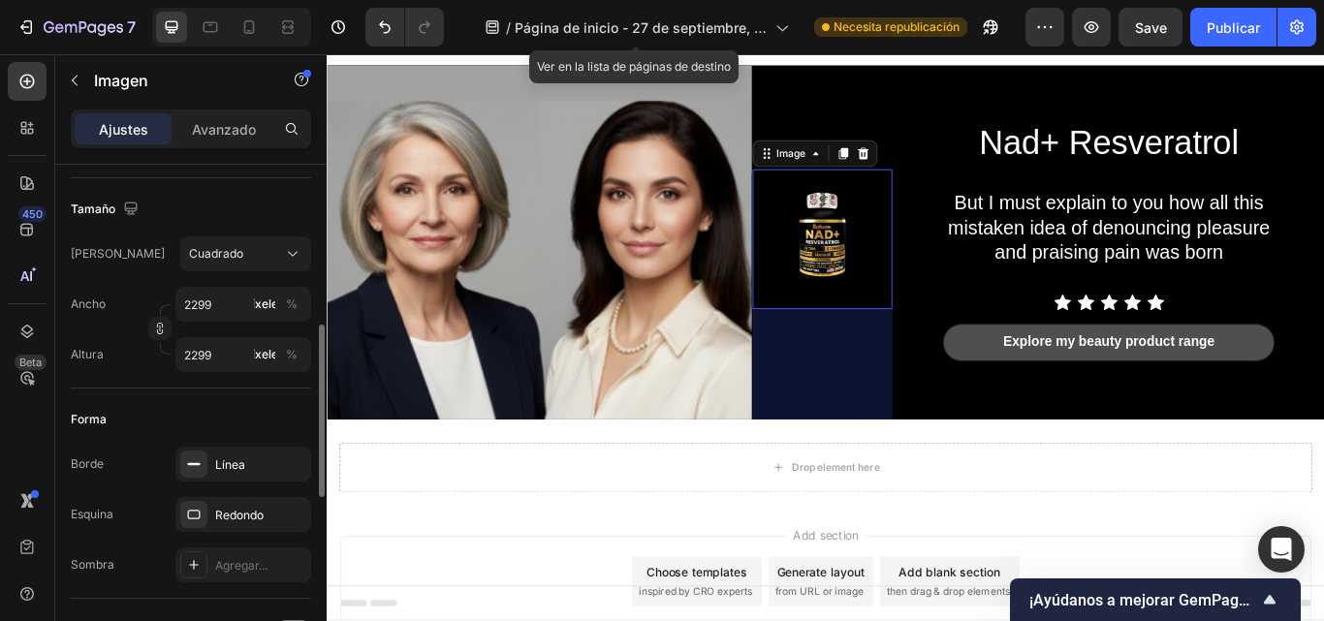
scroll to position [491, 0]
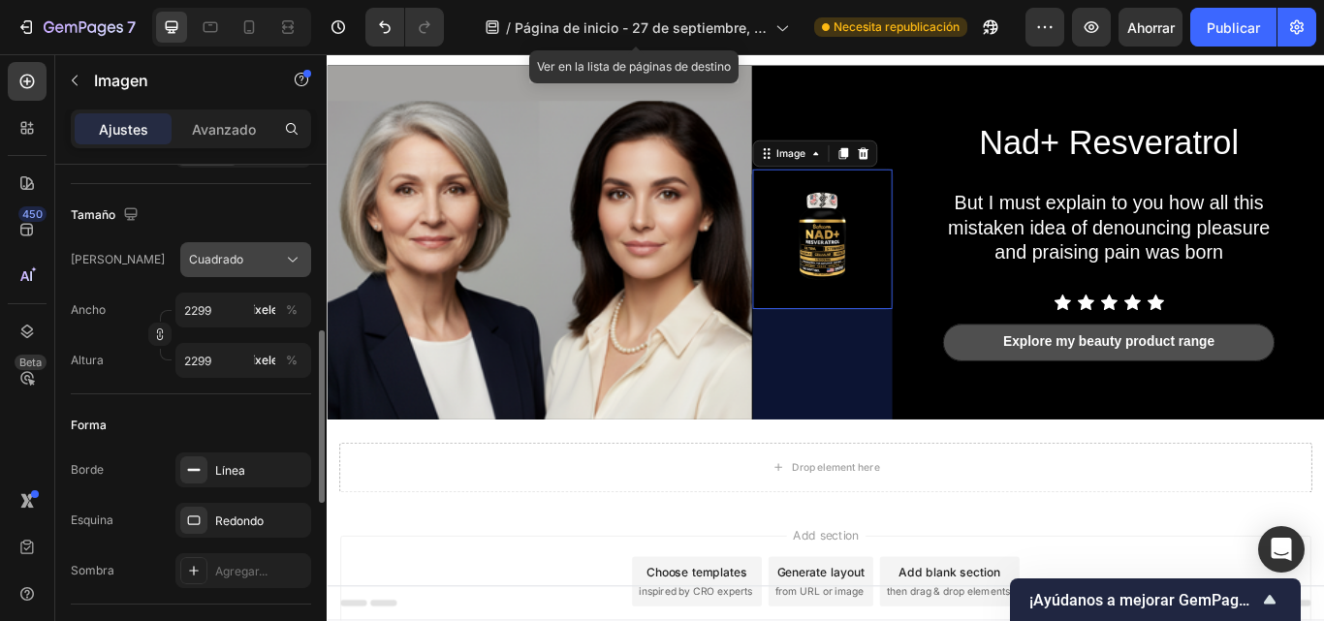
click at [264, 267] on div "Cuadrado" at bounding box center [234, 259] width 90 height 17
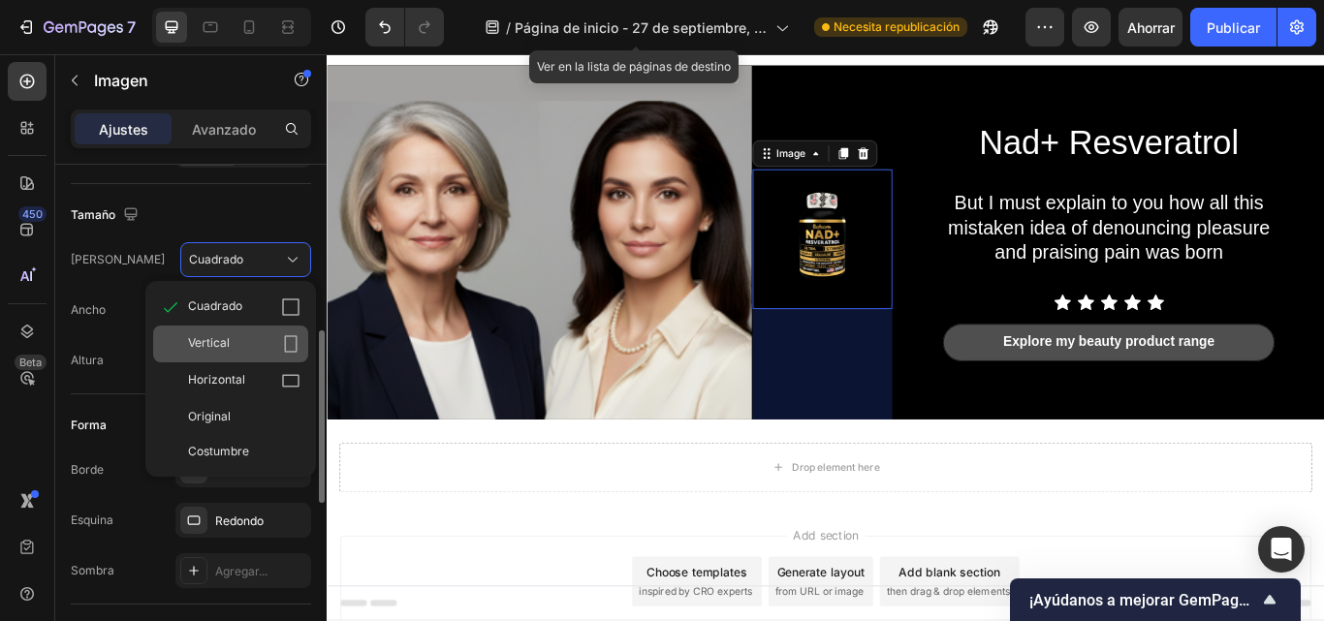
click at [225, 338] on div "Vertical" at bounding box center [244, 343] width 112 height 19
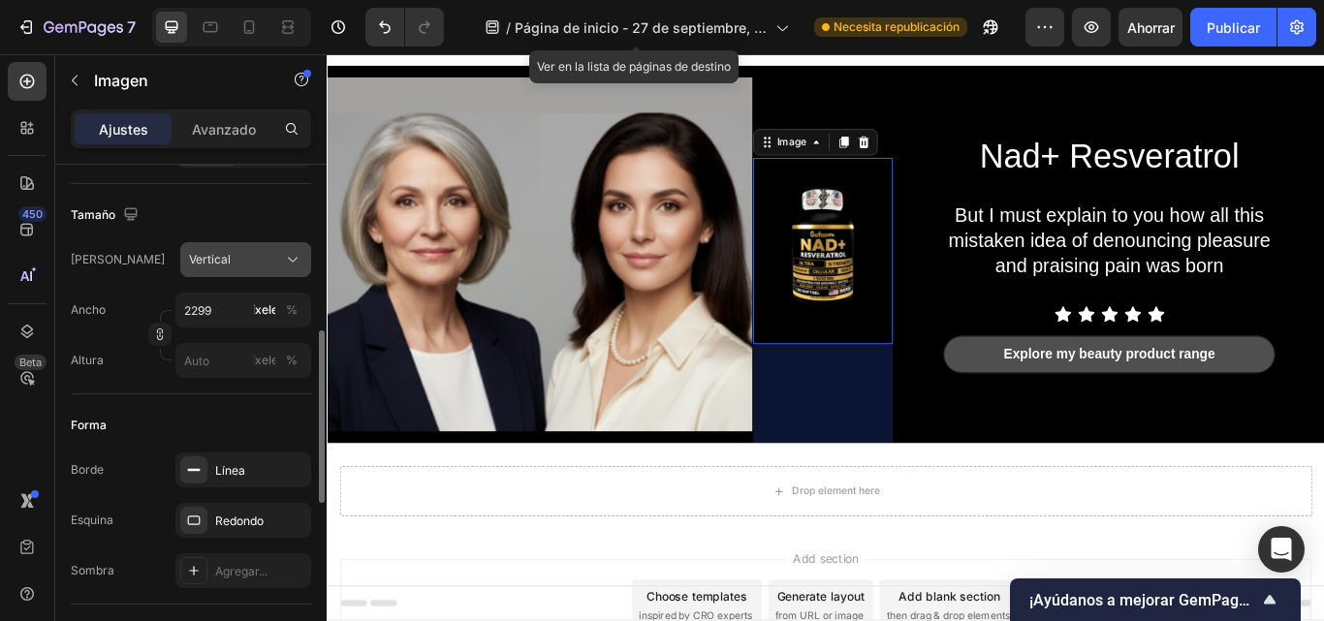
click at [258, 265] on div "Vertical" at bounding box center [234, 259] width 90 height 17
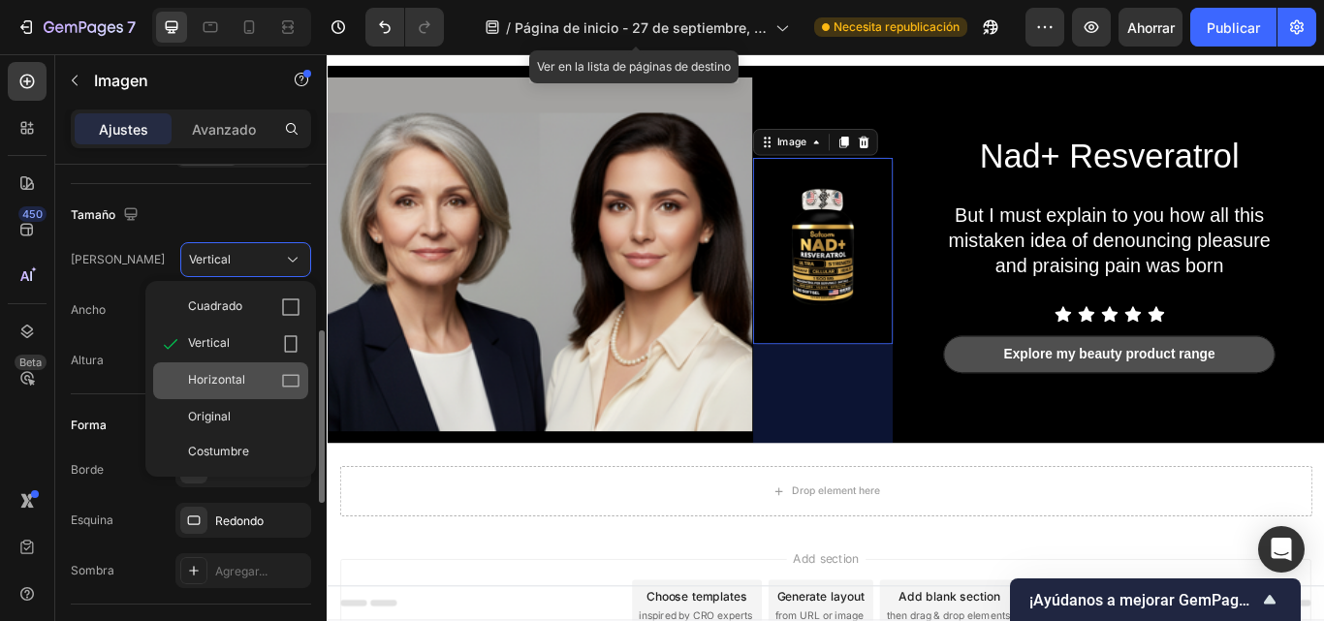
click at [223, 379] on font "Horizontal" at bounding box center [216, 379] width 57 height 15
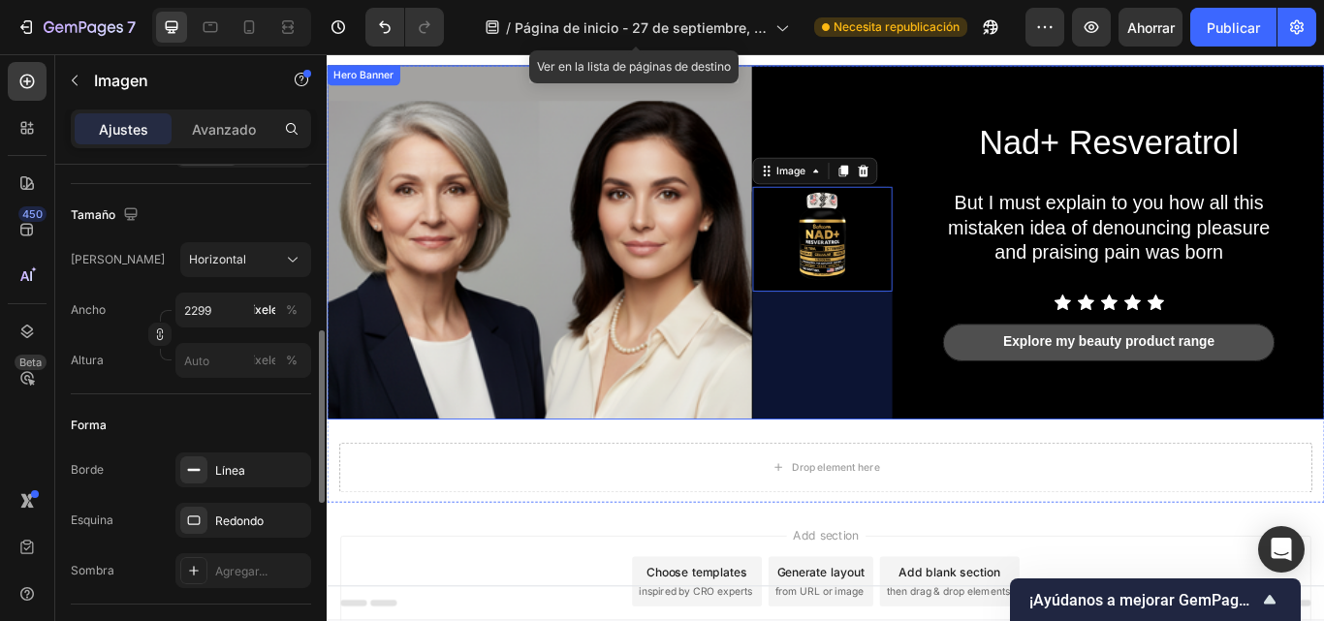
click at [1270, 451] on div "Nad+ Resveratrol Heading But I must explain to you how all this mistaken idea o…" at bounding box center [1254, 274] width 472 height 413
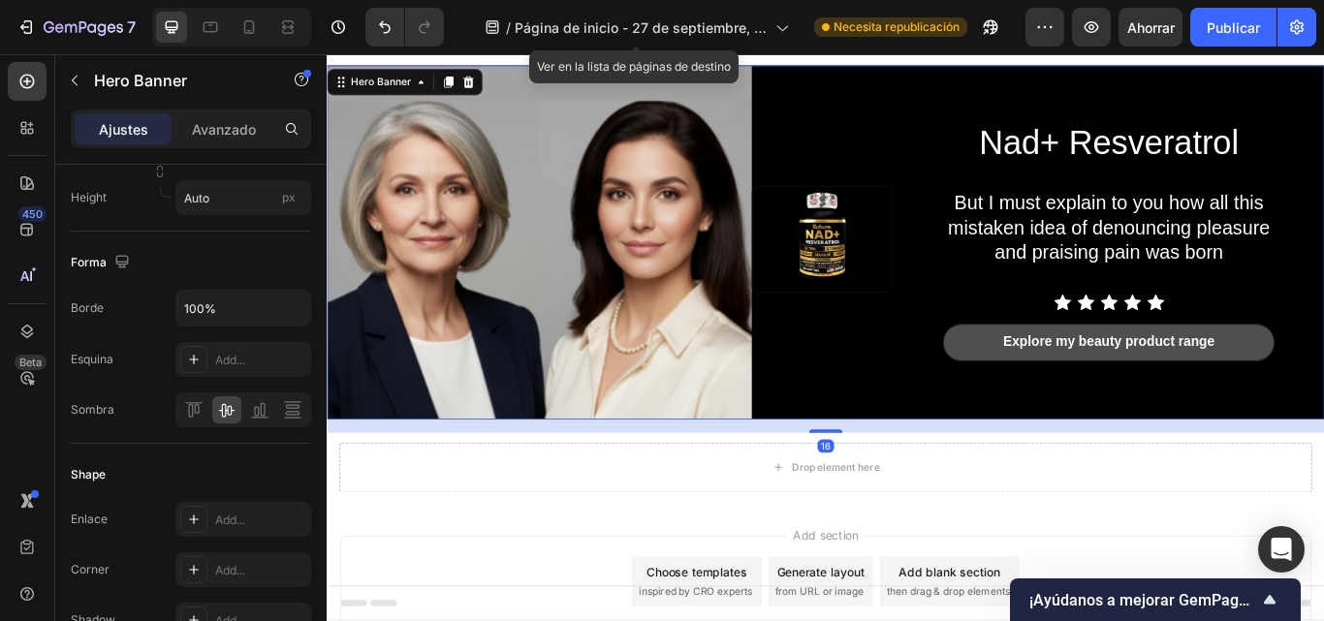
scroll to position [0, 0]
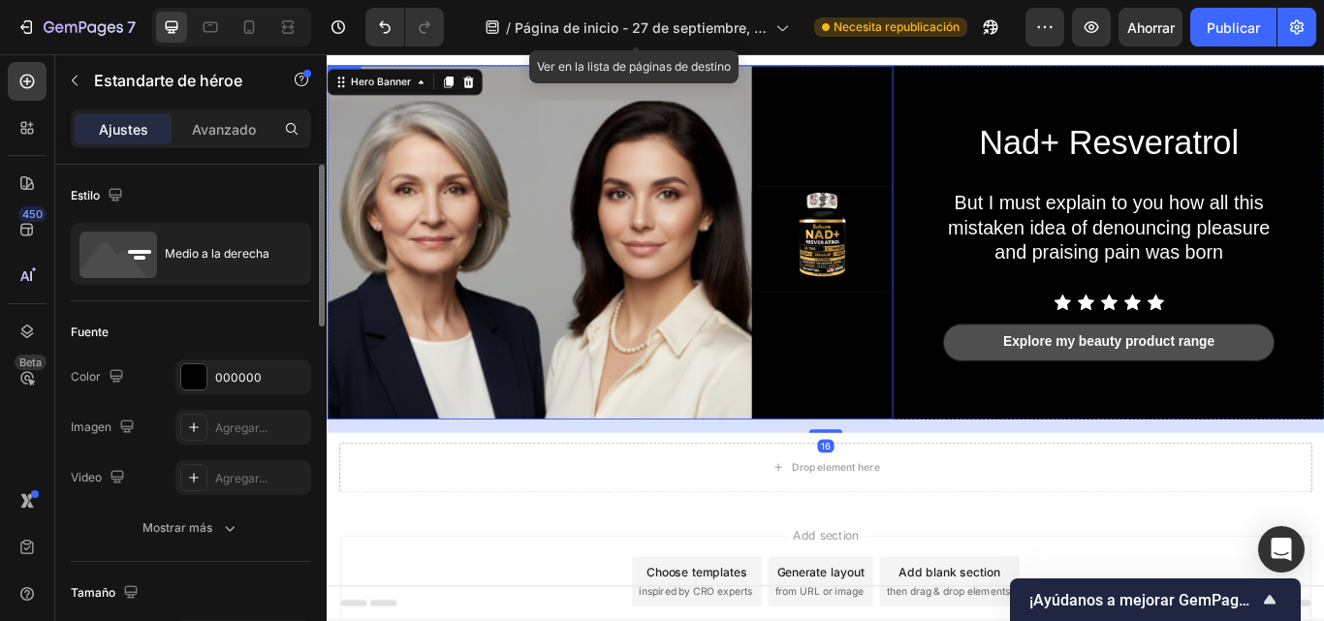
click at [943, 410] on div "Image" at bounding box center [904, 274] width 165 height 413
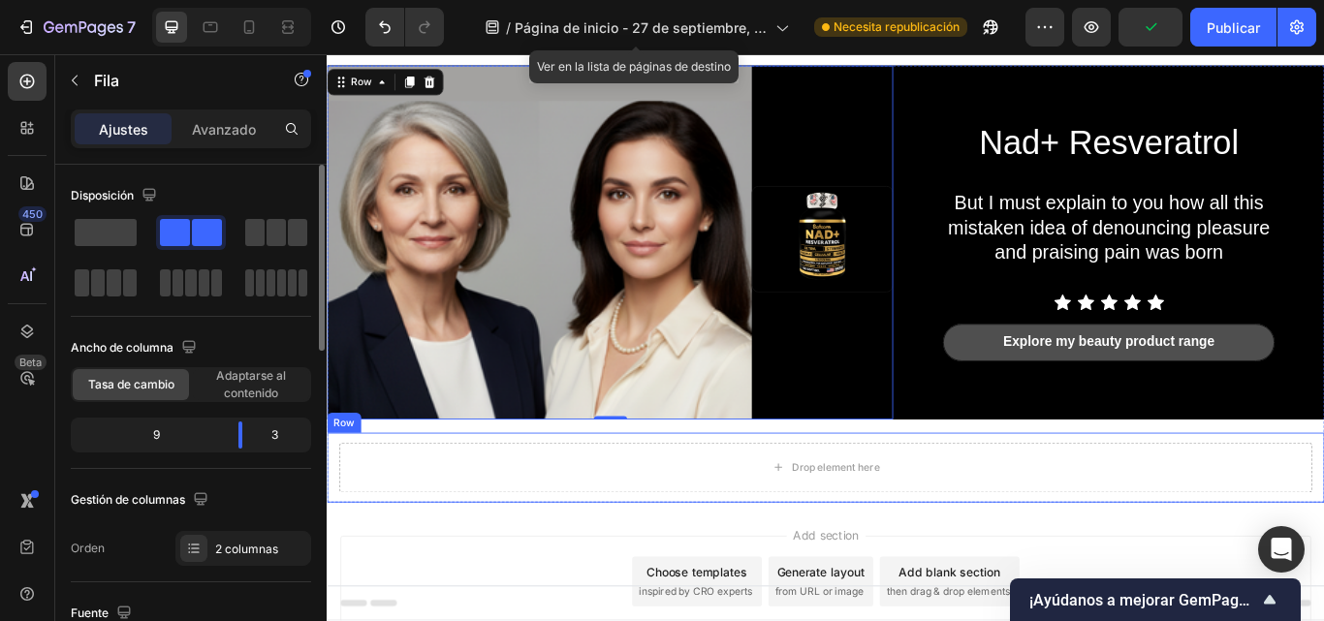
click at [1161, 496] on div "Drop element here Row" at bounding box center [908, 536] width 1163 height 81
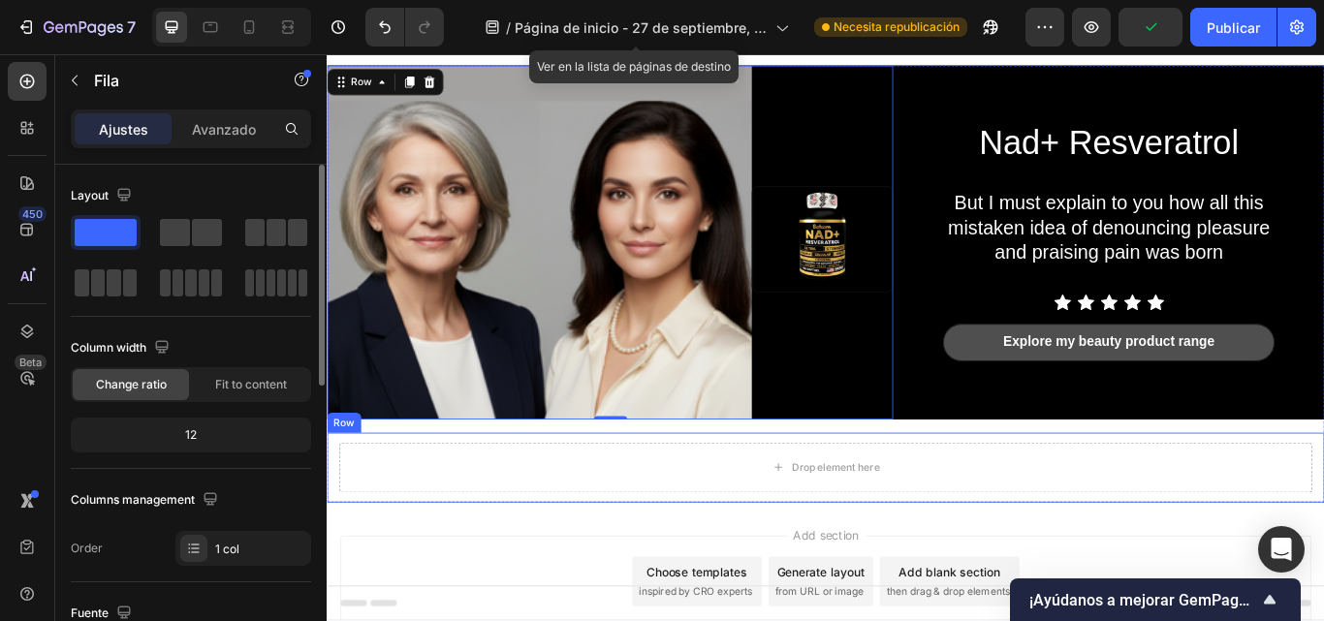
click at [1161, 496] on div "Drop element here Row" at bounding box center [908, 536] width 1163 height 81
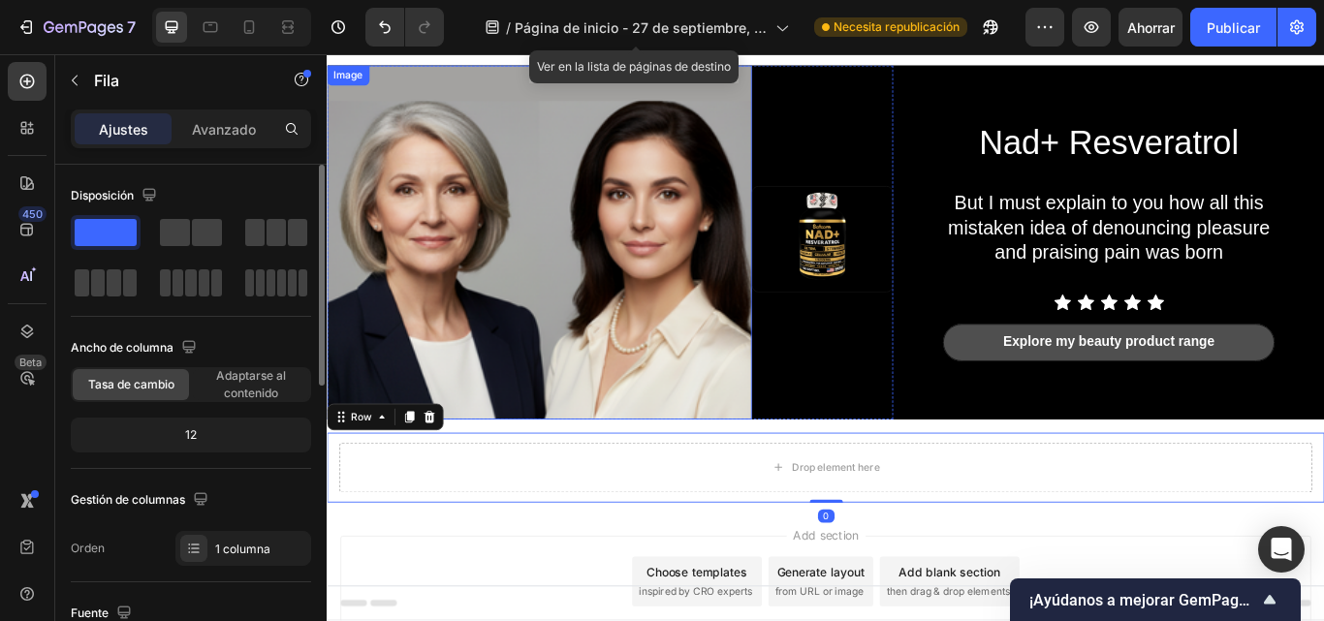
click at [630, 267] on img at bounding box center [574, 274] width 495 height 413
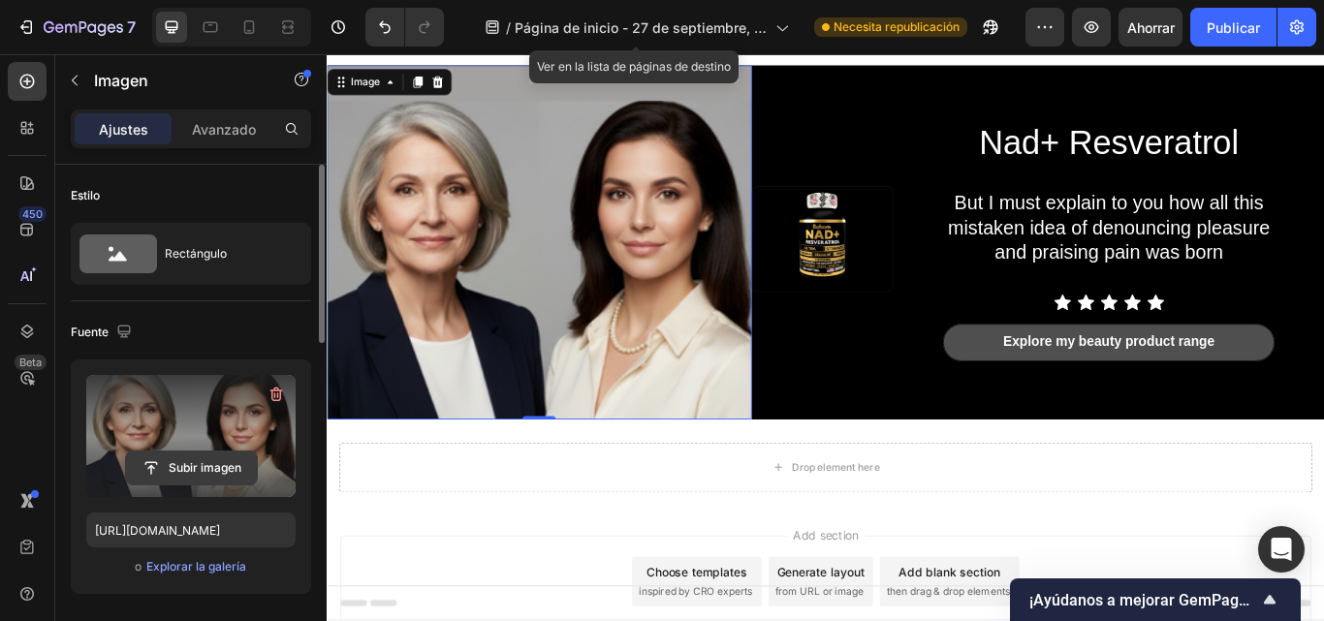
click at [210, 467] on input "file" at bounding box center [191, 468] width 131 height 33
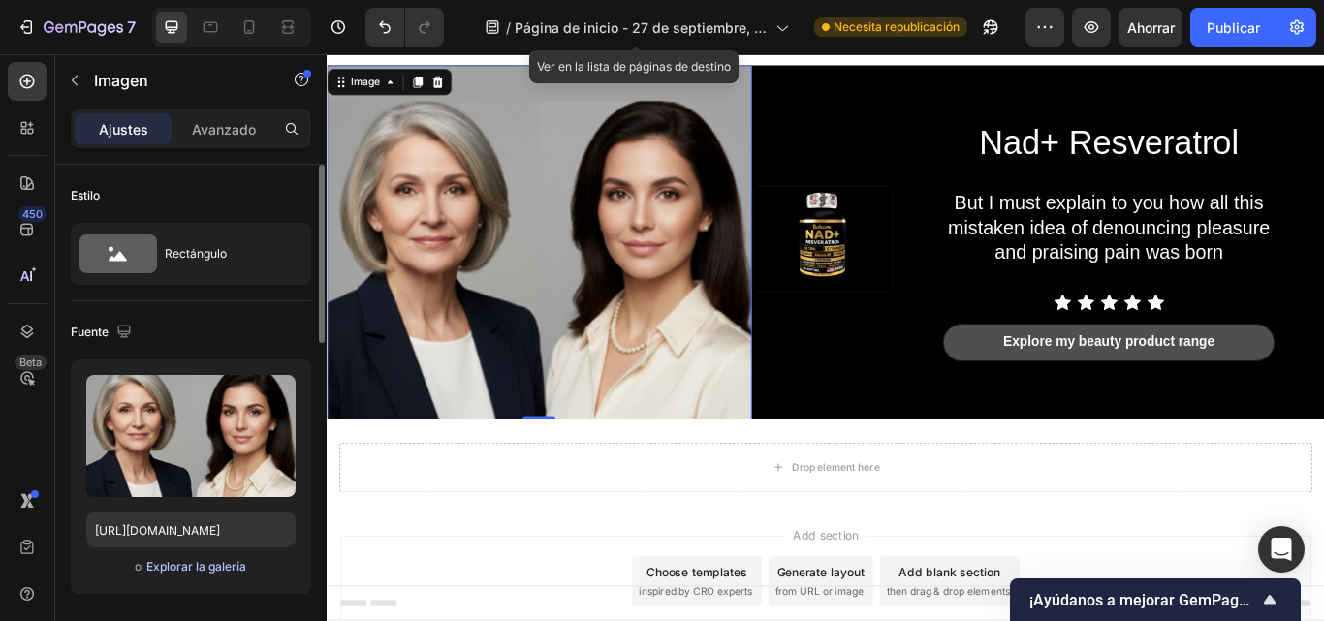
click at [199, 569] on font "Explorar la galería" at bounding box center [196, 566] width 100 height 15
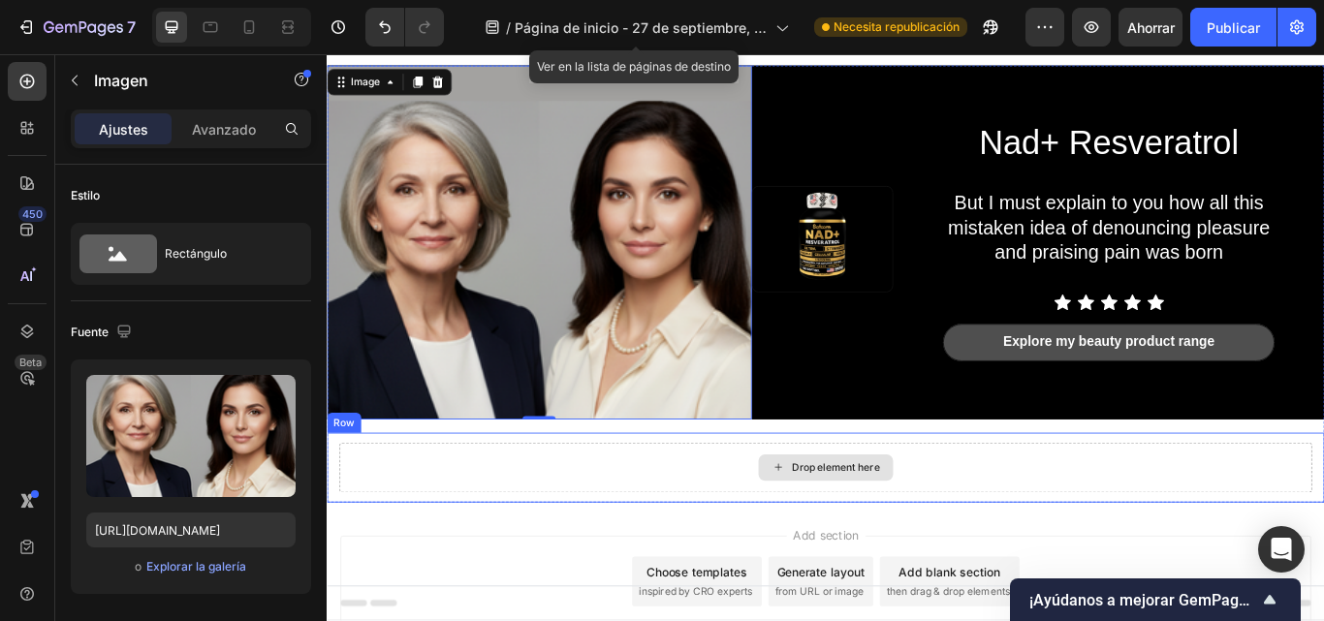
click at [615, 538] on div "Drop element here" at bounding box center [908, 537] width 1134 height 58
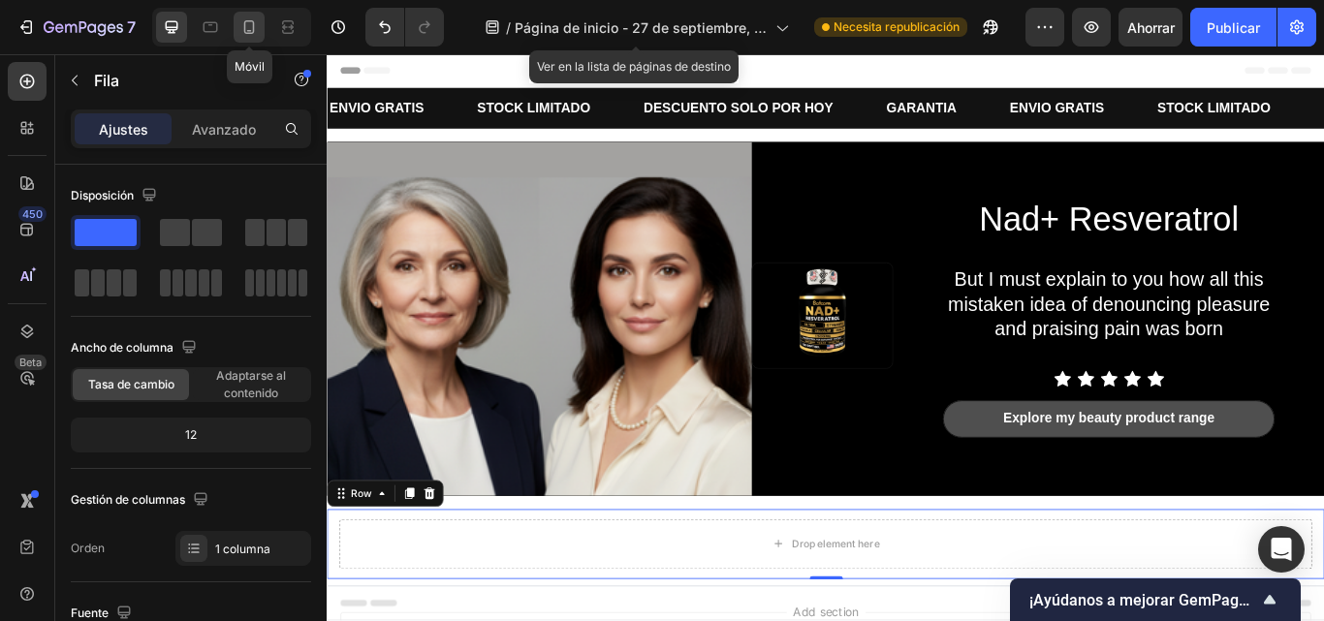
click at [248, 34] on icon at bounding box center [249, 27] width 11 height 14
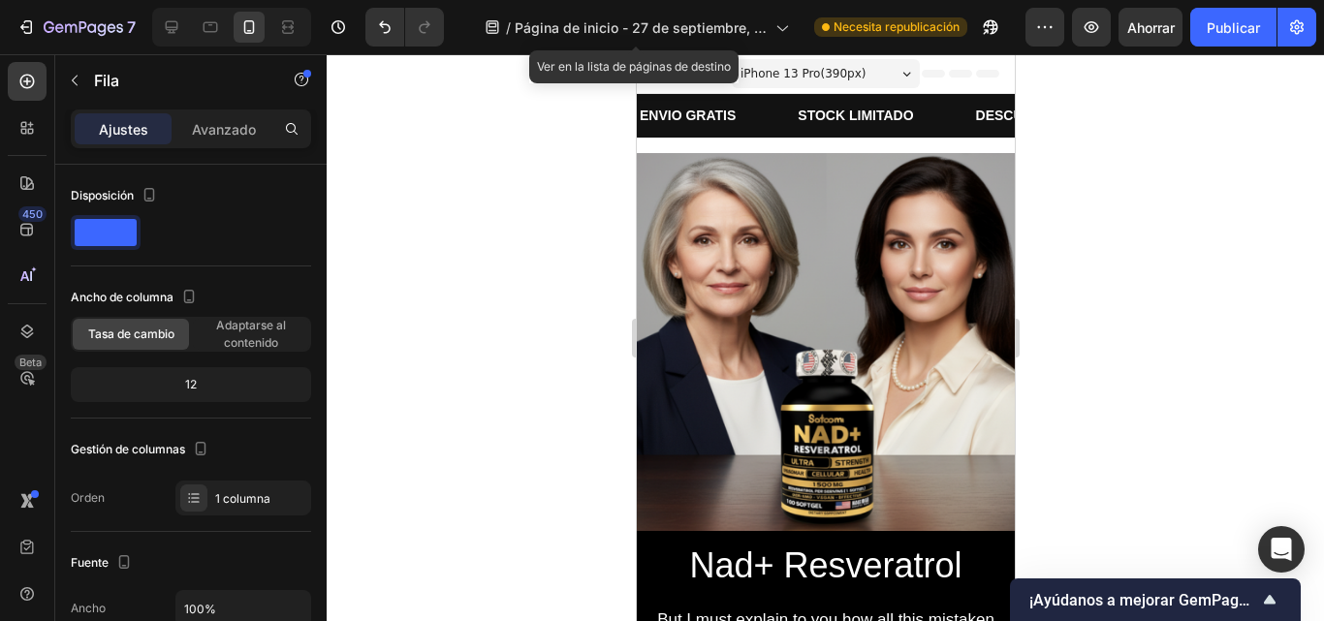
click at [590, 279] on div at bounding box center [826, 337] width 998 height 567
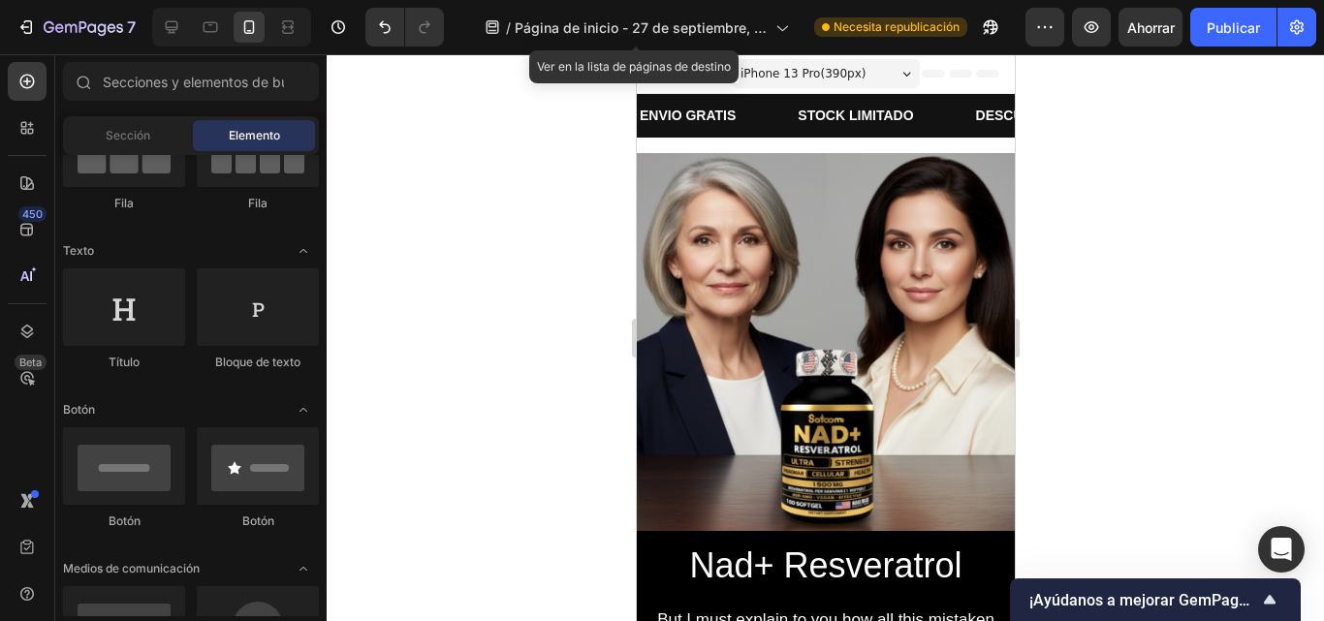
click at [515, 289] on div at bounding box center [826, 337] width 998 height 567
click at [1094, 297] on div at bounding box center [826, 337] width 998 height 567
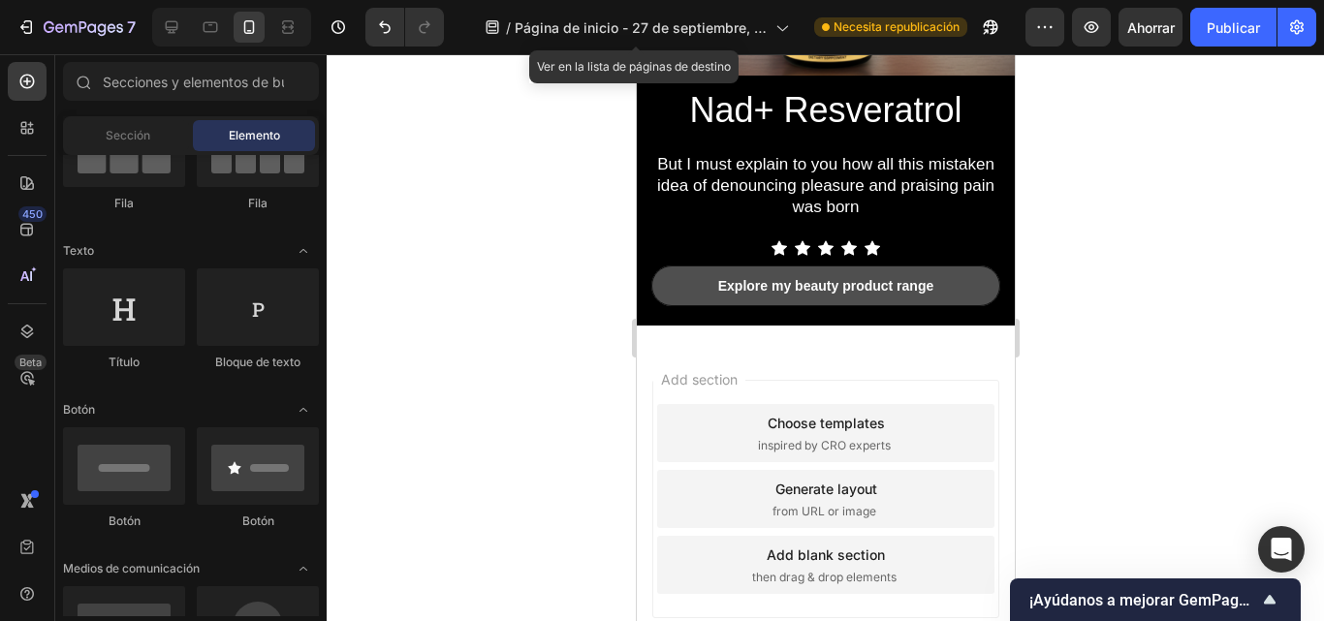
scroll to position [481, 0]
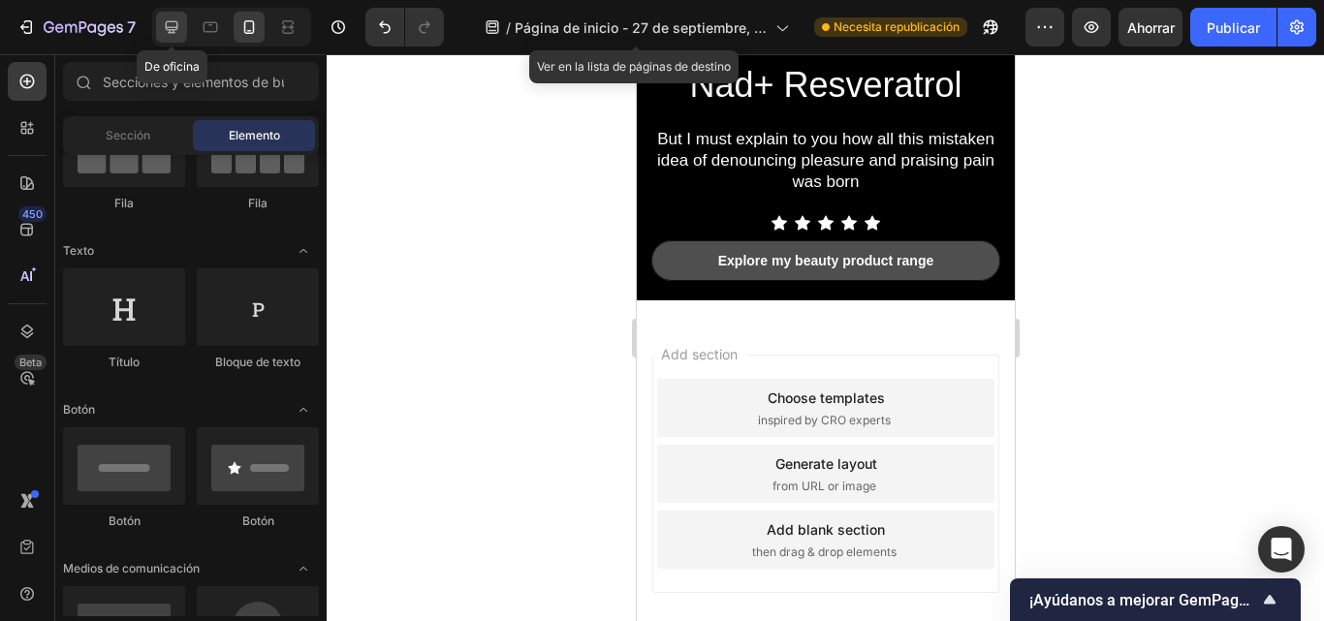
click at [165, 30] on icon at bounding box center [171, 26] width 19 height 19
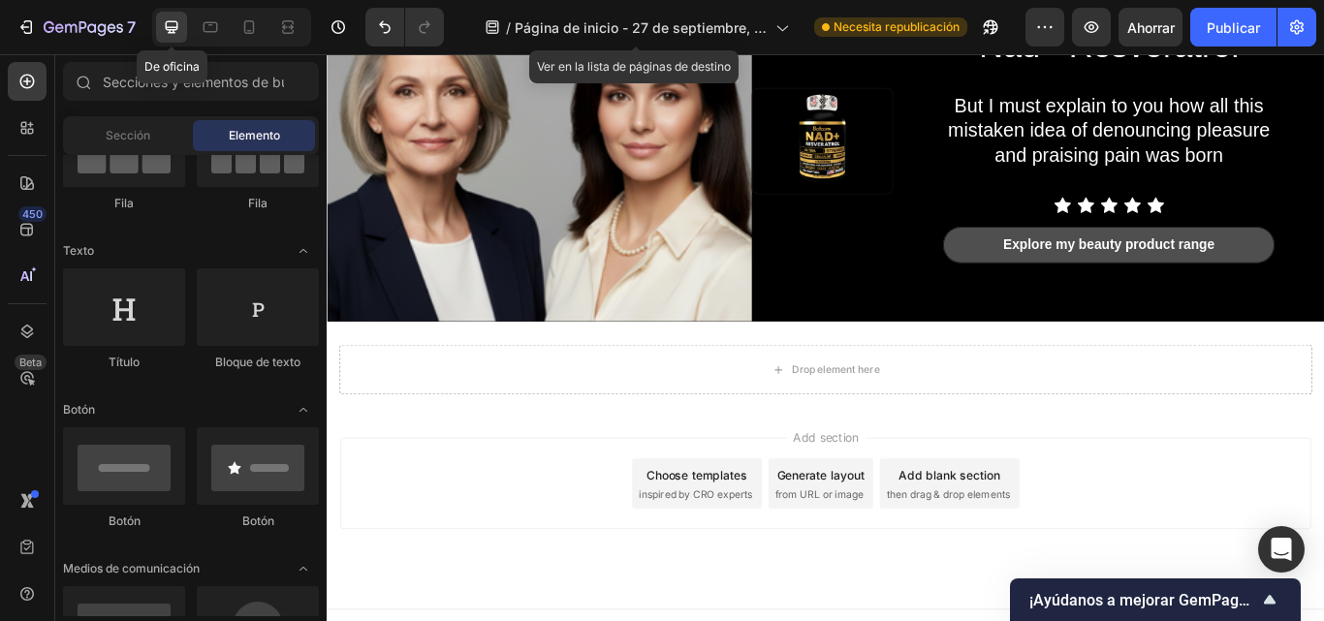
scroll to position [181, 0]
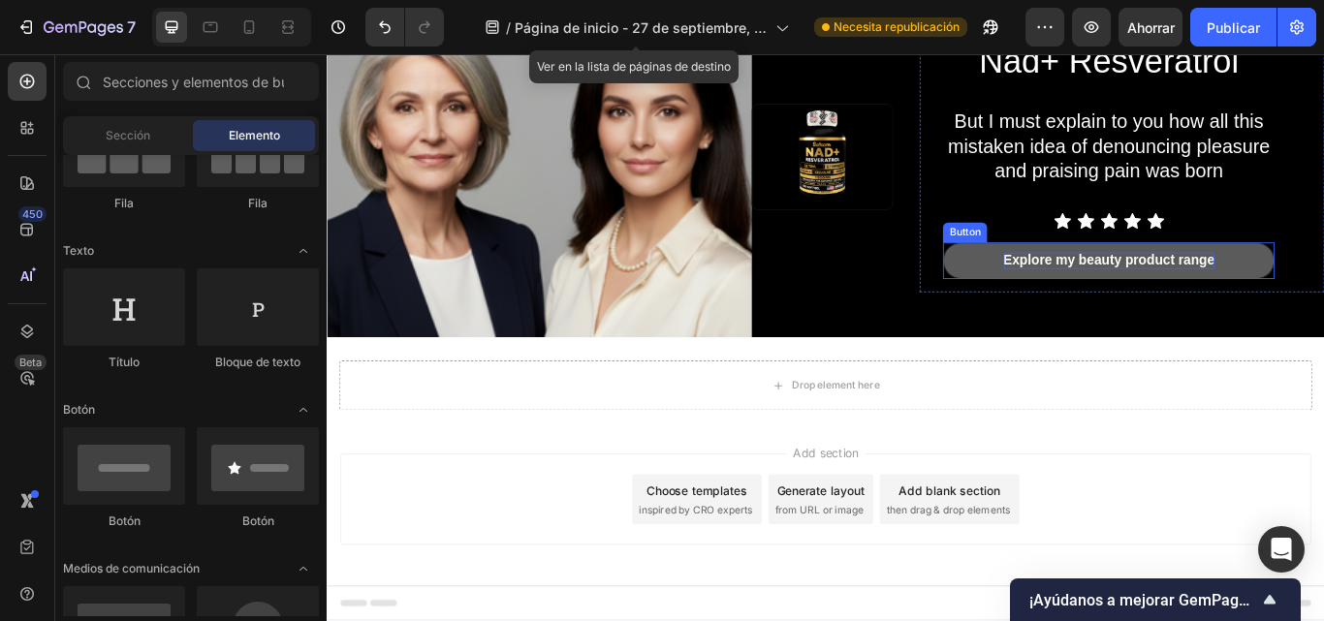
click at [1221, 286] on div "Explore my beauty product range" at bounding box center [1239, 296] width 246 height 20
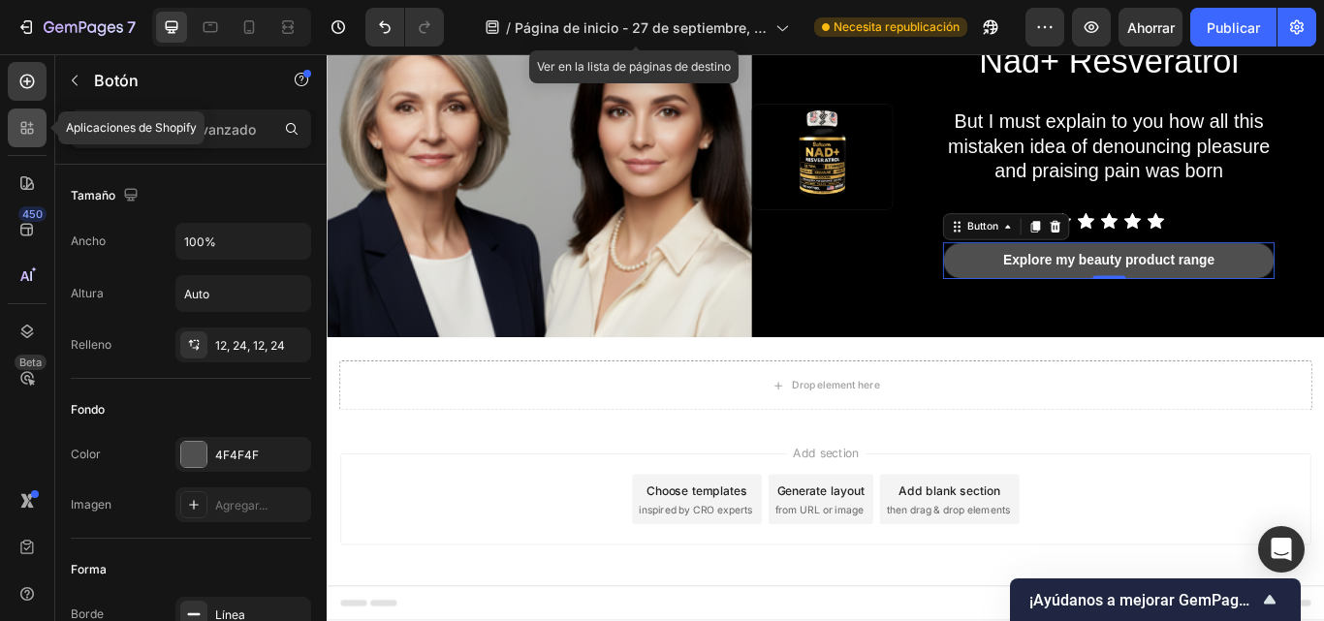
click at [25, 126] on icon at bounding box center [24, 125] width 6 height 6
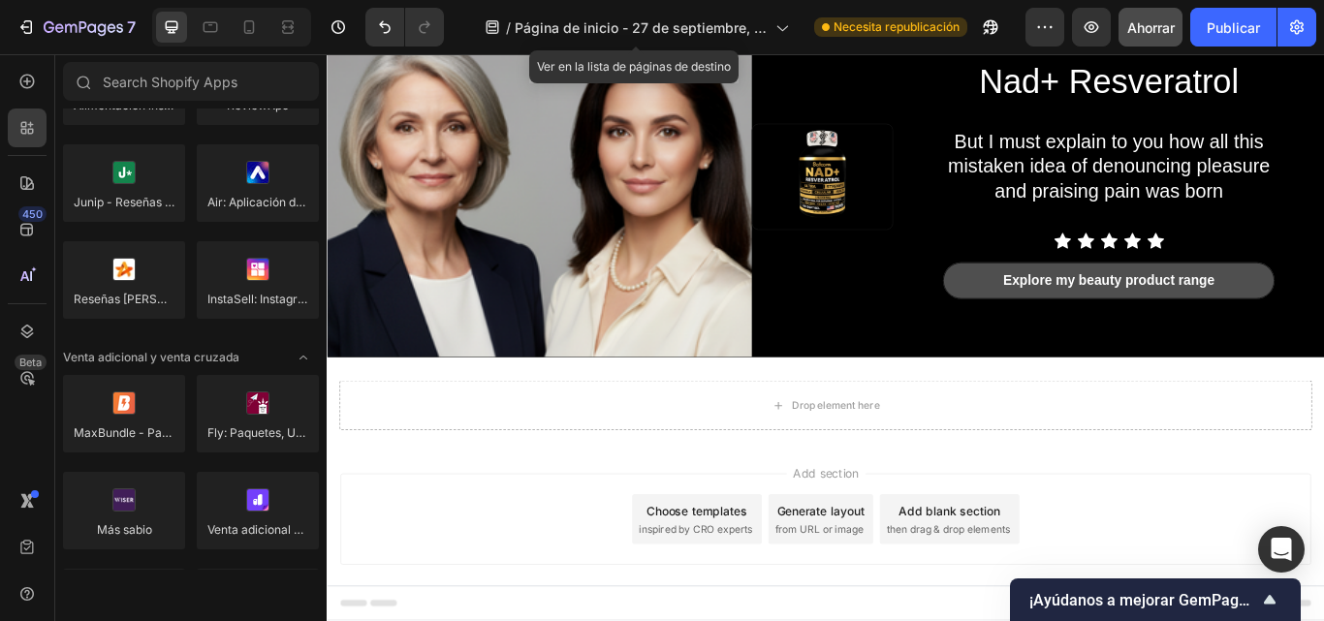
scroll to position [0, 0]
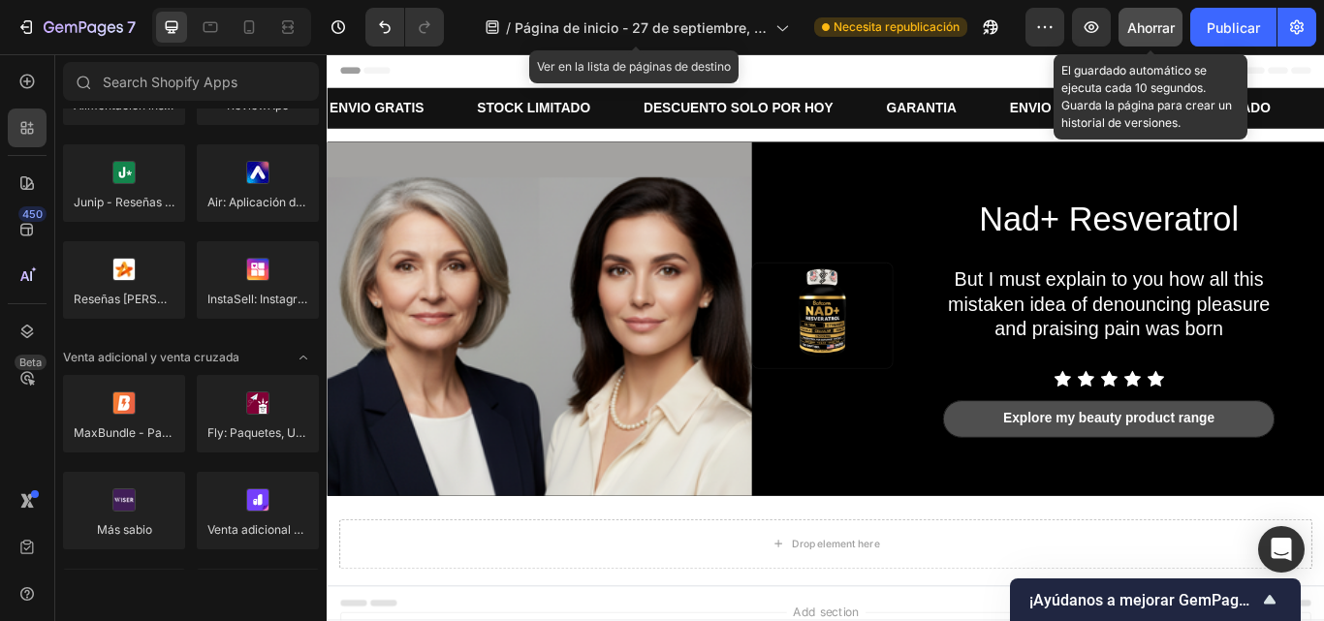
click at [1159, 29] on font "Ahorrar" at bounding box center [1152, 27] width 48 height 16
click at [1208, 27] on font "Publicar" at bounding box center [1233, 27] width 53 height 16
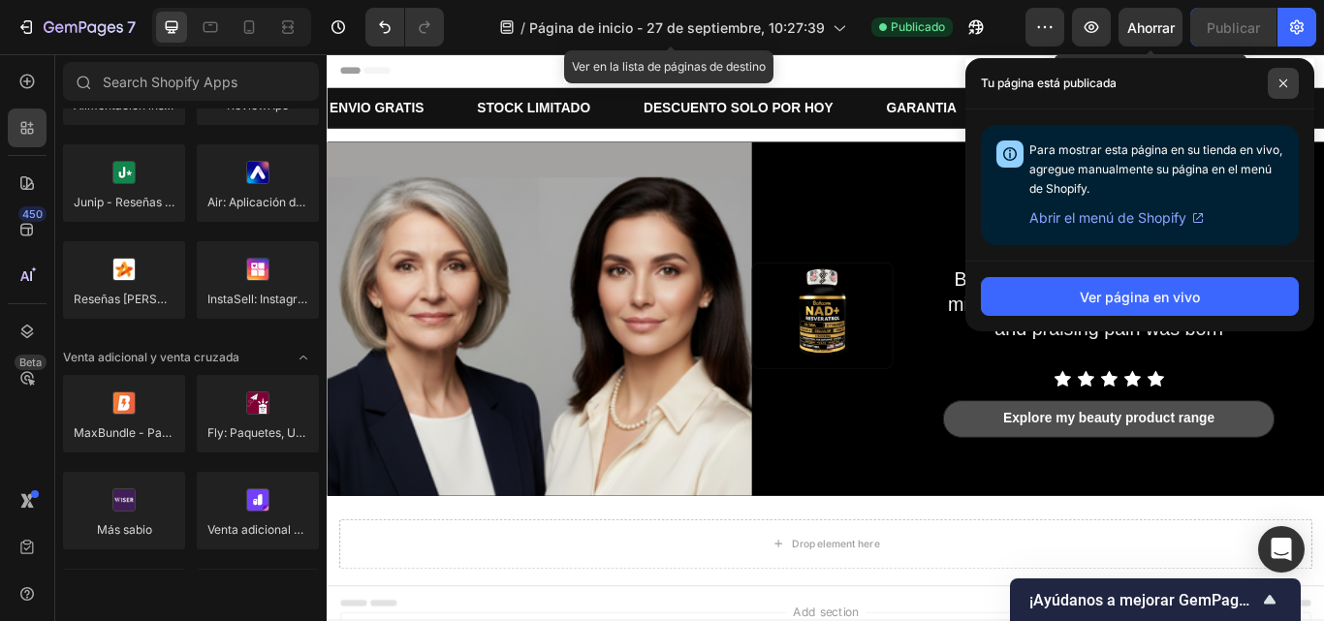
click at [1289, 84] on span at bounding box center [1283, 83] width 31 height 31
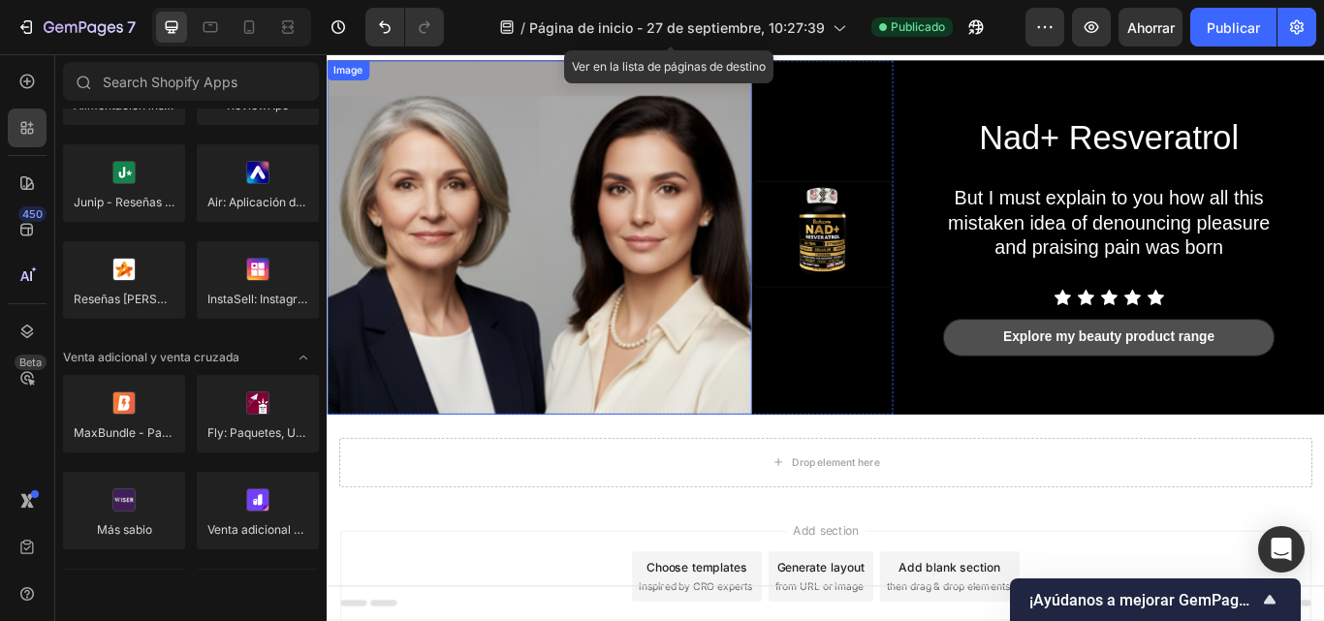
scroll to position [184, 0]
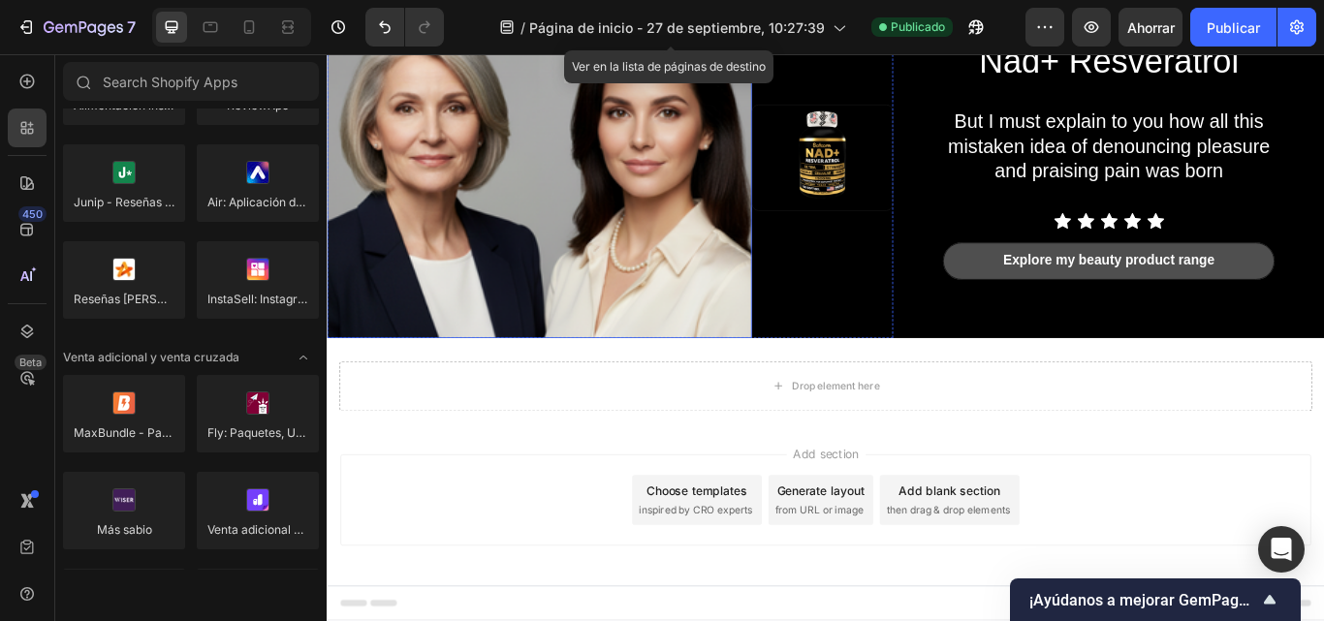
click at [652, 502] on div "Add section Choose templates inspired by CRO experts Generate layout from URL o…" at bounding box center [908, 602] width 1163 height 239
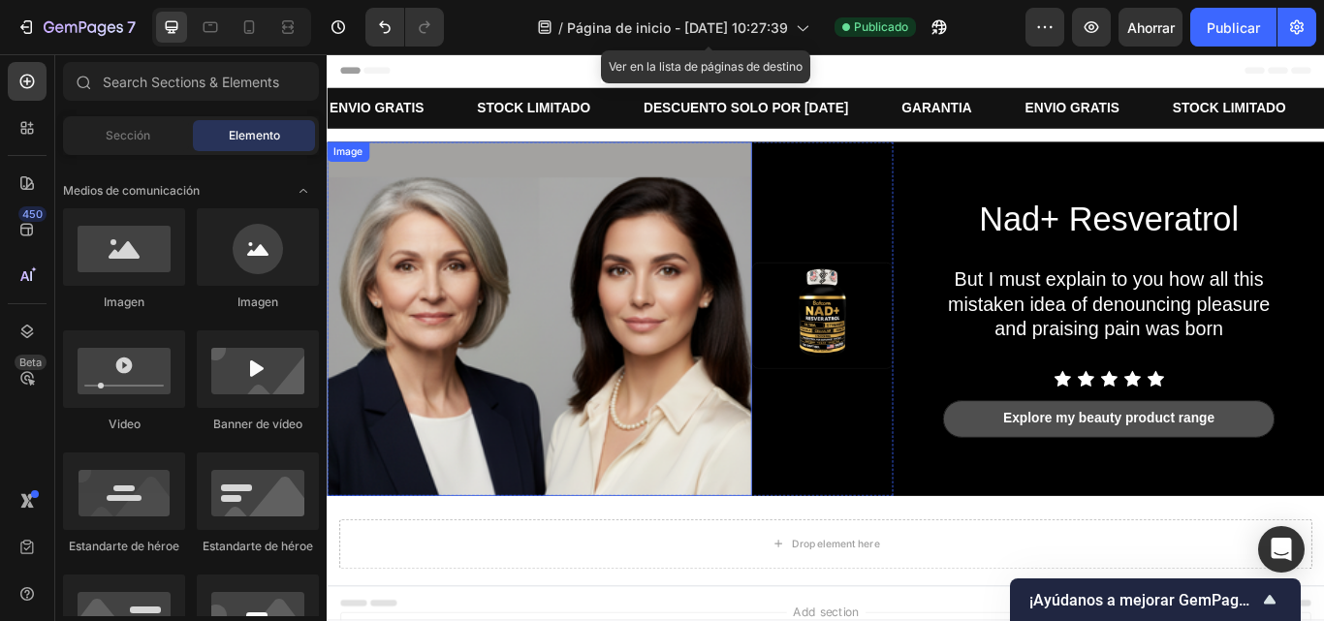
click at [535, 320] on img at bounding box center [574, 363] width 495 height 413
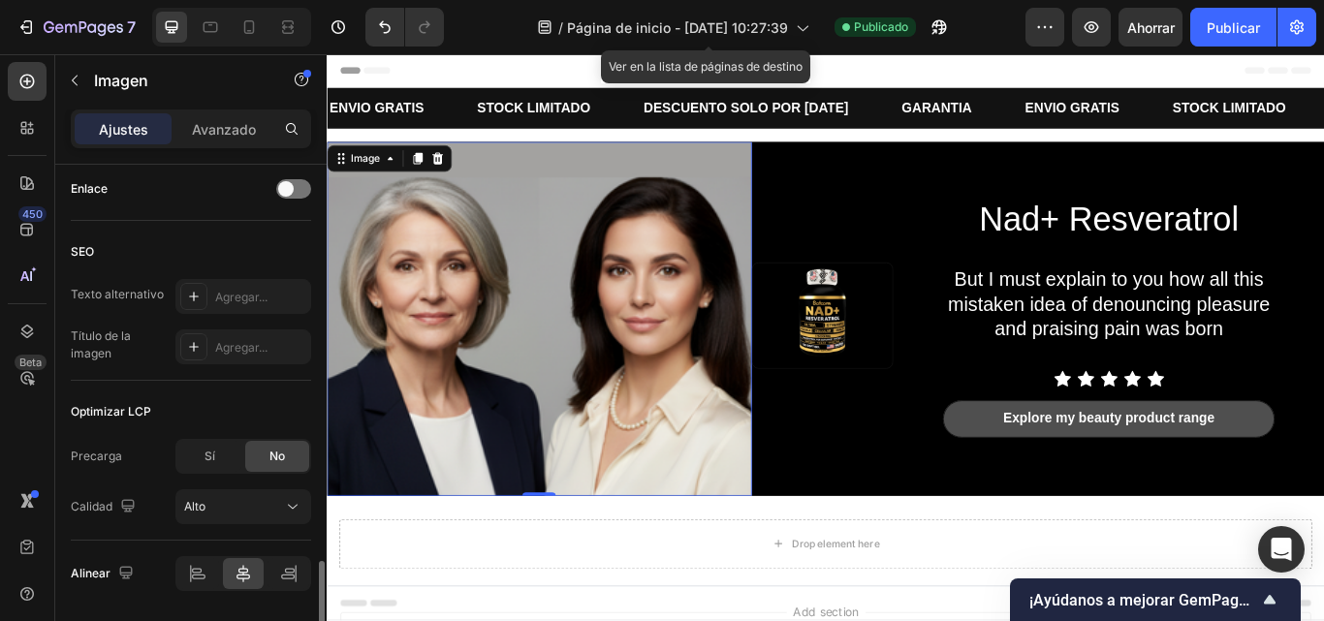
scroll to position [952, 0]
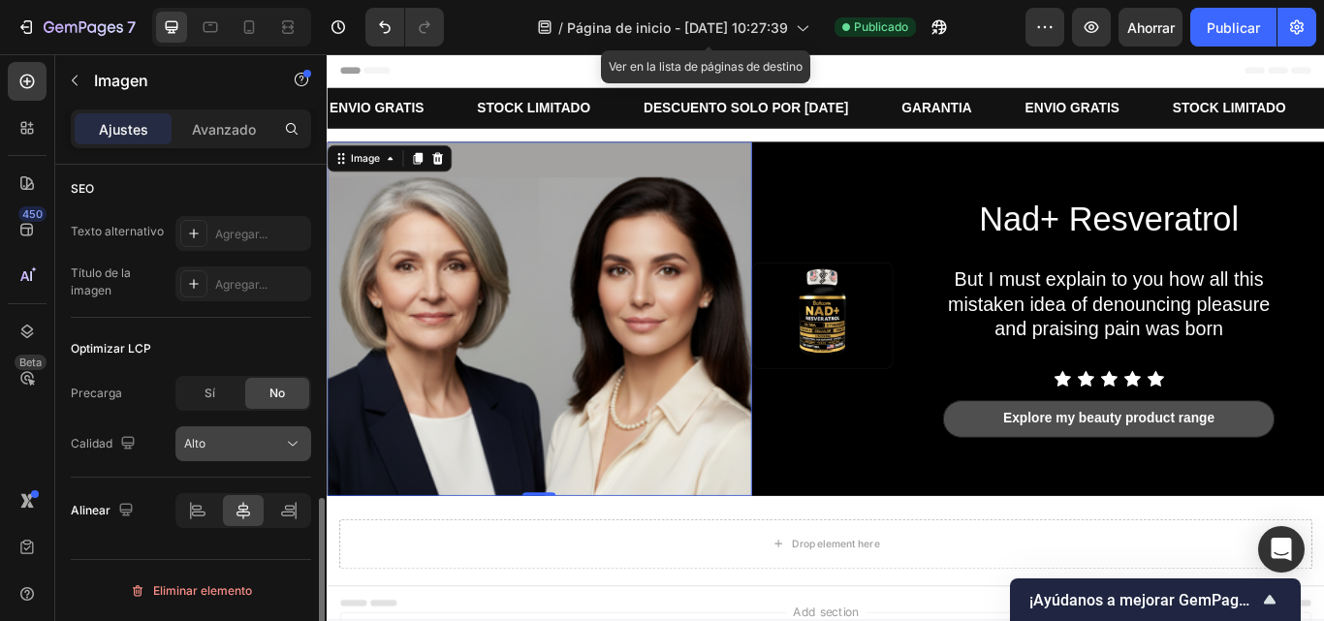
click at [274, 434] on div "Alto" at bounding box center [243, 443] width 118 height 19
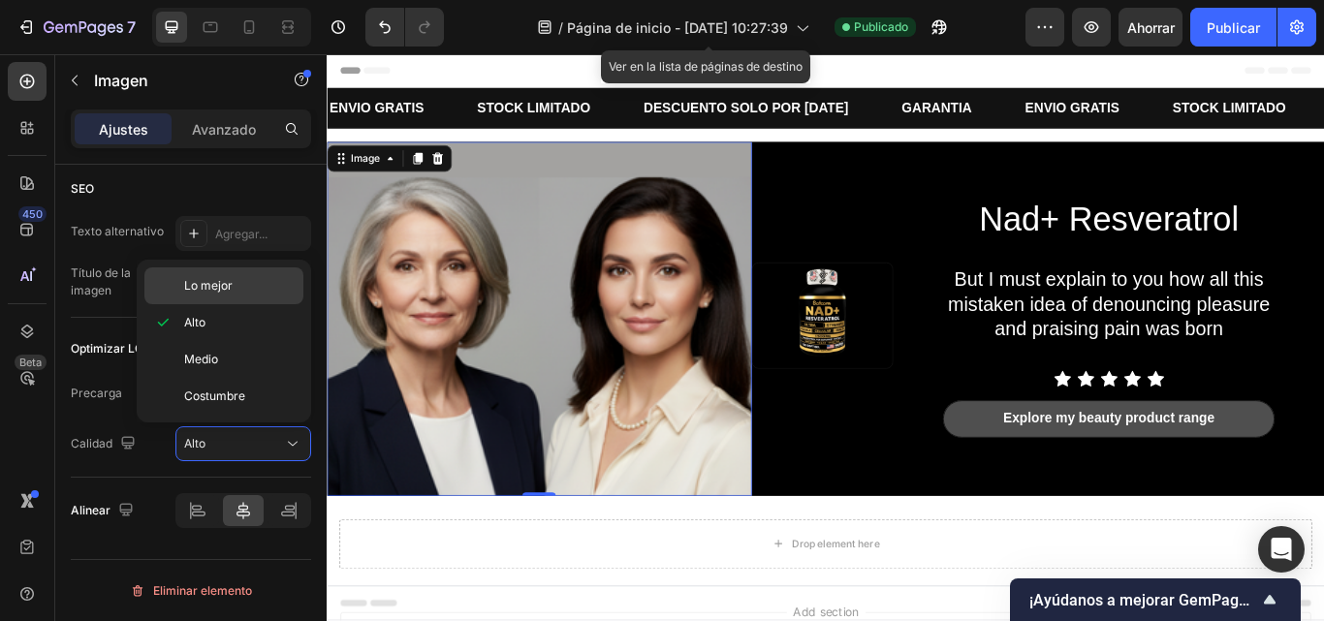
click at [238, 291] on p "Lo mejor" at bounding box center [239, 285] width 111 height 17
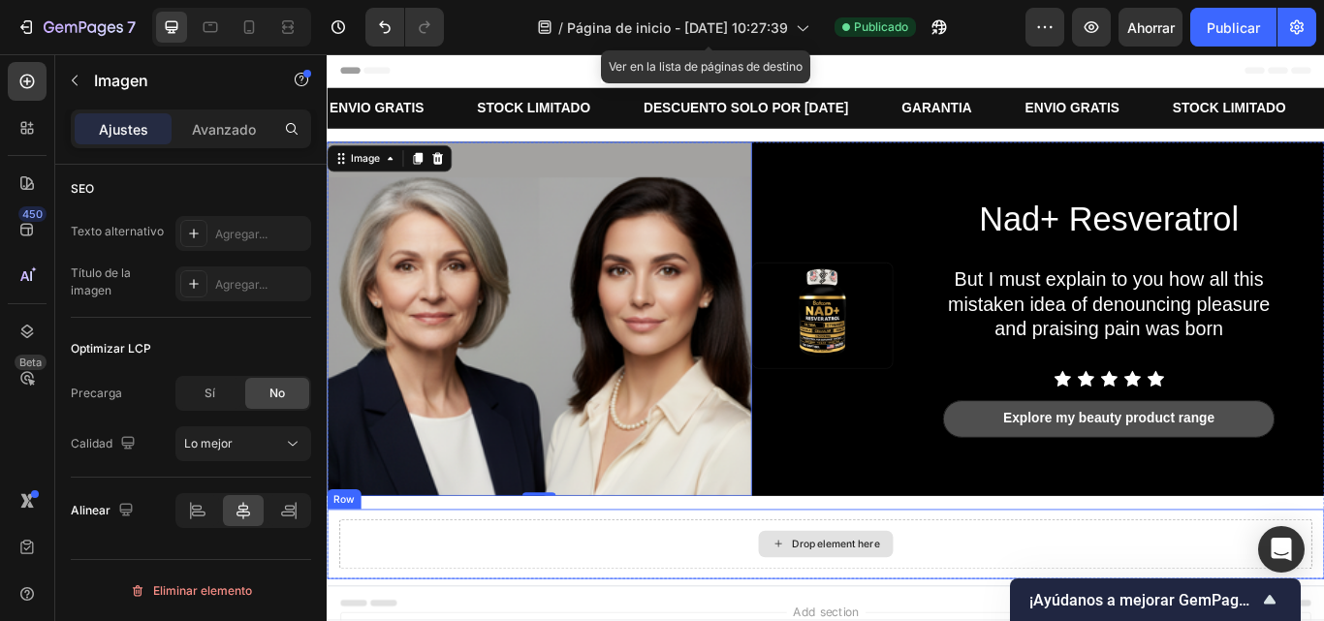
click at [563, 609] on div "Drop element here" at bounding box center [908, 626] width 1134 height 58
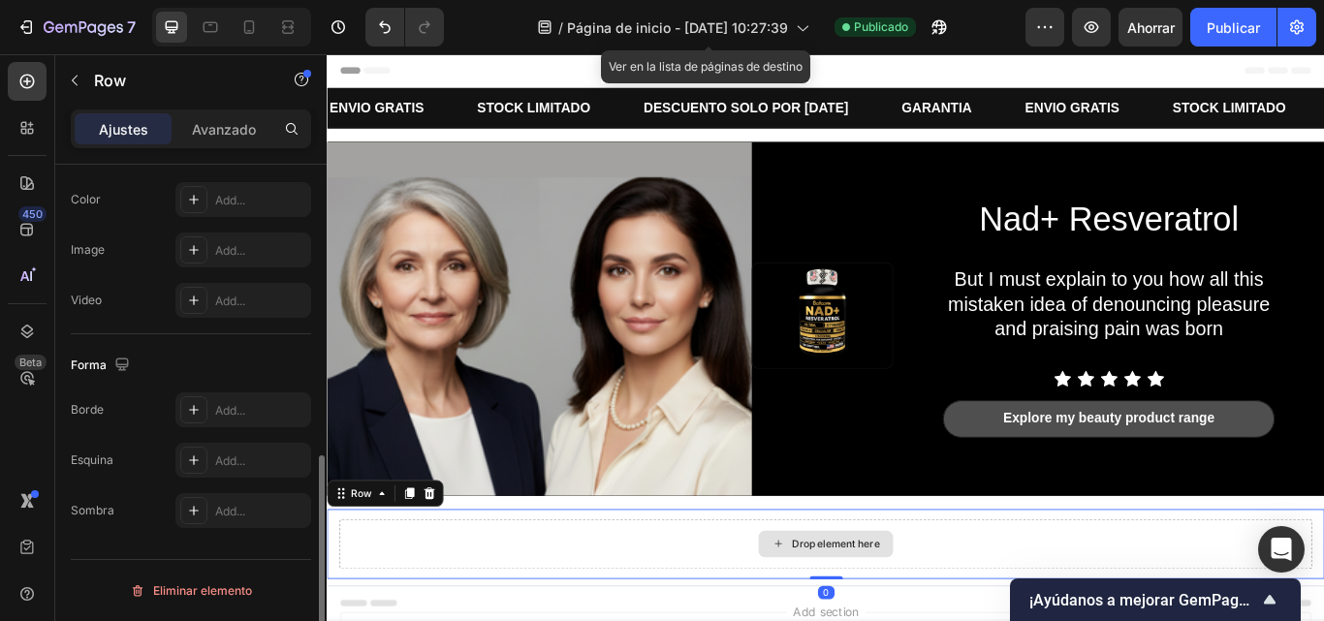
scroll to position [0, 0]
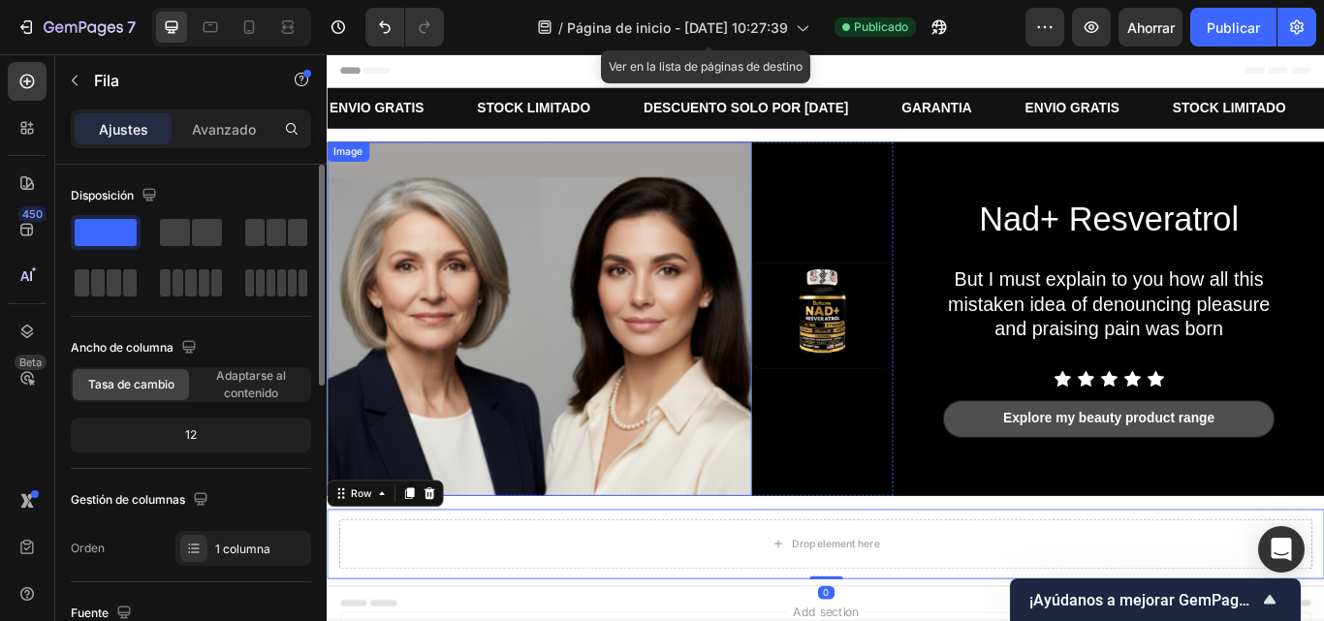
click at [697, 396] on img at bounding box center [574, 363] width 495 height 413
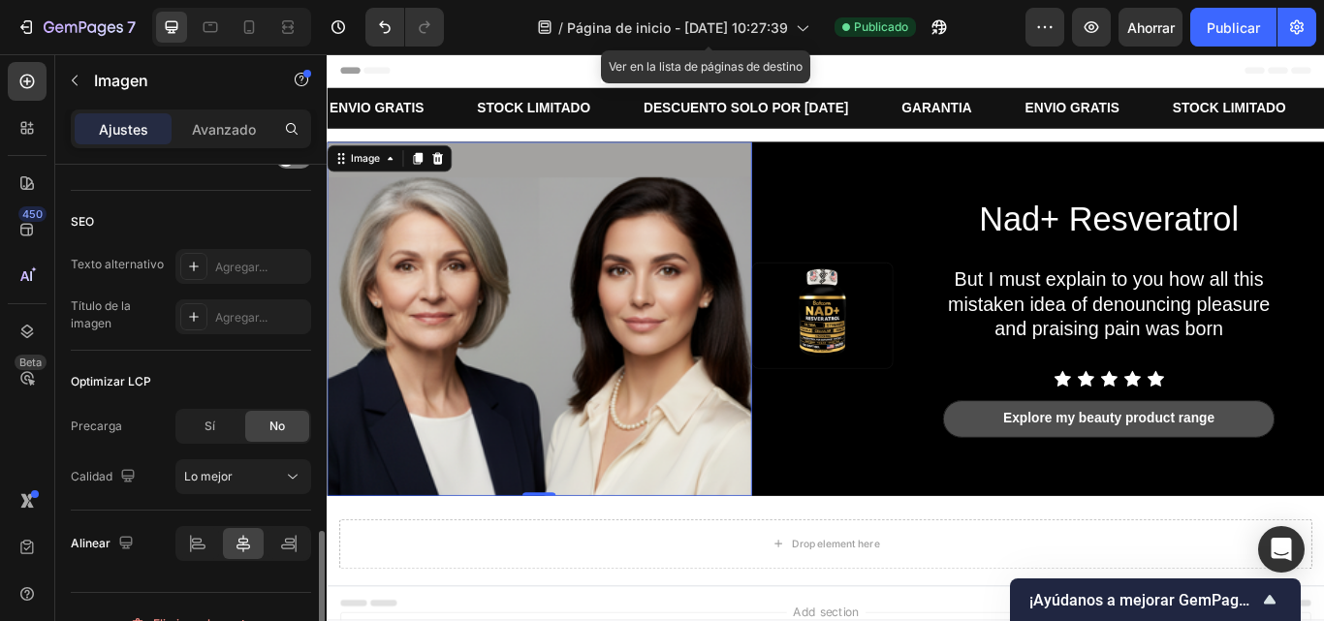
scroll to position [952, 0]
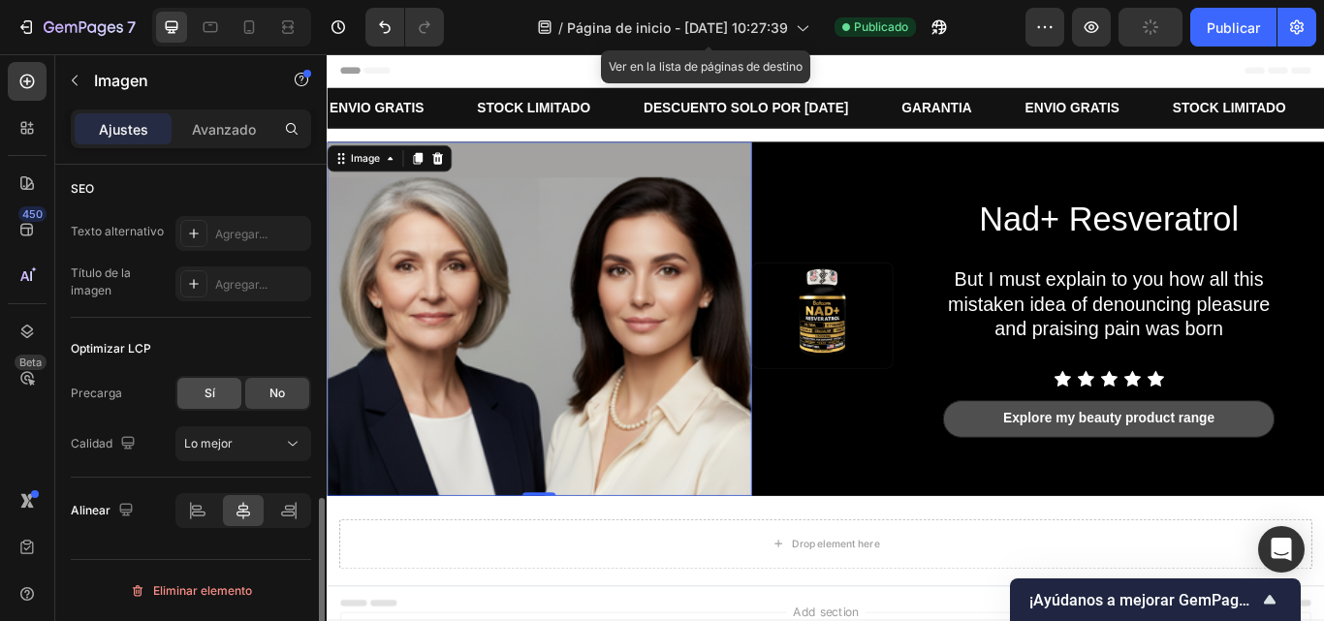
click at [214, 398] on font "Sí" at bounding box center [210, 393] width 11 height 15
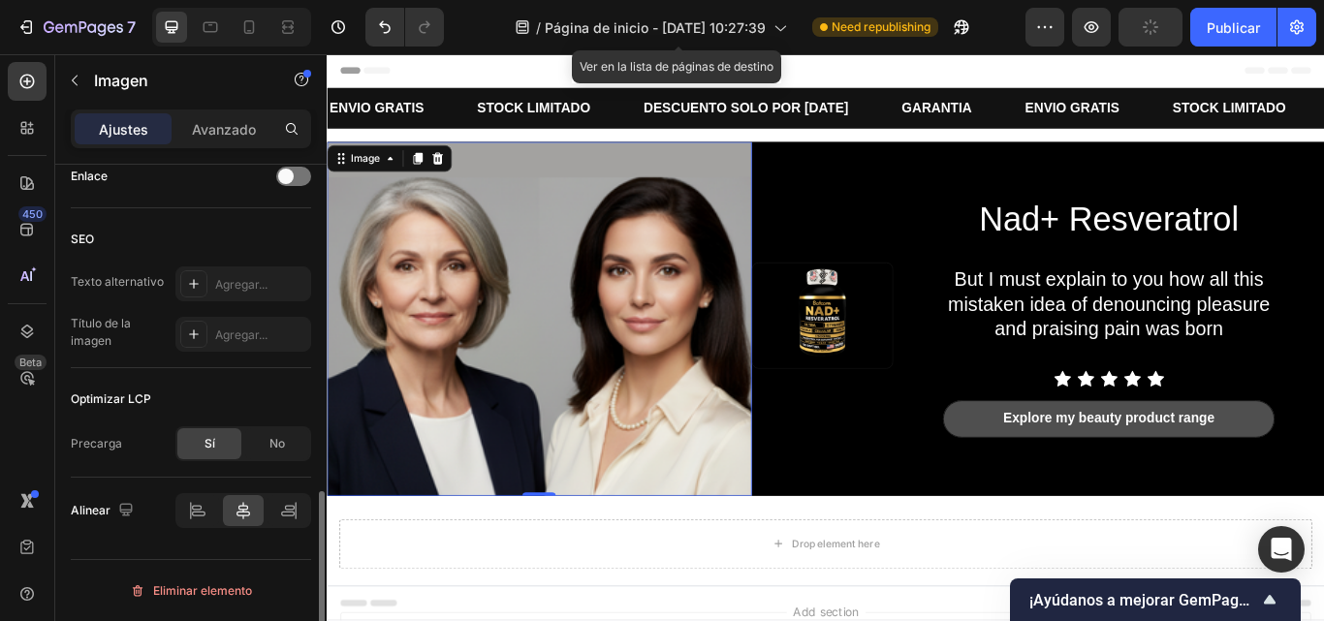
scroll to position [902, 0]
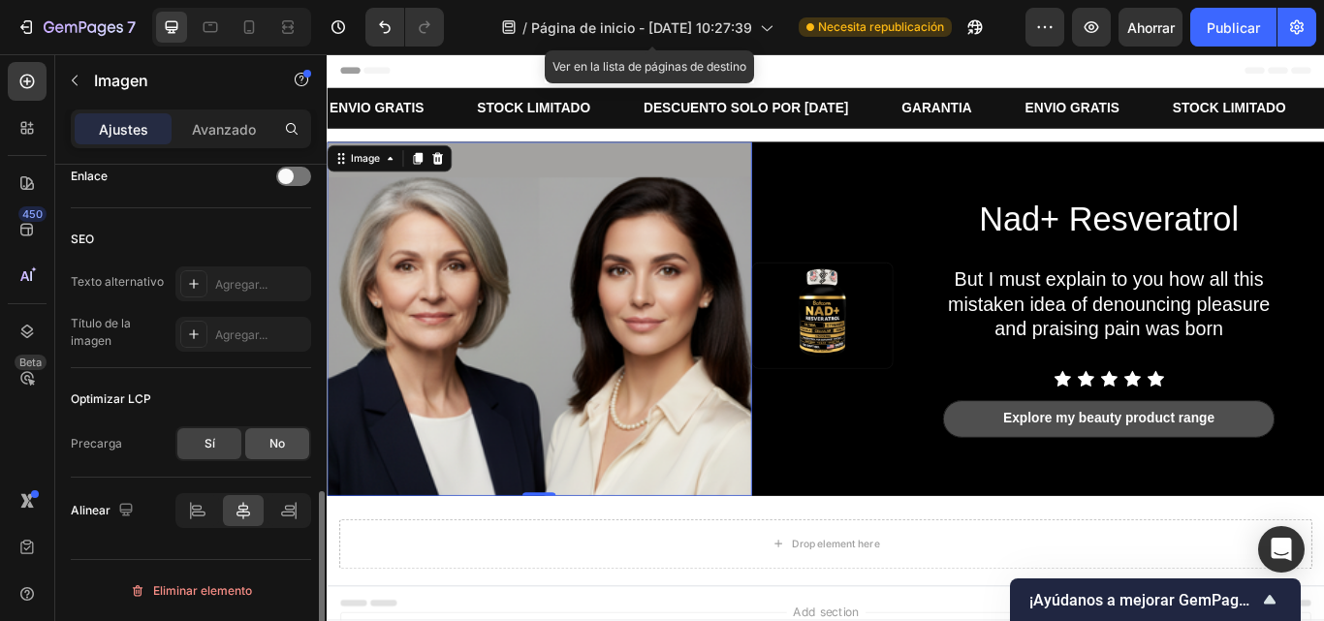
click at [279, 440] on font "No" at bounding box center [278, 443] width 16 height 15
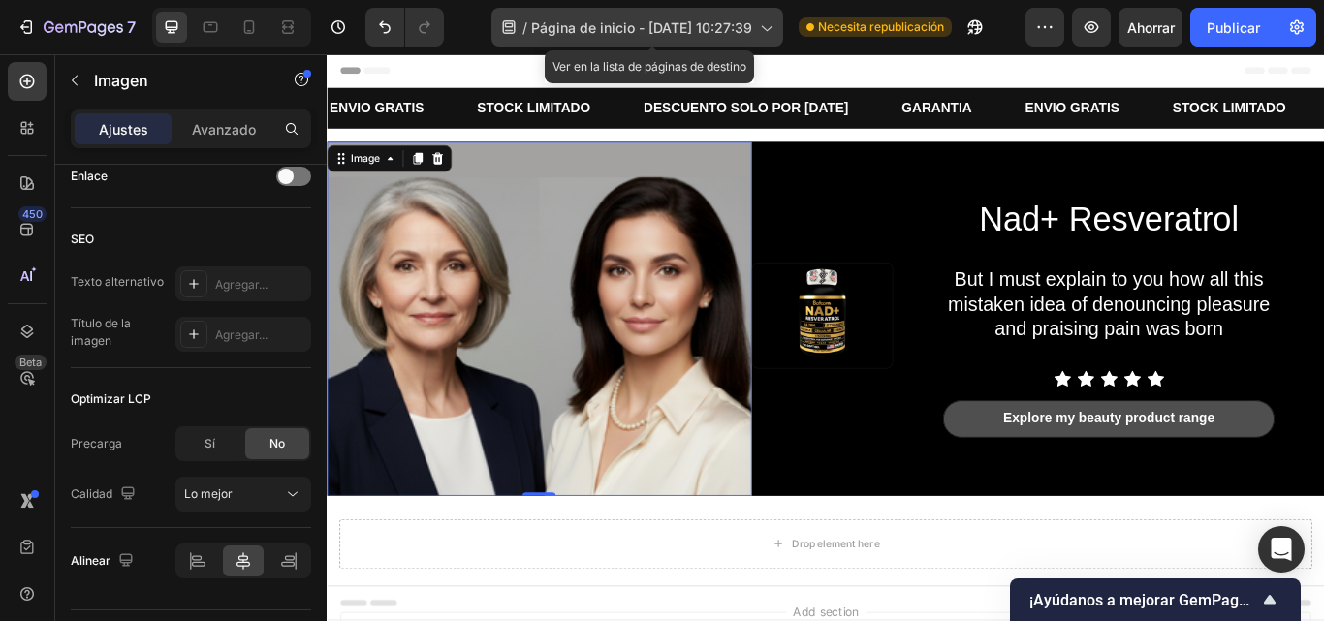
click at [716, 21] on font "Página de inicio - 27 de septiembre, 10:27:39" at bounding box center [641, 27] width 221 height 16
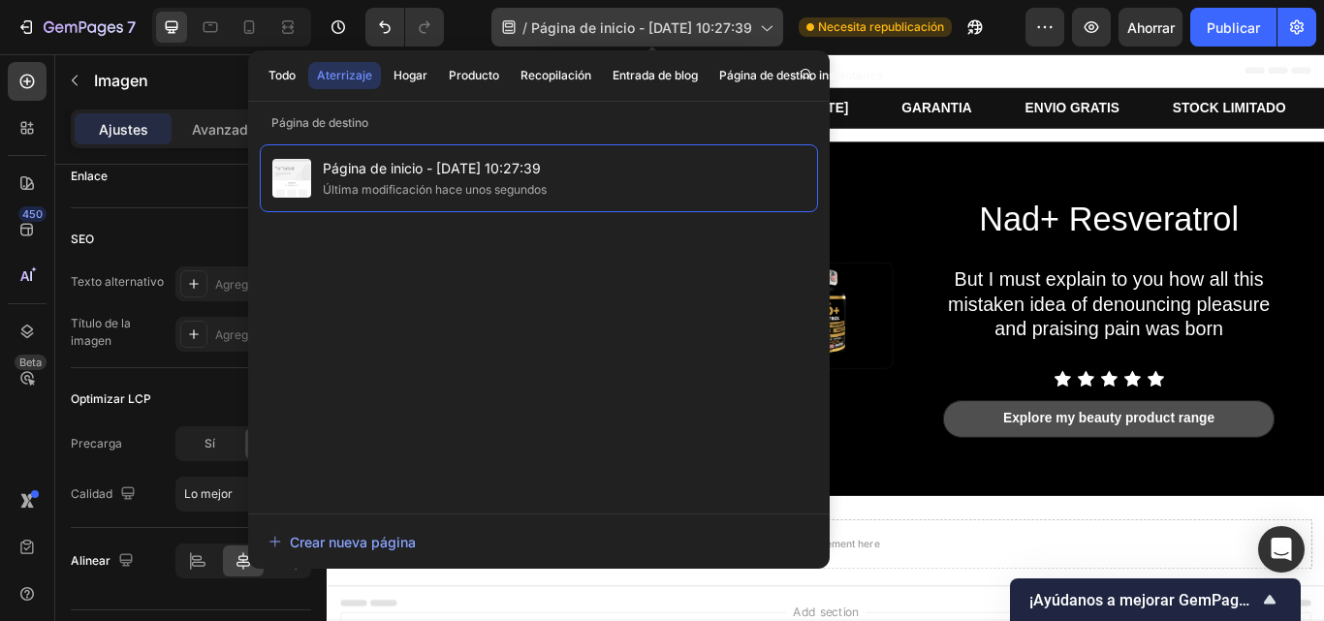
click at [716, 21] on font "Página de inicio - 27 de septiembre, 10:27:39" at bounding box center [641, 27] width 221 height 16
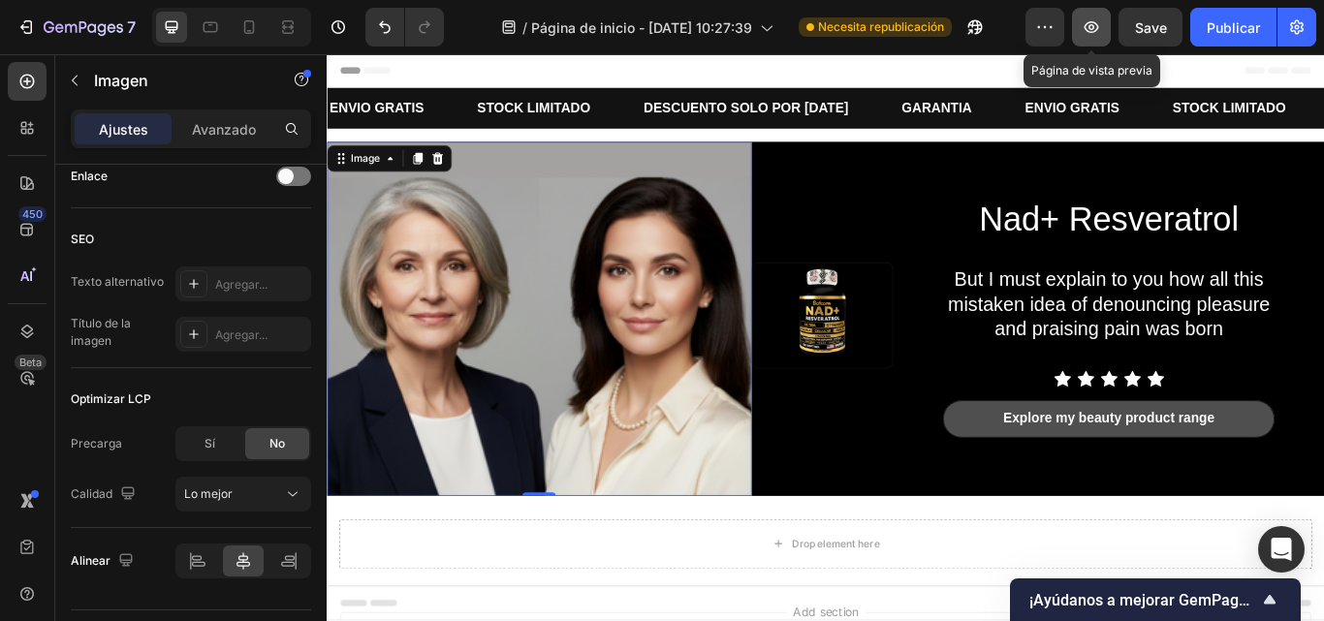
click at [1086, 33] on icon "button" at bounding box center [1091, 26] width 19 height 19
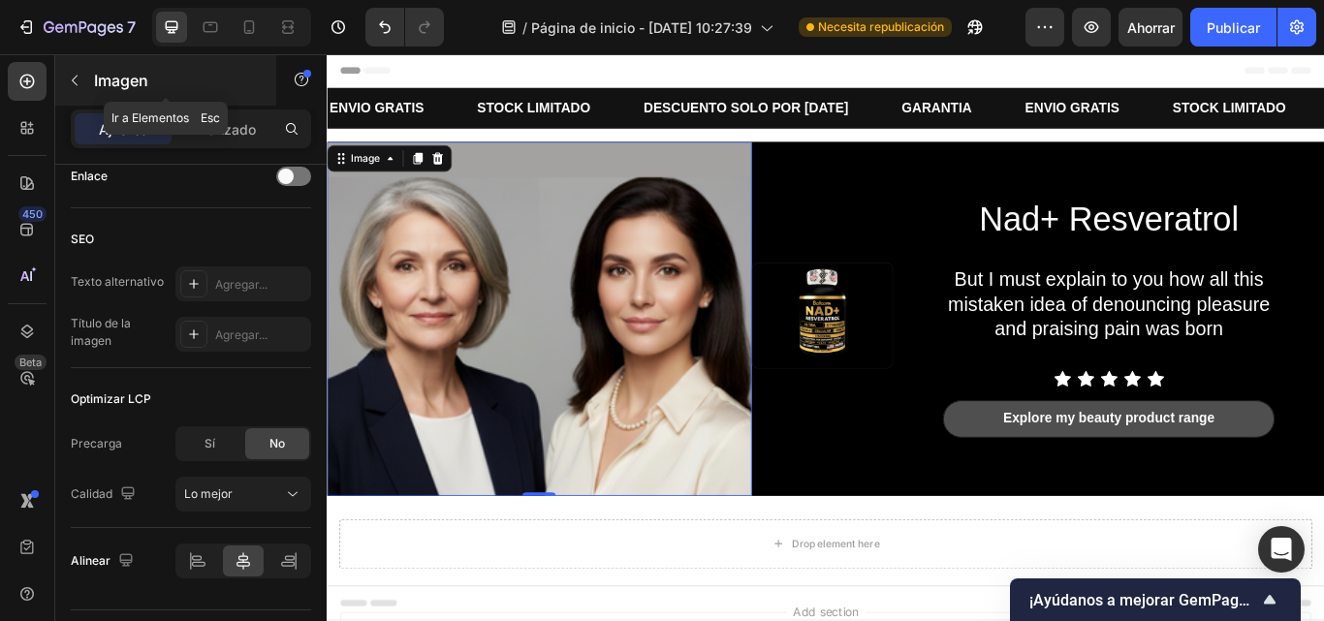
click at [71, 71] on button "button" at bounding box center [74, 80] width 31 height 31
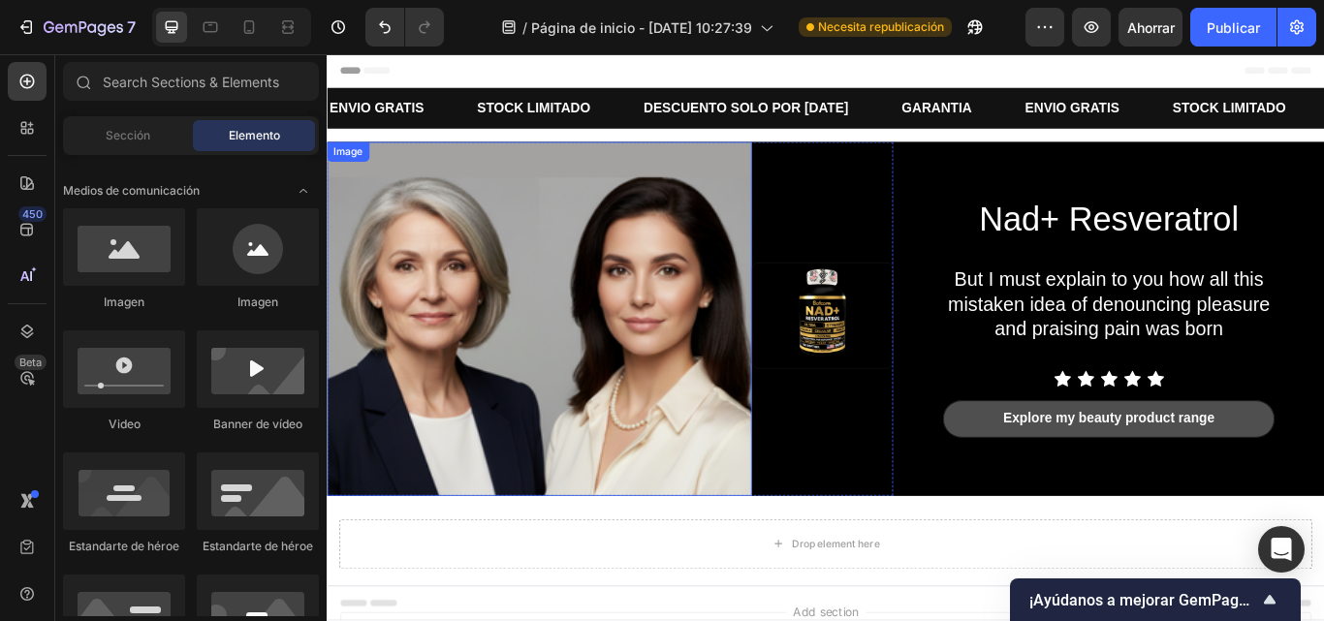
click at [445, 221] on img at bounding box center [574, 363] width 495 height 413
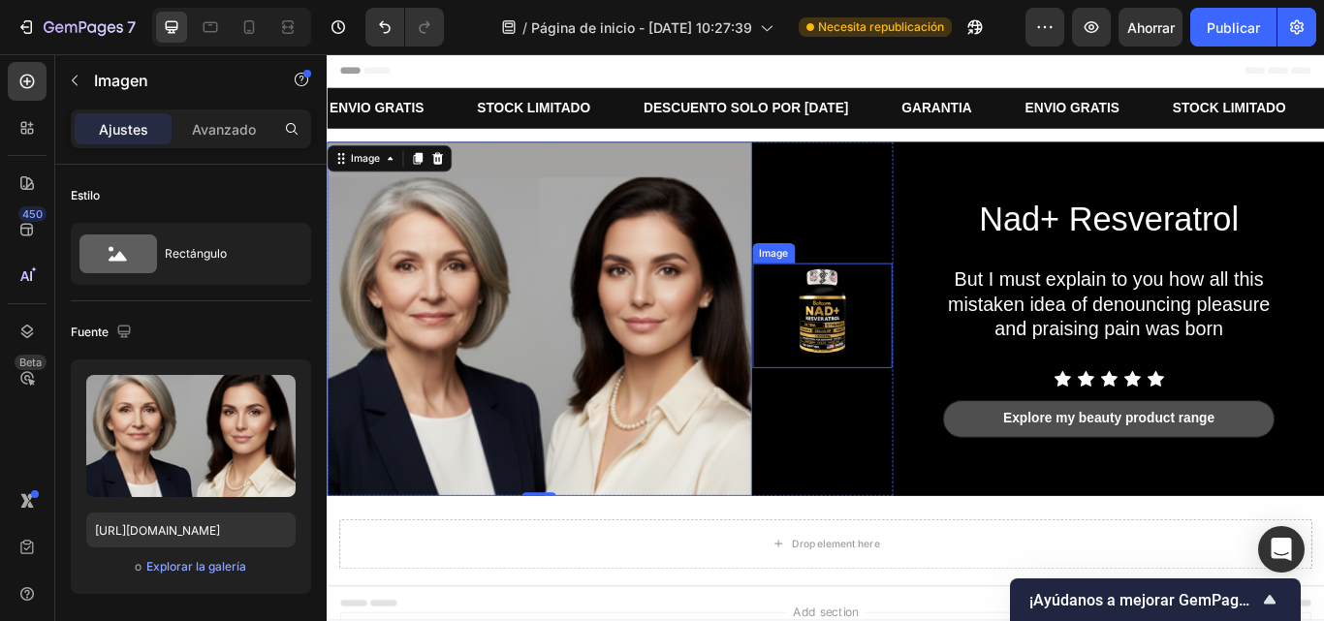
click at [954, 341] on img at bounding box center [904, 360] width 163 height 122
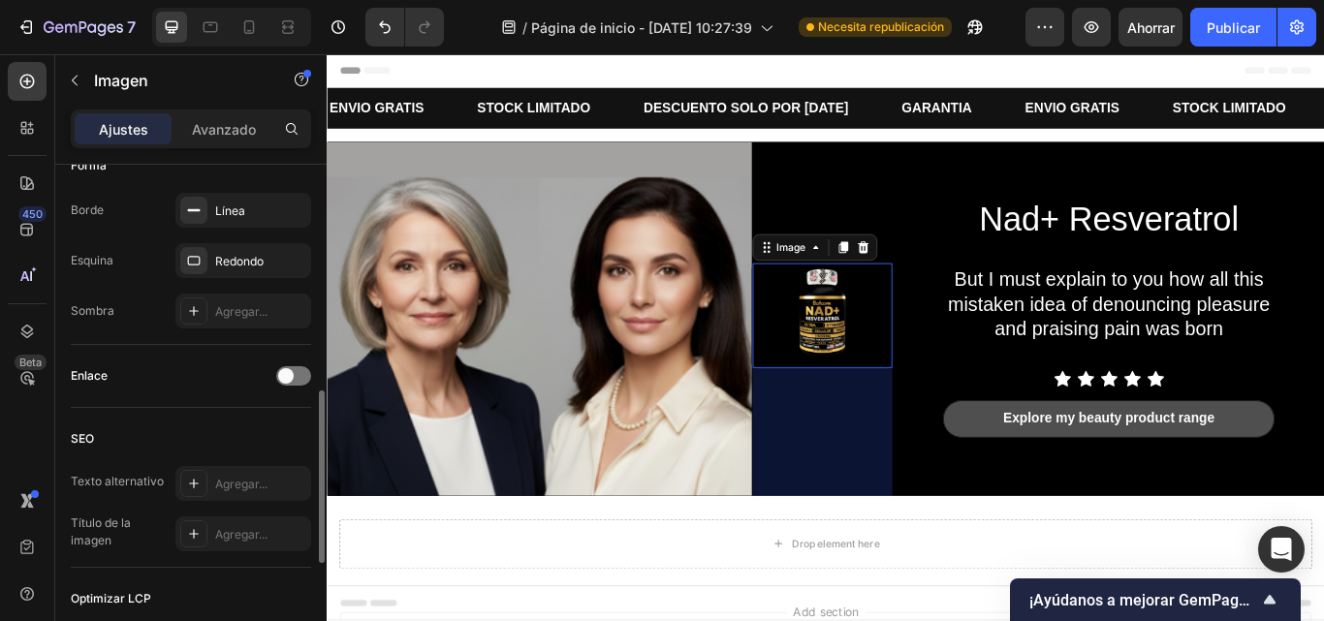
scroll to position [729, 0]
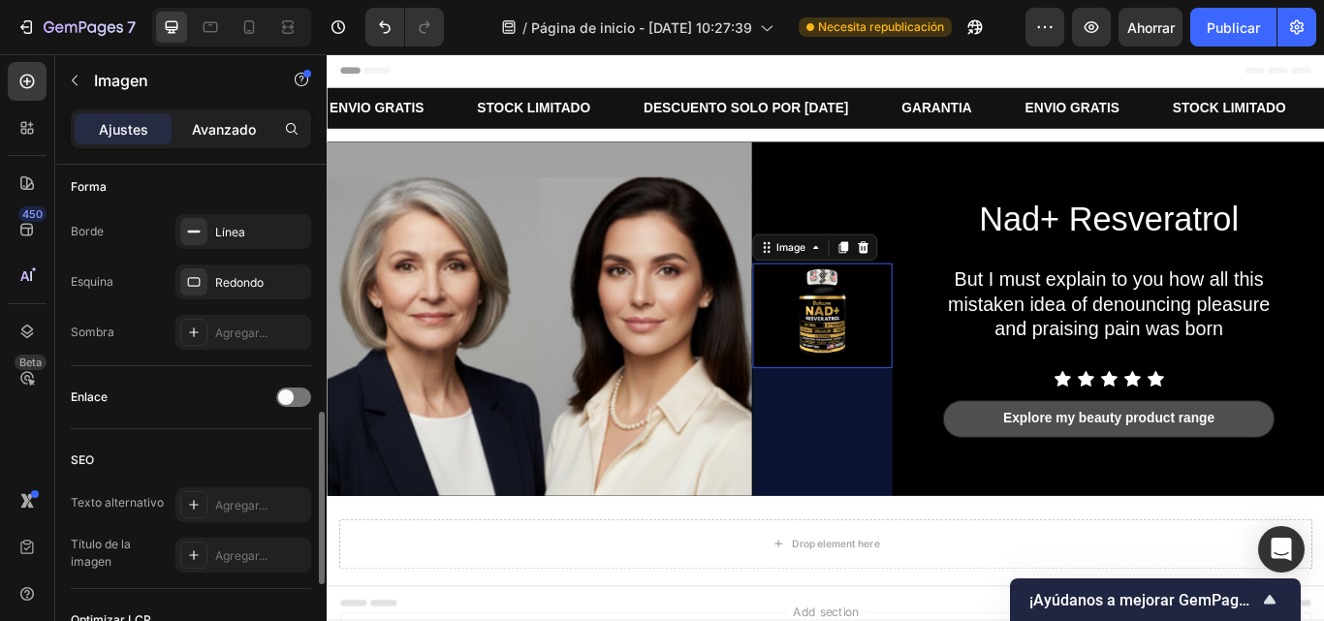
click at [227, 138] on p "Avanzado" at bounding box center [224, 129] width 64 height 20
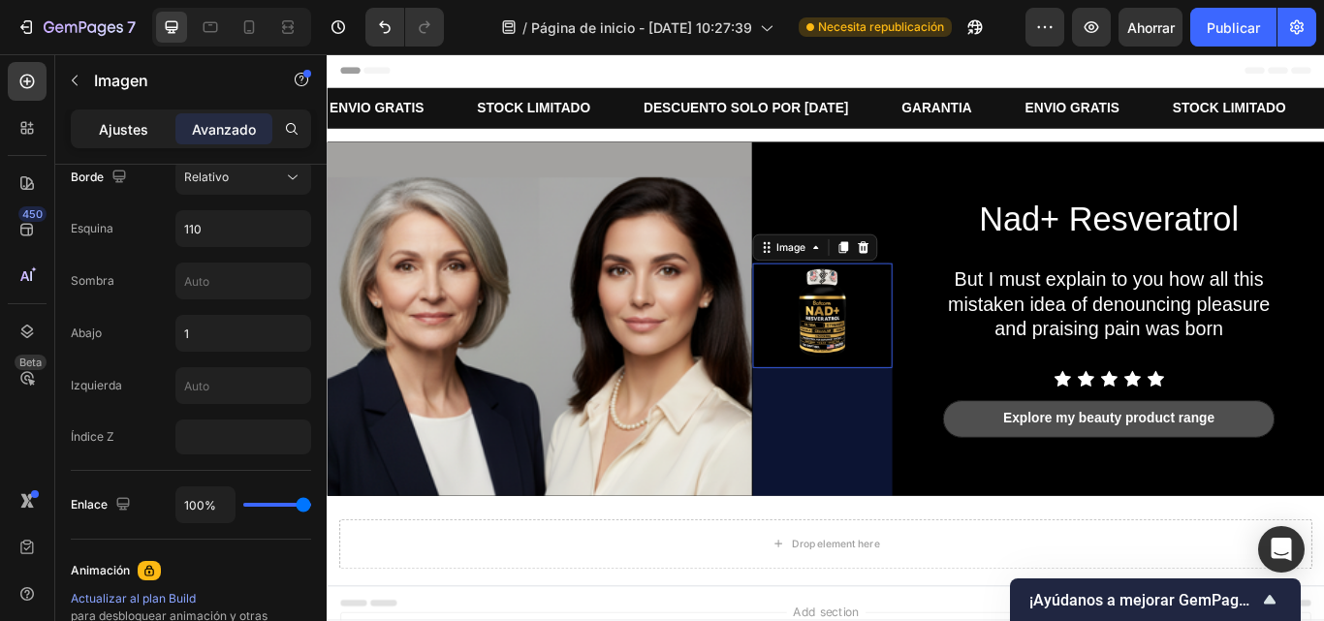
click at [147, 141] on div "Ajustes" at bounding box center [123, 128] width 97 height 31
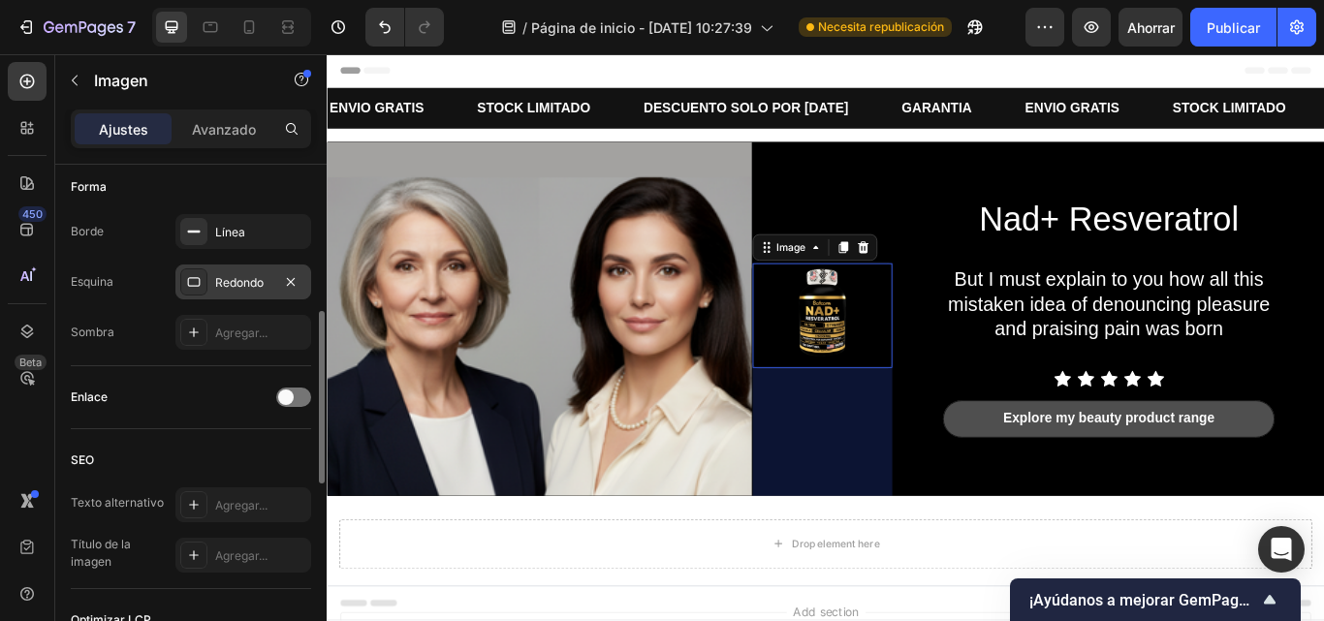
scroll to position [654, 0]
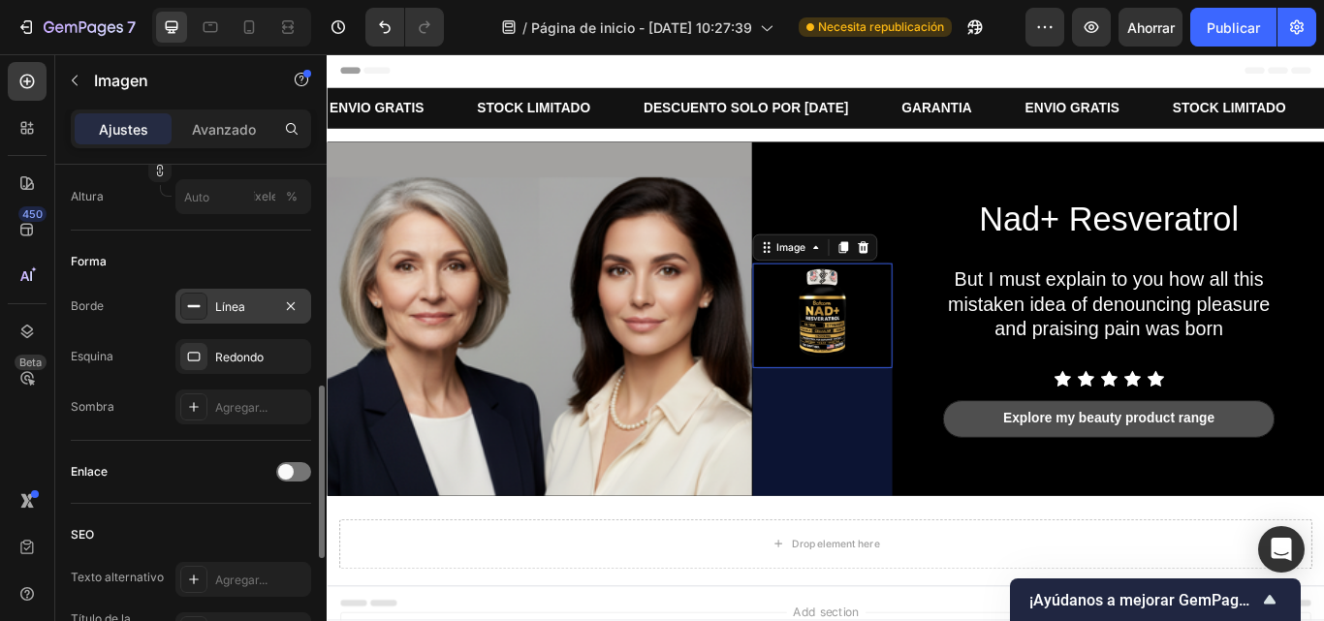
click at [210, 308] on div "Línea" at bounding box center [243, 306] width 136 height 35
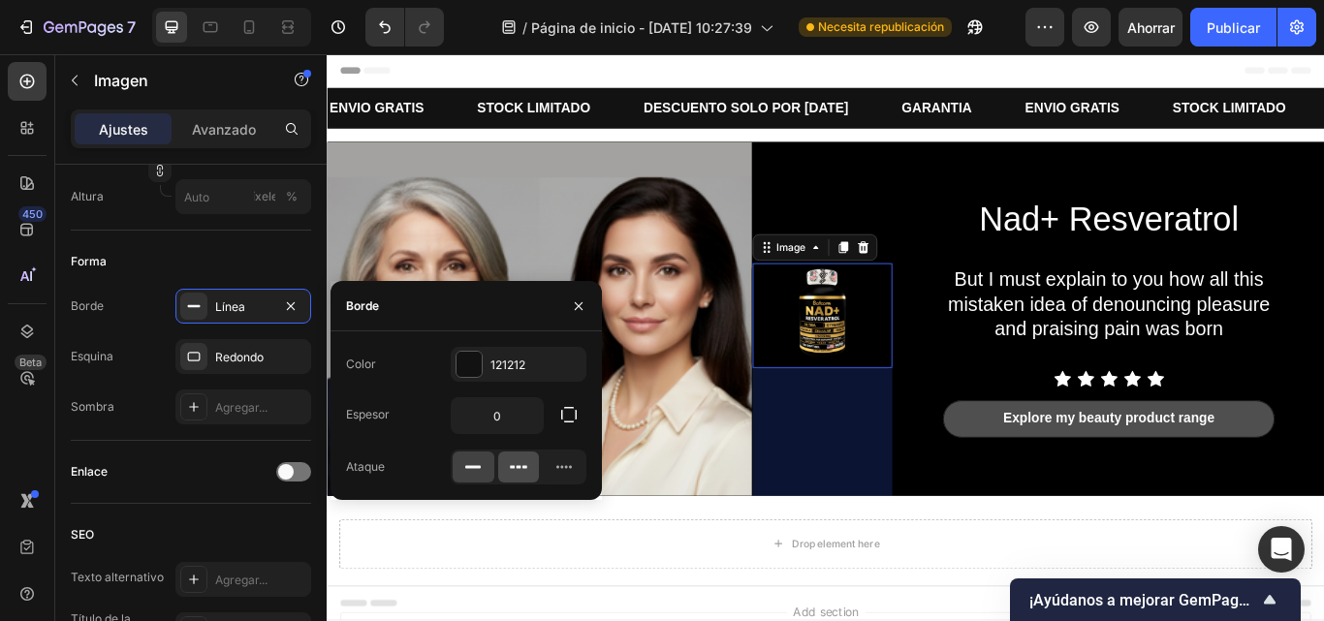
scroll to position [70, 0]
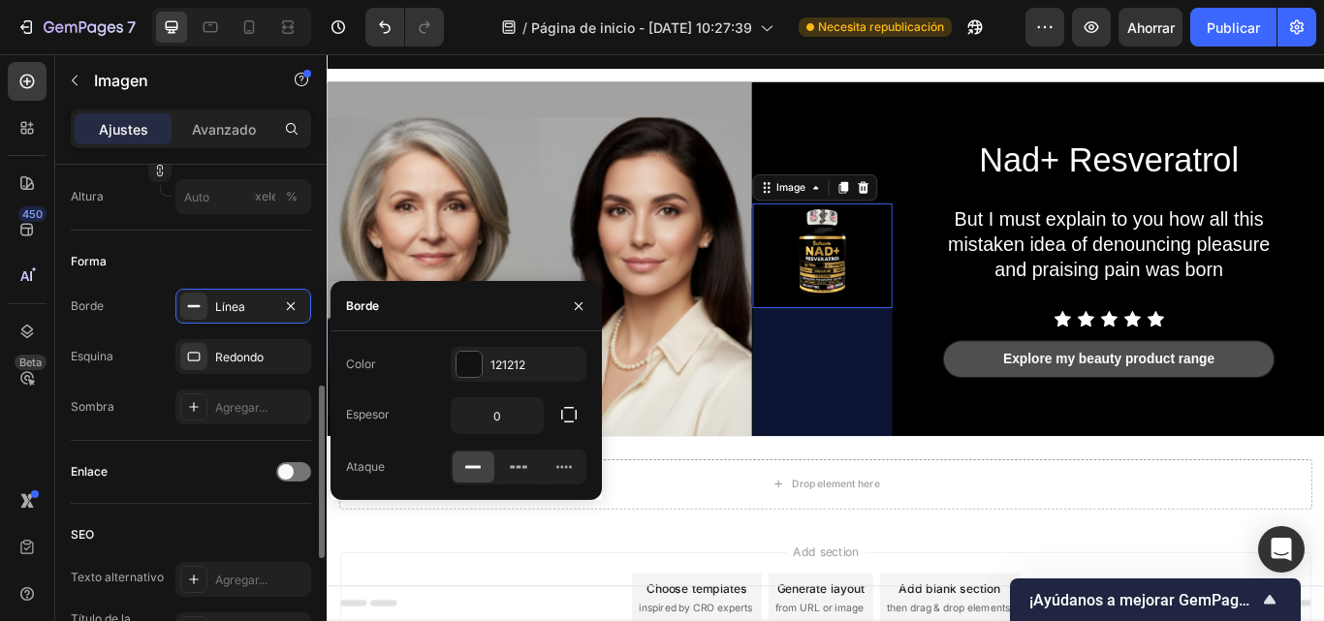
click at [214, 237] on div "Forma Borde Línea Esquina Redondo Sombra Agregar..." at bounding box center [191, 336] width 240 height 210
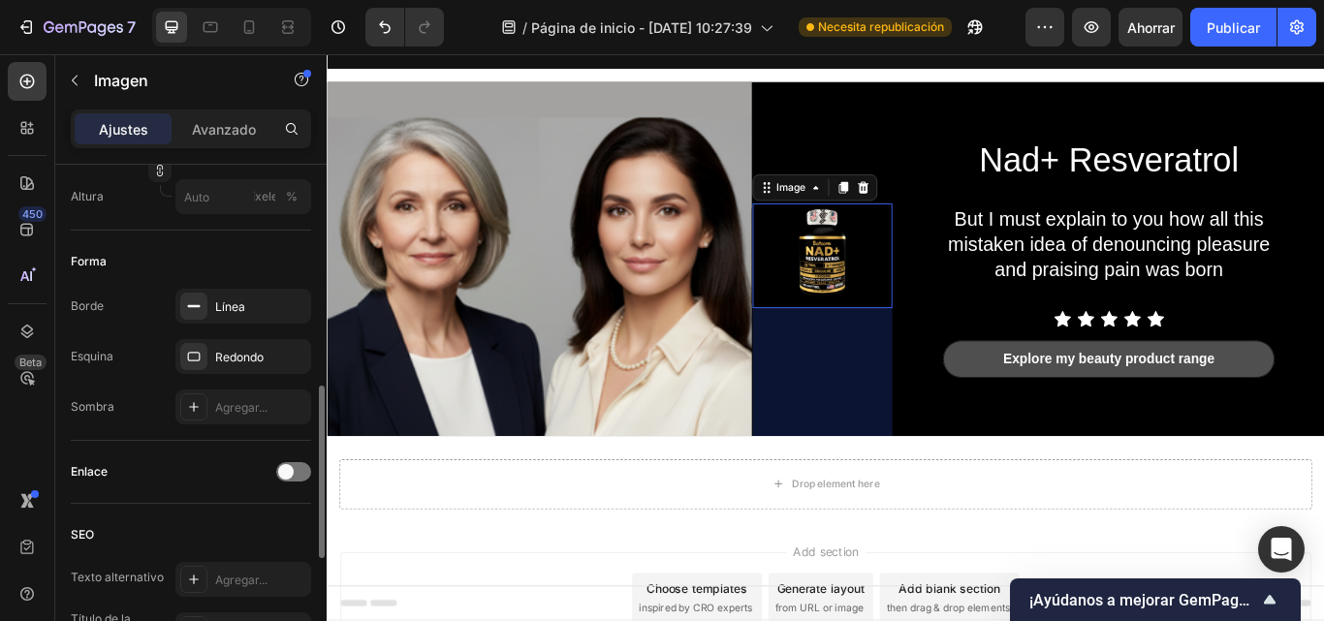
click at [245, 241] on div "Forma Borde Línea Esquina Redondo Sombra Agregar..." at bounding box center [191, 336] width 240 height 210
click at [143, 433] on div "Forma Borde Línea Esquina Redondo Sombra Agregar..." at bounding box center [191, 336] width 240 height 210
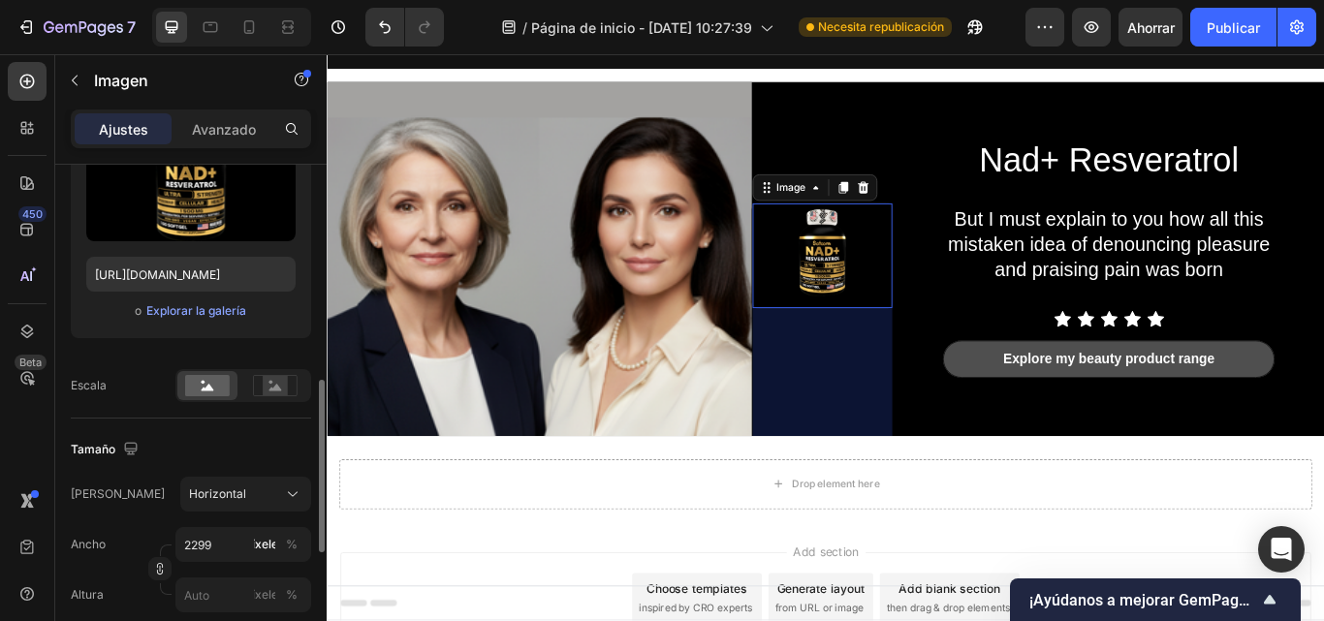
scroll to position [351, 0]
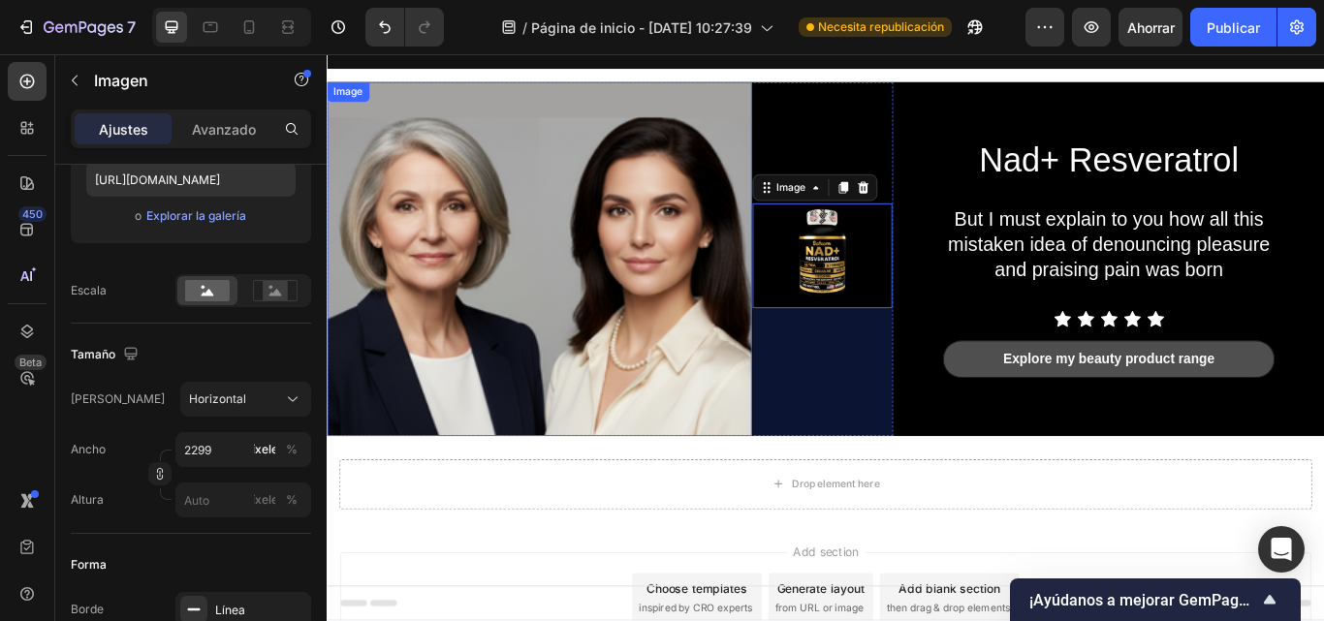
click at [694, 304] on img at bounding box center [574, 293] width 495 height 413
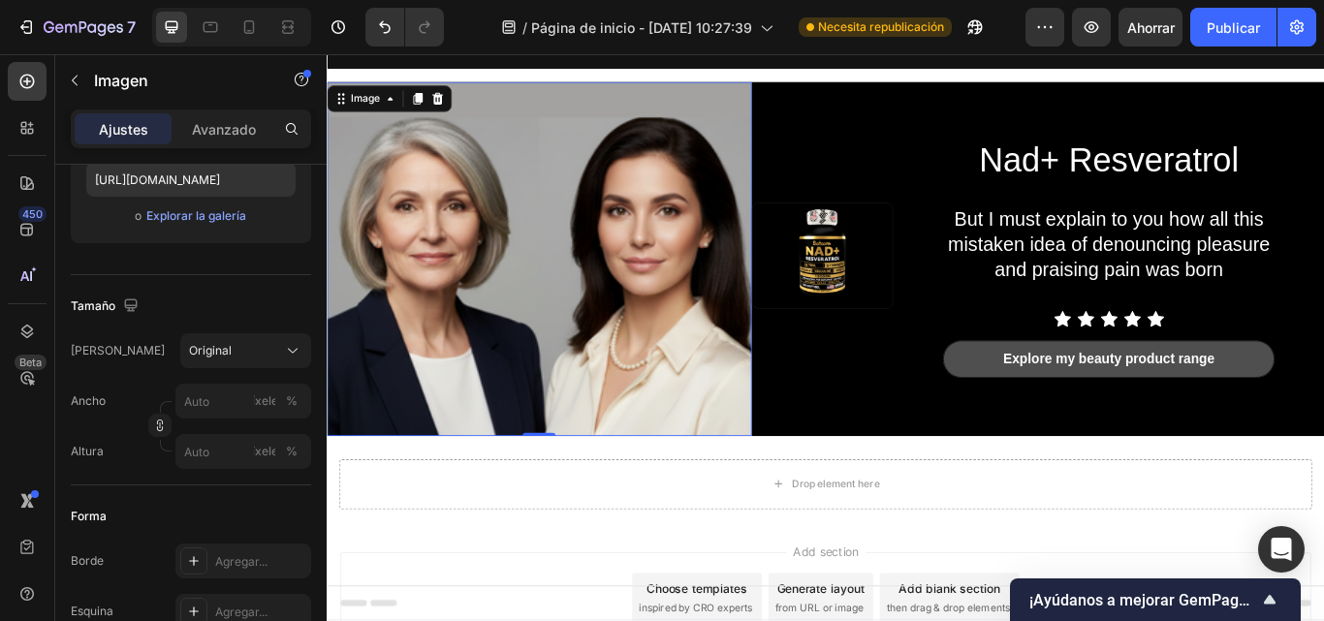
click at [525, 243] on img at bounding box center [574, 293] width 495 height 413
click at [394, 99] on icon at bounding box center [401, 107] width 16 height 16
click at [393, 112] on icon at bounding box center [401, 107] width 16 height 16
click at [559, 234] on img at bounding box center [574, 293] width 495 height 413
click at [473, 256] on img at bounding box center [574, 293] width 495 height 413
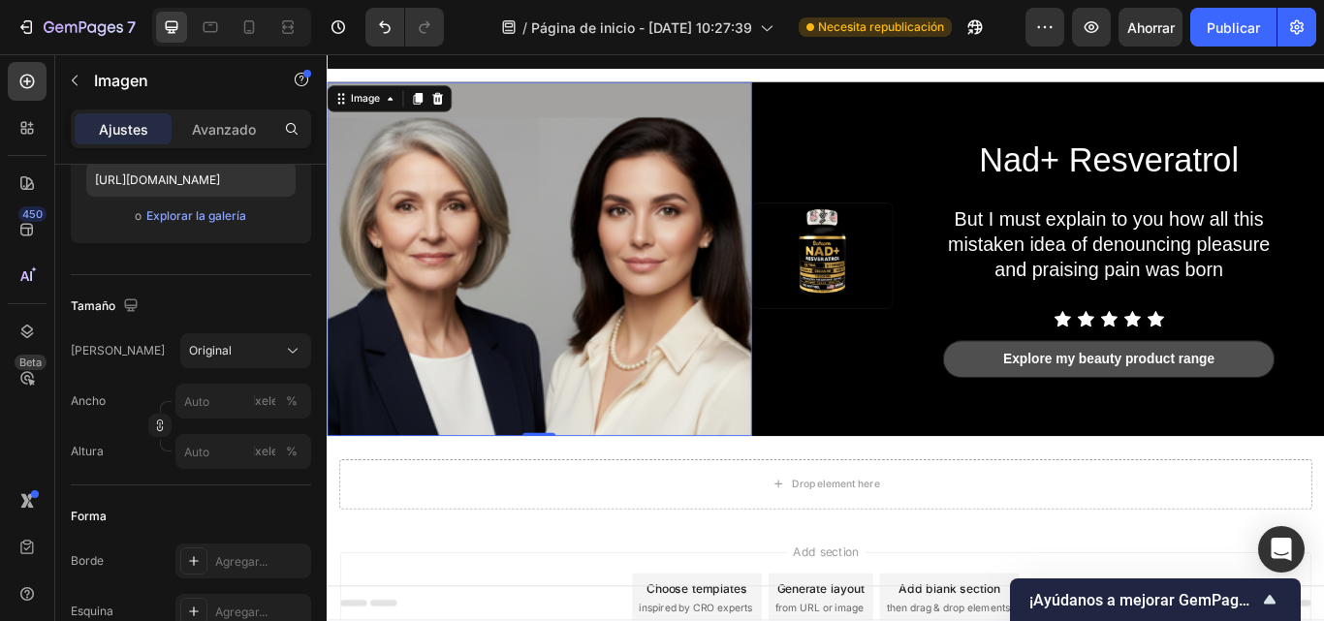
click at [473, 256] on img at bounding box center [574, 293] width 495 height 413
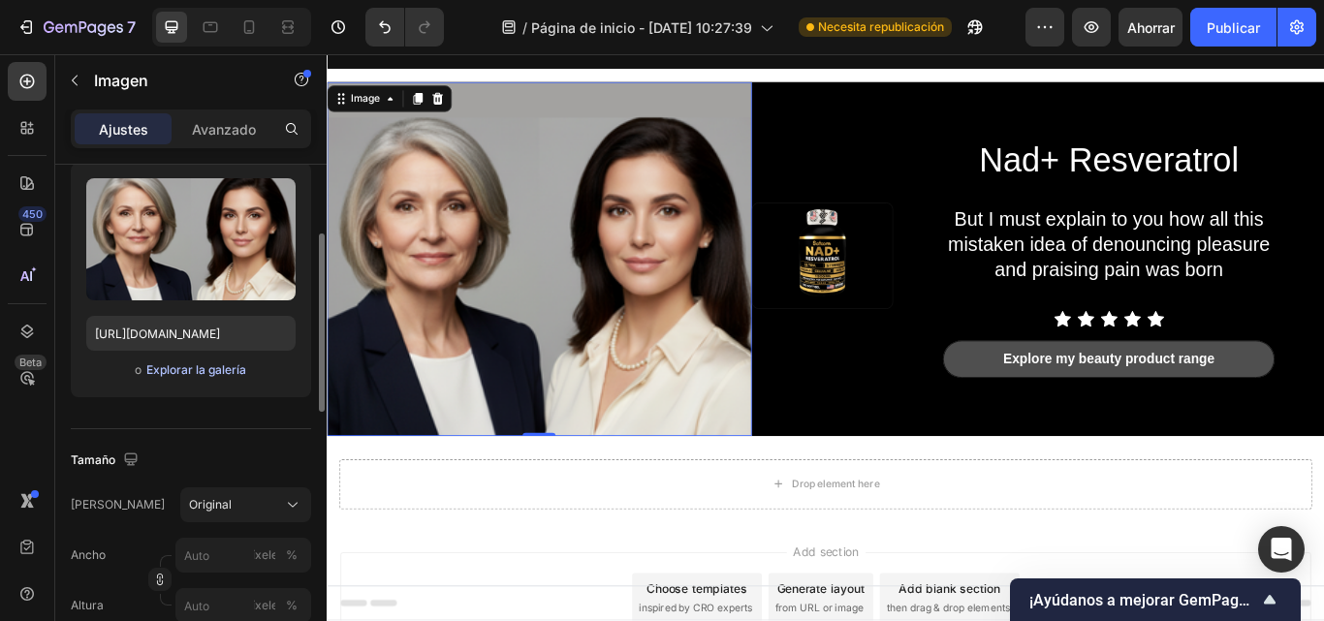
click at [201, 370] on font "Explorar la galería" at bounding box center [196, 370] width 100 height 15
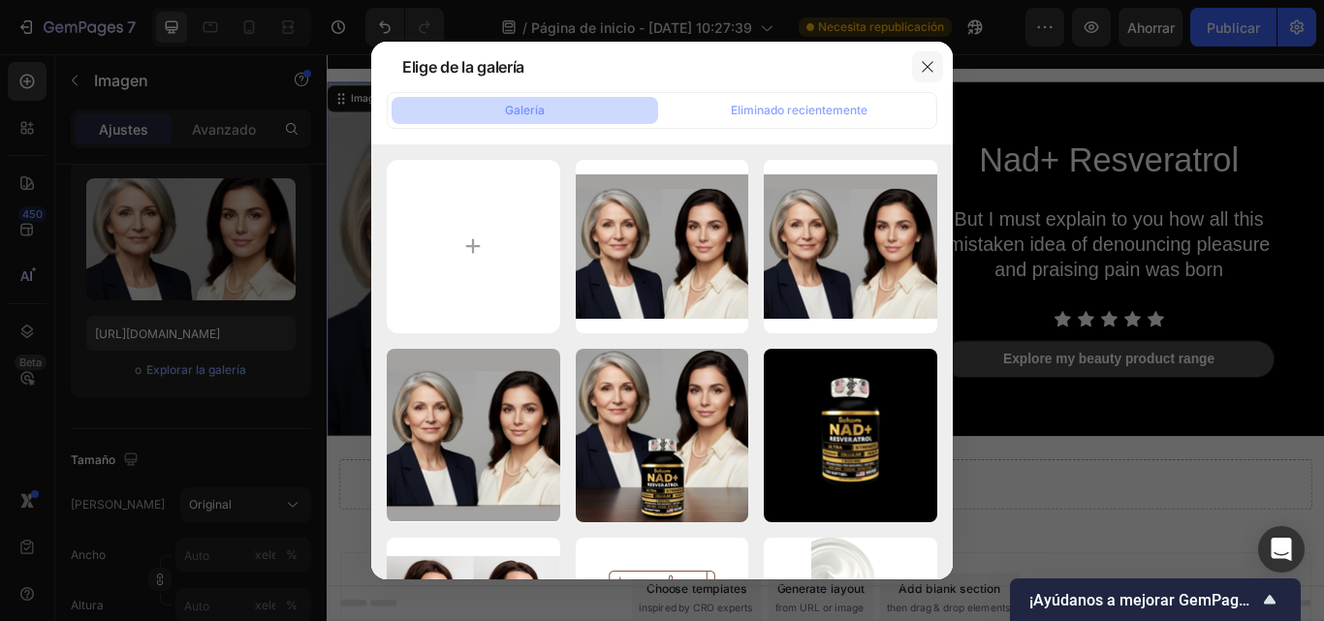
type input "C:\fakepath\CARACTERISTICAS DEL PRODUCTO (15).jpg"
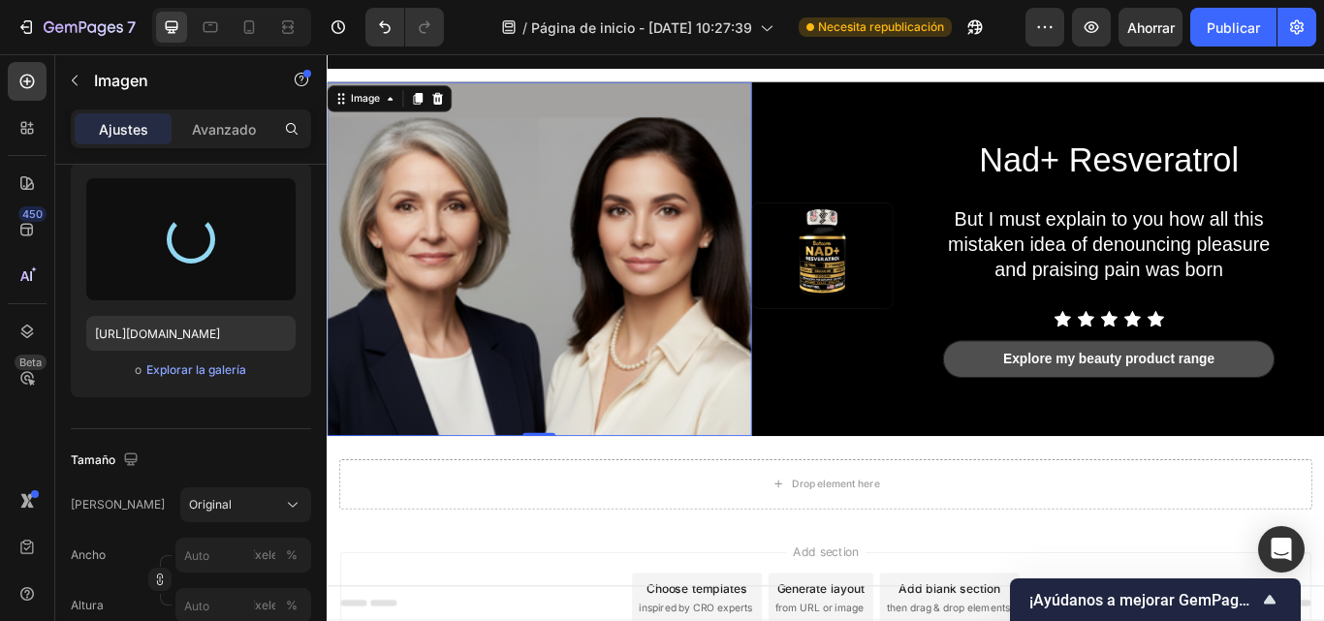
drag, startPoint x: 788, startPoint y: 297, endPoint x: 484, endPoint y: 273, distance: 305.3
click at [484, 273] on img at bounding box center [574, 293] width 495 height 413
type input "https://cdn.shopify.com/s/files/1/0661/3719/4579/files/gempages_586285181510353…"
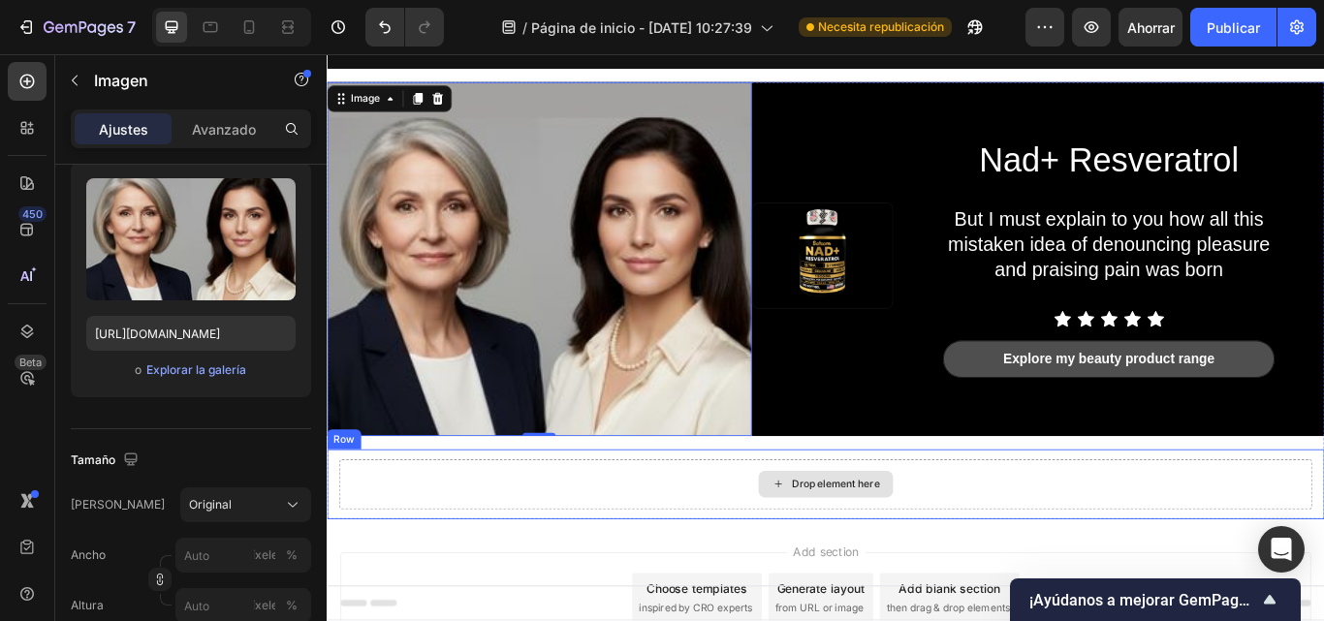
scroll to position [0, 0]
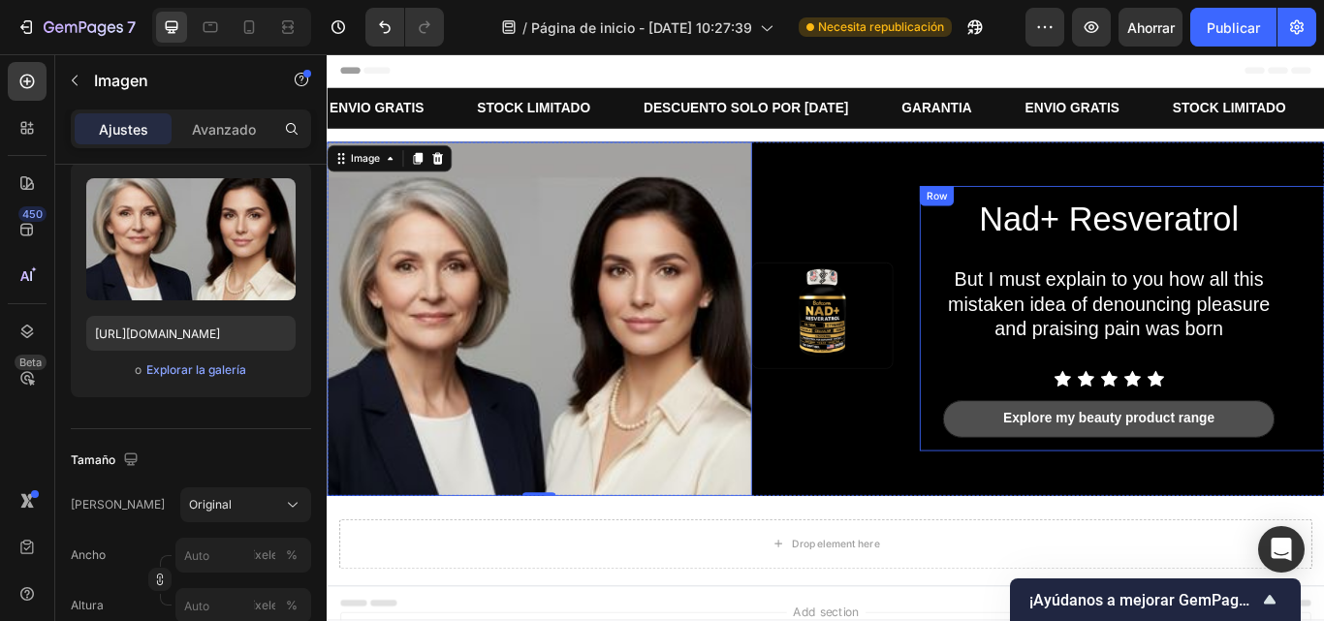
click at [1221, 402] on div "Nad+ Resveratrol Heading But I must explain to you how all this mistaken idea o…" at bounding box center [1238, 363] width 387 height 278
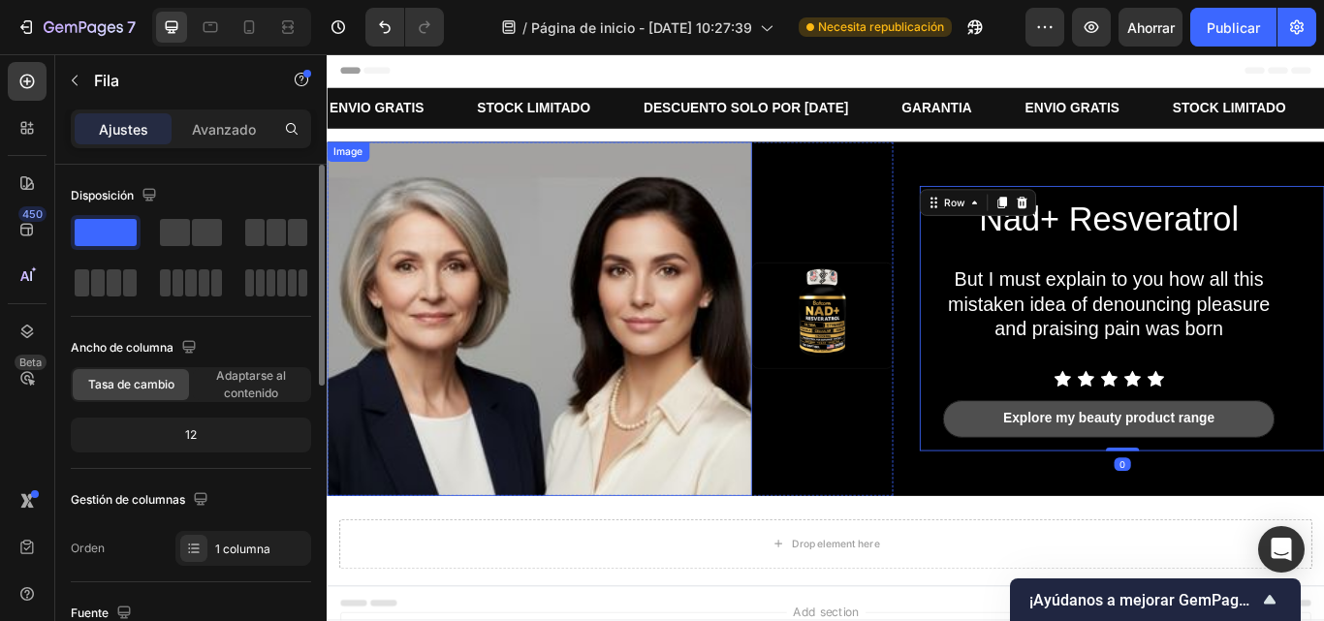
click at [685, 391] on img at bounding box center [574, 363] width 495 height 413
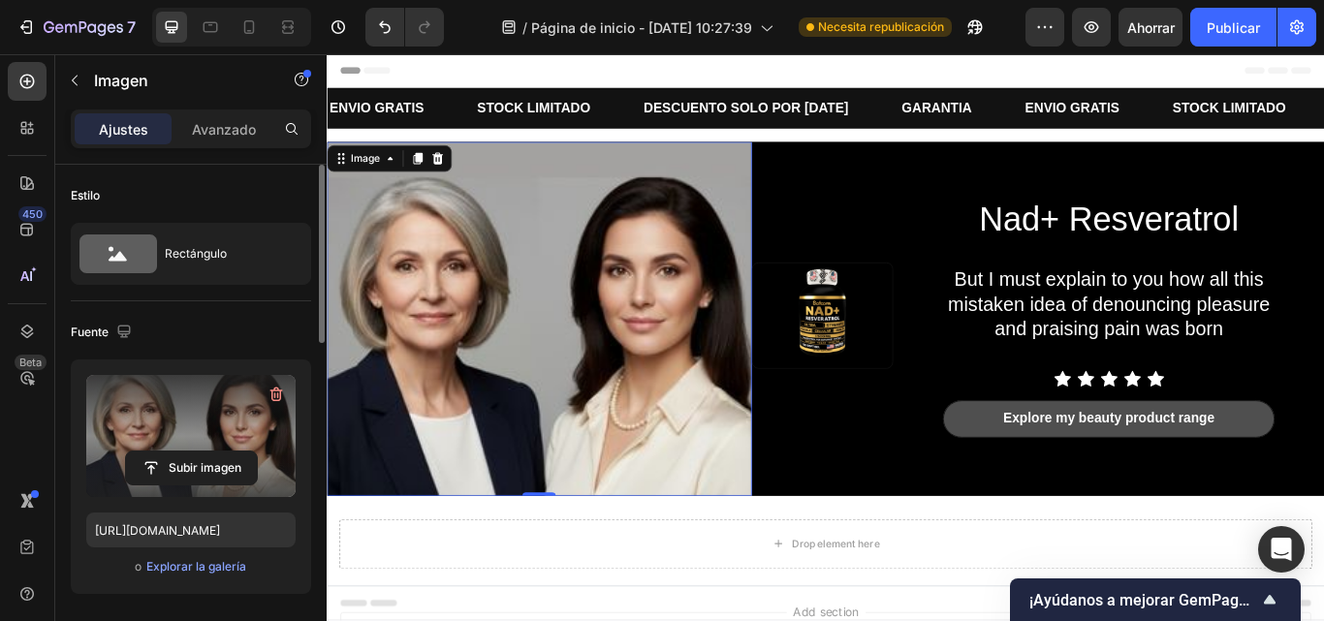
click at [176, 425] on label at bounding box center [190, 436] width 209 height 122
click at [176, 452] on input "file" at bounding box center [191, 468] width 131 height 33
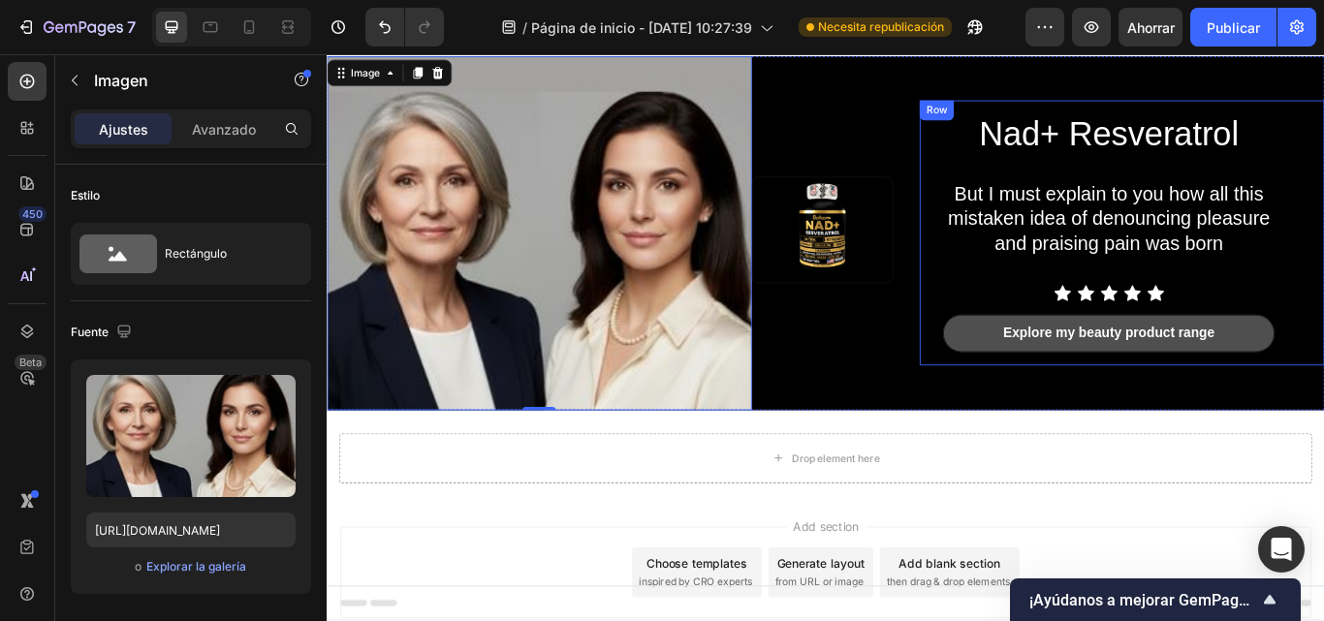
scroll to position [23, 0]
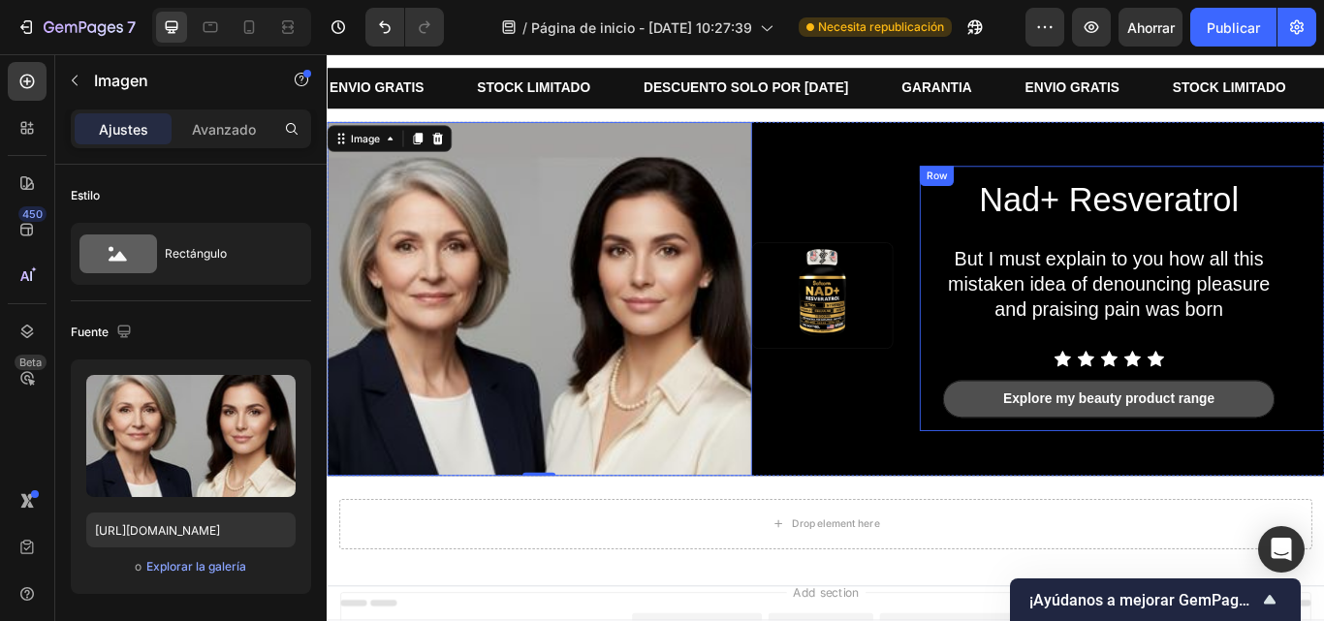
click at [1202, 401] on icon at bounding box center [1211, 410] width 19 height 18
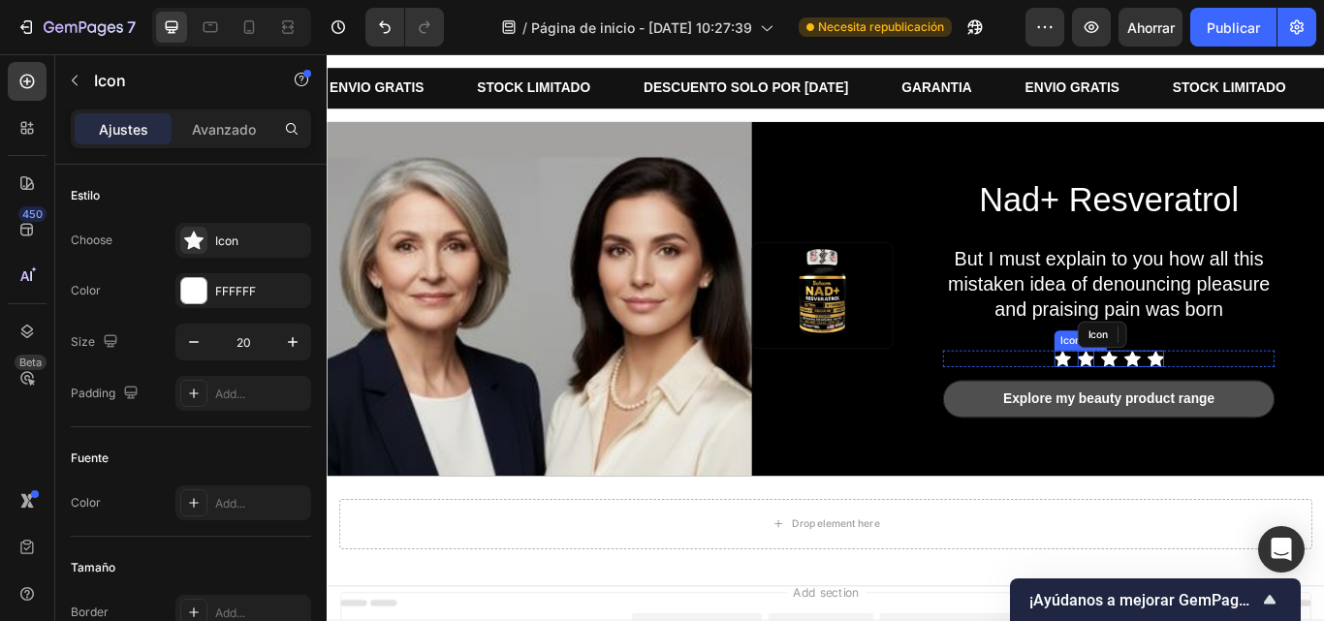
click at [1213, 414] on div "Icon Icon Icon Icon Icon" at bounding box center [1239, 409] width 128 height 19
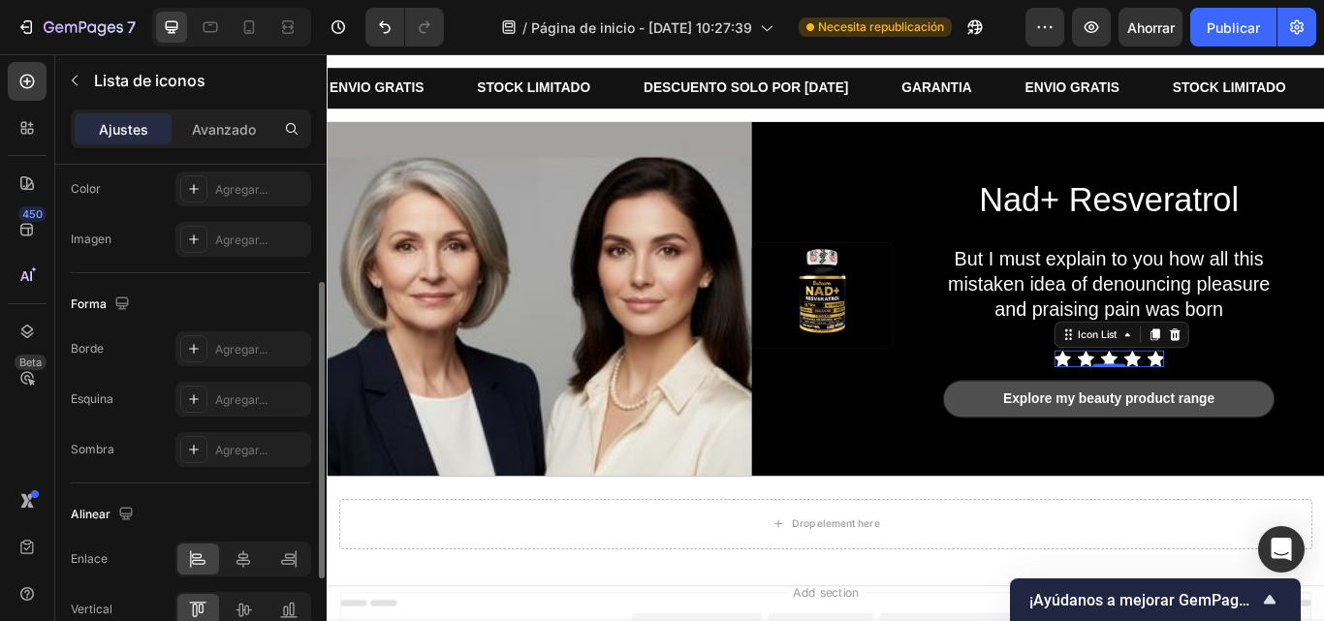
scroll to position [220, 0]
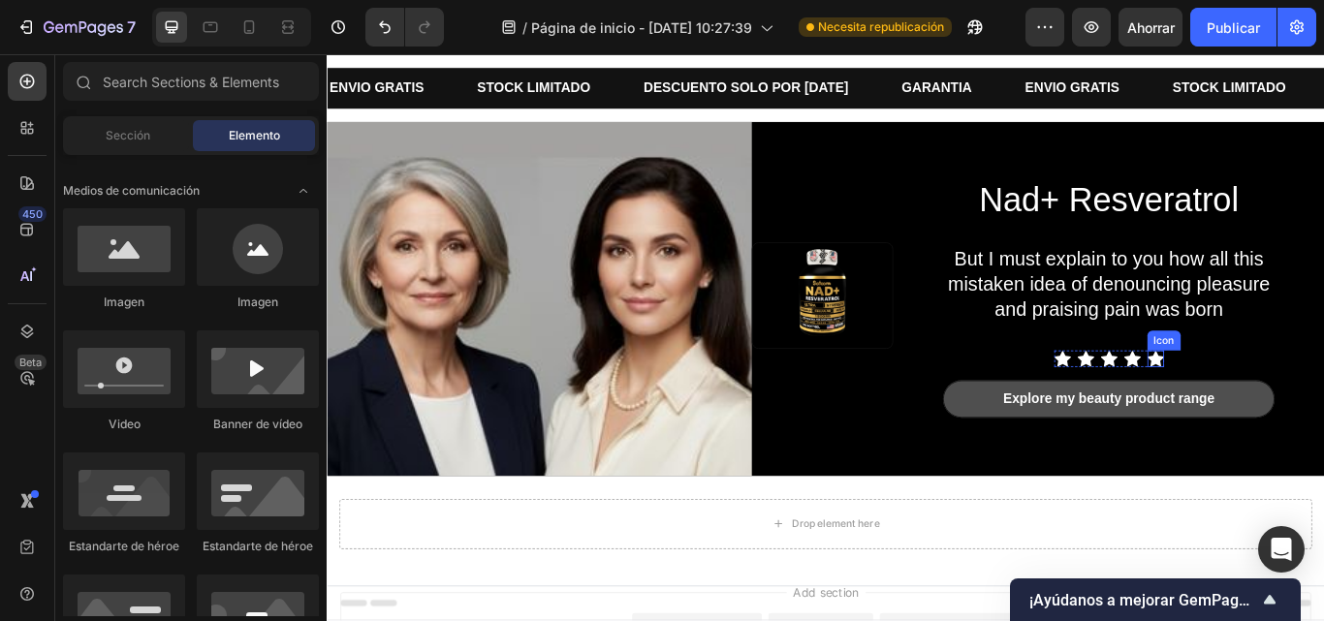
click at [1284, 401] on icon at bounding box center [1293, 410] width 19 height 18
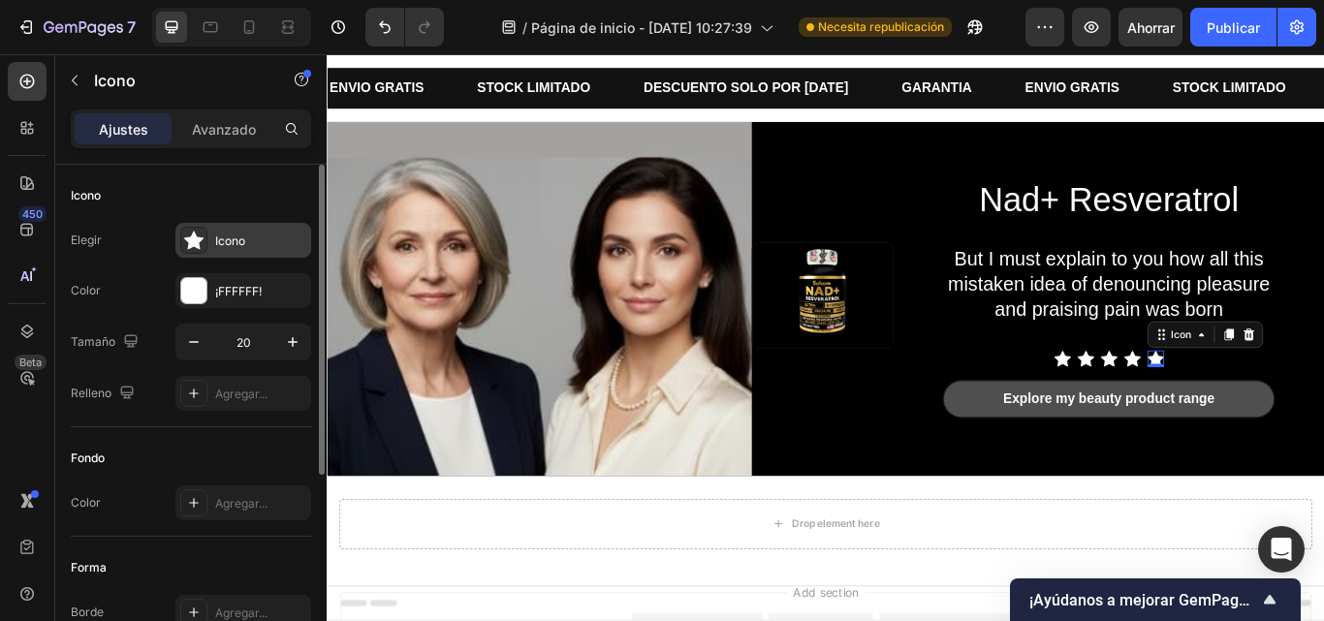
click at [246, 225] on div "Icono" at bounding box center [243, 240] width 136 height 35
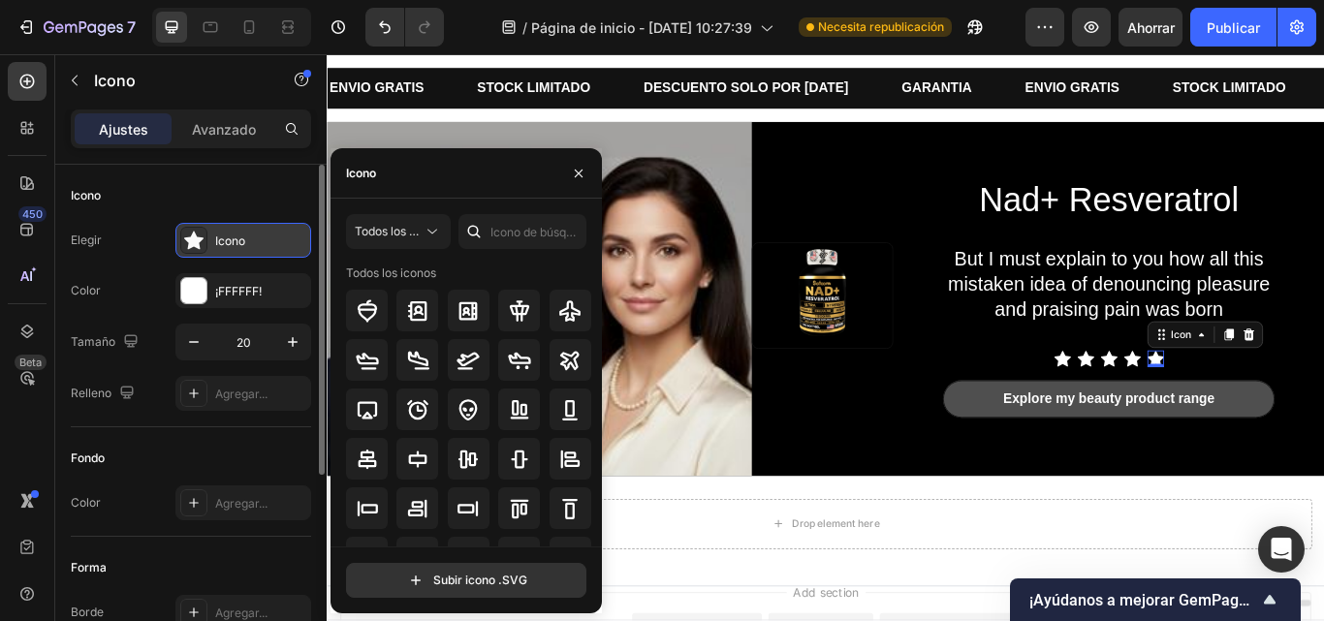
click at [264, 231] on div "Icono" at bounding box center [243, 240] width 136 height 35
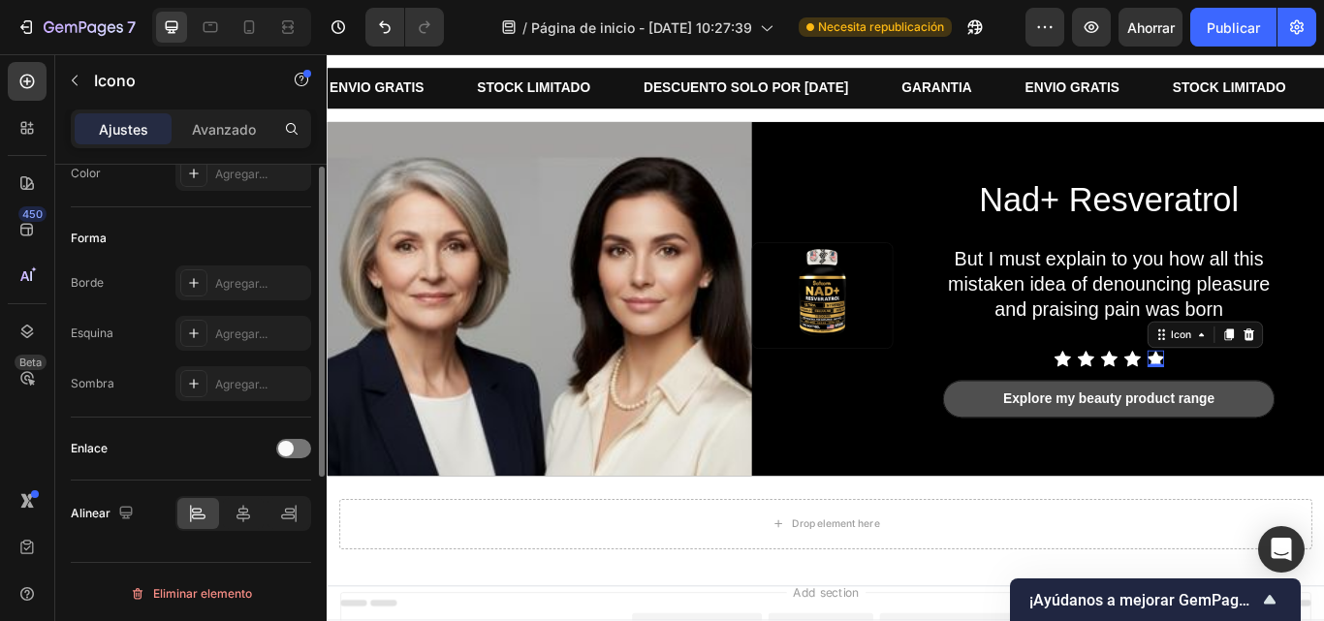
scroll to position [0, 0]
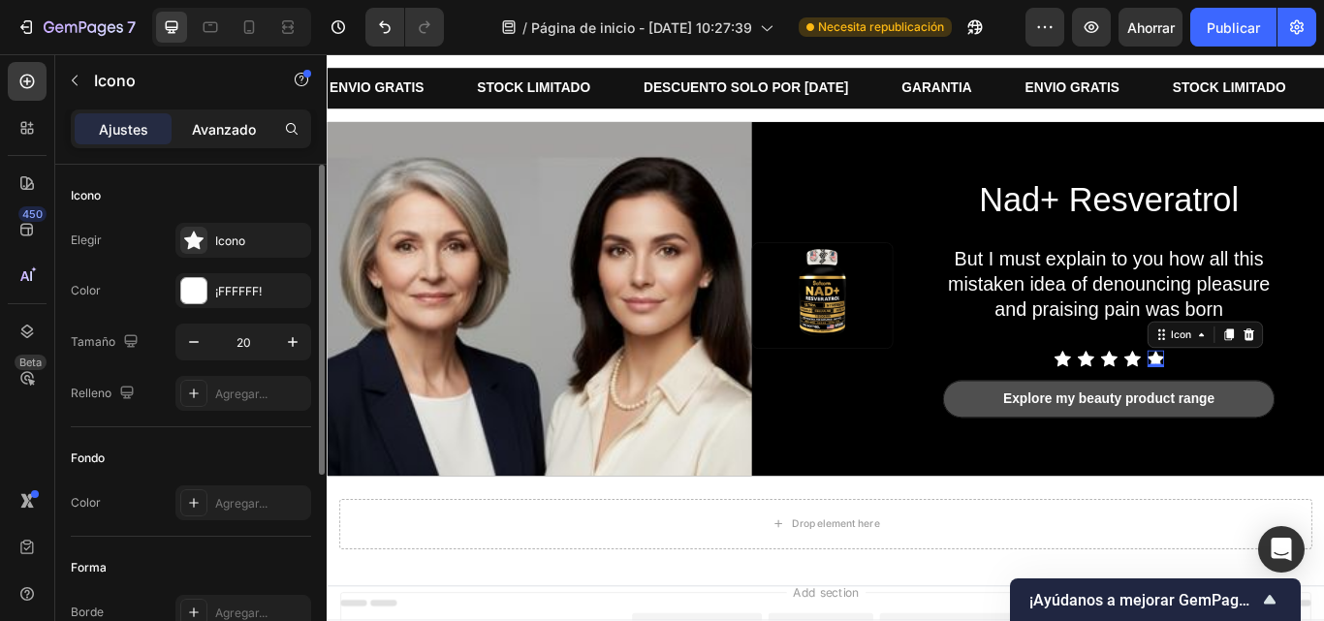
click at [216, 130] on font "Avanzado" at bounding box center [224, 129] width 64 height 16
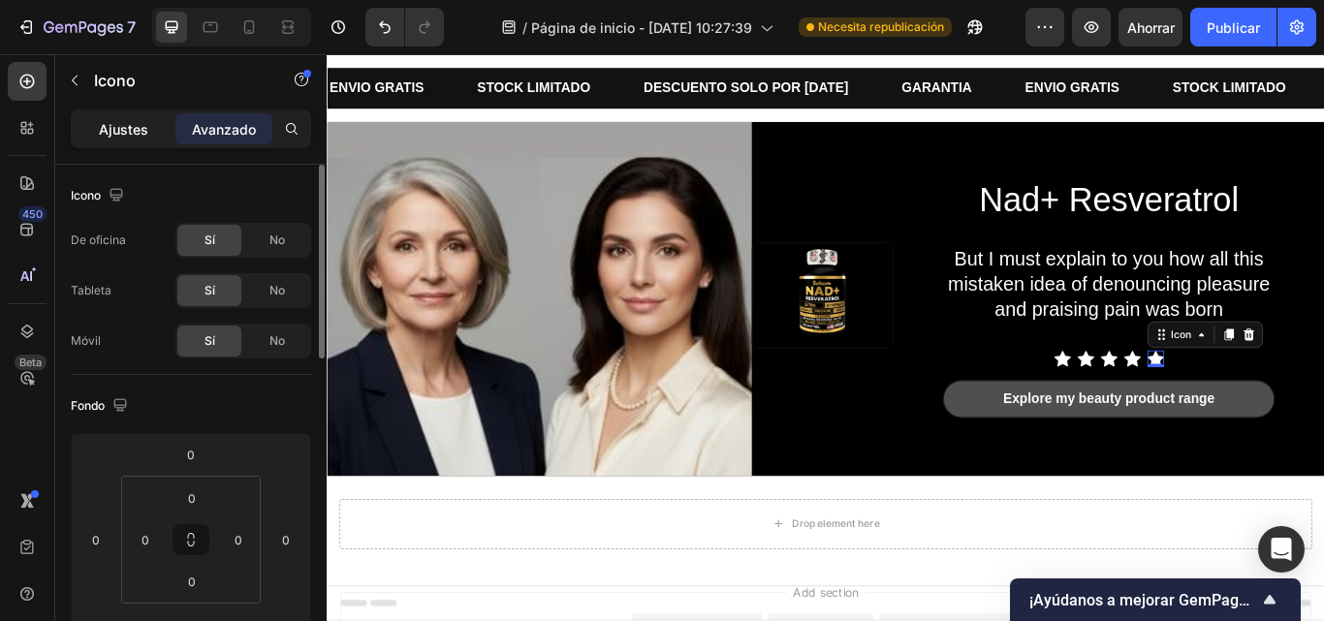
click at [104, 133] on font "Ajustes" at bounding box center [123, 129] width 49 height 16
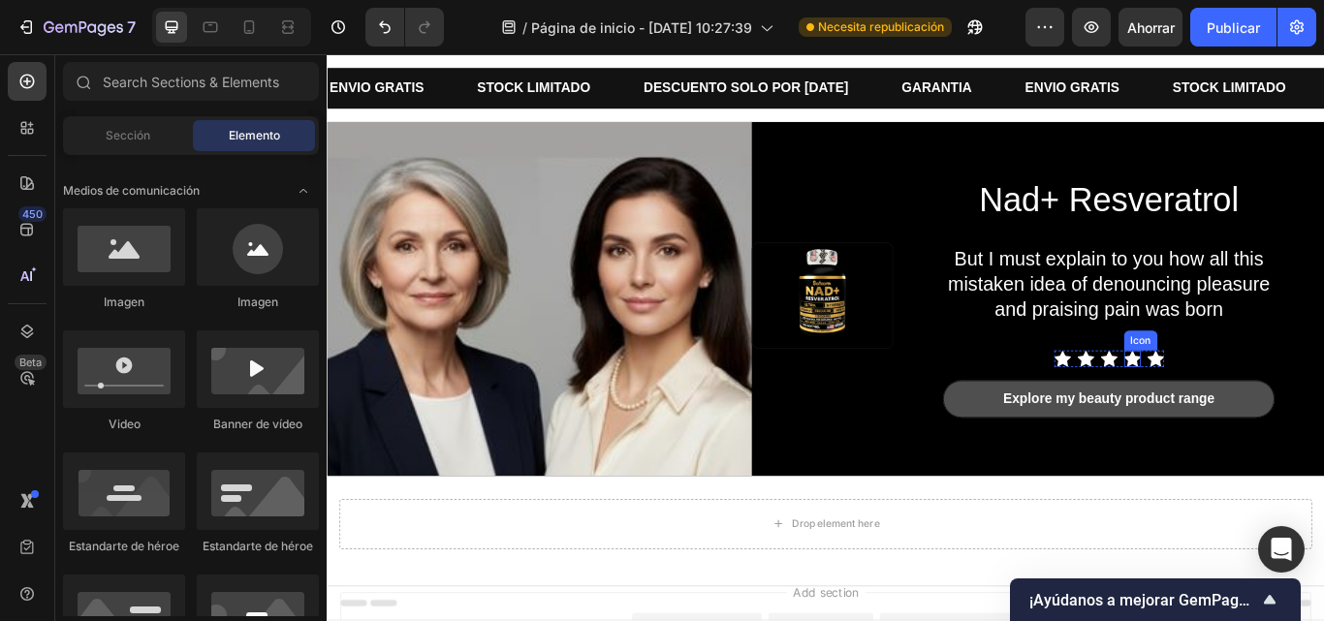
click at [1257, 411] on icon at bounding box center [1266, 409] width 19 height 19
click at [132, 128] on font "Sección" at bounding box center [128, 135] width 45 height 15
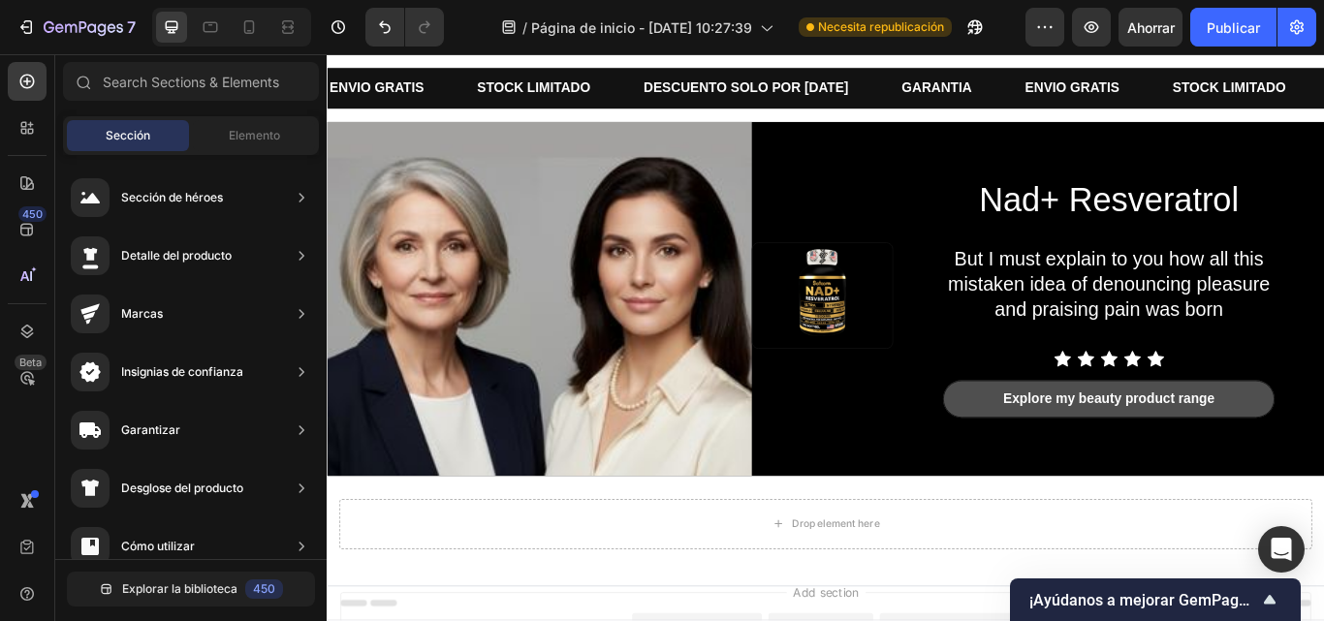
click at [132, 128] on font "Sección" at bounding box center [128, 135] width 45 height 15
click at [252, 130] on font "Elemento" at bounding box center [254, 135] width 51 height 15
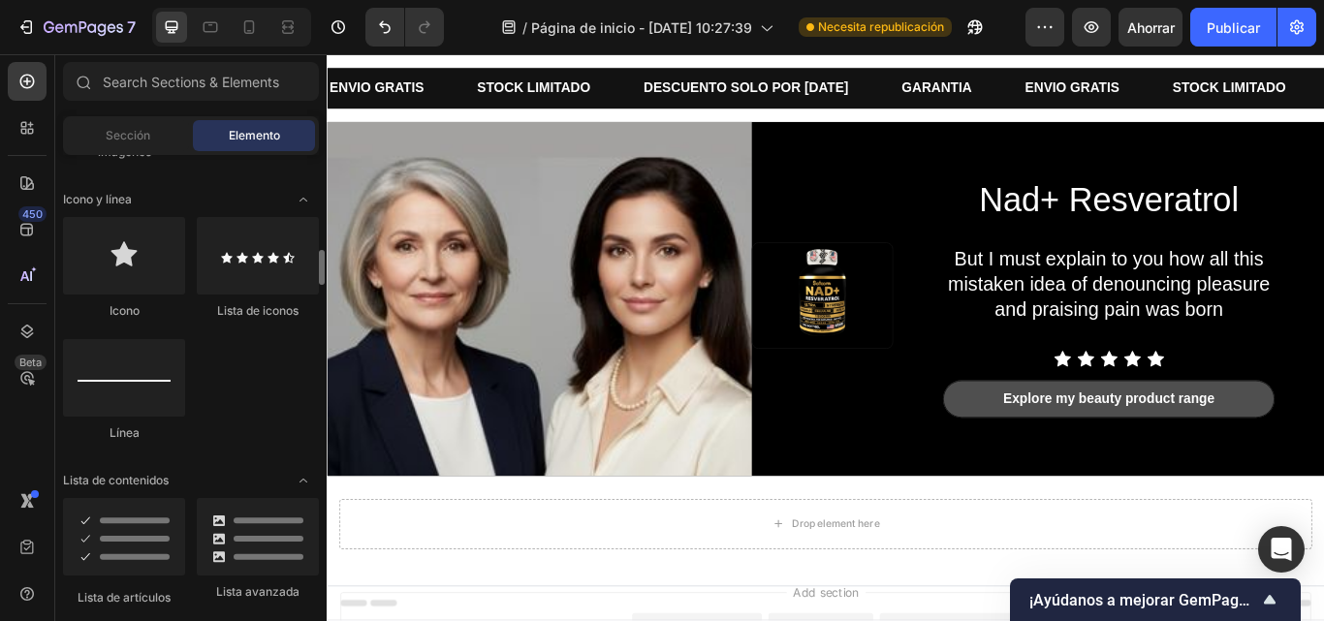
scroll to position [1260, 0]
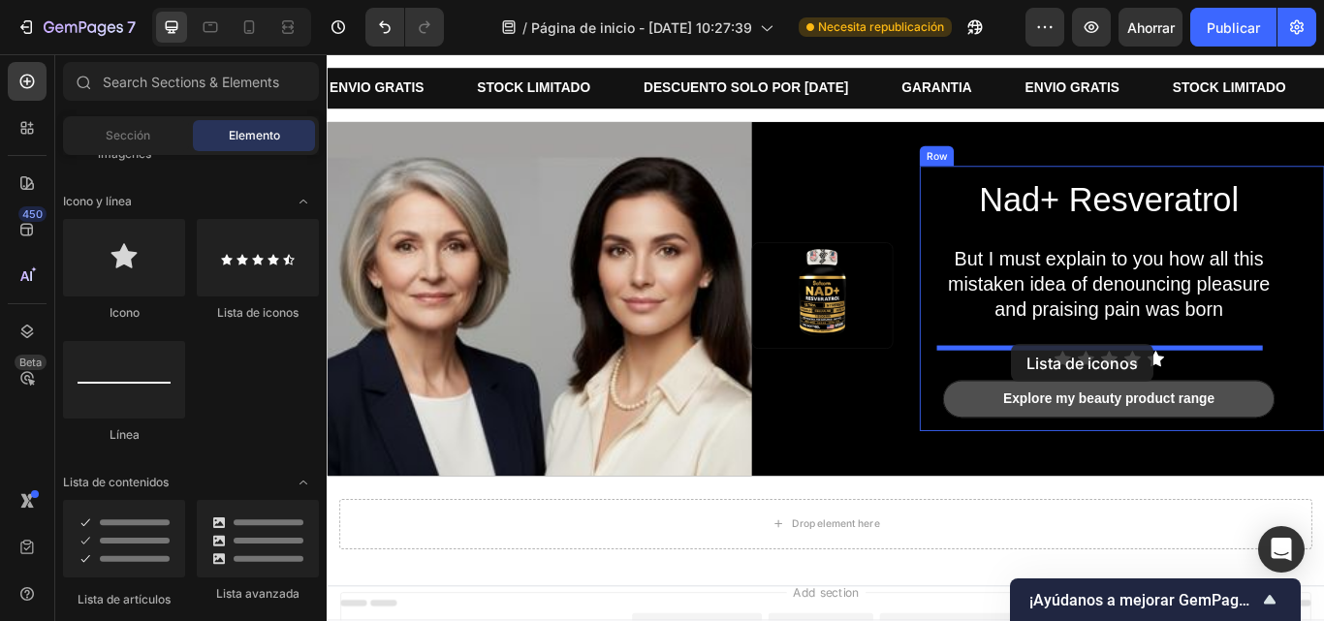
drag, startPoint x: 784, startPoint y: 287, endPoint x: 1125, endPoint y: 393, distance: 356.3
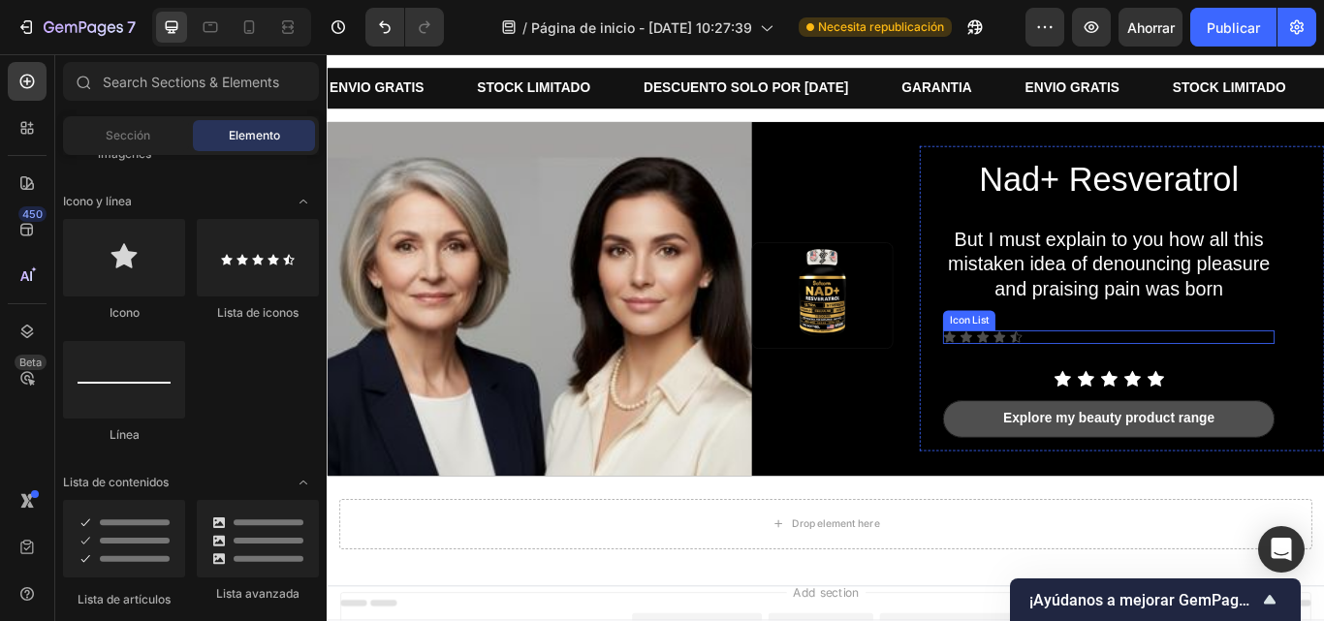
click at [1171, 377] on div "Icon Icon Icon Icon Icon" at bounding box center [1238, 385] width 387 height 16
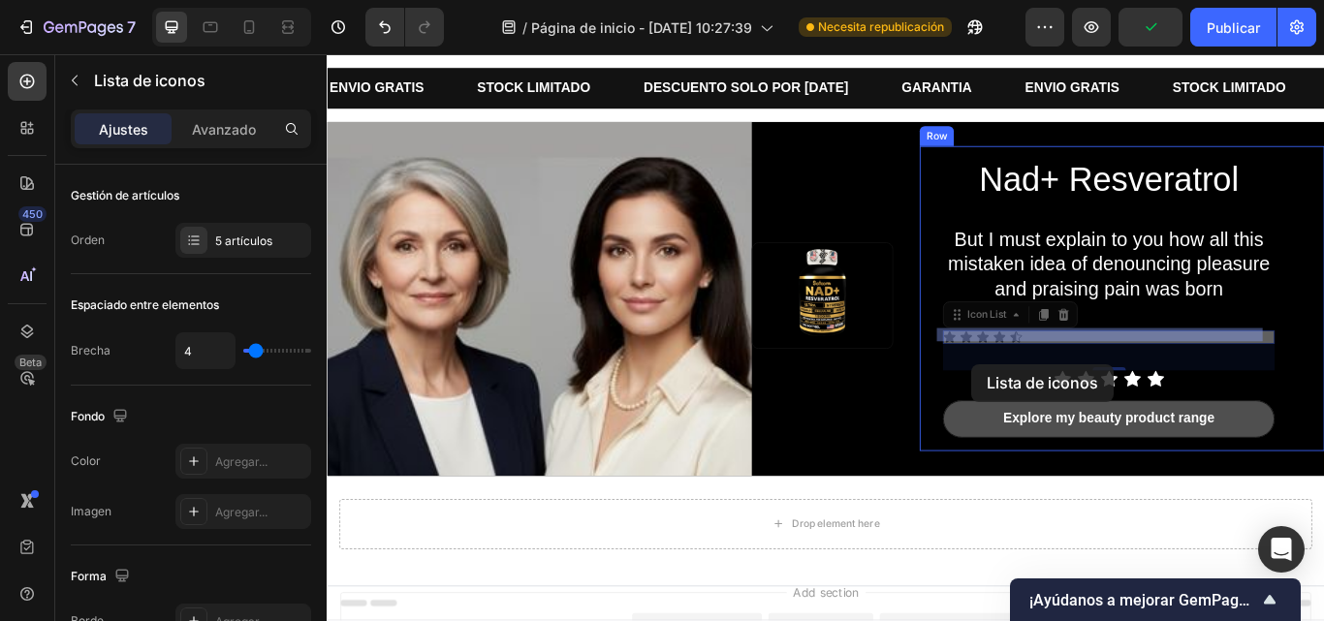
drag, startPoint x: 1164, startPoint y: 378, endPoint x: 1079, endPoint y: 416, distance: 93.3
click at [1079, 416] on div "Header ENVIO GRATIS Text Block STOCK LIMITADO Text Block DESCUENTO SOLO POR HOY…" at bounding box center [908, 456] width 1163 height 851
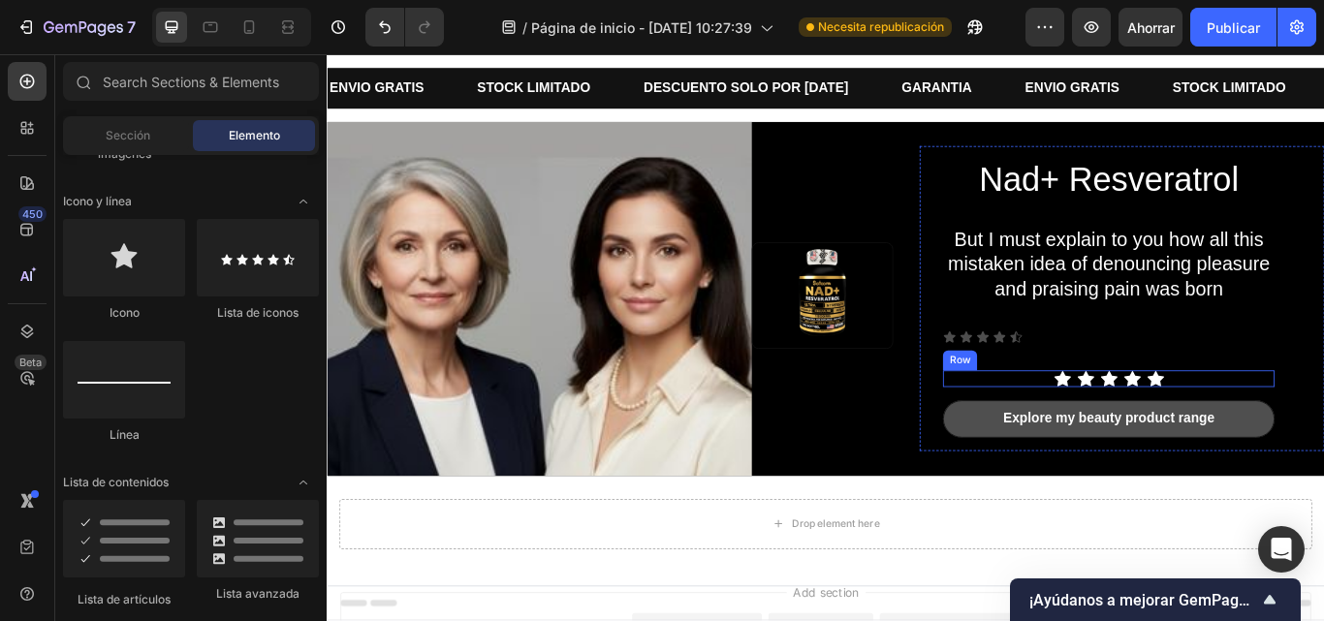
click at [1133, 424] on div "Icon Icon Icon Icon Icon Icon List Row" at bounding box center [1238, 433] width 387 height 19
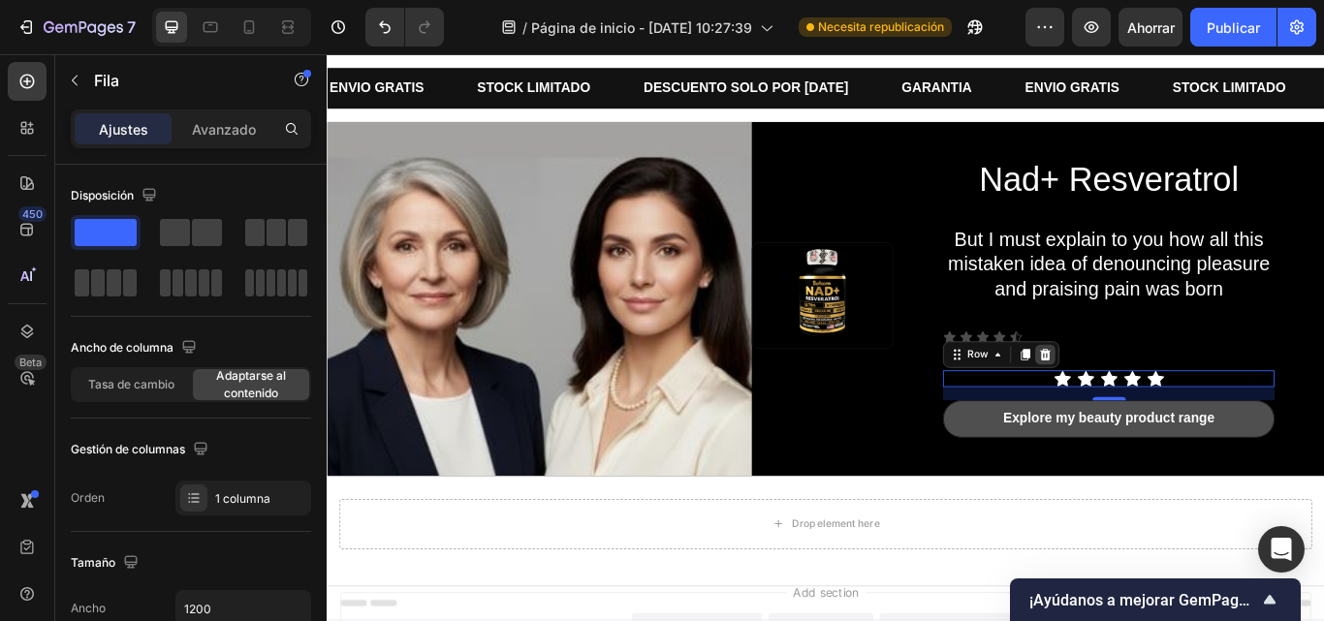
click at [1158, 403] on icon at bounding box center [1165, 406] width 16 height 16
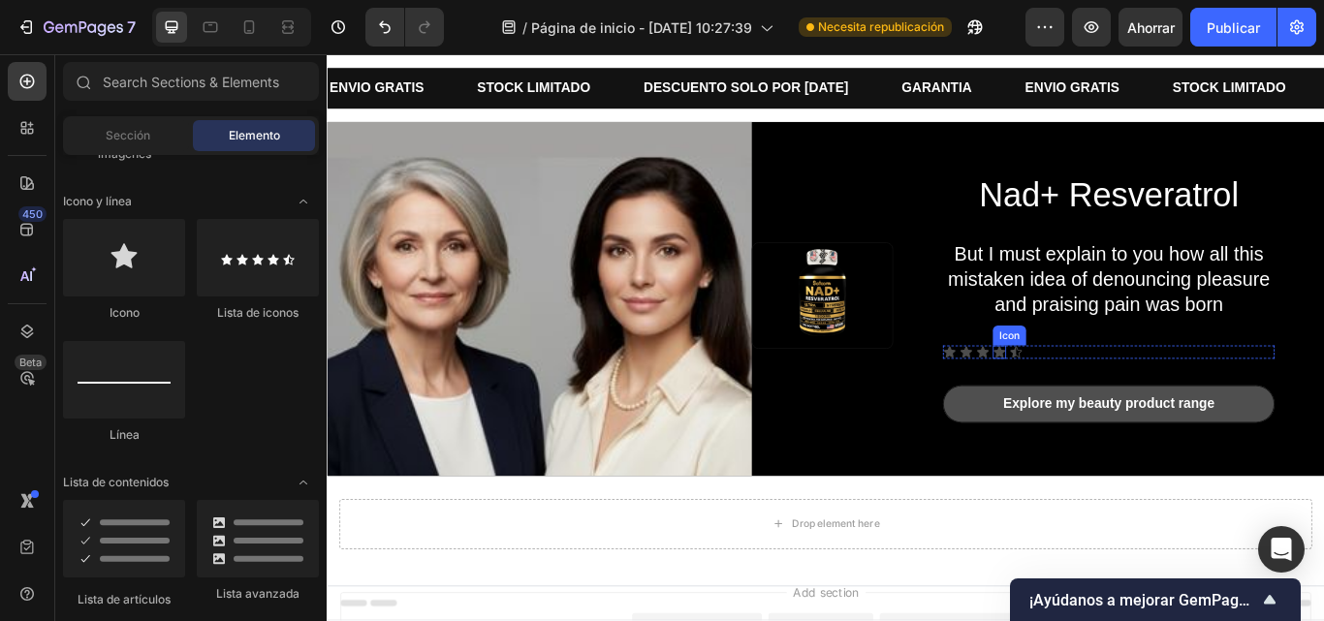
click at [1110, 395] on icon at bounding box center [1111, 403] width 16 height 16
click at [1045, 395] on icon at bounding box center [1053, 403] width 16 height 16
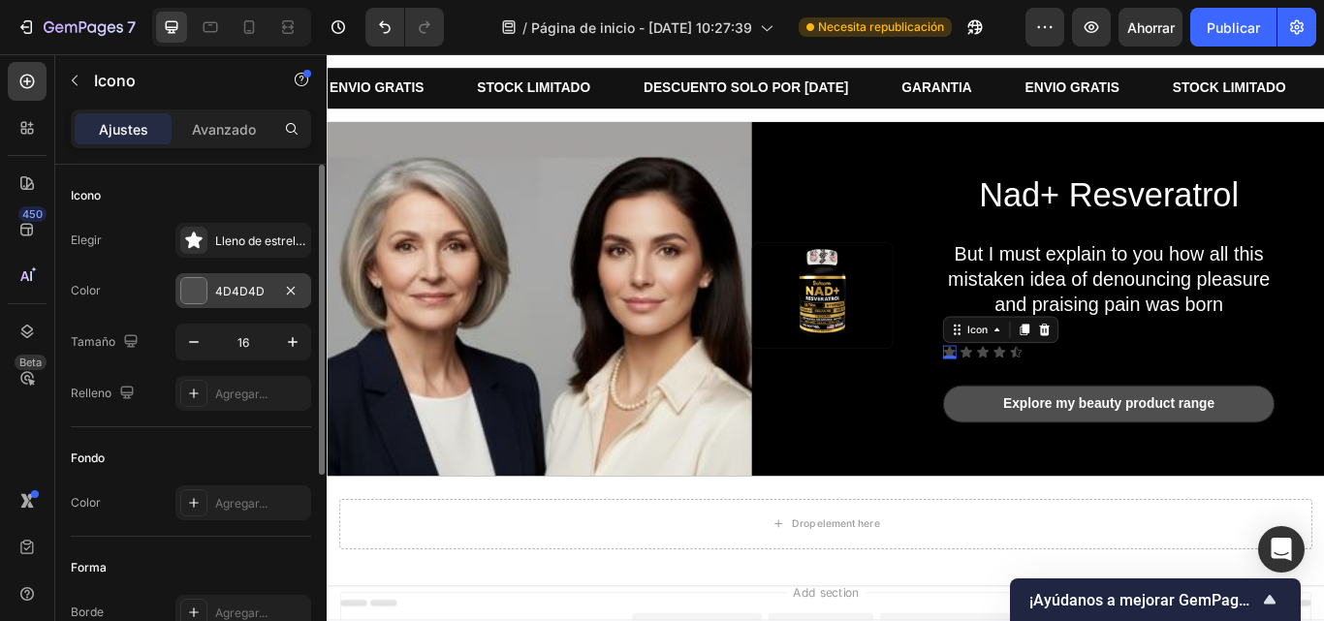
click at [179, 298] on div "4D4D4D" at bounding box center [243, 290] width 136 height 35
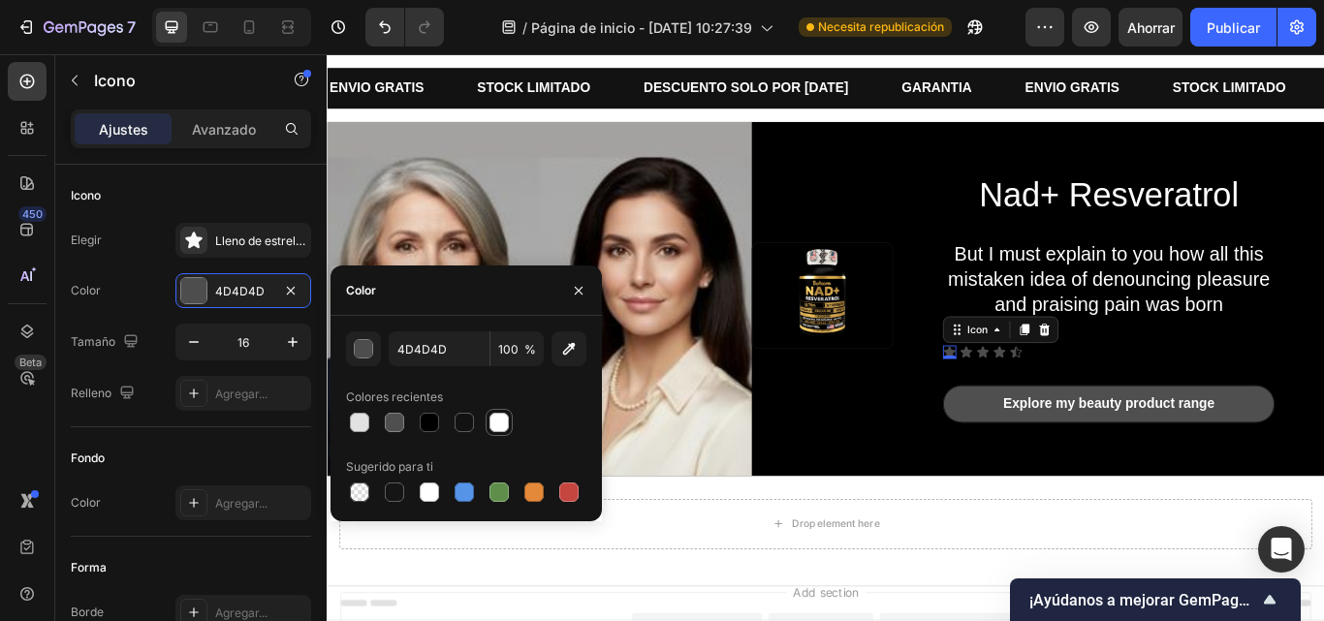
click at [495, 422] on div at bounding box center [499, 422] width 19 height 19
type input "FFFFFF"
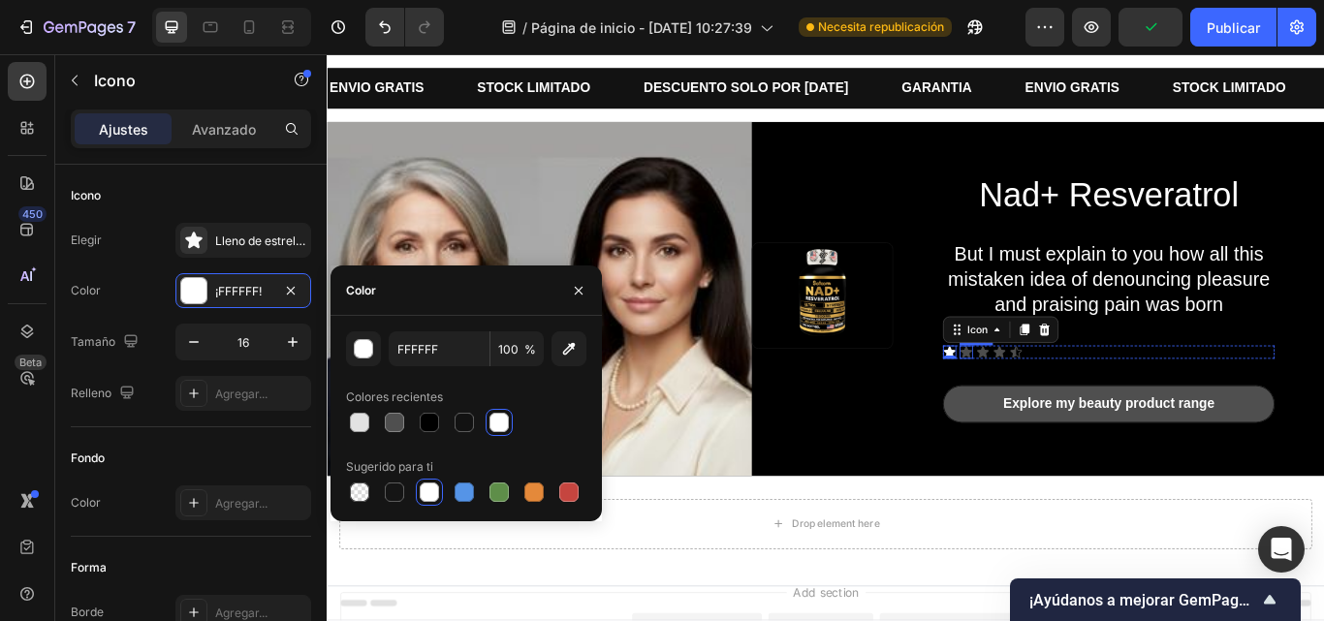
click at [1066, 396] on icon at bounding box center [1073, 402] width 14 height 13
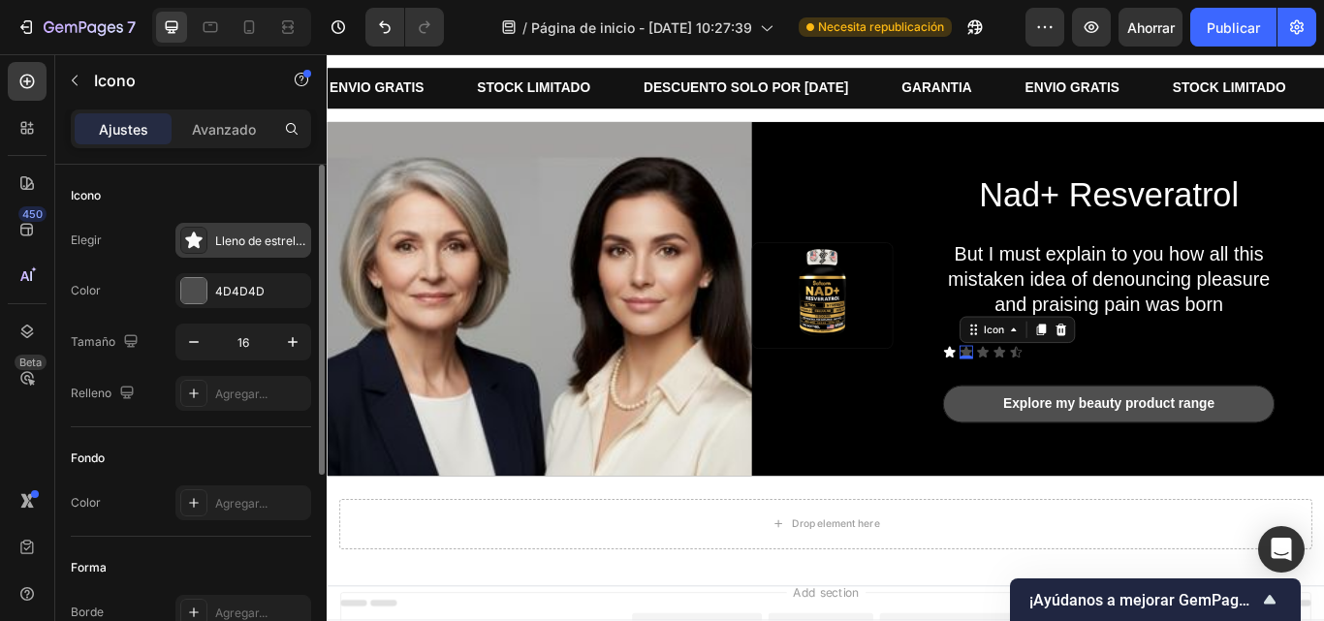
click at [218, 238] on font "Lleno de estrellas" at bounding box center [263, 241] width 96 height 15
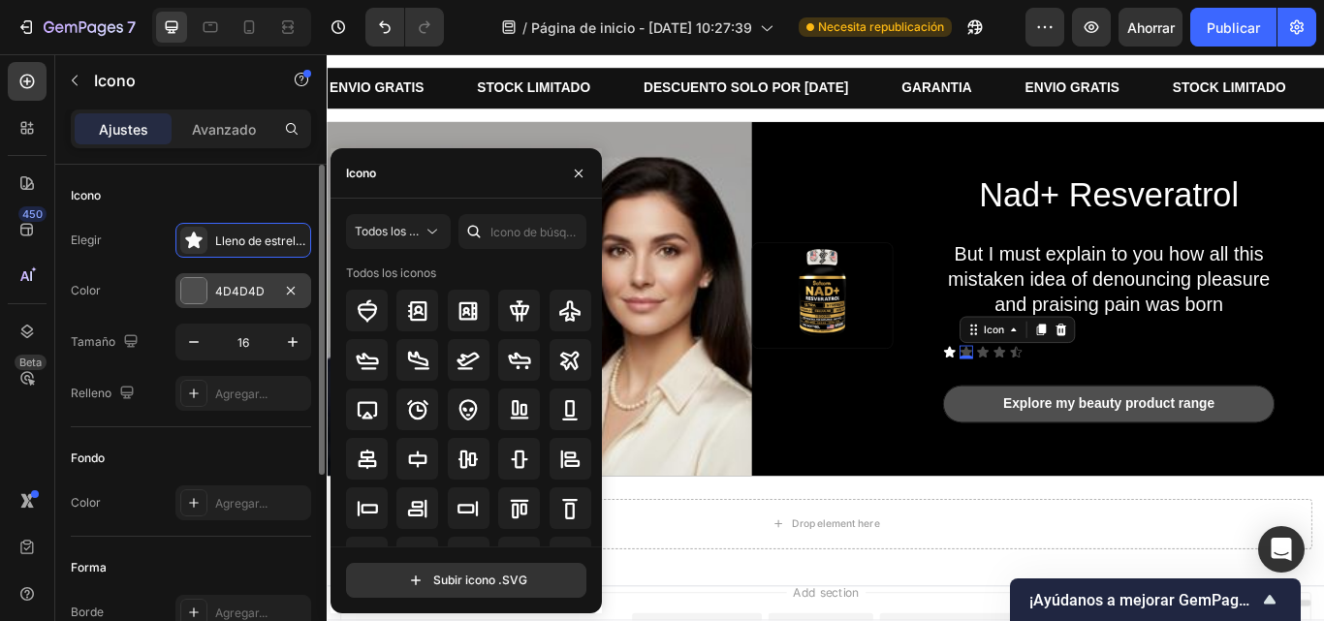
click at [201, 292] on div at bounding box center [193, 290] width 25 height 25
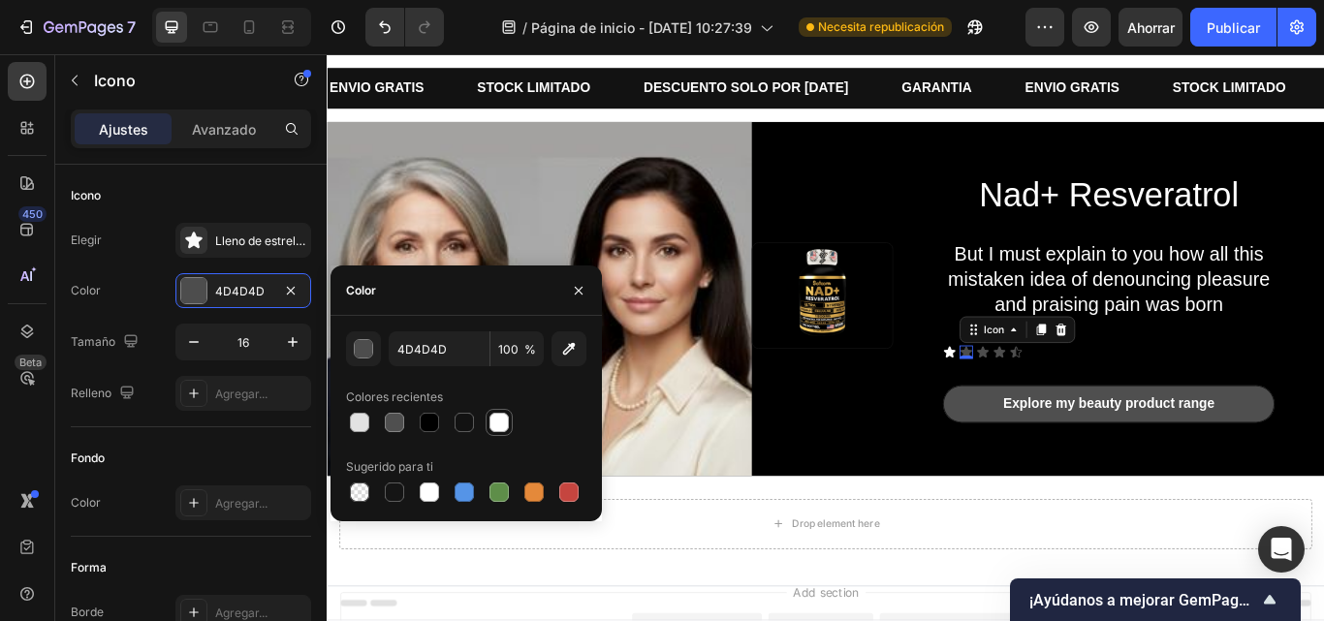
click at [497, 431] on div at bounding box center [499, 422] width 19 height 19
type input "FFFFFF"
click at [1085, 398] on icon at bounding box center [1092, 402] width 14 height 13
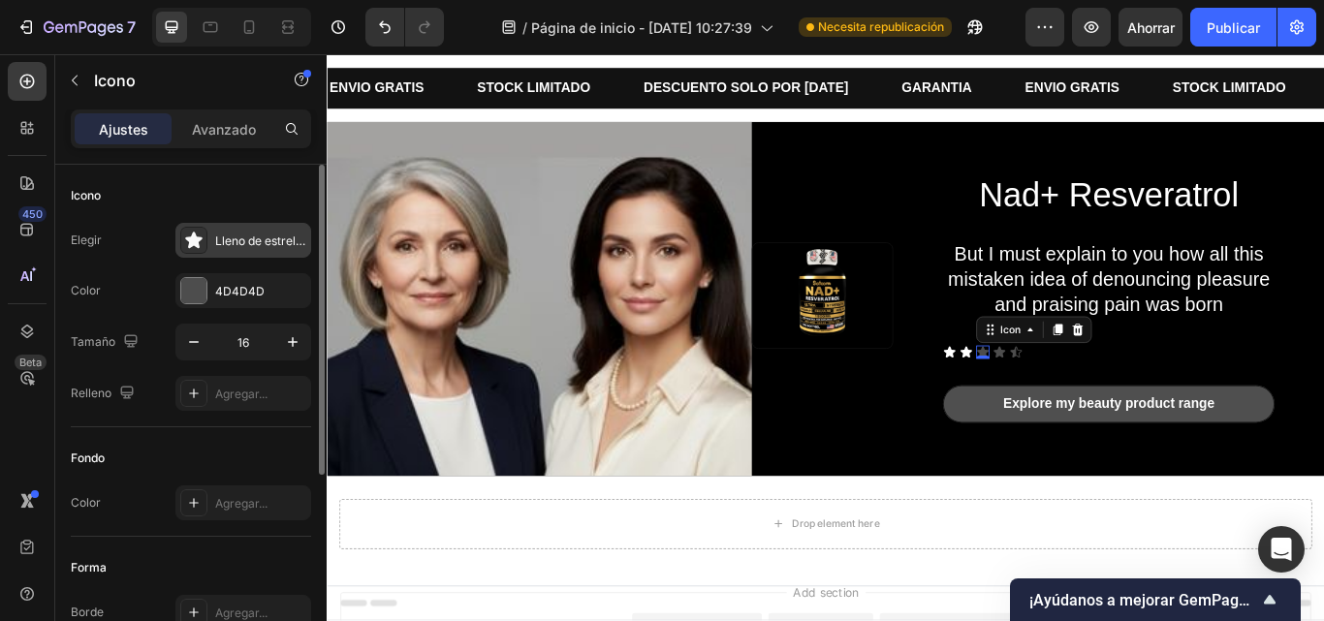
click at [224, 239] on font "Lleno de estrellas" at bounding box center [263, 241] width 96 height 15
click at [231, 291] on font "4D4D4D" at bounding box center [239, 291] width 49 height 15
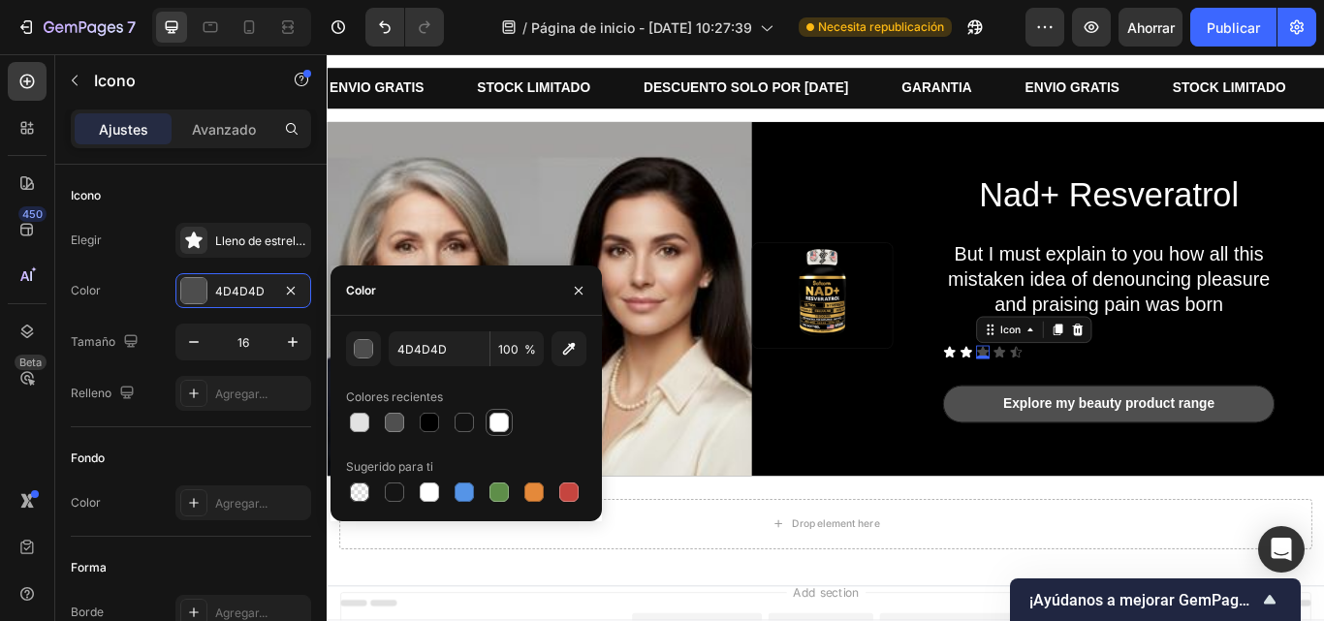
click at [496, 430] on div at bounding box center [499, 422] width 19 height 19
type input "FFFFFF"
click at [1105, 399] on icon at bounding box center [1111, 402] width 14 height 13
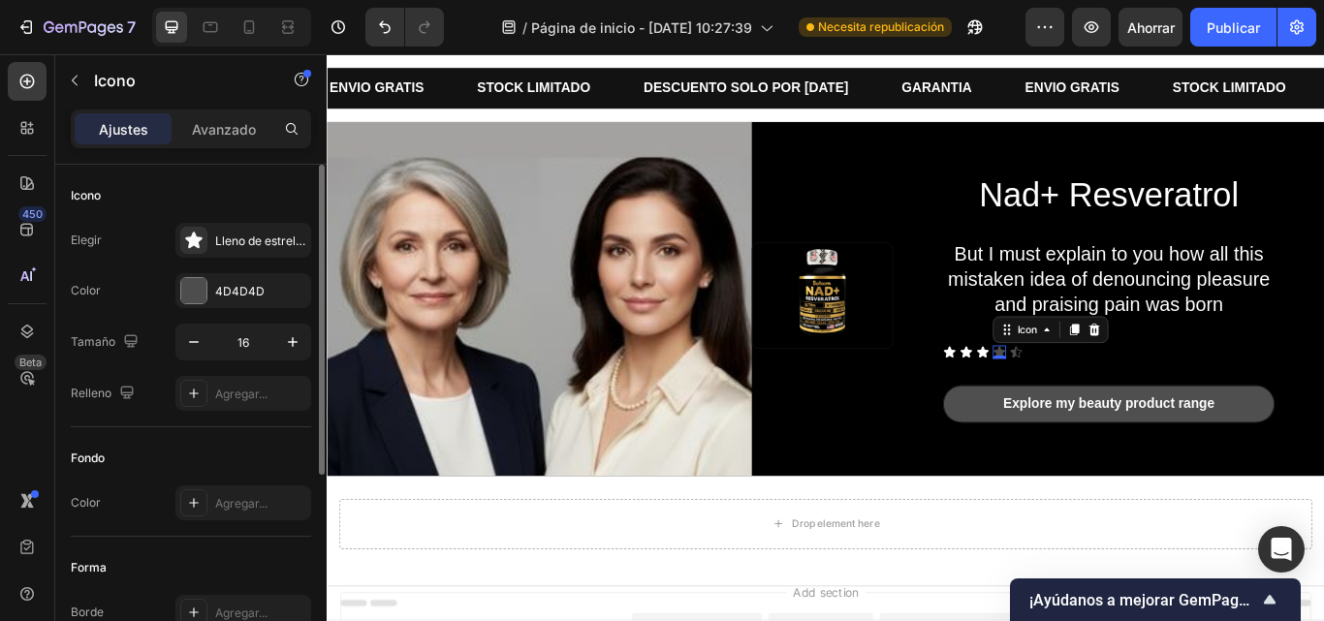
click at [262, 268] on div "Elegir Lleno de estrellas Color 4D4D4D Tamaño 16 Relleno Agregar..." at bounding box center [191, 317] width 240 height 188
click at [248, 299] on div "4D4D4D" at bounding box center [243, 291] width 56 height 17
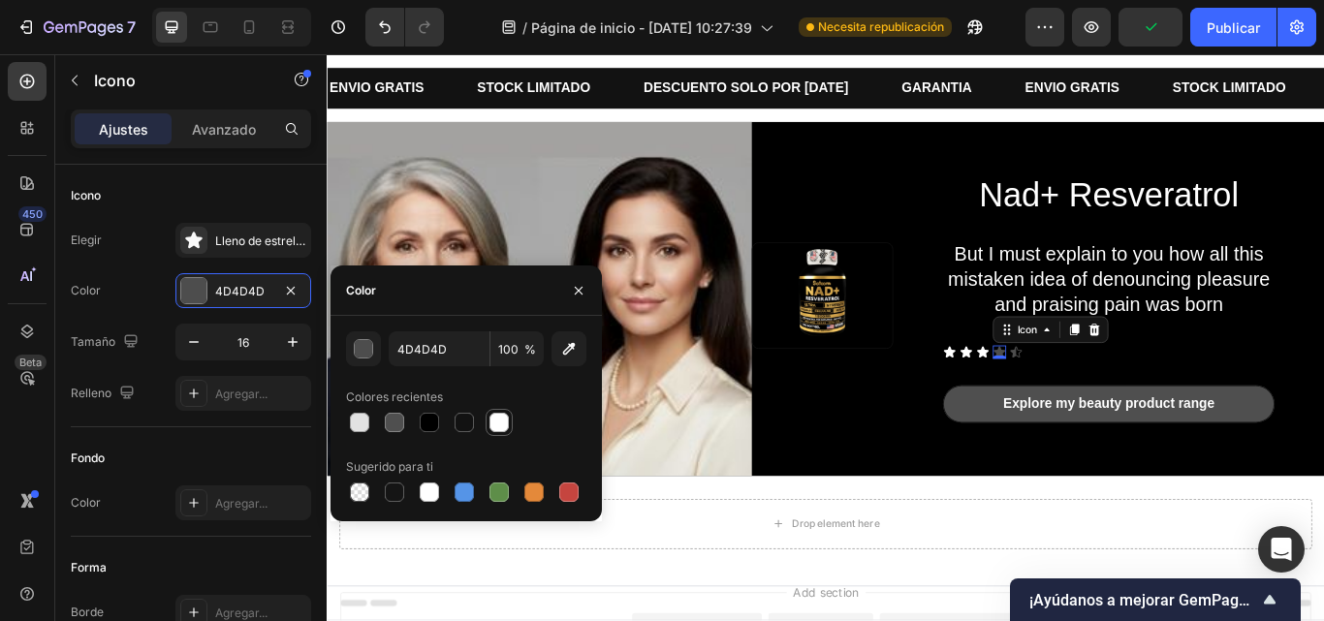
click at [504, 428] on div at bounding box center [499, 422] width 19 height 19
type input "FFFFFF"
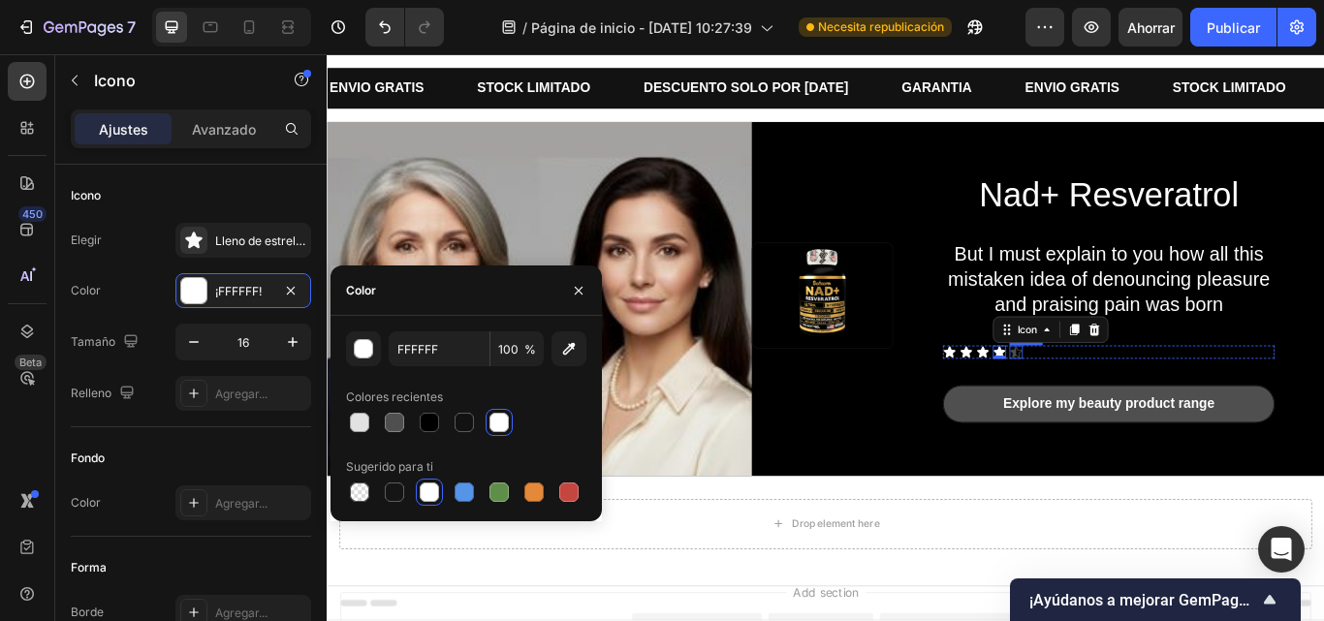
click at [1127, 396] on icon at bounding box center [1131, 403] width 16 height 16
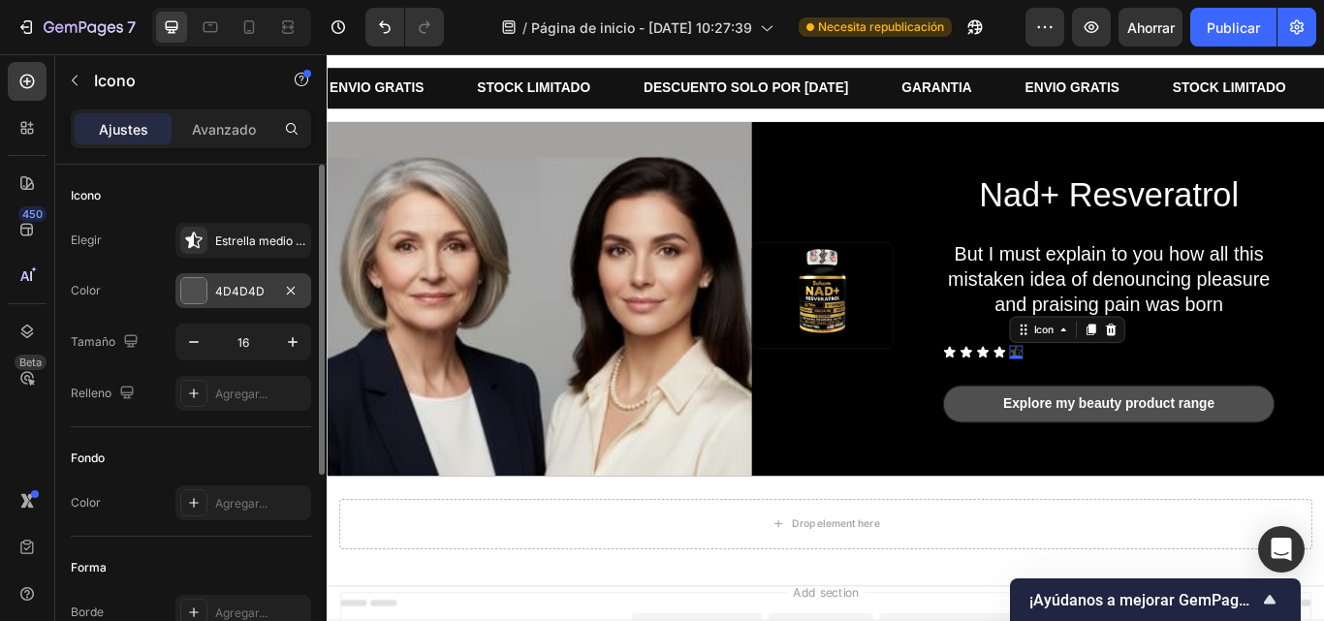
click at [190, 301] on div at bounding box center [193, 290] width 25 height 25
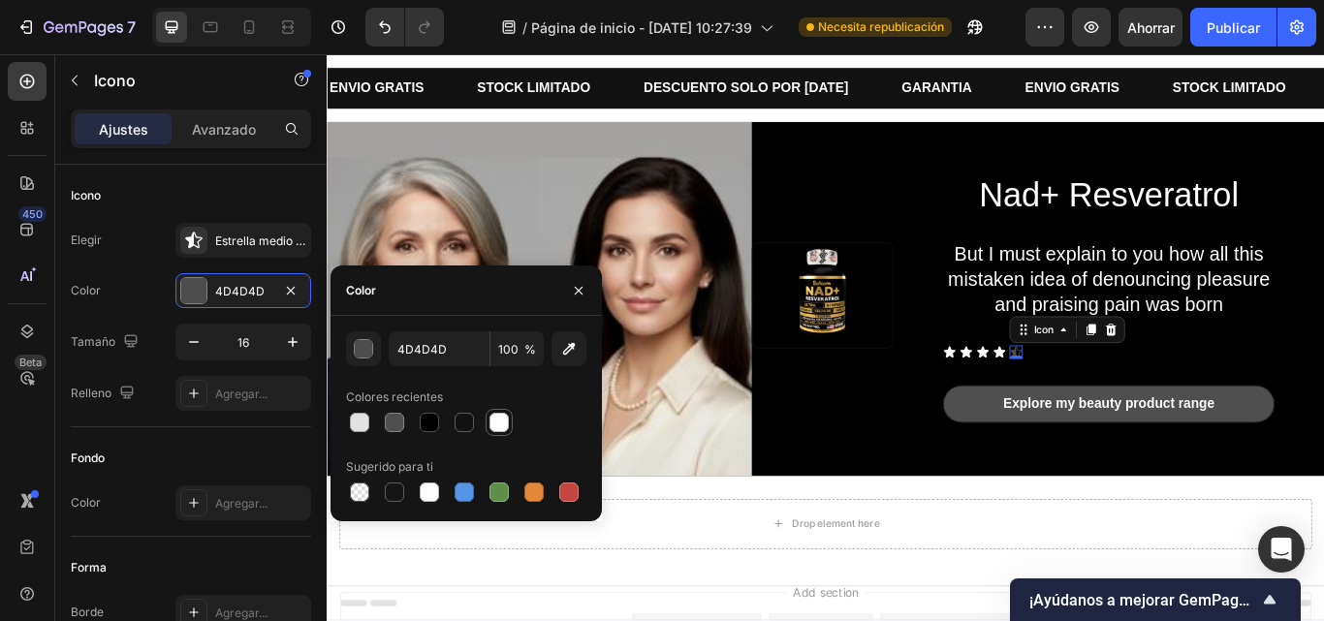
click at [503, 416] on div at bounding box center [499, 422] width 19 height 19
type input "FFFFFF"
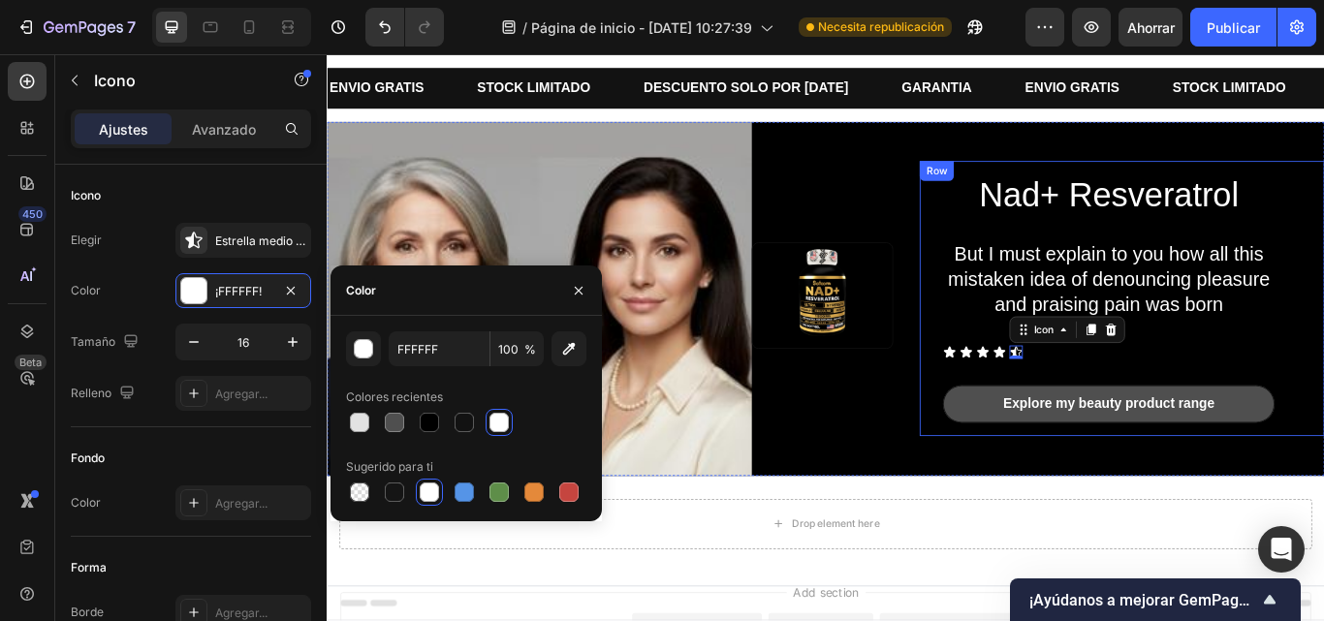
click at [1176, 409] on div "Nad+ Resveratrol Heading But I must explain to you how all this mistaken idea o…" at bounding box center [1238, 340] width 387 height 290
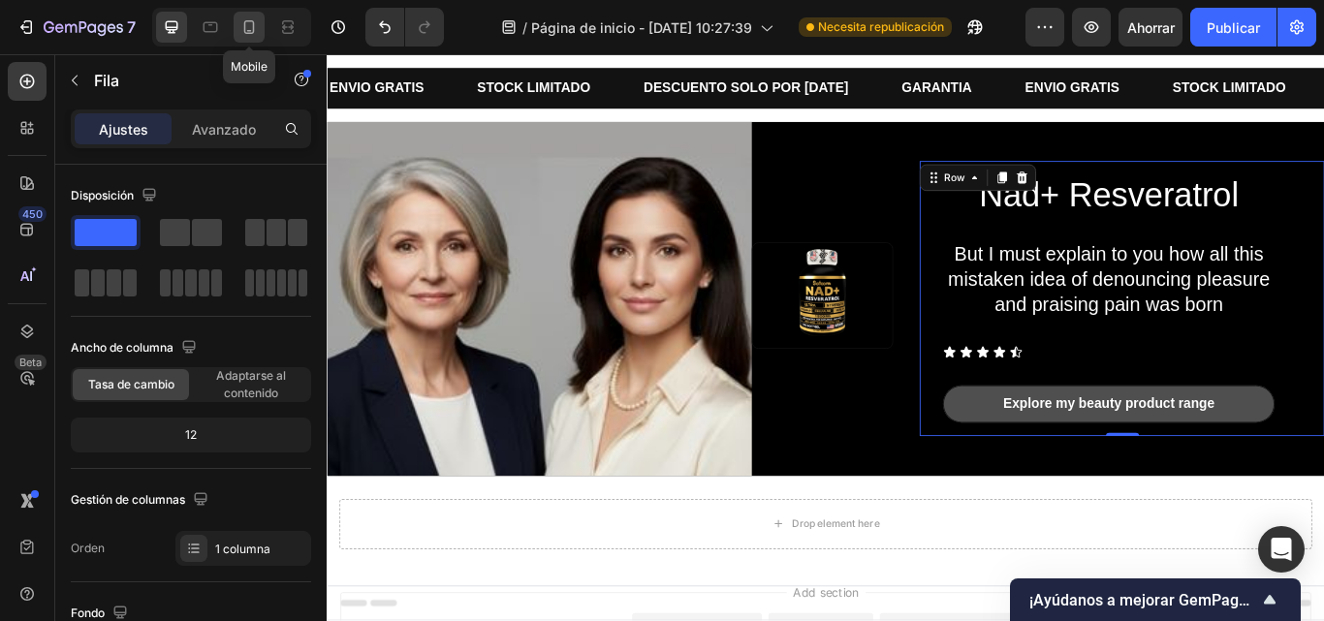
click at [251, 19] on icon at bounding box center [248, 26] width 19 height 19
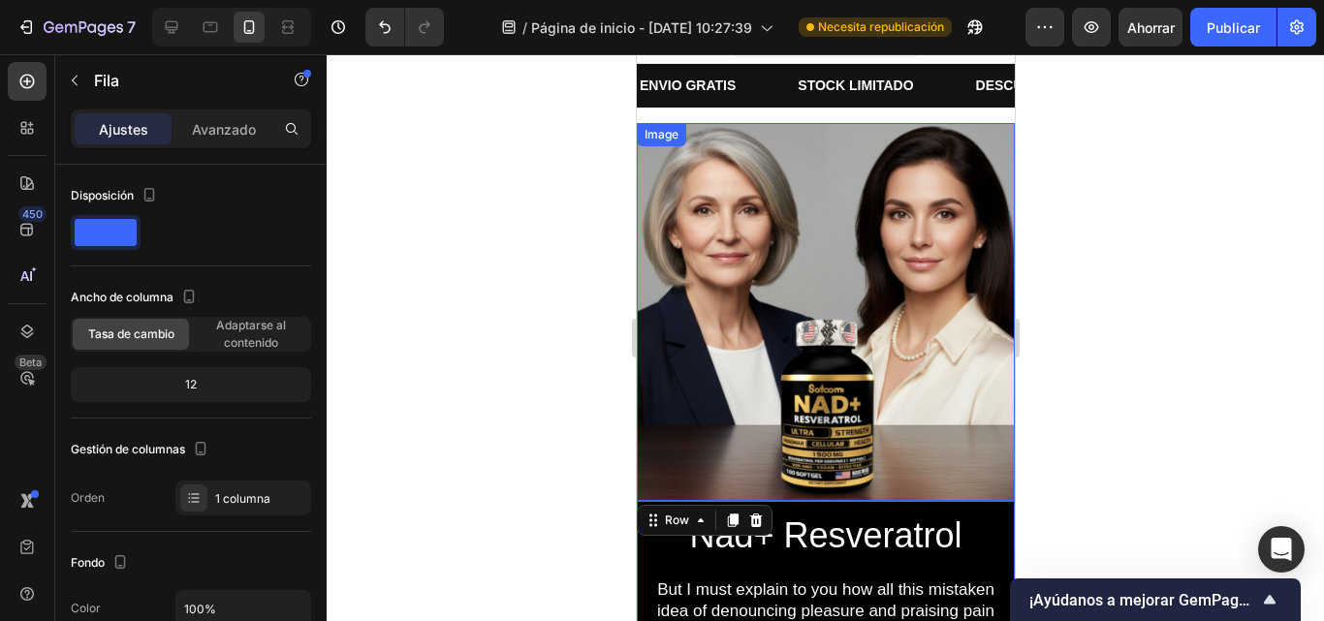
scroll to position [32, 0]
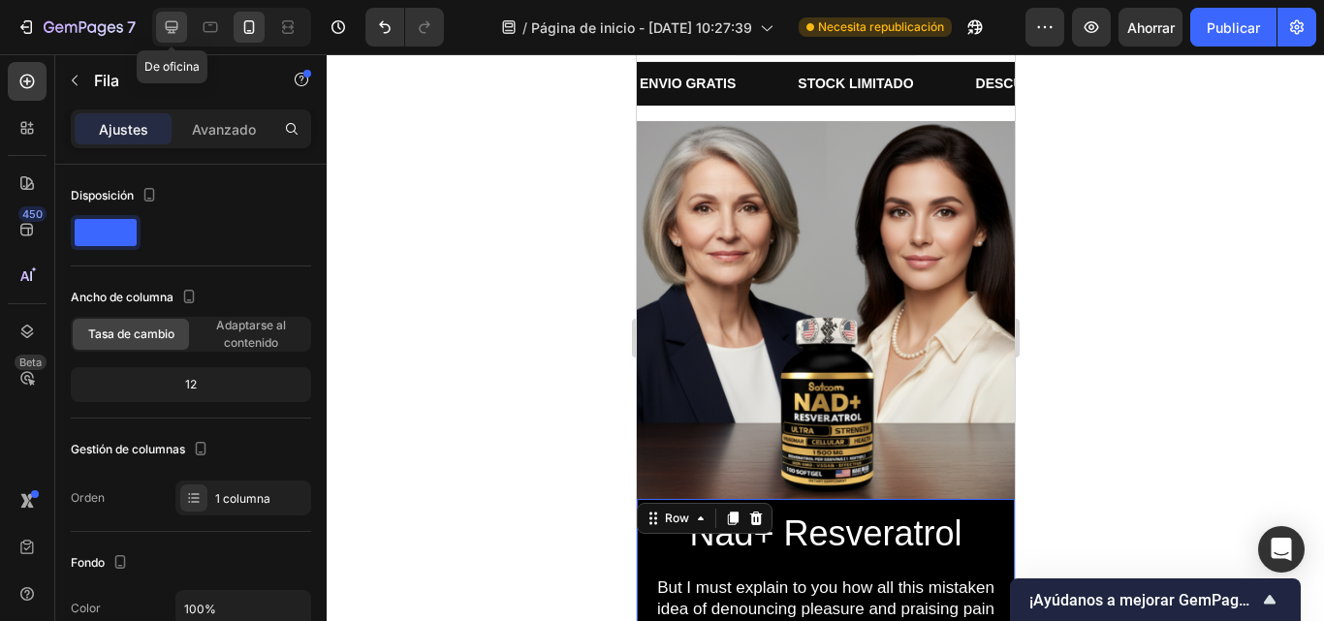
click at [185, 32] on div at bounding box center [171, 27] width 31 height 31
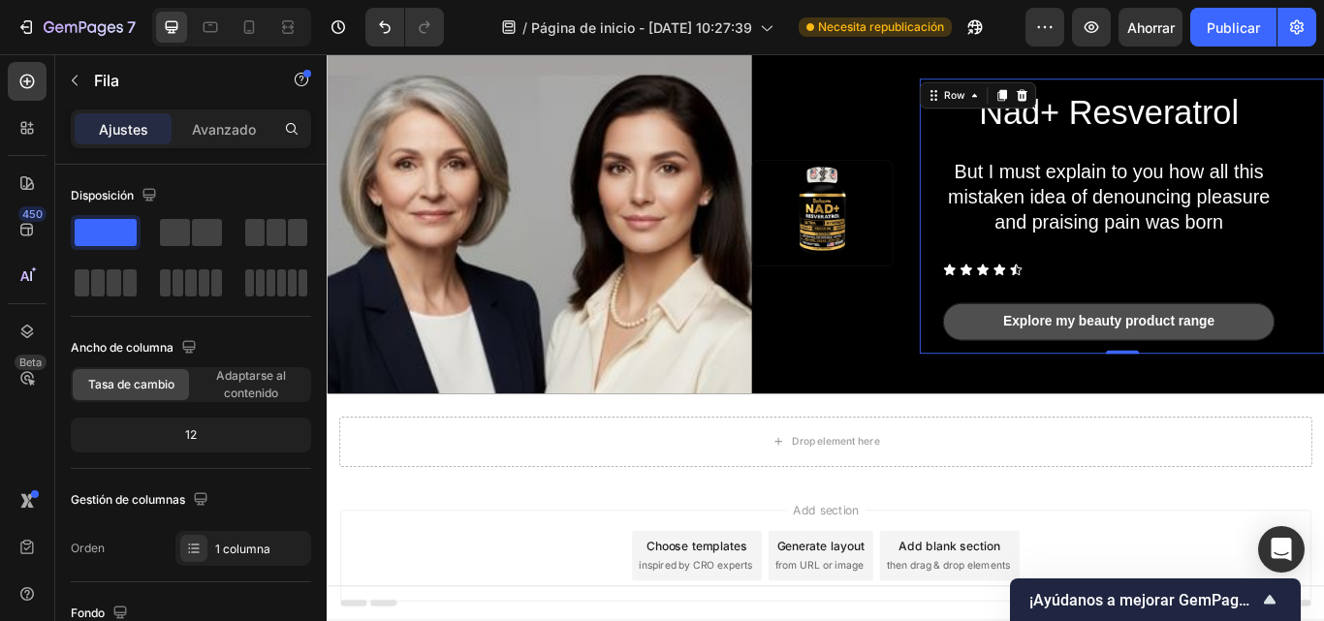
scroll to position [112, 0]
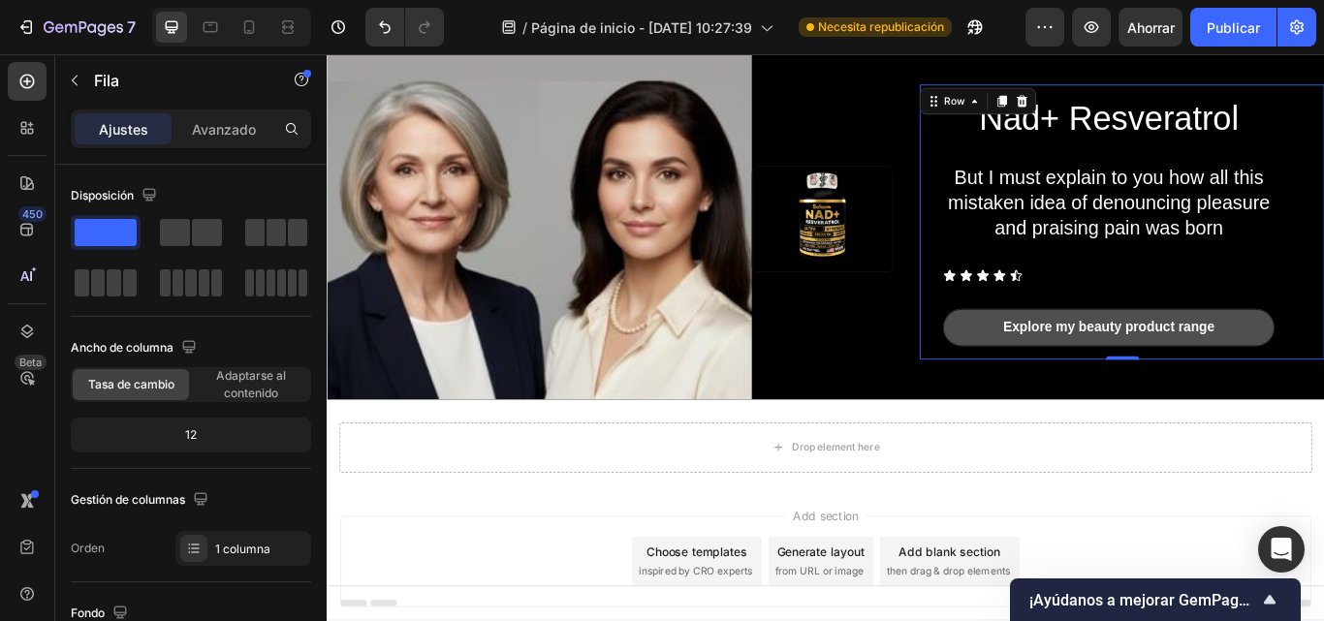
click at [1172, 266] on p "But I must explain to you how all this mistaken idea of denouncing pleasure and…" at bounding box center [1238, 228] width 383 height 87
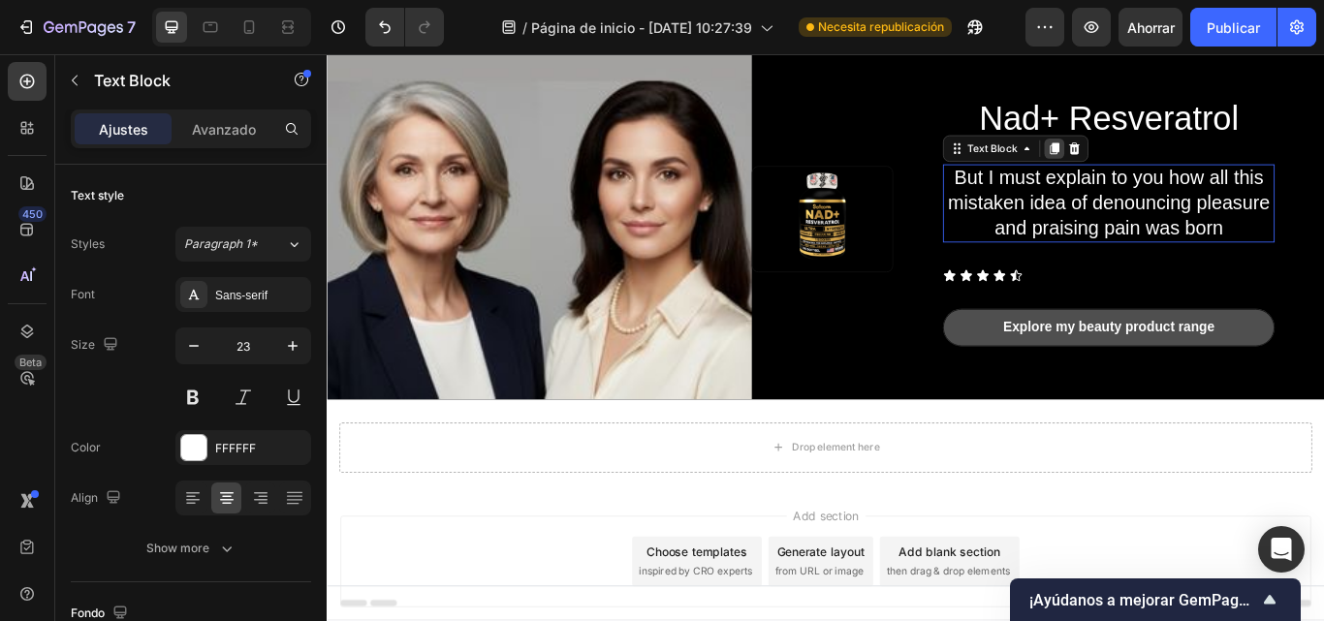
scroll to position [0, 0]
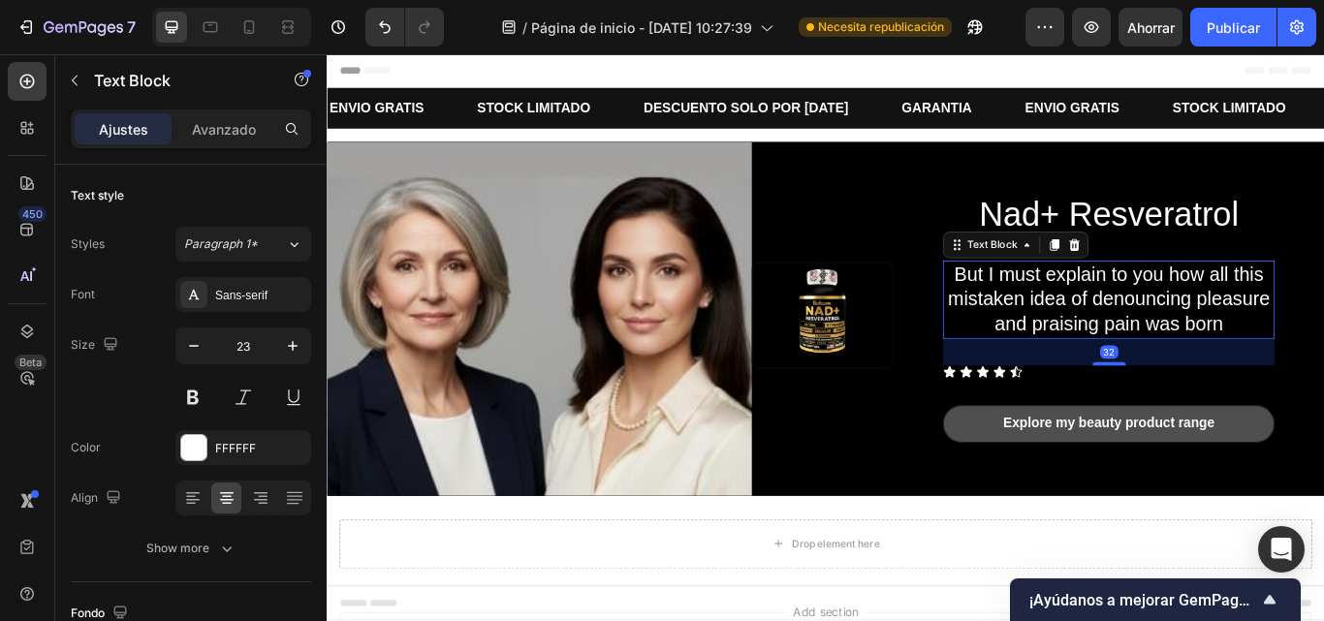
click at [1159, 355] on p "But I must explain to you how all this mistaken idea of denouncing pleasure and…" at bounding box center [1238, 341] width 383 height 87
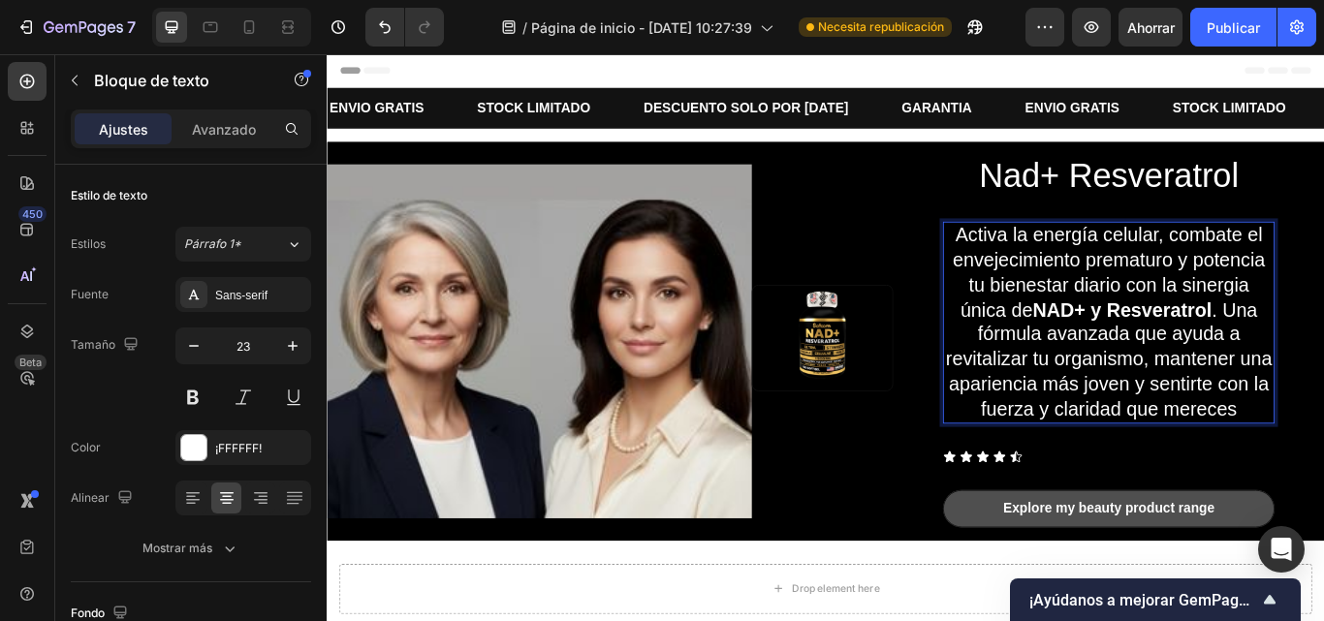
click at [1139, 347] on p "Activa la energía celular, combate el envejecimiento prematuro y potencia tu bi…" at bounding box center [1238, 368] width 383 height 232
click at [293, 498] on icon at bounding box center [294, 498] width 19 height 19
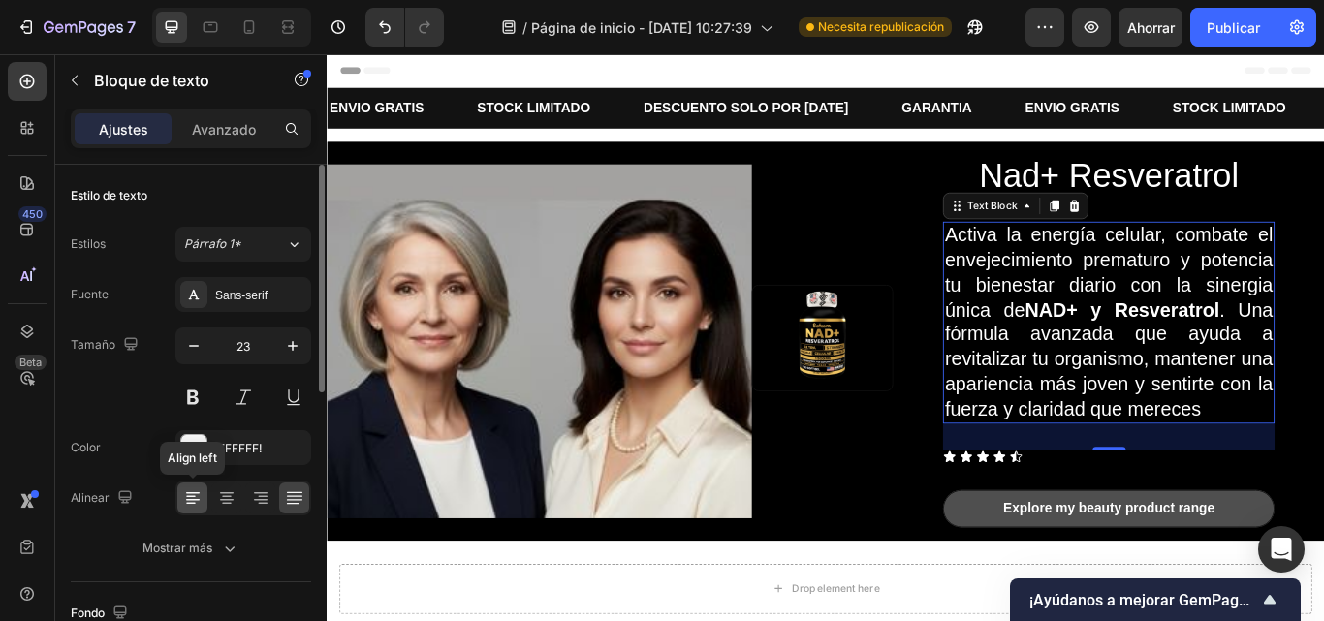
click at [195, 496] on icon at bounding box center [191, 497] width 10 height 2
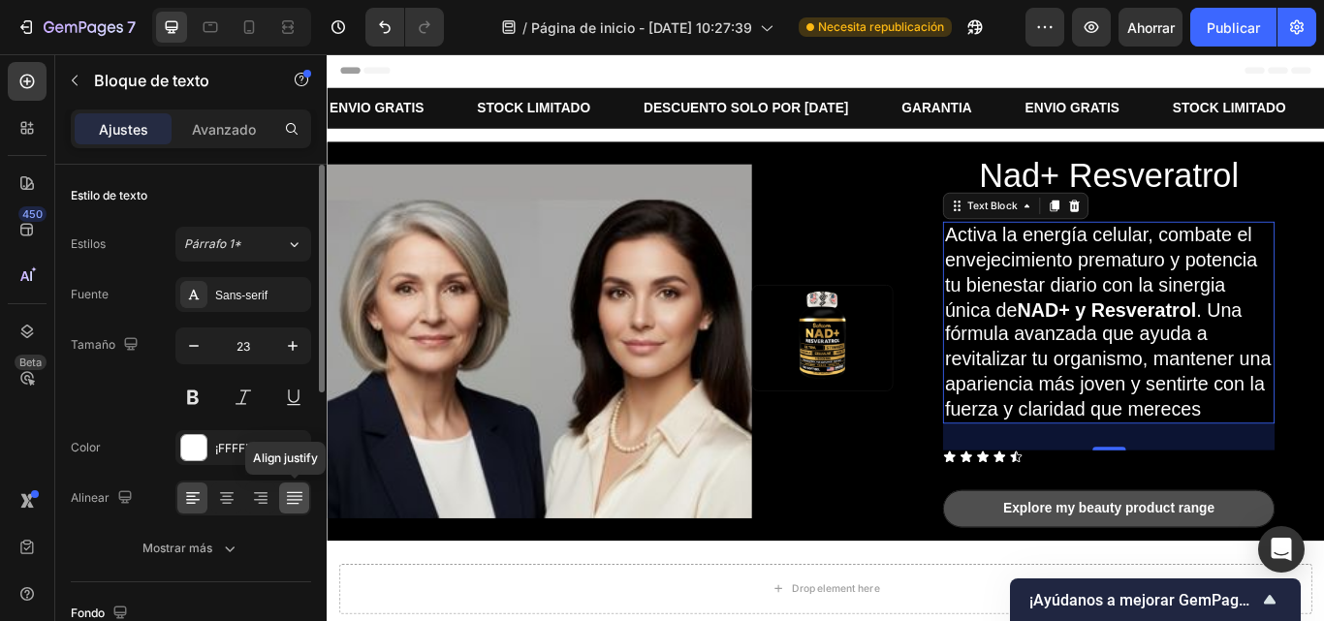
click at [294, 501] on icon at bounding box center [294, 498] width 19 height 19
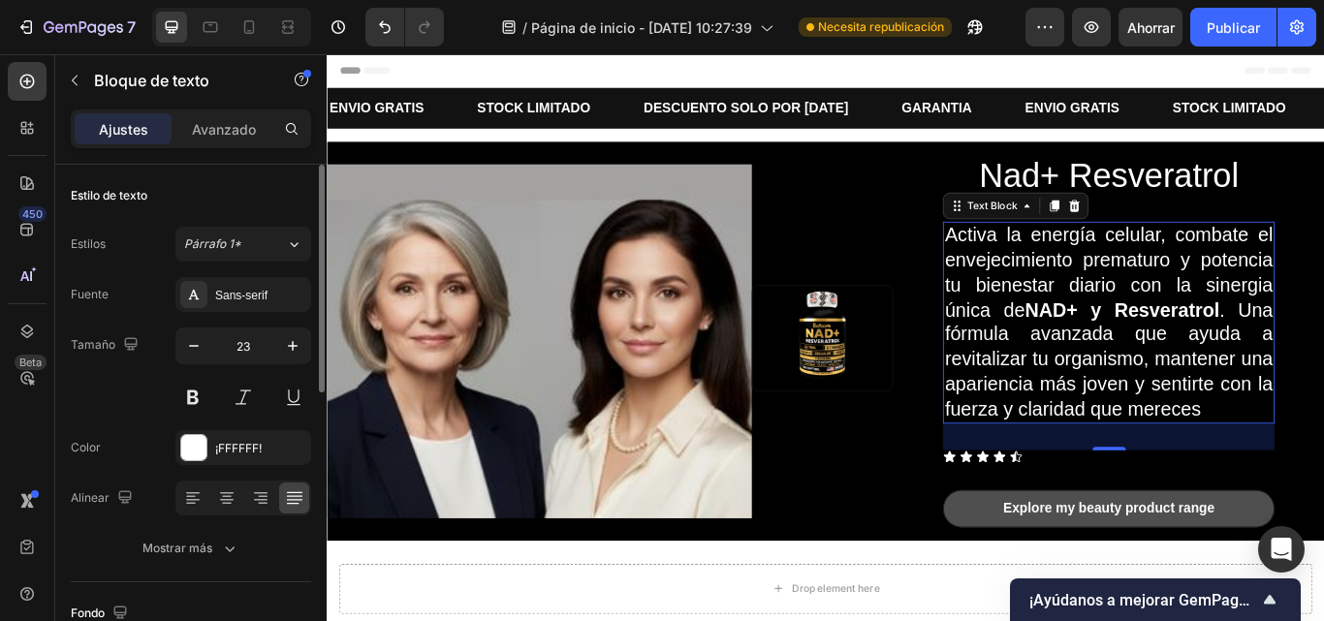
click at [302, 262] on div "Estilos Párrafo 1* Fuente Sans-serif Tamaño 23 Color ¡FFFFFF! Alinear Mostrar m…" at bounding box center [191, 396] width 240 height 339
click at [293, 245] on icon at bounding box center [295, 244] width 8 height 5
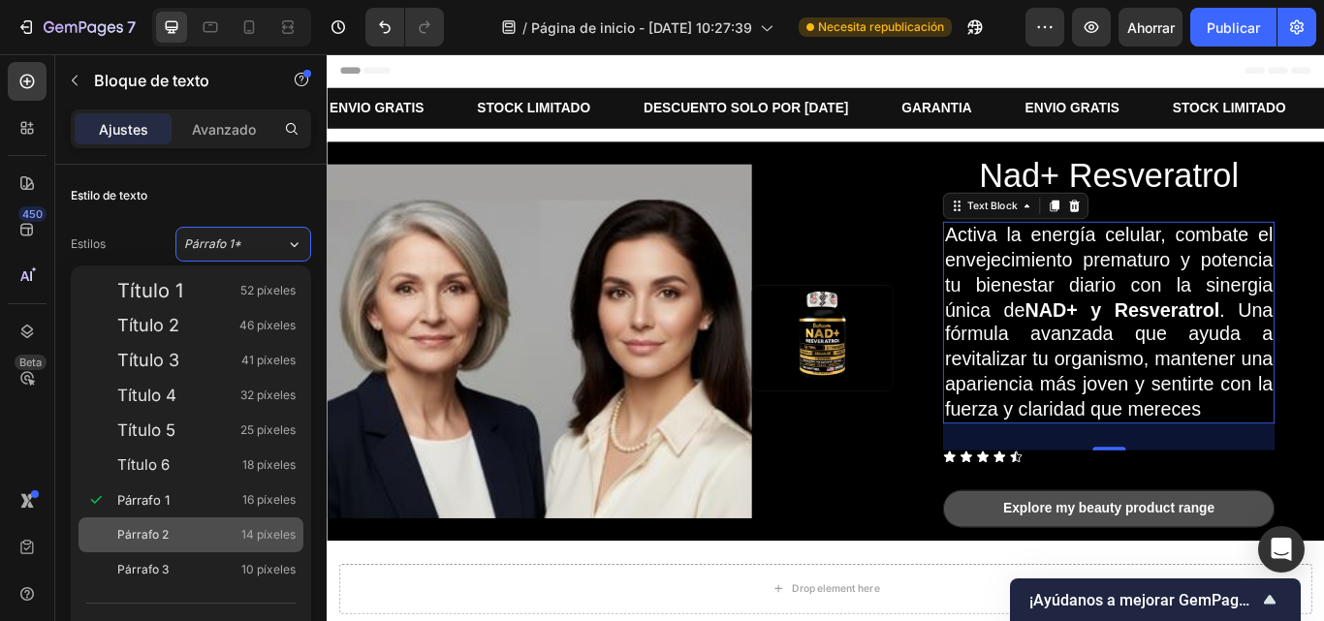
click at [183, 544] on div "Párrafo 2 14 píxeles" at bounding box center [206, 534] width 178 height 19
type input "14"
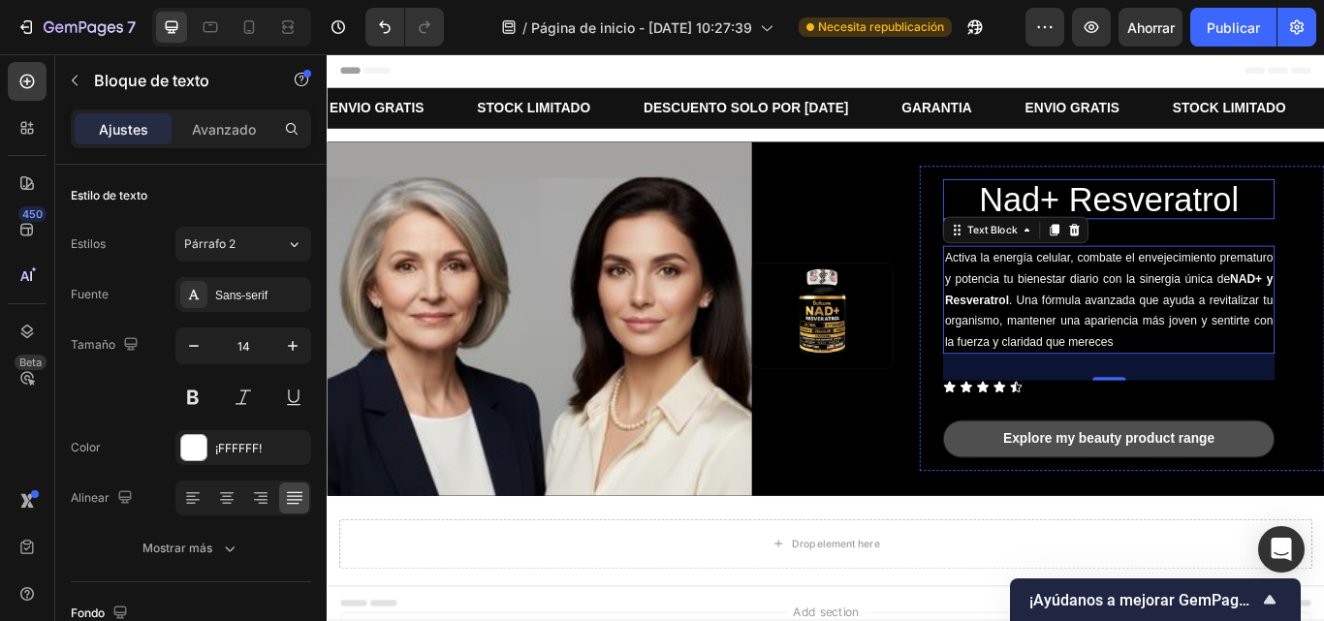
click at [1323, 211] on p "Nad+ Resveratrol" at bounding box center [1238, 224] width 383 height 43
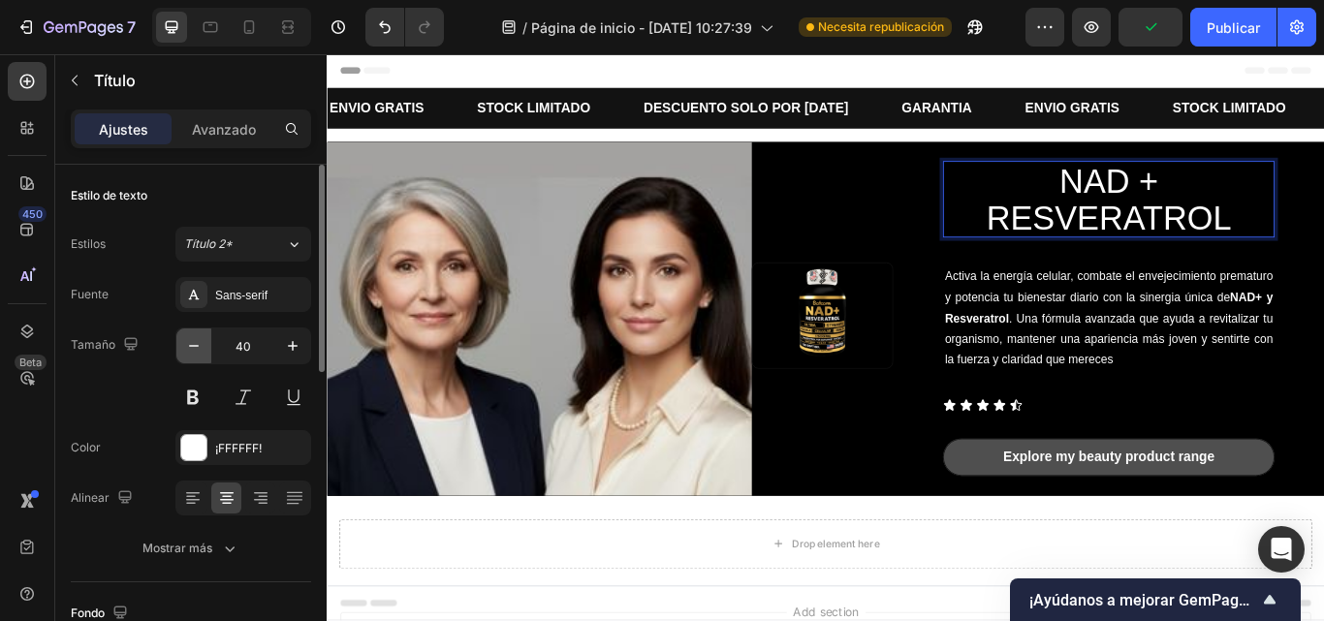
click at [193, 360] on button "button" at bounding box center [193, 346] width 35 height 35
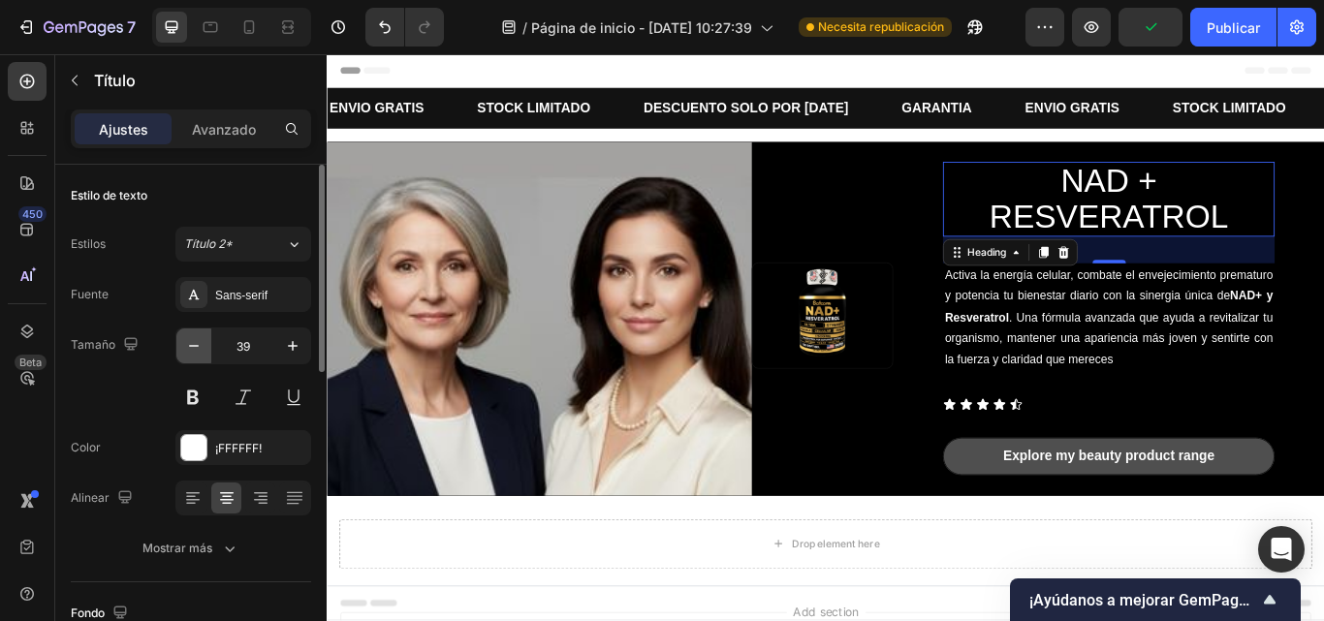
click at [193, 360] on button "button" at bounding box center [193, 346] width 35 height 35
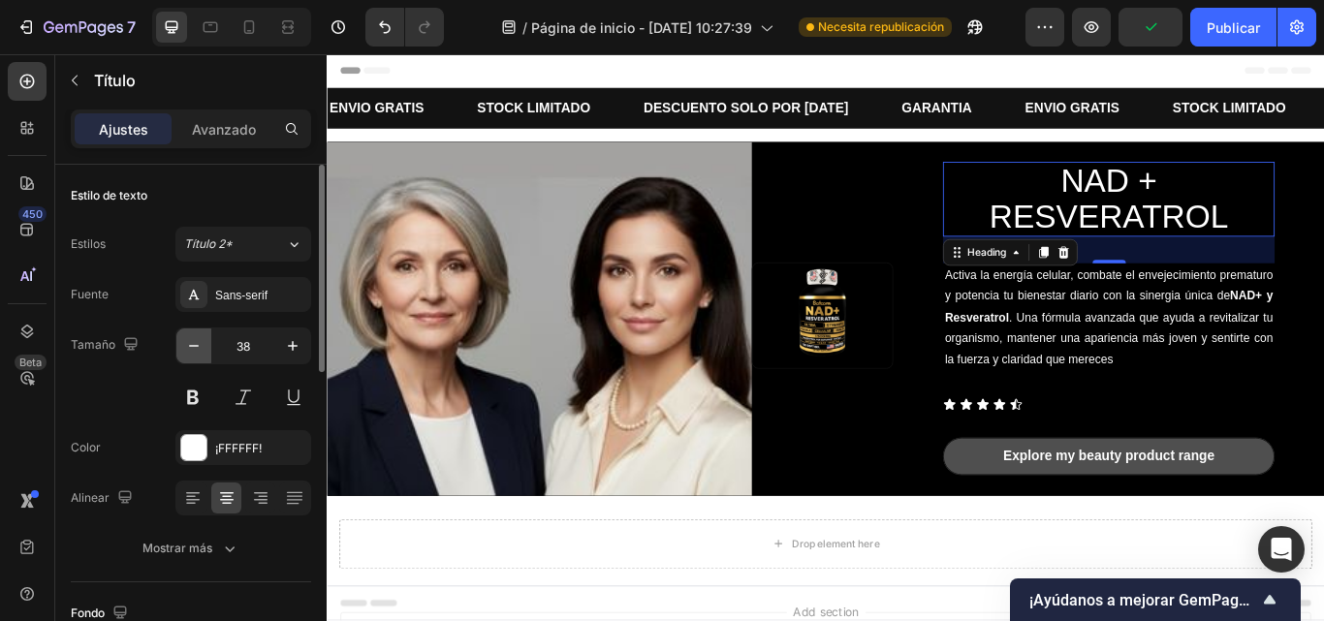
click at [193, 360] on button "button" at bounding box center [193, 346] width 35 height 35
click at [193, 361] on button "button" at bounding box center [193, 346] width 35 height 35
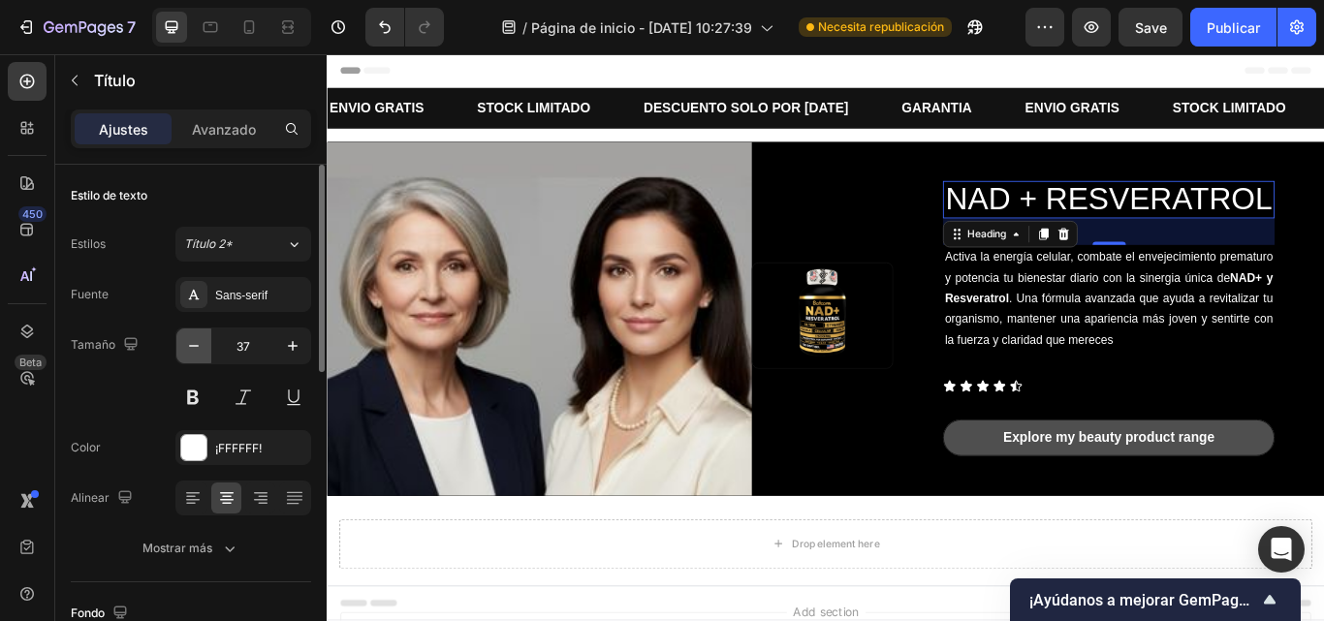
click at [193, 361] on button "button" at bounding box center [193, 346] width 35 height 35
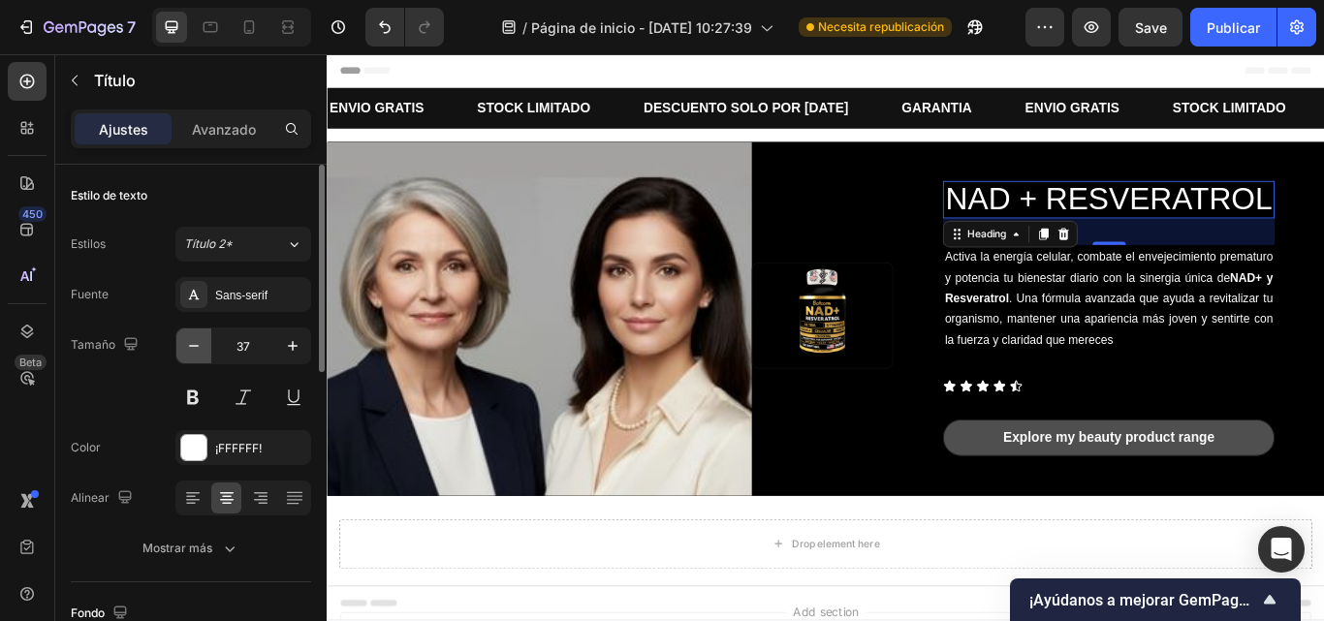
click at [193, 342] on icon "button" at bounding box center [193, 345] width 19 height 19
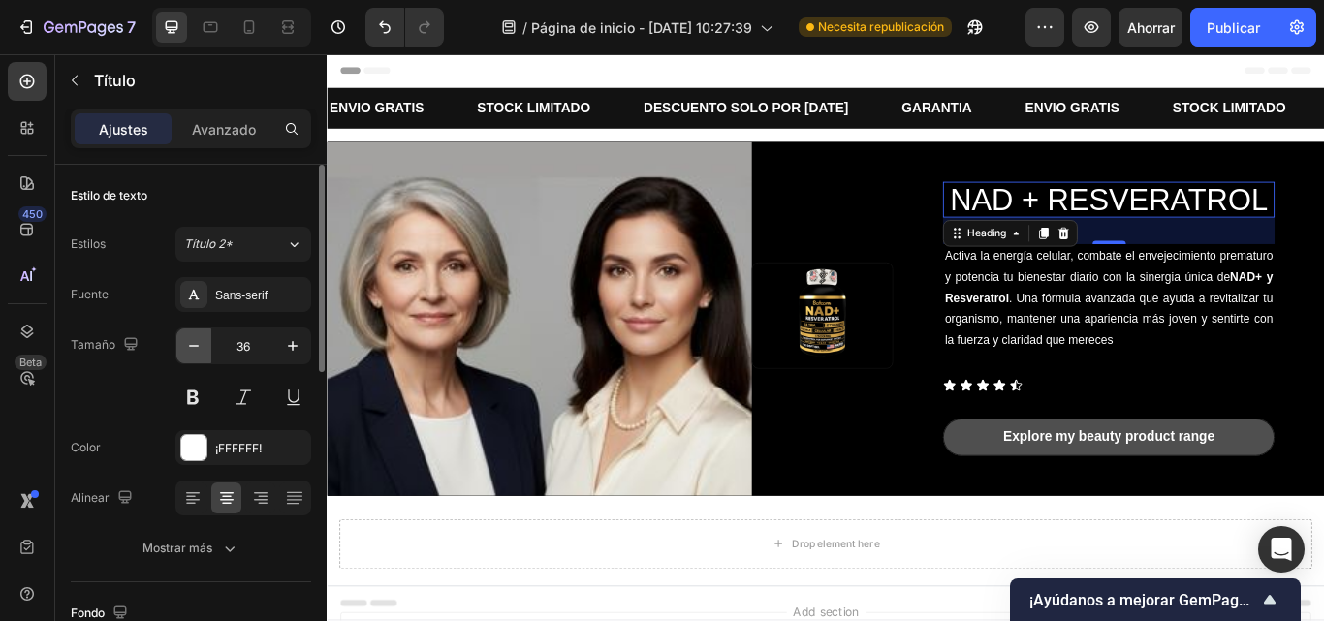
click at [193, 342] on icon "button" at bounding box center [193, 345] width 19 height 19
type input "35"
click at [193, 342] on icon "button" at bounding box center [193, 345] width 19 height 19
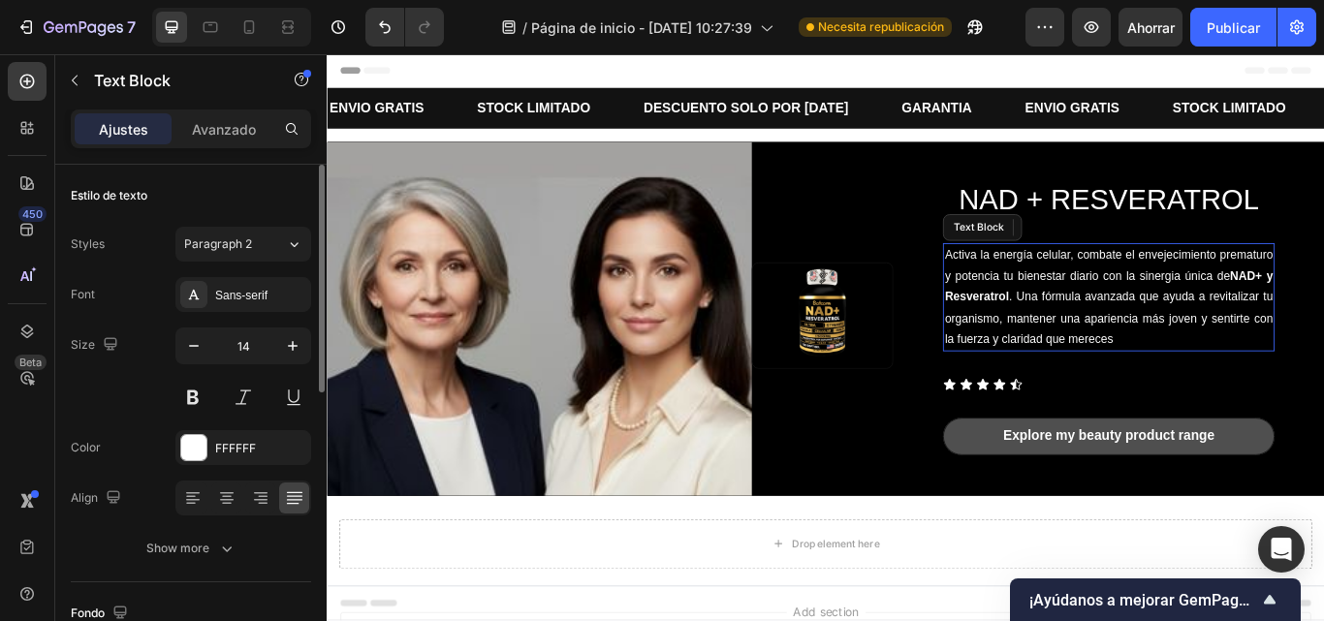
click at [1119, 377] on p "Activa la energía celular, combate el envejecimiento prematuro y potencia tu bi…" at bounding box center [1238, 338] width 383 height 122
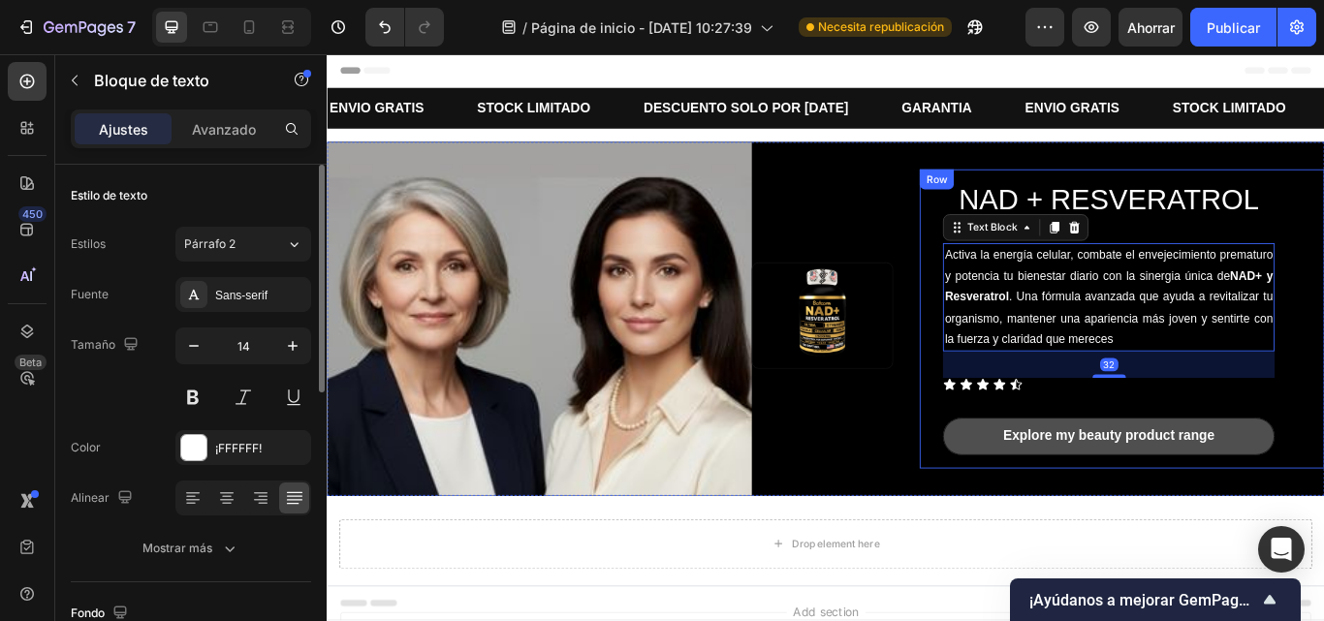
click at [1323, 364] on div "NAD + RESVERATROL Heading Activa la energía celular, combate el envejecimiento …" at bounding box center [1254, 363] width 472 height 349
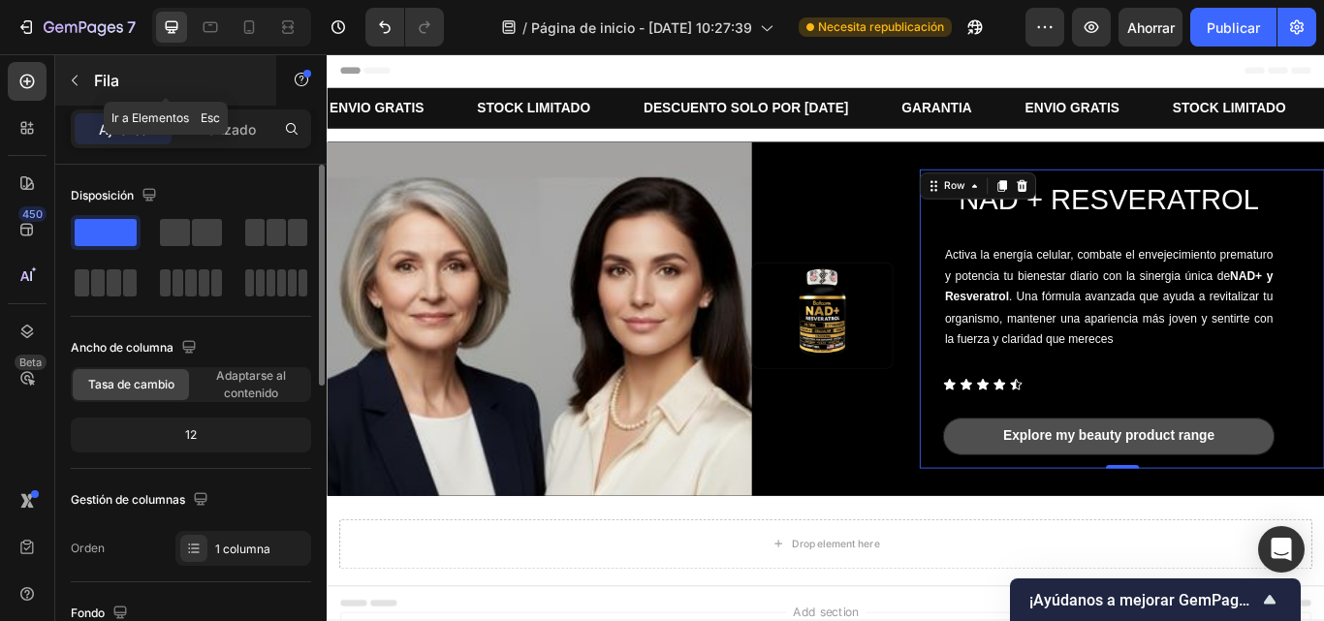
click at [87, 87] on button "button" at bounding box center [74, 80] width 31 height 31
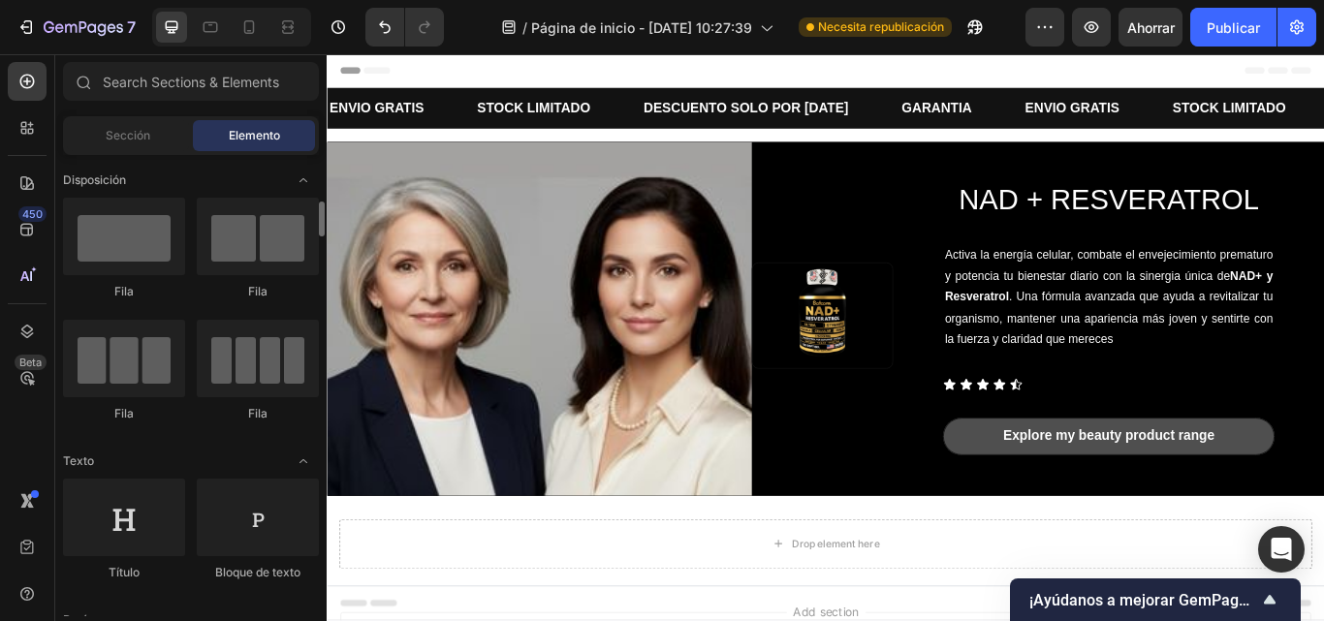
scroll to position [48, 0]
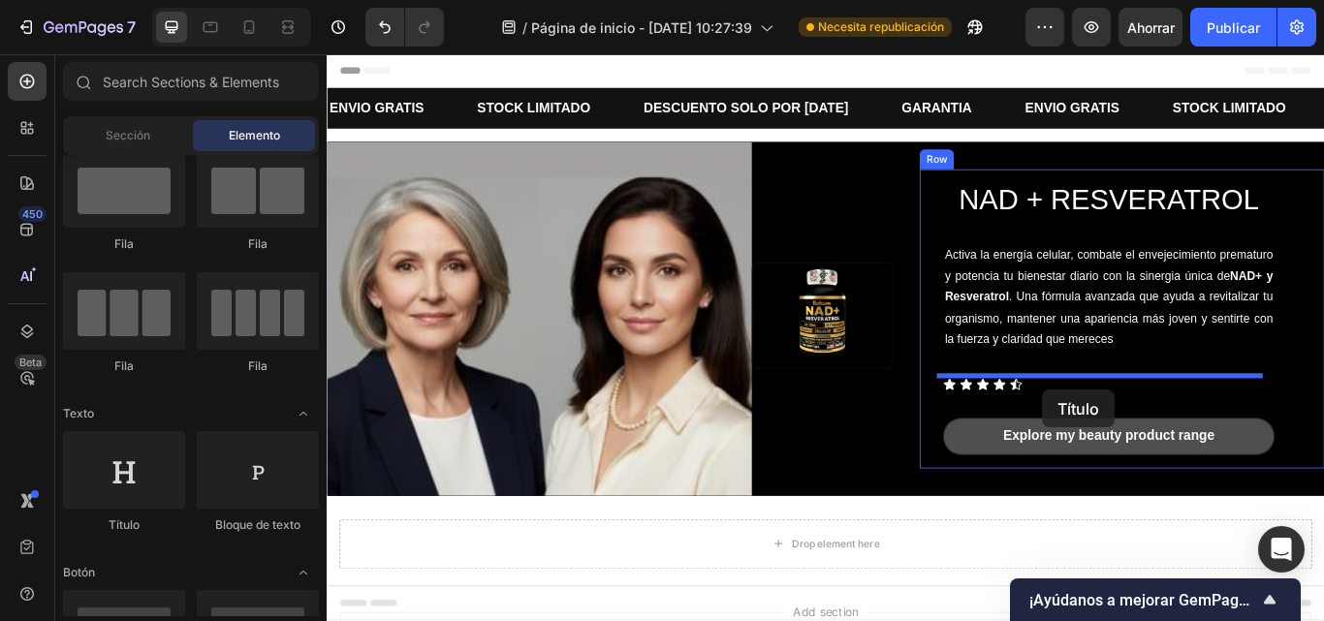
drag, startPoint x: 1128, startPoint y: 393, endPoint x: 1162, endPoint y: 446, distance: 63.2
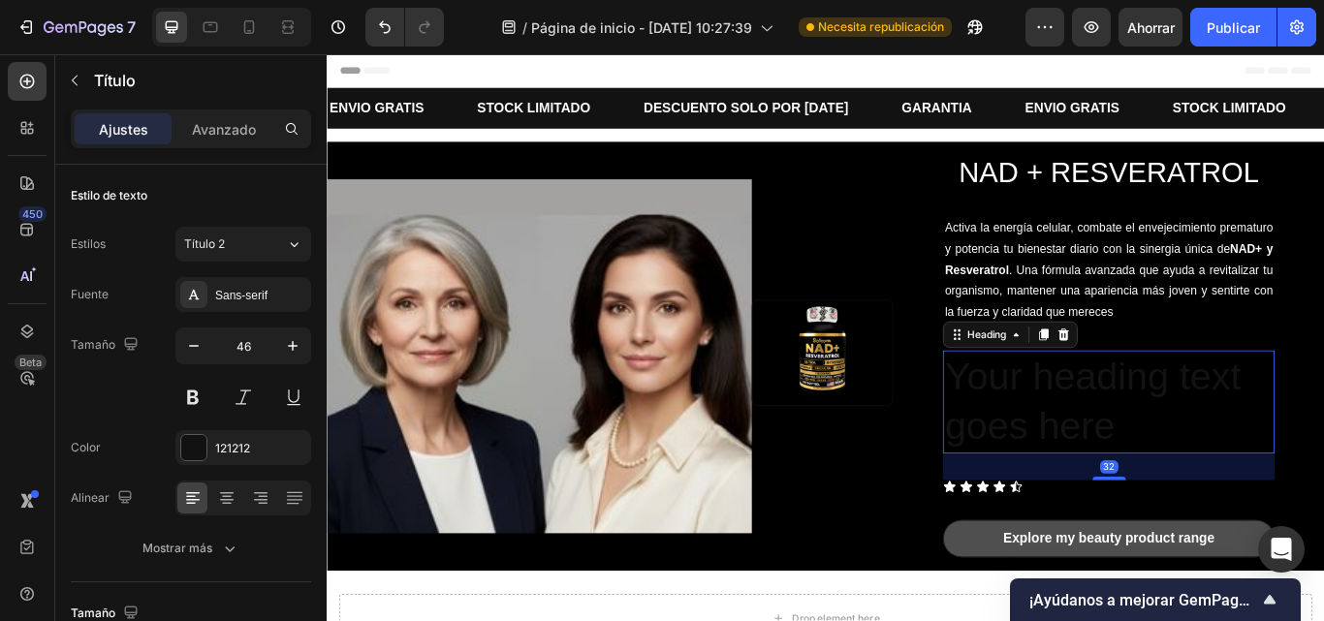
click at [1221, 461] on h2 "Your heading text goes here" at bounding box center [1238, 460] width 387 height 120
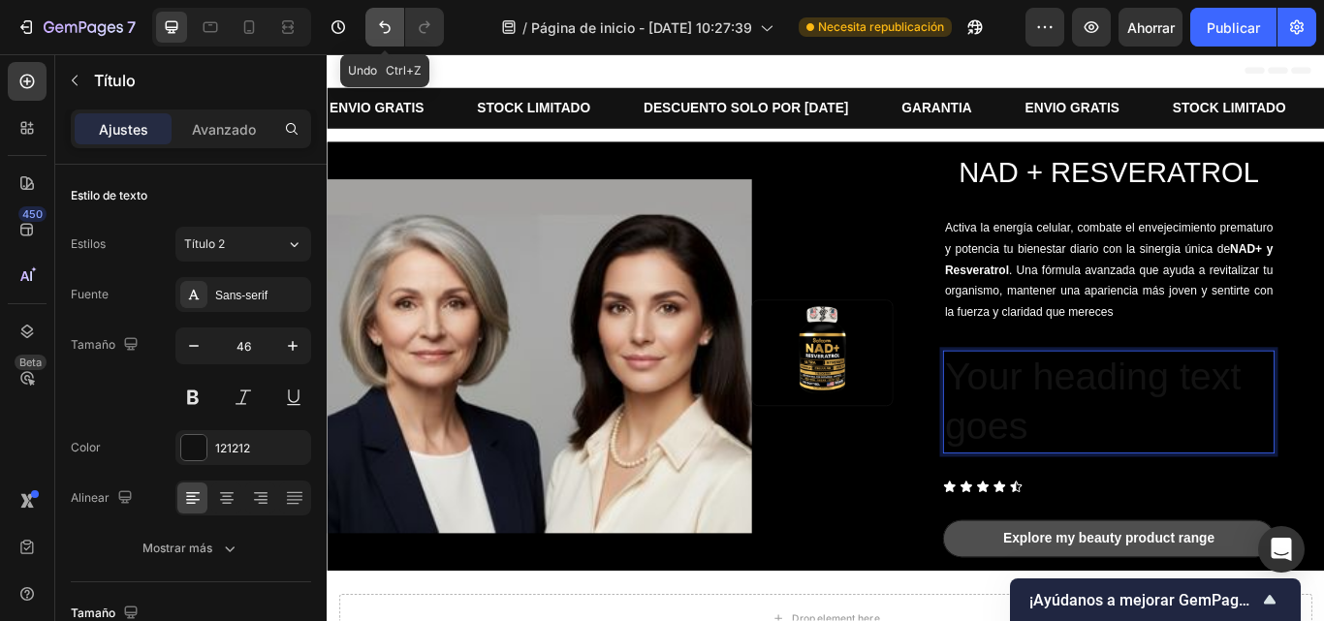
click at [374, 16] on button "Deshacer/Rehacer" at bounding box center [385, 27] width 39 height 39
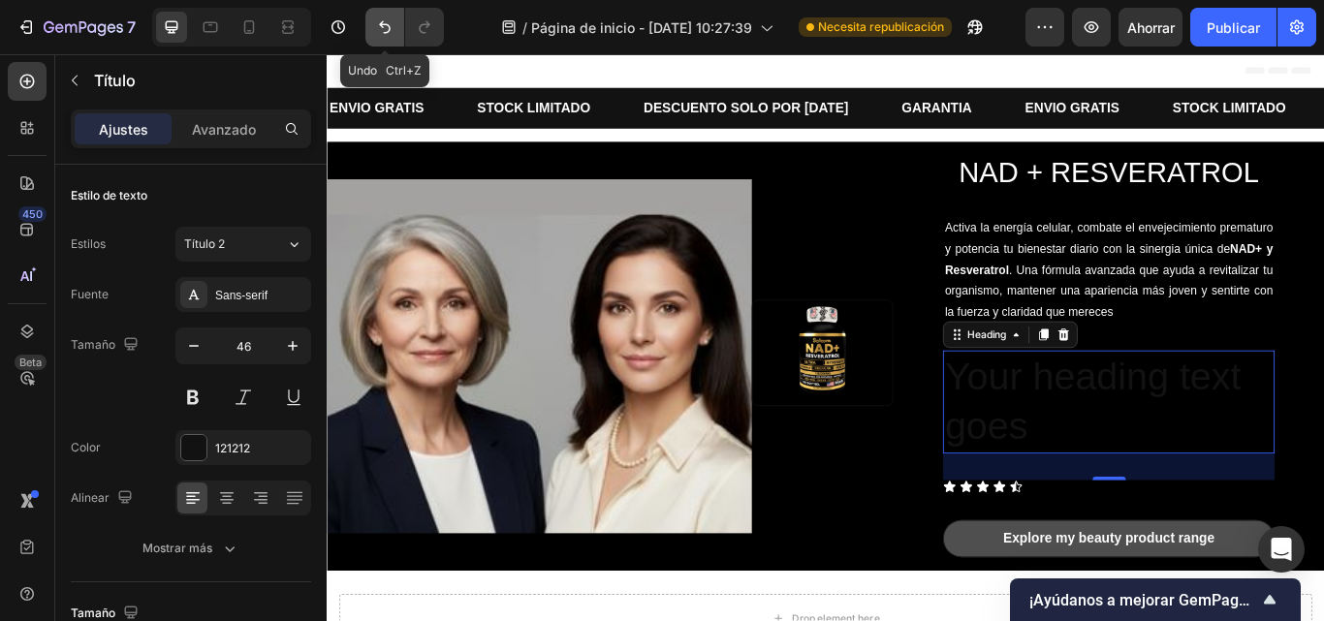
click at [374, 16] on button "Deshacer/Rehacer" at bounding box center [385, 27] width 39 height 39
click at [378, 30] on icon "Deshacer/Rehacer" at bounding box center [384, 26] width 19 height 19
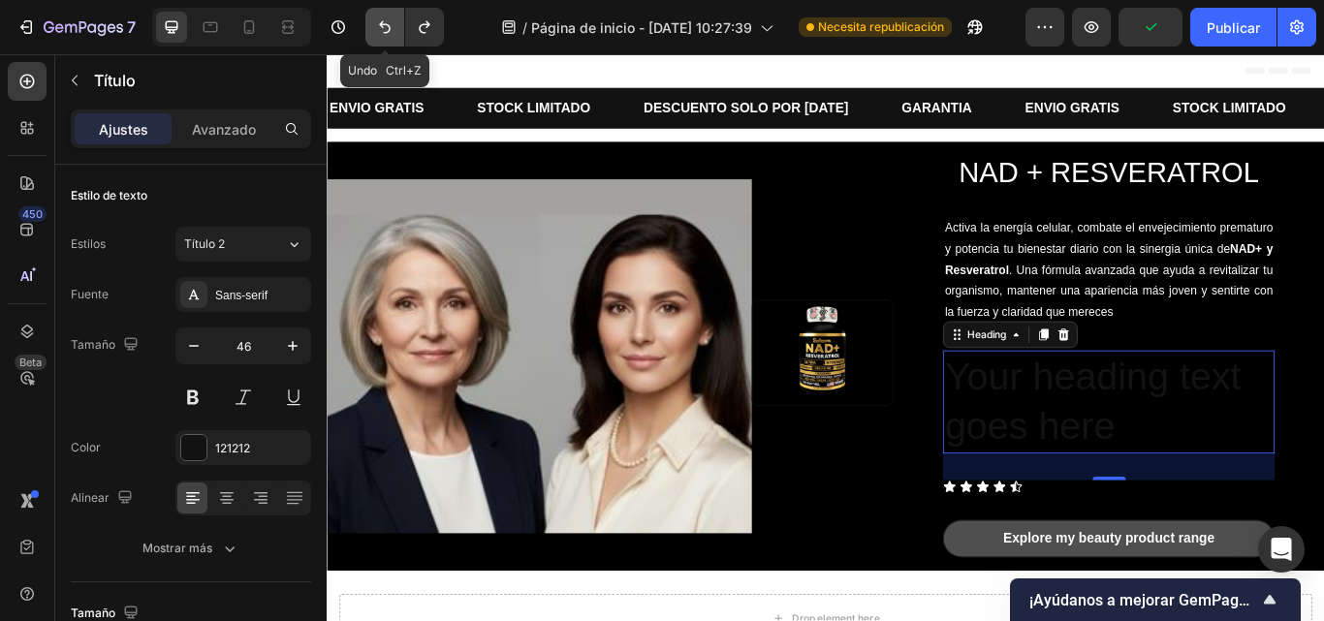
click at [378, 30] on icon "Deshacer/Rehacer" at bounding box center [384, 26] width 19 height 19
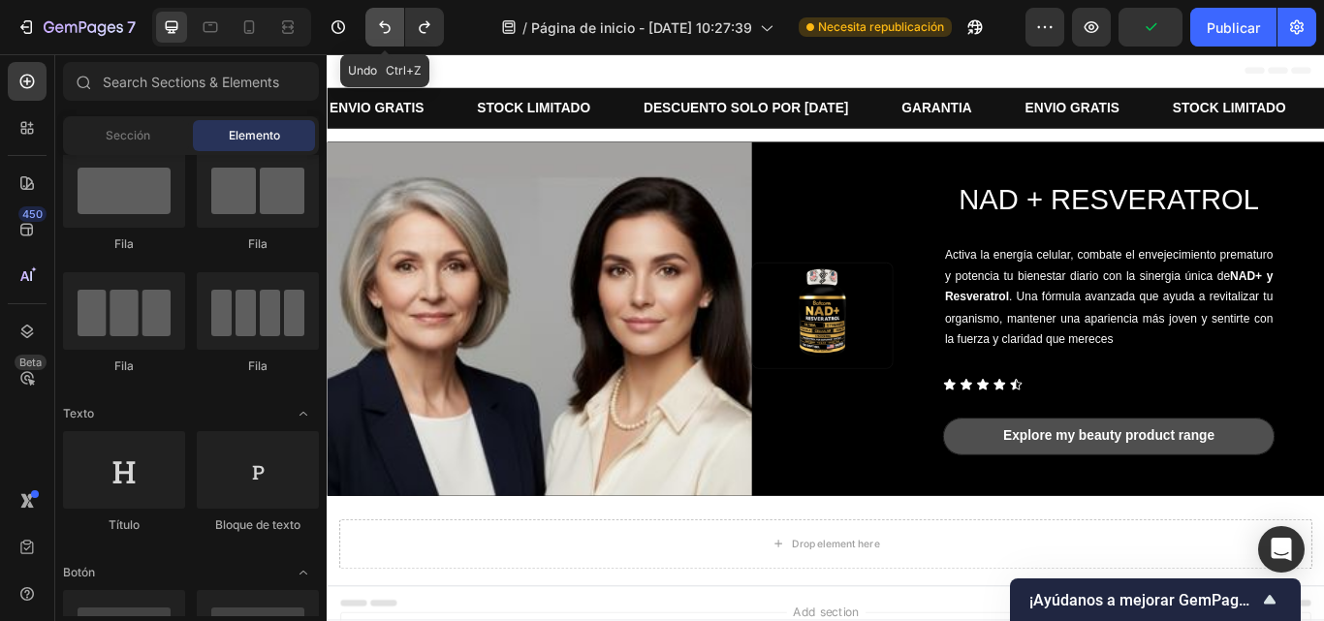
click at [378, 30] on icon "Deshacer/Rehacer" at bounding box center [384, 26] width 19 height 19
click at [442, 16] on button "Deshacer/Rehacer" at bounding box center [424, 27] width 39 height 39
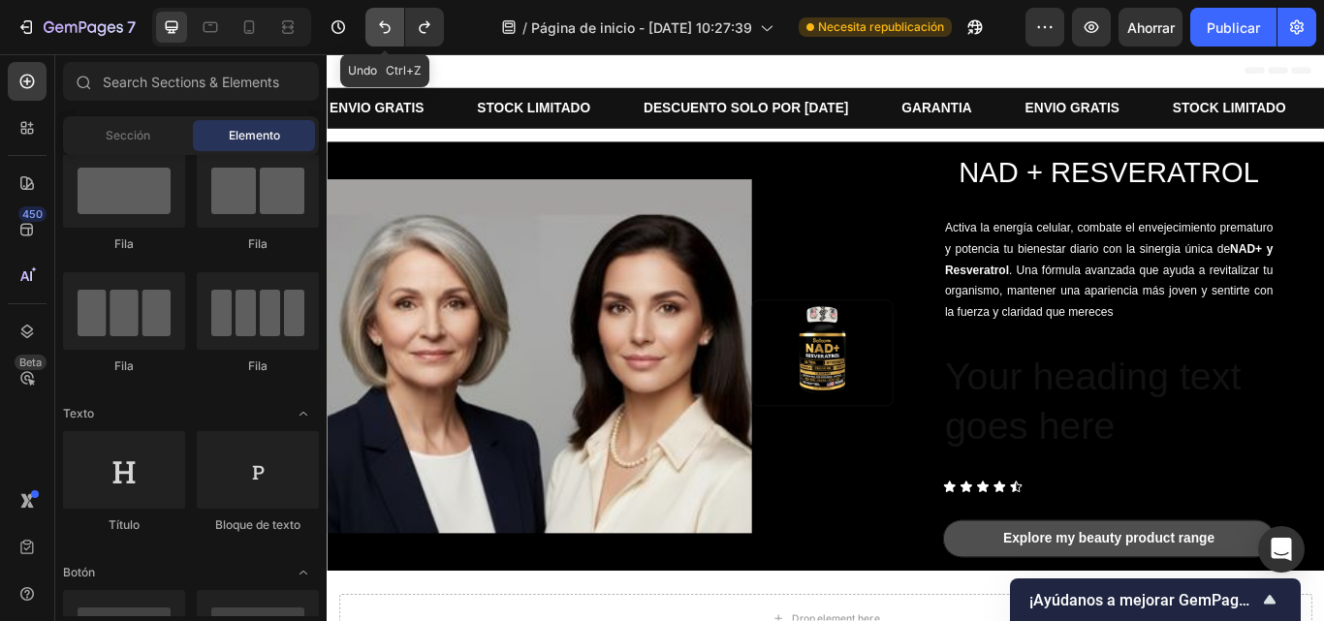
click at [389, 24] on icon "Deshacer/Rehacer" at bounding box center [384, 26] width 19 height 19
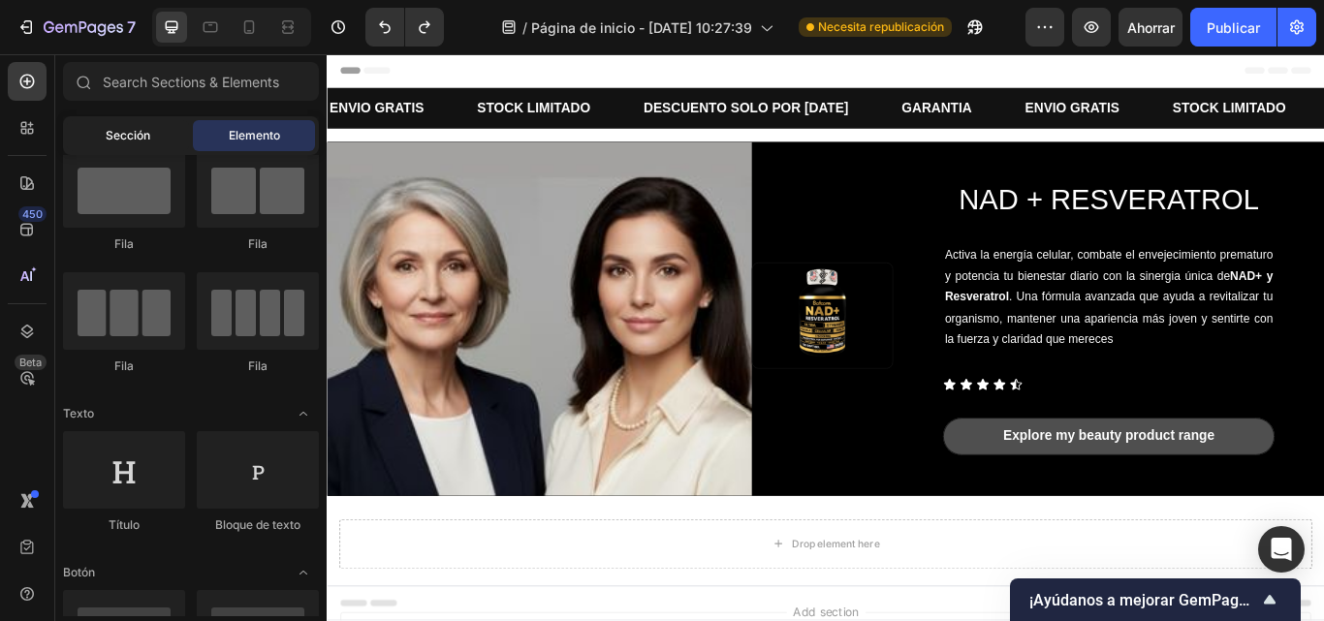
click at [130, 129] on font "Sección" at bounding box center [128, 135] width 45 height 15
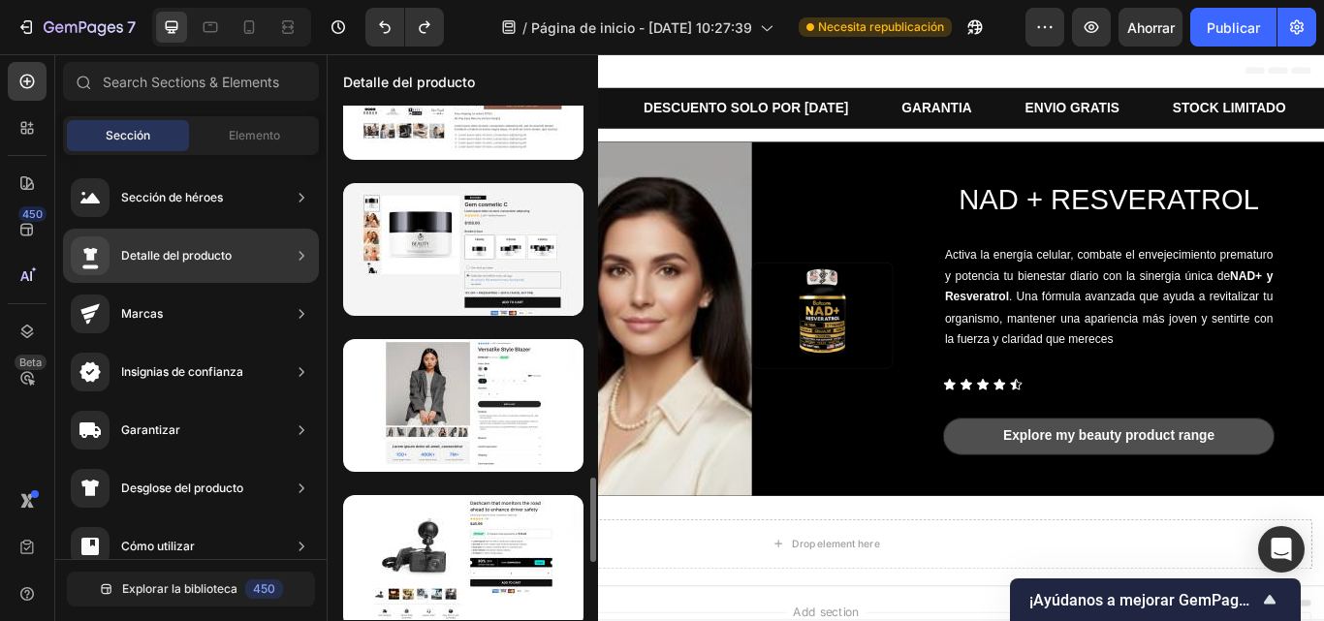
scroll to position [2133, 0]
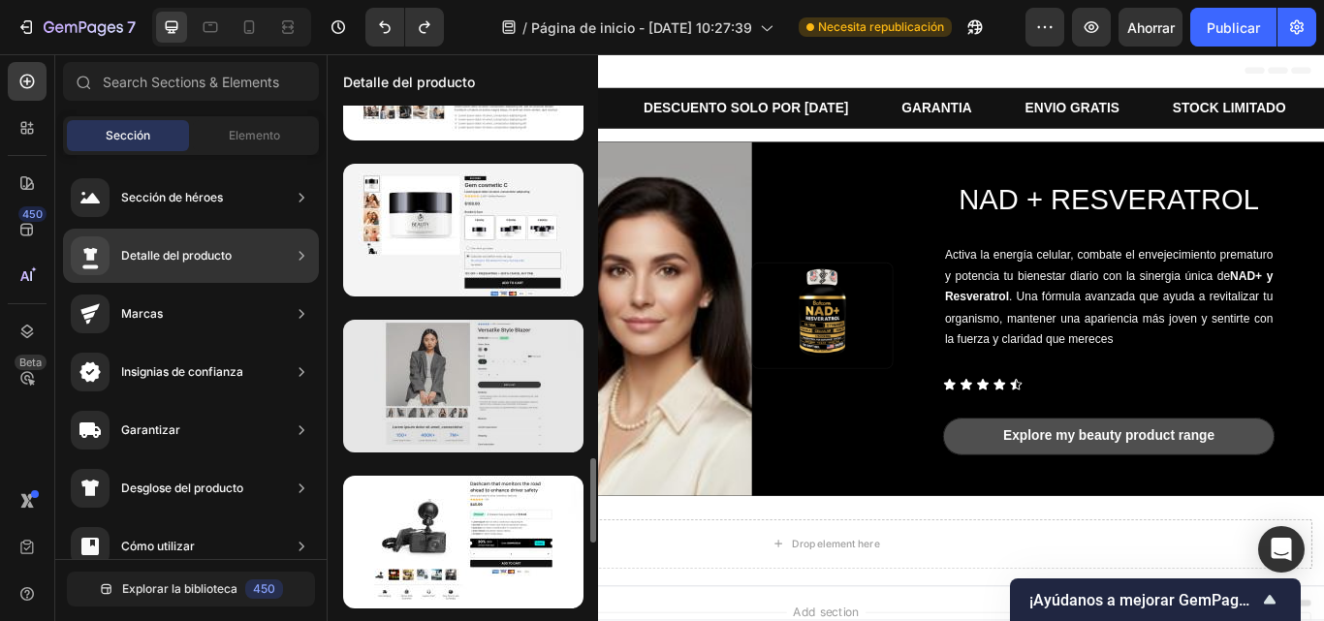
click at [431, 410] on div at bounding box center [463, 386] width 240 height 133
click at [431, 476] on div at bounding box center [463, 542] width 240 height 133
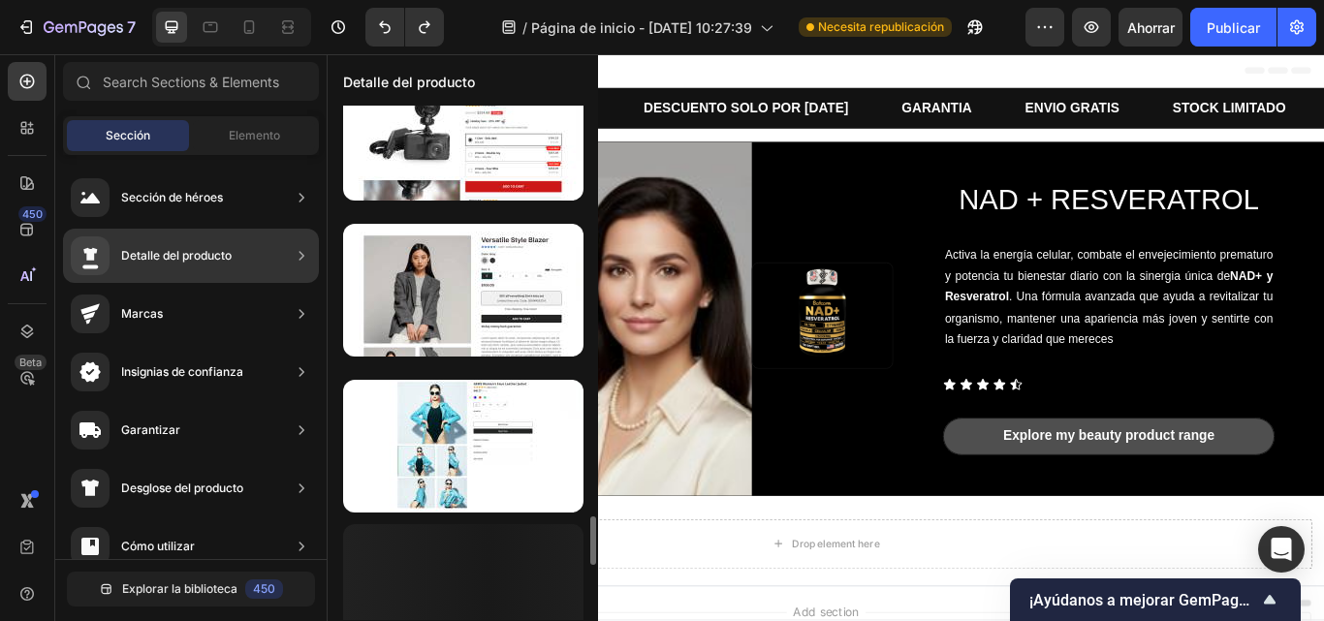
scroll to position [4268, 0]
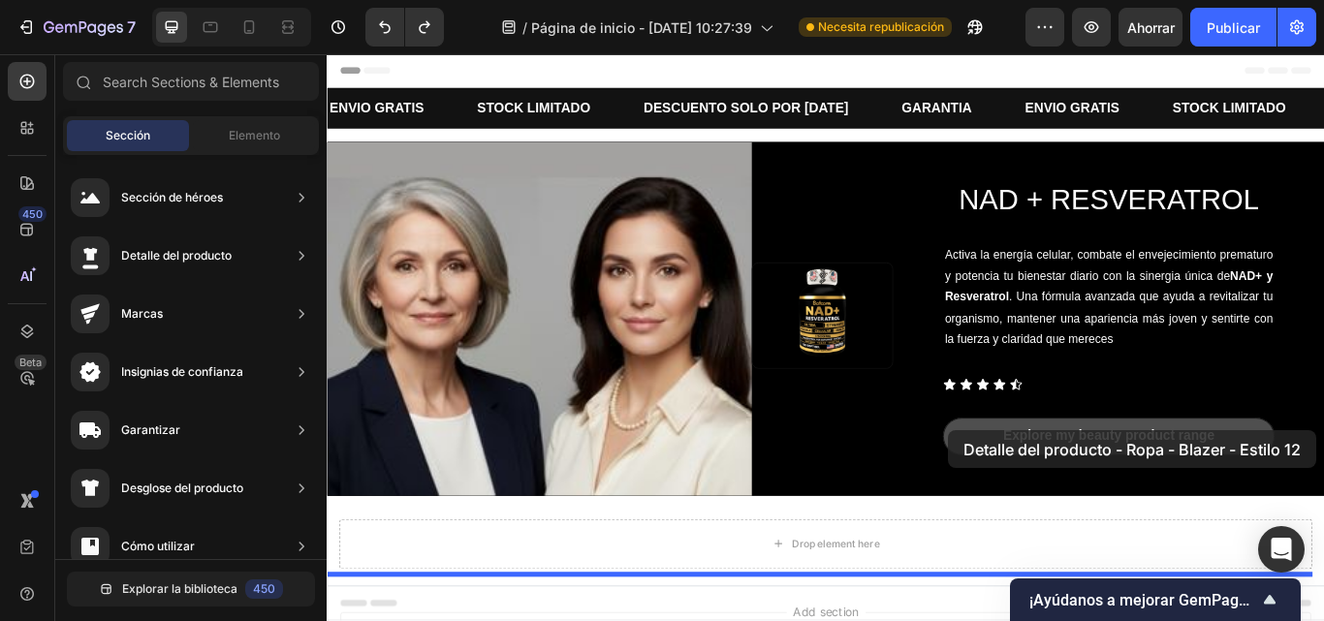
drag, startPoint x: 786, startPoint y: 337, endPoint x: 1052, endPoint y: 494, distance: 308.1
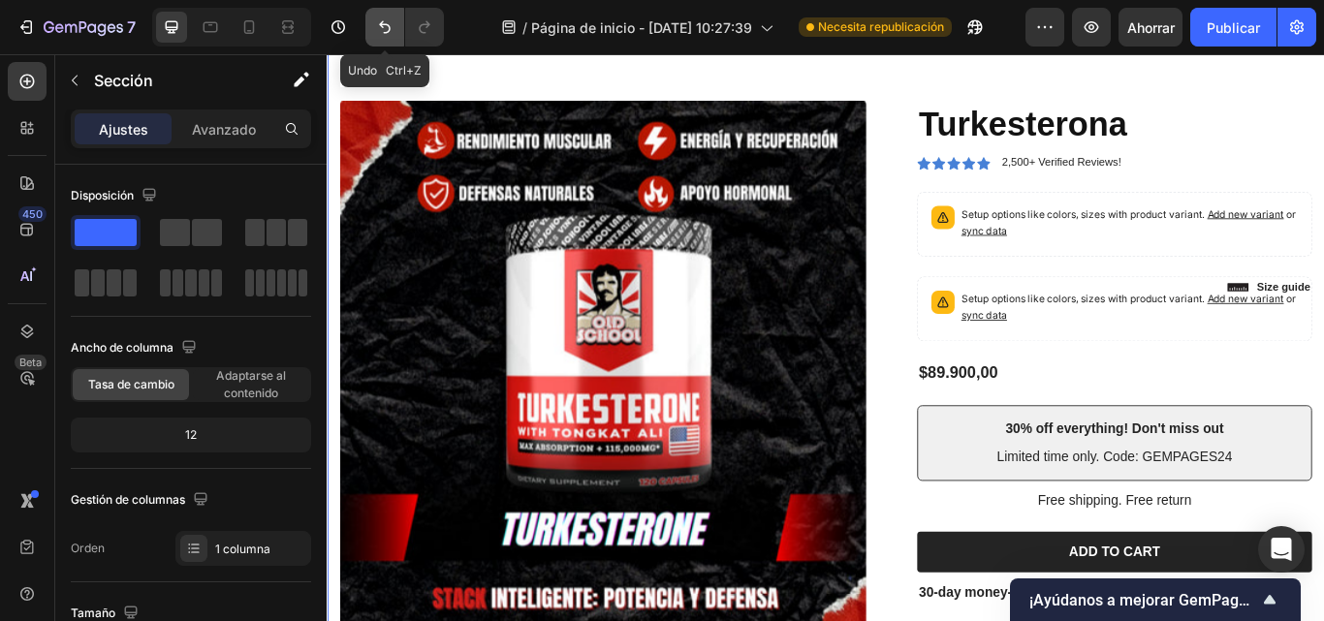
scroll to position [371, 0]
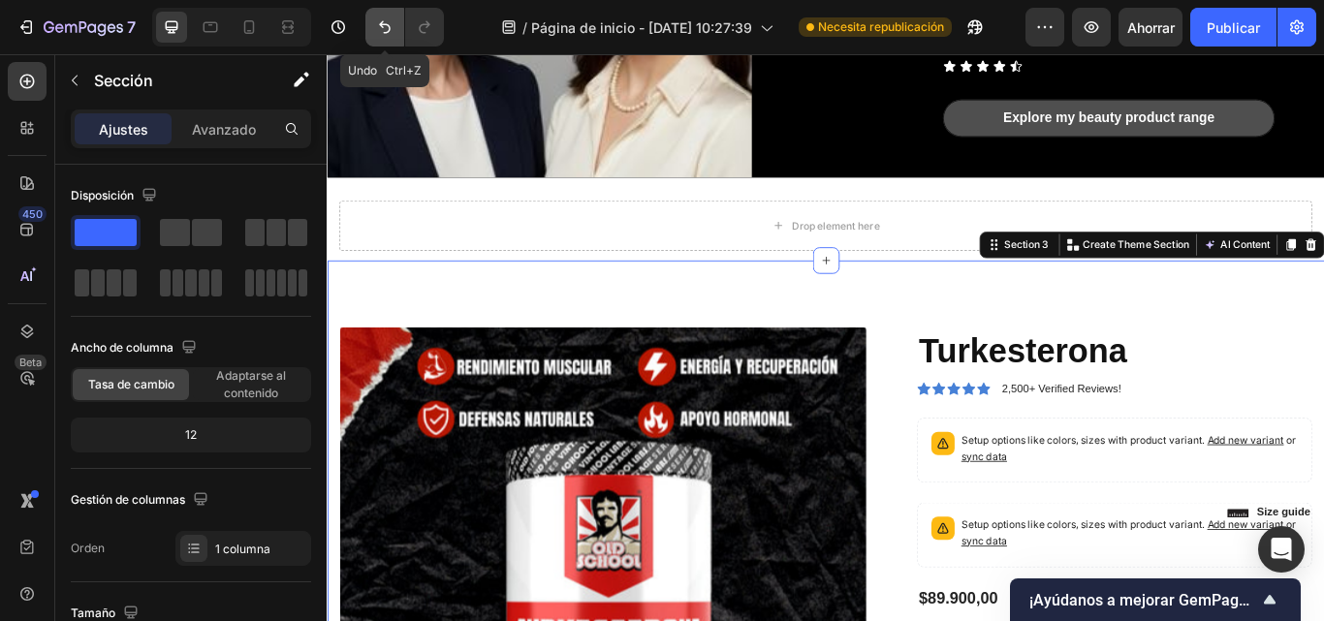
click at [392, 30] on icon "Deshacer/Rehacer" at bounding box center [384, 26] width 19 height 19
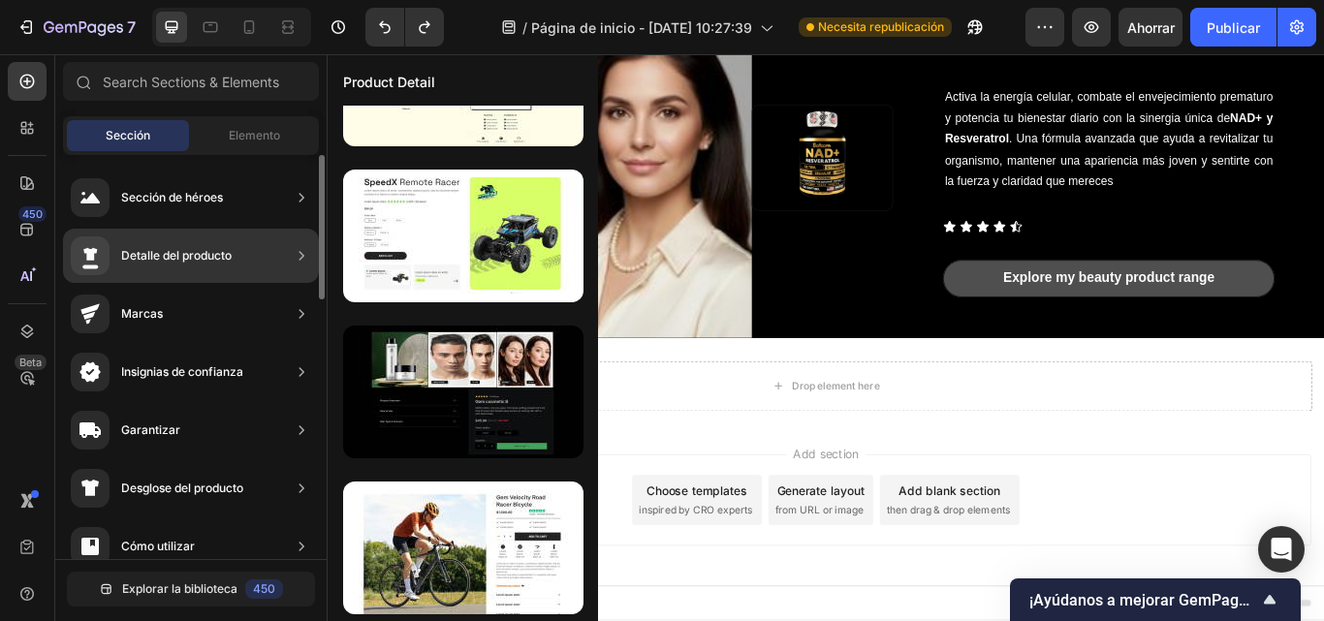
scroll to position [0, 0]
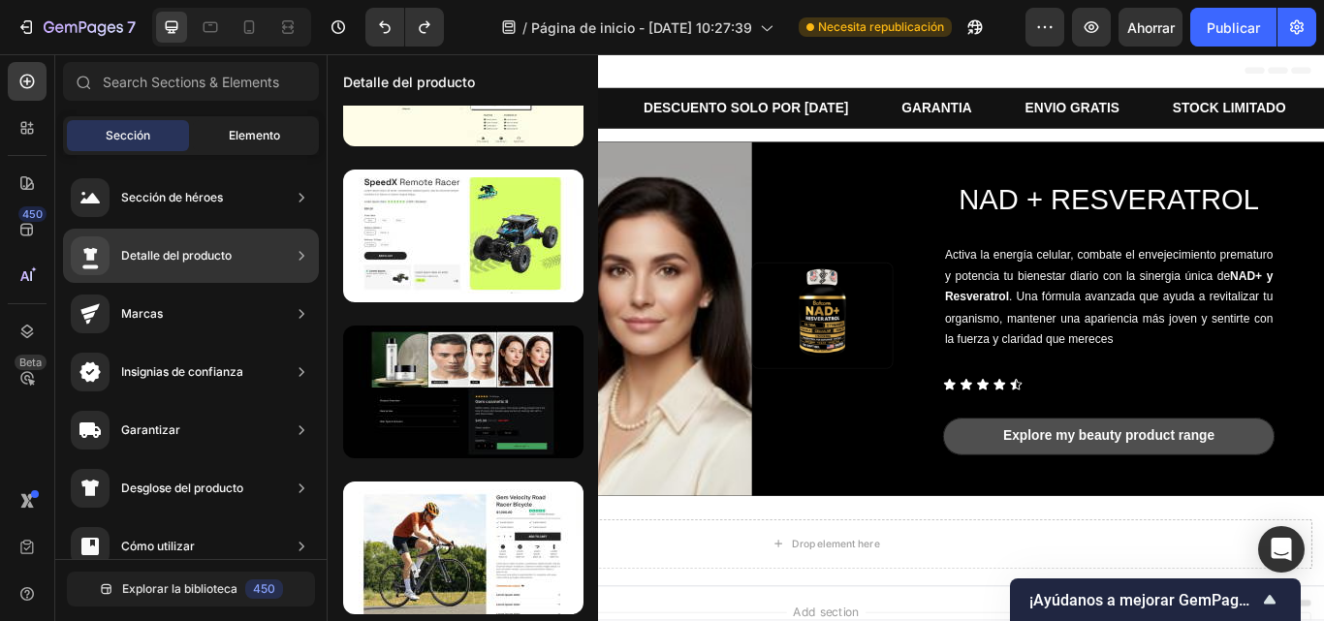
click at [237, 118] on div "Sección Elemento" at bounding box center [191, 135] width 256 height 39
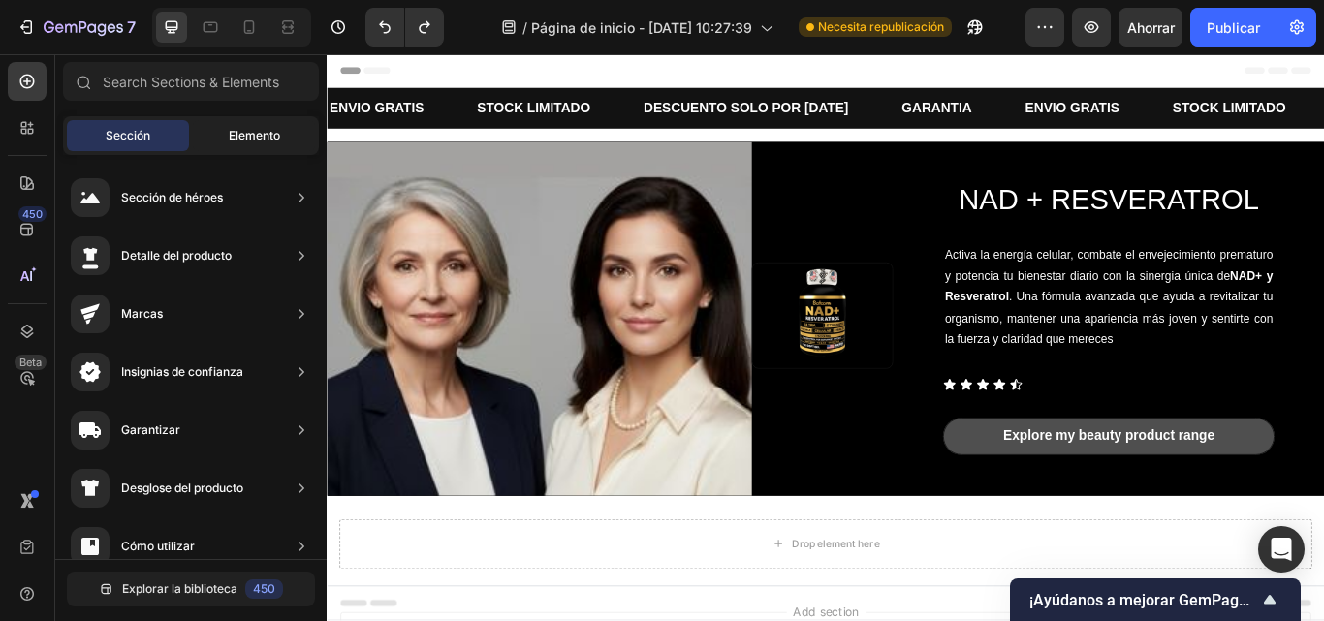
click at [238, 135] on font "Elemento" at bounding box center [254, 135] width 51 height 15
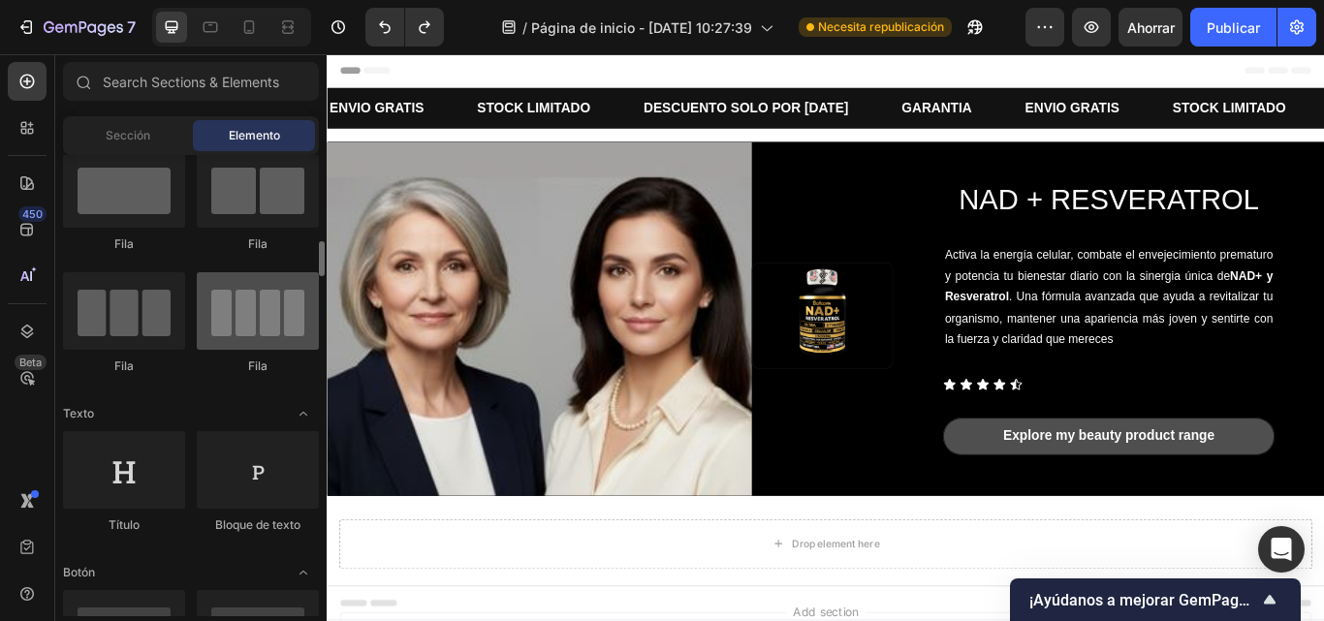
scroll to position [126, 0]
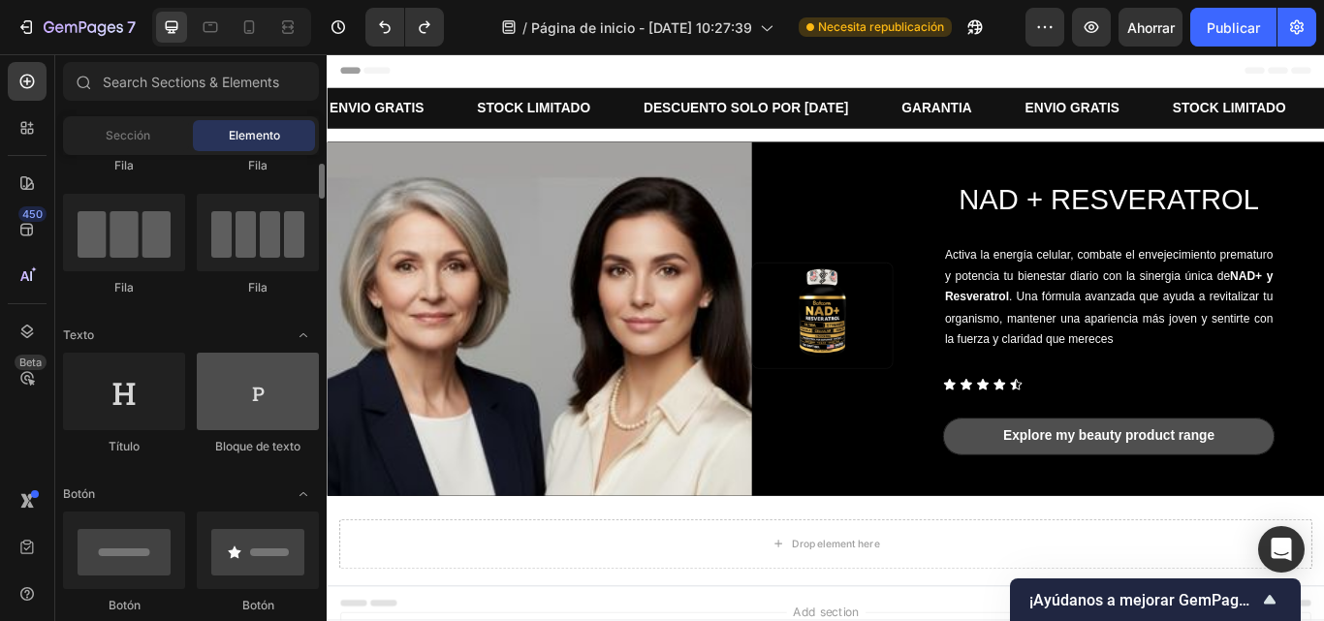
click at [266, 419] on div at bounding box center [258, 392] width 122 height 78
click at [239, 410] on div at bounding box center [258, 392] width 122 height 78
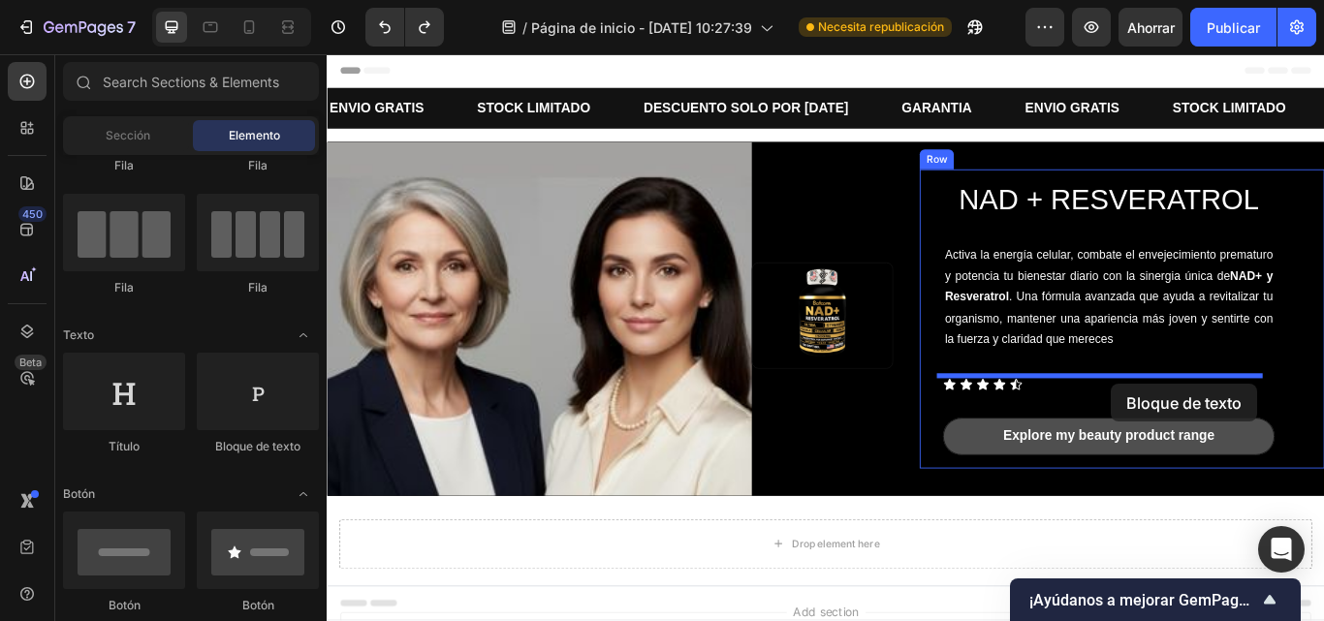
drag, startPoint x: 562, startPoint y: 438, endPoint x: 1242, endPoint y: 439, distance: 679.7
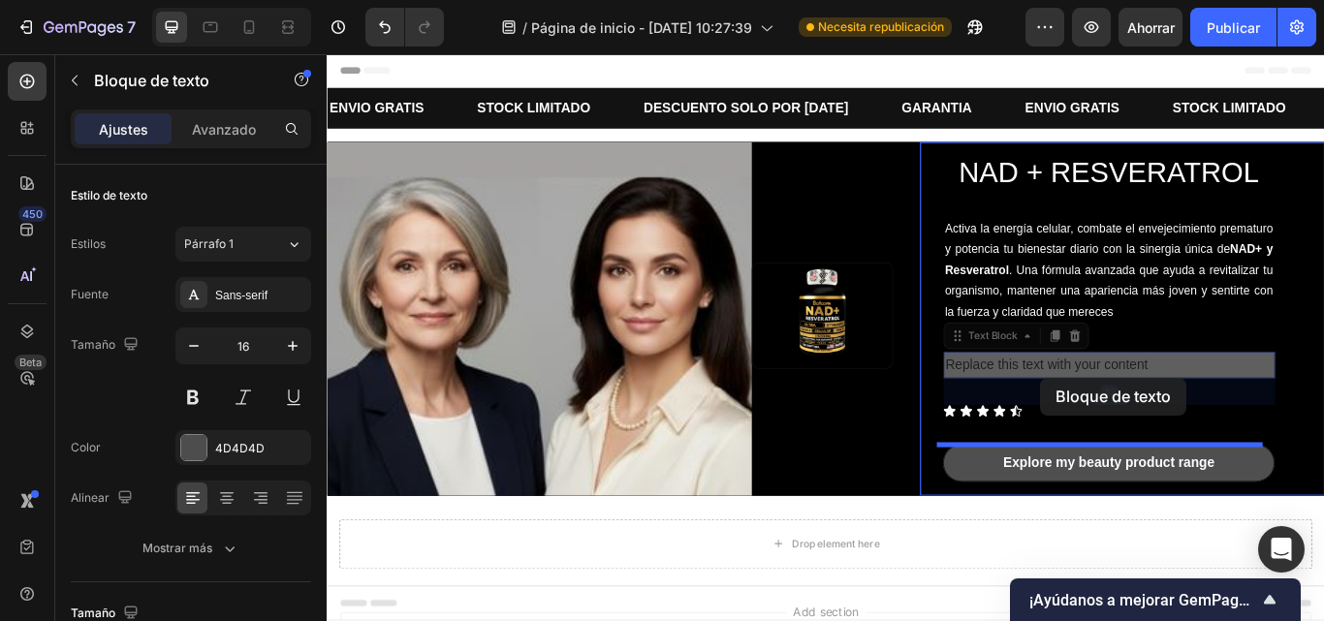
drag, startPoint x: 1053, startPoint y: 388, endPoint x: 1142, endPoint y: 425, distance: 96.5
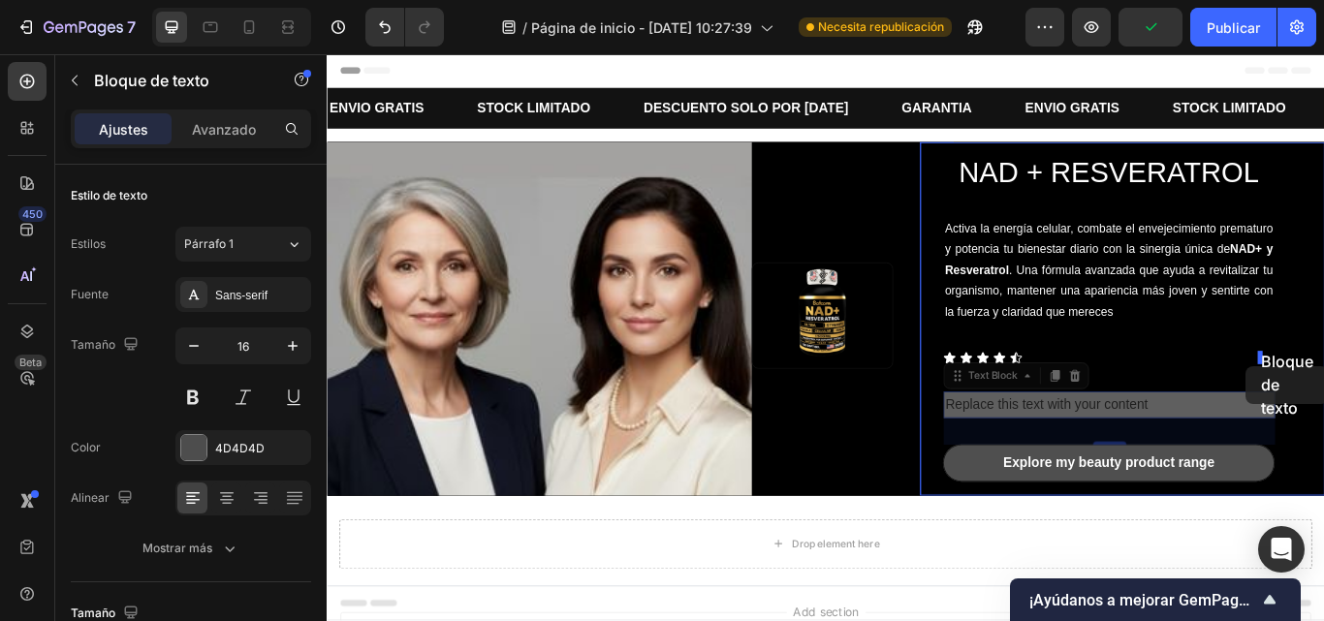
drag, startPoint x: 1052, startPoint y: 432, endPoint x: 1398, endPoint y: 418, distance: 346.4
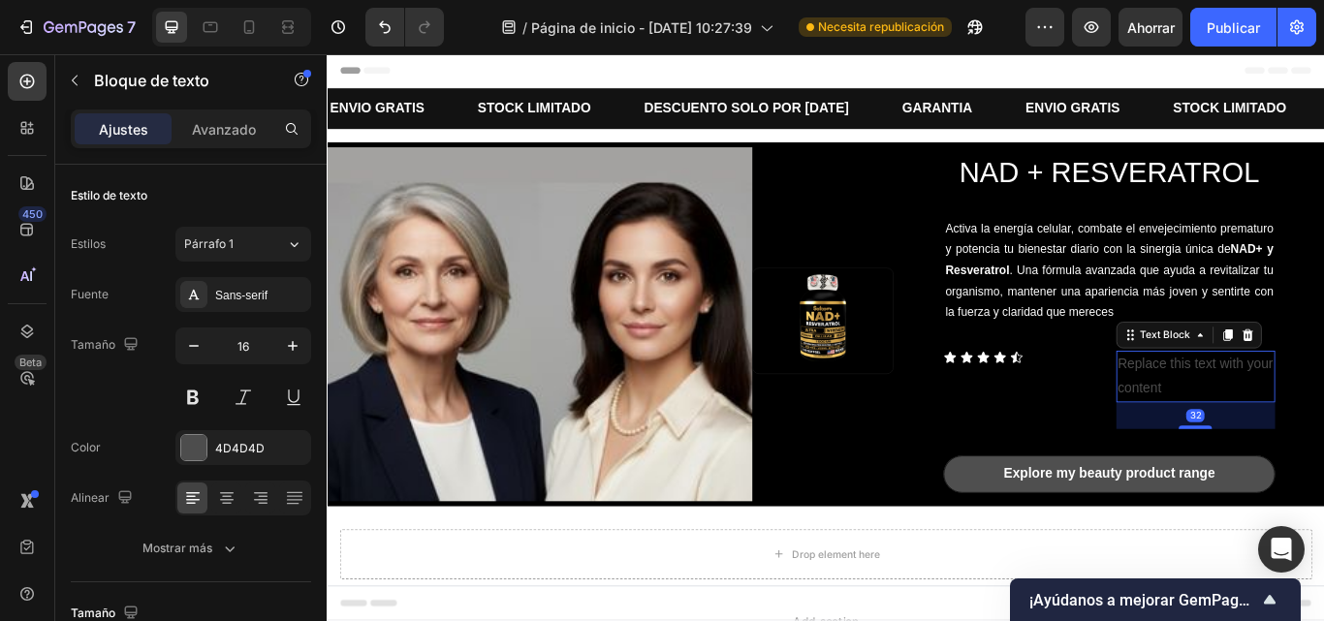
click at [1300, 431] on div "Replace this text with your content" at bounding box center [1339, 430] width 185 height 60
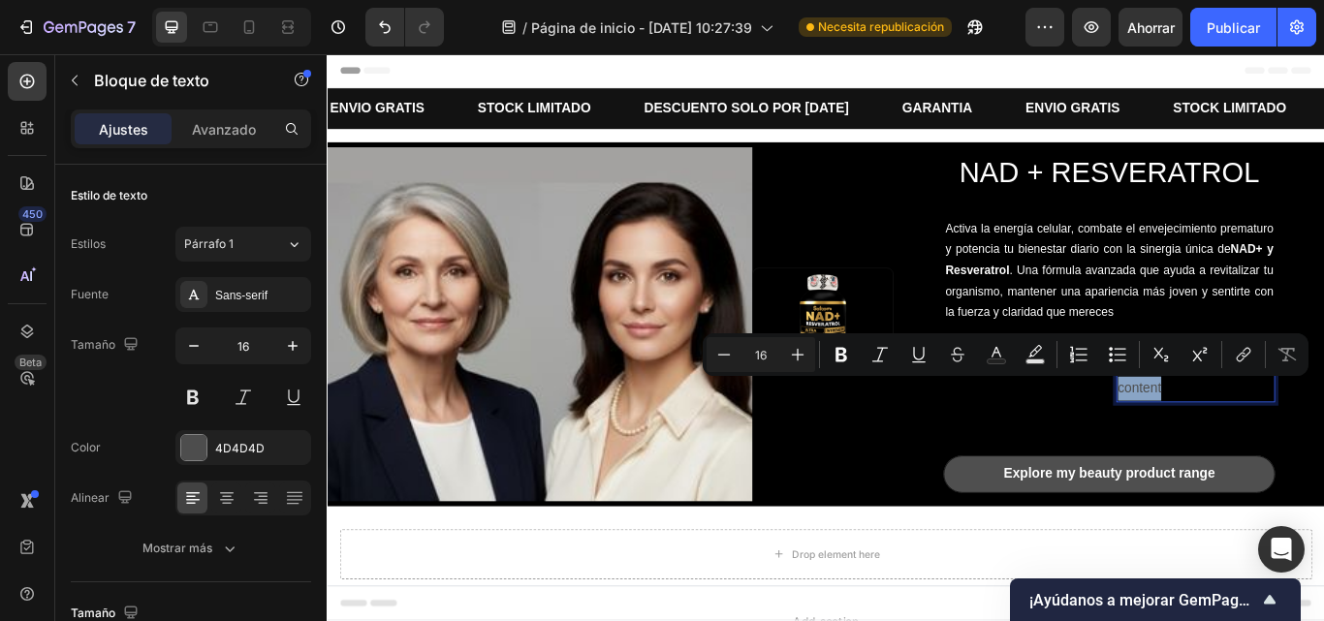
click at [1302, 437] on p "Replace this text with your content" at bounding box center [1339, 430] width 181 height 56
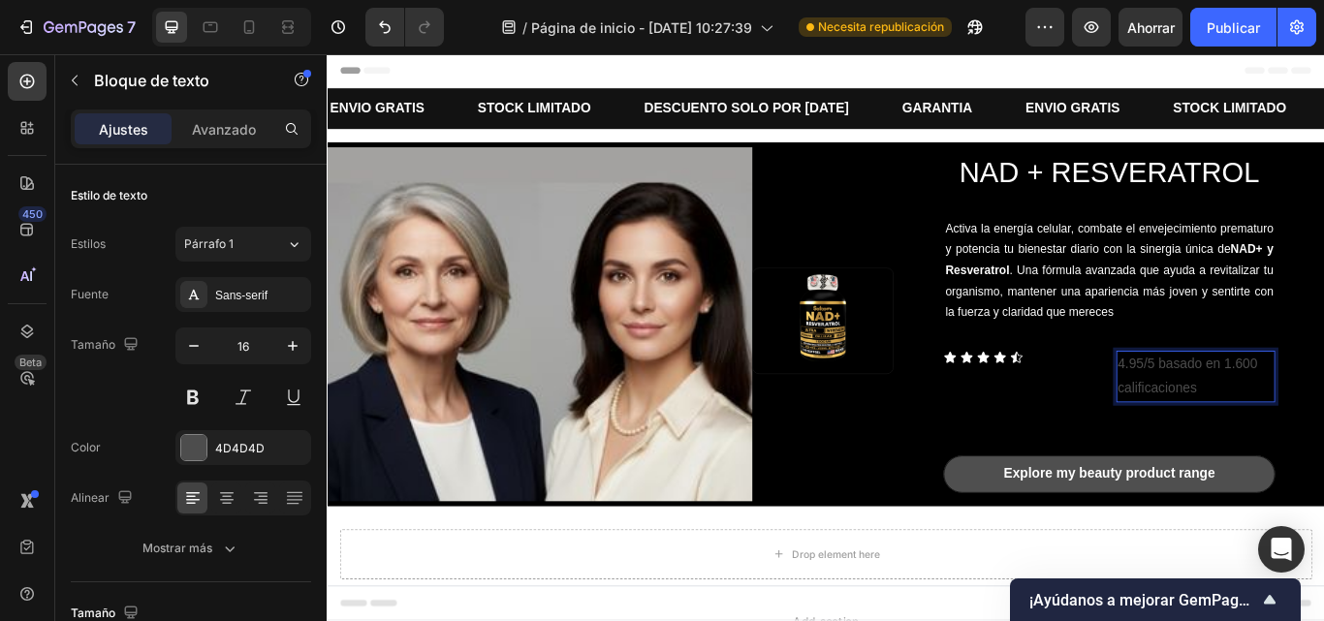
click at [1249, 410] on p "4.95/5 basado en 1.600 calificaciones" at bounding box center [1339, 430] width 181 height 56
click at [204, 451] on div at bounding box center [193, 447] width 25 height 25
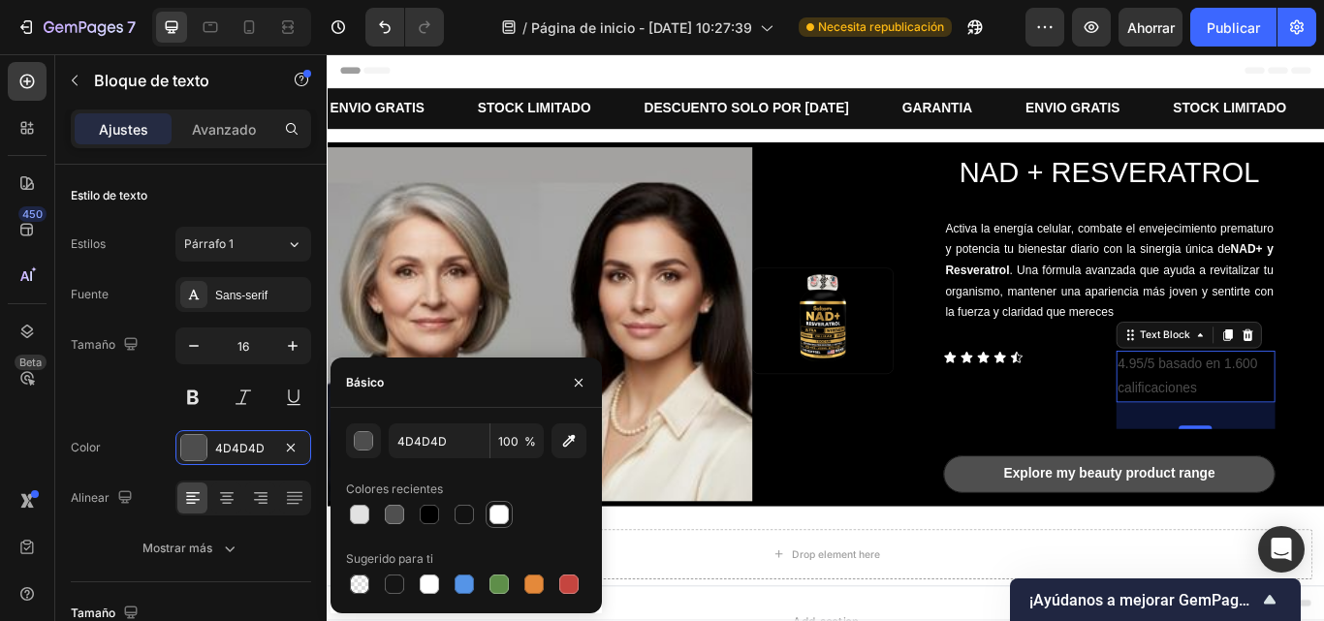
click at [504, 507] on div at bounding box center [499, 514] width 19 height 19
type input "FFFFFF"
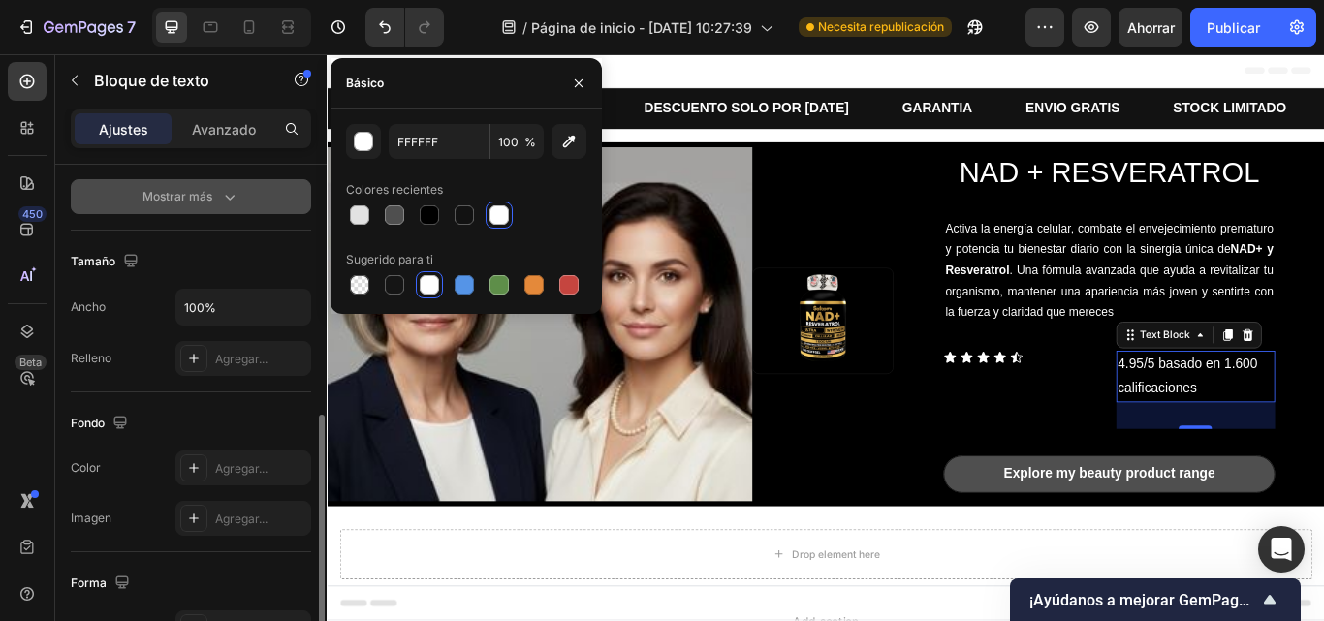
scroll to position [361, 0]
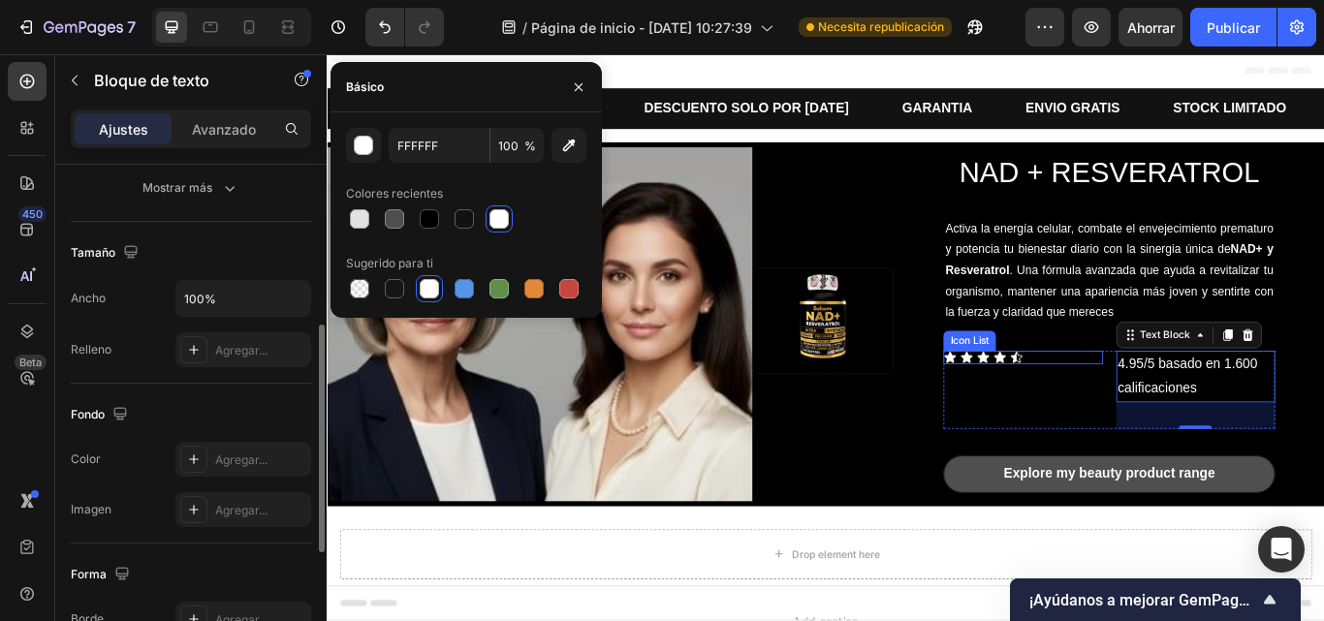
click at [1160, 407] on div "Icon Icon Icon Icon Icon" at bounding box center [1137, 408] width 185 height 16
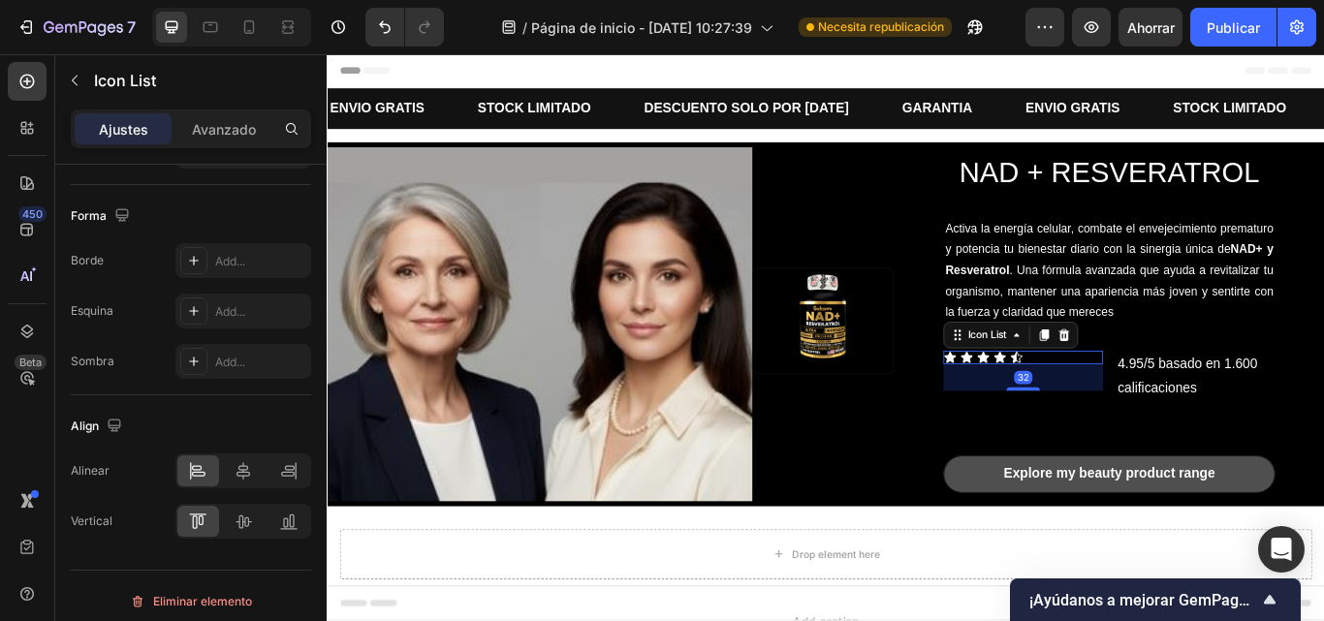
scroll to position [0, 0]
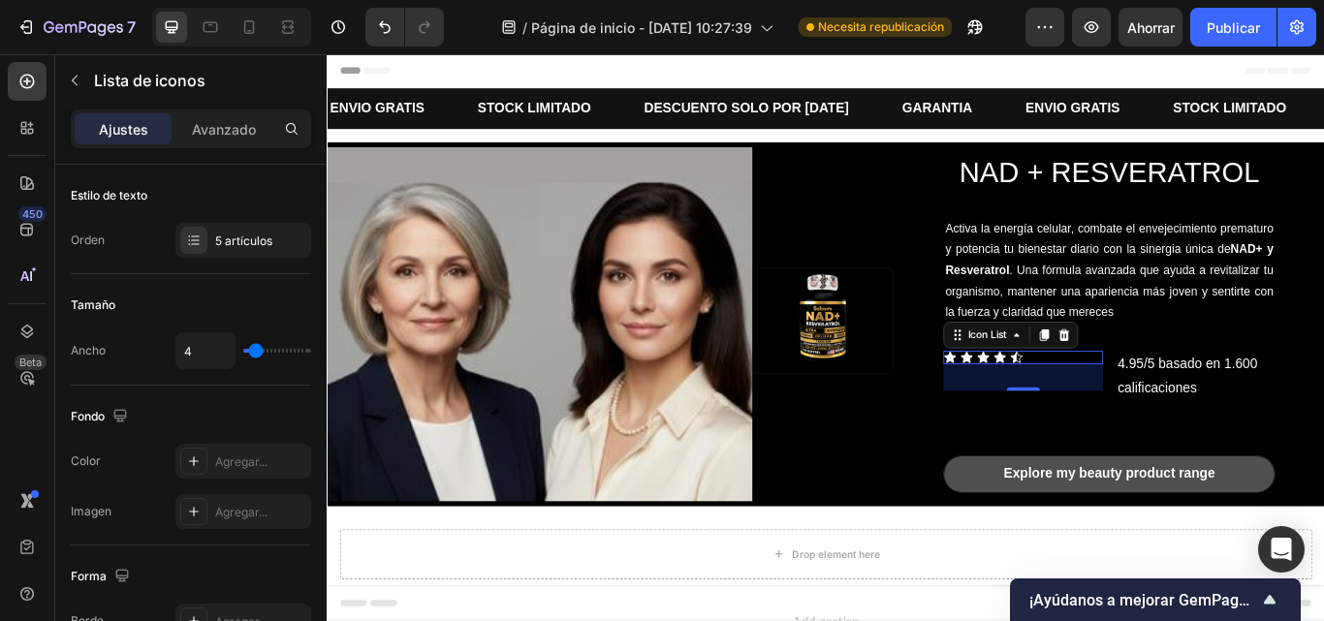
click at [1216, 407] on div "Icon Icon Icon Icon Icon" at bounding box center [1137, 408] width 185 height 16
click at [1275, 420] on p "4.95/5 basado en 1.600 calificaciones" at bounding box center [1339, 430] width 181 height 56
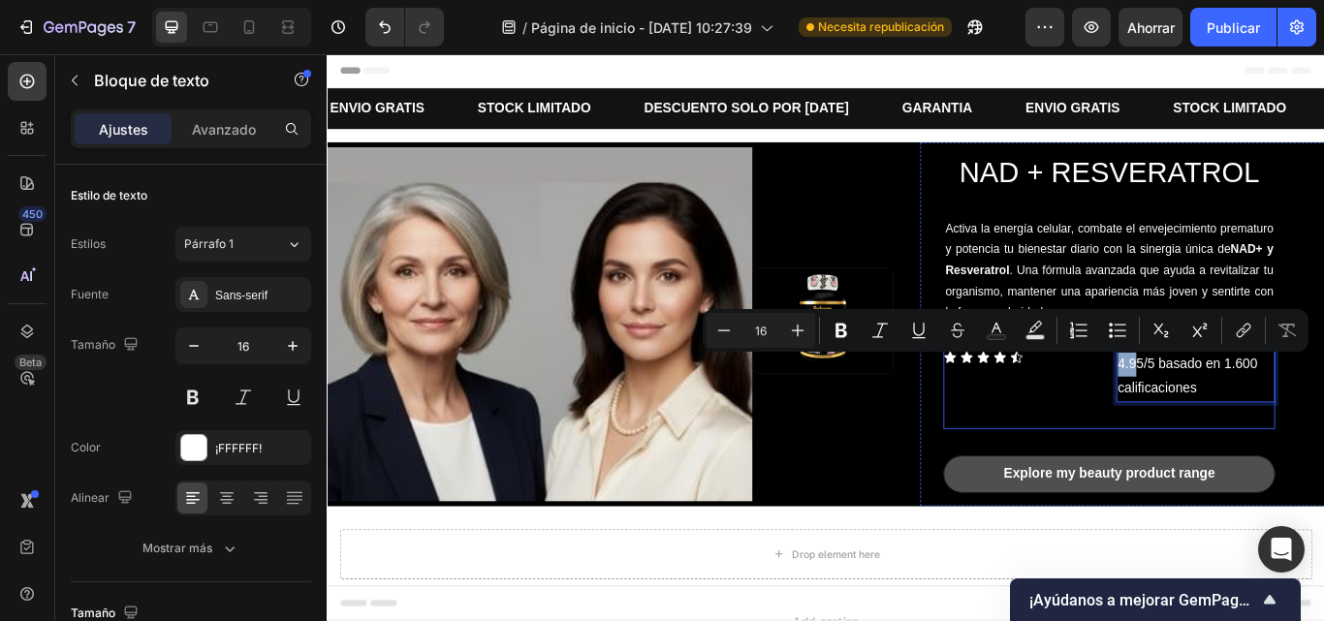
drag, startPoint x: 1256, startPoint y: 430, endPoint x: 1219, endPoint y: 421, distance: 37.9
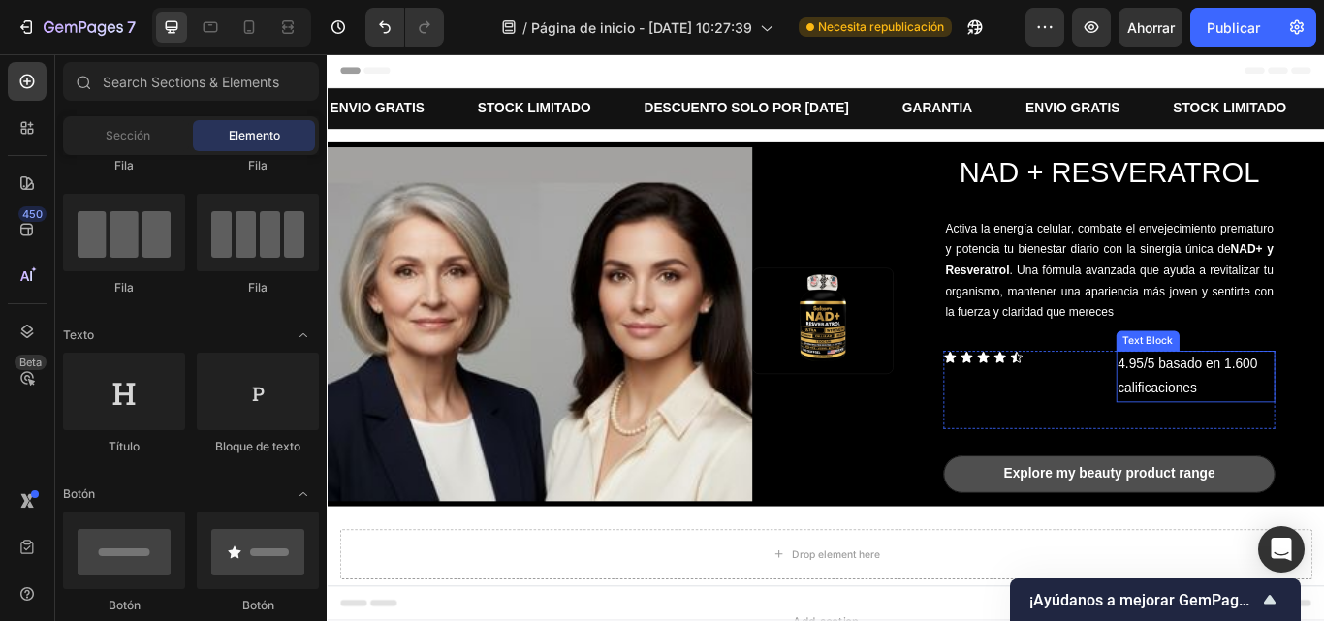
click at [1287, 430] on p "4.95/5 basado en 1.600 calificaciones" at bounding box center [1339, 430] width 181 height 56
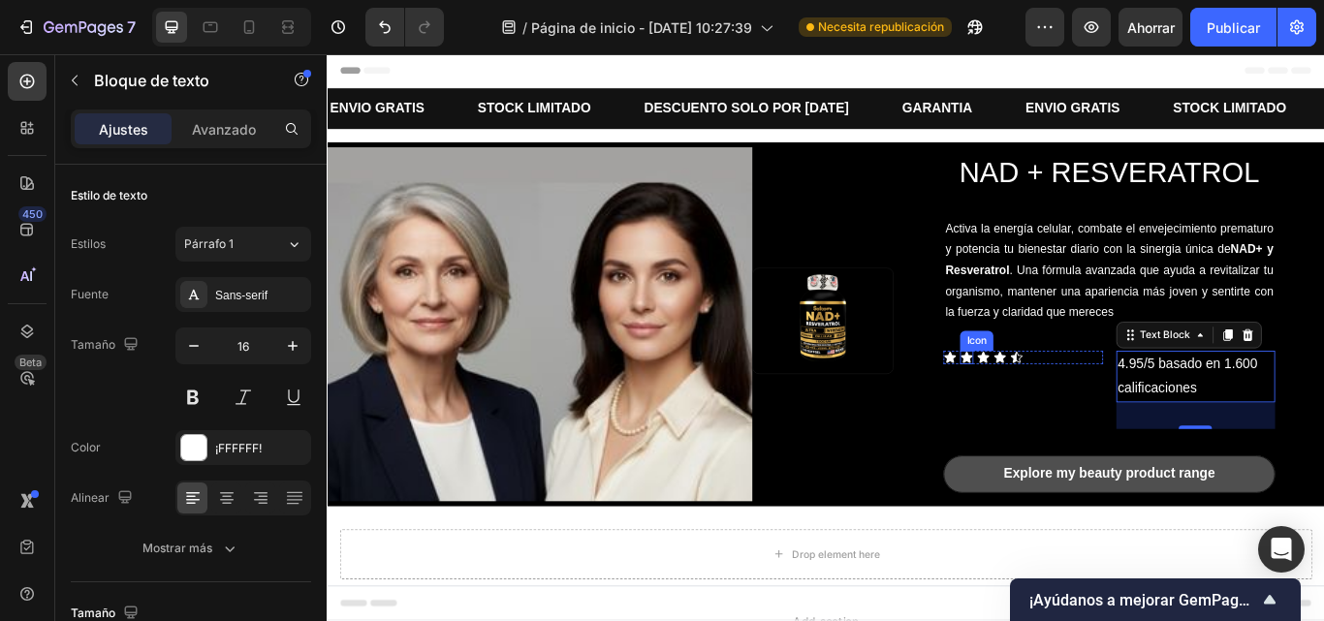
click at [1067, 410] on icon at bounding box center [1073, 407] width 14 height 13
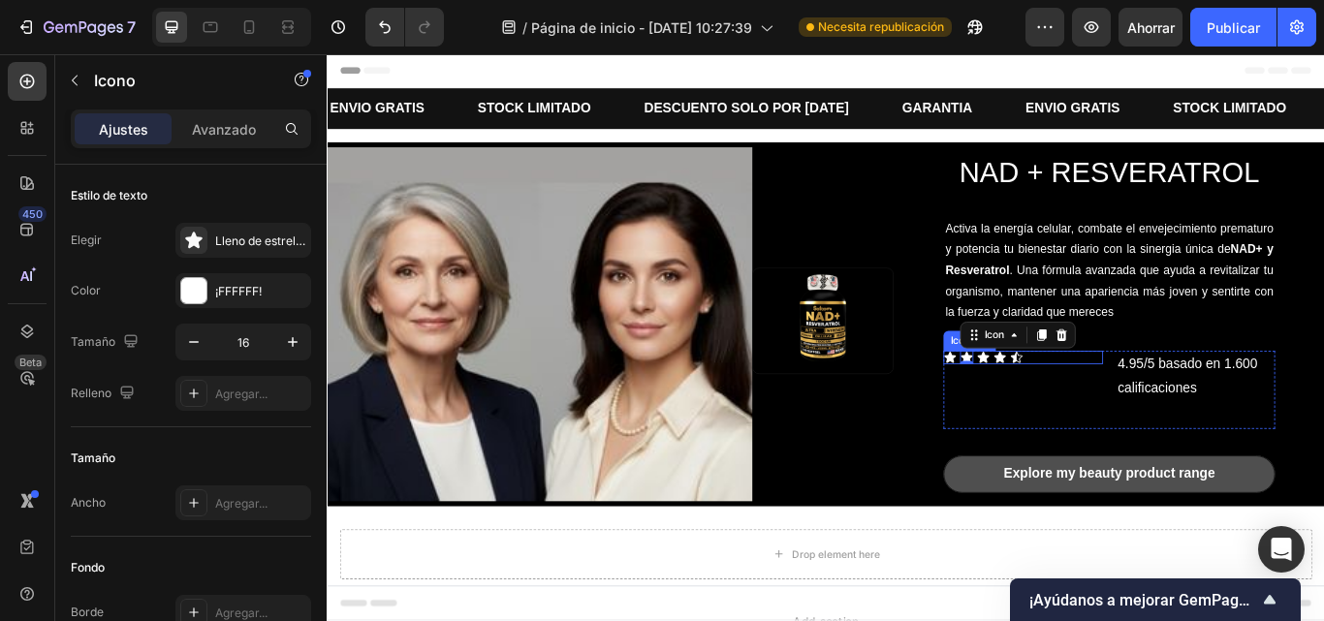
click at [1139, 400] on div "Icon Icon 0 Icon Icon Icon" at bounding box center [1137, 408] width 185 height 16
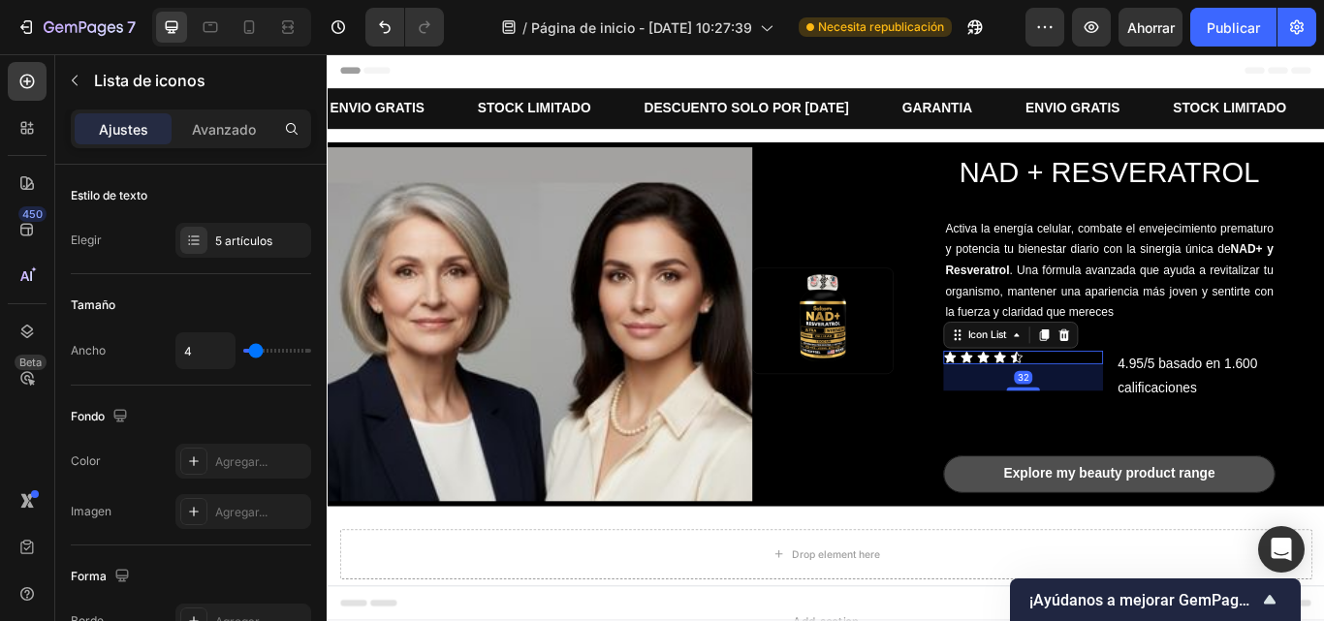
click at [1219, 409] on div "Icon Icon Icon Icon Icon" at bounding box center [1137, 408] width 185 height 16
type input "0"
drag, startPoint x: 257, startPoint y: 351, endPoint x: 243, endPoint y: 351, distance: 13.6
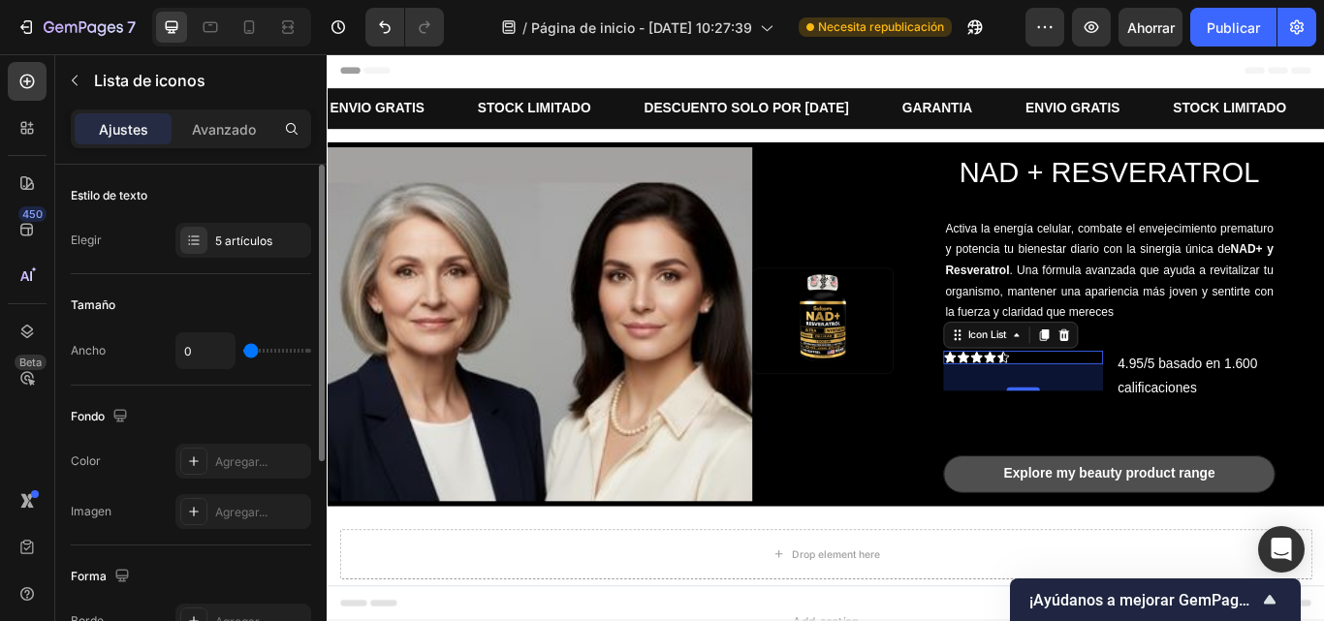
type input "0"
click at [243, 351] on input "range" at bounding box center [277, 351] width 68 height 4
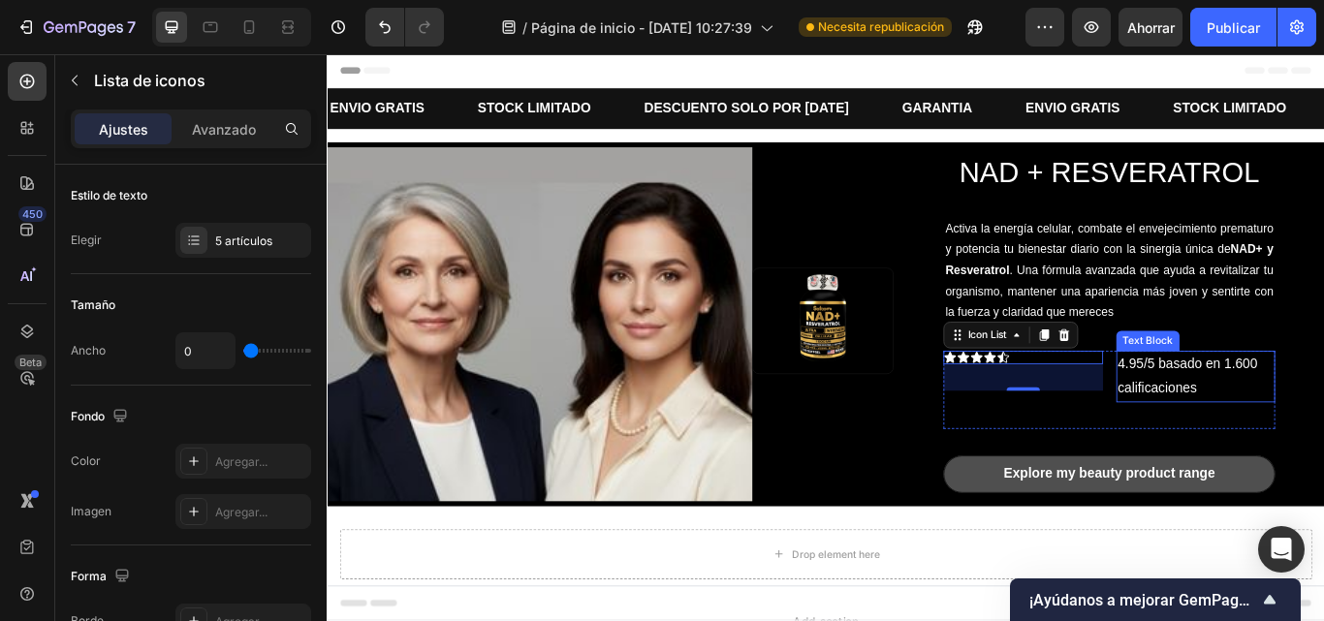
click at [1283, 419] on p "4.95/5 basado en 1.600 calificaciones" at bounding box center [1339, 430] width 181 height 56
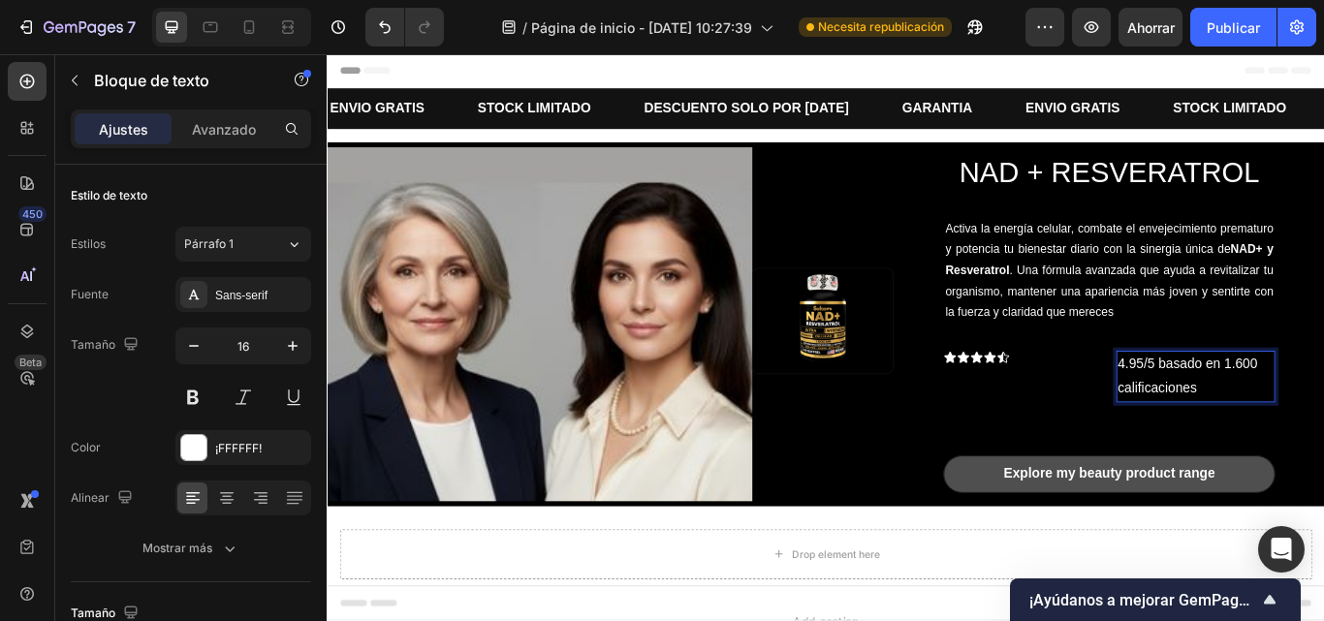
drag, startPoint x: 1160, startPoint y: 409, endPoint x: 1263, endPoint y: 411, distance: 103.8
click at [1312, 425] on p "4.95/5 basado en 1.600 calificaciones" at bounding box center [1339, 430] width 181 height 56
click at [1323, 438] on p "4.95/5 basado en 1.600 calificaciones" at bounding box center [1339, 430] width 181 height 56
click at [1288, 418] on p "4.95/5 basado en 1.600 calificaciones" at bounding box center [1339, 430] width 181 height 56
click at [1323, 448] on p "4.95/5 basado en 1.600 calificaciones" at bounding box center [1339, 430] width 181 height 56
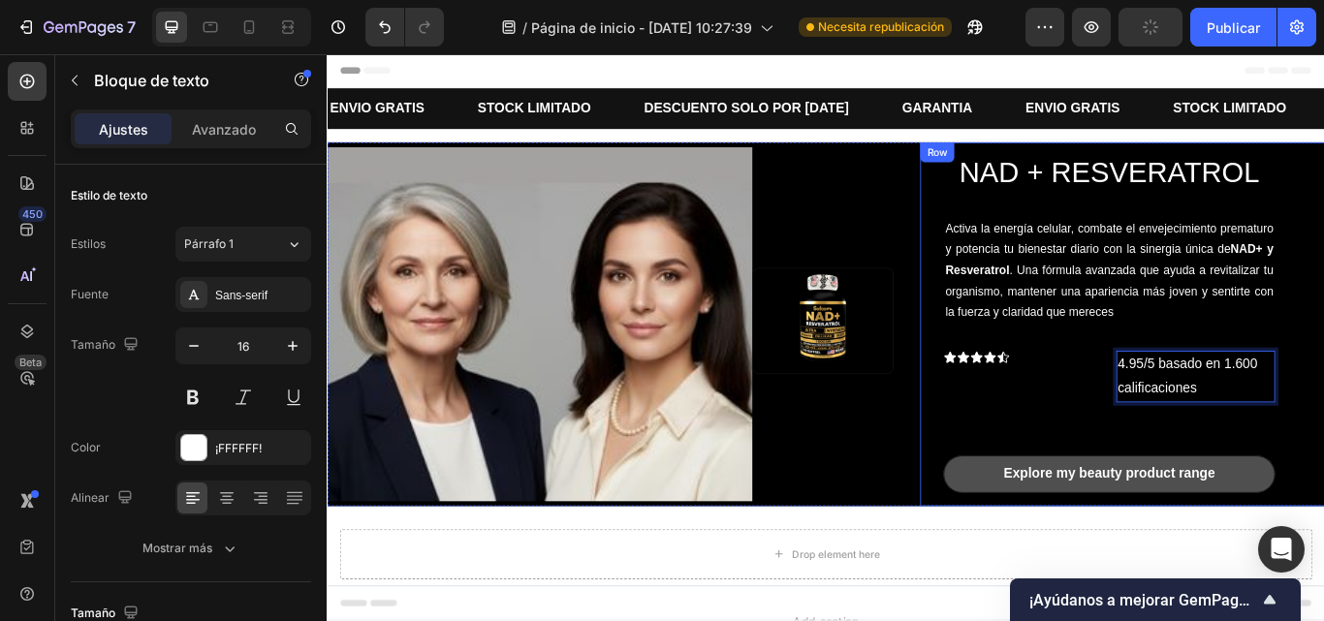
click at [1323, 433] on div "NAD + RESVERATROL Heading Activa la energía celular, combate el envejecimiento …" at bounding box center [1254, 369] width 472 height 425
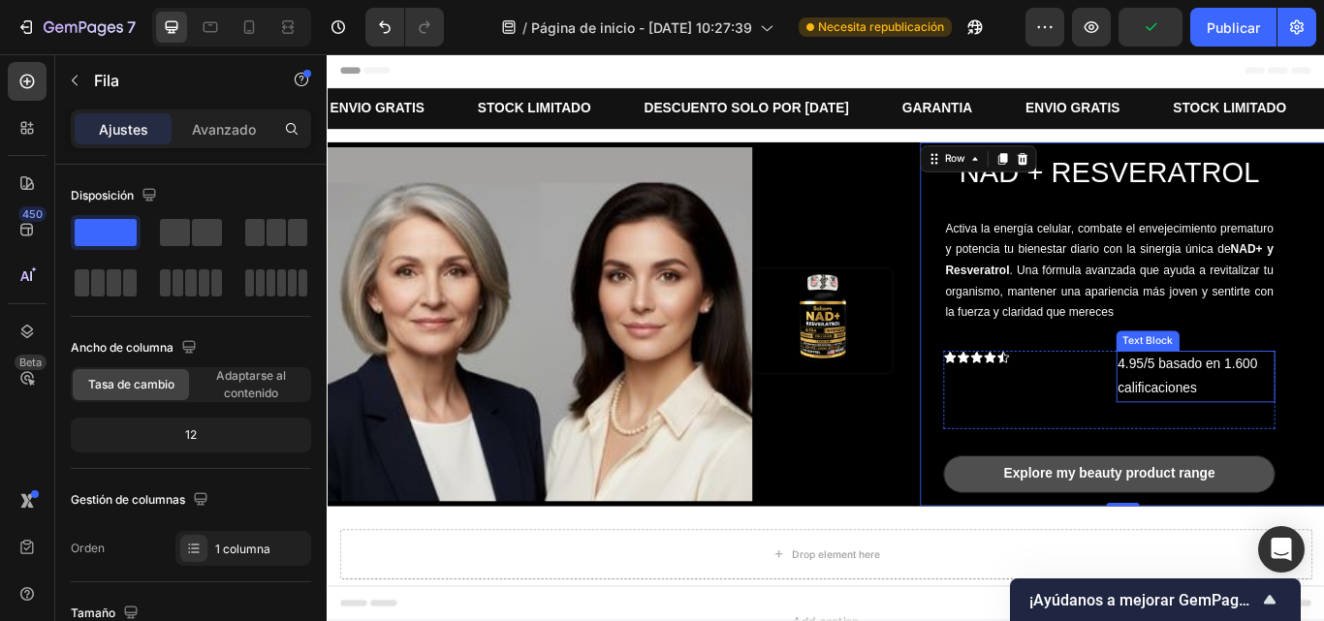
click at [1303, 417] on p "4.95/5 basado en 1.600 calificaciones" at bounding box center [1339, 430] width 181 height 56
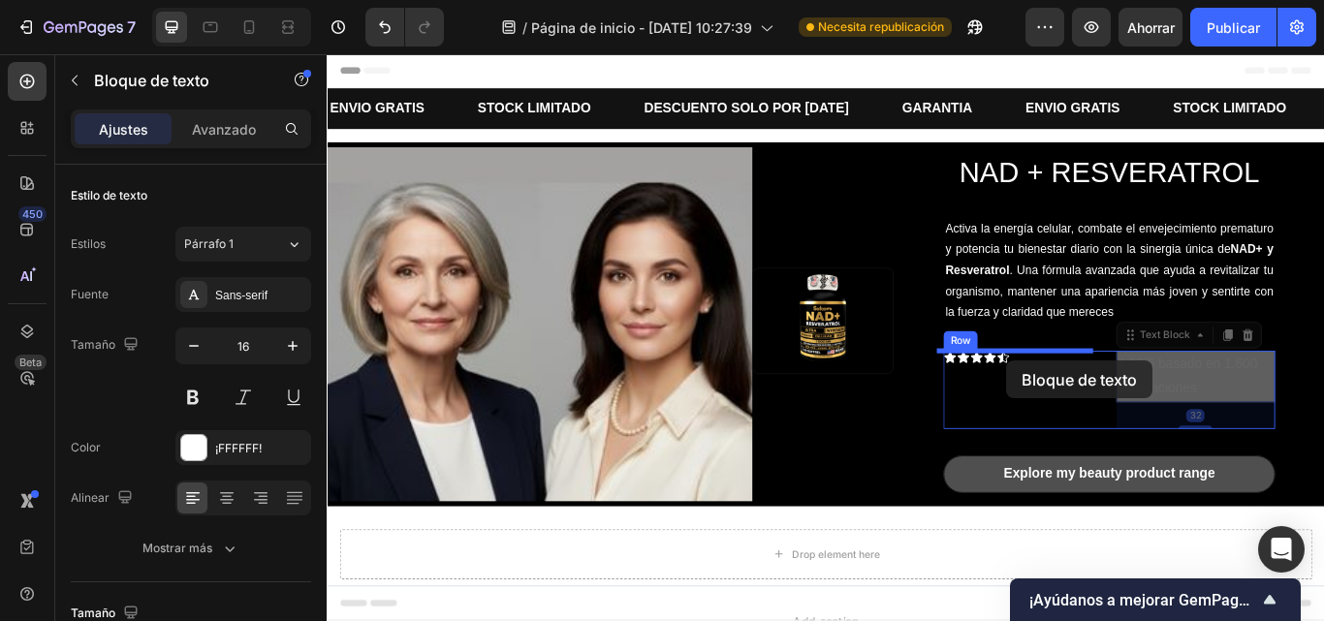
drag, startPoint x: 1250, startPoint y: 381, endPoint x: 1119, endPoint y: 412, distance: 134.5
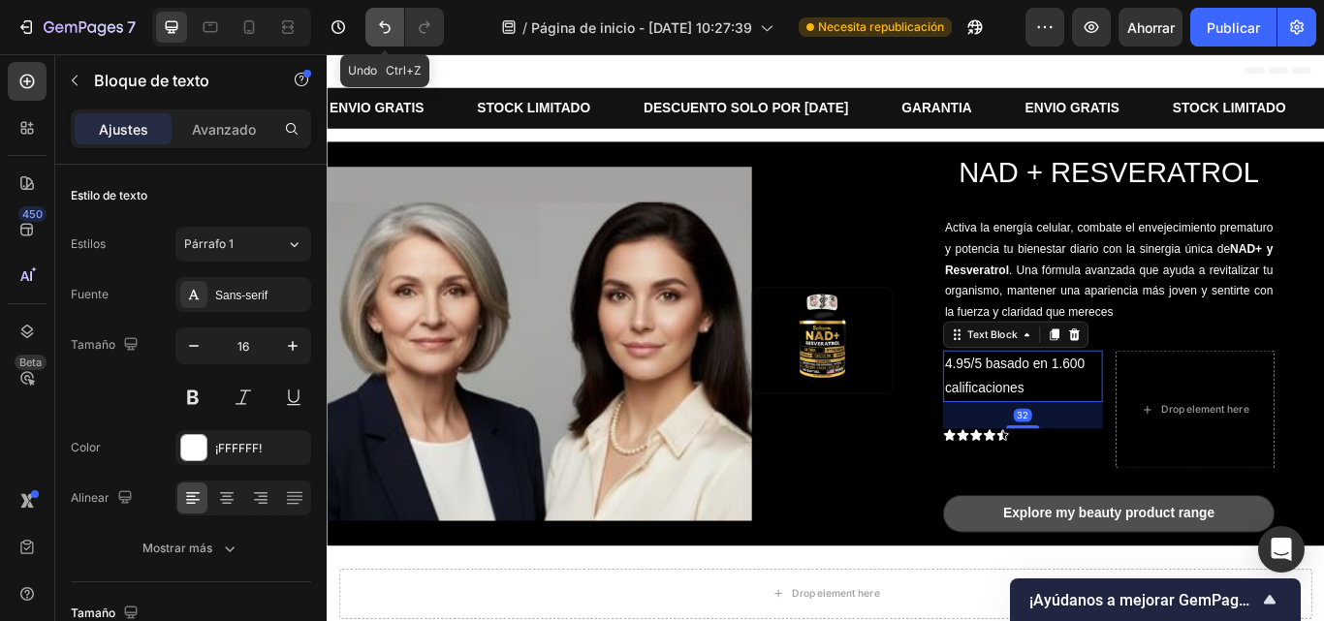
click at [386, 38] on button "Deshacer/Rehacer" at bounding box center [385, 27] width 39 height 39
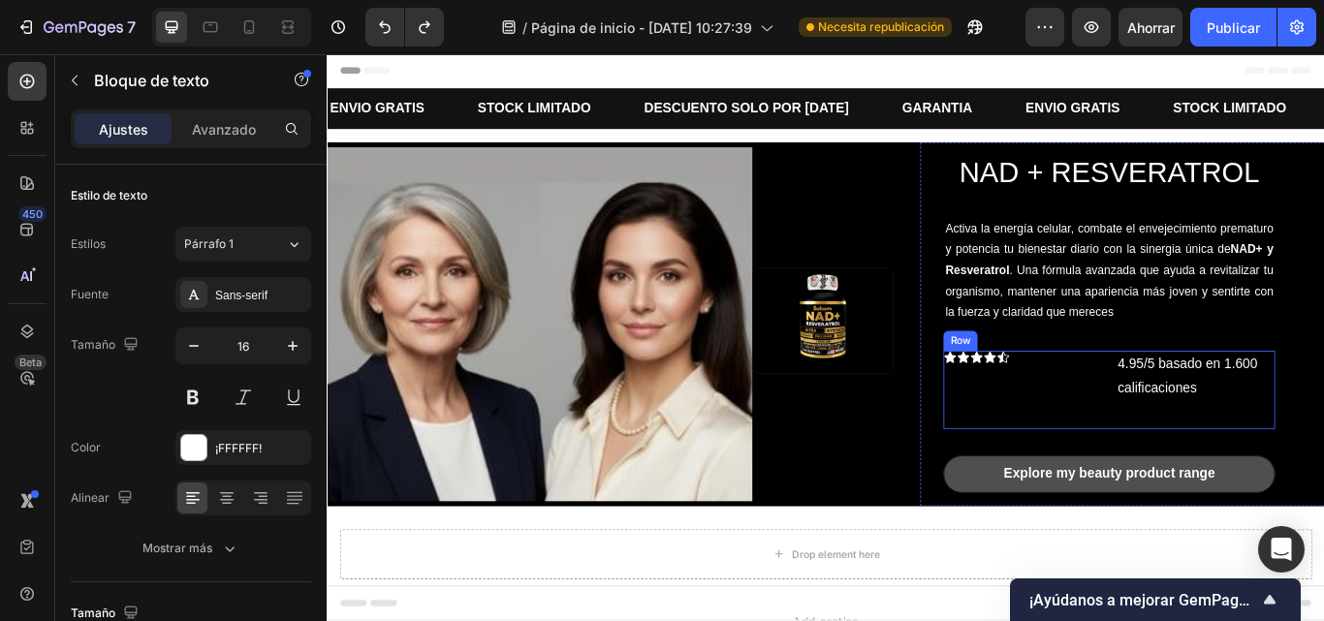
click at [1230, 420] on div "Icon Icon Icon Icon Icon Icon List 4.95/5 basado en 1.600 calificaciones Text B…" at bounding box center [1238, 445] width 387 height 91
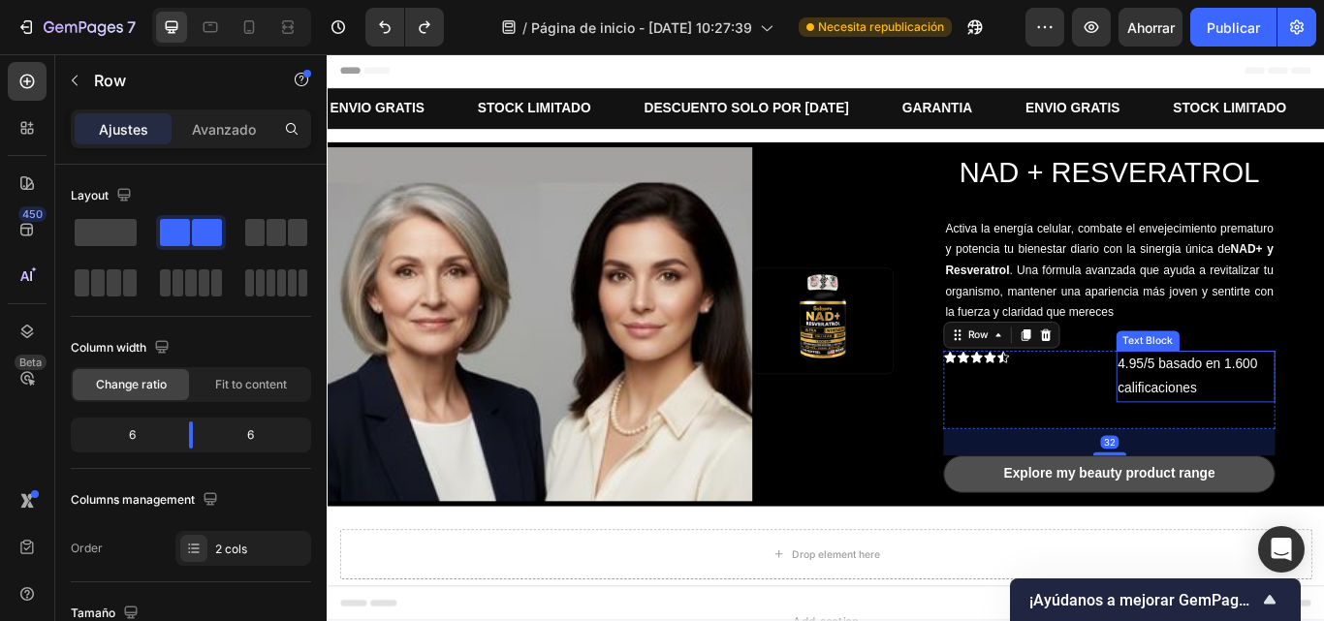
click at [1291, 421] on p "4.95/5 basado en 1.600 calificaciones" at bounding box center [1339, 430] width 181 height 56
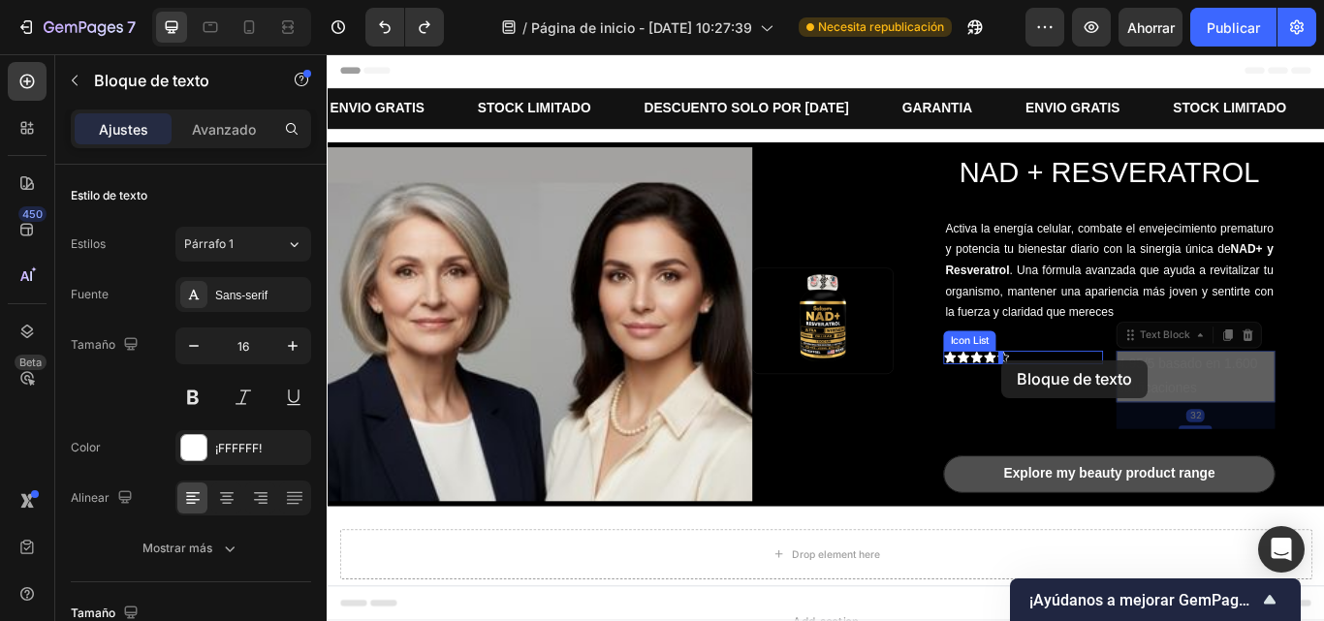
drag, startPoint x: 1258, startPoint y: 377, endPoint x: 1114, endPoint y: 411, distance: 147.5
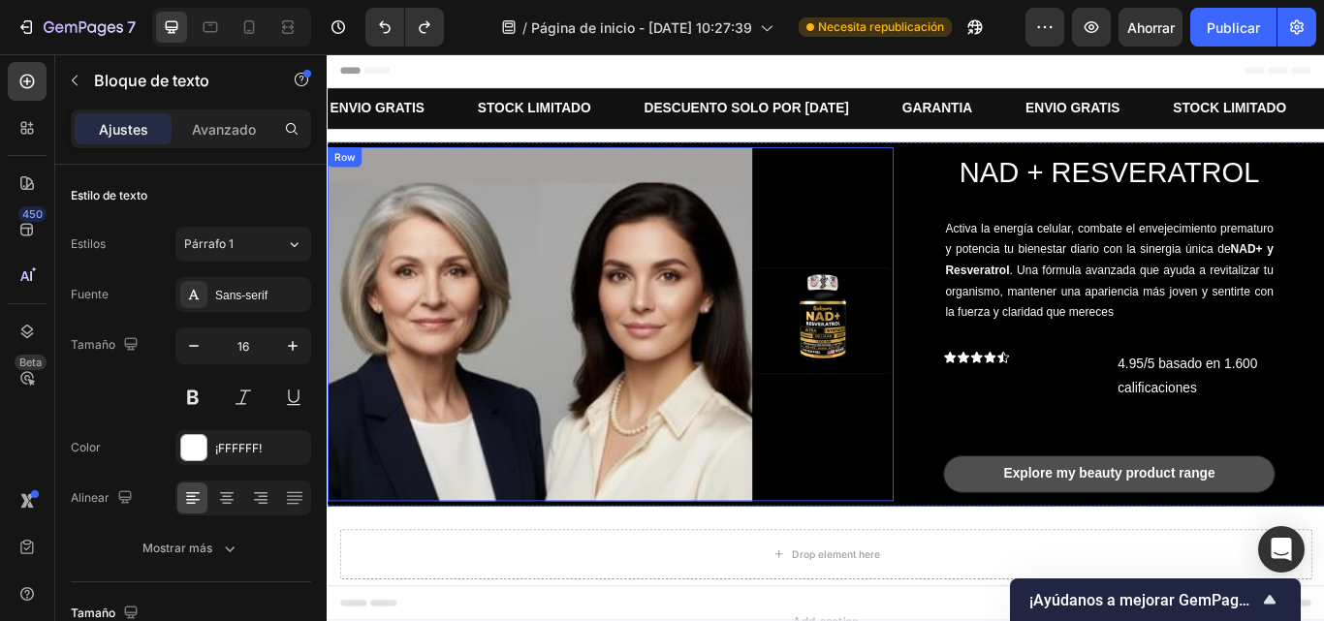
scroll to position [1, 0]
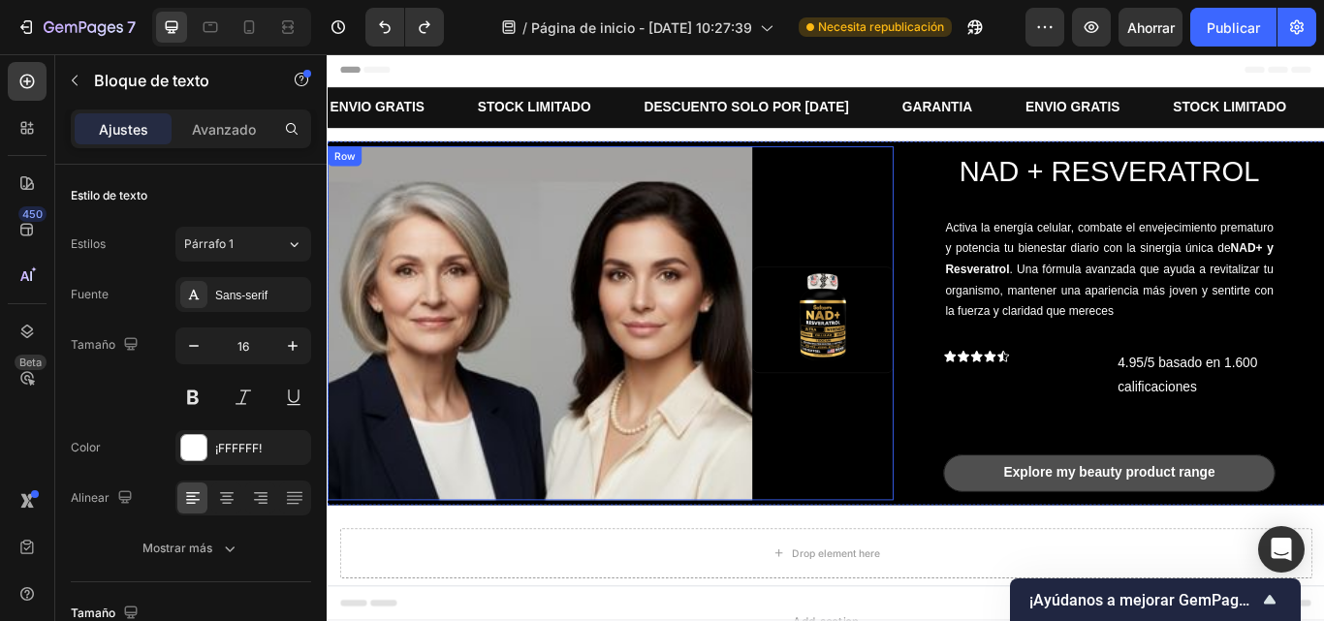
click at [867, 430] on div "Image" at bounding box center [904, 368] width 165 height 413
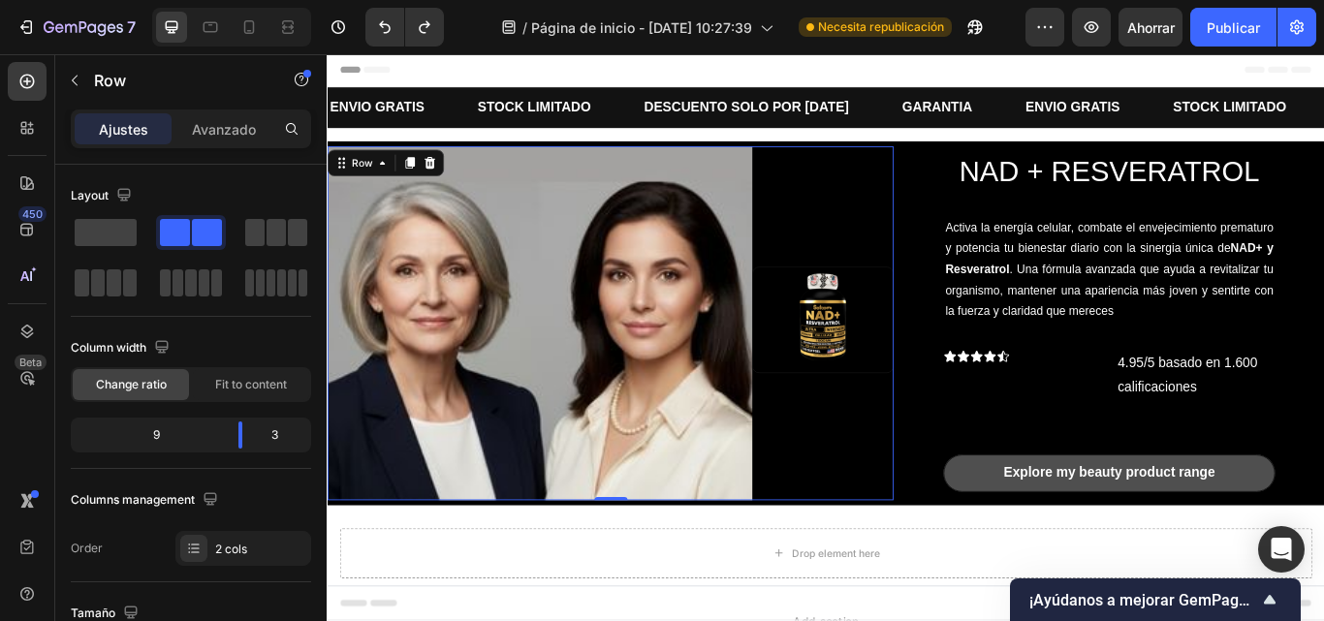
click at [615, 385] on img at bounding box center [574, 368] width 495 height 413
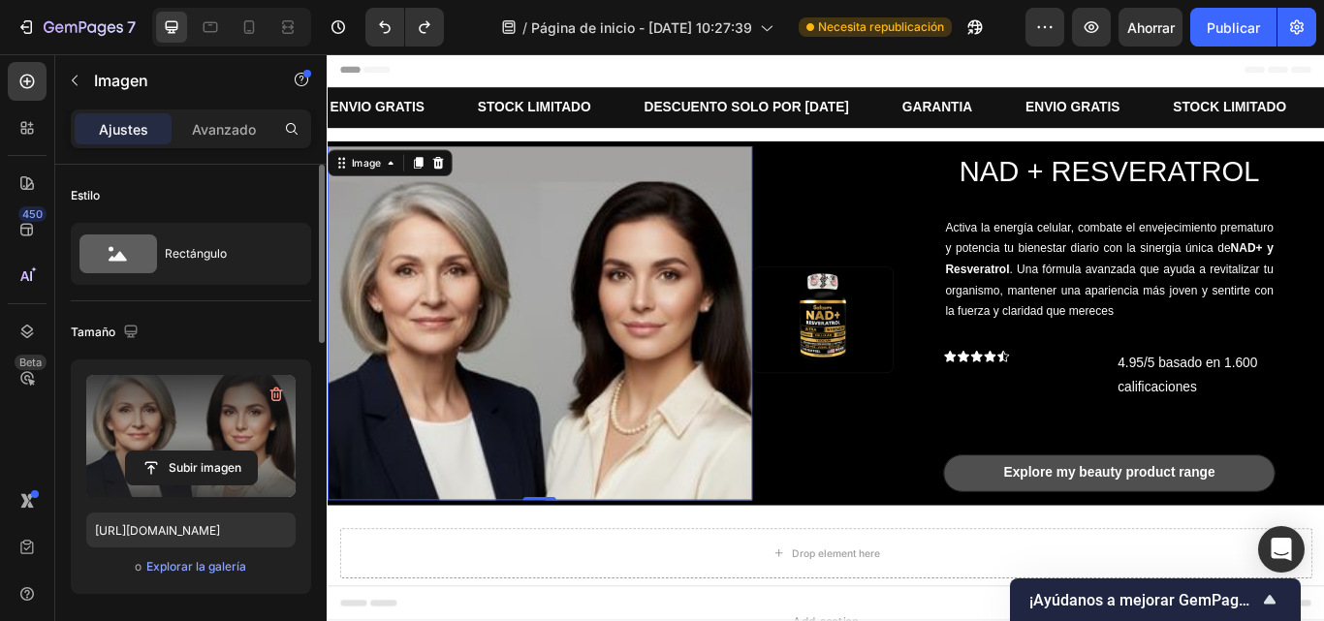
click at [184, 421] on label at bounding box center [190, 436] width 209 height 122
click at [184, 452] on input "file" at bounding box center [191, 468] width 131 height 33
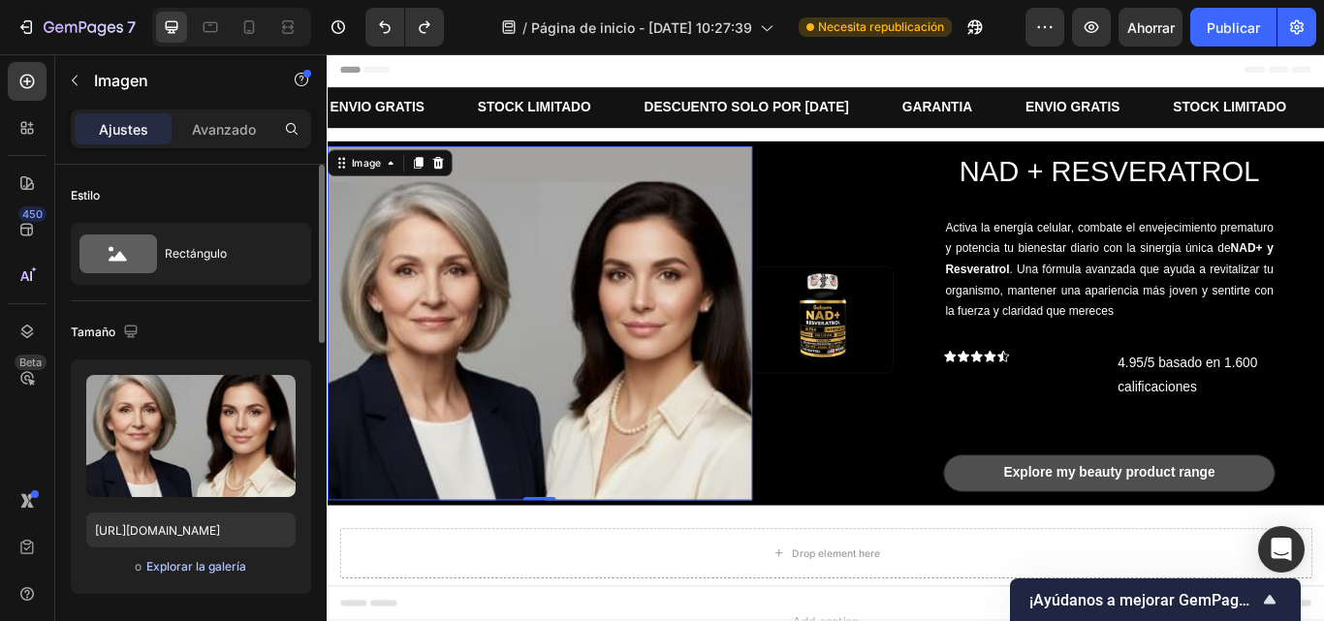
click at [243, 562] on font "Explorar la galería" at bounding box center [196, 566] width 100 height 15
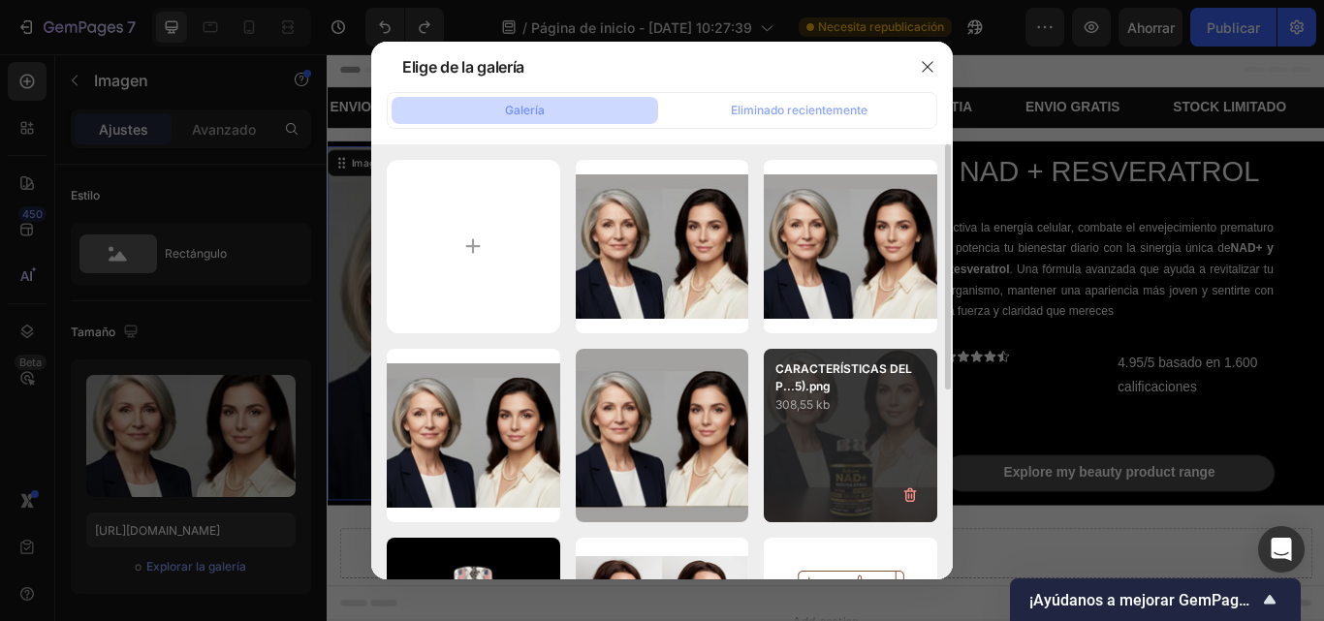
click at [834, 396] on p "308,55 kb" at bounding box center [851, 405] width 150 height 19
type input "[URL][DOMAIN_NAME]"
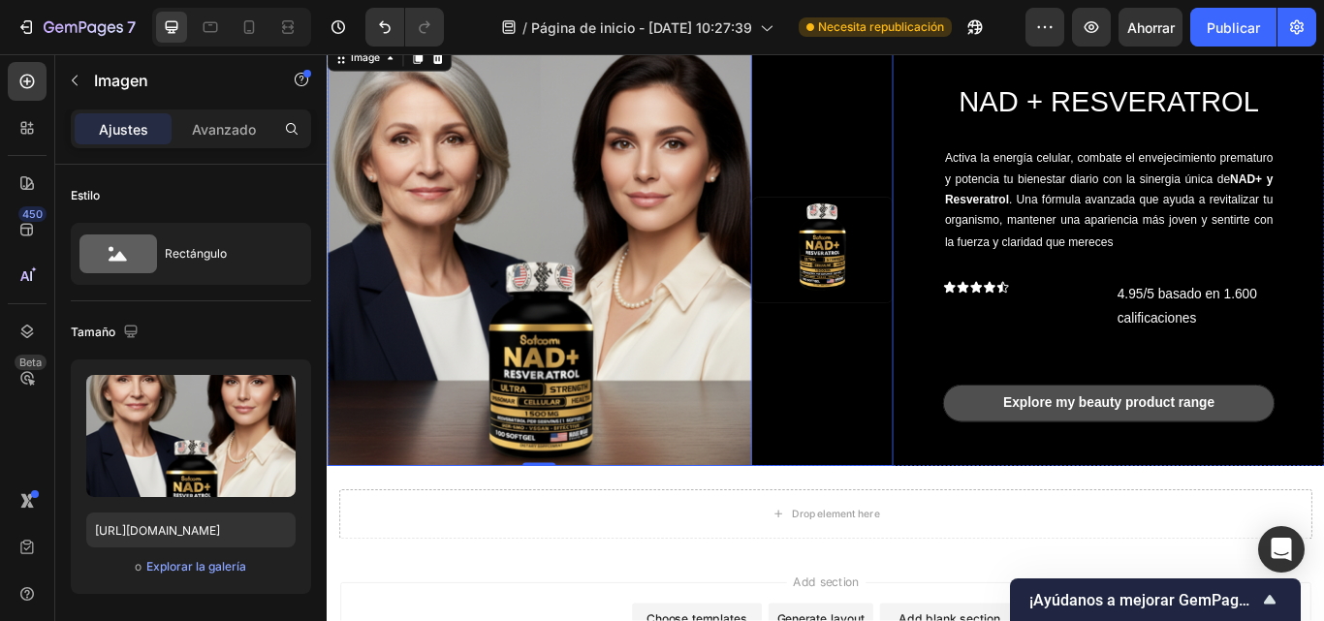
scroll to position [116, 0]
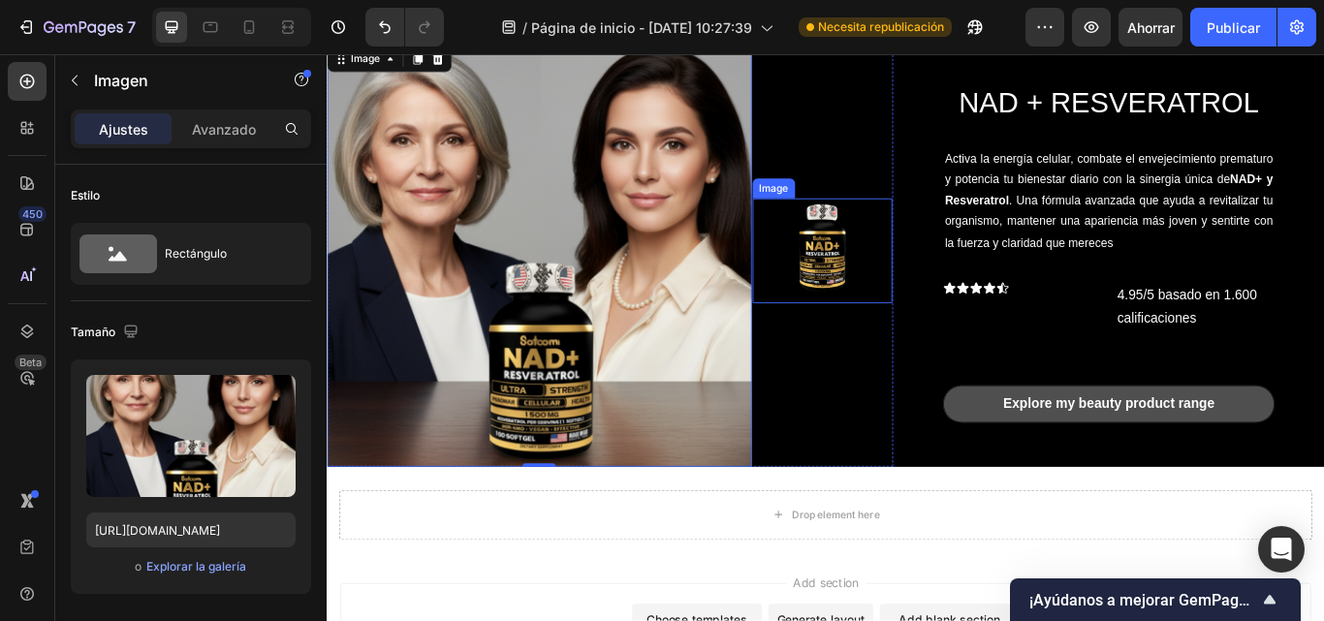
click at [912, 284] on img at bounding box center [904, 284] width 163 height 122
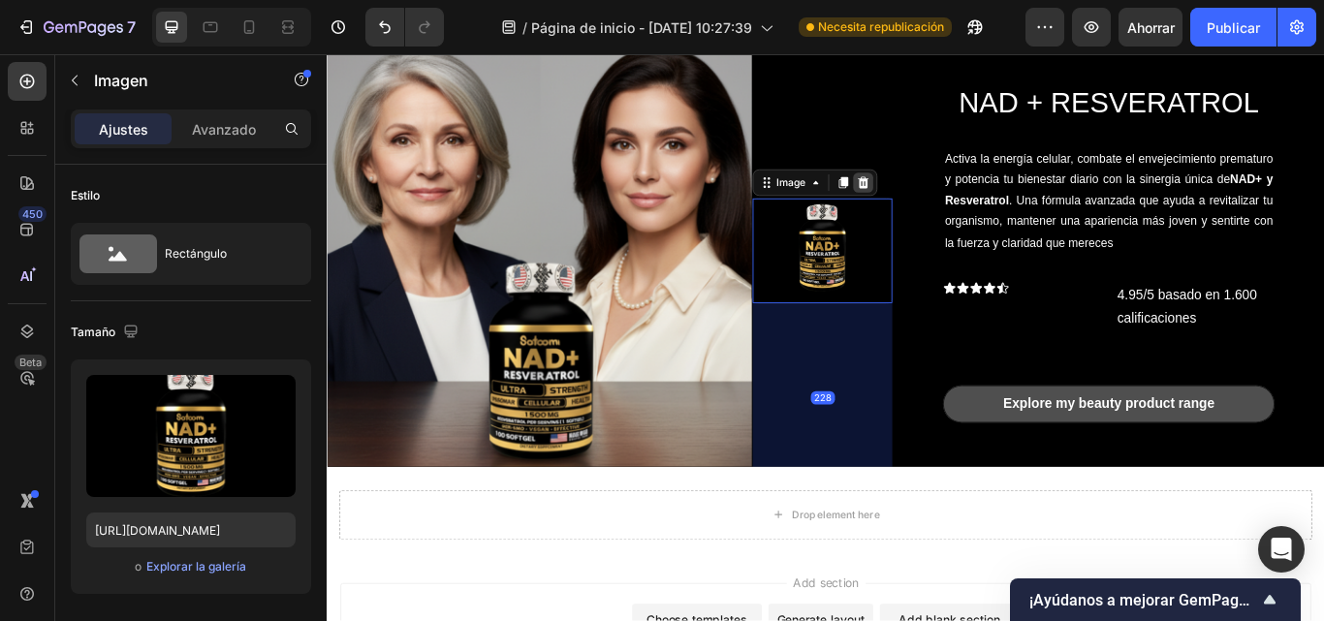
click at [945, 206] on icon at bounding box center [951, 205] width 13 height 14
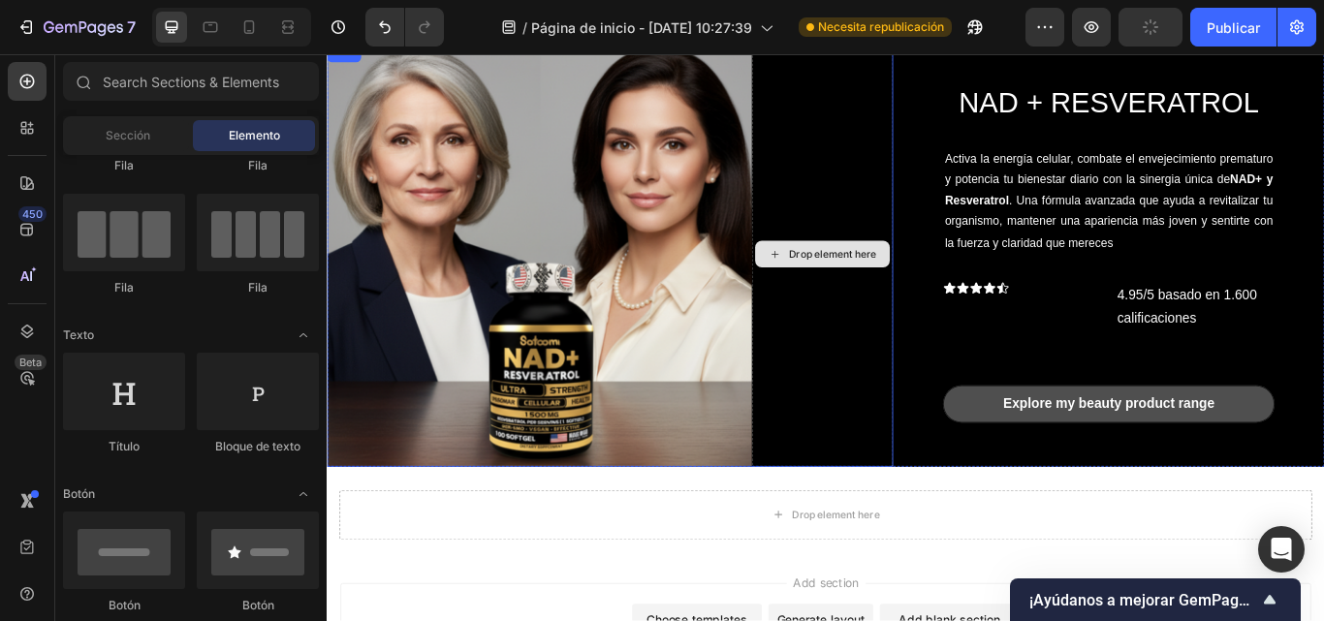
click at [917, 621] on div "Header NAD + RESVERATROL Heading Activa la energía celular, combate el envejeci…" at bounding box center [908, 425] width 1163 height 974
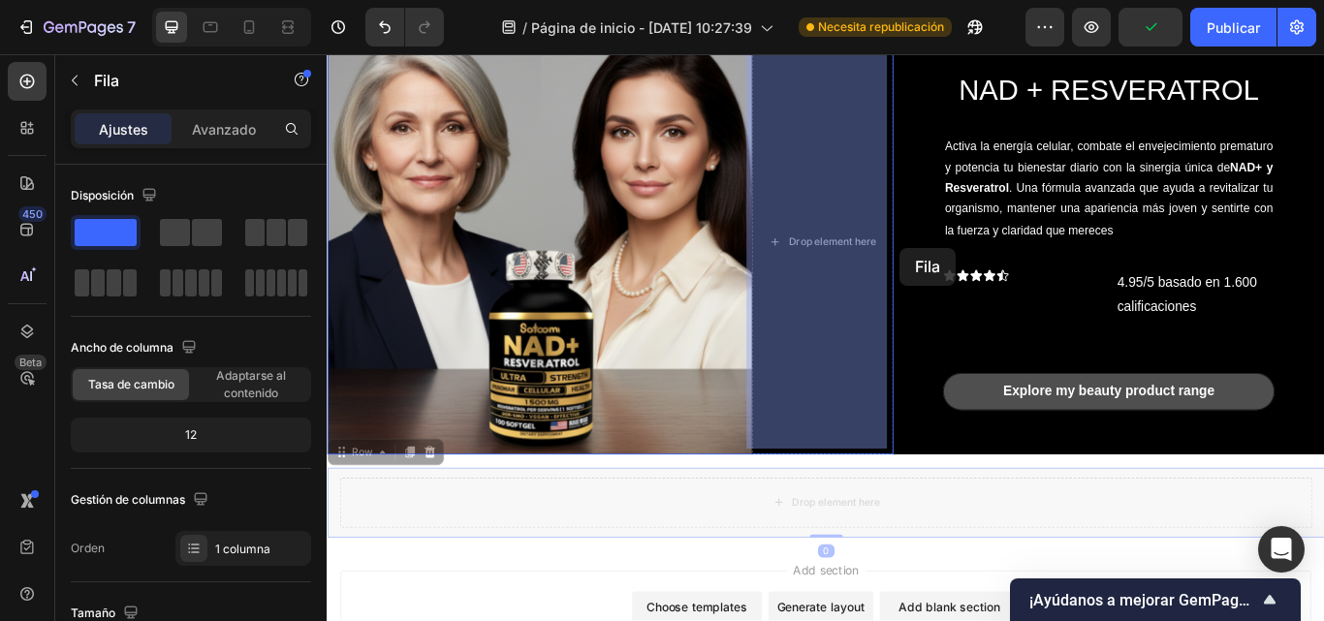
scroll to position [90, 0]
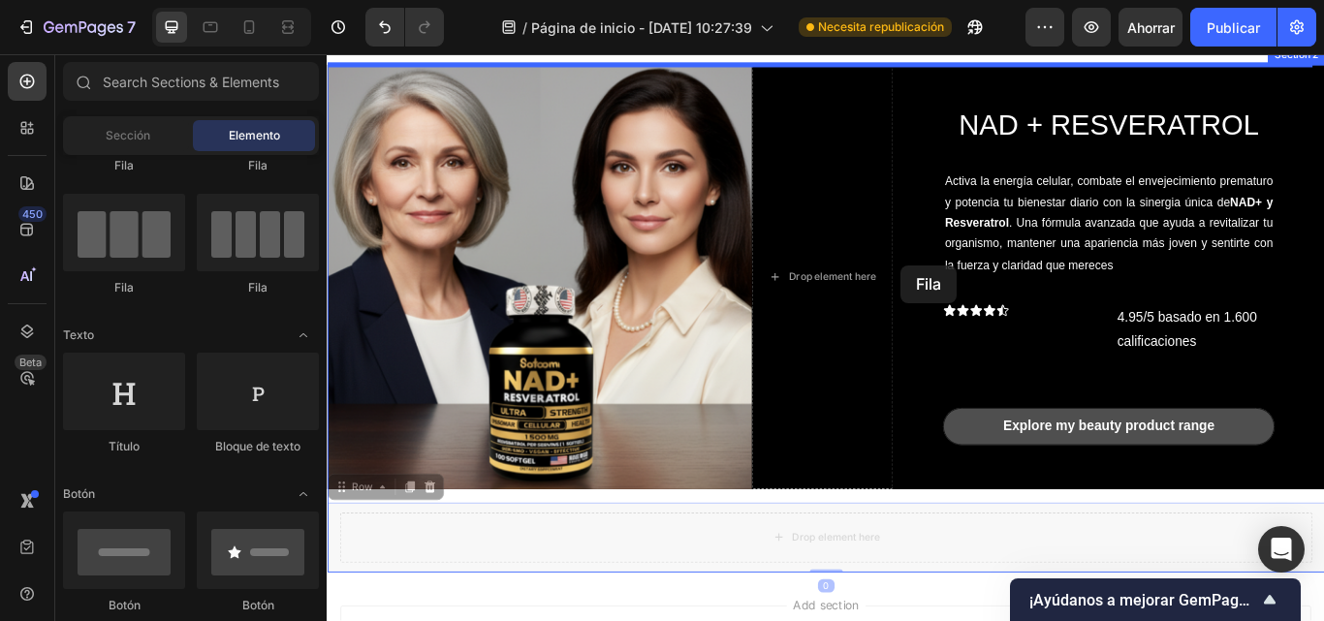
click at [996, 301] on div at bounding box center [908, 451] width 1163 height 974
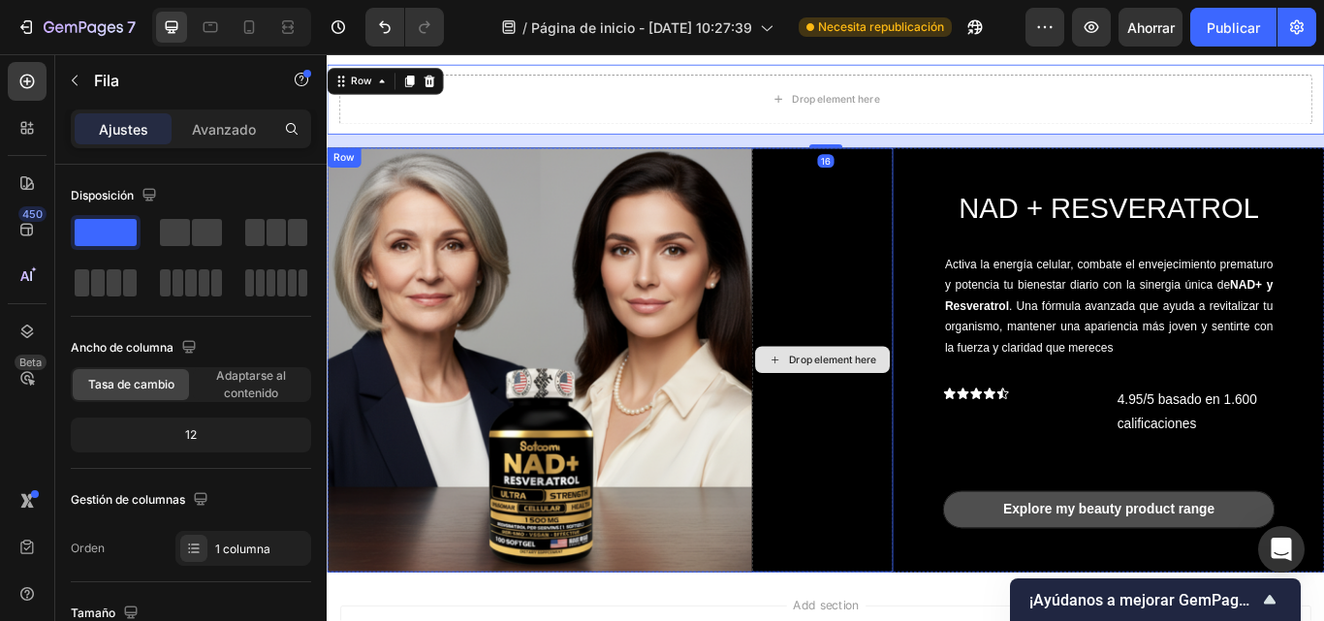
click at [967, 298] on div "Drop element here" at bounding box center [904, 411] width 165 height 495
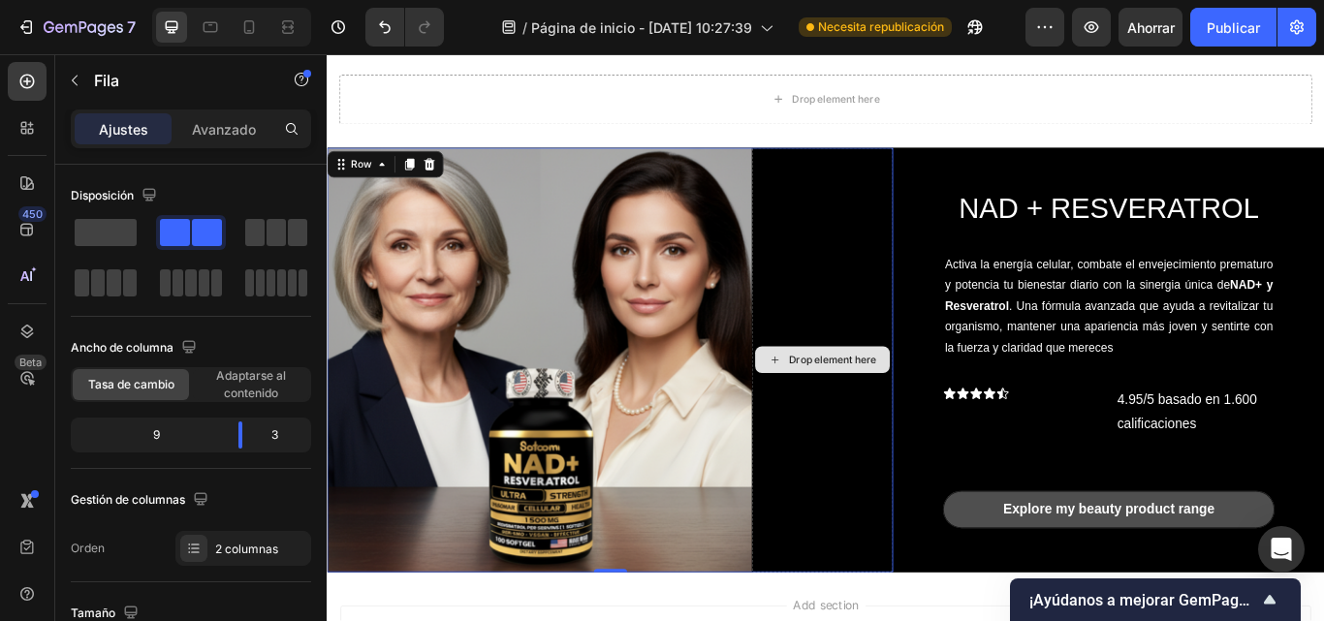
click at [834, 304] on div "Drop element here" at bounding box center [904, 411] width 165 height 495
click at [105, 237] on span at bounding box center [106, 232] width 62 height 27
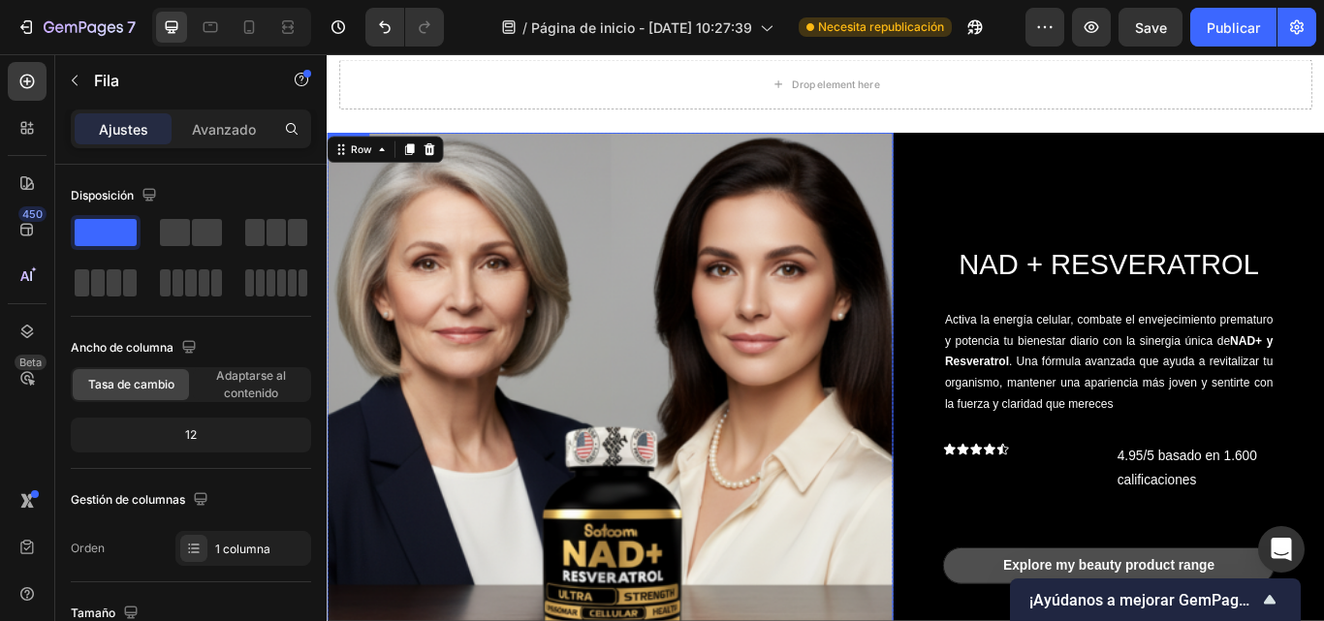
scroll to position [0, 0]
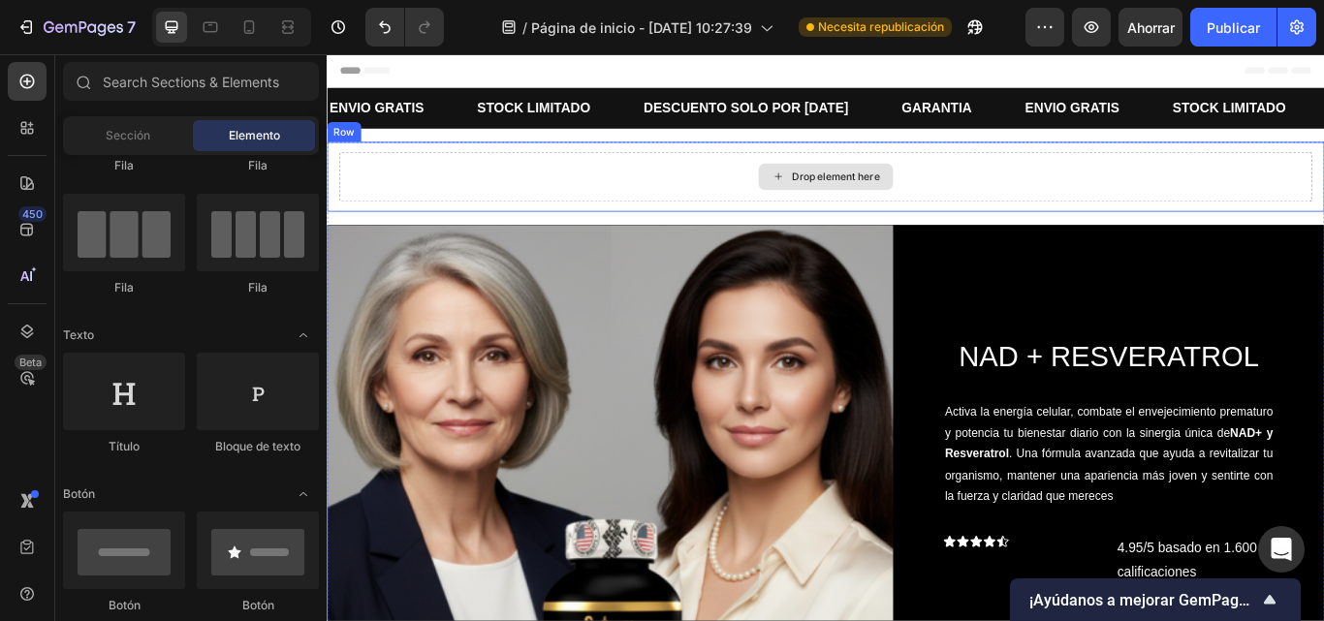
click at [662, 169] on div "Drop element here" at bounding box center [908, 198] width 1134 height 58
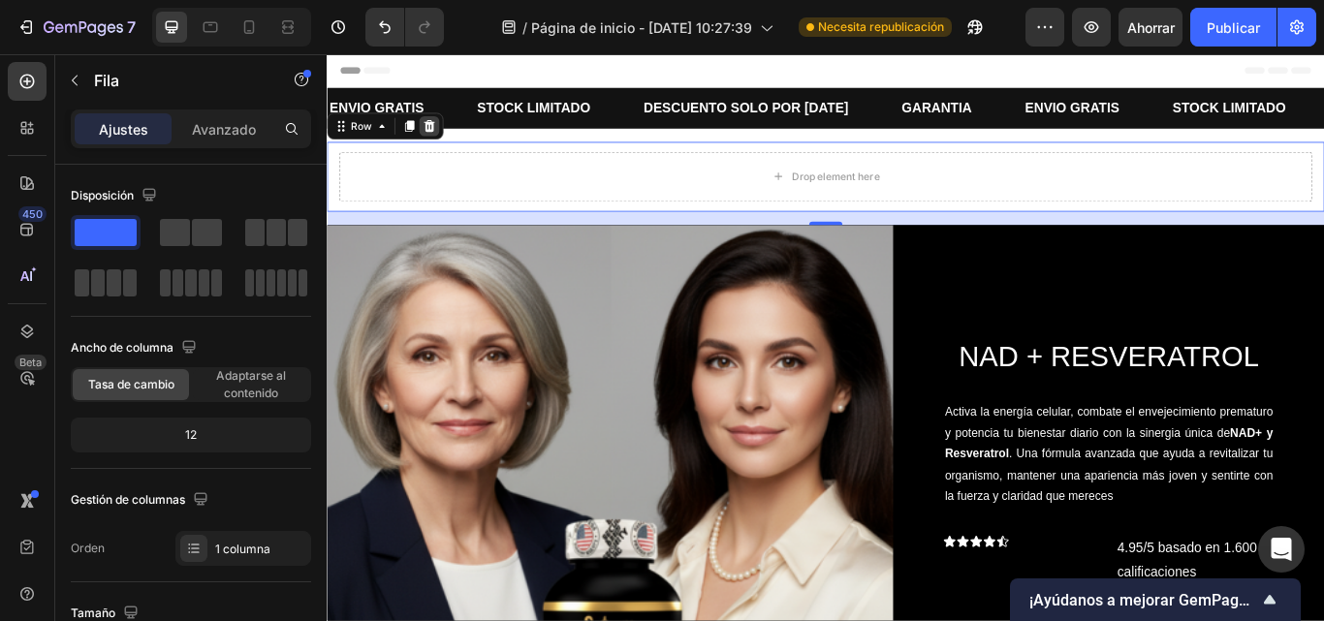
click at [452, 141] on icon at bounding box center [446, 139] width 16 height 16
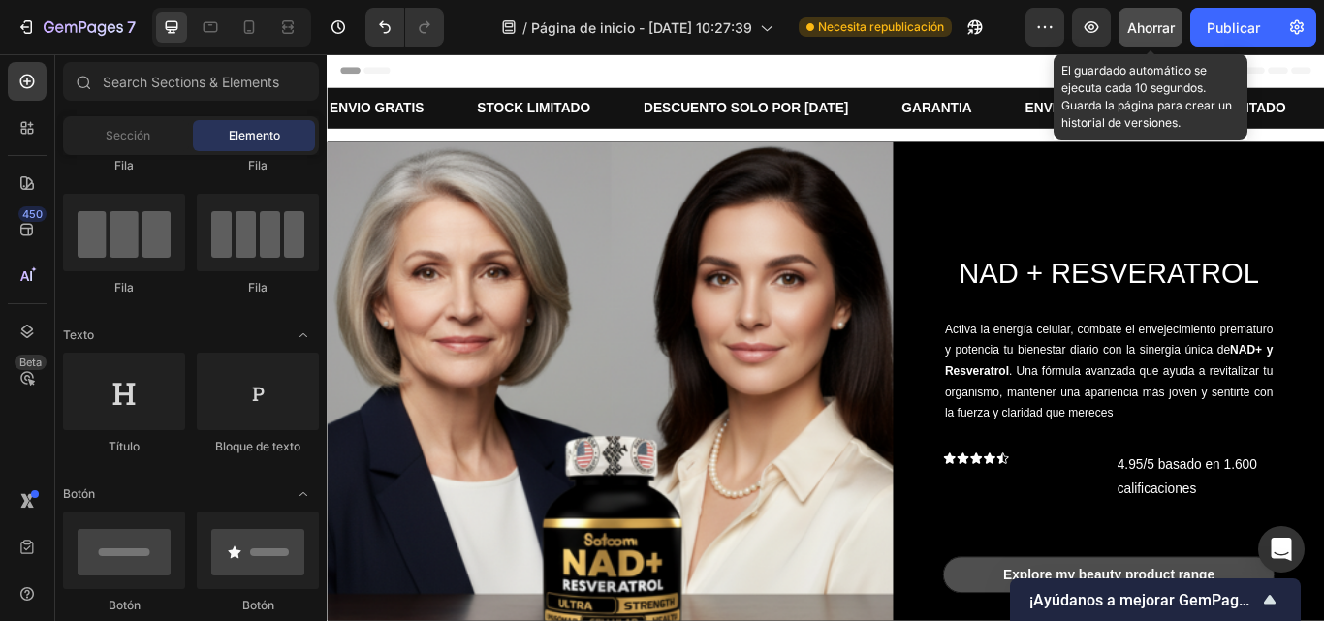
click at [1164, 27] on font "Ahorrar" at bounding box center [1152, 27] width 48 height 16
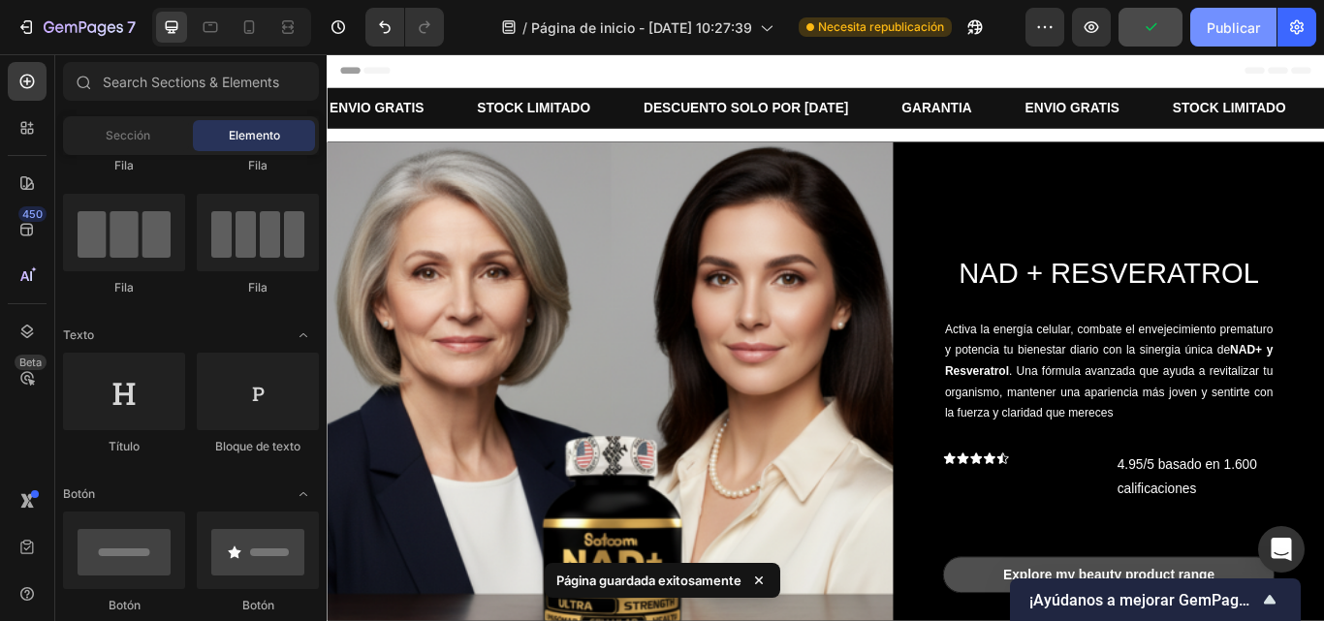
click at [1211, 26] on font "Publicar" at bounding box center [1233, 27] width 53 height 16
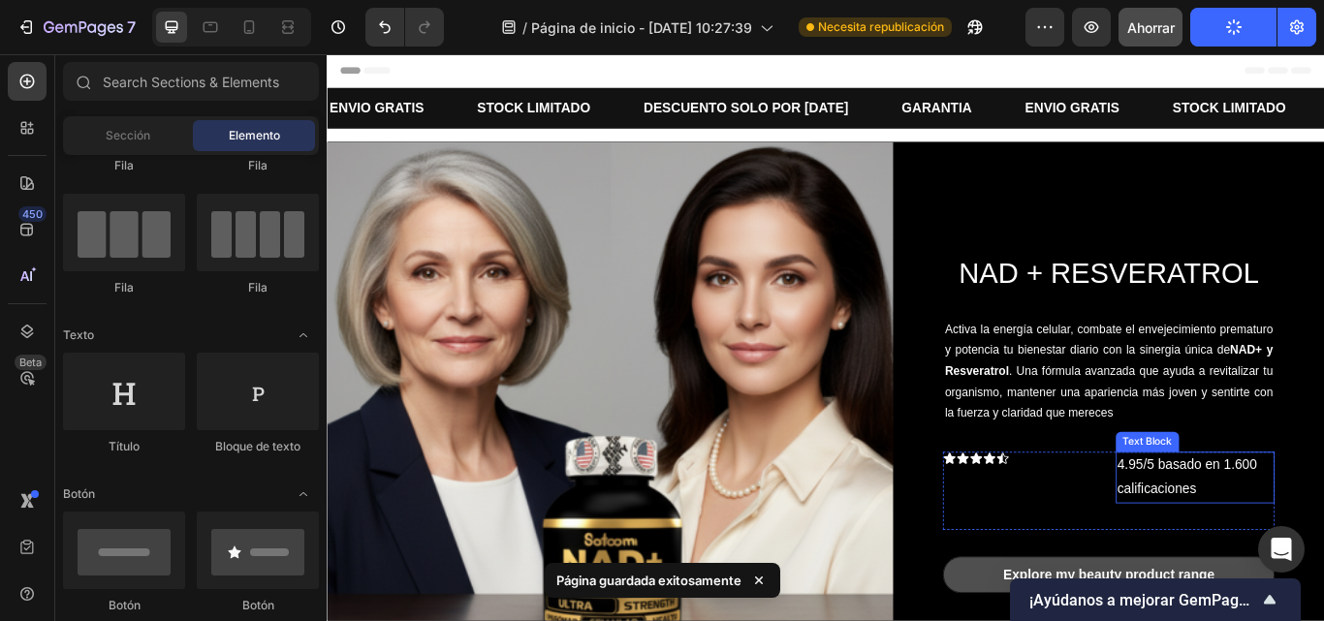
click at [1263, 546] on p "4.95/5 basado en 1.600 calificaciones" at bounding box center [1339, 549] width 181 height 56
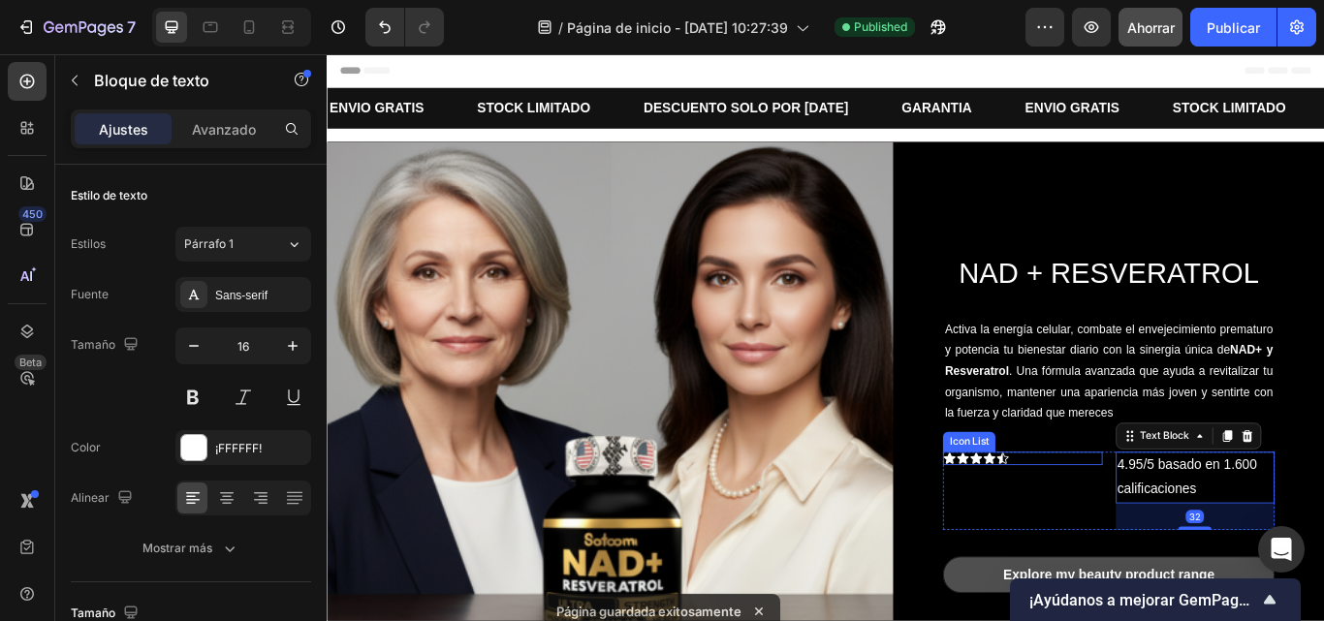
click at [1142, 525] on div "Icon Icon Icon Icon Icon" at bounding box center [1137, 527] width 185 height 16
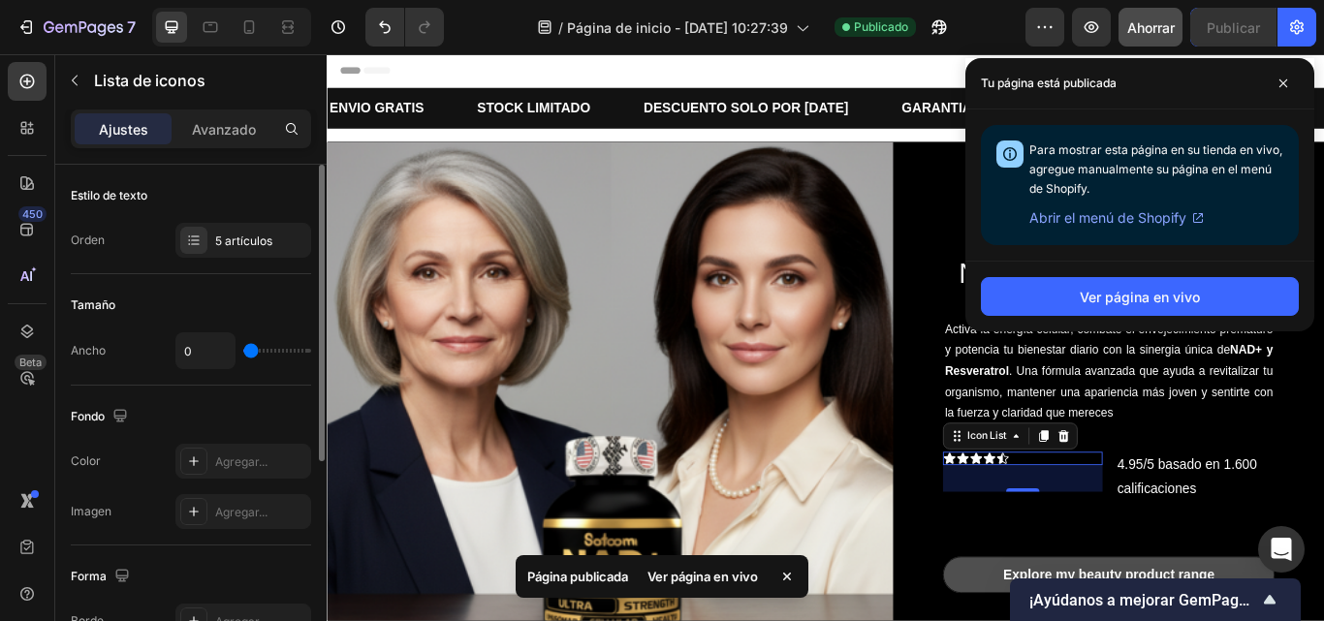
type input "24"
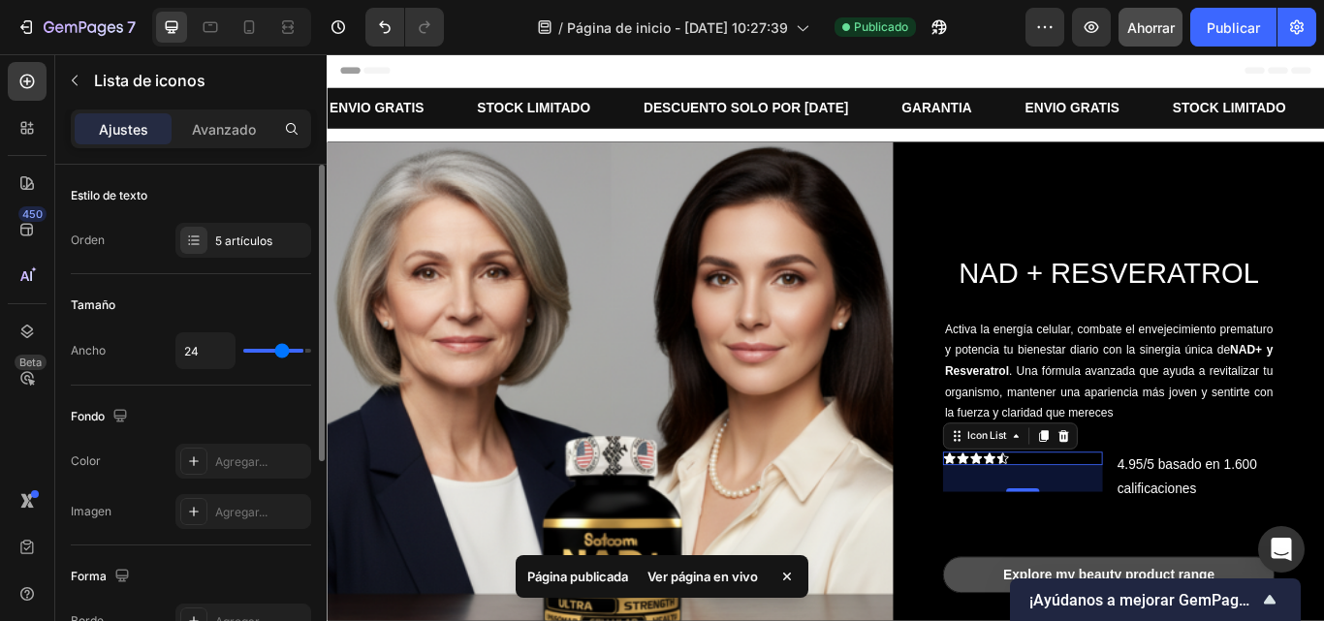
type input "35"
type input "30"
type input "25"
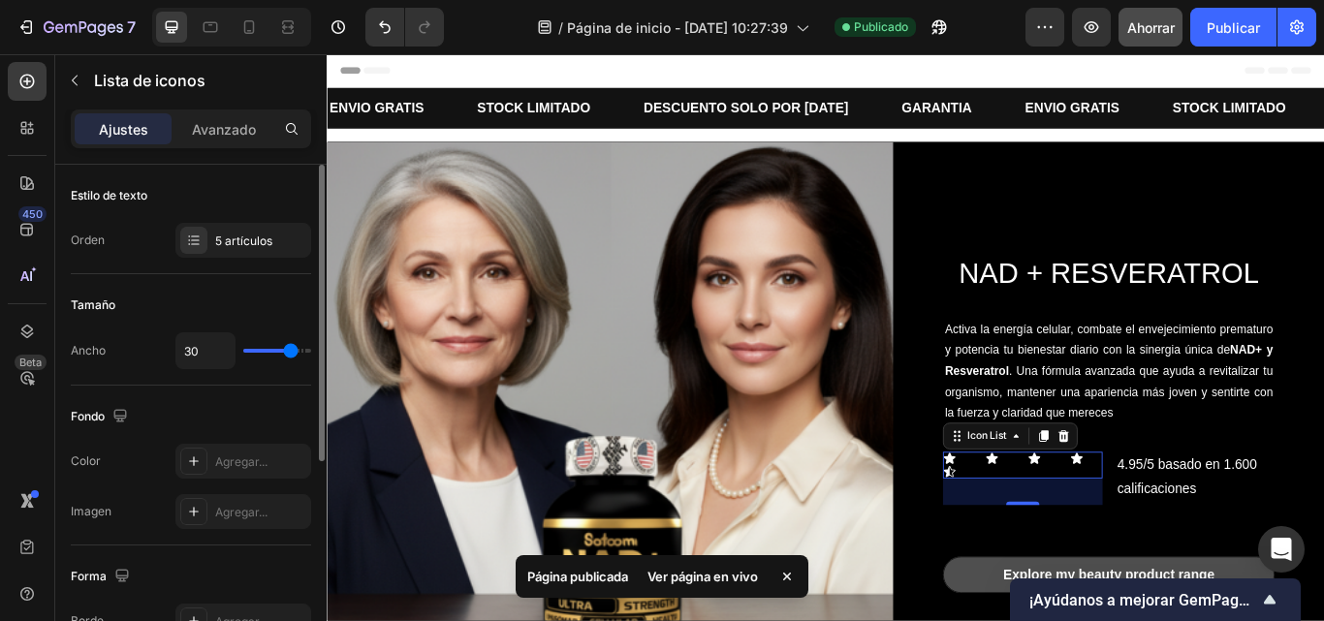
type input "25"
type input "24"
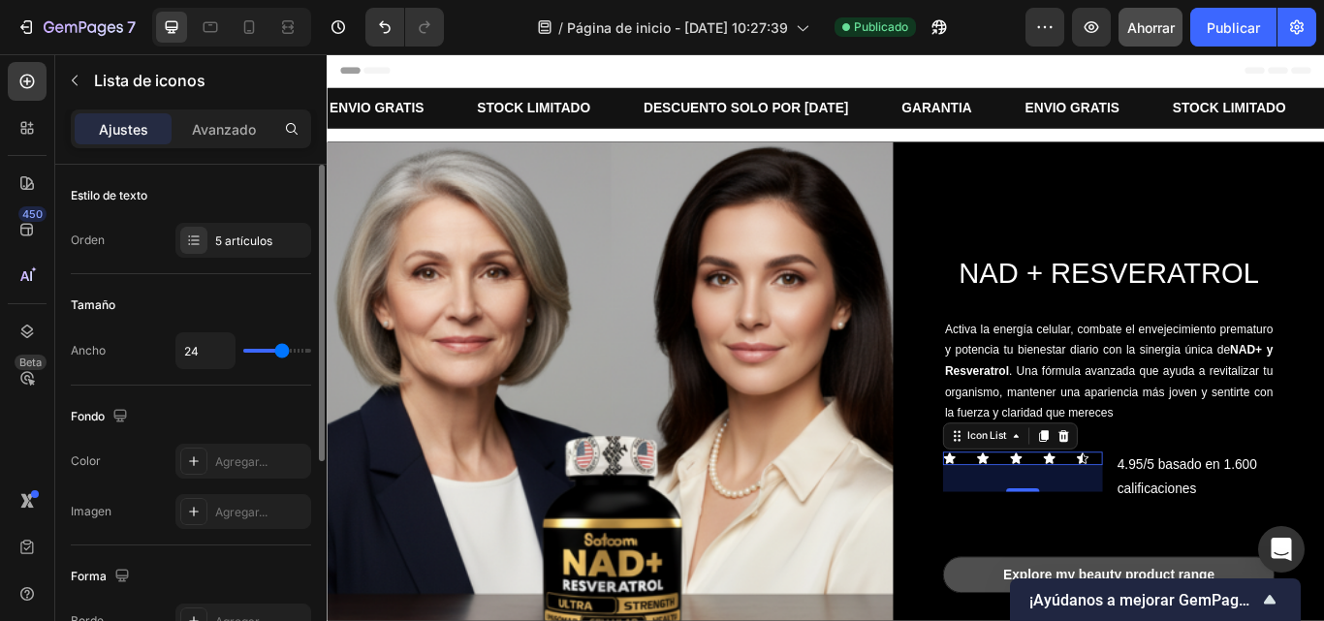
type input "23"
type input "21"
type input "18"
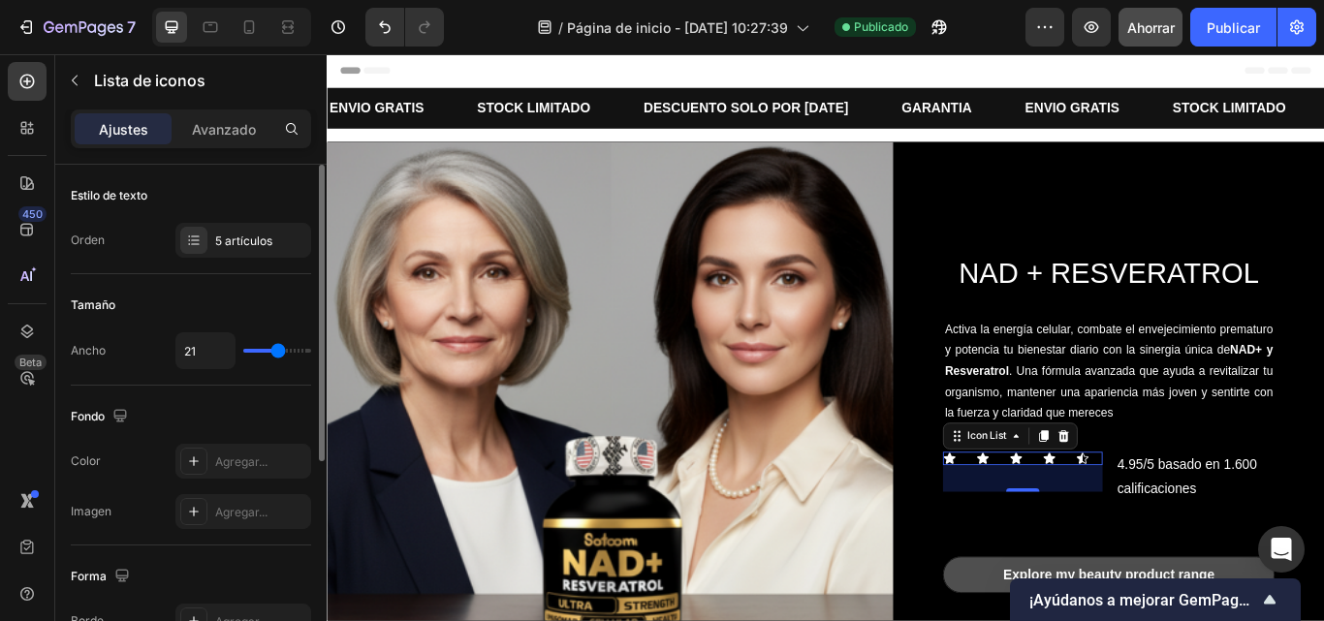
type input "18"
type input "13"
type input "9"
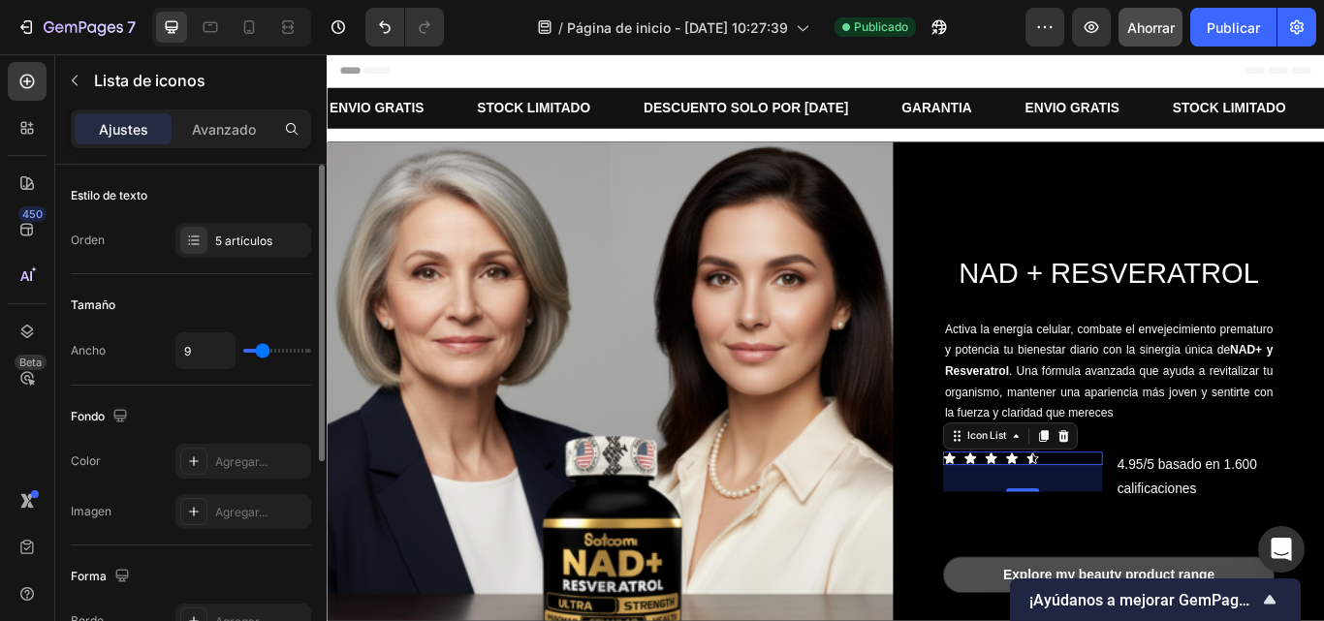
type input "10"
type input "13"
drag, startPoint x: 257, startPoint y: 353, endPoint x: 269, endPoint y: 348, distance: 12.6
type input "13"
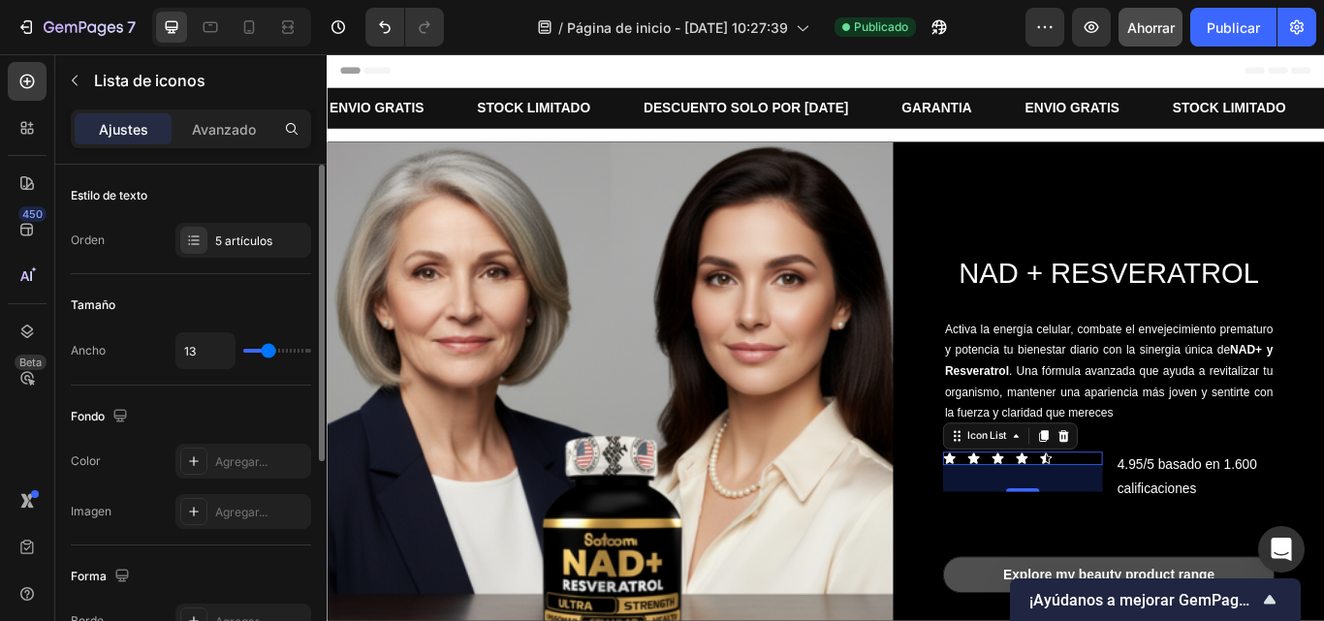
click at [269, 349] on input "range" at bounding box center [277, 351] width 68 height 4
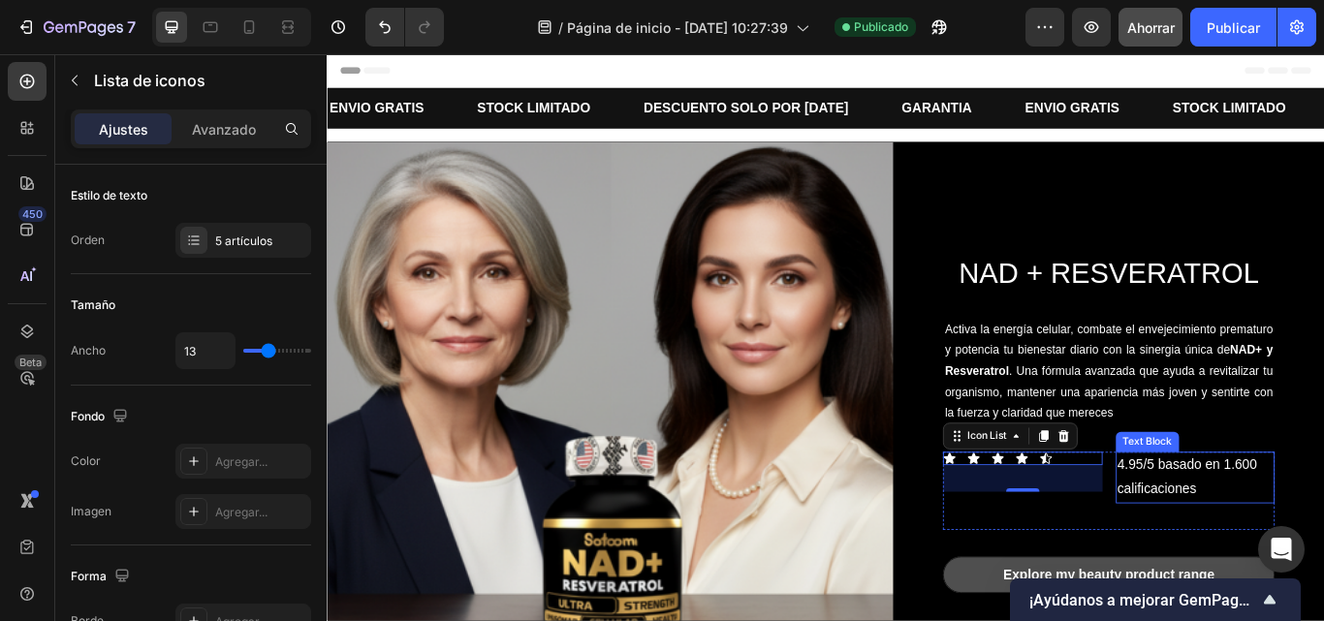
click at [1254, 528] on p "4.95/5 basado en 1.600 calificaciones" at bounding box center [1339, 549] width 181 height 56
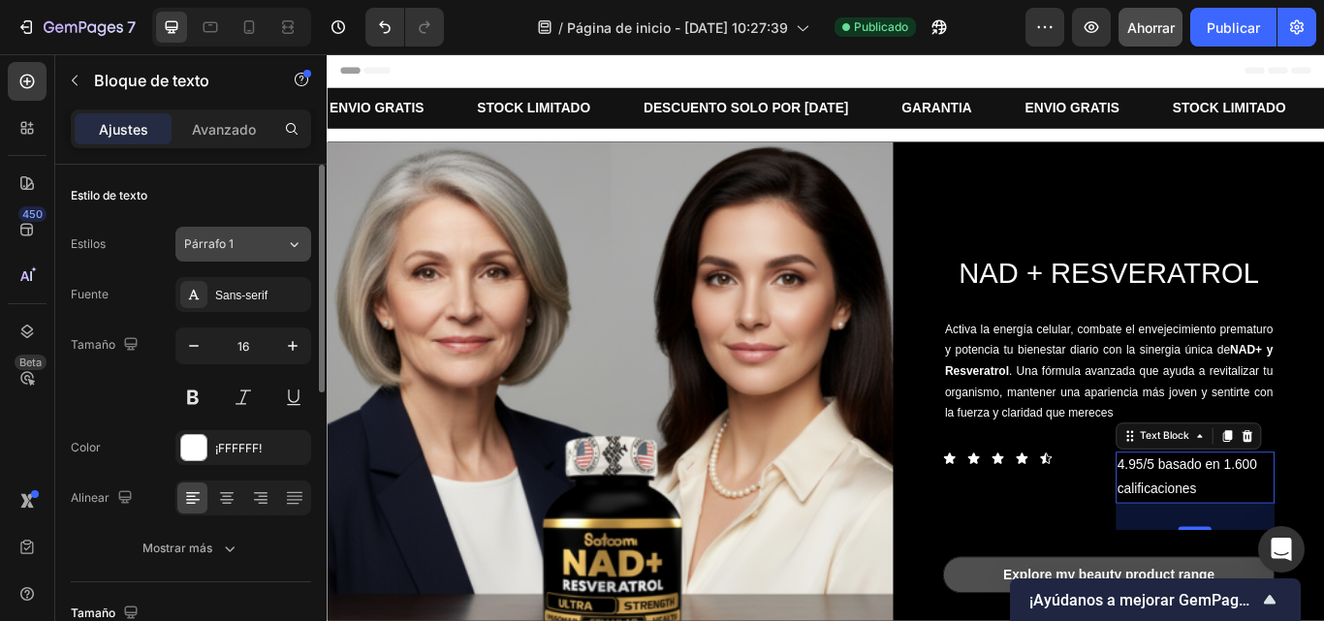
click at [237, 238] on div "Párrafo 1" at bounding box center [223, 244] width 79 height 17
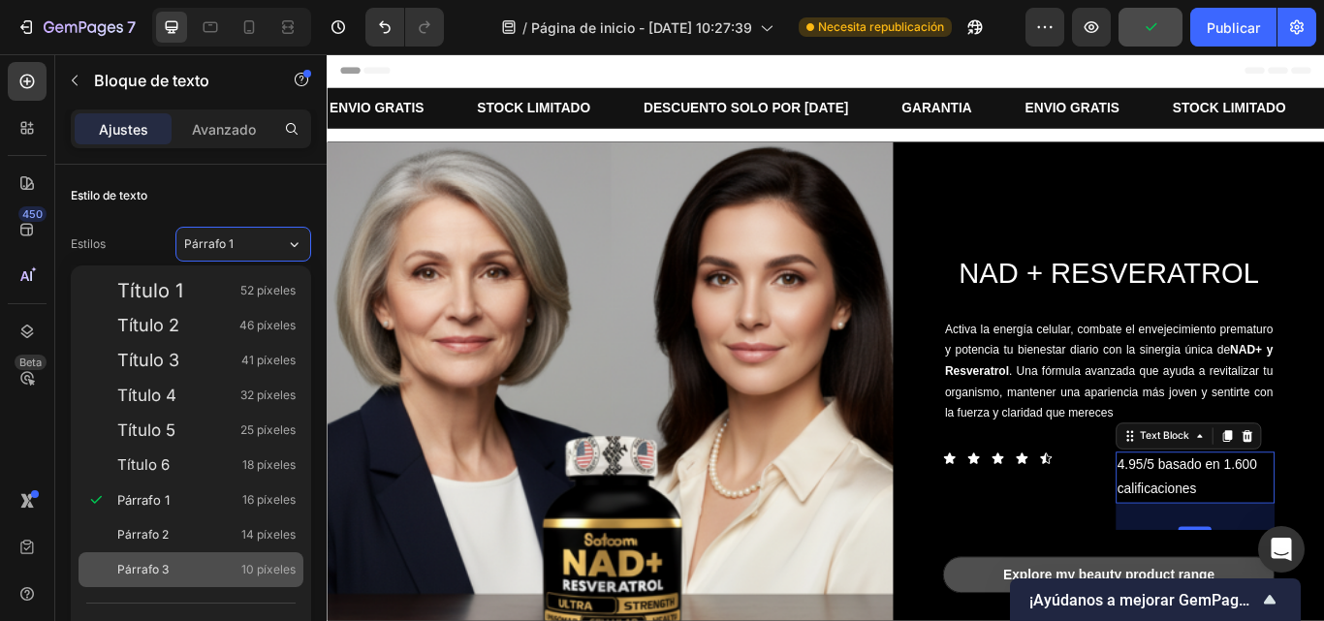
click at [206, 559] on div "Párrafo 3 10 píxeles" at bounding box center [191, 570] width 225 height 35
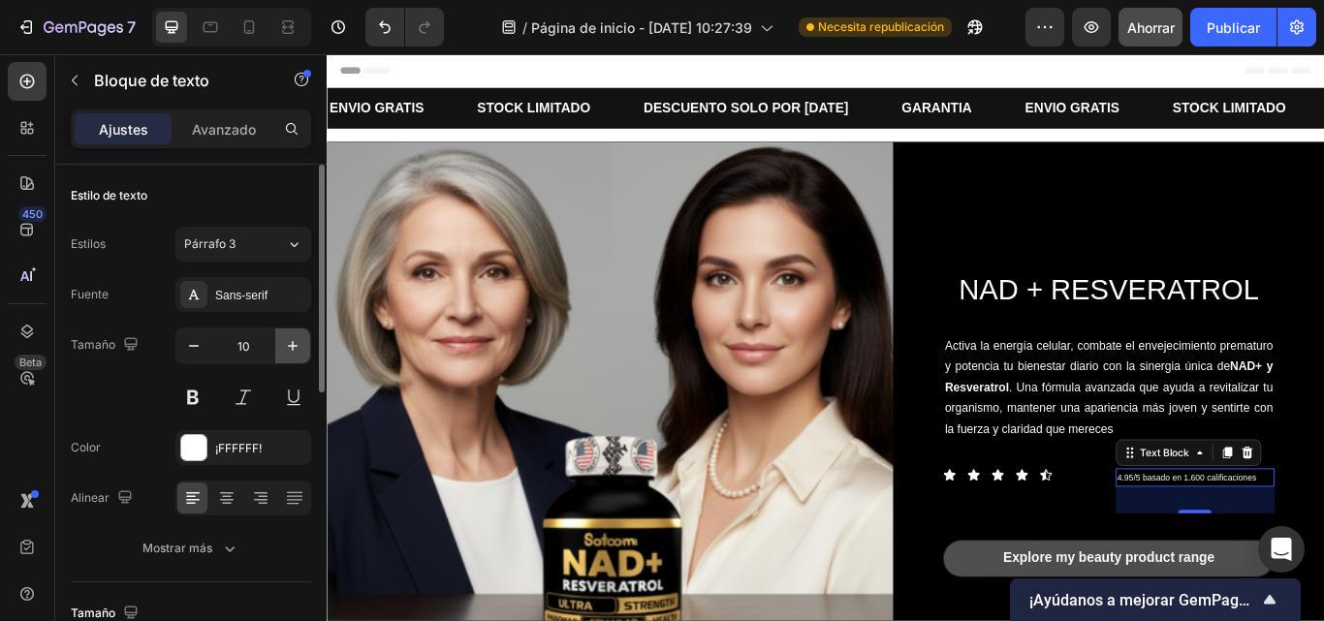
click at [280, 335] on button "button" at bounding box center [292, 346] width 35 height 35
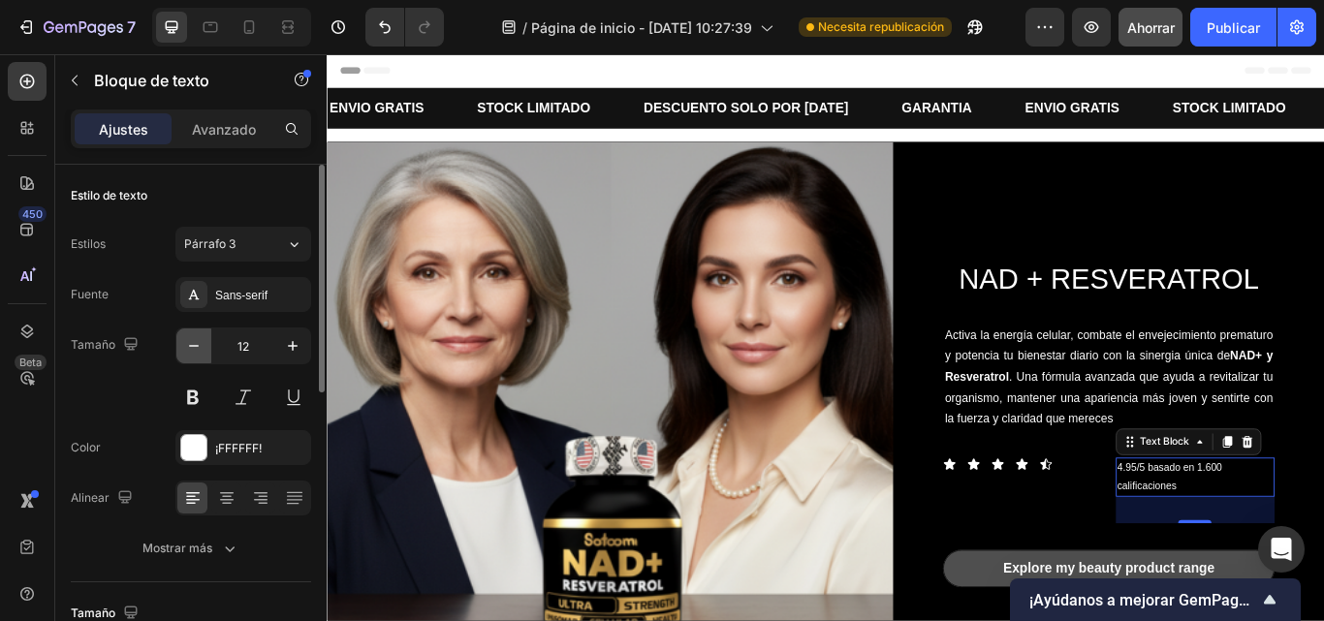
click at [193, 351] on icon "button" at bounding box center [193, 345] width 19 height 19
type input "11"
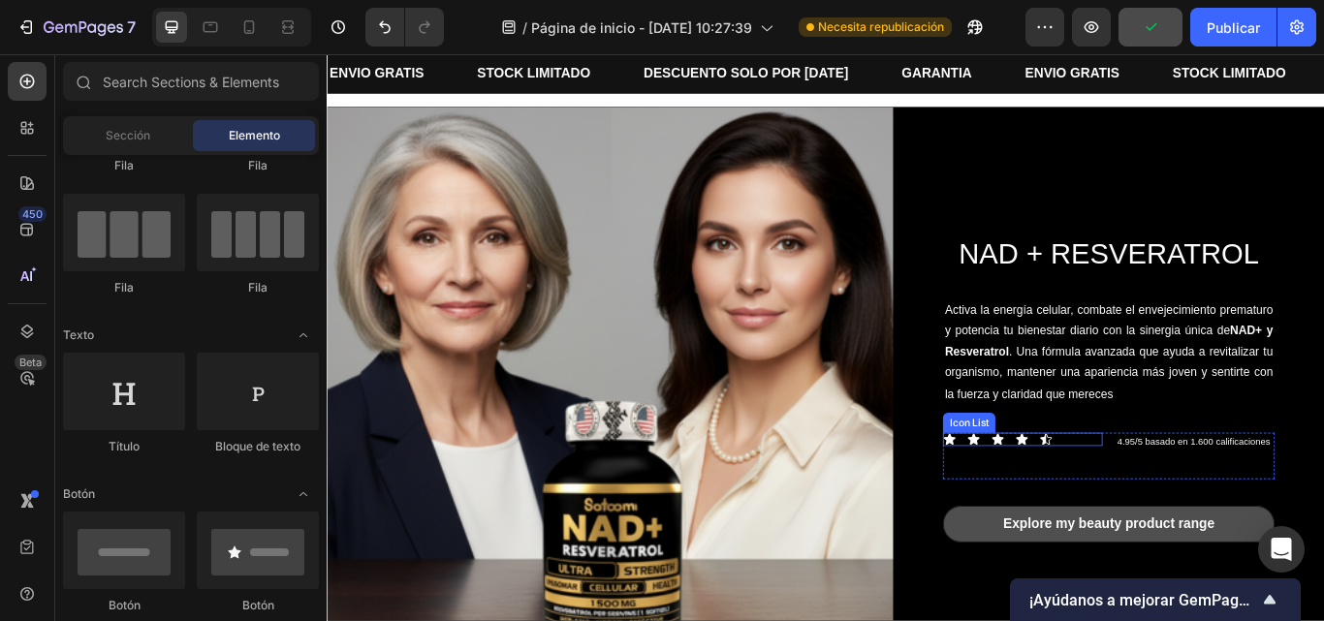
scroll to position [89, 0]
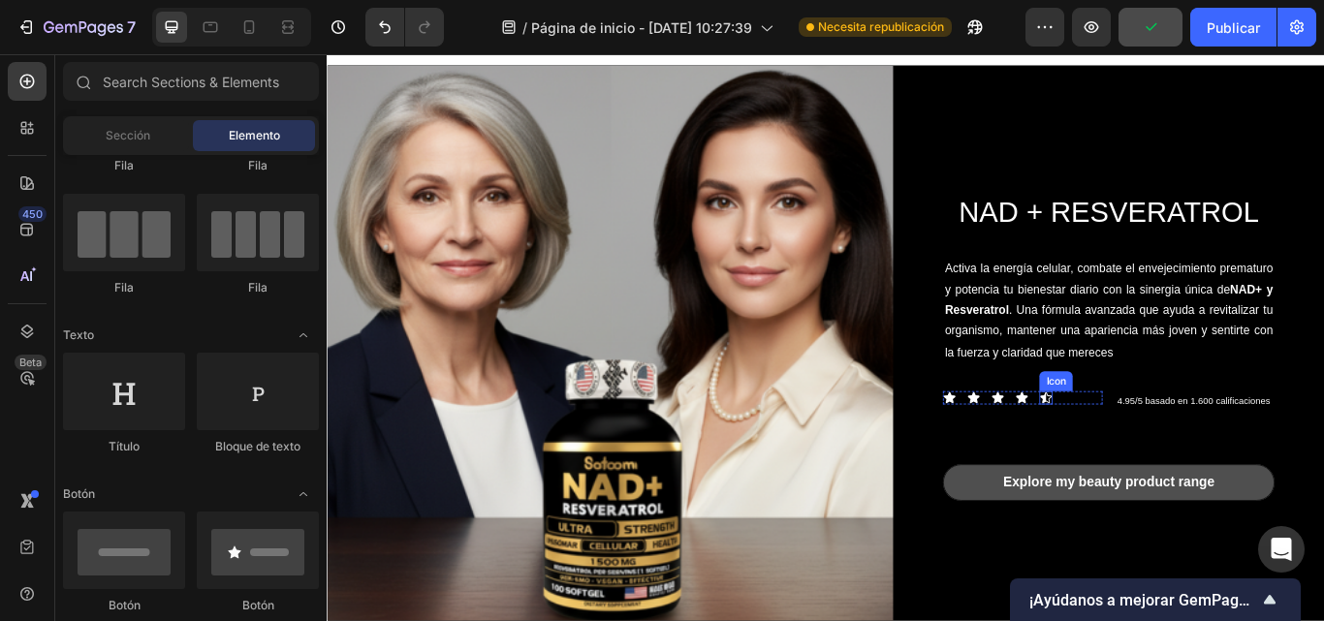
click at [1158, 448] on icon at bounding box center [1166, 456] width 16 height 16
click at [1171, 448] on div "Icon Icon Icon Icon Icon" at bounding box center [1137, 456] width 185 height 16
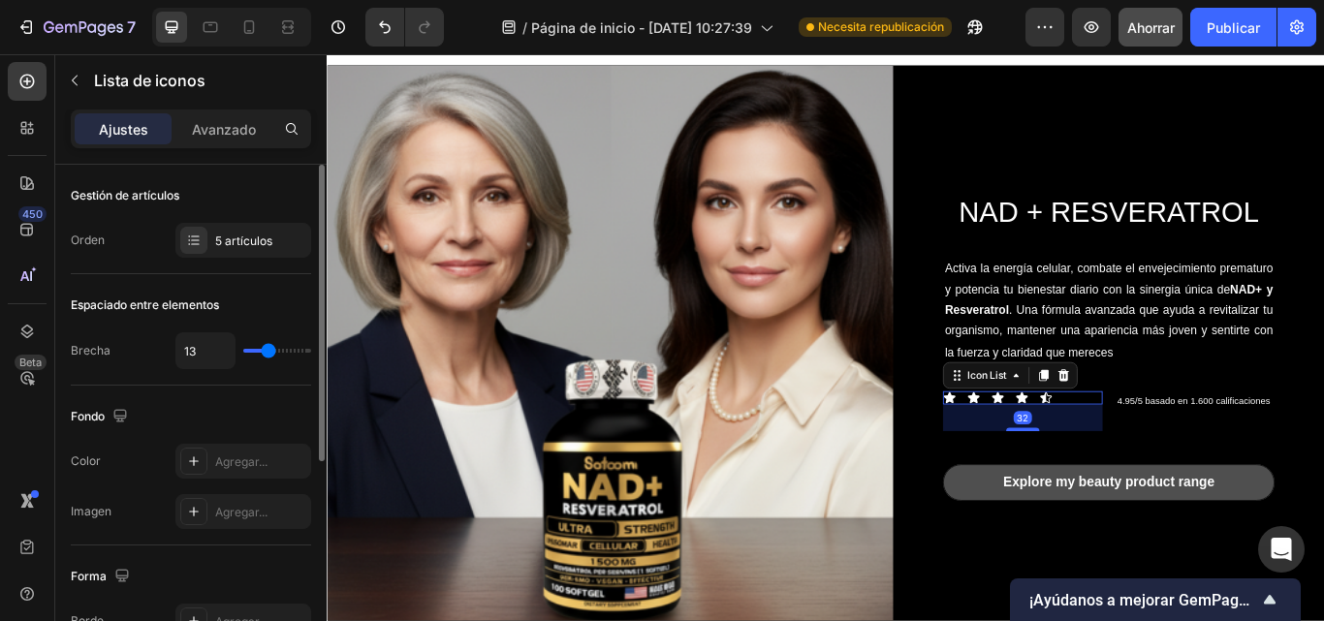
type input "22"
type input "26"
type input "30"
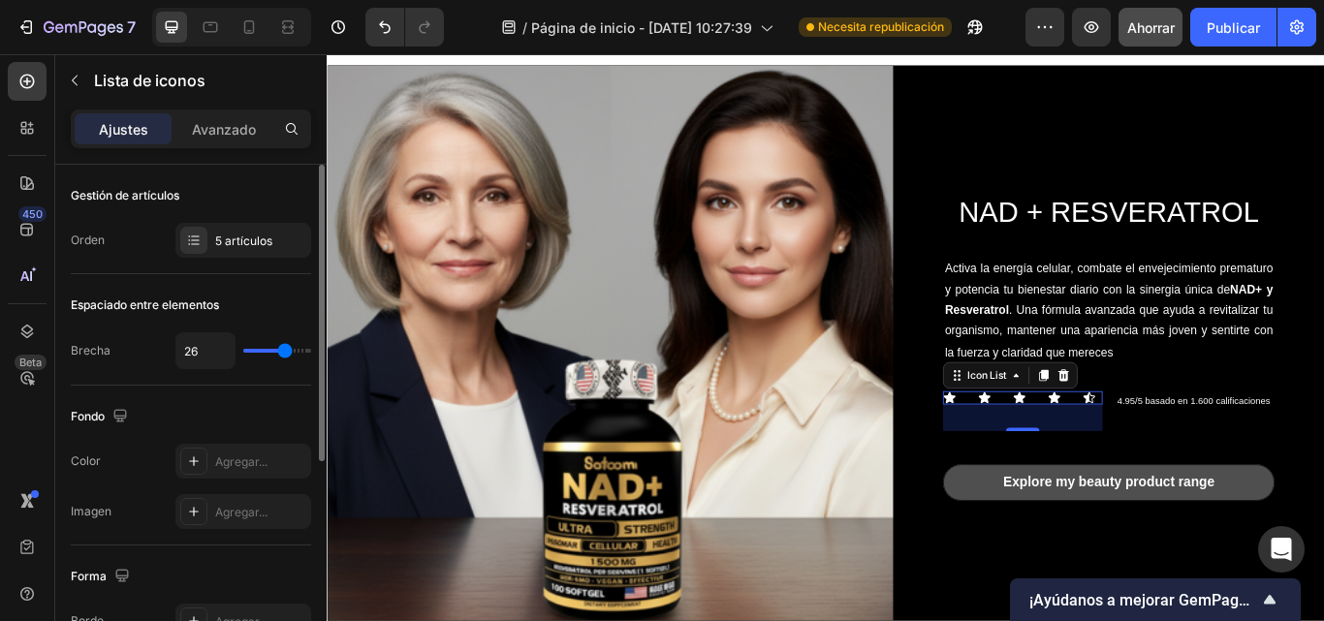
type input "30"
type input "35"
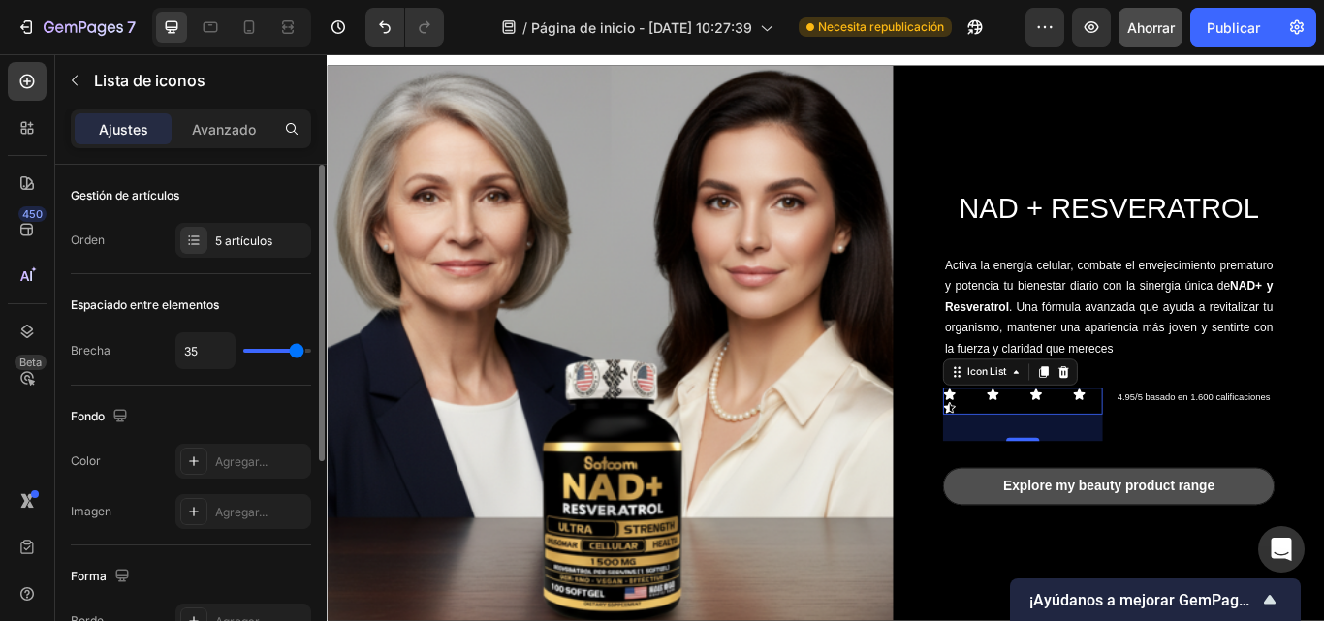
type input "37"
type input "35"
type input "30"
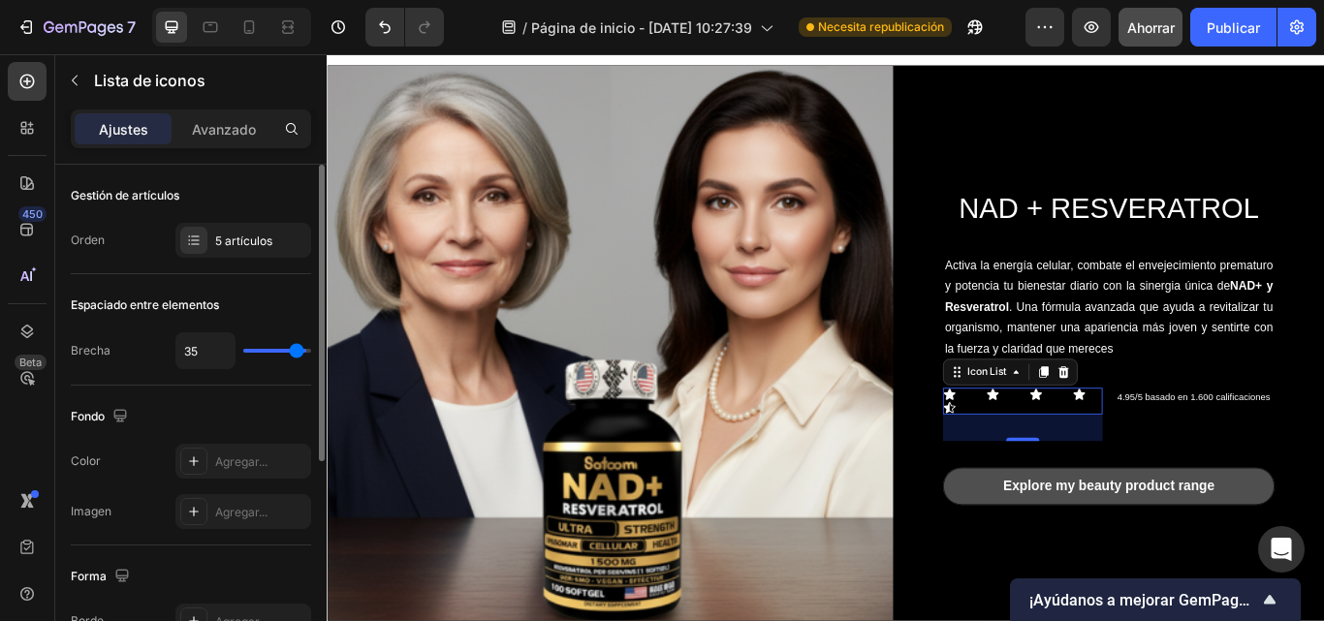
type input "30"
type input "27"
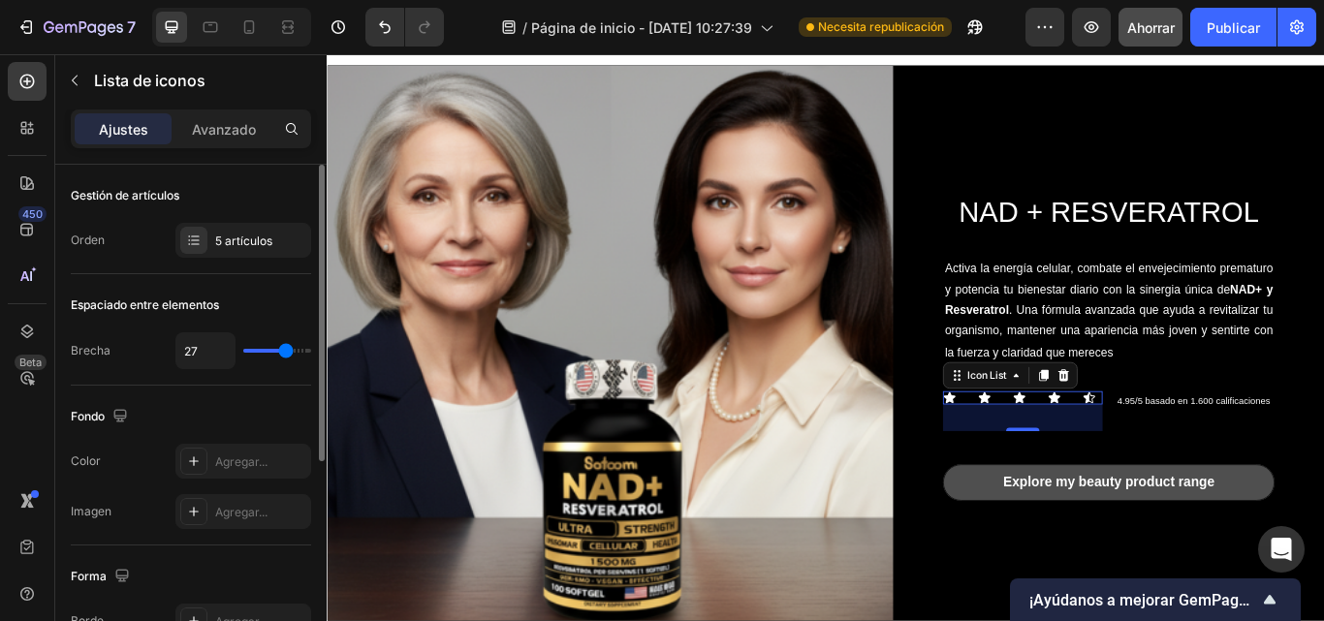
type input "26"
type input "24"
type input "22"
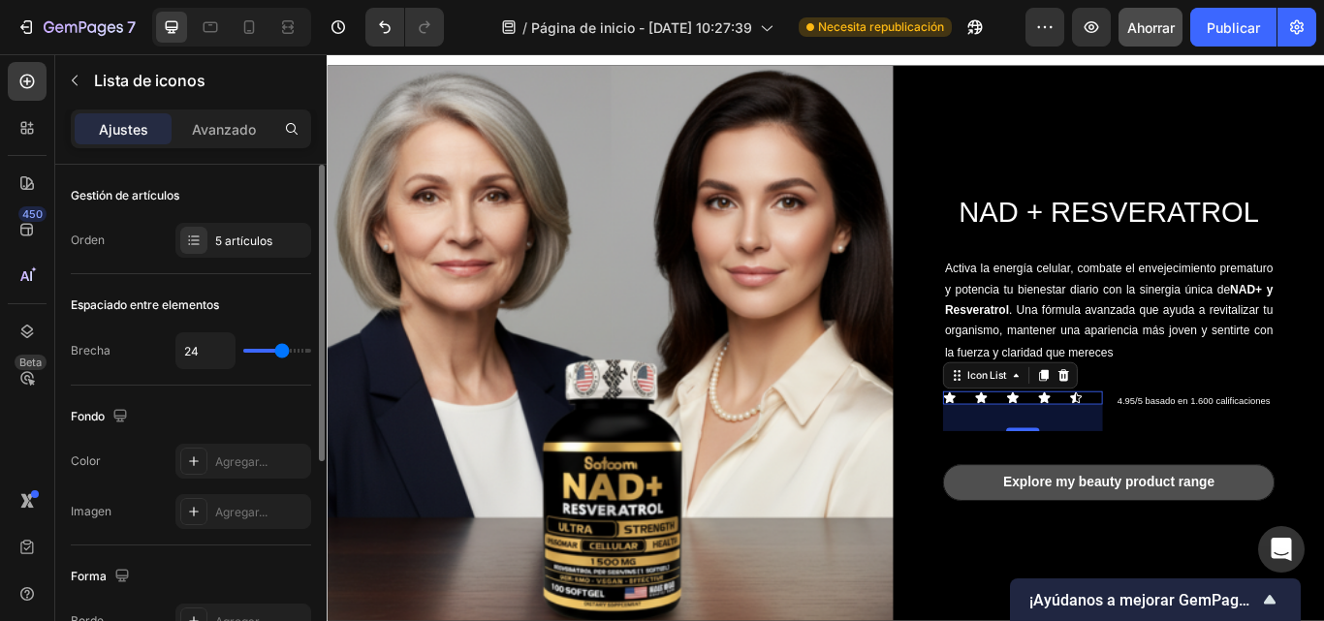
type input "22"
drag, startPoint x: 271, startPoint y: 356, endPoint x: 566, endPoint y: 412, distance: 300.1
click at [285, 353] on input "range" at bounding box center [277, 351] width 68 height 4
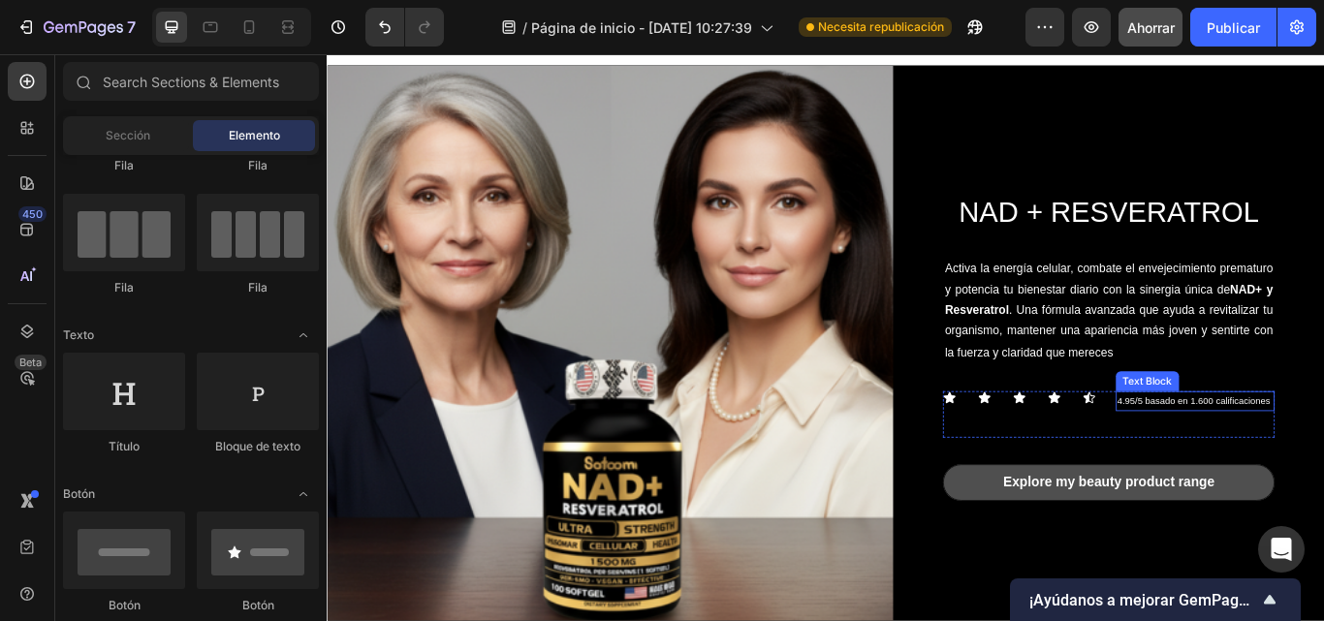
click at [1310, 450] on p "4.95/5 basado en 1.600 calificaciones" at bounding box center [1339, 459] width 181 height 19
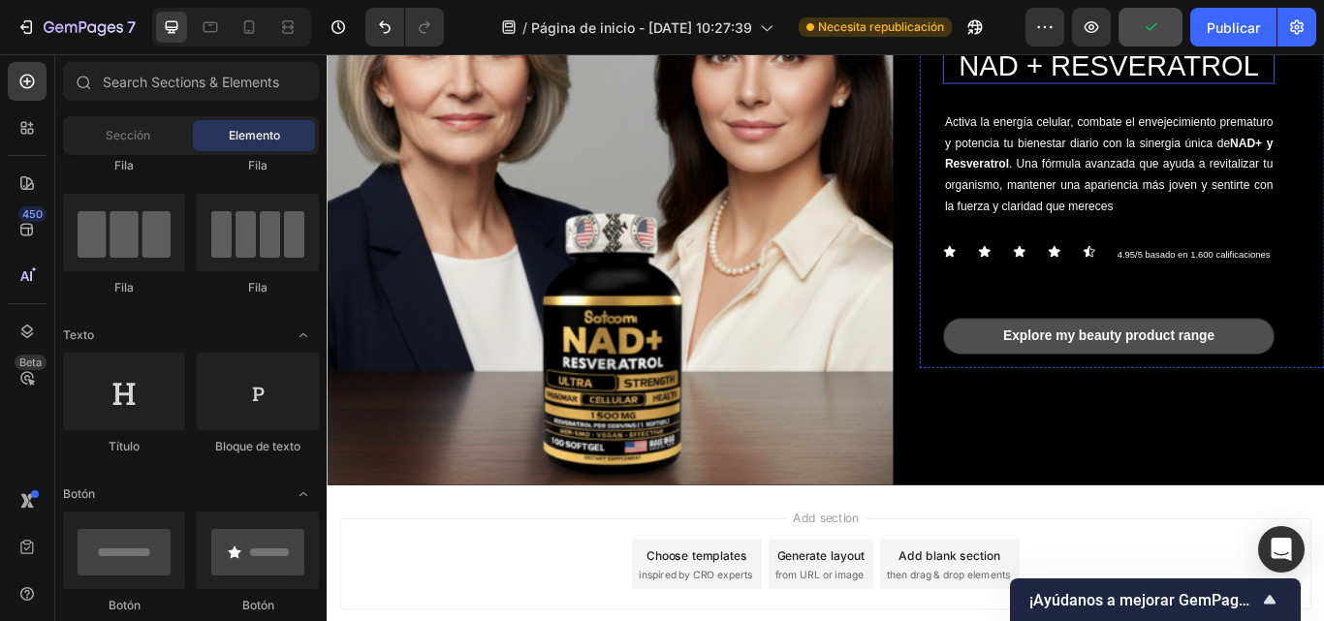
scroll to position [328, 0]
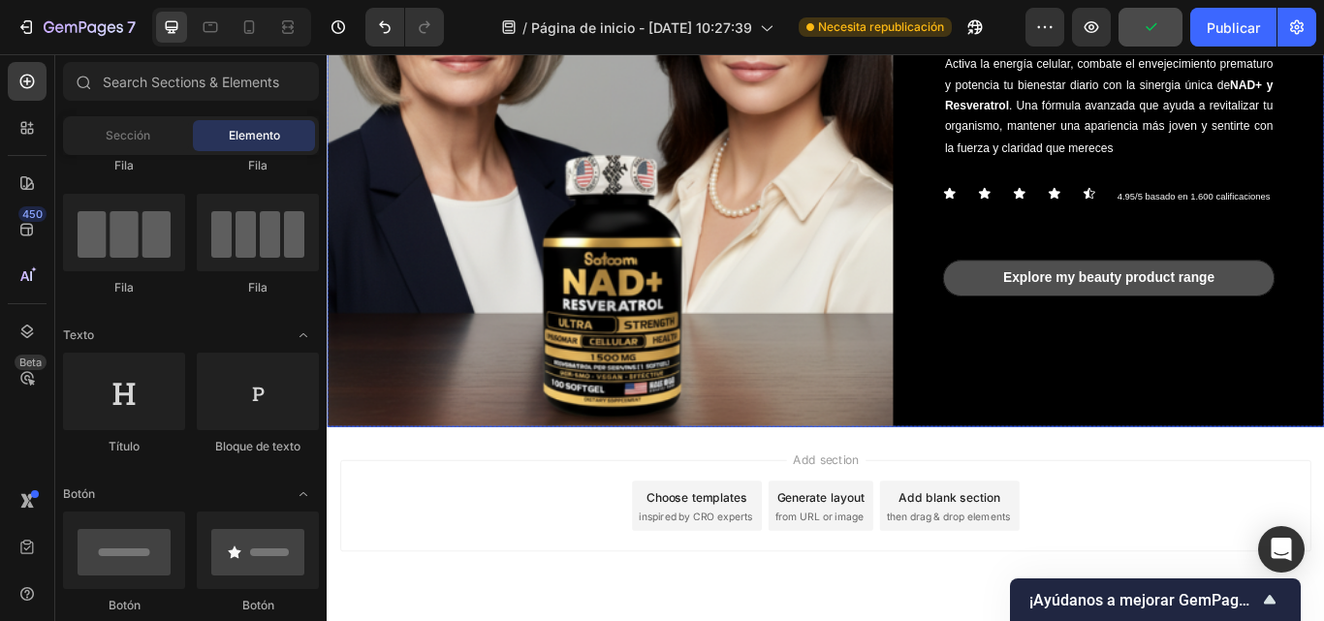
click at [997, 406] on div "NAD + RESVERATROL Heading Activa la energía celular, combate el envejecimiento …" at bounding box center [908, 159] width 1163 height 660
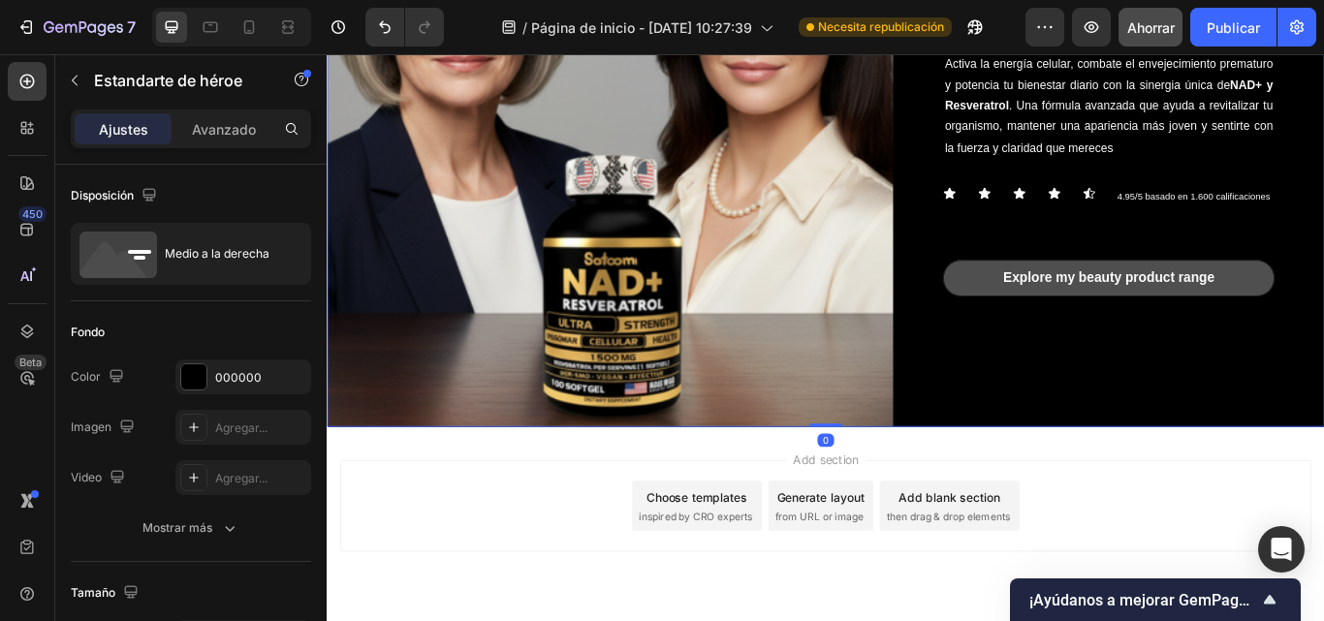
click at [1037, 432] on div "NAD + RESVERATROL Heading Activa la energía celular, combate el envejecimiento …" at bounding box center [1254, 159] width 472 height 660
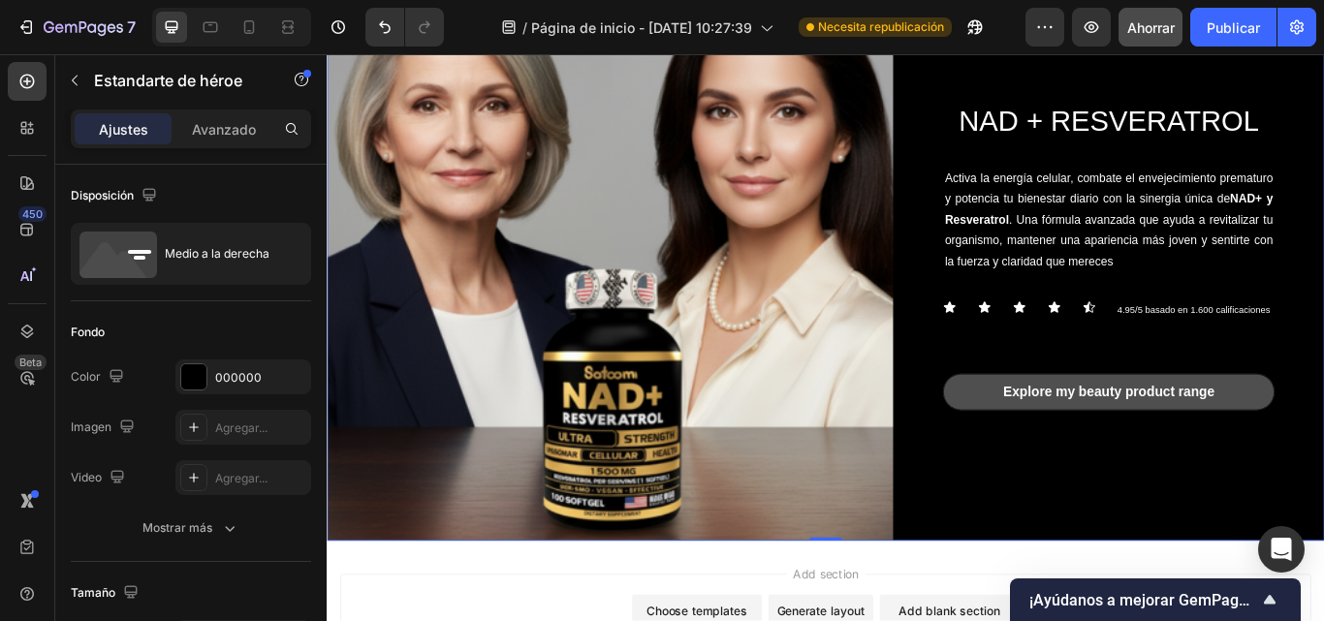
scroll to position [139, 0]
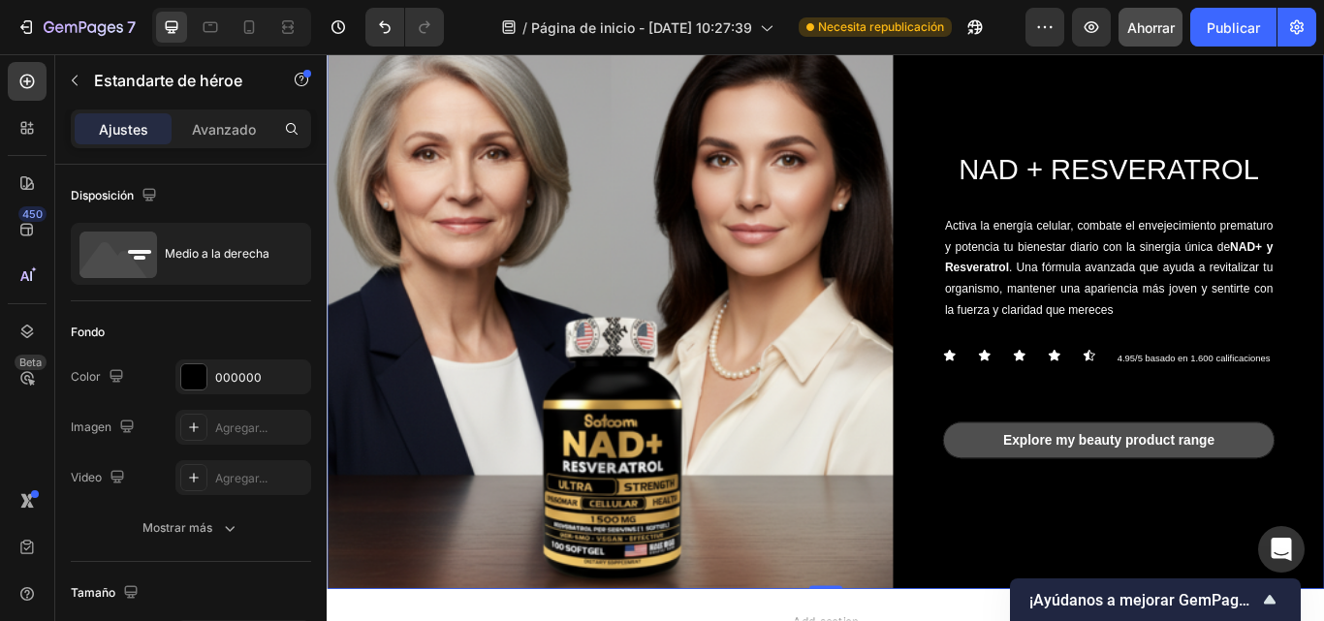
click at [1018, 127] on div "NAD + RESVERATROL Heading Activa la energía celular, combate el envejecimiento …" at bounding box center [1254, 348] width 472 height 660
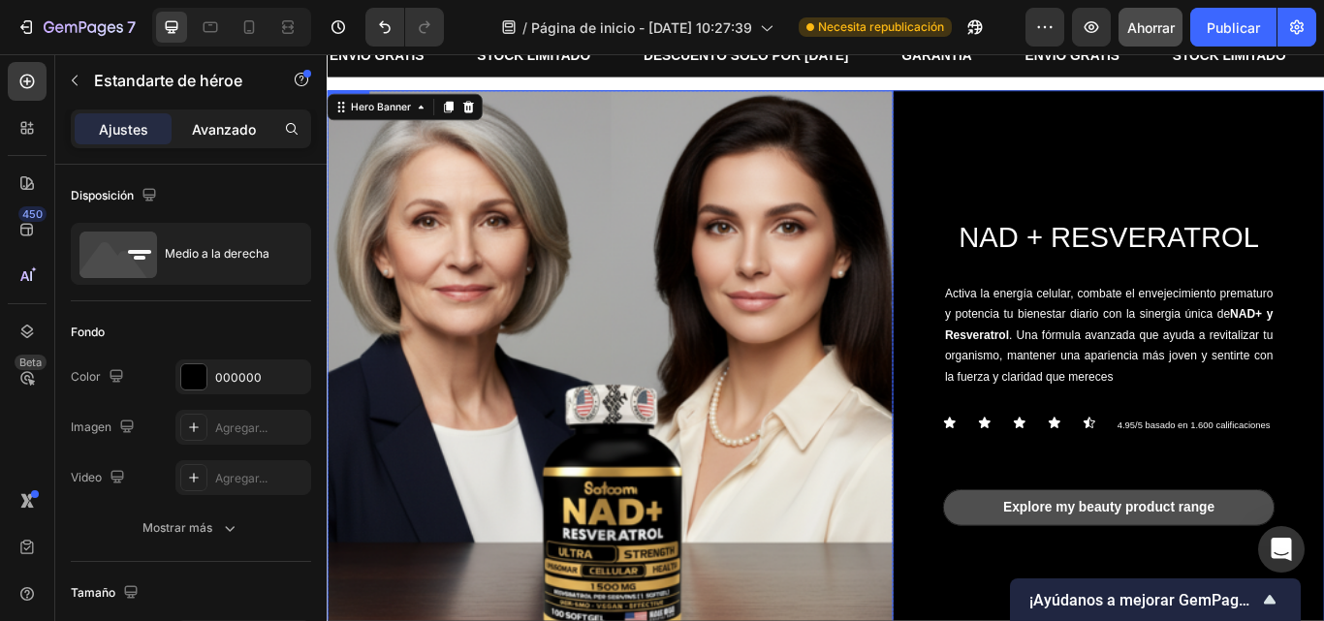
click at [204, 121] on font "Avanzado" at bounding box center [224, 129] width 64 height 16
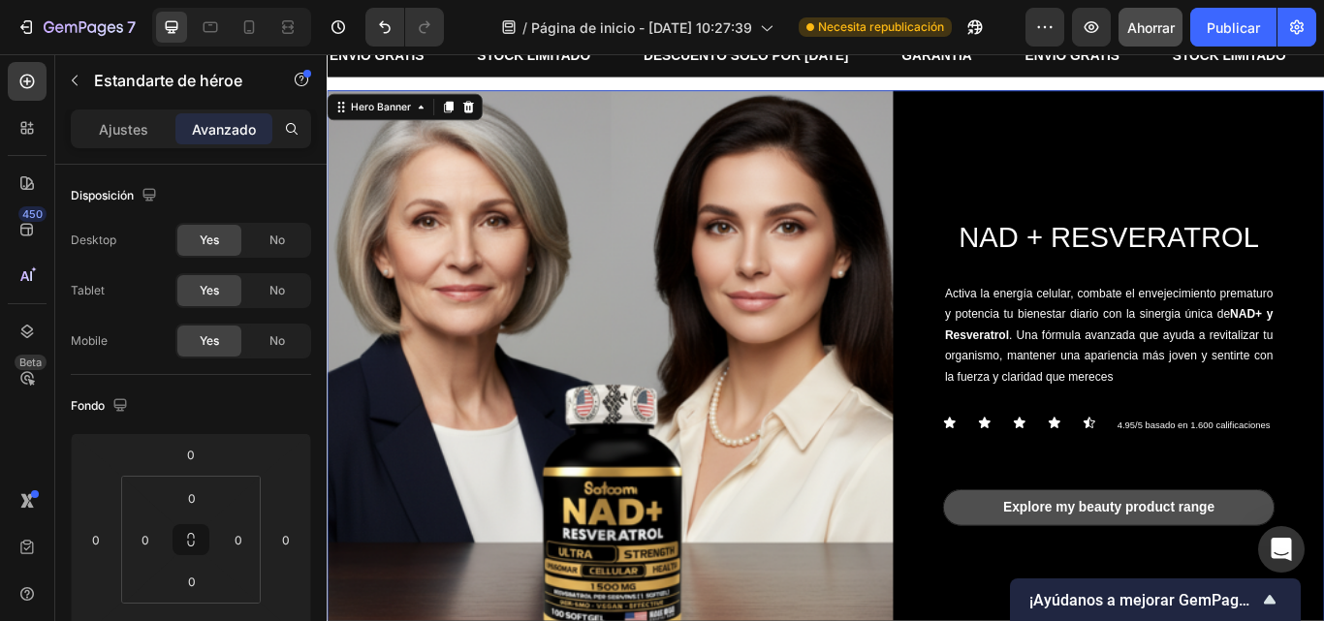
click at [210, 131] on font "Avanzado" at bounding box center [224, 129] width 64 height 16
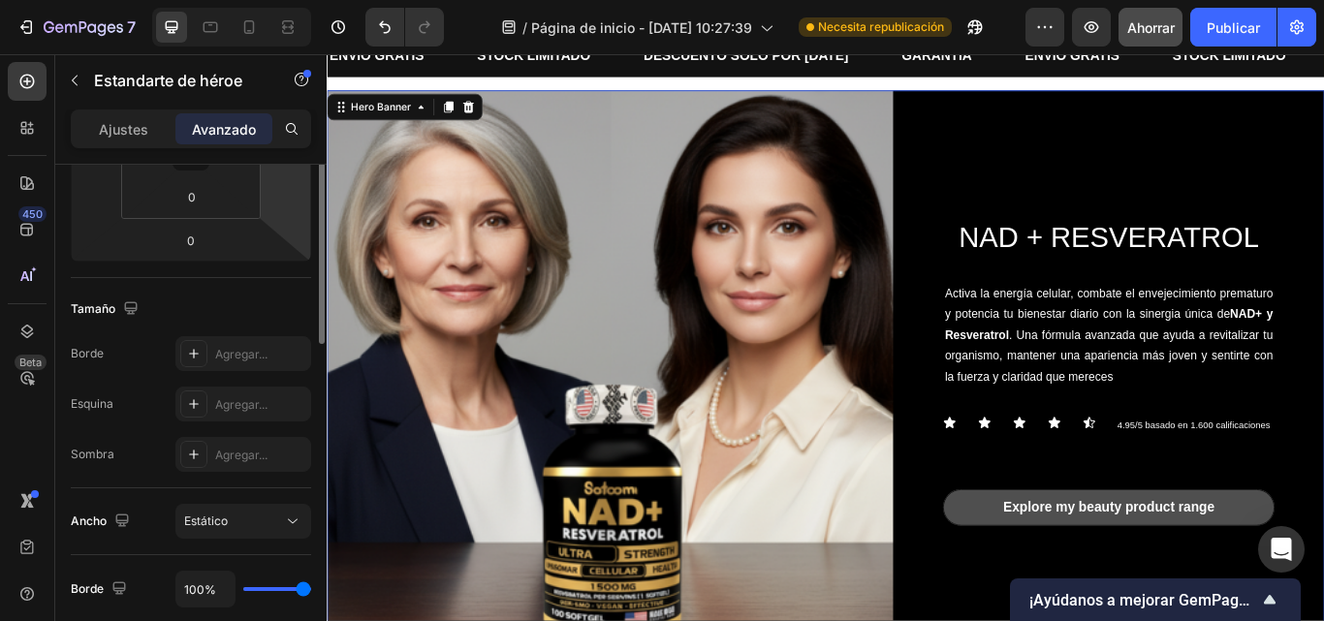
scroll to position [252, 0]
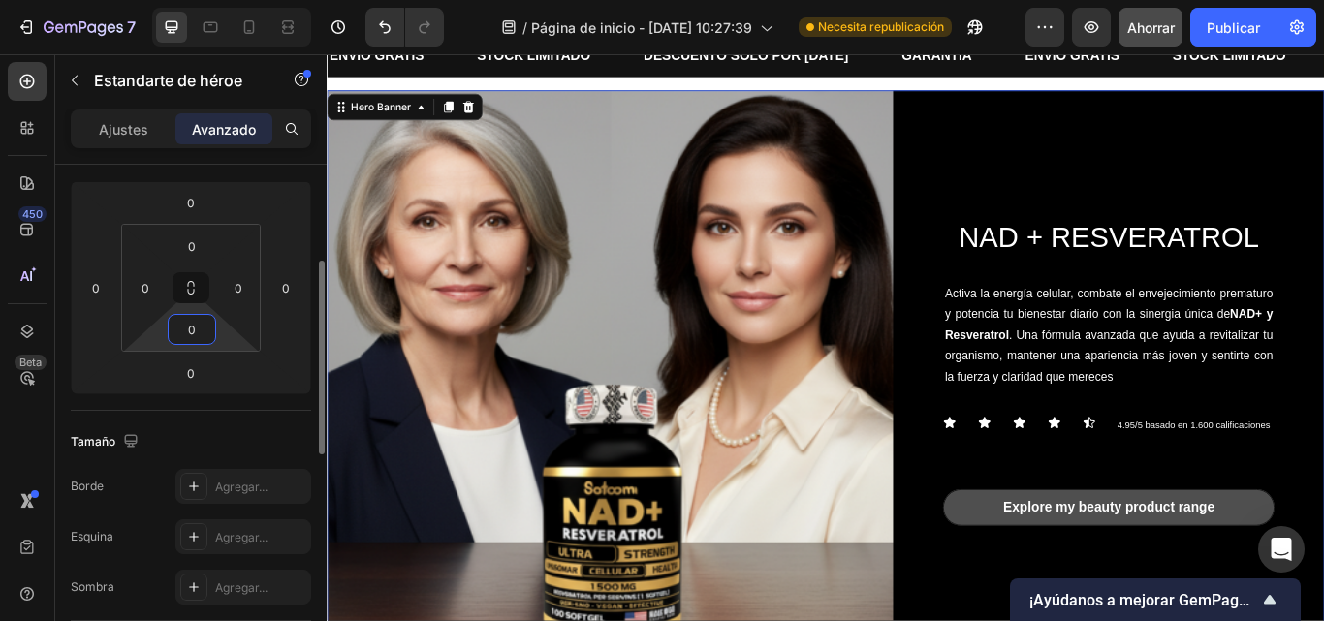
click at [191, 340] on input "0" at bounding box center [192, 329] width 39 height 29
type input "1"
type input "3"
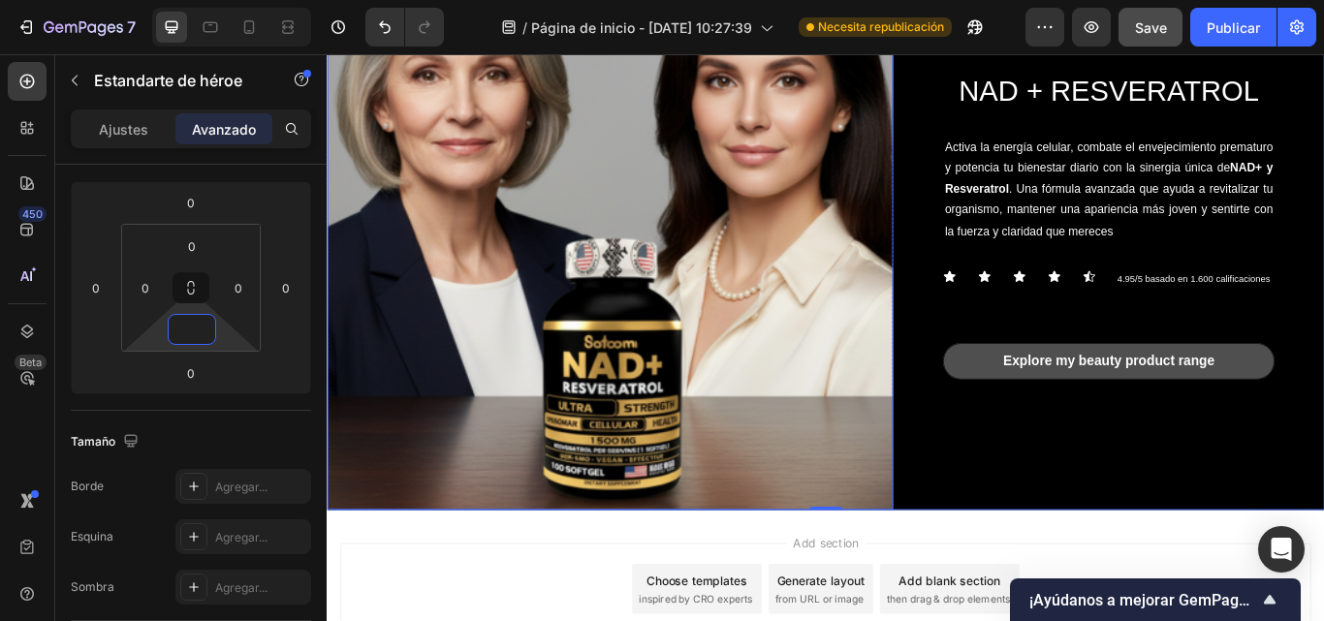
scroll to position [233, 0]
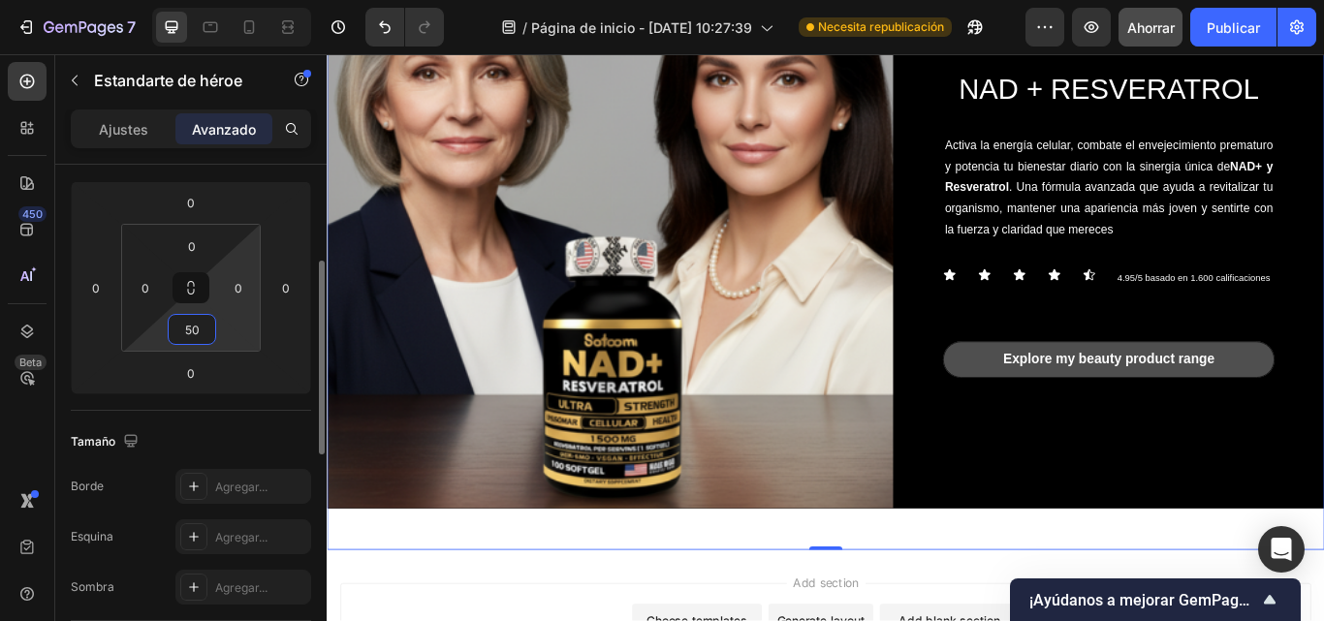
type input "5"
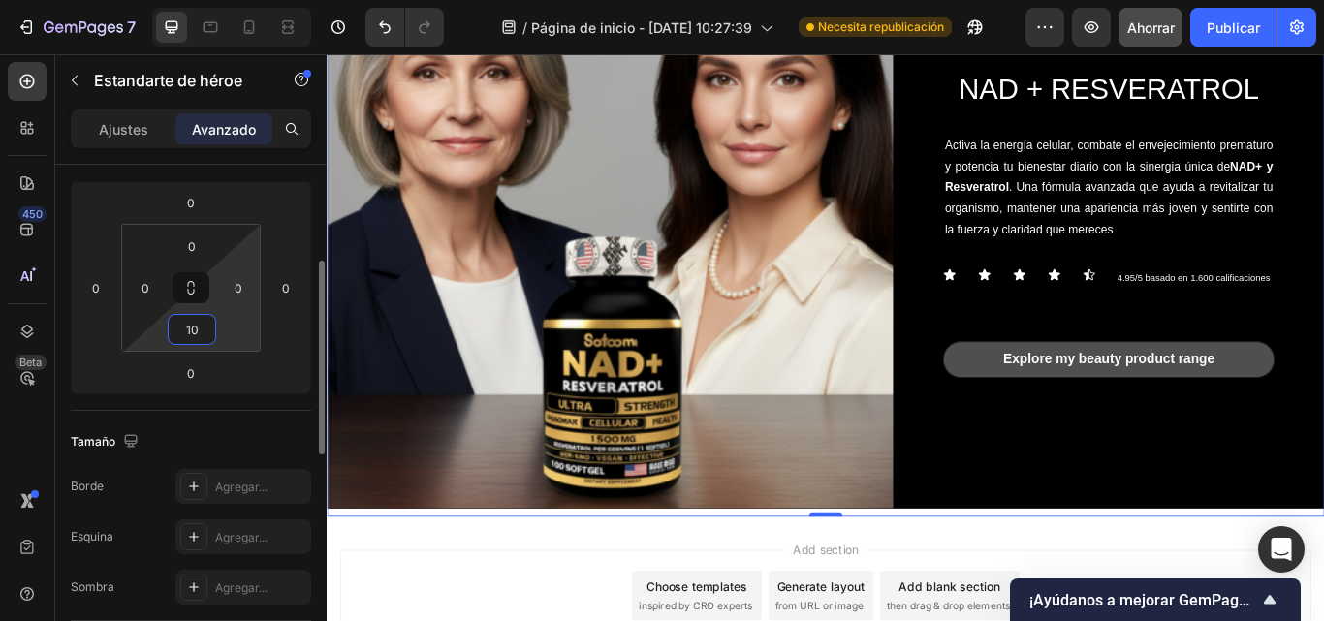
type input "1"
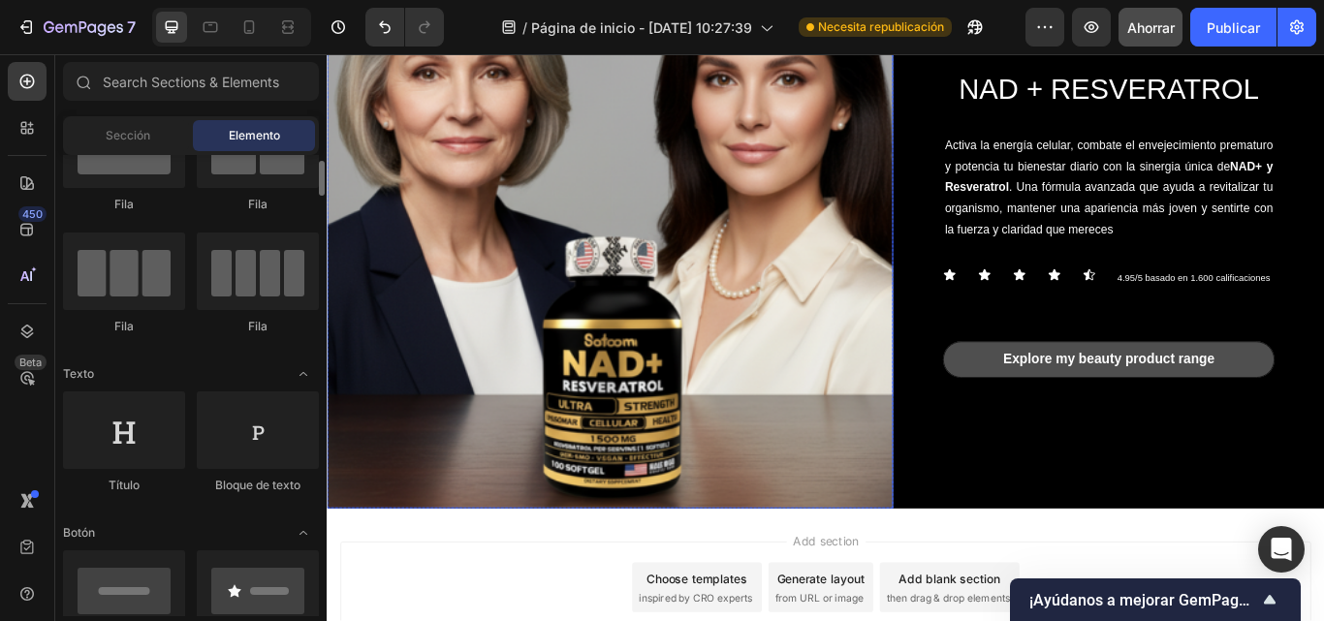
scroll to position [142, 0]
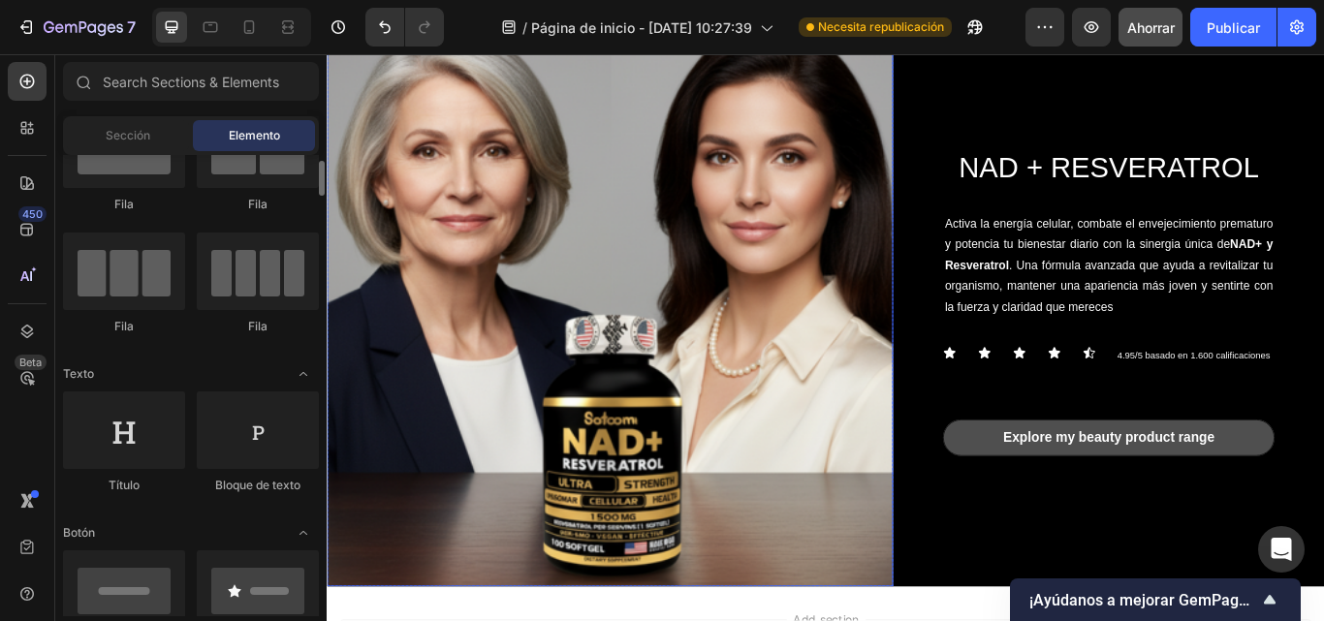
click at [795, 193] on img at bounding box center [657, 346] width 660 height 660
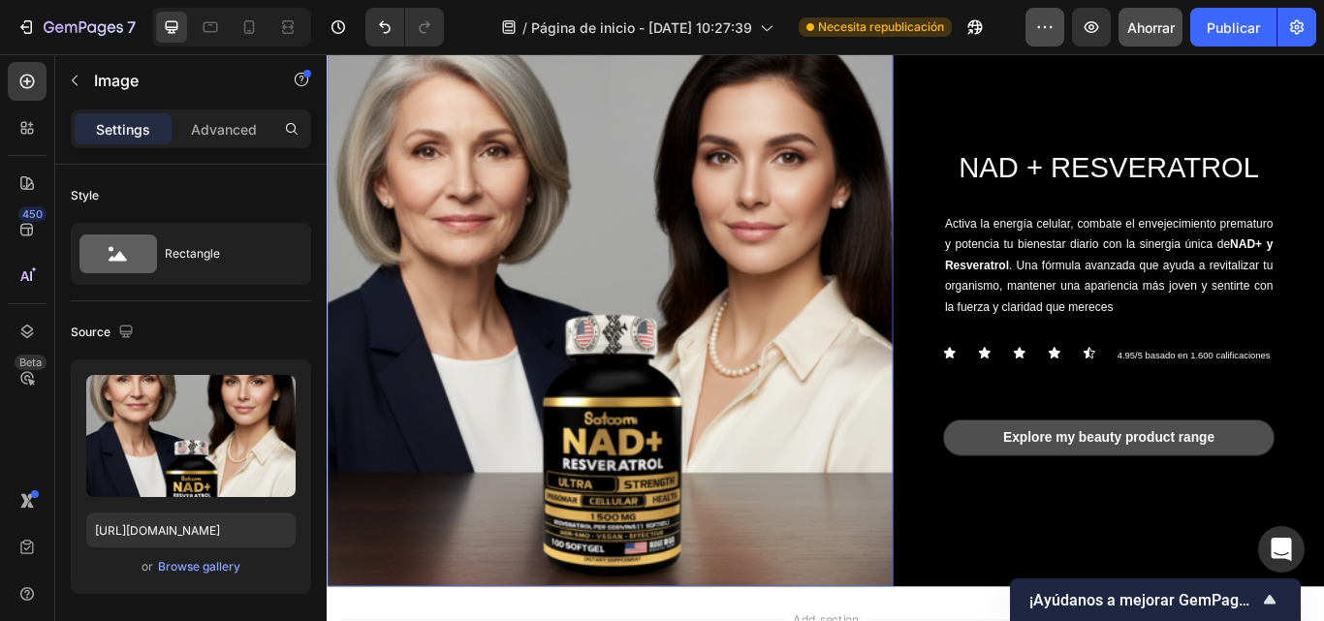
scroll to position [0, 0]
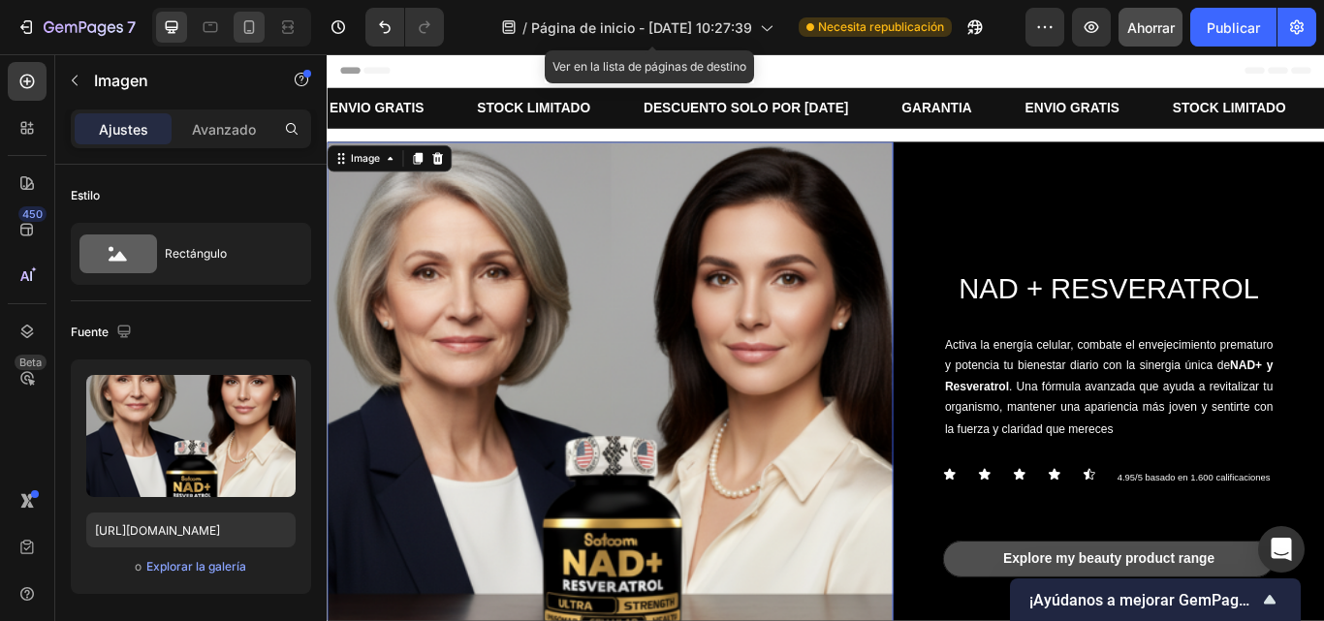
click at [254, 26] on icon at bounding box center [249, 27] width 11 height 14
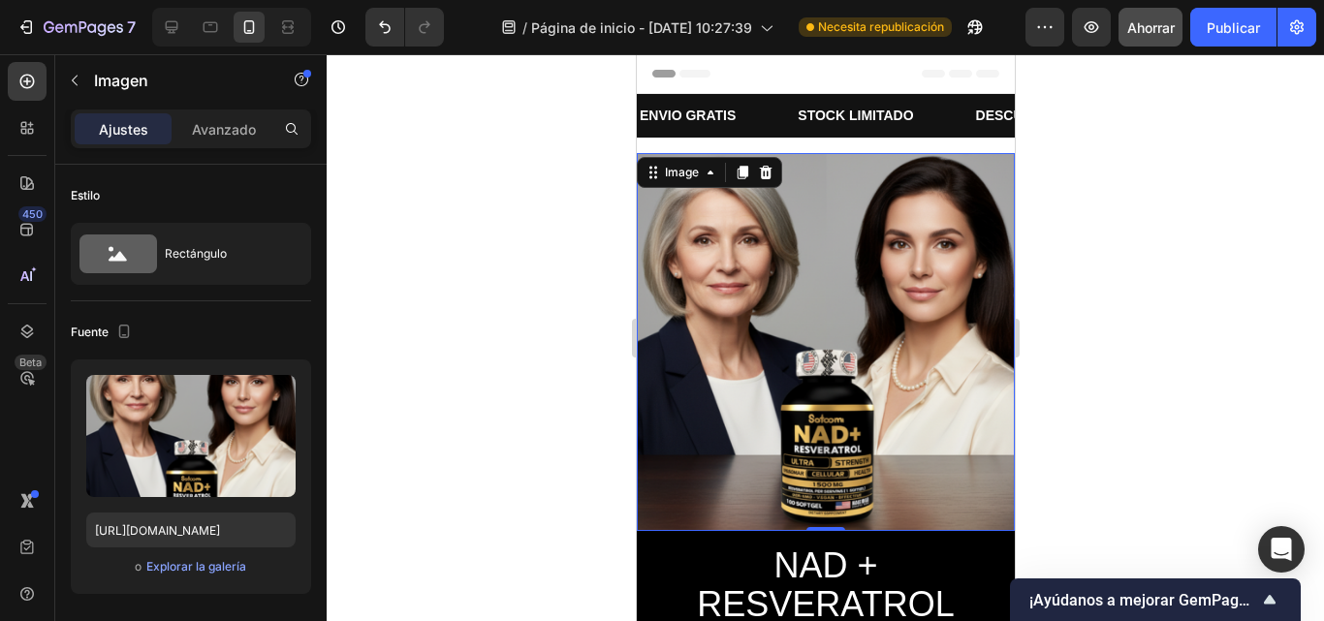
type input "768"
click at [247, 25] on icon at bounding box center [248, 26] width 19 height 19
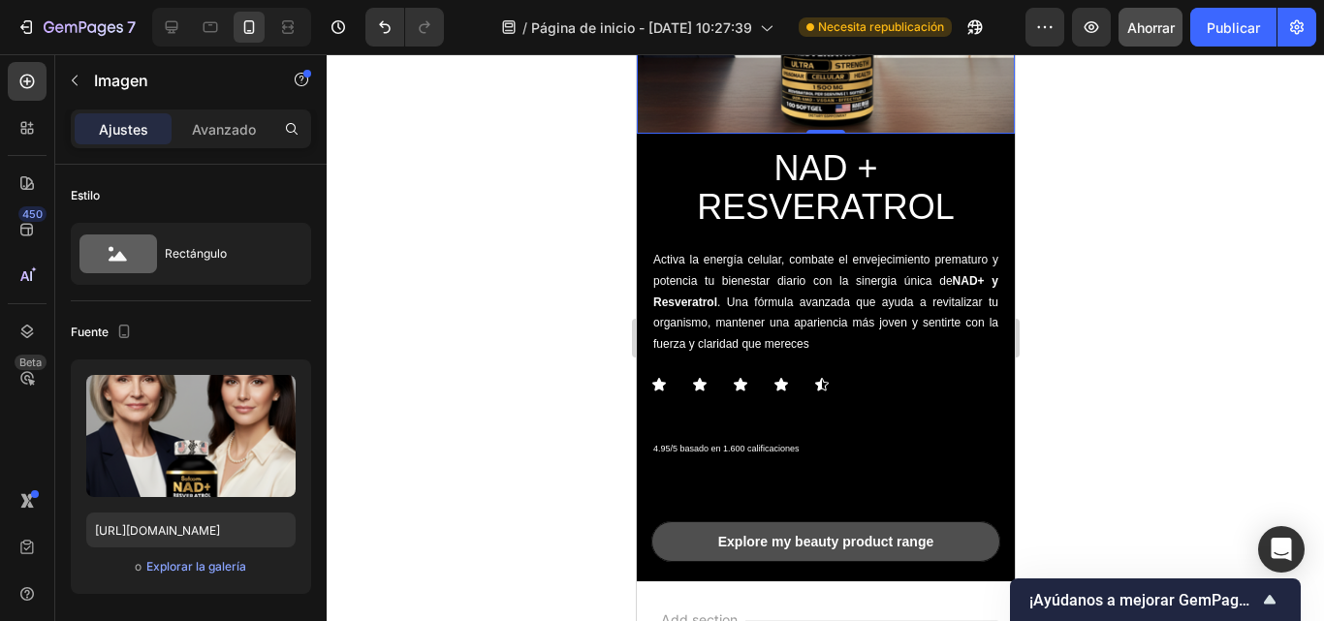
scroll to position [397, 0]
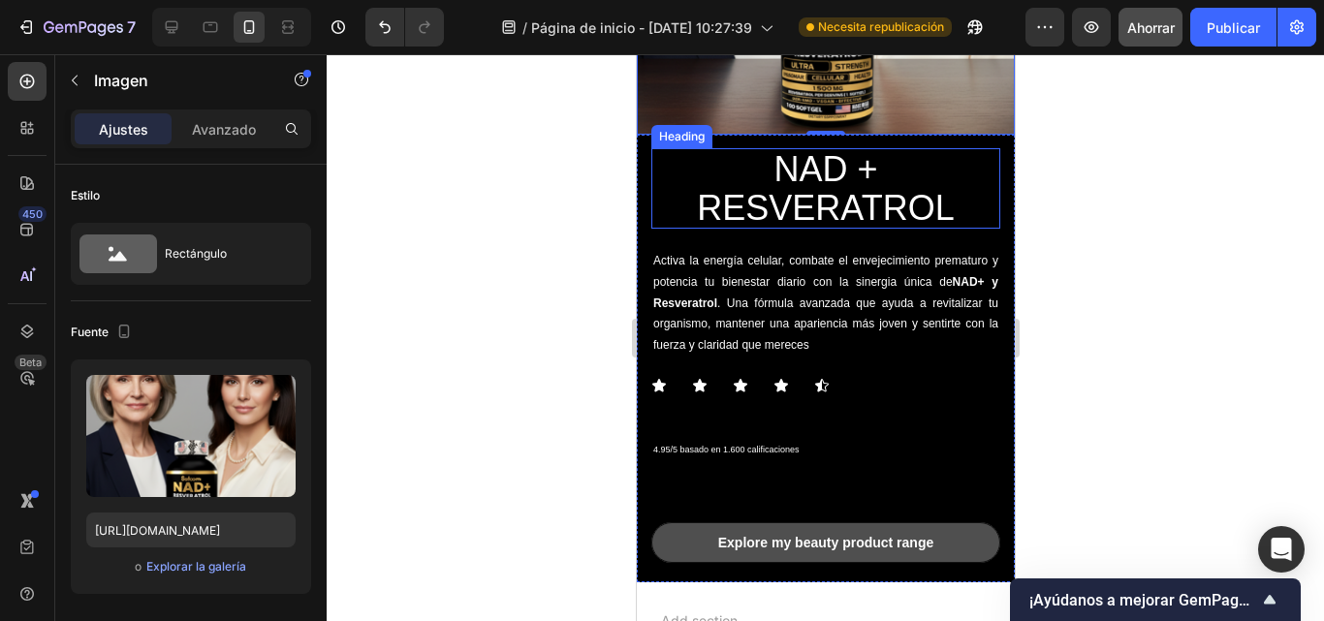
click at [827, 178] on h2 "NAD + RESVERATROL" at bounding box center [825, 188] width 349 height 80
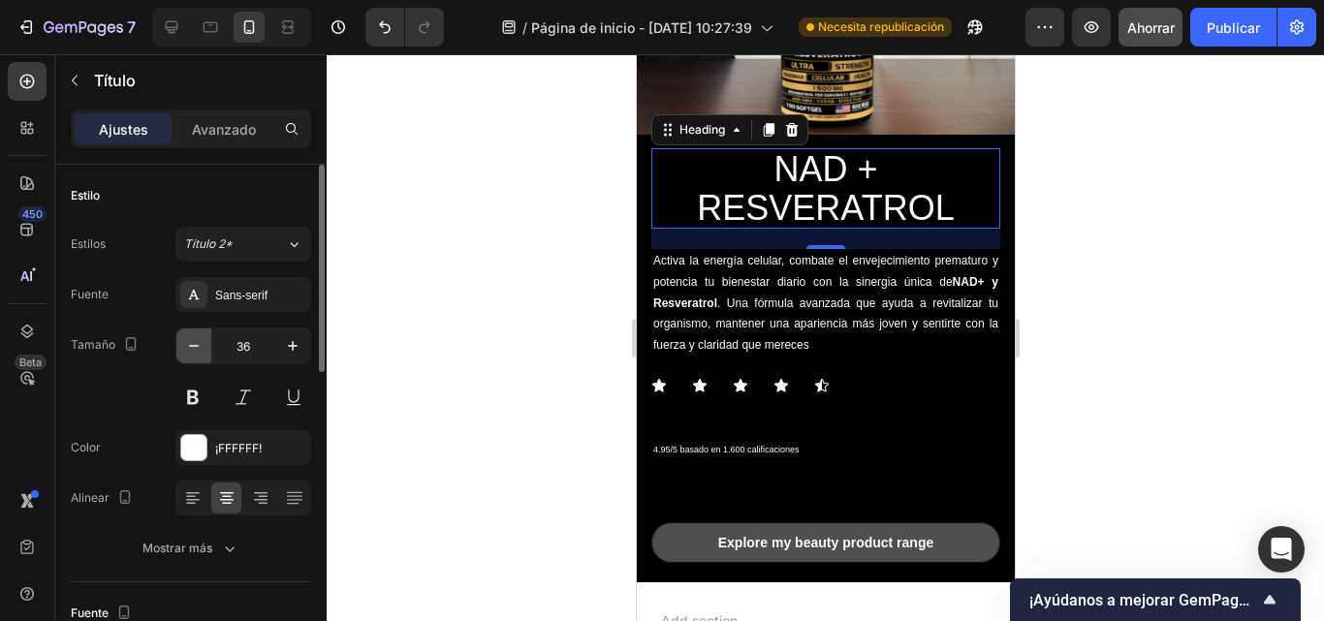
click at [200, 345] on icon "button" at bounding box center [193, 345] width 19 height 19
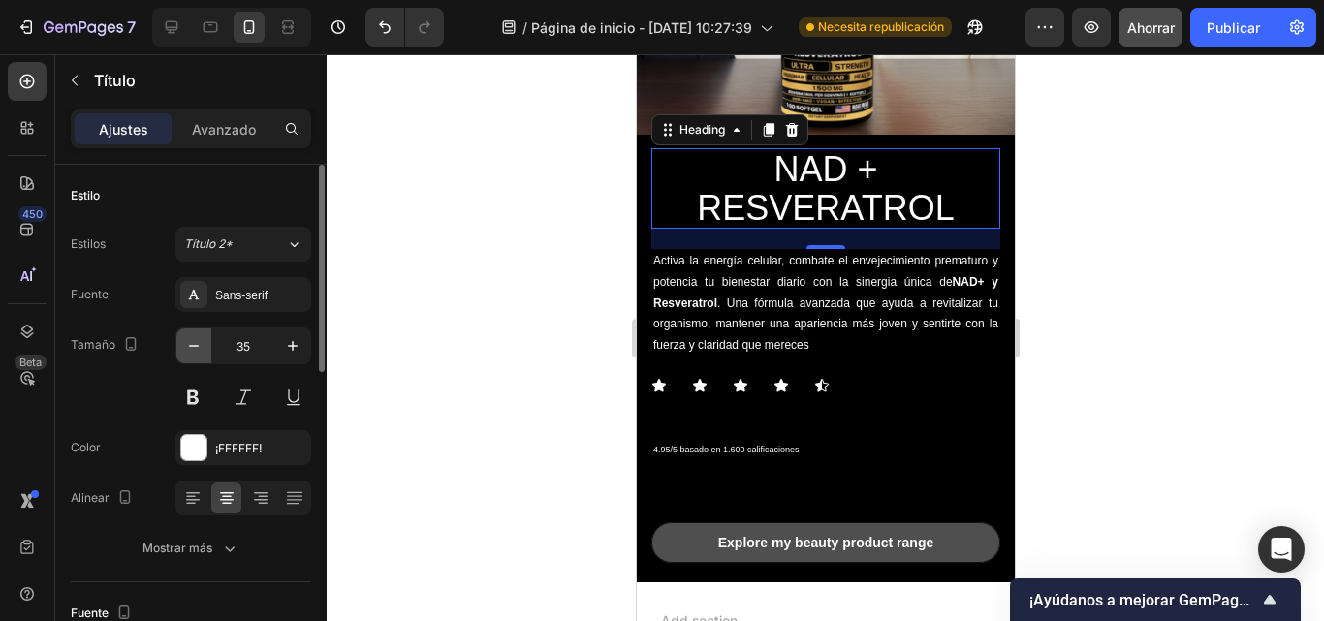
click at [200, 345] on icon "button" at bounding box center [193, 345] width 19 height 19
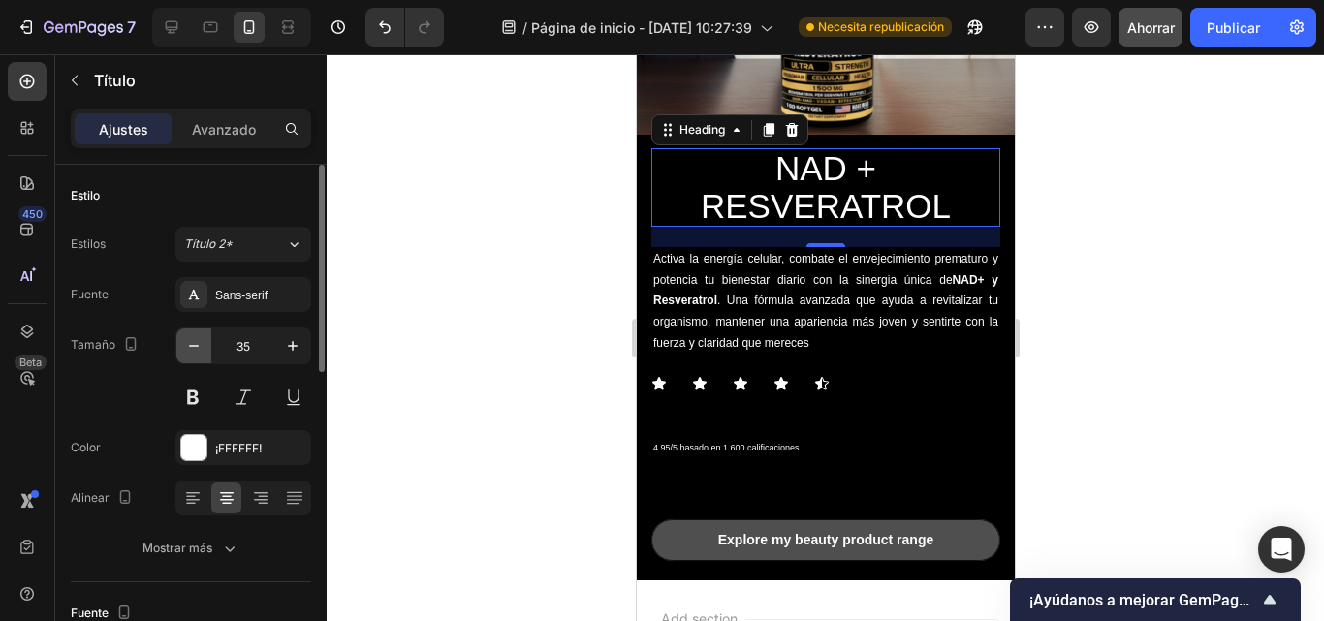
click at [200, 345] on icon "button" at bounding box center [193, 345] width 19 height 19
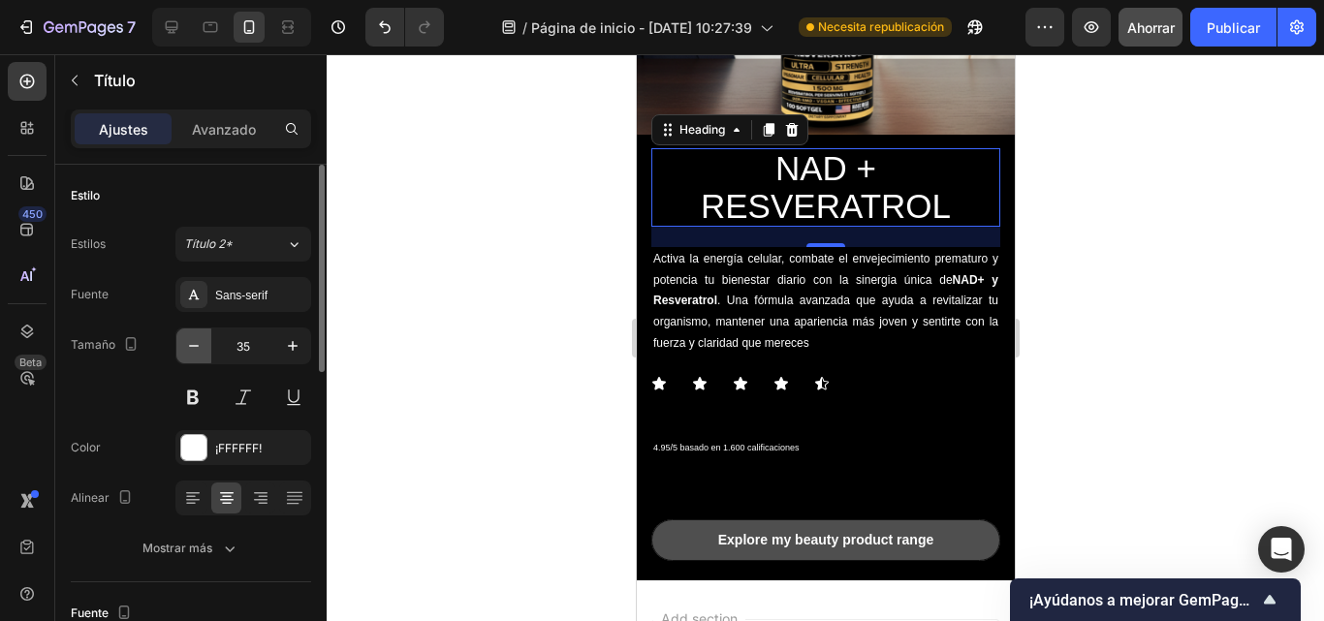
click at [200, 345] on icon "button" at bounding box center [193, 345] width 19 height 19
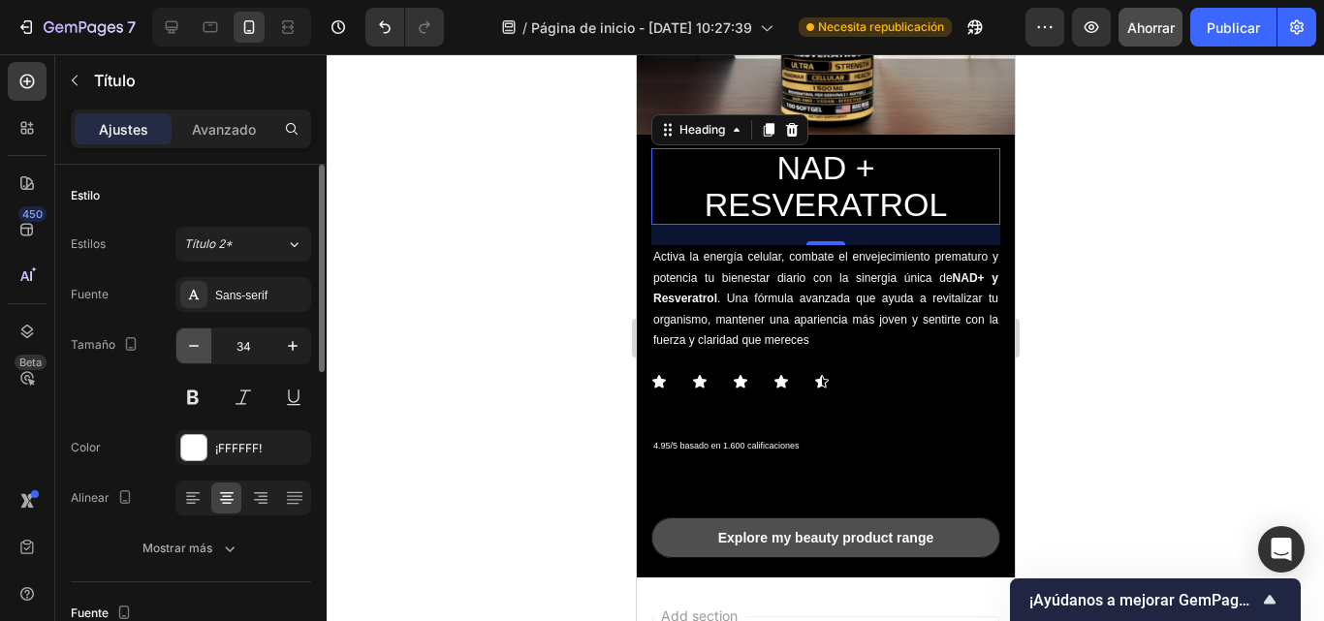
click at [200, 345] on icon "button" at bounding box center [193, 345] width 19 height 19
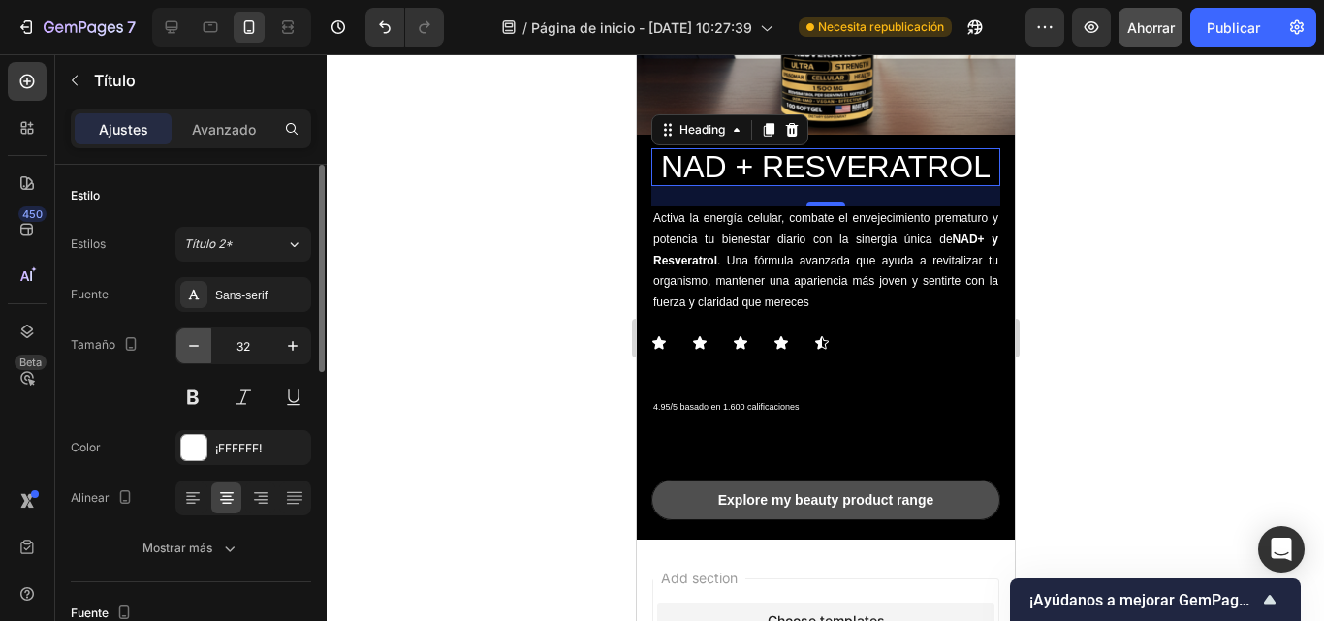
click at [189, 347] on icon "button" at bounding box center [193, 345] width 19 height 19
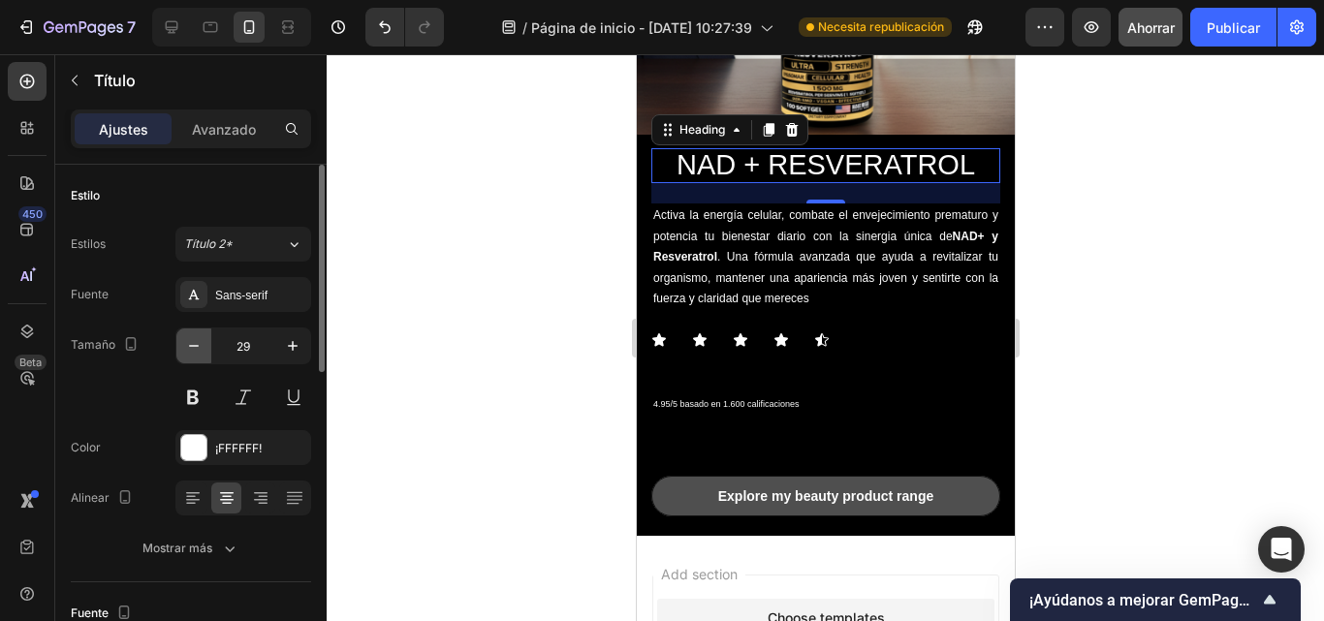
click at [189, 347] on icon "button" at bounding box center [193, 345] width 19 height 19
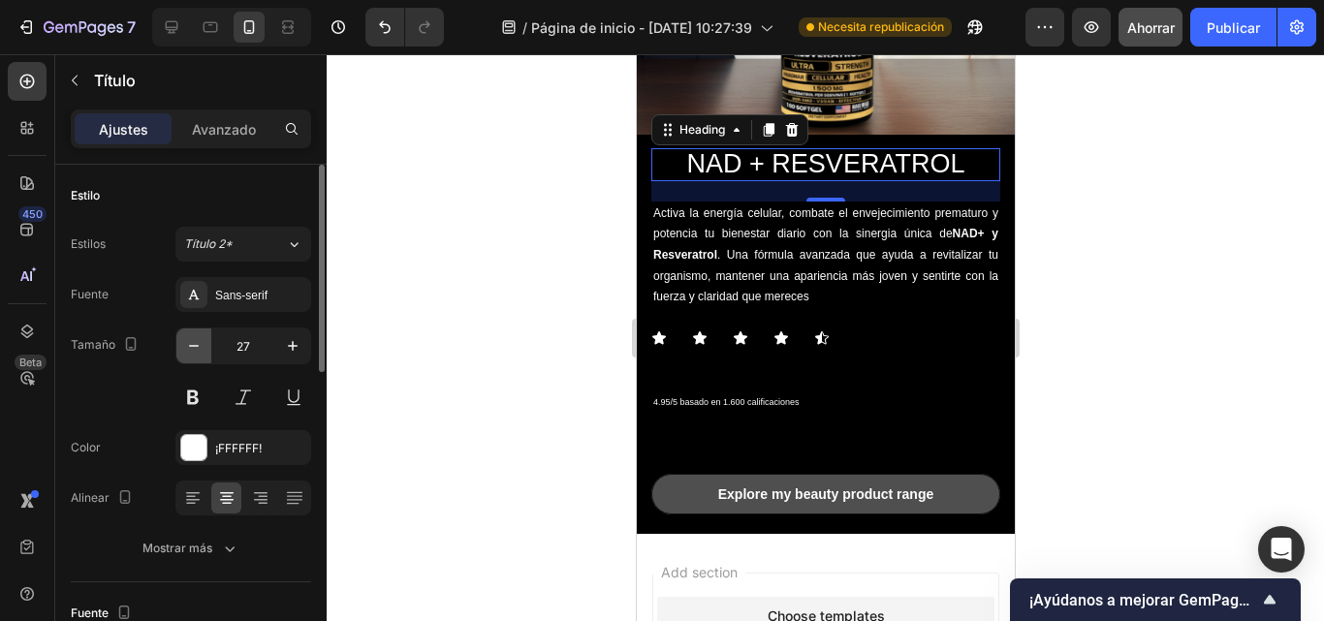
click at [189, 347] on icon "button" at bounding box center [193, 345] width 19 height 19
type input "25"
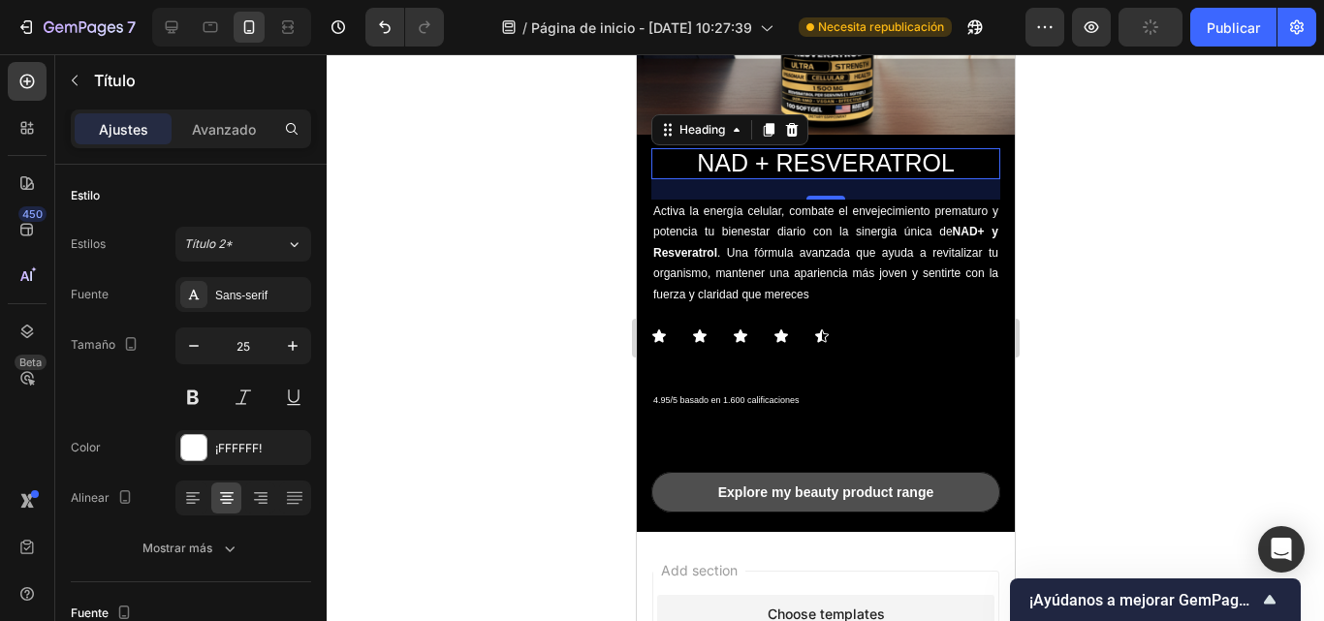
click at [1068, 255] on div at bounding box center [826, 337] width 998 height 567
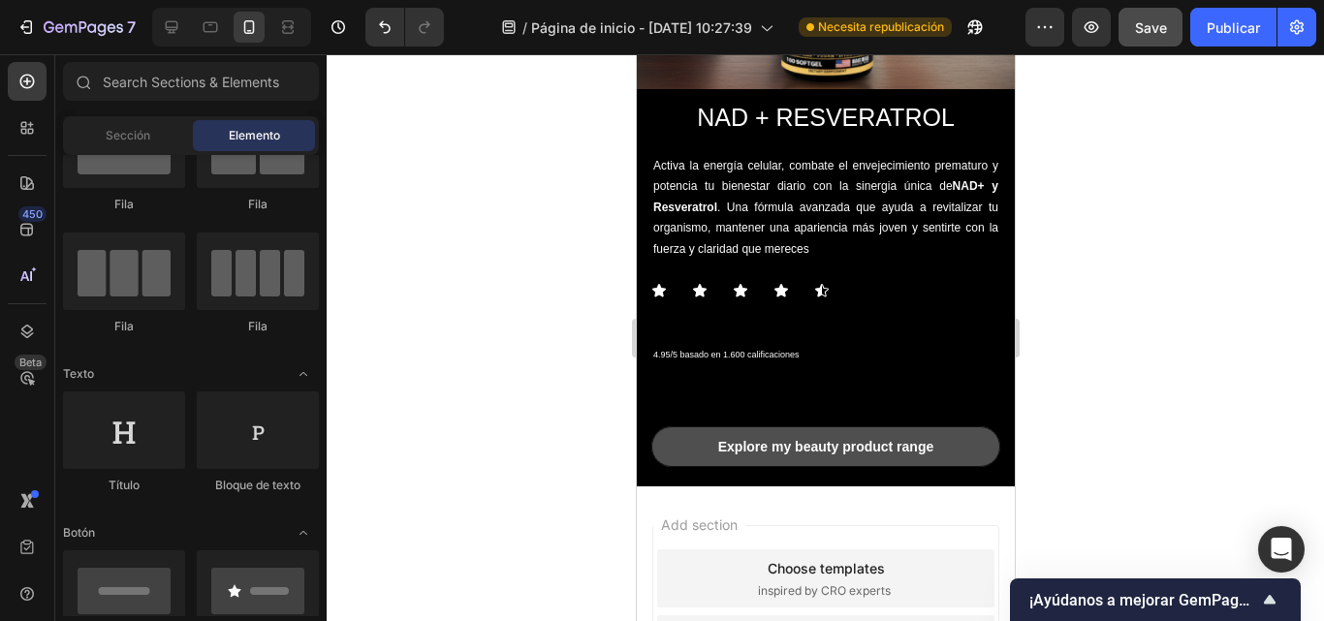
scroll to position [443, 0]
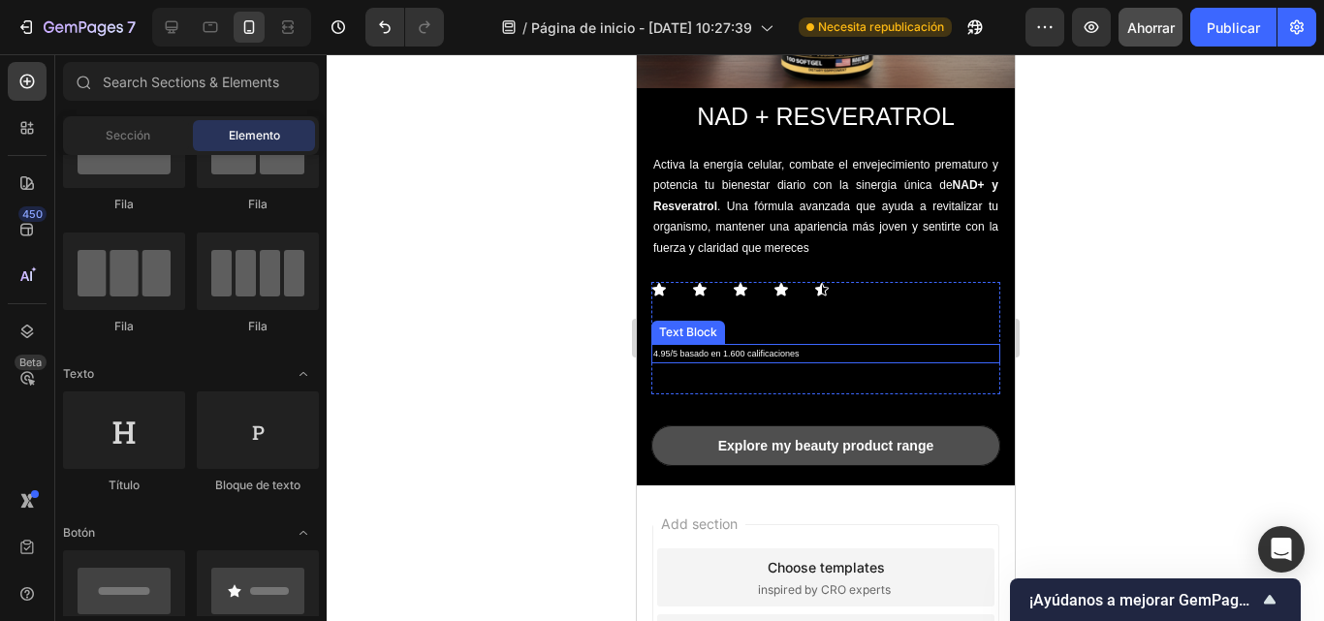
click at [722, 348] on div "4.95/5 basado en 1.600 calificaciones" at bounding box center [825, 353] width 349 height 19
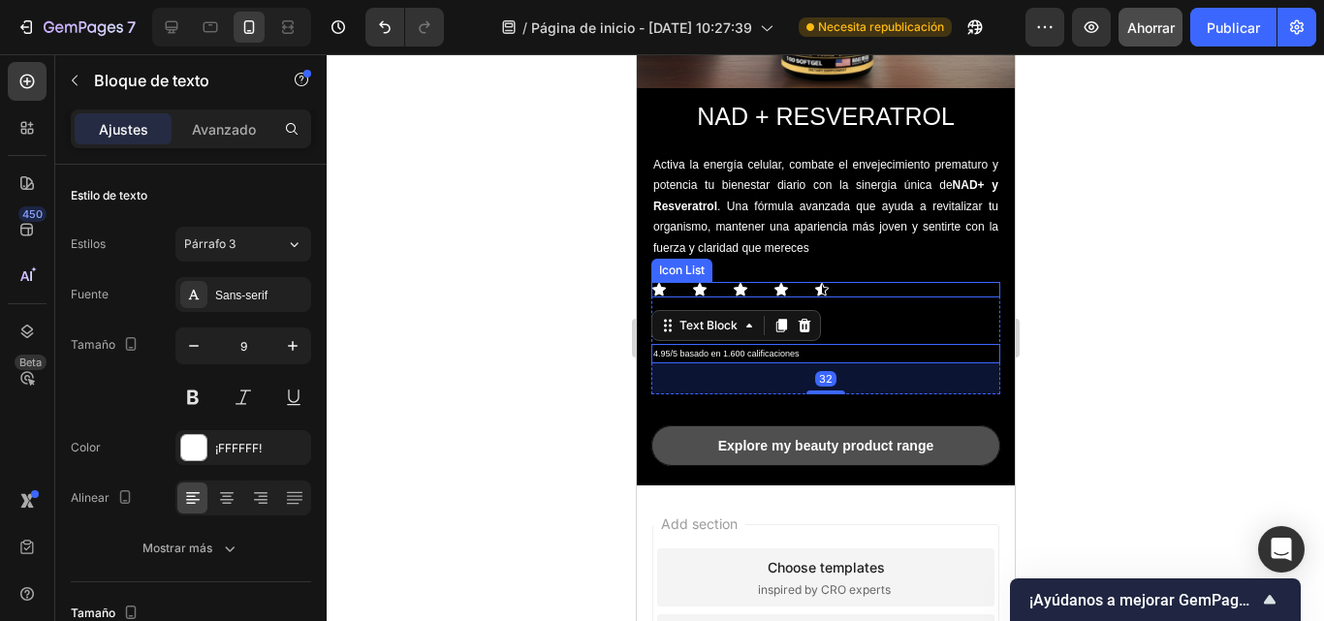
click at [830, 282] on div "Icon Icon Icon Icon Icon" at bounding box center [825, 290] width 349 height 16
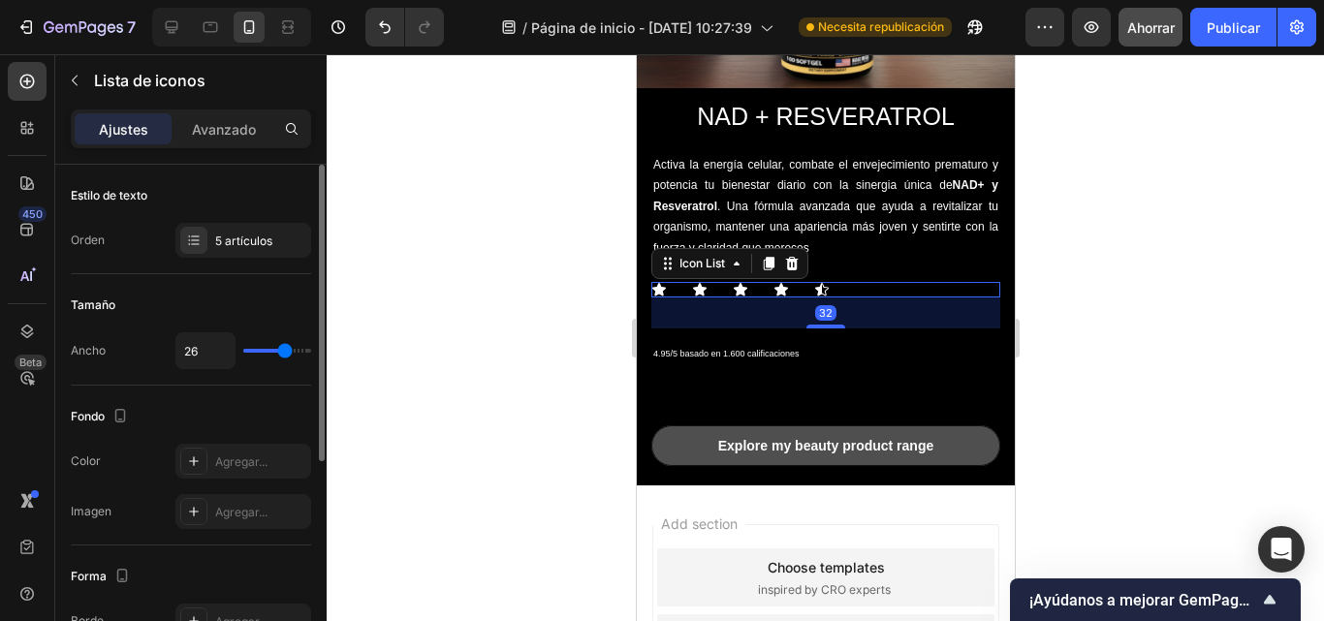
type input "13"
type input "6"
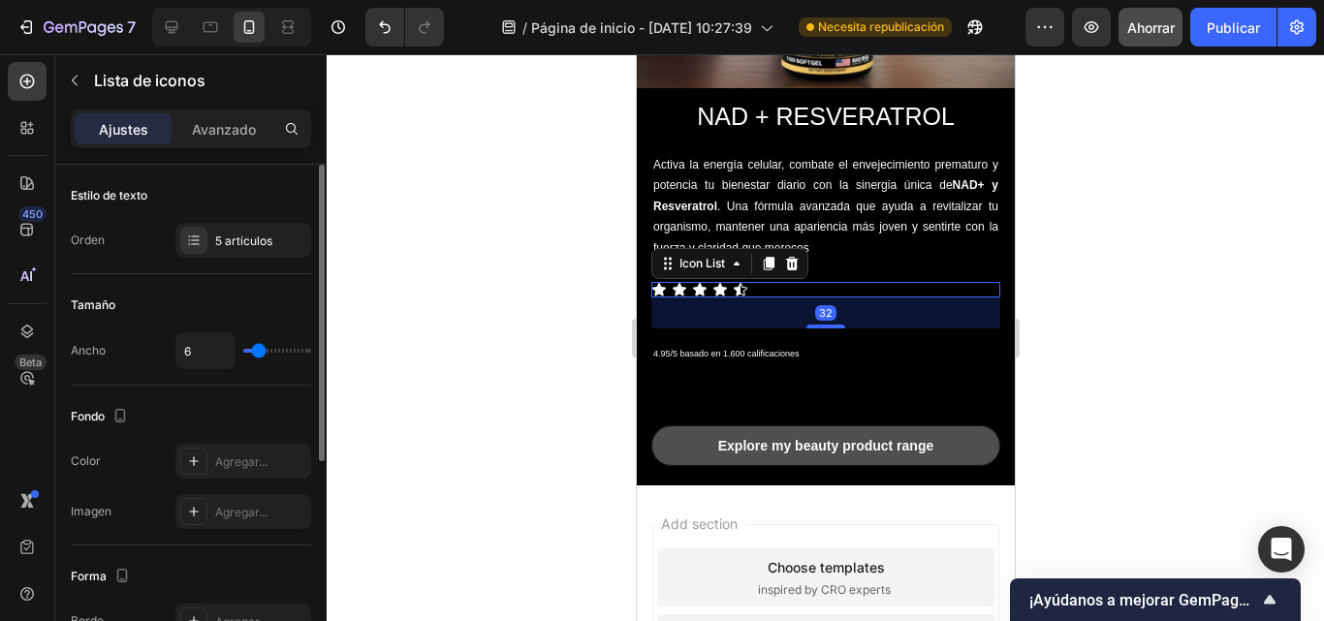
drag, startPoint x: 277, startPoint y: 354, endPoint x: 259, endPoint y: 353, distance: 18.4
click at [259, 353] on input "range" at bounding box center [277, 351] width 68 height 4
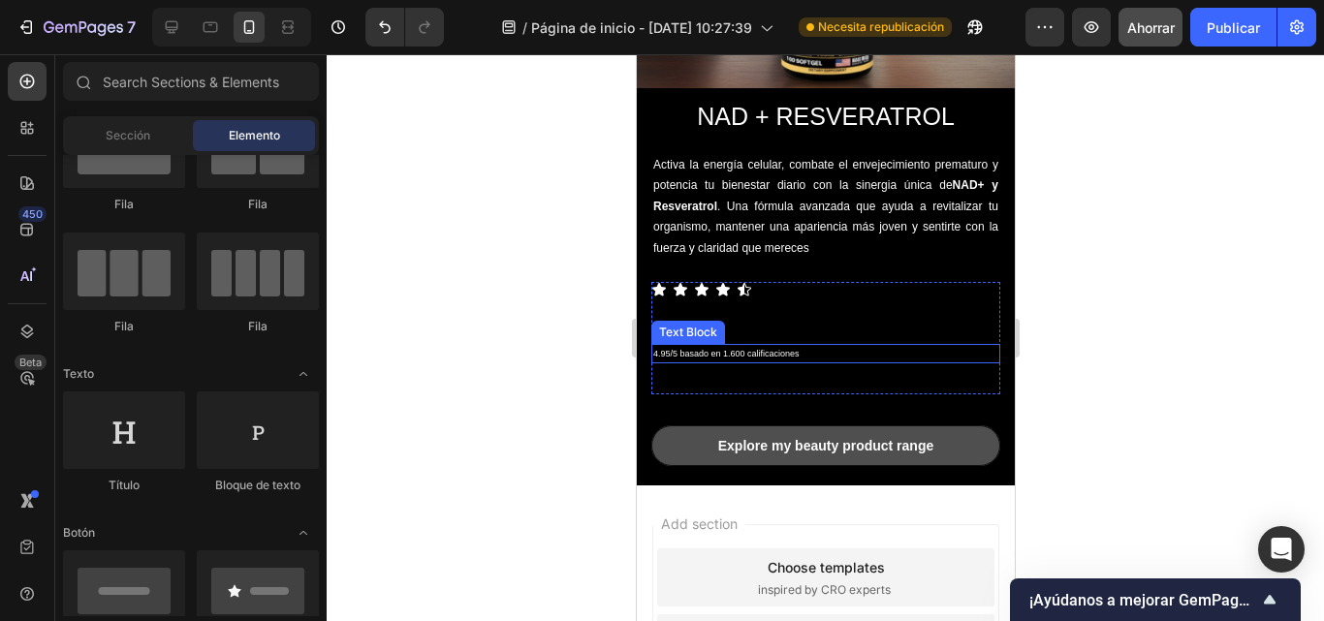
click at [762, 346] on p "4.95/5 basado en 1.600 calificaciones" at bounding box center [825, 354] width 345 height 16
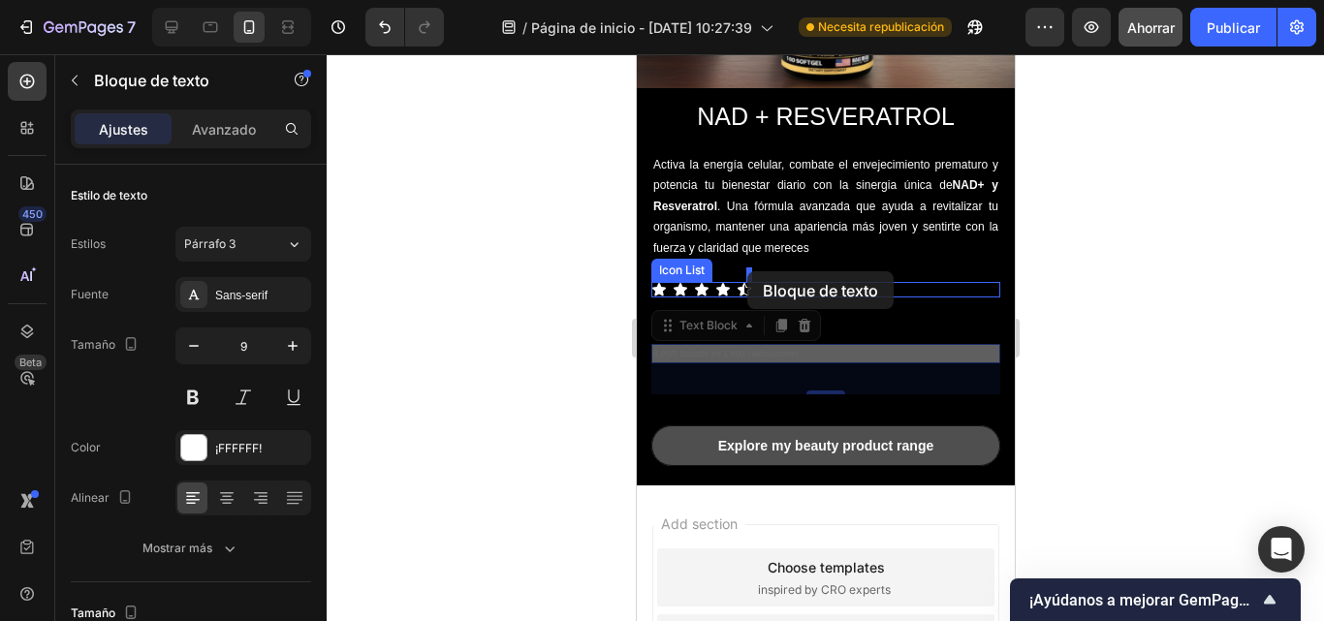
drag, startPoint x: 664, startPoint y: 316, endPoint x: 747, endPoint y: 271, distance: 93.7
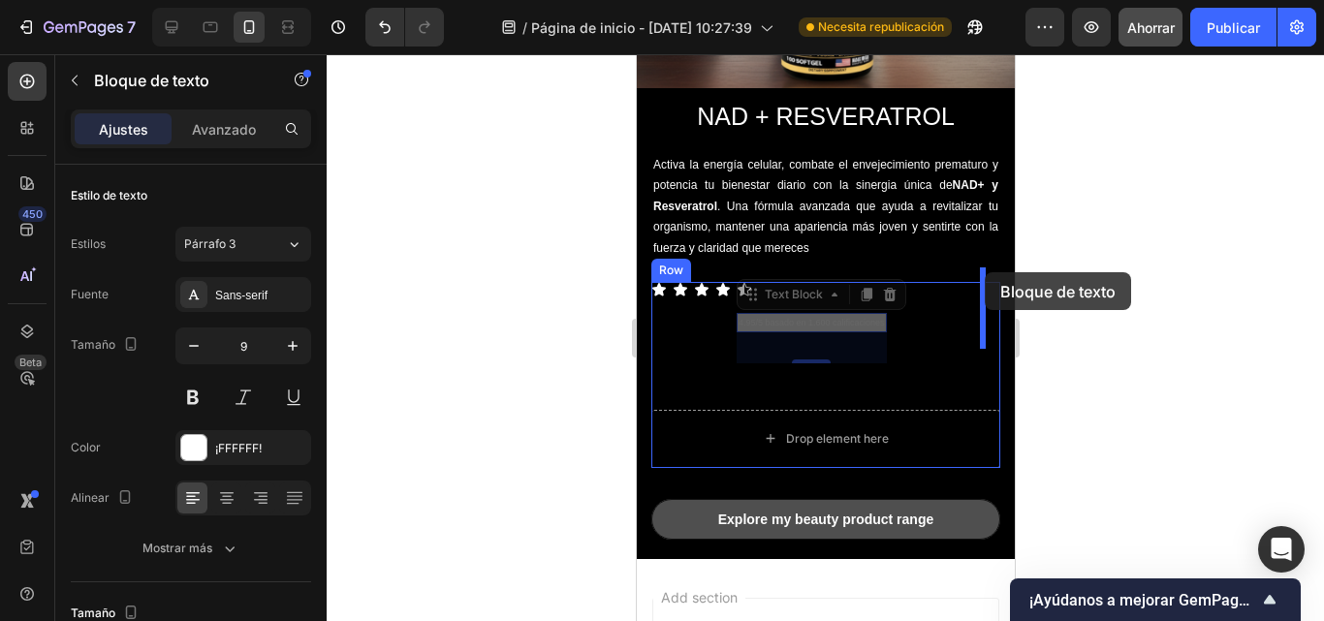
drag, startPoint x: 748, startPoint y: 278, endPoint x: 984, endPoint y: 272, distance: 235.7
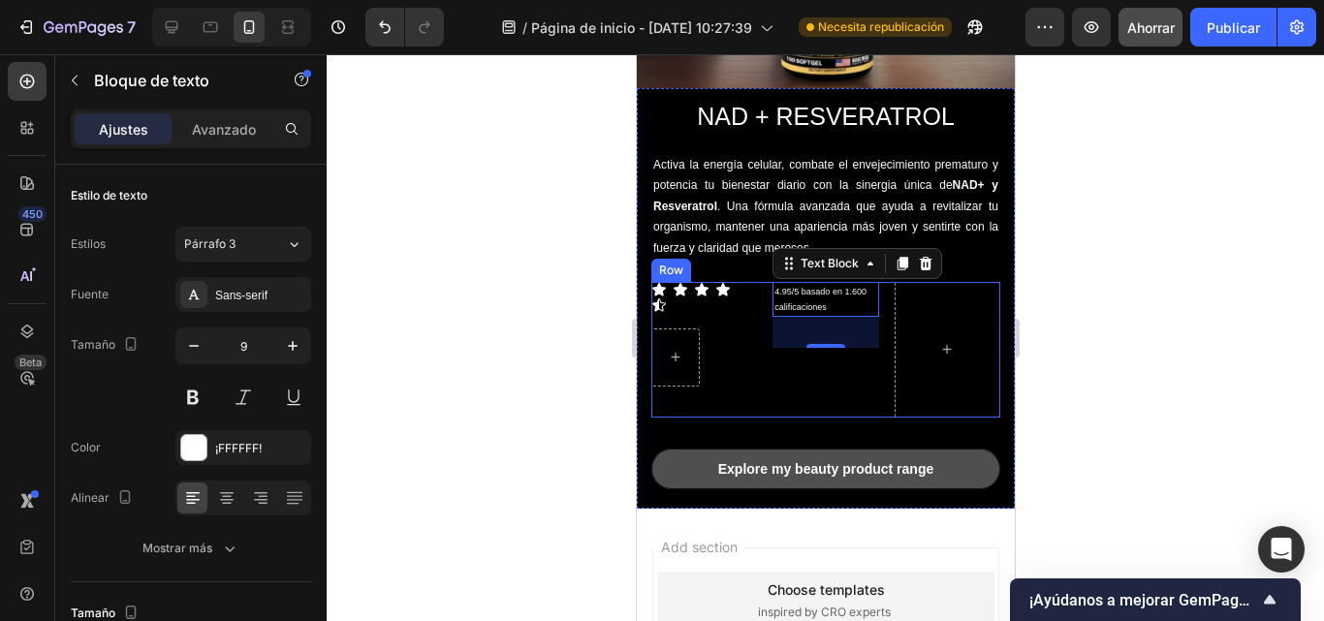
click at [856, 364] on div "4.95/5 basado en 1.600 calificaciones Text Block 32" at bounding box center [825, 350] width 106 height 136
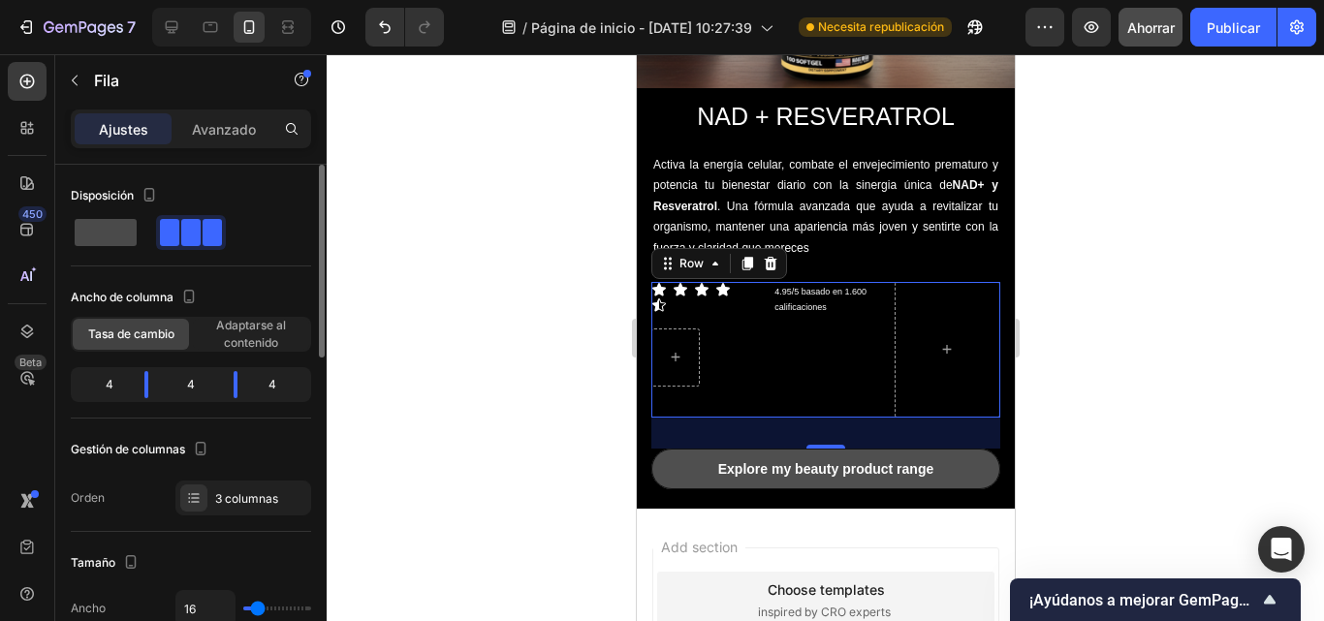
click at [102, 224] on span at bounding box center [106, 232] width 62 height 27
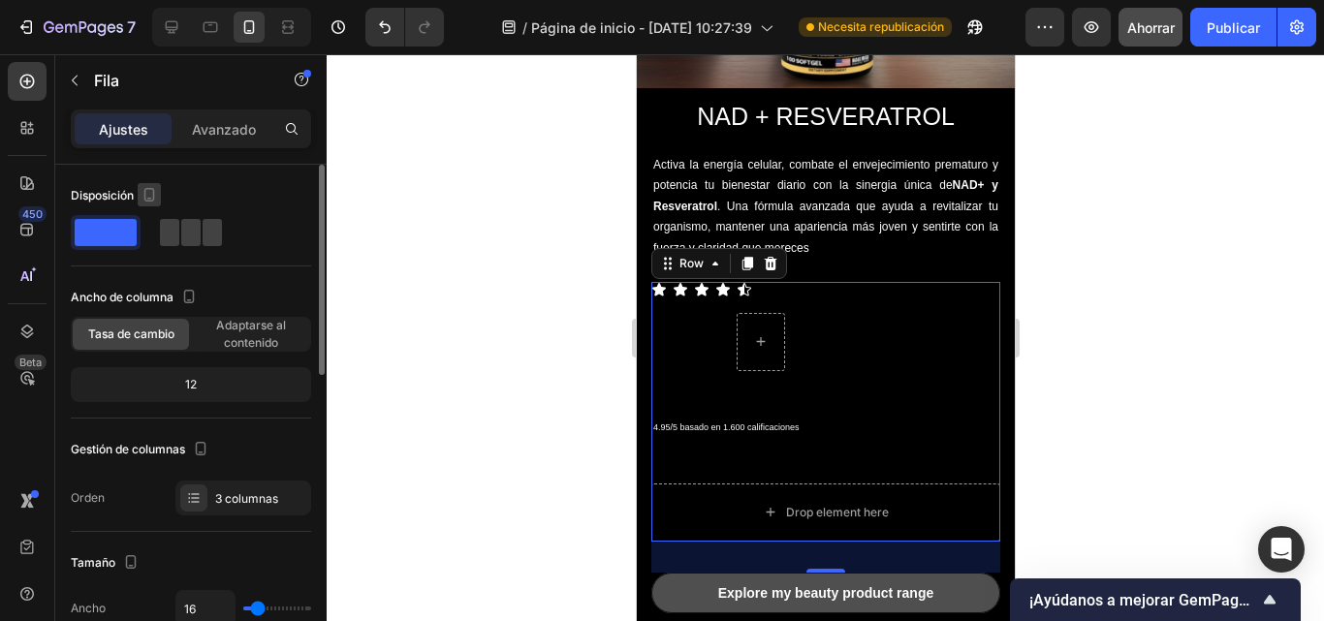
click at [148, 195] on icon "button" at bounding box center [149, 194] width 19 height 19
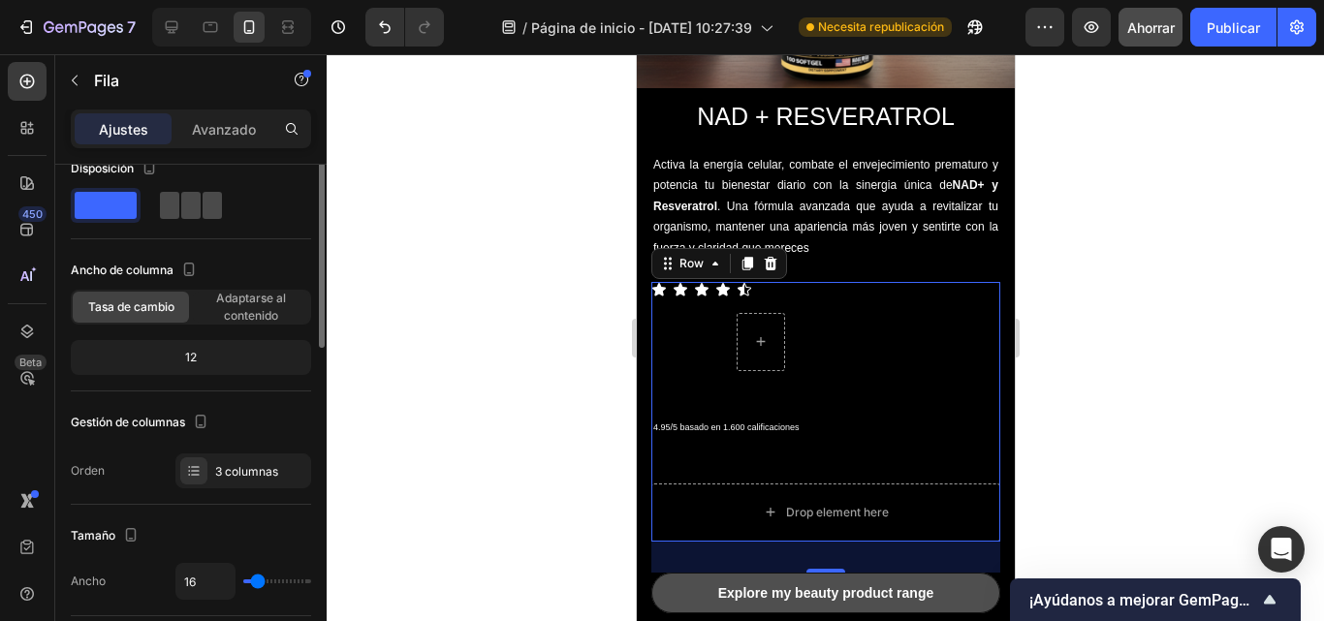
scroll to position [0, 0]
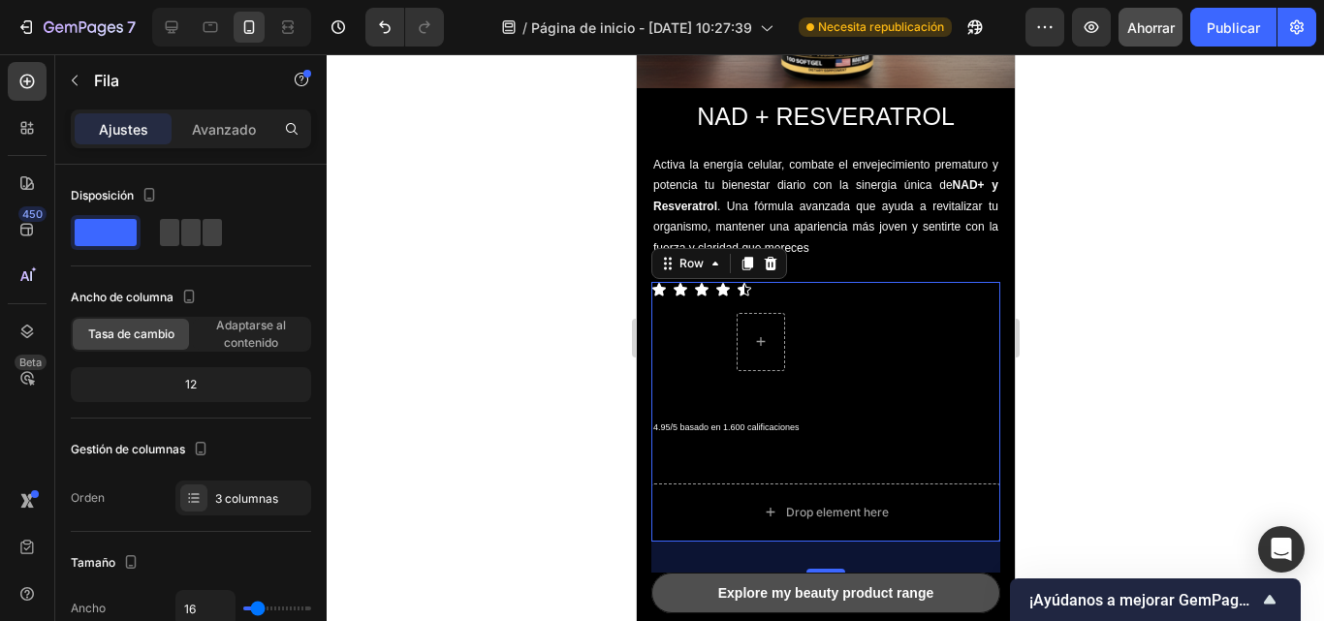
click at [199, 146] on div "Ajustes Avanzado" at bounding box center [191, 129] width 240 height 39
click at [201, 129] on font "Avanzado" at bounding box center [224, 129] width 64 height 16
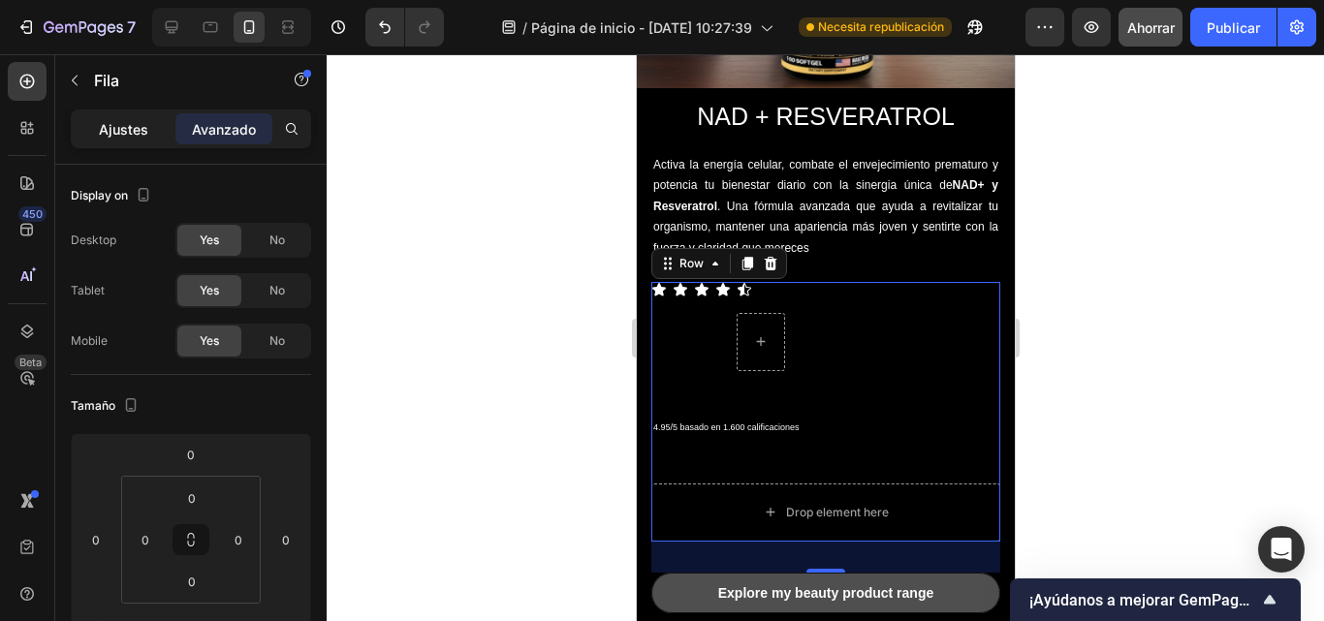
click at [146, 129] on font "Ajustes" at bounding box center [123, 129] width 49 height 16
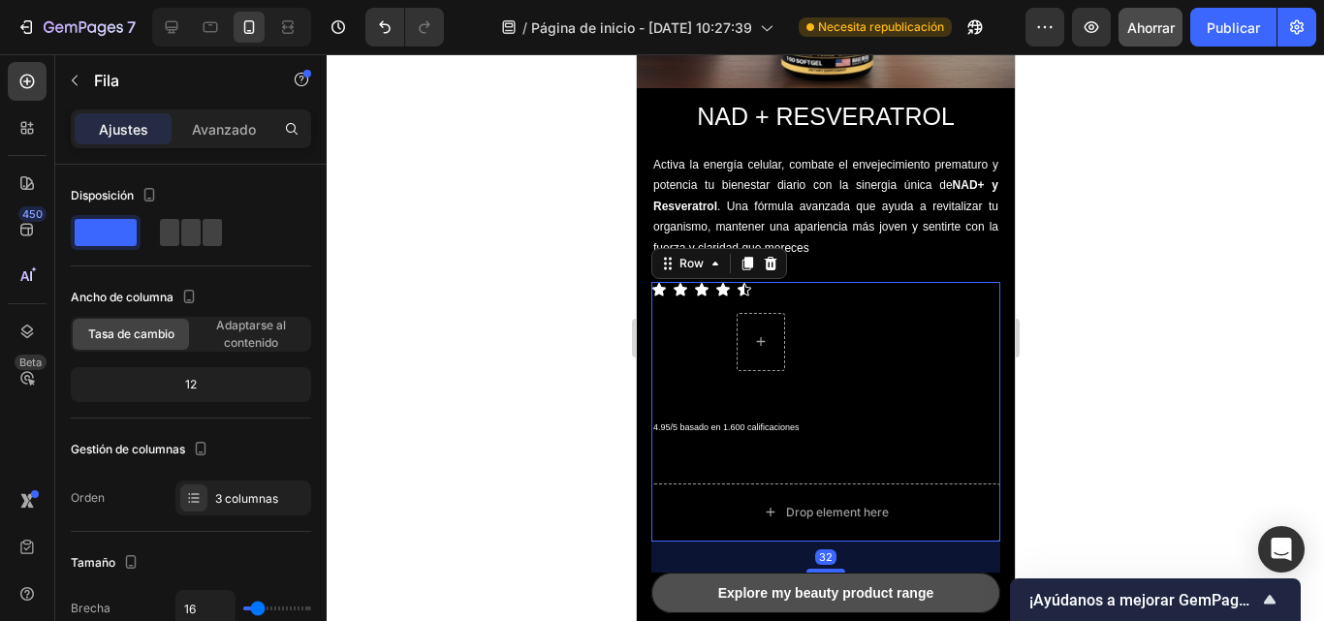
click at [127, 119] on p "Ajustes" at bounding box center [123, 129] width 49 height 20
click at [195, 228] on span at bounding box center [190, 232] width 19 height 27
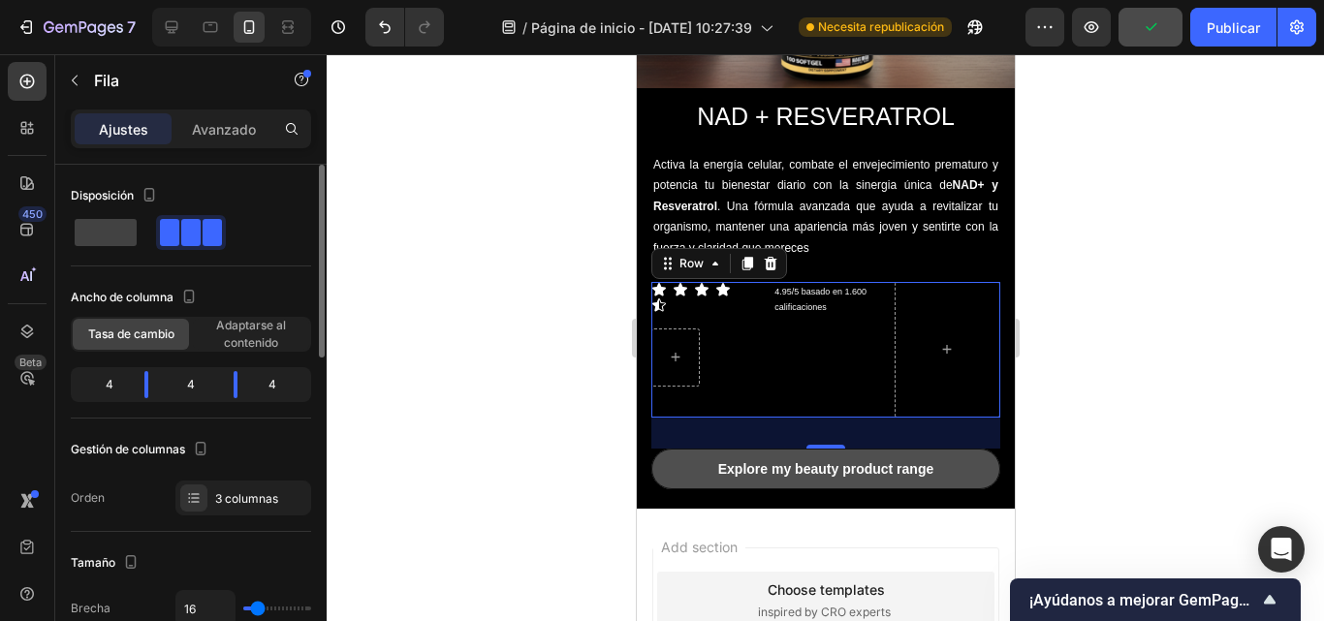
click at [260, 381] on div "4" at bounding box center [280, 384] width 54 height 27
click at [276, 385] on div "4" at bounding box center [280, 384] width 54 height 27
click at [204, 501] on div at bounding box center [193, 498] width 27 height 27
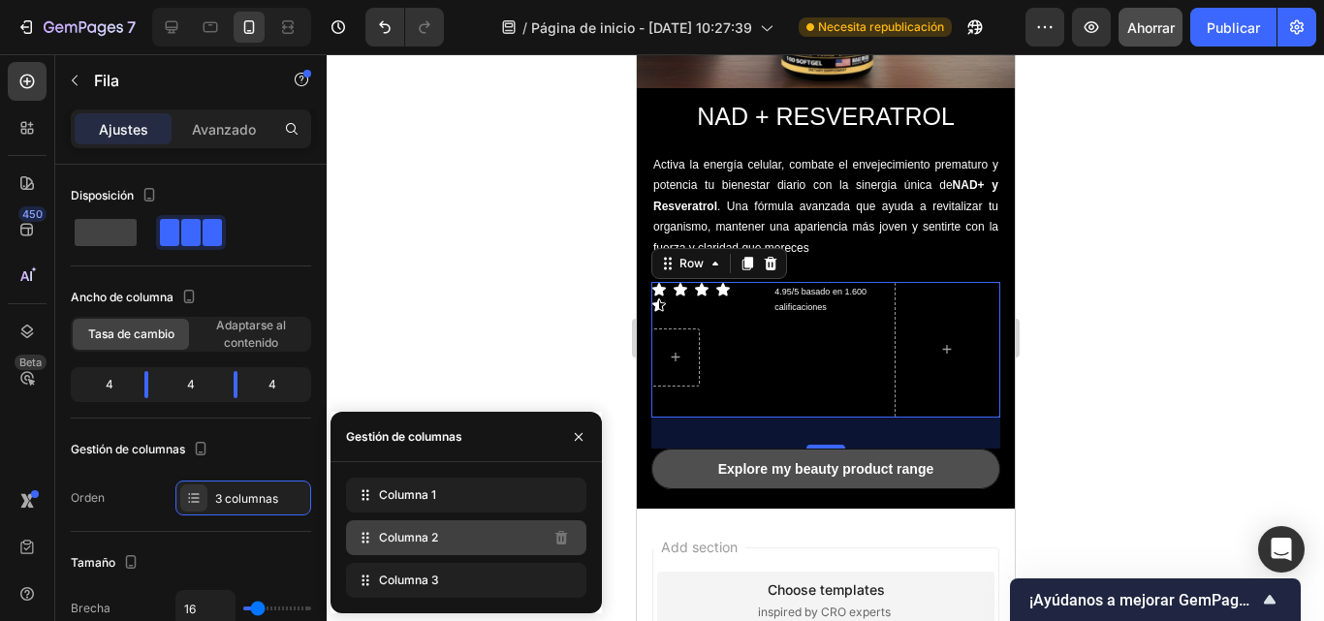
click at [429, 533] on font "Columna 2" at bounding box center [408, 537] width 59 height 15
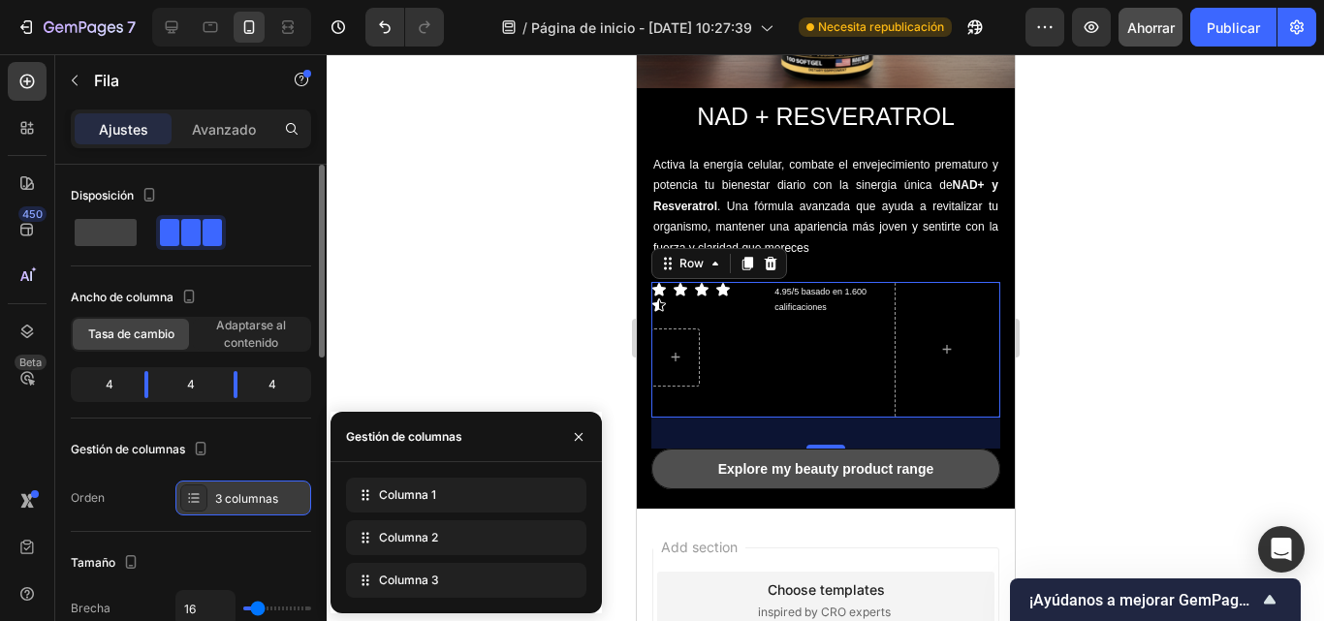
click at [198, 494] on icon at bounding box center [194, 499] width 16 height 16
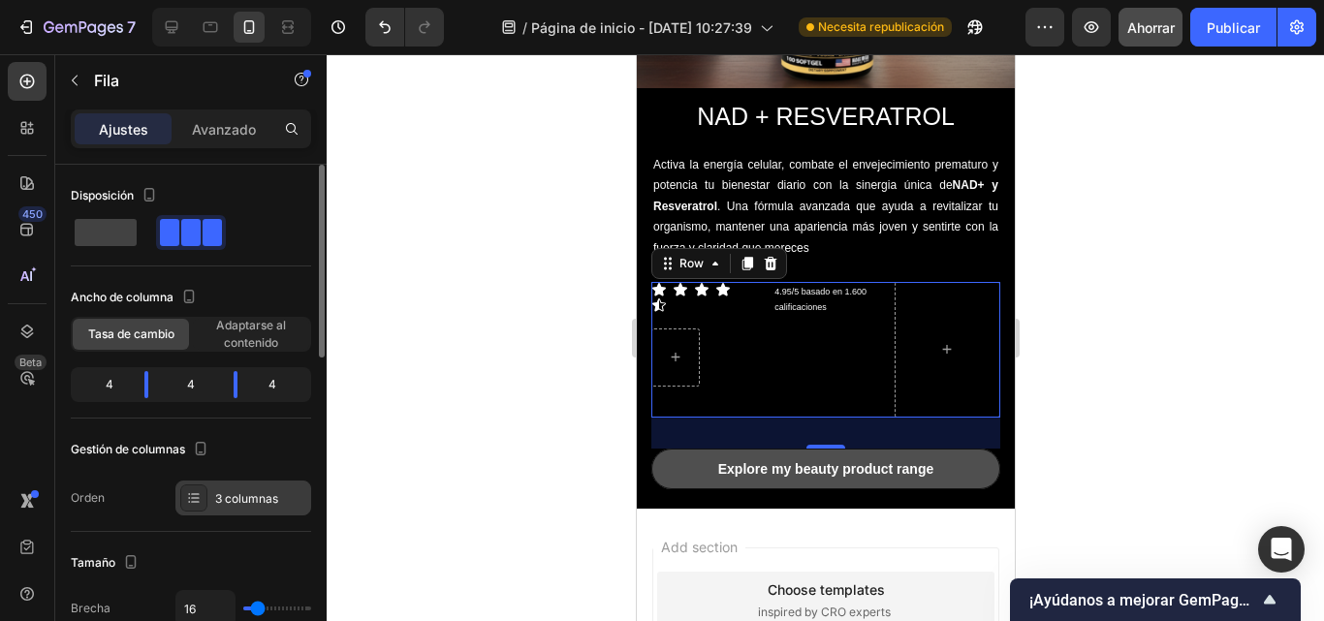
click at [198, 494] on icon at bounding box center [194, 499] width 16 height 16
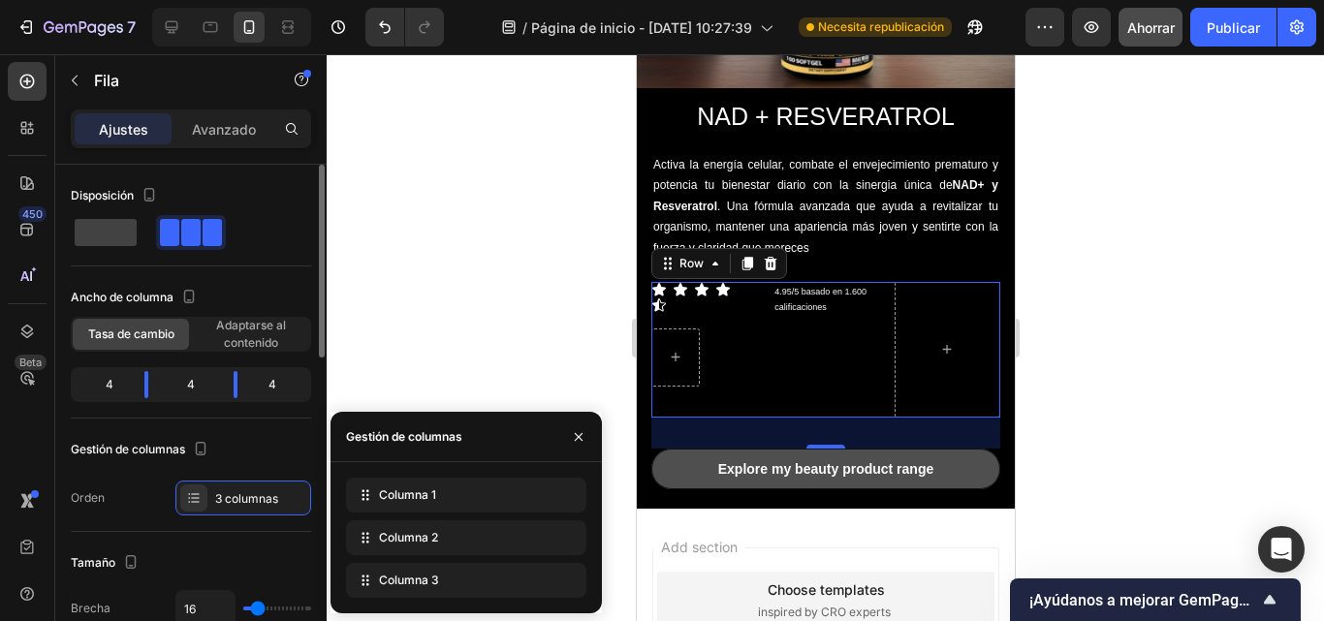
click at [125, 495] on div "Orden 3 columnas" at bounding box center [191, 498] width 240 height 35
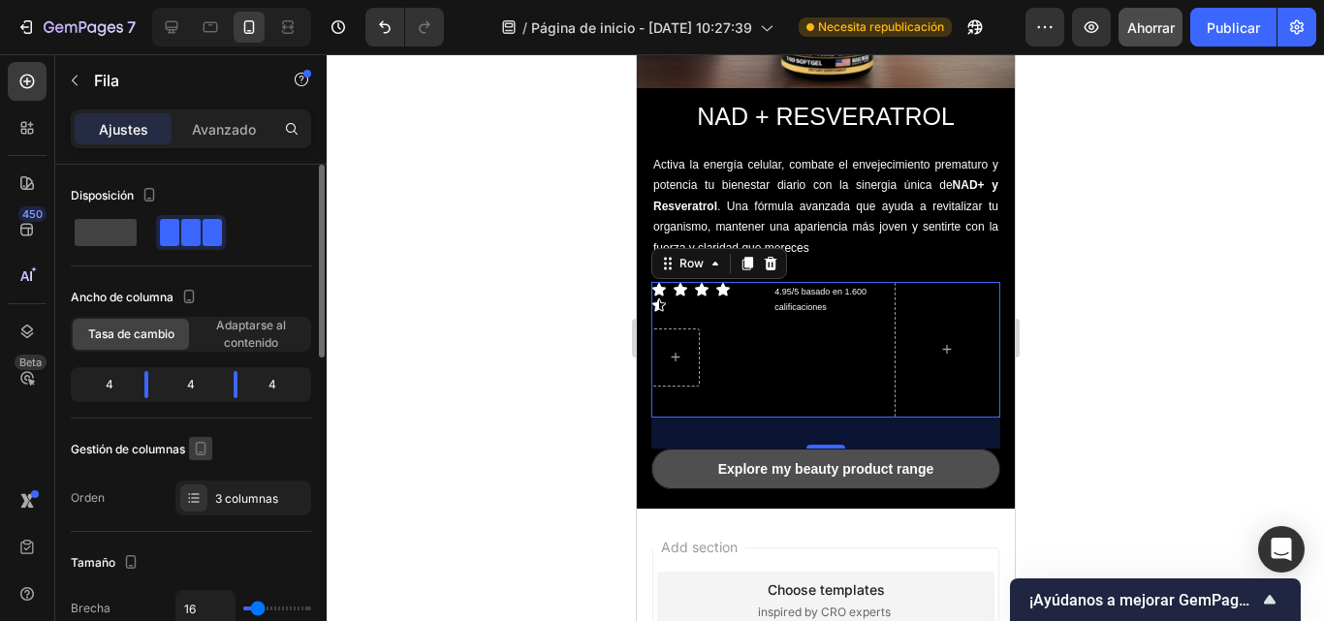
click at [204, 442] on icon "button" at bounding box center [201, 449] width 11 height 14
click at [231, 337] on font "Adaptarse al contenido" at bounding box center [251, 334] width 70 height 32
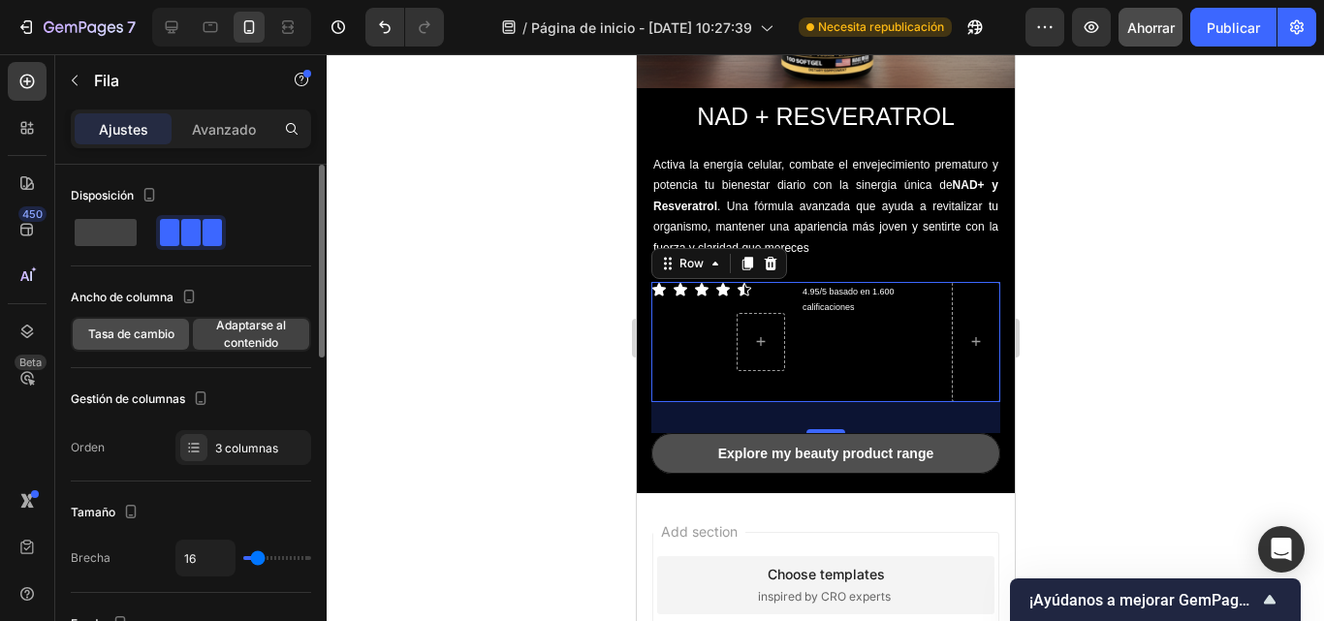
click at [157, 337] on font "Tasa de cambio" at bounding box center [131, 334] width 86 height 15
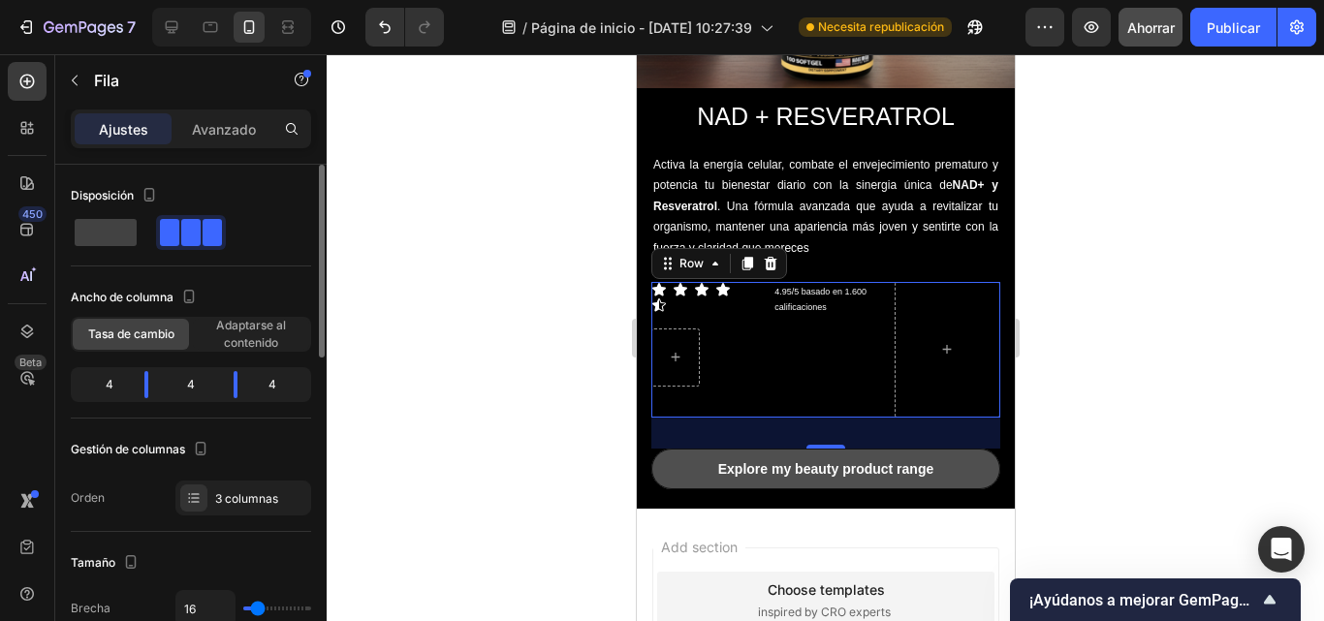
click at [271, 386] on div "4" at bounding box center [280, 384] width 54 height 27
click at [271, 386] on font "4" at bounding box center [273, 384] width 8 height 15
drag, startPoint x: 233, startPoint y: 384, endPoint x: 317, endPoint y: 397, distance: 85.3
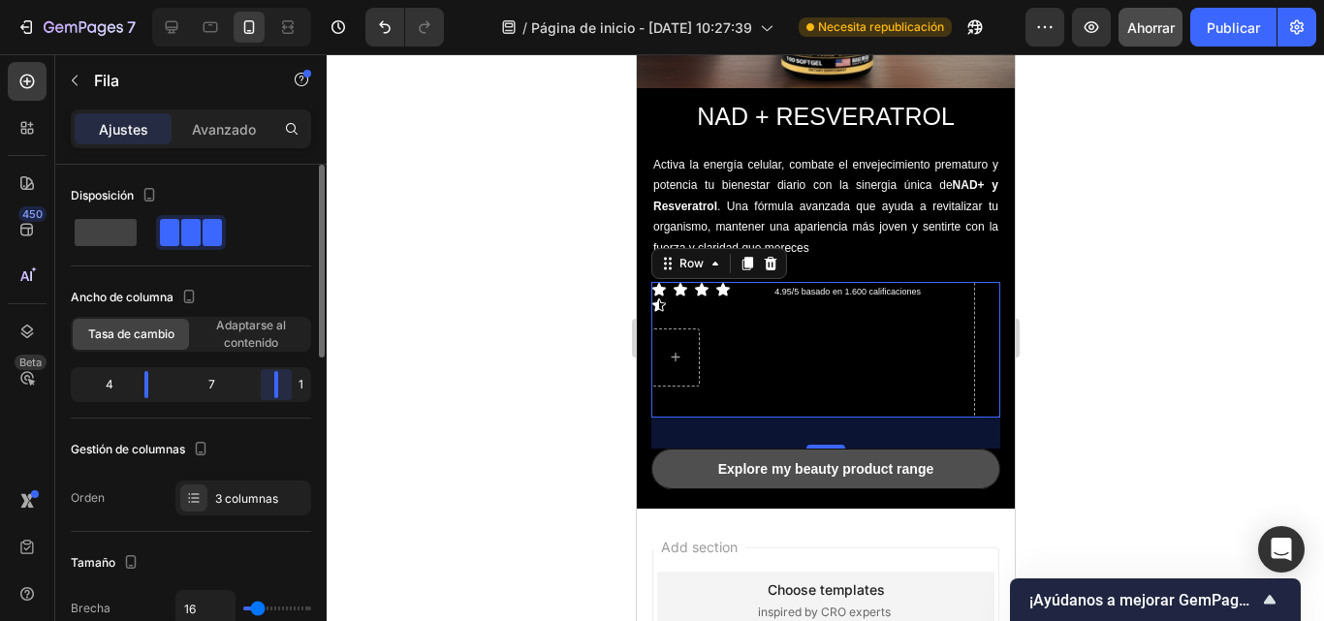
click at [317, 0] on body "7 / Página de inicio - 27 de septiembre, 10:27:39 Necesita republicación Avance…" at bounding box center [662, 0] width 1324 height 0
click at [288, 418] on div "Ancho de columna Tasa de cambio Adaptarse al contenido 4 7 1" at bounding box center [191, 350] width 240 height 137
drag, startPoint x: 143, startPoint y: 386, endPoint x: 179, endPoint y: 389, distance: 37.0
click at [179, 0] on body "7 / Página de inicio - 27 de septiembre, 10:27:39 Necesita republicación Avance…" at bounding box center [662, 0] width 1324 height 0
click at [1128, 239] on div at bounding box center [826, 337] width 998 height 567
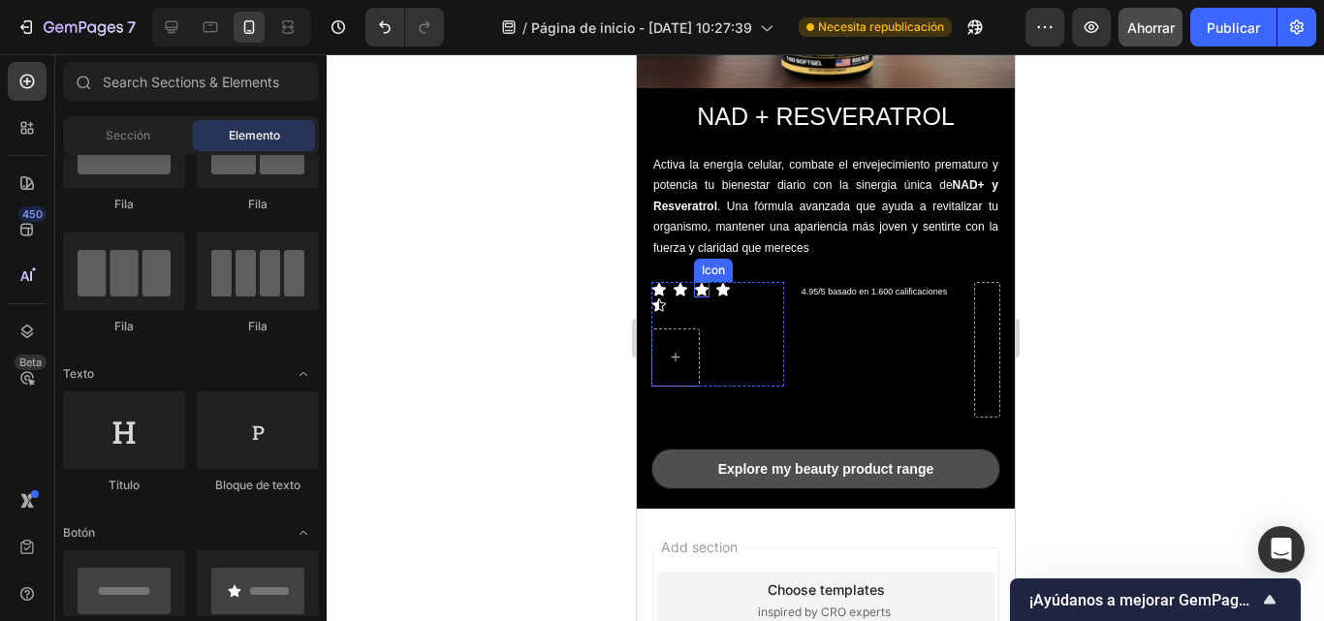
click at [693, 282] on icon at bounding box center [701, 290] width 16 height 16
click at [717, 305] on div "Icon Icon Icon Icon Icon Row" at bounding box center [717, 334] width 133 height 105
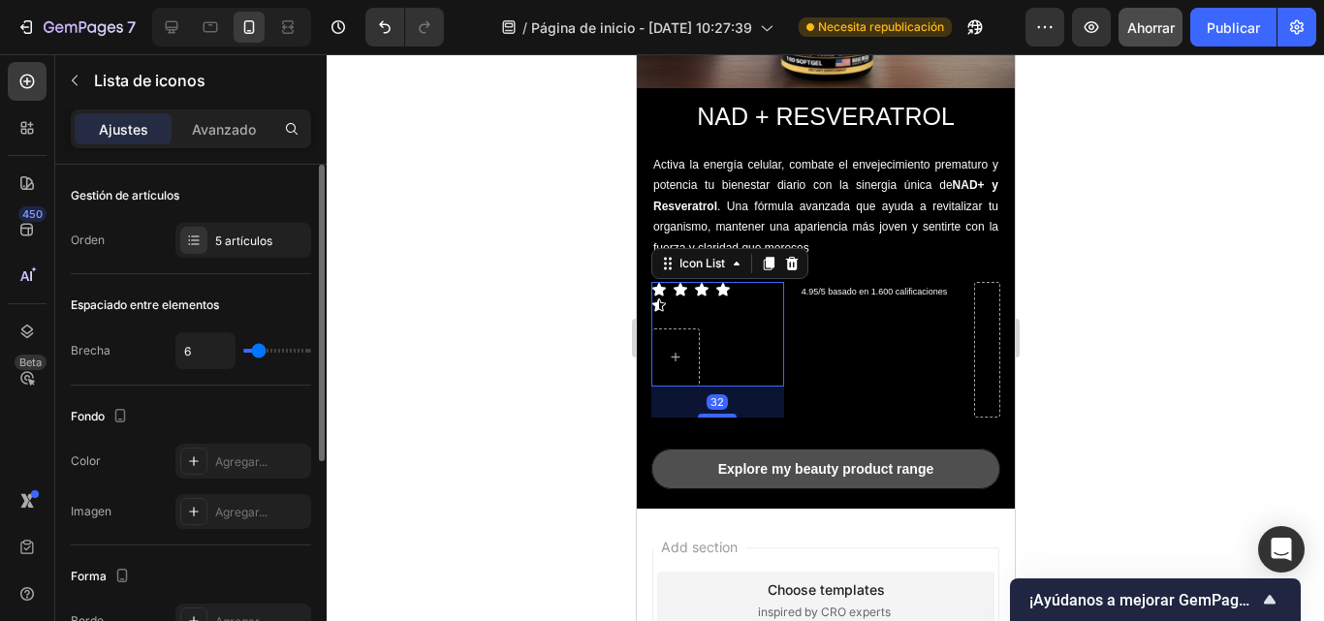
type input "1"
type input "0"
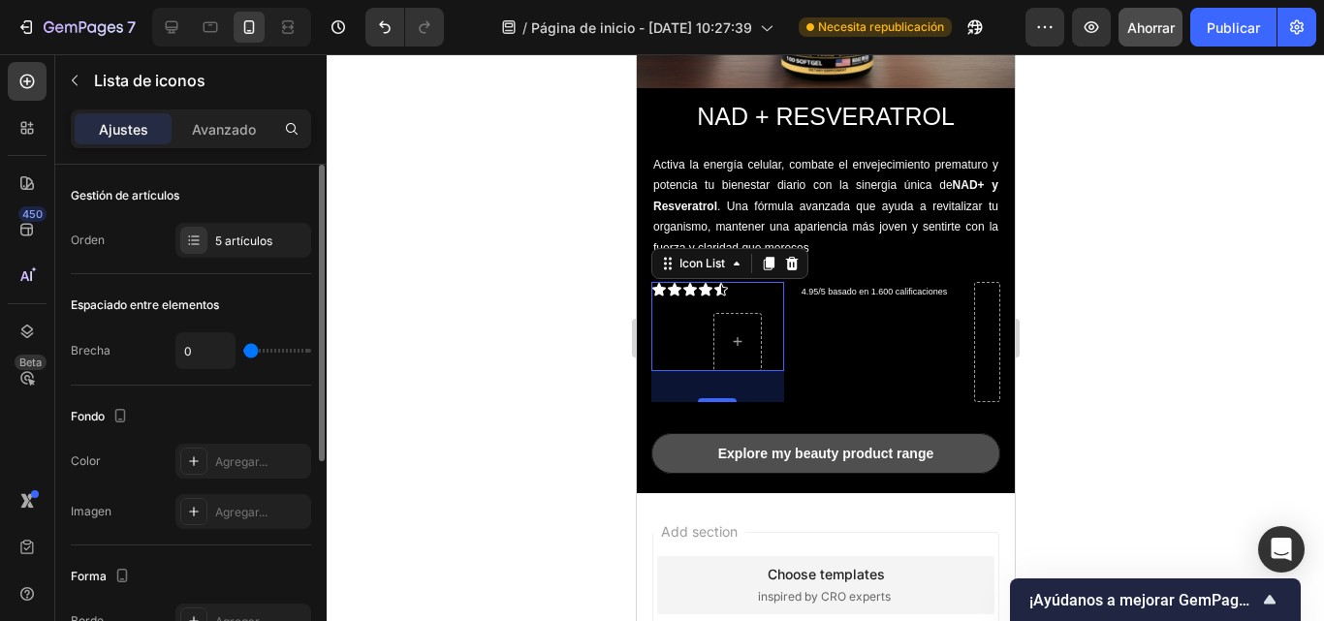
type input "1"
type input "2"
type input "3"
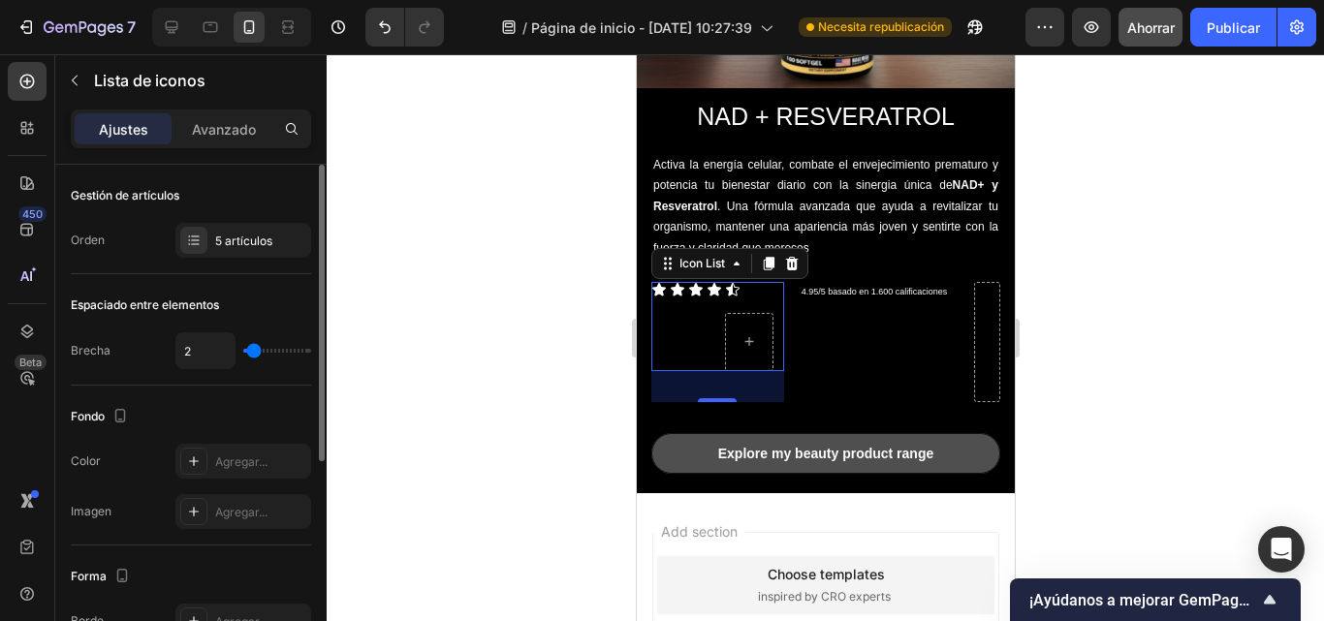
type input "3"
type input "4"
type input "5"
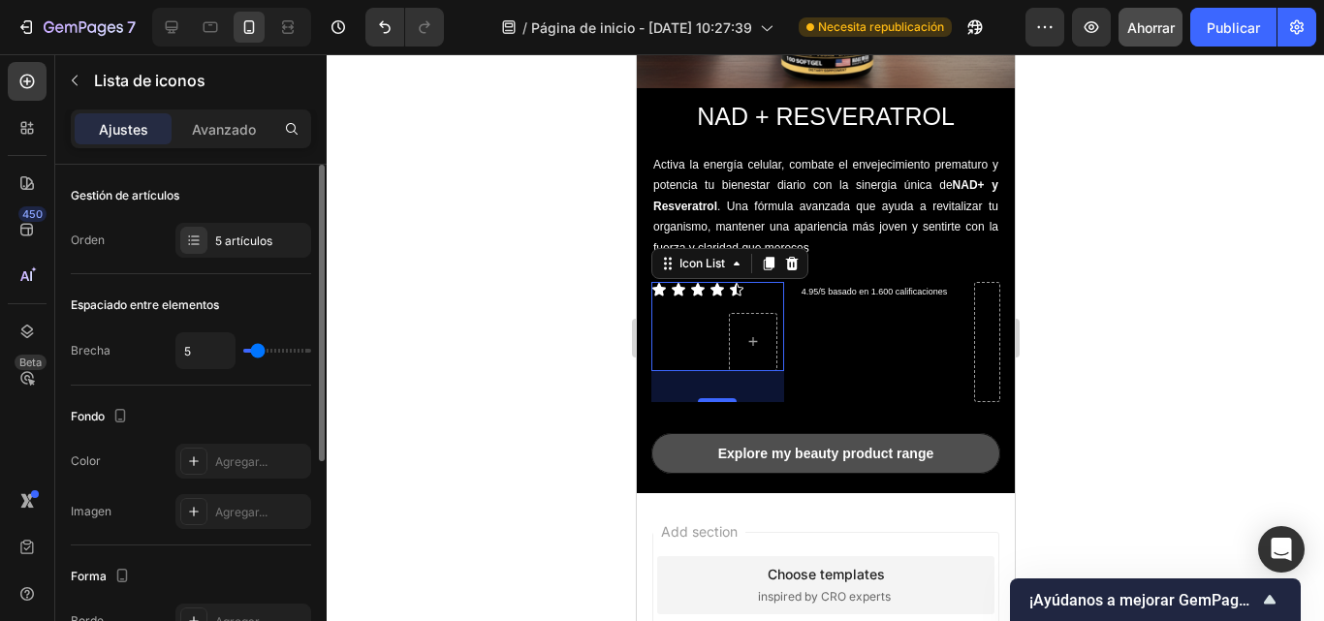
type input "7"
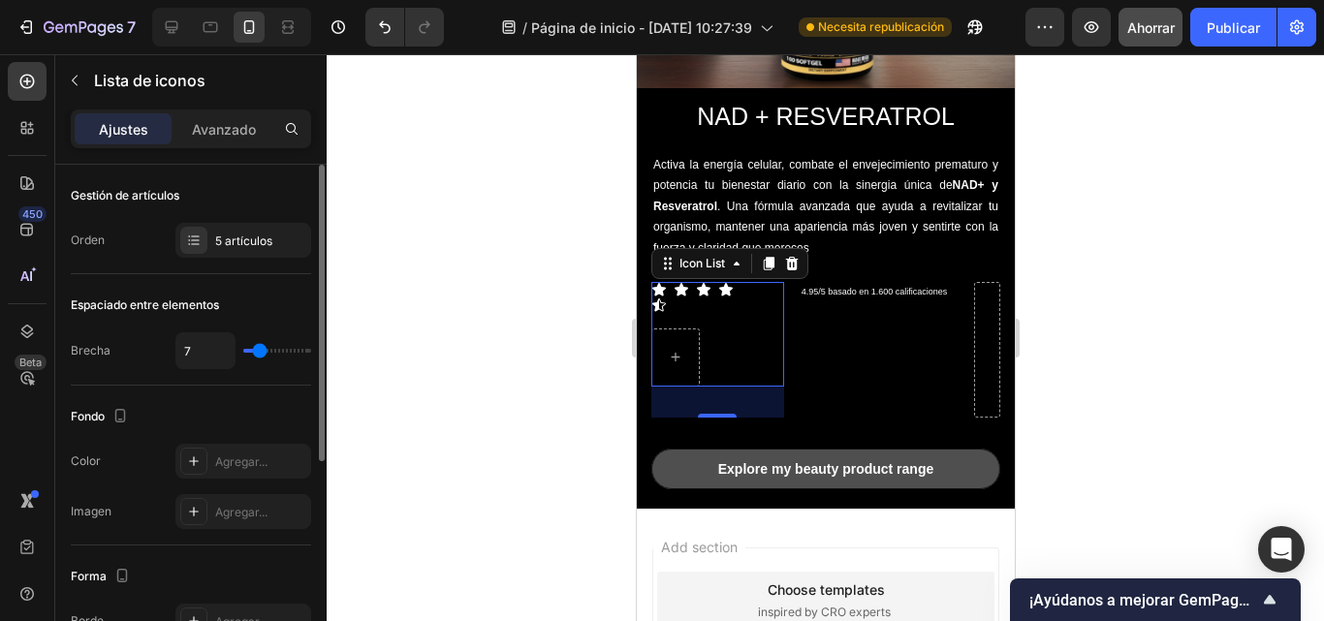
type input "5"
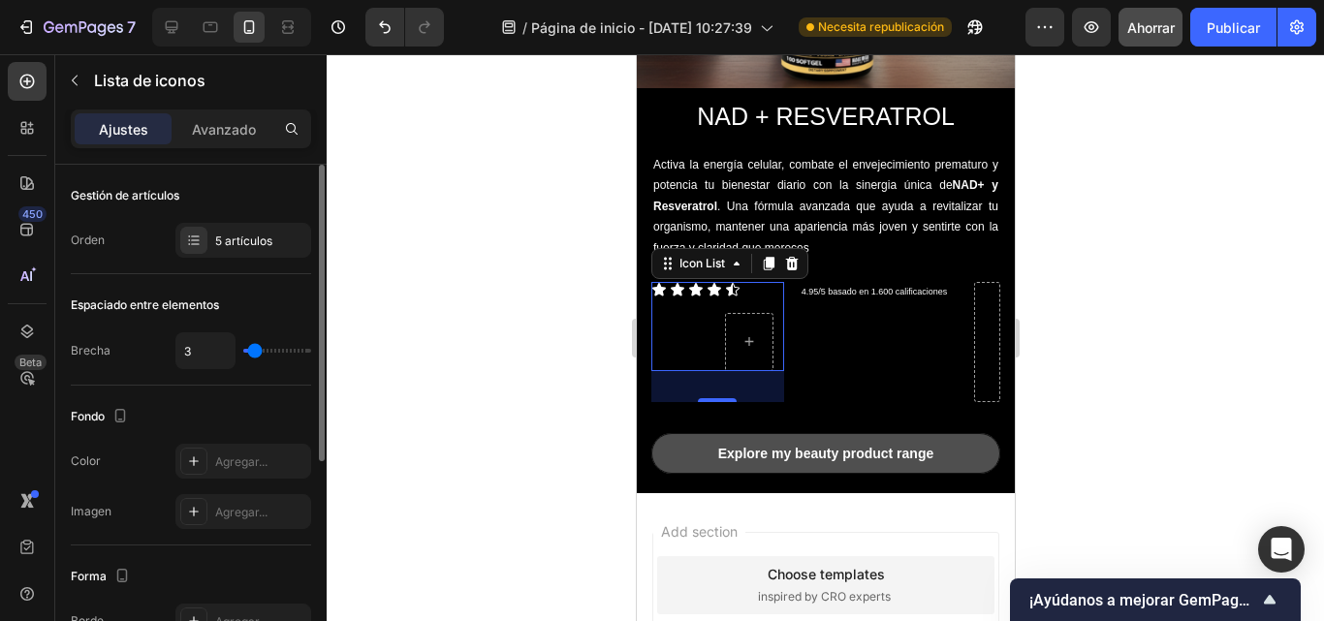
click at [255, 353] on input "range" at bounding box center [277, 351] width 68 height 4
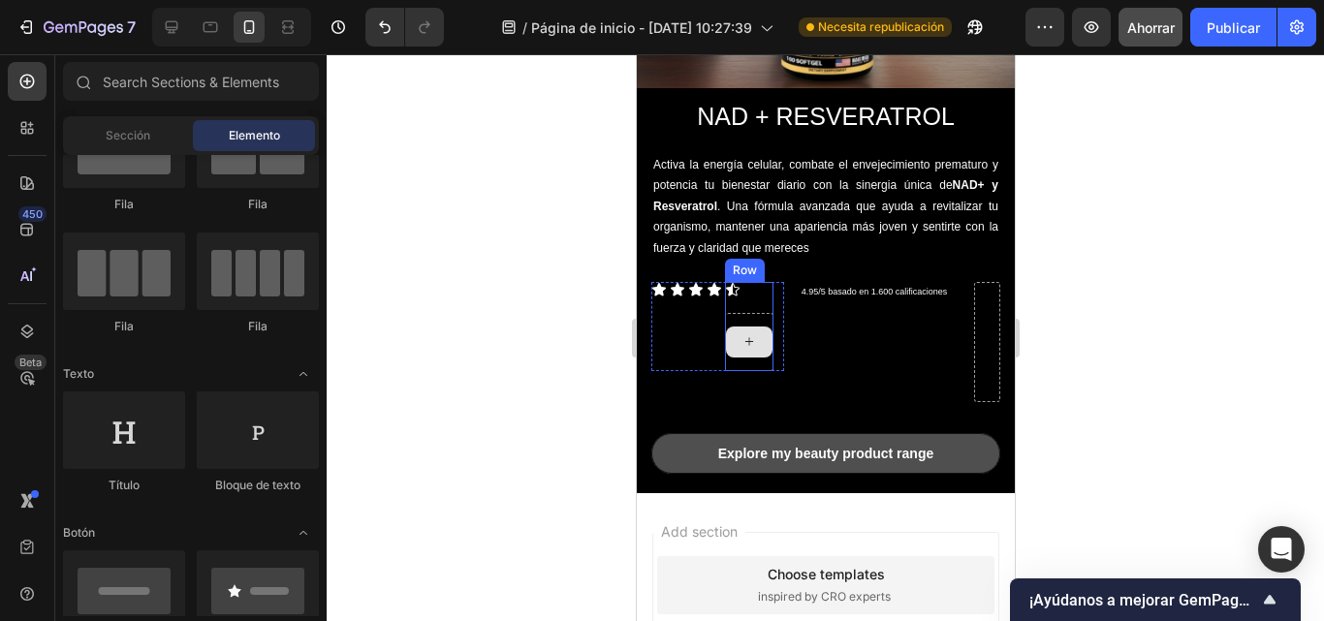
click at [760, 339] on div at bounding box center [748, 342] width 47 height 31
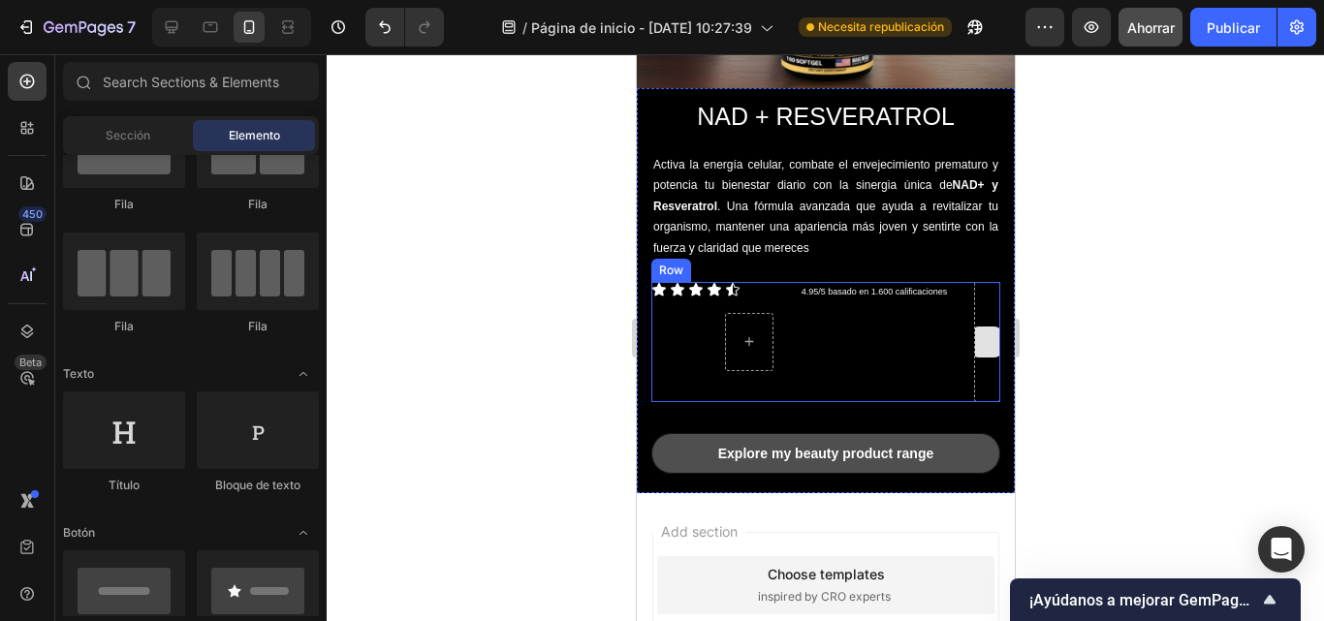
click at [973, 361] on div at bounding box center [986, 342] width 26 height 120
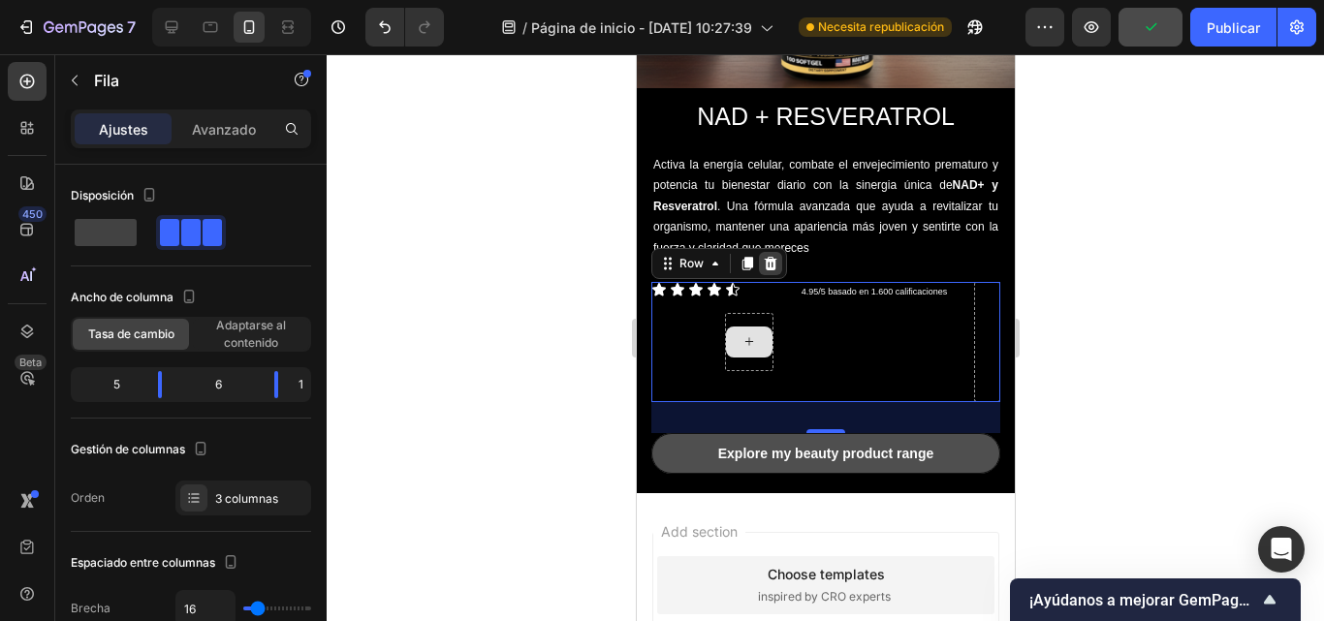
click at [769, 257] on icon at bounding box center [770, 264] width 13 height 14
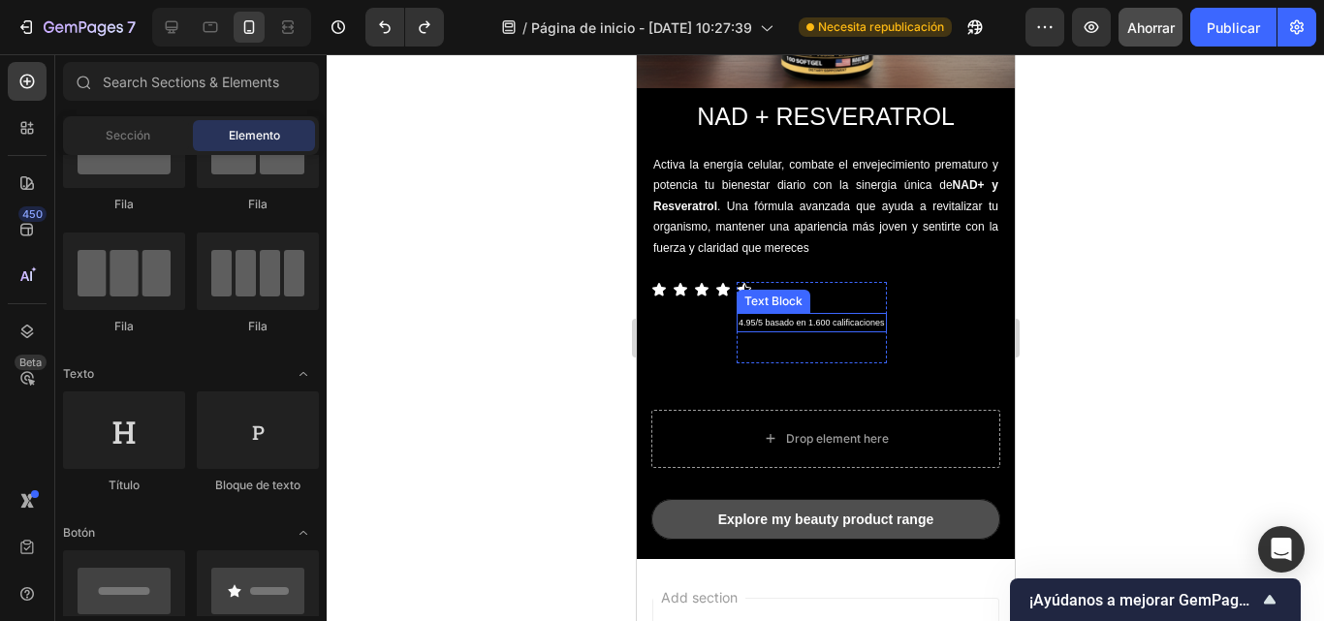
click at [761, 315] on p "4.95/5 basado en 1.600 calificaciones" at bounding box center [811, 323] width 146 height 16
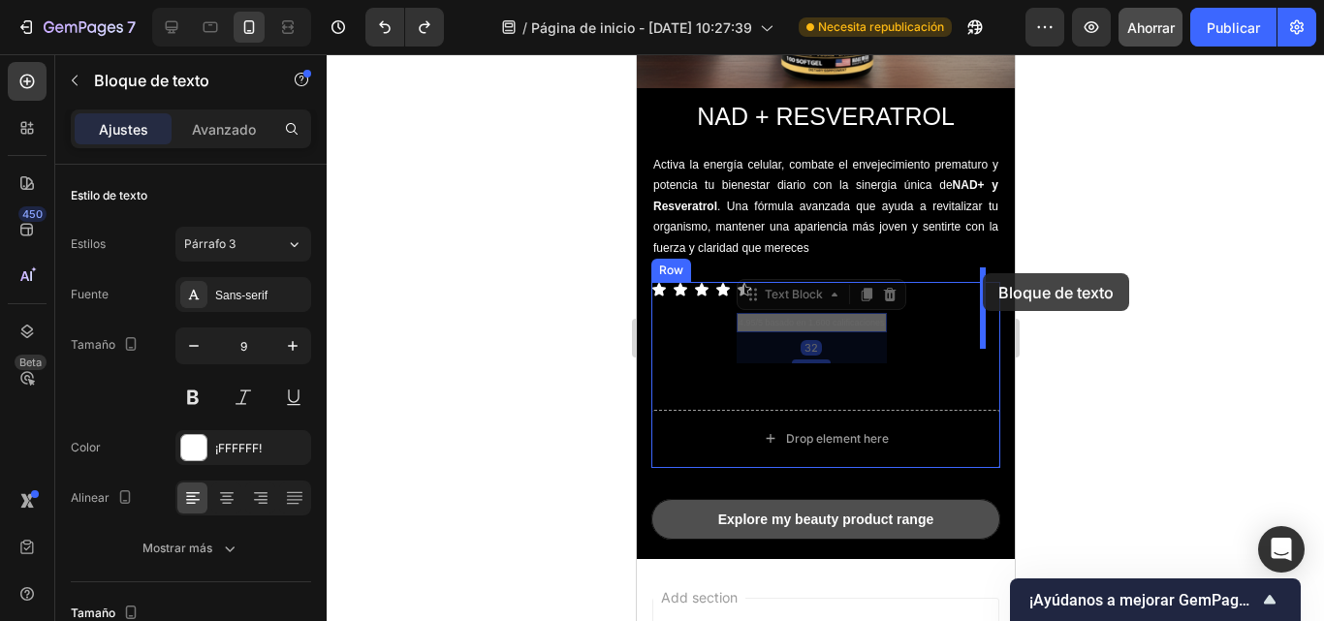
drag, startPoint x: 752, startPoint y: 281, endPoint x: 982, endPoint y: 271, distance: 230.0
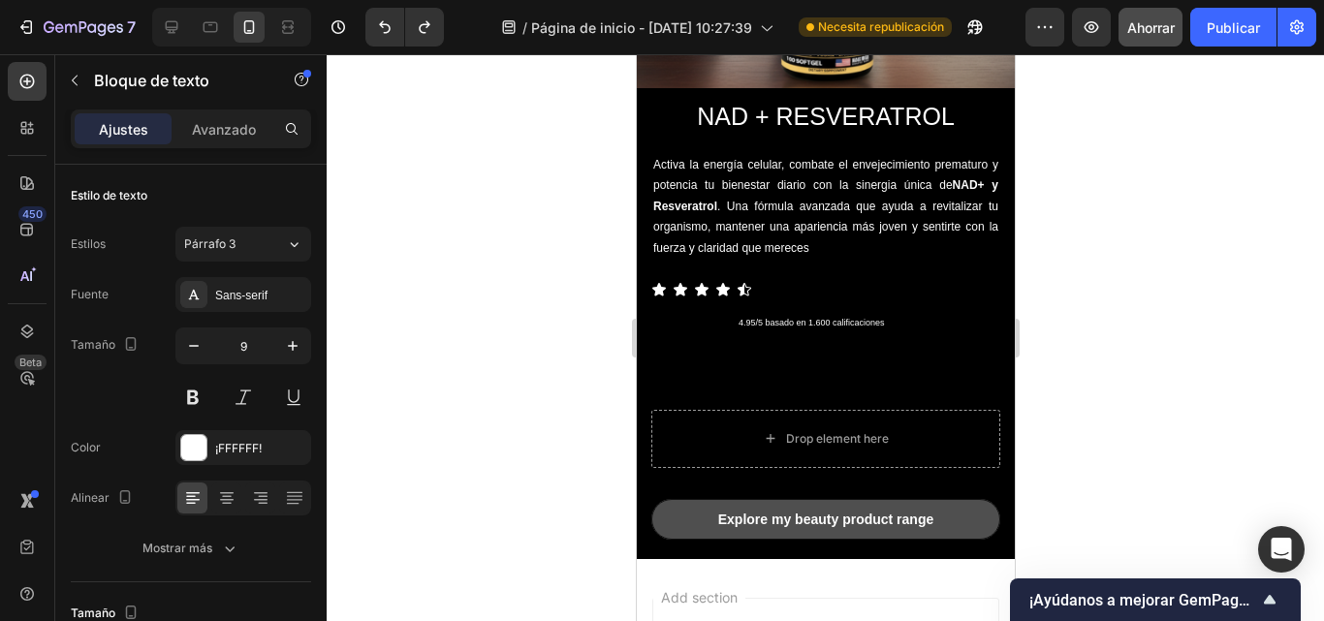
click at [779, 316] on div "4.95/5 basado en 1.600 calificaciones" at bounding box center [811, 322] width 150 height 19
click at [734, 310] on div "Icon Icon Icon Icon Icon 4.95/5 basado en 1.600 calificaciones Text Block Row" at bounding box center [825, 322] width 349 height 81
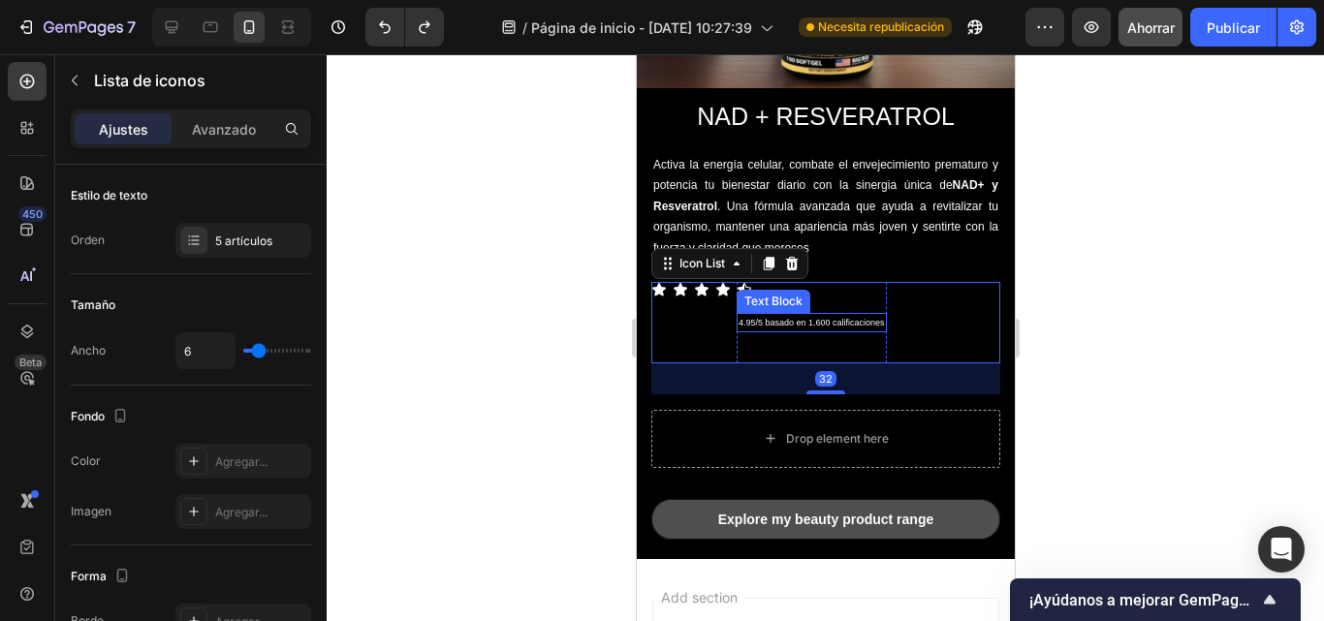
click at [741, 315] on p "4.95/5 basado en 1.600 calificaciones" at bounding box center [811, 323] width 146 height 16
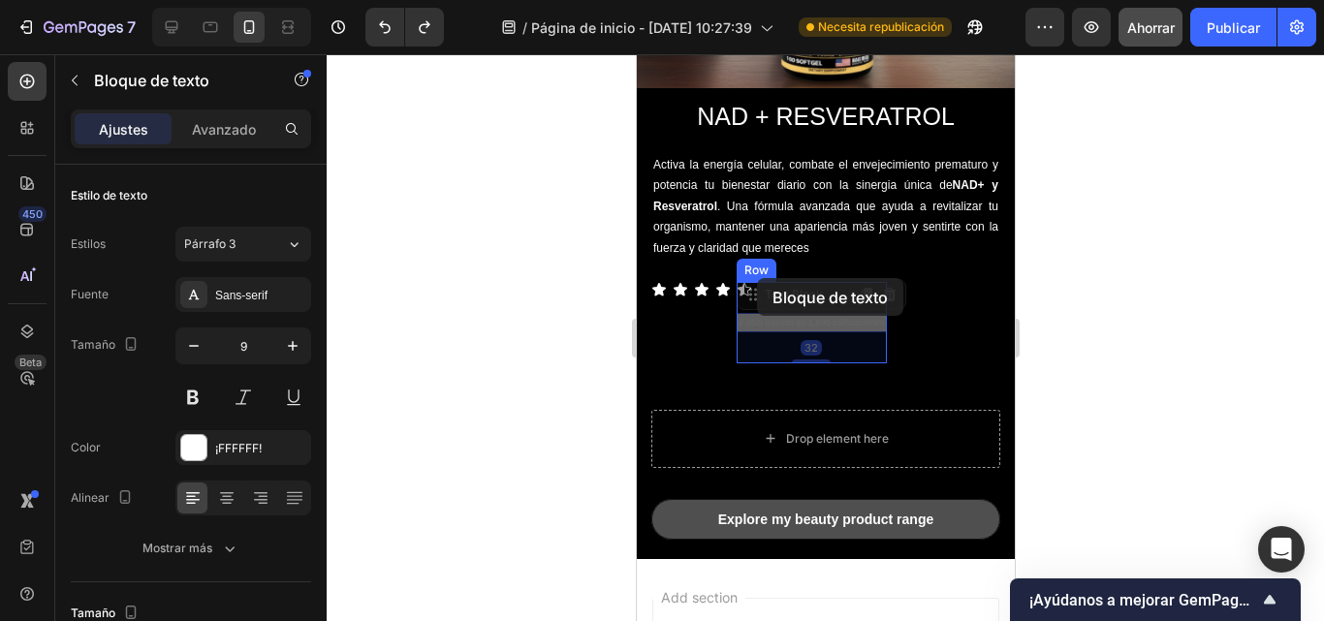
drag, startPoint x: 746, startPoint y: 290, endPoint x: 756, endPoint y: 277, distance: 16.5
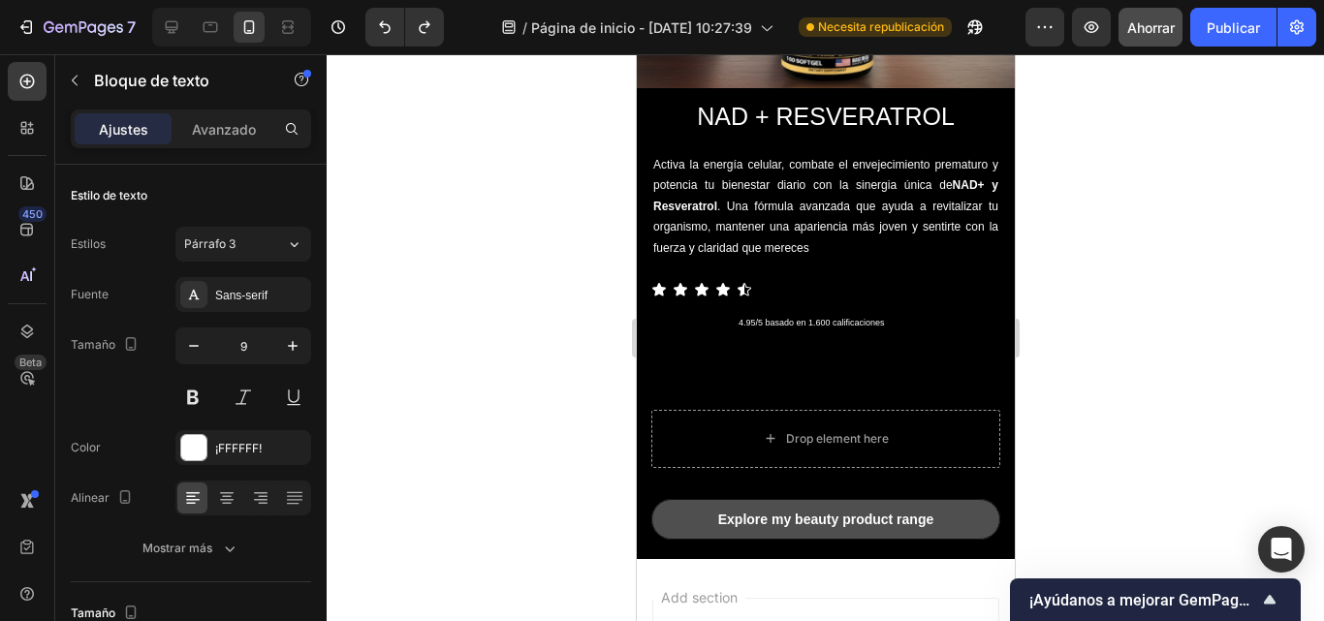
click at [751, 315] on p "4.95/5 basado en 1.600 calificaciones" at bounding box center [811, 323] width 146 height 16
click at [762, 315] on p "4.95/5 basado en 1.600 calificaciones" at bounding box center [811, 323] width 146 height 16
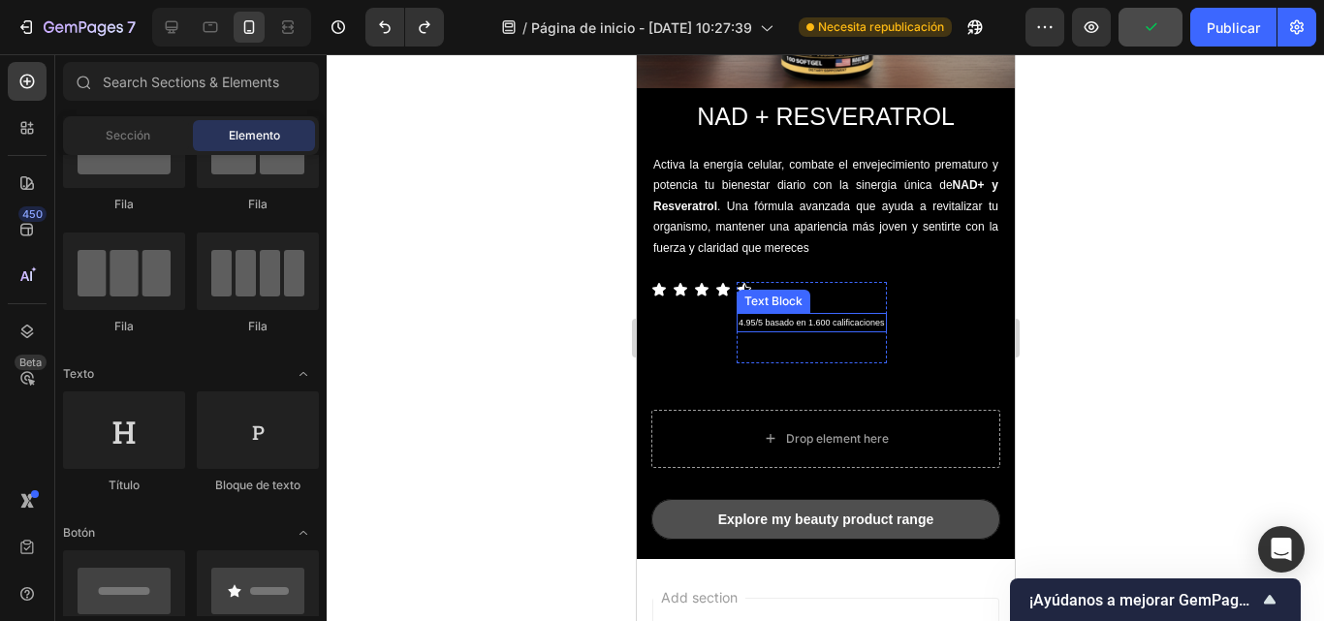
click at [834, 313] on div "4.95/5 basado en 1.600 calificaciones" at bounding box center [811, 322] width 150 height 19
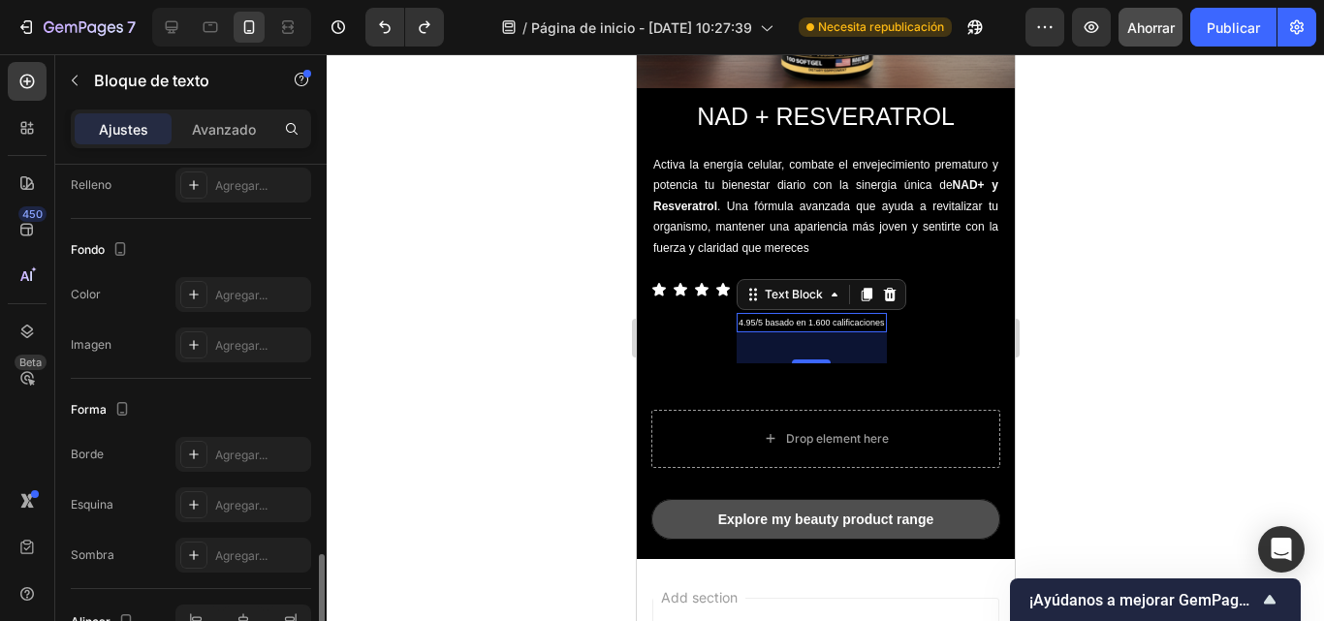
scroll to position [637, 0]
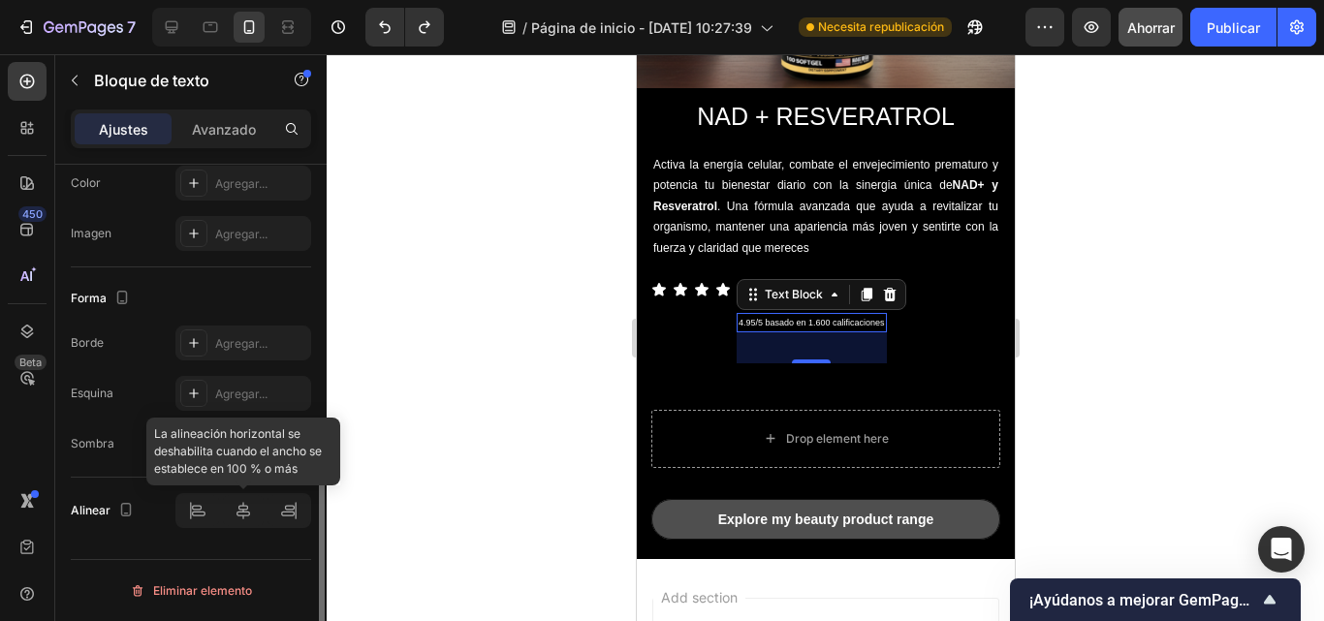
click at [293, 520] on div at bounding box center [243, 511] width 136 height 35
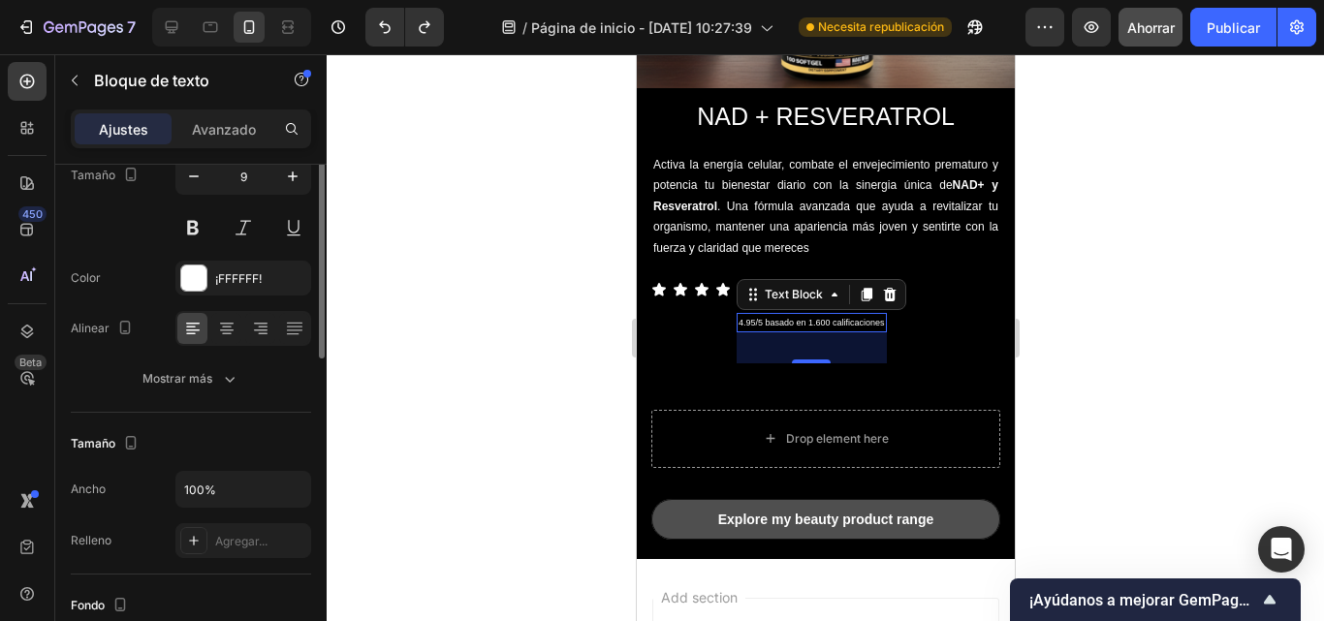
scroll to position [0, 0]
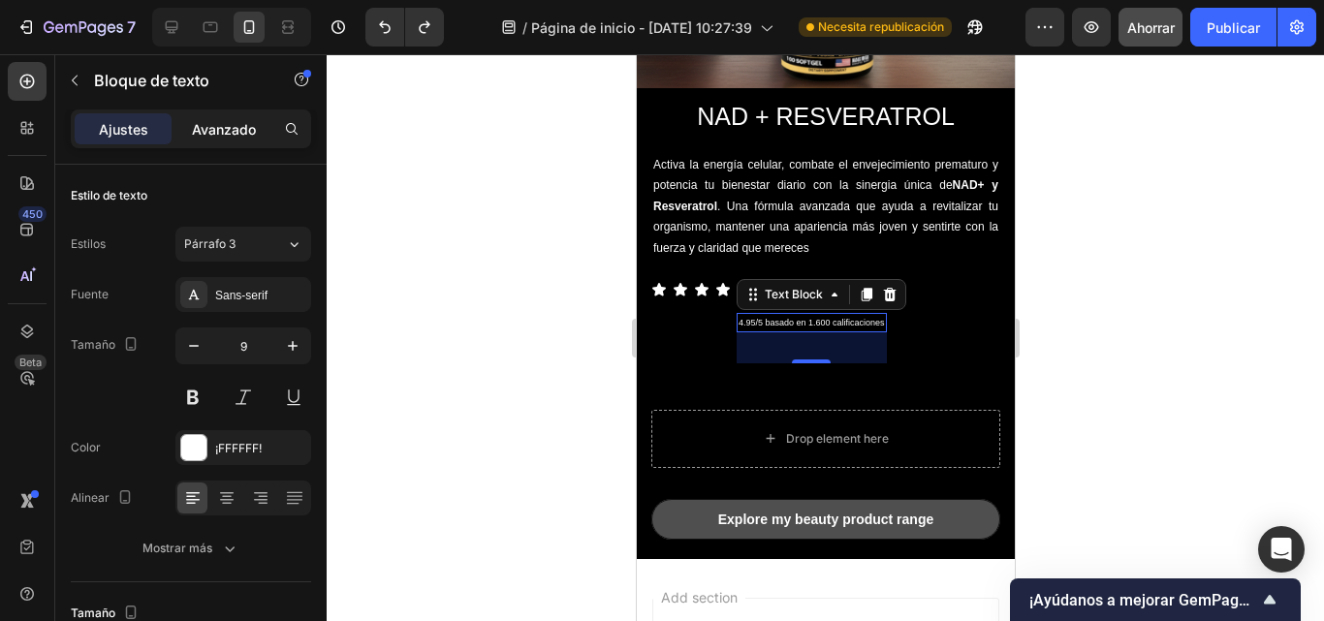
click at [227, 128] on font "Avanzado" at bounding box center [224, 129] width 64 height 16
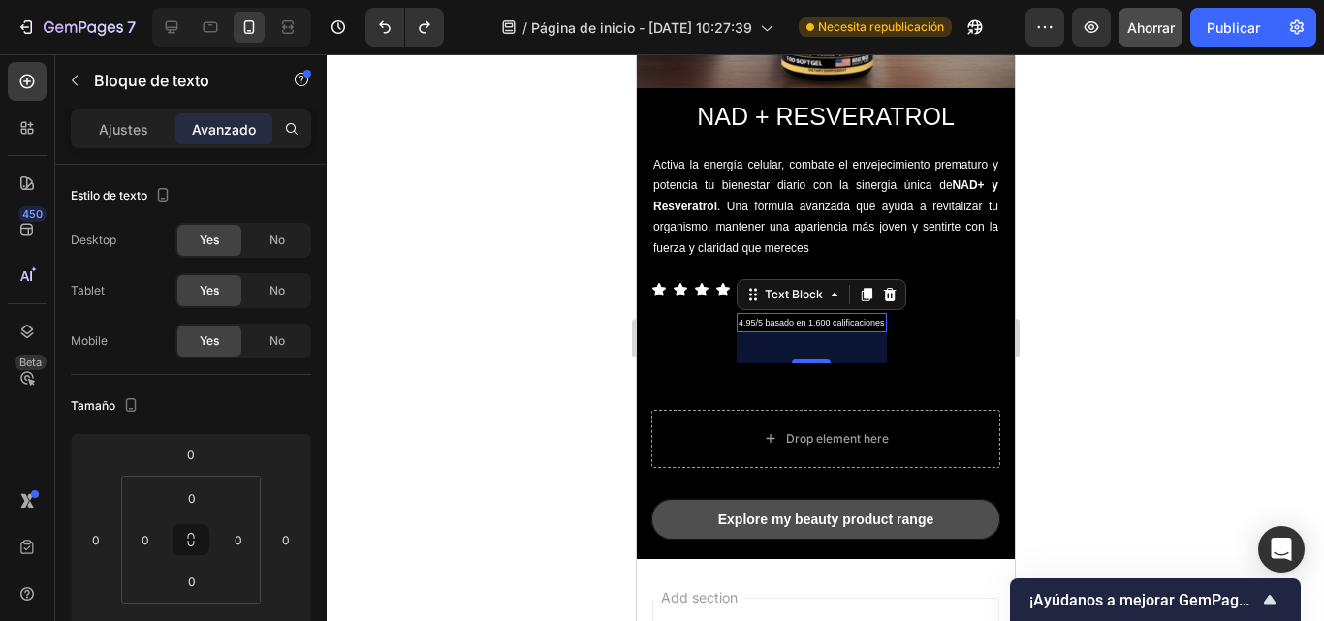
scroll to position [719, 0]
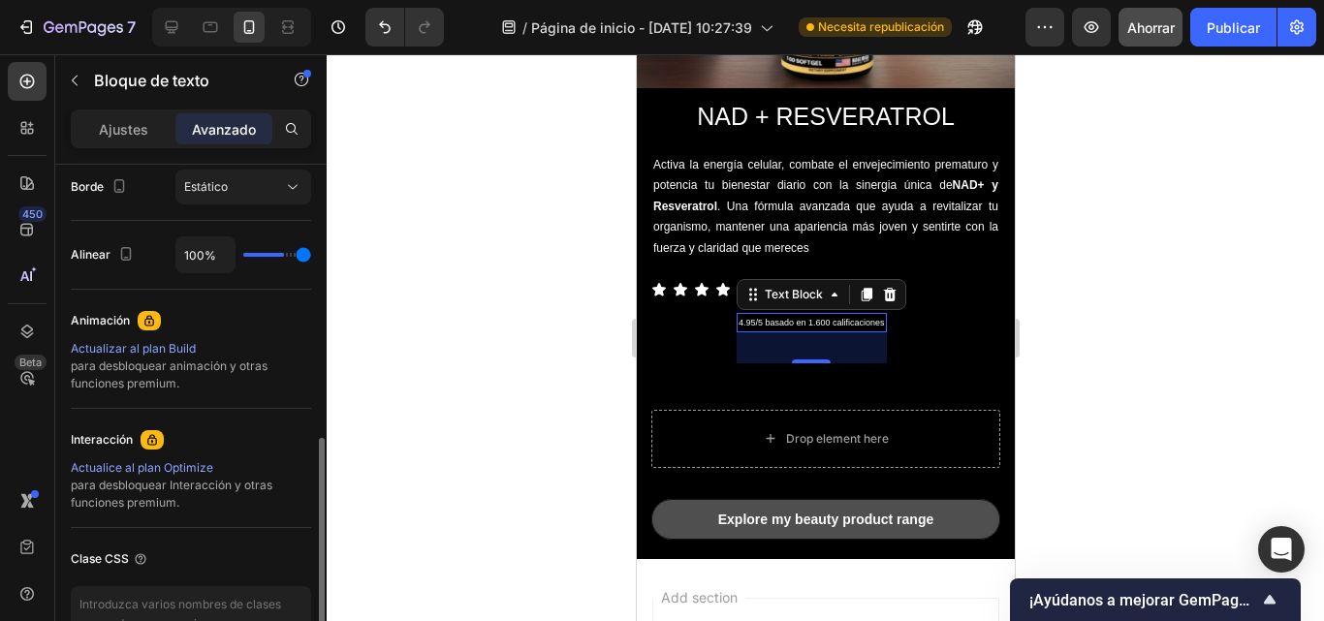
type input "56%"
type input "56"
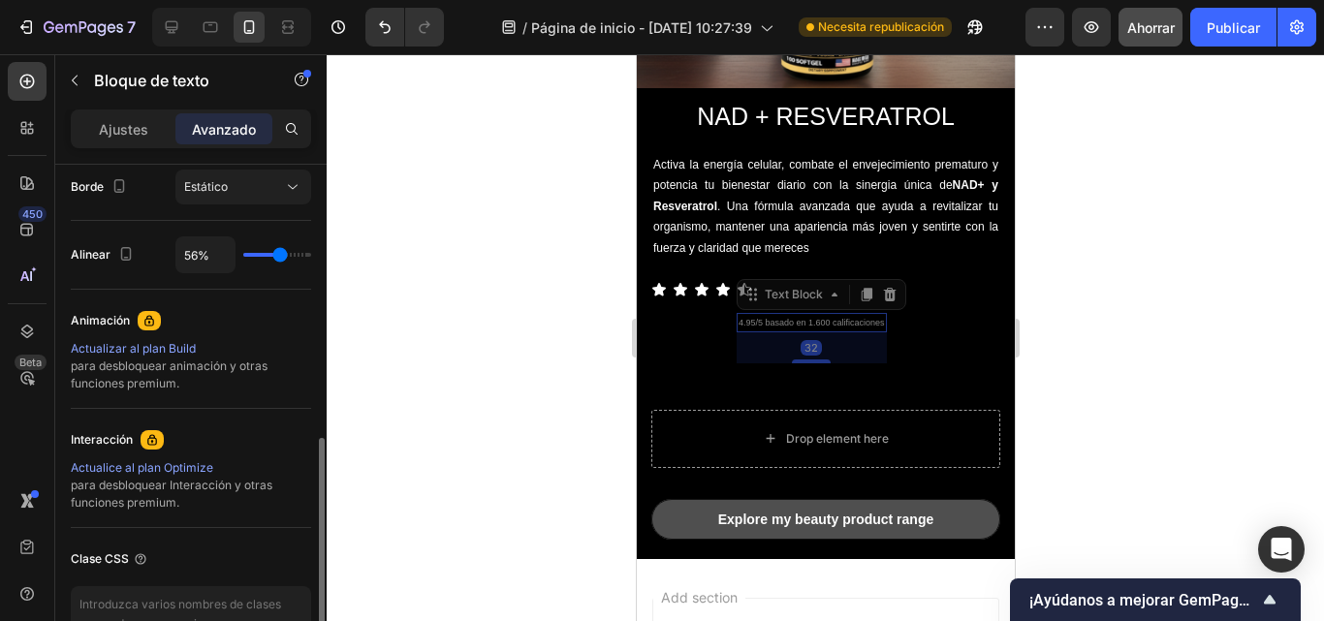
type input "44%"
type input "44"
type input "11%"
type input "11"
type input "30%"
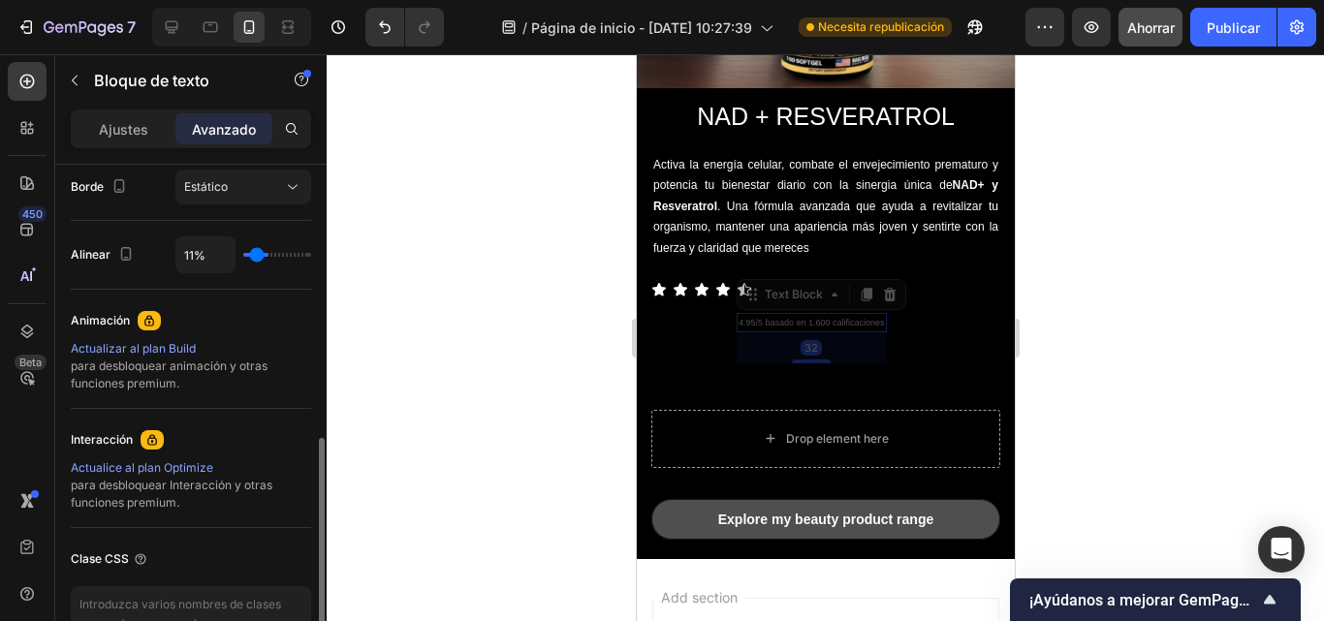
type input "30"
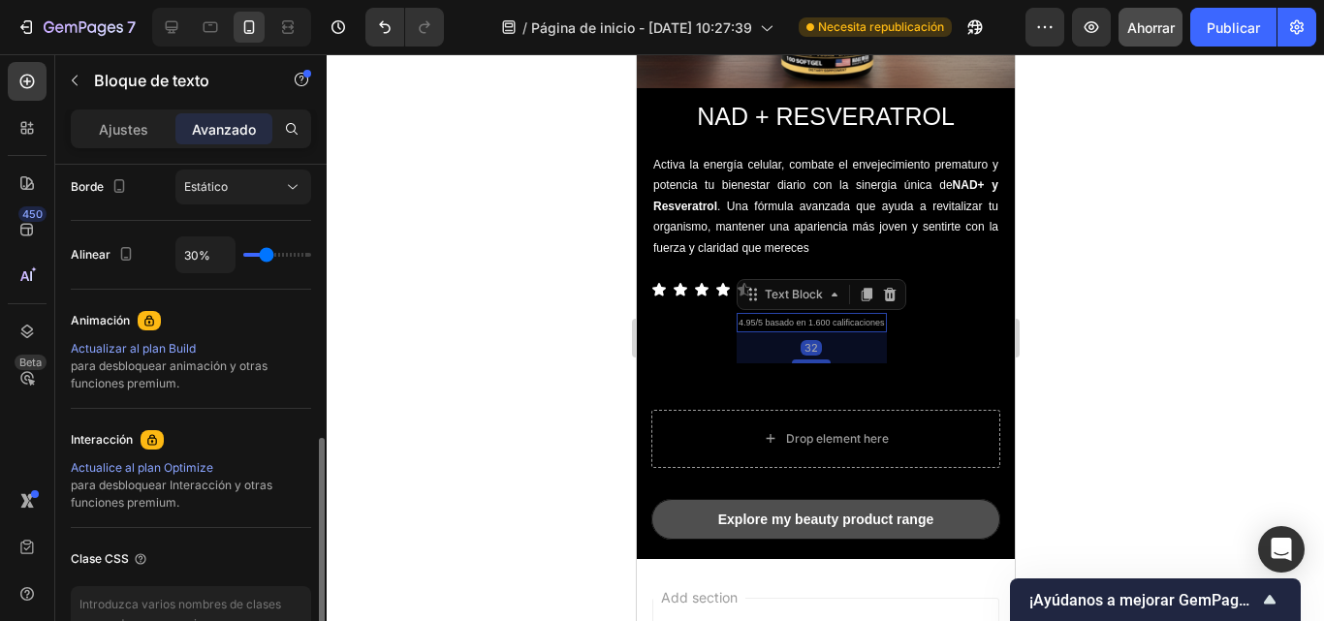
type input "81%"
type input "81"
type input "100%"
type input "100"
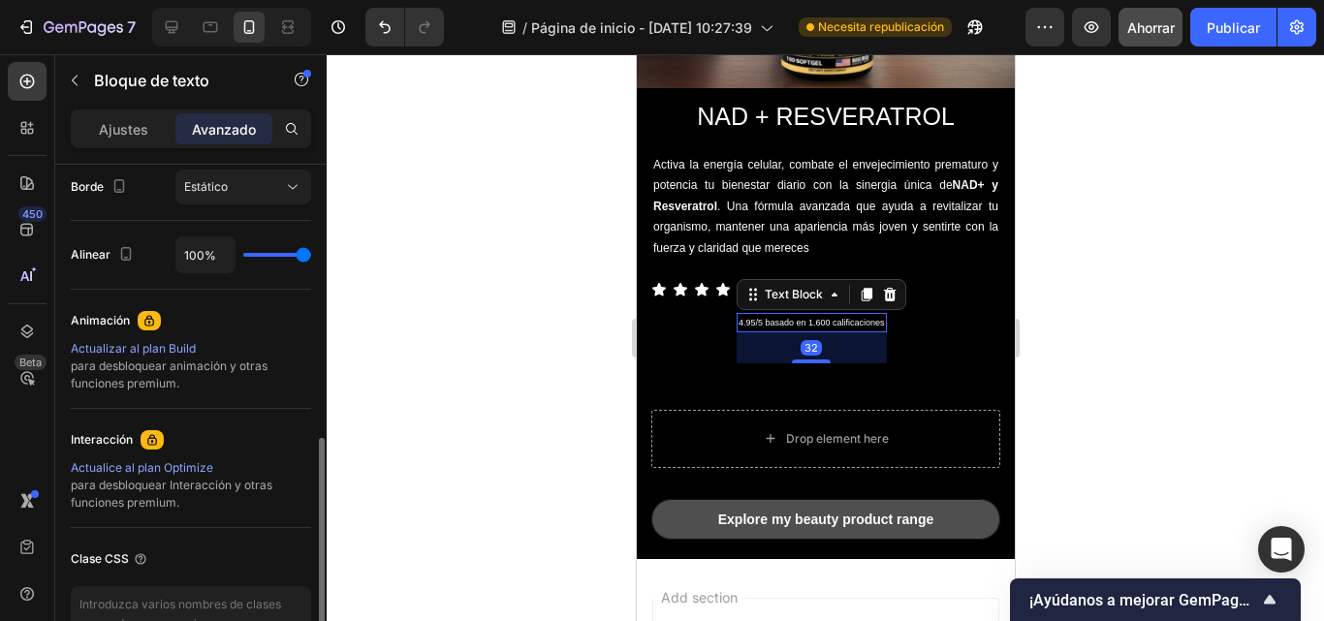
drag, startPoint x: 297, startPoint y: 254, endPoint x: 302, endPoint y: 278, distance: 24.9
click at [311, 257] on input "range" at bounding box center [277, 255] width 68 height 4
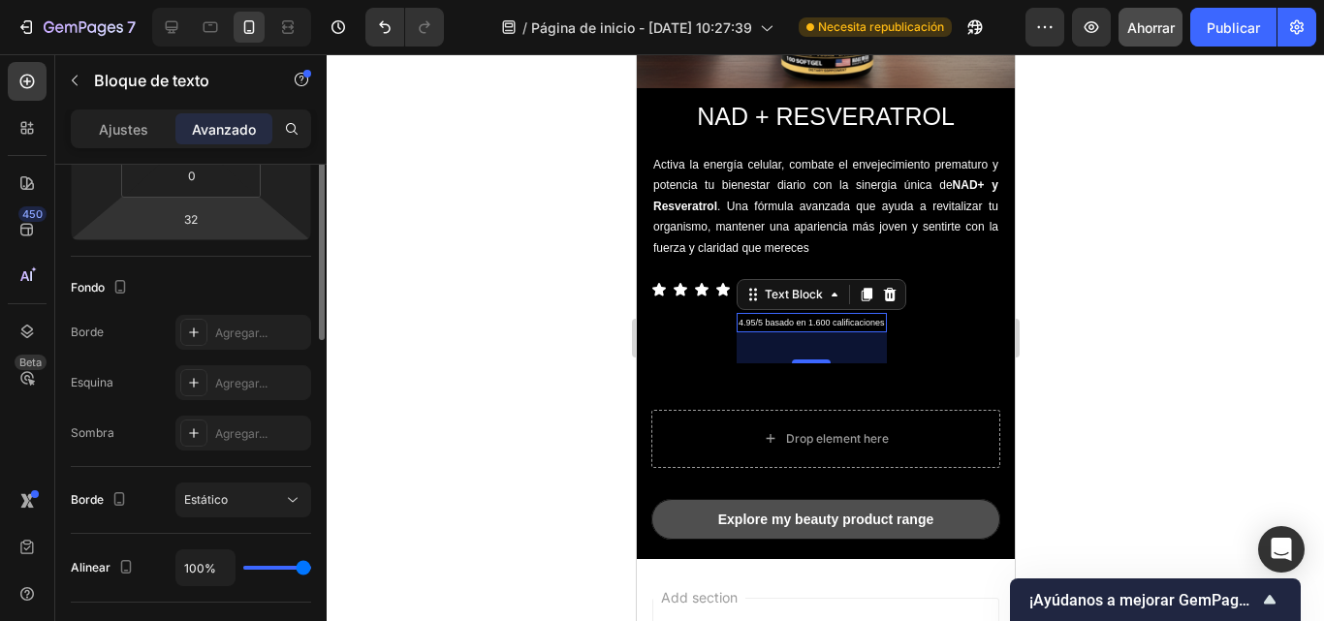
scroll to position [281, 0]
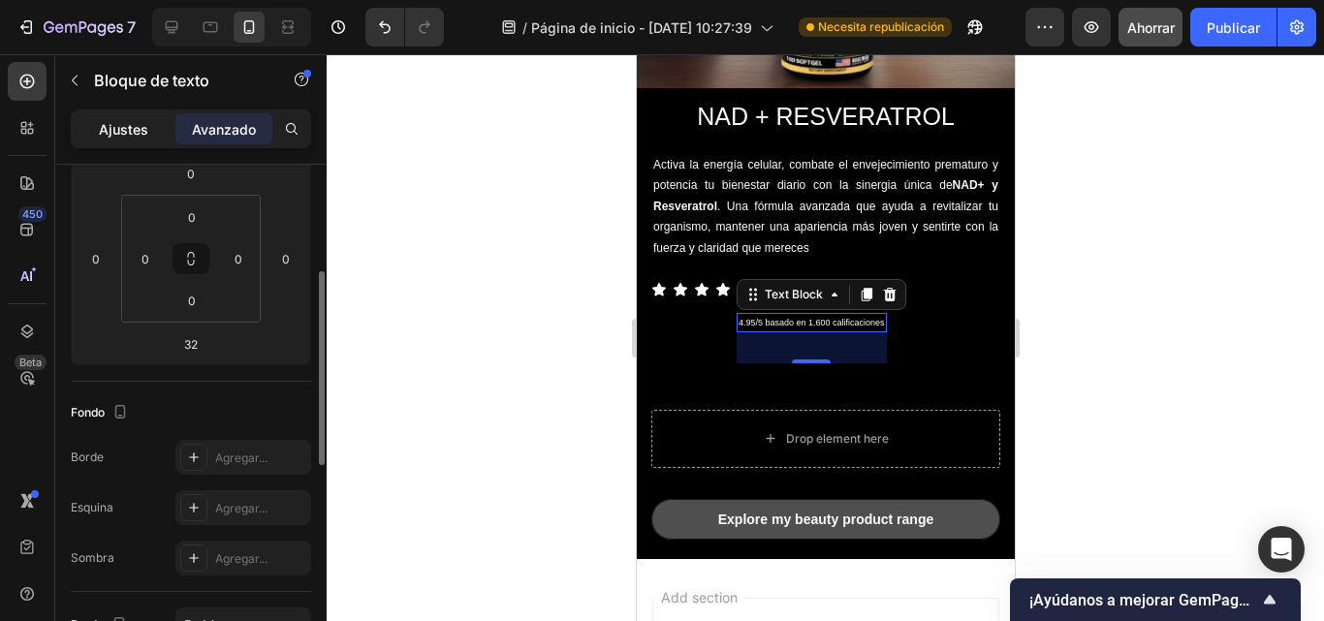
click at [121, 129] on font "Ajustes" at bounding box center [123, 129] width 49 height 16
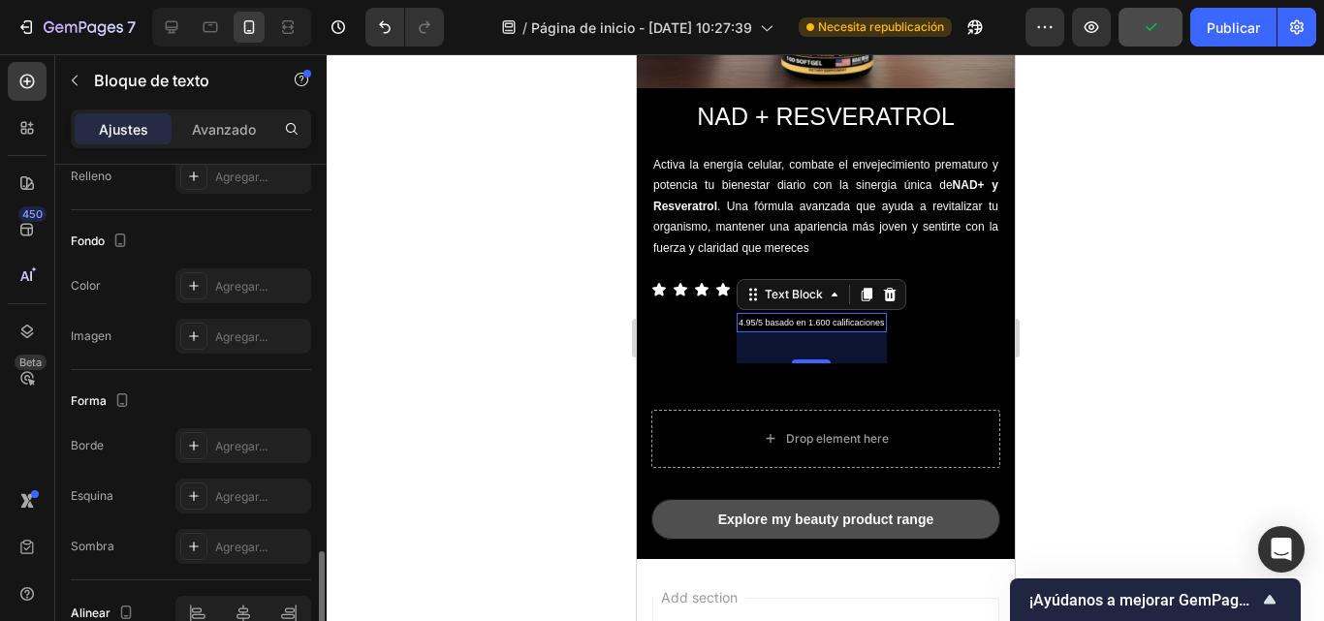
scroll to position [637, 0]
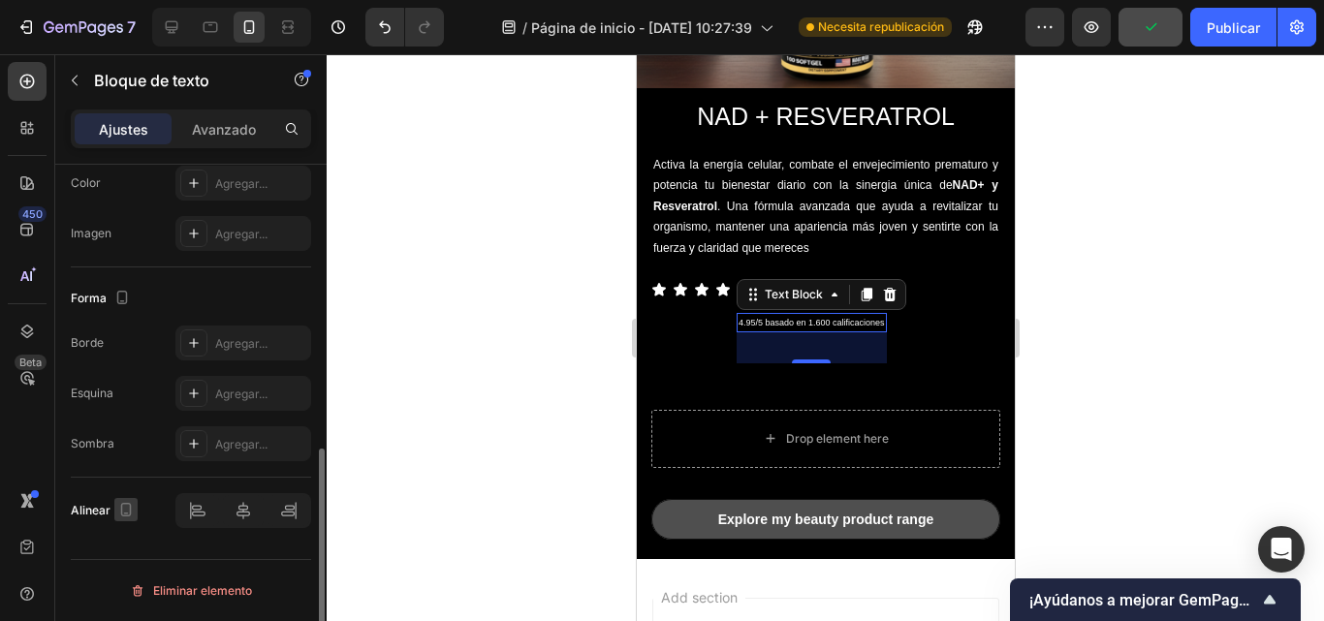
click at [122, 518] on icon "button" at bounding box center [125, 509] width 19 height 19
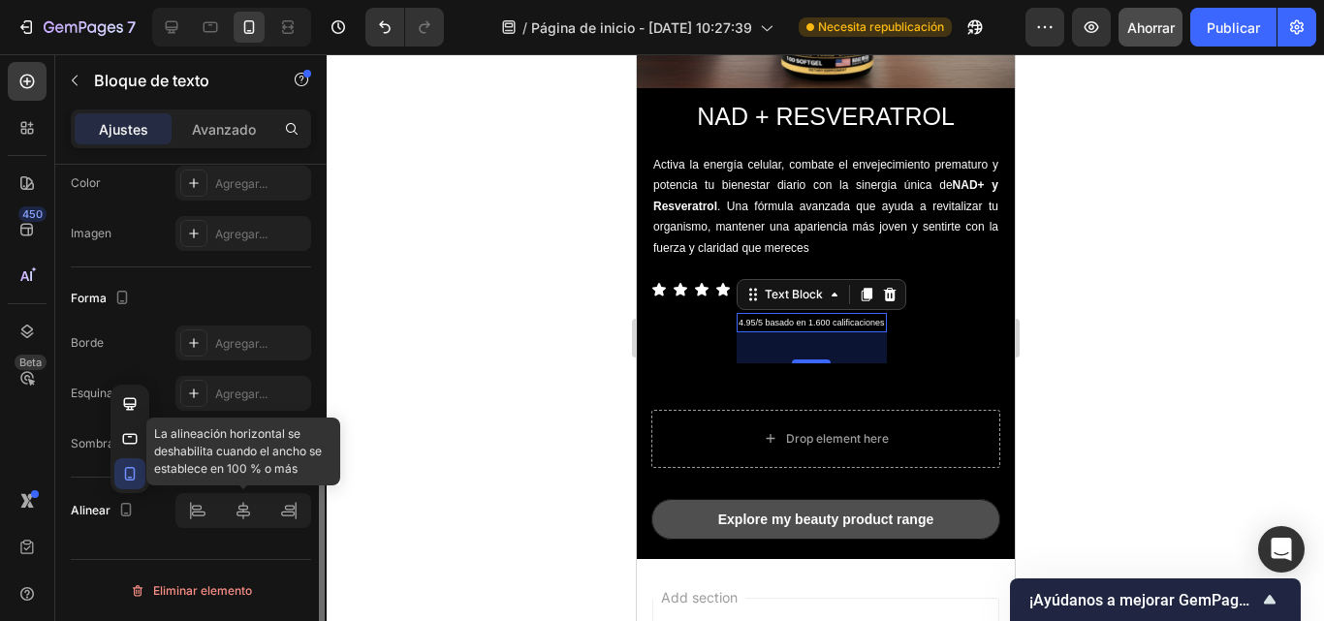
click at [200, 518] on div at bounding box center [243, 511] width 136 height 35
click at [225, 521] on div at bounding box center [243, 511] width 136 height 35
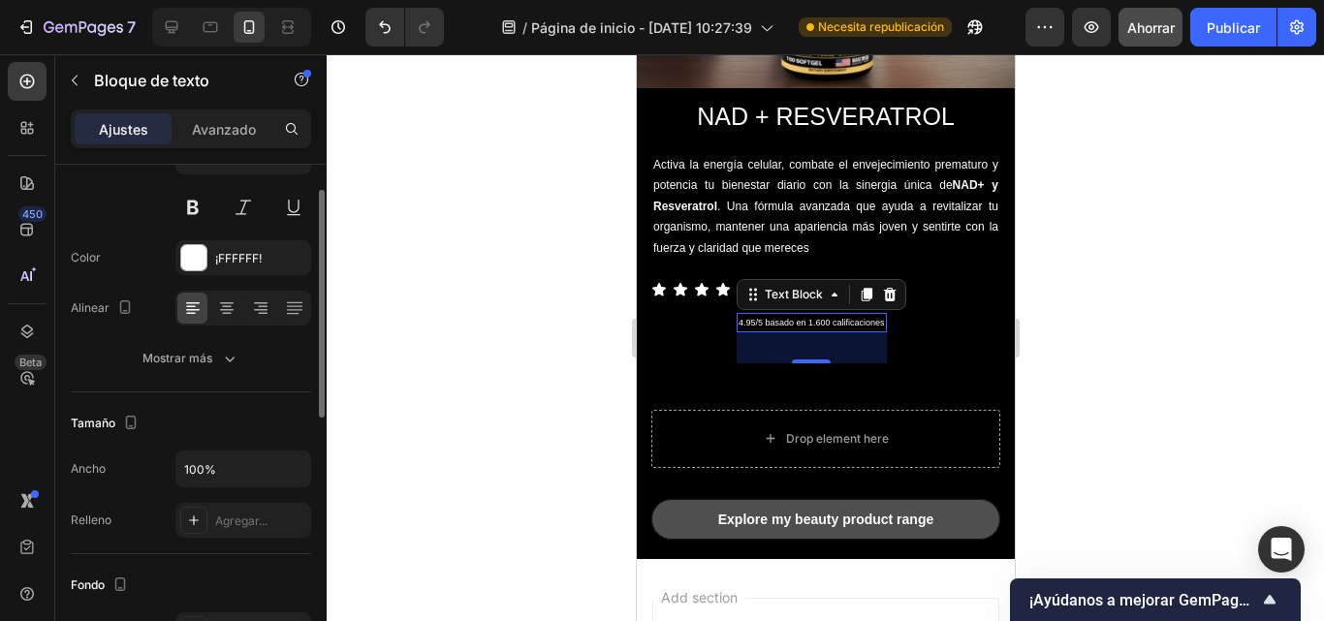
scroll to position [149, 0]
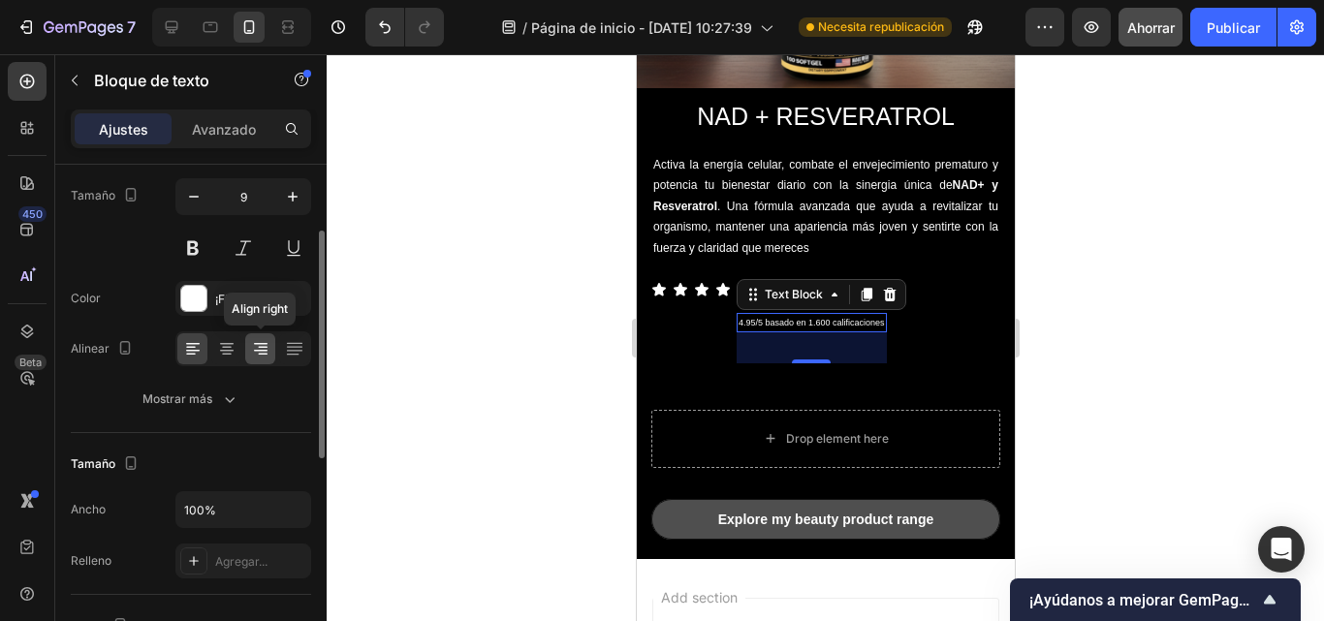
click at [262, 344] on icon at bounding box center [261, 344] width 14 height 2
click at [223, 350] on icon at bounding box center [227, 351] width 14 height 2
click at [192, 351] on icon at bounding box center [193, 351] width 14 height 2
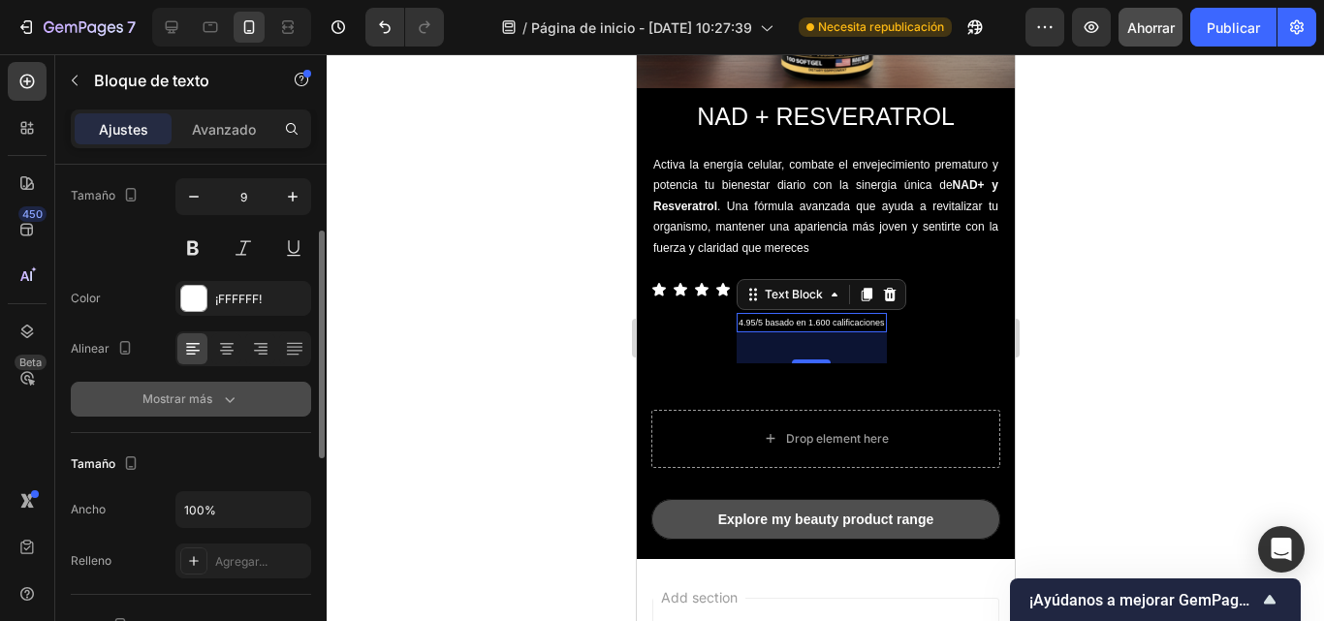
click at [207, 412] on button "Mostrar más" at bounding box center [191, 399] width 240 height 35
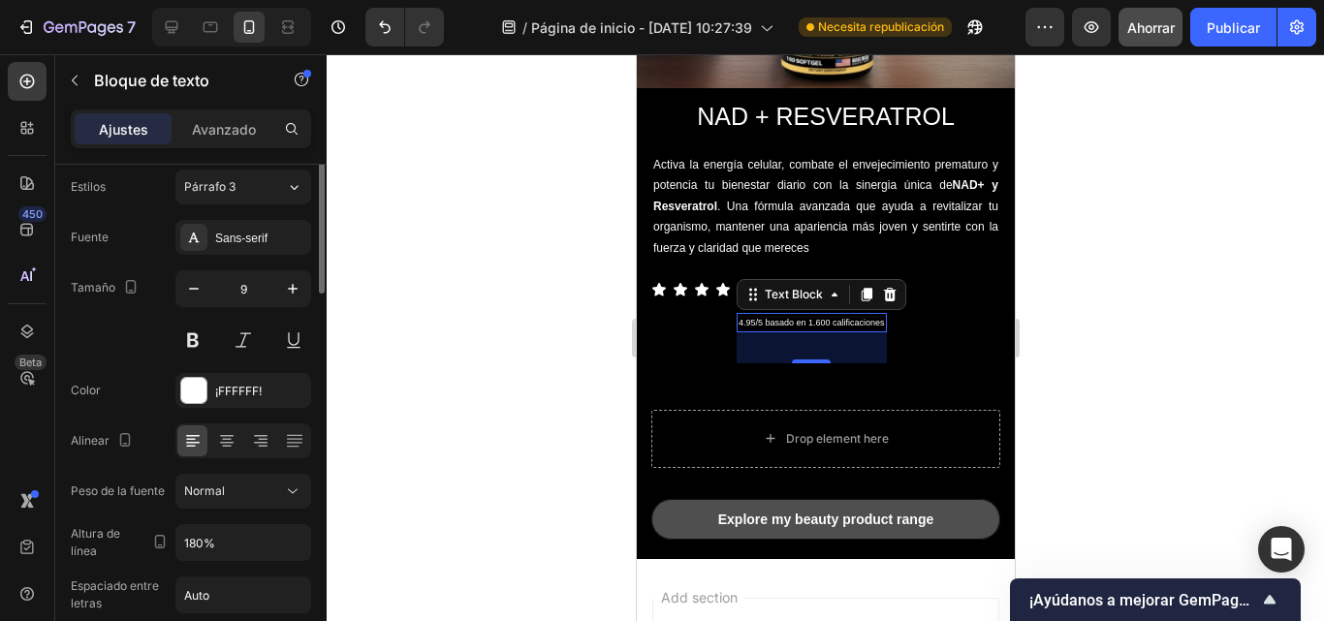
scroll to position [0, 0]
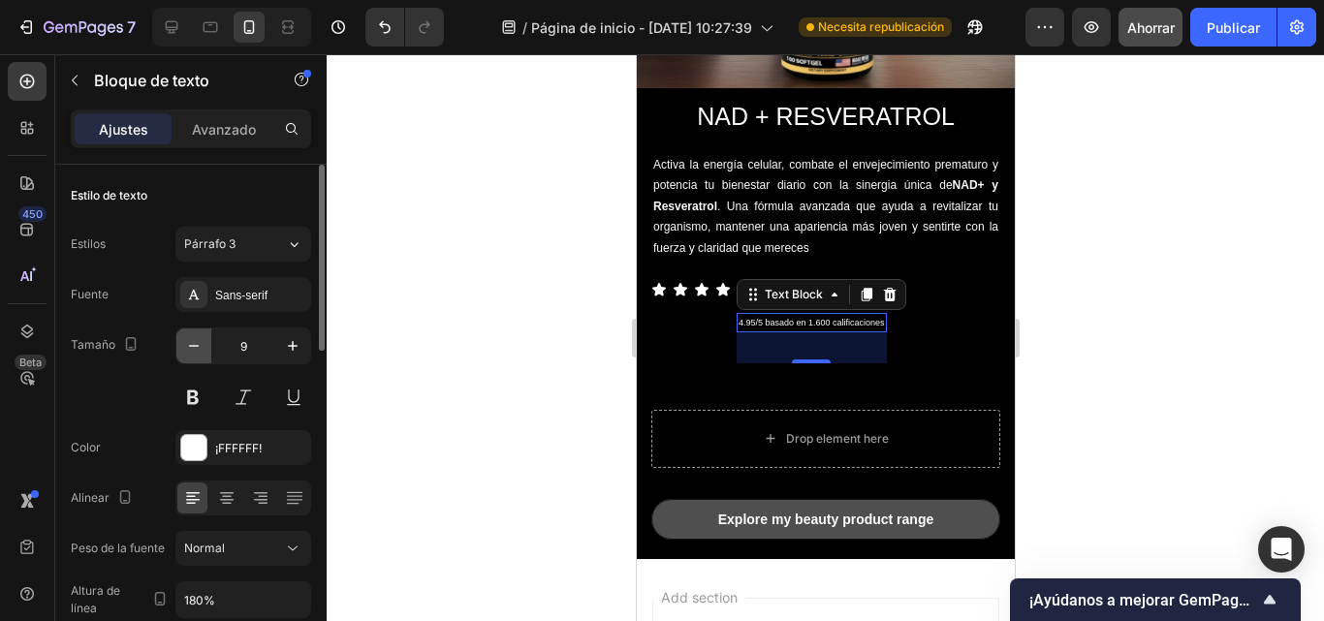
click at [191, 357] on button "button" at bounding box center [193, 346] width 35 height 35
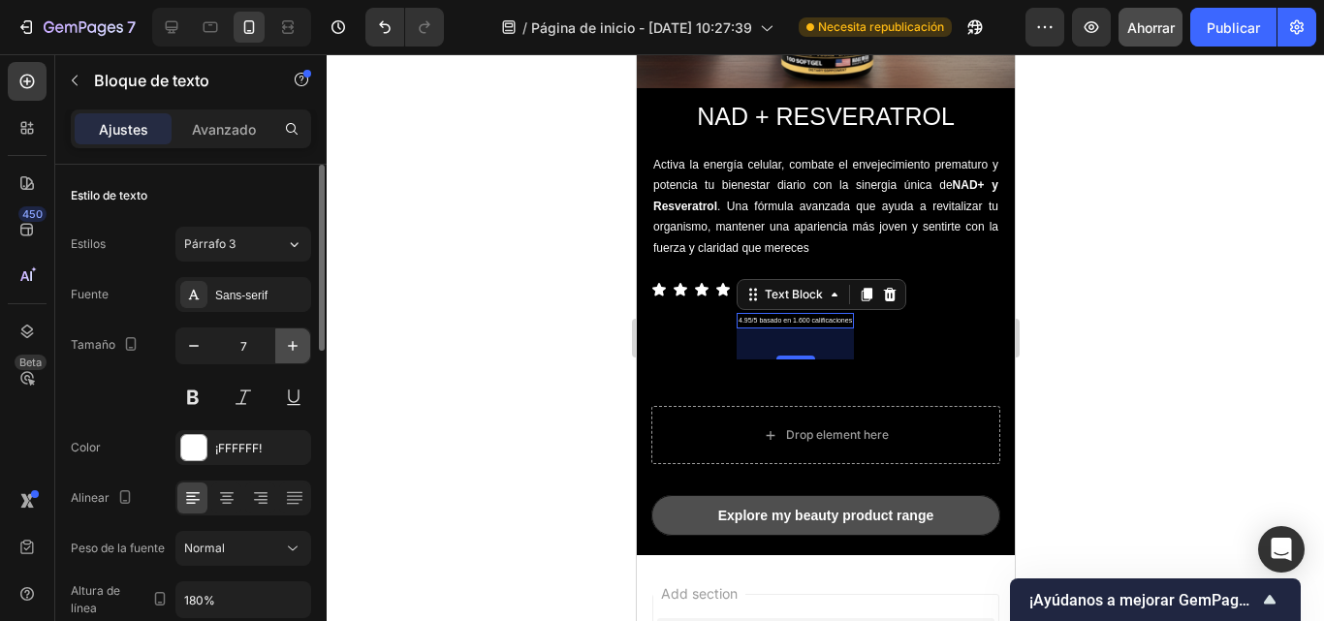
click at [290, 349] on icon "button" at bounding box center [292, 345] width 19 height 19
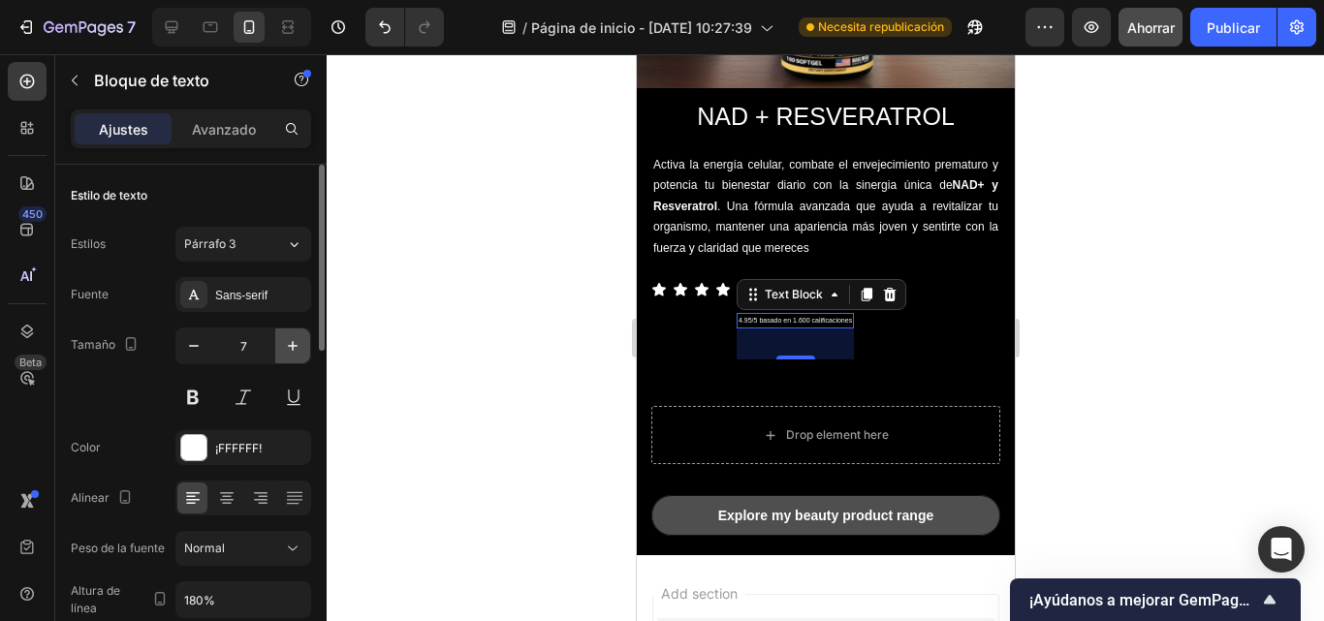
click at [290, 349] on icon "button" at bounding box center [292, 345] width 19 height 19
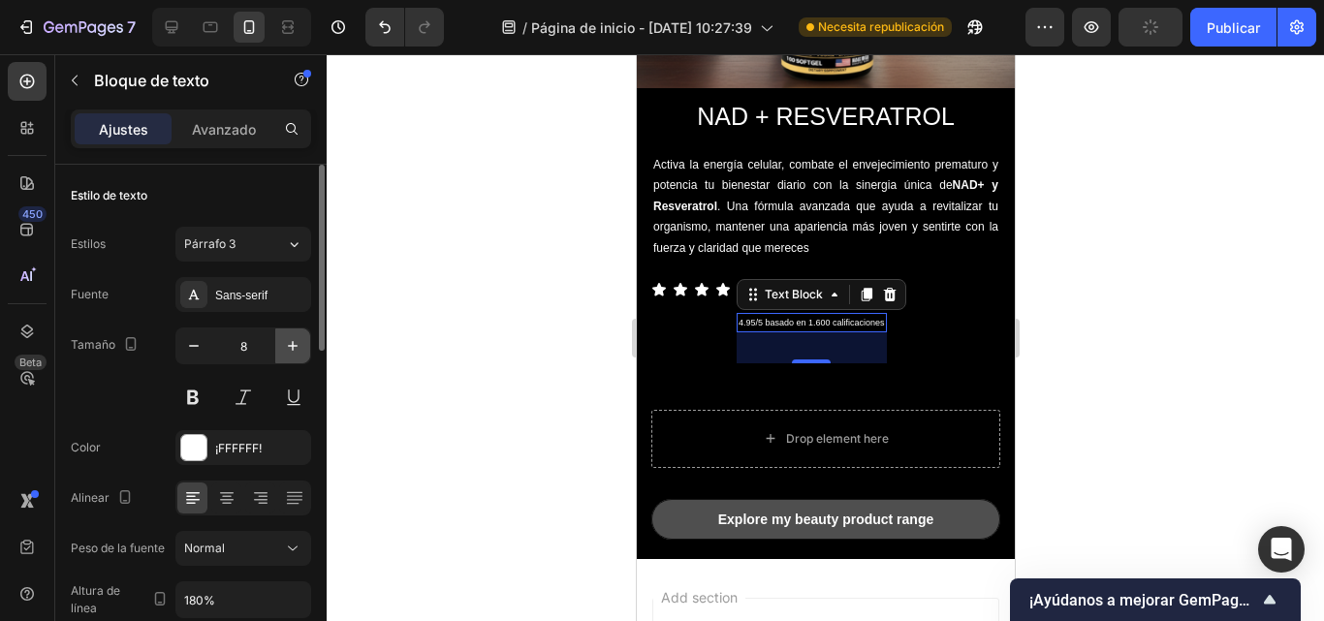
type input "9"
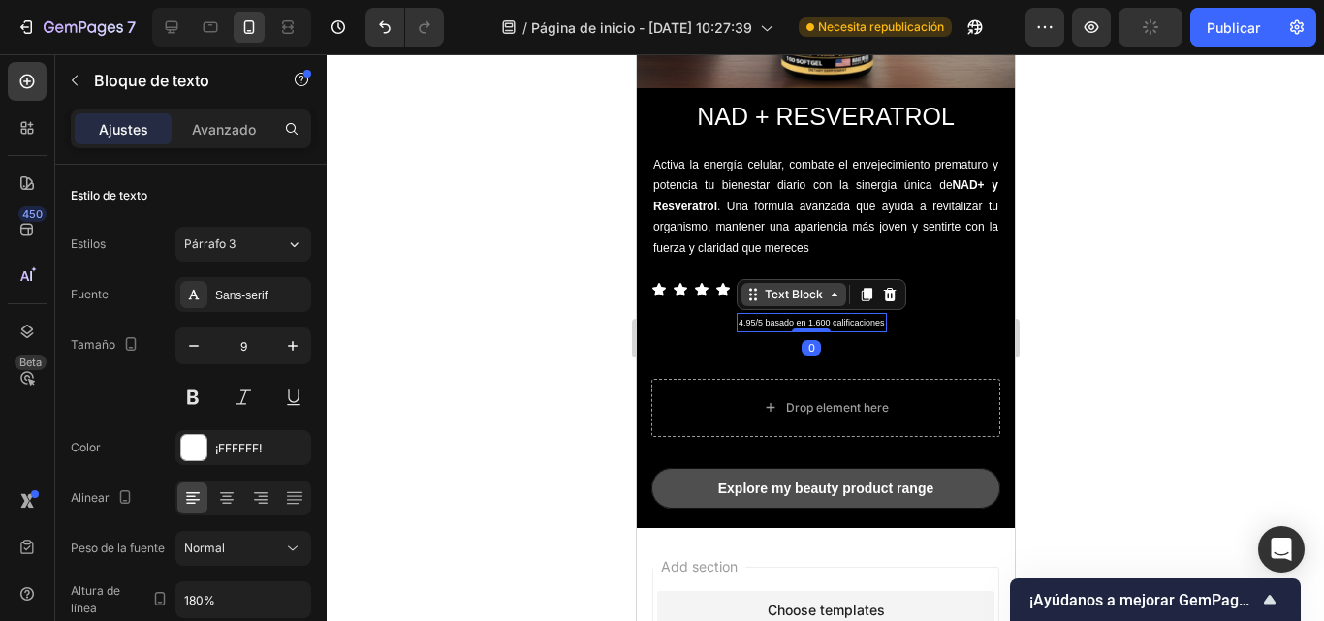
drag, startPoint x: 804, startPoint y: 346, endPoint x: 796, endPoint y: 283, distance: 63.5
click at [796, 313] on div "4.95/5 basado en 1.600 calificaciones Text Block 0" at bounding box center [811, 322] width 150 height 19
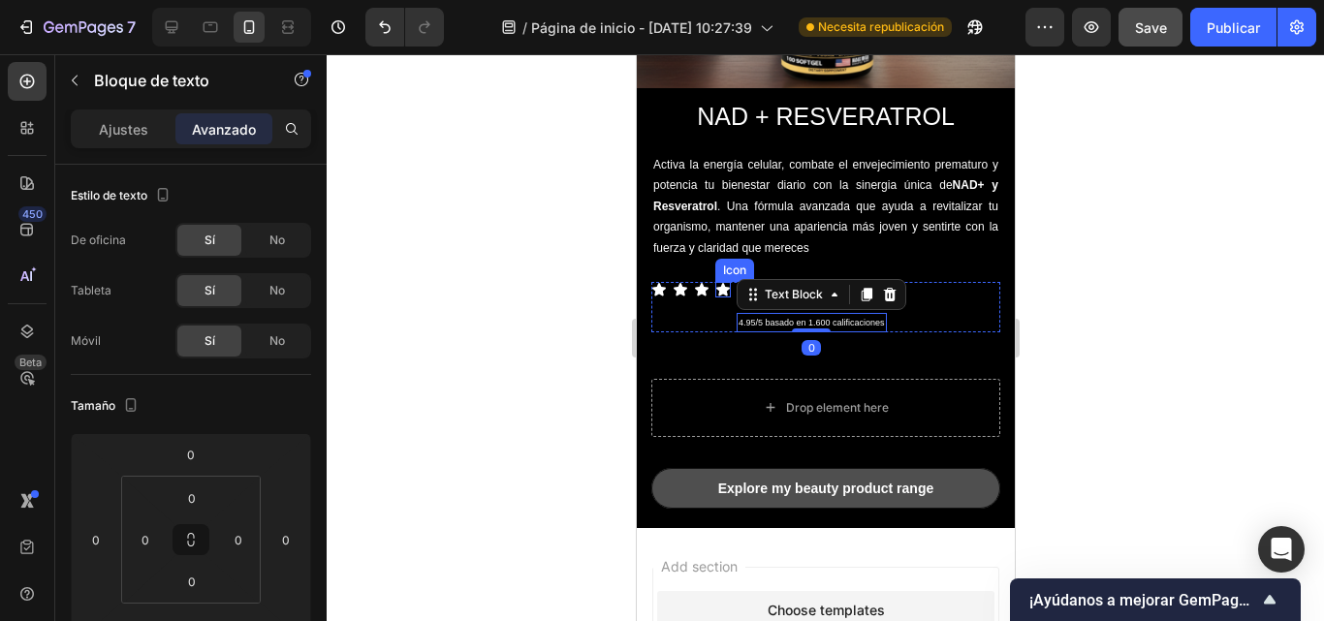
click at [716, 282] on icon at bounding box center [723, 290] width 16 height 16
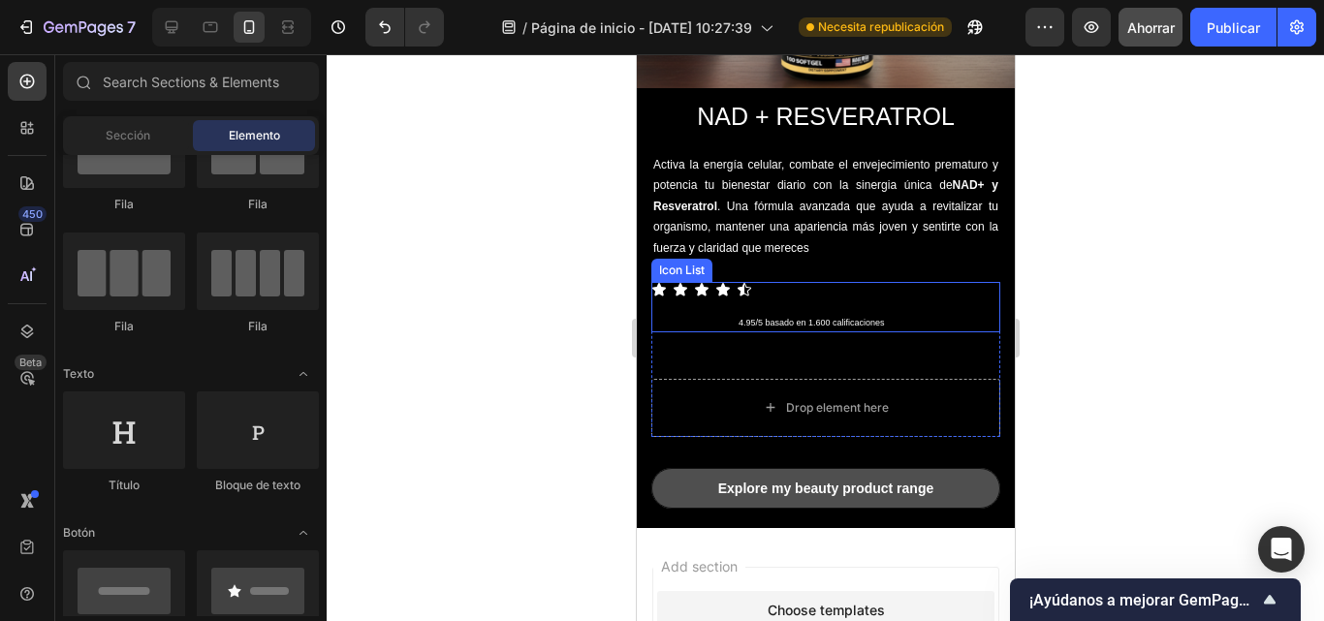
click at [701, 286] on div "Icon Icon Icon Icon Icon 4.95/5 basado en 1.600 calificaciones Text Block Row" at bounding box center [825, 307] width 349 height 50
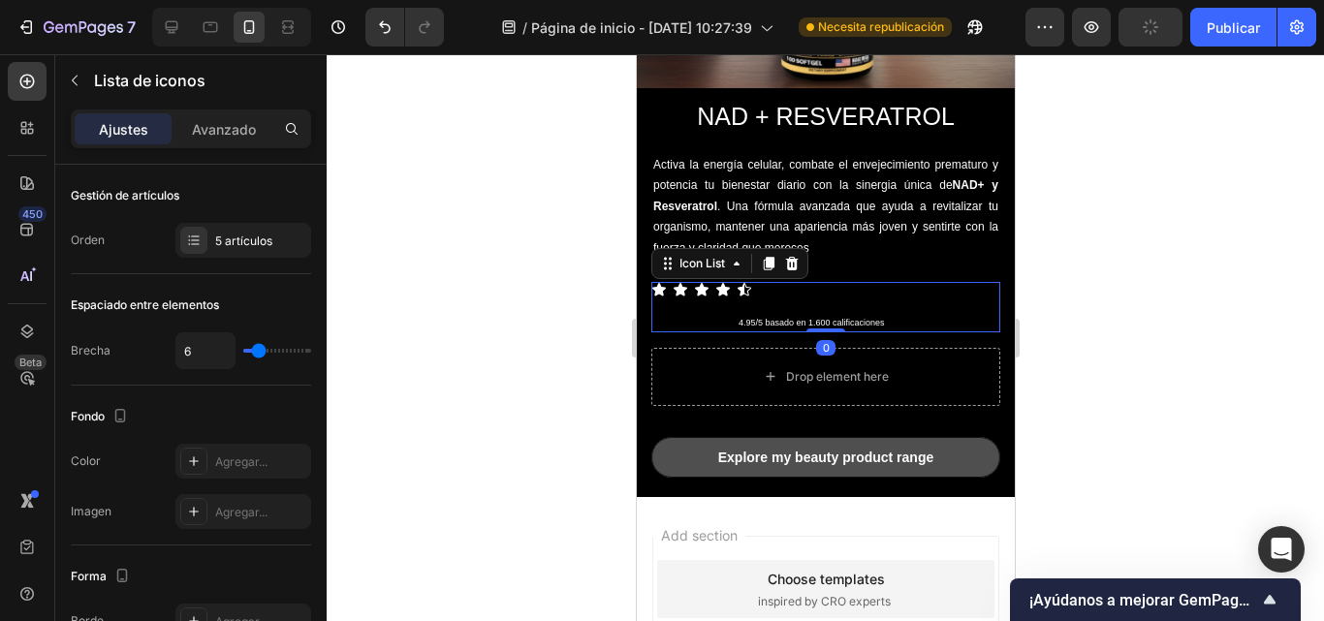
drag, startPoint x: 811, startPoint y: 346, endPoint x: 815, endPoint y: 277, distance: 69.0
click at [815, 282] on div "Icon Icon Icon Icon Icon 4.95/5 basado en 1.600 calificaciones Text Block Row I…" at bounding box center [825, 307] width 349 height 50
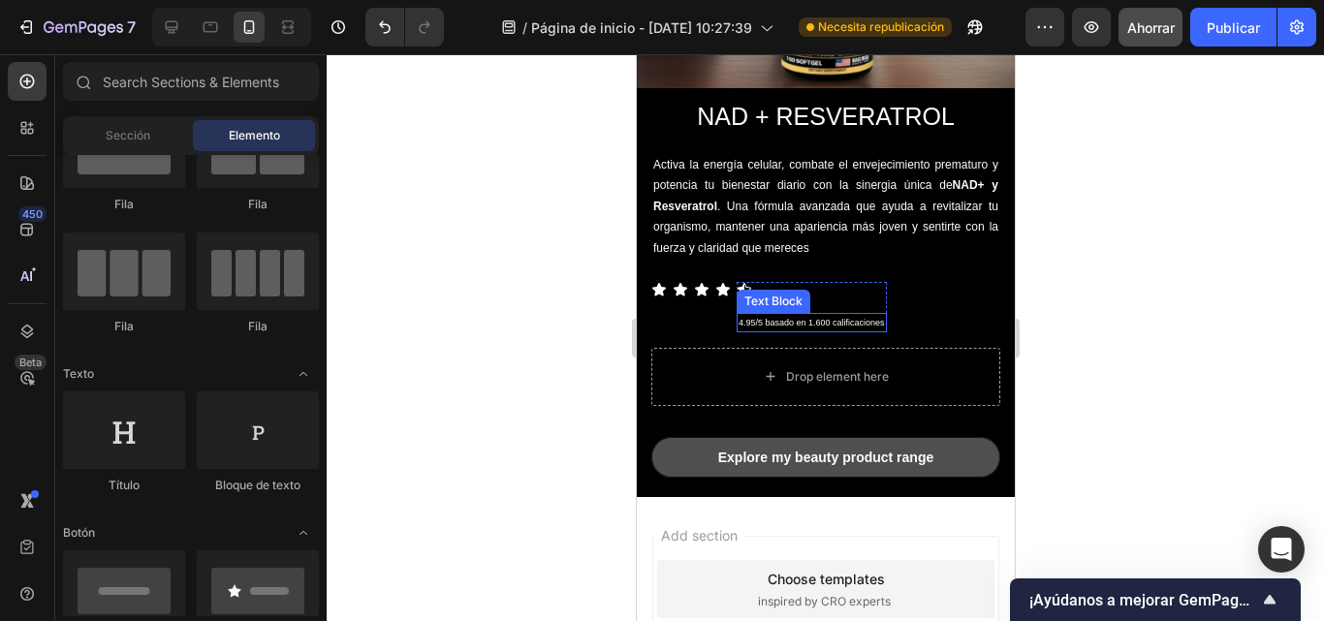
click at [818, 315] on p "4.95/5 basado en 1.600 calificaciones" at bounding box center [811, 323] width 146 height 16
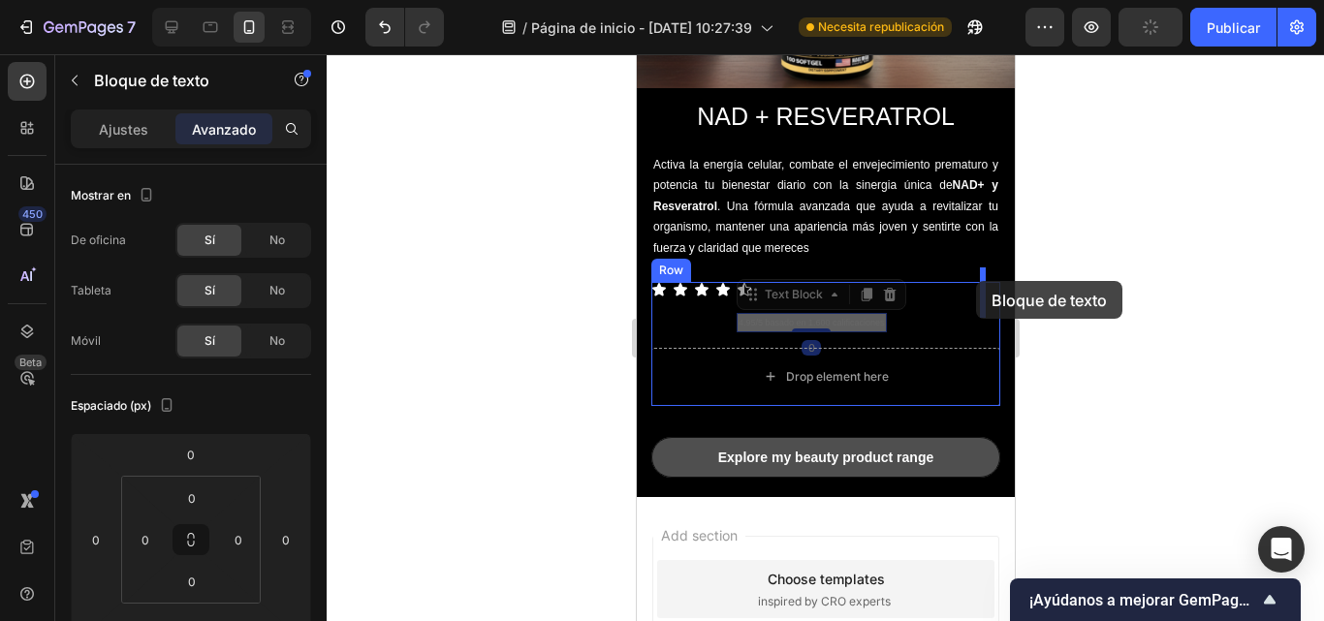
drag, startPoint x: 752, startPoint y: 280, endPoint x: 975, endPoint y: 280, distance: 223.0
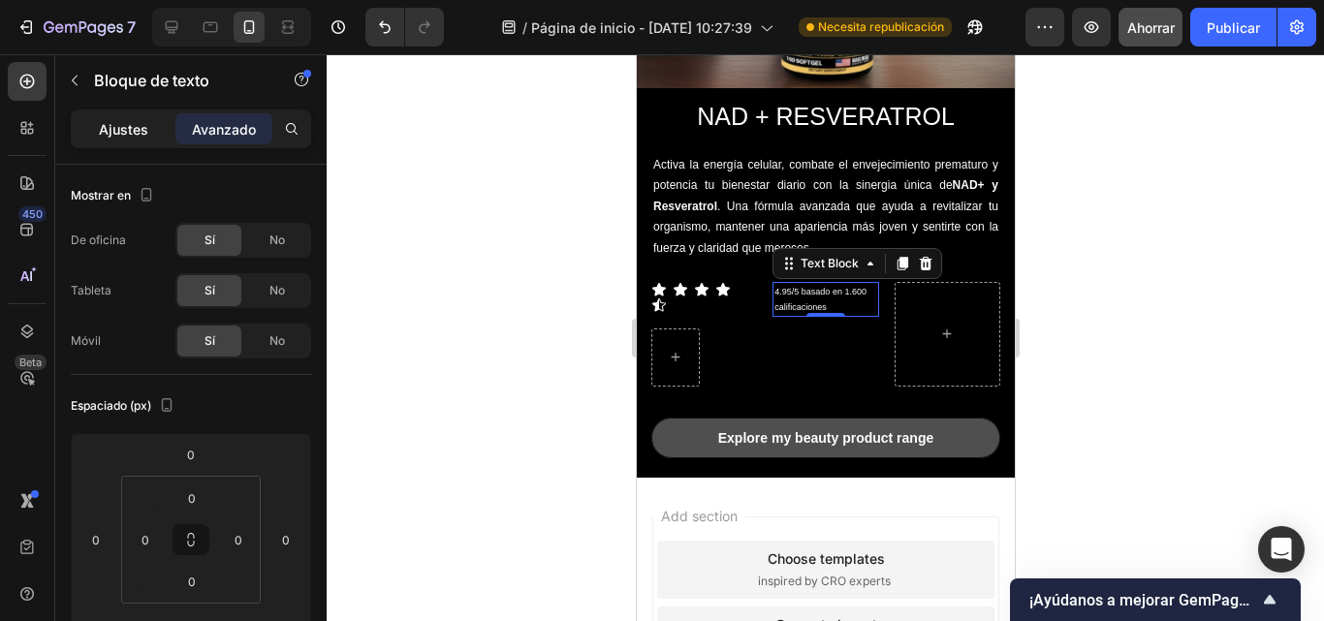
click at [138, 137] on font "Ajustes" at bounding box center [123, 129] width 49 height 16
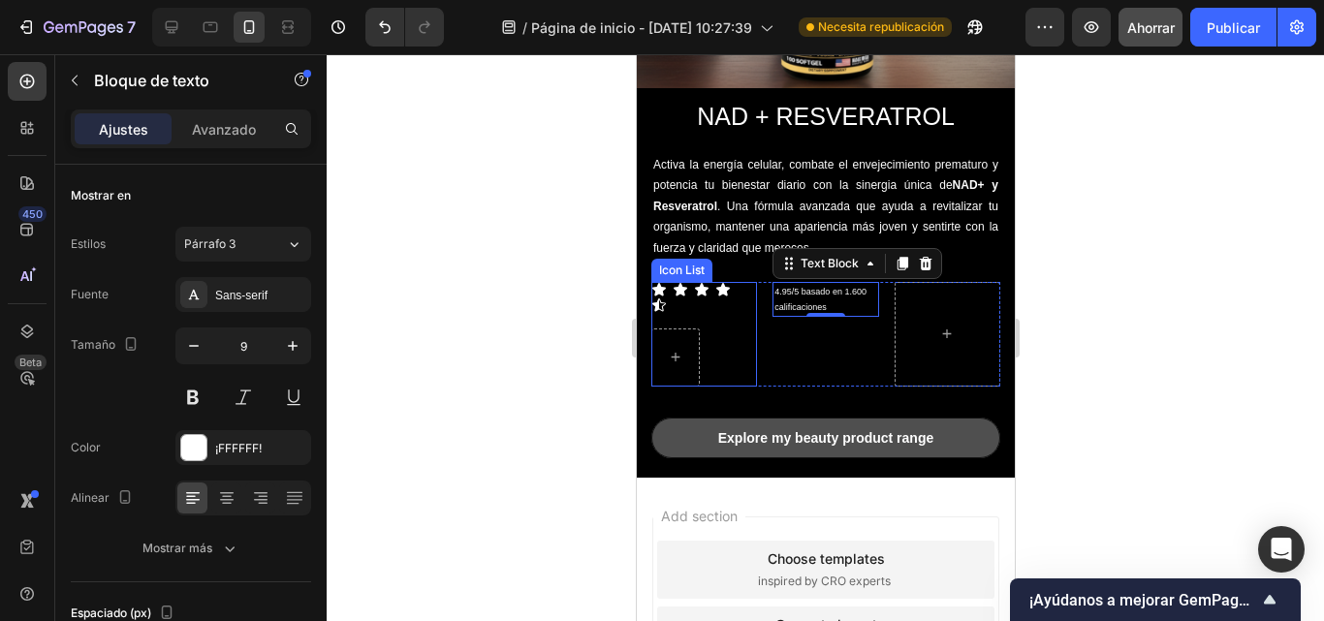
click at [750, 316] on div "Icon Icon Icon Icon Icon Row" at bounding box center [704, 334] width 106 height 105
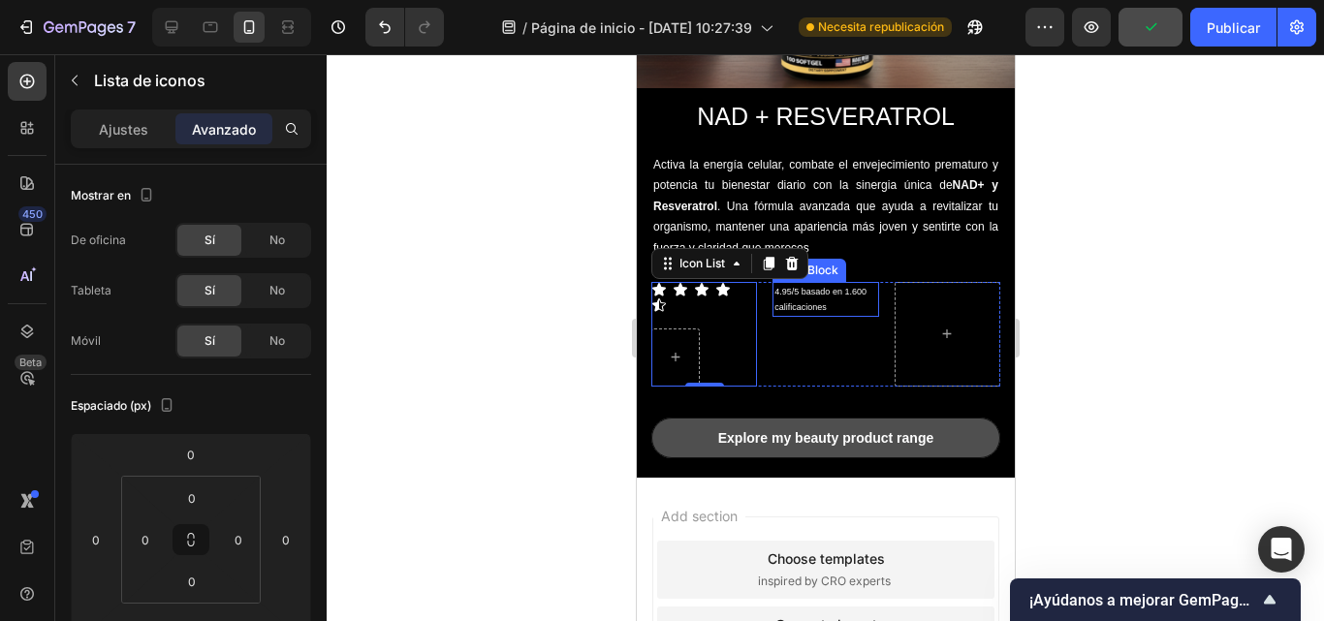
click at [833, 293] on p "4.95/5 basado en 1.600 calificaciones" at bounding box center [825, 299] width 102 height 31
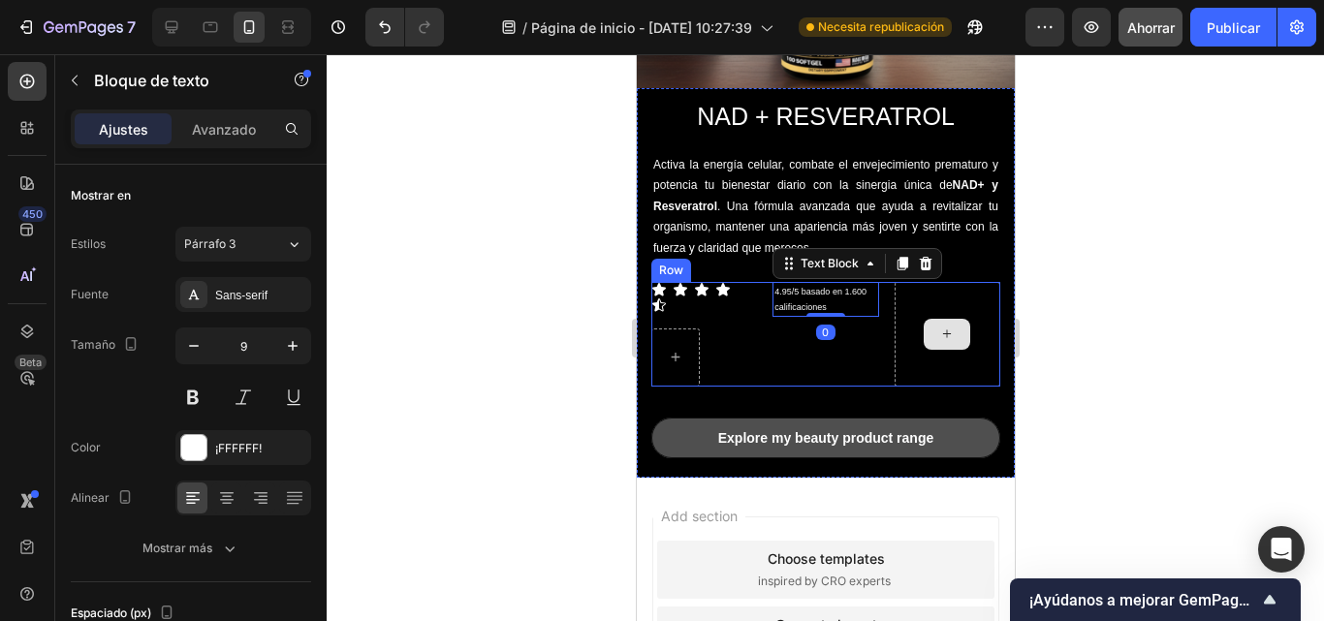
click at [894, 288] on div at bounding box center [947, 334] width 106 height 105
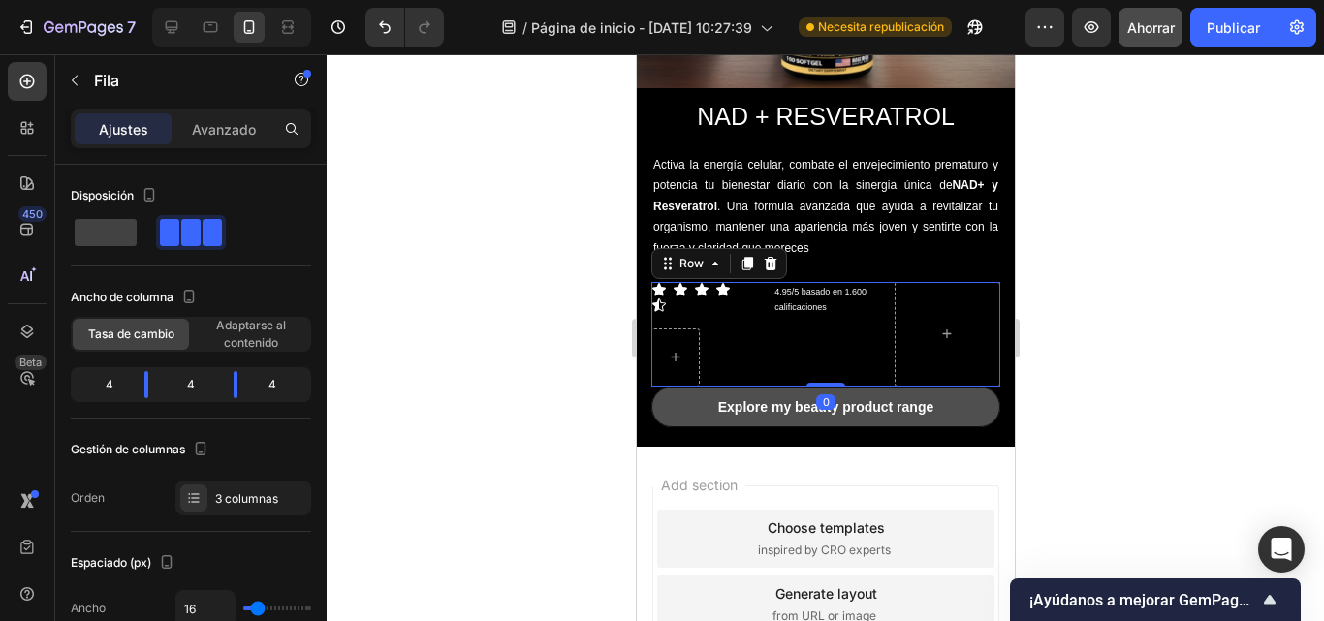
drag, startPoint x: 821, startPoint y: 399, endPoint x: 834, endPoint y: 347, distance: 53.9
click at [834, 347] on div "Icon Icon Icon Icon Icon Row Icon List 4.95/5 basado en 1.600 calificaciones Te…" at bounding box center [825, 334] width 349 height 105
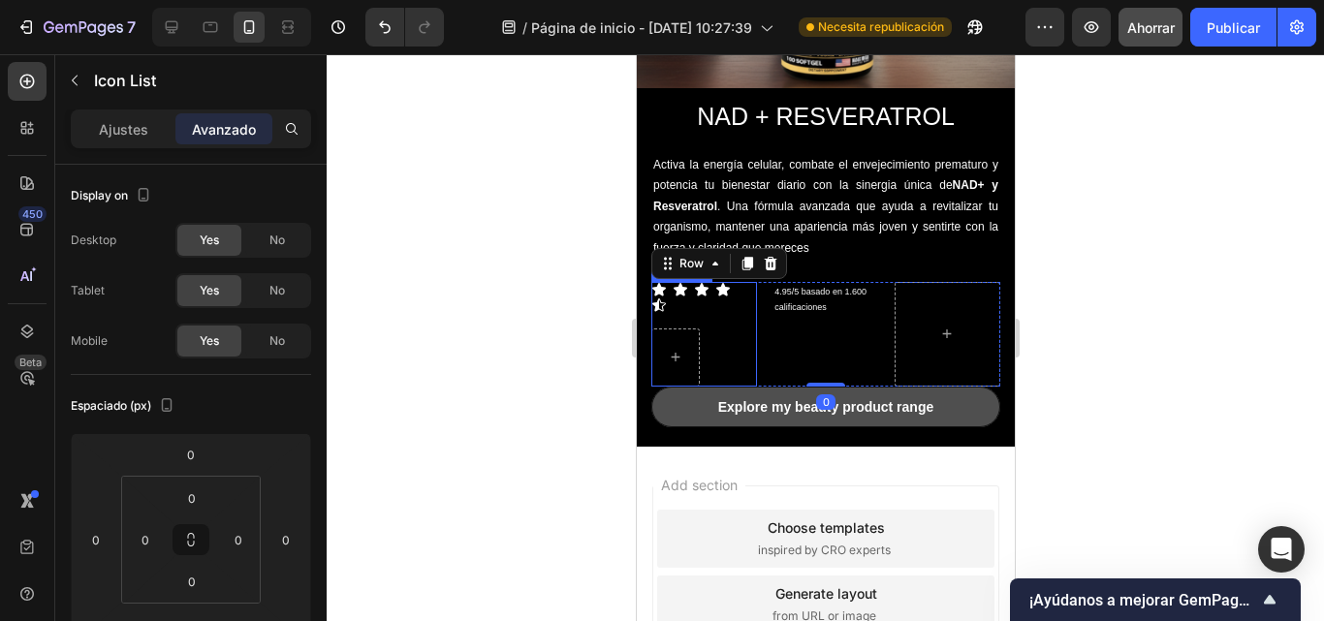
click at [733, 322] on div "Icon Icon Icon Icon Icon Row" at bounding box center [704, 334] width 106 height 105
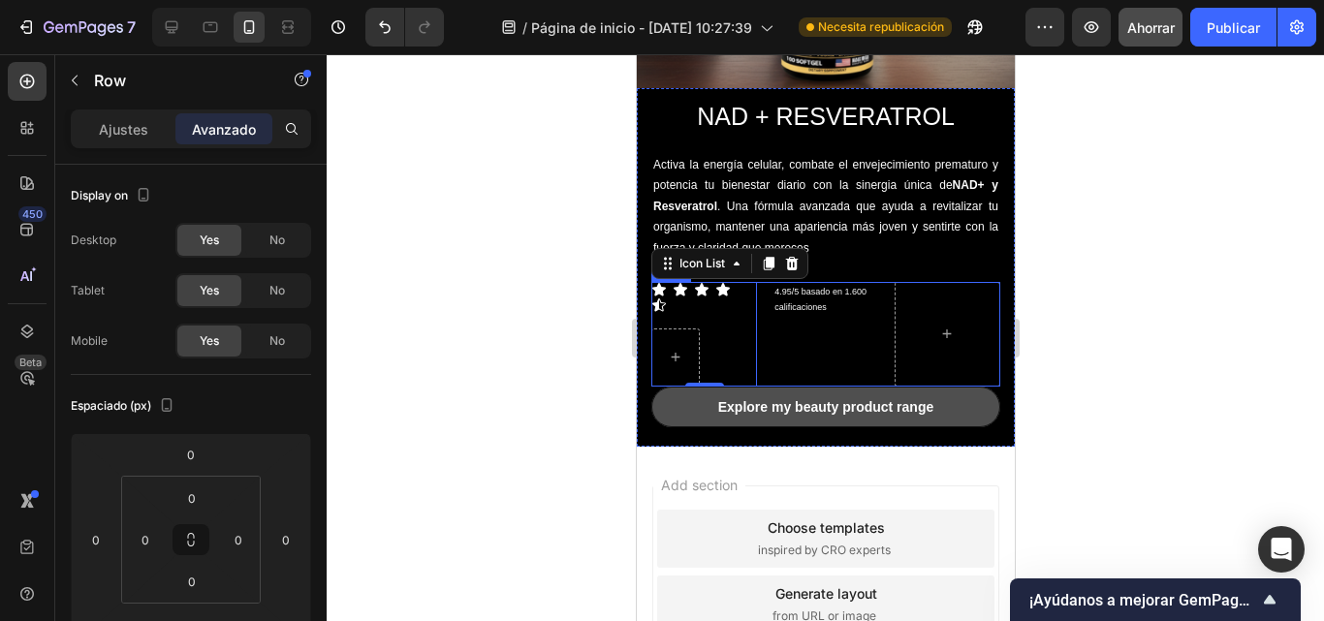
click at [905, 314] on div at bounding box center [947, 334] width 106 height 105
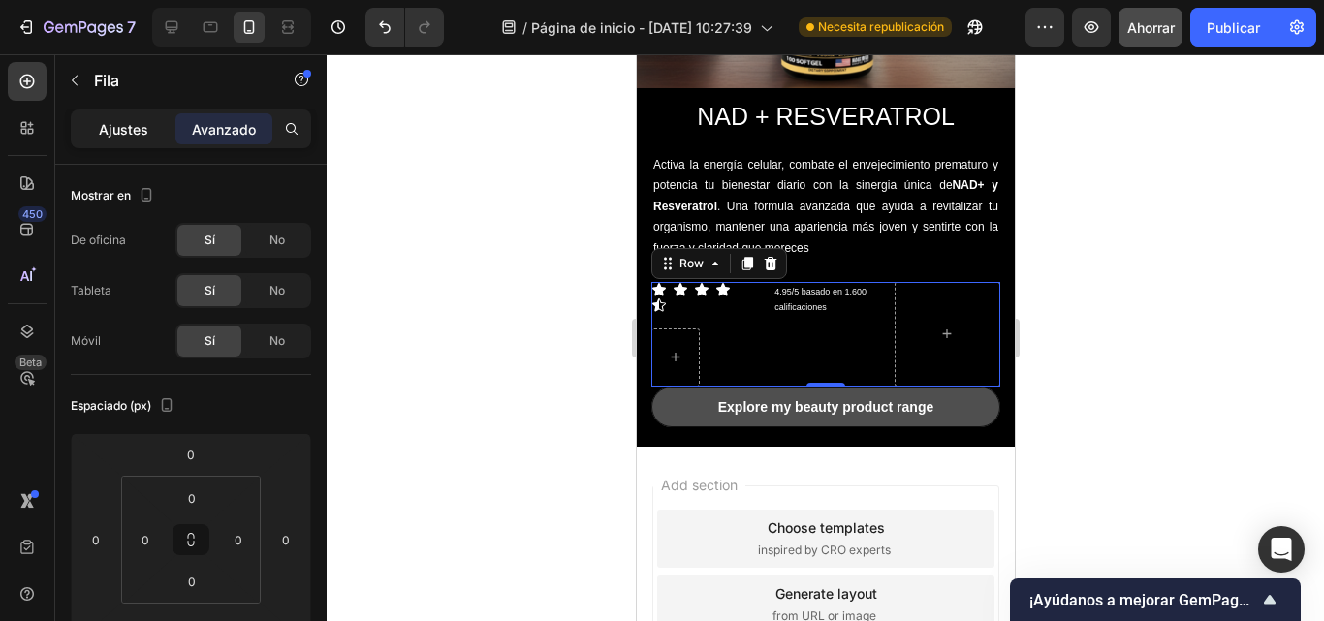
click at [143, 138] on p "Ajustes" at bounding box center [123, 129] width 49 height 20
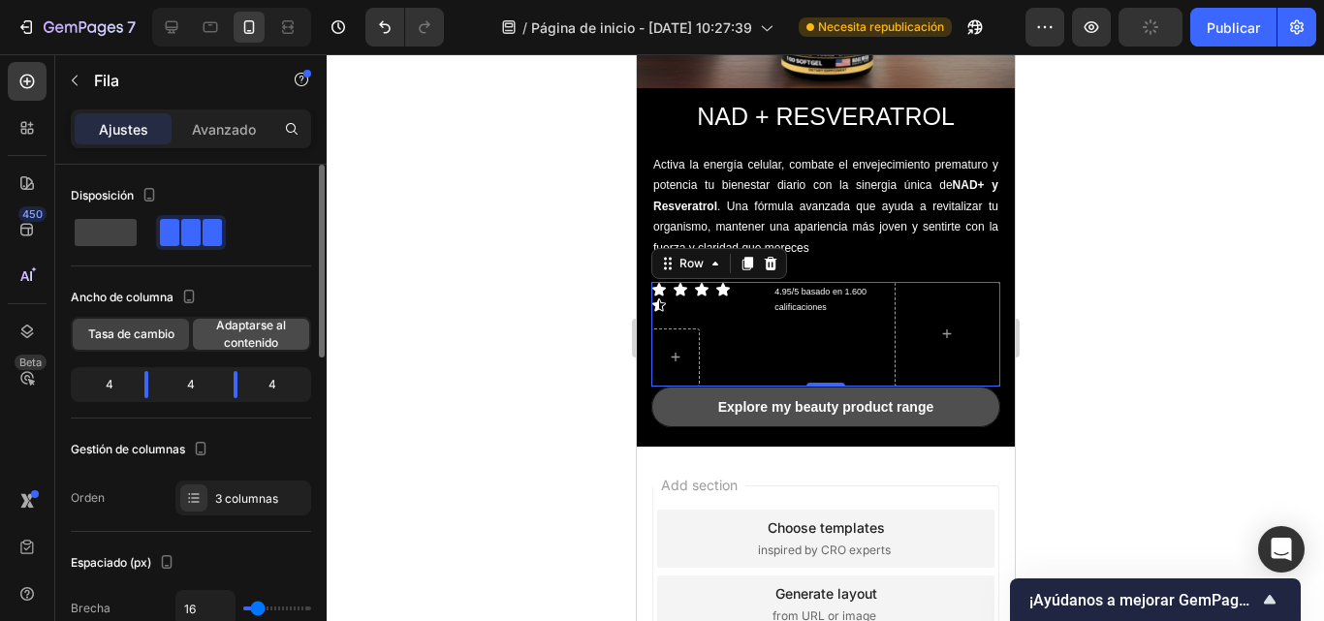
click at [215, 338] on span "Adaptarse al contenido" at bounding box center [251, 334] width 116 height 35
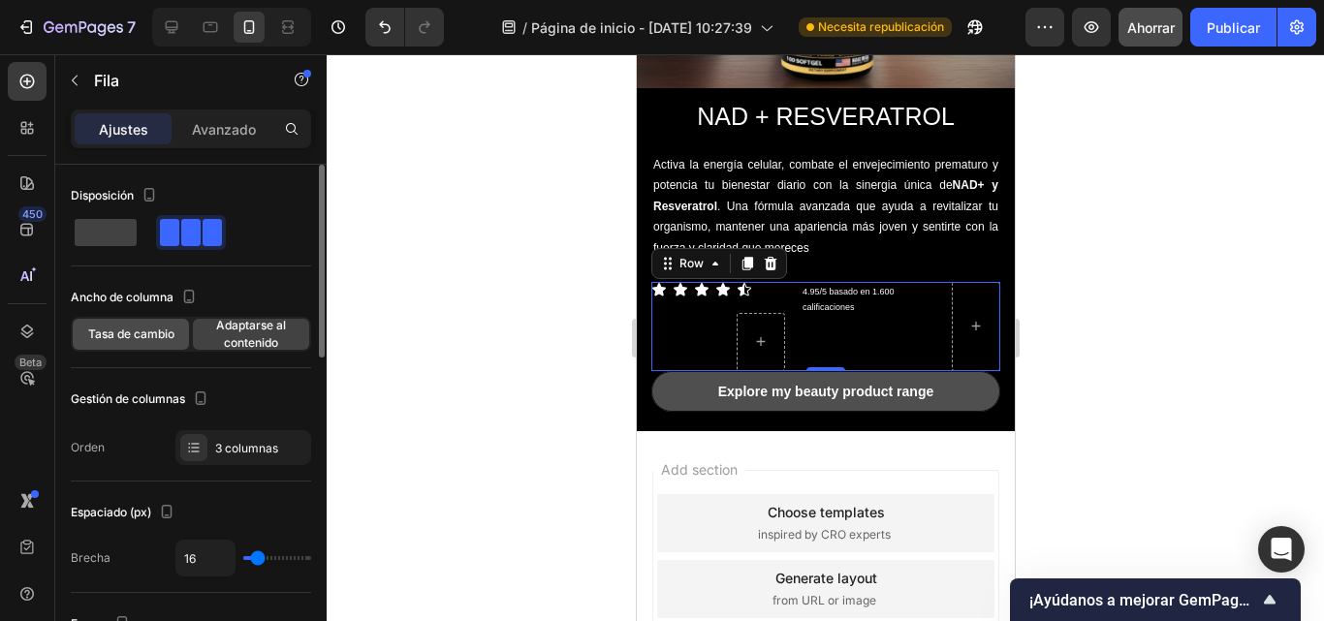
click at [154, 324] on div "Tasa de cambio" at bounding box center [131, 334] width 116 height 31
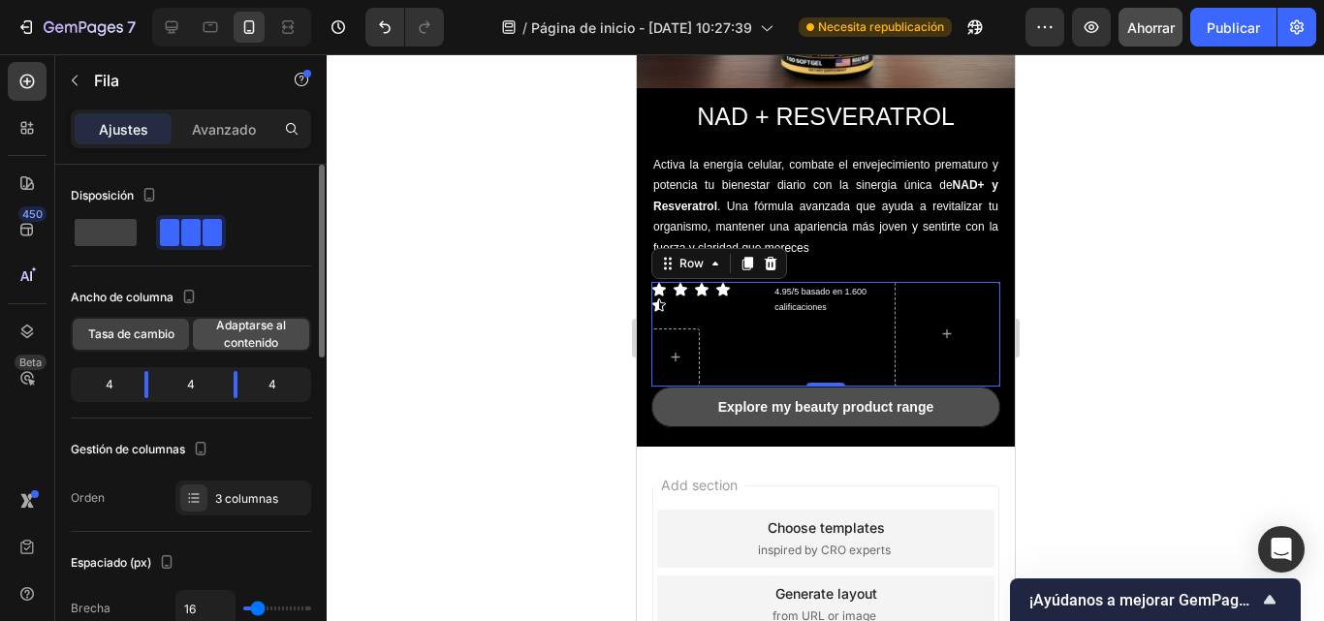
click at [233, 327] on font "Adaptarse al contenido" at bounding box center [251, 334] width 70 height 32
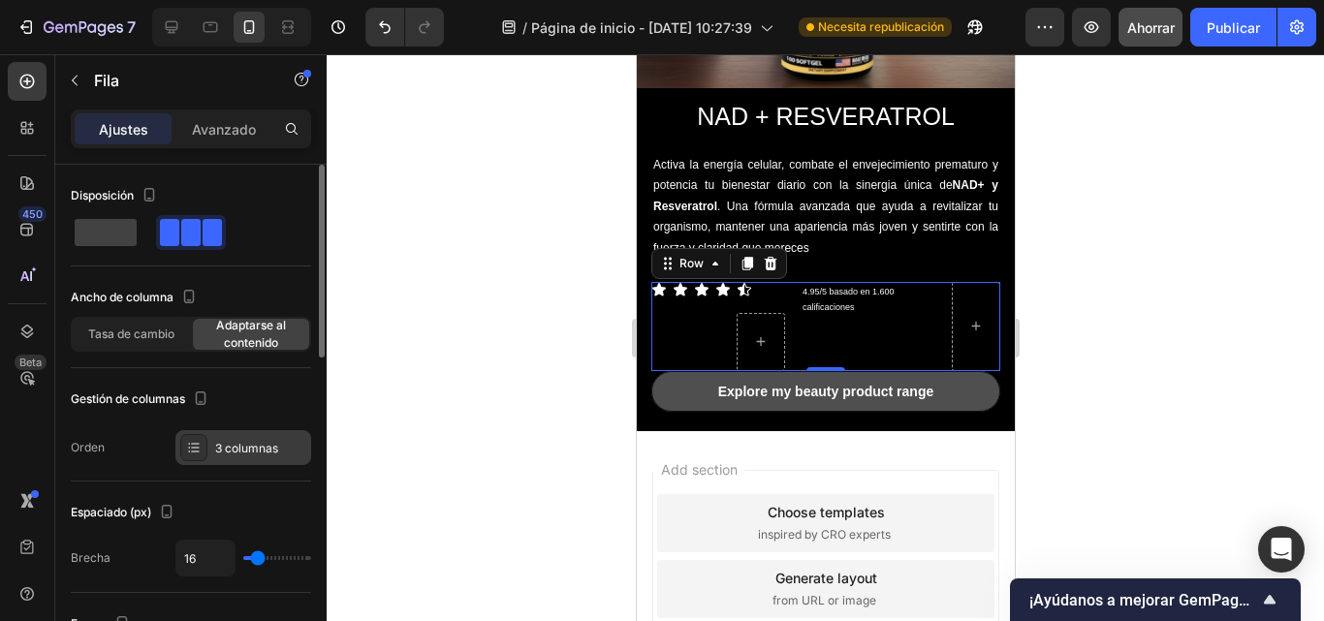
click at [201, 447] on icon at bounding box center [194, 448] width 16 height 16
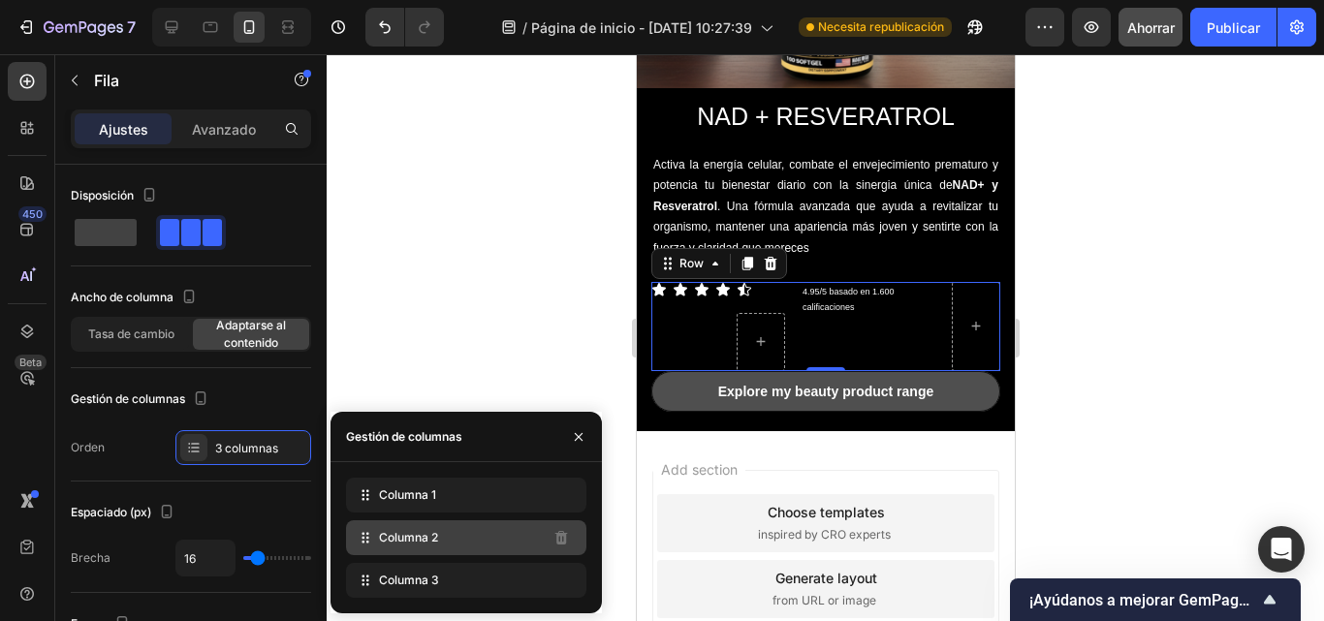
click at [439, 544] on div "Columna 2" at bounding box center [466, 538] width 240 height 35
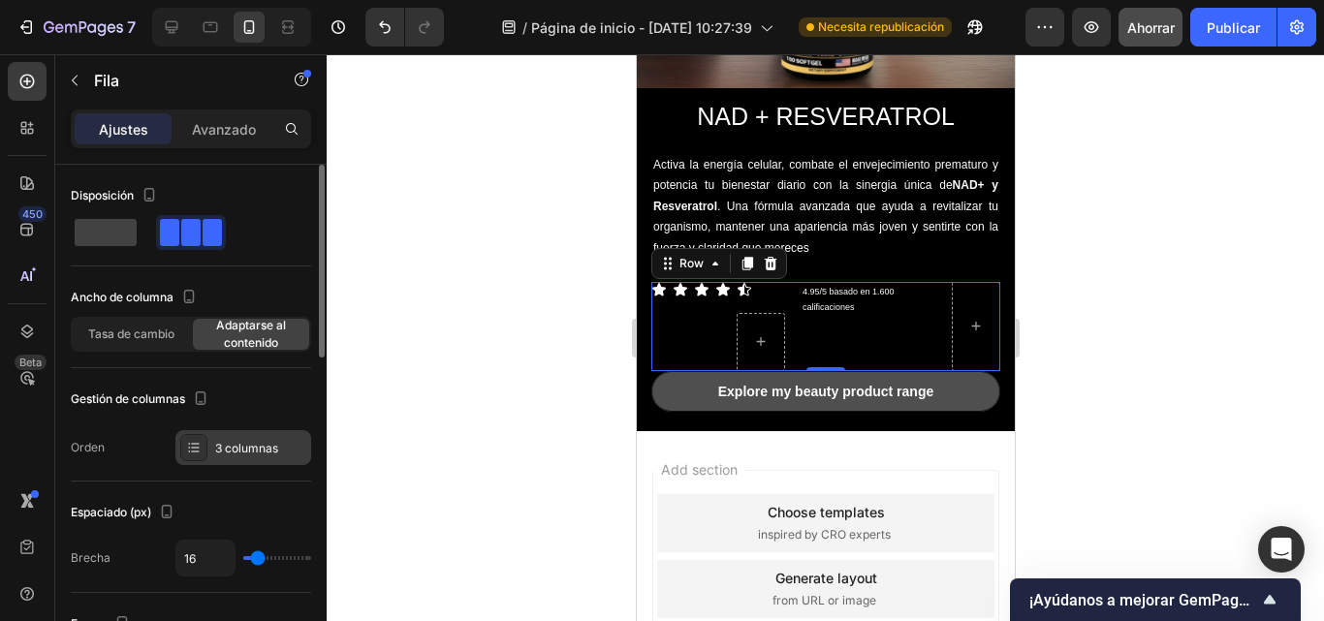
click at [259, 457] on div "3 columnas" at bounding box center [260, 448] width 91 height 17
click at [213, 447] on div "3 columnas" at bounding box center [243, 447] width 136 height 35
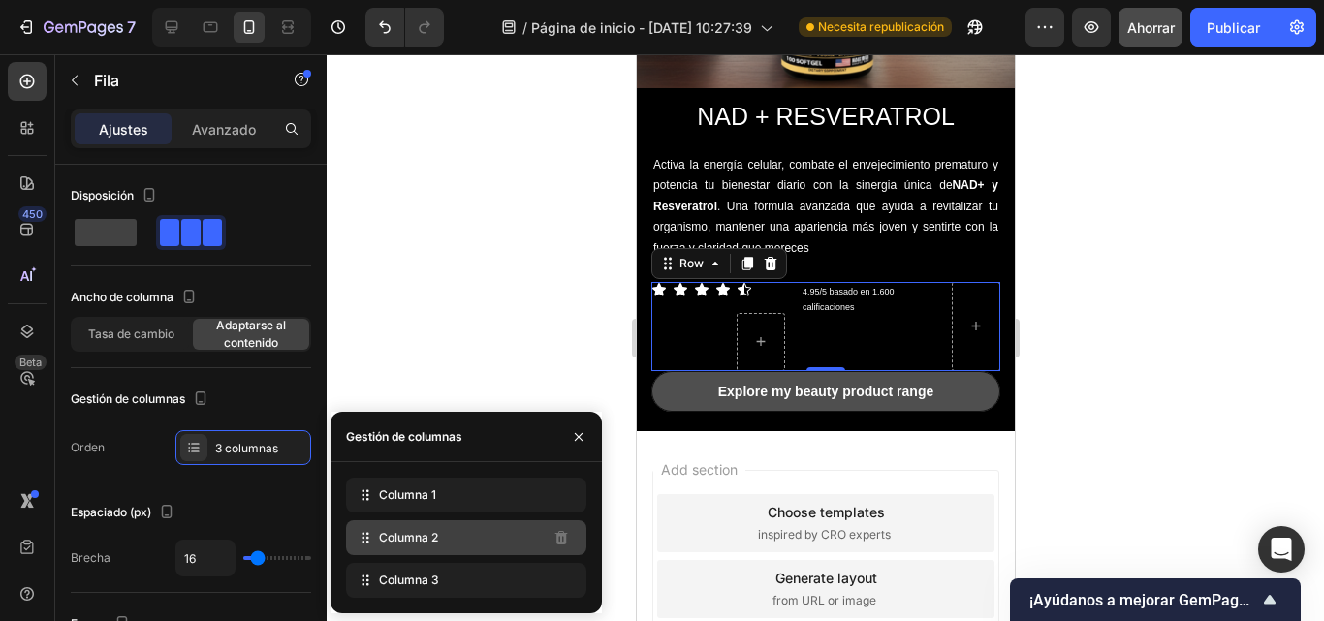
click at [462, 535] on div "Columna 2" at bounding box center [466, 538] width 240 height 35
click at [399, 534] on font "Columna 2" at bounding box center [408, 537] width 59 height 15
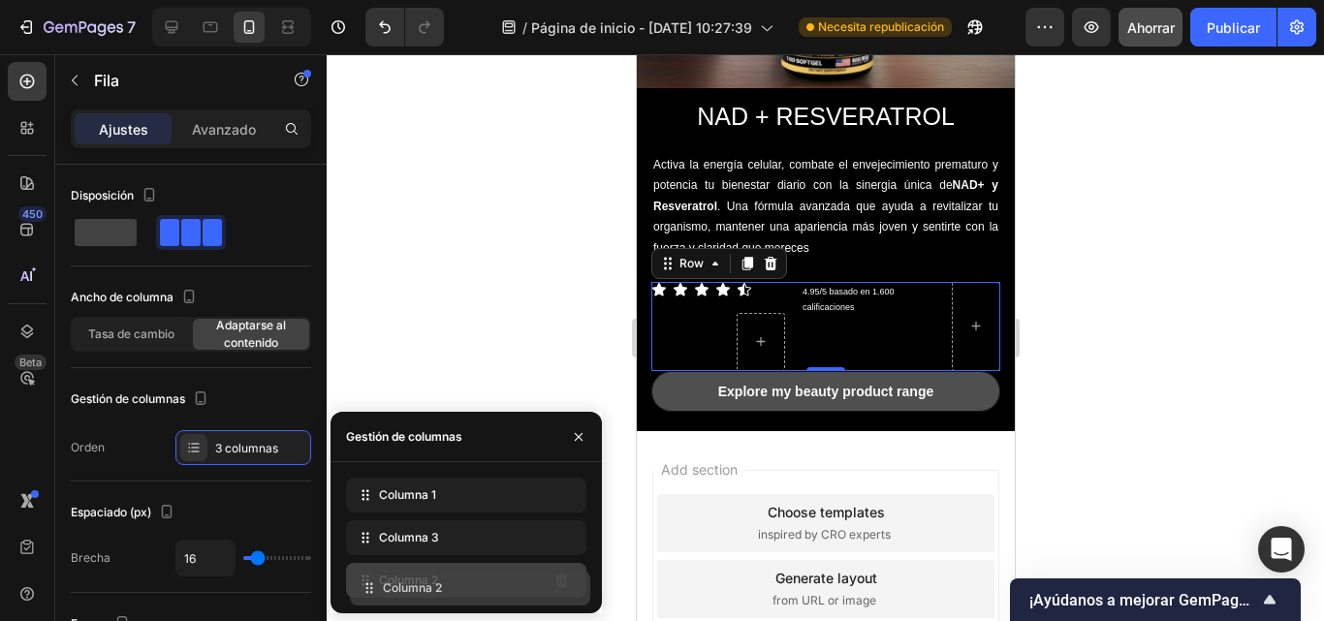
drag, startPoint x: 362, startPoint y: 538, endPoint x: 366, endPoint y: 589, distance: 50.6
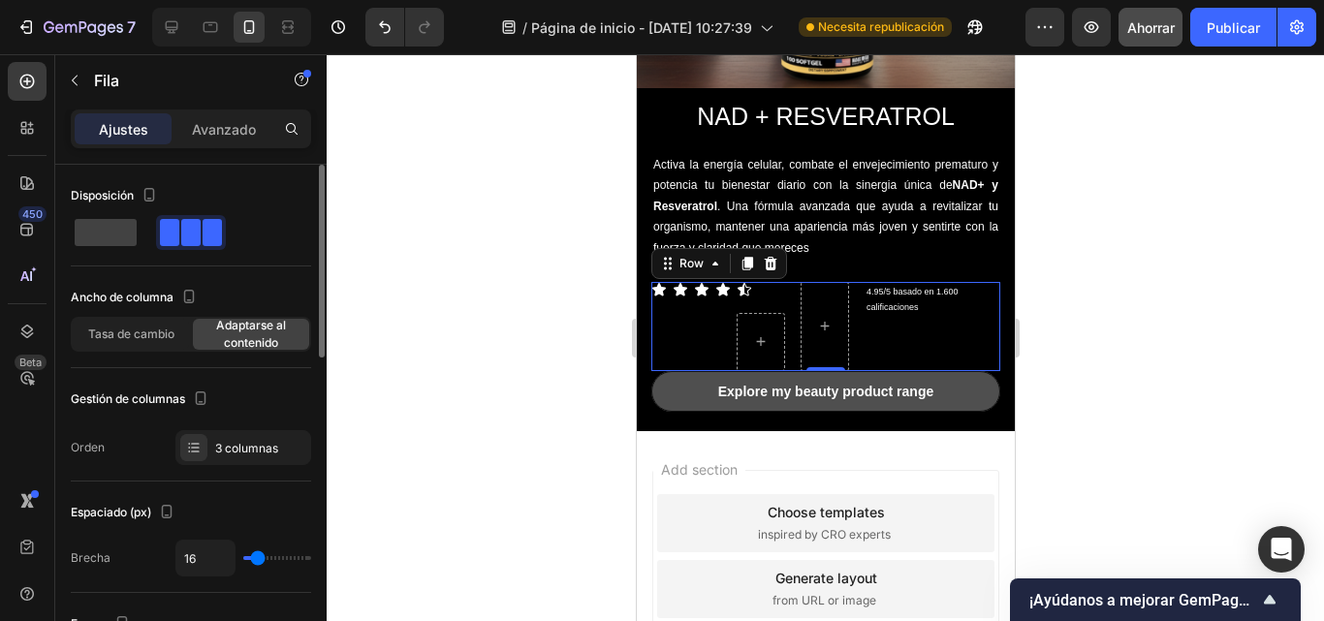
click at [263, 394] on div "Gestión de columnas" at bounding box center [191, 399] width 240 height 31
type input "56"
type input "69"
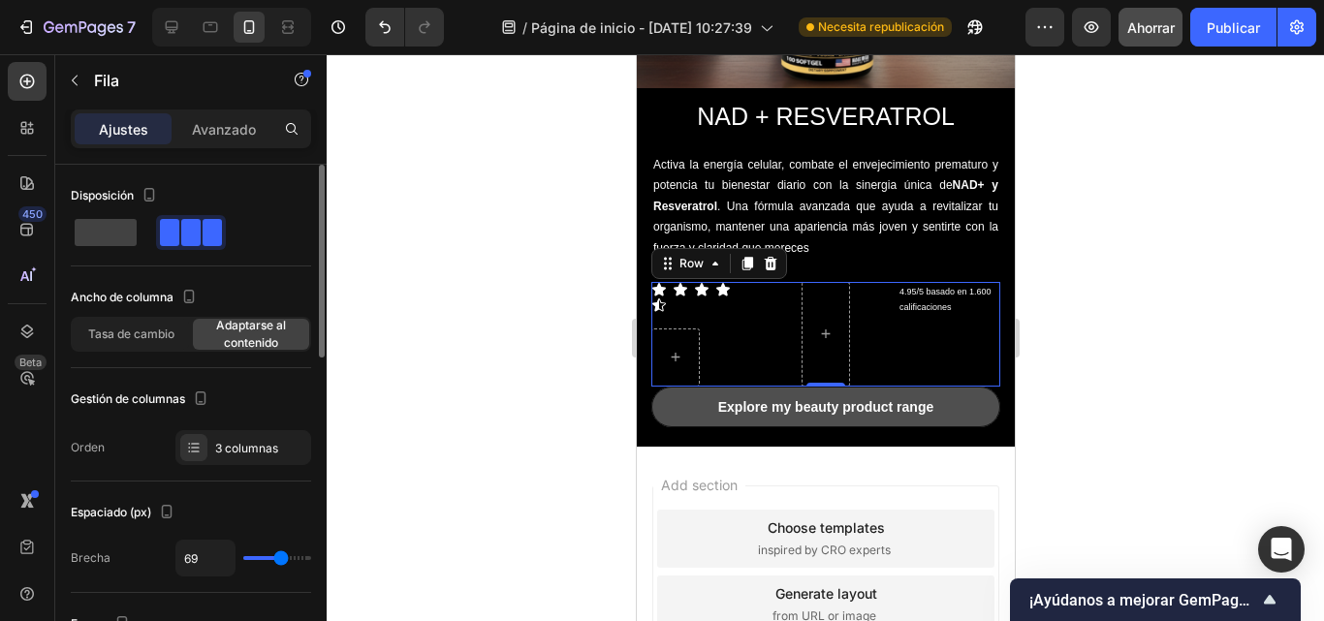
type input "20"
type input "0"
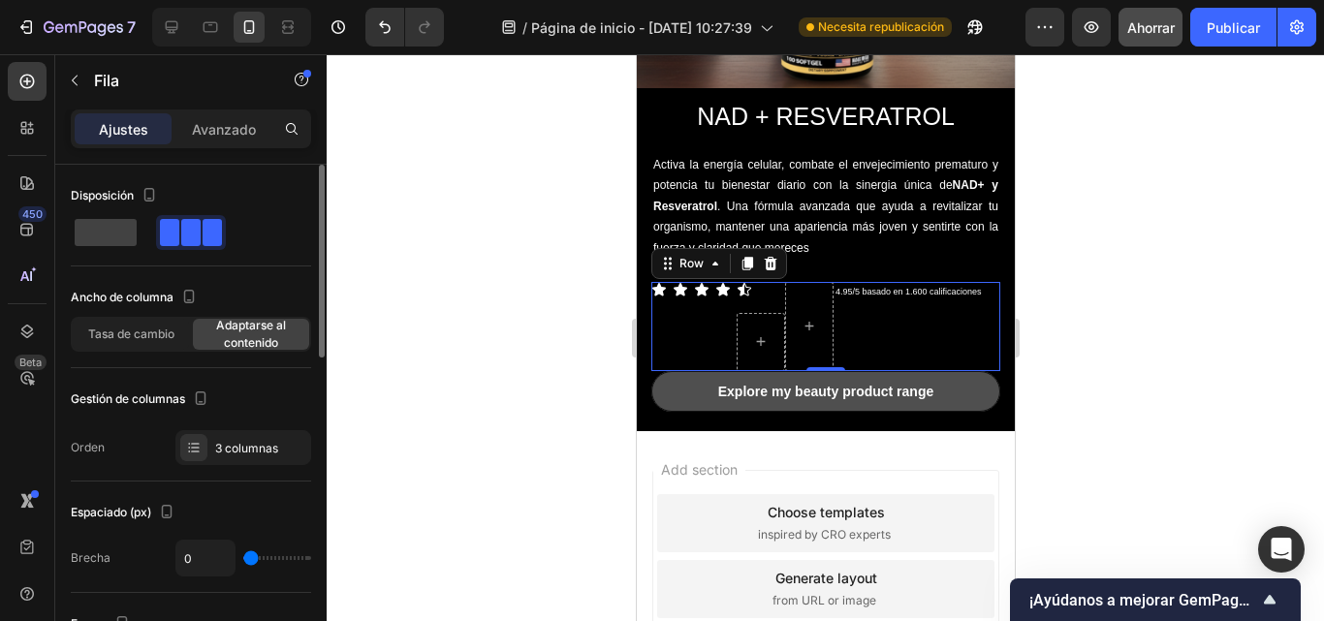
drag, startPoint x: 257, startPoint y: 553, endPoint x: 230, endPoint y: 555, distance: 27.2
type input "0"
click at [243, 557] on input "range" at bounding box center [277, 559] width 68 height 4
click at [254, 375] on div "Disposición Ancho de columna Tasa de cambio Adaptarse al contenido Gestión de c…" at bounding box center [191, 322] width 240 height 285
click at [168, 342] on span "Tasa de cambio" at bounding box center [131, 334] width 86 height 17
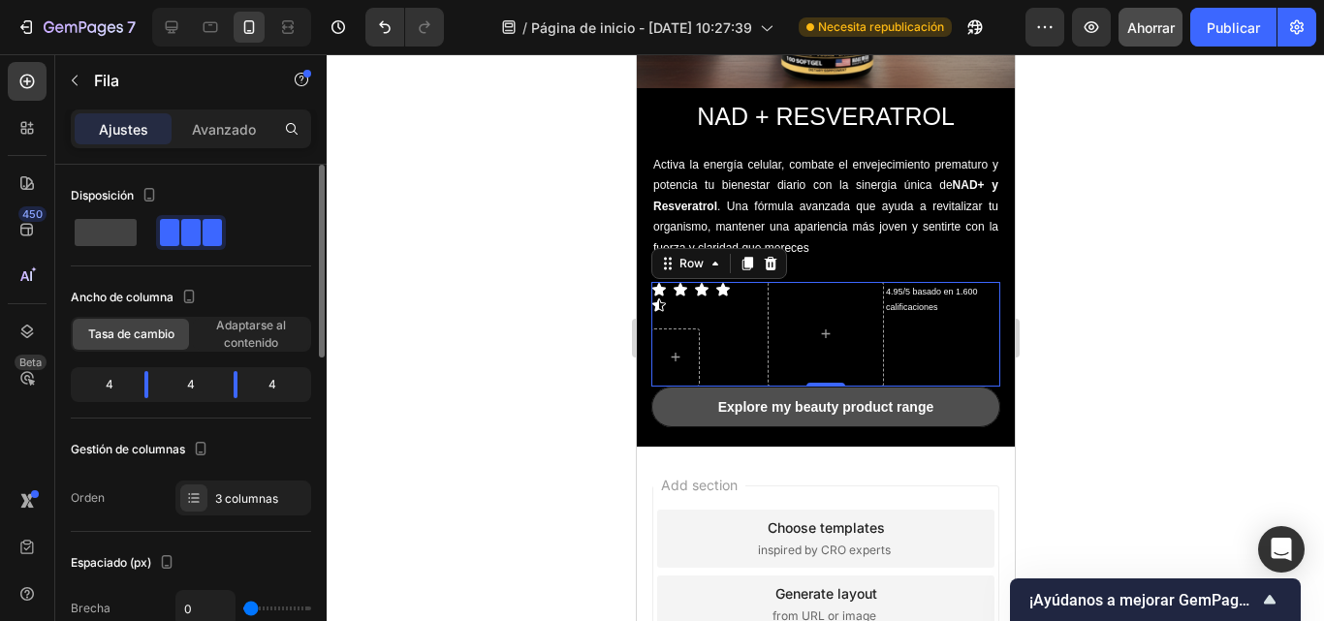
click at [191, 390] on font "4" at bounding box center [191, 384] width 8 height 15
click at [221, 340] on span "Adaptarse al contenido" at bounding box center [251, 334] width 116 height 35
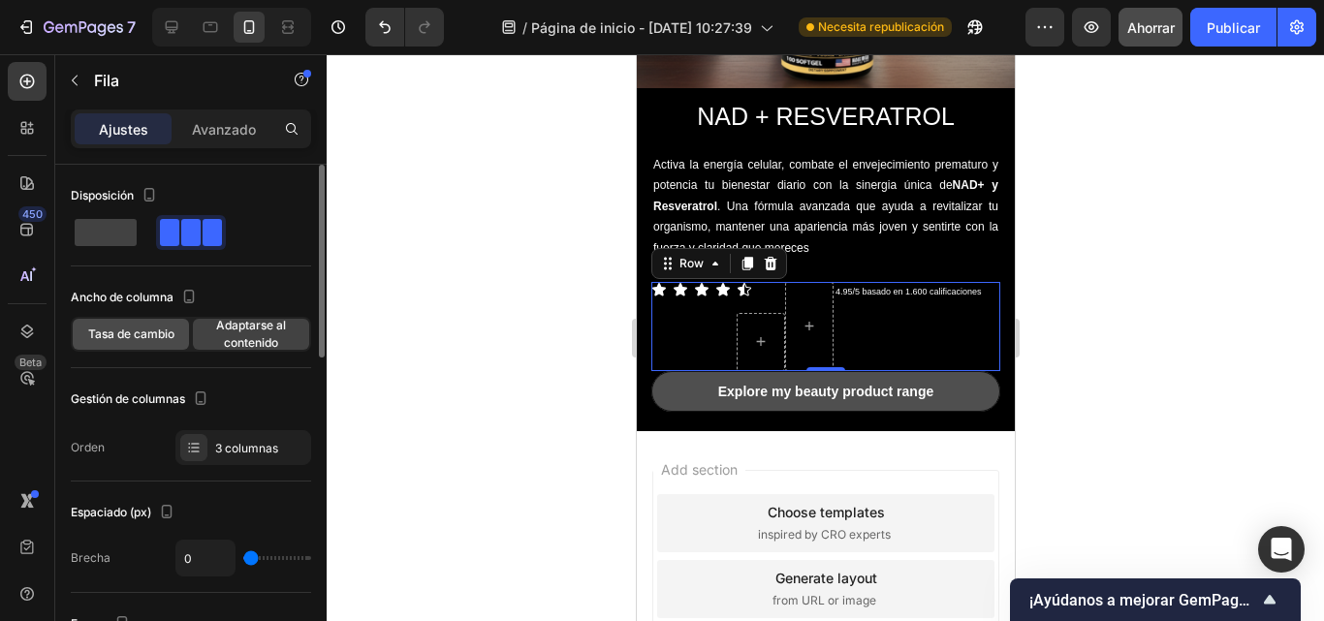
click at [158, 334] on font "Tasa de cambio" at bounding box center [131, 334] width 86 height 15
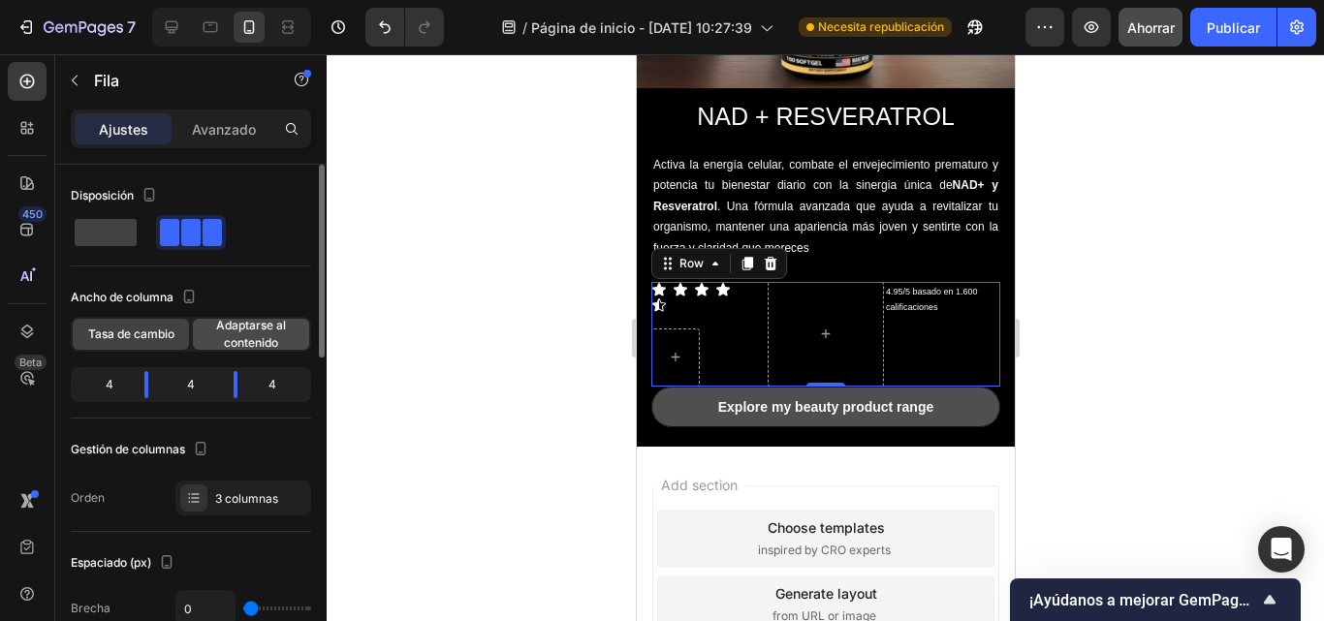
click at [253, 323] on font "Adaptarse al contenido" at bounding box center [251, 334] width 70 height 32
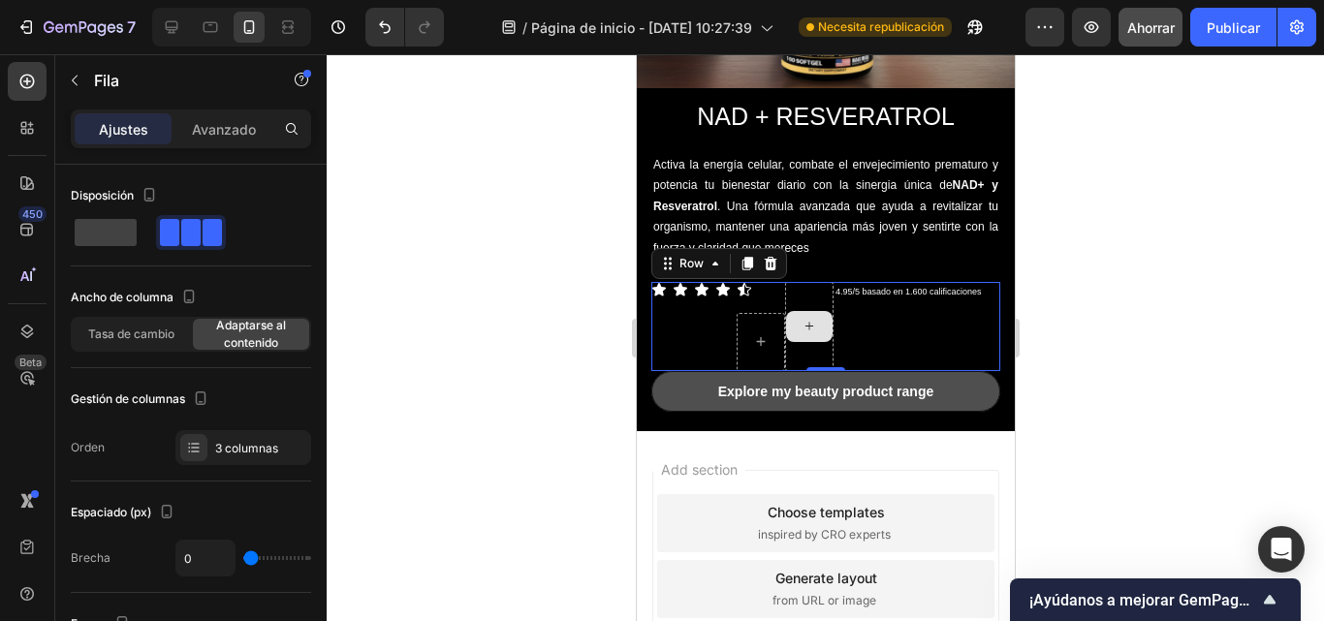
click at [801, 318] on icon at bounding box center [809, 326] width 16 height 16
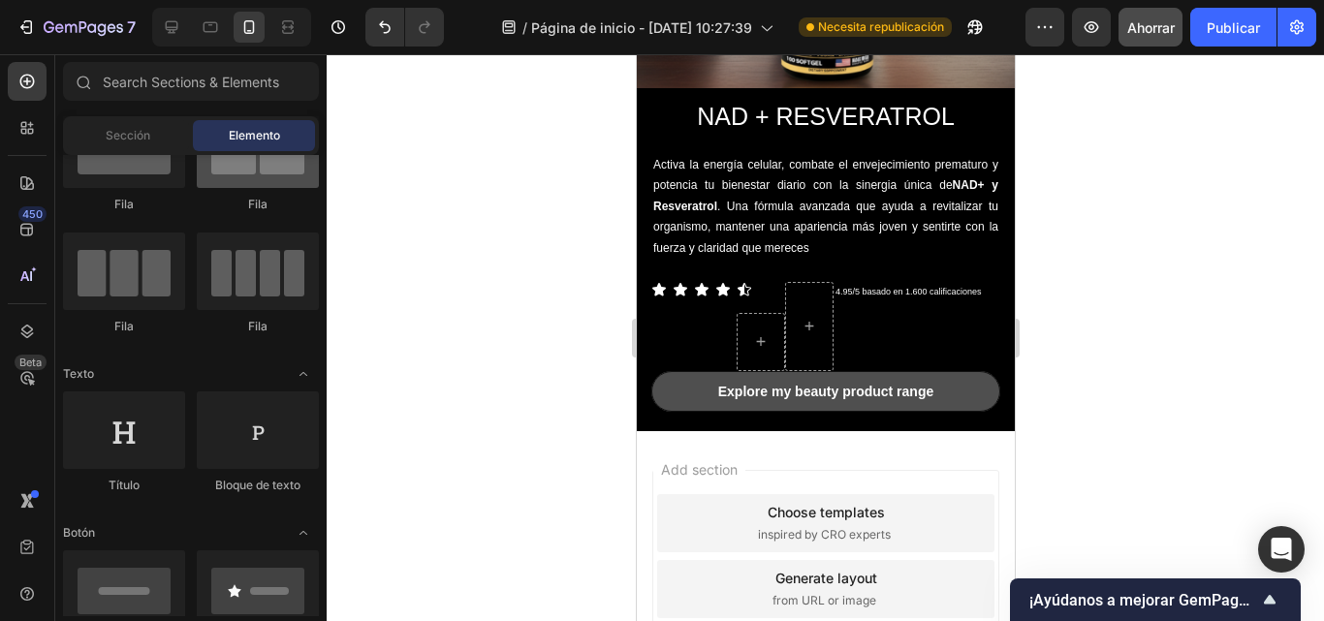
click at [266, 178] on div at bounding box center [258, 150] width 122 height 78
click at [759, 282] on div "Icon" at bounding box center [760, 290] width 48 height 16
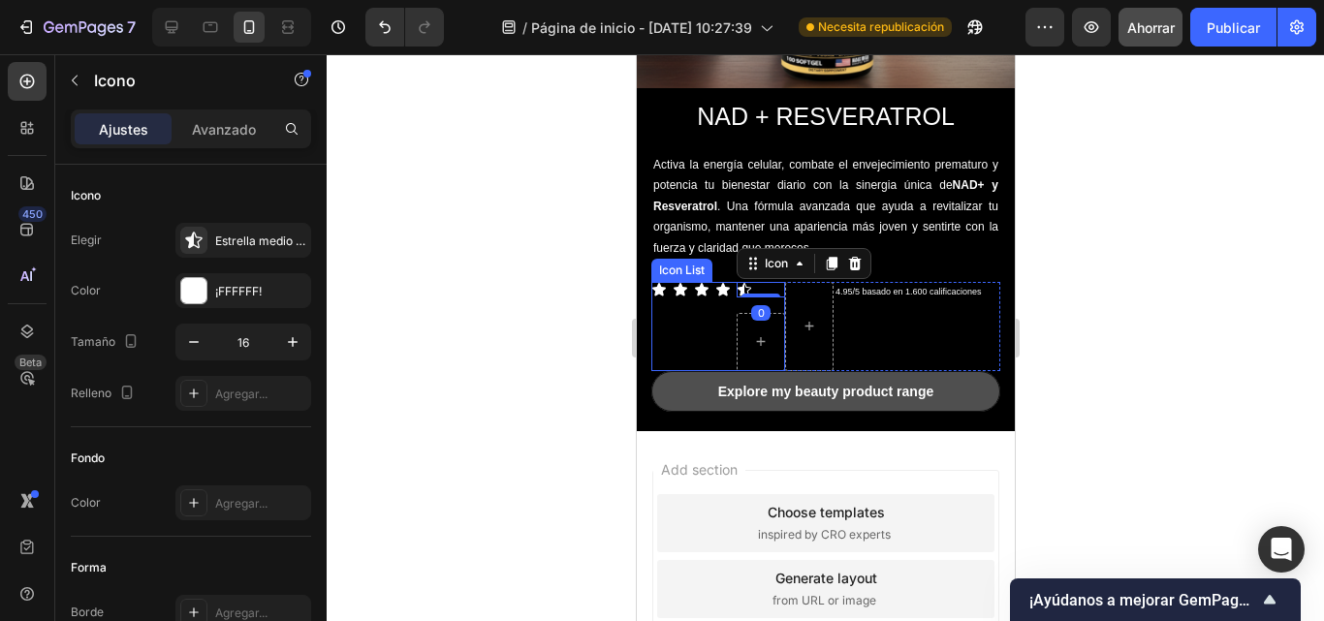
click at [711, 295] on div "Icon Icon Icon Icon Icon 0 Row" at bounding box center [718, 326] width 134 height 89
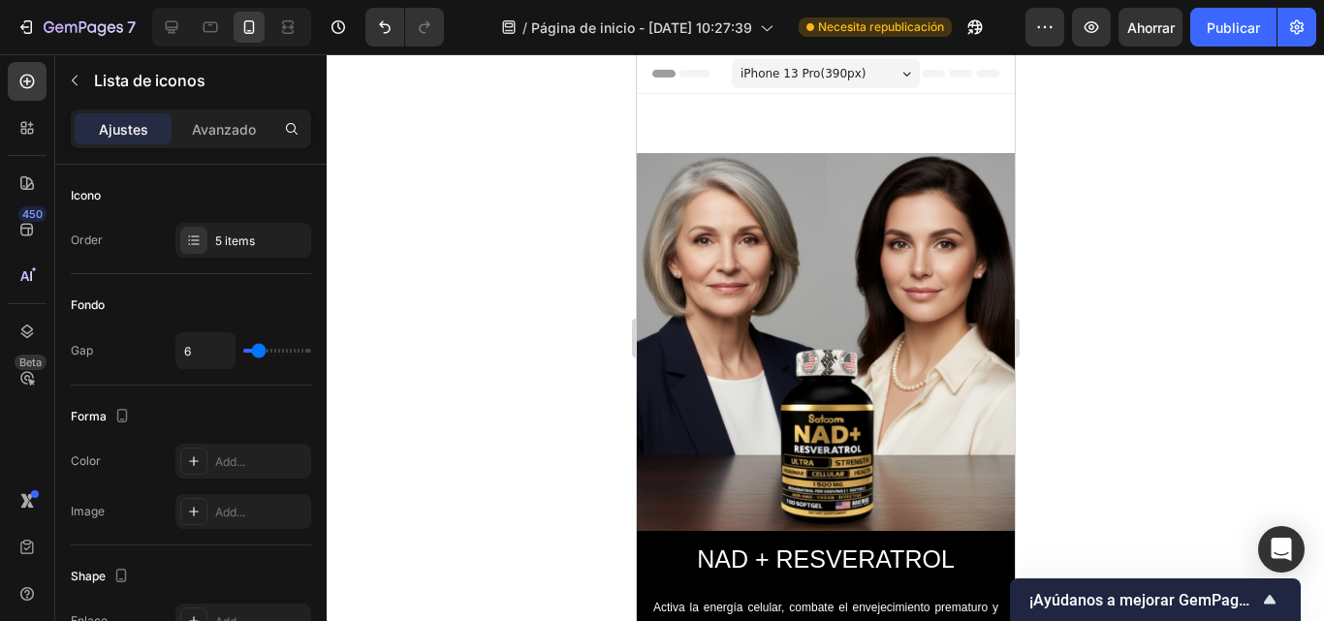
scroll to position [443, 0]
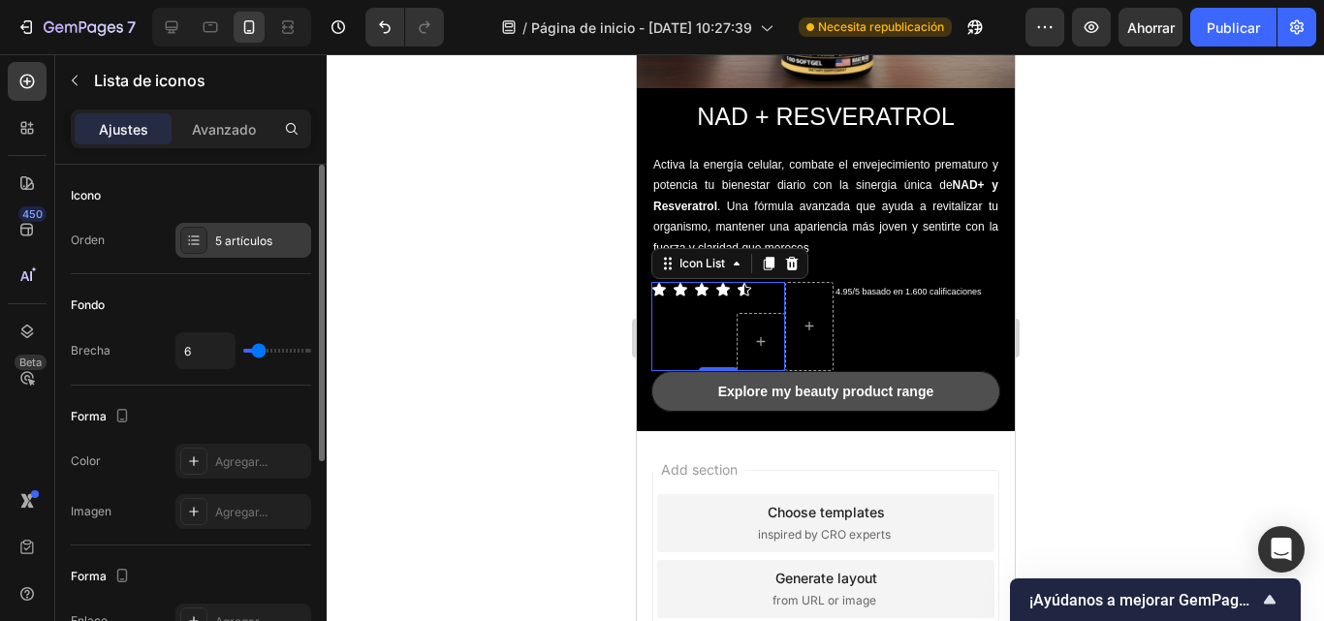
click at [192, 247] on icon at bounding box center [194, 241] width 16 height 16
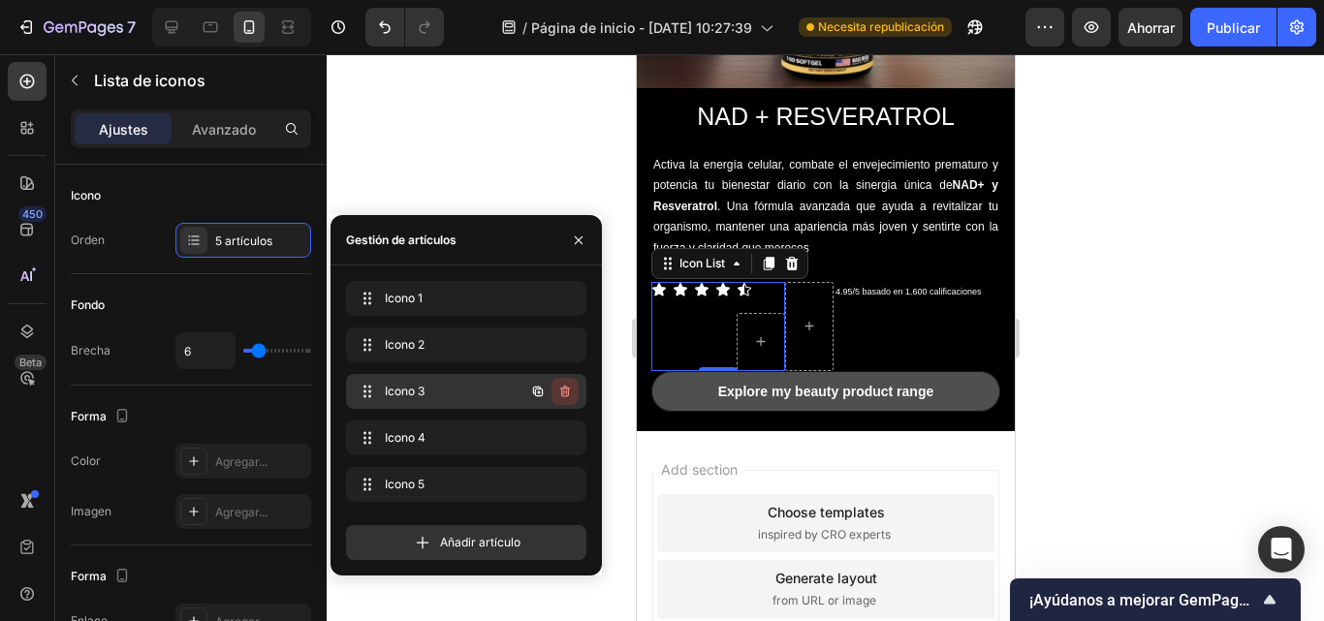
click at [571, 391] on icon "button" at bounding box center [565, 392] width 16 height 16
click at [565, 392] on font "Borrar" at bounding box center [552, 391] width 36 height 15
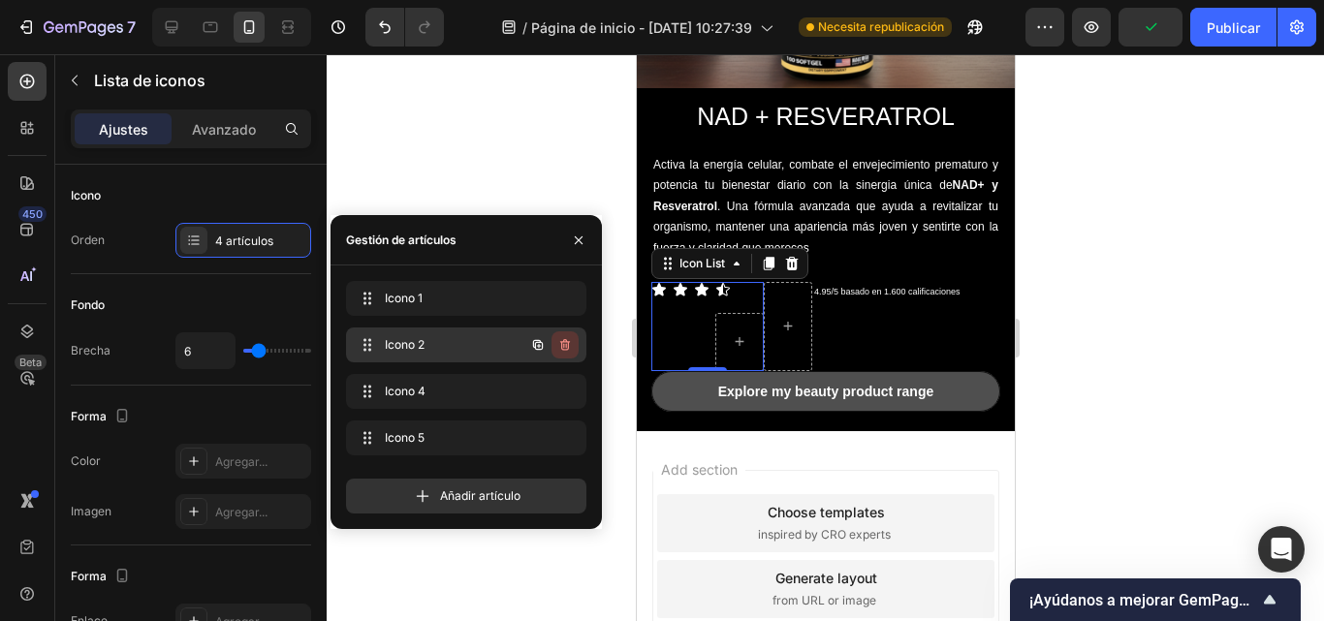
click at [558, 350] on icon "button" at bounding box center [565, 345] width 16 height 16
click at [555, 352] on font "Borrar" at bounding box center [552, 344] width 36 height 17
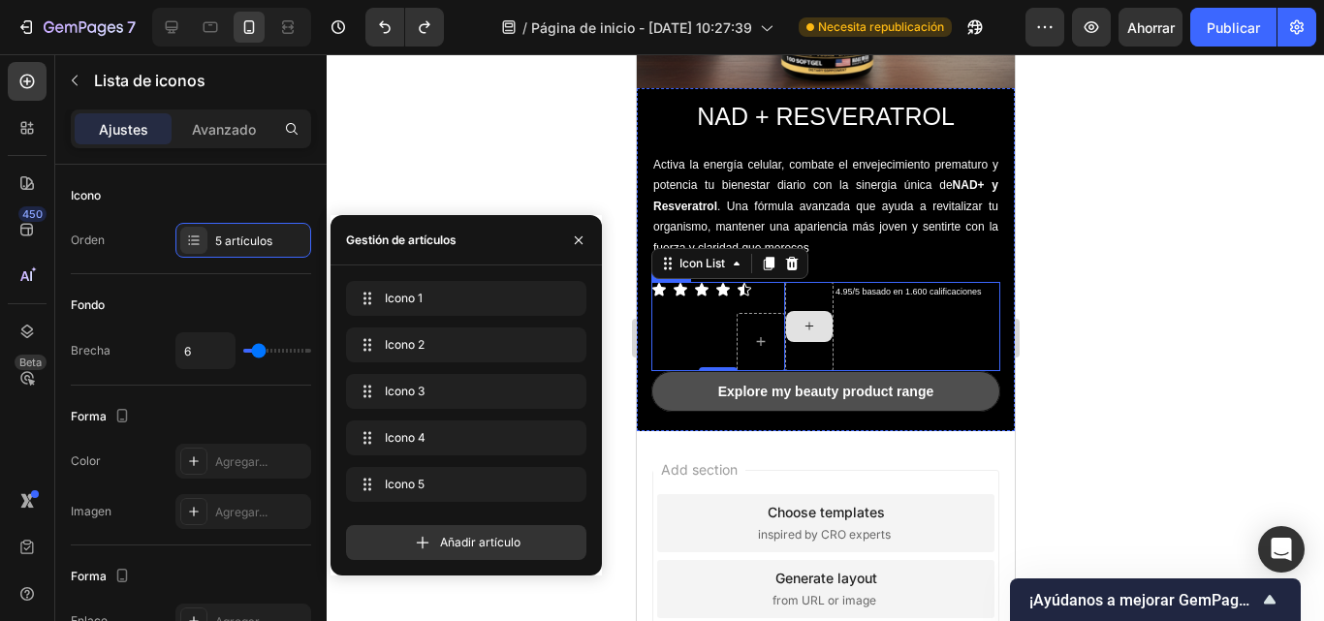
click at [806, 285] on div at bounding box center [808, 326] width 48 height 89
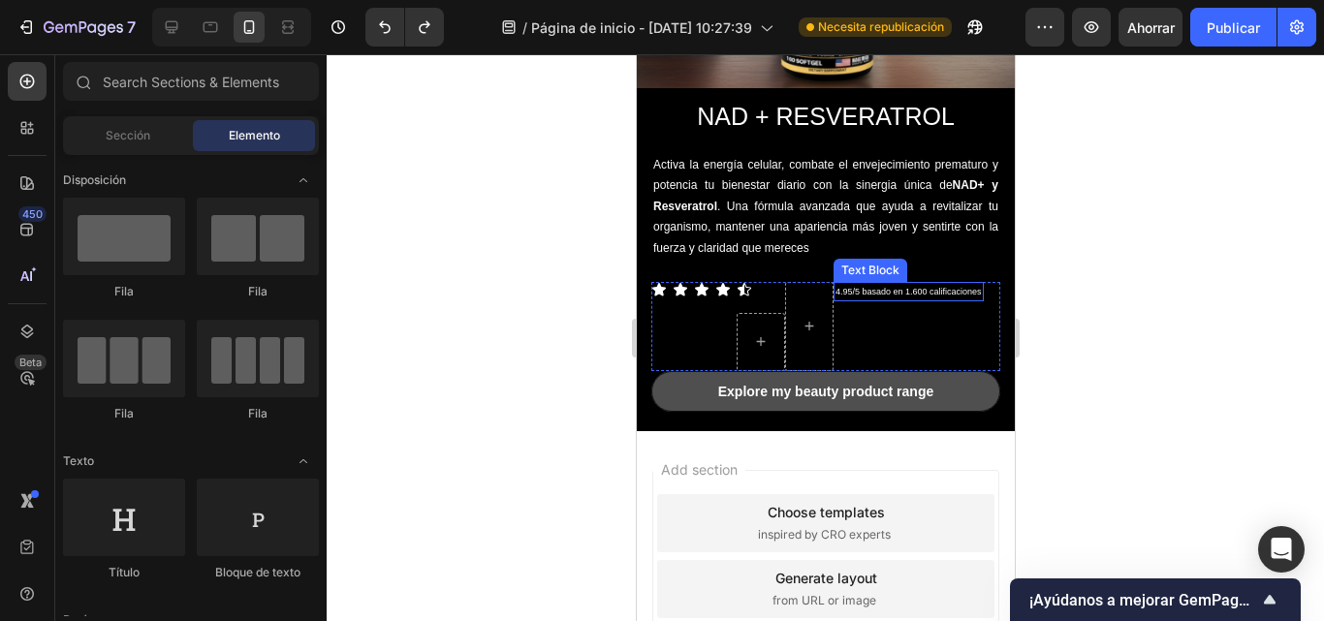
click at [862, 284] on p "4.95/5 basado en 1.600 calificaciones" at bounding box center [908, 292] width 146 height 16
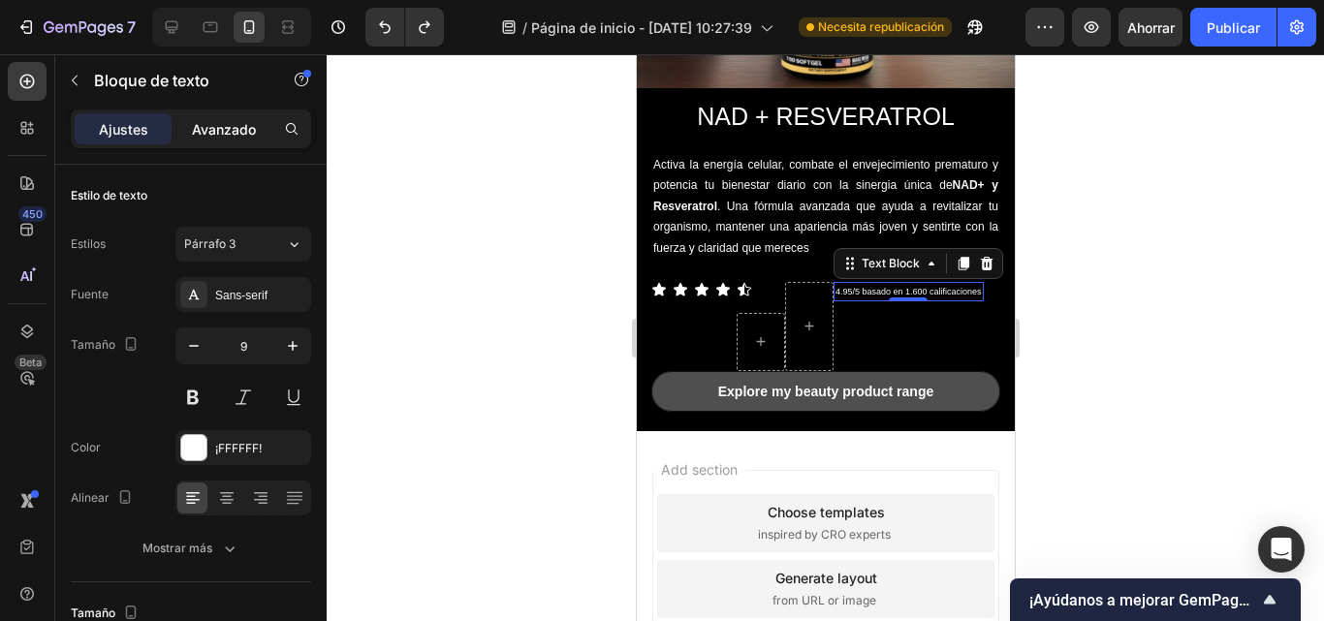
click at [233, 122] on font "Avanzado" at bounding box center [224, 129] width 64 height 16
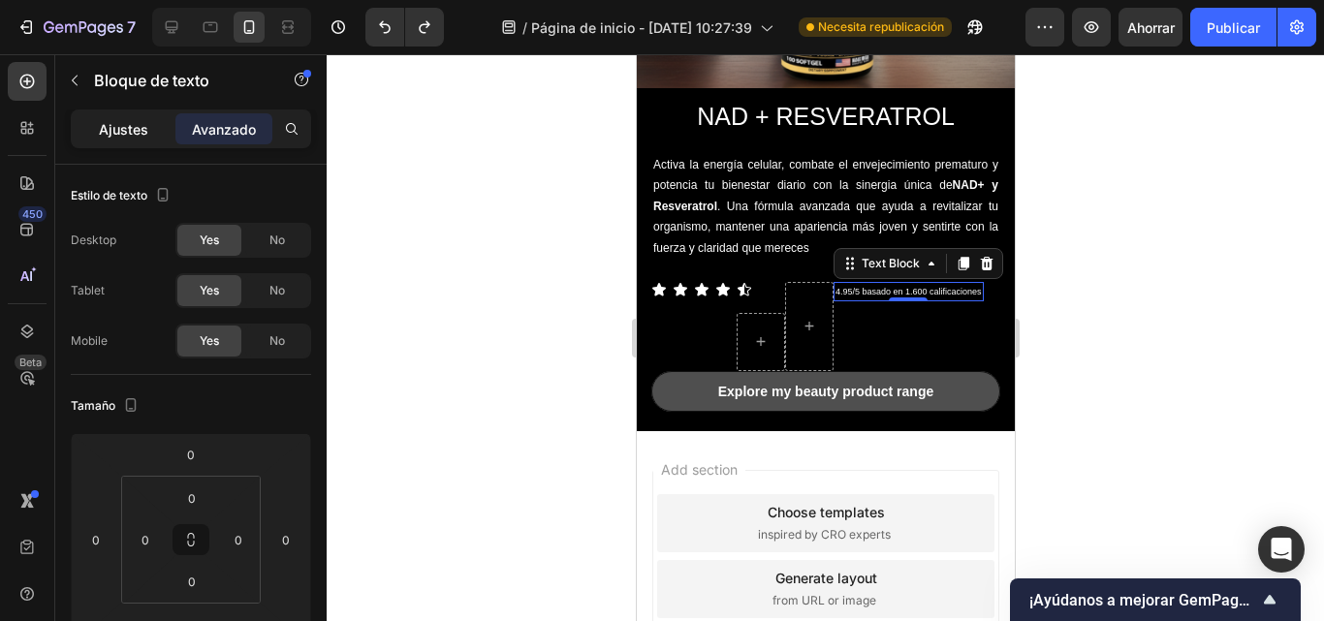
click at [130, 122] on font "Ajustes" at bounding box center [123, 129] width 49 height 16
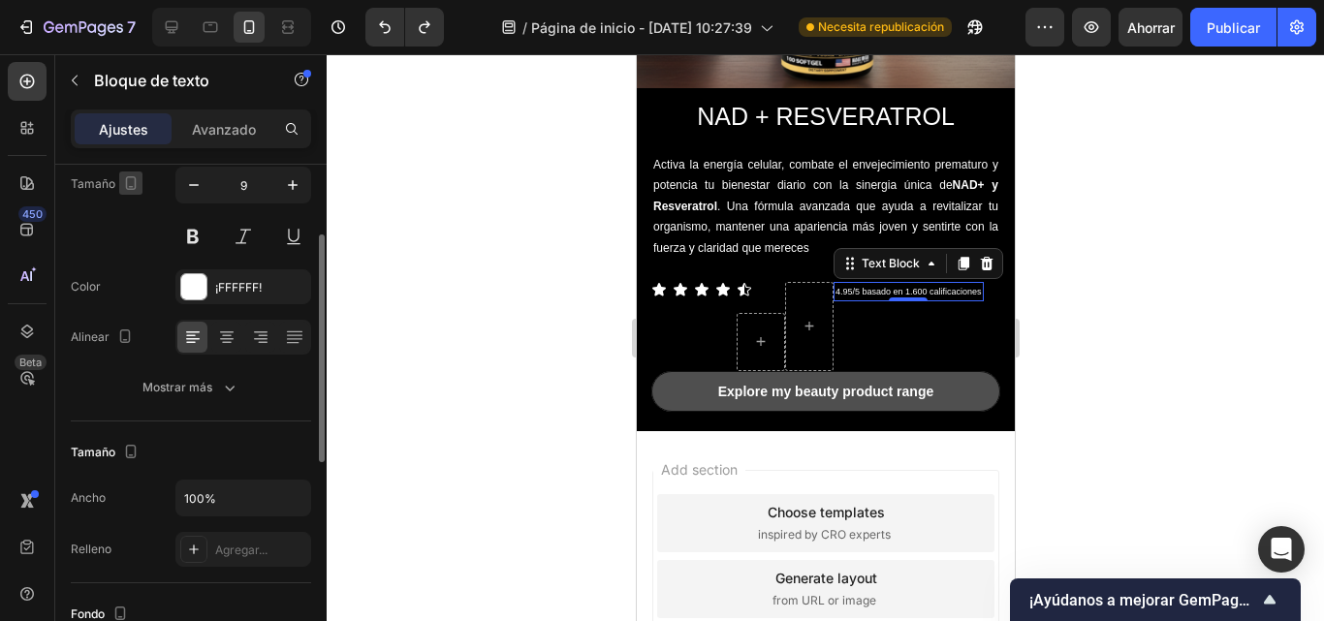
scroll to position [160, 0]
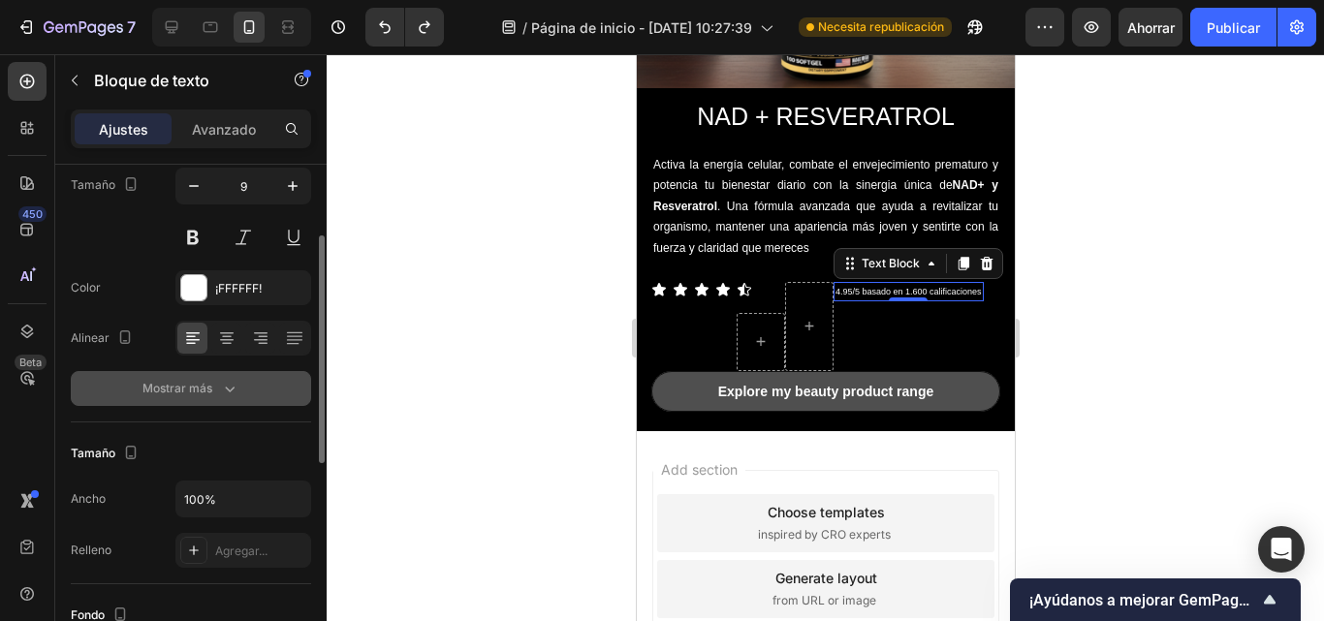
click at [184, 396] on font "Mostrar más" at bounding box center [178, 388] width 70 height 17
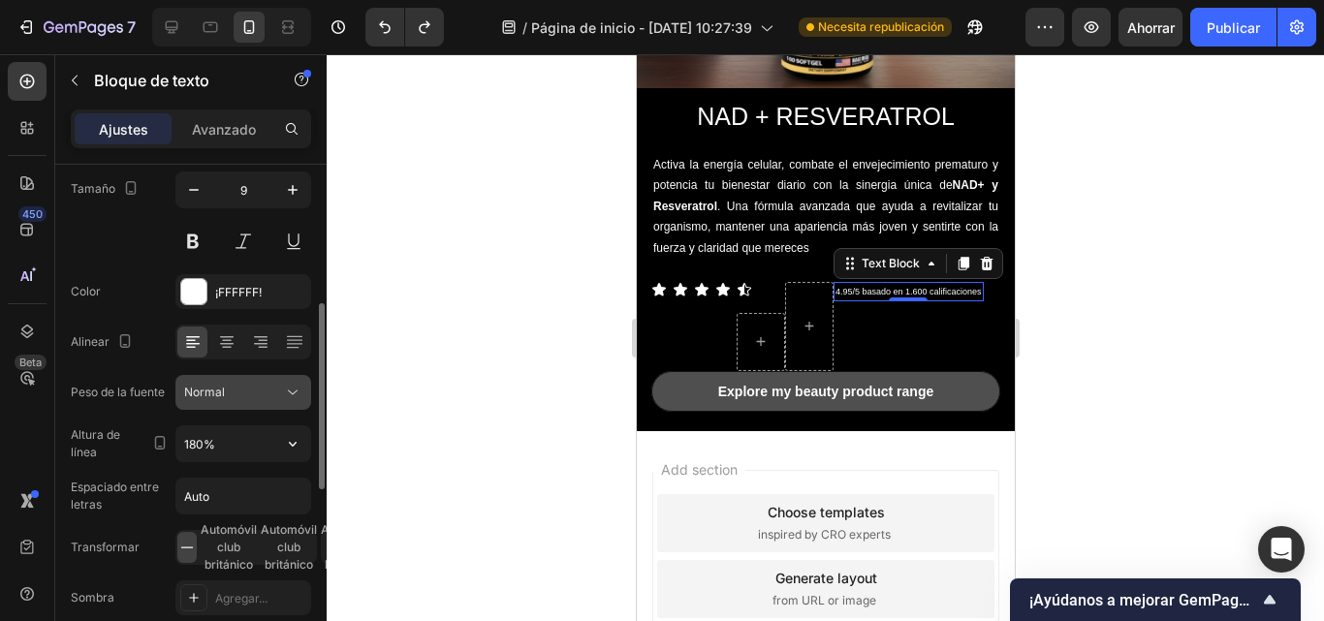
scroll to position [216, 0]
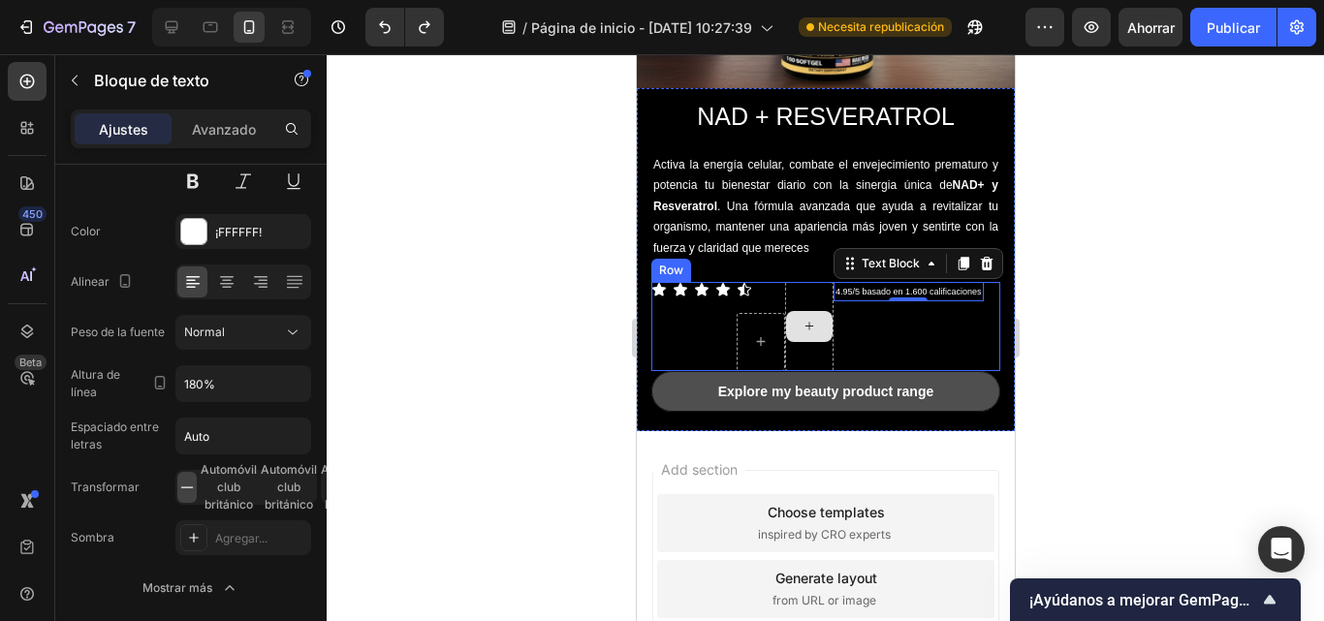
click at [794, 352] on div at bounding box center [808, 326] width 48 height 89
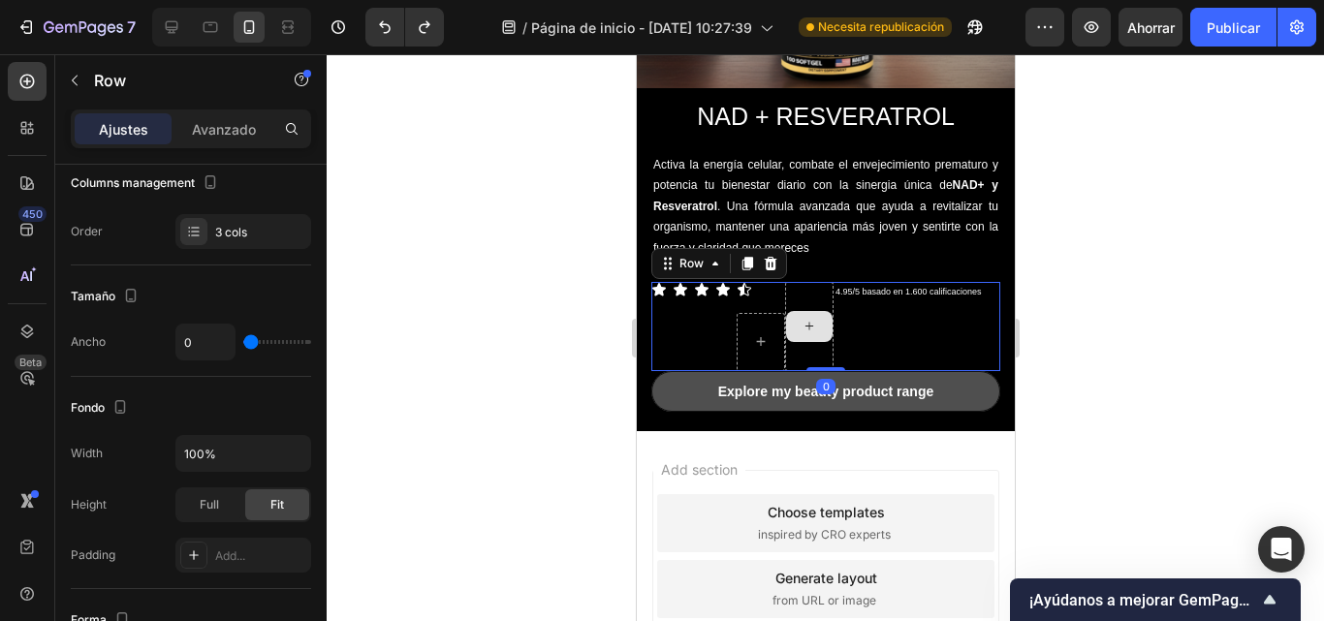
scroll to position [0, 0]
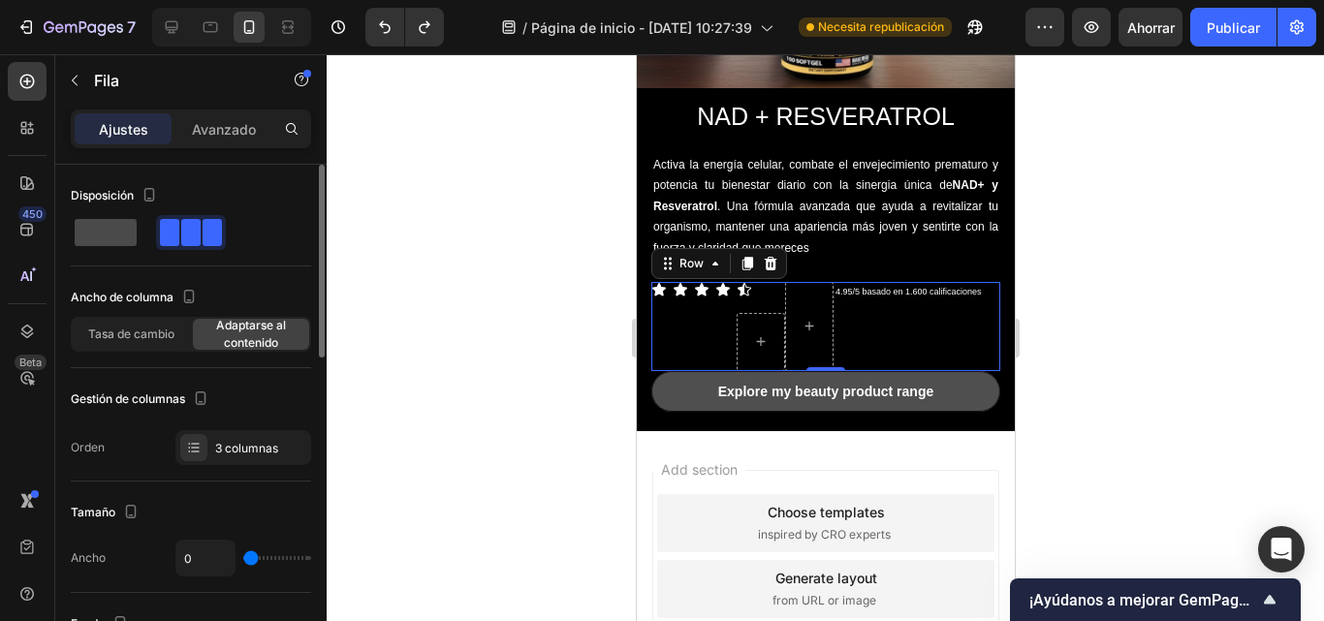
click at [106, 239] on span at bounding box center [106, 232] width 62 height 27
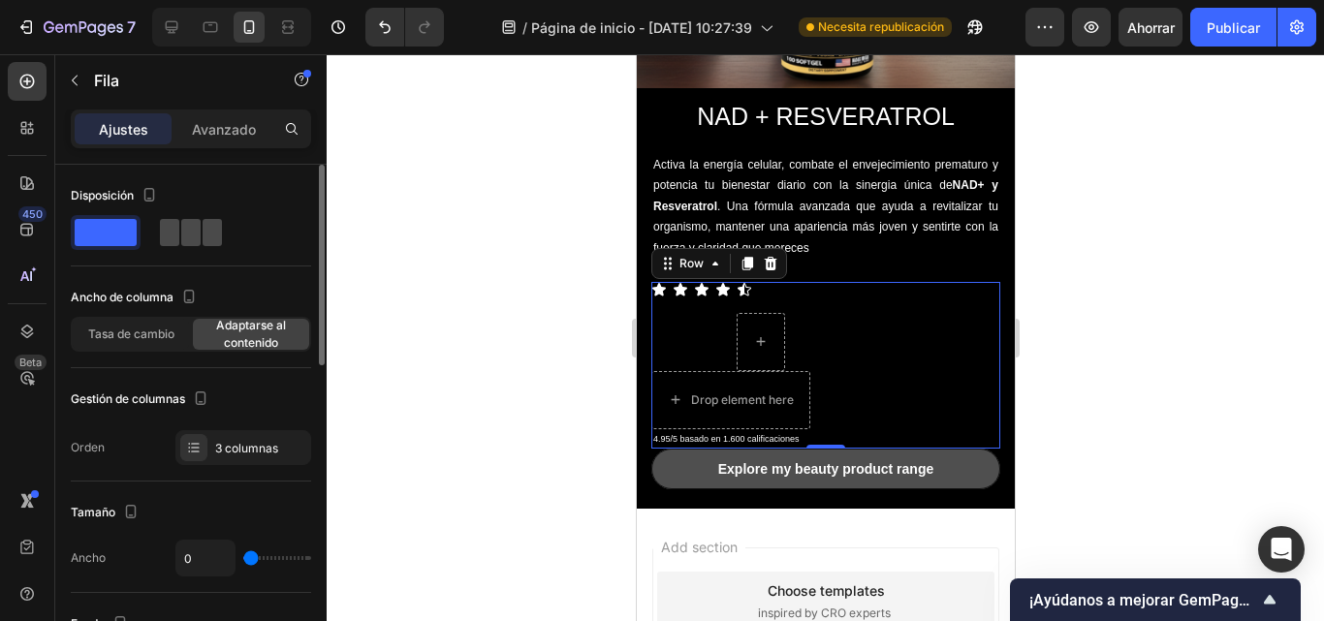
click at [199, 242] on span at bounding box center [190, 232] width 19 height 27
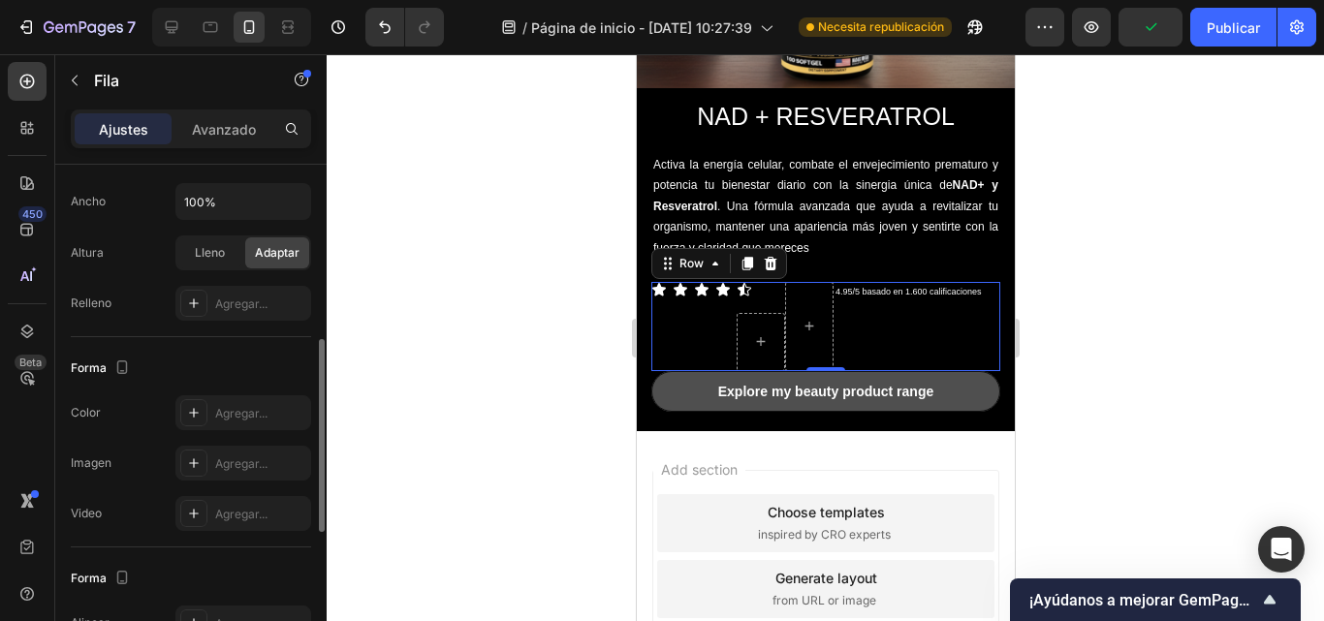
scroll to position [437, 0]
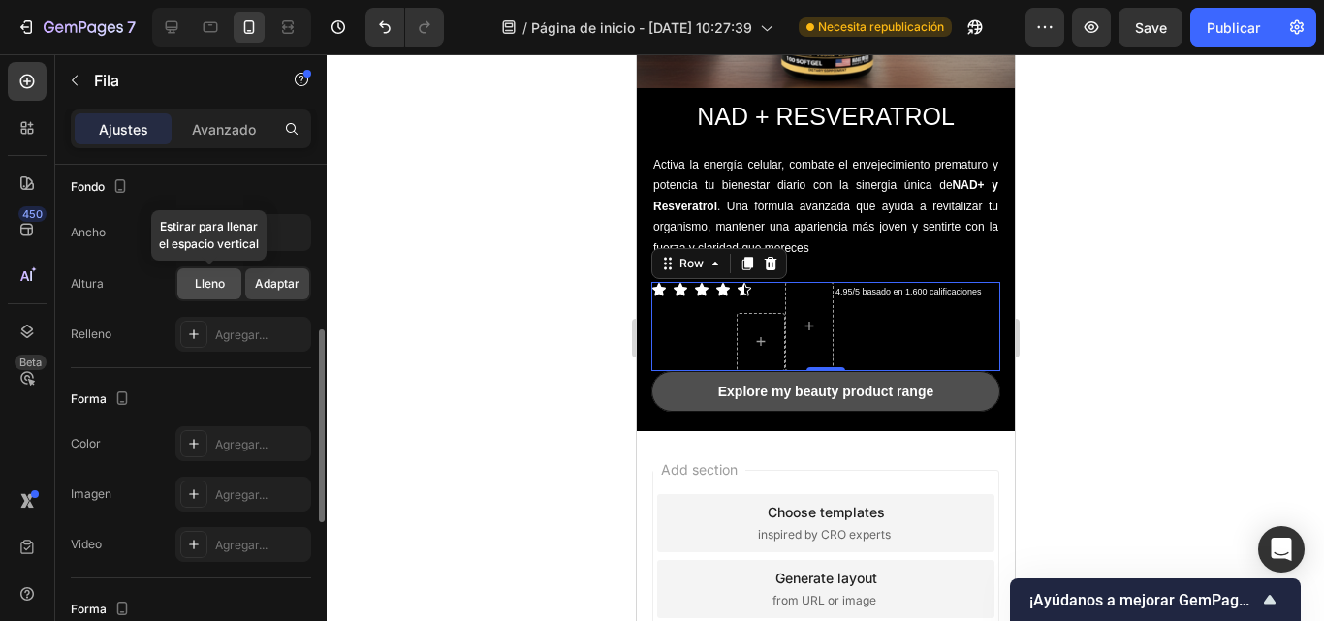
click at [219, 294] on div "Lleno" at bounding box center [209, 284] width 64 height 31
click at [263, 293] on div "Adaptar" at bounding box center [277, 284] width 64 height 31
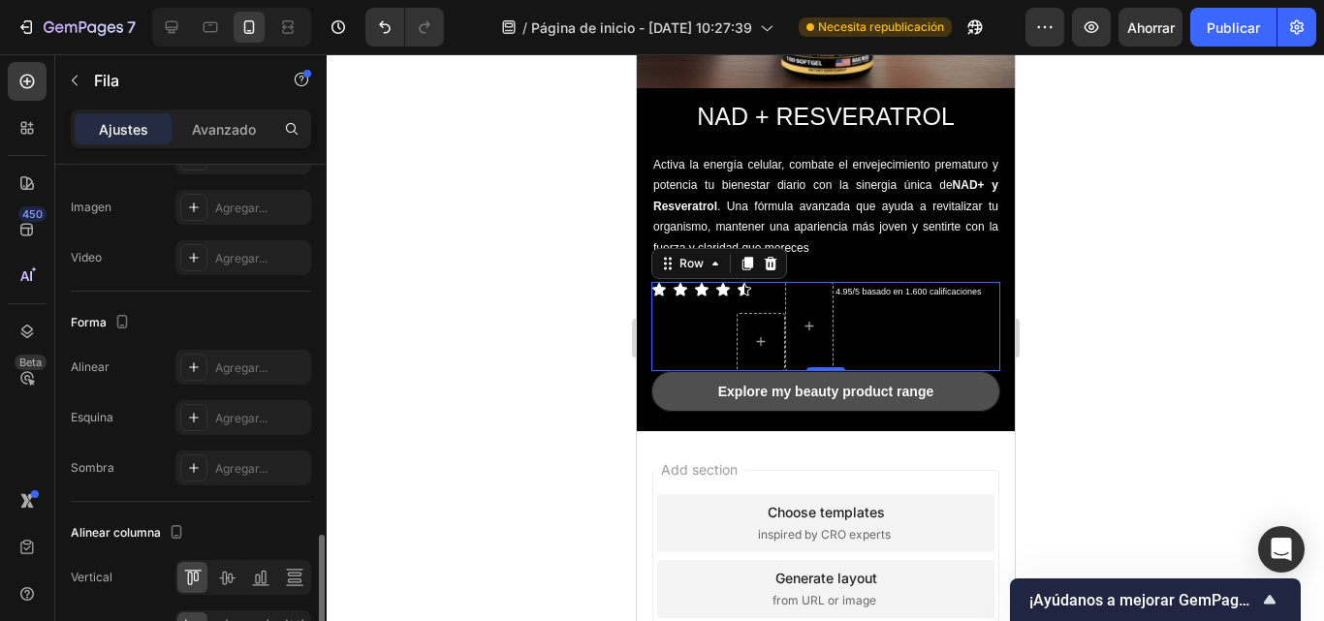
scroll to position [802, 0]
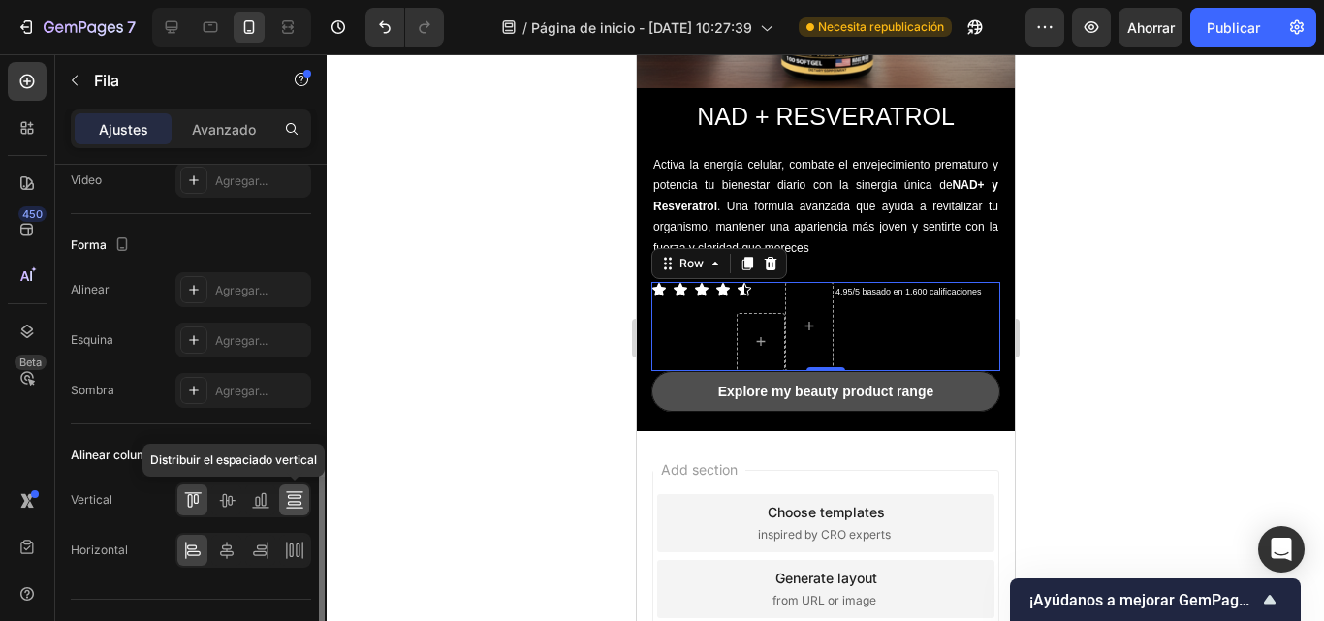
click at [287, 502] on icon at bounding box center [294, 500] width 19 height 19
click at [258, 502] on icon at bounding box center [260, 500] width 19 height 19
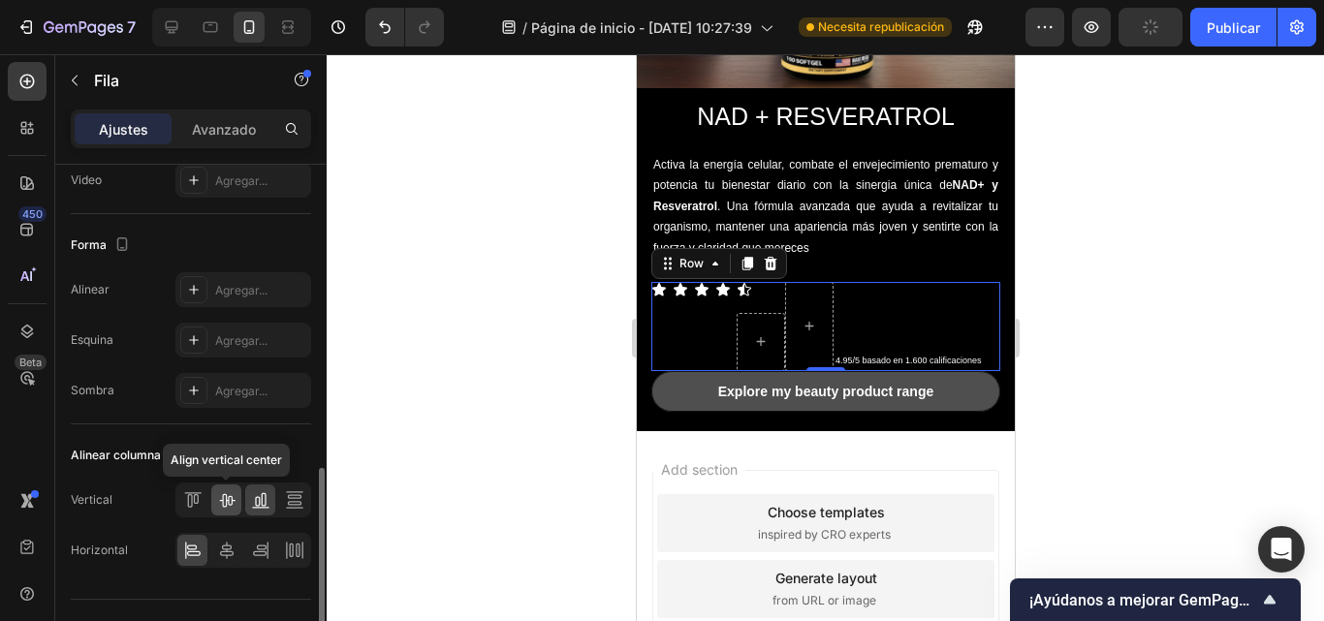
click at [229, 502] on icon at bounding box center [226, 500] width 19 height 19
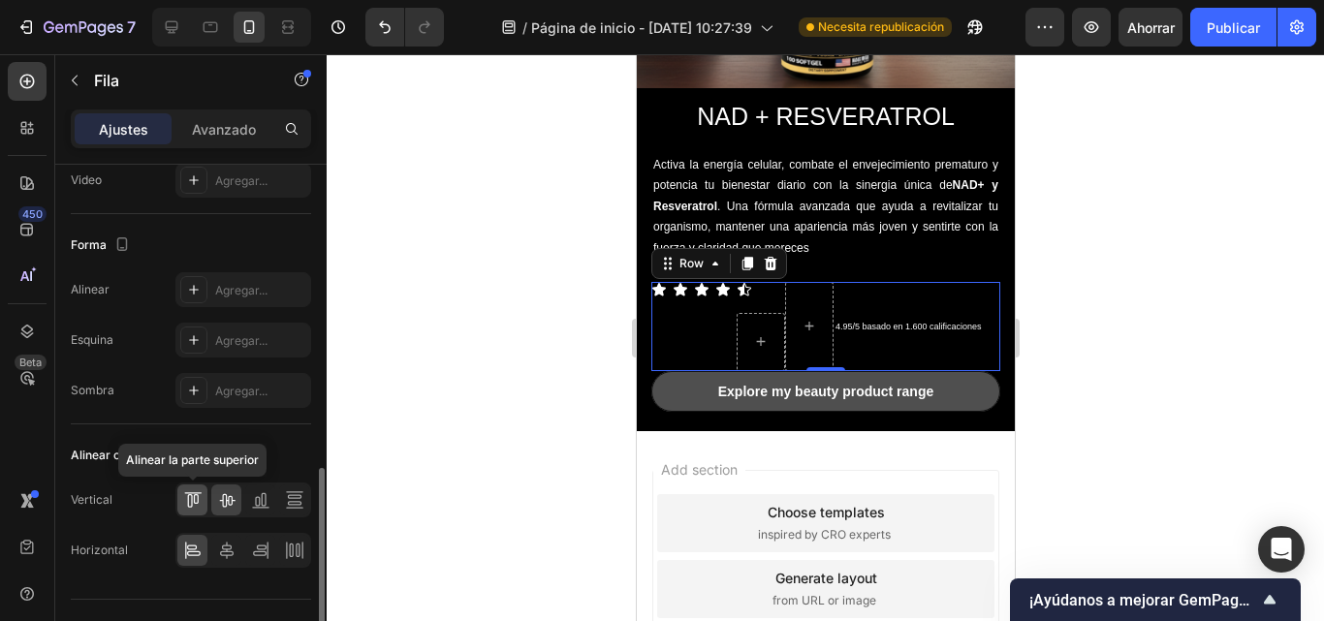
click at [191, 501] on icon at bounding box center [189, 501] width 5 height 14
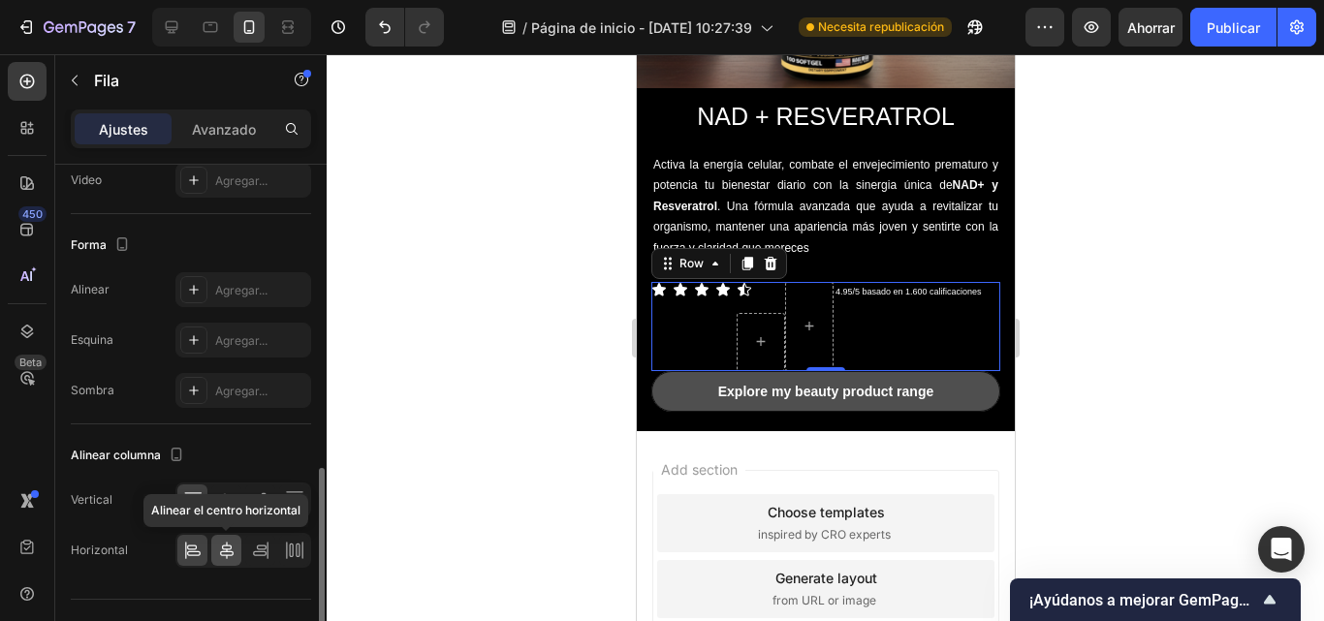
click at [225, 552] on icon at bounding box center [227, 550] width 14 height 17
click at [268, 554] on icon at bounding box center [267, 550] width 1 height 17
click at [302, 557] on icon at bounding box center [294, 550] width 19 height 19
click at [207, 551] on div at bounding box center [243, 550] width 136 height 35
click at [192, 551] on icon at bounding box center [192, 550] width 19 height 19
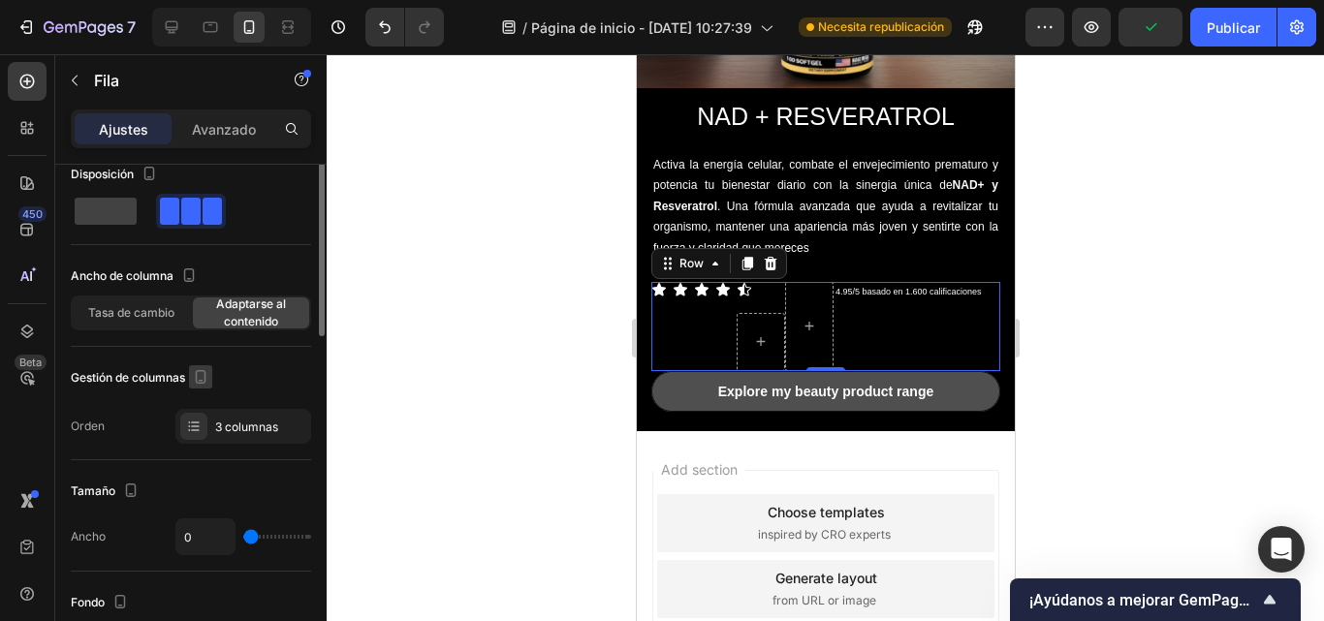
scroll to position [0, 0]
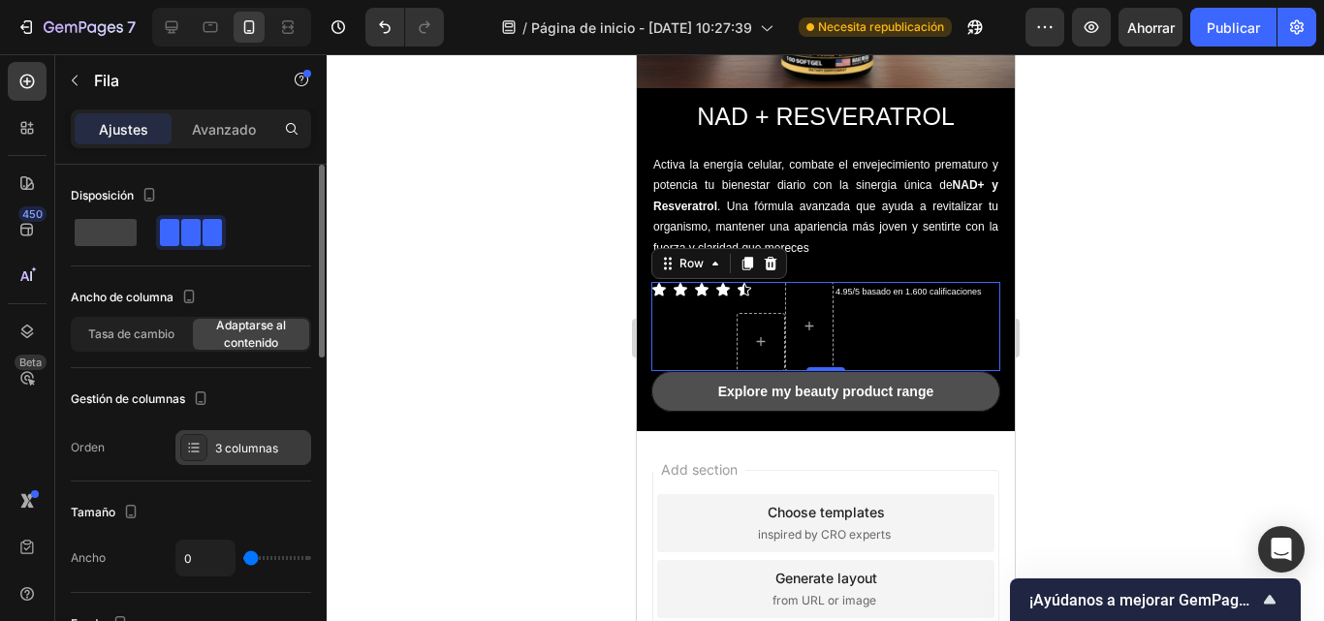
click at [198, 451] on icon at bounding box center [194, 448] width 16 height 16
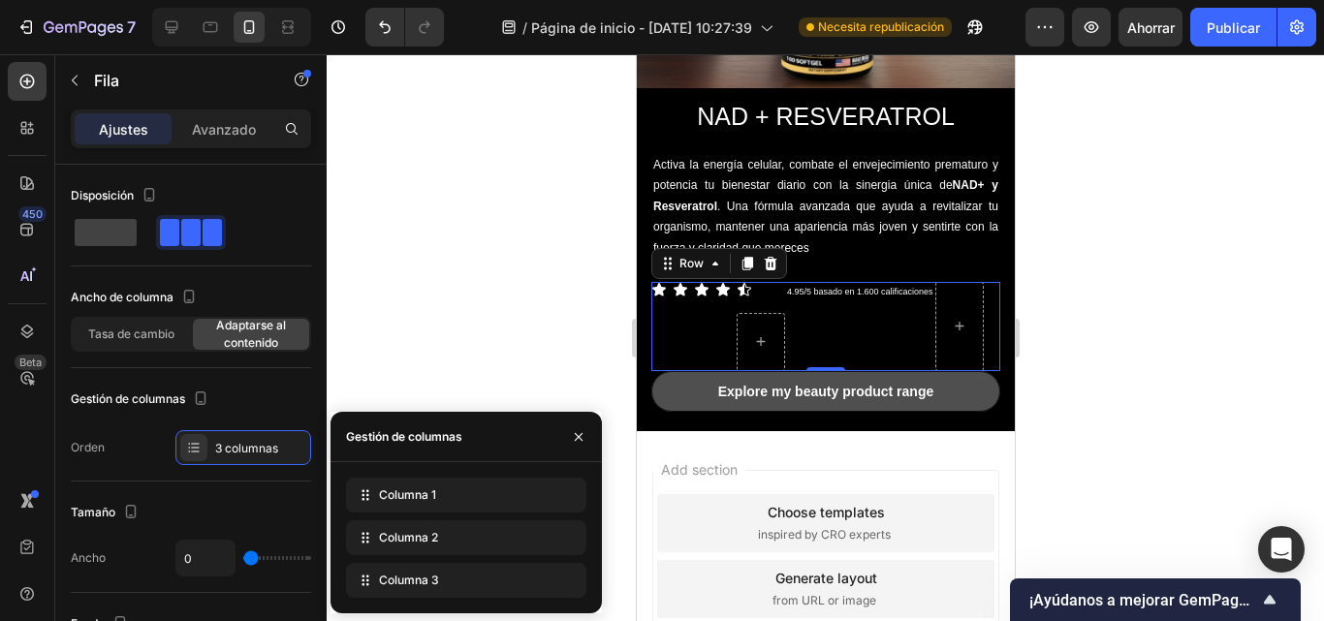
click at [1175, 290] on div at bounding box center [826, 337] width 998 height 567
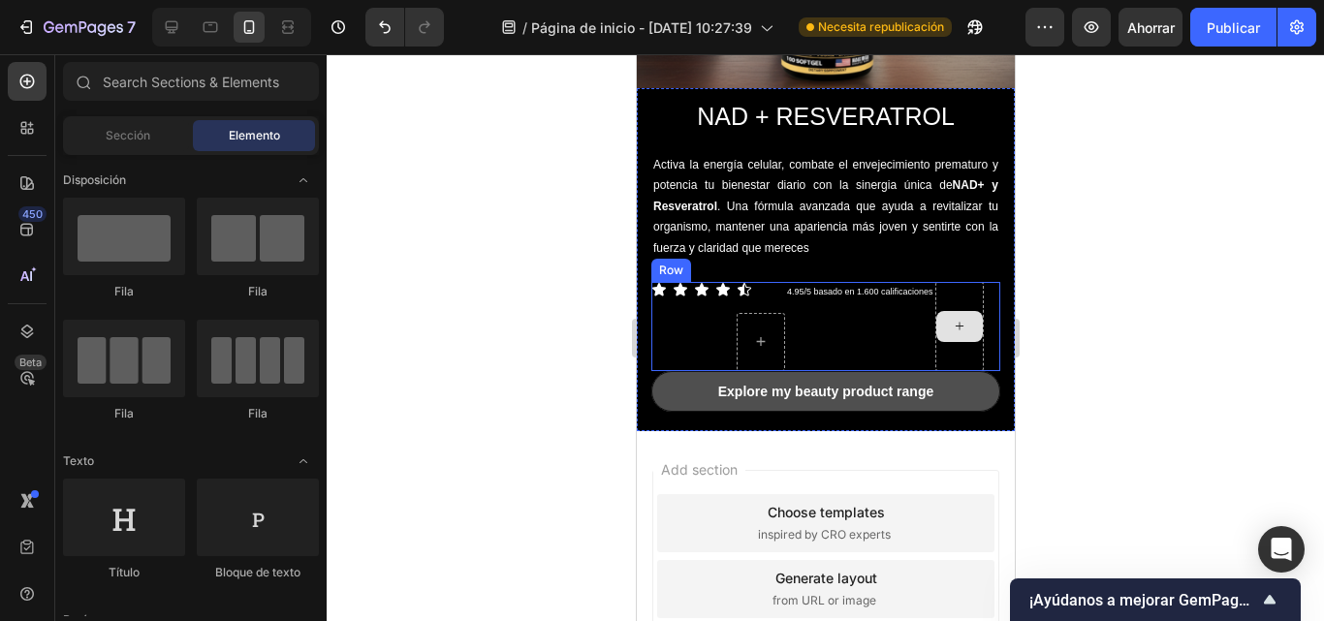
click at [960, 282] on div at bounding box center [959, 326] width 48 height 89
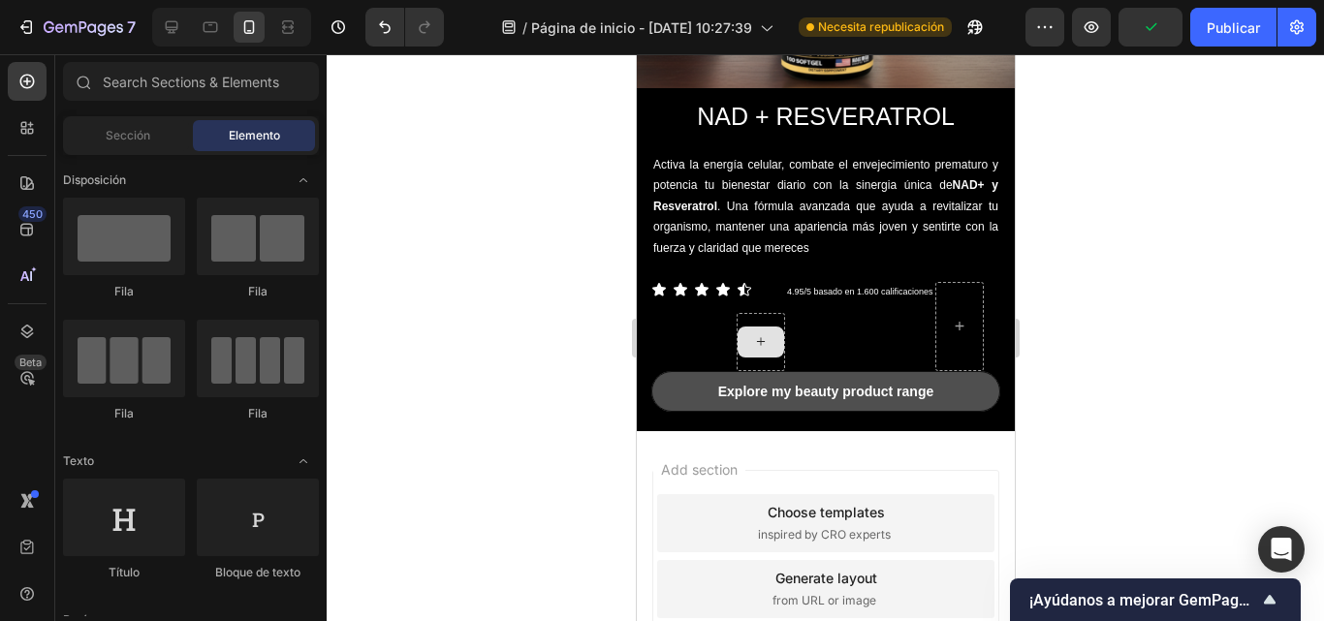
click at [1124, 329] on div at bounding box center [826, 337] width 998 height 567
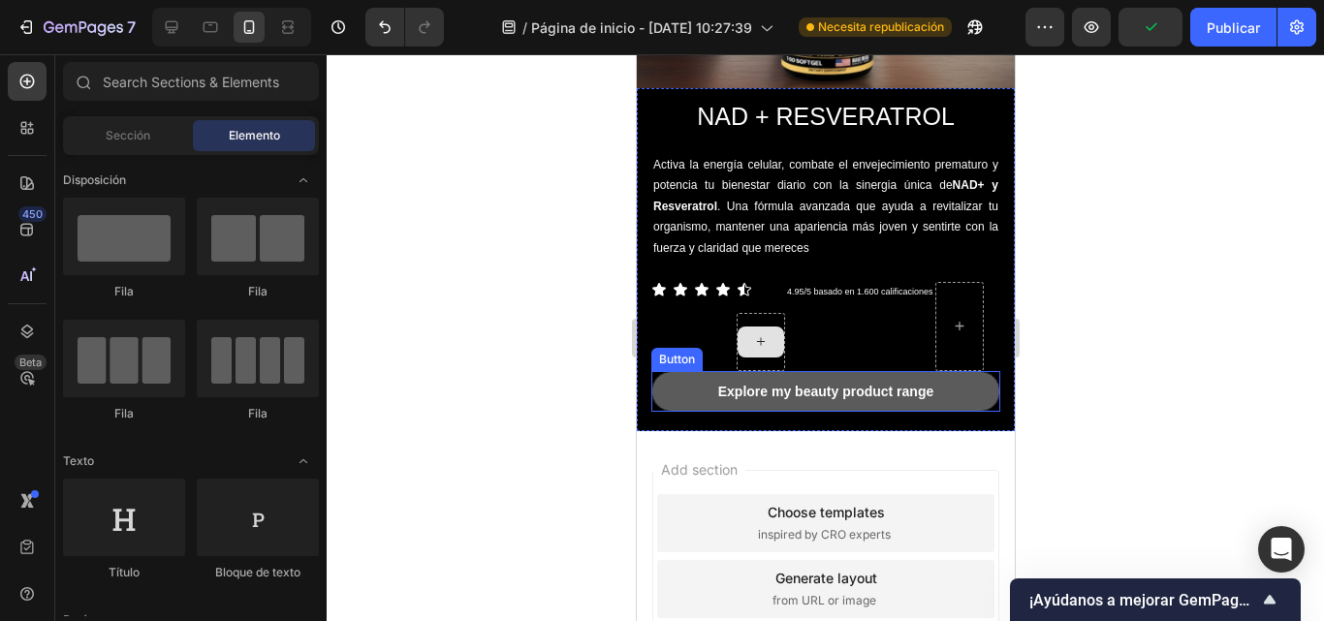
click at [846, 371] on button "Explore my beauty product range" at bounding box center [825, 391] width 349 height 41
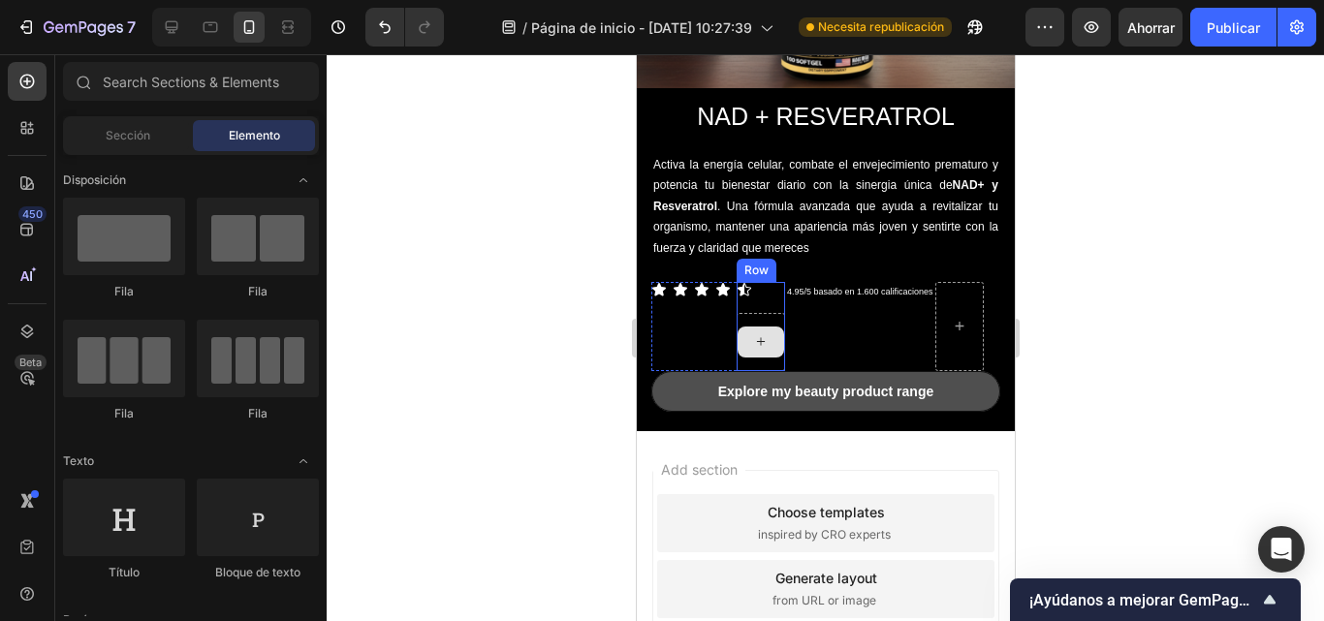
click at [756, 313] on div at bounding box center [760, 342] width 48 height 58
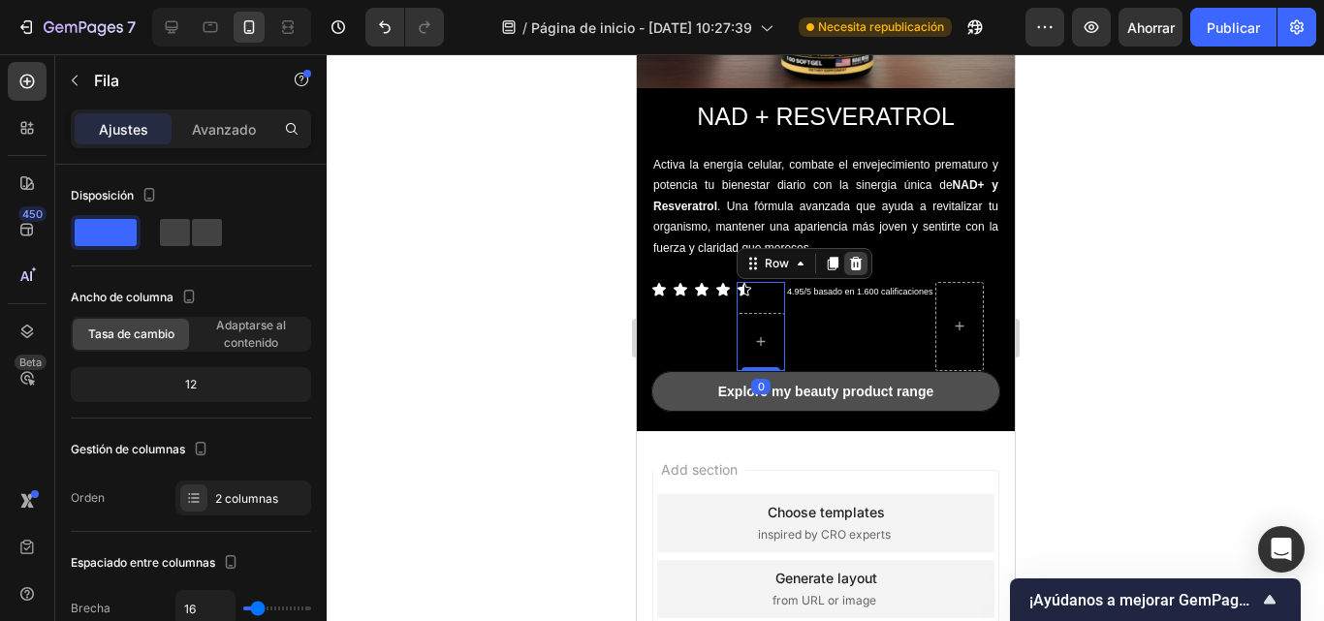
click at [852, 257] on icon at bounding box center [855, 264] width 13 height 14
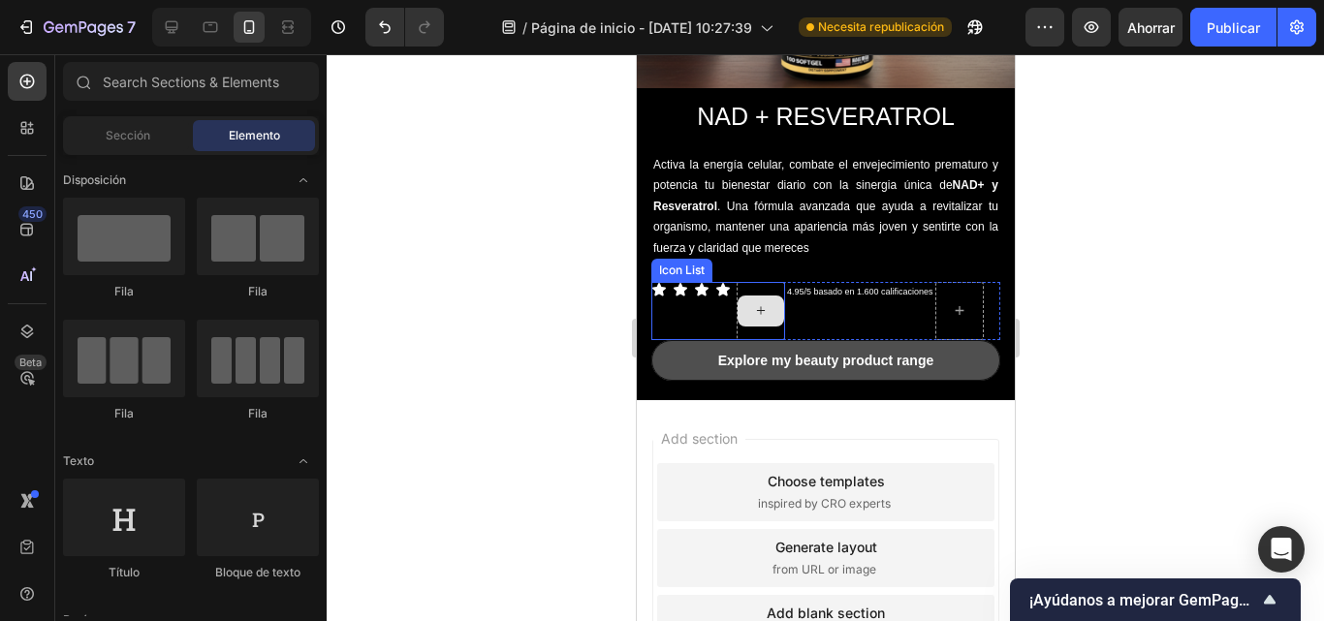
click at [746, 282] on div at bounding box center [760, 311] width 48 height 58
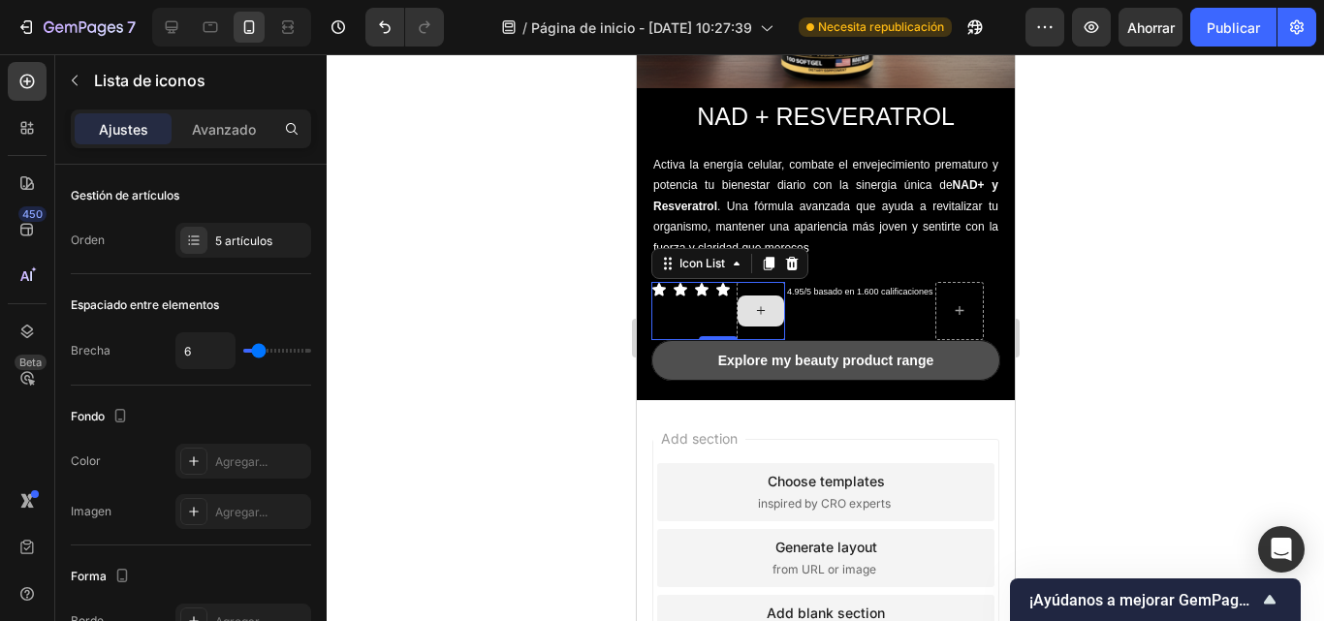
click at [763, 318] on div at bounding box center [760, 311] width 48 height 58
drag, startPoint x: 728, startPoint y: 320, endPoint x: 794, endPoint y: 243, distance: 101.1
click at [729, 290] on div "Icon Icon Icon Icon Icon List 0" at bounding box center [718, 311] width 134 height 58
click at [802, 252] on div at bounding box center [791, 263] width 23 height 23
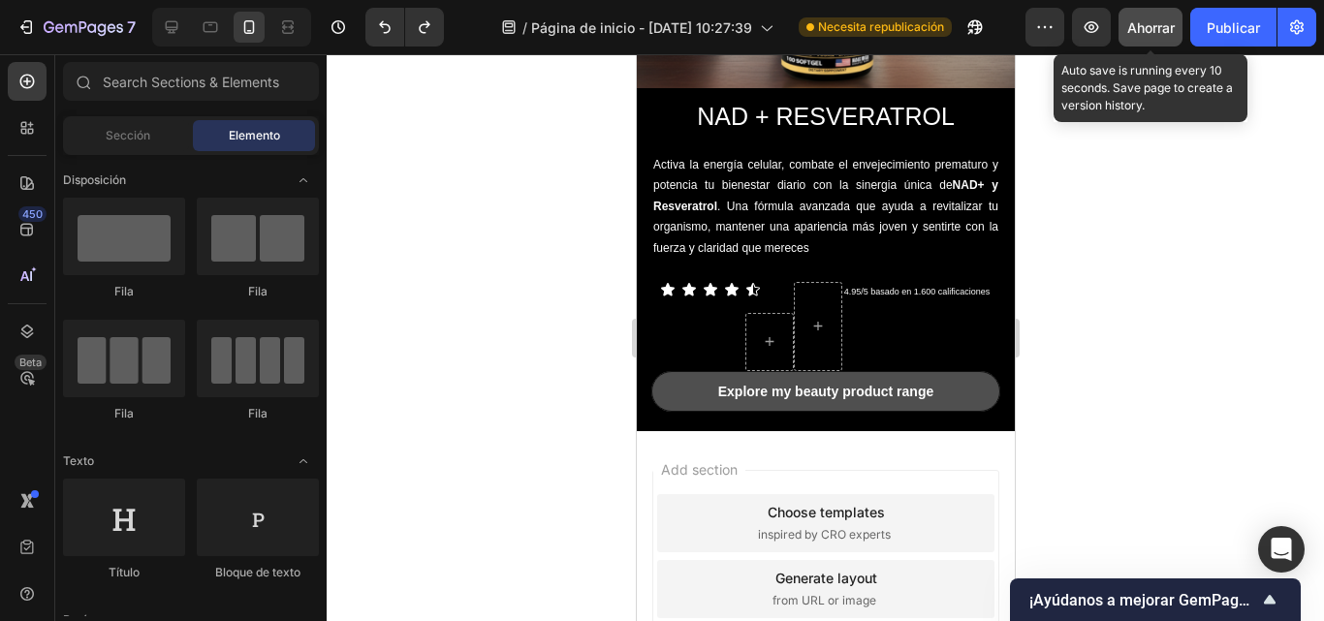
click at [1162, 32] on font "Ahorrar" at bounding box center [1152, 27] width 48 height 16
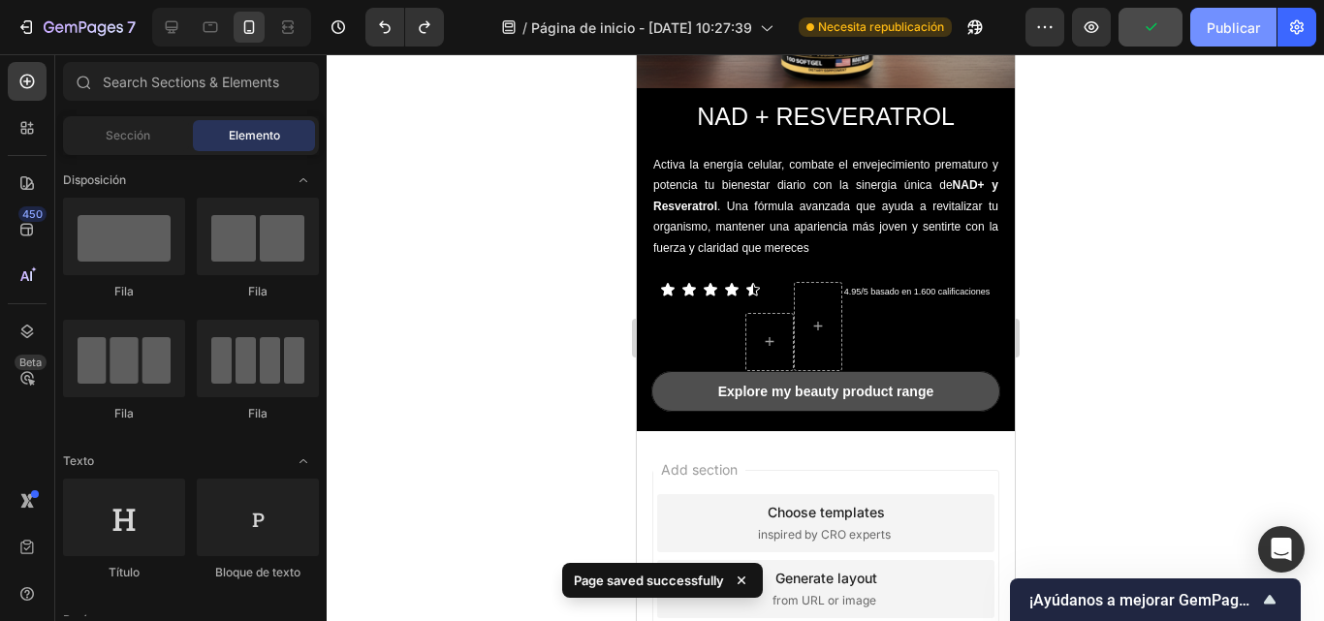
click at [1249, 17] on font "Publicar" at bounding box center [1233, 27] width 53 height 20
